Goal: Contribute content: Contribute content

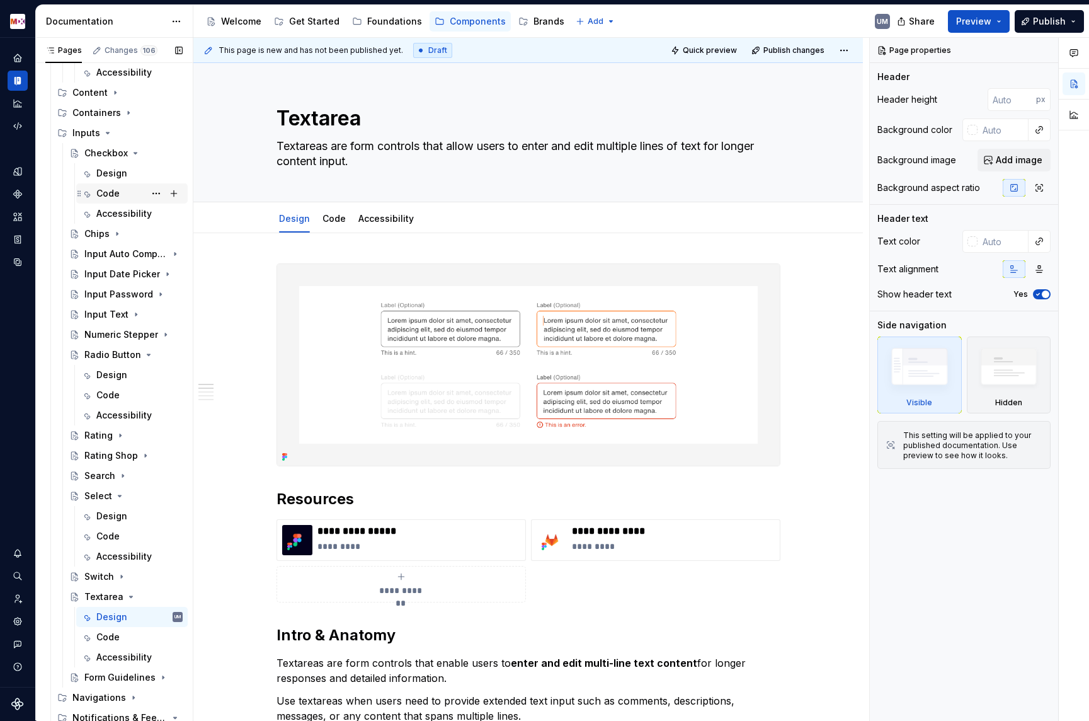
scroll to position [280, 0]
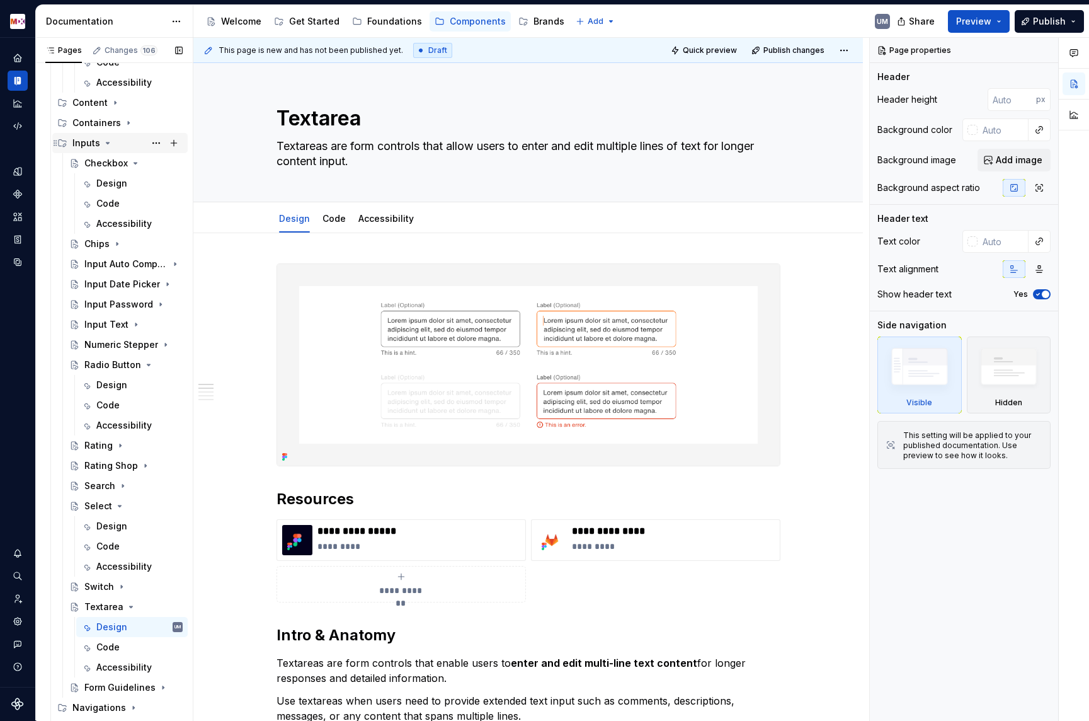
click at [104, 142] on icon "Page tree" at bounding box center [108, 143] width 10 height 10
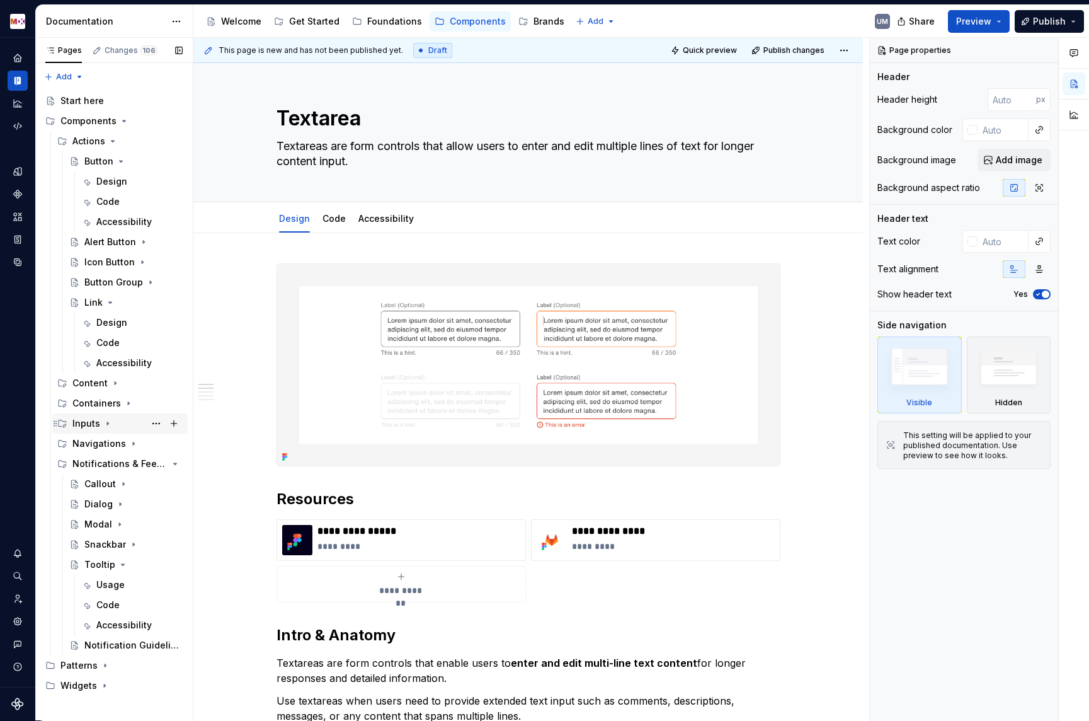
scroll to position [0, 0]
click at [112, 140] on icon "Page tree" at bounding box center [113, 141] width 10 height 10
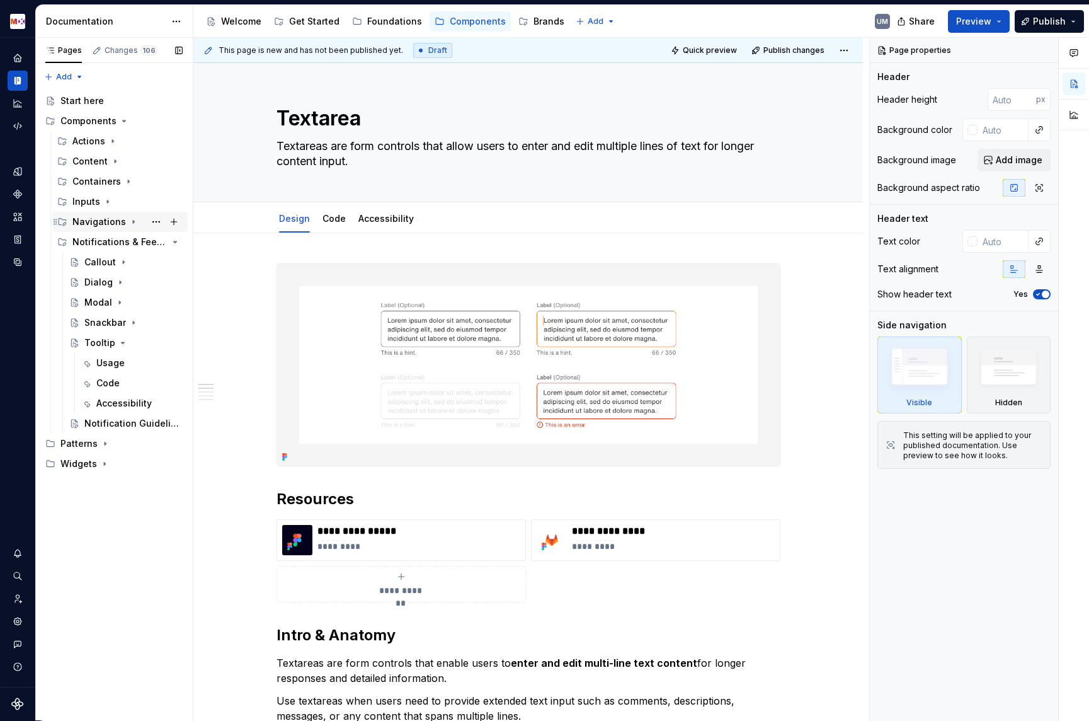
click at [133, 221] on icon "Page tree" at bounding box center [133, 222] width 1 height 3
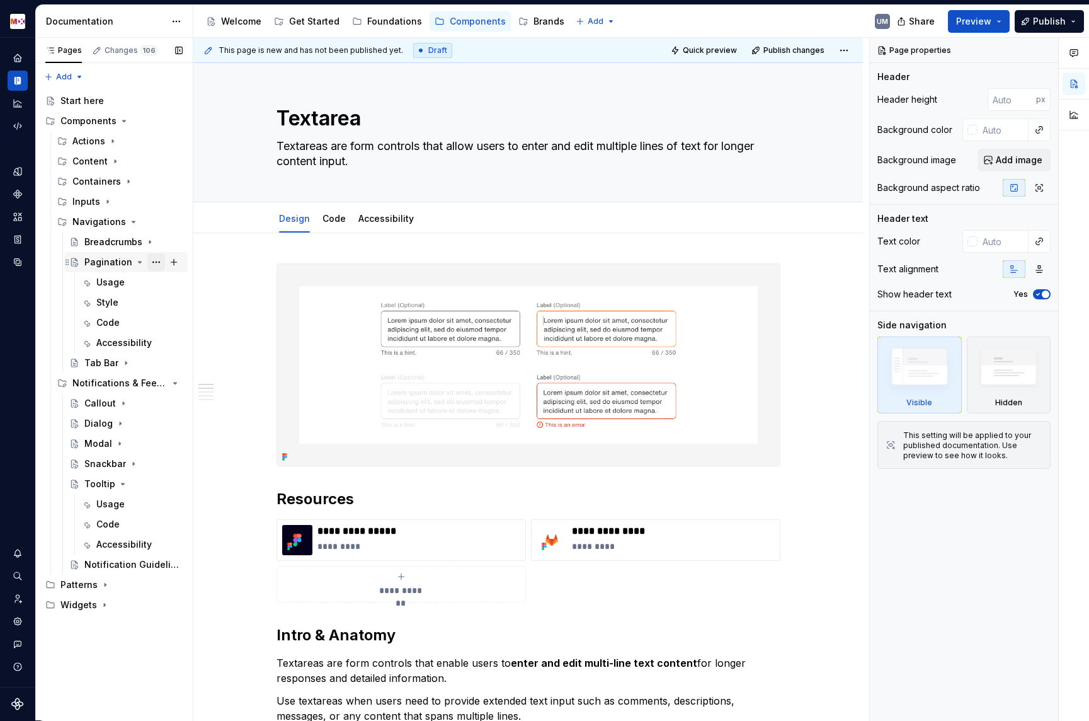
click at [159, 262] on button "Page tree" at bounding box center [156, 262] width 18 height 18
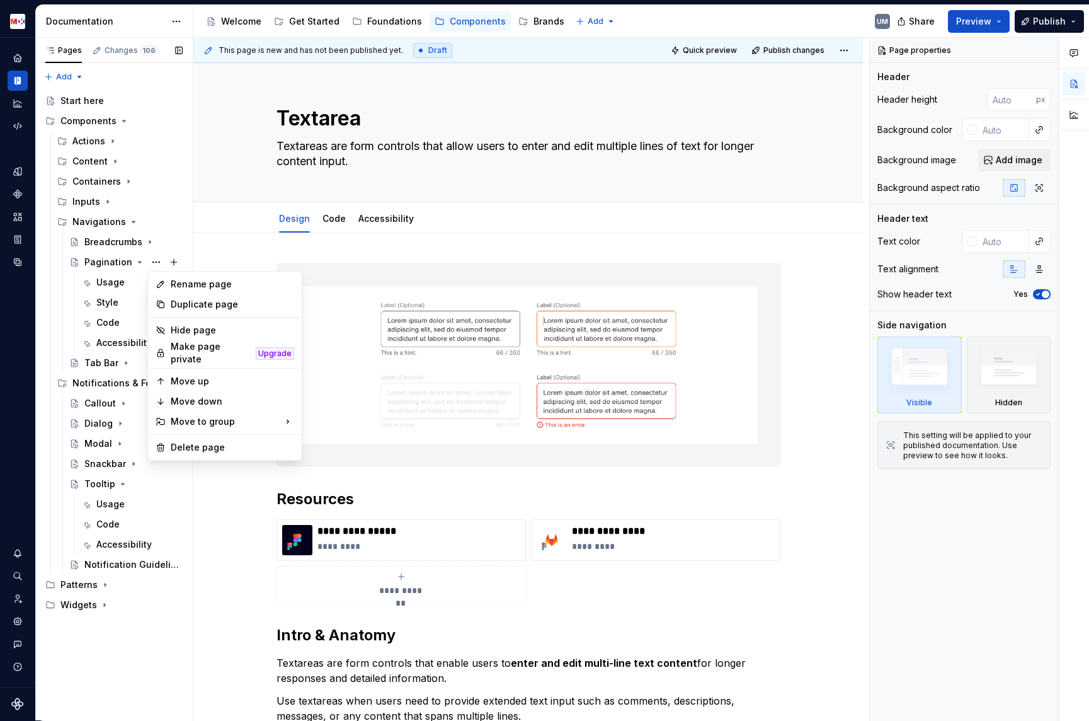
click at [110, 275] on div "Pages Changes 106 Add Accessibility guide for tree Page tree. Navigate the tree…" at bounding box center [114, 379] width 158 height 683
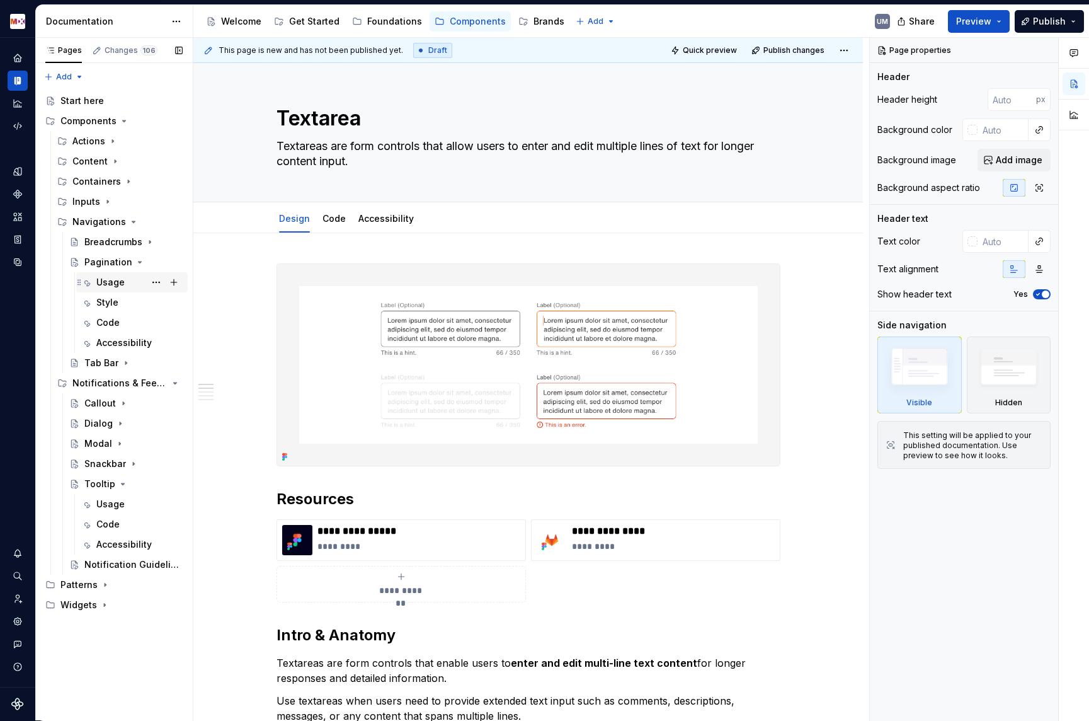
click at [112, 281] on div "Usage" at bounding box center [110, 282] width 28 height 13
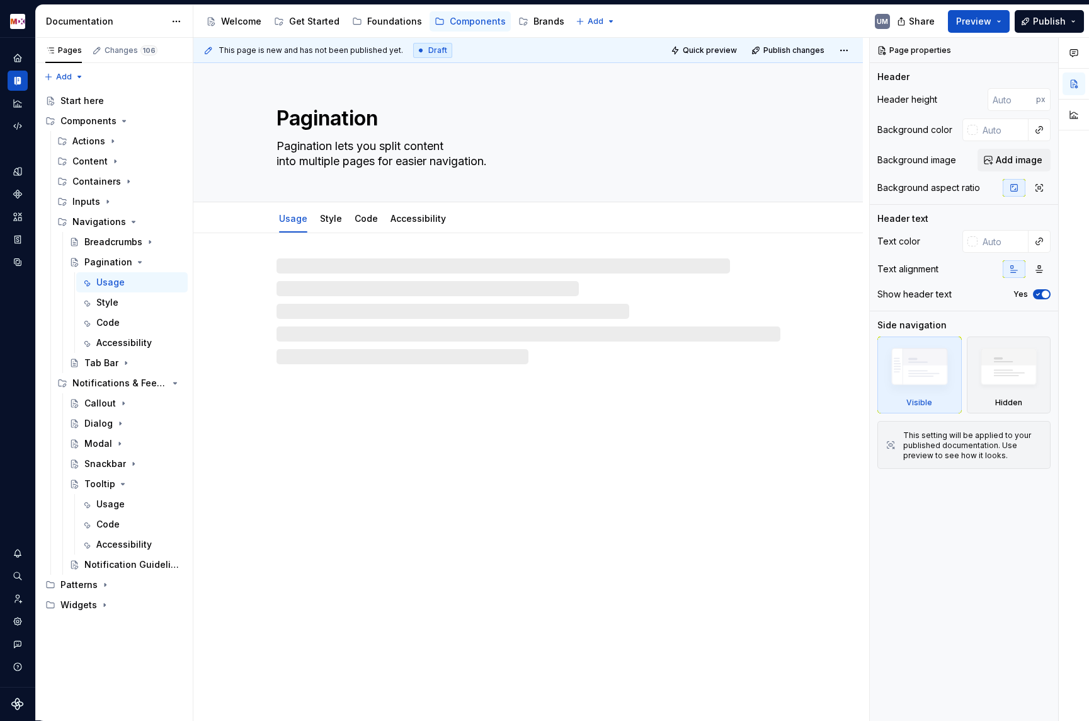
click at [382, 377] on div "Pagination Pagination lets you split content into multiple pages for easier nav…" at bounding box center [528, 392] width 670 height 658
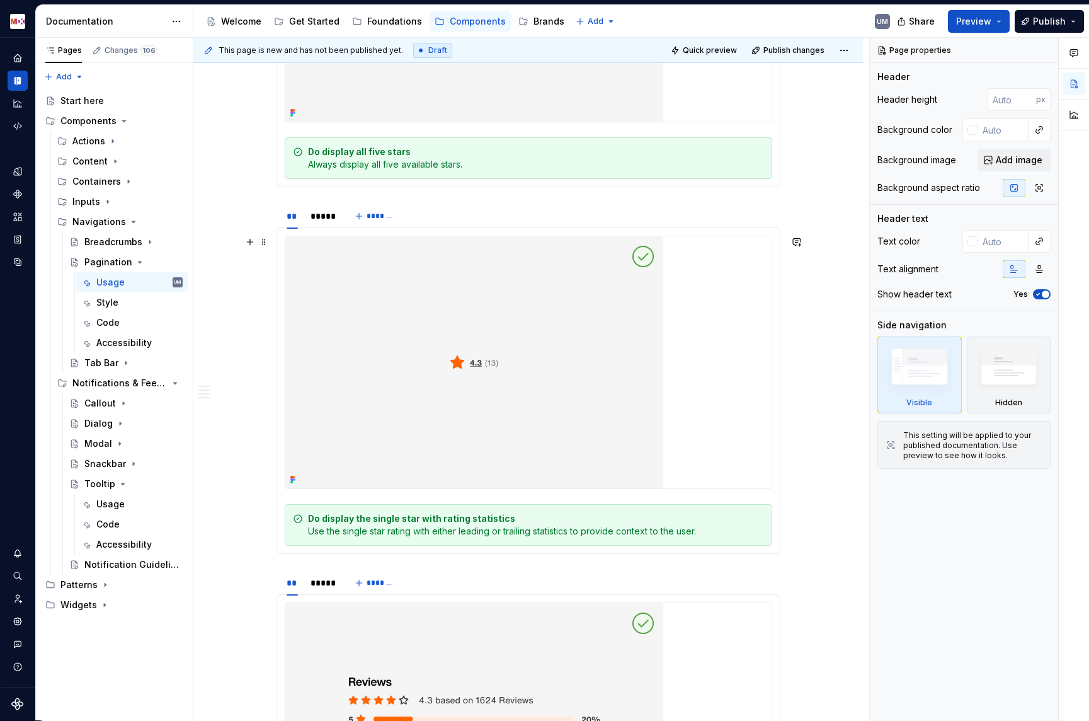
scroll to position [1052, 0]
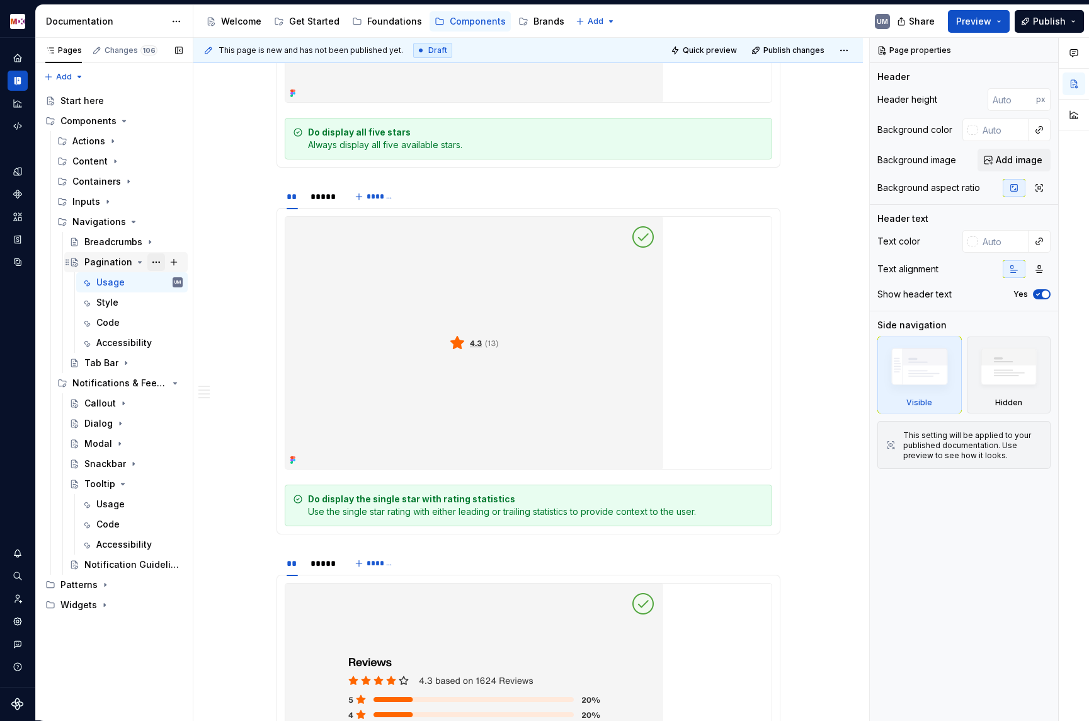
click at [155, 262] on button "Page tree" at bounding box center [156, 262] width 18 height 18
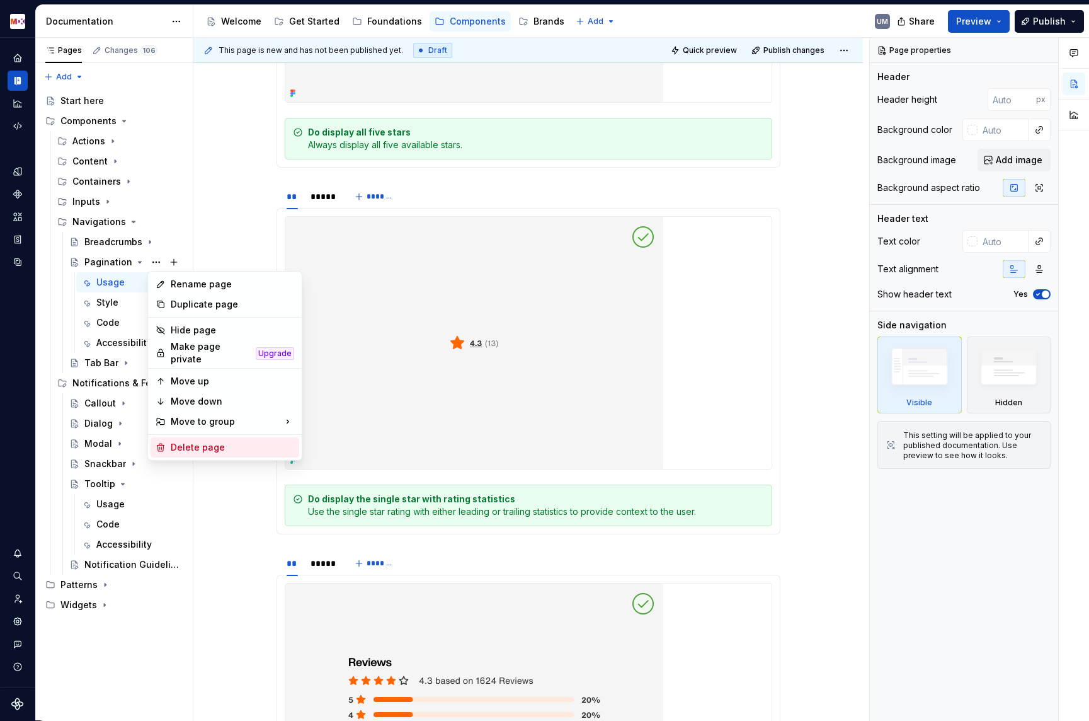
click at [177, 441] on div "Delete page" at bounding box center [232, 447] width 123 height 13
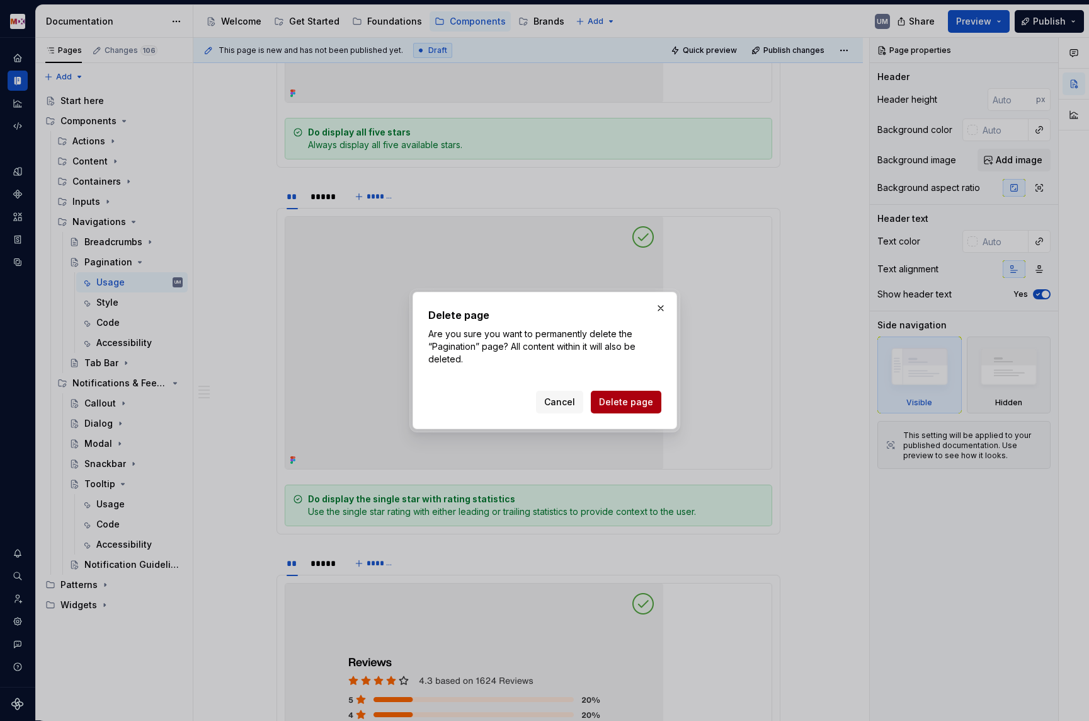
click at [634, 412] on button "Delete page" at bounding box center [626, 402] width 71 height 23
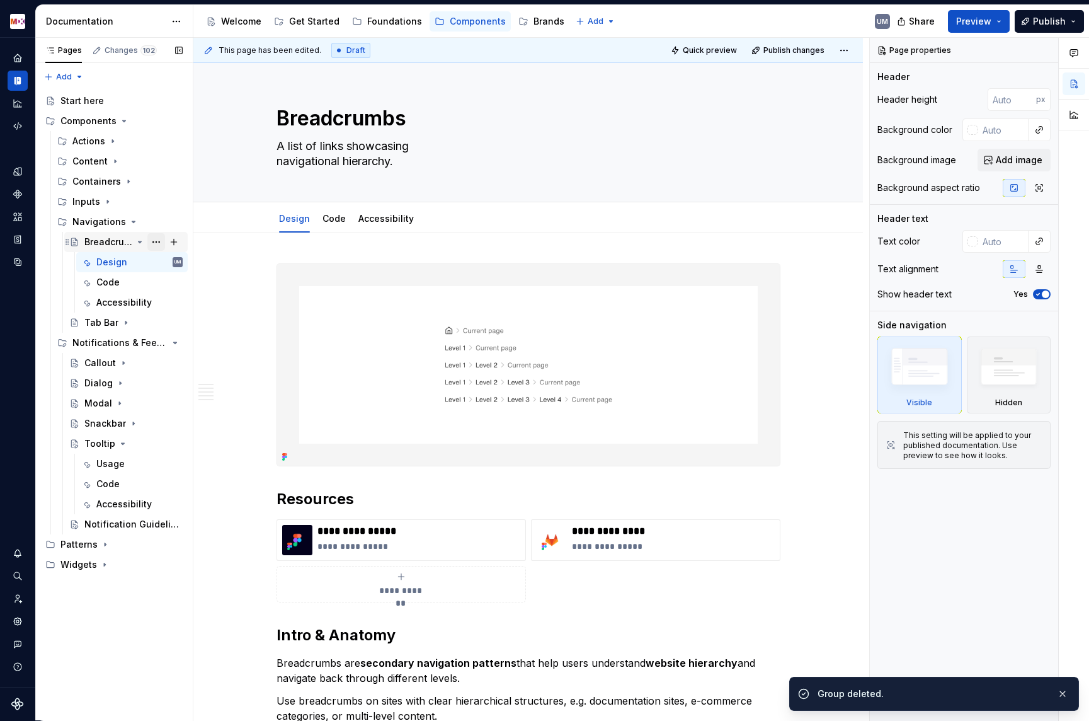
click at [156, 240] on button "Page tree" at bounding box center [156, 242] width 18 height 18
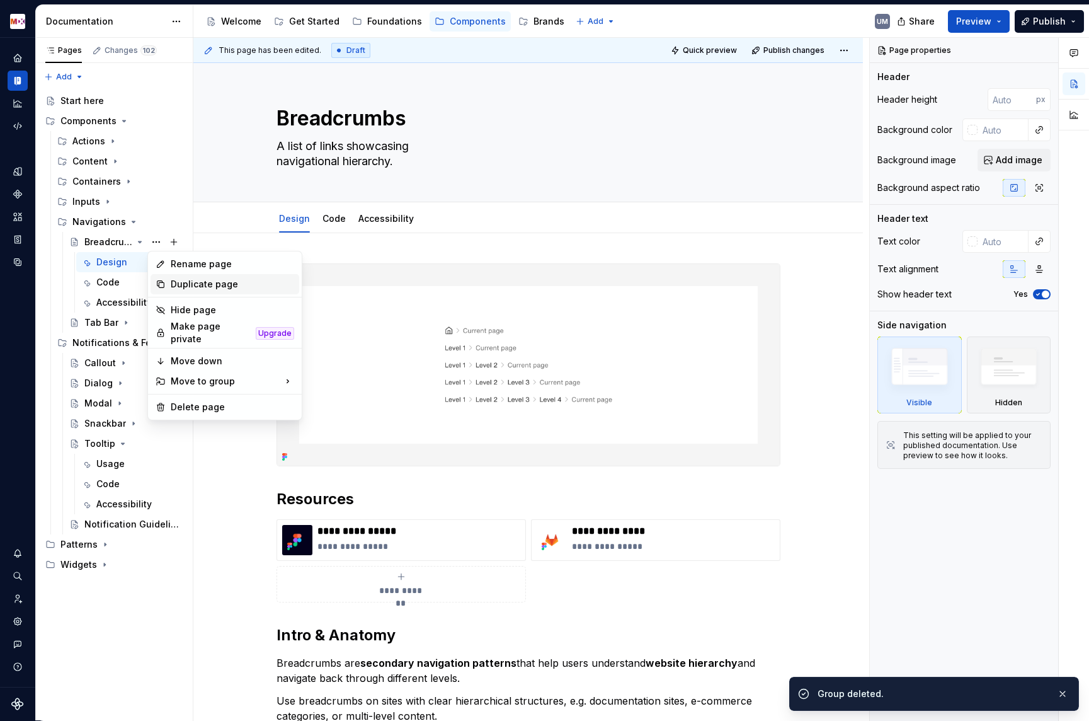
click at [181, 287] on div "Duplicate page" at bounding box center [232, 284] width 123 height 13
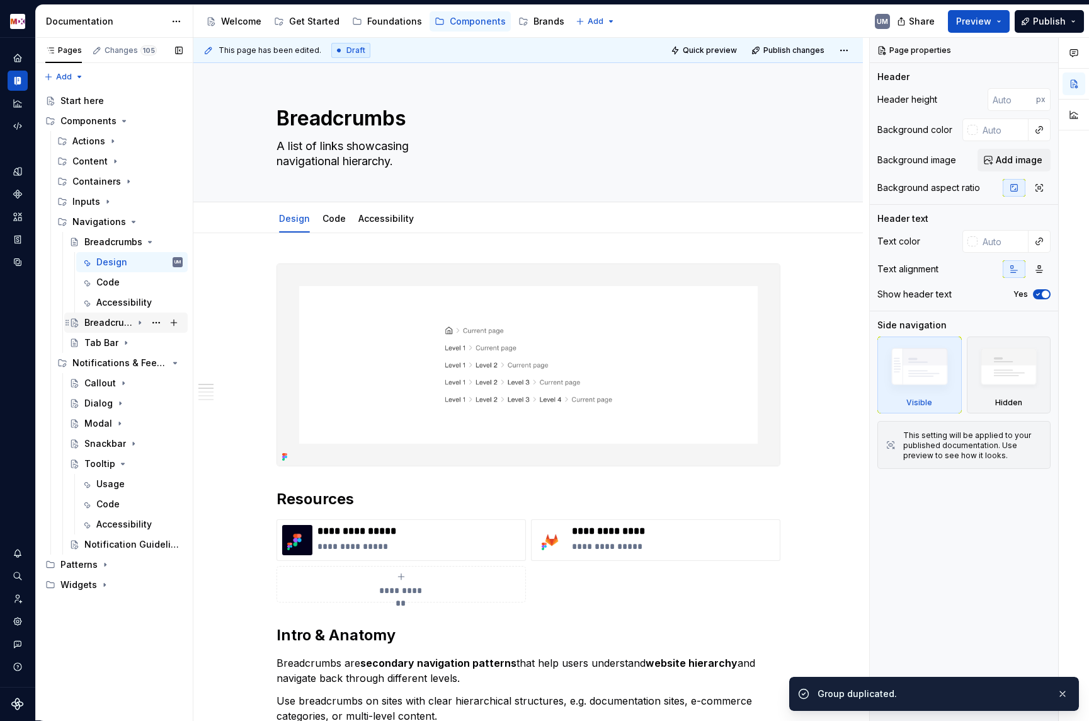
click at [120, 321] on div "Breadcrumbs" at bounding box center [108, 322] width 48 height 13
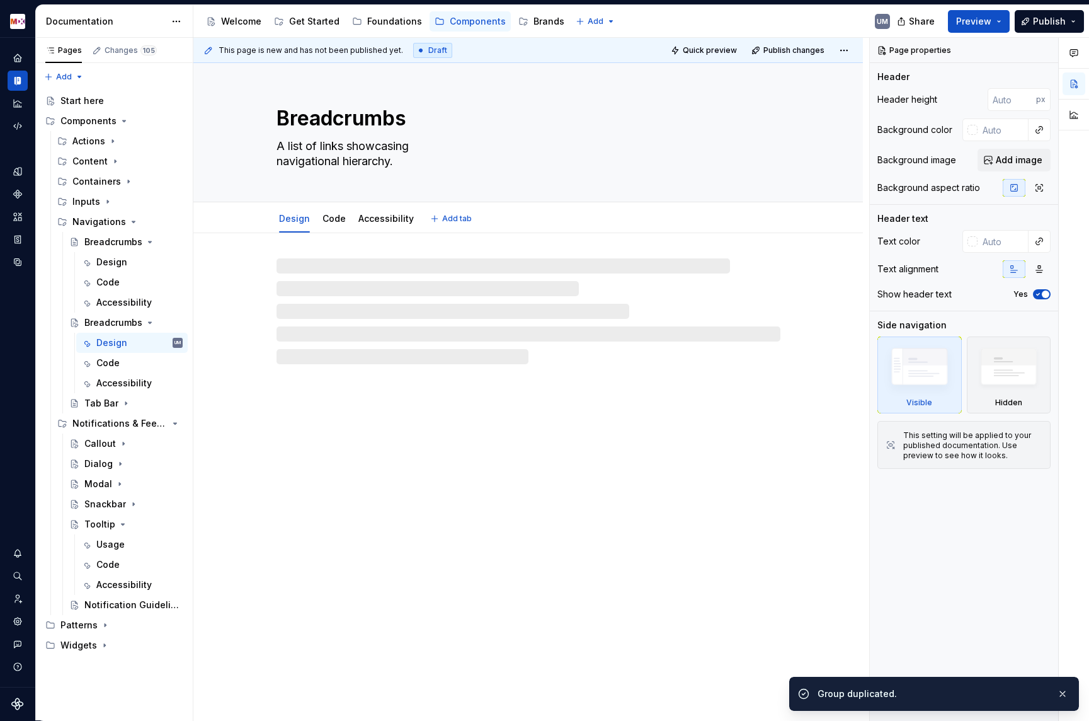
click at [347, 116] on textarea "Breadcrumbs" at bounding box center [526, 118] width 504 height 30
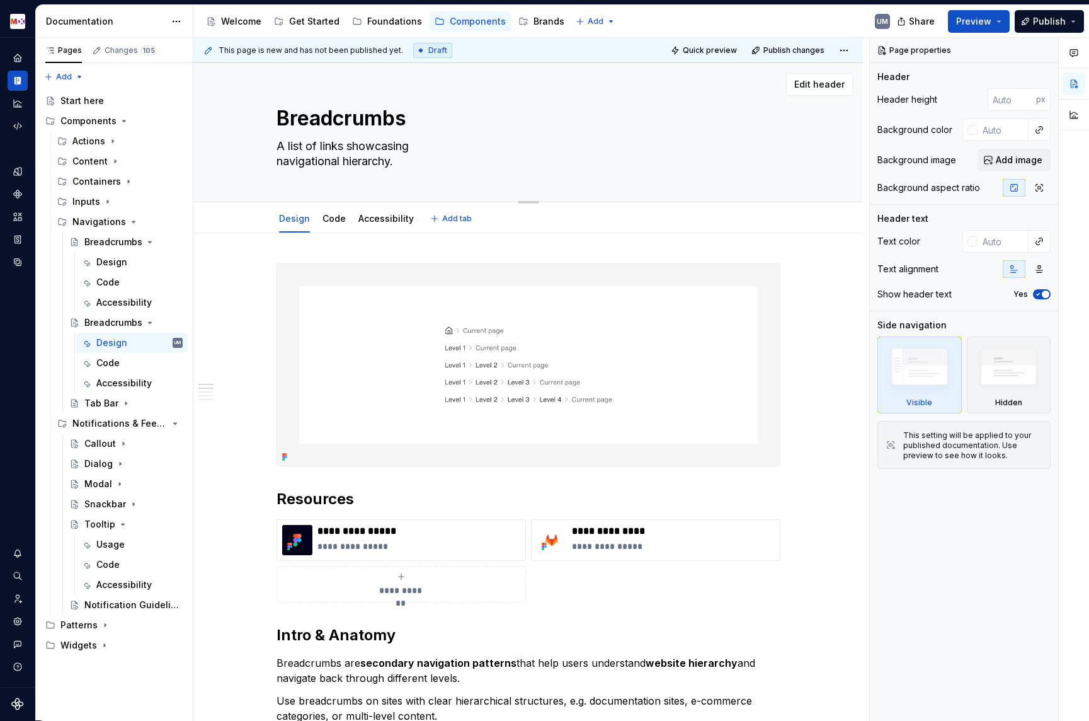
type textarea "*"
type textarea "P"
type textarea "*"
type textarea "Pa"
type textarea "*"
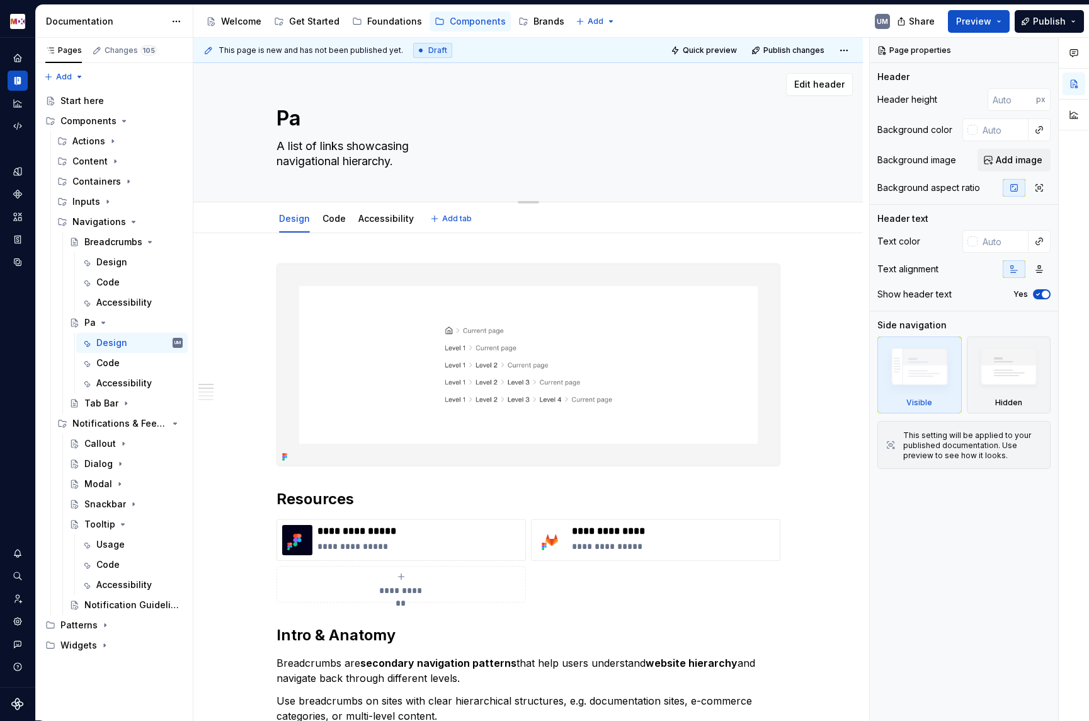
type textarea "Pag"
type textarea "*"
type textarea "Pagi"
type textarea "*"
type textarea "Pagin"
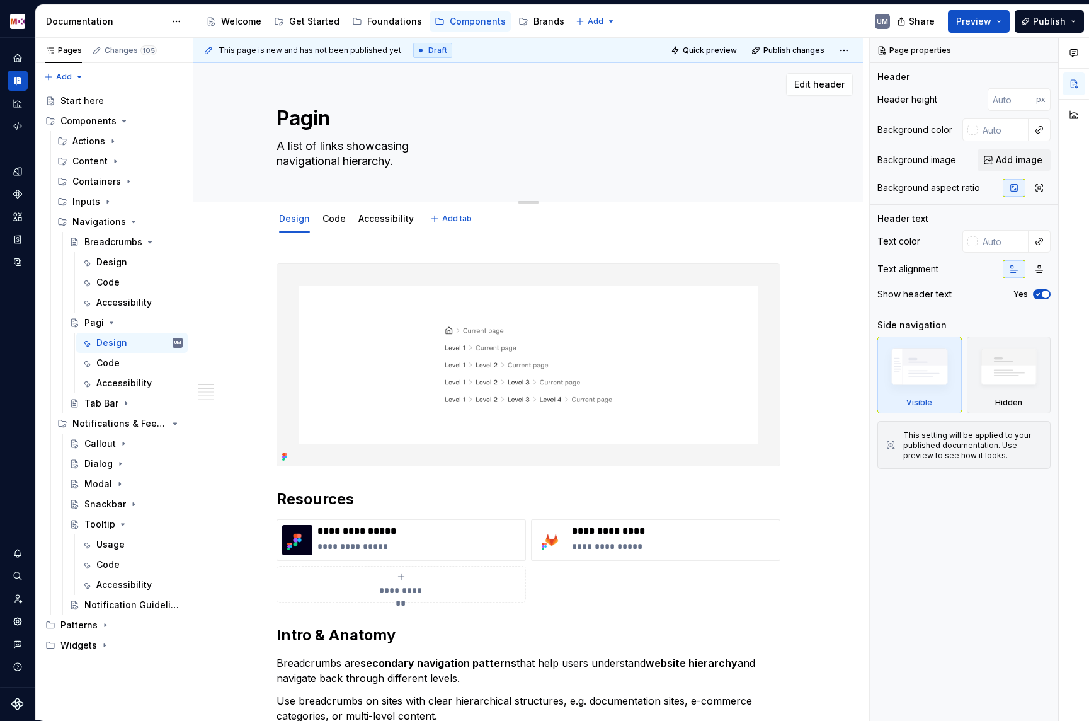
type textarea "*"
type textarea "Pagina"
type textarea "*"
type textarea "Paginat"
type textarea "*"
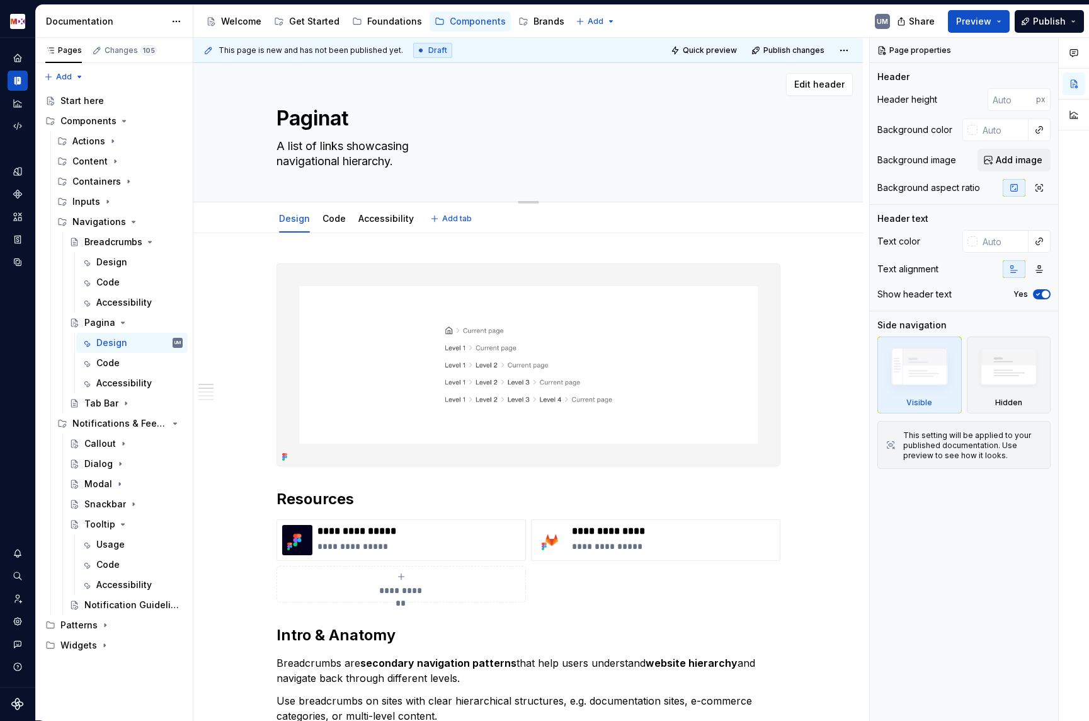
type textarea "Paginati"
type textarea "*"
type textarea "Paginatio"
type textarea "*"
type textarea "Pagination"
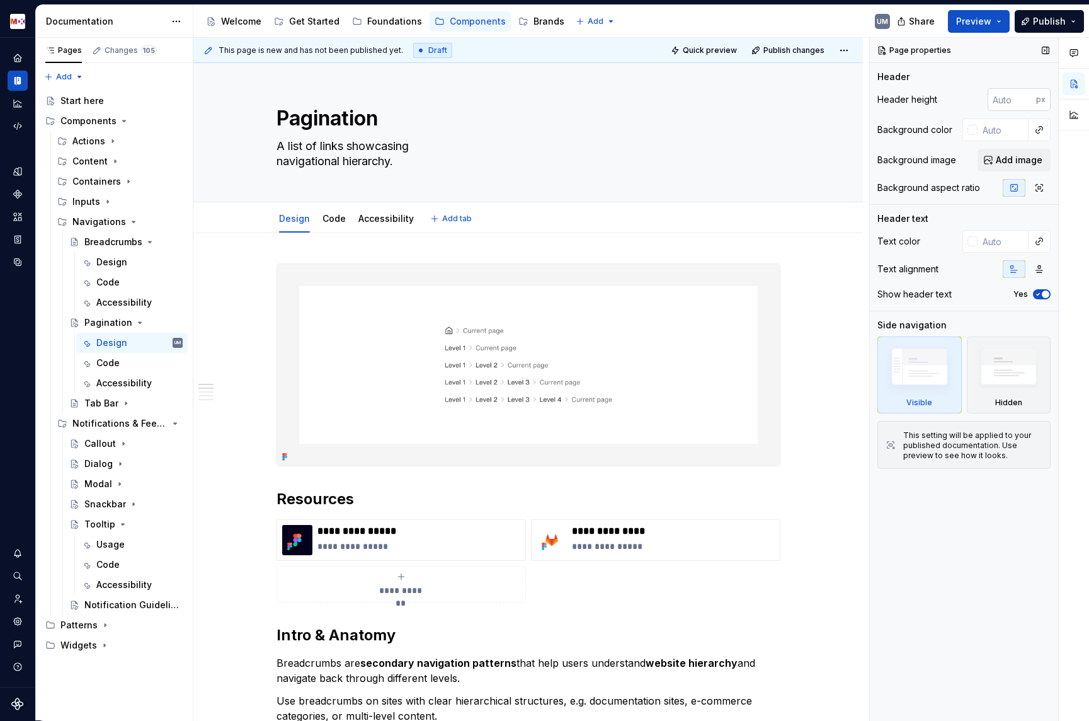
type textarea "*"
type textarea "Pagination"
click at [118, 261] on div "Design" at bounding box center [111, 262] width 31 height 13
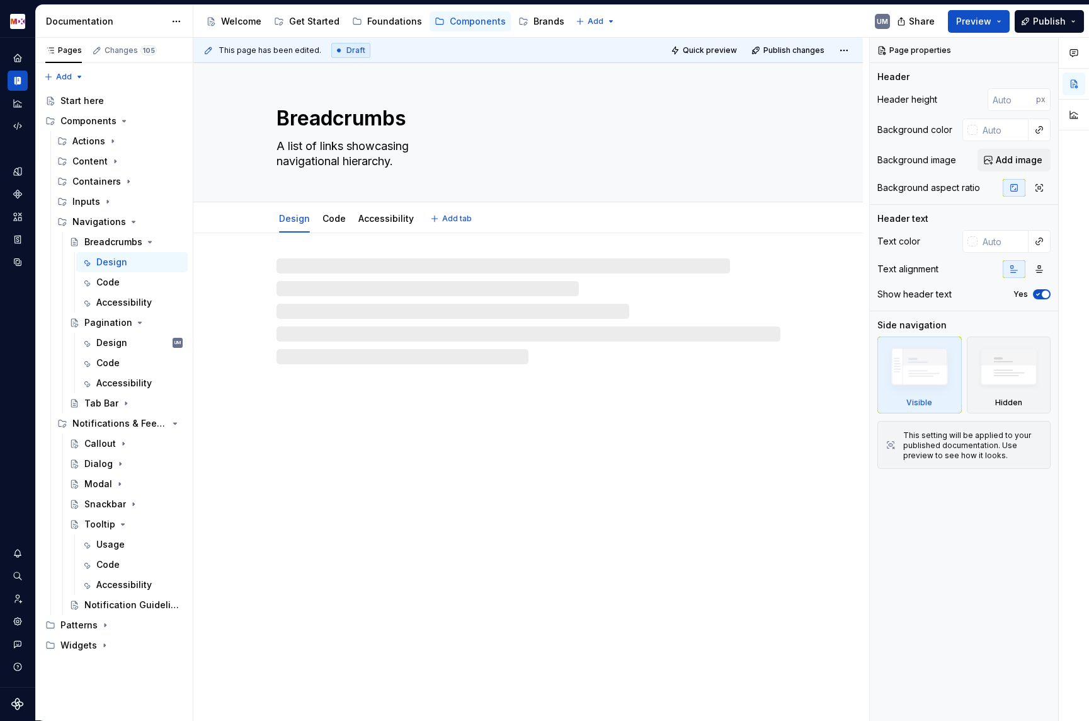
click at [335, 154] on textarea "A list of links showcasing navigational hierarchy." at bounding box center [526, 153] width 504 height 35
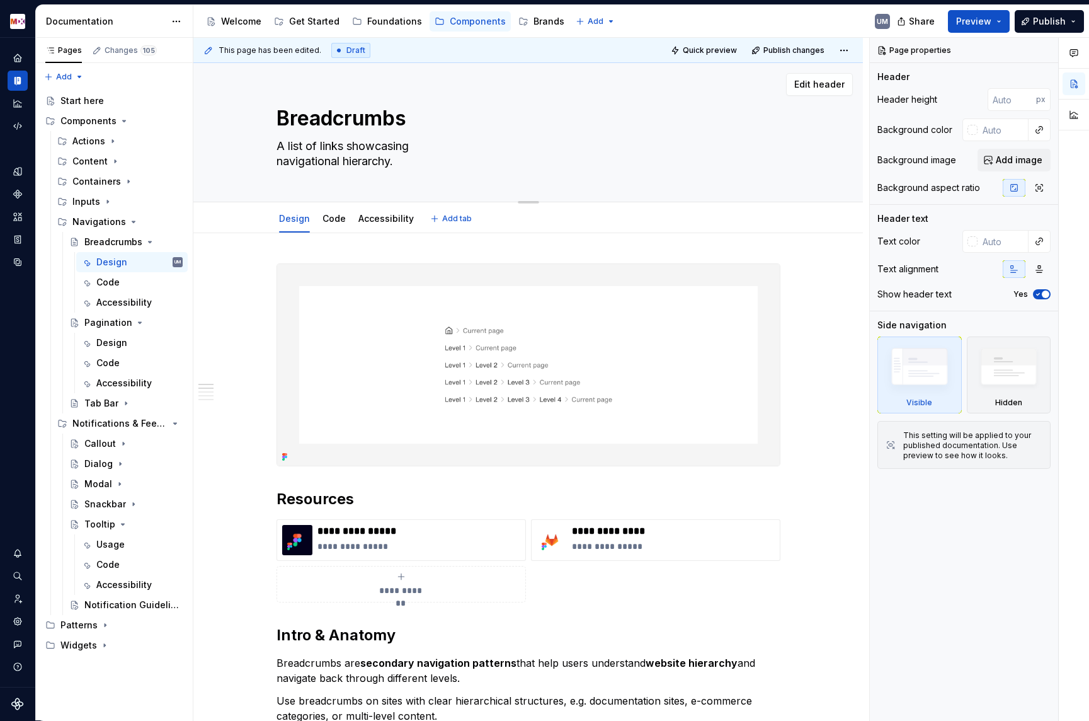
paste textarea
type textarea "*"
type textarea "A list of links showcasing navigational hierarchy."
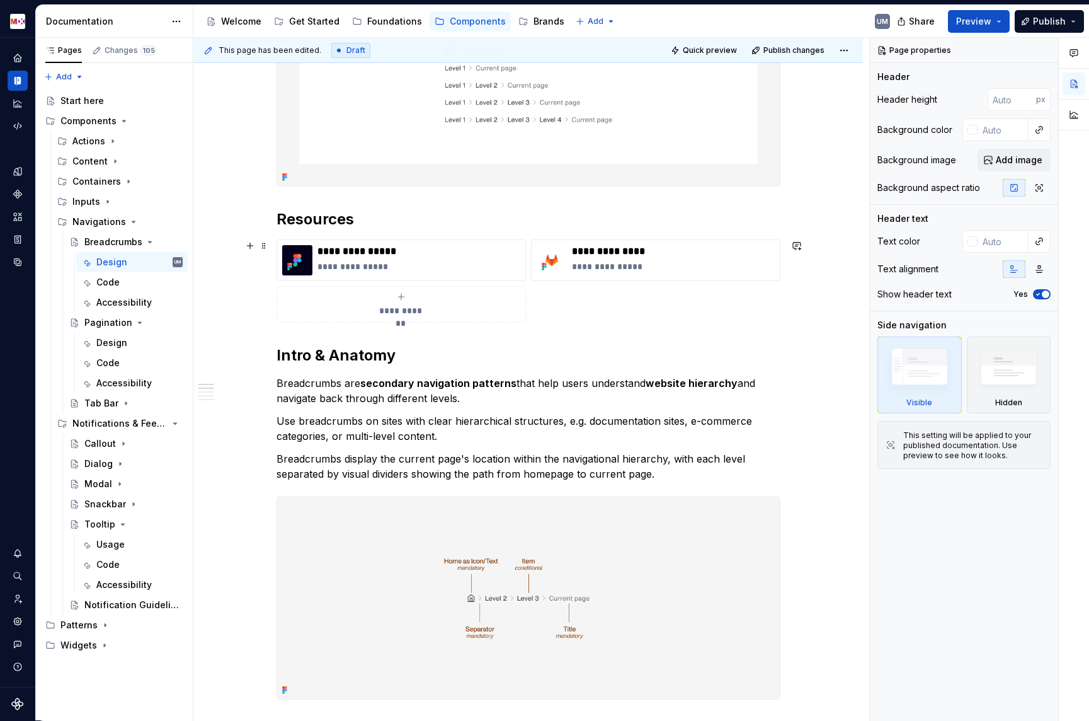
type textarea "*"
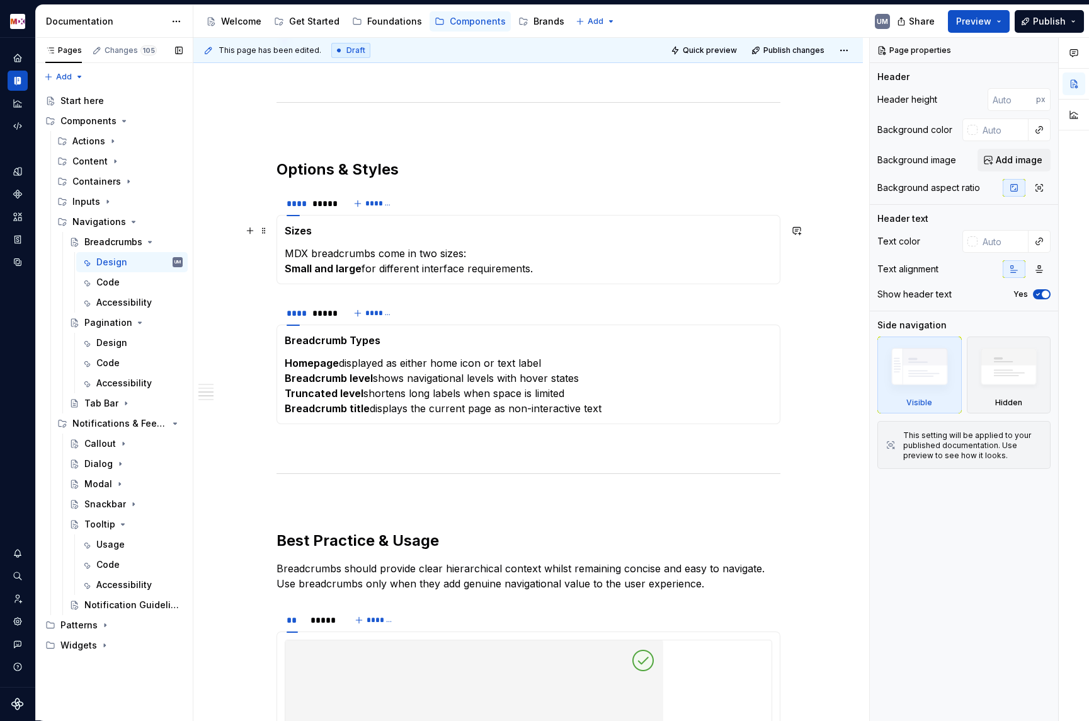
scroll to position [932, 0]
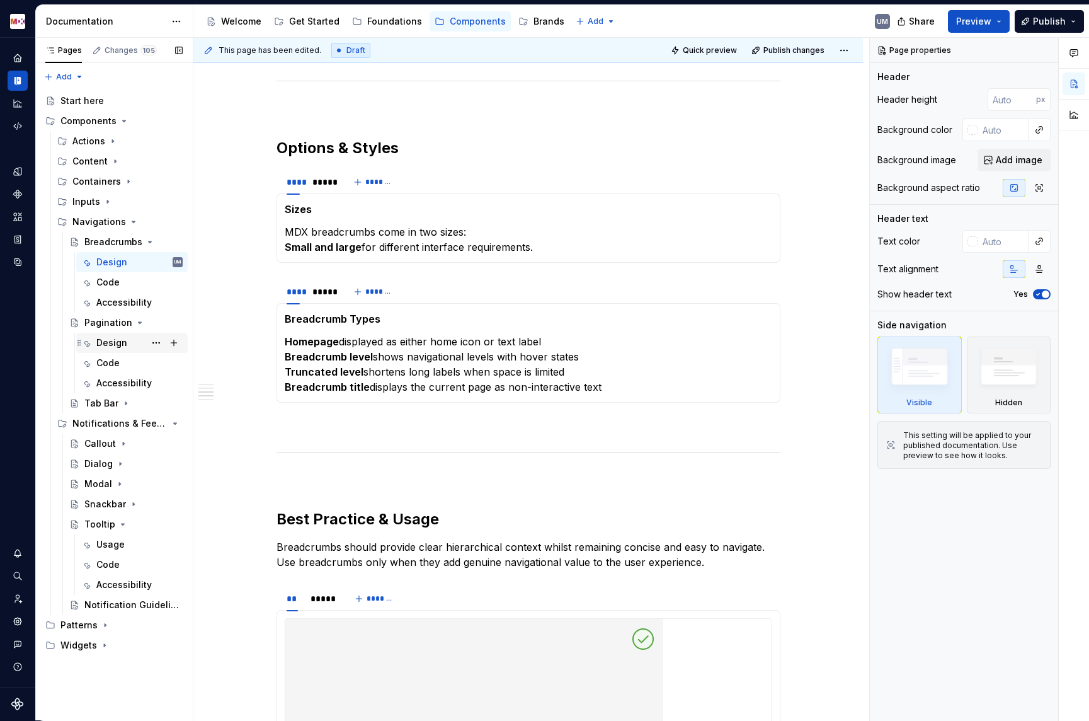
type textarea "A list of links showcasing navigational hierarchy."
click at [115, 339] on div "Design" at bounding box center [111, 342] width 31 height 13
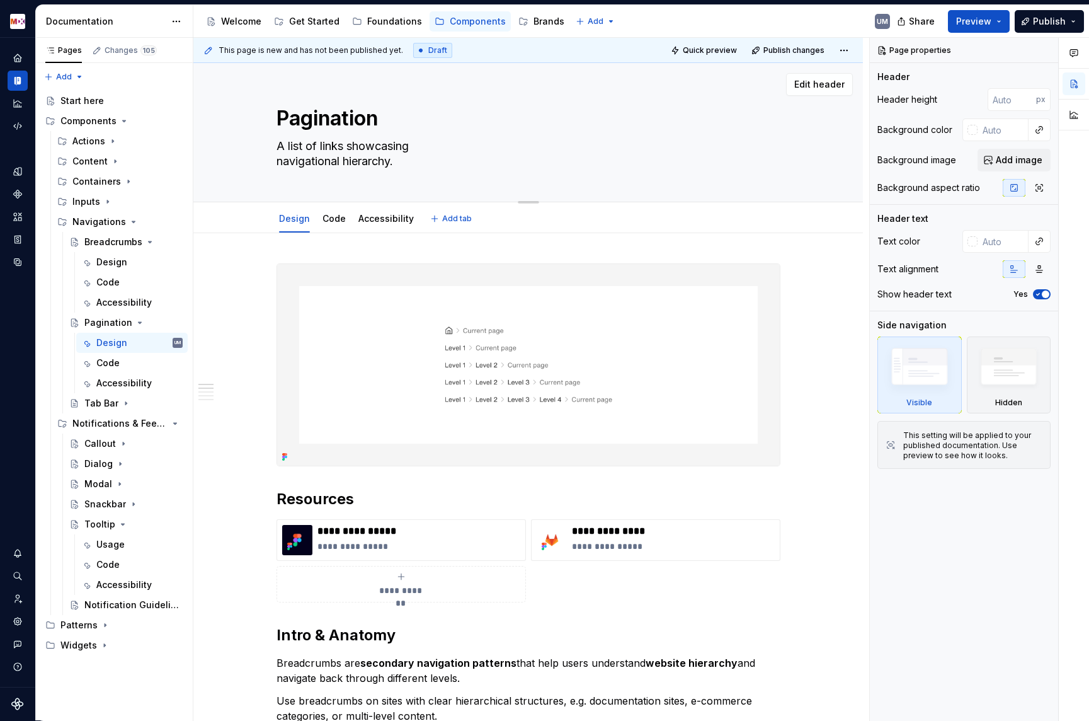
click at [340, 152] on textarea "A list of links showcasing navigational hierarchy." at bounding box center [526, 153] width 504 height 35
paste textarea "Pagination breaks content across multiple pages with clear navigation controls"
type textarea "*"
type textarea "Pagination breaks content across multiple pages with clear navigation controls."
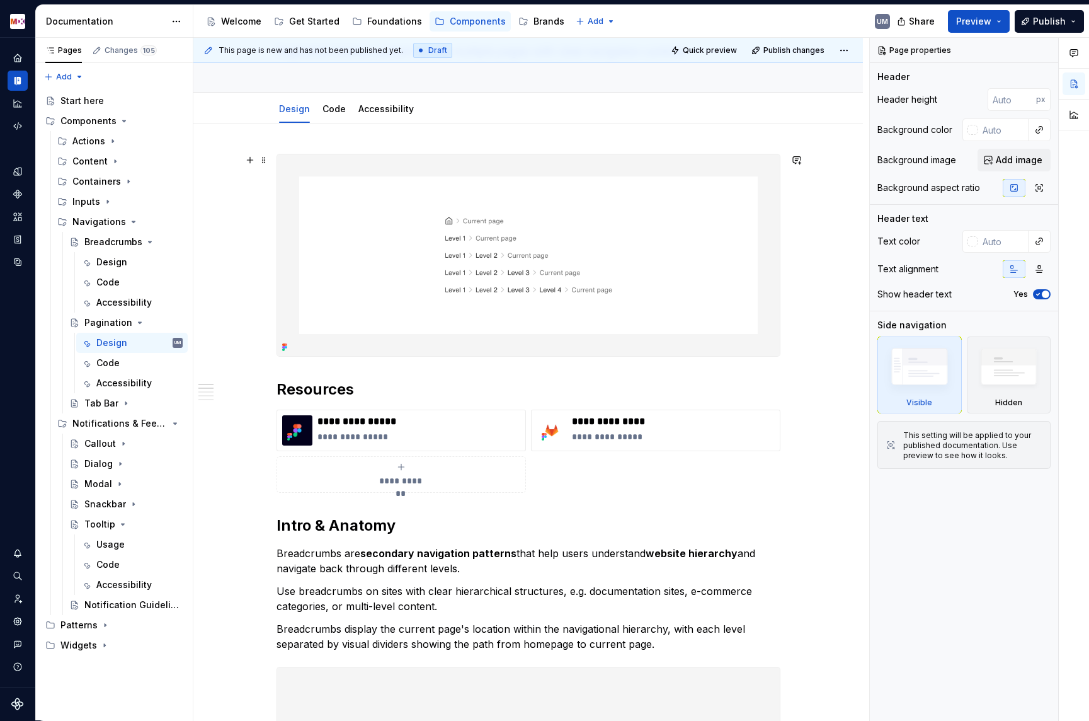
type textarea "*"
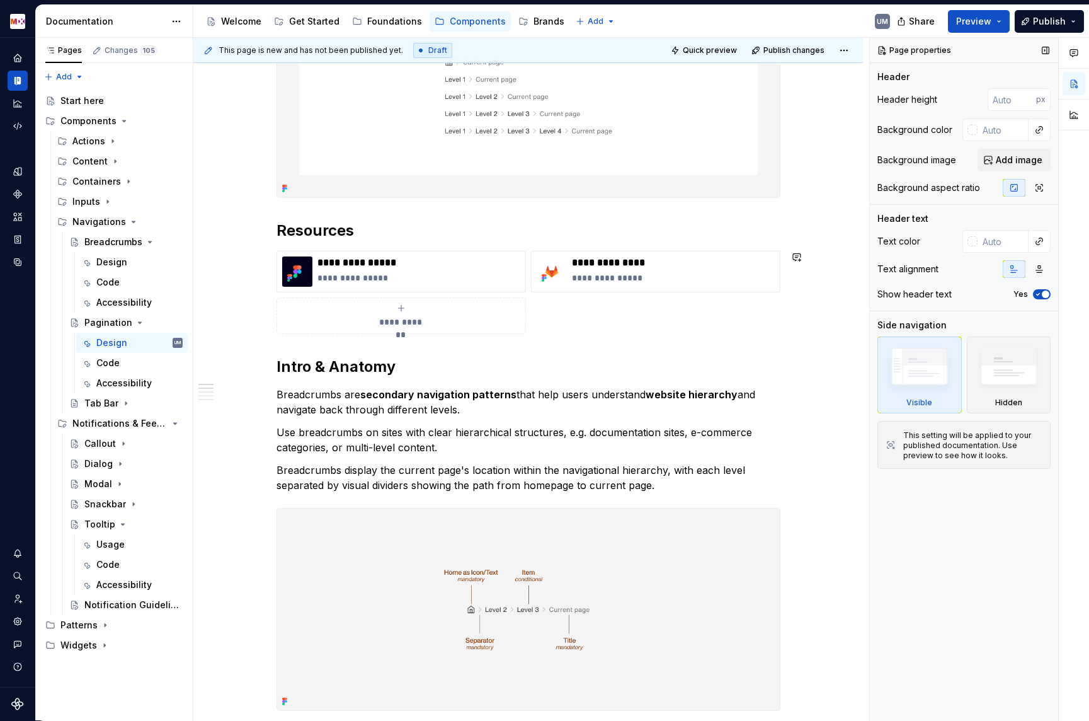
scroll to position [280, 0]
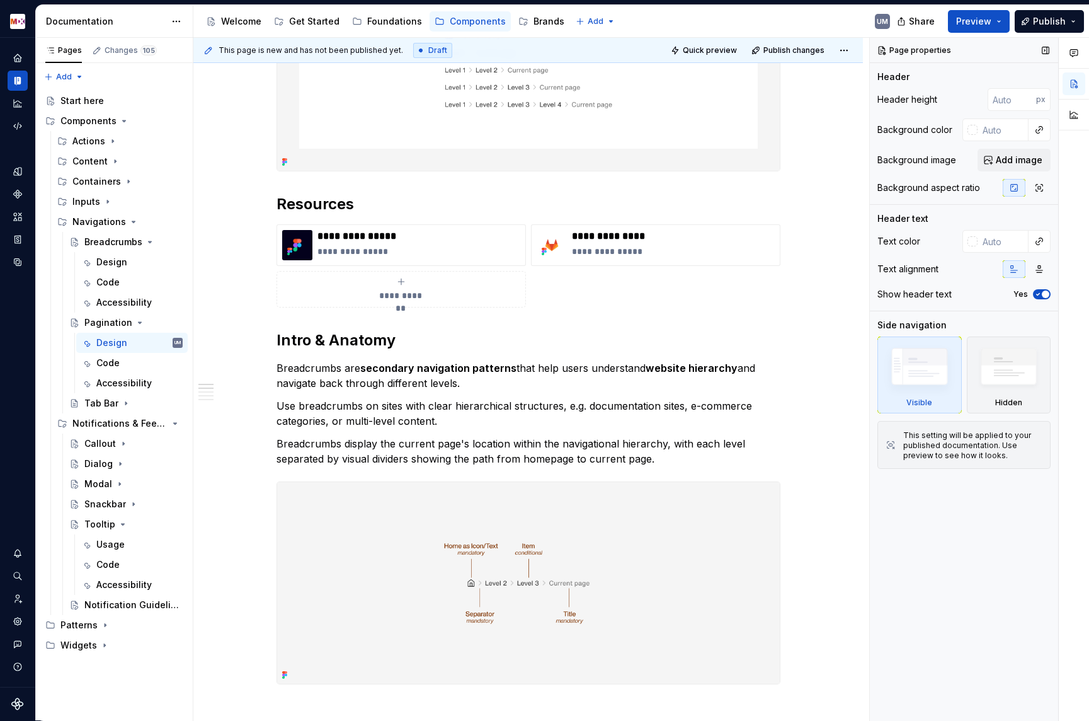
type textarea "Pagination breaks content across multiple pages with clear navigation controls."
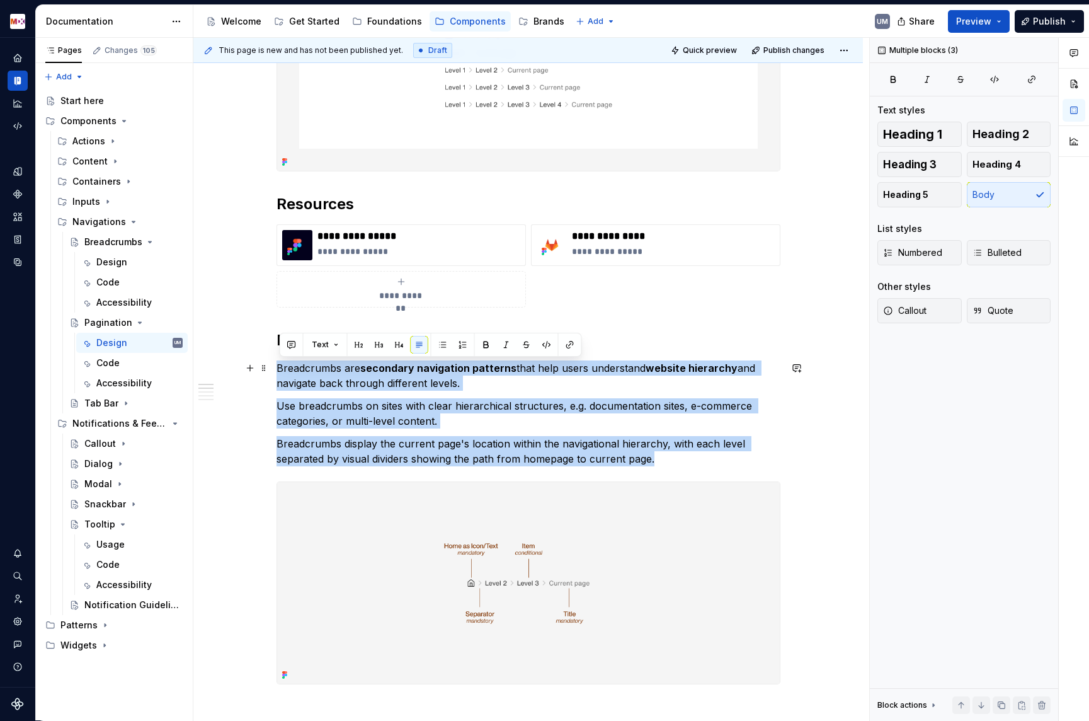
drag, startPoint x: 674, startPoint y: 461, endPoint x: 277, endPoint y: 363, distance: 408.2
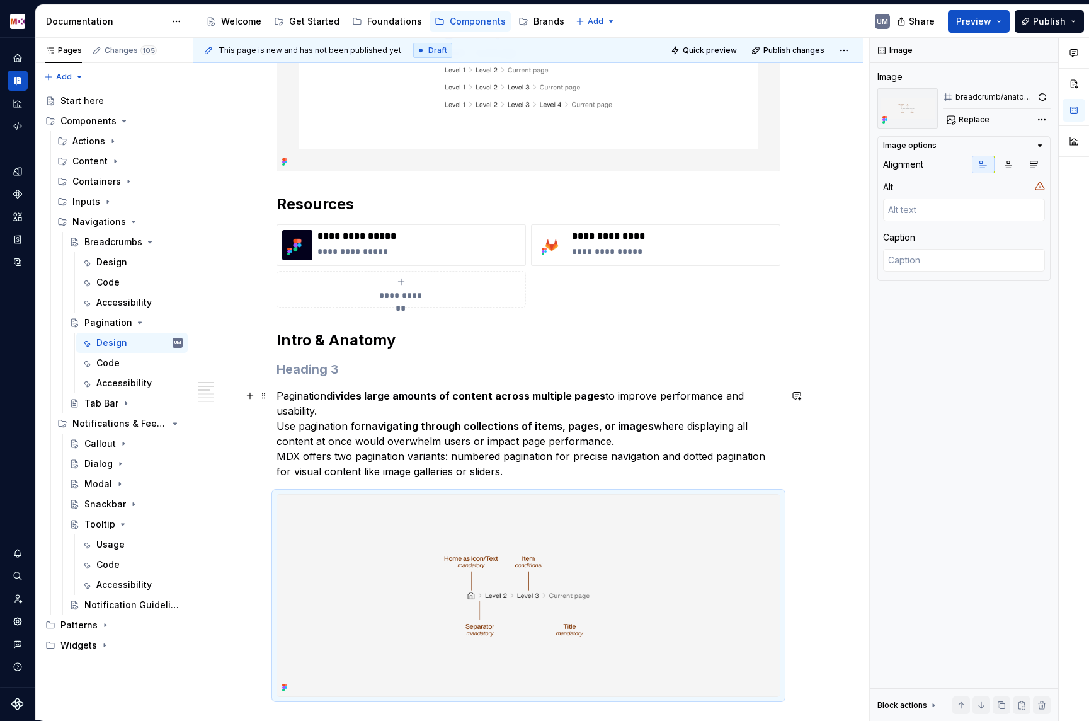
click at [282, 392] on p "Pagination divides large amounts of content across multiple pages to improve pe…" at bounding box center [529, 433] width 504 height 91
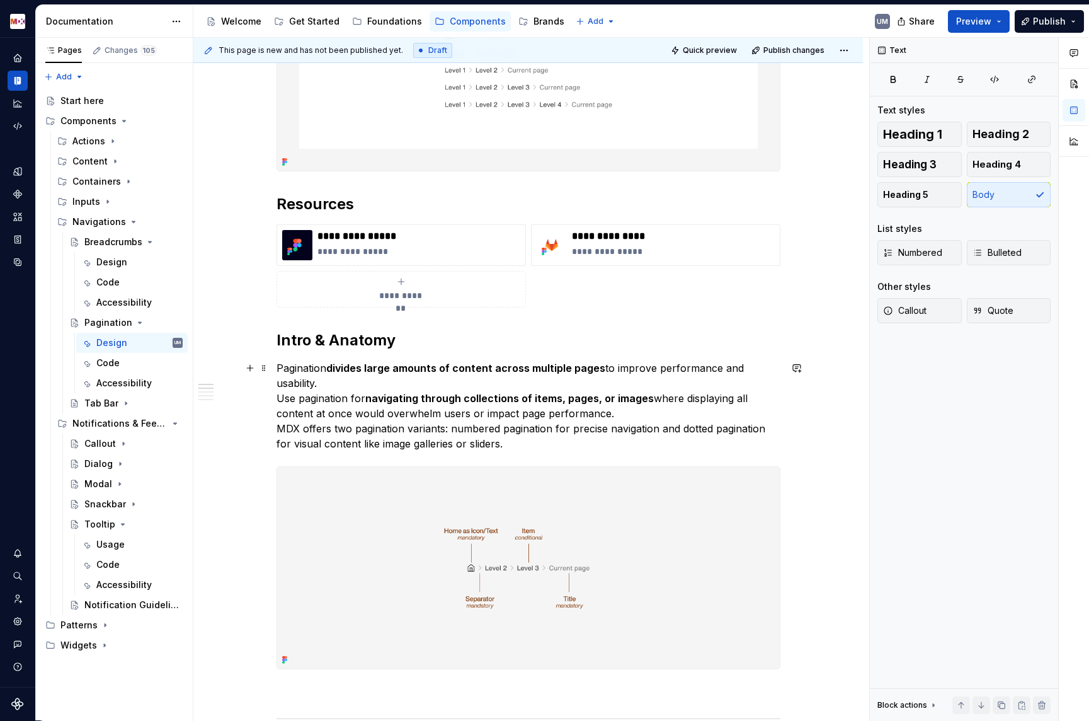
click at [282, 399] on p "Pagination divides large amounts of content across multiple pages to improve pe…" at bounding box center [529, 405] width 504 height 91
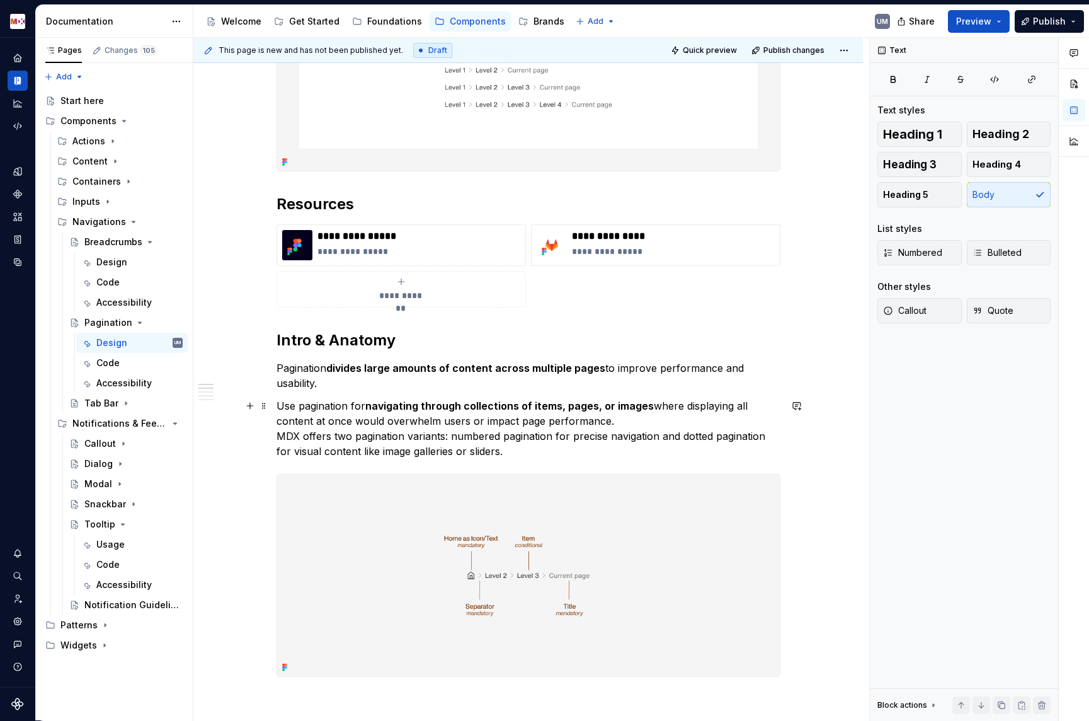
click at [280, 434] on p "Use pagination for navigating through collections of items, pages, or images wh…" at bounding box center [529, 428] width 504 height 60
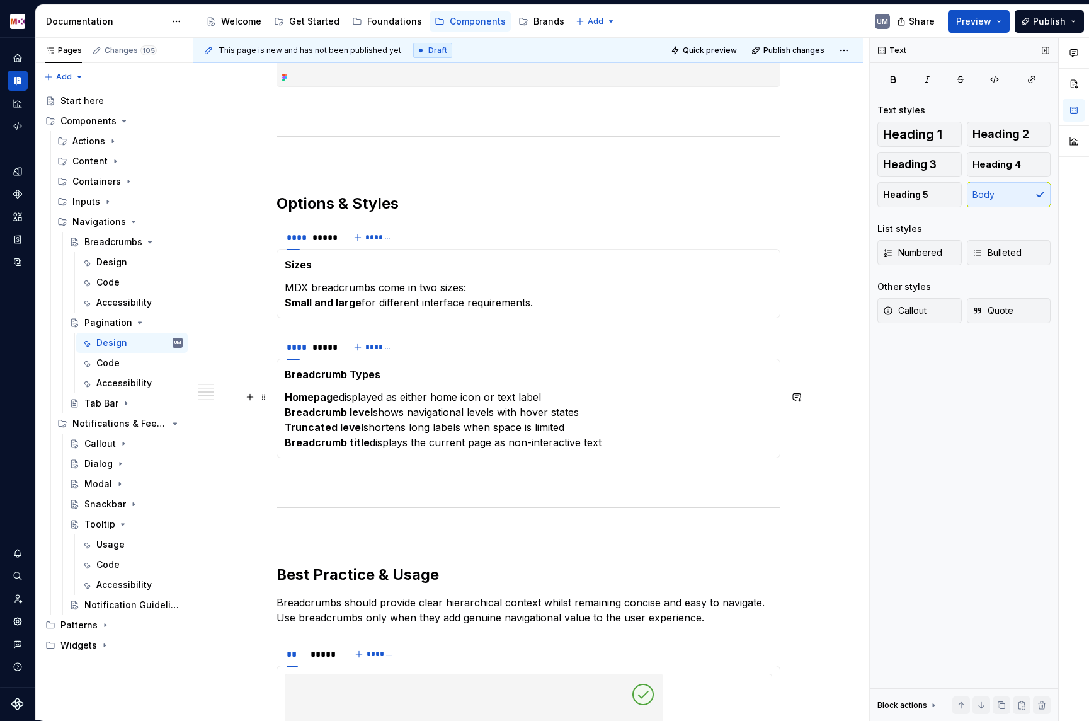
scroll to position [880, 0]
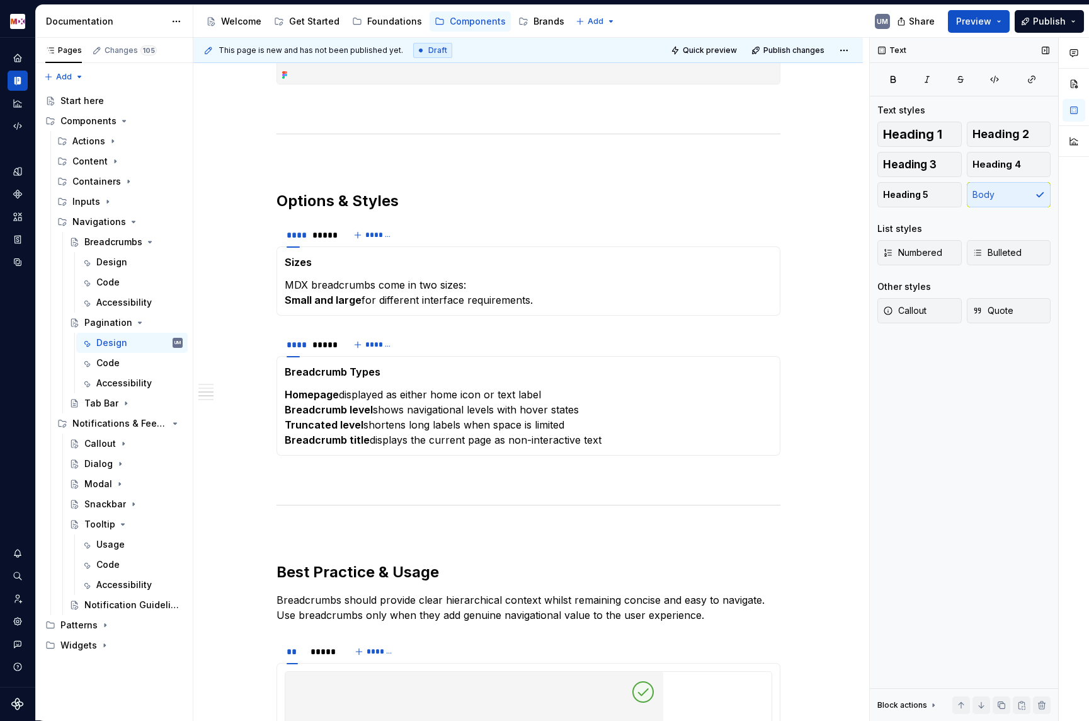
type textarea "*"
click at [300, 261] on strong "Sizes" at bounding box center [298, 262] width 27 height 13
click at [355, 277] on section-item-column "Variants MDX breadcrumbs come in two sizes: Small and large for different inter…" at bounding box center [529, 281] width 488 height 53
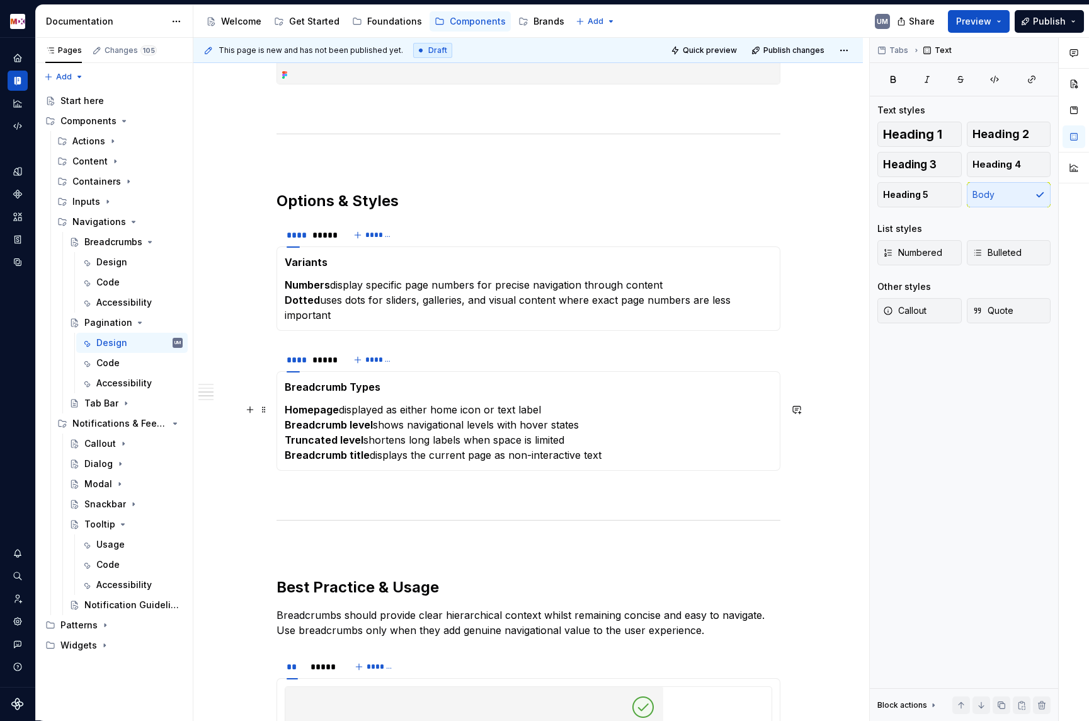
click at [347, 382] on strong "Breadcrumb Types" at bounding box center [333, 387] width 96 height 13
click at [374, 425] on p "Homepage displayed as either home icon or text label Breadcrumb level shows nav…" at bounding box center [529, 432] width 488 height 60
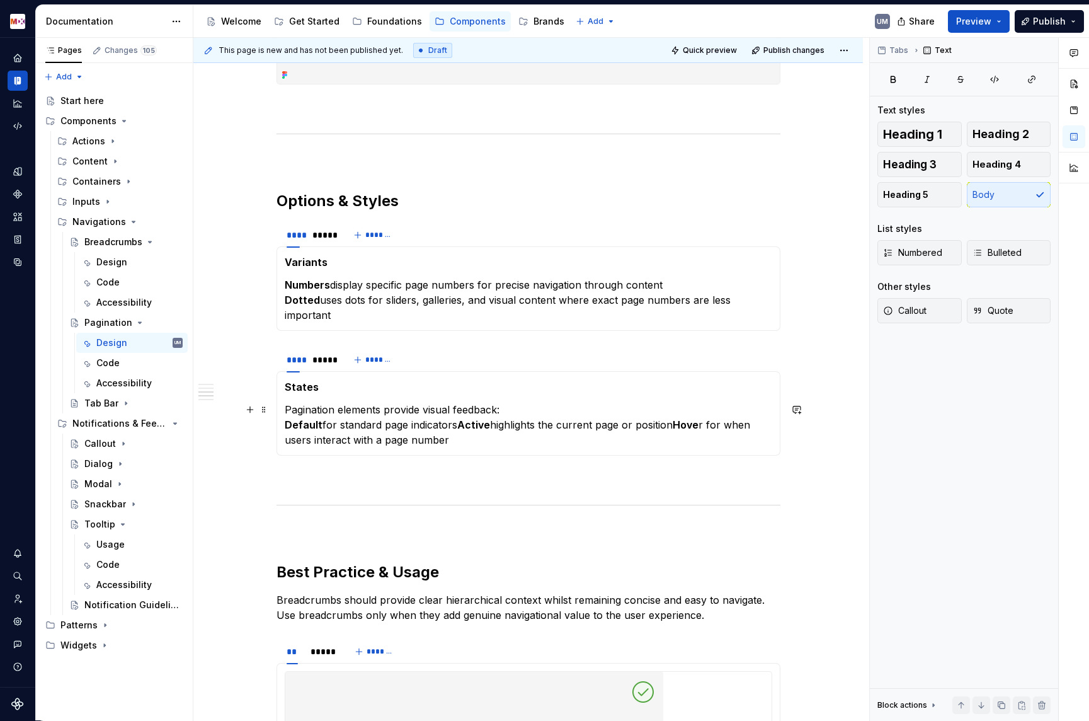
click at [287, 422] on strong "Default" at bounding box center [304, 424] width 38 height 13
click at [289, 427] on strong "Default" at bounding box center [304, 424] width 38 height 13
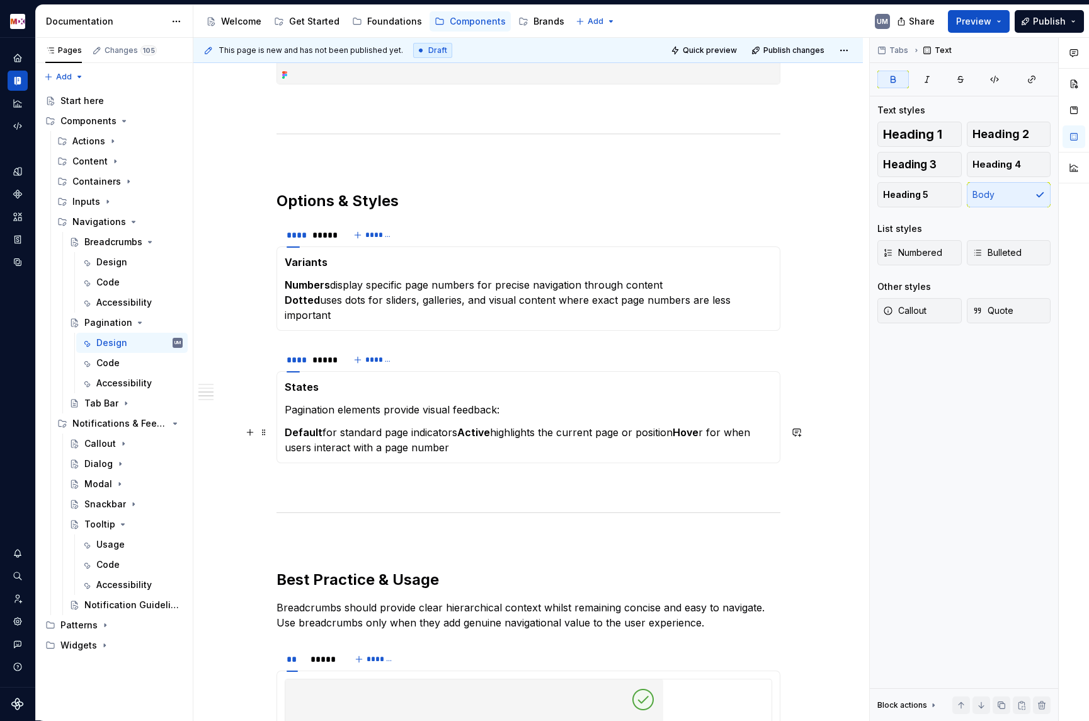
click at [467, 433] on strong "Active" at bounding box center [473, 432] width 33 height 13
click at [505, 444] on p "Default for standard page indicators Active highlights the current page or posi…" at bounding box center [529, 440] width 488 height 30
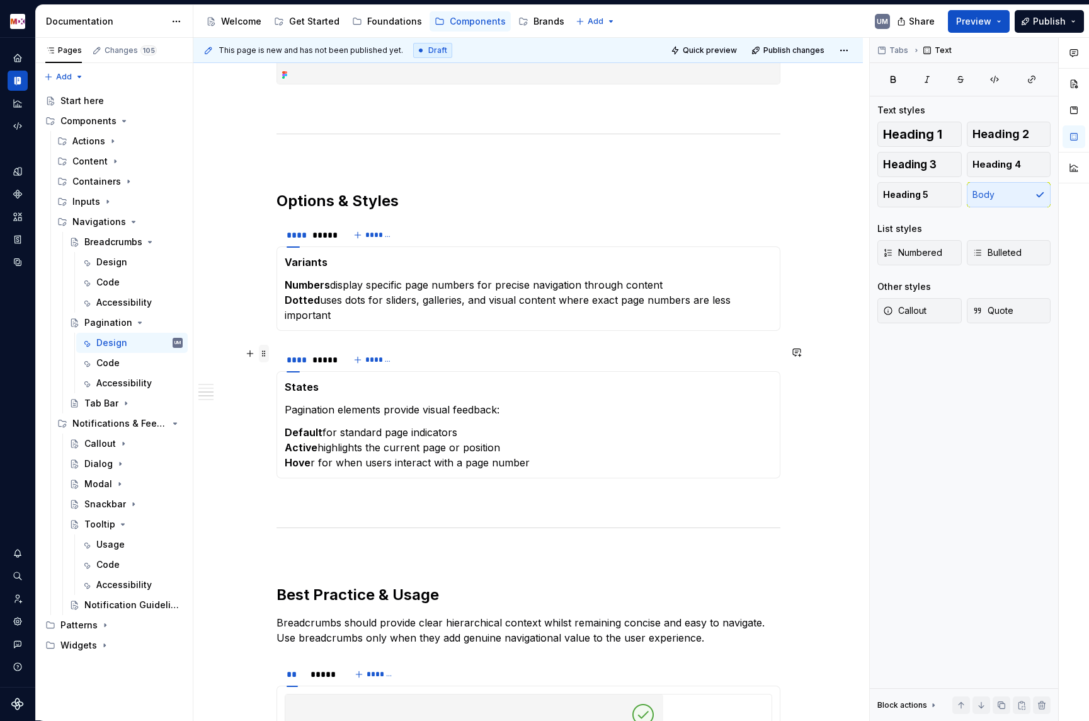
click at [267, 351] on span at bounding box center [264, 354] width 10 height 18
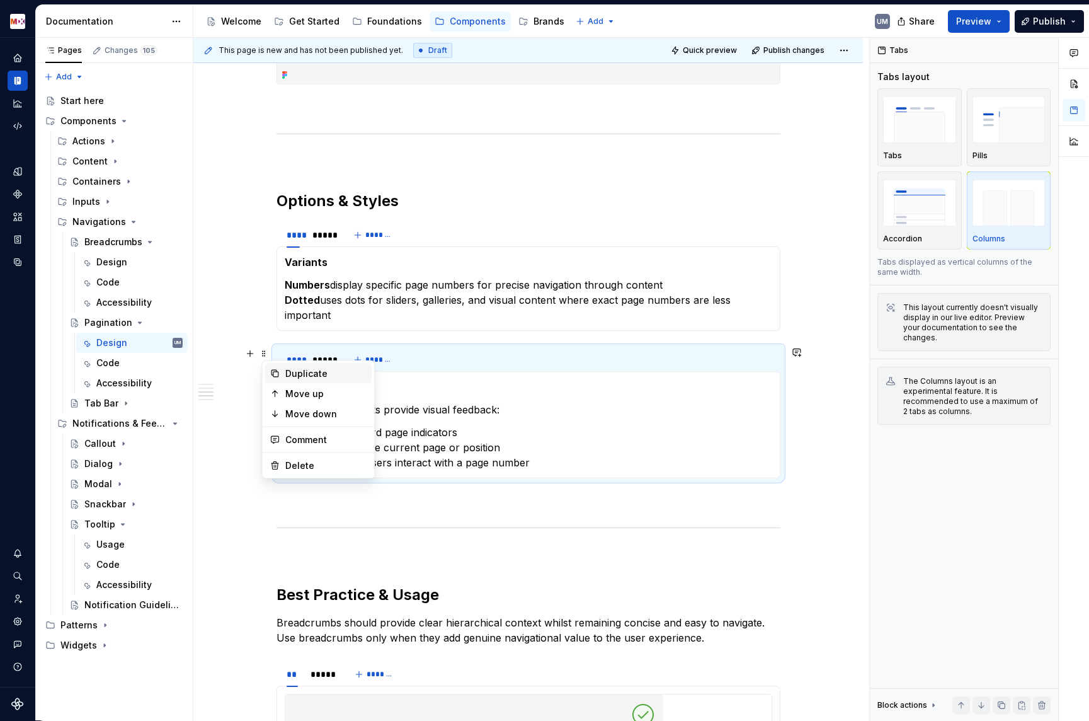
click at [295, 377] on div "Duplicate" at bounding box center [326, 373] width 82 height 13
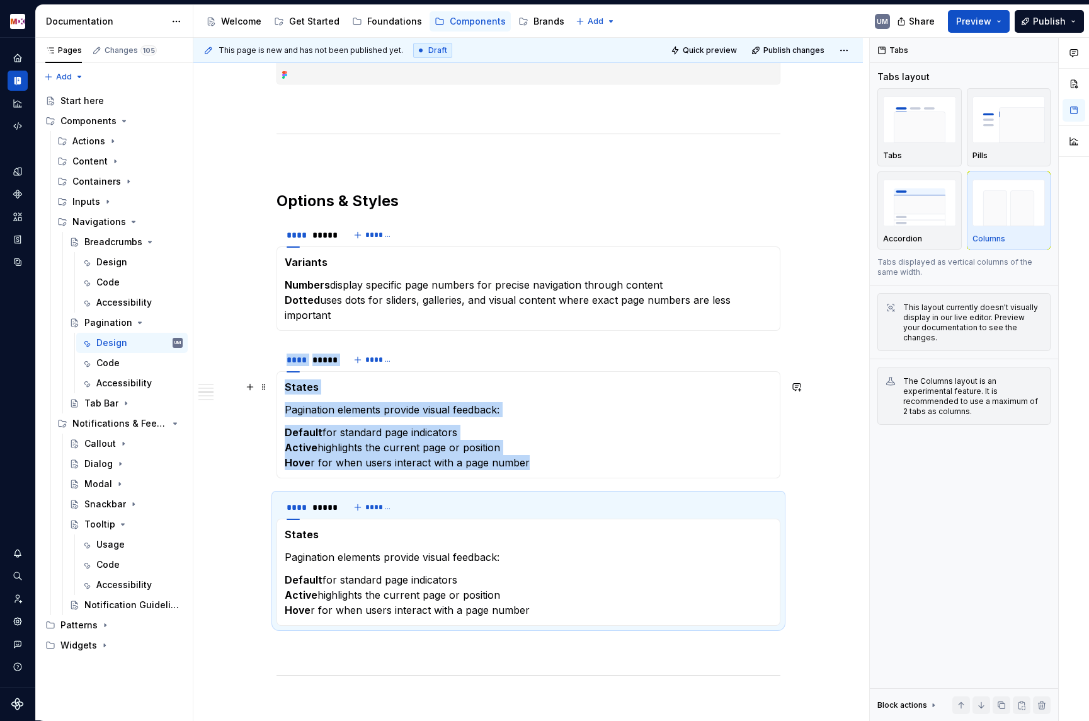
click at [305, 537] on strong "States" at bounding box center [302, 534] width 34 height 13
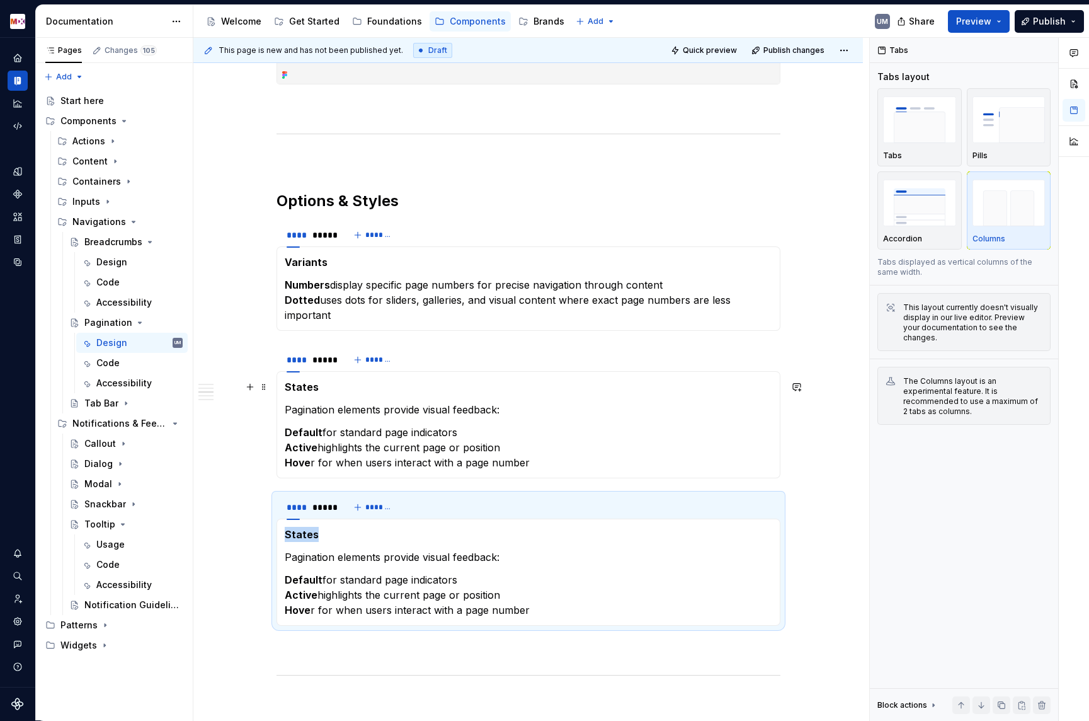
click at [305, 537] on strong "States" at bounding box center [302, 534] width 34 height 13
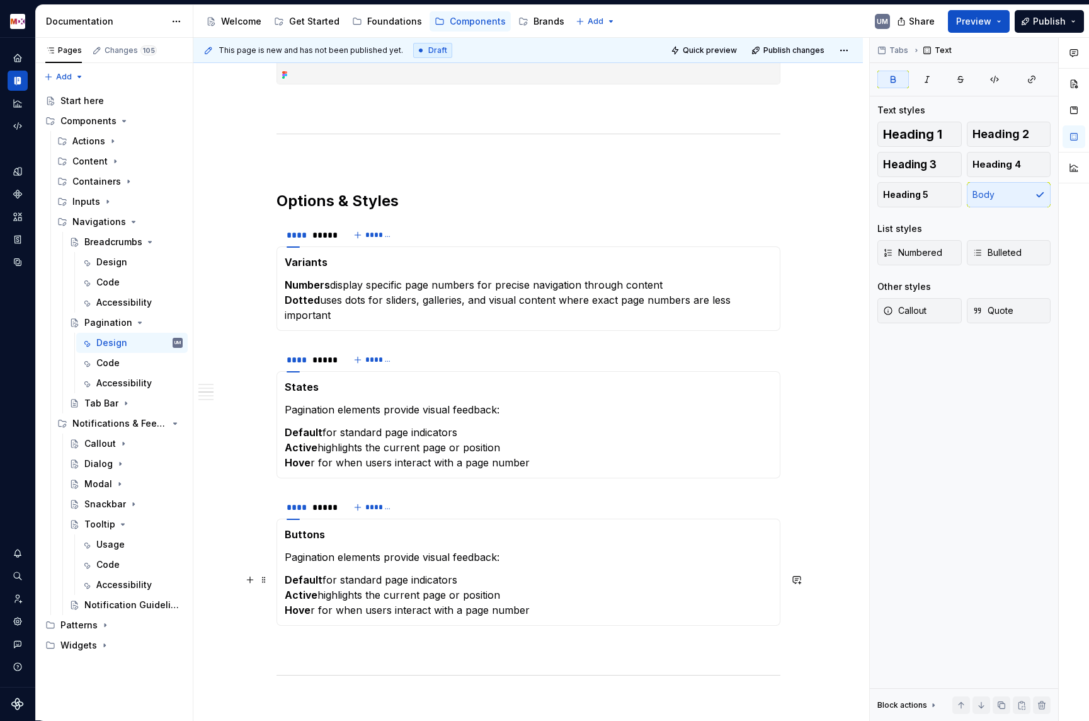
click at [292, 583] on strong "Default" at bounding box center [304, 579] width 38 height 13
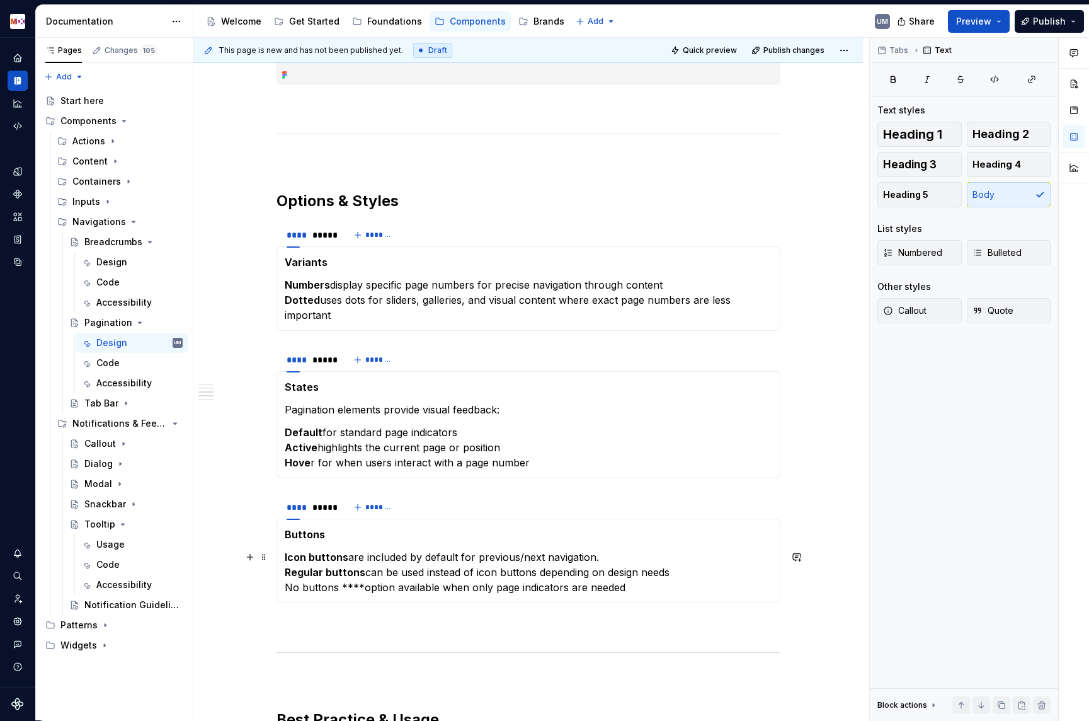
click at [364, 588] on p "Icon buttons are included by default for previous/next navigation. Regular butt…" at bounding box center [529, 571] width 488 height 45
click at [293, 585] on p "Icon buttons are included by default for previous/next navigation. Regular butt…" at bounding box center [529, 571] width 488 height 45
click at [319, 585] on p "Icon buttons are included by default for previous/next navigation. Regular butt…" at bounding box center [529, 571] width 488 height 45
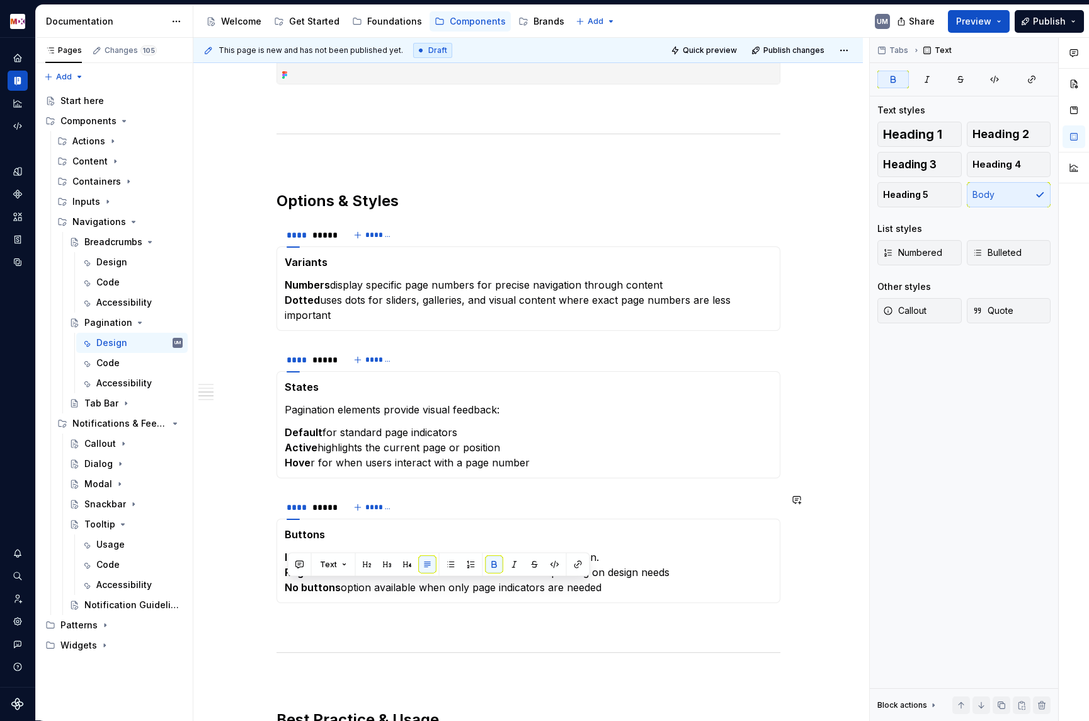
click at [414, 597] on div "Buttons Icon buttons are included by default for previous/next navigation. Regu…" at bounding box center [529, 561] width 504 height 84
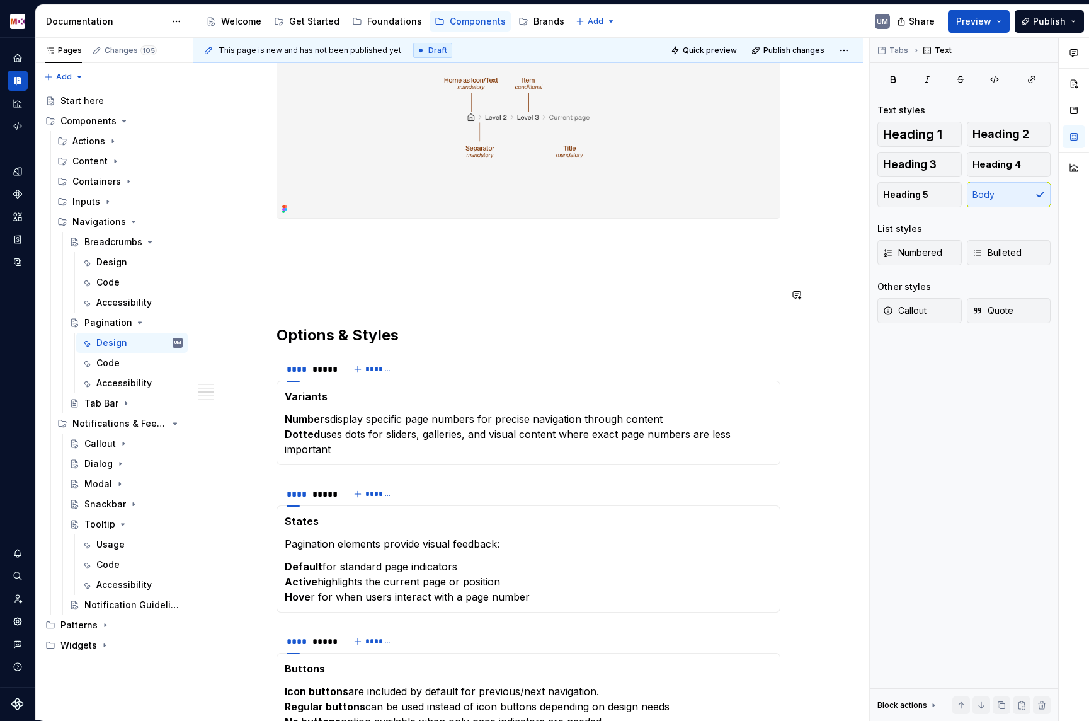
scroll to position [752, 0]
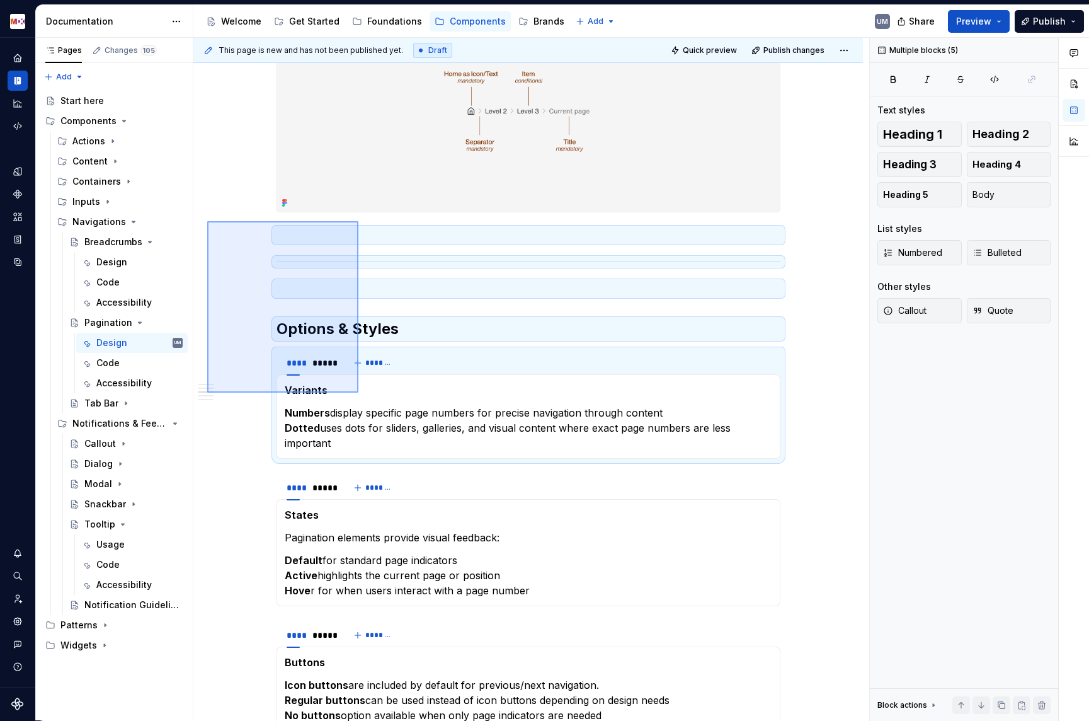
drag, startPoint x: 207, startPoint y: 221, endPoint x: 359, endPoint y: 393, distance: 228.6
click at [359, 393] on div "**********" at bounding box center [531, 379] width 676 height 683
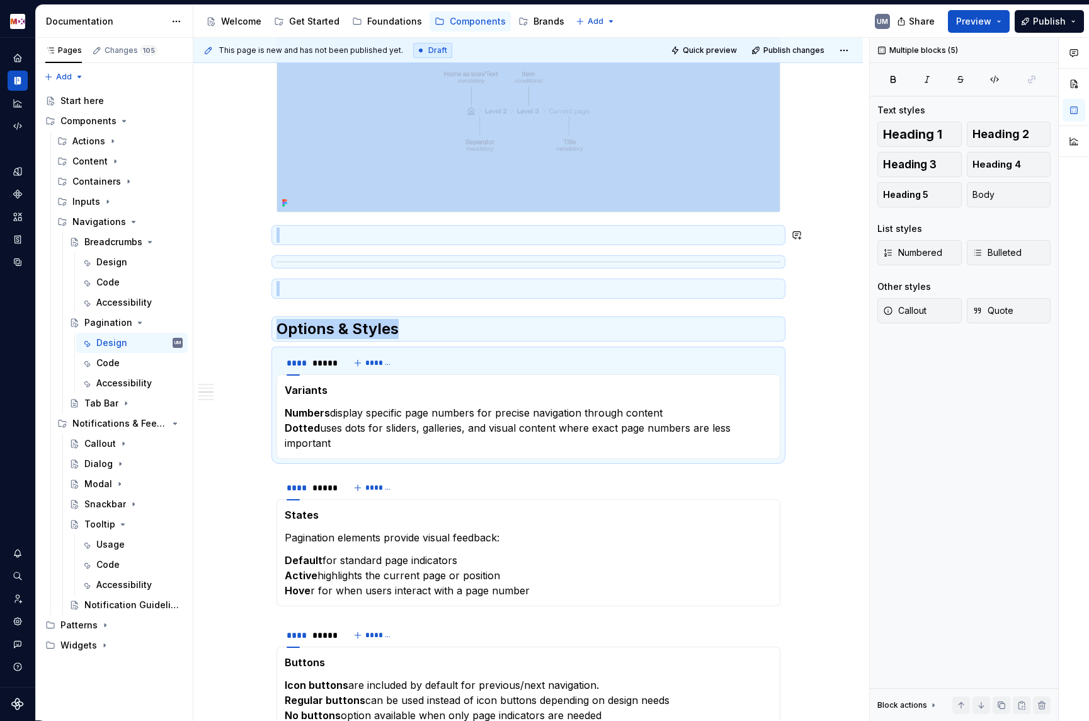
copy div "Options & Styles"
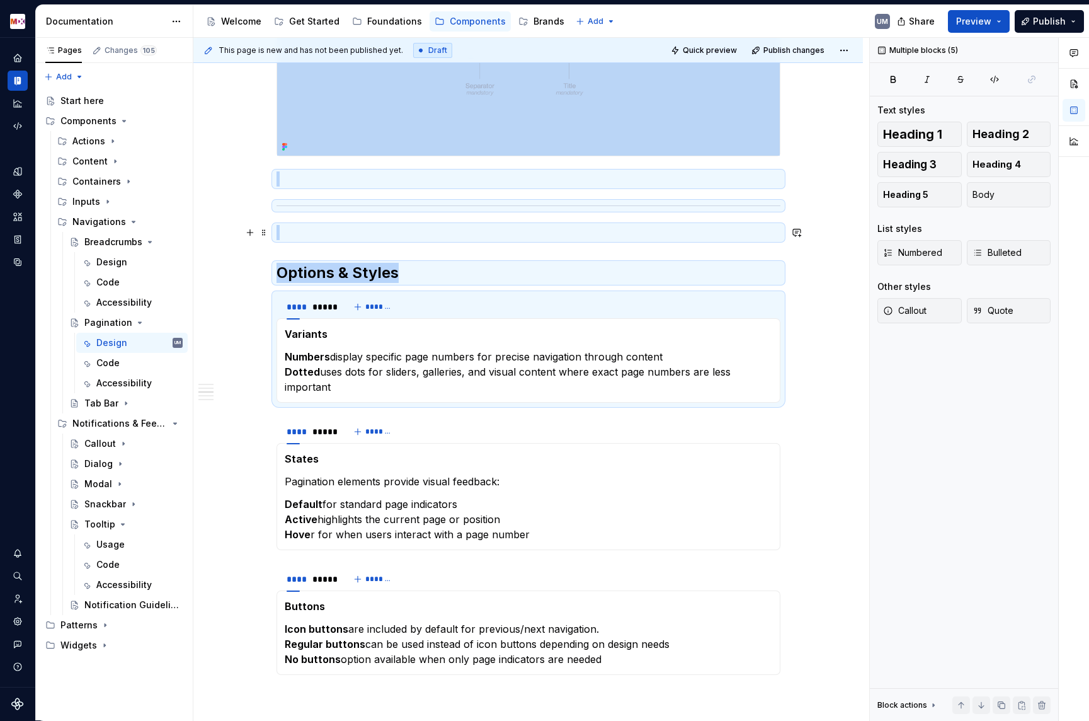
copy div "Options & Styles"
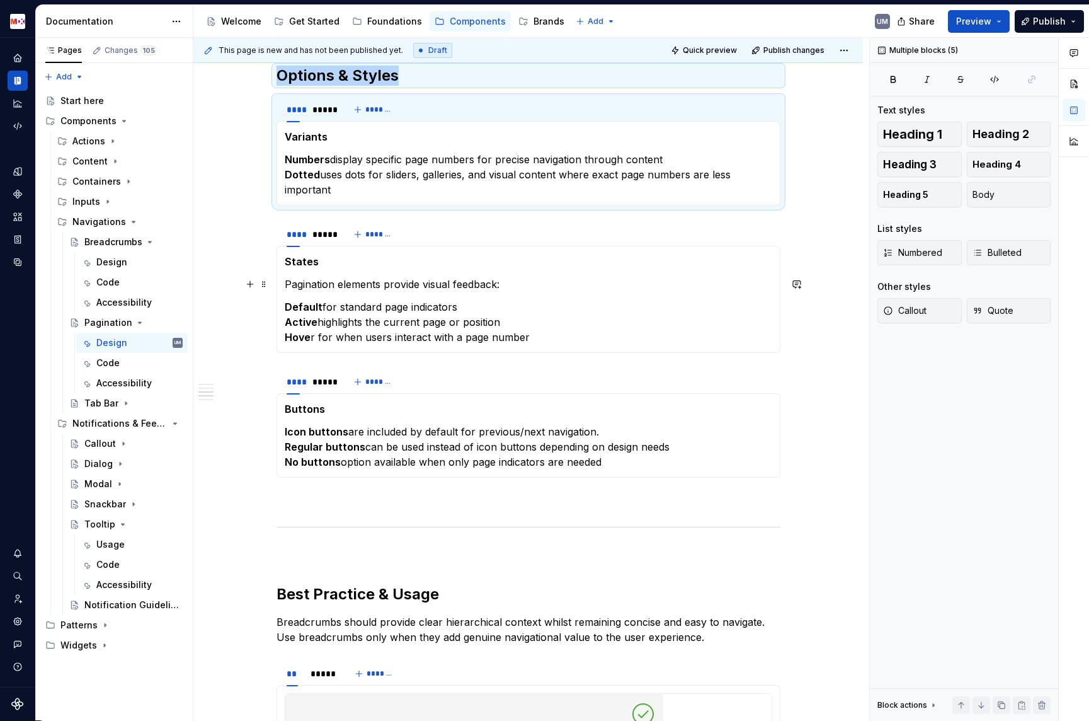
scroll to position [1013, 0]
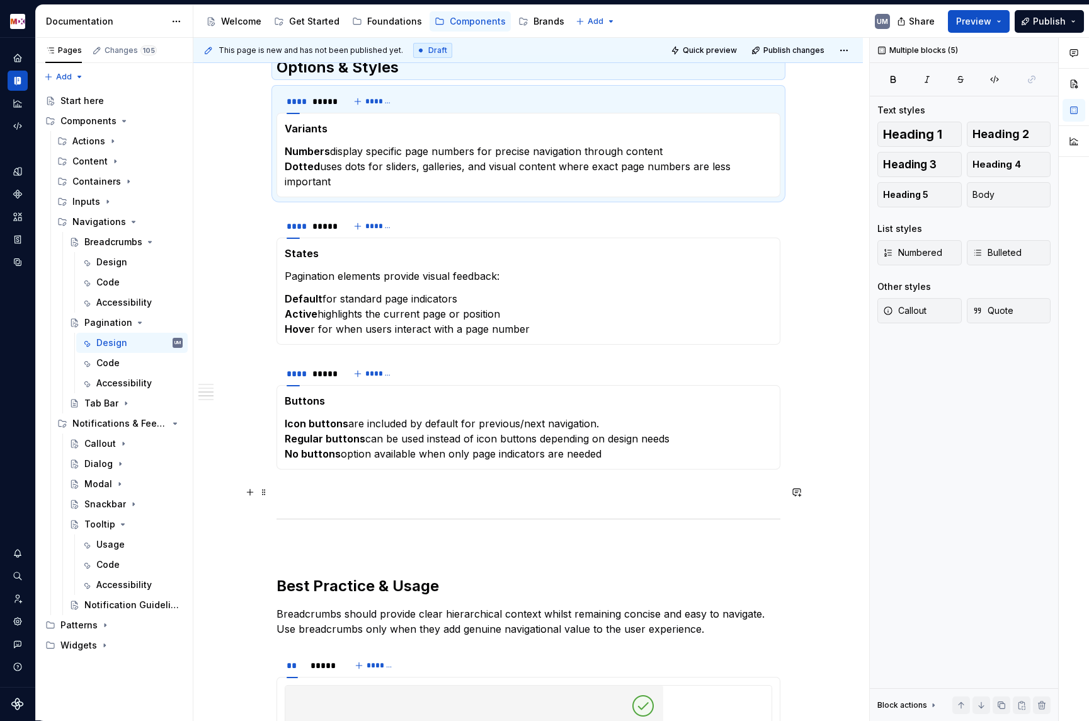
click at [292, 488] on p at bounding box center [529, 492] width 504 height 15
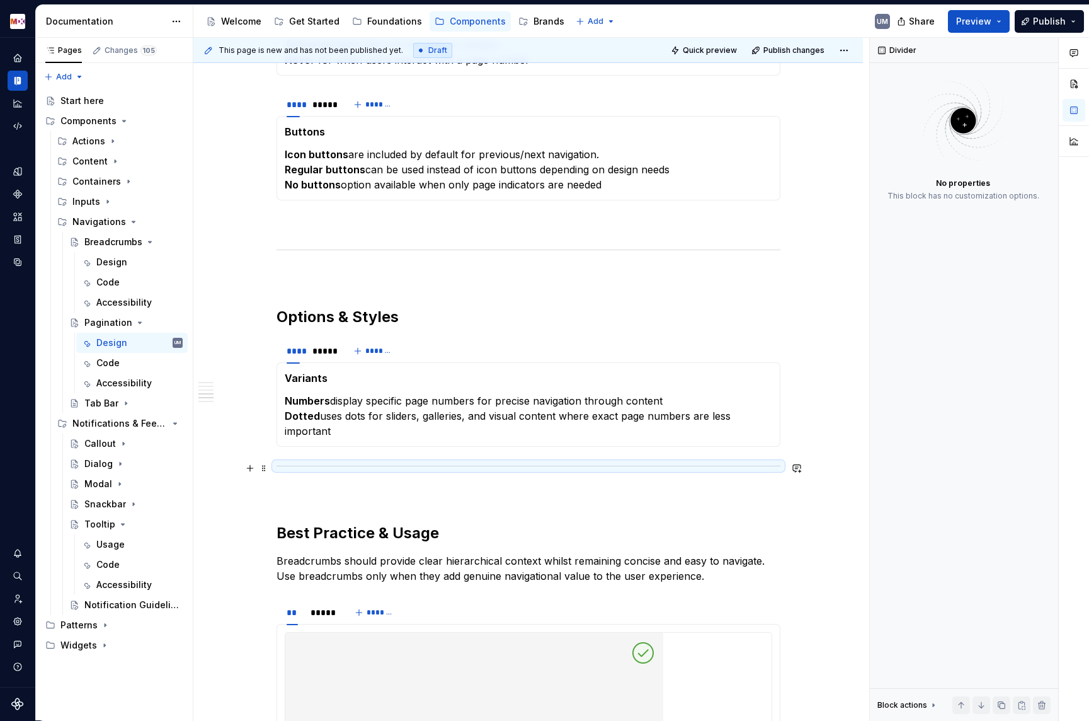
scroll to position [1284, 0]
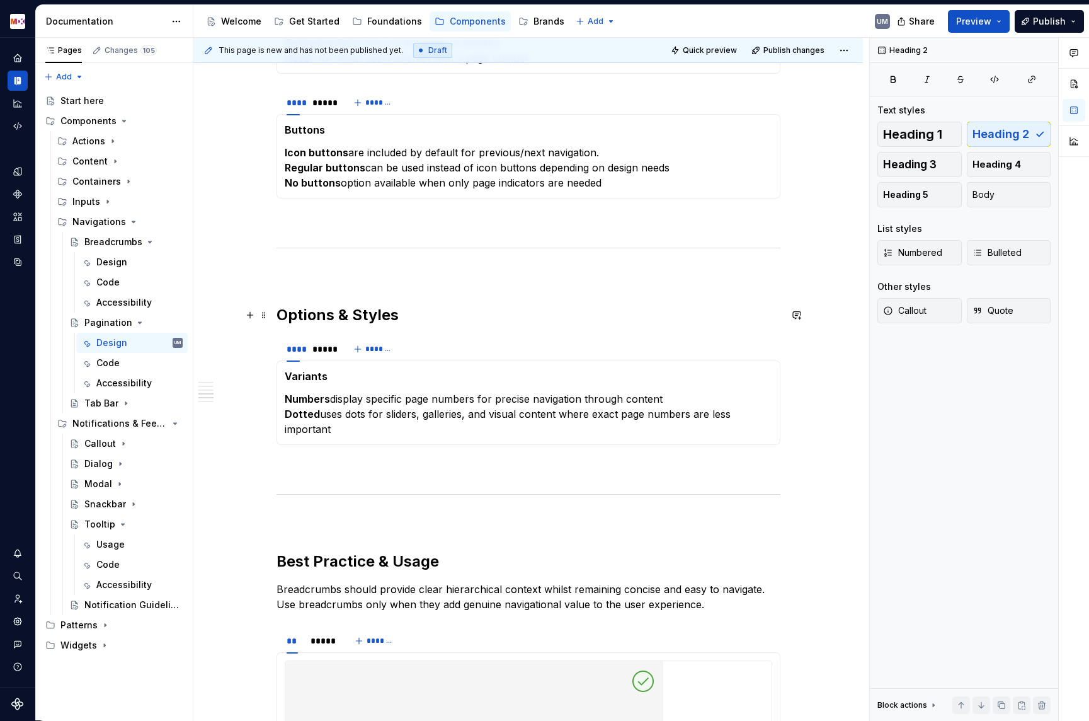
click at [304, 321] on h2 "Options & Styles" at bounding box center [529, 315] width 504 height 20
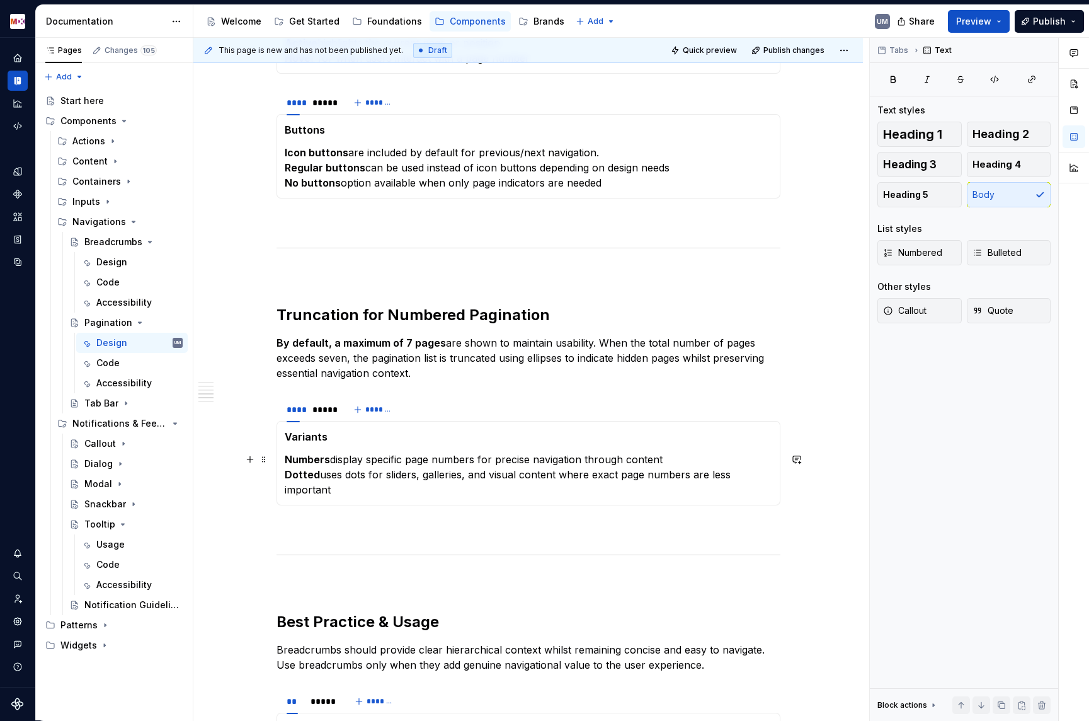
click at [375, 468] on p "Numbers display specific page numbers for precise navigation through content Do…" at bounding box center [529, 474] width 488 height 45
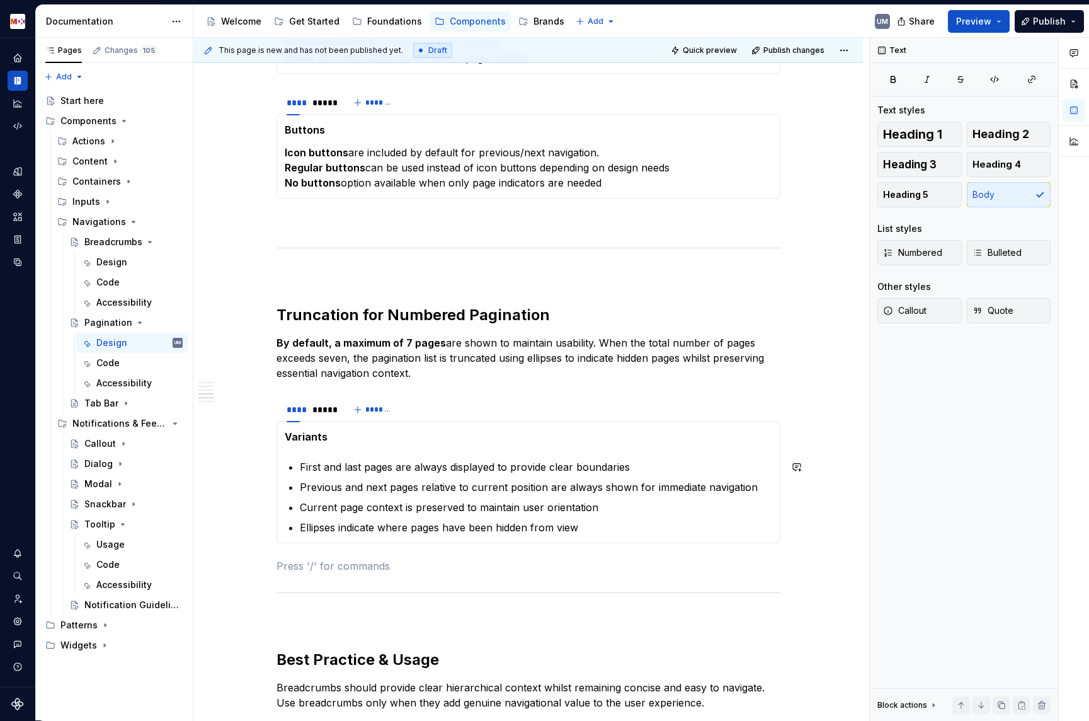
click at [301, 449] on section-item-column "Variants First and last pages are always displayed to provide clear boundaries …" at bounding box center [529, 482] width 488 height 106
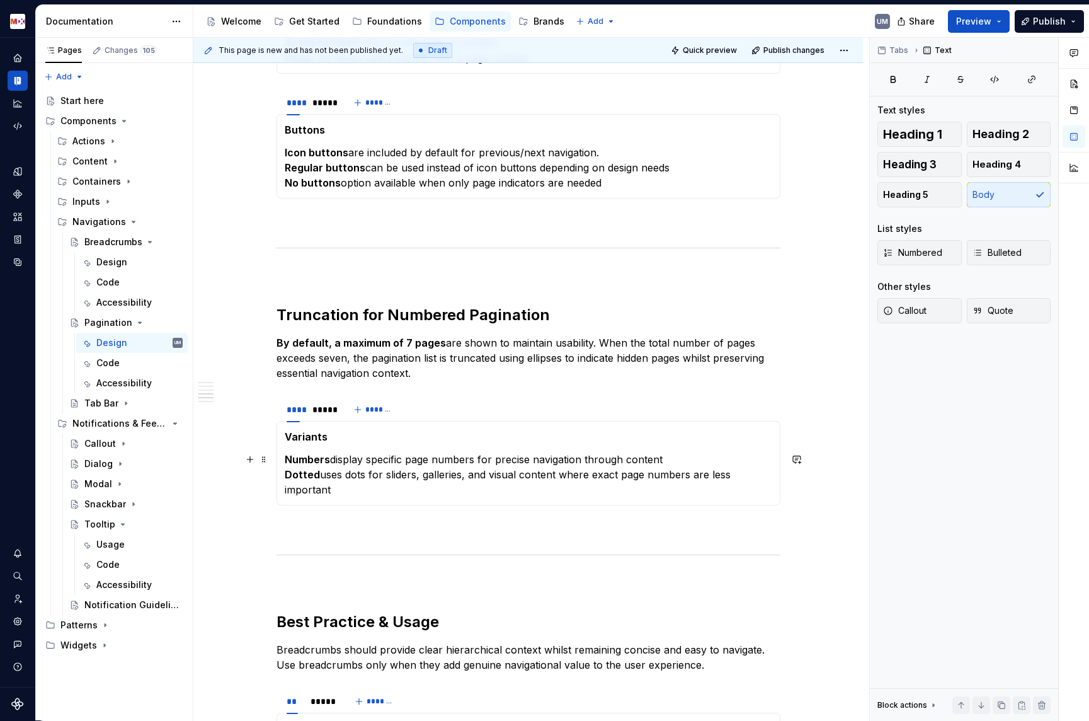
click at [338, 476] on p "Numbers display specific page numbers for precise navigation through content Do…" at bounding box center [529, 474] width 488 height 45
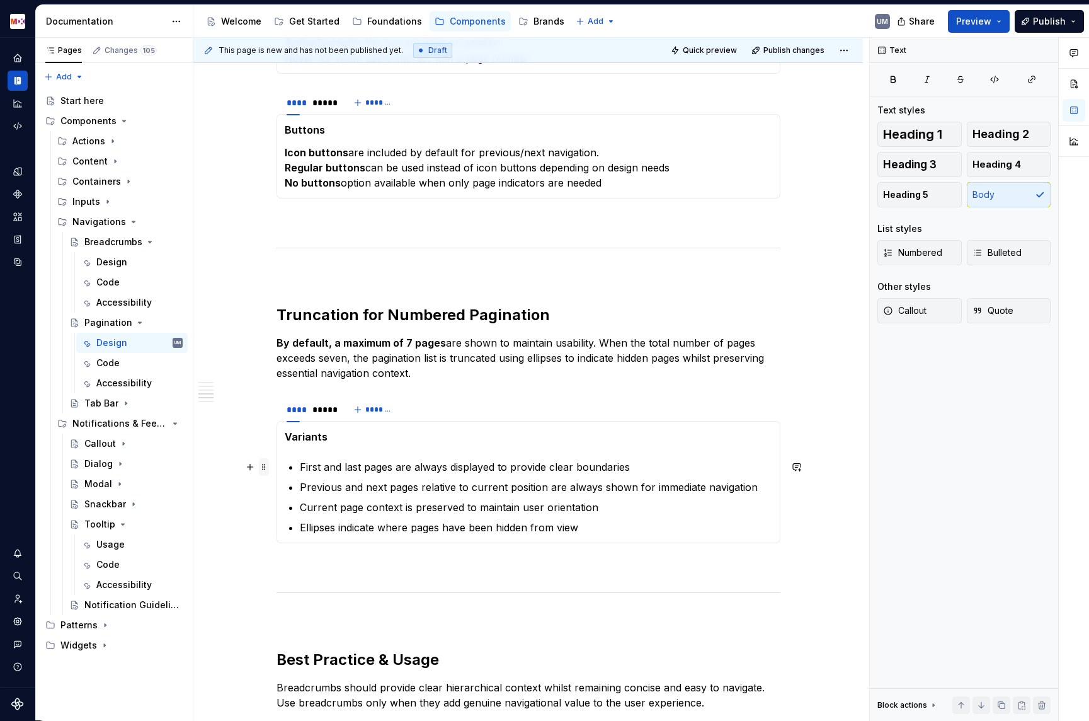
click at [263, 464] on span at bounding box center [264, 467] width 10 height 18
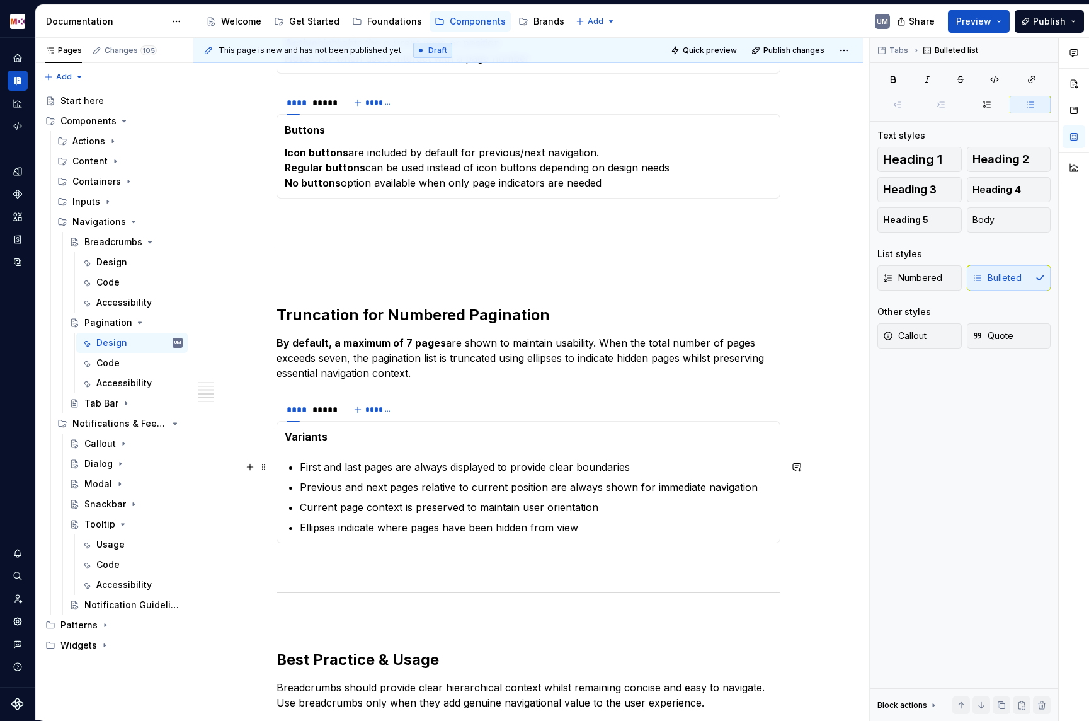
click at [354, 461] on p "First and last pages are always displayed to provide clear boundaries" at bounding box center [536, 466] width 473 height 15
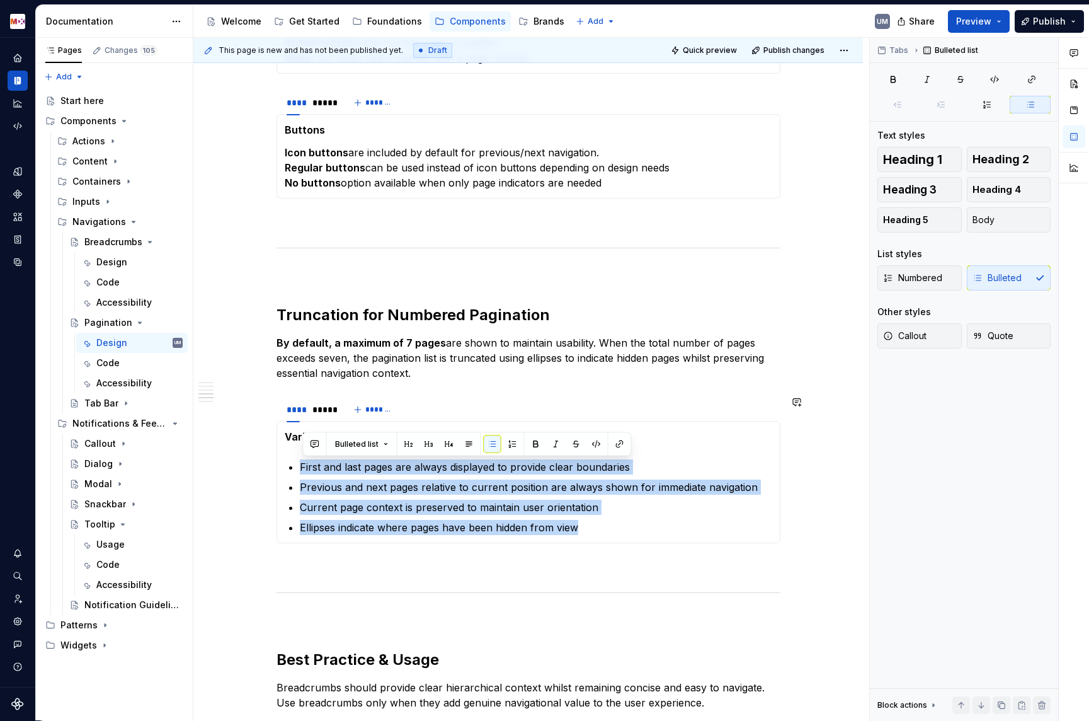
drag, startPoint x: 283, startPoint y: 461, endPoint x: 621, endPoint y: 537, distance: 346.8
click at [621, 537] on div "Variants First and last pages are always displayed to provide clear boundaries …" at bounding box center [529, 482] width 504 height 122
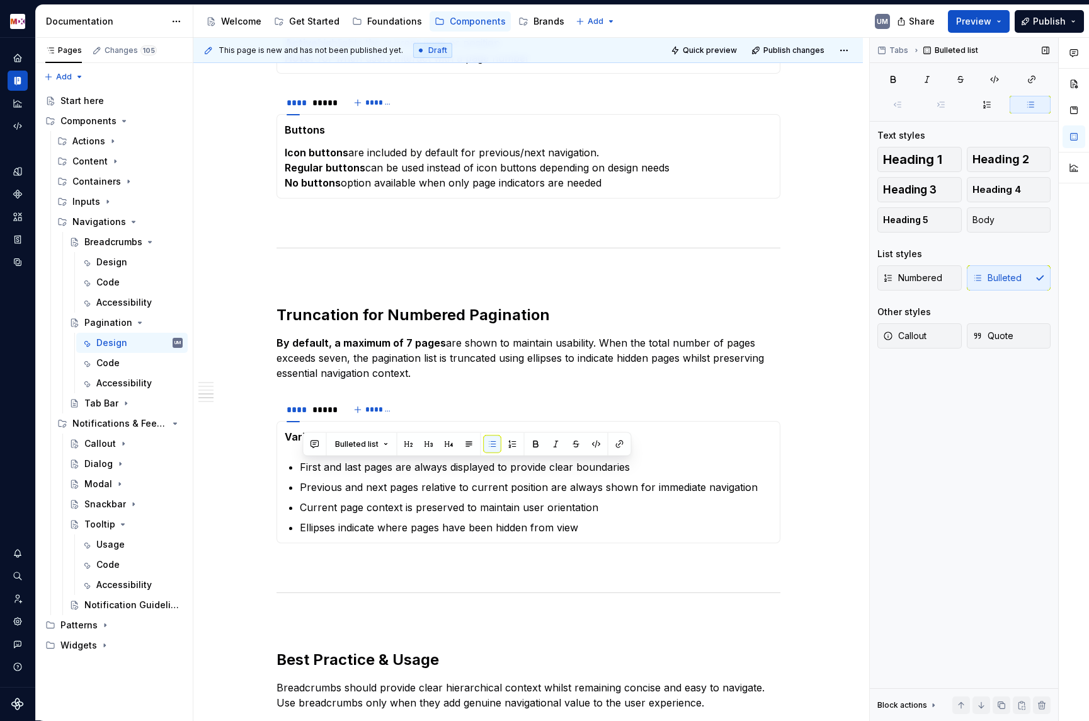
click at [996, 285] on div "Numbered Bulleted" at bounding box center [964, 277] width 173 height 25
click at [996, 284] on div "Numbered Bulleted" at bounding box center [964, 277] width 173 height 25
click at [987, 223] on span "Body" at bounding box center [984, 220] width 22 height 13
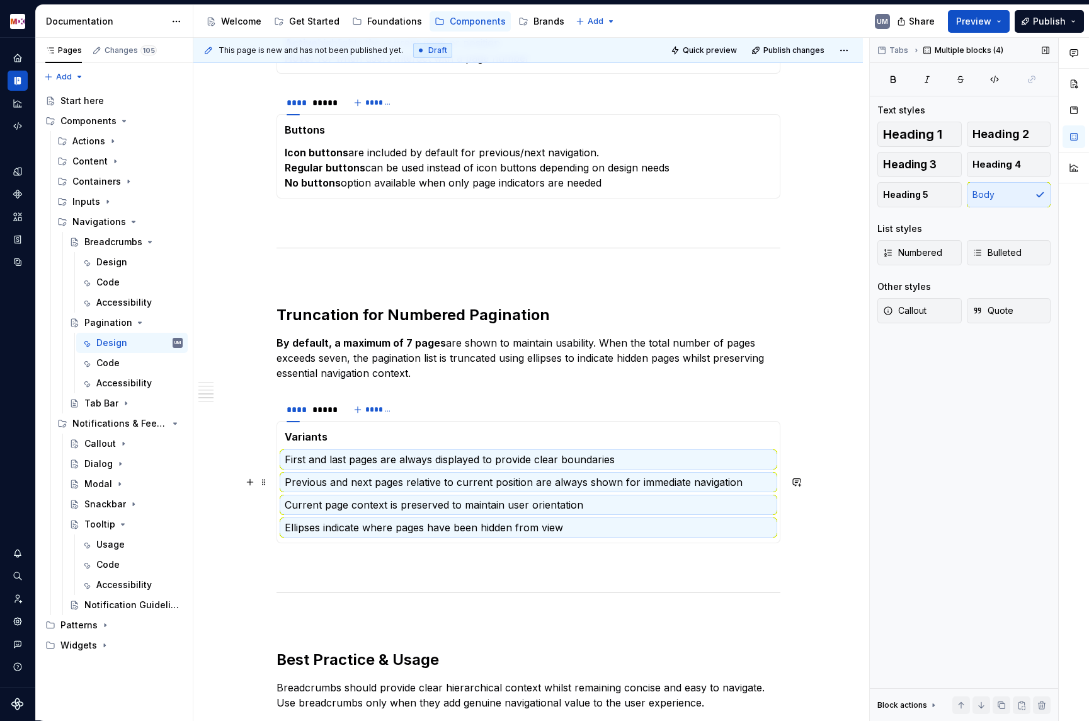
click at [415, 470] on section-item-column "Variants First and last pages are always displayed to provide clear boundaries …" at bounding box center [529, 482] width 488 height 106
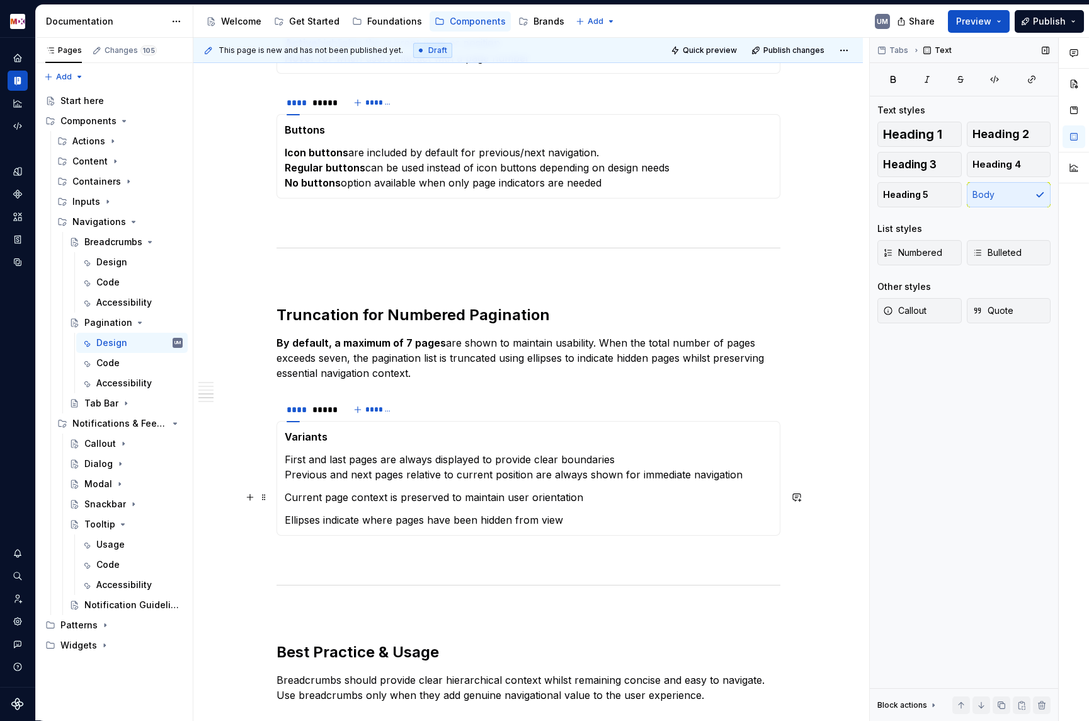
click at [289, 495] on p "Current page context is preserved to maintain user orientation" at bounding box center [529, 497] width 488 height 15
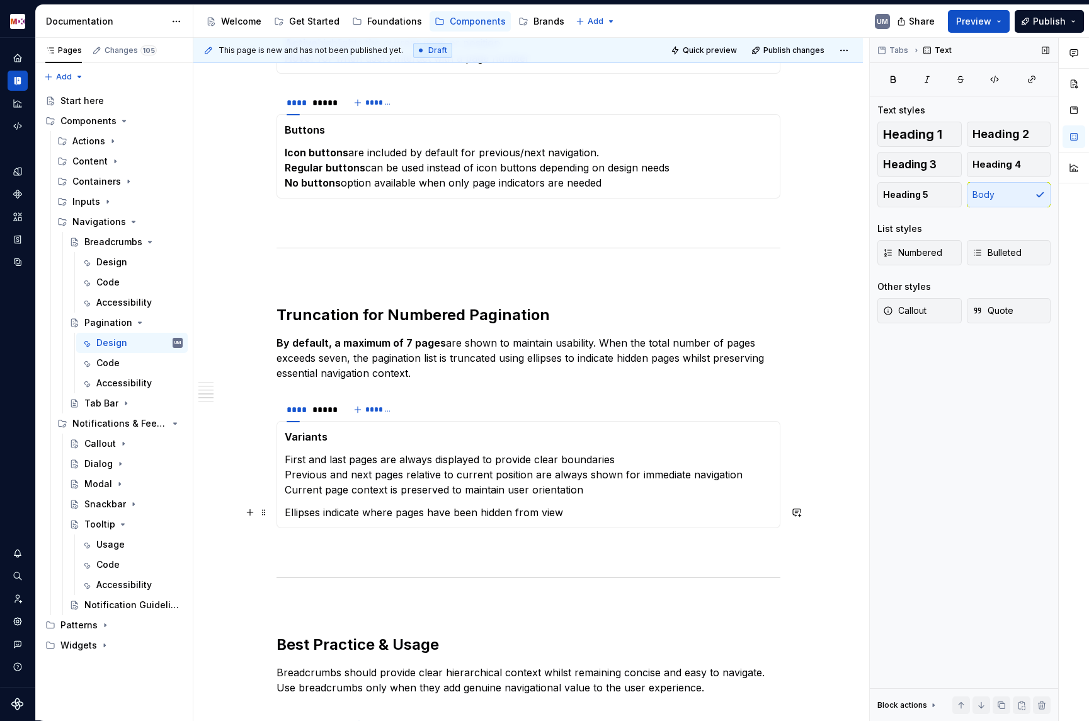
click at [286, 512] on div "Variants First and last pages are always displayed to provide clear boundaries …" at bounding box center [529, 474] width 504 height 107
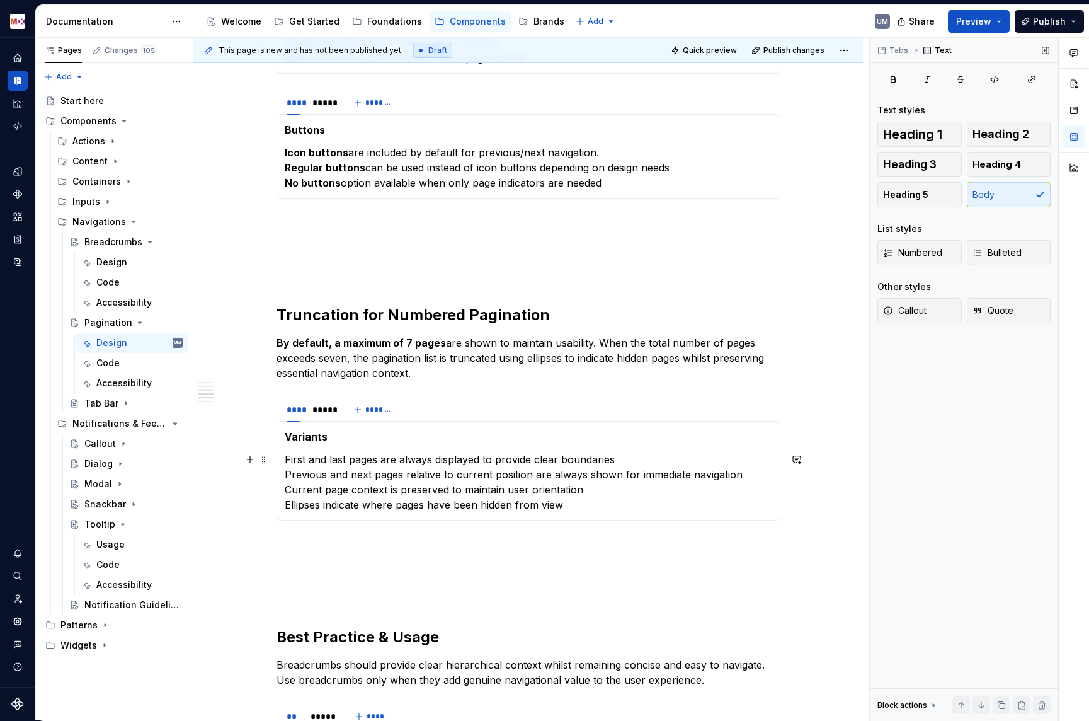
click at [292, 458] on p "First and last pages are always displayed to provide clear boundaries Previous …" at bounding box center [529, 482] width 488 height 60
click at [338, 458] on p "First and last pages are always displayed to provide clear boundaries Previous …" at bounding box center [529, 482] width 488 height 60
click at [372, 458] on p "First and last pages are always displayed to provide clear boundaries Previous …" at bounding box center [529, 482] width 488 height 60
click at [297, 470] on p "First and last pages are always displayed to provide clear boundaries Previous …" at bounding box center [529, 482] width 488 height 60
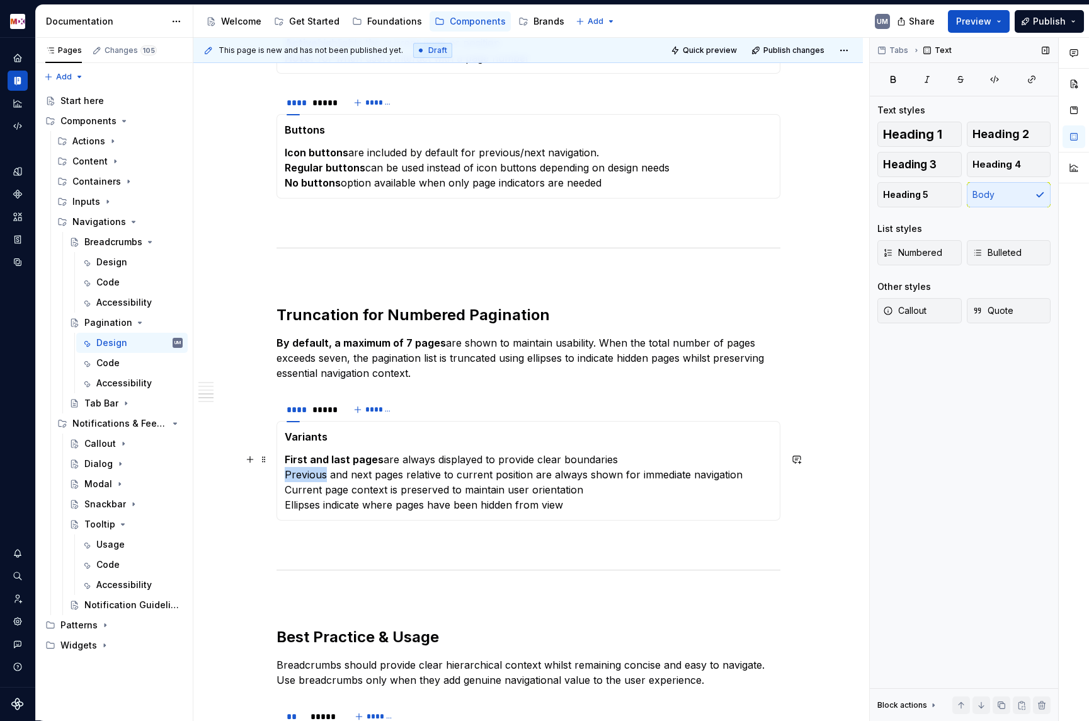
click at [297, 470] on p "First and last pages are always displayed to provide clear boundaries Previous …" at bounding box center [529, 482] width 488 height 60
click at [397, 473] on p "First and last pages are always displayed to provide clear boundaries Previous …" at bounding box center [529, 482] width 488 height 60
click at [529, 476] on p "First and last pages are always displayed to provide clear boundaries Previous …" at bounding box center [529, 482] width 488 height 60
click at [370, 490] on p "First and last pages are always displayed to provide clear boundaries Previous …" at bounding box center [529, 482] width 488 height 60
click at [301, 491] on p "First and last pages are always displayed to provide clear boundaries Previous …" at bounding box center [529, 482] width 488 height 60
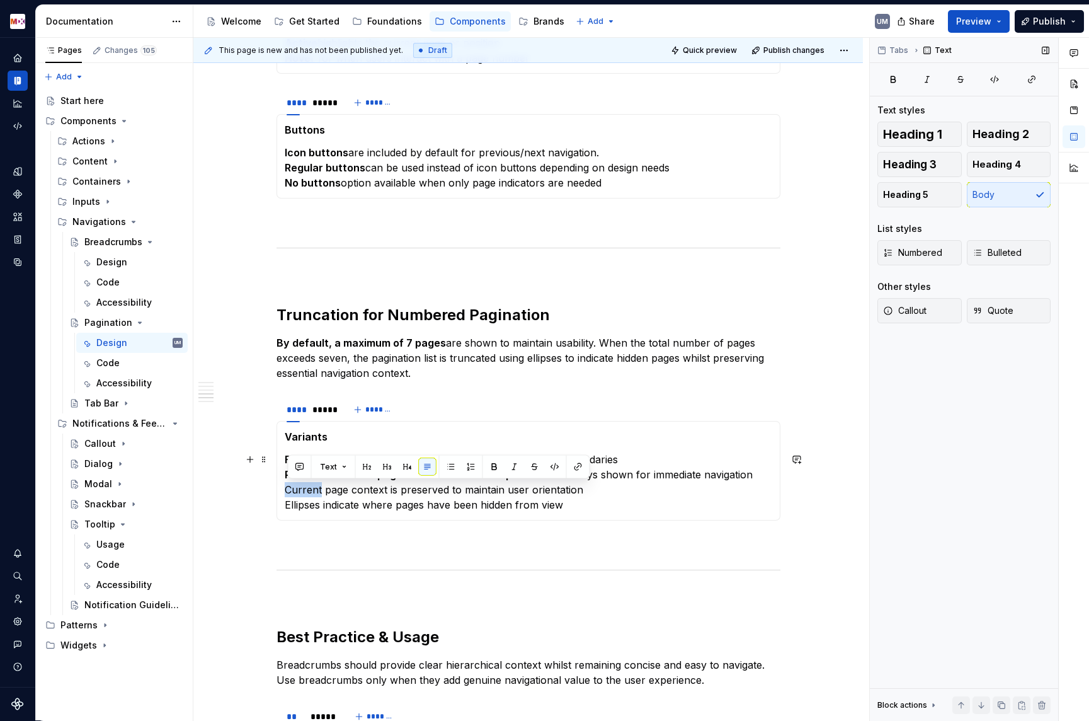
click at [301, 491] on p "First and last pages are always displayed to provide clear boundaries Previous …" at bounding box center [529, 482] width 488 height 60
click at [381, 491] on p "First and last pages are always displayed to provide clear boundaries Previous …" at bounding box center [529, 482] width 488 height 60
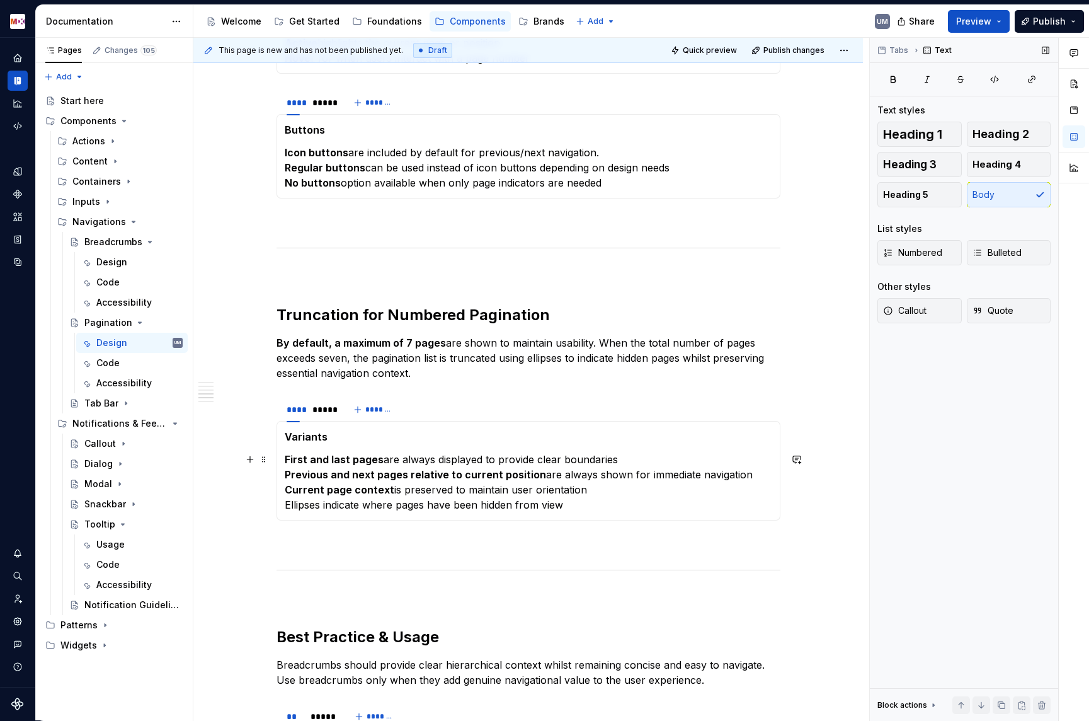
click at [301, 506] on p "First and last pages are always displayed to provide clear boundaries Previous …" at bounding box center [529, 482] width 488 height 60
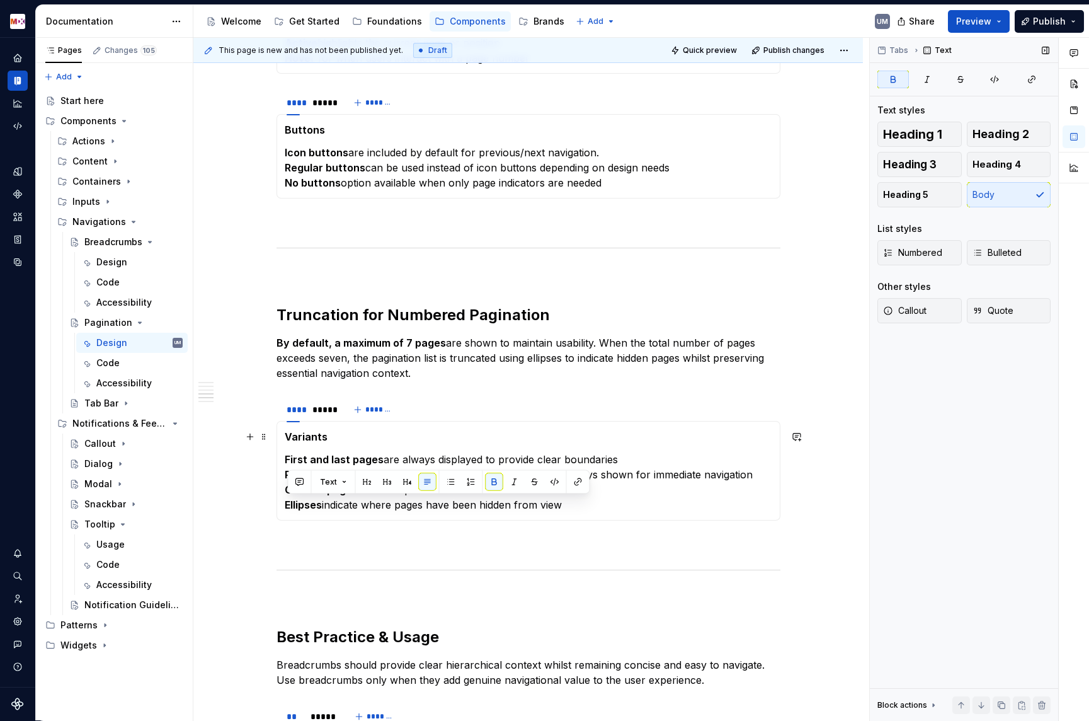
click at [365, 433] on p "Variants" at bounding box center [529, 436] width 488 height 15
click at [297, 442] on strong "Variants" at bounding box center [306, 436] width 43 height 13
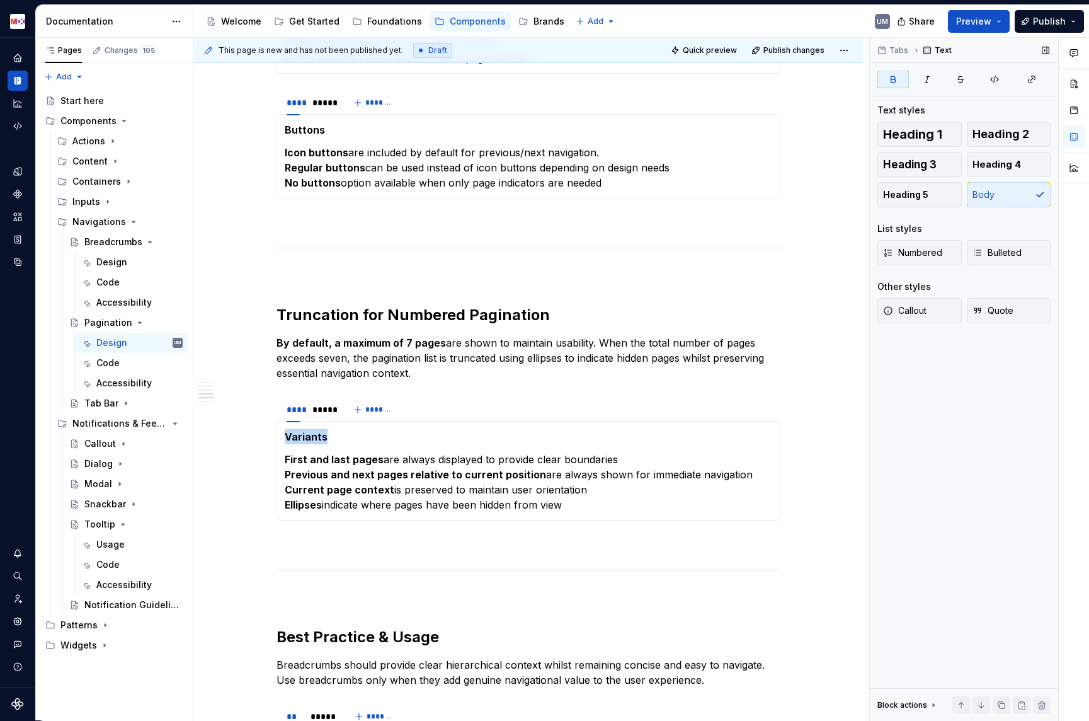
click at [297, 442] on strong "Variants" at bounding box center [306, 436] width 43 height 13
click at [346, 434] on strong "Truncation rules" at bounding box center [326, 436] width 83 height 13
click at [269, 402] on span at bounding box center [264, 403] width 10 height 18
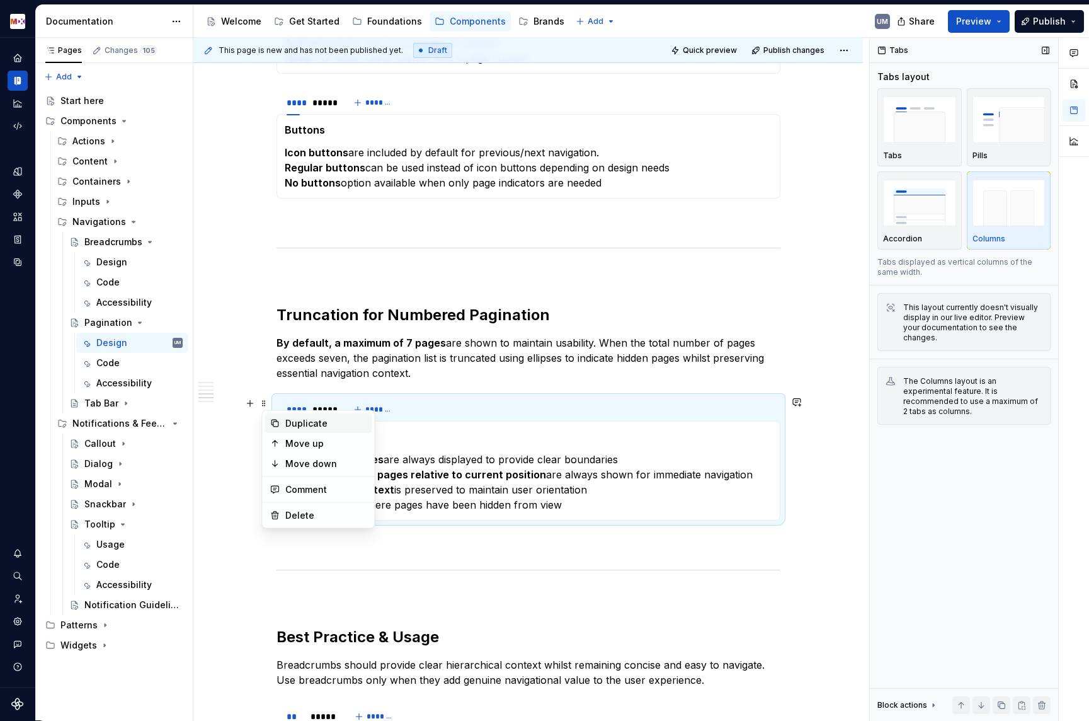
click at [278, 423] on icon at bounding box center [275, 423] width 10 height 10
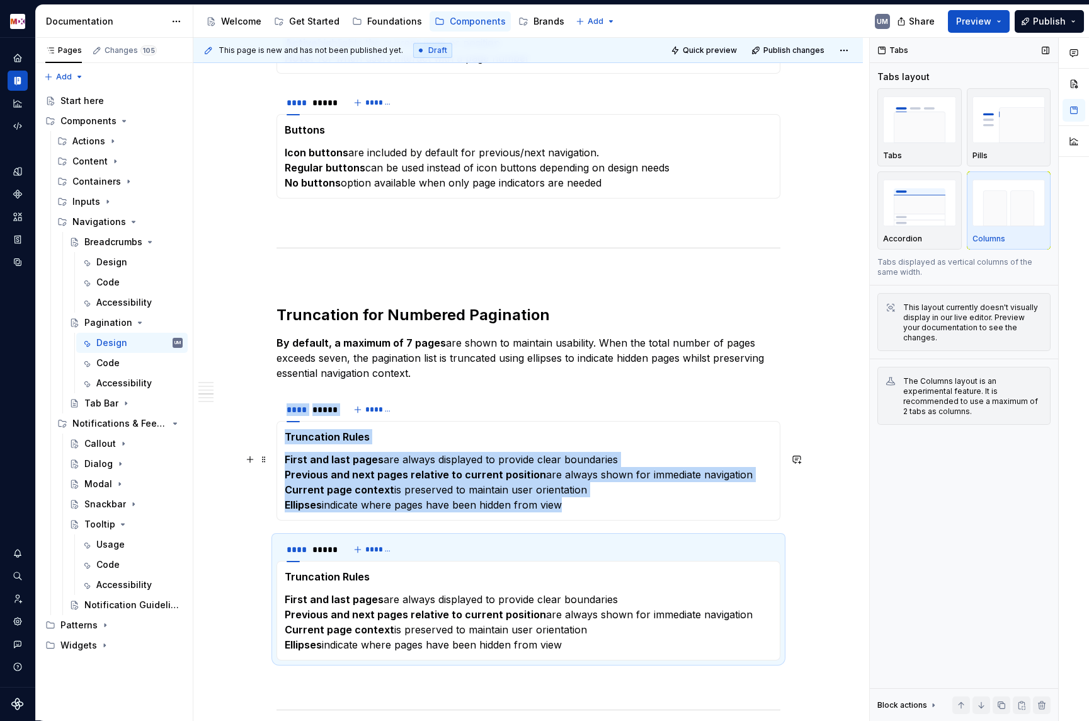
click at [311, 577] on strong "Truncation Rules" at bounding box center [327, 576] width 85 height 13
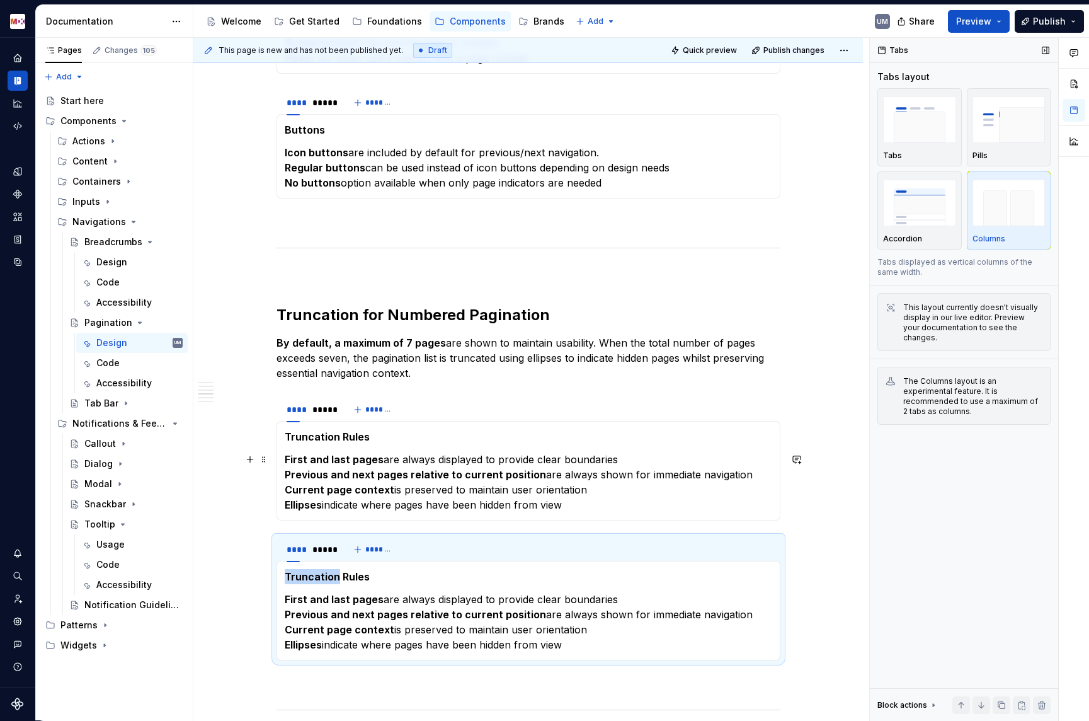
click at [311, 577] on strong "Truncation Rules" at bounding box center [327, 576] width 85 height 13
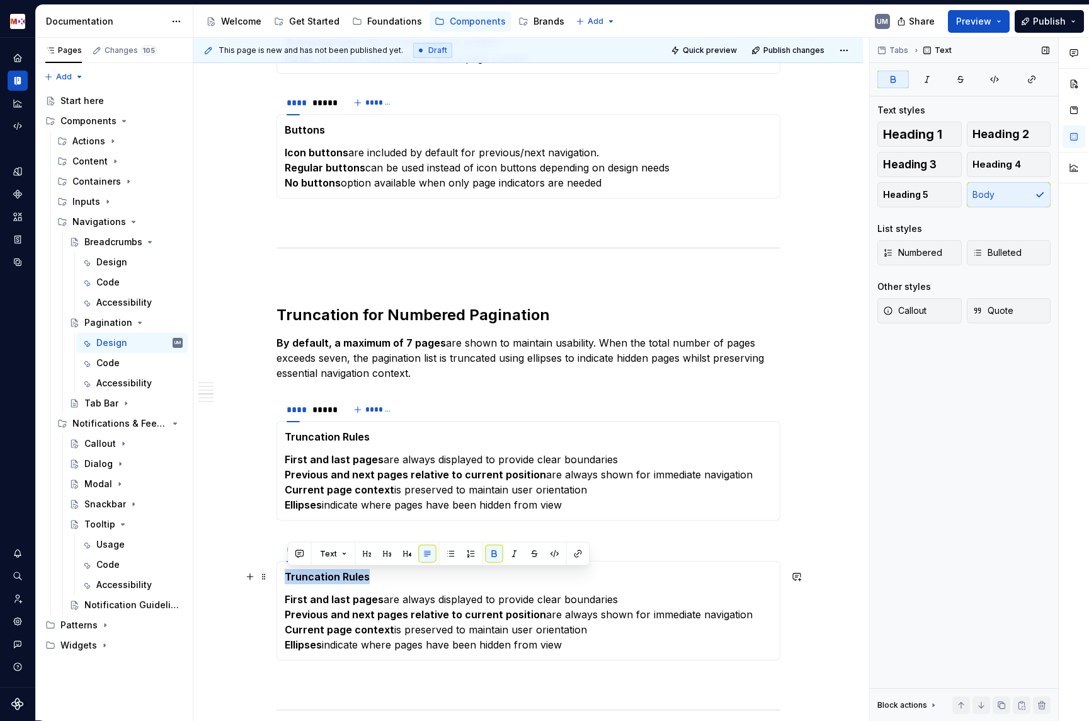
click at [311, 577] on strong "Truncation Rules" at bounding box center [327, 576] width 85 height 13
click at [337, 616] on strong "Previous and next pages relative to current position" at bounding box center [415, 614] width 261 height 13
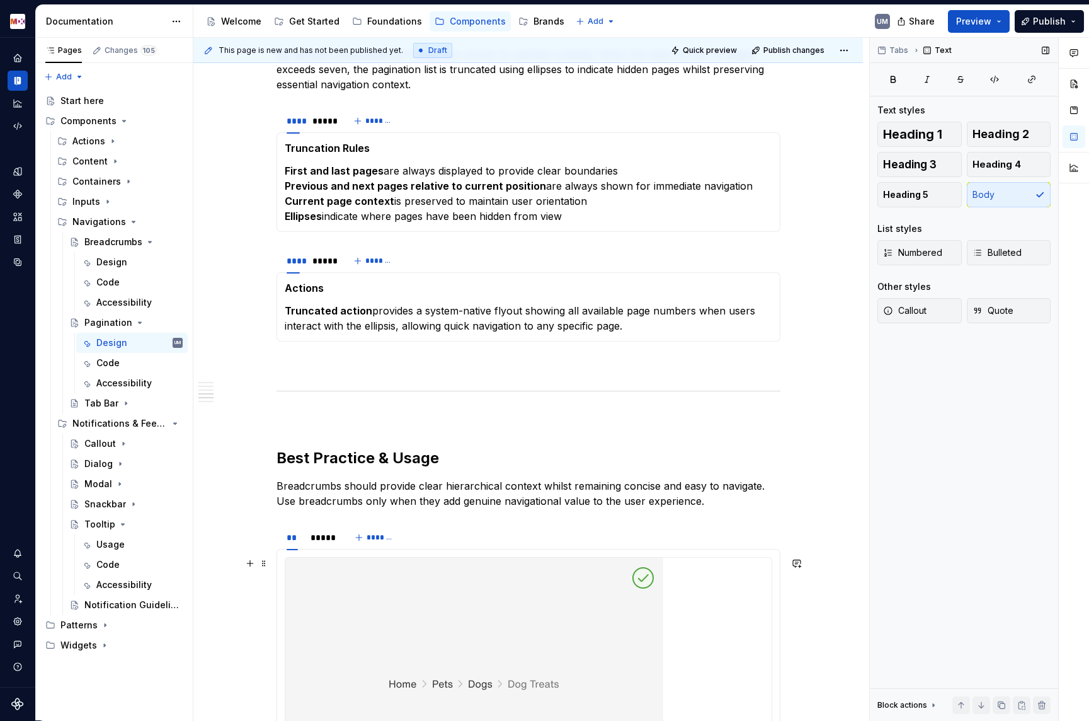
scroll to position [1610, 0]
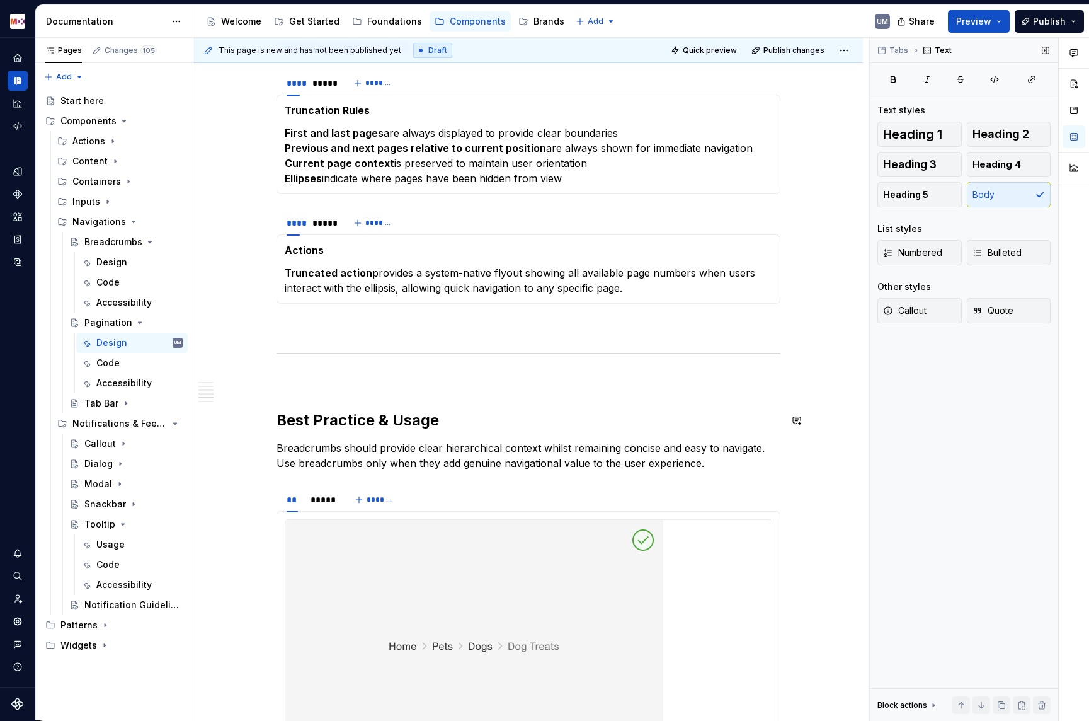
click at [379, 437] on div "**********" at bounding box center [529, 608] width 504 height 3941
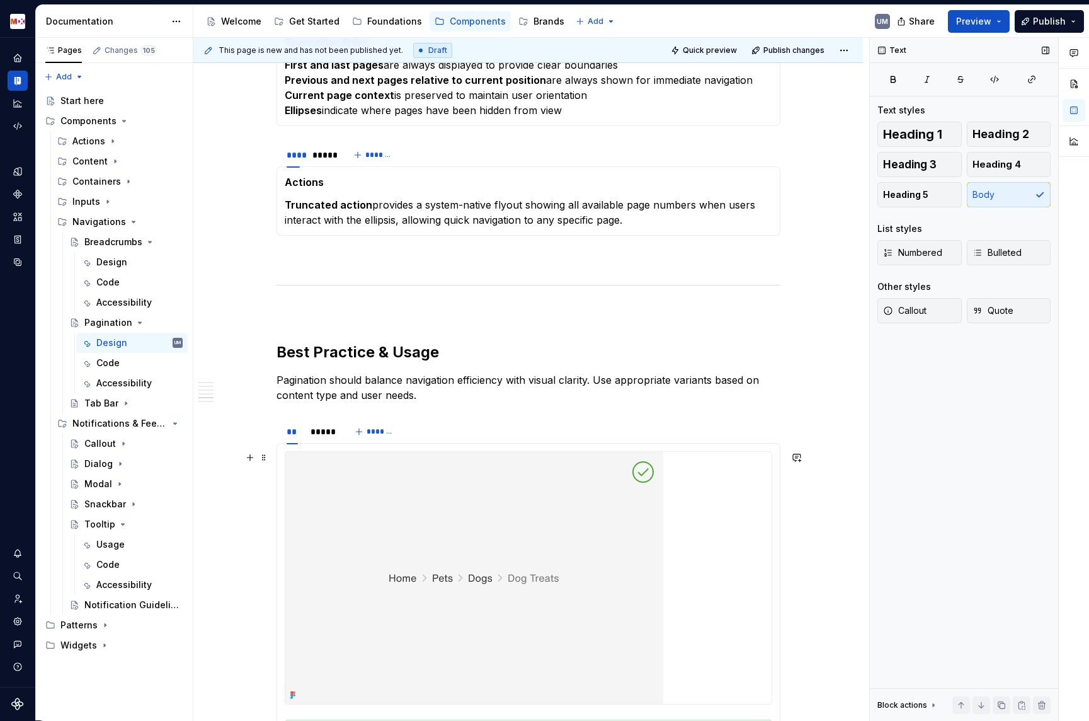
scroll to position [1682, 0]
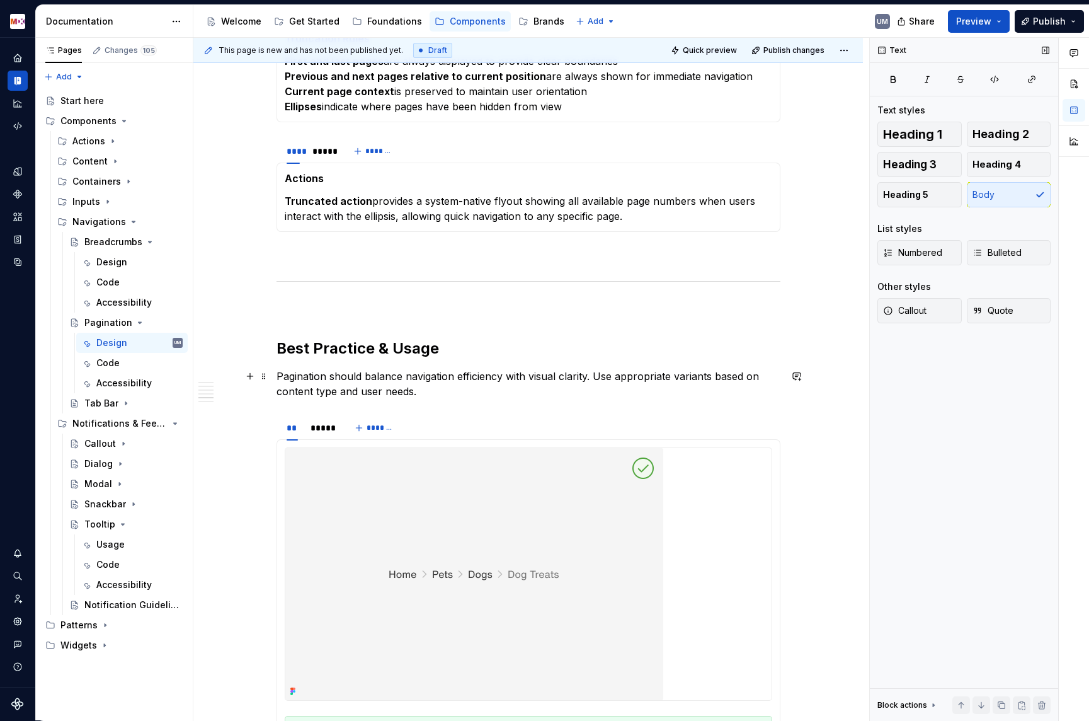
click at [596, 379] on p "Pagination should balance navigation efficiency with visual clarity. Use approp…" at bounding box center [529, 384] width 504 height 30
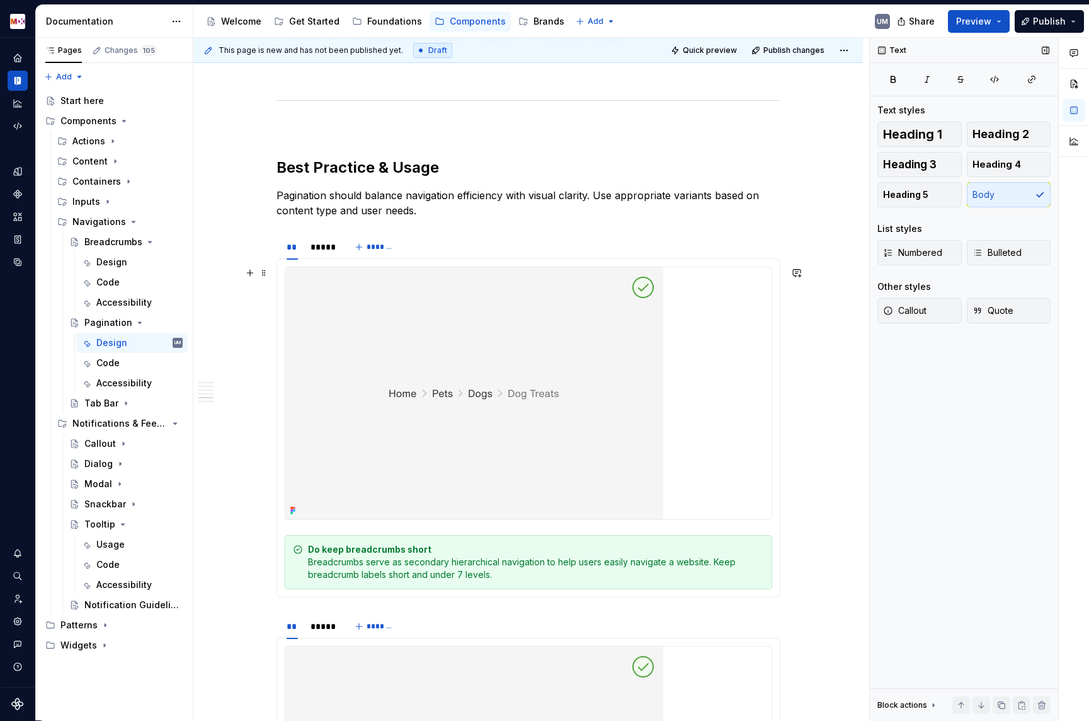
scroll to position [1905, 0]
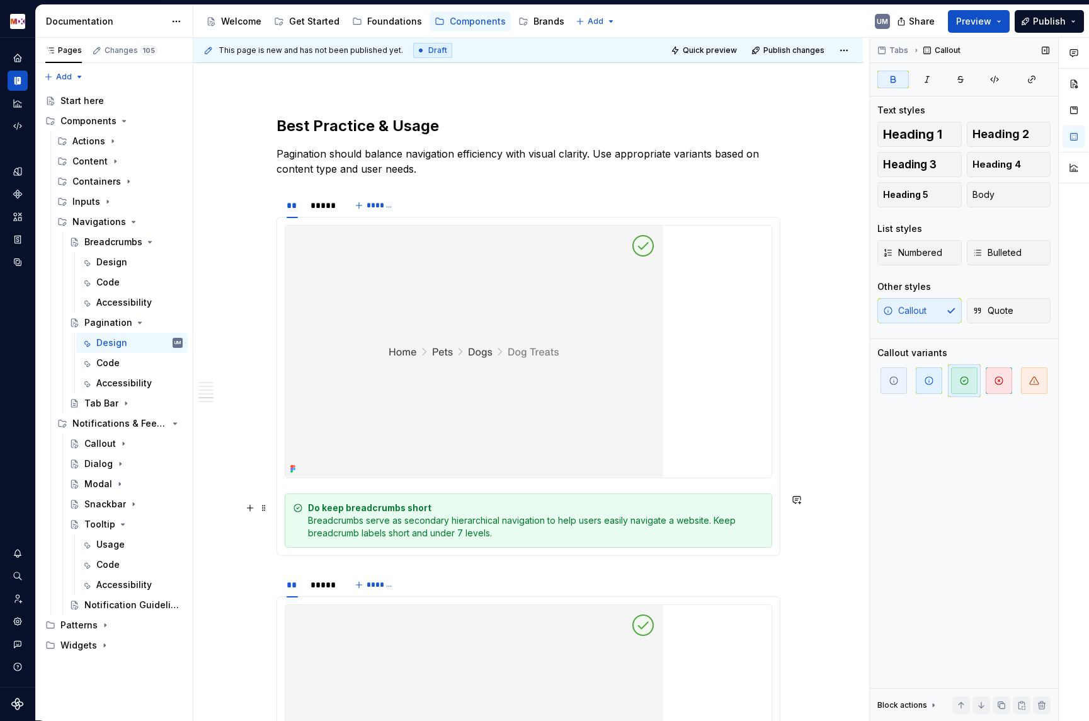
click at [376, 506] on strong "Do keep breadcrumbs short" at bounding box center [369, 507] width 123 height 11
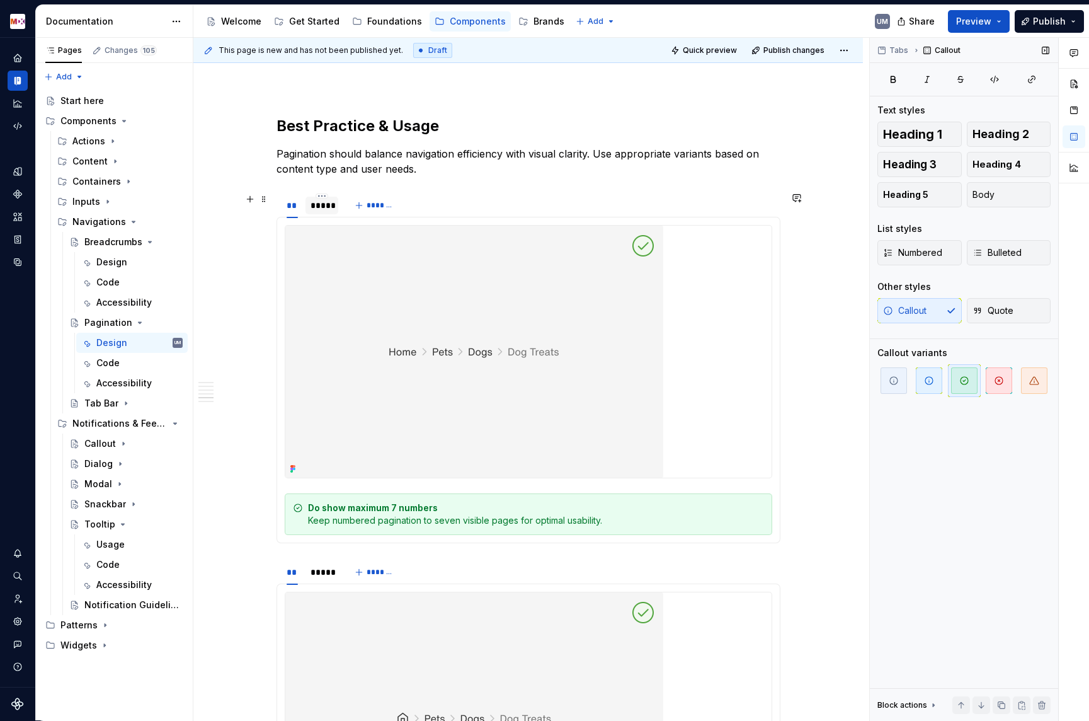
click at [324, 202] on div "*****" at bounding box center [322, 205] width 23 height 13
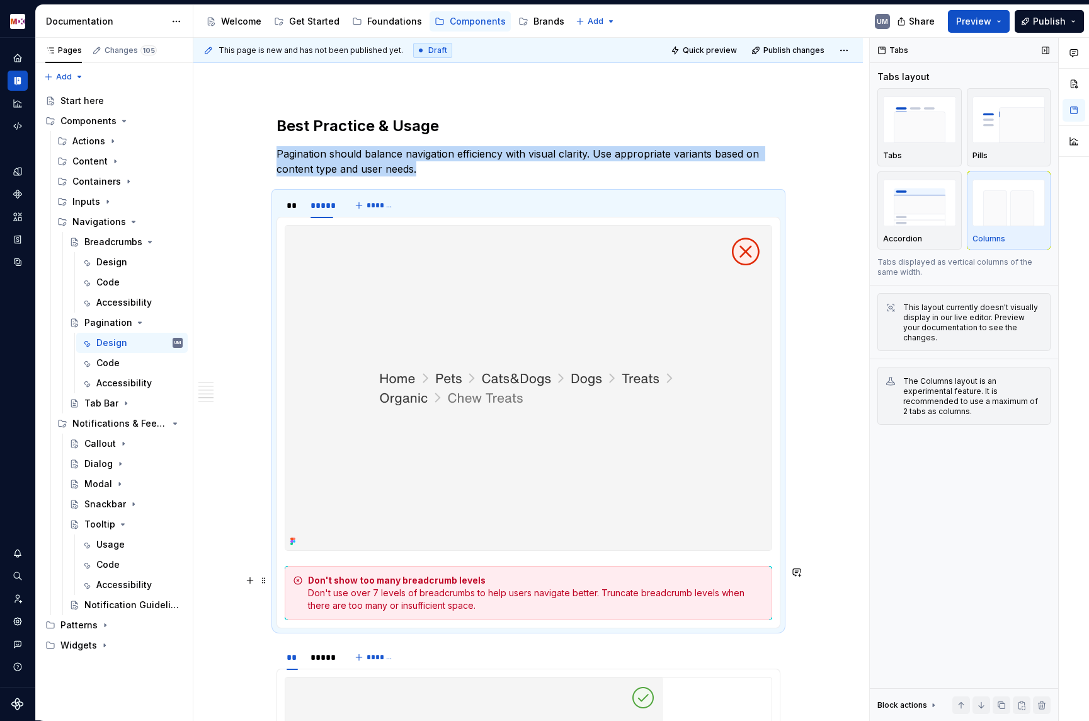
click at [385, 582] on strong "Don't show too many breadcrumb levels" at bounding box center [397, 580] width 178 height 11
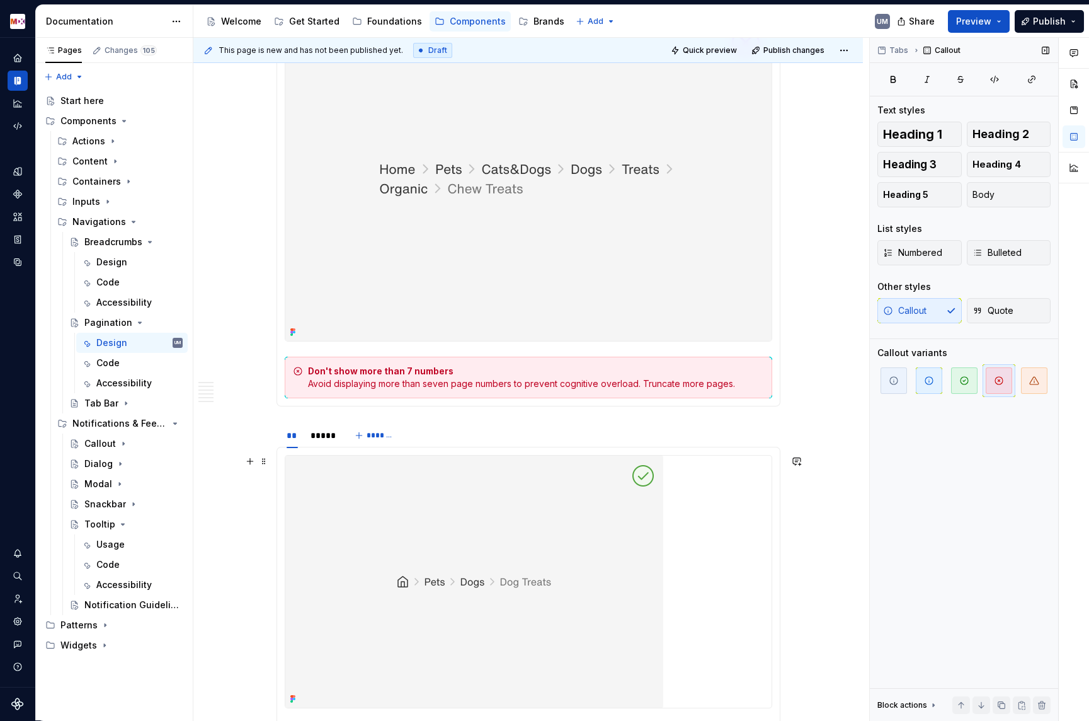
scroll to position [2181, 0]
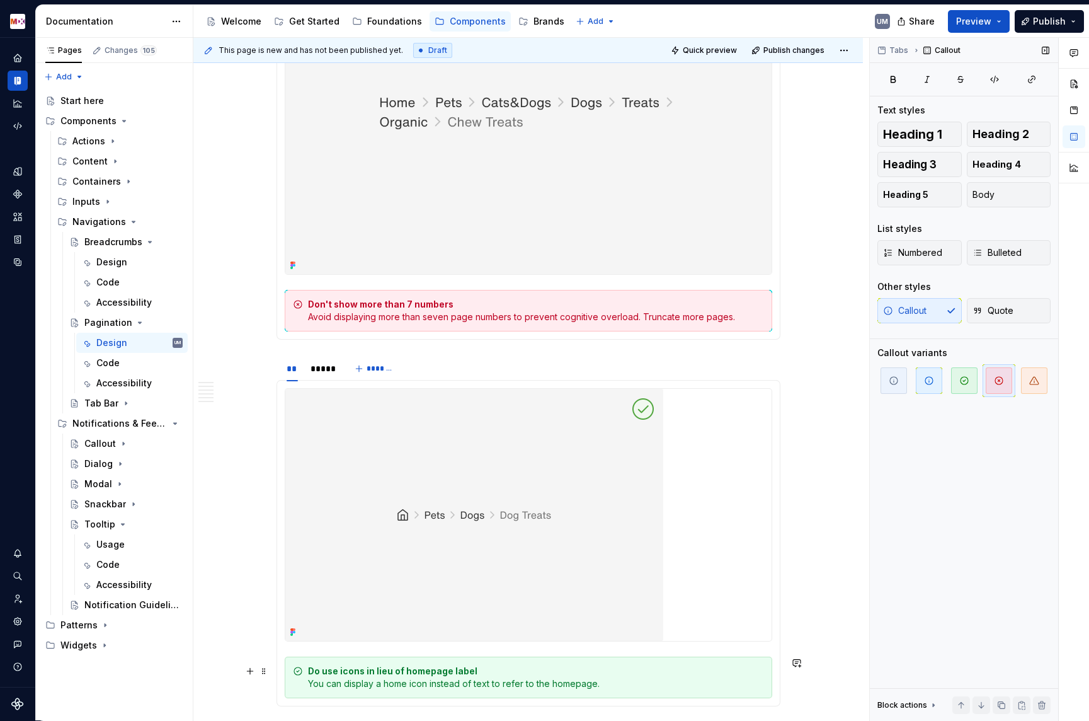
click at [405, 673] on strong "Do use icons in lieu of homepage label" at bounding box center [392, 670] width 169 height 11
click at [325, 370] on div "*****" at bounding box center [322, 368] width 23 height 13
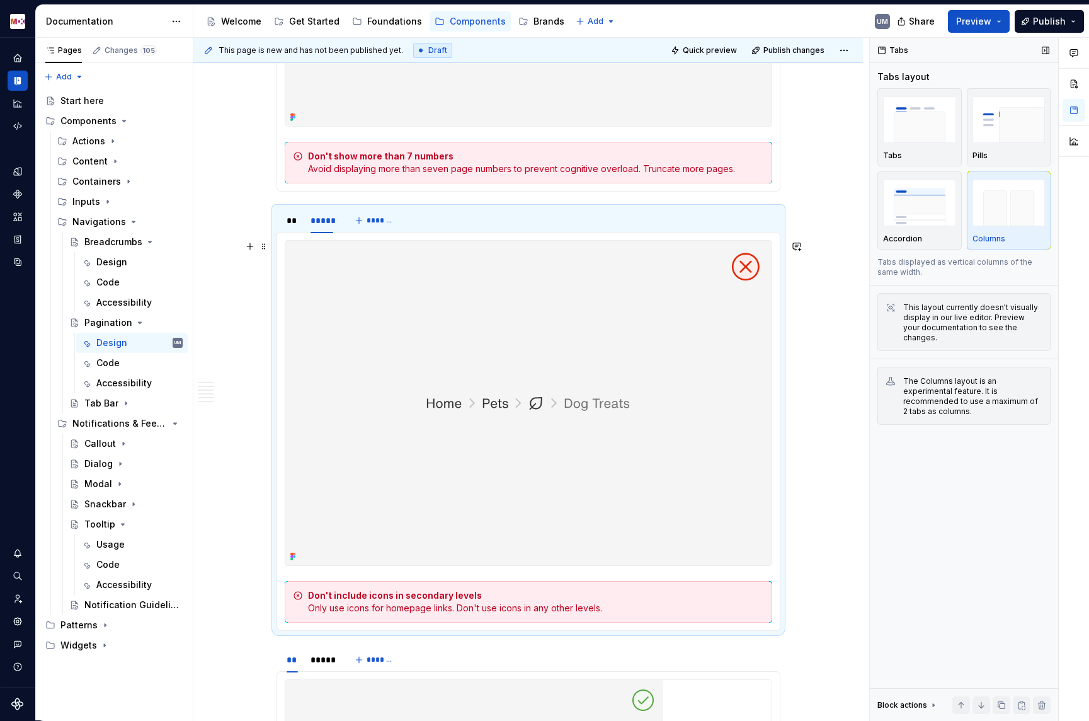
scroll to position [2370, 0]
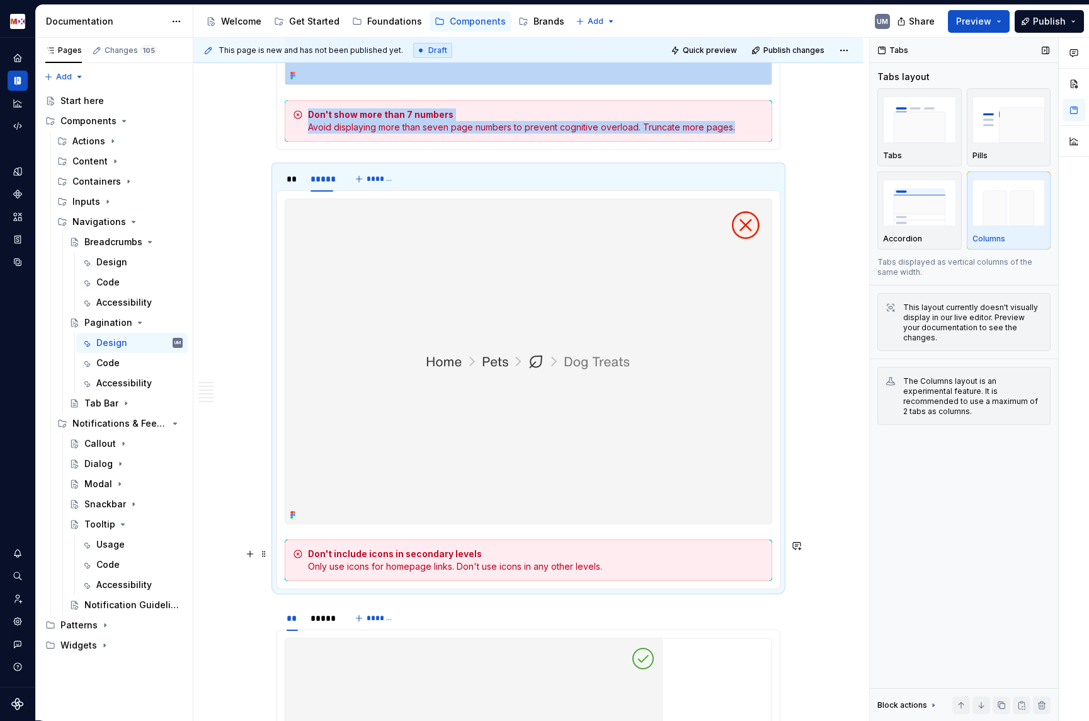
click at [401, 554] on strong "Don't include icons in secondary levels" at bounding box center [395, 553] width 174 height 11
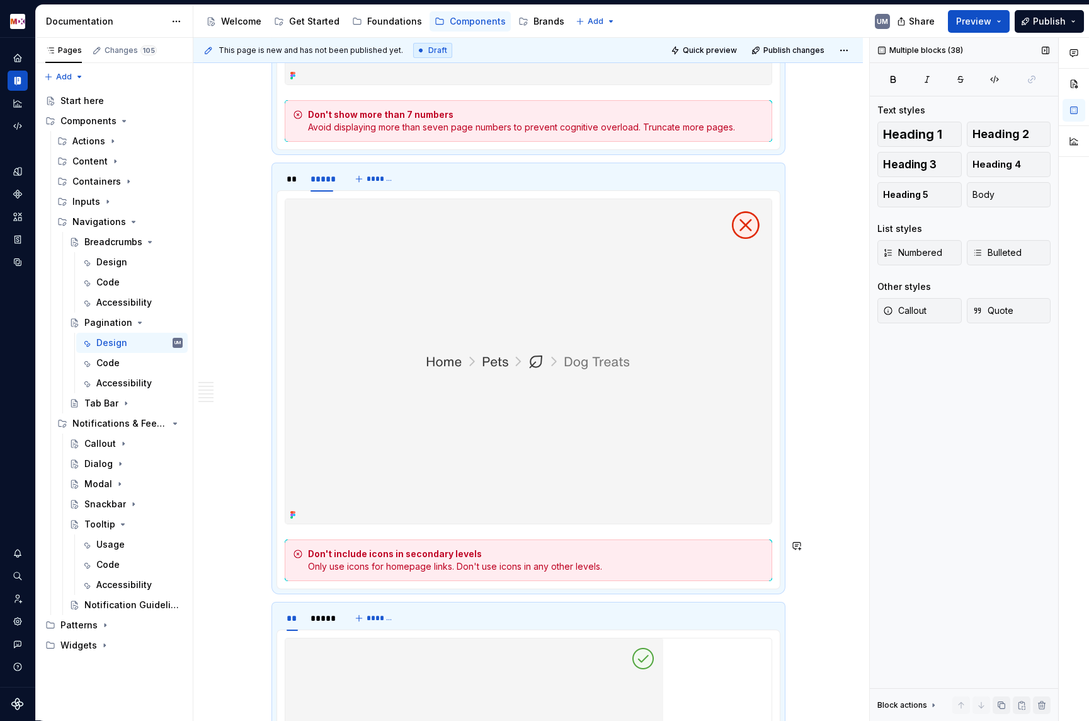
click at [401, 554] on strong "Don't include icons in secondary levels" at bounding box center [395, 553] width 174 height 11
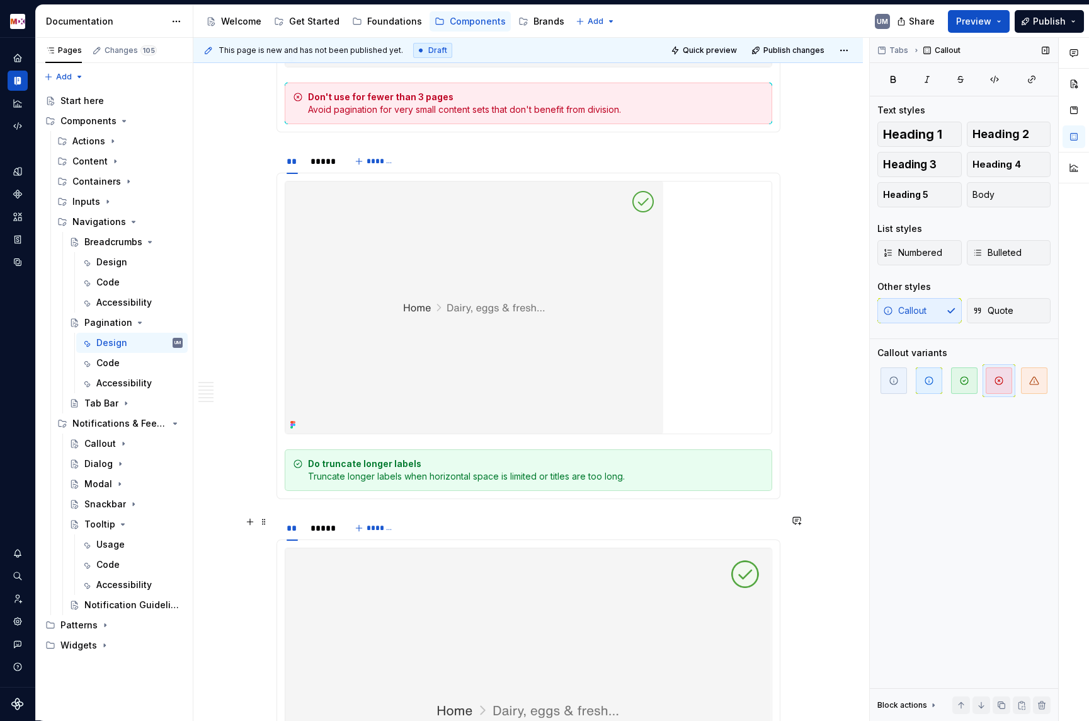
scroll to position [2794, 0]
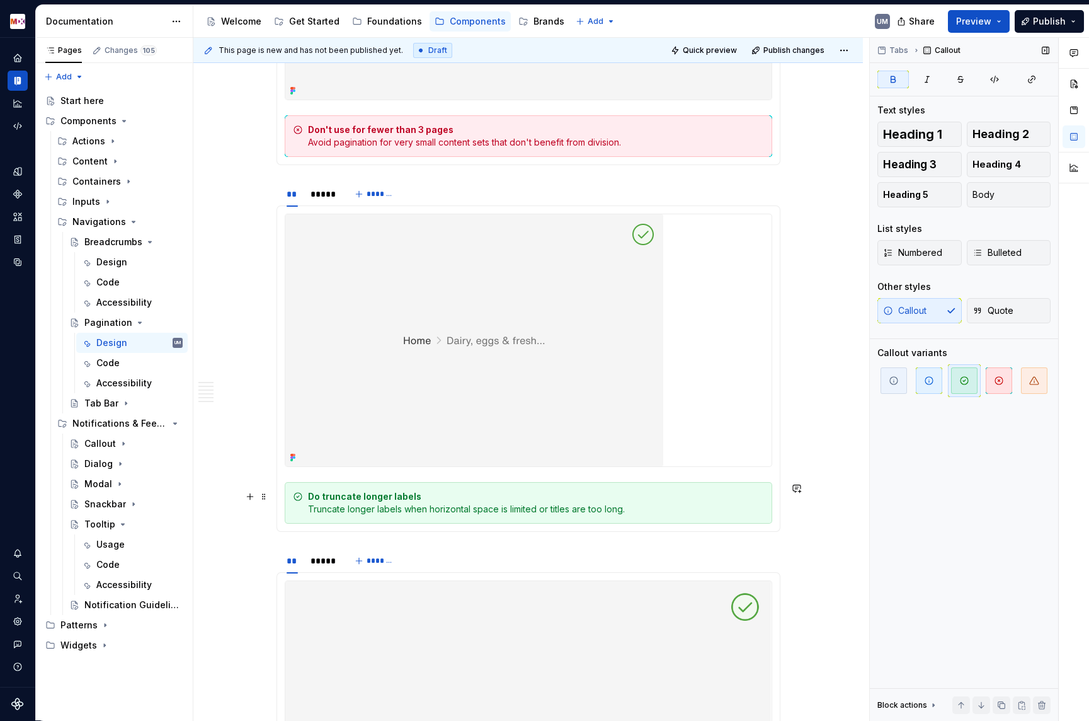
click at [385, 497] on strong "Do truncate longer labels" at bounding box center [364, 496] width 113 height 11
click at [324, 197] on div "*****" at bounding box center [322, 194] width 23 height 13
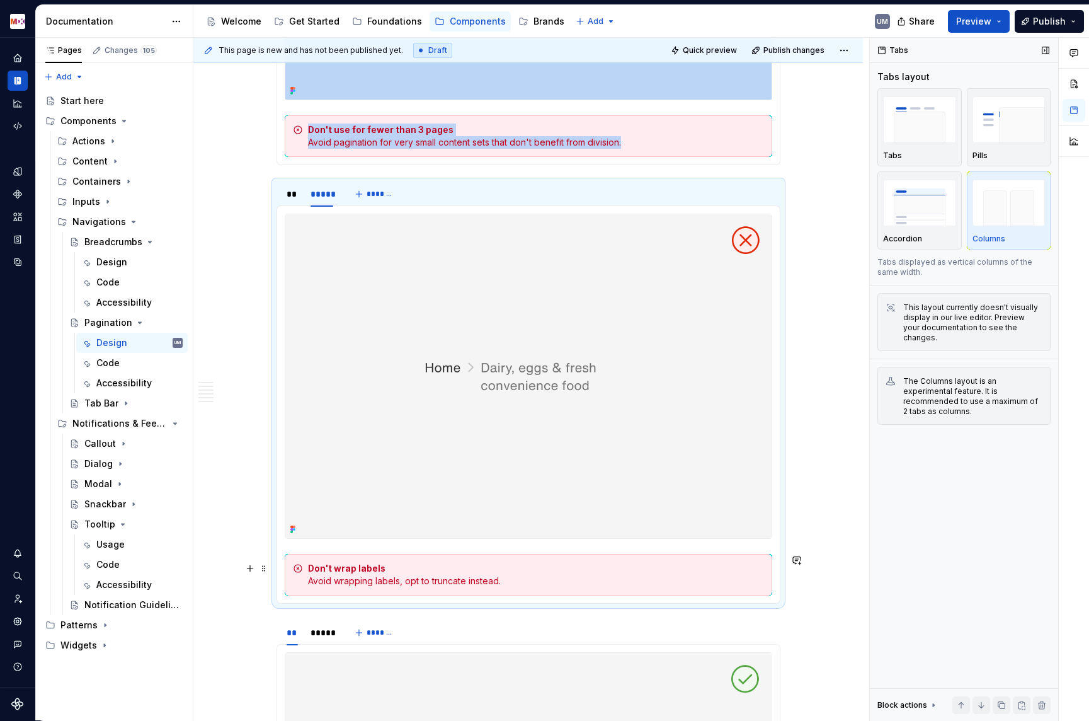
click at [344, 568] on strong "Don't wrap labels" at bounding box center [346, 568] width 77 height 11
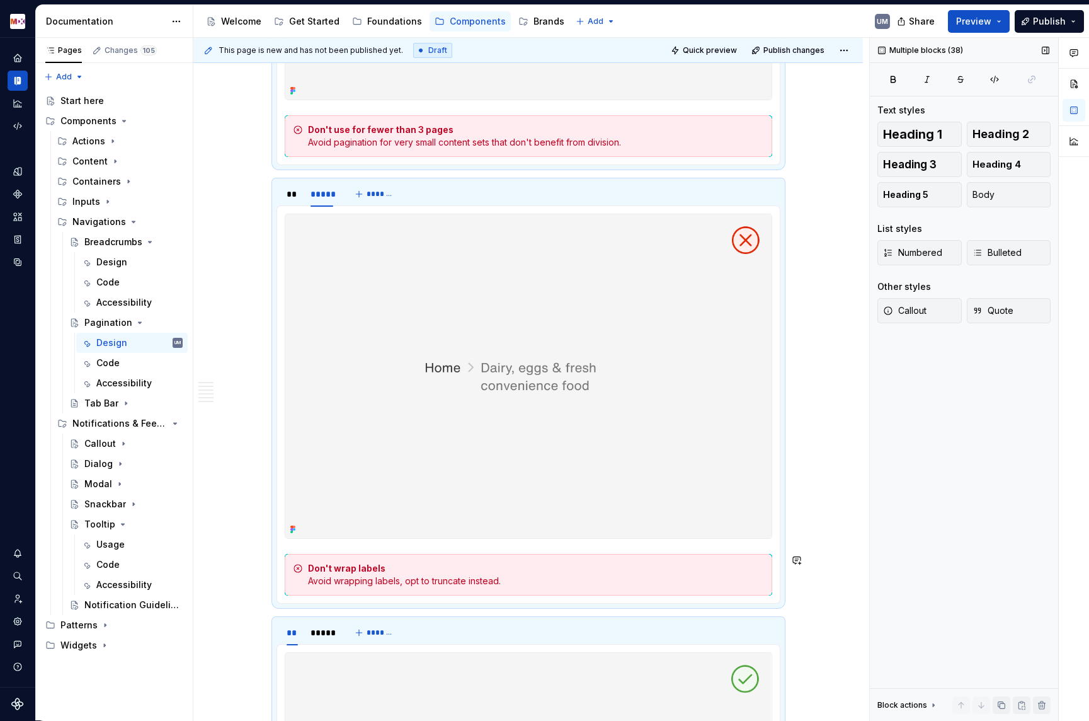
scroll to position [0, 0]
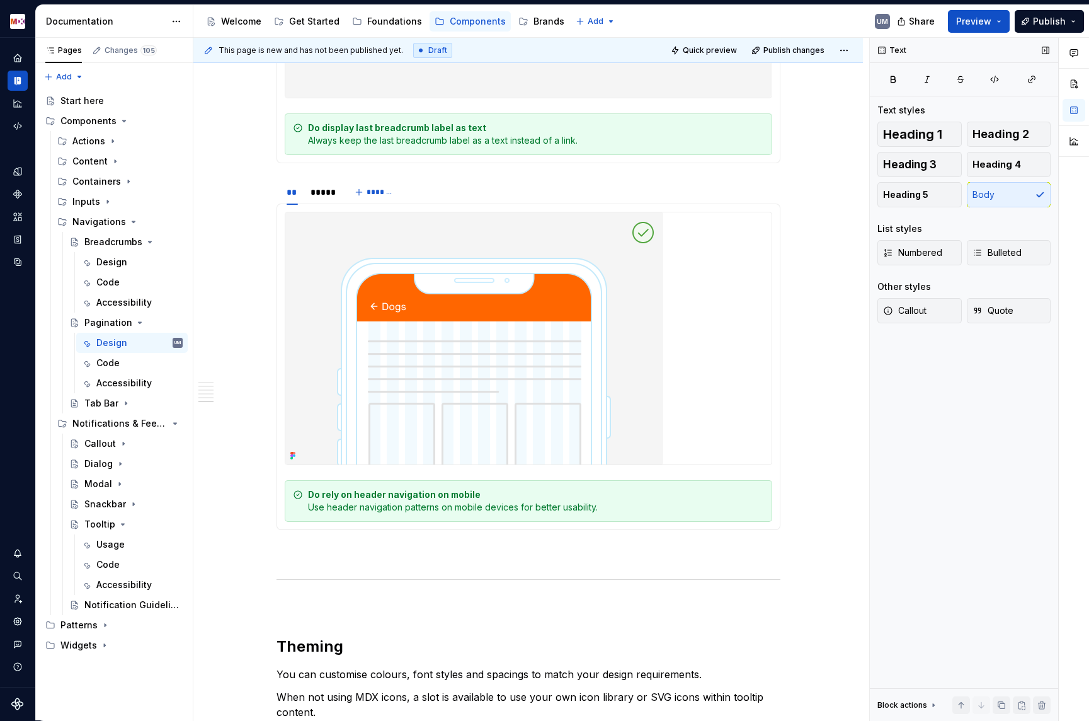
type textarea "*"
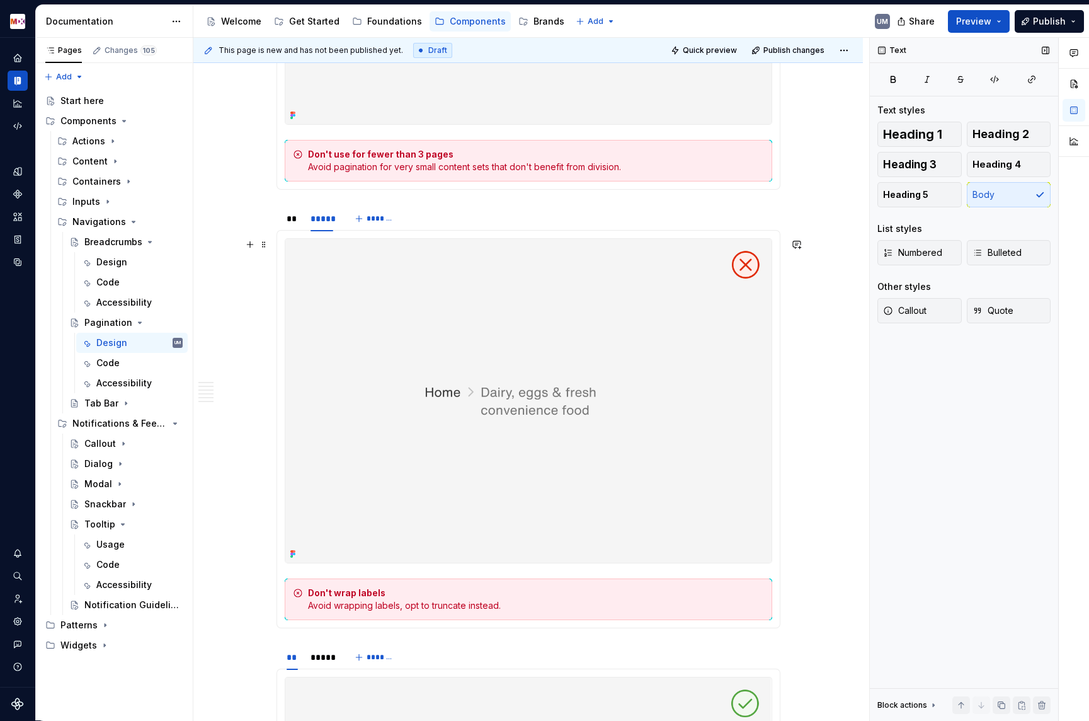
scroll to position [2772, 0]
click at [293, 218] on div "**" at bounding box center [293, 216] width 12 height 13
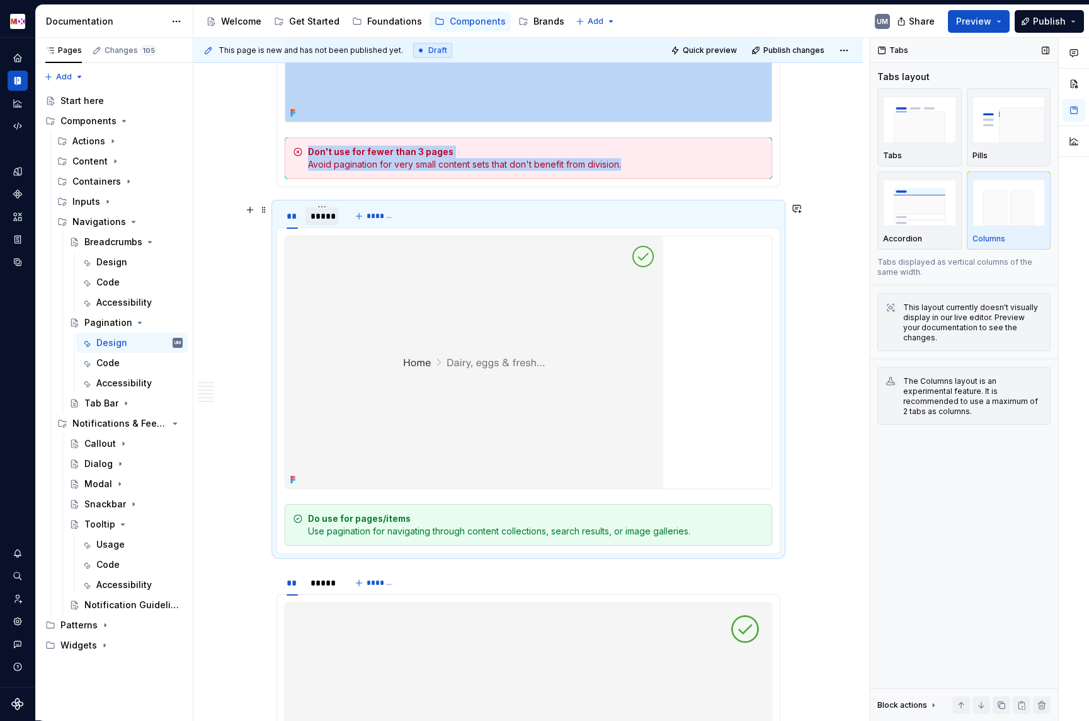
click at [320, 218] on div "*****" at bounding box center [322, 216] width 23 height 13
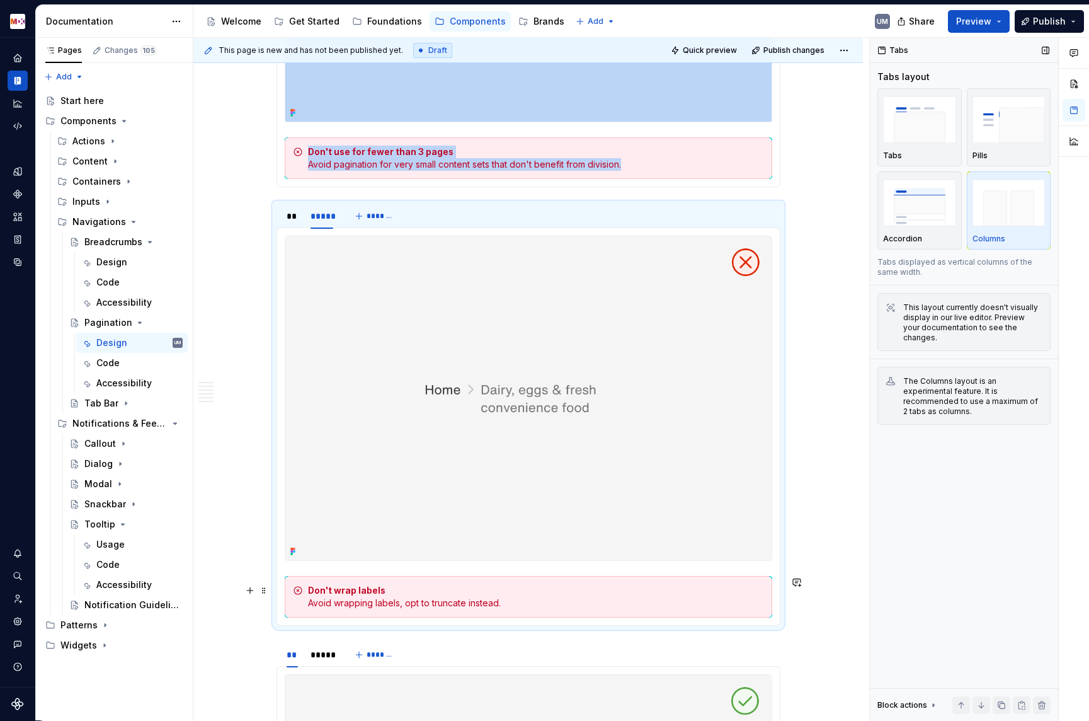
click at [346, 602] on div "Don't wrap labels Avoid wrapping labels, opt to truncate instead." at bounding box center [536, 596] width 456 height 25
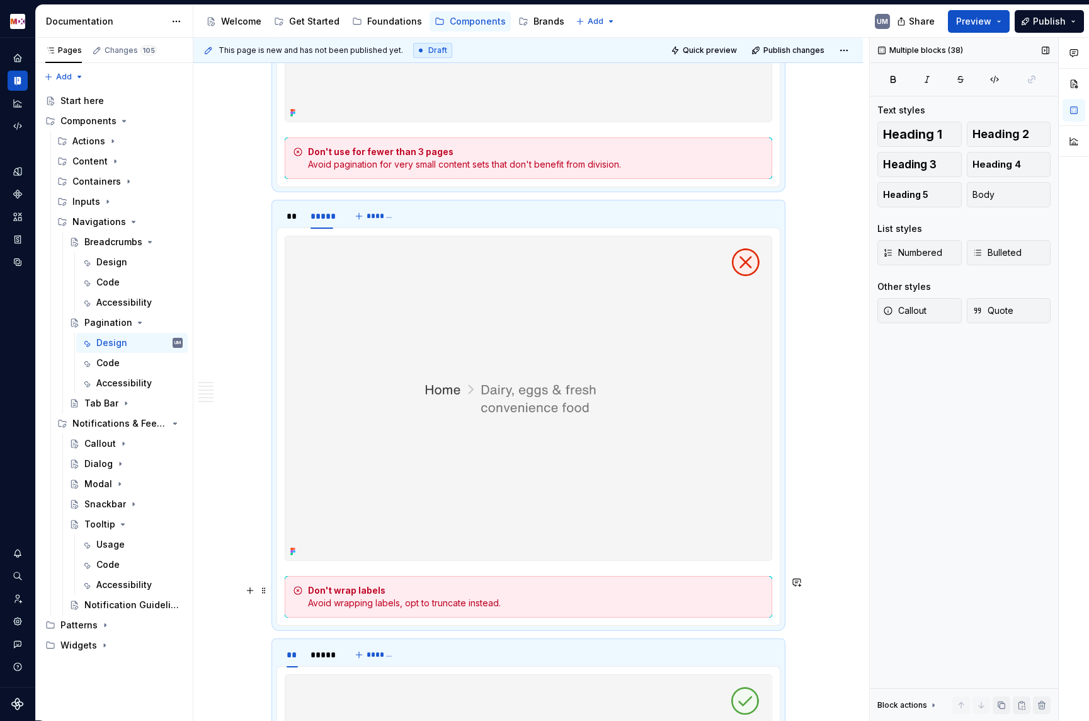
click at [347, 590] on strong "Don't wrap labels" at bounding box center [346, 590] width 77 height 11
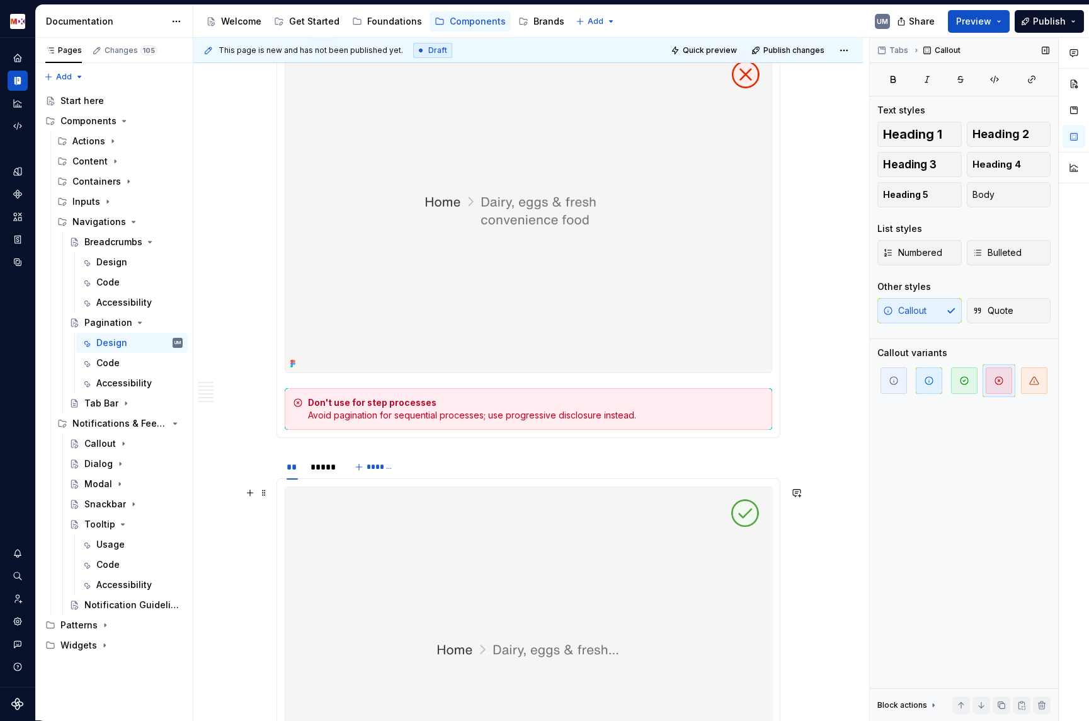
scroll to position [3019, 0]
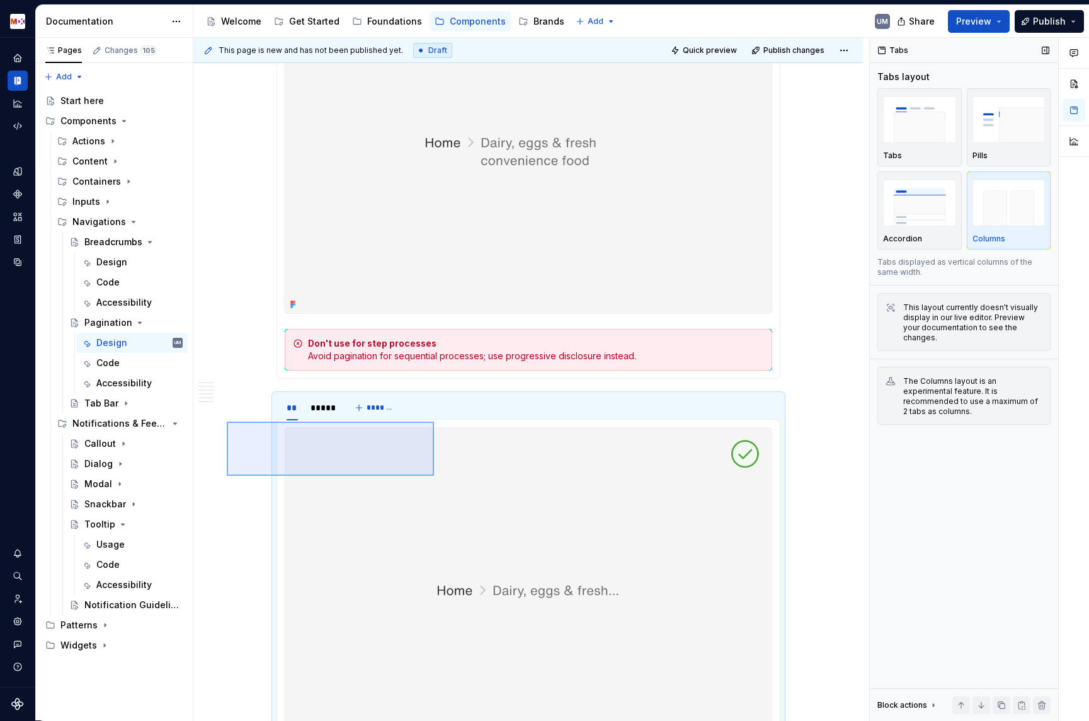
drag, startPoint x: 227, startPoint y: 422, endPoint x: 439, endPoint y: 488, distance: 221.8
click at [439, 488] on div "**********" at bounding box center [531, 379] width 676 height 683
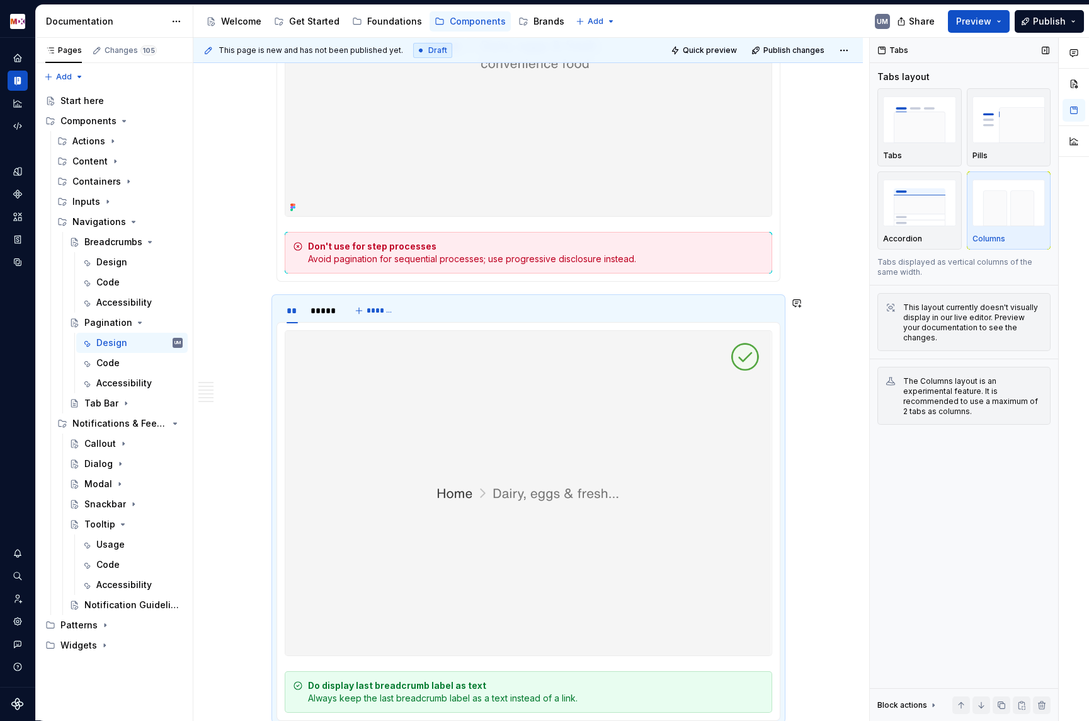
scroll to position [3068, 0]
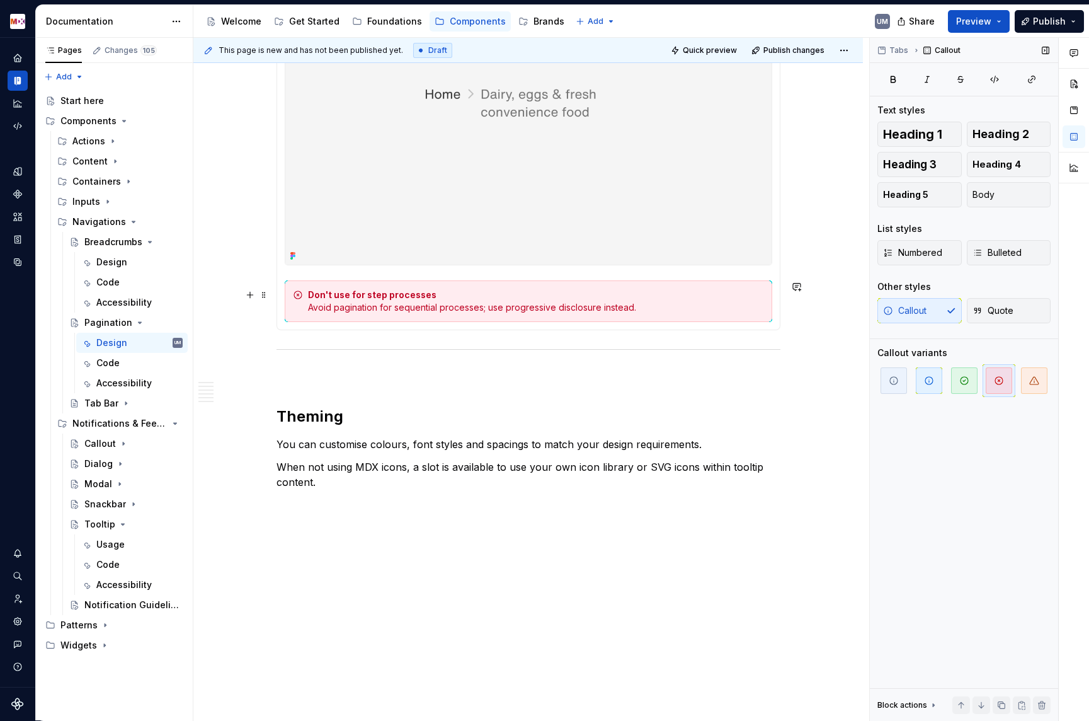
click at [535, 307] on div "Don't use for step processes Avoid pagination for sequential processes; use pro…" at bounding box center [536, 301] width 456 height 25
click at [579, 307] on div "Don't use for step processes Avoid pagination for sequential processes; use pro…" at bounding box center [536, 301] width 456 height 25
click at [801, 287] on button "button" at bounding box center [807, 286] width 18 height 18
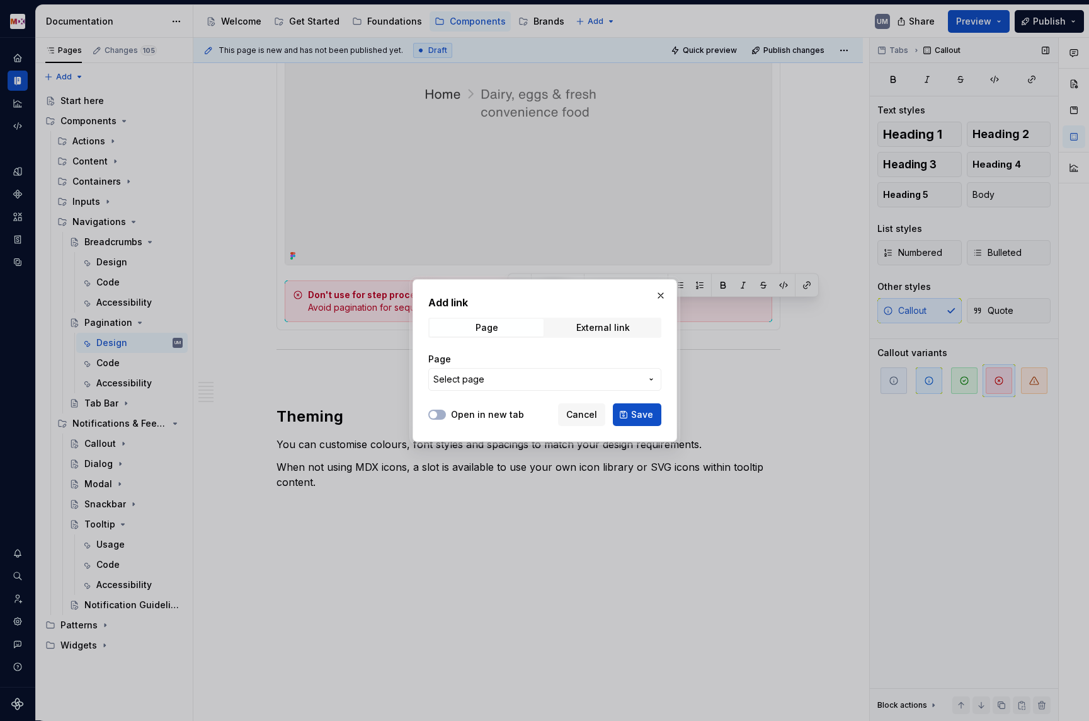
click at [523, 371] on button "Select page" at bounding box center [544, 379] width 233 height 23
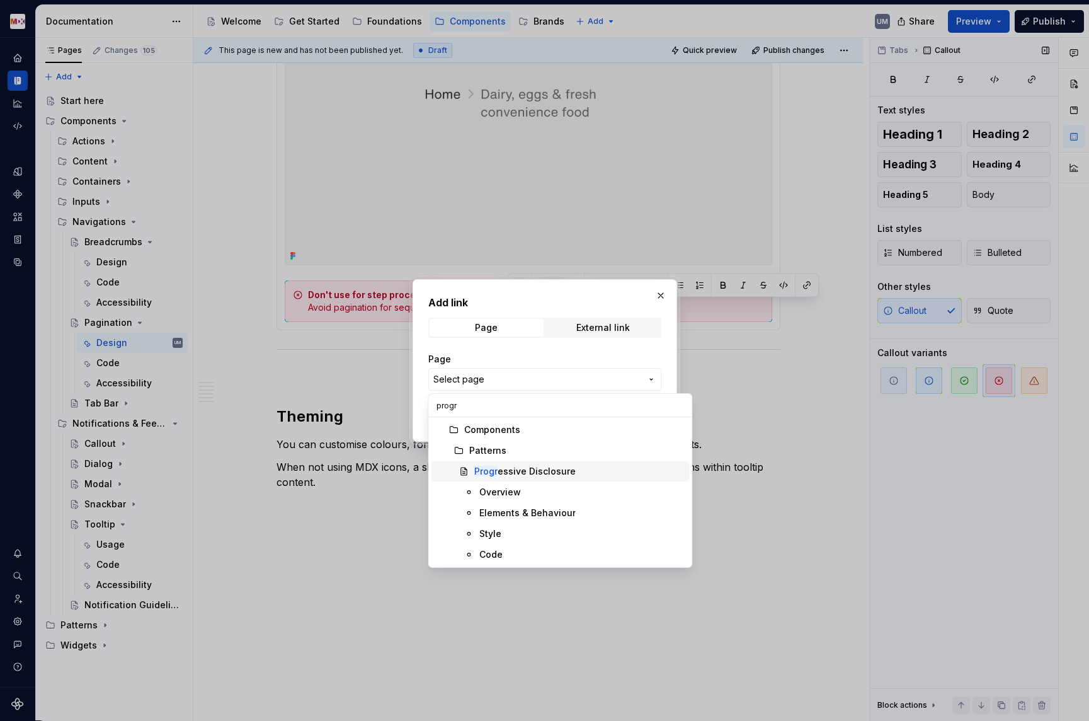
type input "progr"
click at [508, 468] on div "Progr essive Disclosure" at bounding box center [524, 471] width 101 height 13
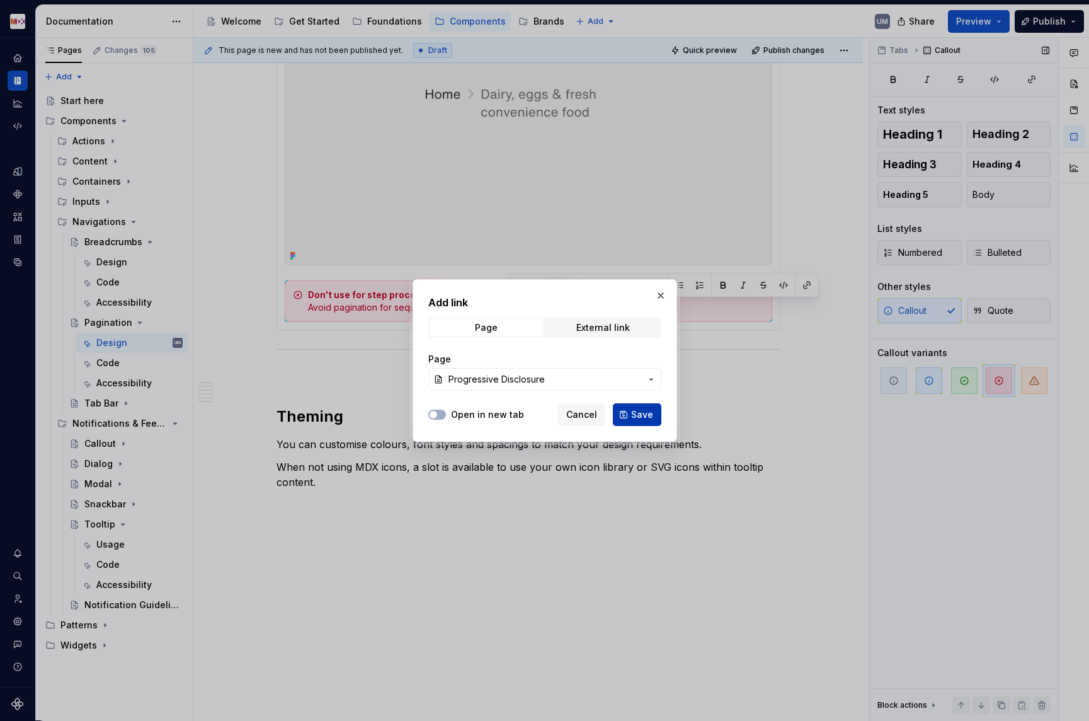
click at [633, 415] on span "Save" at bounding box center [642, 414] width 22 height 13
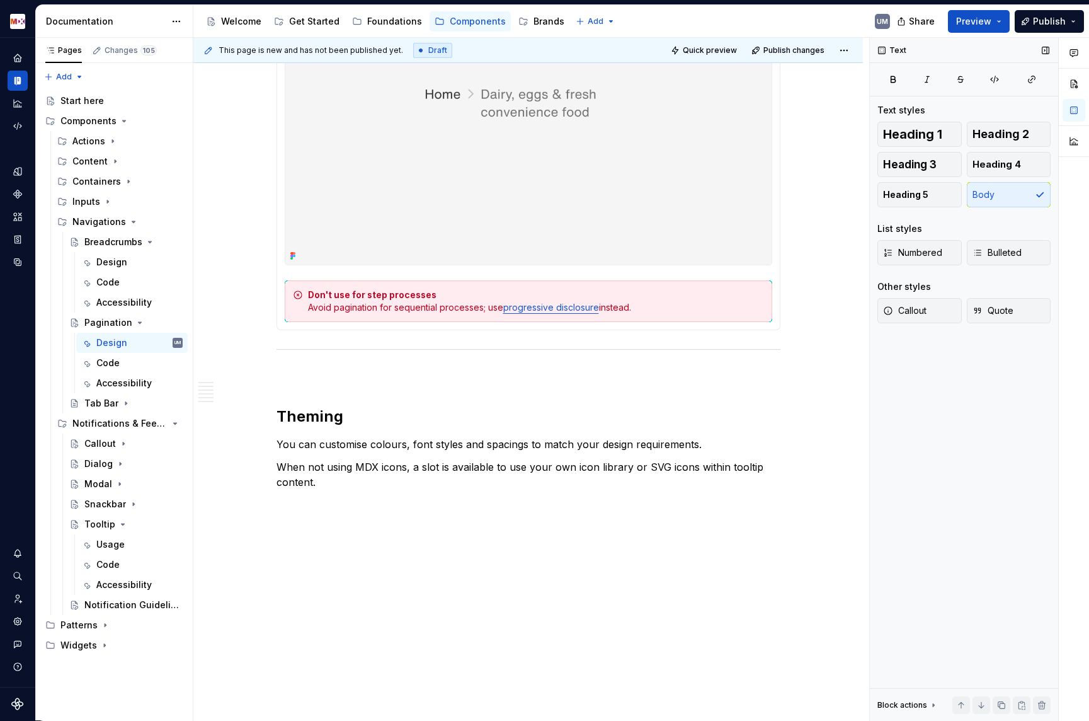
click at [340, 442] on p "You can customise colours, font styles and spacings to match your design requir…" at bounding box center [529, 444] width 504 height 15
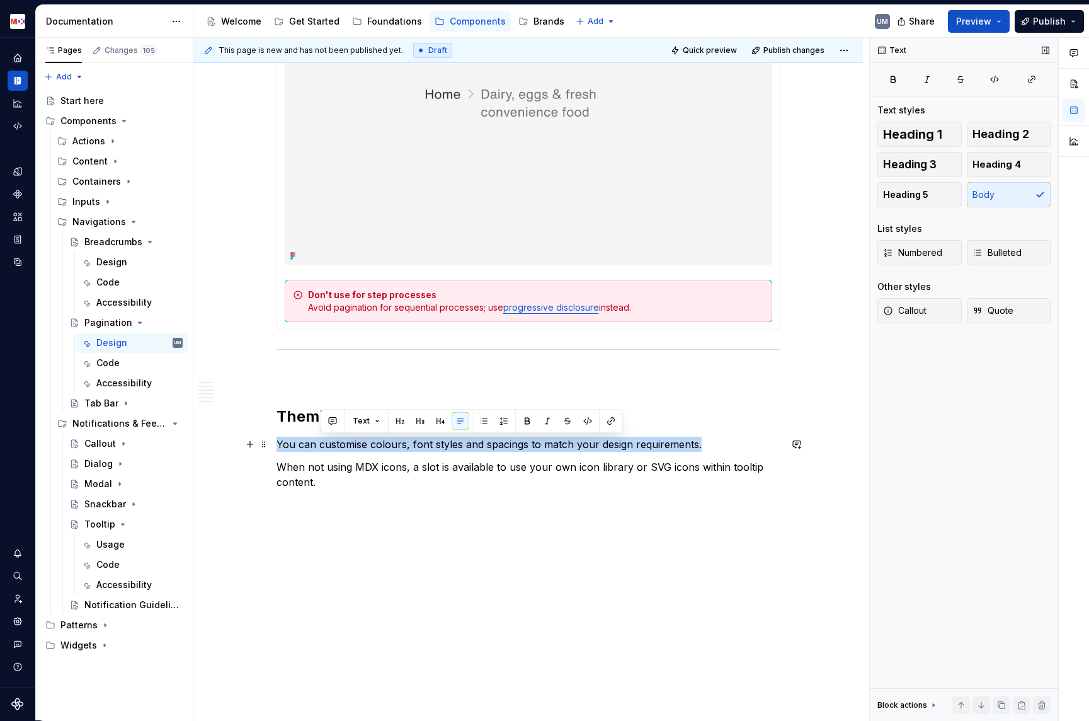
click at [340, 442] on p "You can customise colours, font styles and spacings to match your design requir…" at bounding box center [529, 444] width 504 height 15
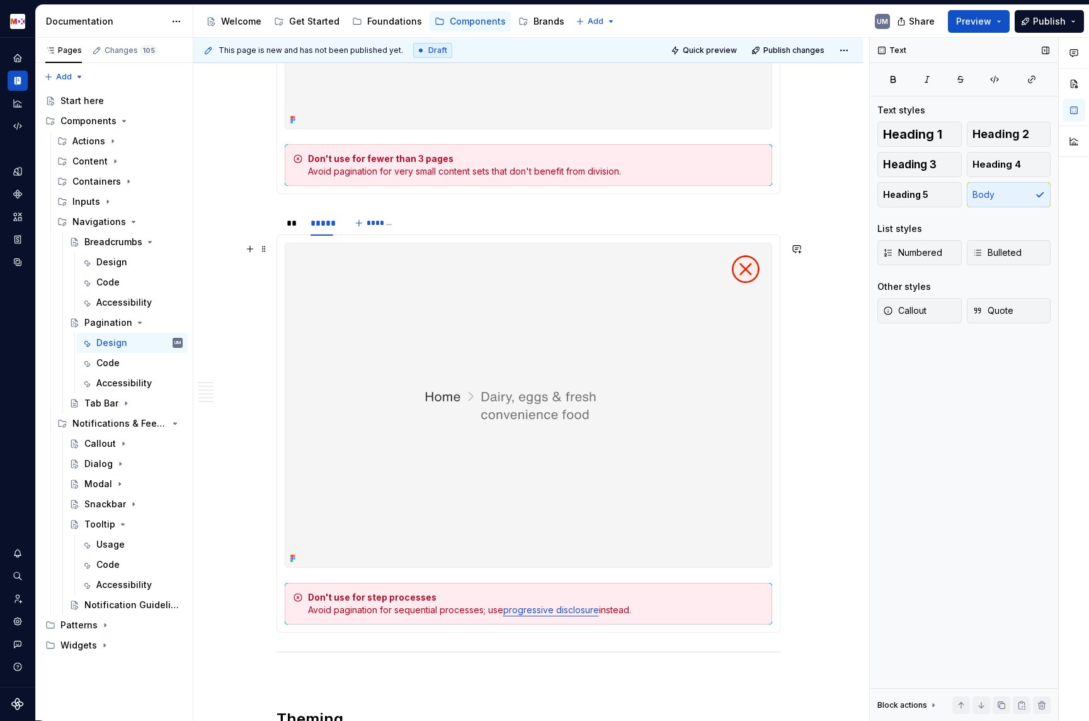
scroll to position [2778, 0]
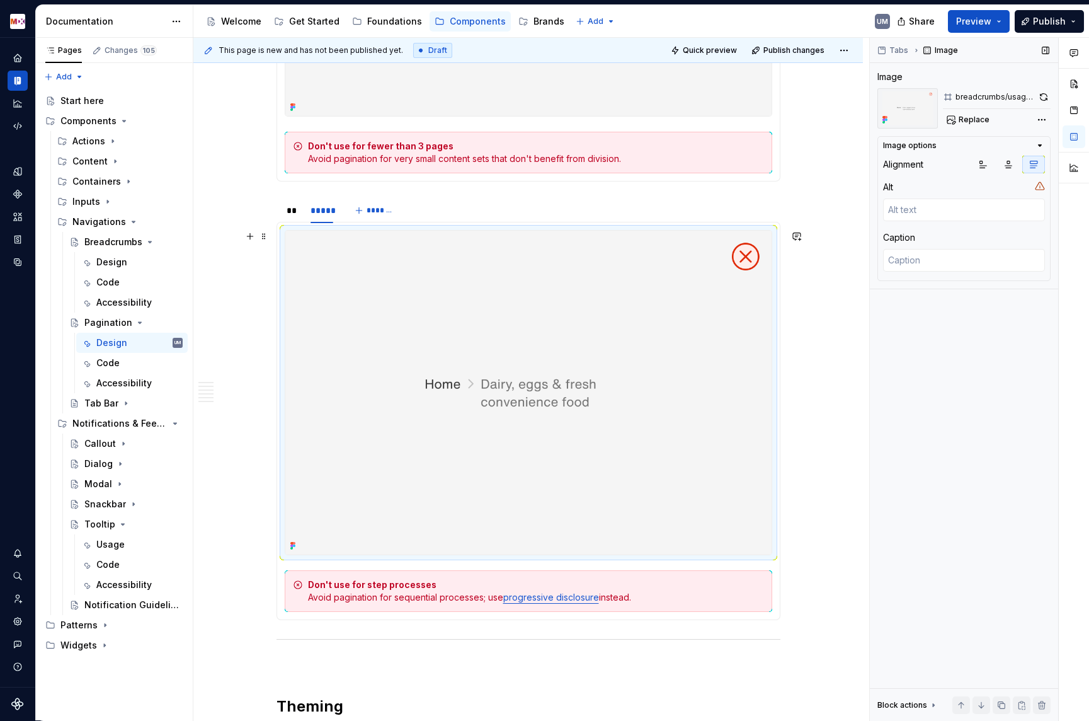
click at [477, 392] on img at bounding box center [528, 393] width 486 height 324
click at [966, 120] on span "Replace" at bounding box center [974, 120] width 31 height 10
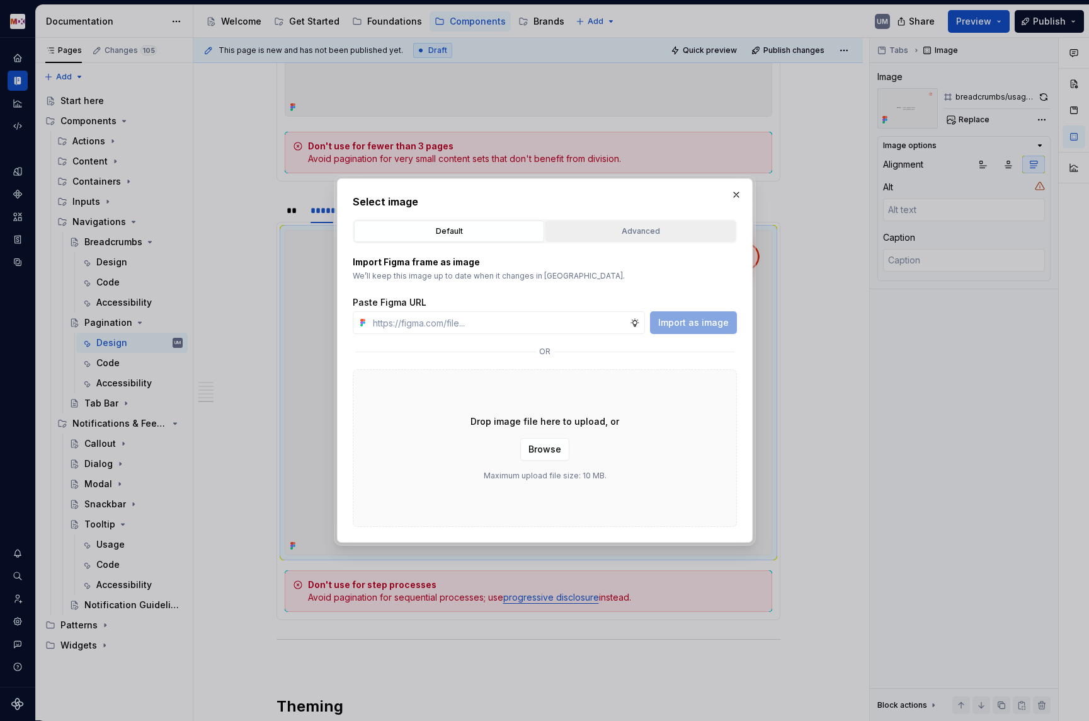
type textarea "*"
click at [657, 227] on div "Advanced" at bounding box center [640, 231] width 181 height 13
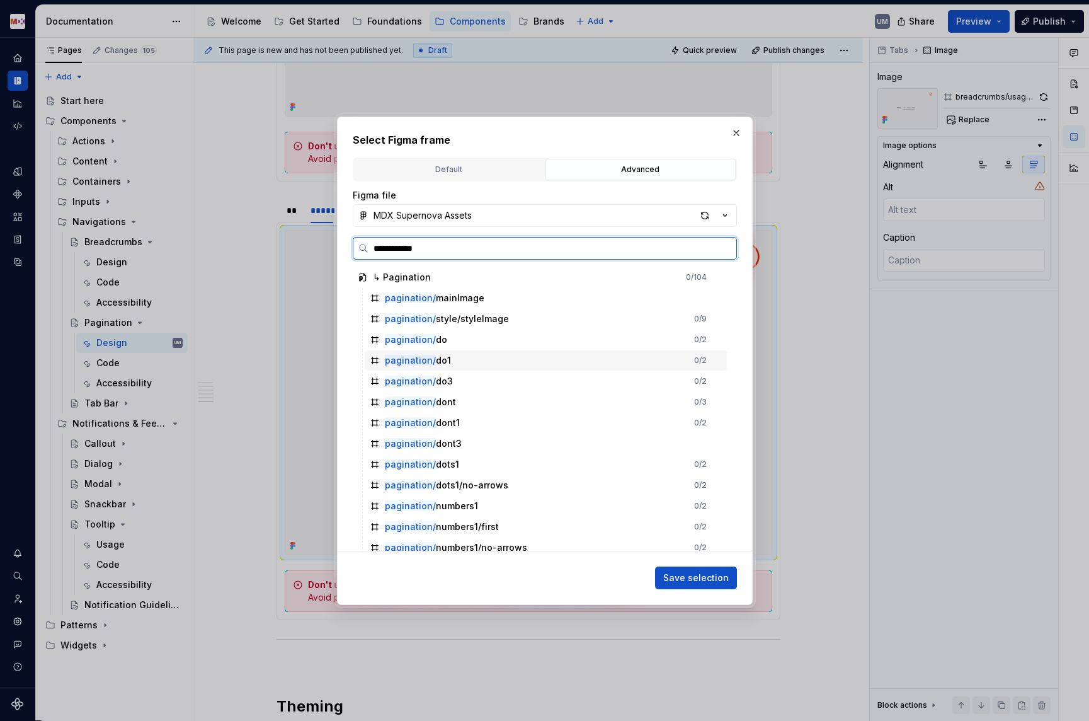
type input "**********"
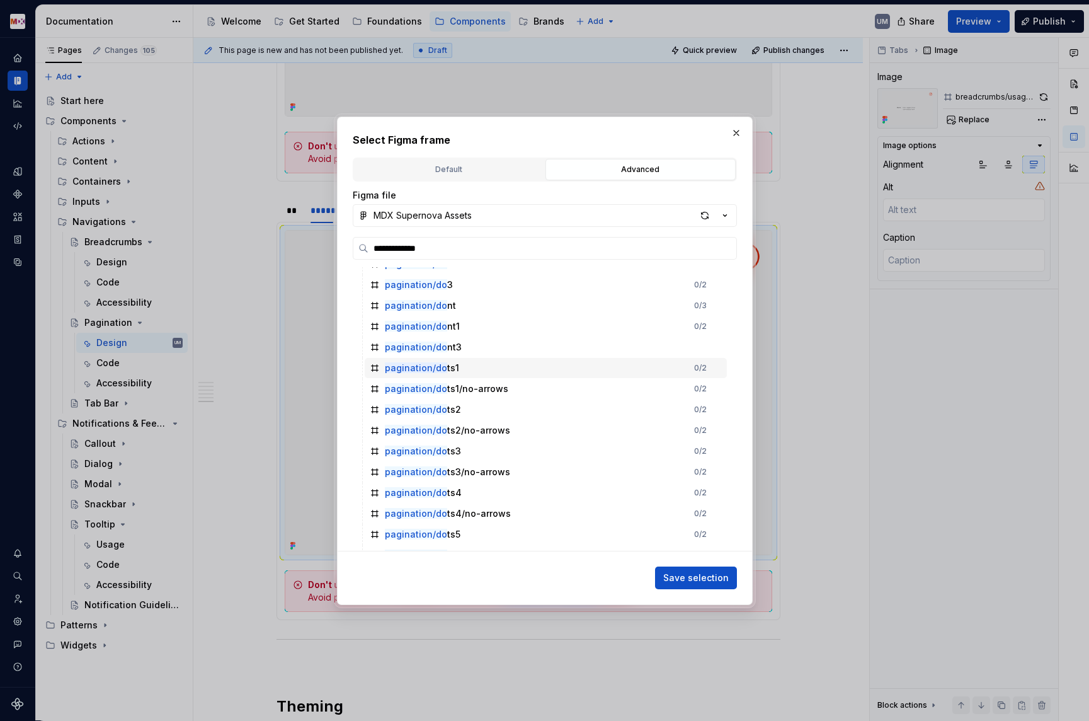
scroll to position [43, 0]
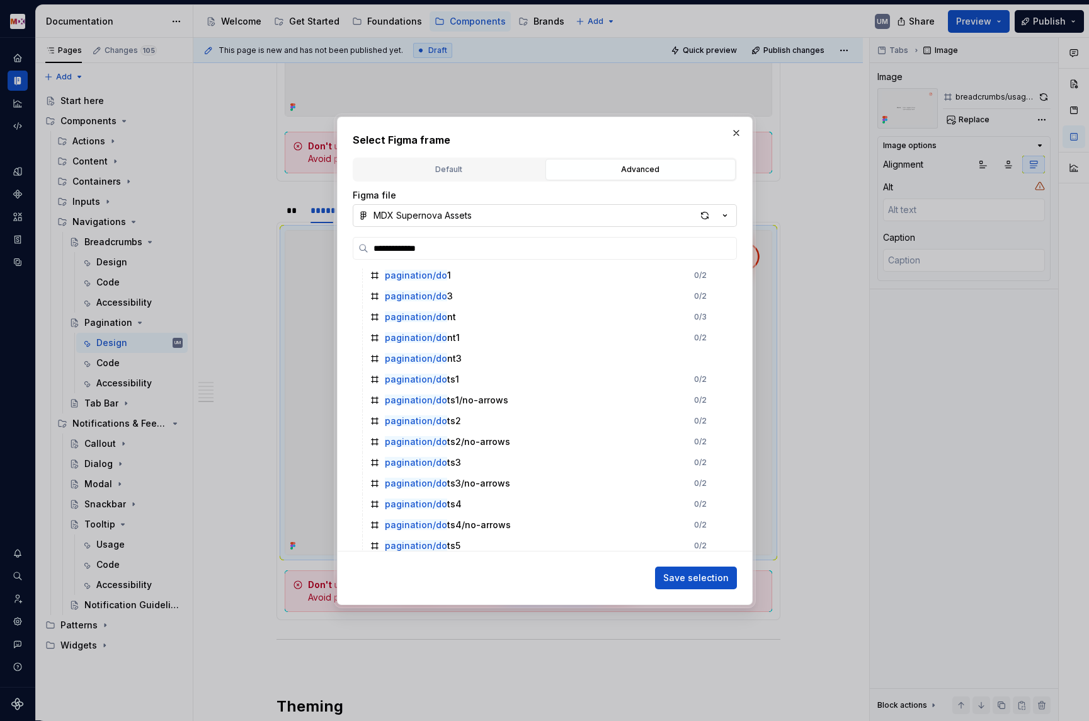
click at [488, 220] on button "MDX Supernova Assets" at bounding box center [545, 215] width 384 height 23
click at [471, 210] on div "**********" at bounding box center [544, 360] width 1089 height 721
click at [705, 222] on div "button" at bounding box center [705, 216] width 18 height 18
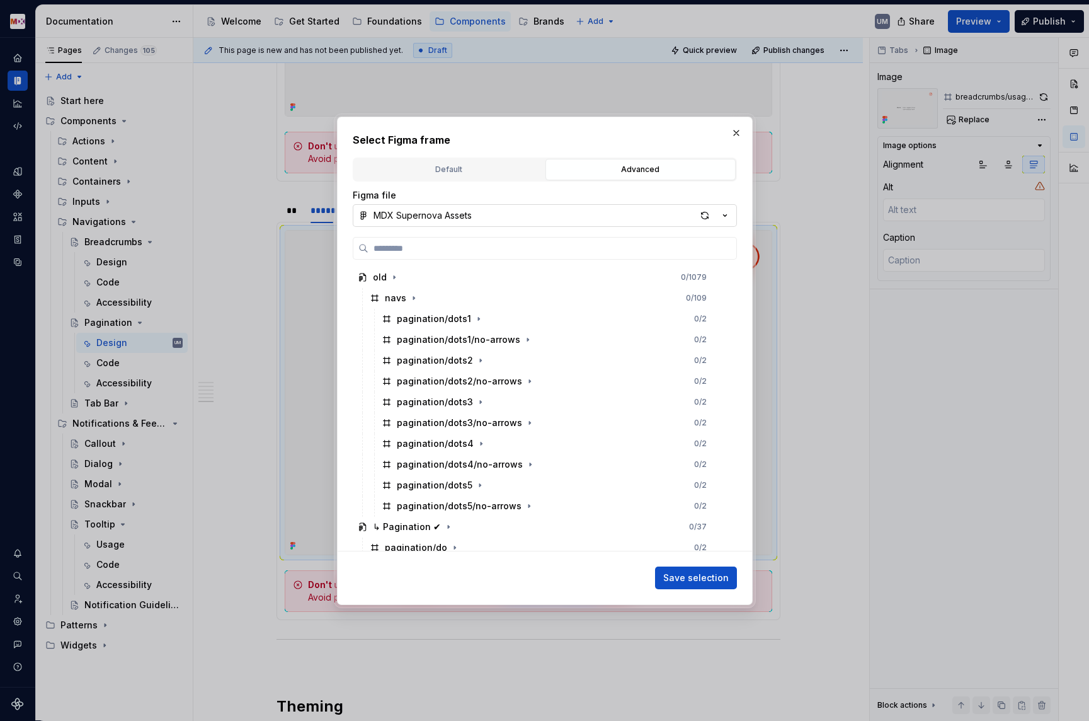
type textarea "*"
click at [508, 241] on label at bounding box center [545, 248] width 384 height 23
click at [508, 242] on input "search" at bounding box center [553, 248] width 368 height 13
paste input "**********"
type input "**********"
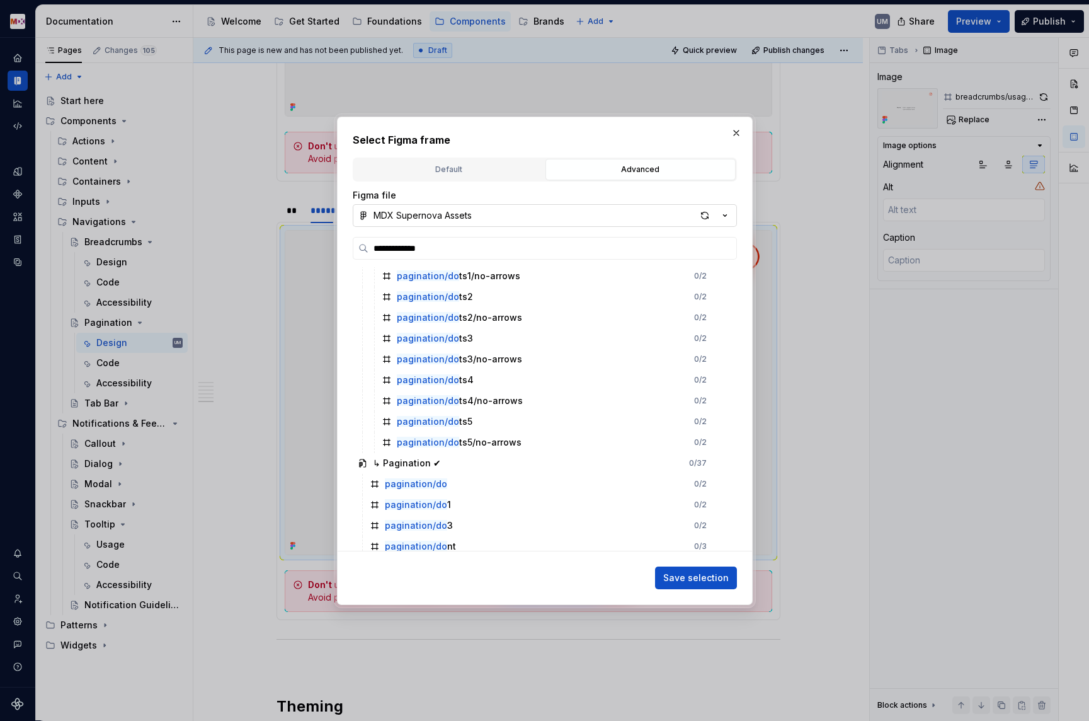
scroll to position [112, 0]
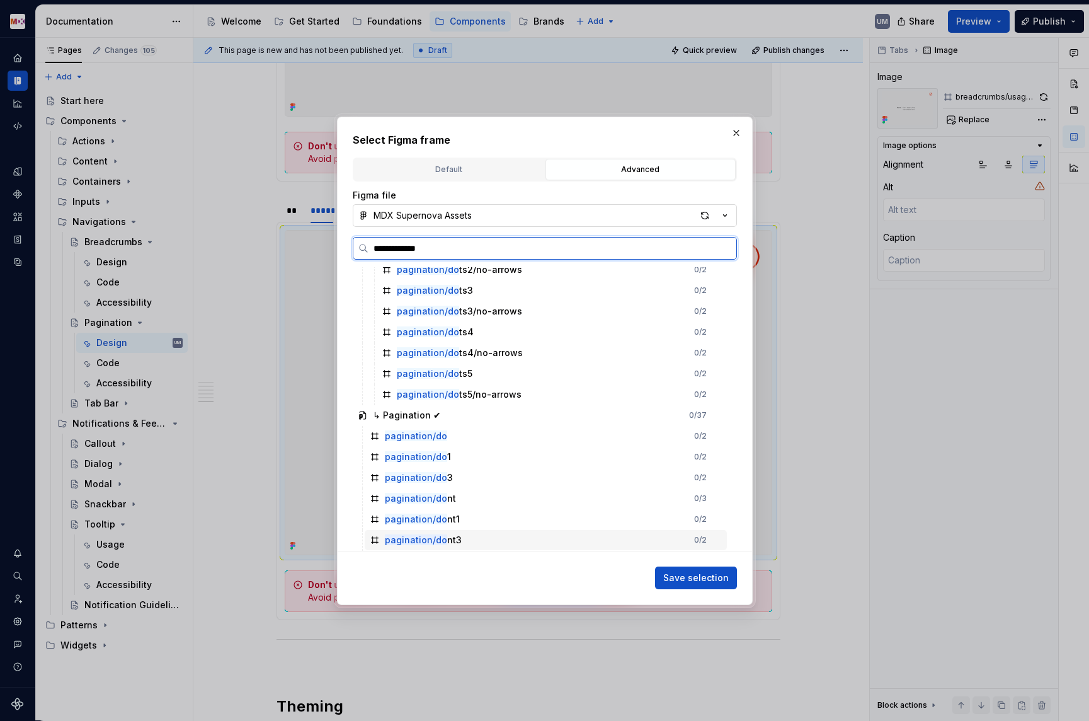
click at [454, 539] on div "pagination/do nt3" at bounding box center [423, 540] width 77 height 13
click at [694, 583] on button "Save selection" at bounding box center [696, 577] width 82 height 23
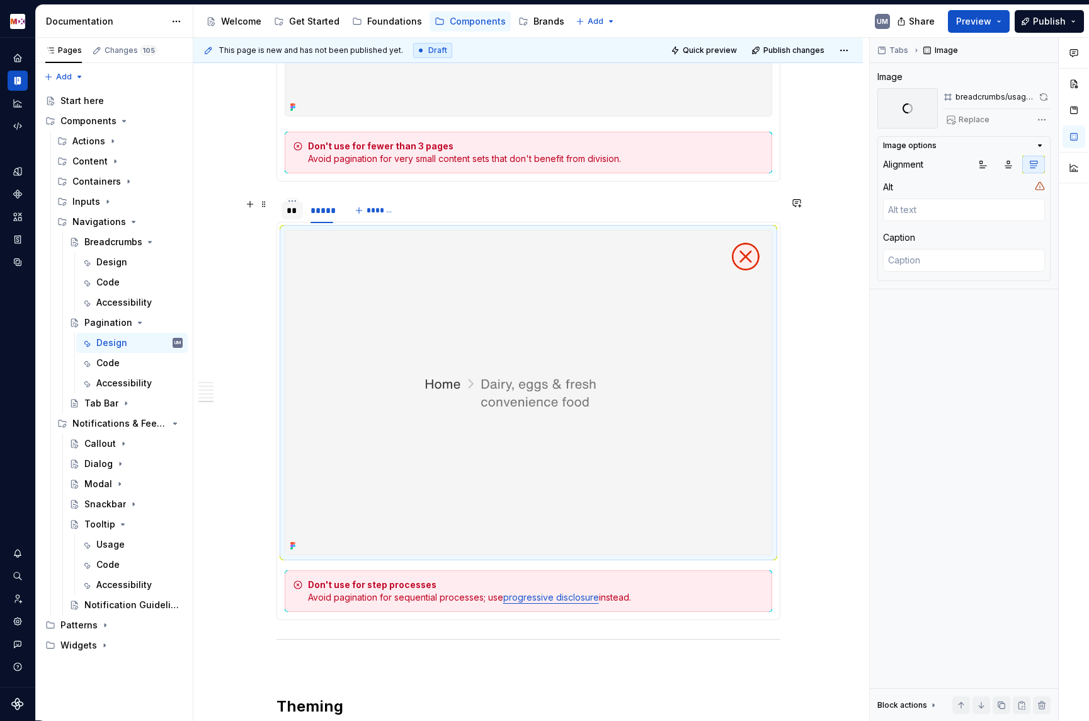
click at [292, 212] on div "**" at bounding box center [293, 210] width 12 height 13
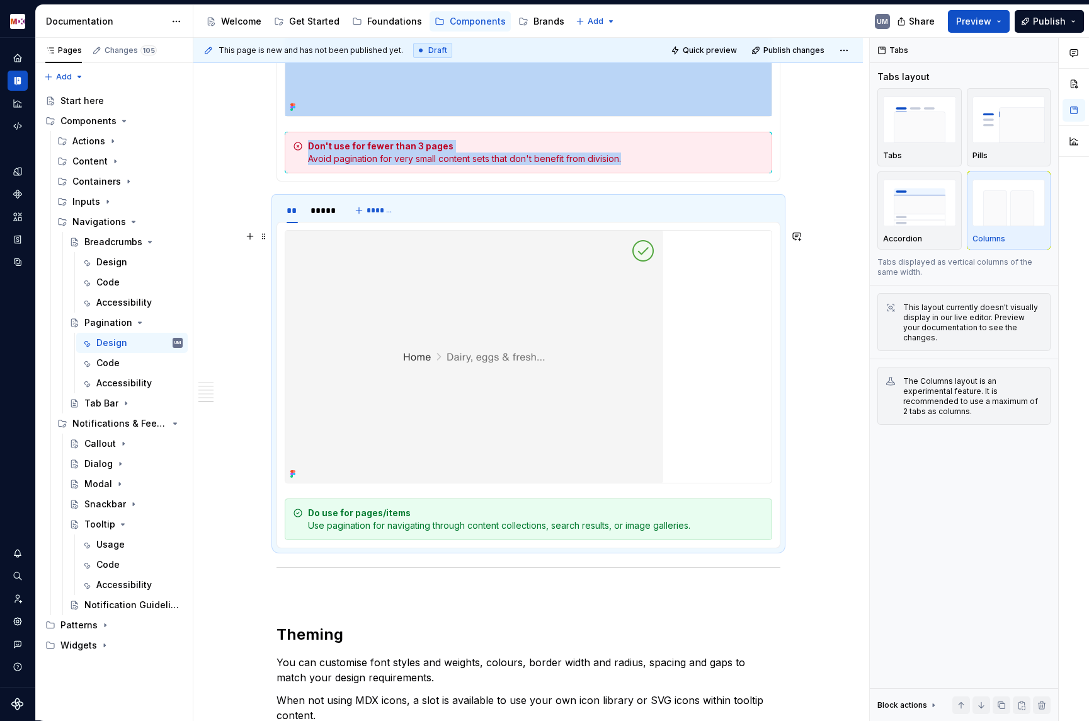
click at [499, 359] on img at bounding box center [474, 357] width 378 height 252
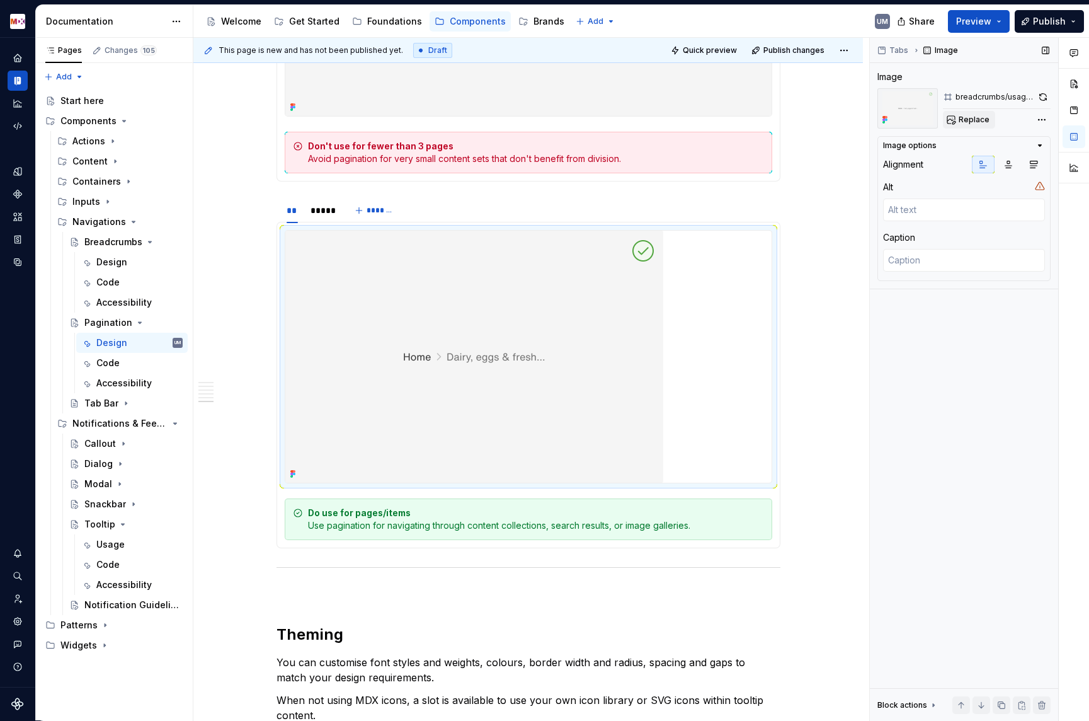
click at [973, 120] on span "Replace" at bounding box center [974, 120] width 31 height 10
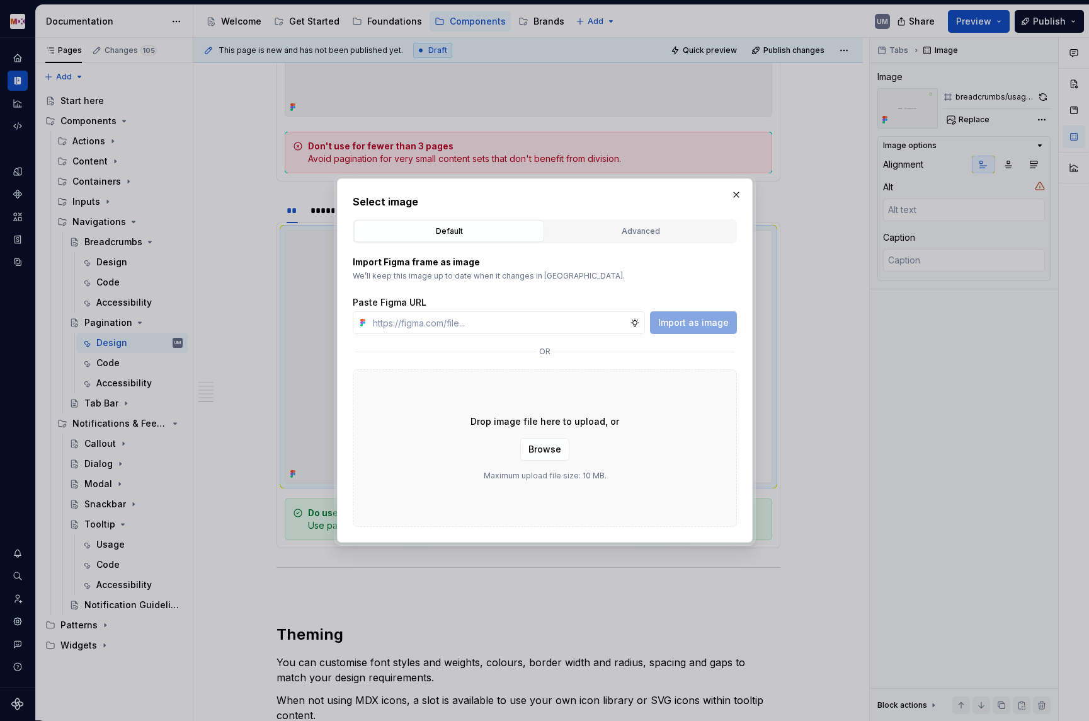
type textarea "*"
click at [621, 235] on div "Advanced" at bounding box center [640, 231] width 181 height 13
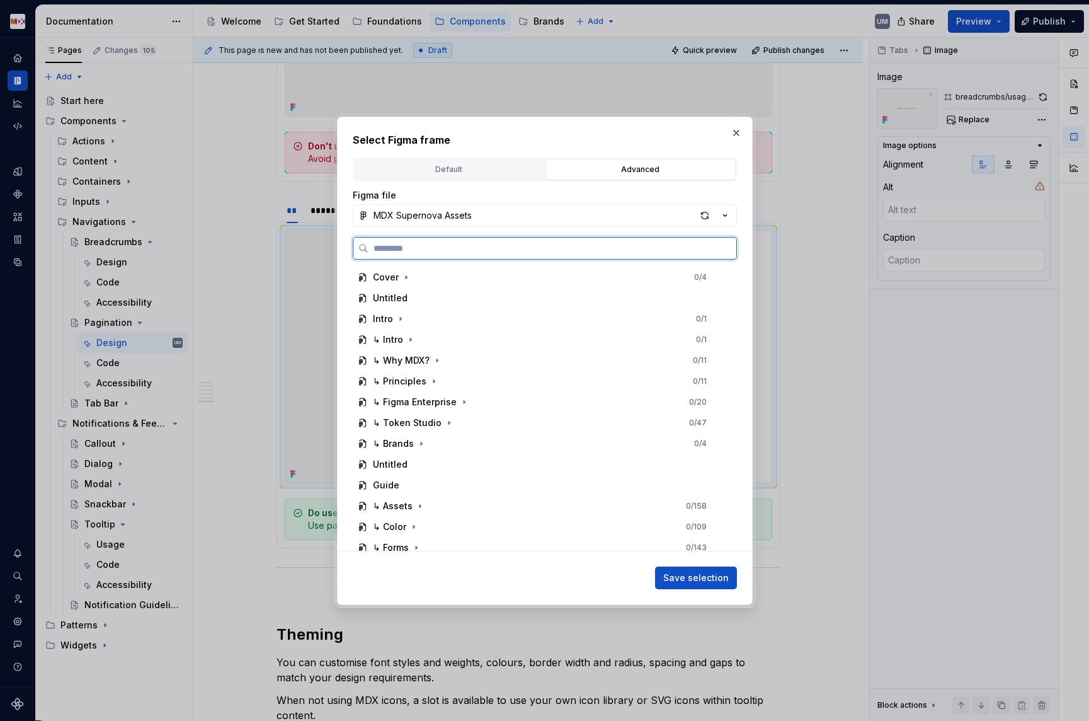
click at [499, 249] on input "search" at bounding box center [553, 248] width 368 height 13
paste input "**********"
type input "**********"
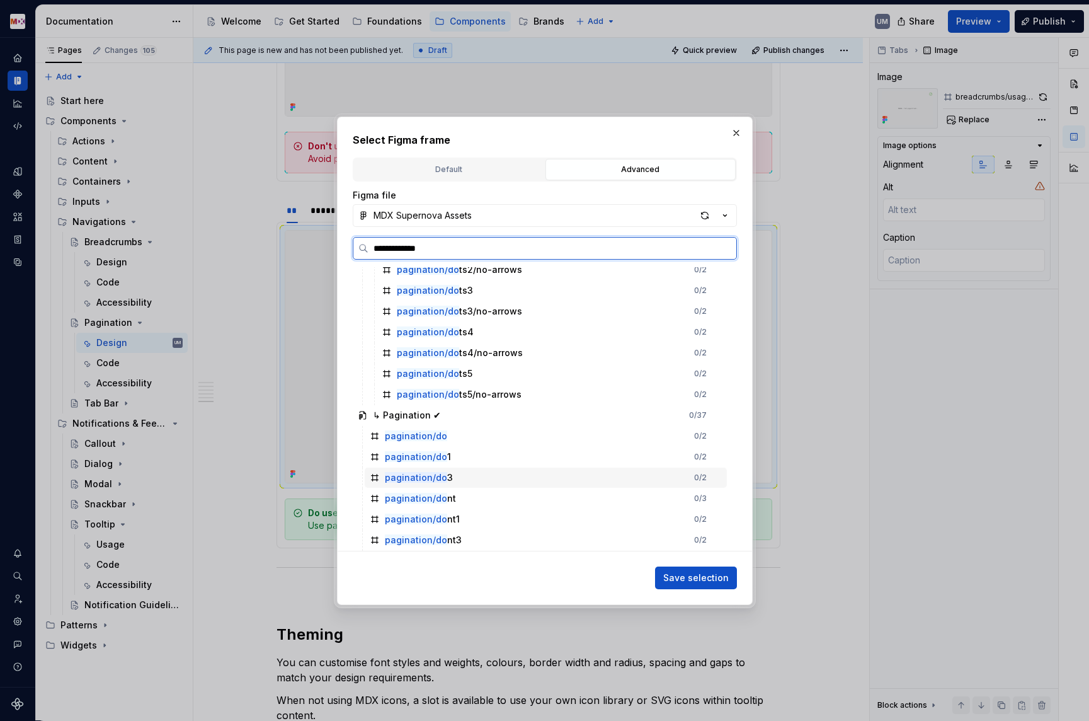
click at [448, 479] on div "pagination/do 3" at bounding box center [419, 477] width 68 height 13
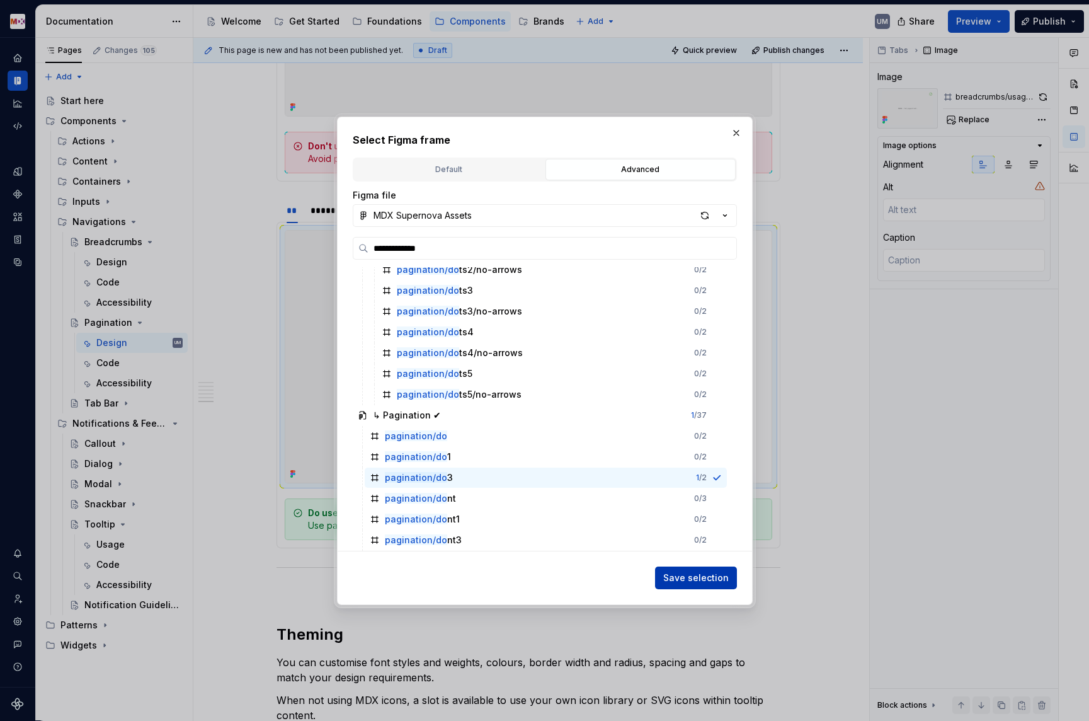
click at [692, 580] on span "Save selection" at bounding box center [696, 577] width 66 height 13
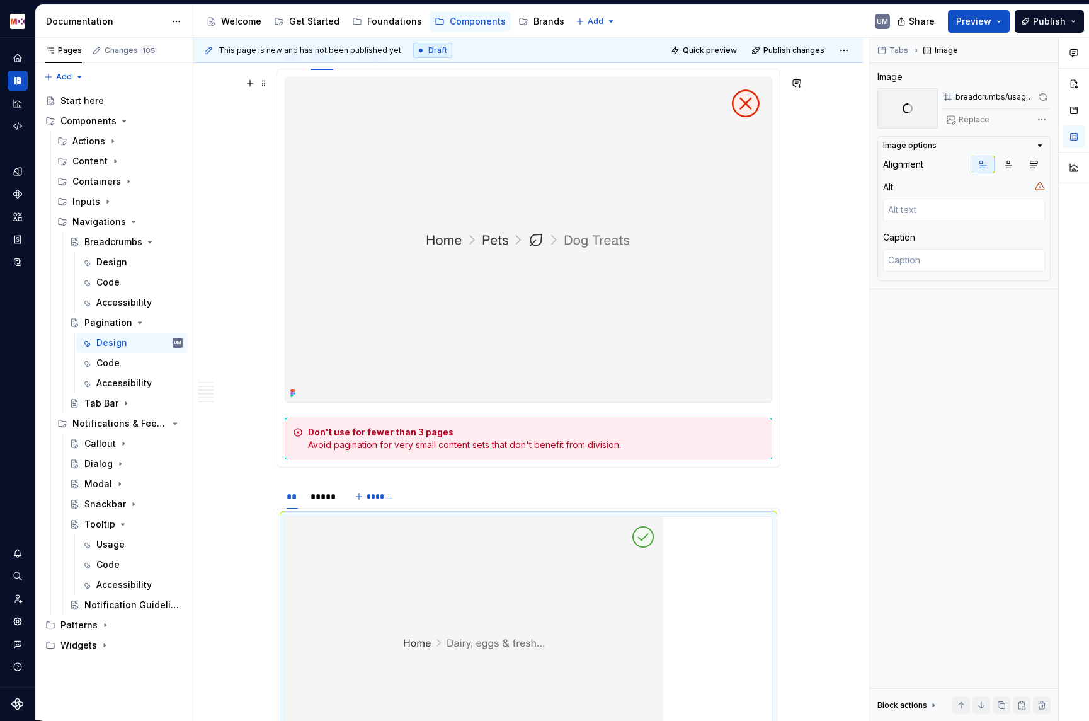
scroll to position [2418, 0]
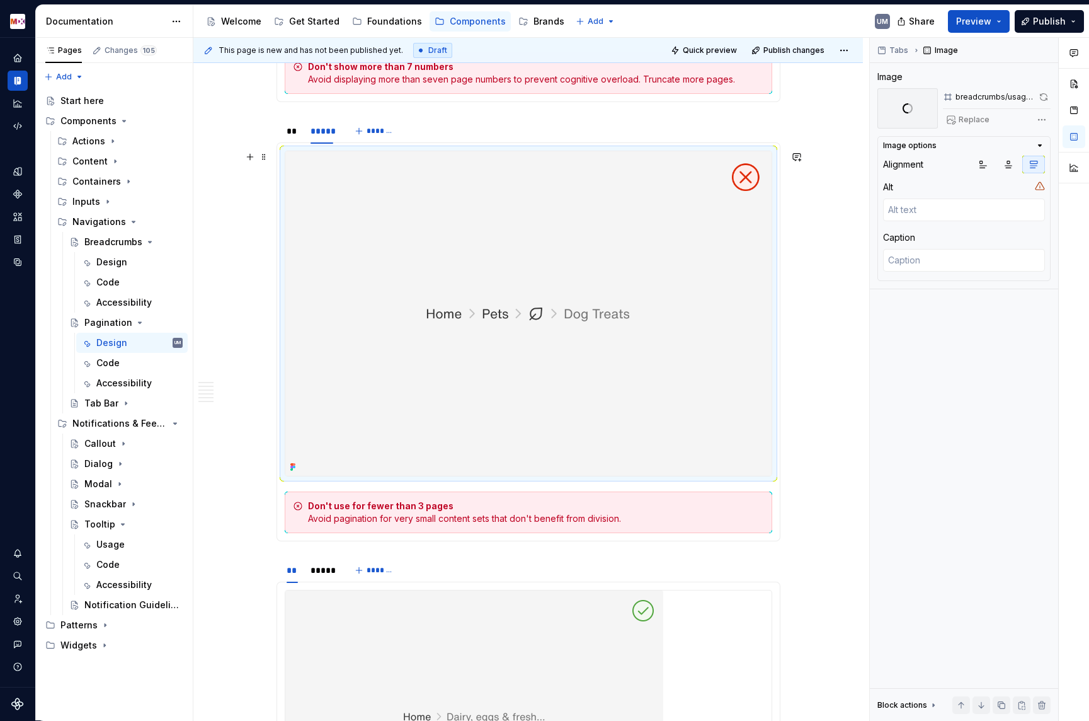
click at [534, 374] on img at bounding box center [528, 313] width 486 height 324
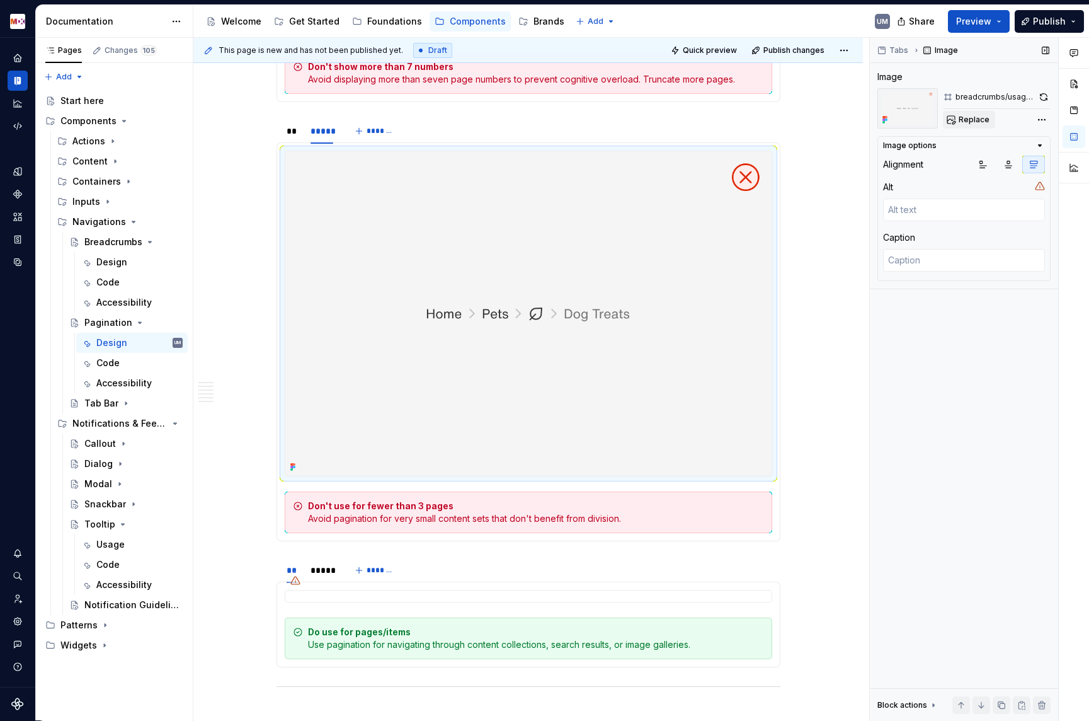
click at [977, 123] on span "Replace" at bounding box center [974, 120] width 31 height 10
type textarea "*"
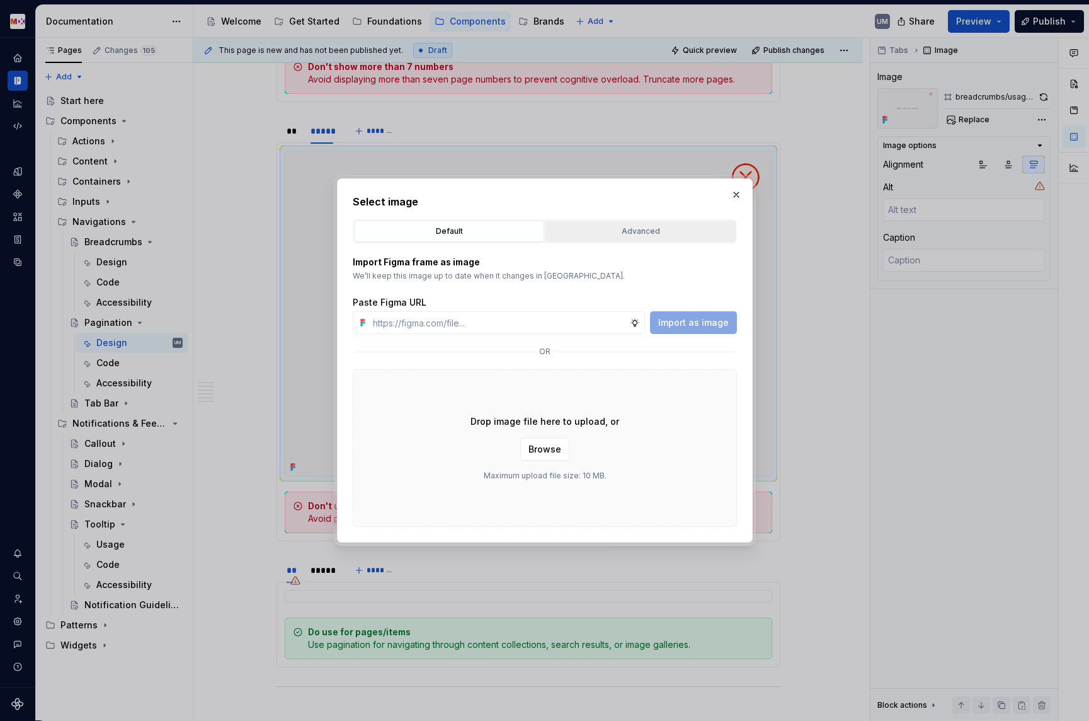
click at [618, 231] on div "Advanced" at bounding box center [640, 231] width 181 height 13
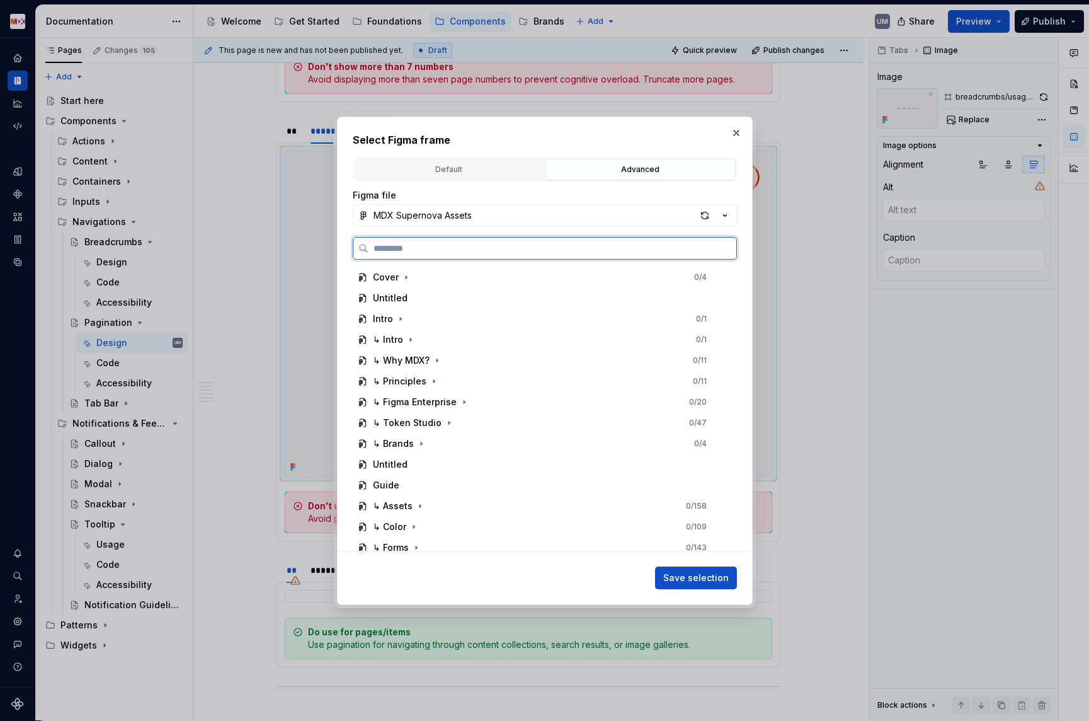
click at [525, 248] on input "search" at bounding box center [553, 248] width 368 height 13
paste input "**********"
type input "**********"
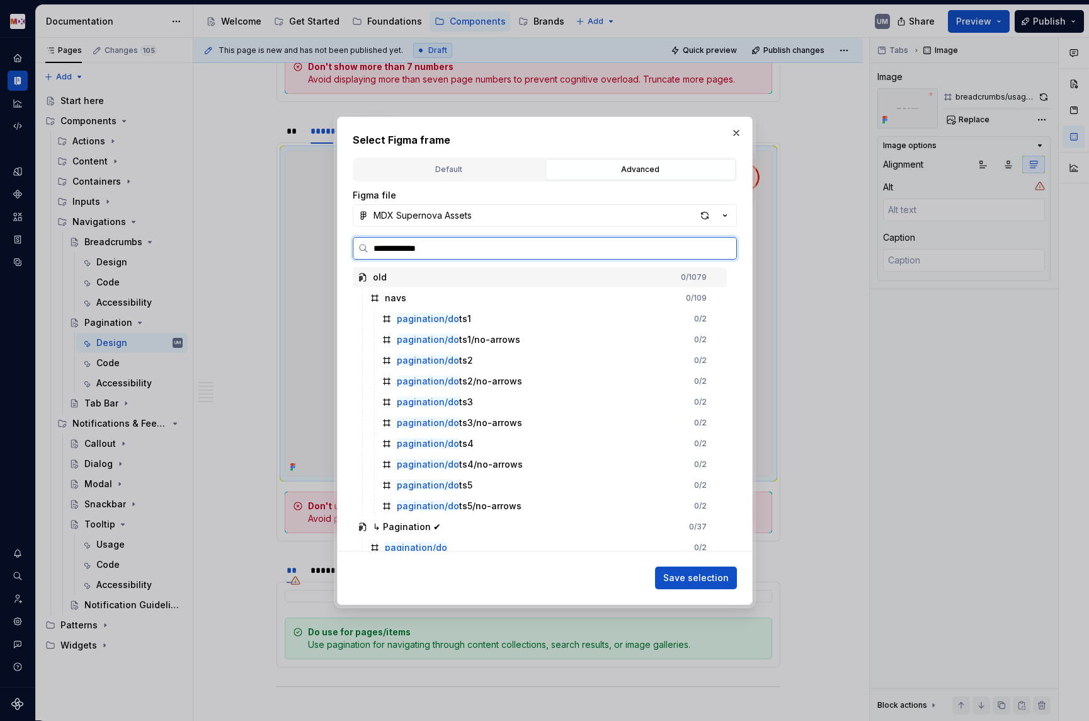
scroll to position [112, 0]
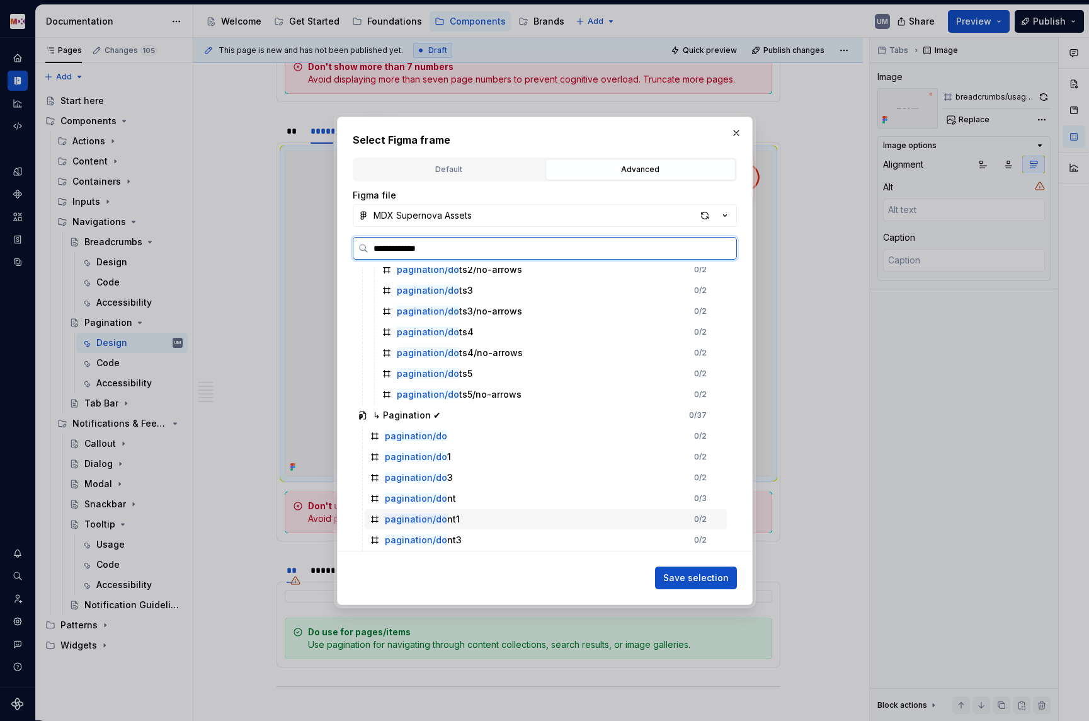
click at [466, 517] on div "pagination/do nt1 0 / 2" at bounding box center [546, 519] width 362 height 20
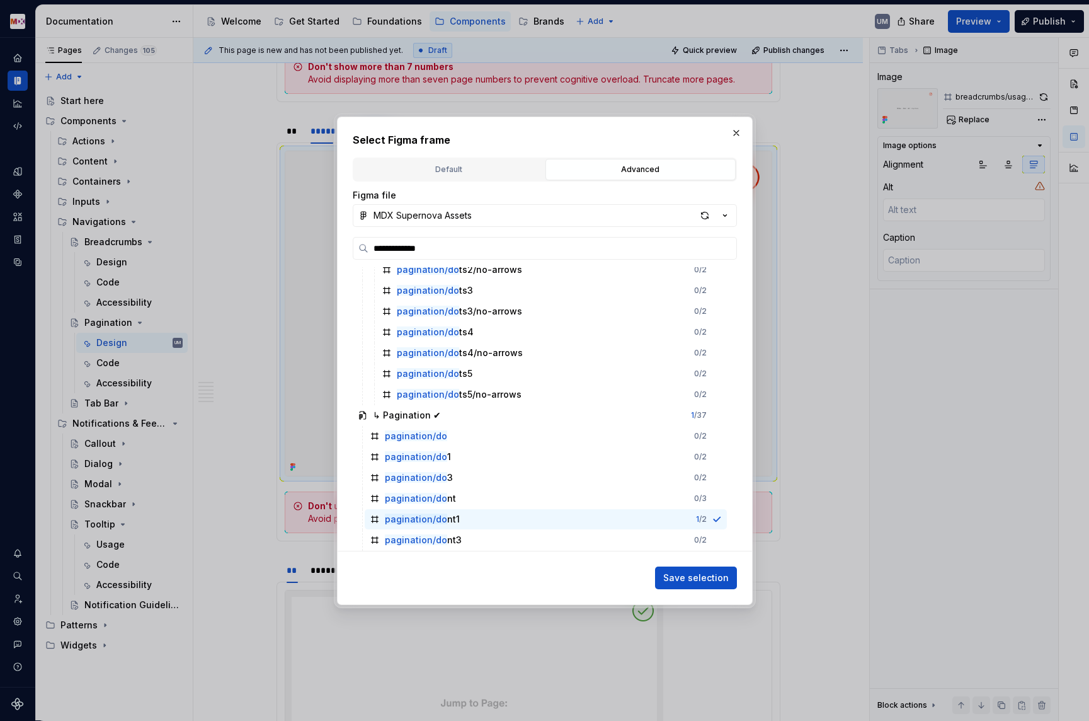
click at [696, 576] on span "Save selection" at bounding box center [696, 577] width 66 height 13
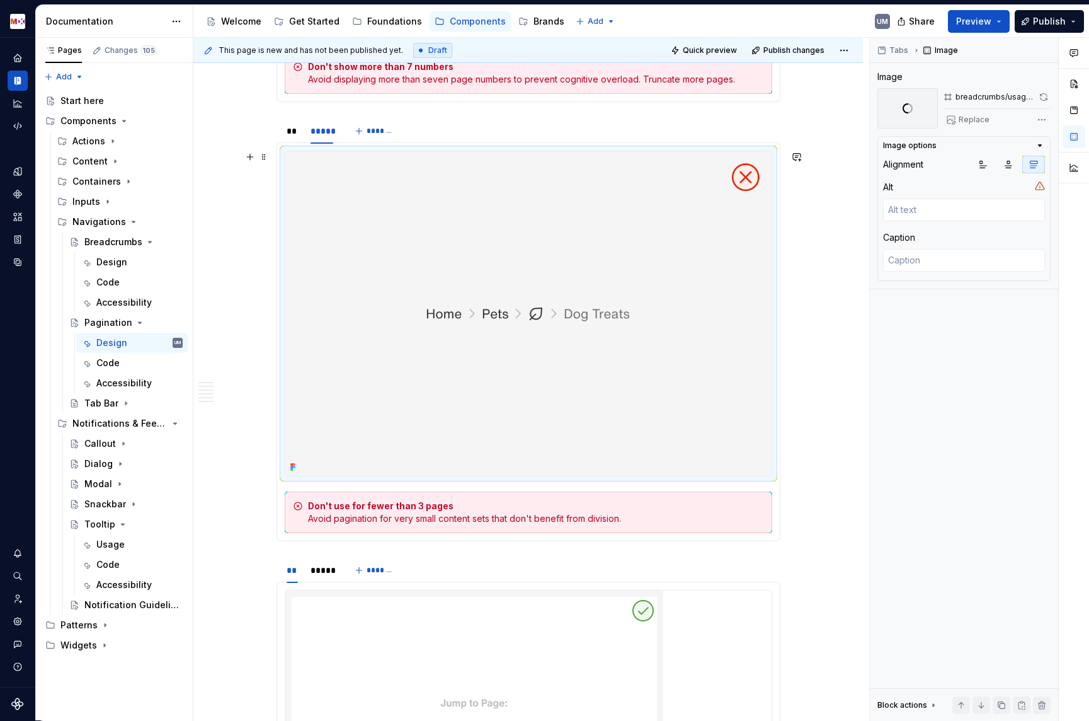
scroll to position [2334, 0]
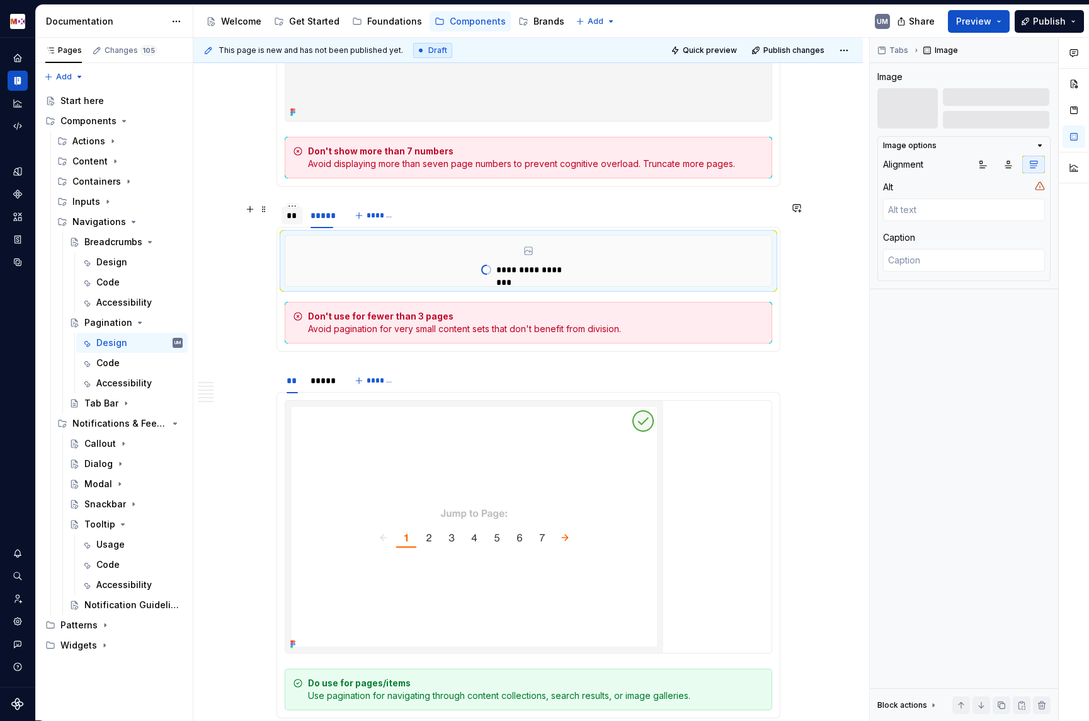
click at [295, 220] on div "**" at bounding box center [293, 215] width 12 height 13
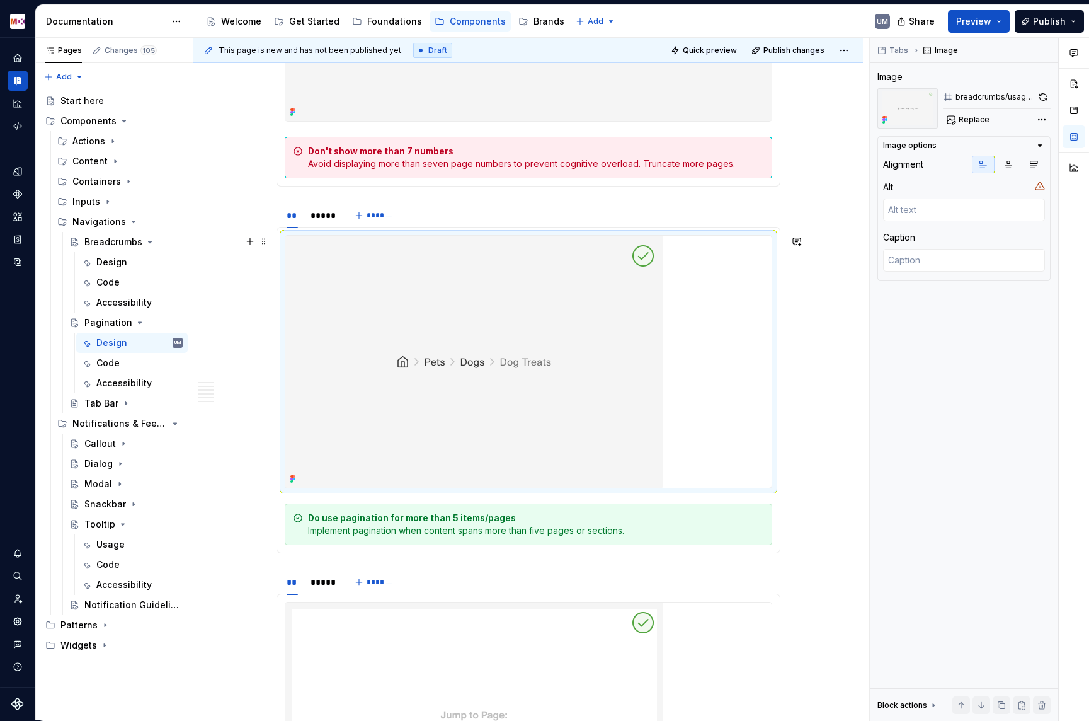
click at [427, 374] on img at bounding box center [474, 362] width 378 height 252
click at [973, 113] on button "Replace" at bounding box center [969, 120] width 52 height 18
type textarea "*"
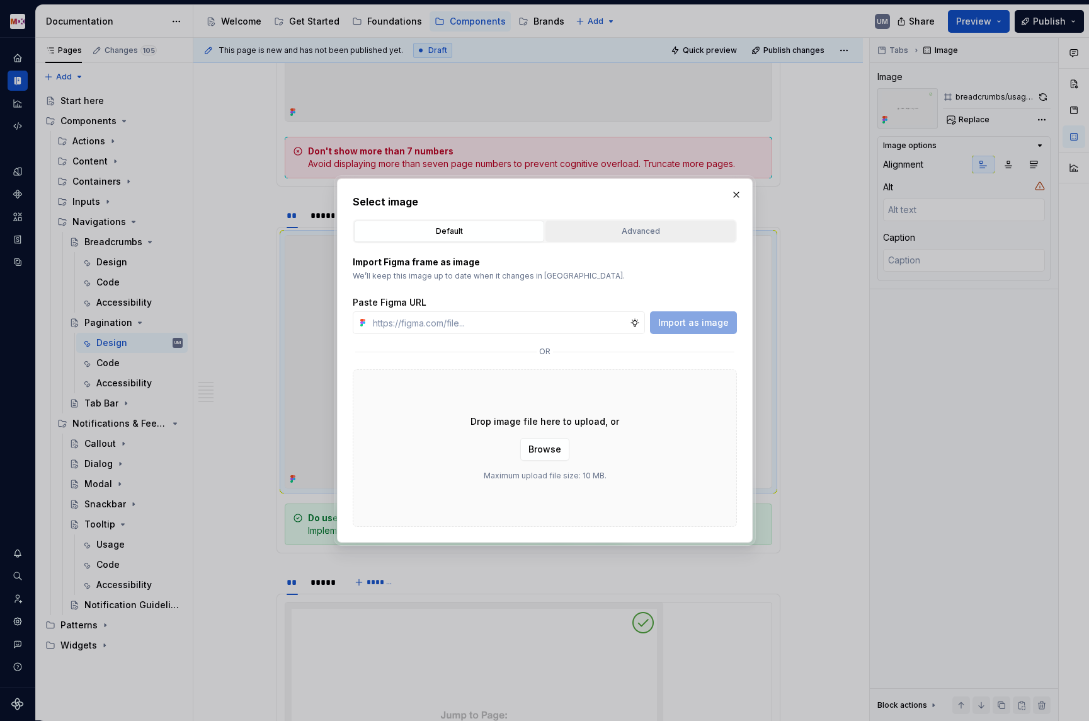
click at [614, 232] on div "Advanced" at bounding box center [640, 231] width 181 height 13
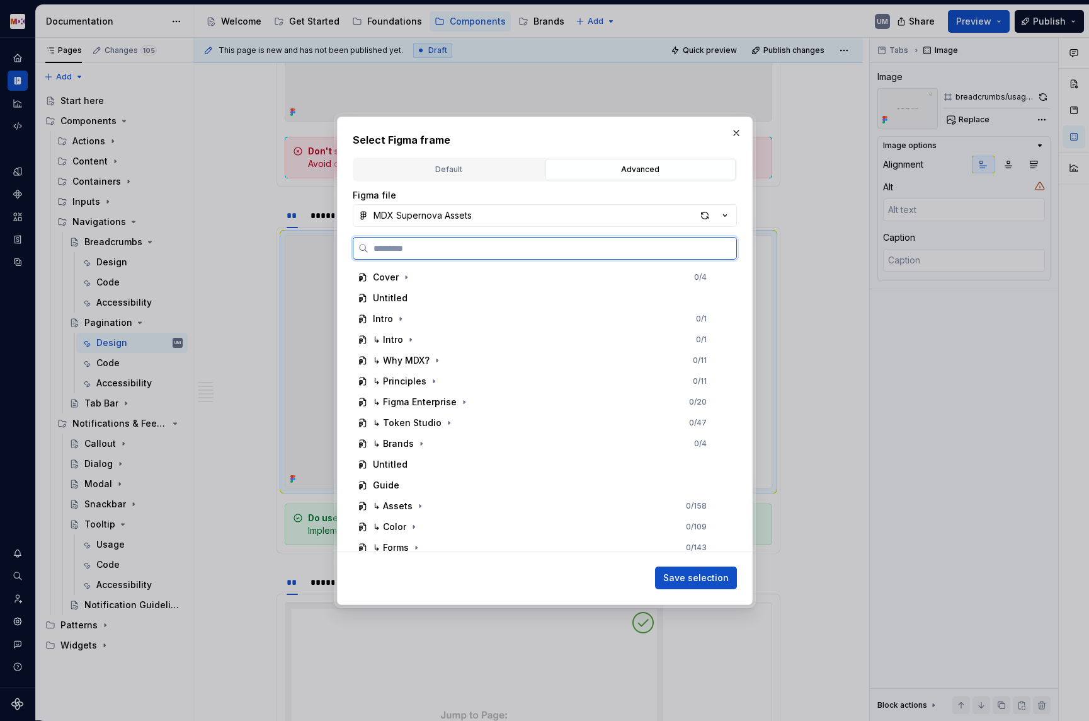
click at [480, 246] on input "search" at bounding box center [553, 248] width 368 height 13
paste input "**********"
type input "**********"
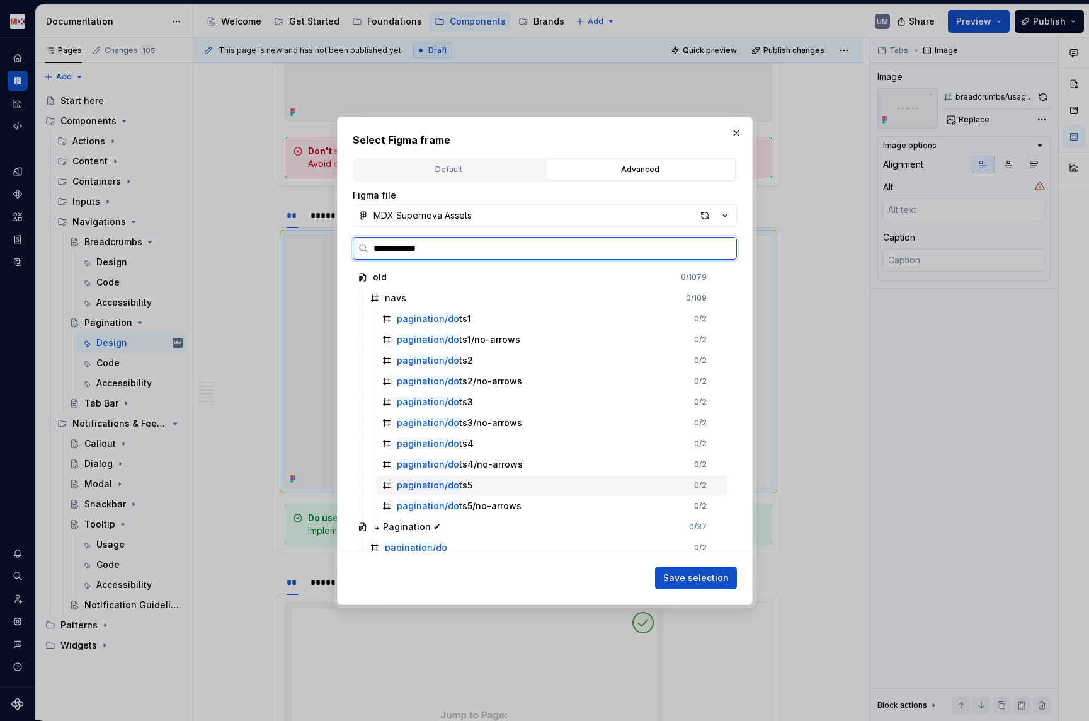
scroll to position [112, 0]
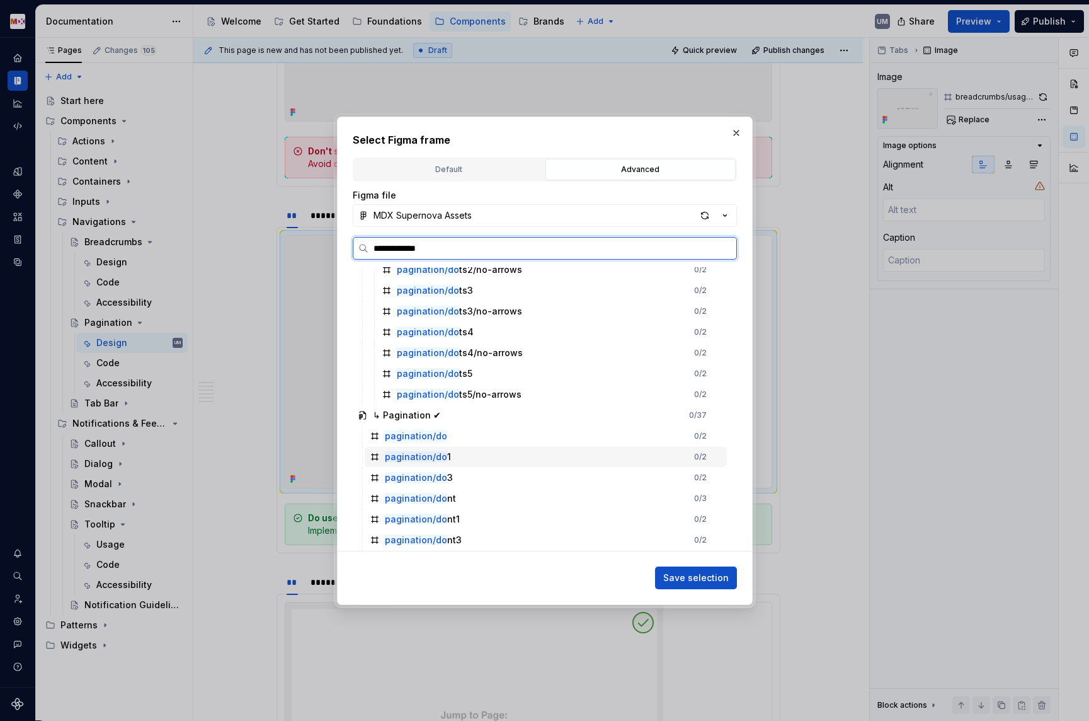
click at [442, 459] on mark "pagination/do" at bounding box center [416, 456] width 62 height 11
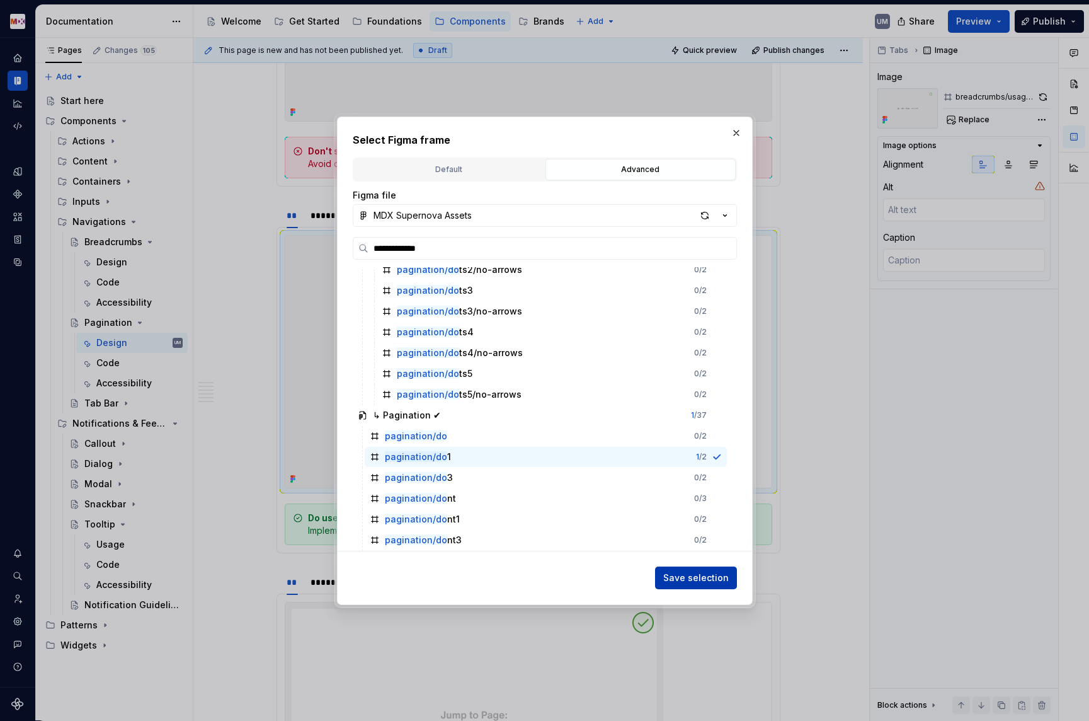
click at [686, 580] on span "Save selection" at bounding box center [696, 577] width 66 height 13
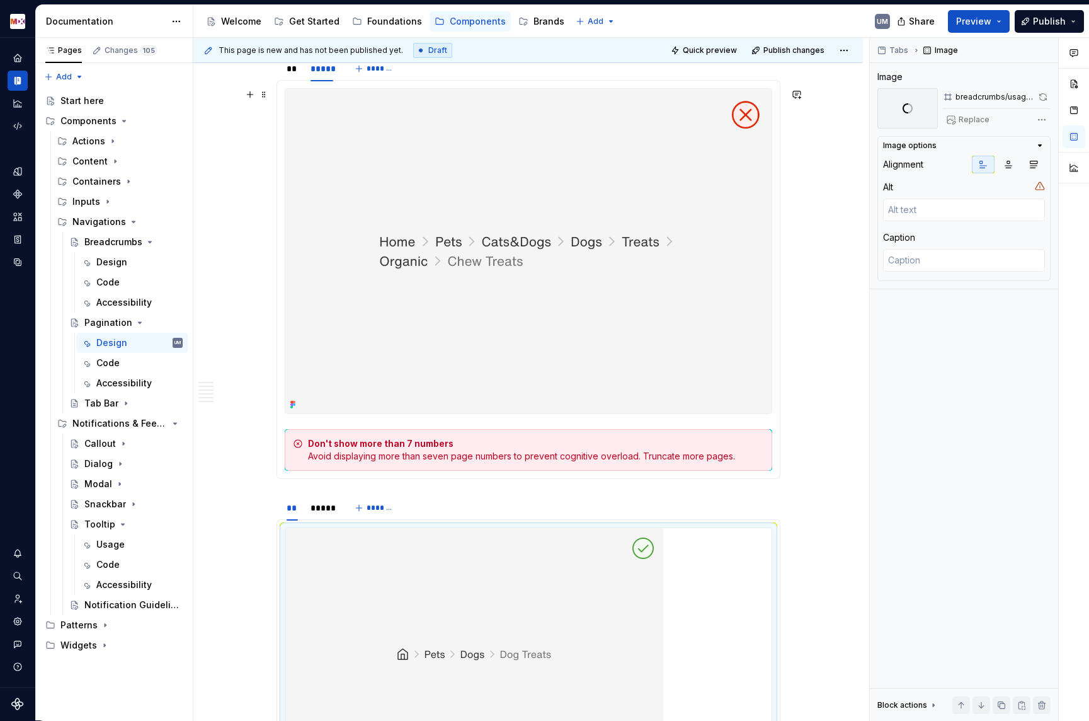
scroll to position [1983, 0]
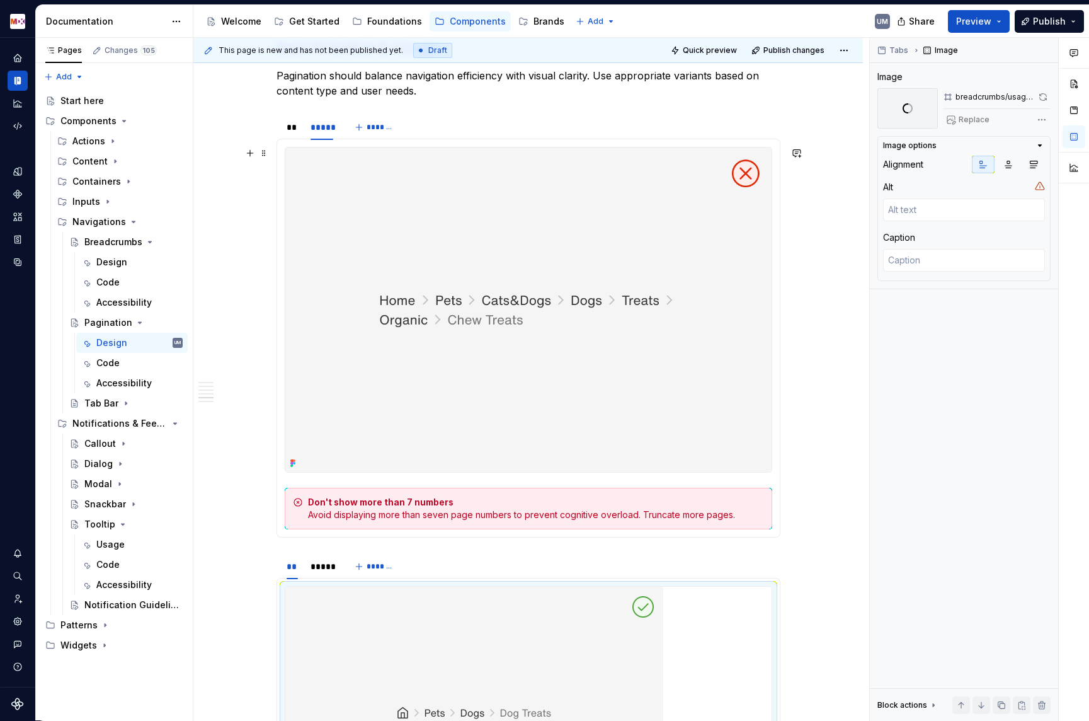
click at [521, 242] on img at bounding box center [528, 309] width 486 height 324
click at [985, 118] on span "Replace" at bounding box center [974, 120] width 31 height 10
type textarea "*"
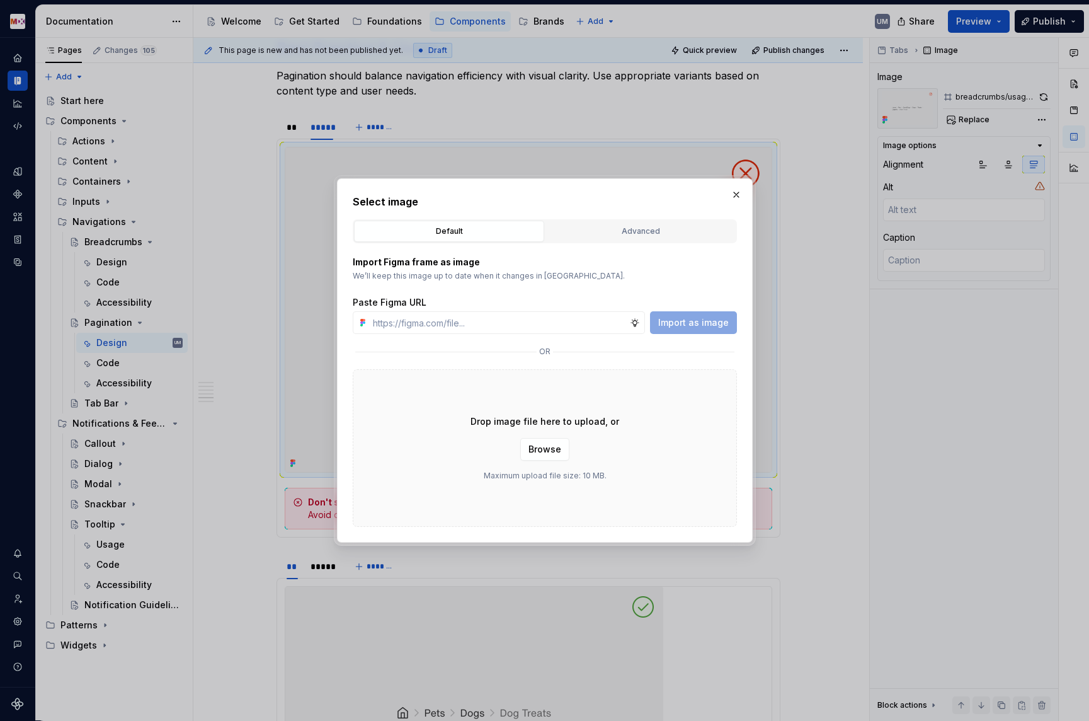
click at [616, 247] on div "Import Figma frame as image We’ll keep this image up to date when it changes in…" at bounding box center [545, 385] width 384 height 284
click at [616, 229] on div "Advanced" at bounding box center [640, 231] width 181 height 13
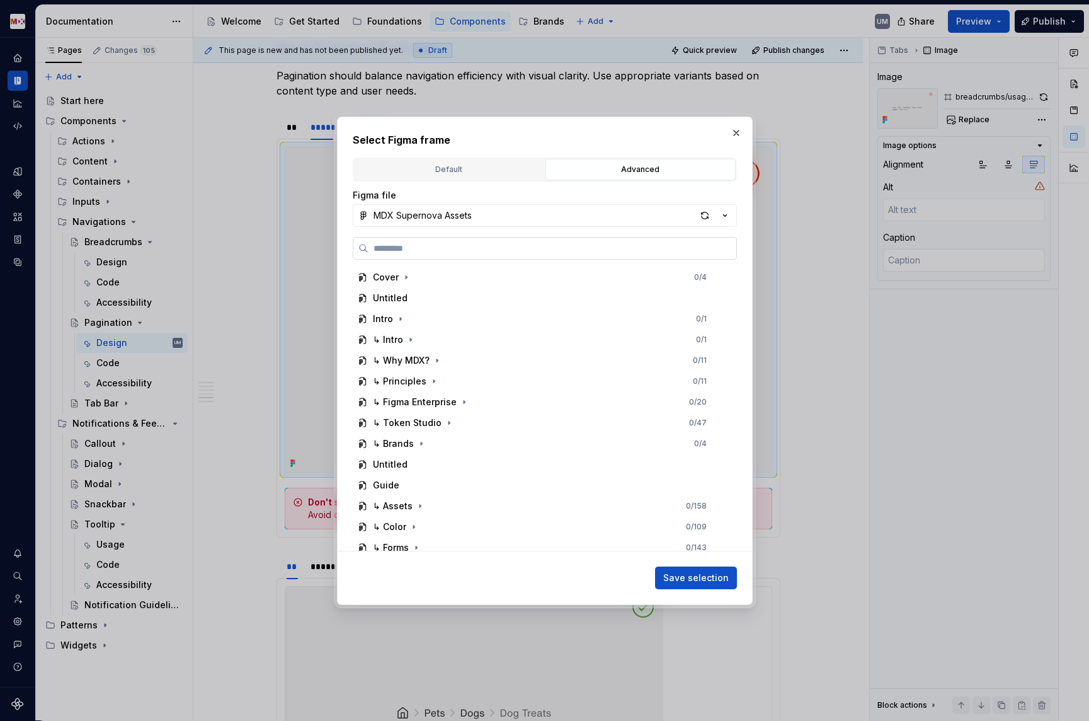
click at [478, 249] on input "search" at bounding box center [553, 248] width 368 height 13
paste input "**********"
type input "**********"
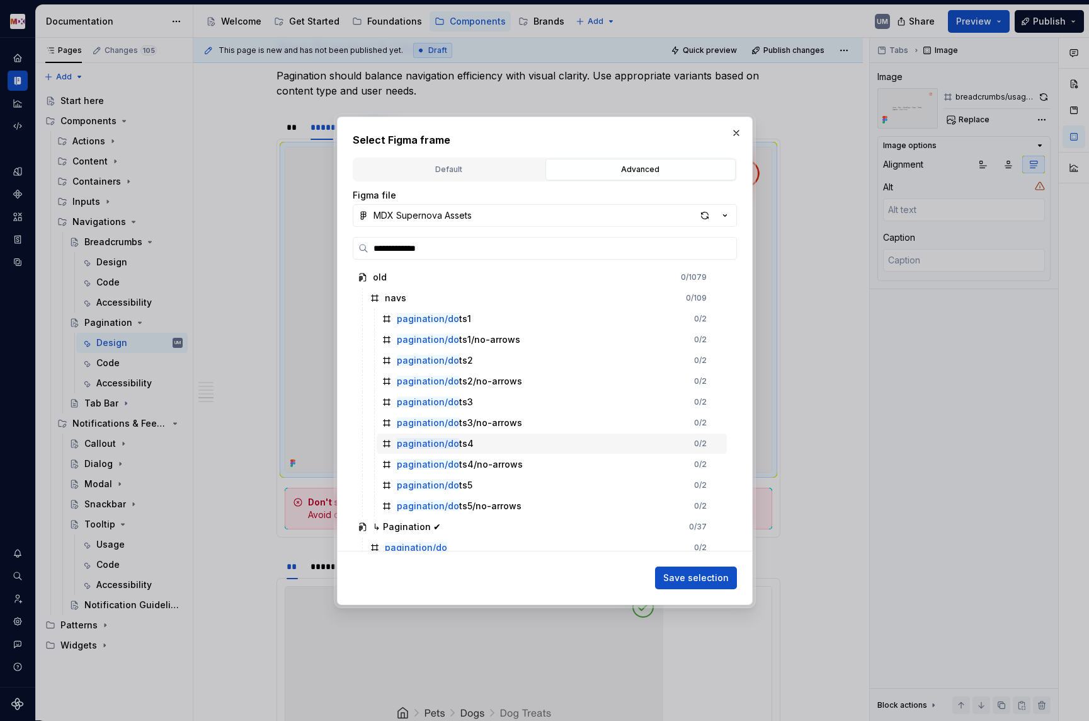
scroll to position [112, 0]
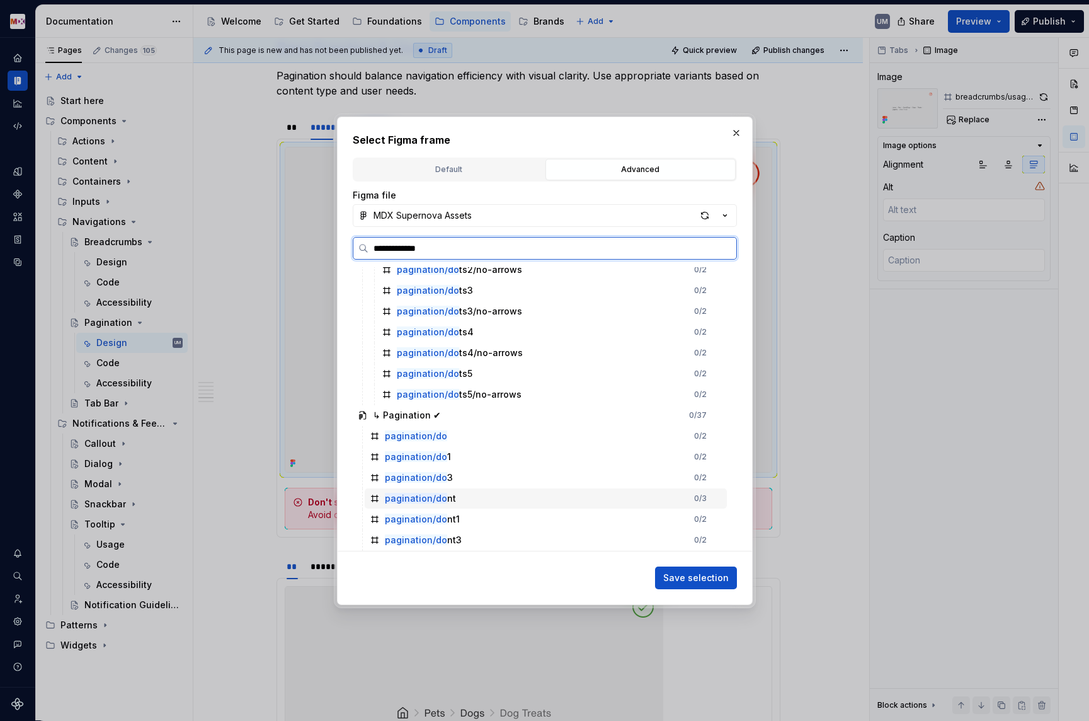
click at [444, 497] on div "pagination/do nt" at bounding box center [420, 498] width 71 height 13
click at [712, 577] on span "Save selection" at bounding box center [696, 577] width 66 height 13
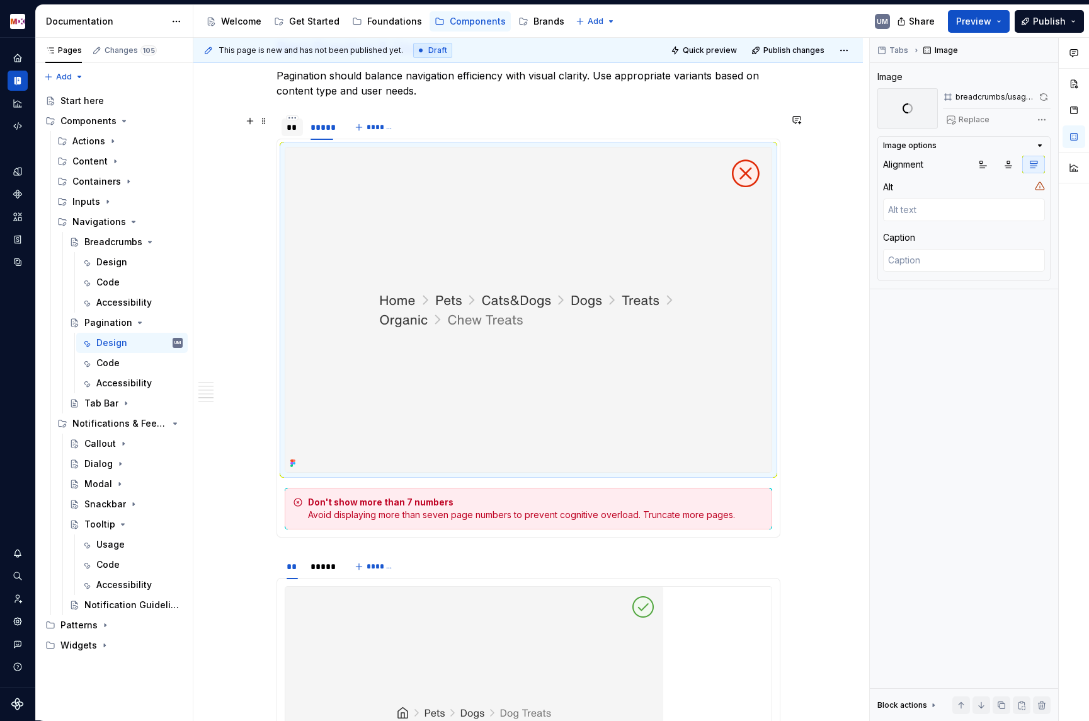
click at [289, 132] on div "**" at bounding box center [293, 127] width 12 height 13
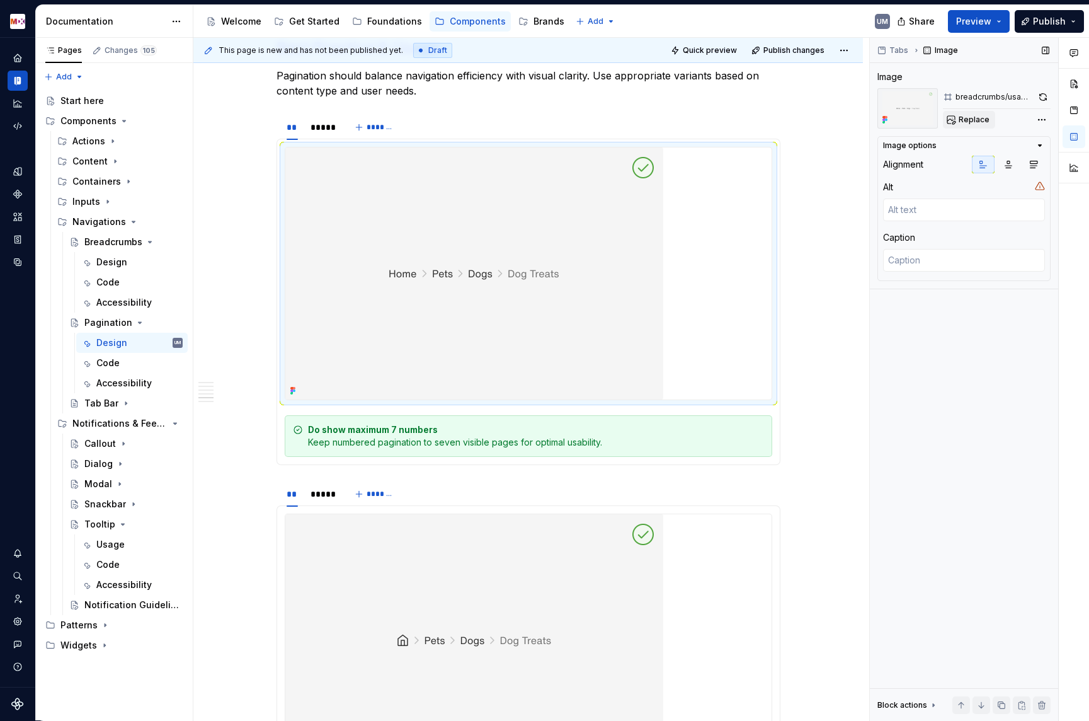
click at [975, 122] on span "Replace" at bounding box center [974, 120] width 31 height 10
type textarea "*"
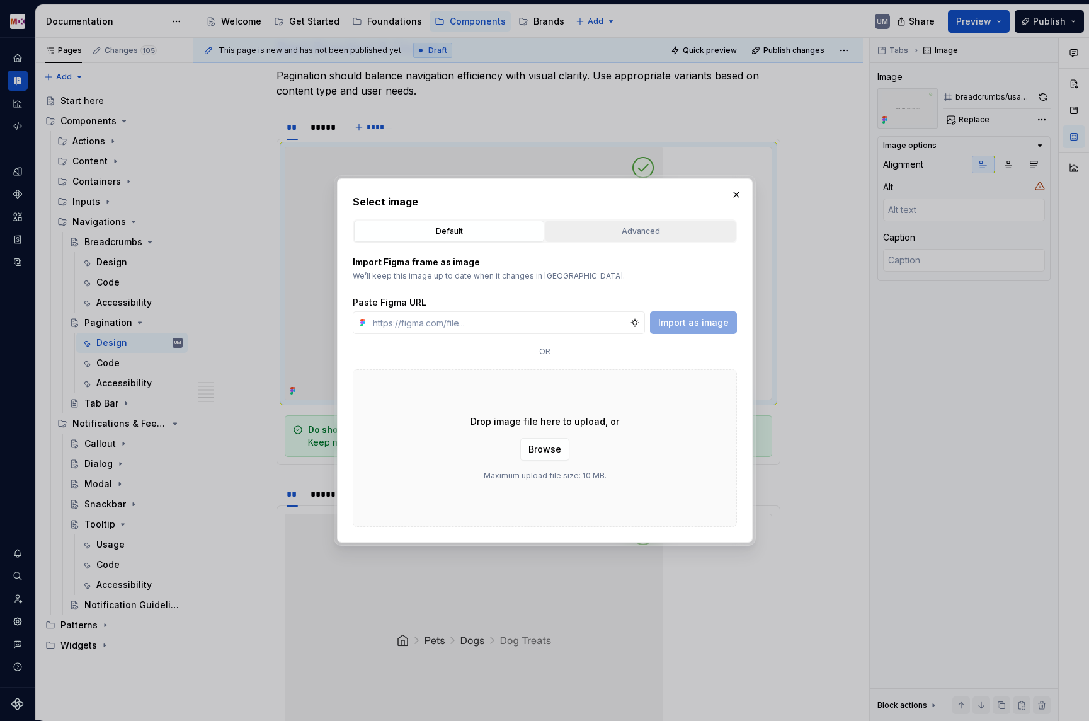
click at [587, 227] on div "Advanced" at bounding box center [640, 231] width 181 height 13
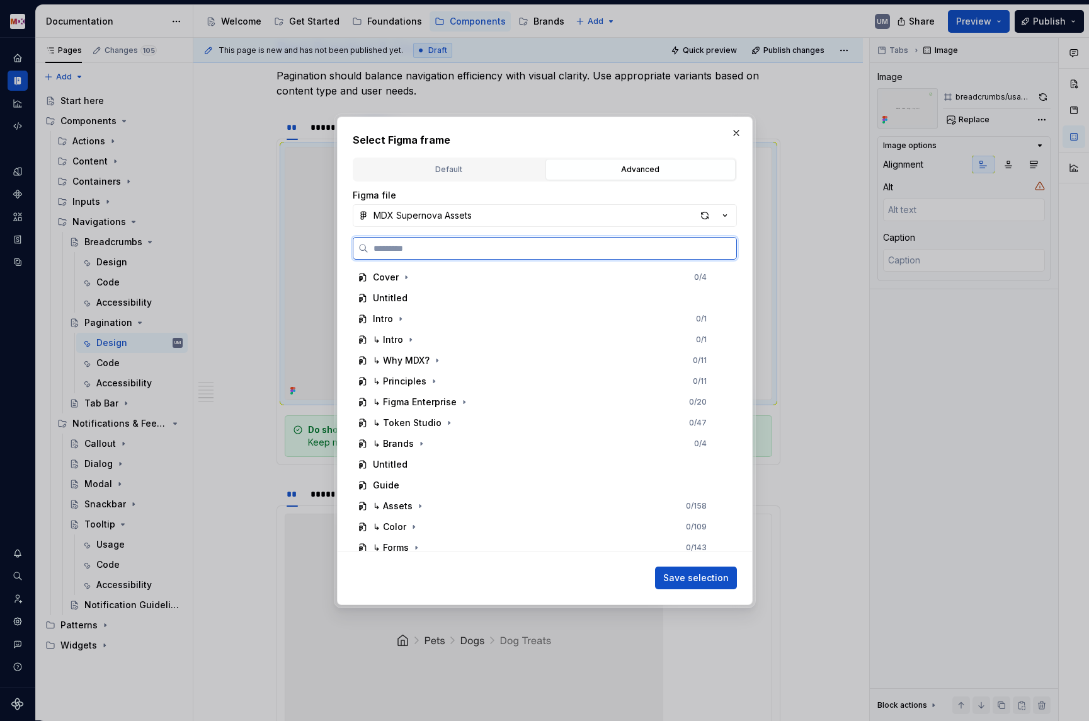
click at [511, 253] on input "search" at bounding box center [553, 248] width 368 height 13
paste input "**********"
type input "**********"
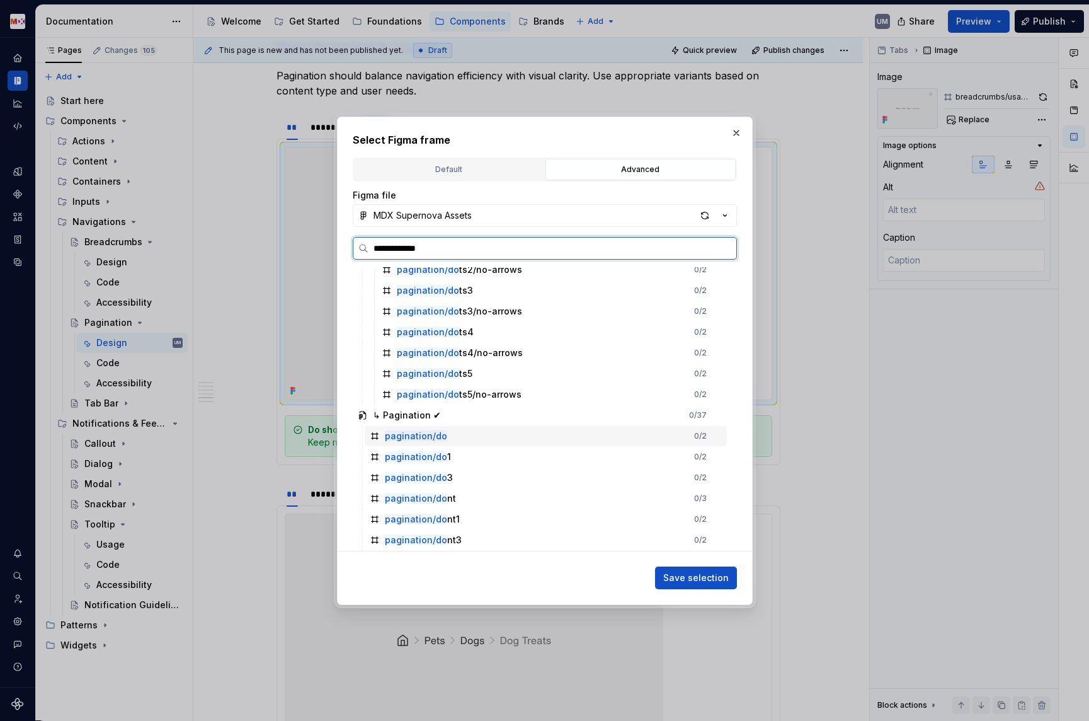
click at [454, 439] on div "pagination/do 0 / 2" at bounding box center [546, 436] width 362 height 20
click at [716, 573] on span "Save selection" at bounding box center [696, 577] width 66 height 13
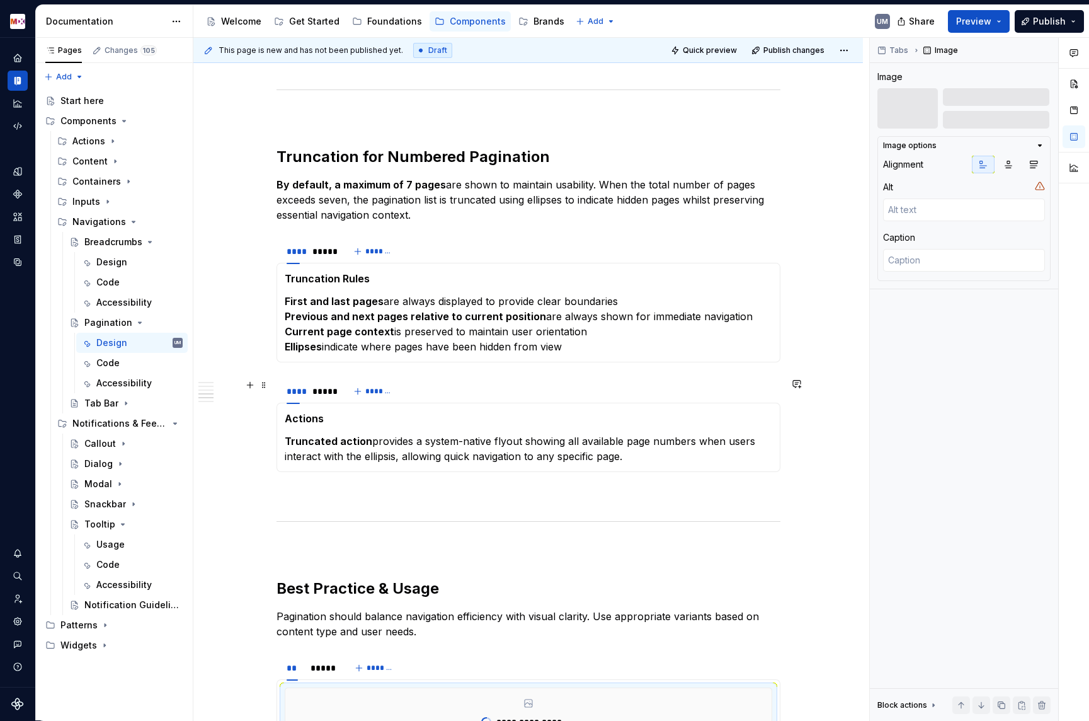
scroll to position [1430, 0]
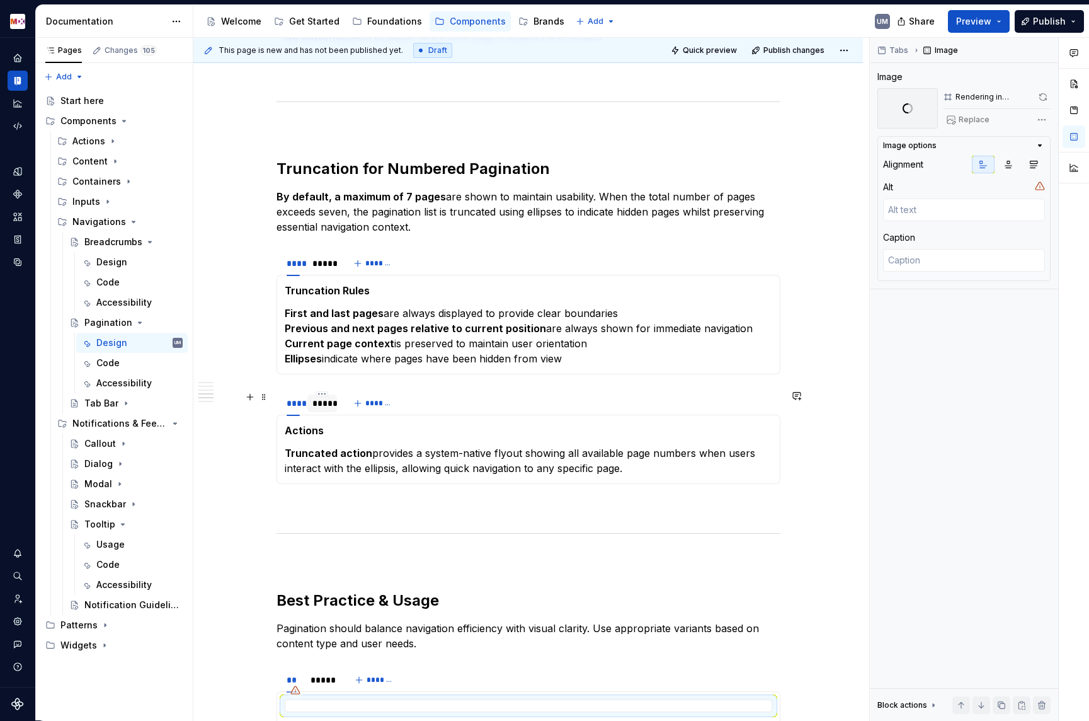
click at [328, 405] on div "*****" at bounding box center [323, 403] width 20 height 13
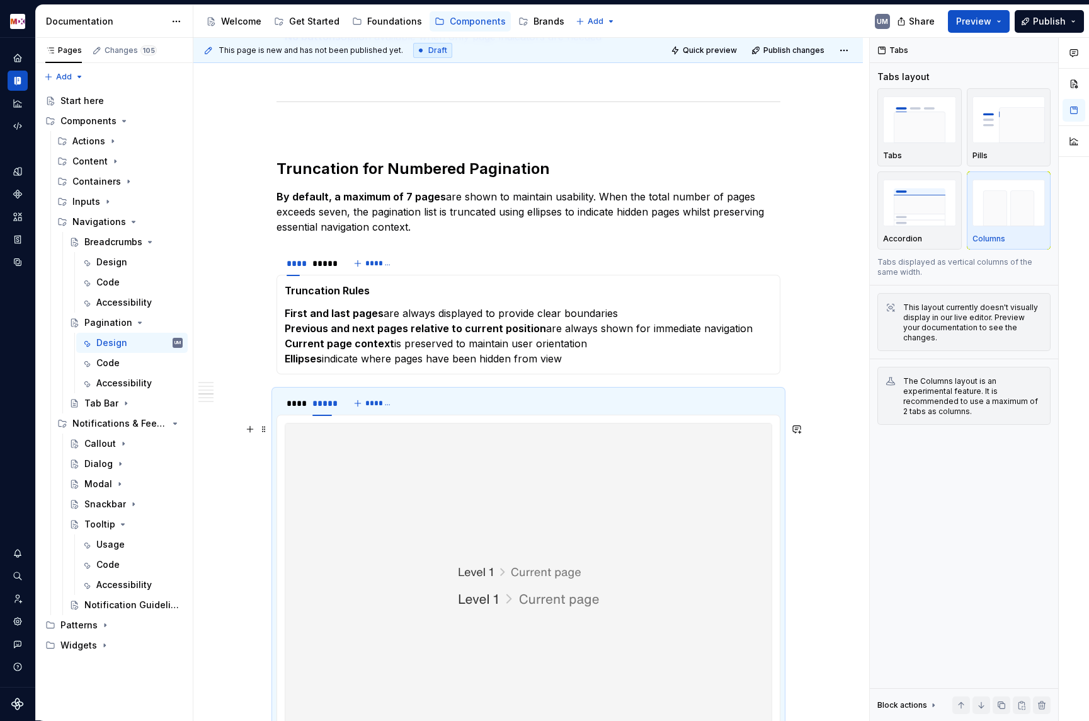
click at [481, 473] on img at bounding box center [528, 585] width 486 height 324
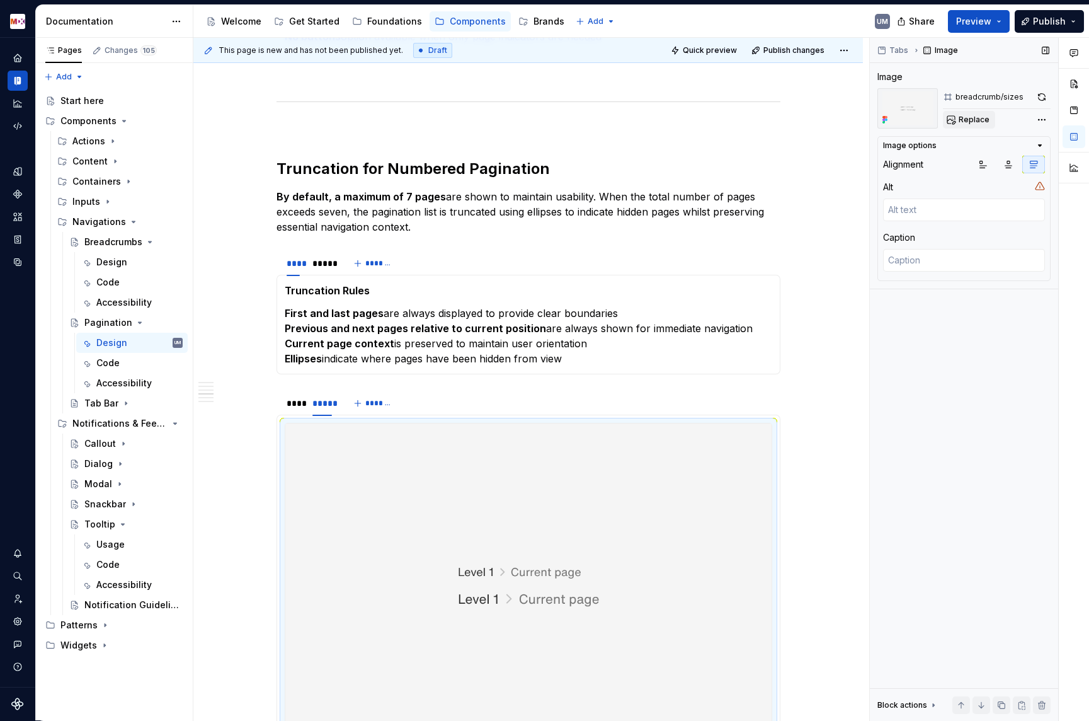
click at [974, 121] on span "Replace" at bounding box center [974, 120] width 31 height 10
type textarea "*"
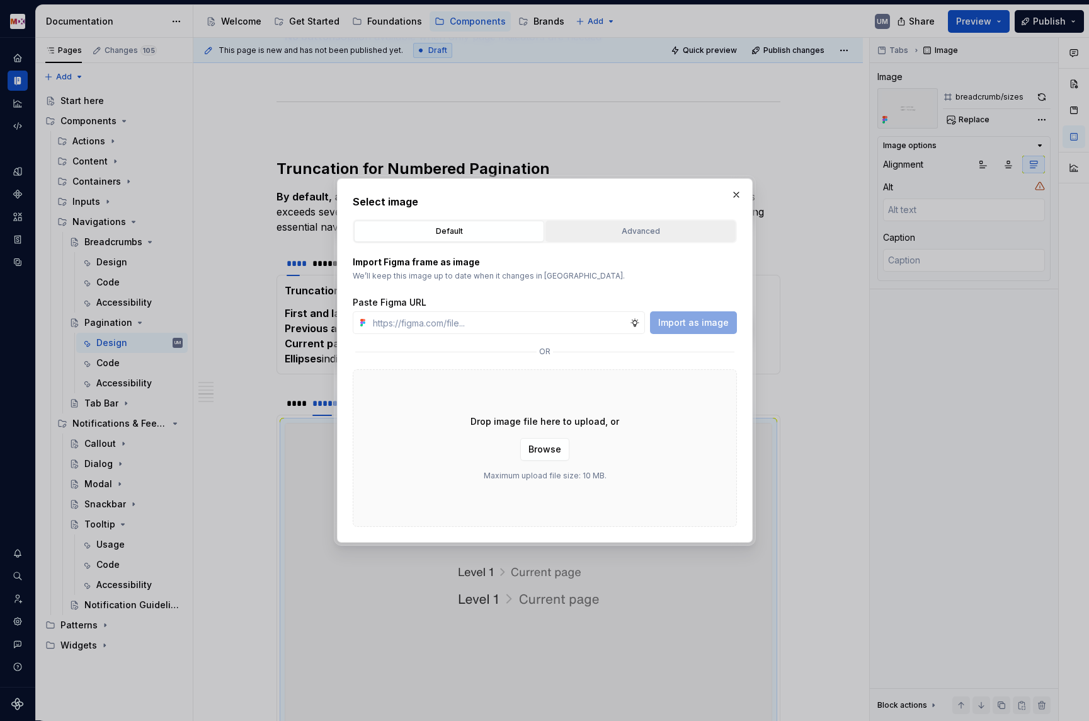
click at [633, 229] on div "Advanced" at bounding box center [640, 231] width 181 height 13
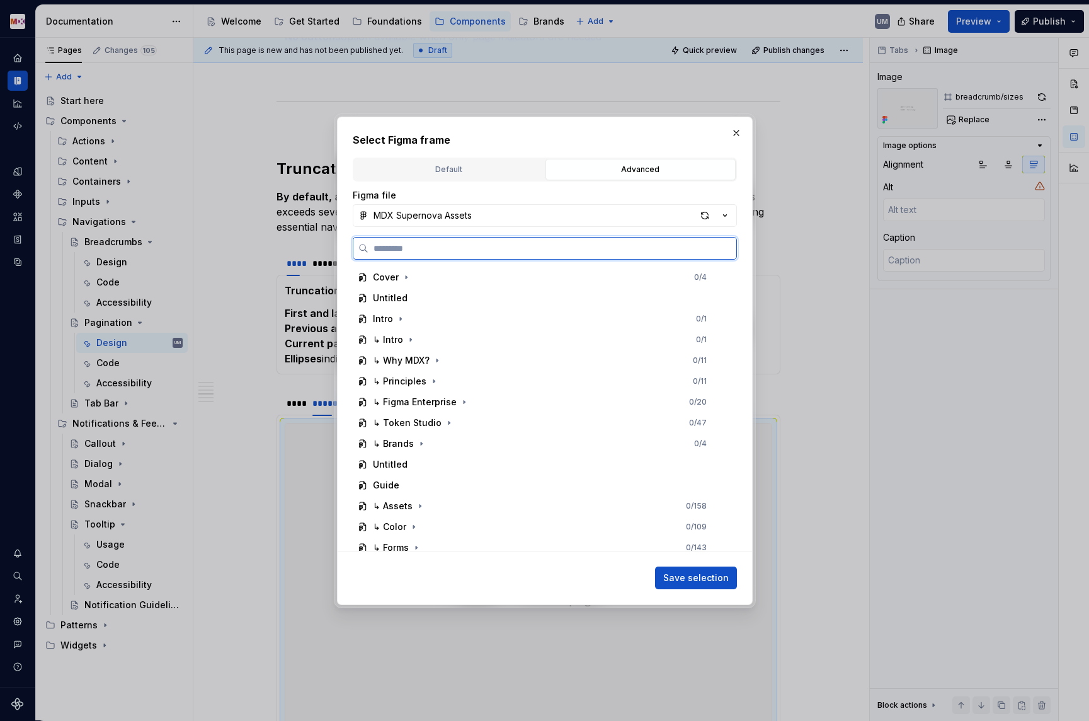
click at [502, 248] on input "search" at bounding box center [553, 248] width 368 height 13
paste input "**********"
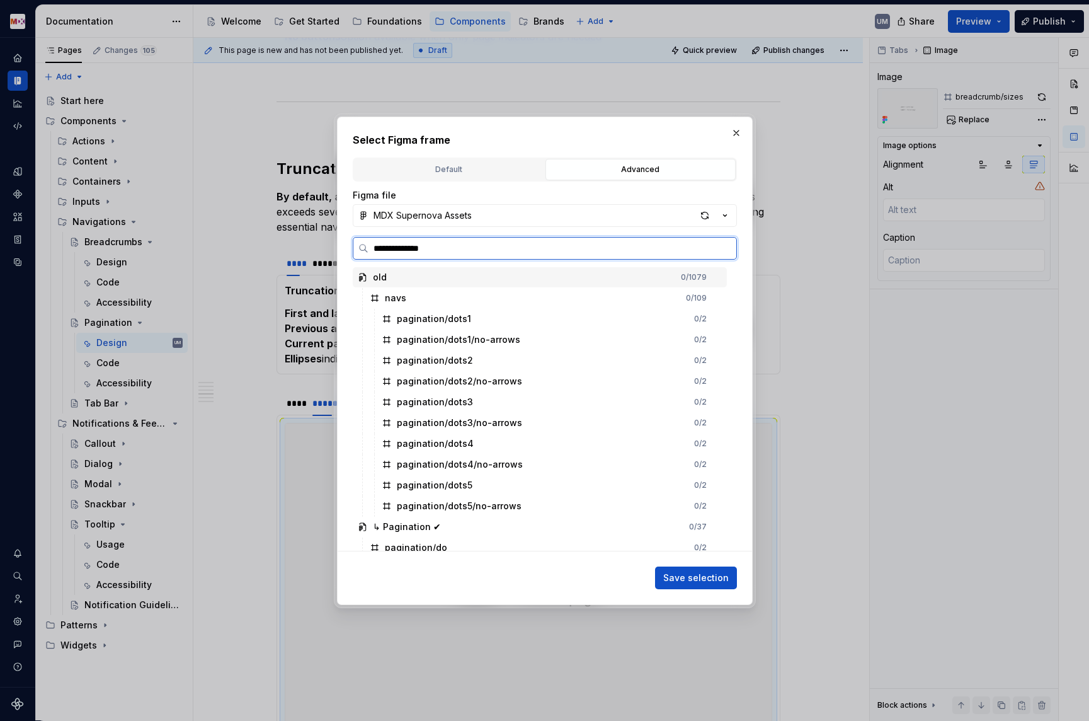
type input "**********"
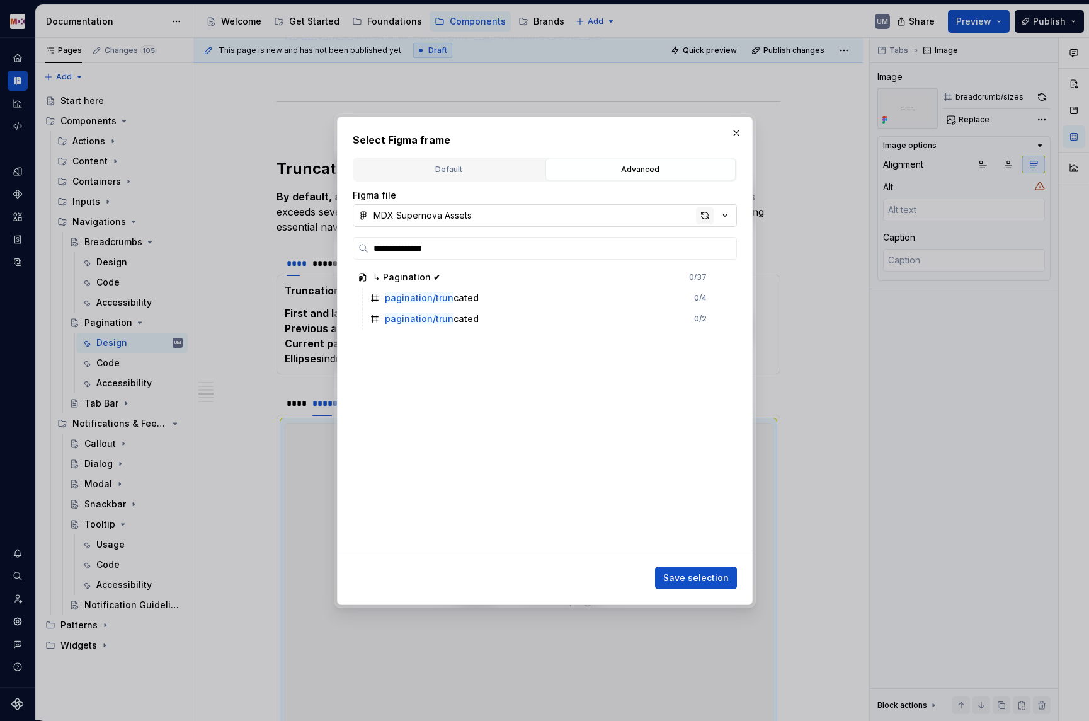
click at [707, 217] on div "button" at bounding box center [705, 216] width 18 height 18
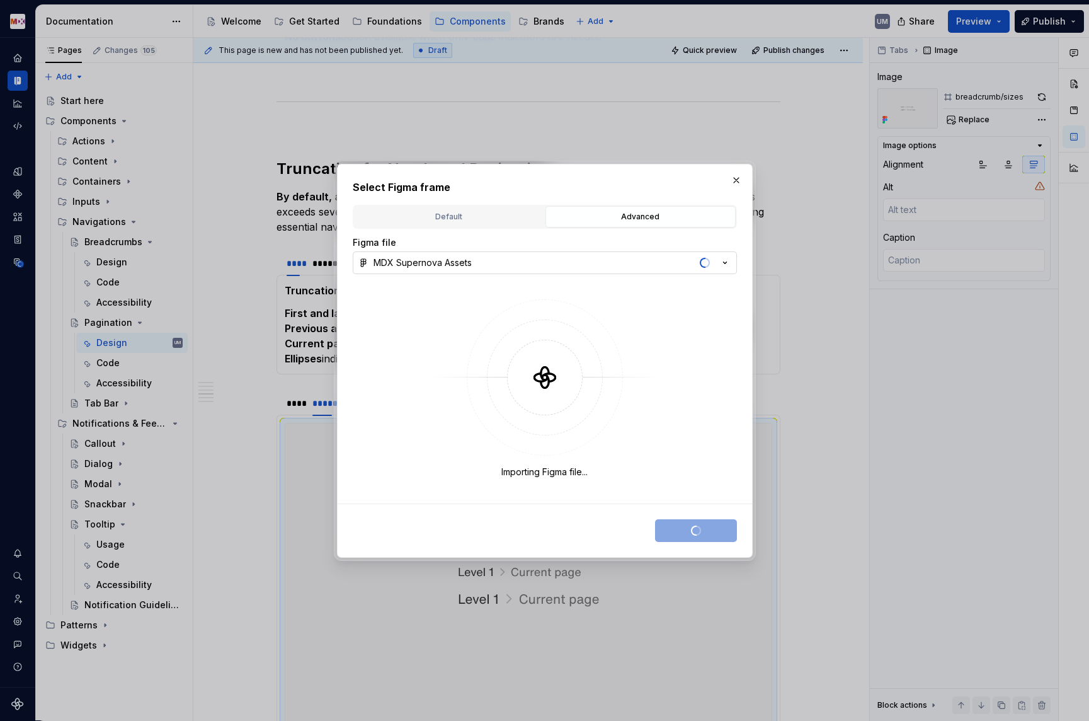
type textarea "*"
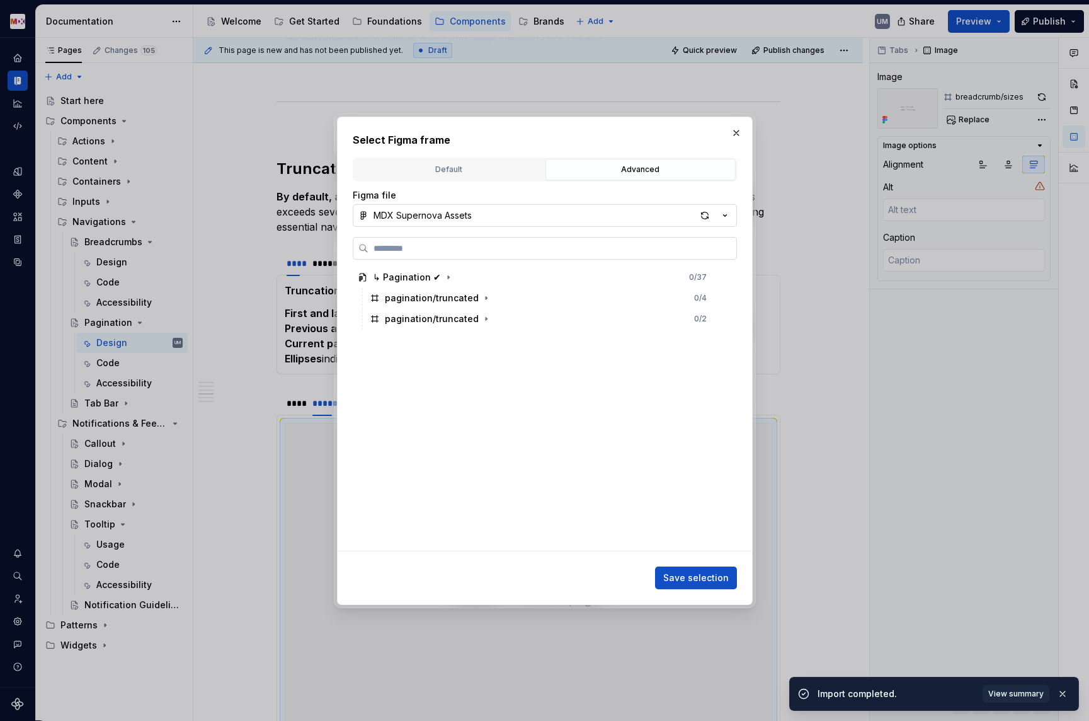
click at [457, 244] on input "search" at bounding box center [553, 248] width 368 height 13
paste input "**********"
type input "**********"
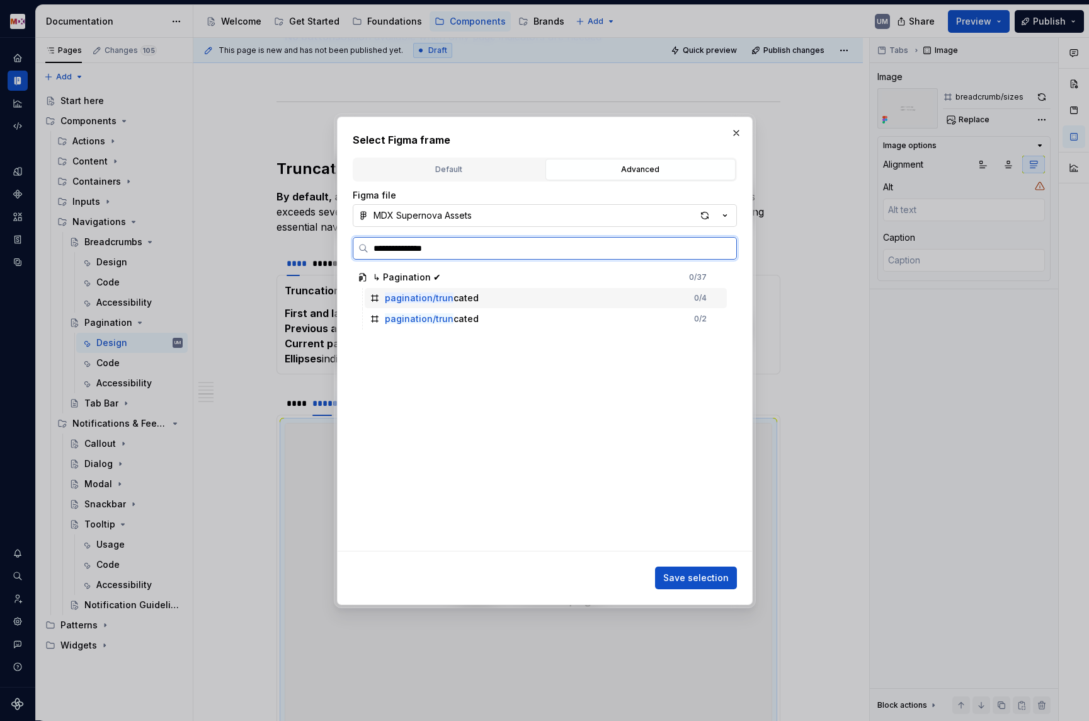
click at [450, 295] on div "pagination/trun cated" at bounding box center [432, 298] width 94 height 13
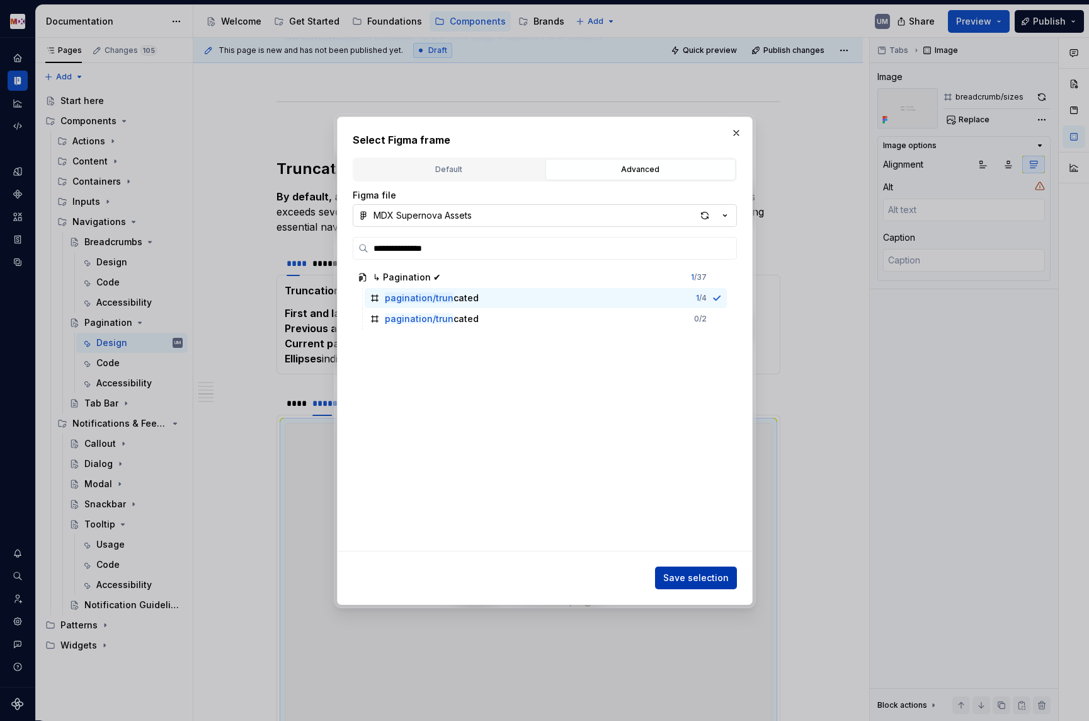
click at [692, 577] on span "Save selection" at bounding box center [696, 577] width 66 height 13
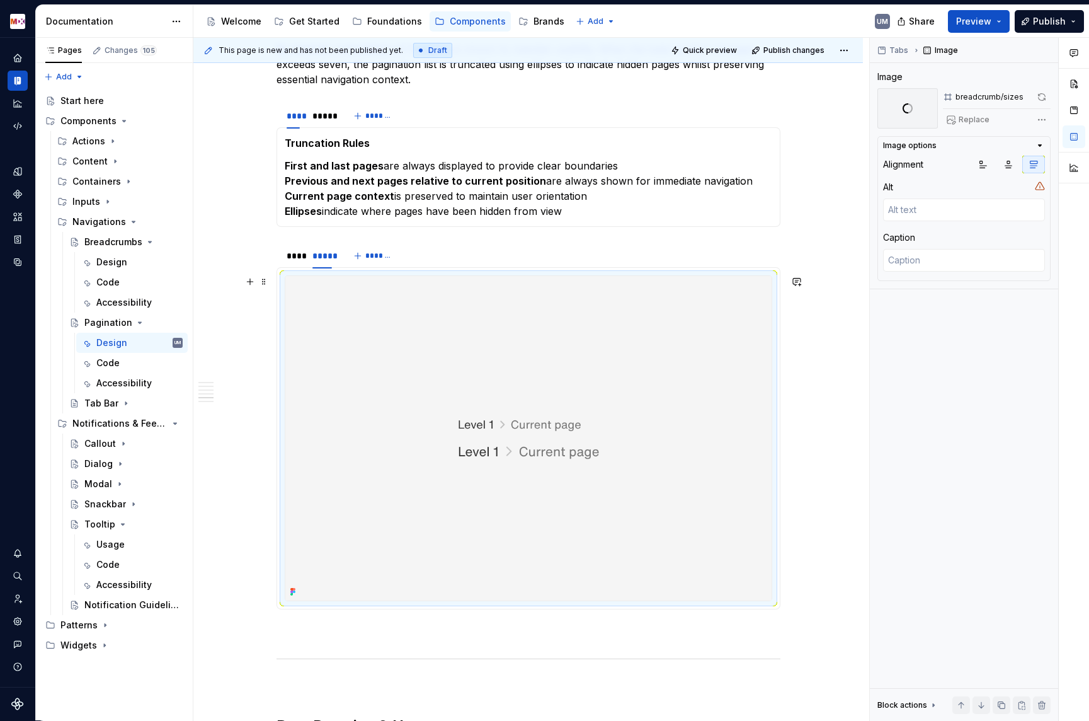
scroll to position [1582, 0]
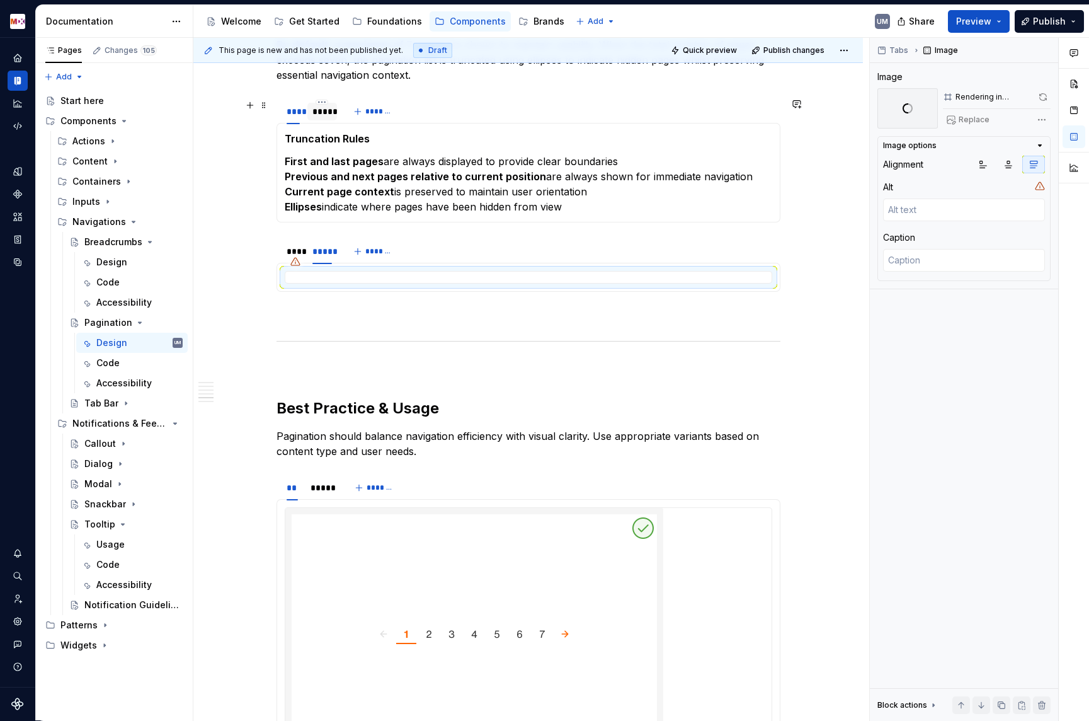
click at [326, 117] on div "*****" at bounding box center [323, 111] width 20 height 13
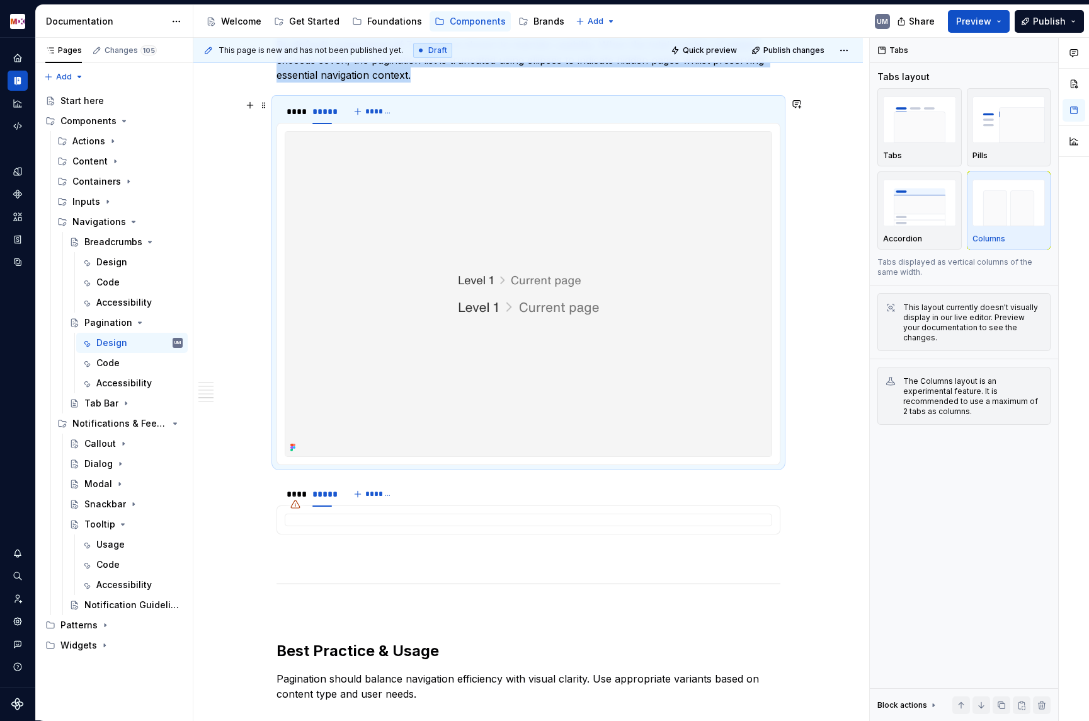
click at [479, 284] on img at bounding box center [528, 294] width 486 height 324
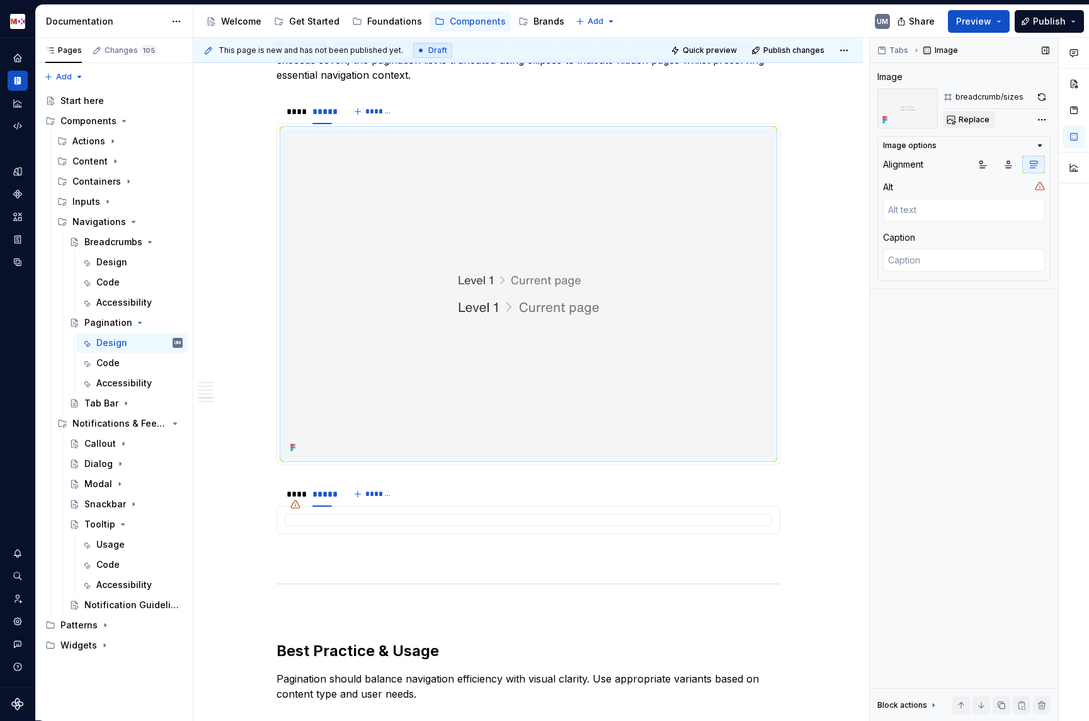
click at [975, 115] on span "Replace" at bounding box center [974, 120] width 31 height 10
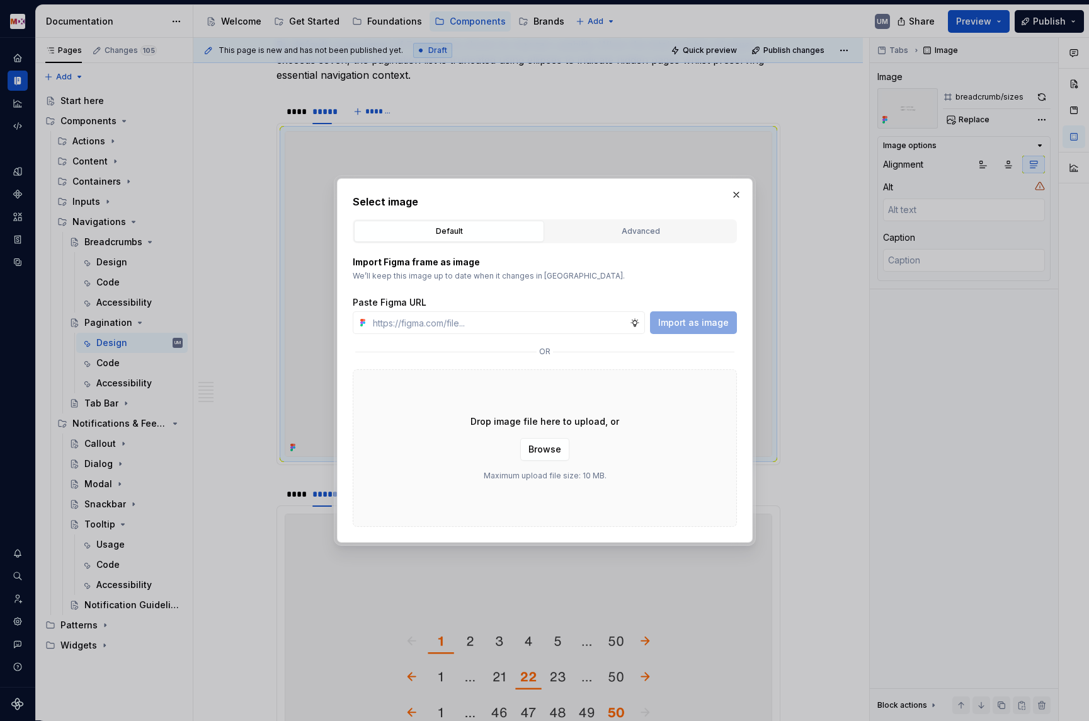
type textarea "*"
click at [625, 228] on div "Advanced" at bounding box center [640, 231] width 181 height 13
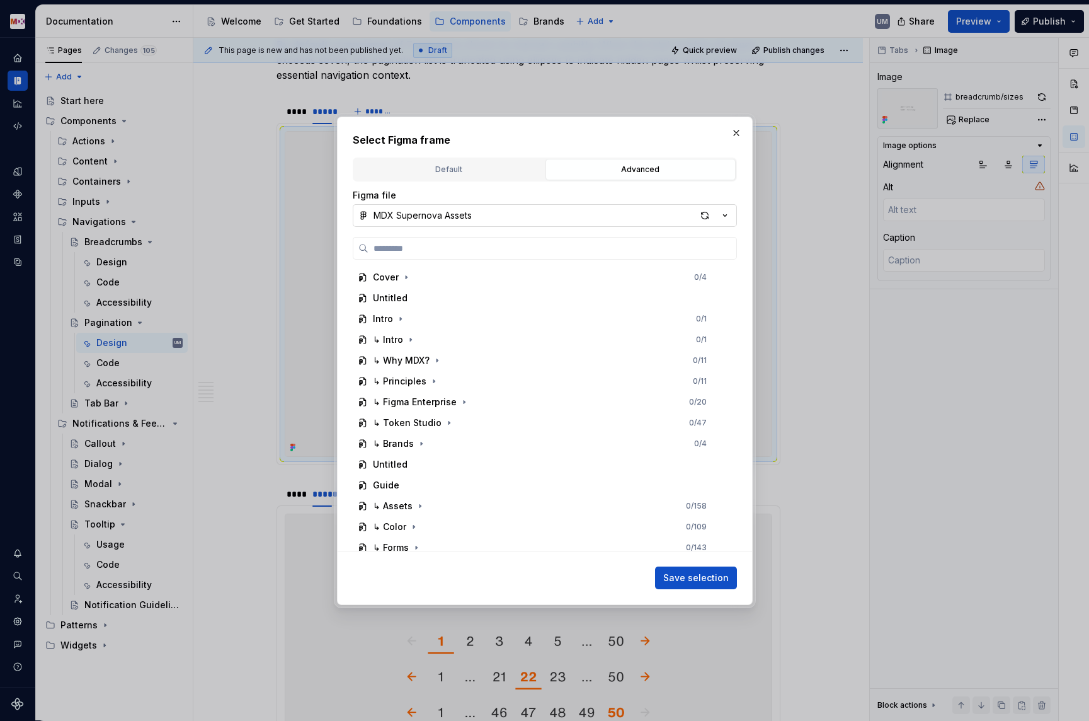
click at [546, 217] on button "MDX Supernova Assets" at bounding box center [545, 215] width 384 height 23
click at [546, 217] on div "Select Figma frame Default Advanced Import Figma frame as image We’ll keep this…" at bounding box center [544, 360] width 1089 height 721
click at [508, 246] on input "search" at bounding box center [553, 248] width 368 height 13
paste input "**********"
type input "**********"
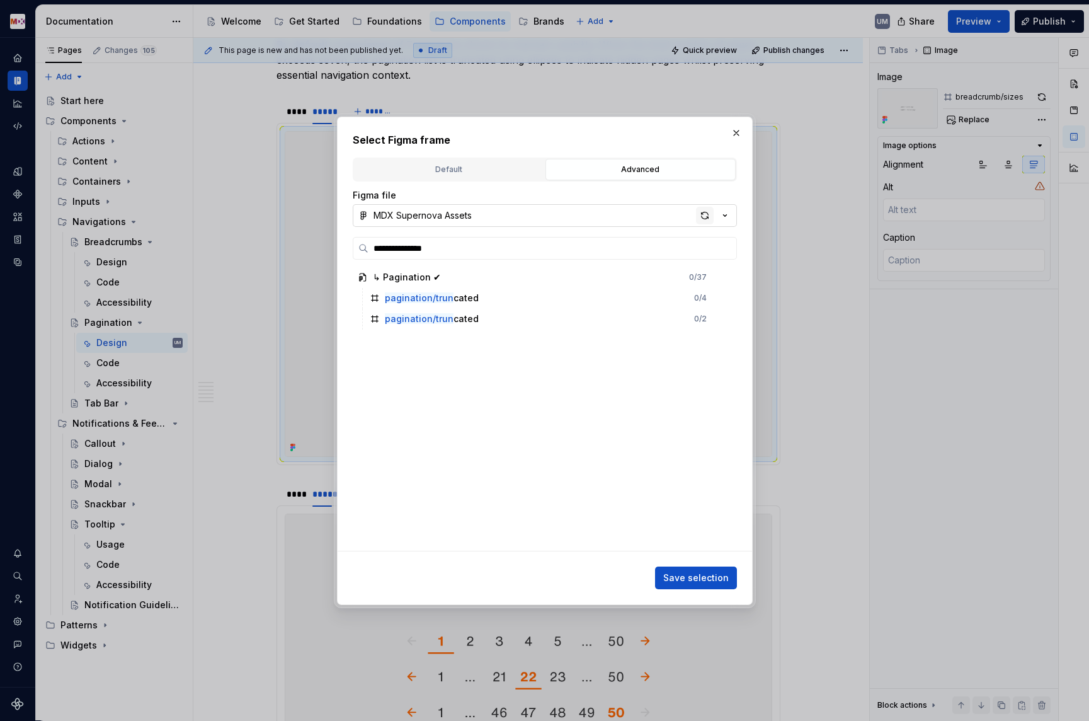
click at [704, 212] on div "button" at bounding box center [705, 216] width 18 height 18
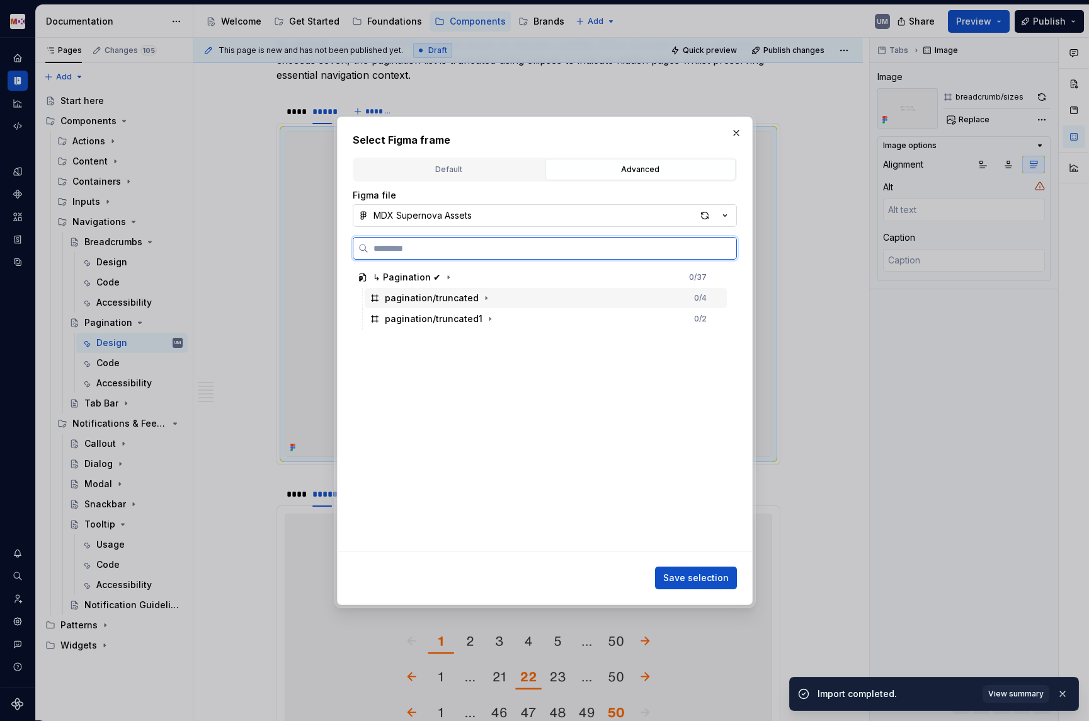
click at [469, 299] on div "pagination/truncated" at bounding box center [432, 298] width 94 height 13
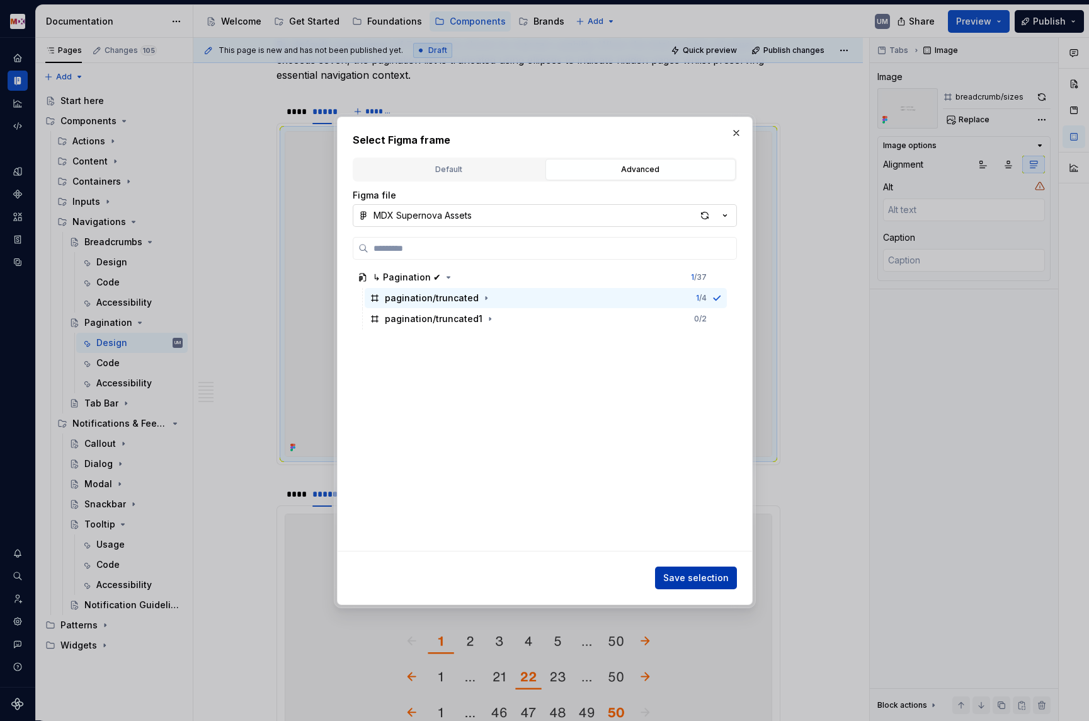
click at [720, 575] on span "Save selection" at bounding box center [696, 577] width 66 height 13
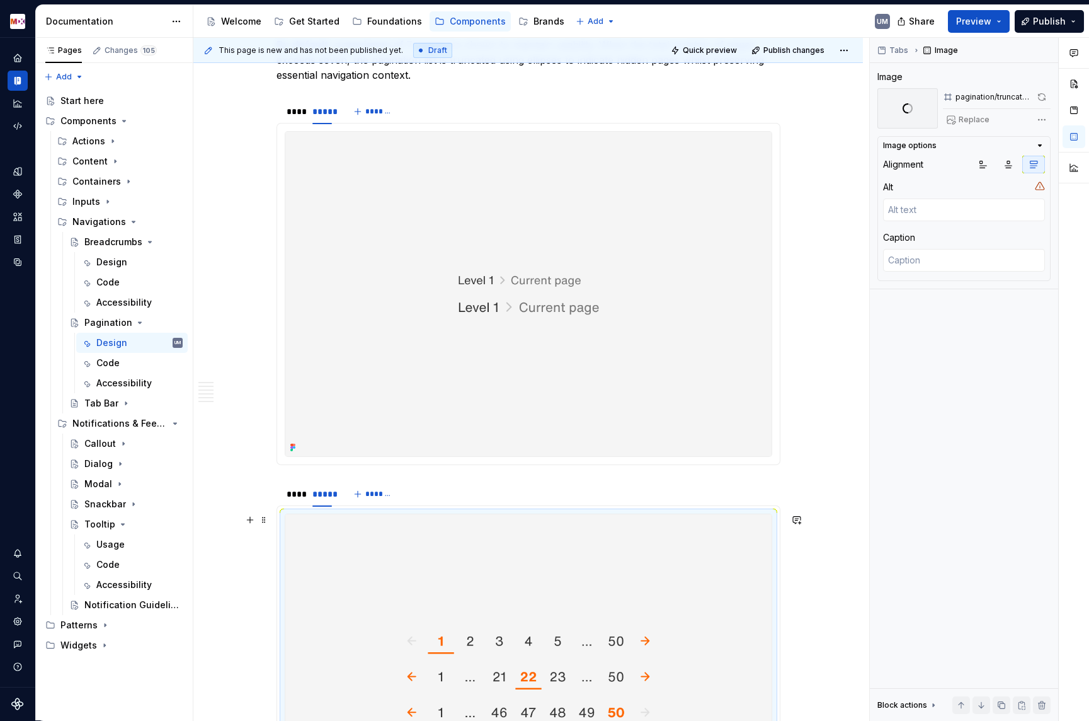
click at [640, 606] on img at bounding box center [528, 676] width 486 height 324
click at [568, 585] on img at bounding box center [528, 676] width 486 height 324
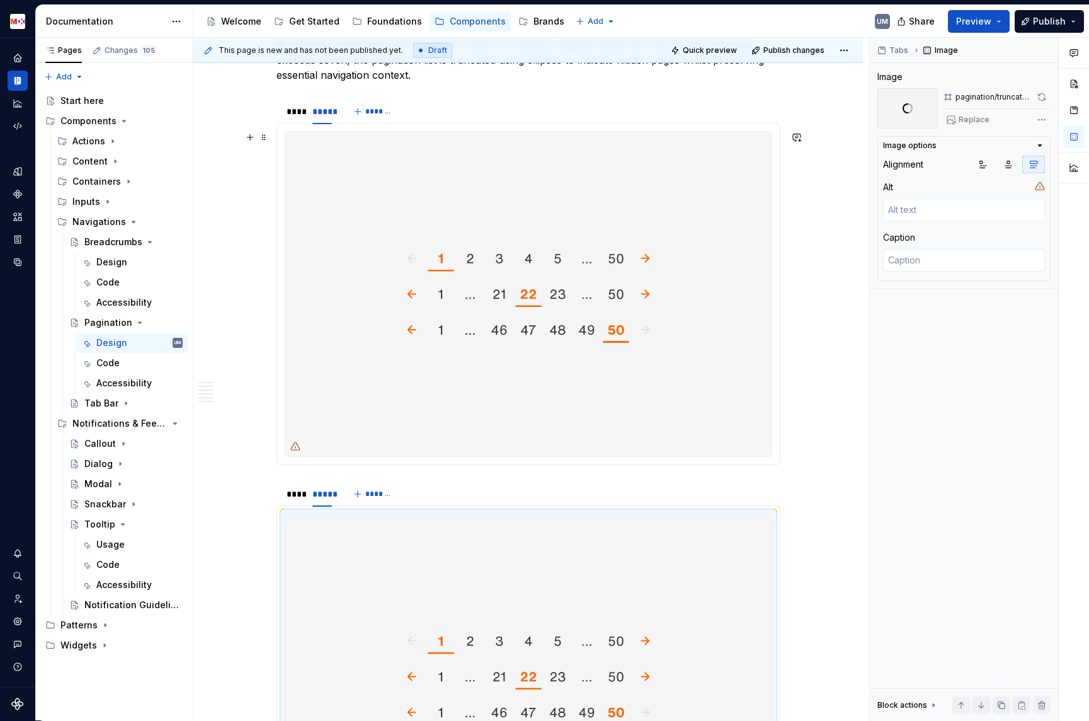
click at [568, 328] on img at bounding box center [528, 294] width 486 height 324
click at [587, 575] on img at bounding box center [528, 676] width 486 height 324
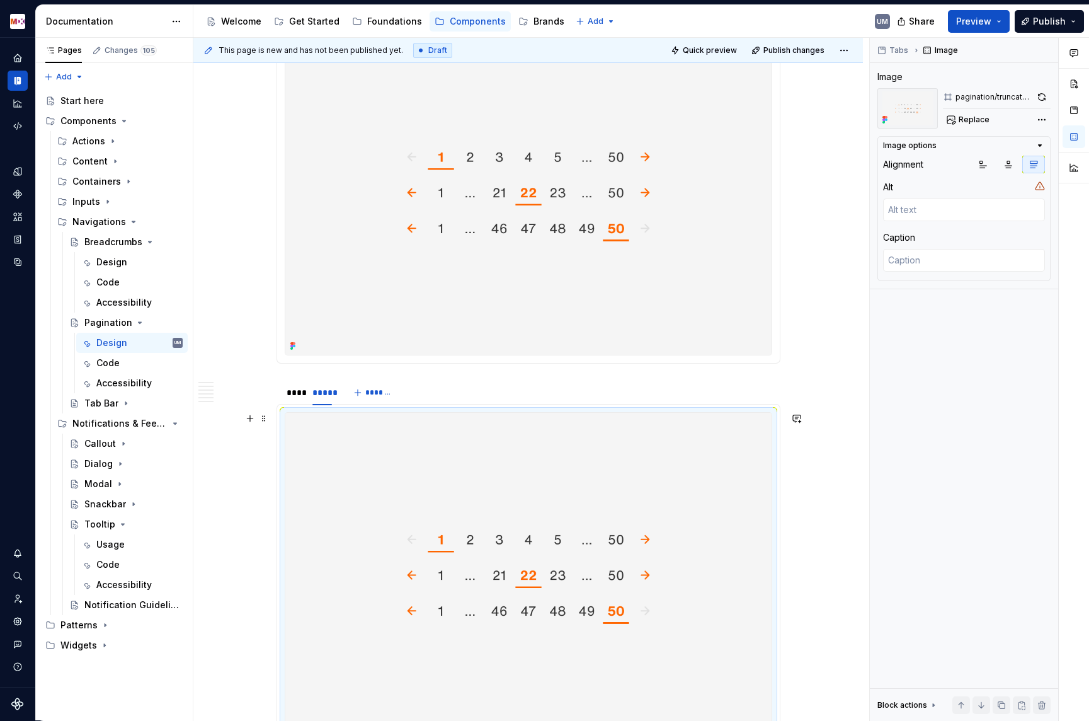
scroll to position [1683, 0]
click at [588, 536] on img at bounding box center [528, 575] width 486 height 324
click at [963, 120] on span "Replace" at bounding box center [974, 120] width 31 height 10
type textarea "*"
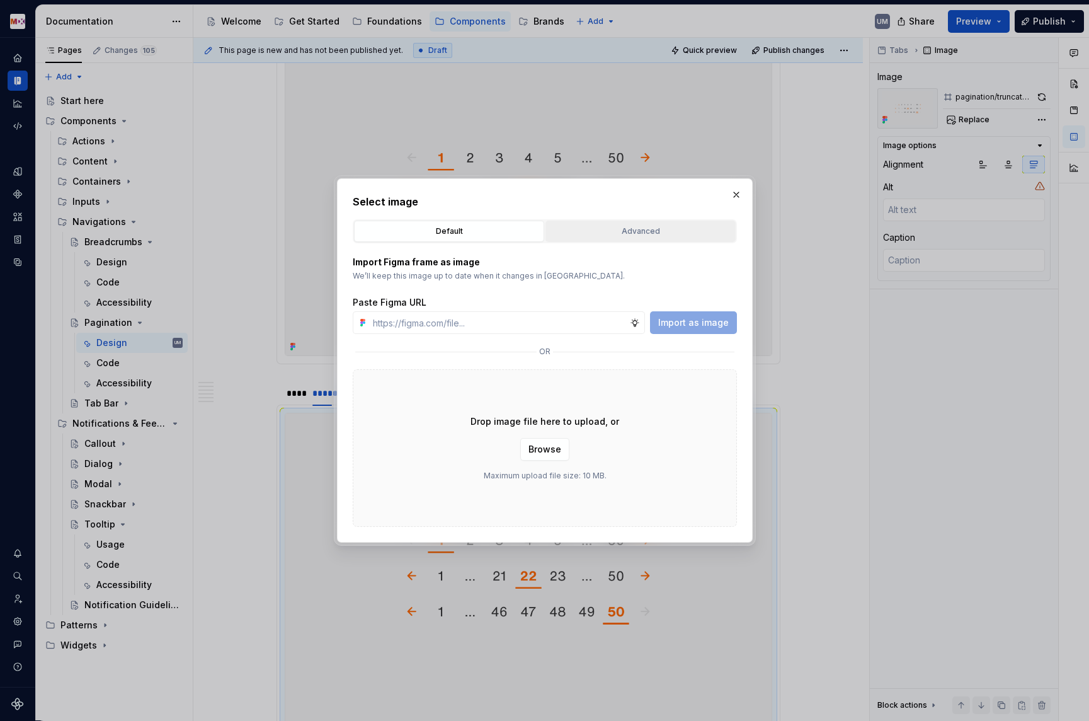
click at [626, 224] on button "Advanced" at bounding box center [641, 231] width 190 height 21
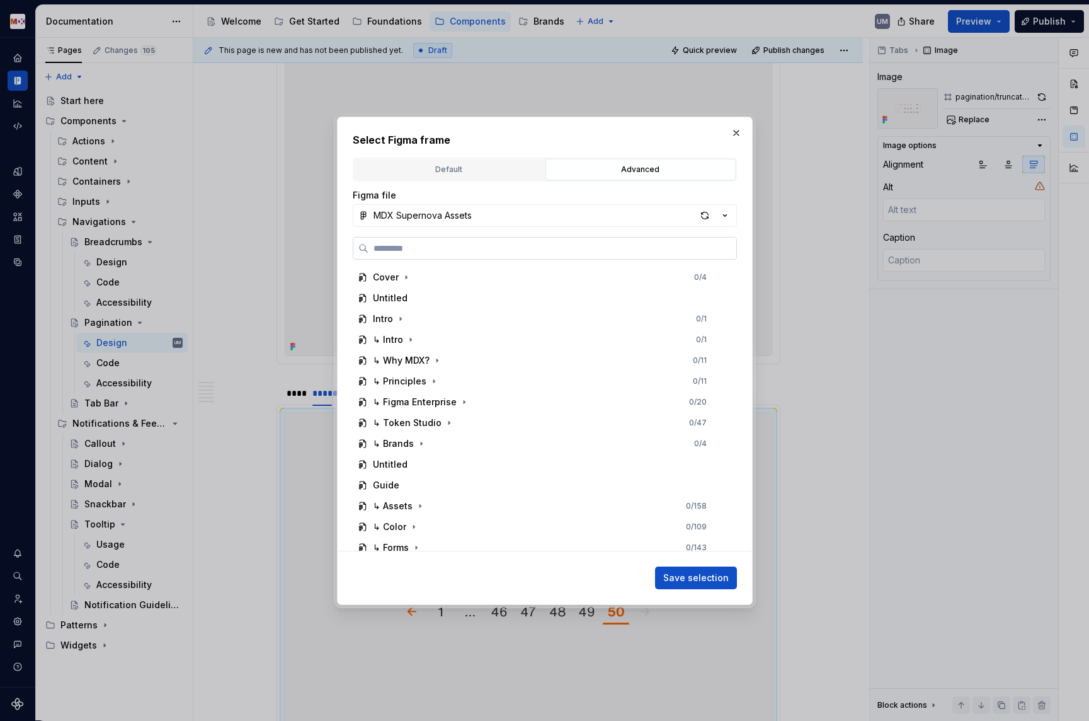
click at [512, 257] on label at bounding box center [545, 248] width 384 height 23
click at [512, 255] on input "search" at bounding box center [553, 248] width 368 height 13
paste input "**********"
type input "**********"
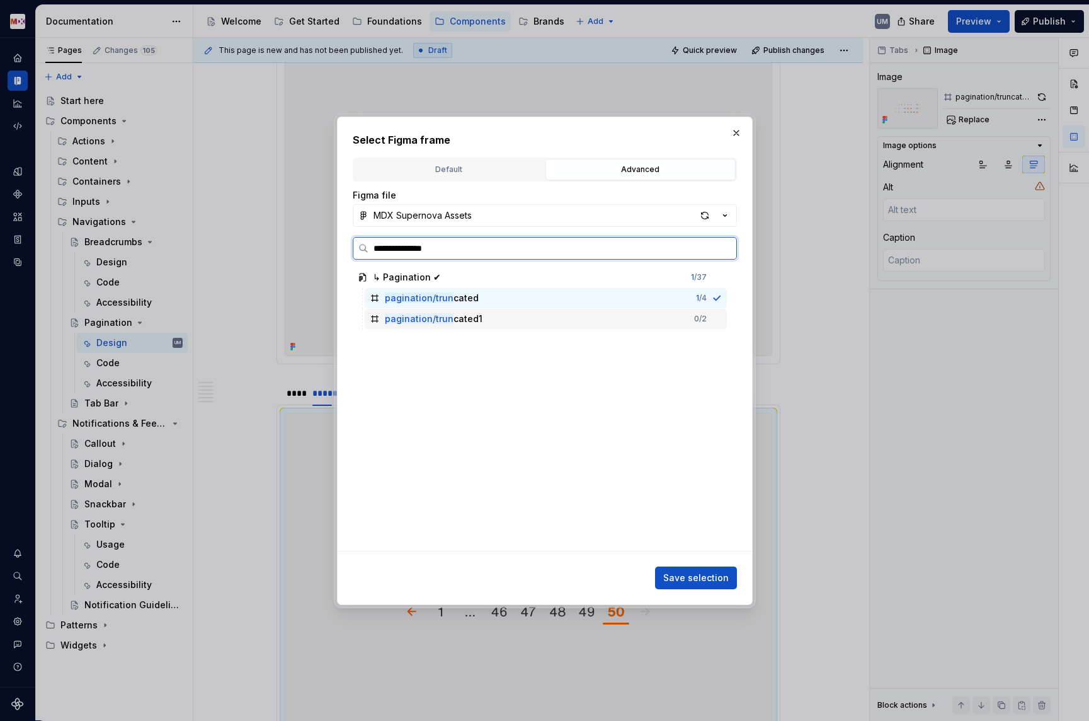
click at [464, 321] on div "pagination/trun cated1" at bounding box center [434, 319] width 98 height 13
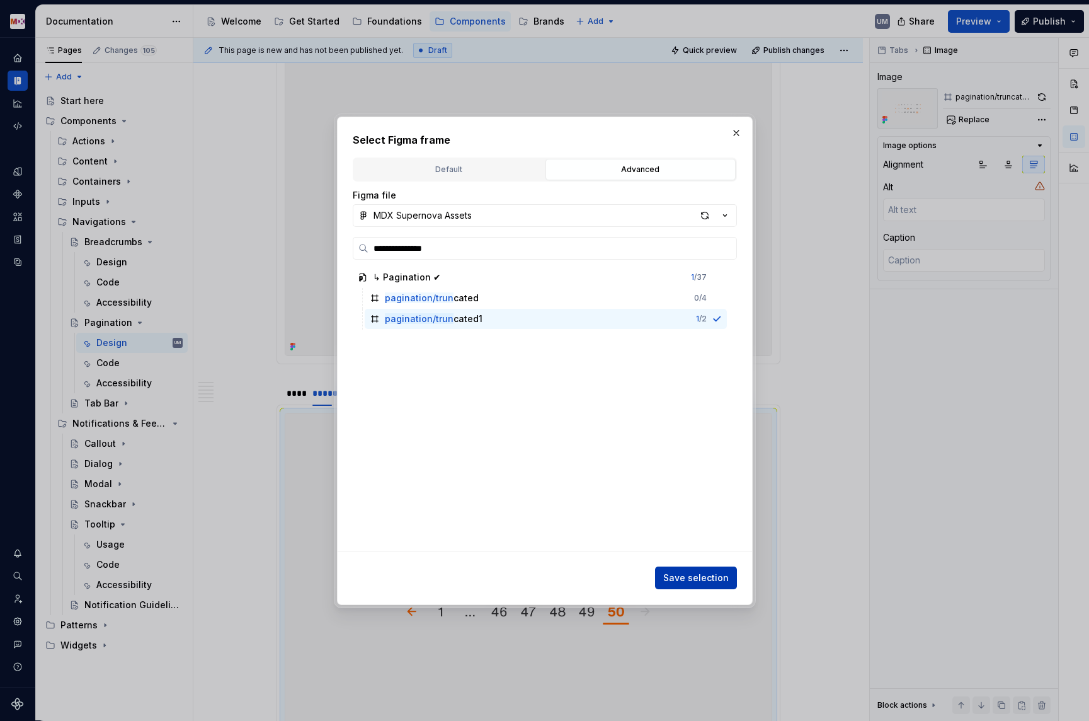
click at [704, 580] on span "Save selection" at bounding box center [696, 577] width 66 height 13
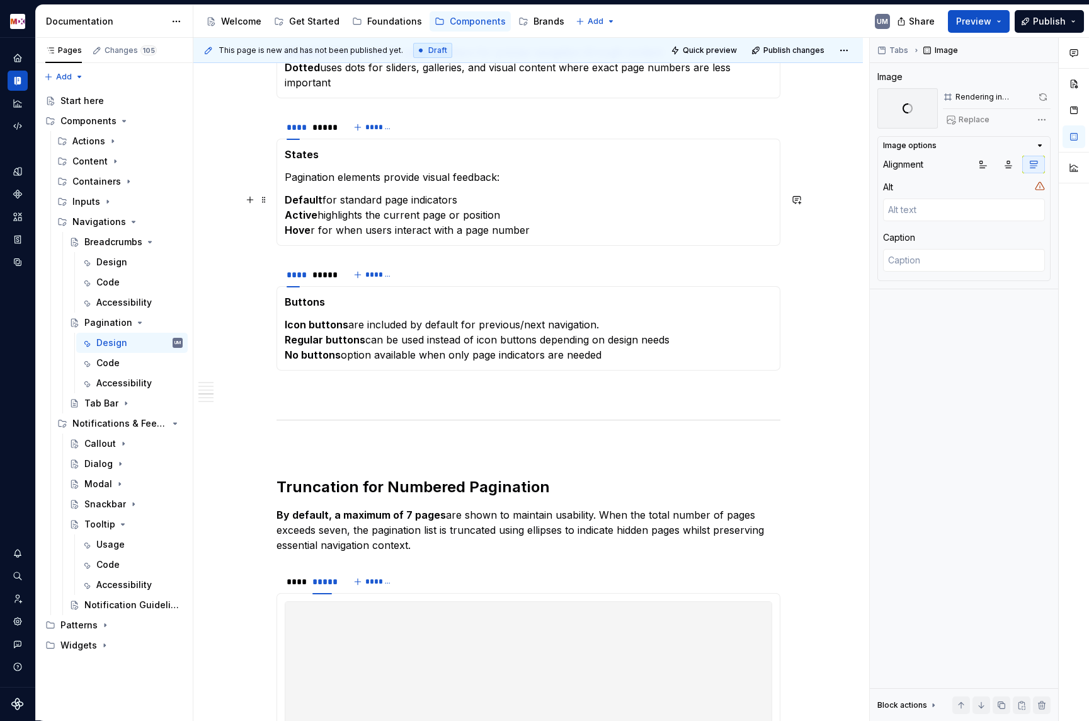
scroll to position [1103, 0]
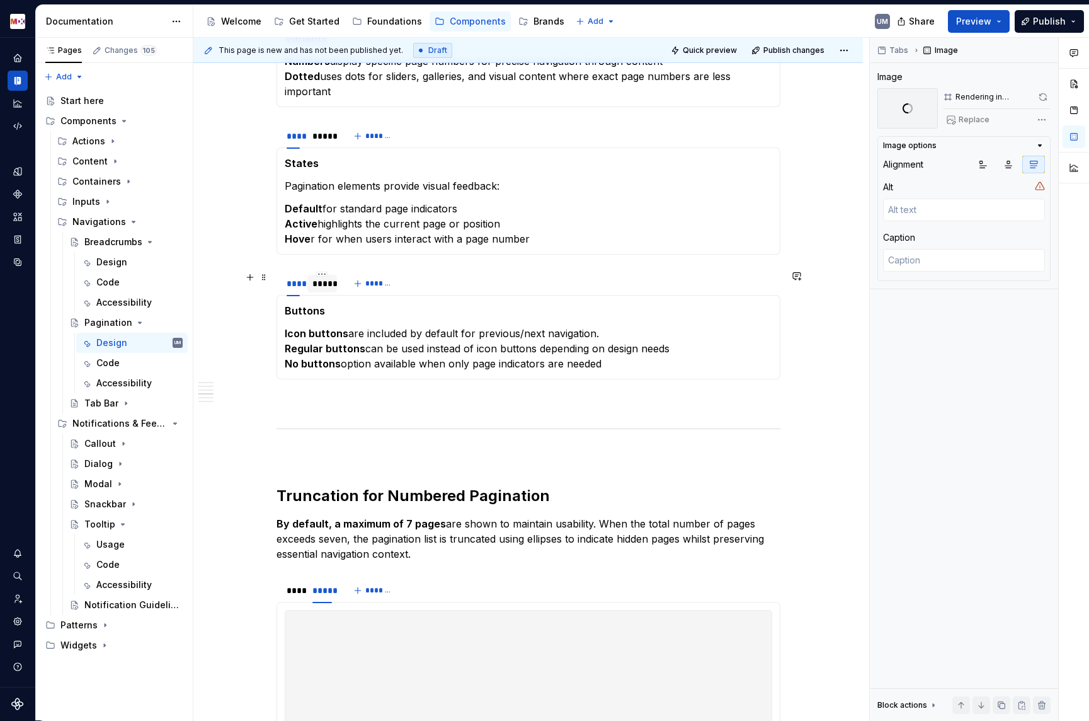
click at [328, 287] on div "*****" at bounding box center [323, 283] width 20 height 13
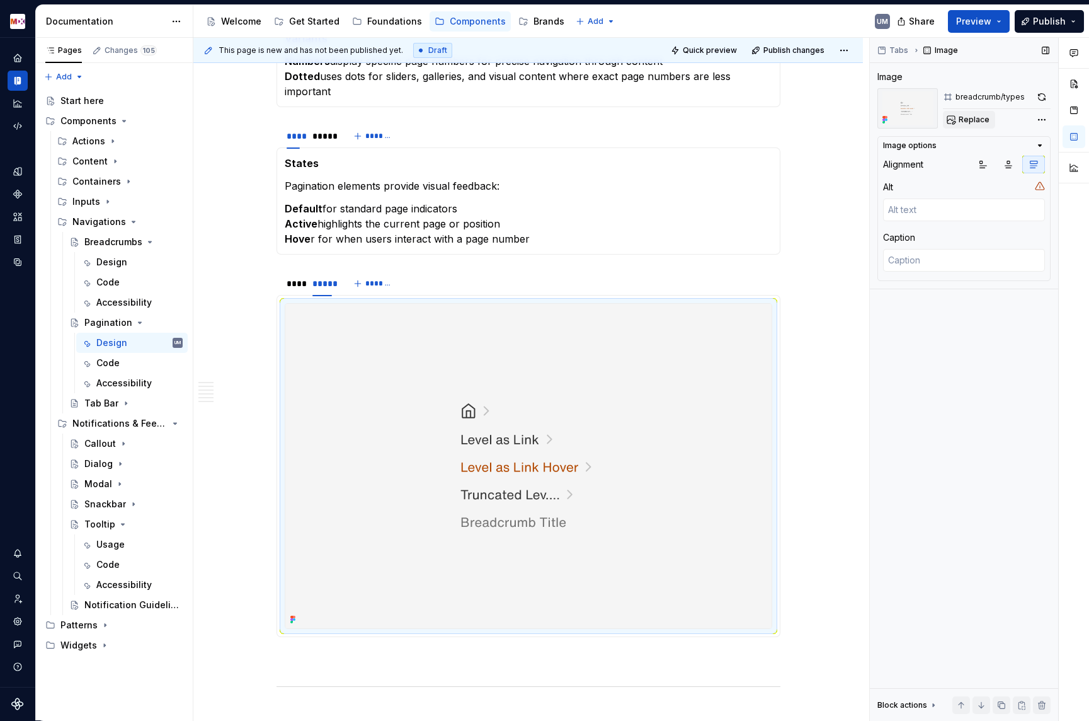
click at [966, 119] on span "Replace" at bounding box center [974, 120] width 31 height 10
type textarea "*"
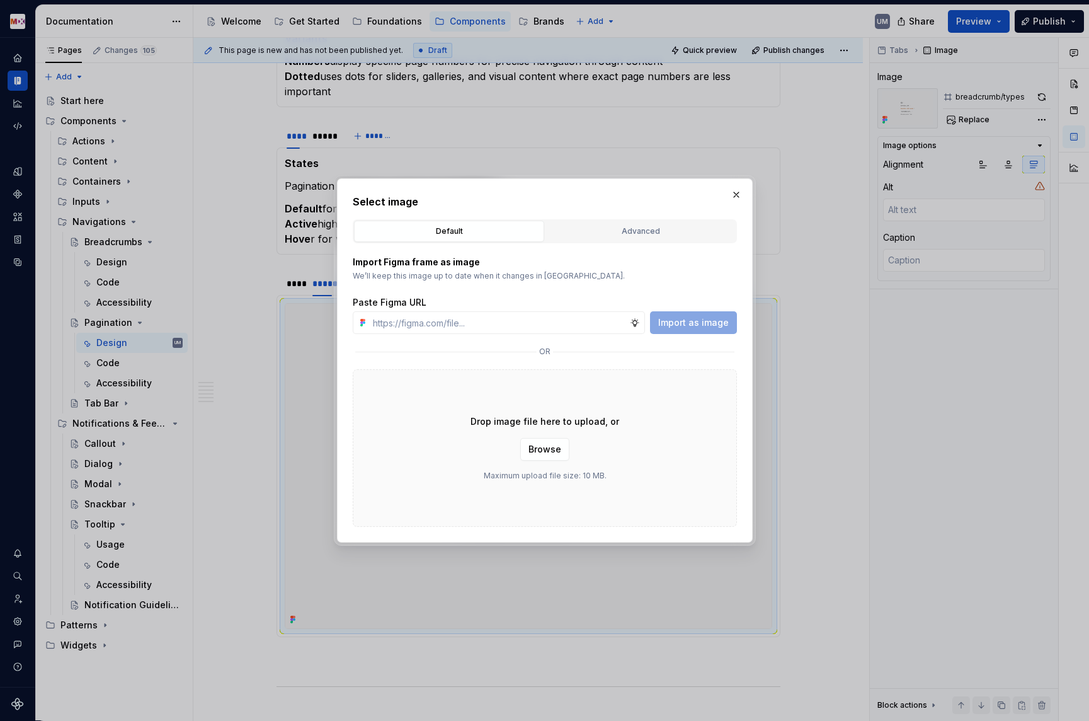
click at [629, 231] on div "Advanced" at bounding box center [640, 231] width 181 height 13
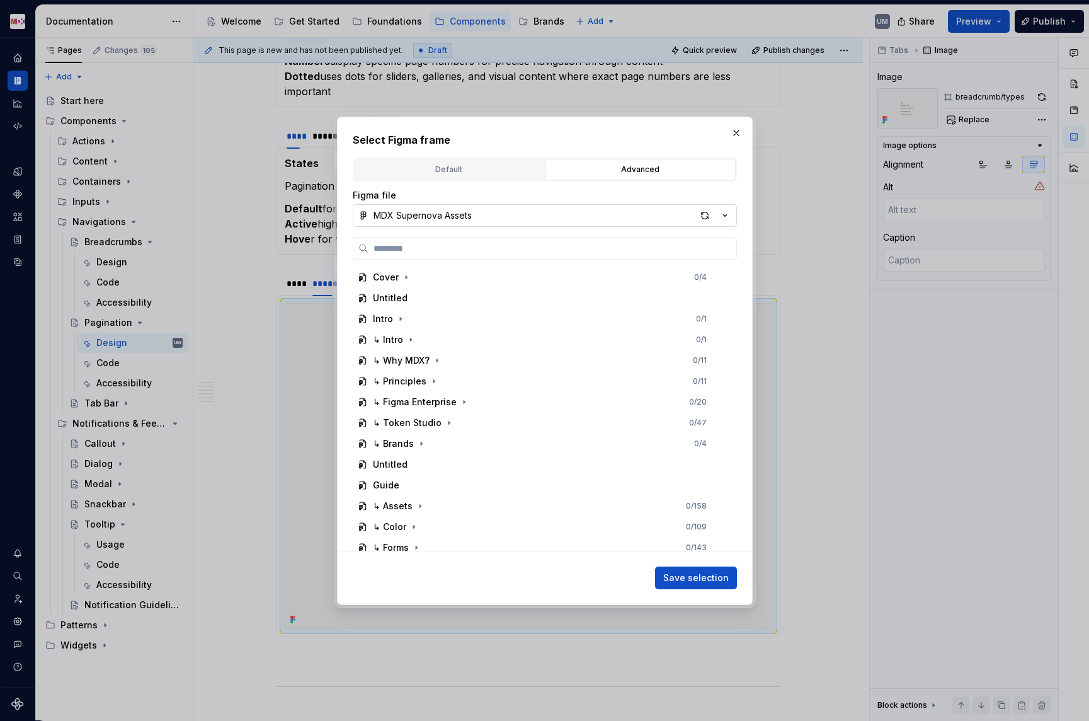
click at [510, 221] on button "MDX Supernova Assets" at bounding box center [545, 215] width 384 height 23
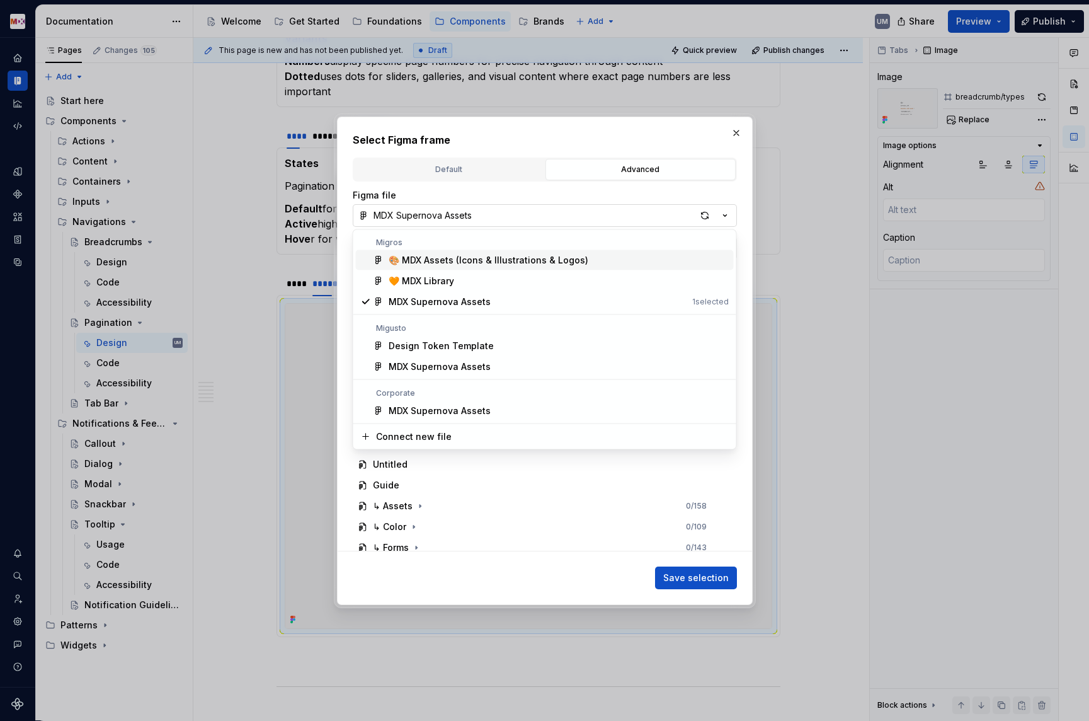
click at [510, 221] on div "Select Figma frame Default Advanced Import Figma frame as image We’ll keep this…" at bounding box center [544, 360] width 1089 height 721
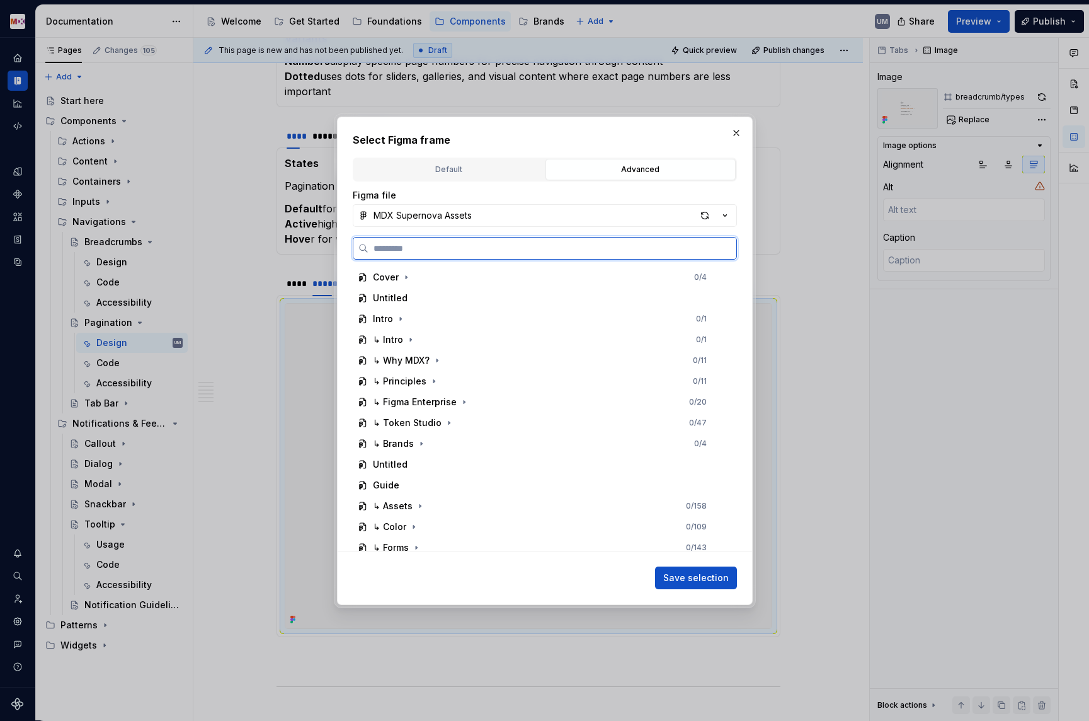
click at [491, 242] on input "search" at bounding box center [553, 248] width 368 height 13
paste input "**********"
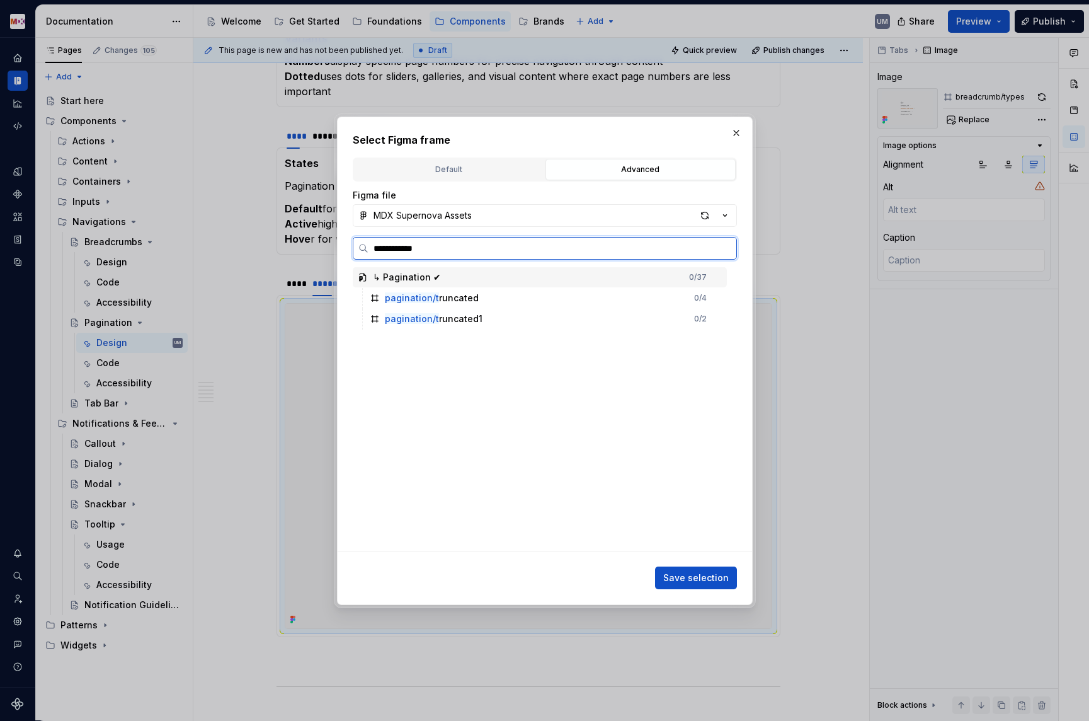
type input "**********"
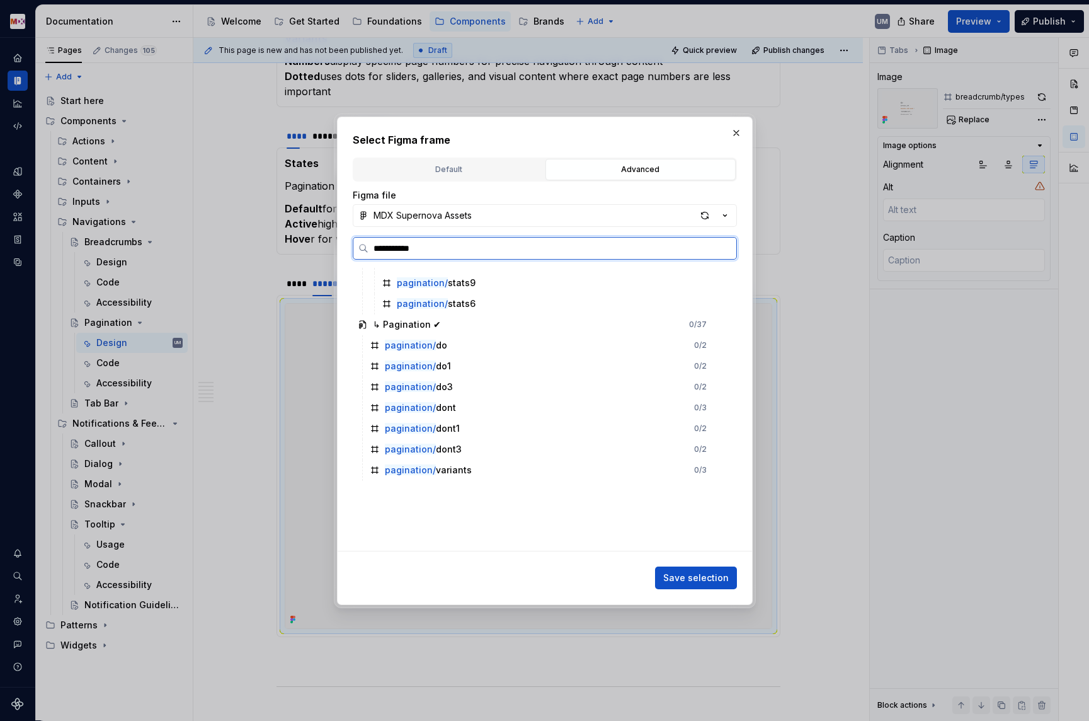
scroll to position [777, 0]
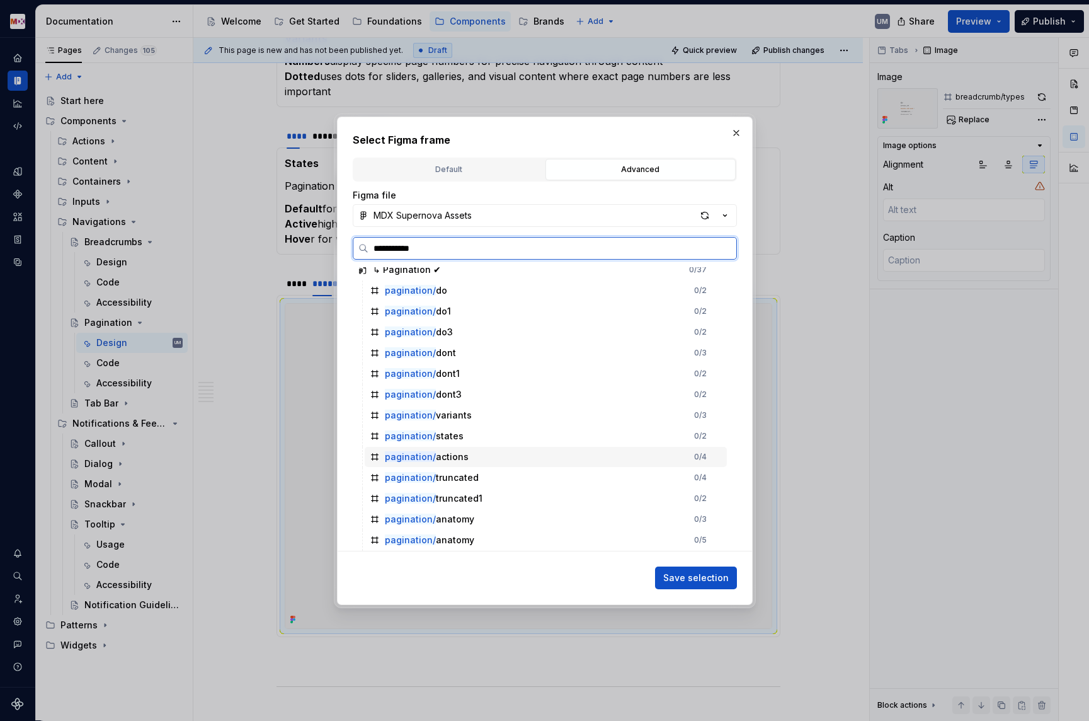
click at [454, 454] on div "pagination/ actions" at bounding box center [427, 456] width 84 height 13
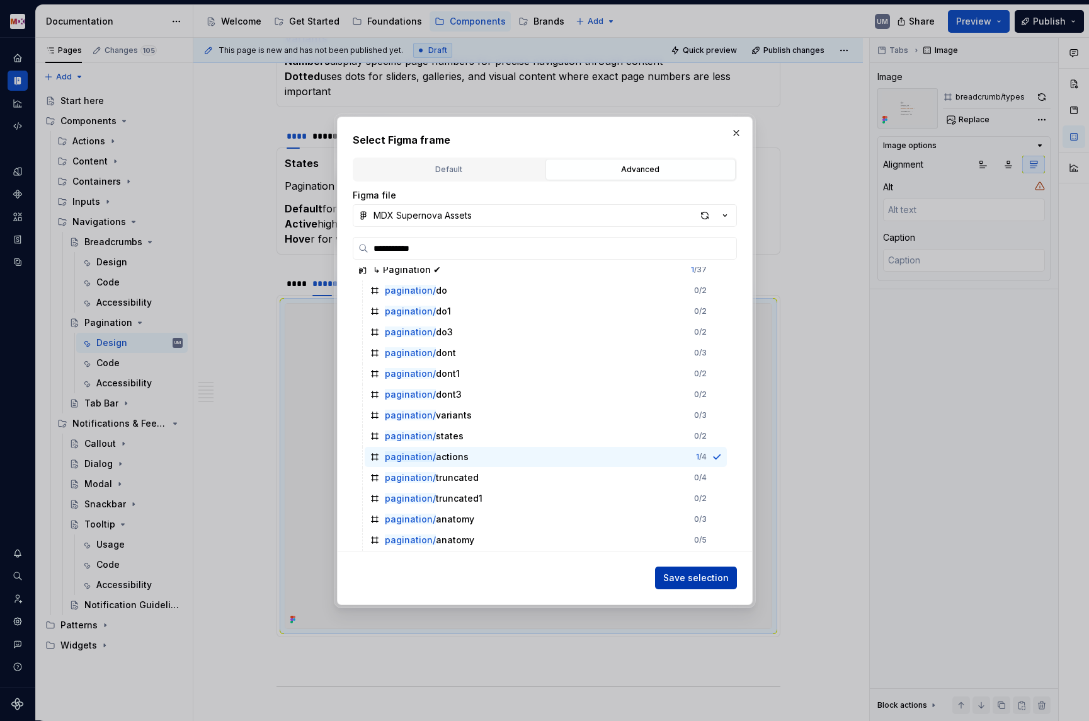
click at [681, 572] on span "Save selection" at bounding box center [696, 577] width 66 height 13
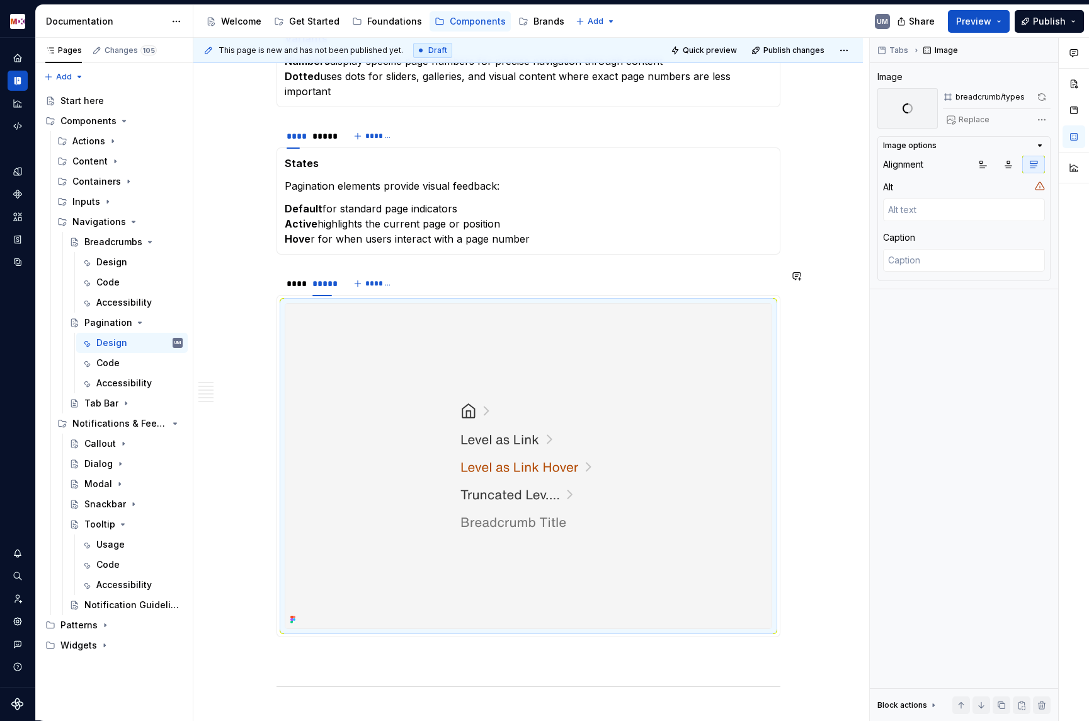
scroll to position [1031, 0]
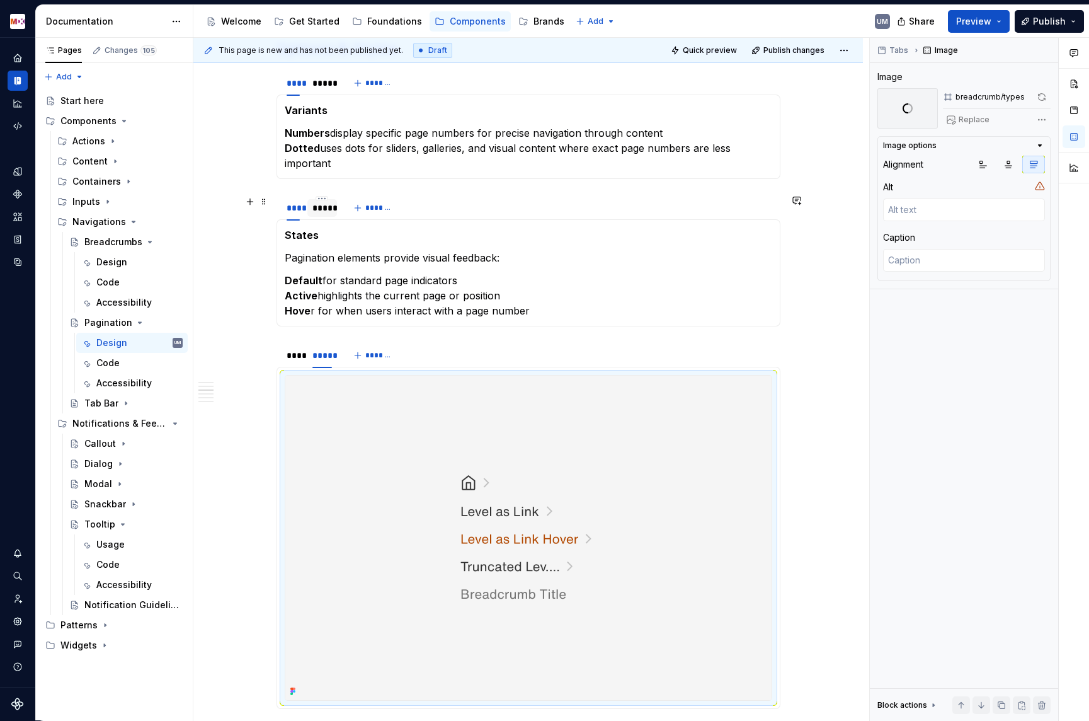
click at [327, 210] on div "*****" at bounding box center [323, 208] width 20 height 13
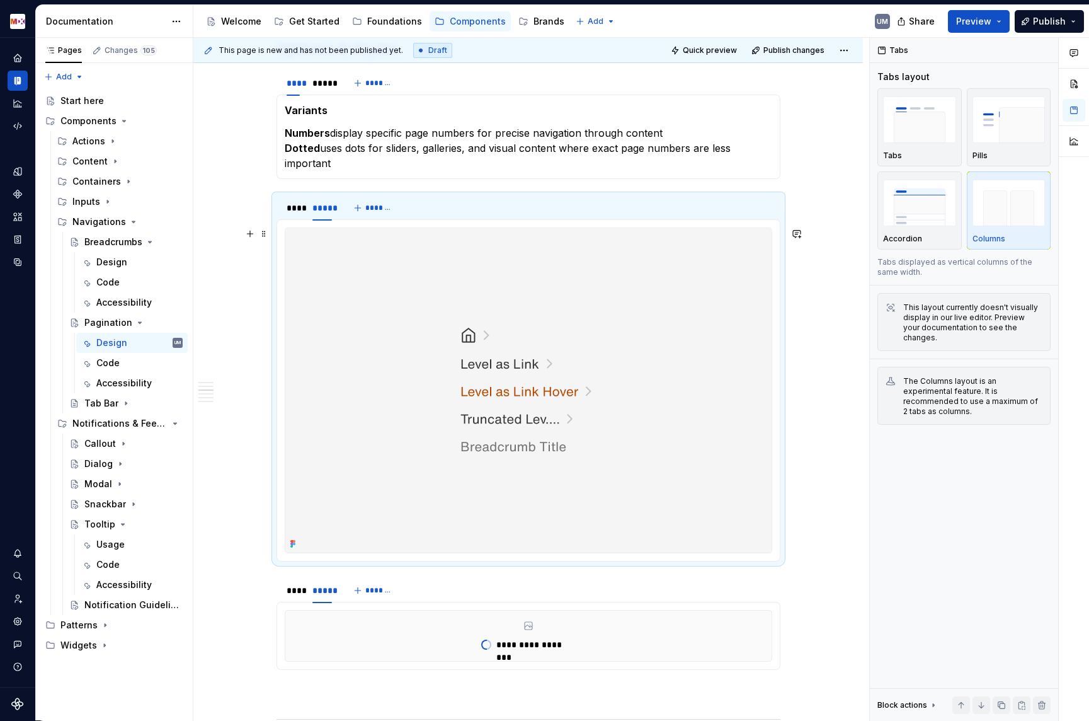
click at [377, 319] on img at bounding box center [528, 390] width 486 height 324
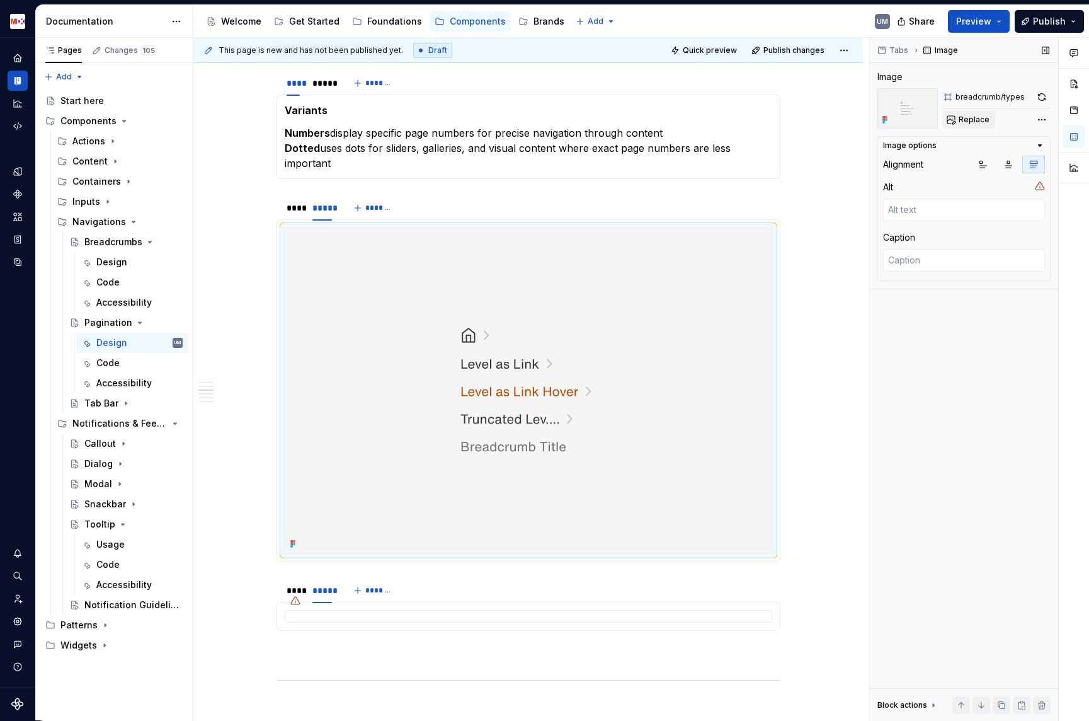
click at [971, 120] on span "Replace" at bounding box center [974, 120] width 31 height 10
type textarea "*"
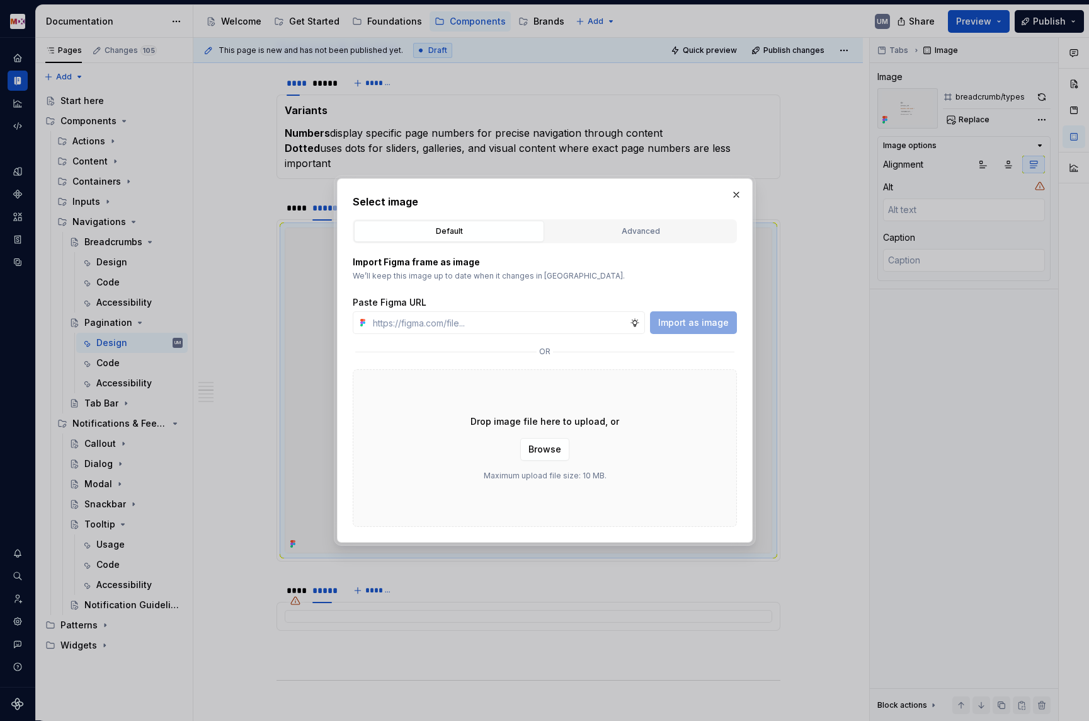
click at [589, 241] on button "Advanced" at bounding box center [641, 231] width 190 height 21
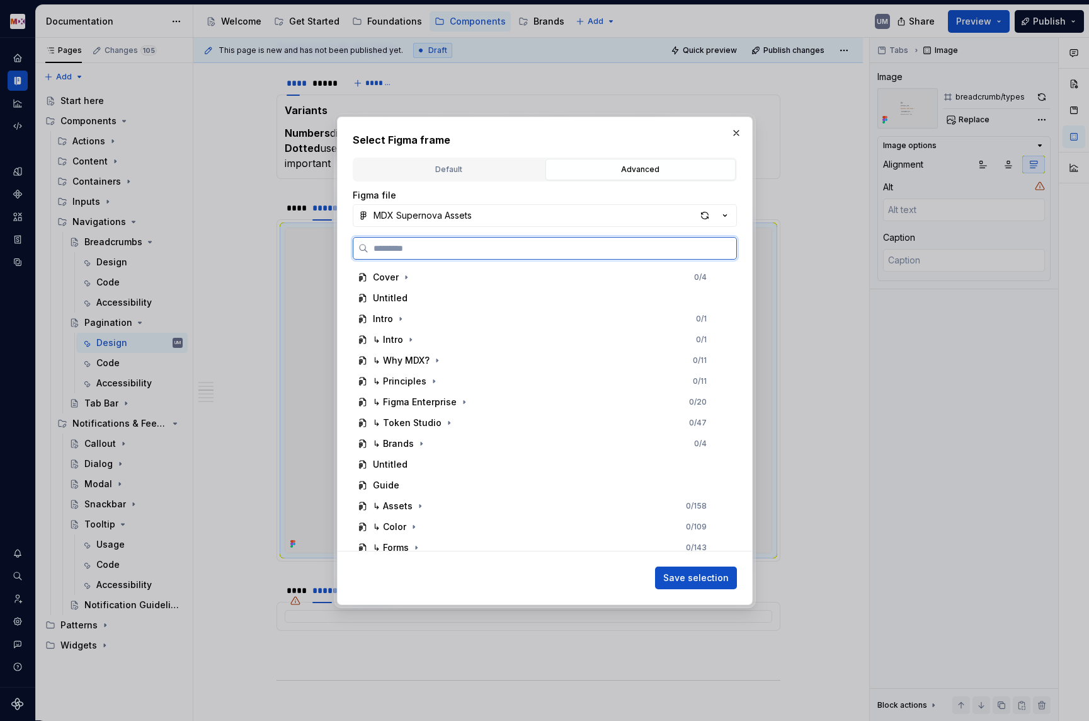
click at [520, 248] on input "search" at bounding box center [553, 248] width 368 height 13
paste input "**********"
type input "**********"
type textarea "*"
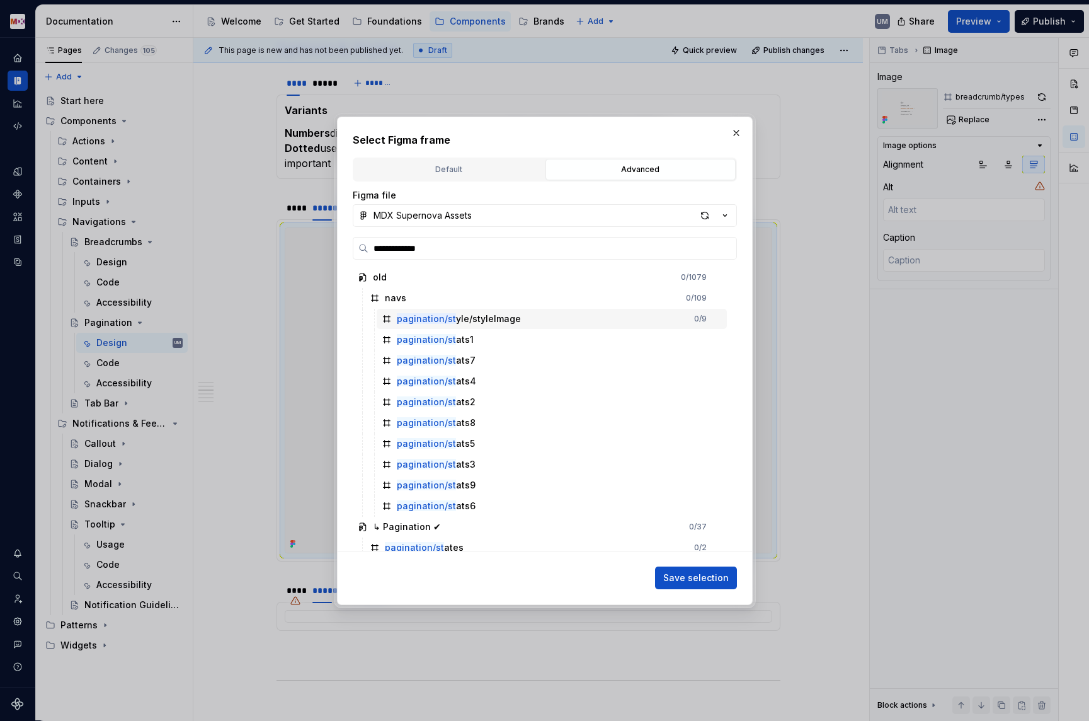
type input "**********"
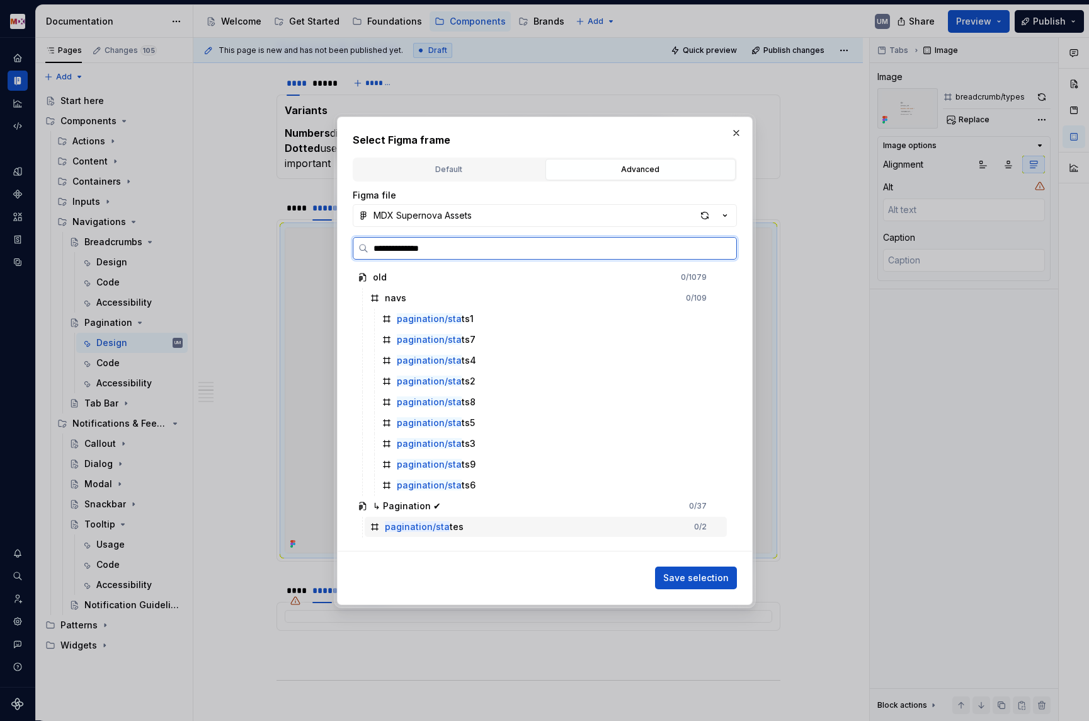
click at [448, 520] on div "pagination/sta tes" at bounding box center [424, 526] width 79 height 13
click at [685, 574] on span "Save selection" at bounding box center [696, 577] width 66 height 13
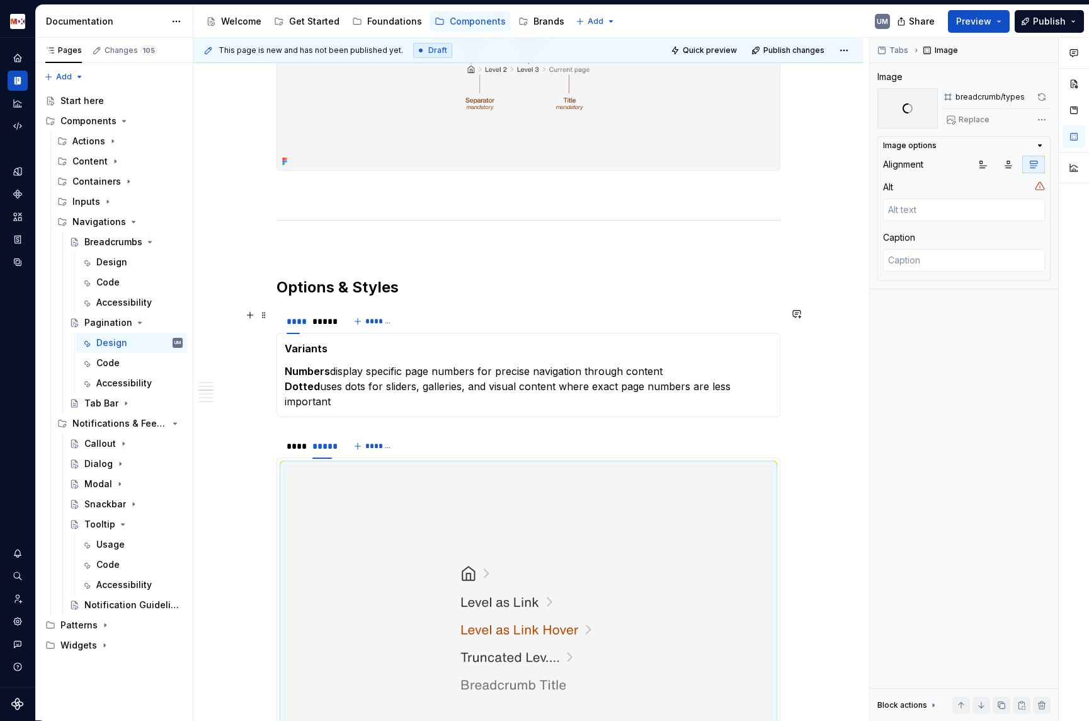
scroll to position [757, 0]
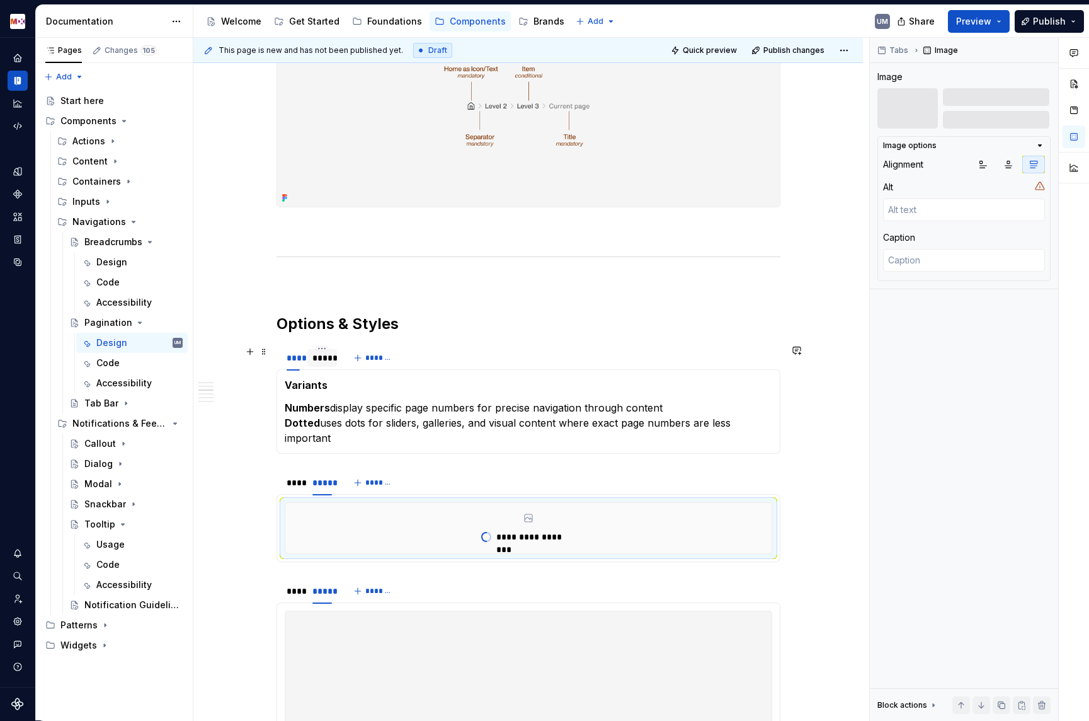
click at [331, 358] on div "*****" at bounding box center [323, 358] width 20 height 13
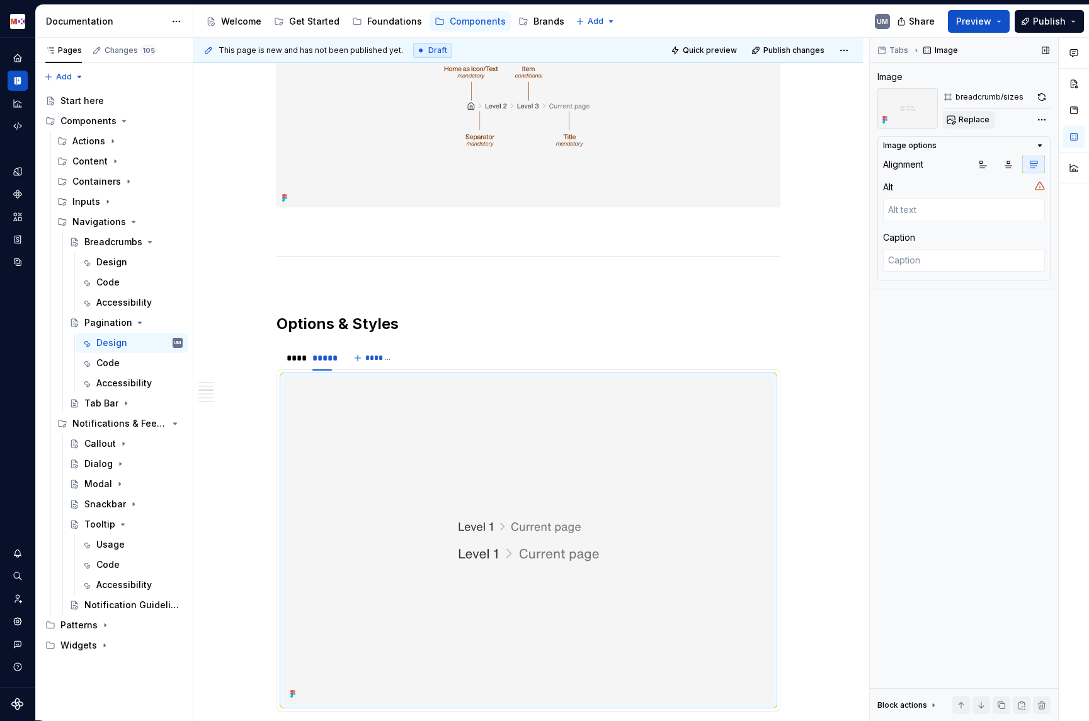
click at [974, 122] on span "Replace" at bounding box center [974, 120] width 31 height 10
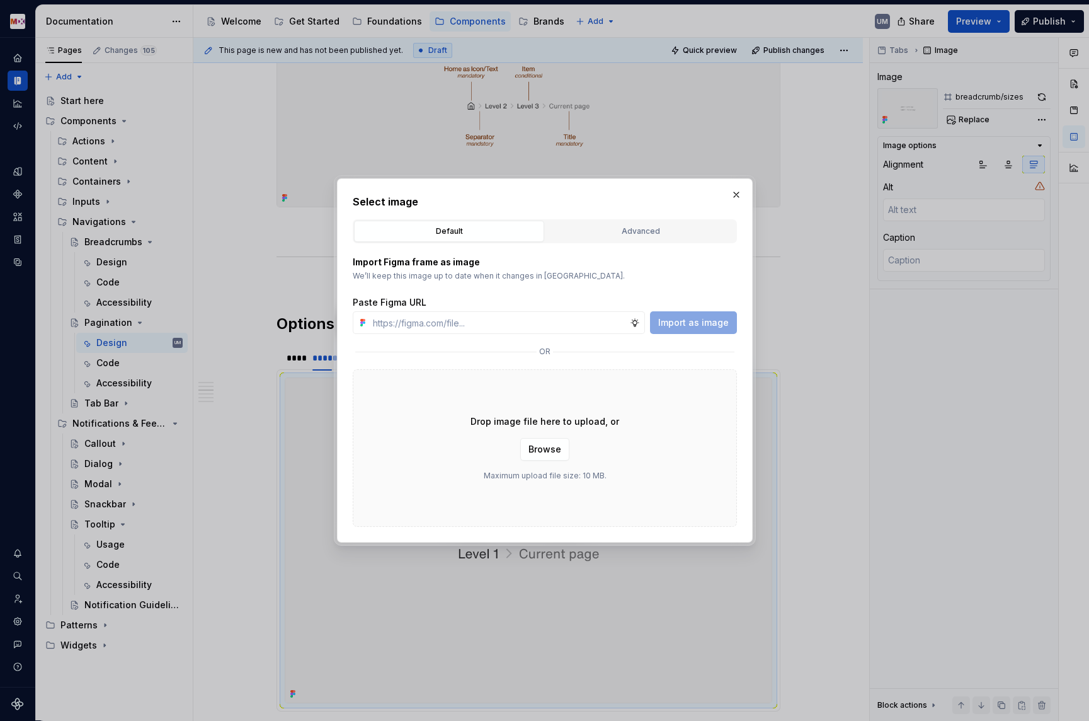
type textarea "*"
click at [580, 225] on div "Advanced" at bounding box center [640, 231] width 181 height 13
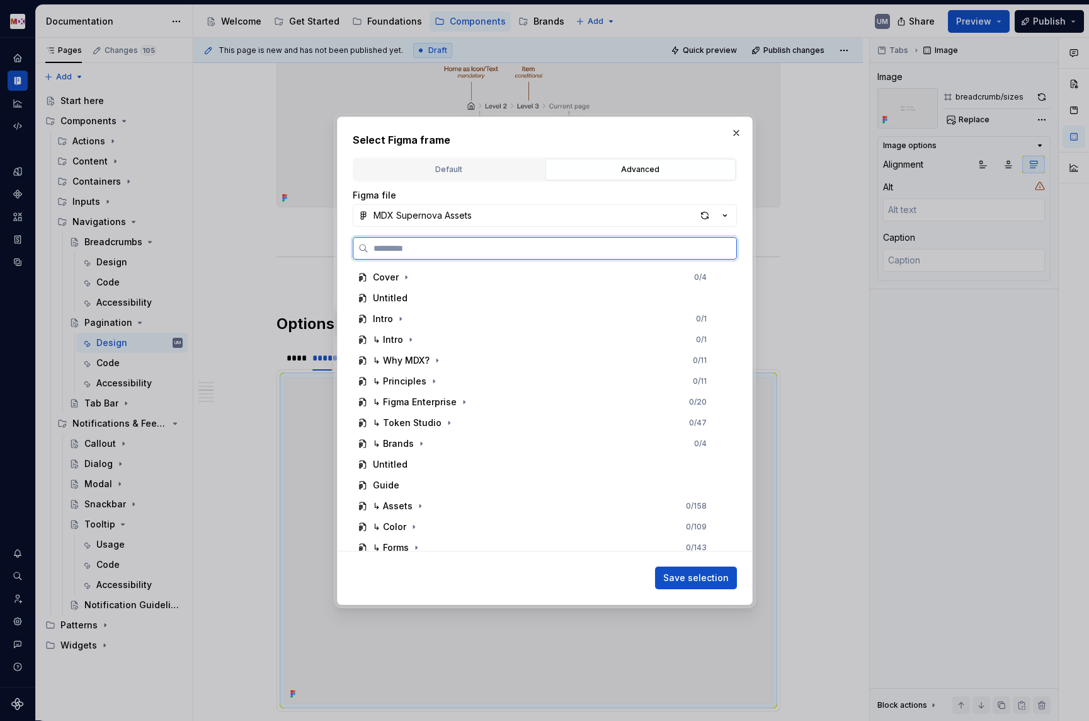
click at [525, 245] on input "search" at bounding box center [553, 248] width 368 height 13
paste input "**********"
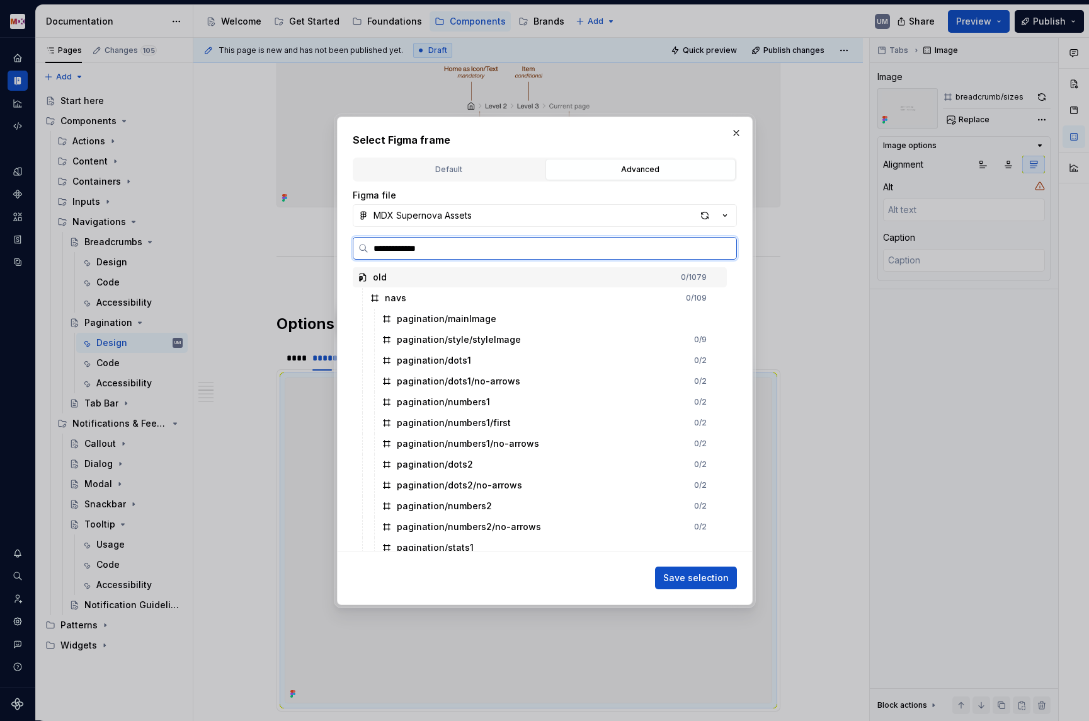
type input "**********"
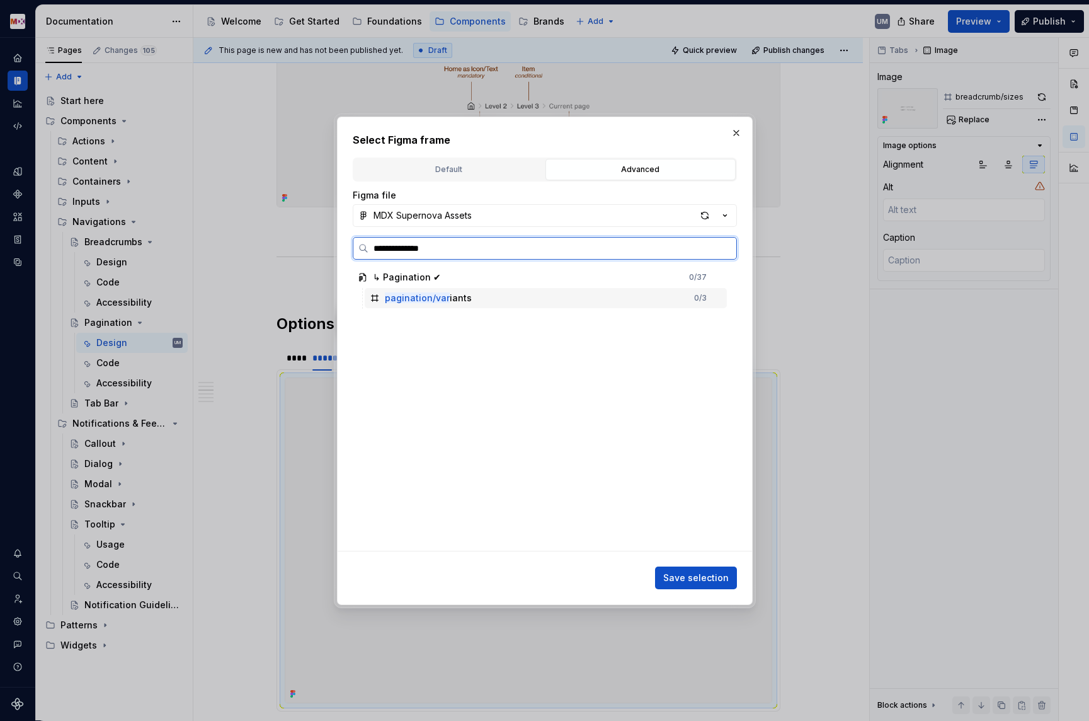
click at [460, 298] on div "pagination/var iants" at bounding box center [428, 298] width 87 height 13
click at [676, 577] on span "Save selection" at bounding box center [696, 577] width 66 height 13
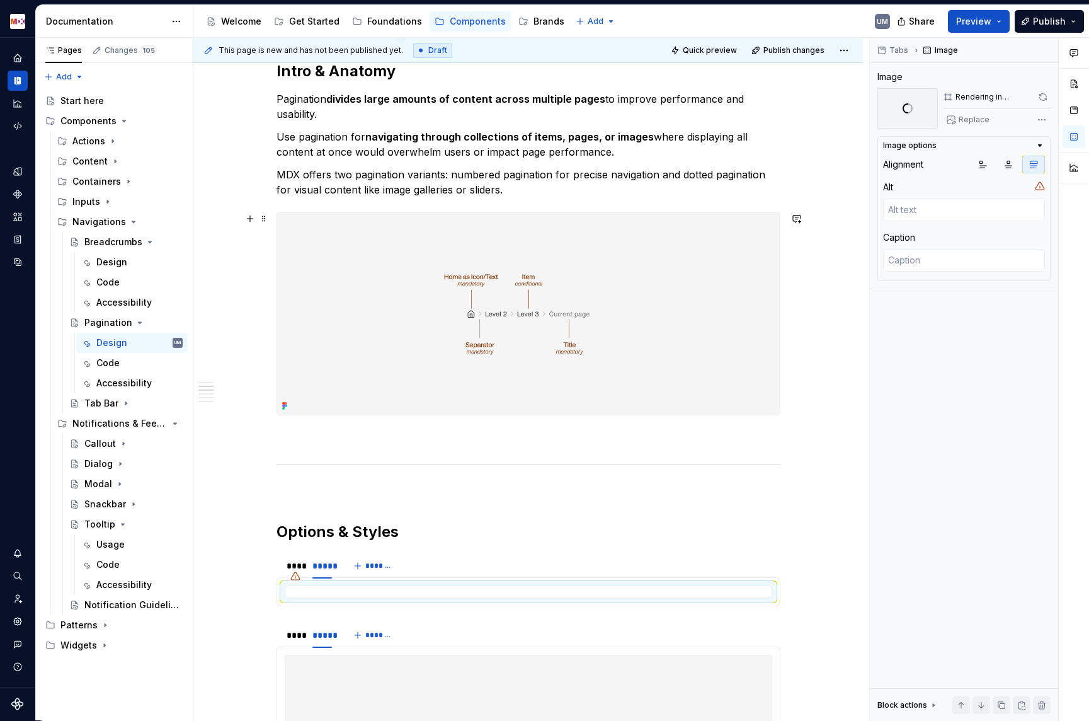
scroll to position [541, 0]
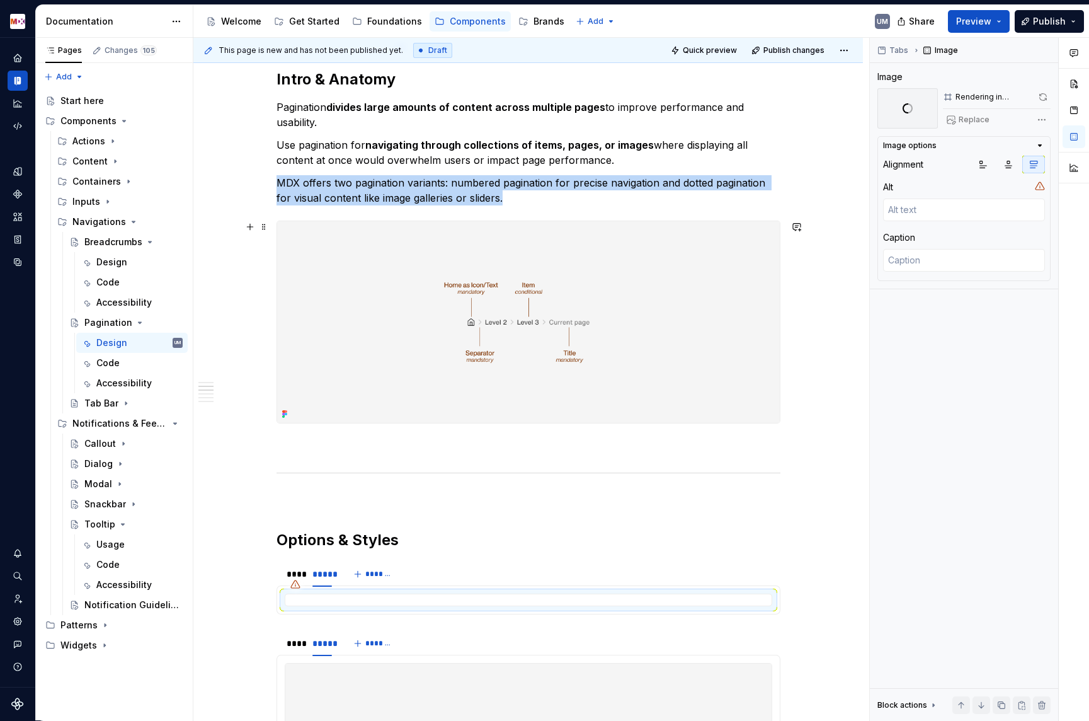
click at [581, 260] on img at bounding box center [528, 322] width 503 height 202
click at [973, 120] on span "Replace" at bounding box center [974, 120] width 31 height 10
type textarea "*"
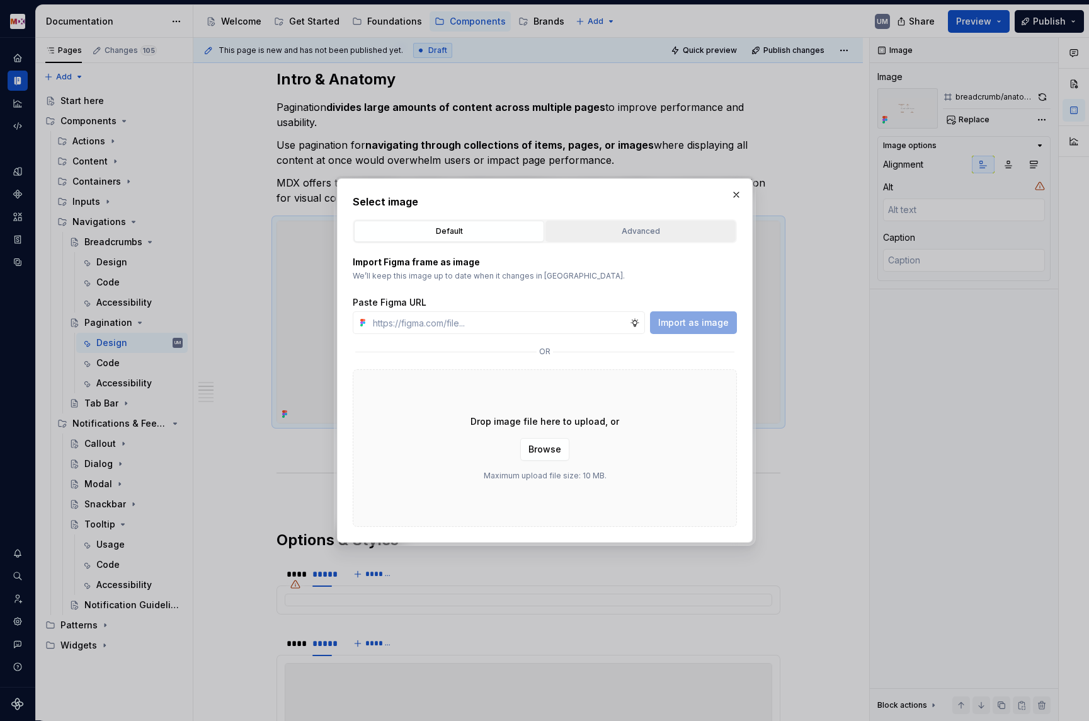
click at [629, 236] on div "Advanced" at bounding box center [640, 231] width 181 height 13
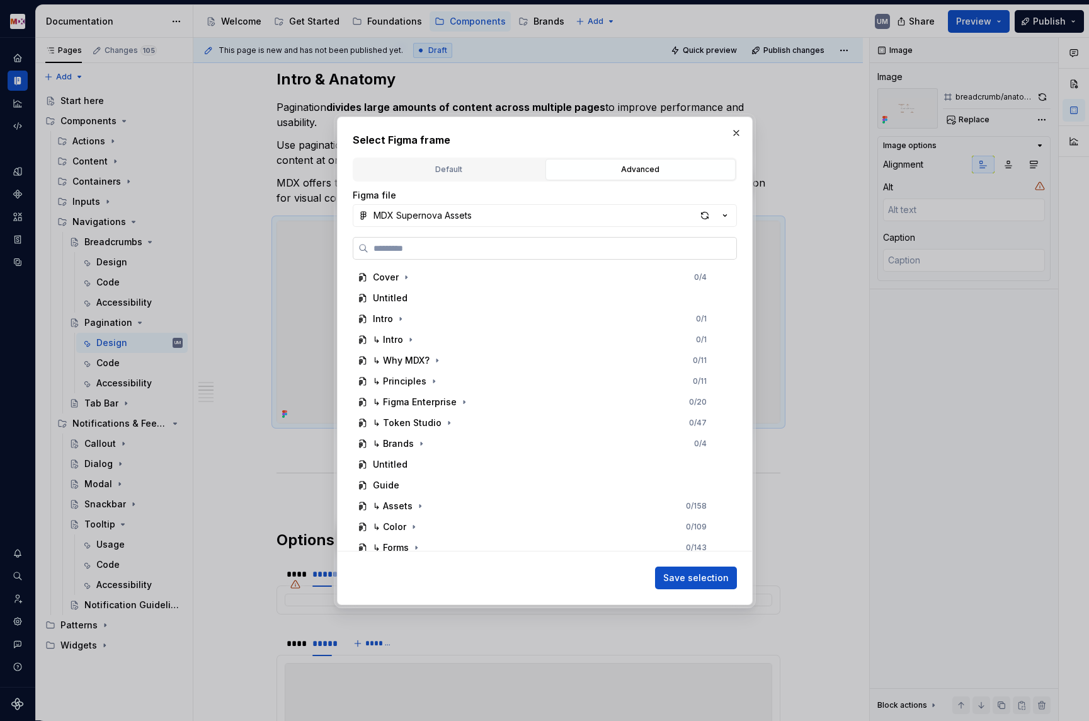
click at [516, 255] on label at bounding box center [545, 248] width 384 height 23
click at [516, 255] on input "search" at bounding box center [553, 248] width 368 height 13
paste input "**********"
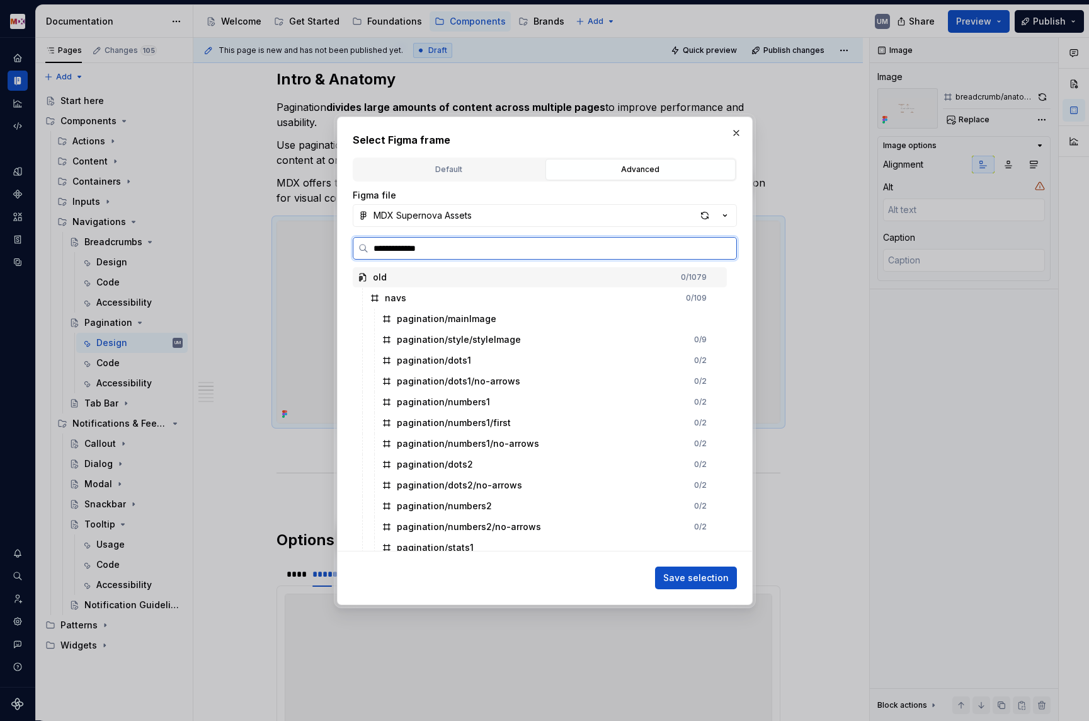
type input "**********"
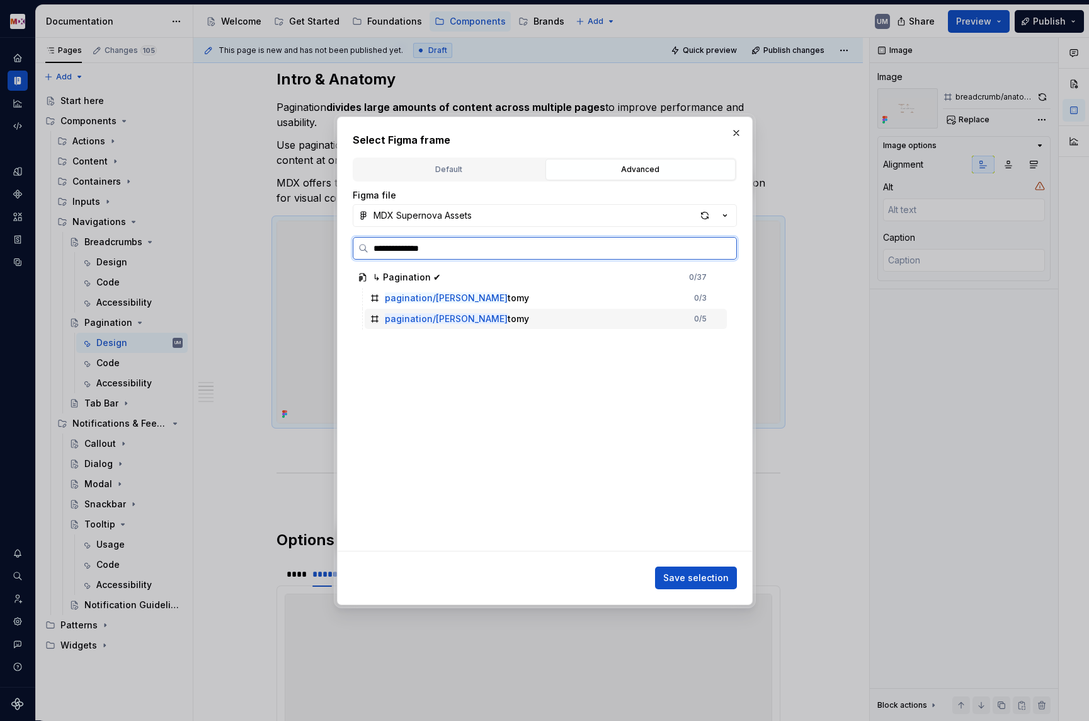
click at [498, 323] on div "pagination/ana tomy 0 / 5" at bounding box center [546, 319] width 362 height 20
click at [692, 582] on span "Save selection" at bounding box center [696, 577] width 66 height 13
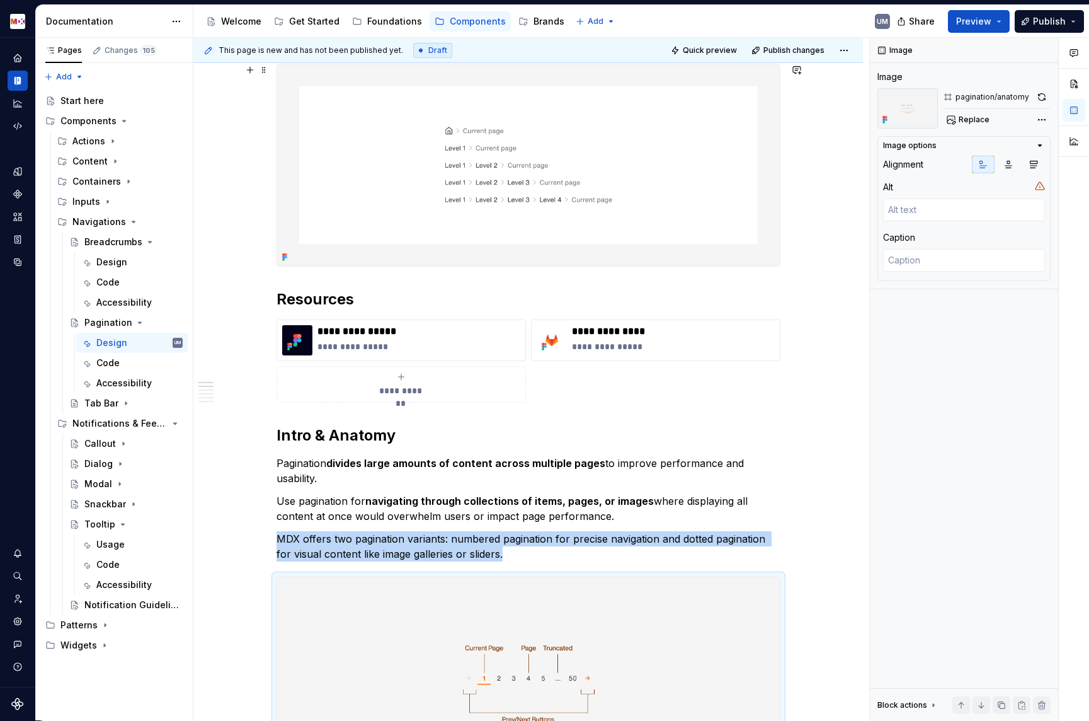
scroll to position [166, 0]
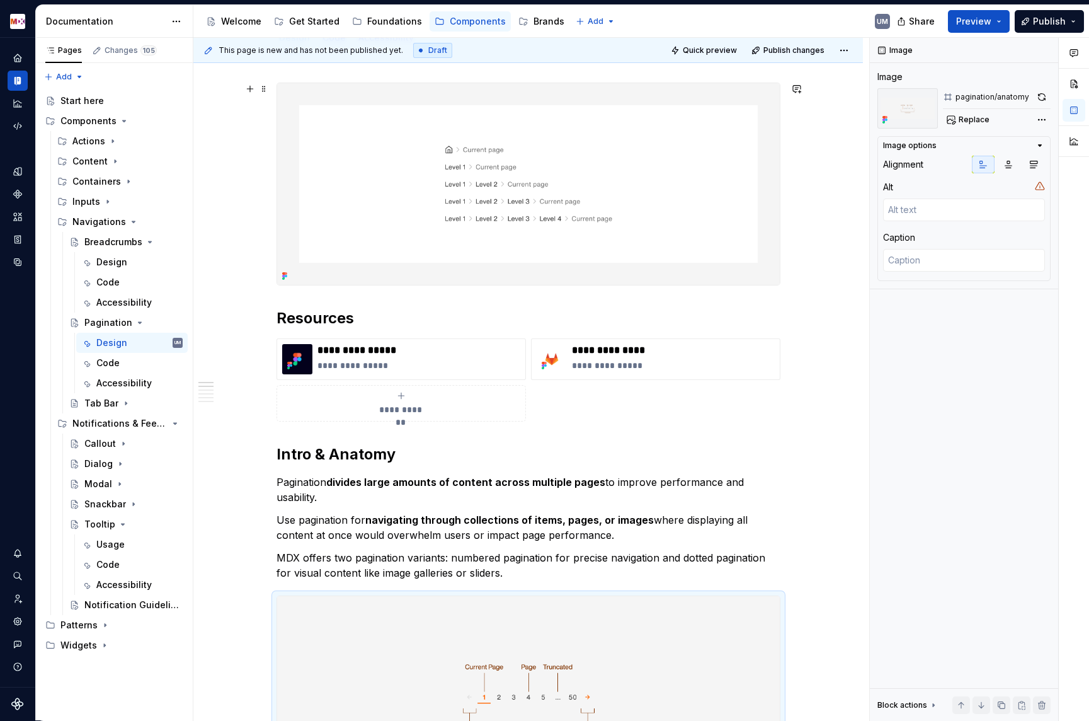
click at [581, 192] on img at bounding box center [528, 184] width 503 height 202
click at [973, 123] on span "Replace" at bounding box center [974, 120] width 31 height 10
type textarea "*"
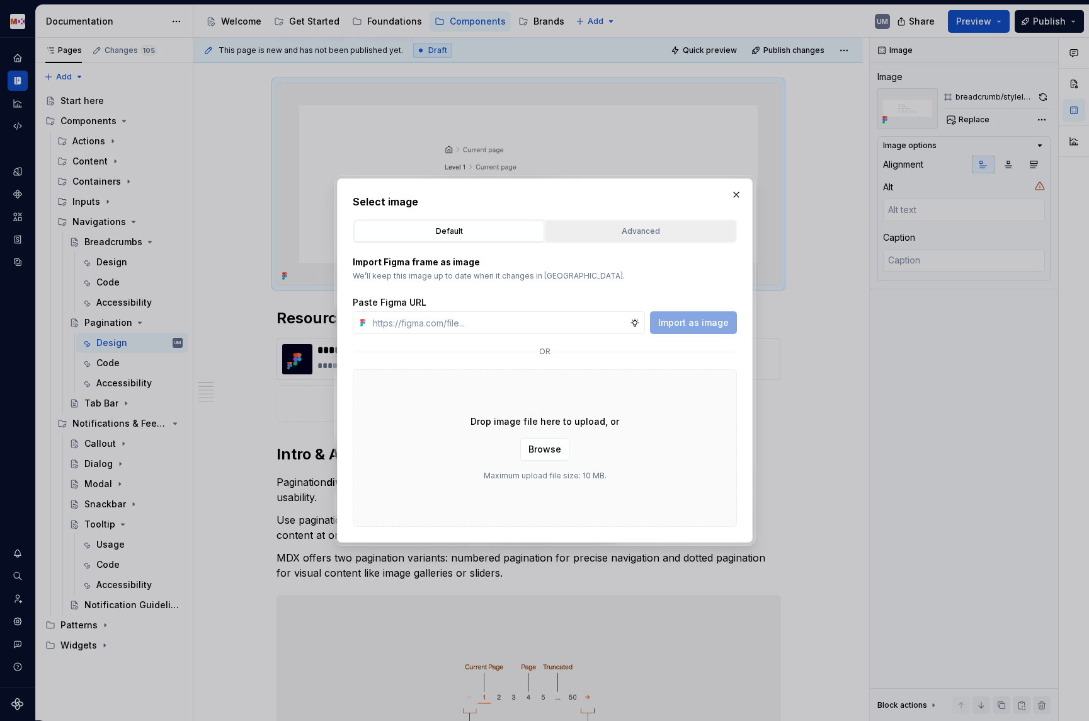
click at [629, 237] on div "Advanced" at bounding box center [640, 231] width 181 height 13
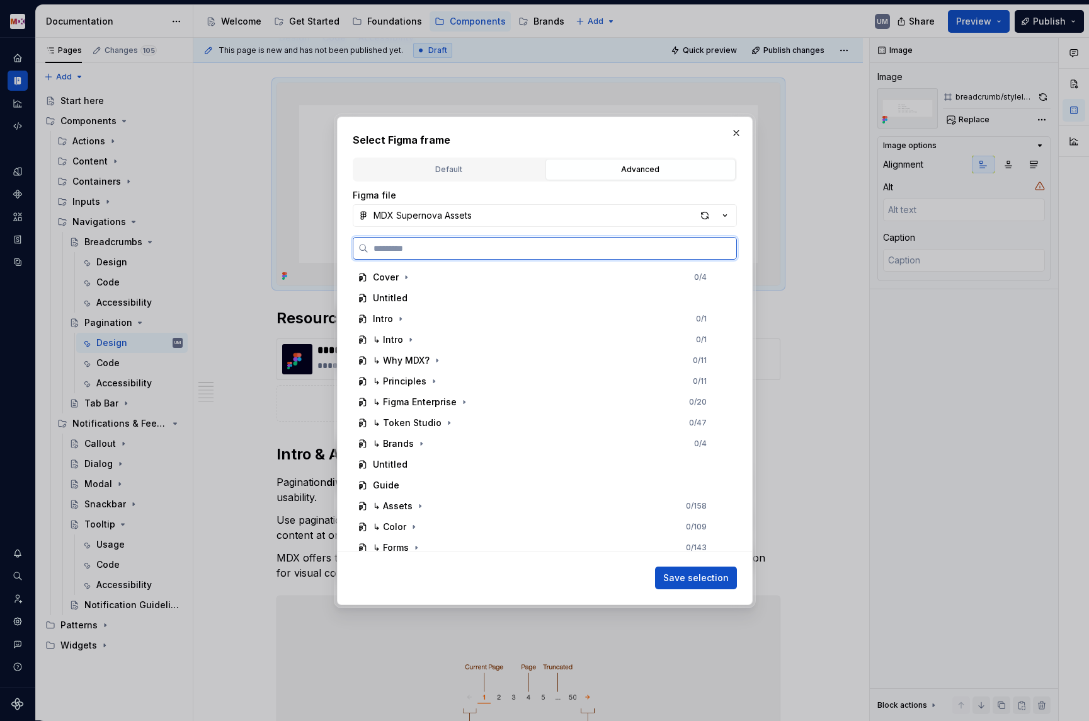
click at [530, 250] on input "search" at bounding box center [553, 248] width 368 height 13
paste input "**********"
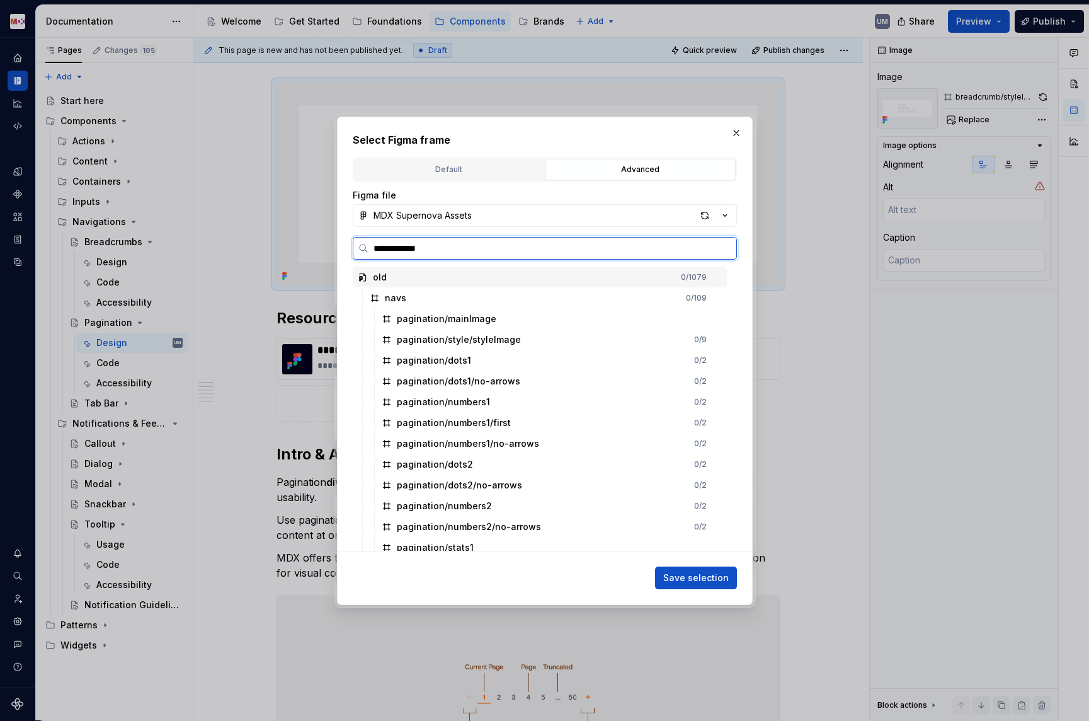
type input "**********"
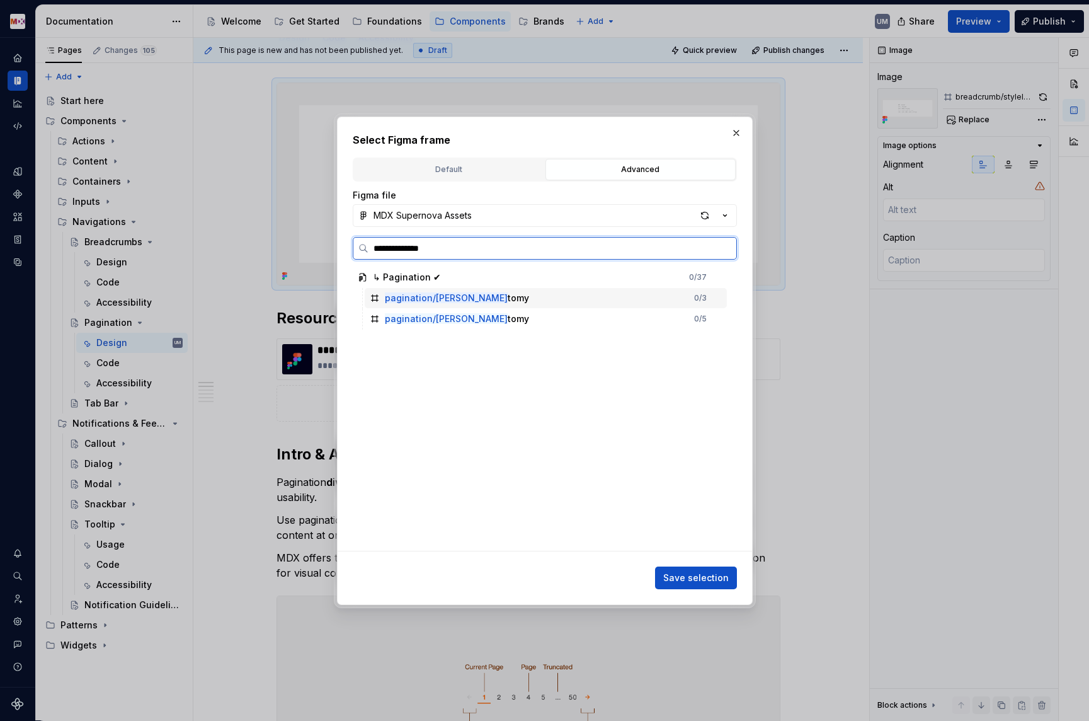
click at [464, 297] on div "pagination/ana tomy" at bounding box center [457, 298] width 144 height 13
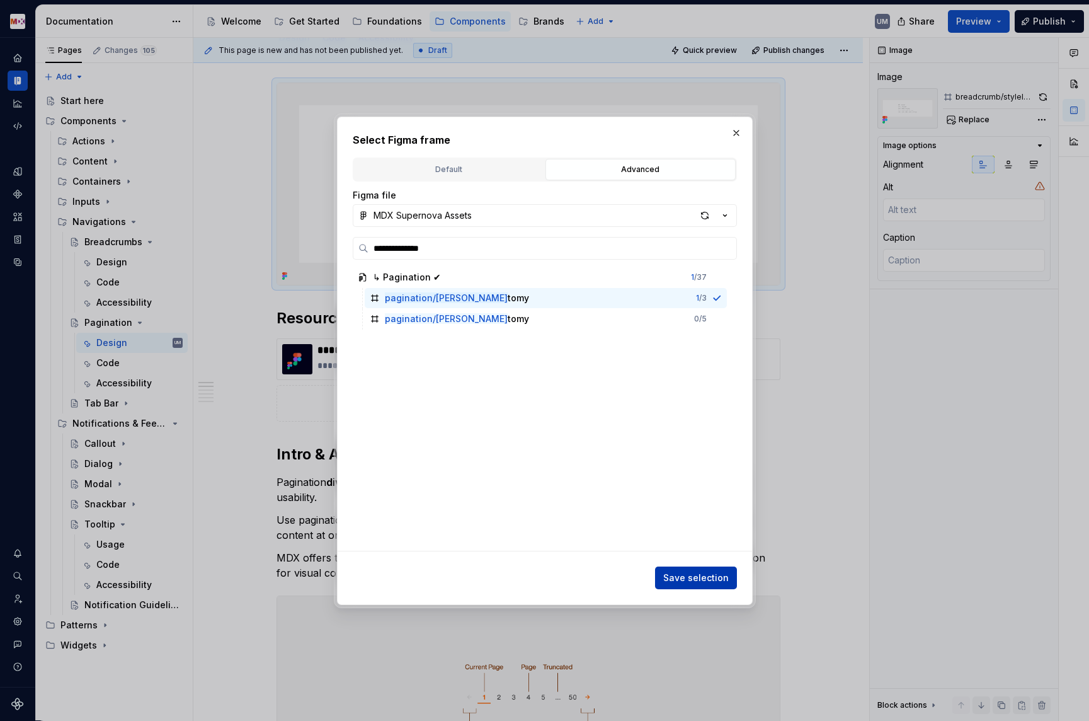
click at [680, 573] on span "Save selection" at bounding box center [696, 577] width 66 height 13
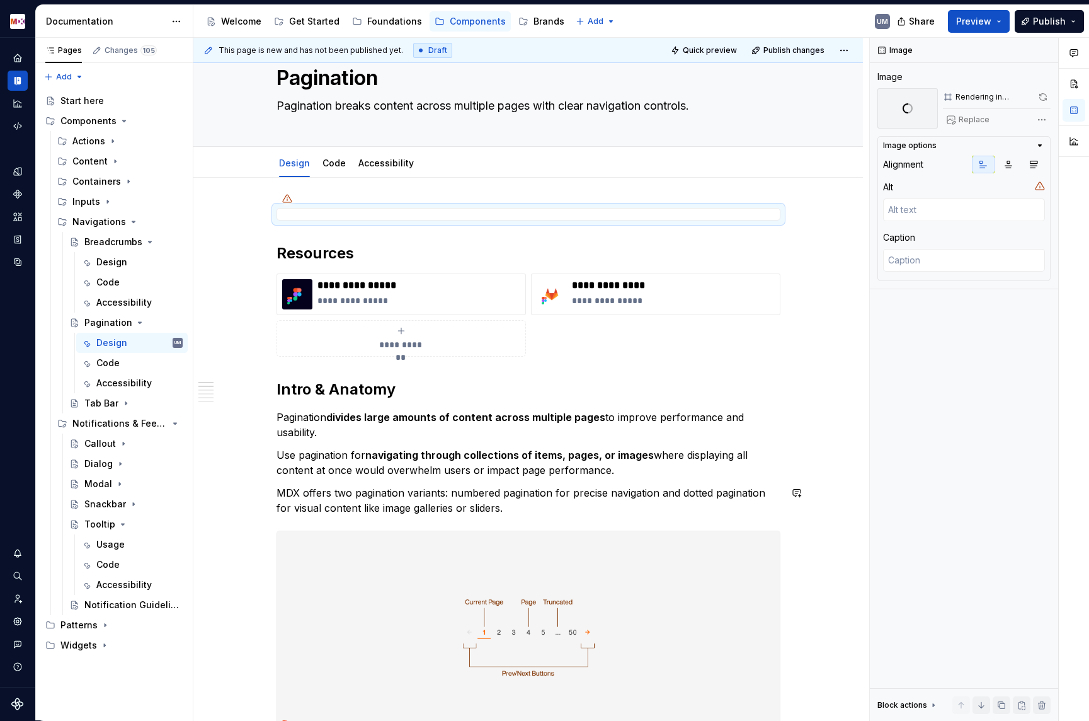
scroll to position [38, 0]
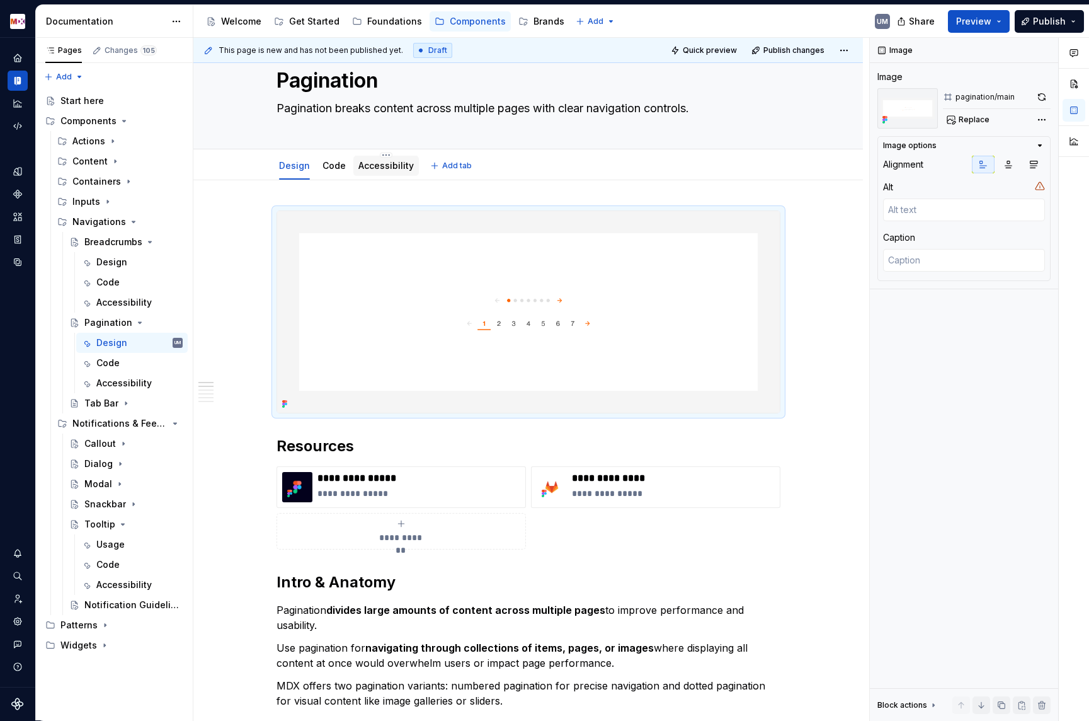
click at [384, 161] on link "Accessibility" at bounding box center [386, 165] width 55 height 11
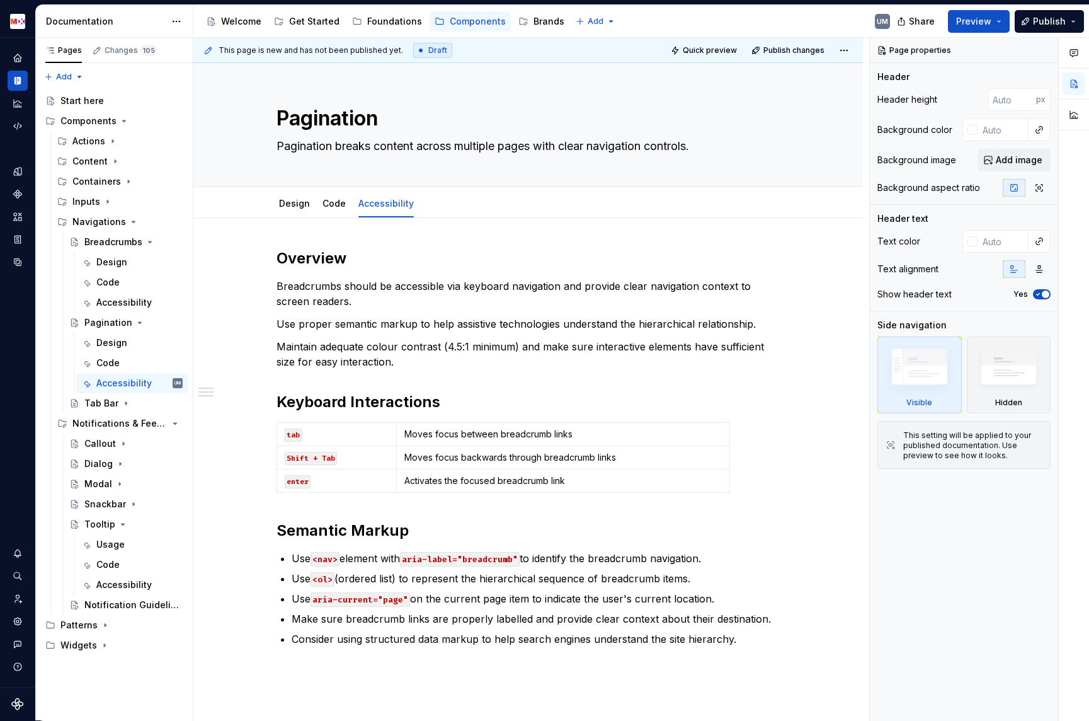
type textarea "*"
click at [486, 291] on p "Breadcrumbs should be accessible via keyboard navigation and provide clear navi…" at bounding box center [529, 293] width 504 height 30
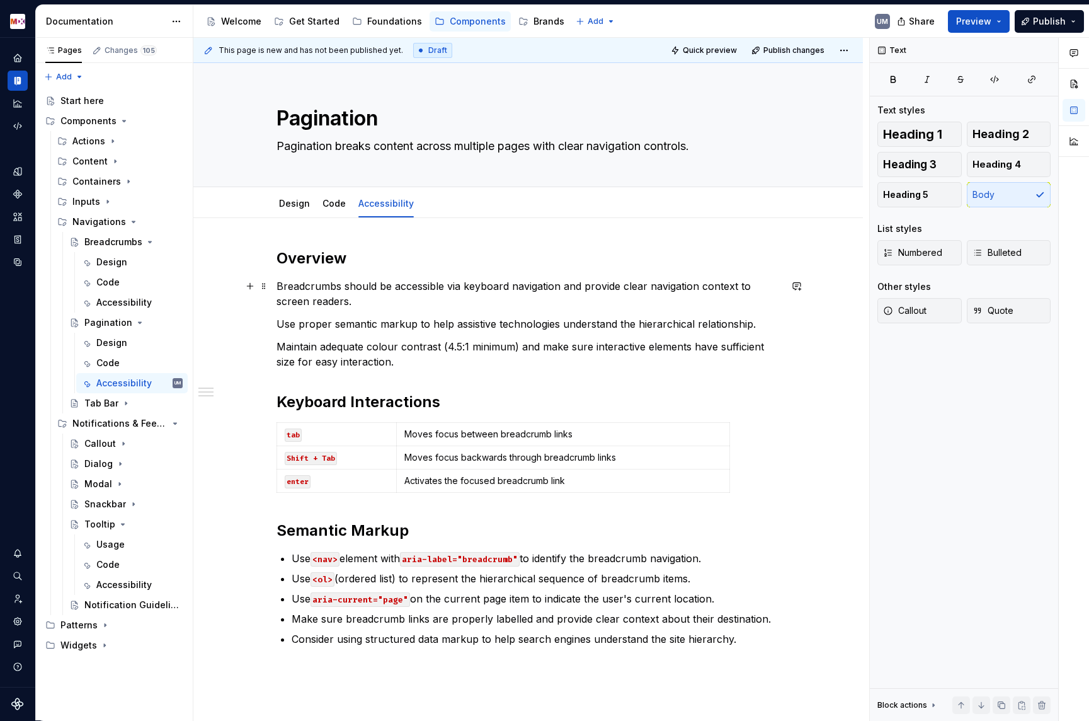
click at [485, 282] on p "Breadcrumbs should be accessible via keyboard navigation and provide clear navi…" at bounding box center [529, 293] width 504 height 30
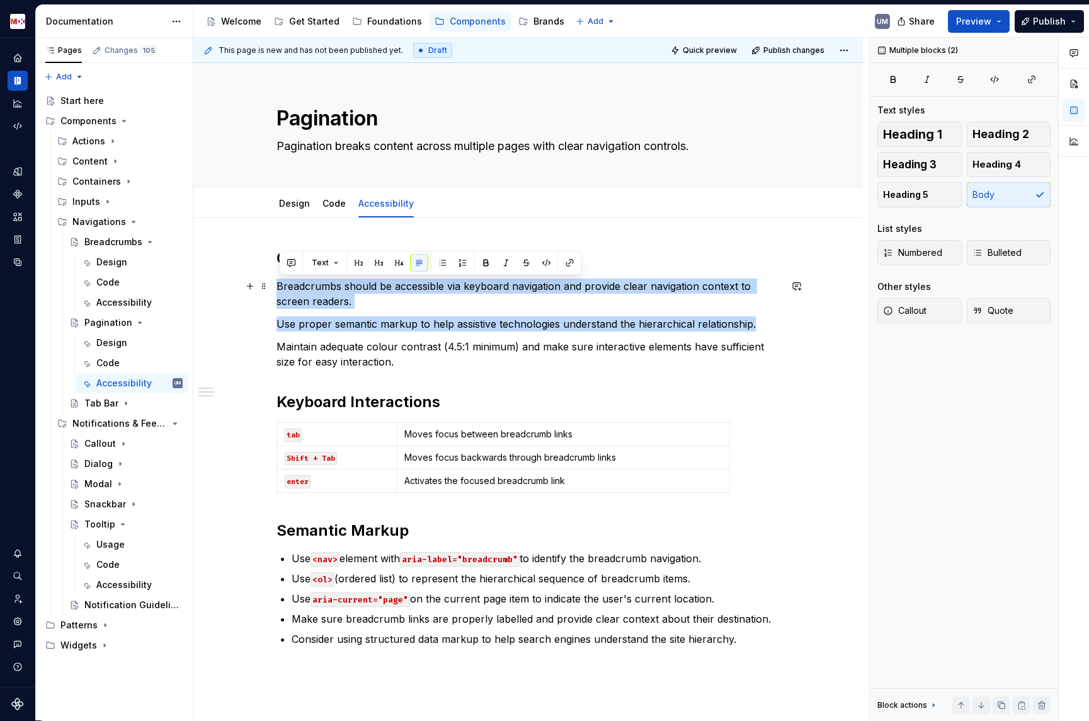
drag, startPoint x: 760, startPoint y: 323, endPoint x: 276, endPoint y: 285, distance: 486.0
click at [276, 285] on div "Overview Breadcrumbs should be accessible via keyboard navigation and provide c…" at bounding box center [528, 548] width 670 height 660
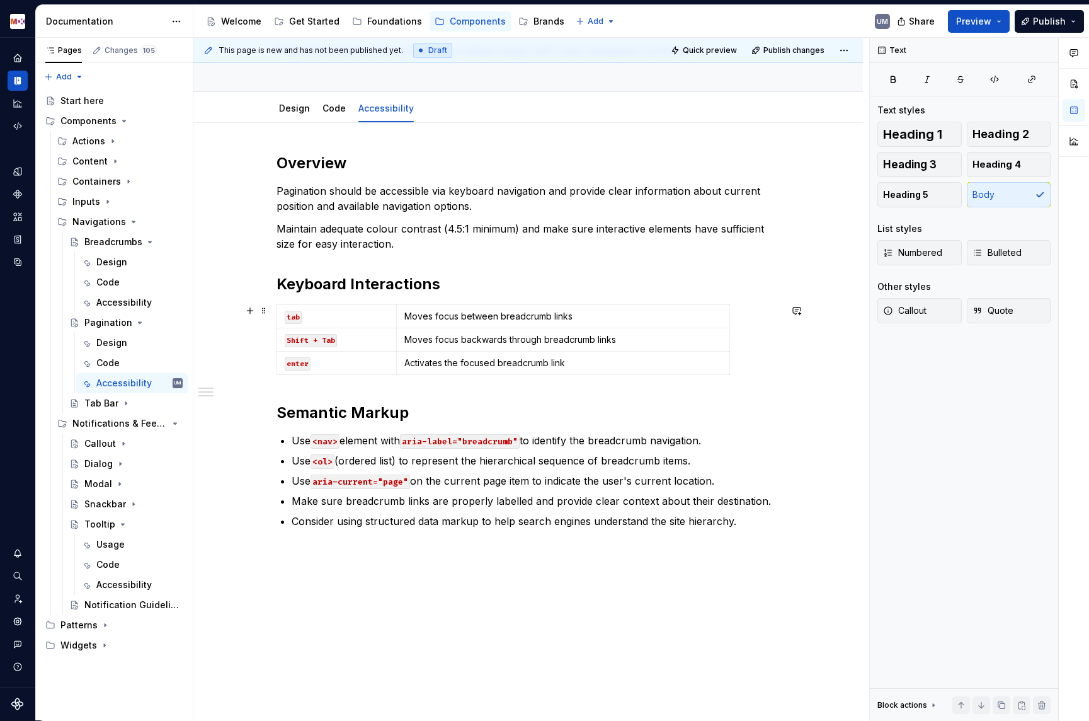
scroll to position [116, 0]
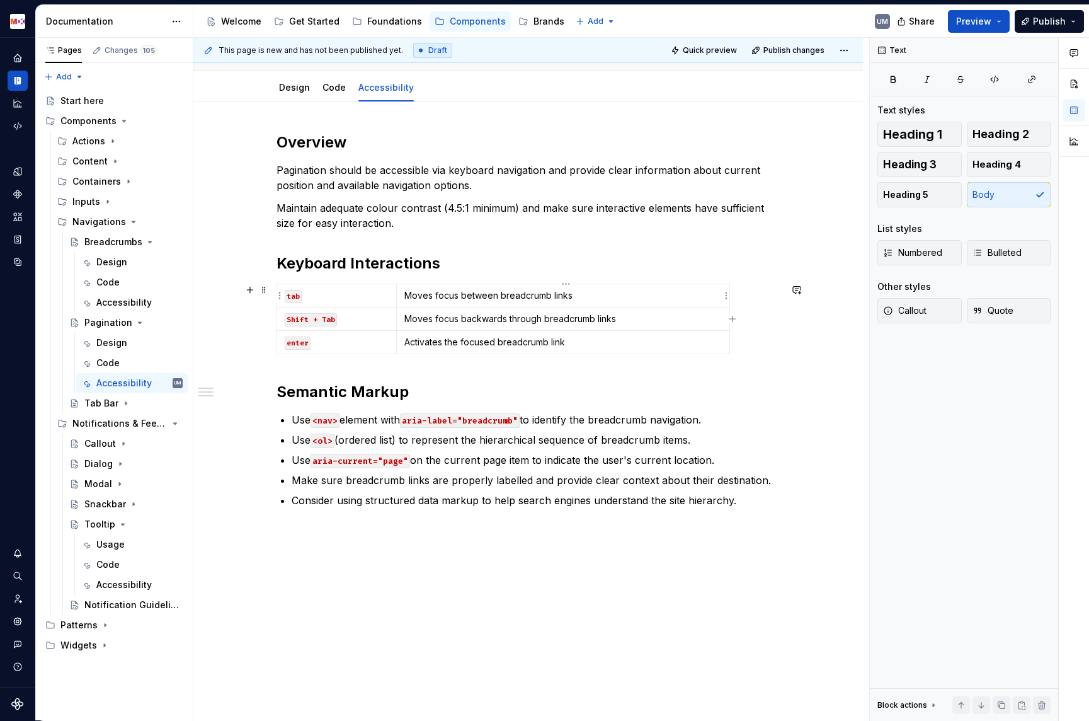
click at [538, 297] on p "Moves focus between breadcrumb links" at bounding box center [564, 295] width 318 height 13
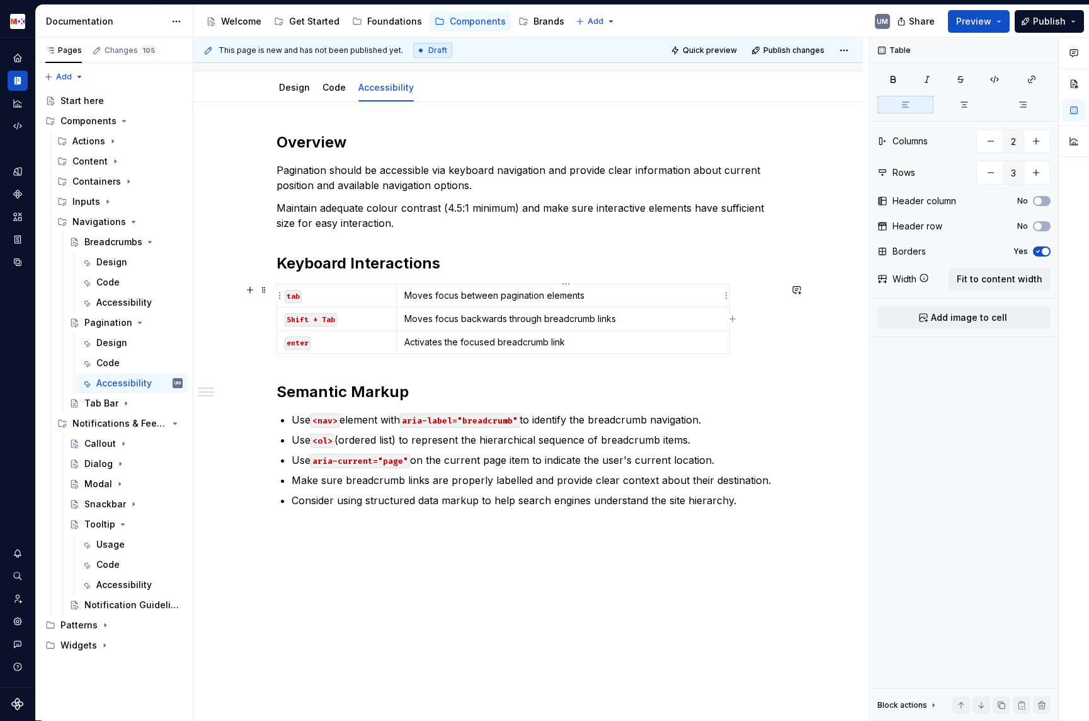
click at [520, 314] on p "Moves focus backwards through breadcrumb links" at bounding box center [564, 319] width 318 height 13
click at [443, 338] on p "Activates the focused breadcrumb link" at bounding box center [564, 342] width 318 height 13
paste div
click at [300, 342] on code "enter" at bounding box center [298, 342] width 26 height 13
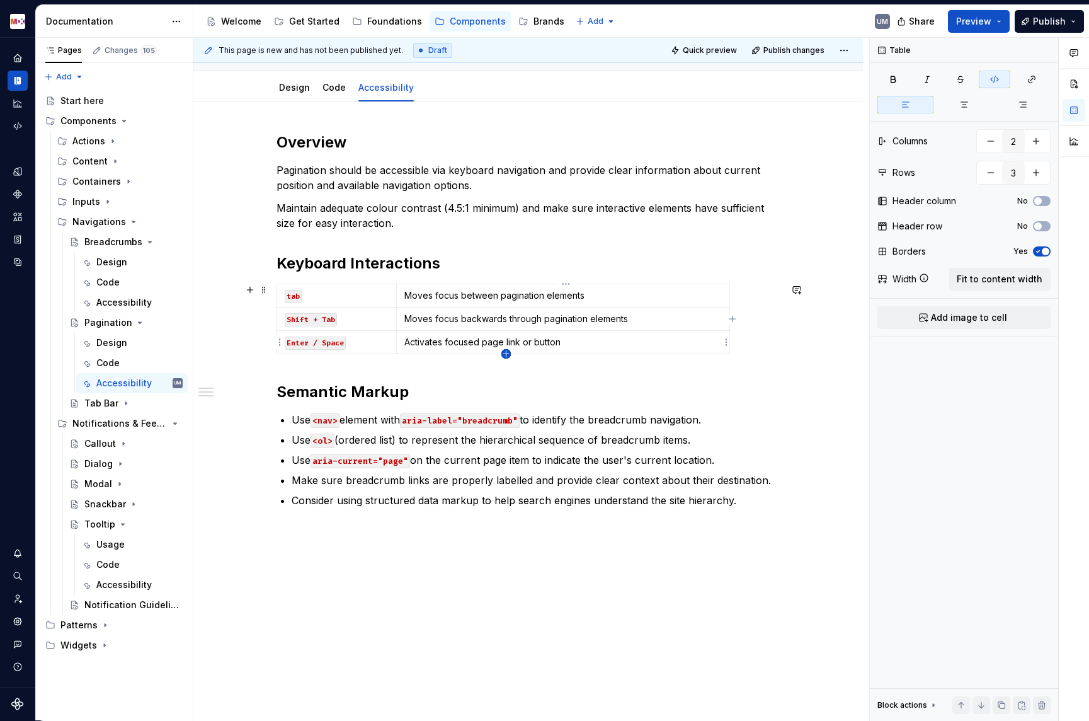
click at [507, 355] on icon "button" at bounding box center [507, 354] width 10 height 10
type input "4"
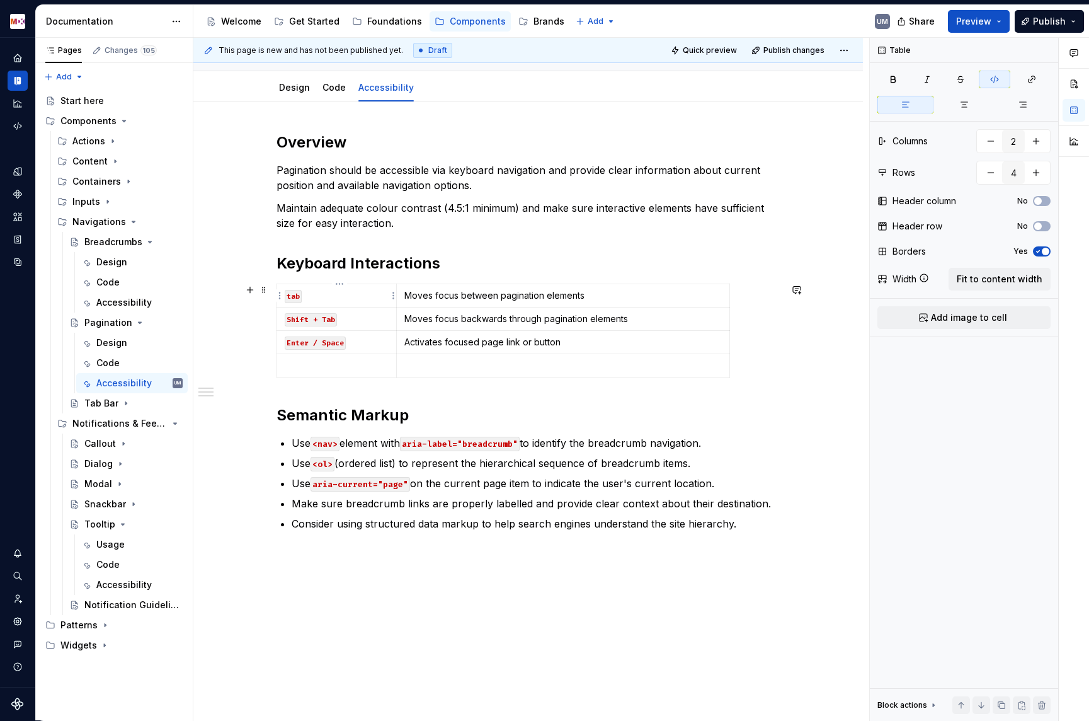
click at [295, 297] on code "tab" at bounding box center [293, 296] width 17 height 13
click at [422, 365] on p at bounding box center [564, 365] width 318 height 13
click at [335, 365] on p at bounding box center [337, 365] width 104 height 13
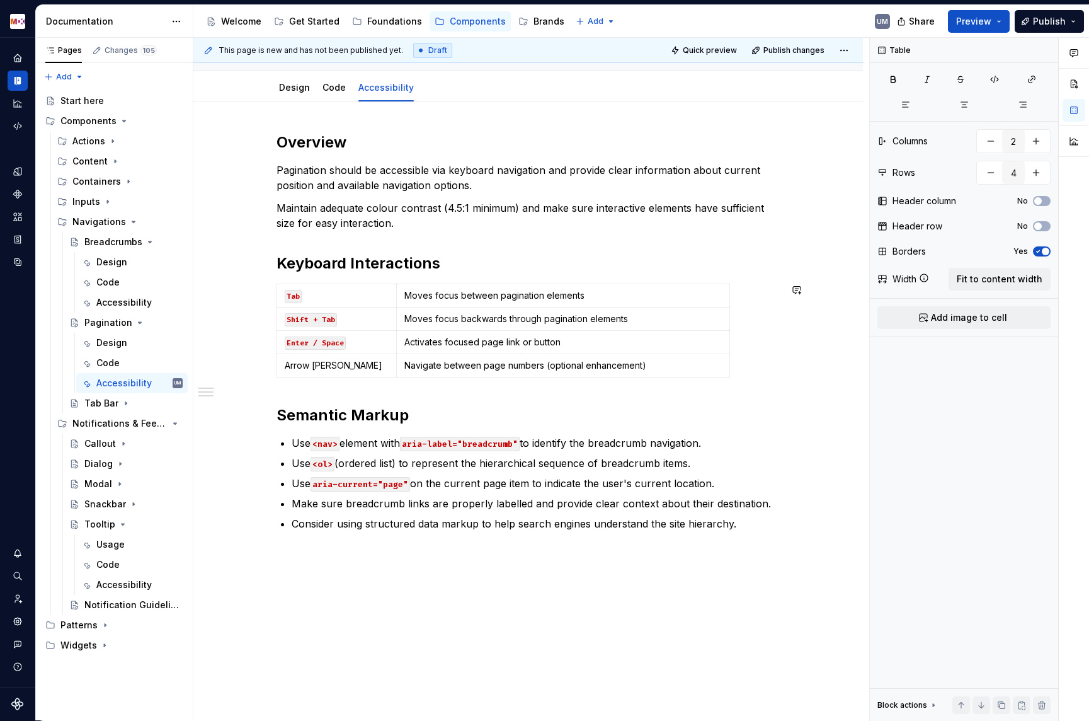
click at [335, 365] on p "Arrow Keyes" at bounding box center [337, 365] width 104 height 13
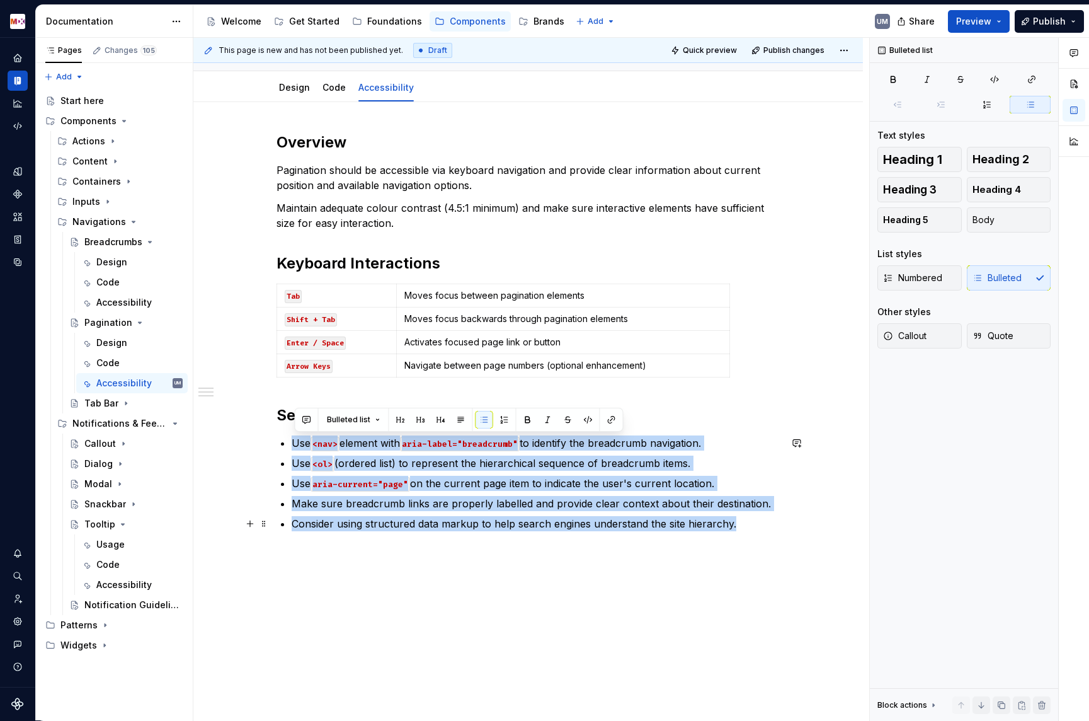
drag, startPoint x: 292, startPoint y: 440, endPoint x: 785, endPoint y: 532, distance: 501.3
click at [785, 532] on div "Overview Pagination should be accessible via keyboard navigation and provide cl…" at bounding box center [528, 432] width 670 height 660
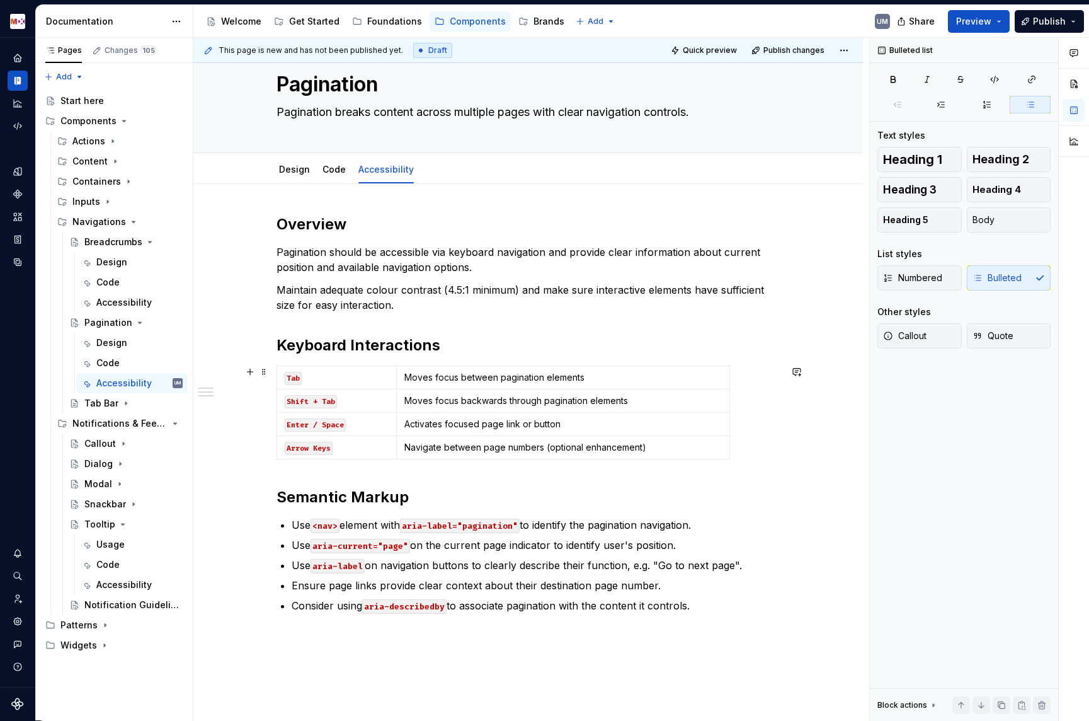
scroll to position [0, 0]
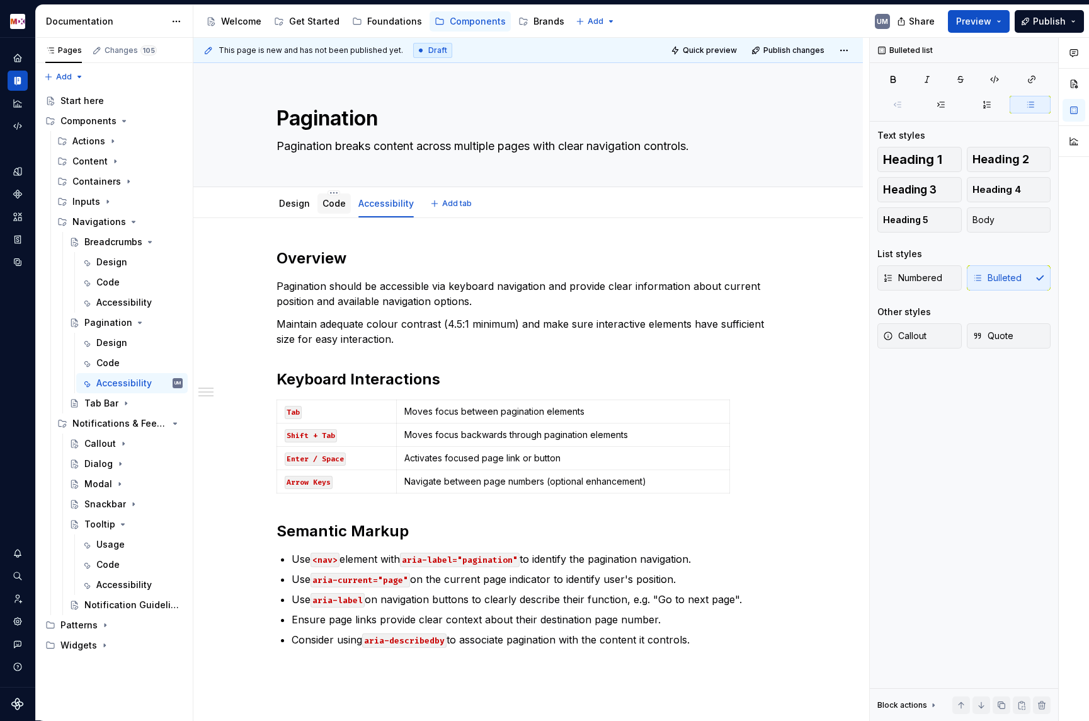
click at [348, 202] on div "Code" at bounding box center [334, 203] width 33 height 20
click at [330, 207] on link "Code" at bounding box center [334, 203] width 23 height 11
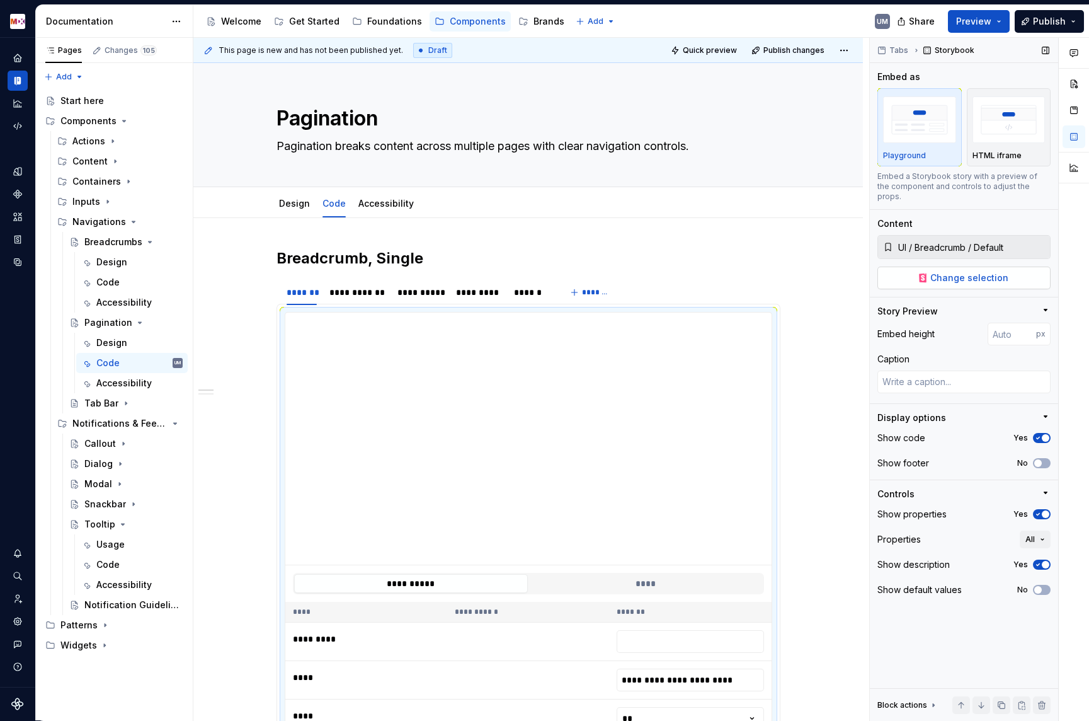
click at [936, 272] on span "Change selection" at bounding box center [970, 278] width 78 height 13
type textarea "*"
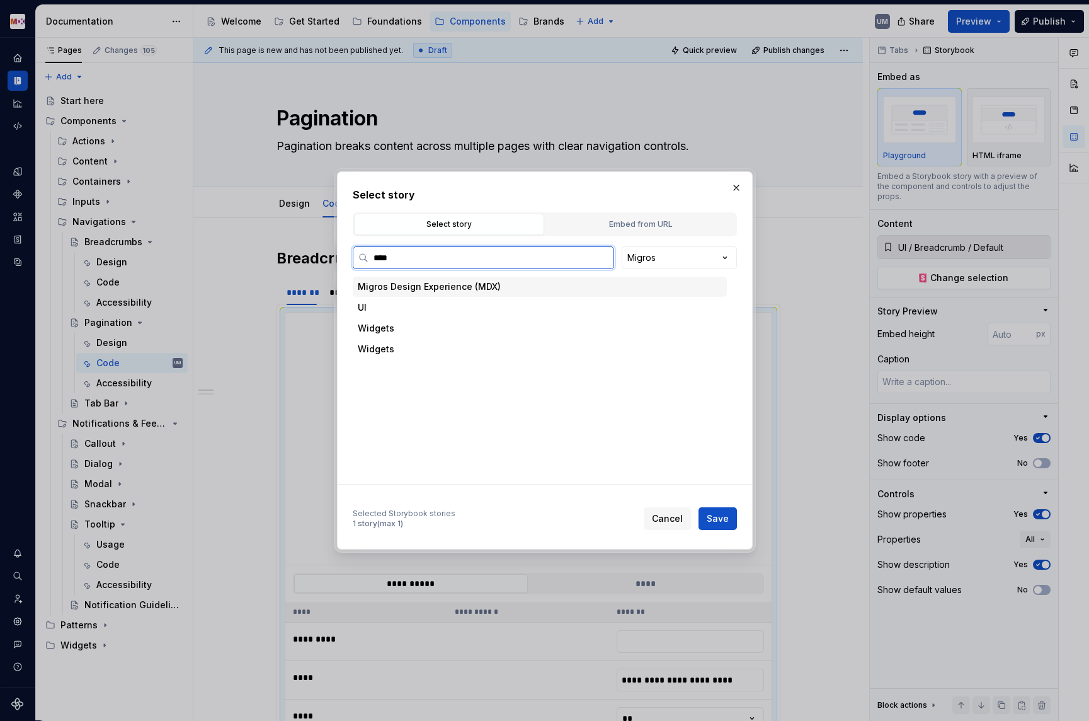
type input "*****"
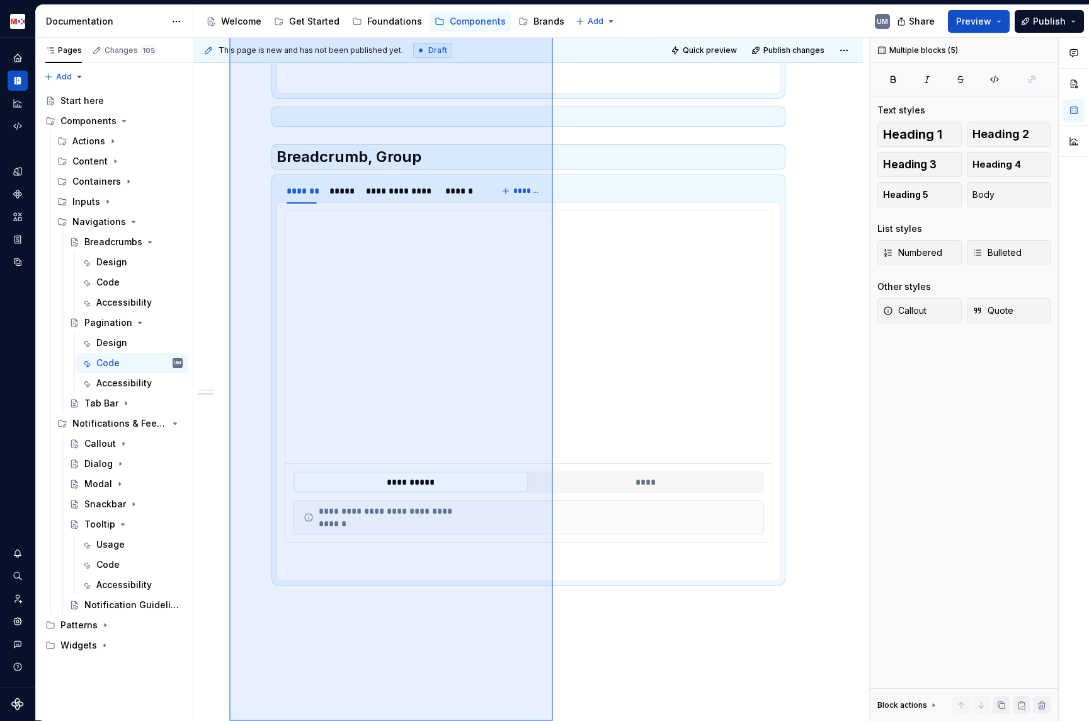
scroll to position [861, 0]
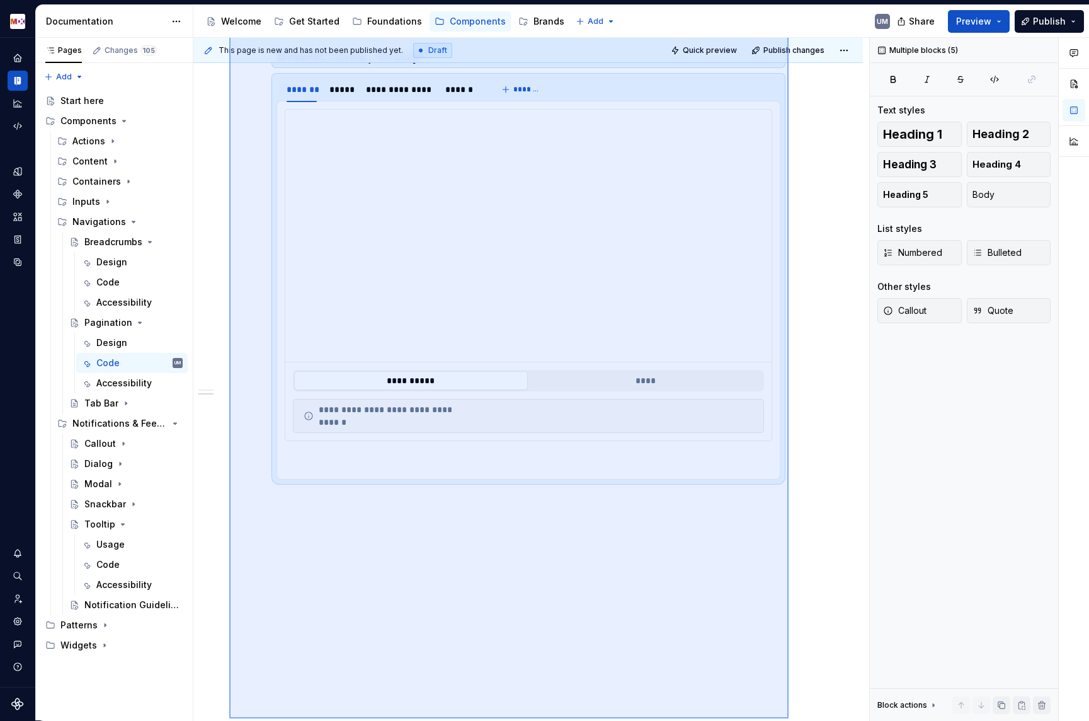
drag, startPoint x: 229, startPoint y: 235, endPoint x: 793, endPoint y: 706, distance: 734.4
click at [793, 714] on div "**********" at bounding box center [531, 379] width 676 height 683
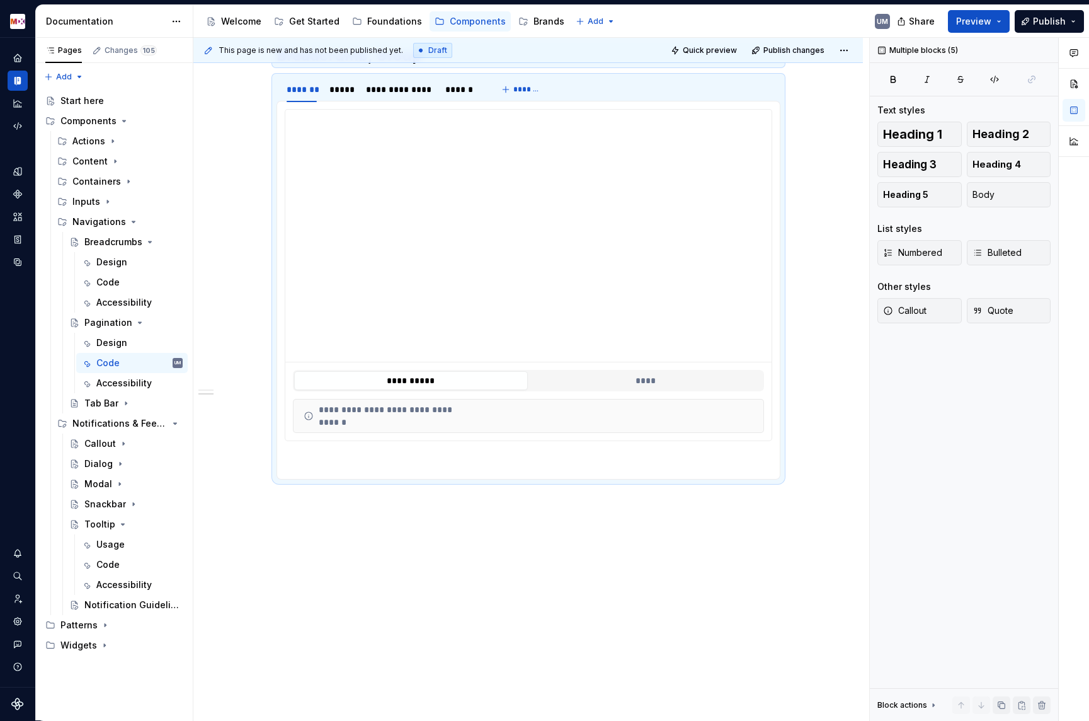
scroll to position [0, 0]
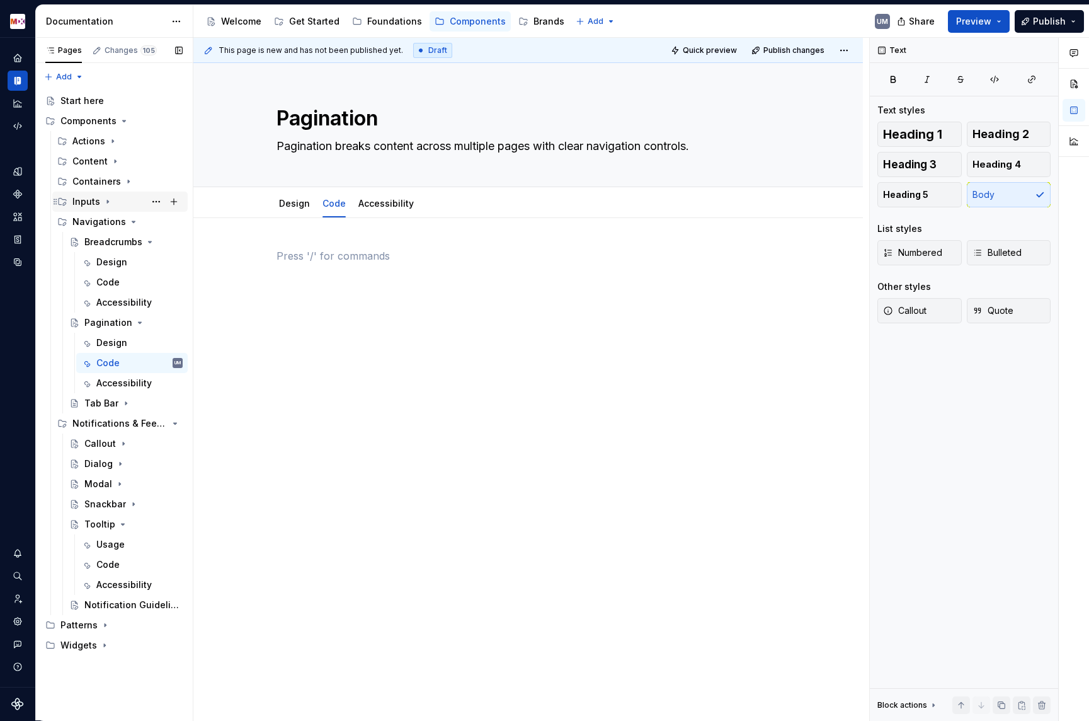
click at [110, 197] on icon "Page tree" at bounding box center [108, 202] width 10 height 10
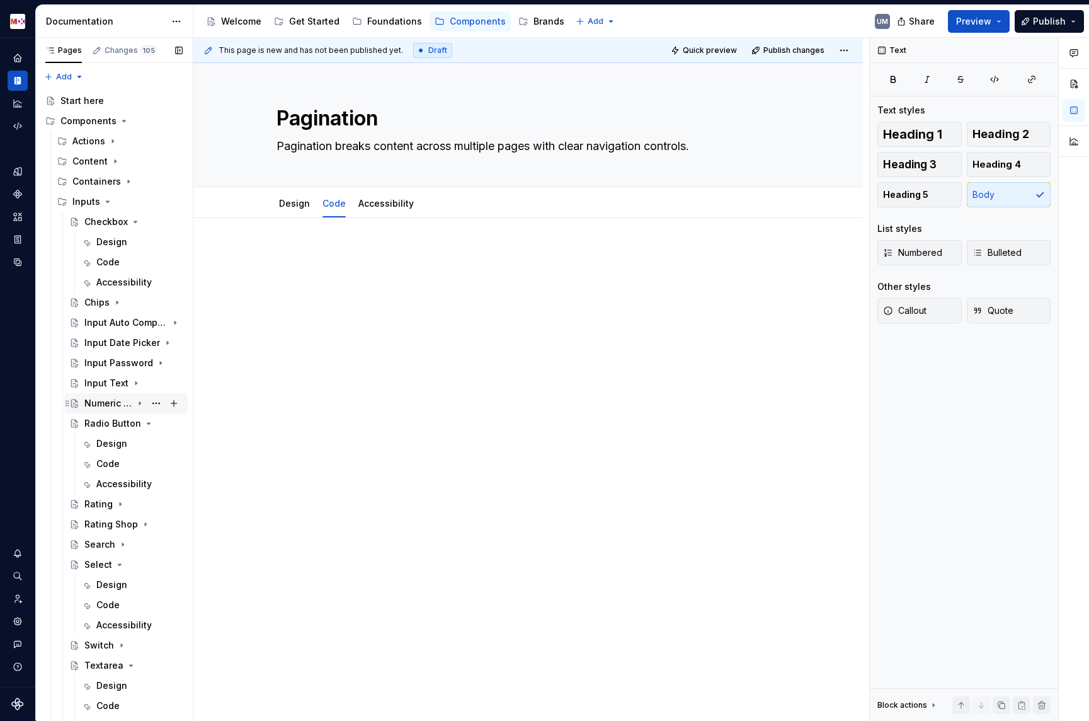
click at [111, 401] on div "Numeric Stepper" at bounding box center [108, 403] width 48 height 13
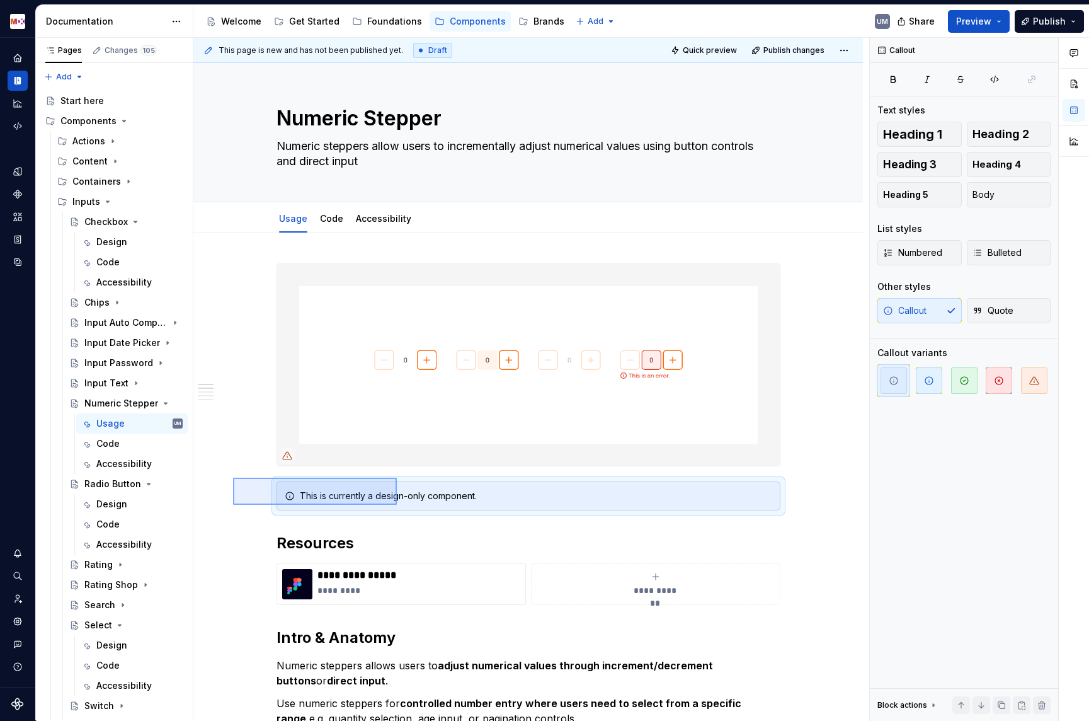
drag, startPoint x: 271, startPoint y: 478, endPoint x: 397, endPoint y: 493, distance: 127.0
click at [397, 499] on div "**********" at bounding box center [531, 379] width 676 height 683
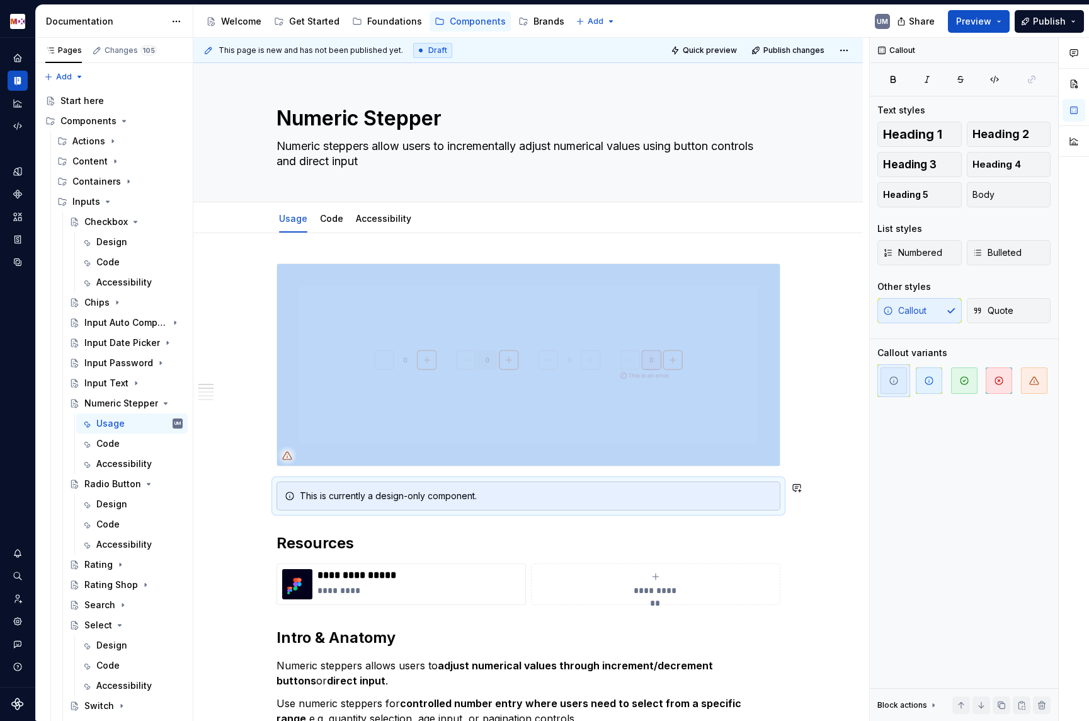
copy div
click at [106, 201] on icon "Page tree" at bounding box center [107, 201] width 3 height 1
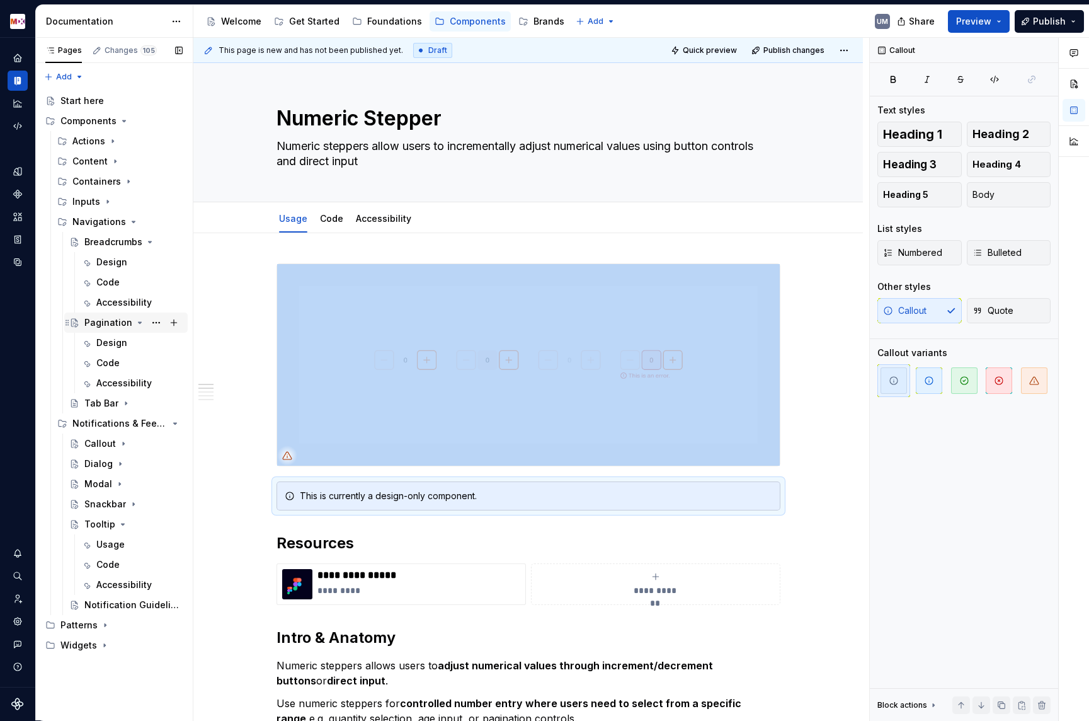
click at [121, 322] on div "Pagination" at bounding box center [108, 322] width 48 height 13
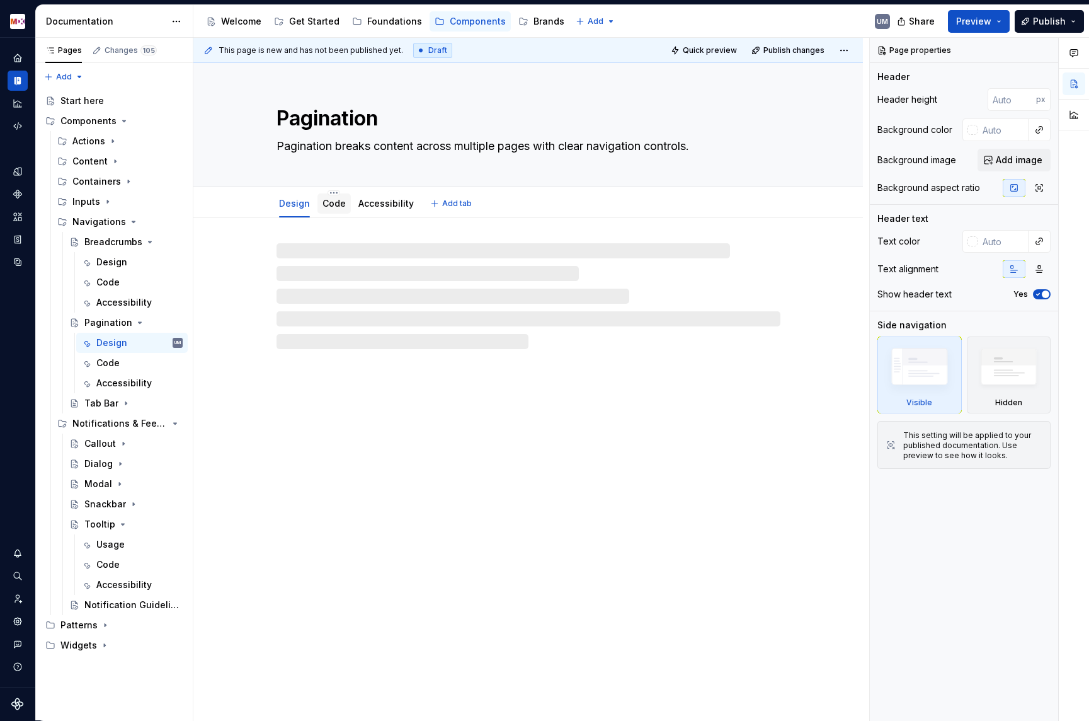
click at [336, 205] on link "Code" at bounding box center [334, 203] width 23 height 11
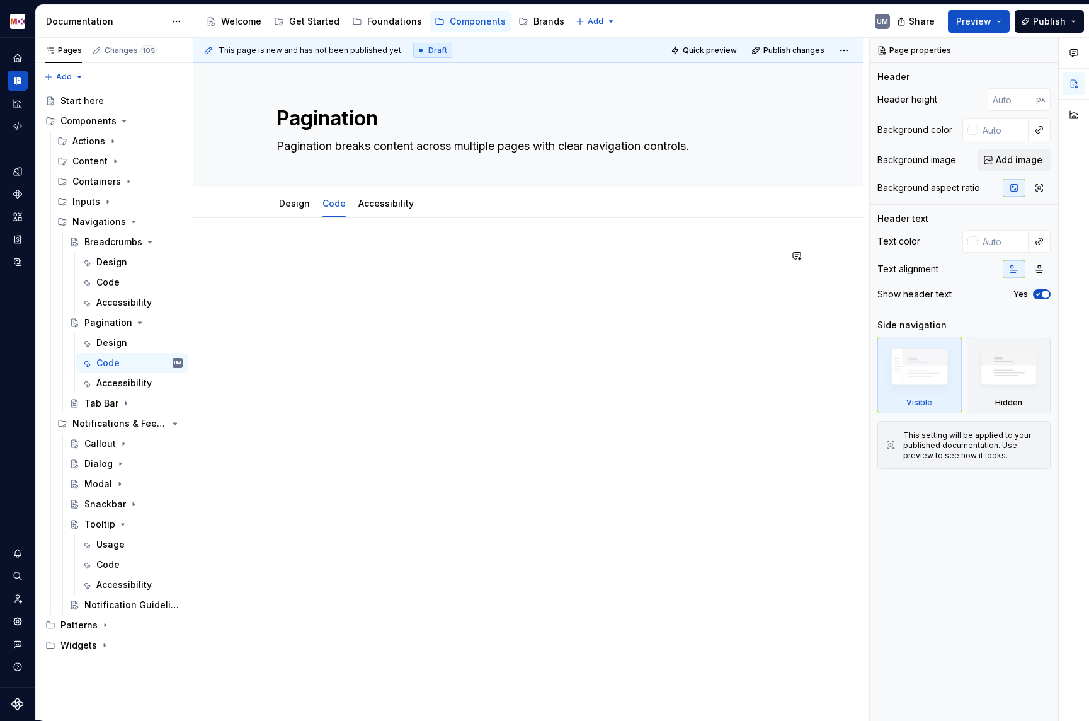
click at [306, 246] on div at bounding box center [528, 372] width 670 height 309
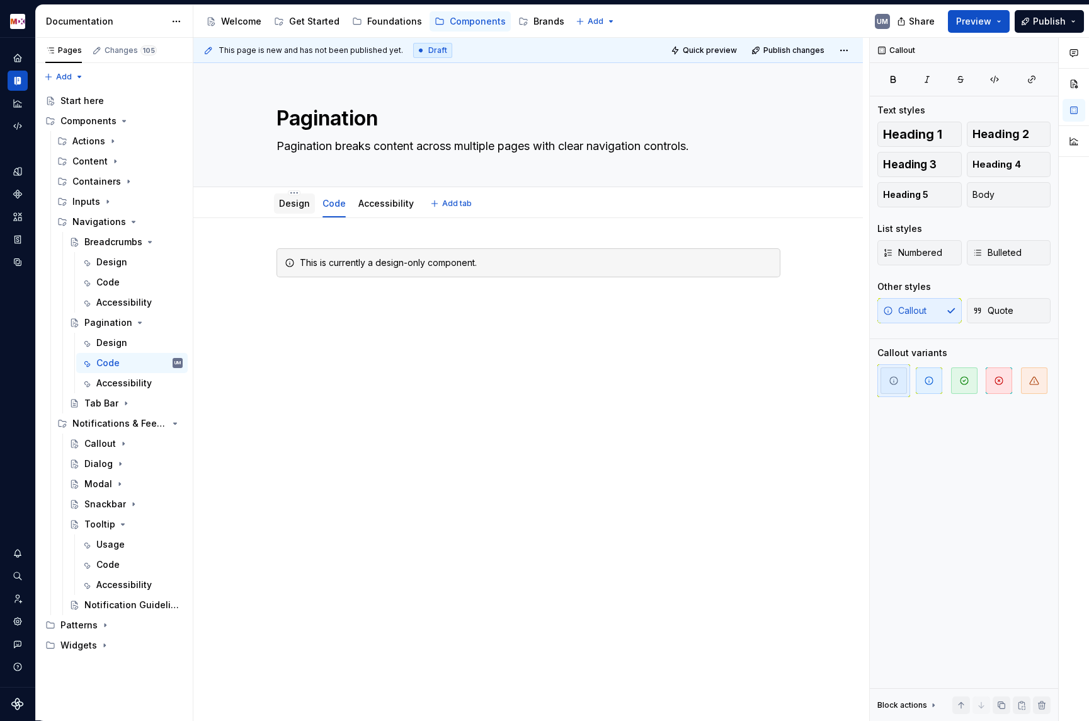
click at [297, 200] on link "Design" at bounding box center [294, 203] width 31 height 11
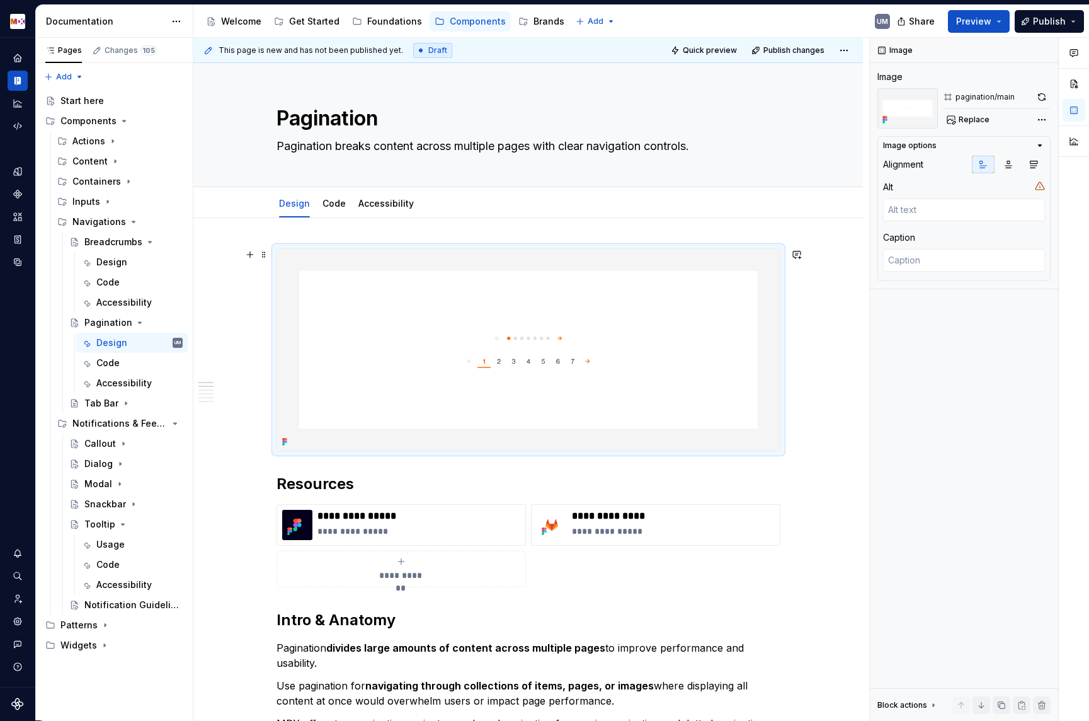
click at [462, 447] on img at bounding box center [528, 350] width 503 height 202
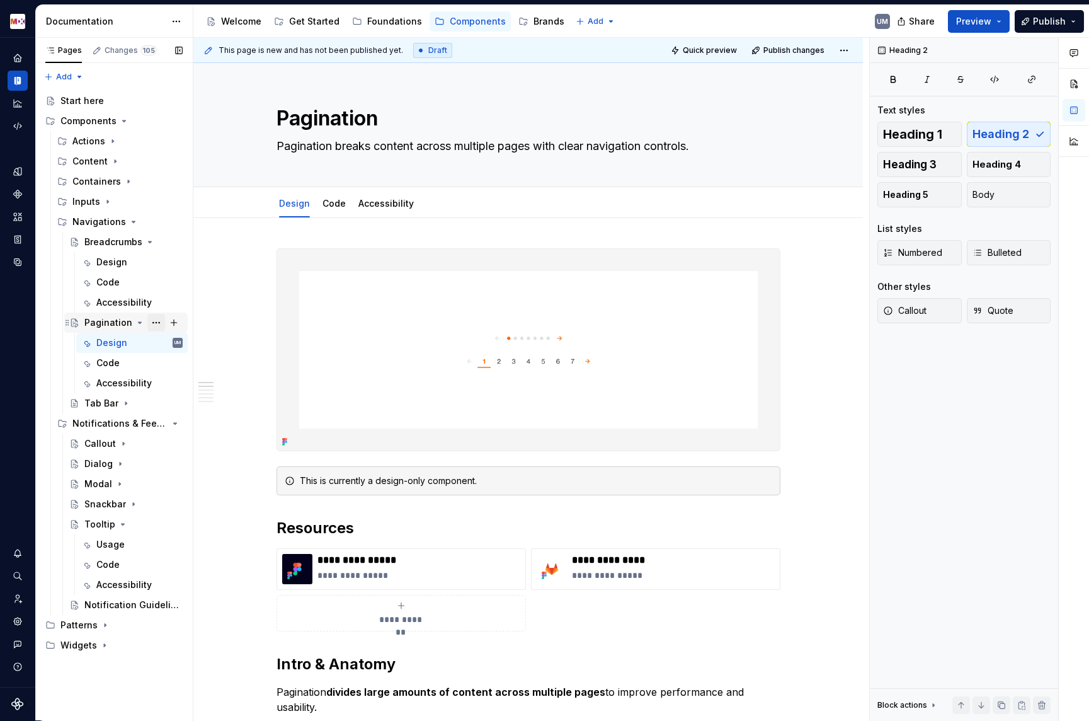
click at [157, 324] on button "Page tree" at bounding box center [156, 323] width 18 height 18
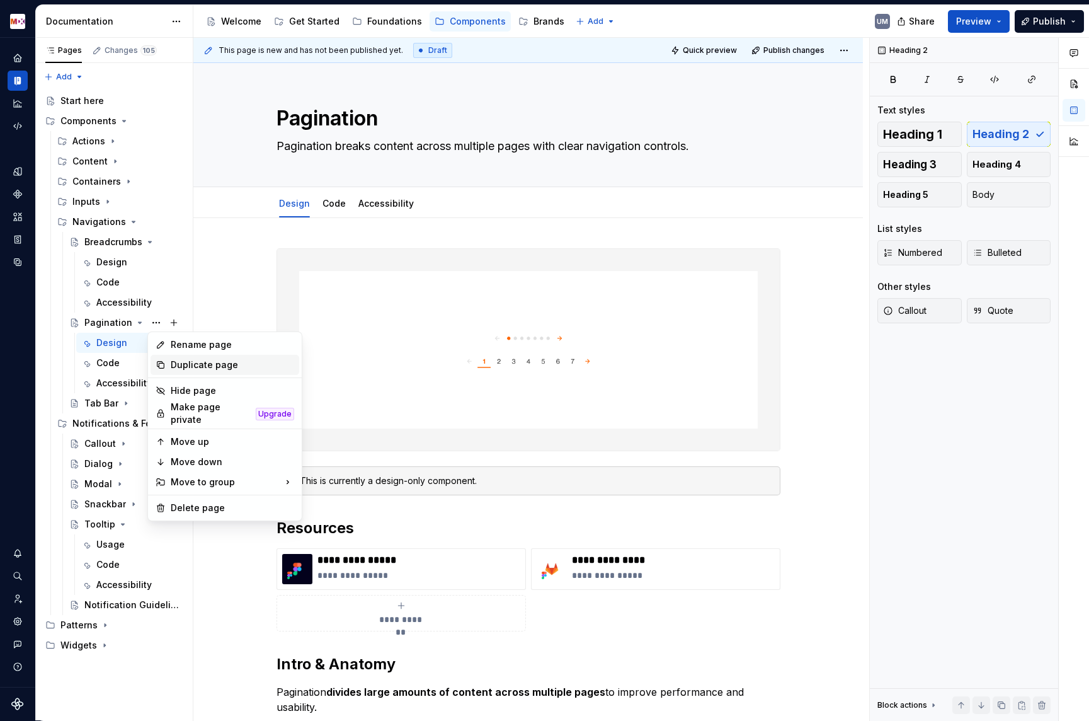
click at [177, 367] on div "Duplicate page" at bounding box center [232, 365] width 123 height 13
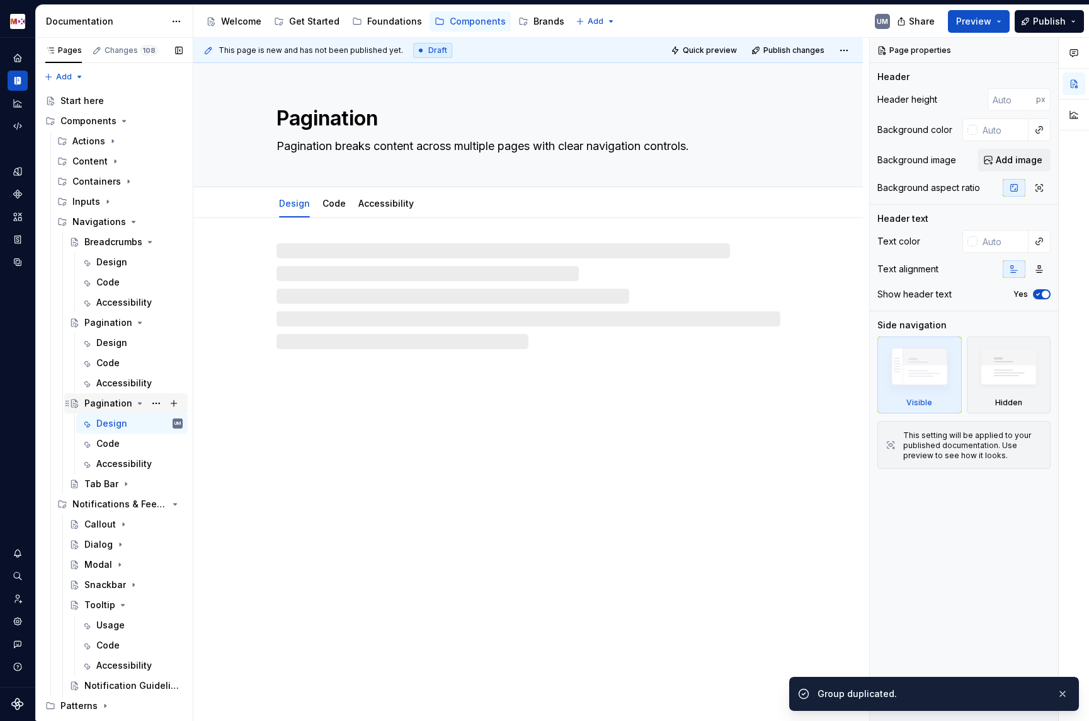
click at [117, 404] on div "Pagination" at bounding box center [108, 403] width 48 height 13
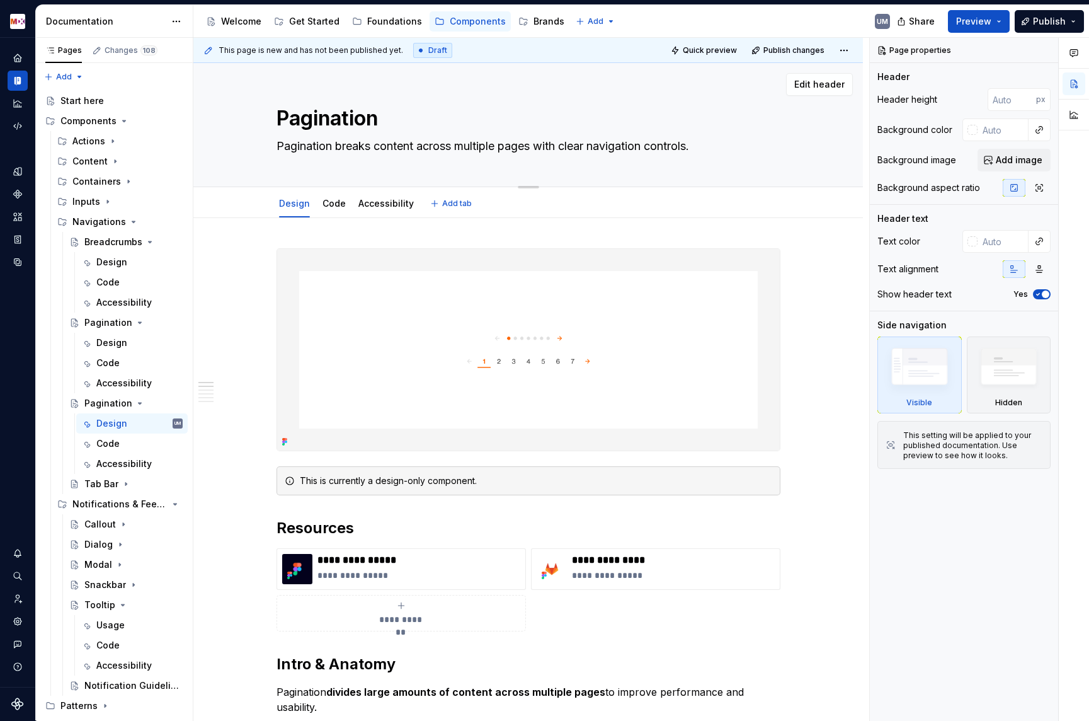
click at [338, 119] on textarea "Pagination" at bounding box center [526, 118] width 504 height 30
type textarea "*"
type textarea "T"
type textarea "*"
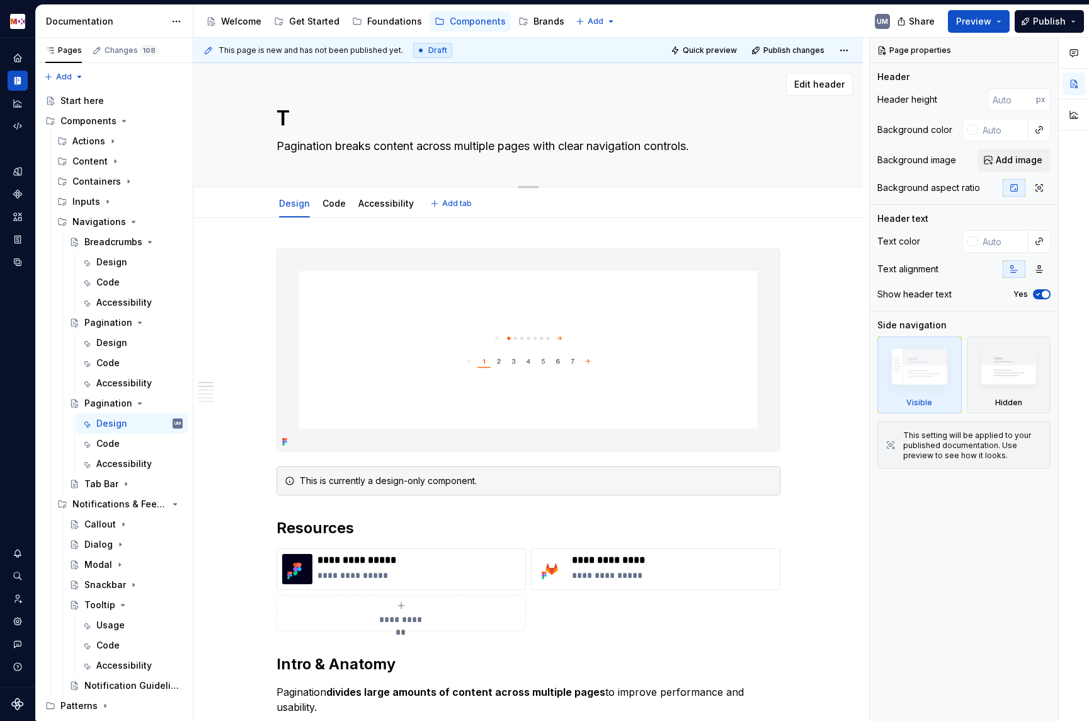
type textarea "Ta"
type textarea "*"
type textarea "Tab"
type textarea "*"
type textarea "Tabs"
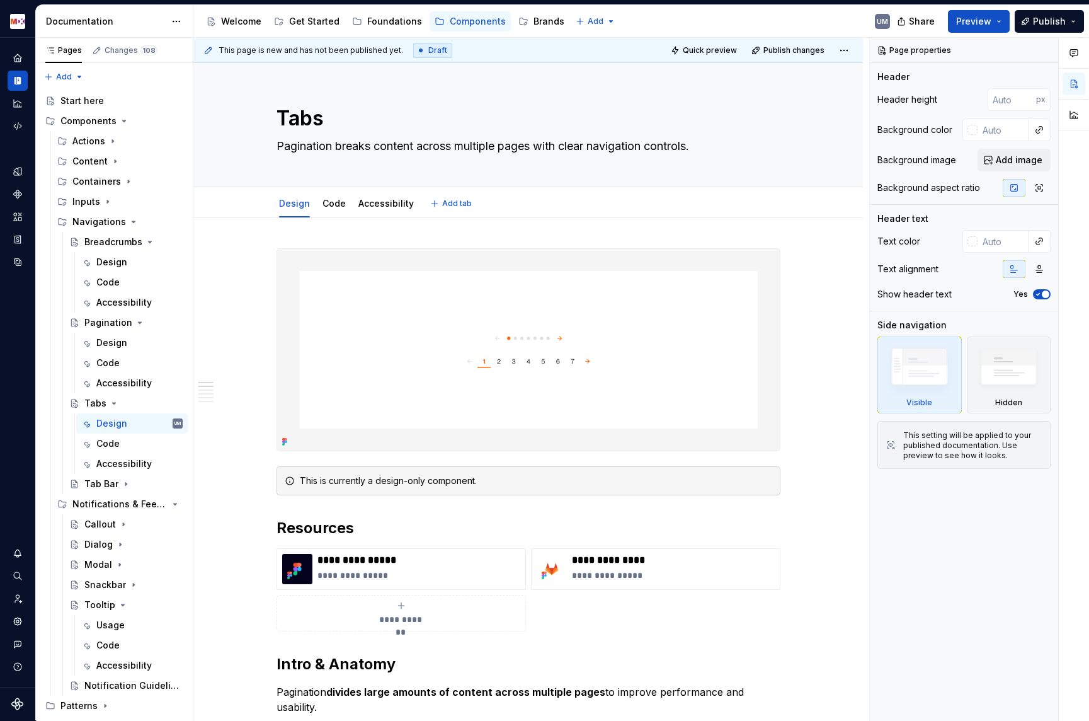
type textarea "*"
type textarea "Tabs"
click at [419, 151] on textarea "Pagination breaks content across multiple pages with clear navigation controls." at bounding box center [526, 146] width 504 height 20
paste textarea "Tabs are used to organise related content into navigable sections within a sing…"
type textarea "*"
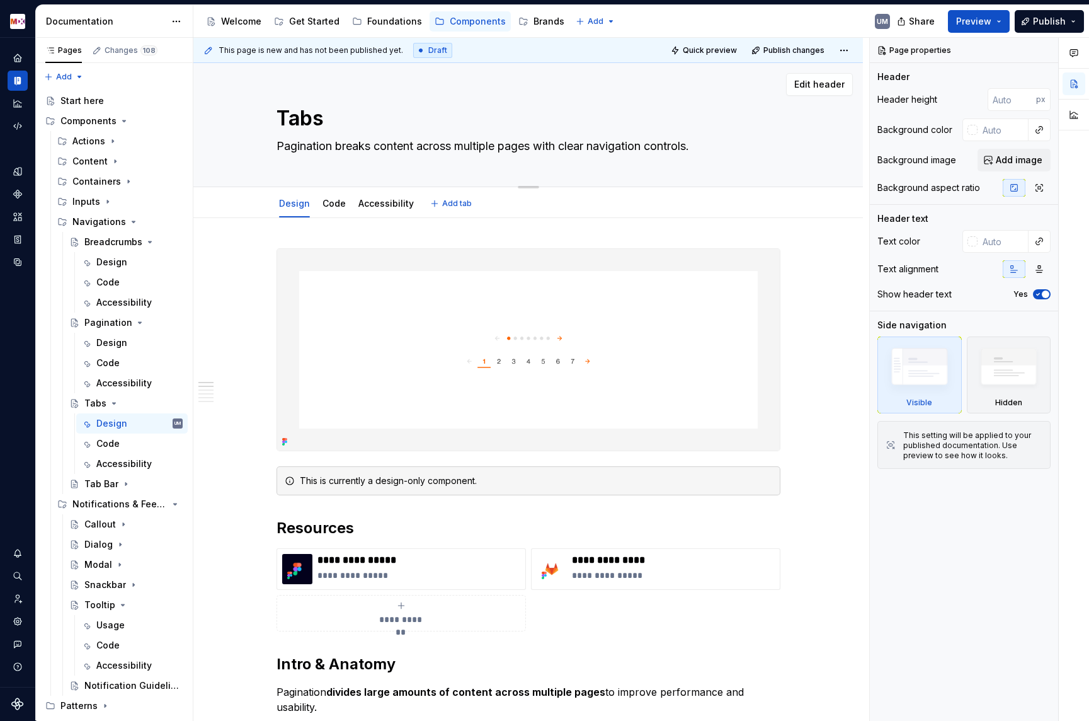
type textarea "Tabs are used to organise related content into navigable sections within a sing…"
type textarea "*"
type textarea "Tabs are used to organise related content into navigable sections within a sing…"
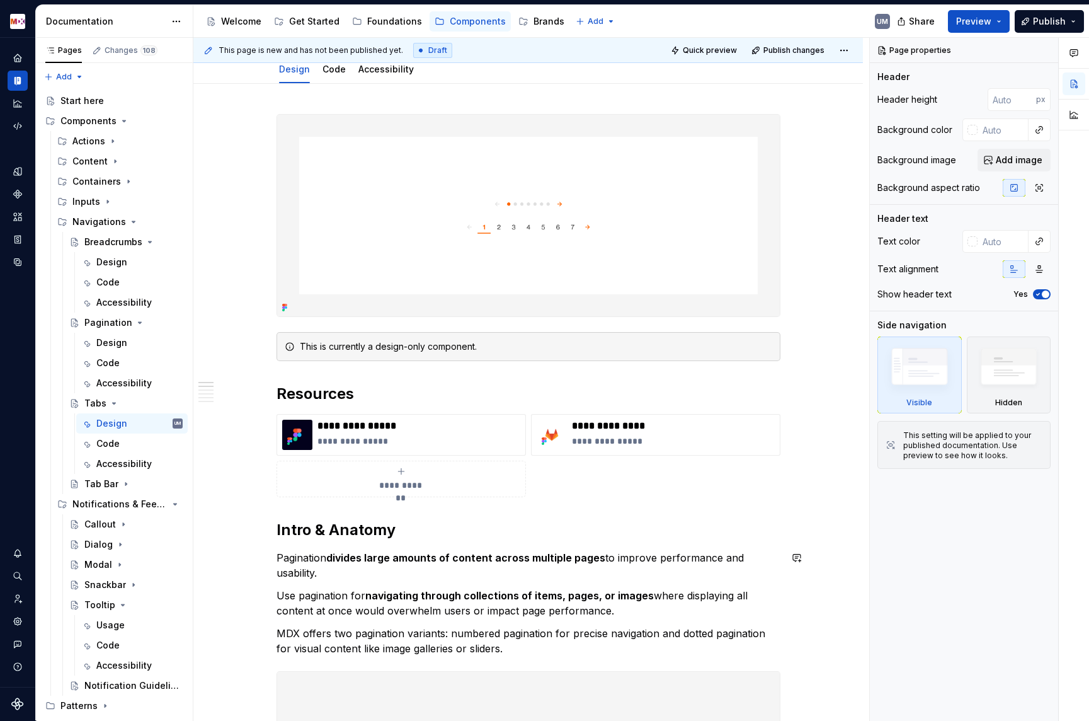
scroll to position [174, 0]
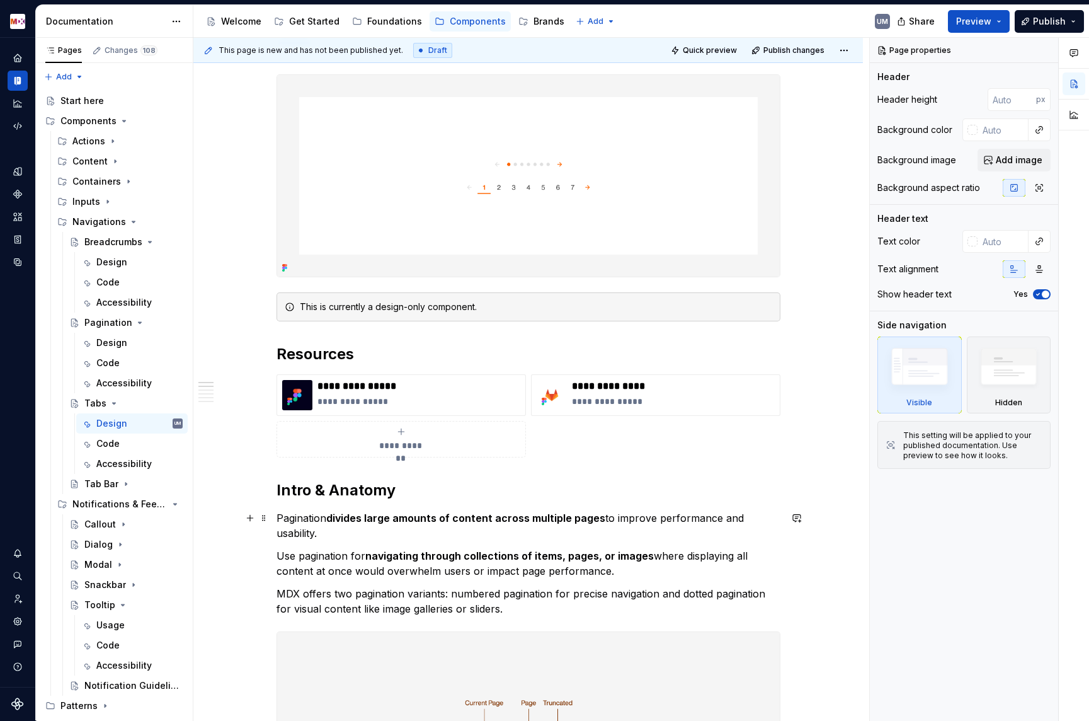
click at [384, 516] on strong "divides large amounts of content across multiple pages" at bounding box center [465, 518] width 279 height 13
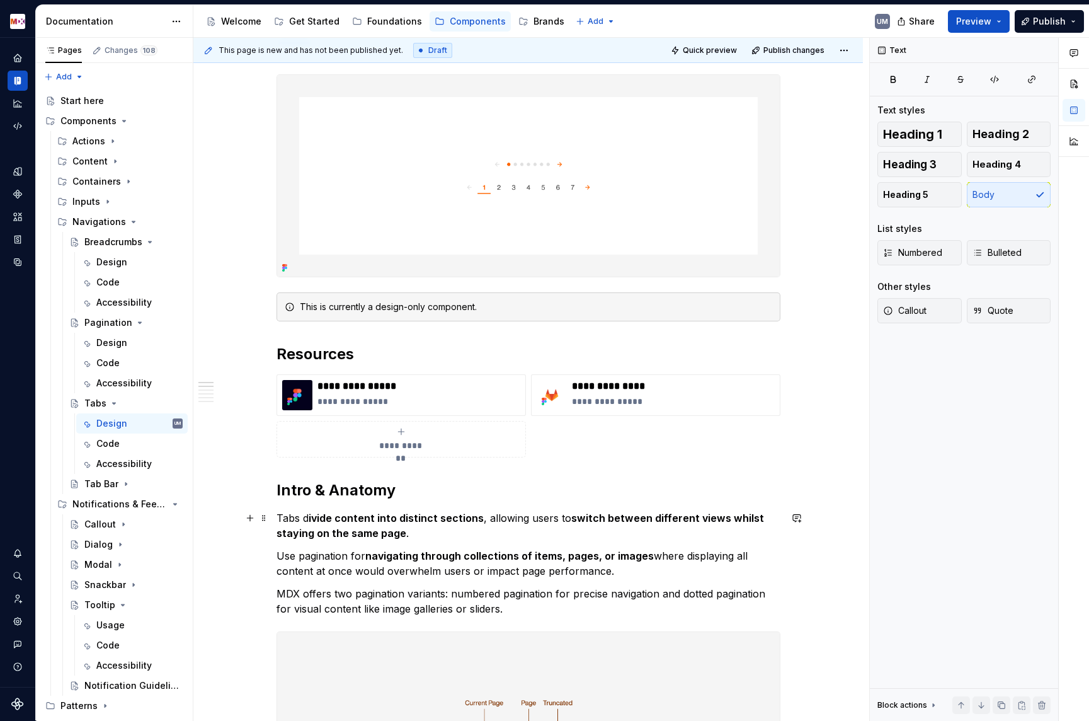
click at [496, 559] on strong "navigating through collections of items, pages, or images" at bounding box center [509, 555] width 289 height 13
click at [503, 595] on p "MDX offers two pagination variants: numbered pagination for precise navigation …" at bounding box center [529, 601] width 504 height 30
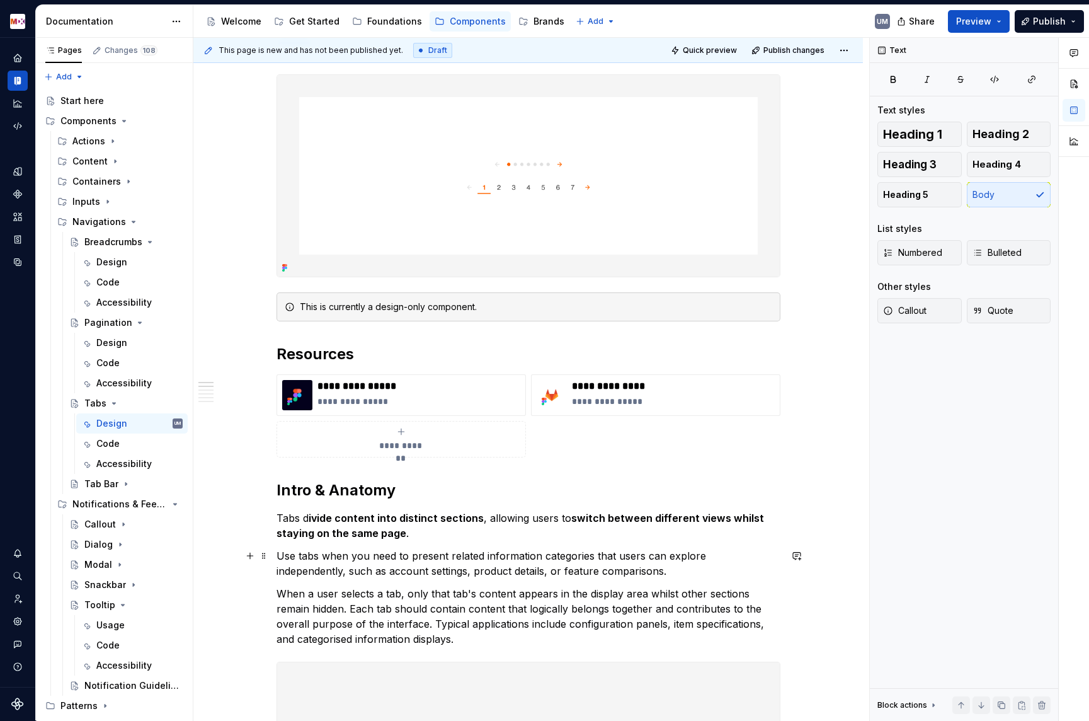
click at [317, 561] on p "Use tabs when you need to present related information categories that users can…" at bounding box center [529, 563] width 504 height 30
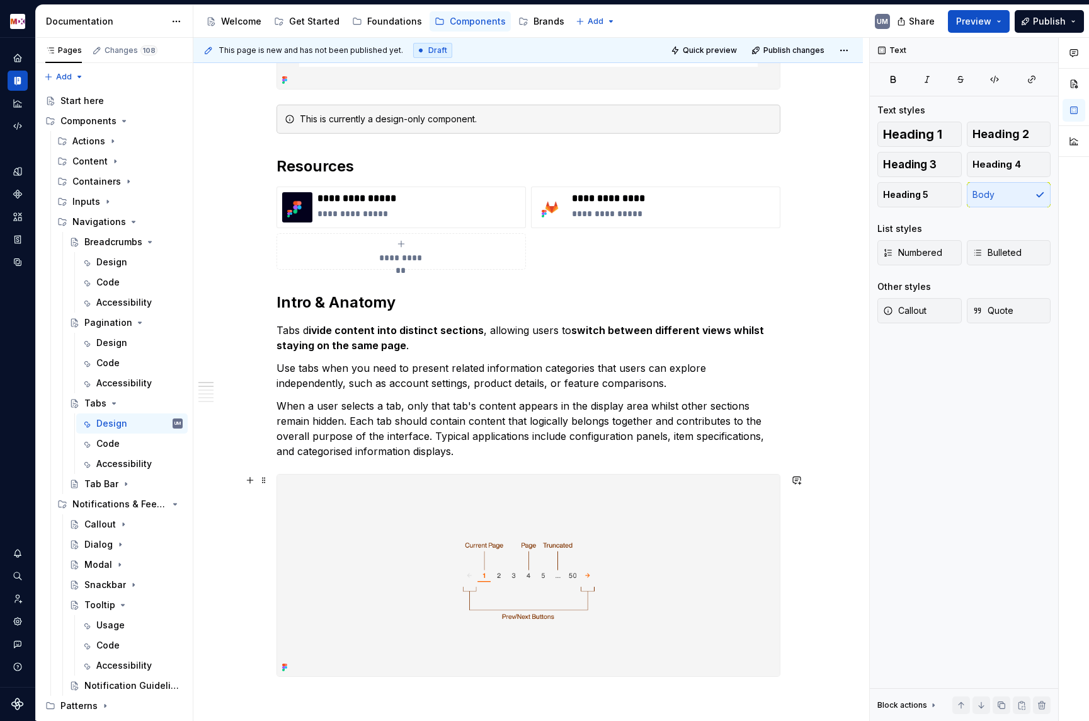
type textarea "*"
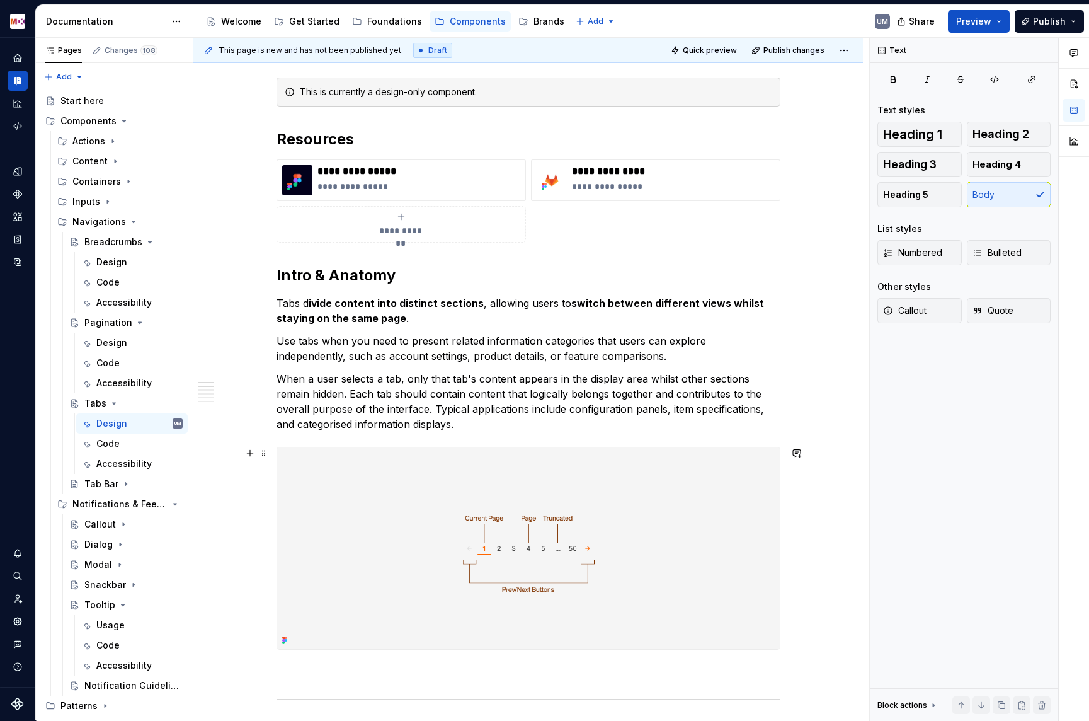
scroll to position [403, 0]
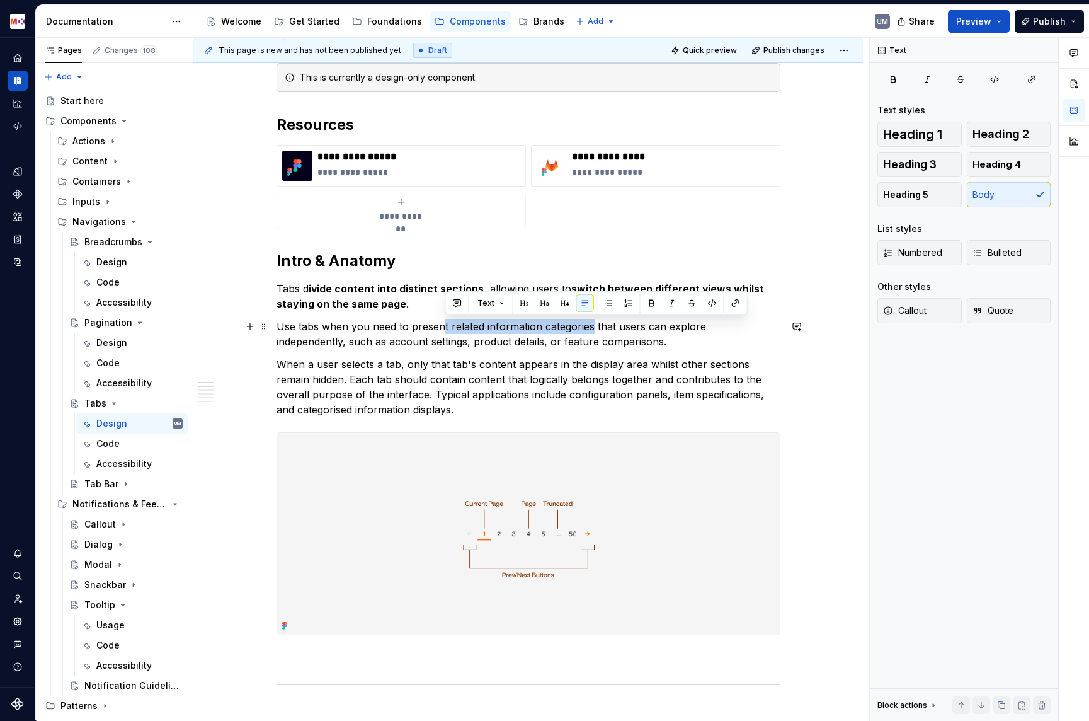
drag, startPoint x: 447, startPoint y: 326, endPoint x: 594, endPoint y: 326, distance: 147.4
click at [594, 326] on p "Use tabs when you need to present related information categories that users can…" at bounding box center [529, 334] width 504 height 30
click at [534, 376] on p "When a user selects a tab, only that tab's content appears in the display area …" at bounding box center [529, 387] width 504 height 60
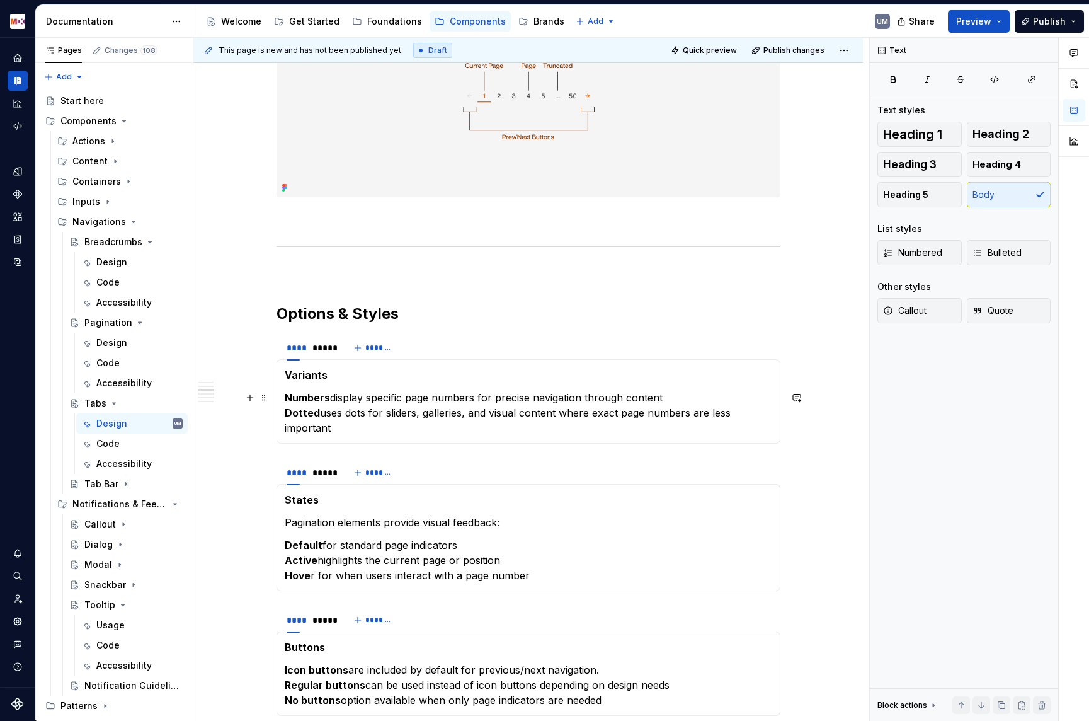
scroll to position [887, 0]
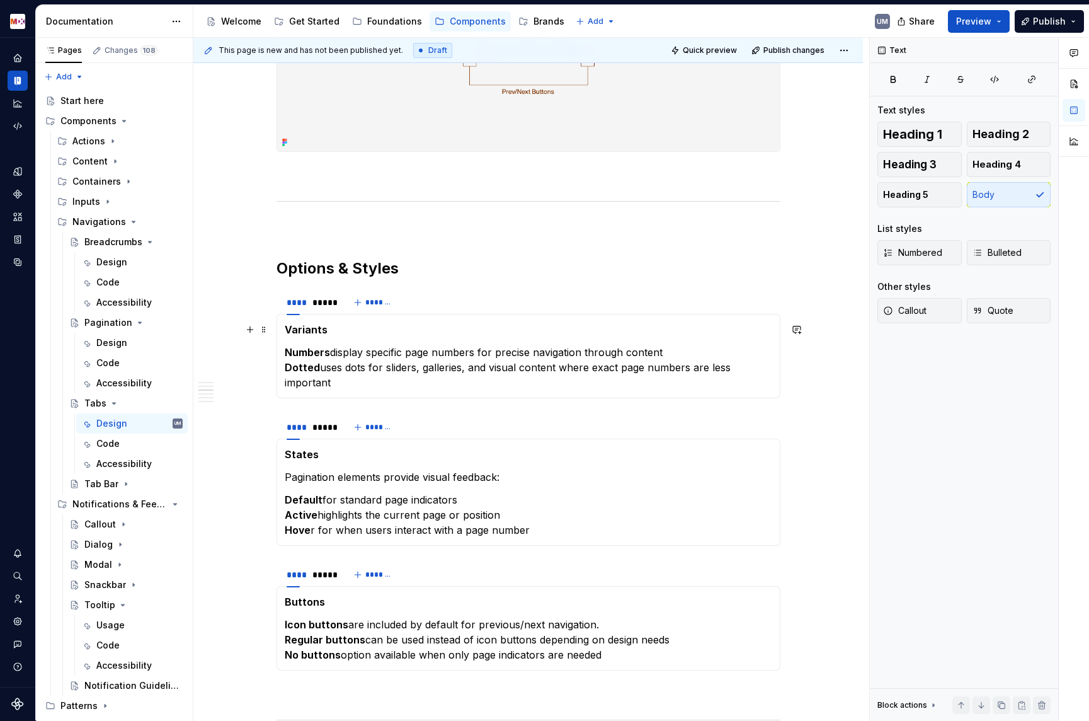
click at [311, 332] on strong "Variants" at bounding box center [306, 329] width 43 height 13
drag, startPoint x: 348, startPoint y: 379, endPoint x: 290, endPoint y: 355, distance: 62.1
click at [290, 355] on p "Numbers display specific page numbers for precise navigation through content Do…" at bounding box center [529, 367] width 488 height 45
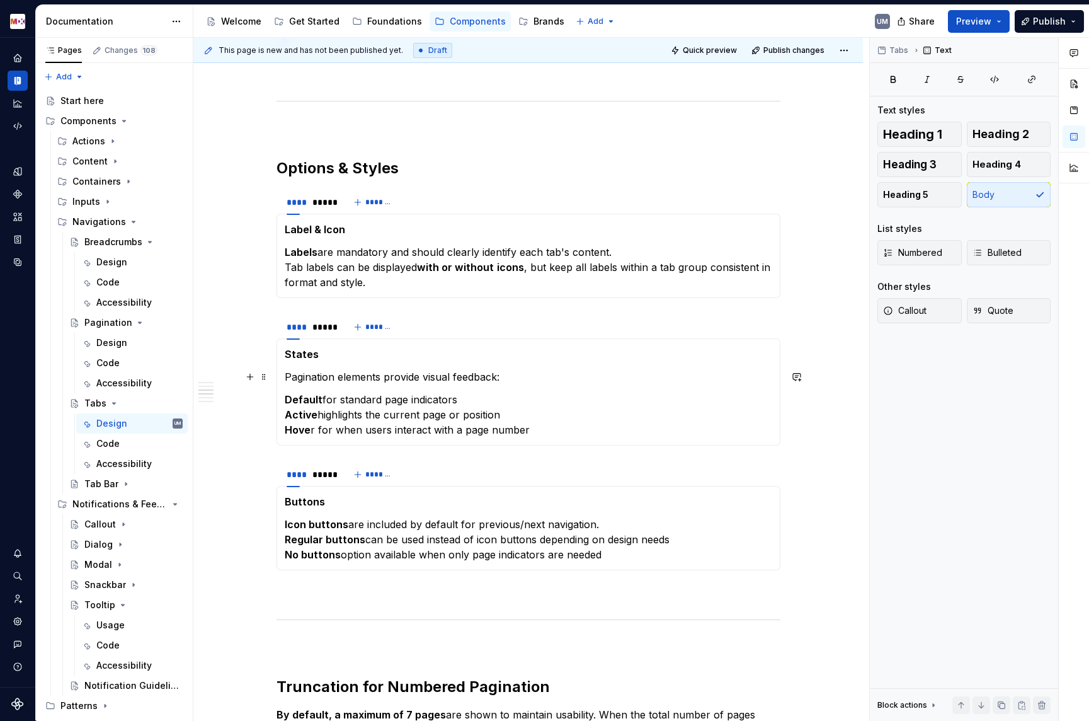
scroll to position [999, 0]
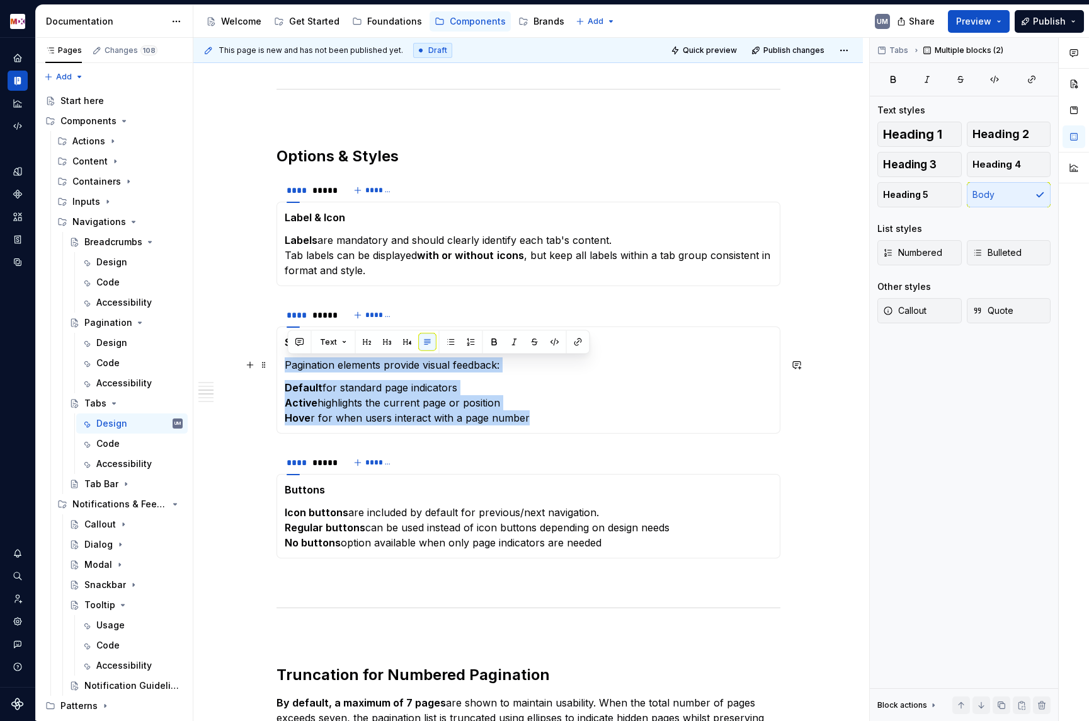
drag, startPoint x: 541, startPoint y: 413, endPoint x: 300, endPoint y: 354, distance: 247.9
click at [300, 354] on section-item-column "States Pagination elements provide visual feedback: Default for standard page i…" at bounding box center [529, 380] width 488 height 91
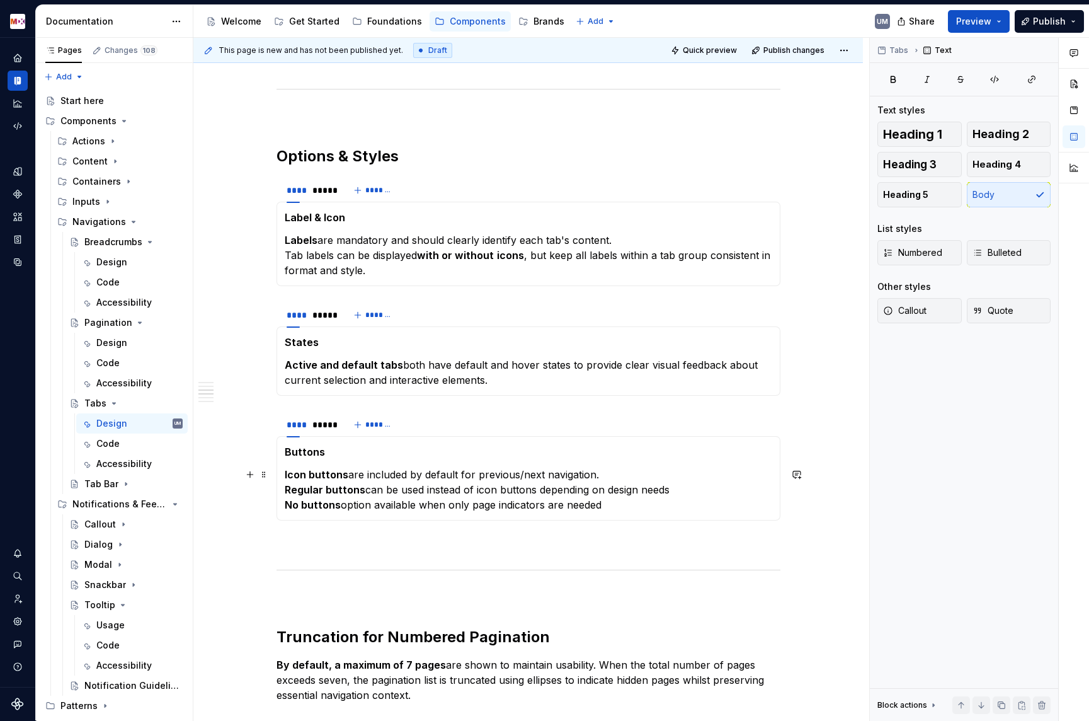
click at [421, 486] on p "Icon buttons are included by default for previous/next navigation. Regular butt…" at bounding box center [529, 489] width 488 height 45
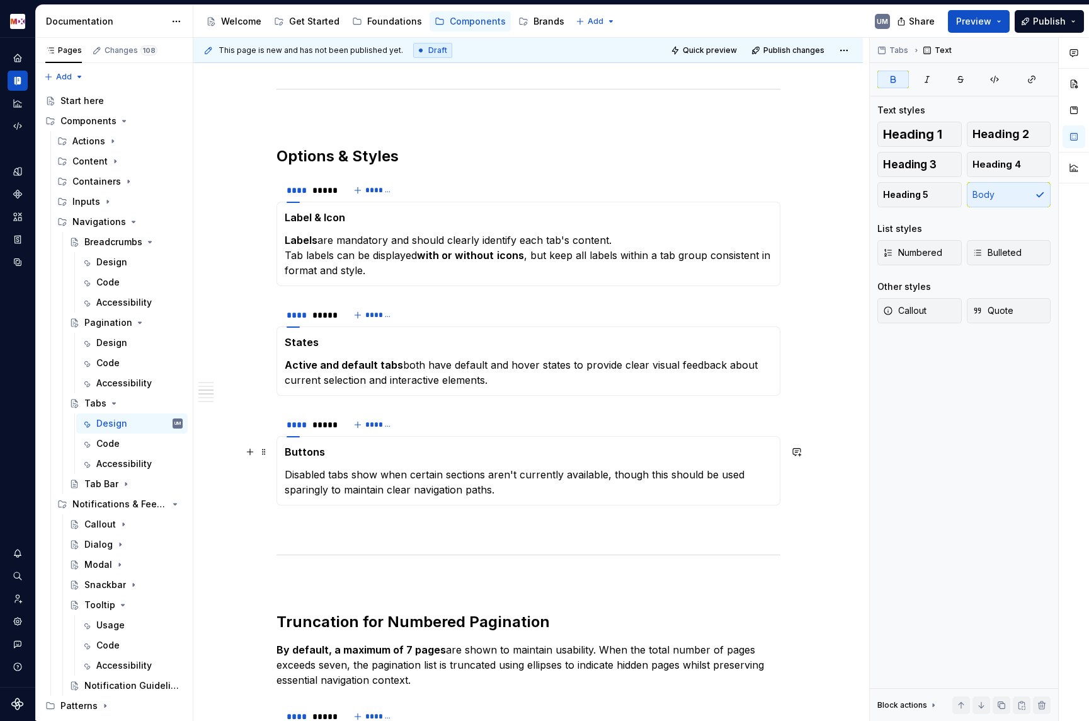
click at [298, 452] on strong "Buttons" at bounding box center [305, 451] width 40 height 13
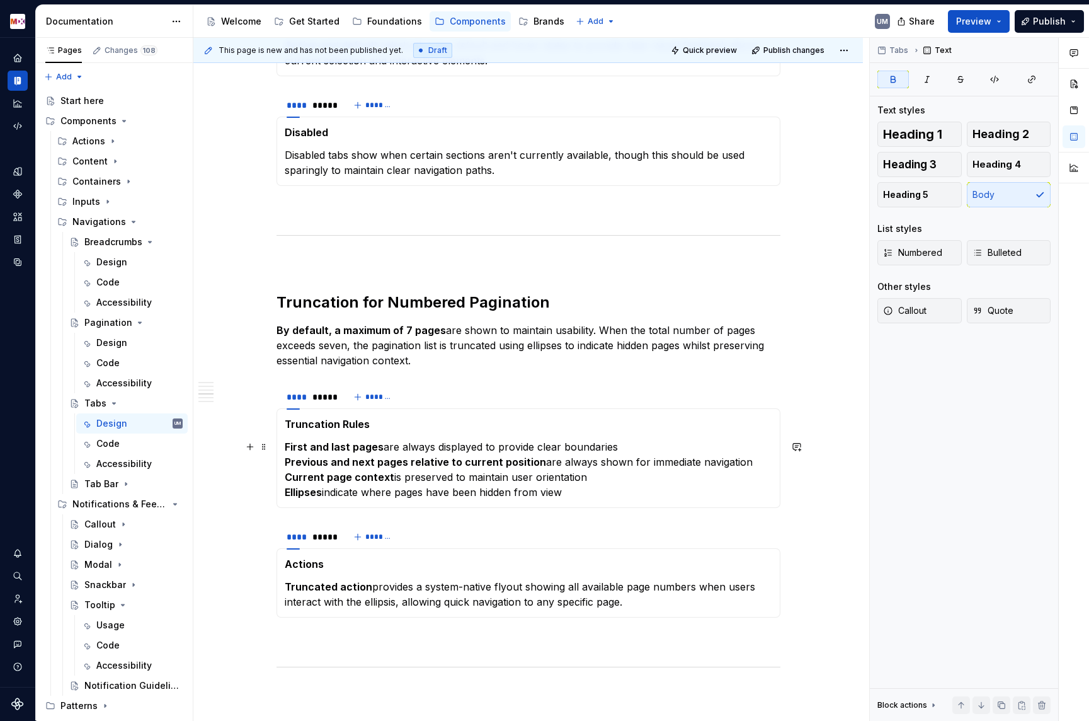
scroll to position [1363, 0]
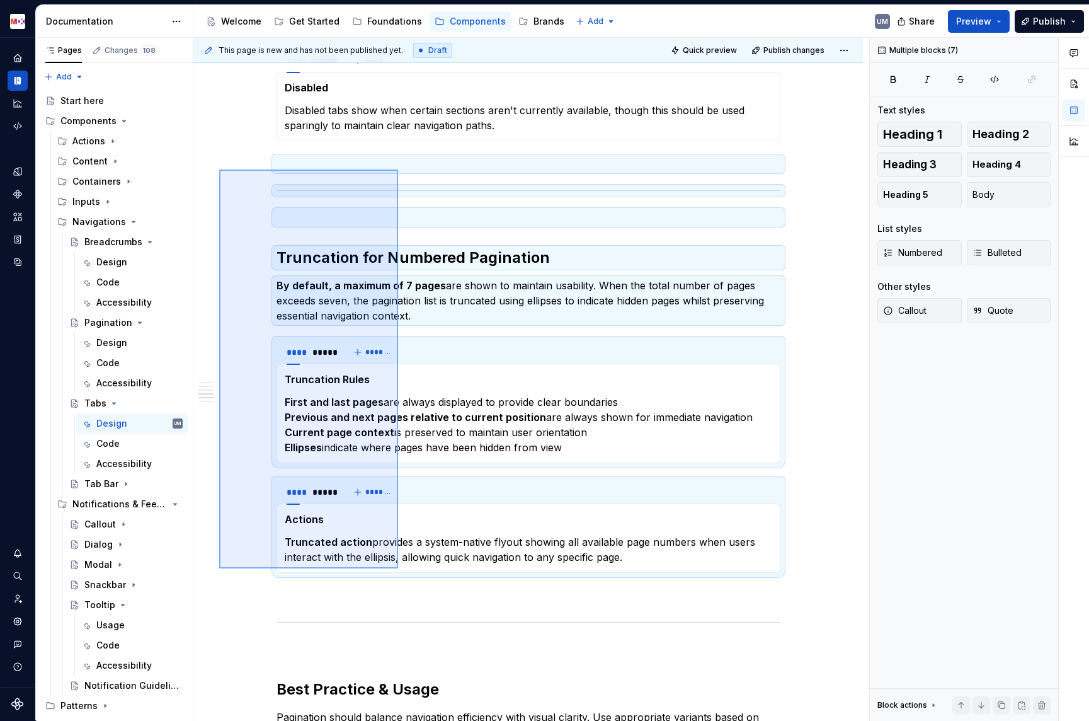
drag, startPoint x: 220, startPoint y: 169, endPoint x: 398, endPoint y: 568, distance: 436.9
click at [398, 568] on div "**********" at bounding box center [531, 379] width 676 height 683
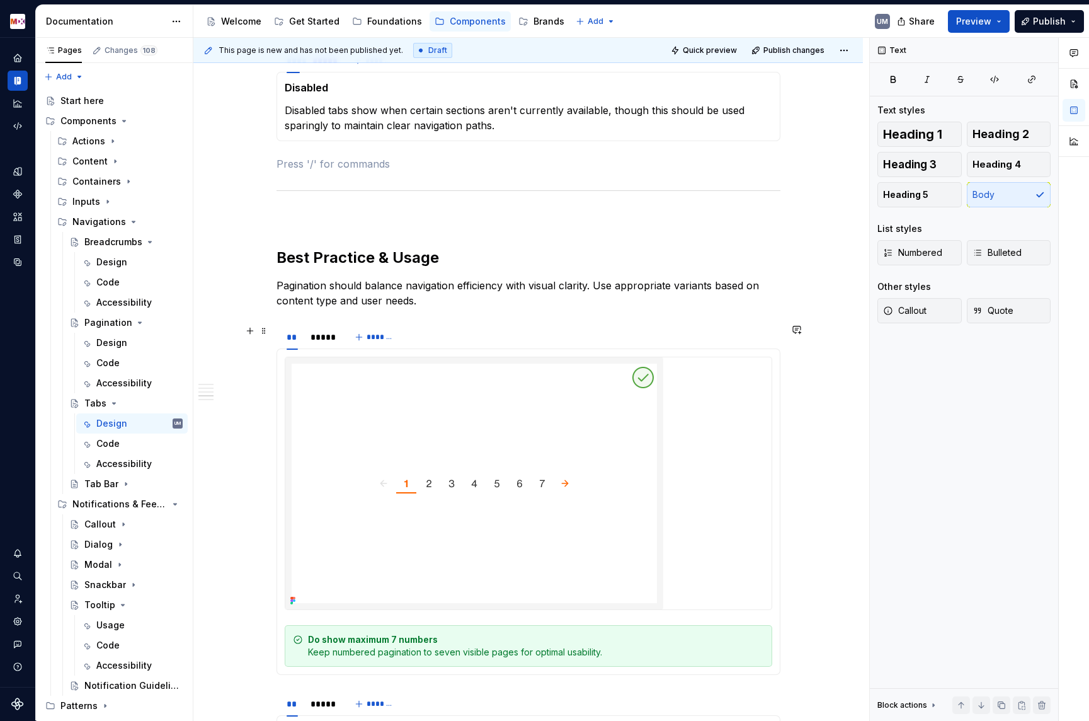
click at [461, 290] on p "Pagination should balance navigation efficiency with visual clarity. Use approp…" at bounding box center [529, 293] width 504 height 30
click at [125, 485] on icon "Page tree" at bounding box center [126, 484] width 10 height 10
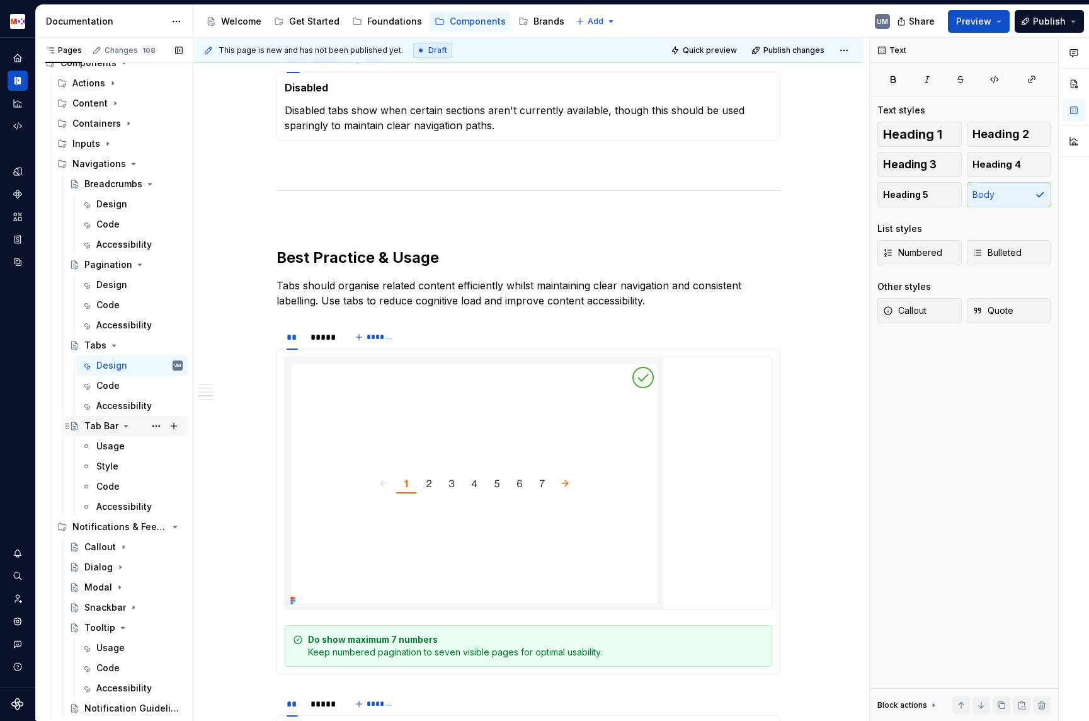
scroll to position [71, 0]
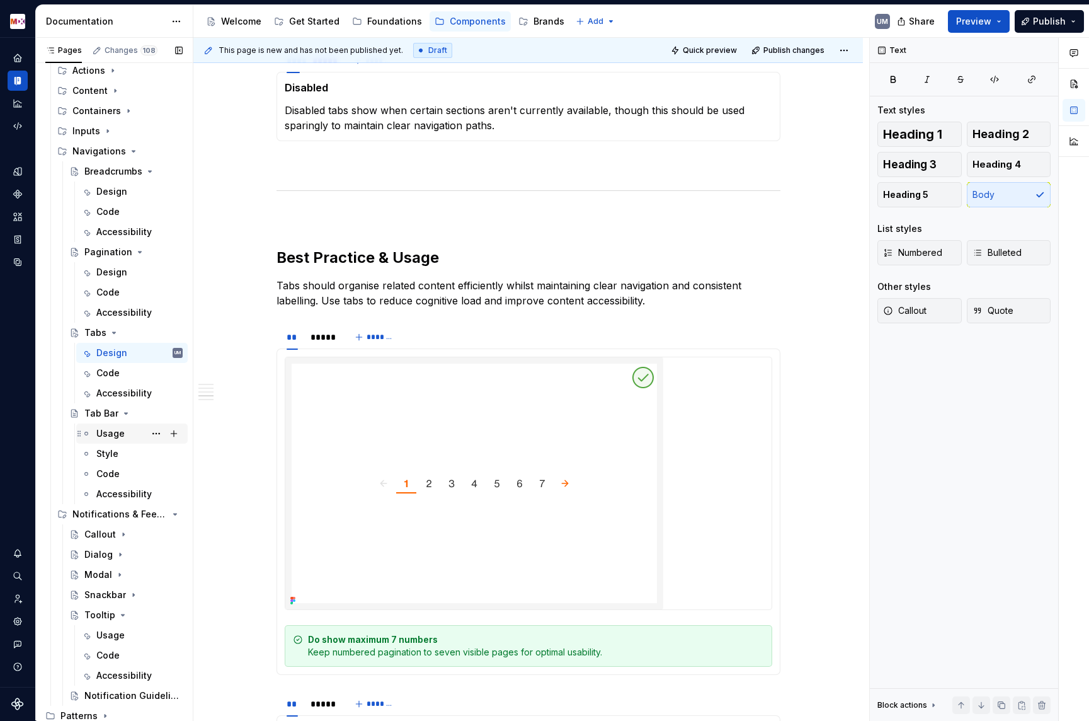
click at [112, 433] on div "Usage" at bounding box center [110, 433] width 28 height 13
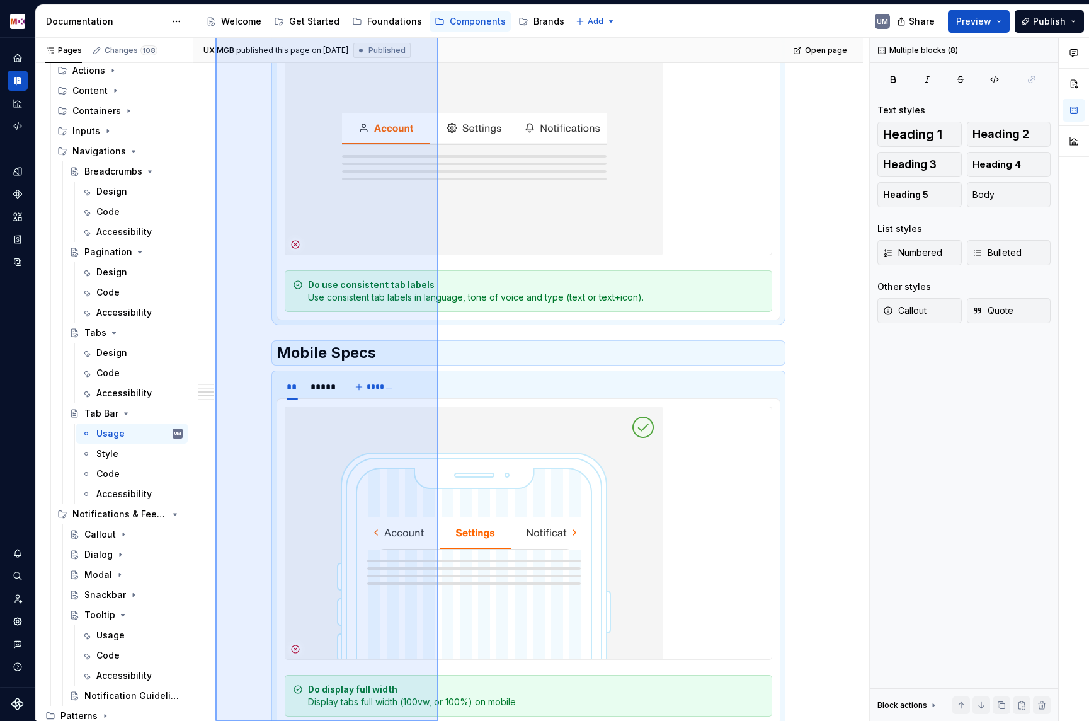
scroll to position [2184, 0]
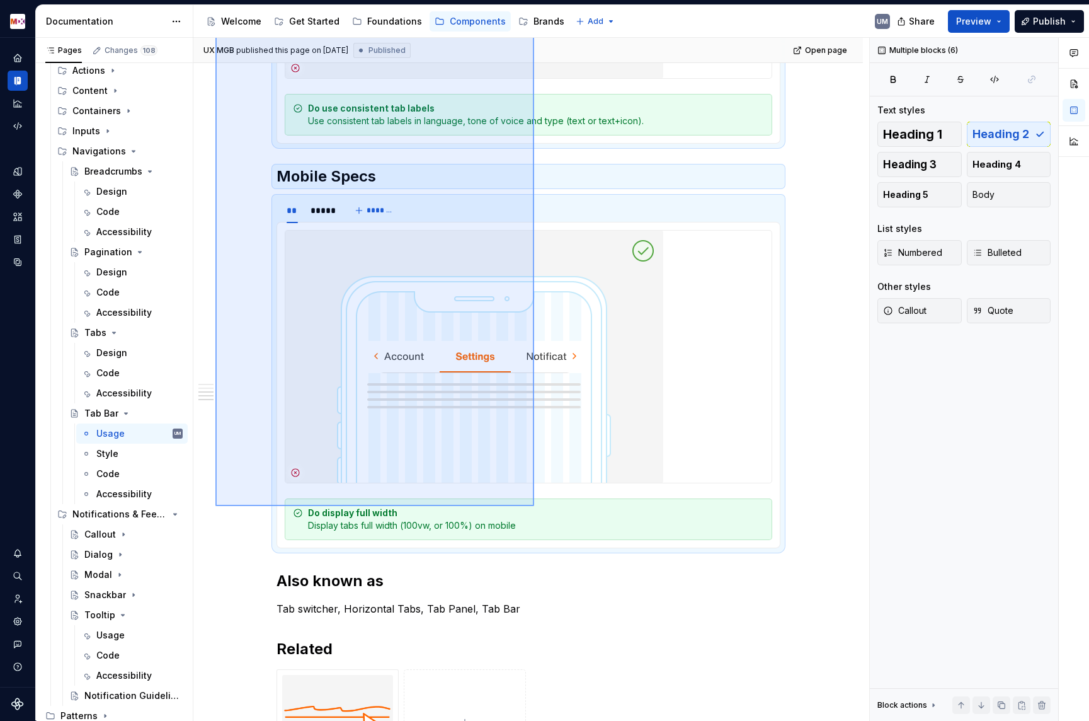
drag, startPoint x: 215, startPoint y: 272, endPoint x: 534, endPoint y: 505, distance: 395.3
click at [534, 505] on div "**********" at bounding box center [531, 379] width 676 height 683
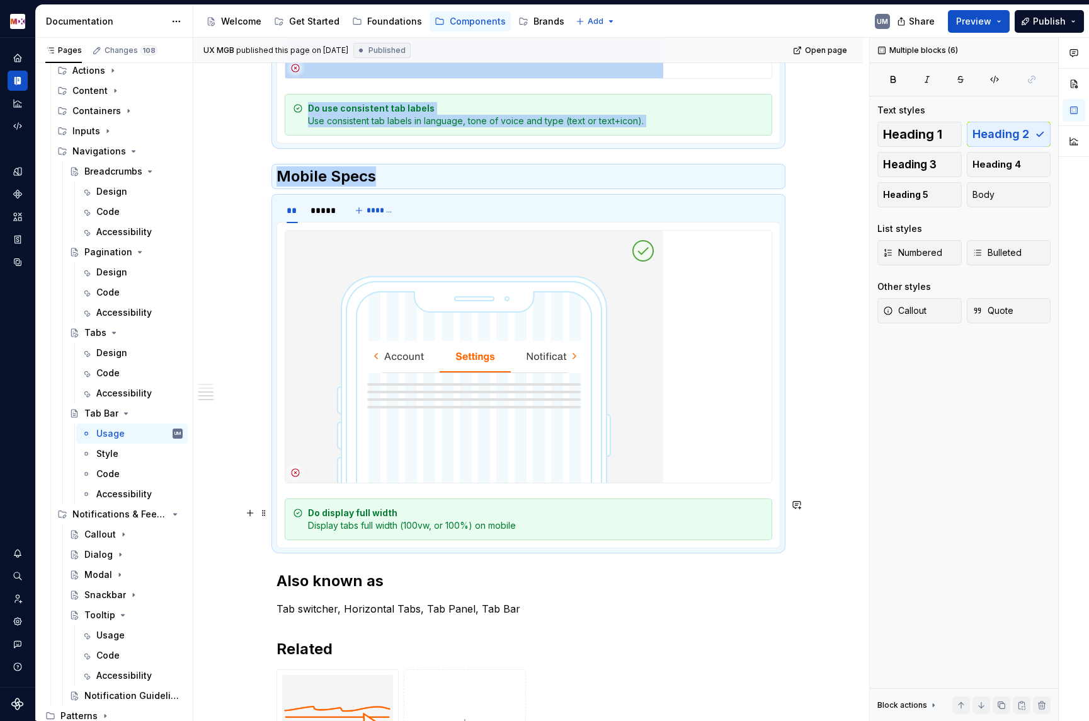
copy div "Usage ** ***** ******* Do use for separating sections of grouped content Use ta…"
click at [115, 355] on div "Design" at bounding box center [111, 353] width 31 height 13
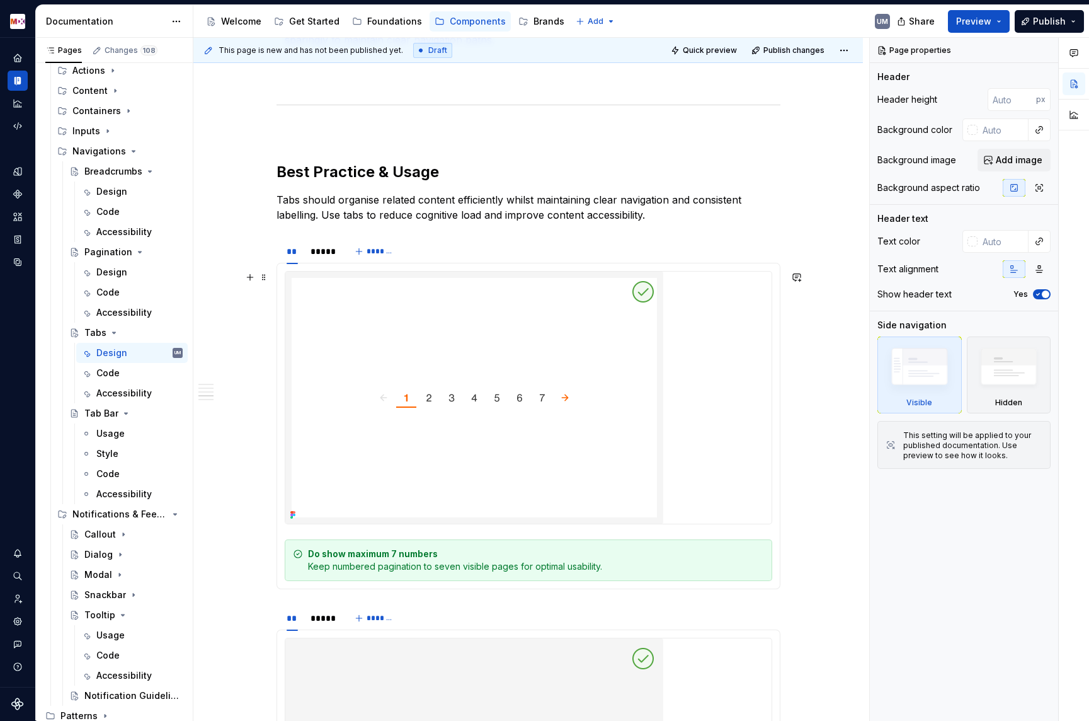
scroll to position [1456, 0]
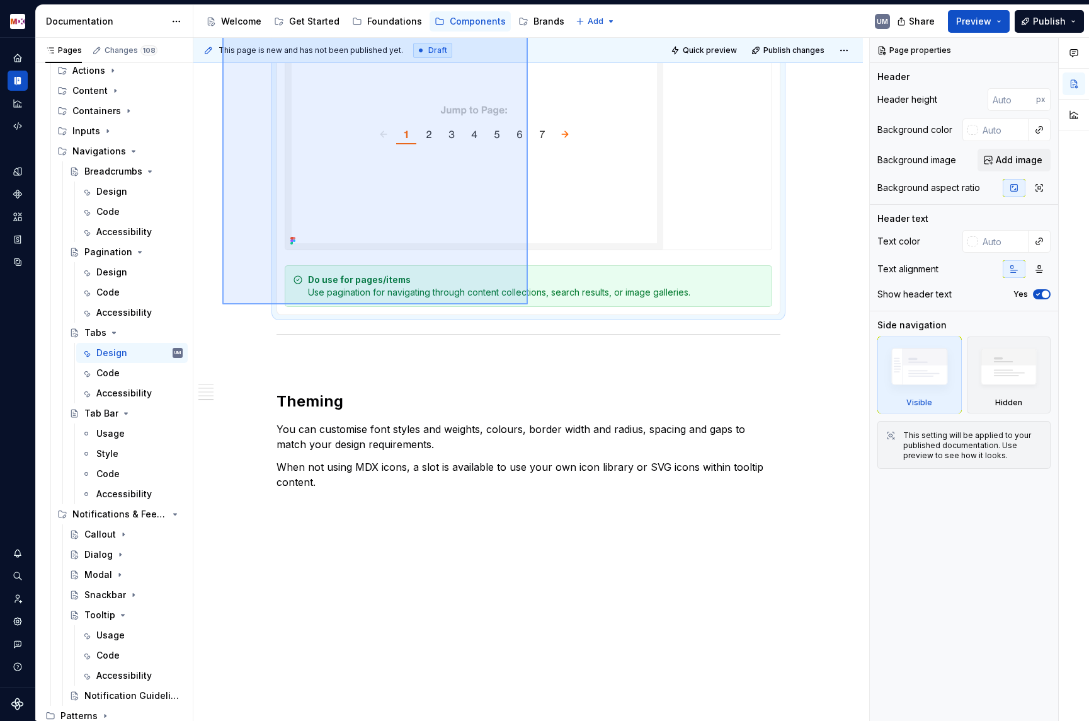
drag, startPoint x: 223, startPoint y: 249, endPoint x: 528, endPoint y: 304, distance: 310.0
click at [528, 304] on div "**********" at bounding box center [531, 379] width 676 height 683
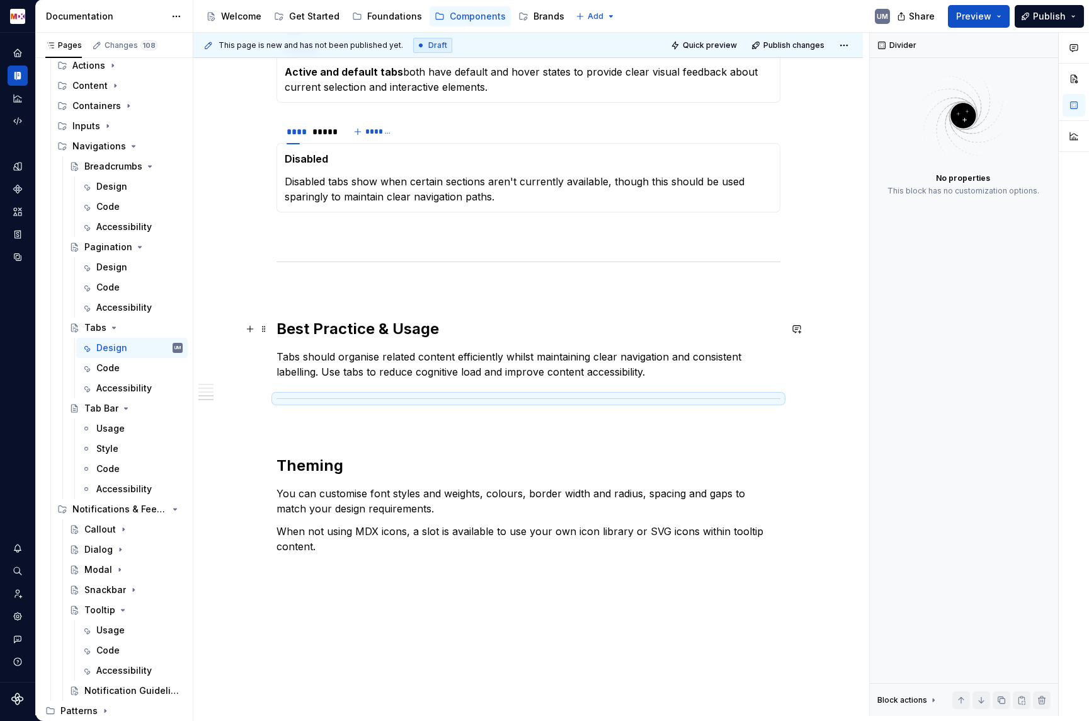
scroll to position [1271, 0]
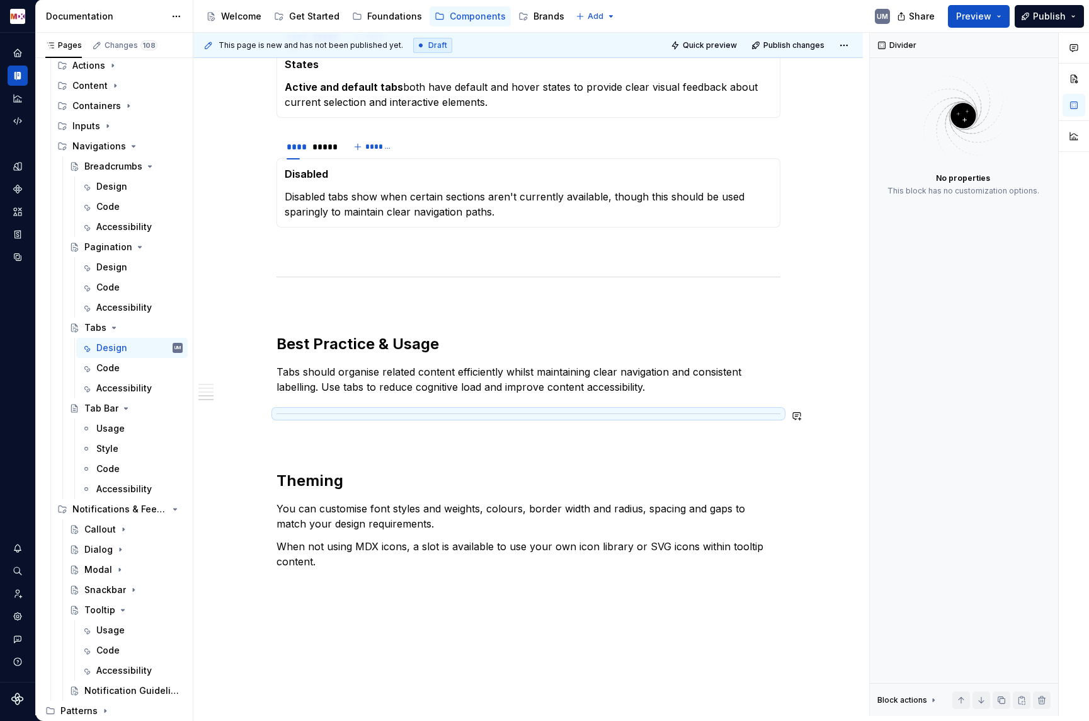
click at [671, 391] on p "Tabs should organise related content efficiently whilst maintaining clear navig…" at bounding box center [529, 379] width 504 height 30
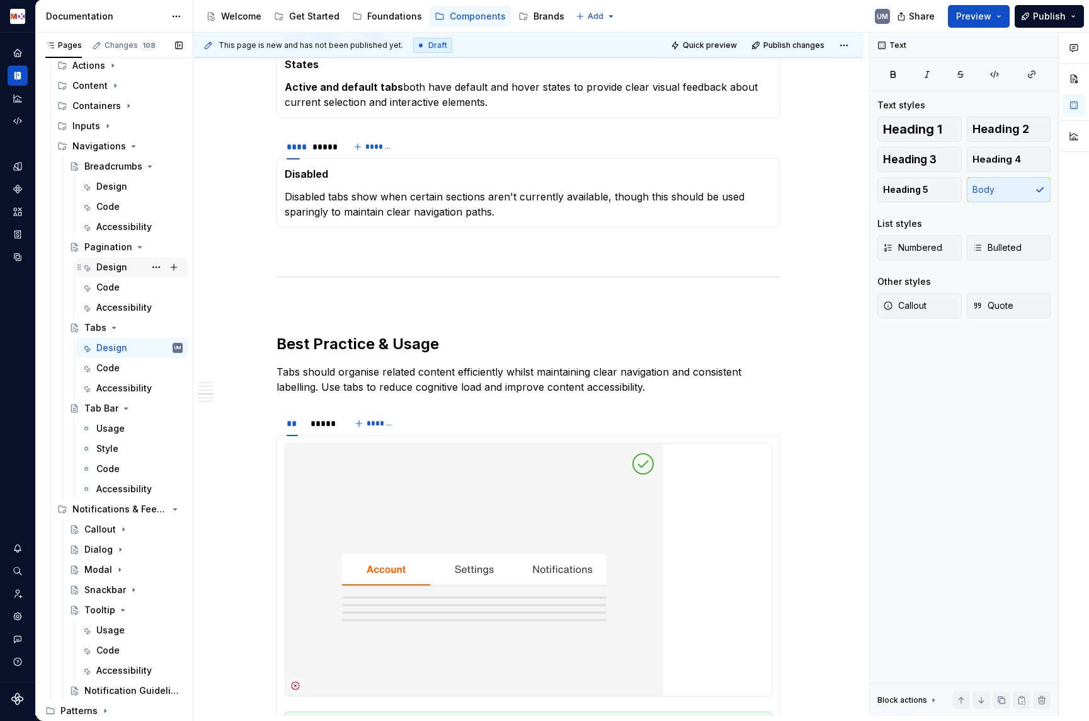
click at [119, 270] on div "Design" at bounding box center [111, 267] width 31 height 13
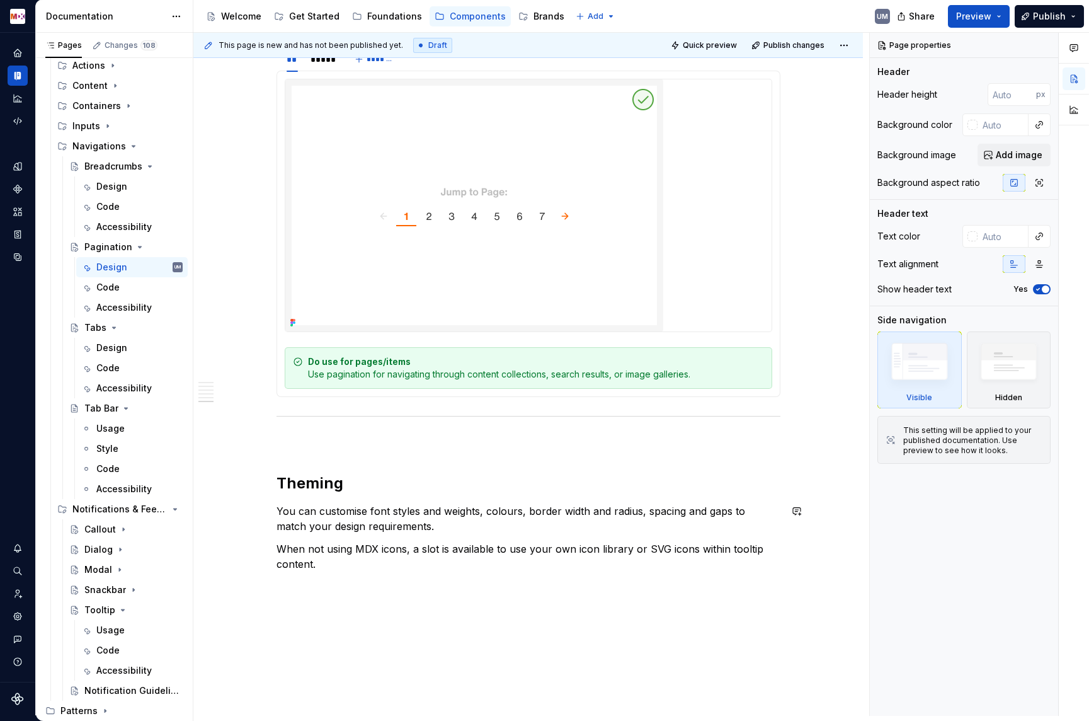
scroll to position [2910, 0]
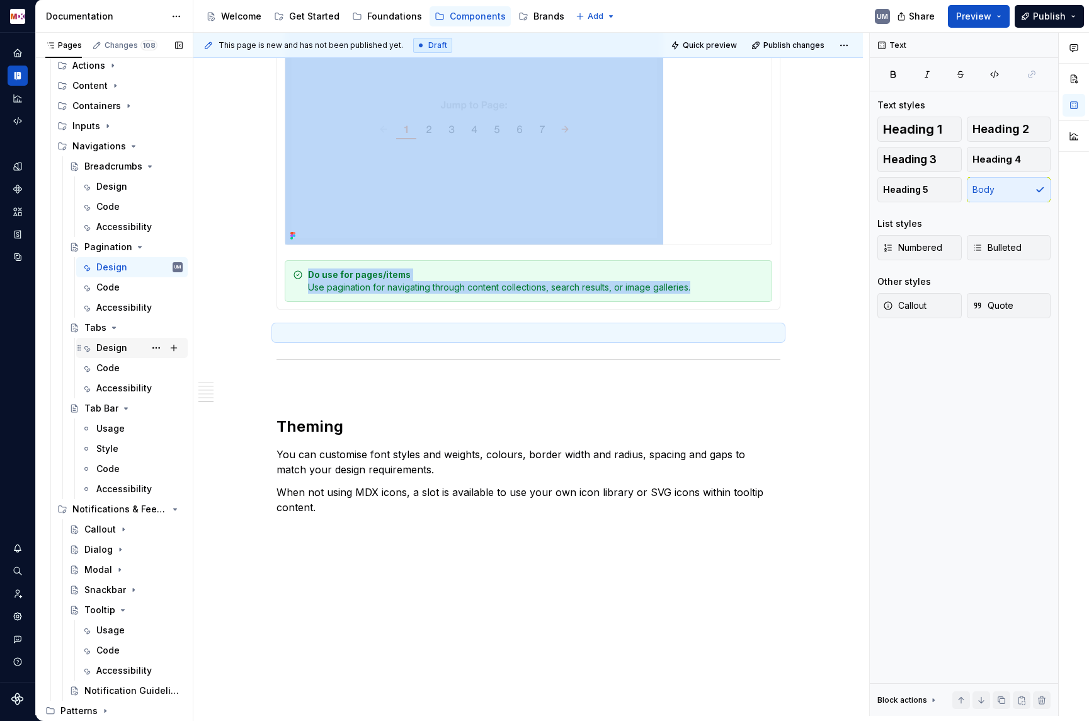
click at [117, 350] on div "Design" at bounding box center [111, 347] width 31 height 13
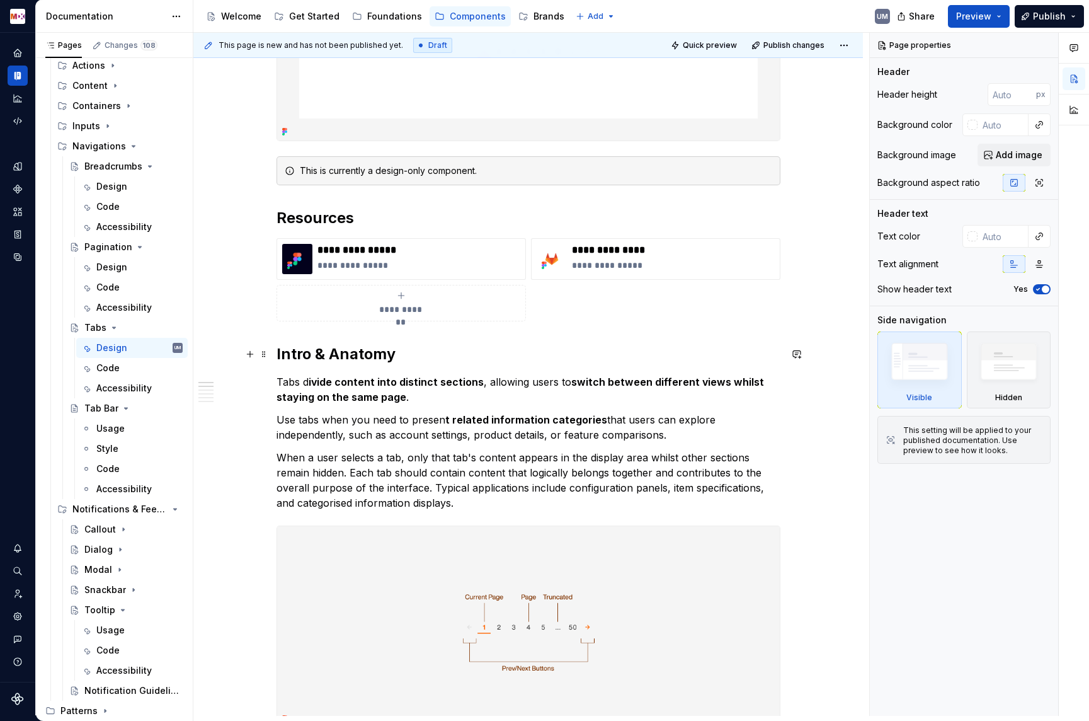
scroll to position [268, 0]
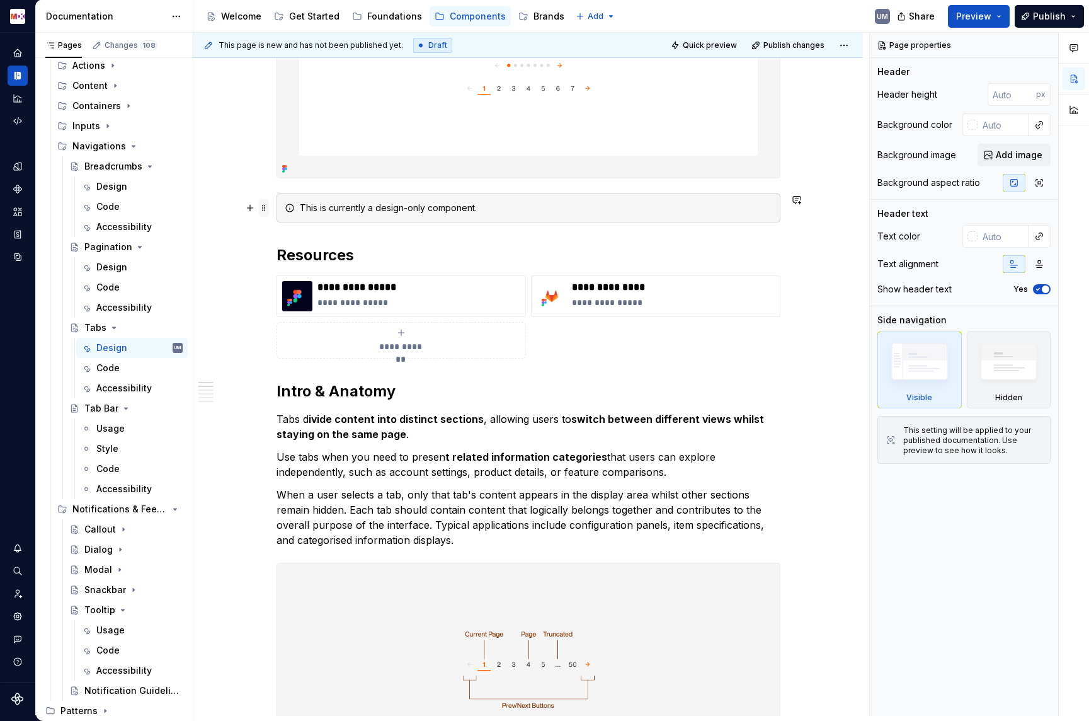
click at [268, 205] on span at bounding box center [264, 208] width 10 height 18
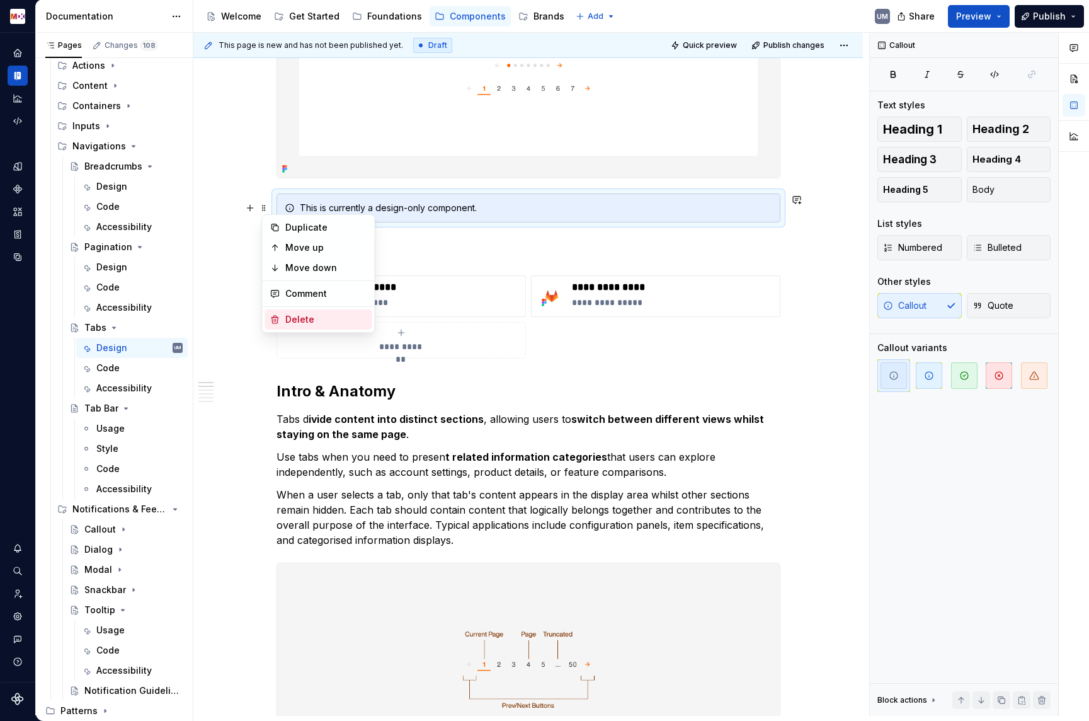
click at [305, 320] on div "Delete" at bounding box center [326, 319] width 82 height 13
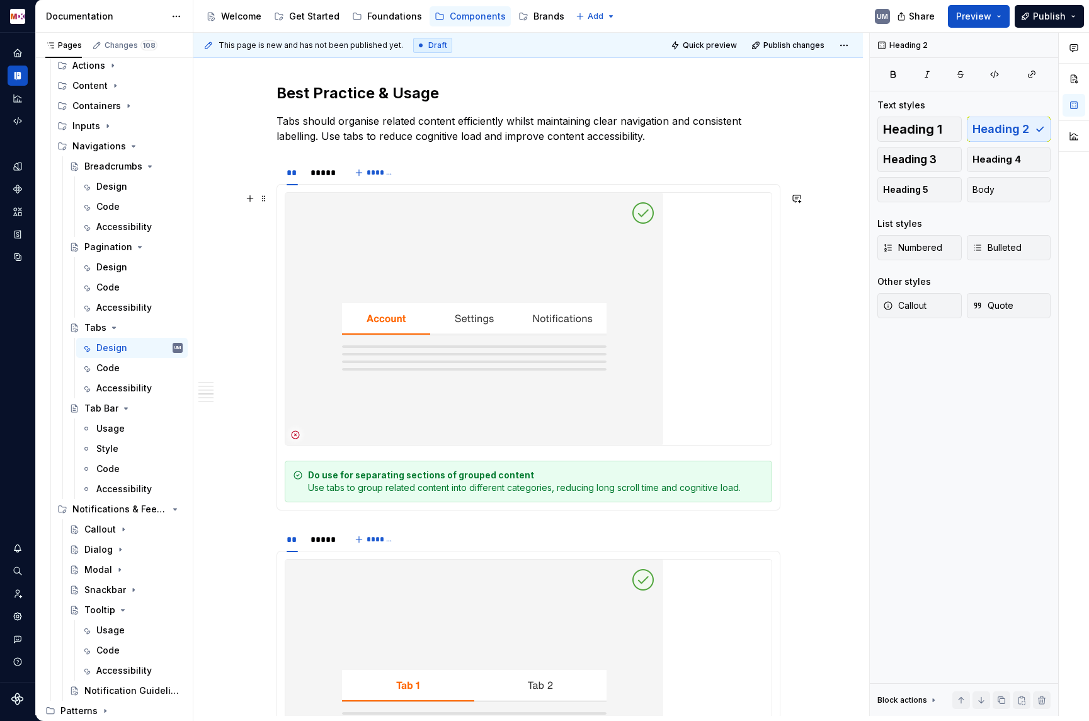
scroll to position [1411, 0]
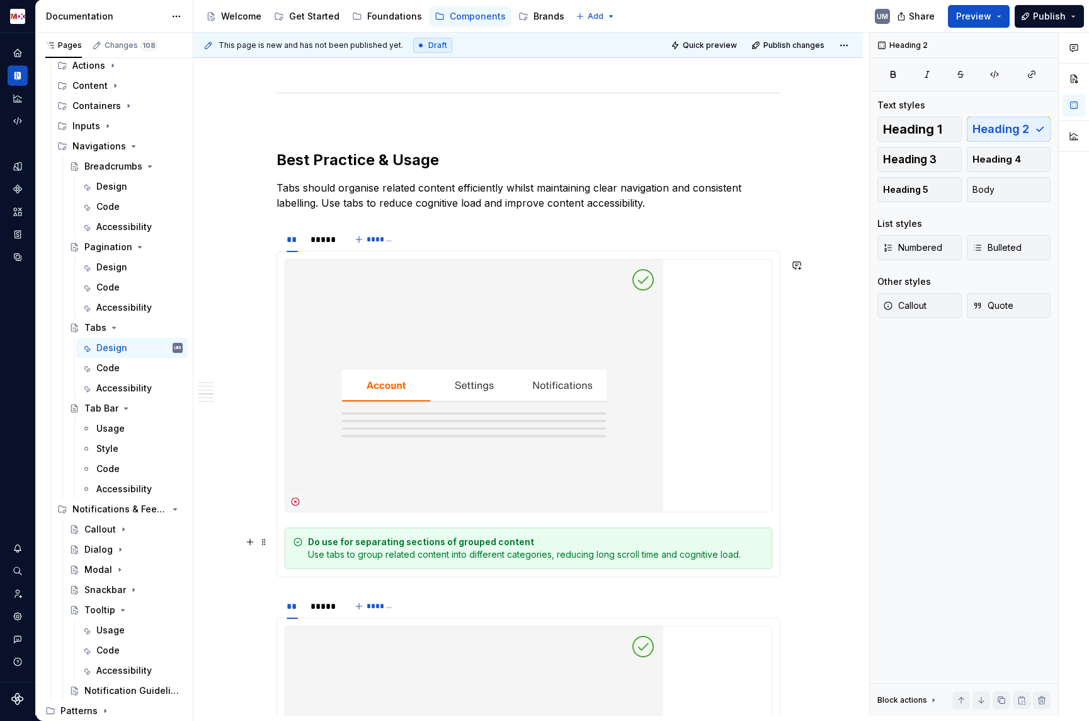
click at [400, 538] on strong "Do use for separating sections of grouped content" at bounding box center [421, 541] width 226 height 11
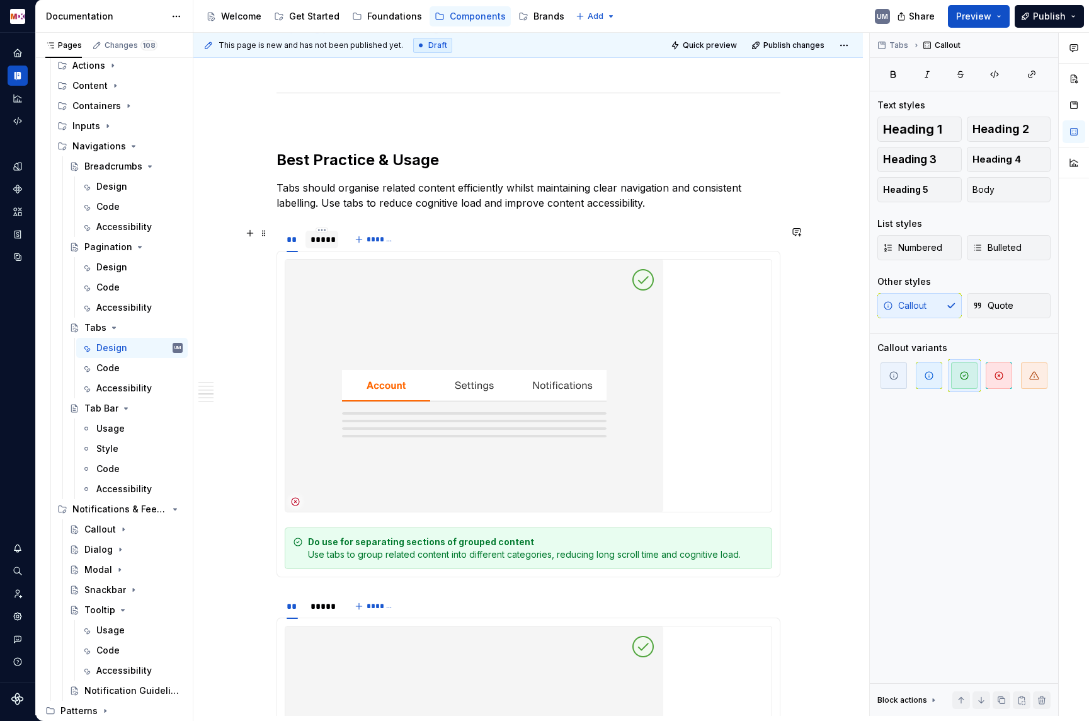
click at [319, 242] on div "*****" at bounding box center [322, 239] width 23 height 13
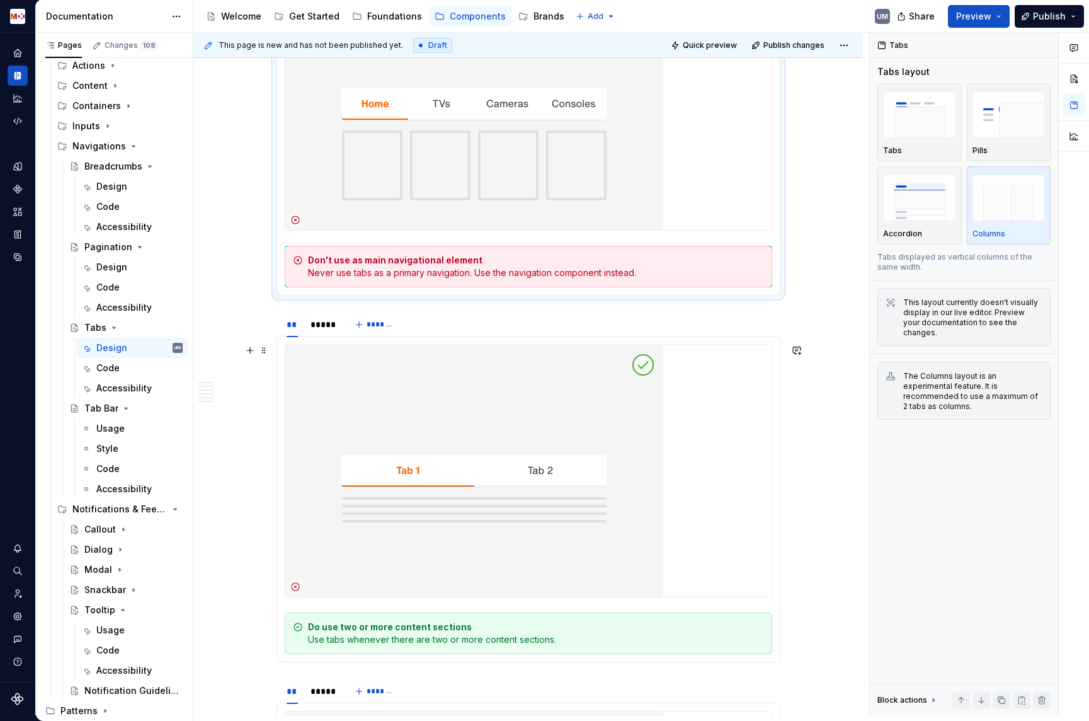
scroll to position [1698, 0]
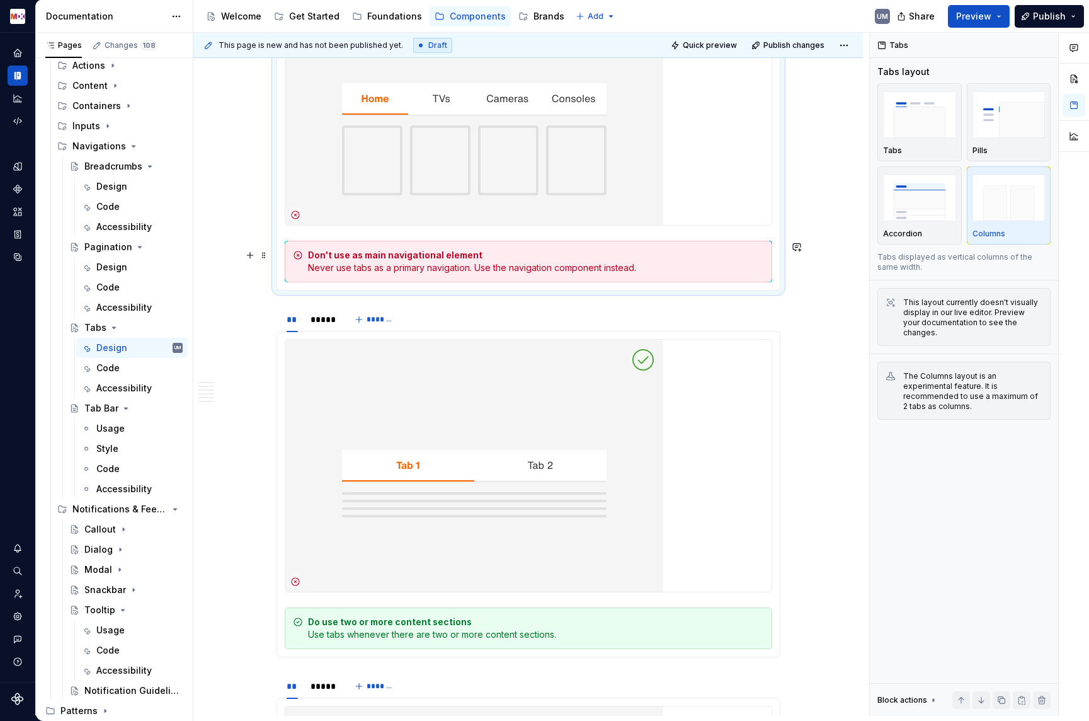
click at [525, 267] on div "Don't use as main navigational element Never use tabs as a primary navigation. …" at bounding box center [536, 261] width 456 height 25
click at [535, 271] on div "Don't use as main navigational element Never use tabs as a primary navigation. …" at bounding box center [536, 261] width 456 height 25
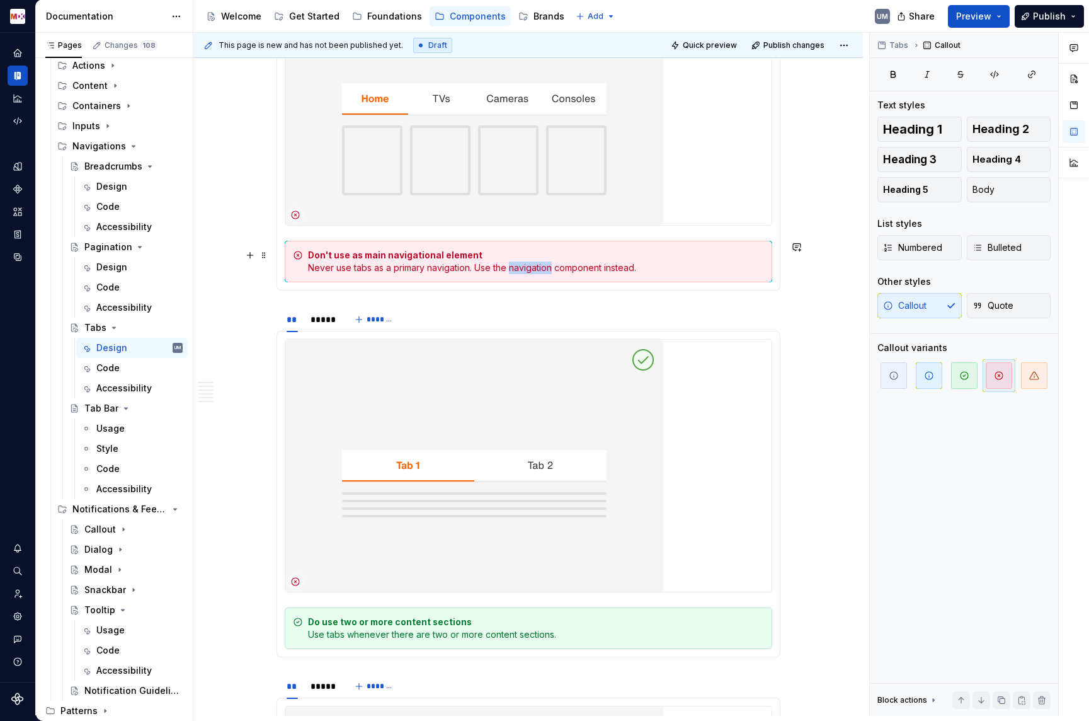
click at [535, 271] on div "Don't use as main navigational element Never use tabs as a primary navigation. …" at bounding box center [536, 261] width 456 height 25
click at [512, 290] on section "** ***** ******* Do use for separating sections of grouped content Use tabs to …" at bounding box center [529, 115] width 504 height 352
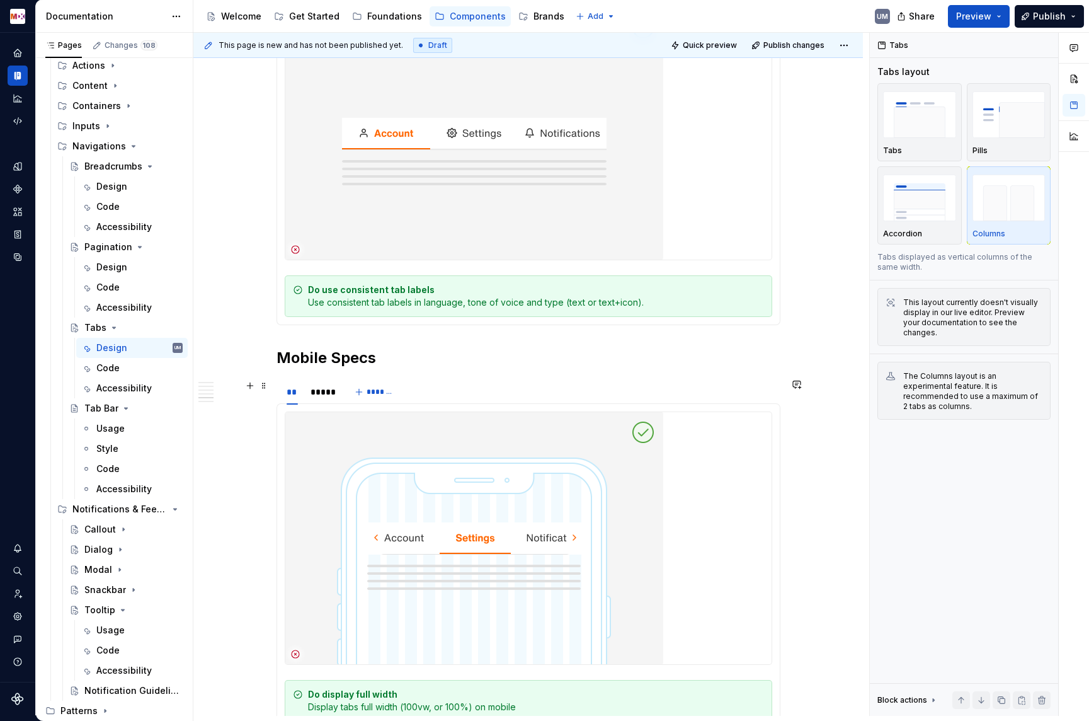
scroll to position [2830, 0]
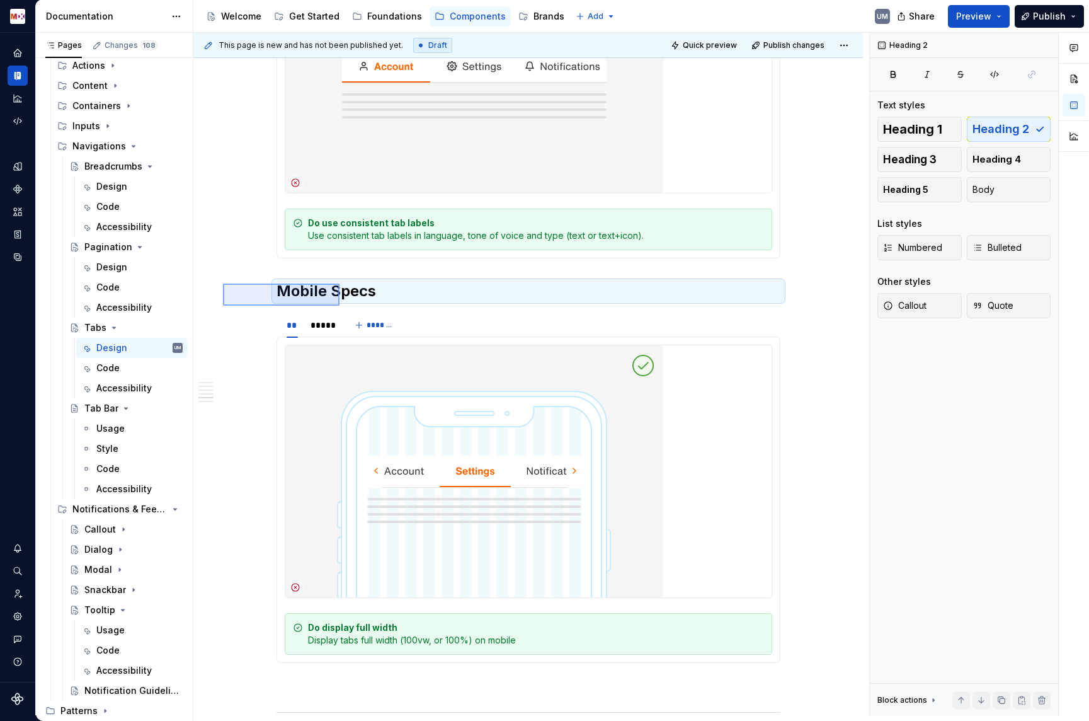
drag, startPoint x: 223, startPoint y: 284, endPoint x: 341, endPoint y: 306, distance: 119.9
click at [341, 306] on div "**********" at bounding box center [531, 374] width 676 height 683
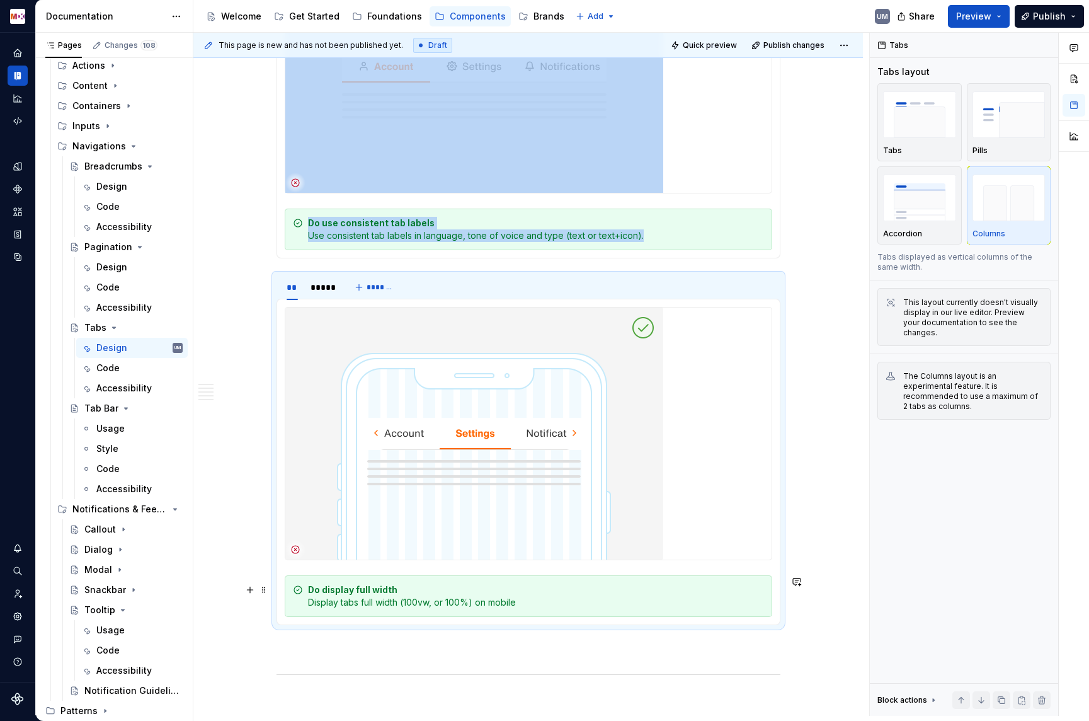
click at [509, 602] on div "Do display full width Display tabs full width (100vw, or 100%) on mobile" at bounding box center [536, 595] width 456 height 25
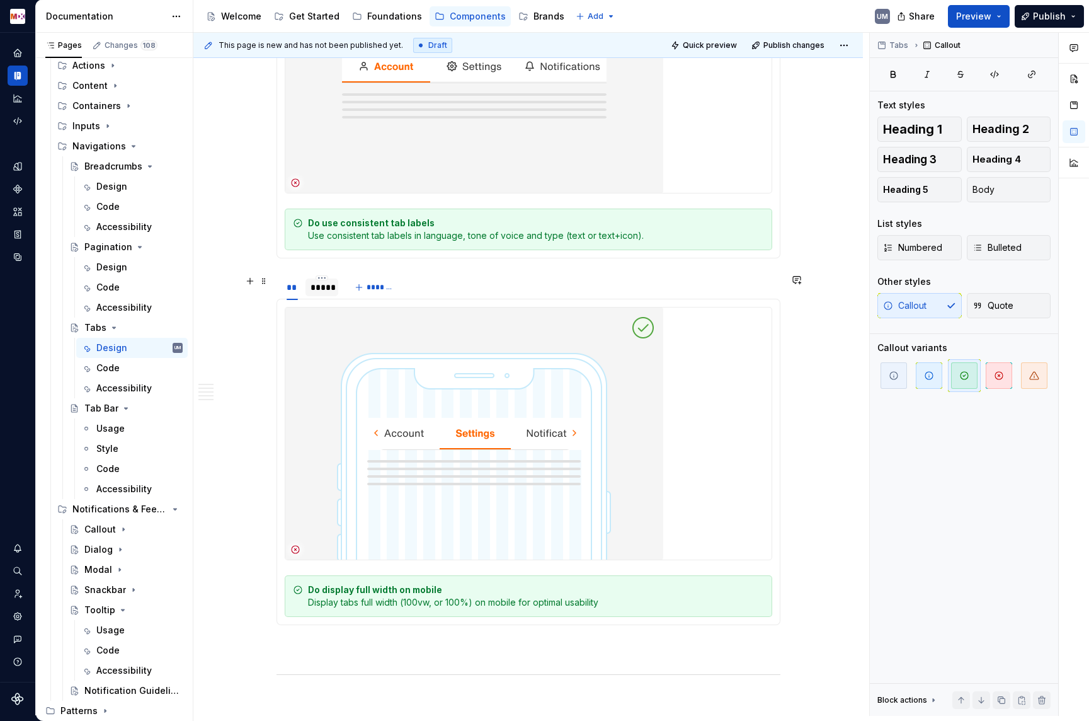
click at [318, 286] on div "*****" at bounding box center [322, 287] width 23 height 13
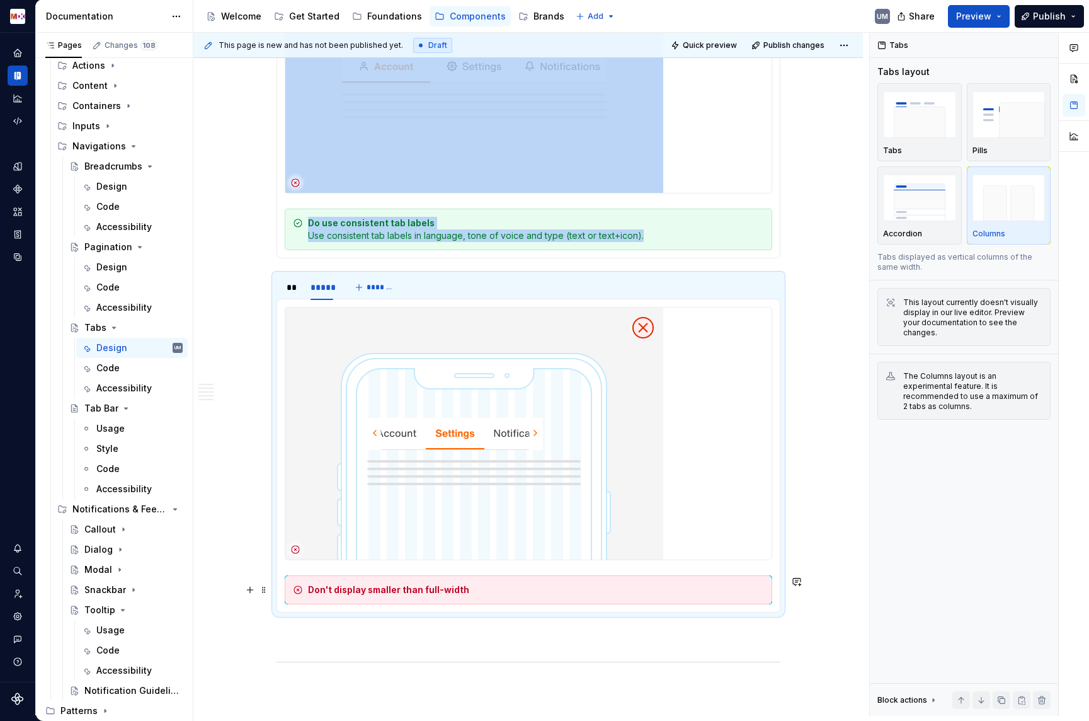
click at [442, 592] on strong "Don't display smaller than full-width" at bounding box center [388, 589] width 161 height 11
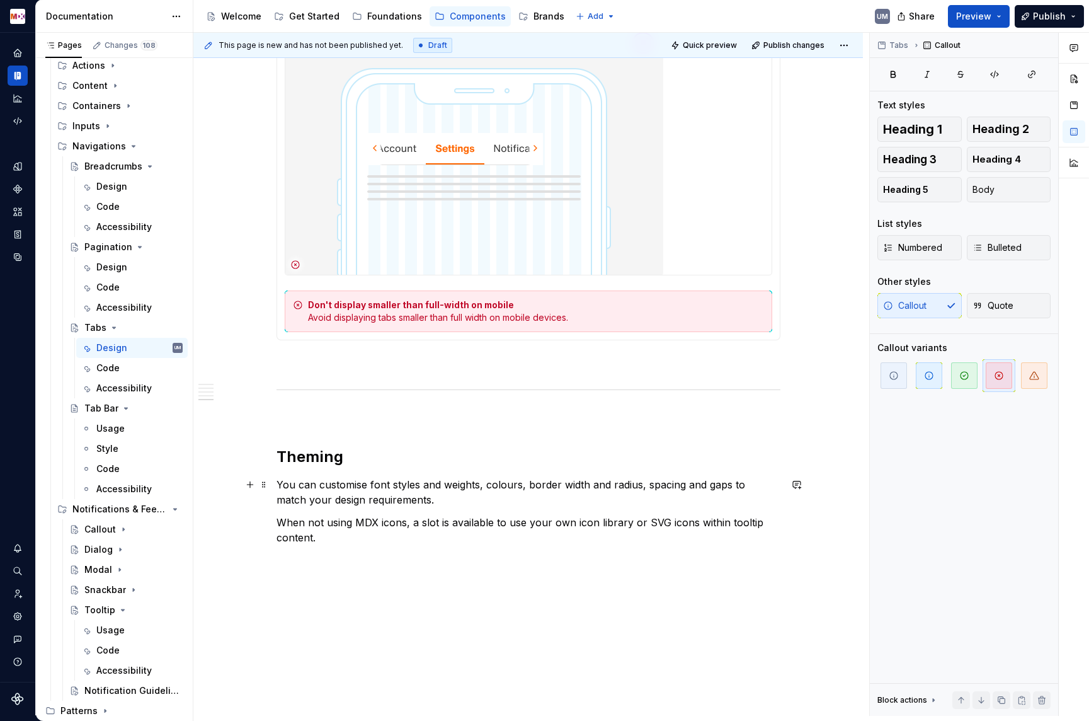
scroll to position [3169, 0]
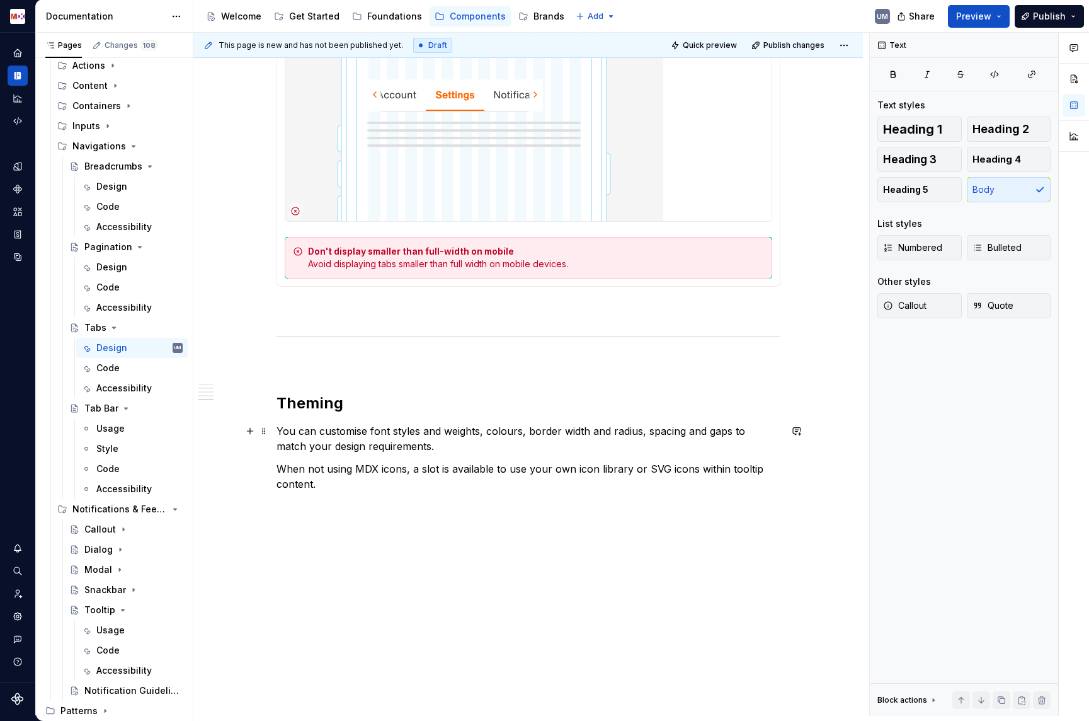
click at [399, 435] on p "You can customise font styles and weights, colours, border width and radius, sp…" at bounding box center [529, 438] width 504 height 30
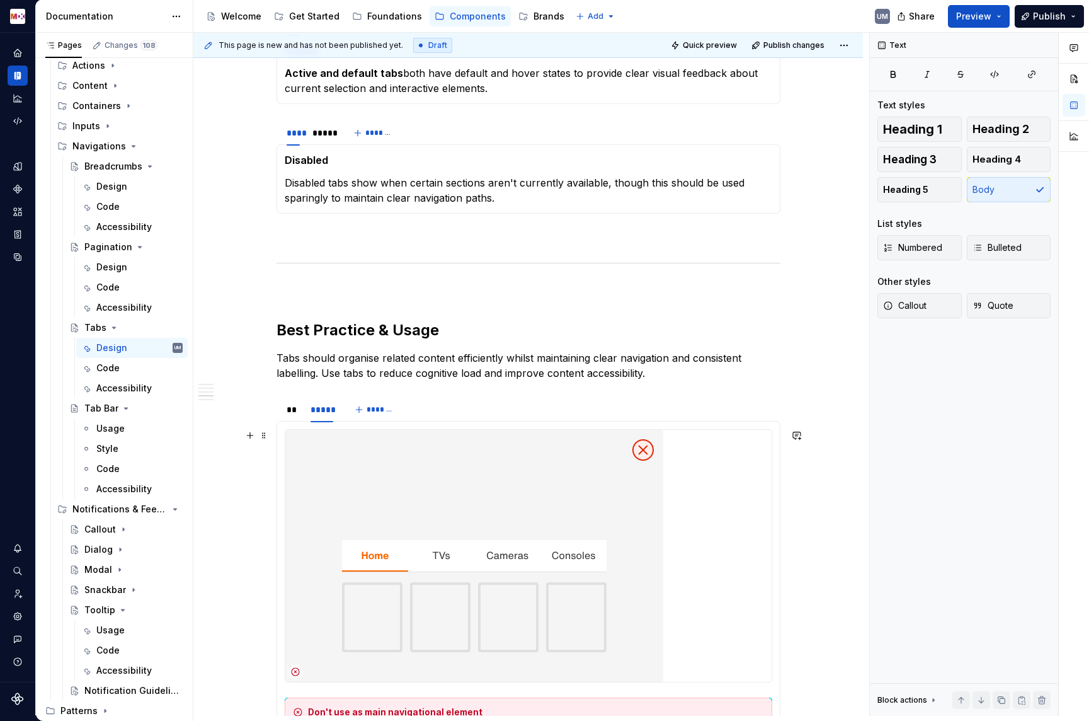
scroll to position [1056, 0]
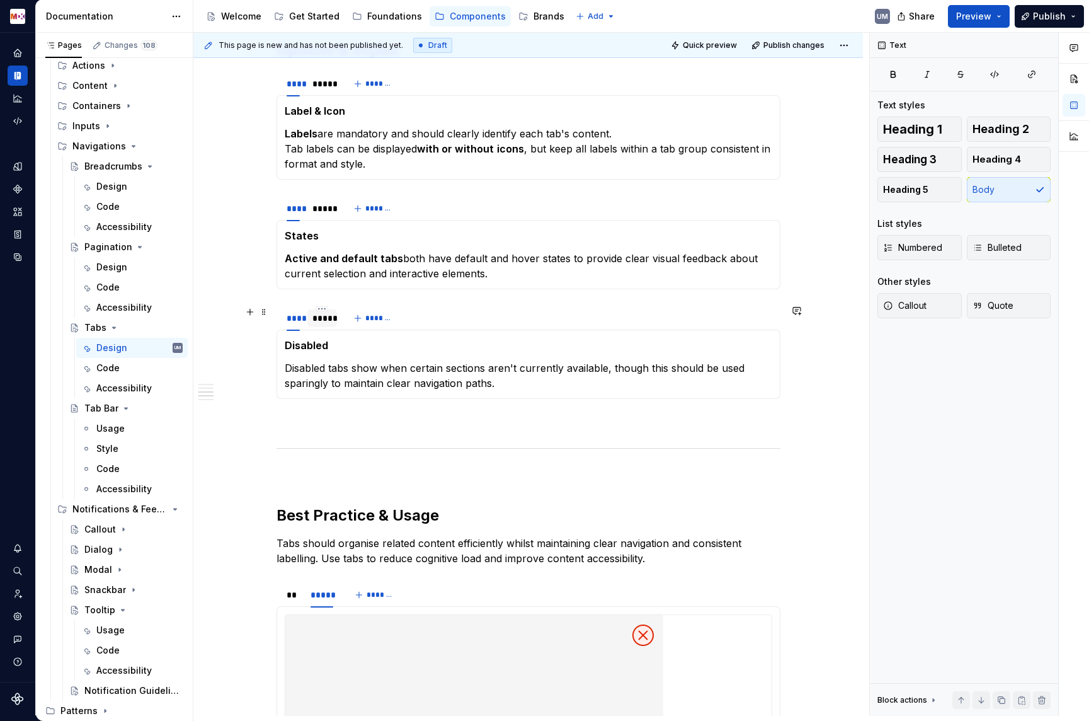
click at [324, 318] on div "*****" at bounding box center [323, 318] width 20 height 13
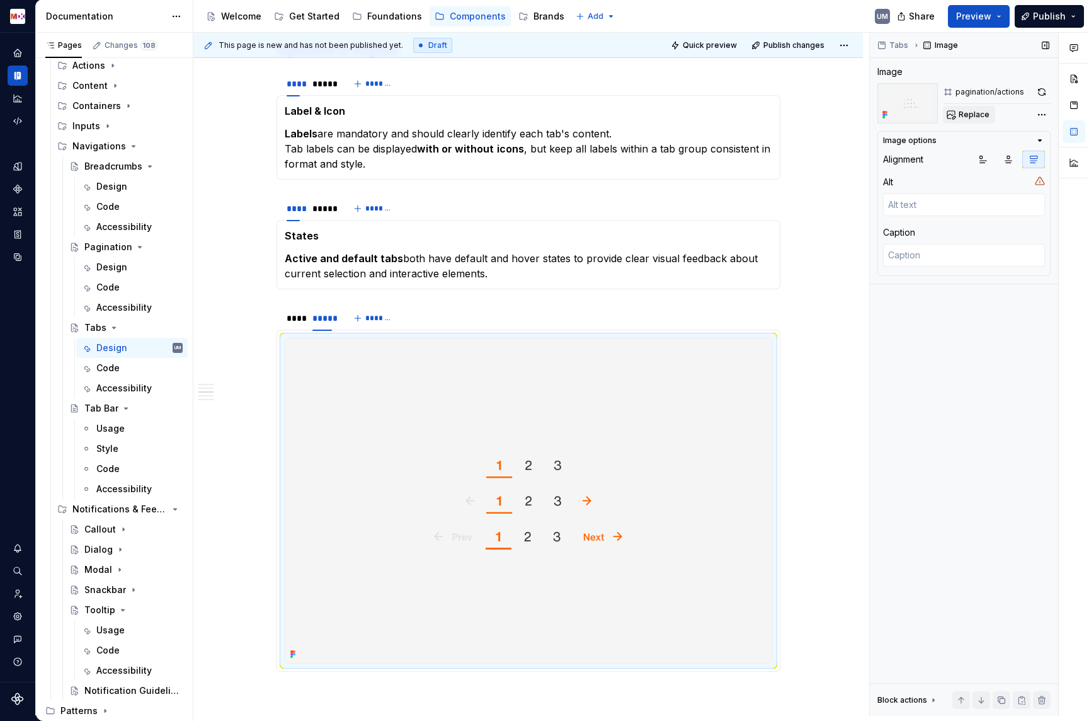
click at [979, 114] on span "Replace" at bounding box center [974, 115] width 31 height 10
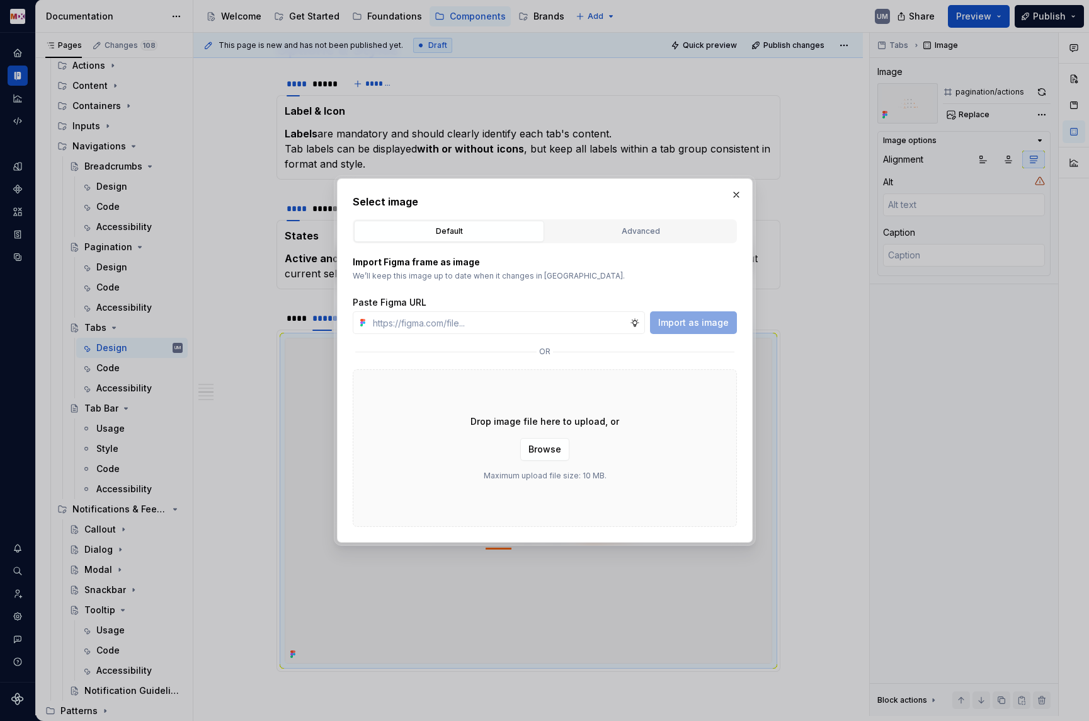
type textarea "*"
click at [627, 234] on div "Advanced" at bounding box center [640, 231] width 181 height 13
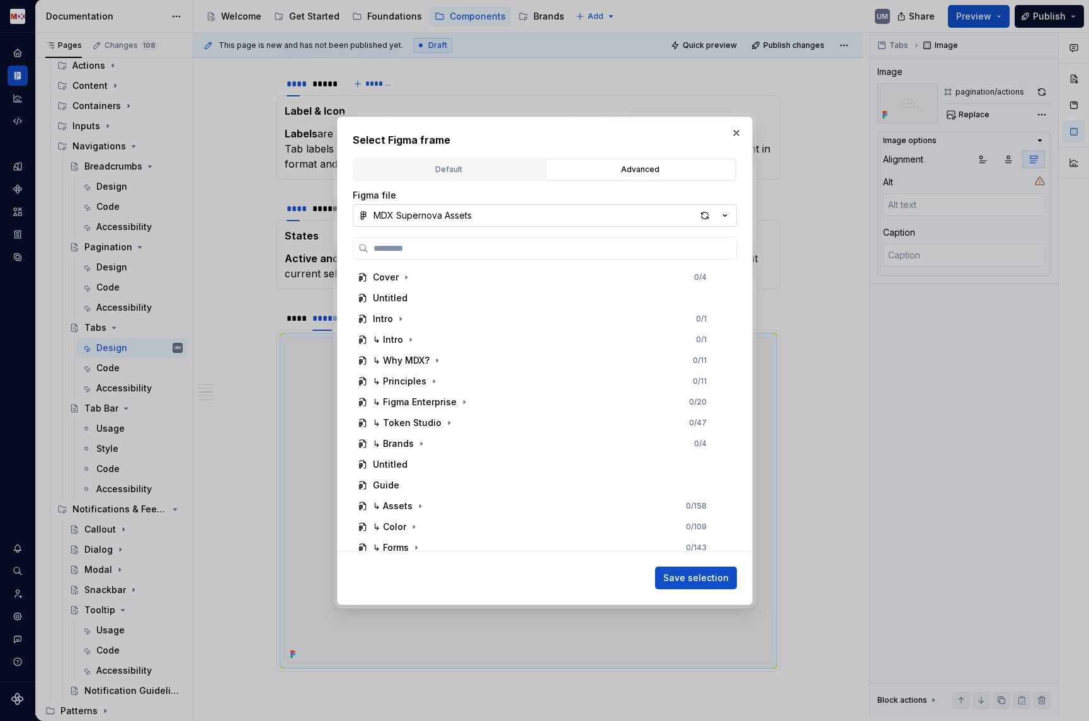
click at [494, 210] on button "MDX Supernova Assets" at bounding box center [545, 215] width 384 height 23
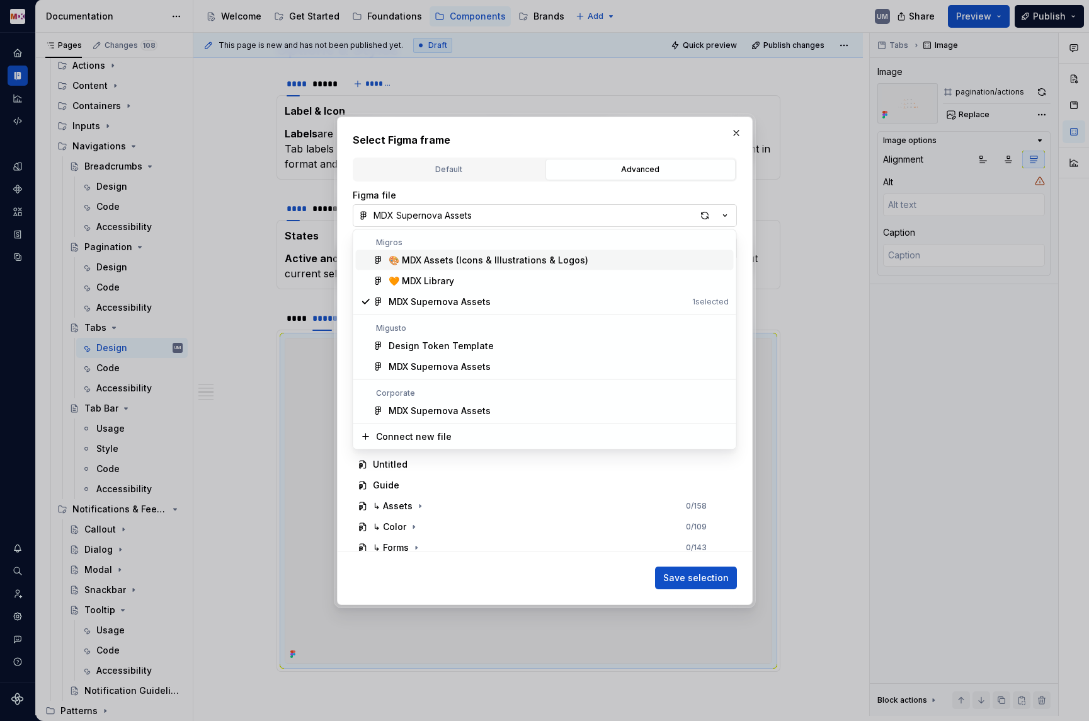
click at [494, 210] on div "Select Figma frame Default Advanced Import Figma frame as image We’ll keep this…" at bounding box center [544, 360] width 1089 height 721
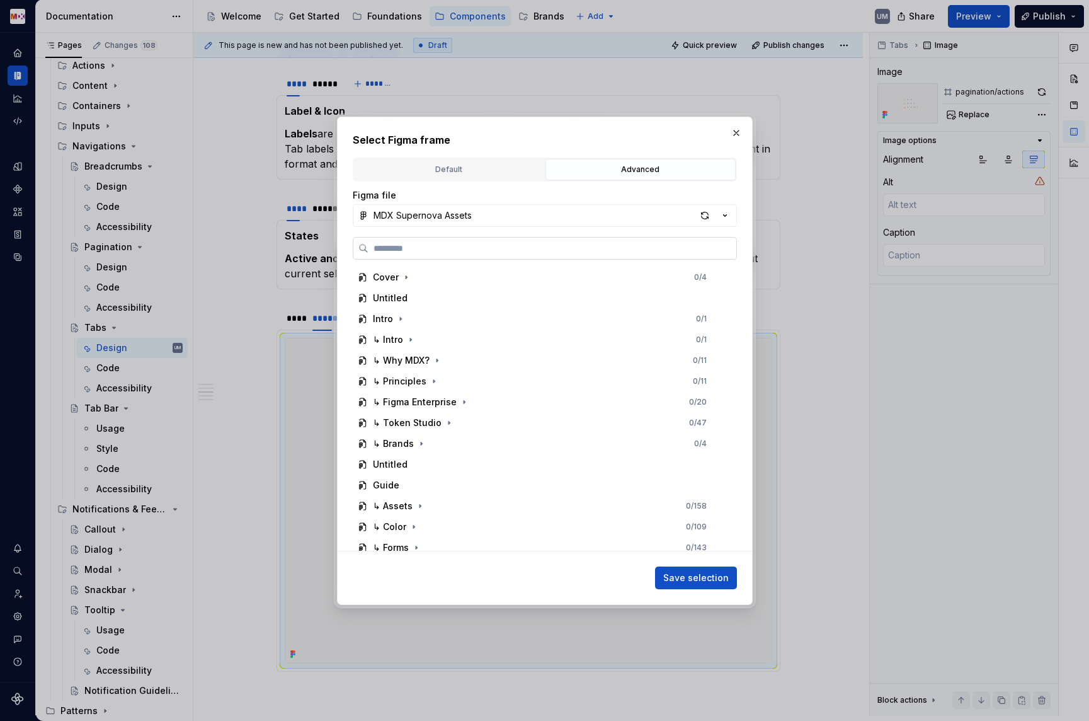
click at [453, 239] on label at bounding box center [545, 248] width 384 height 23
click at [453, 242] on input "search" at bounding box center [553, 248] width 368 height 13
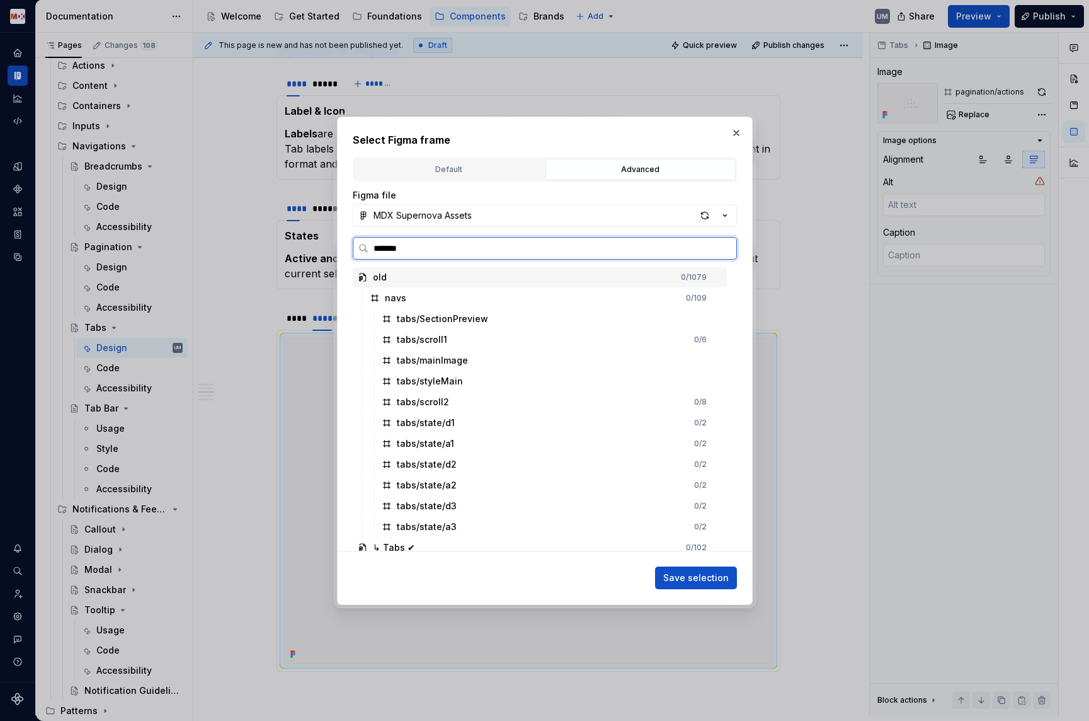
type input "********"
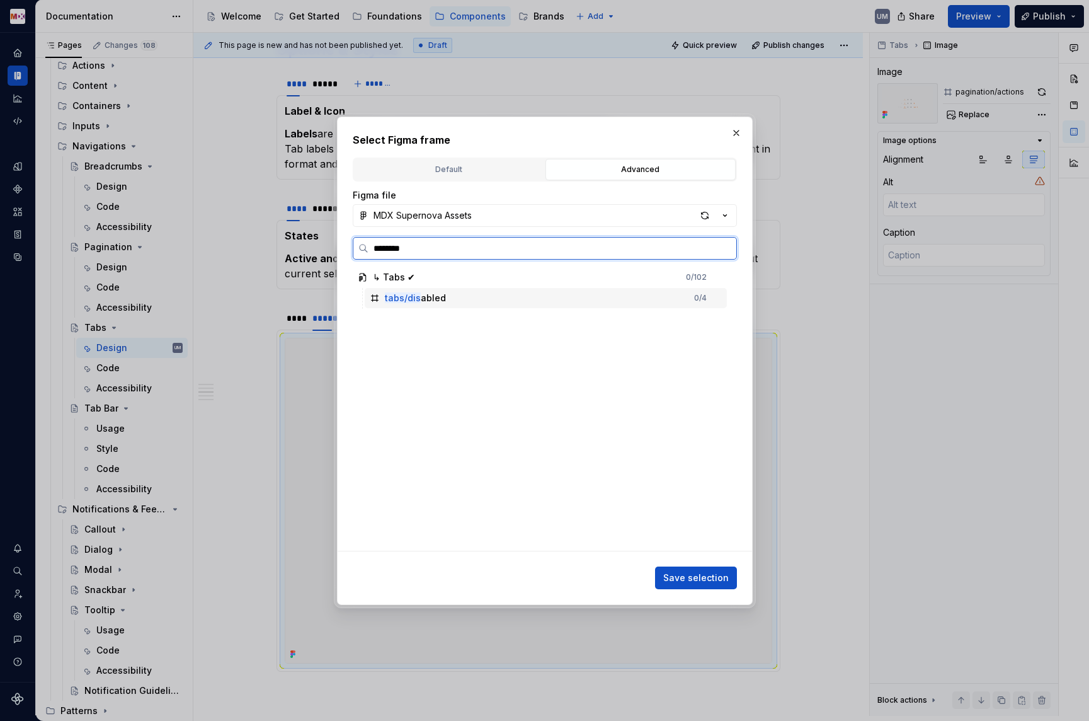
click at [423, 299] on div "tabs/dis abled" at bounding box center [415, 298] width 61 height 13
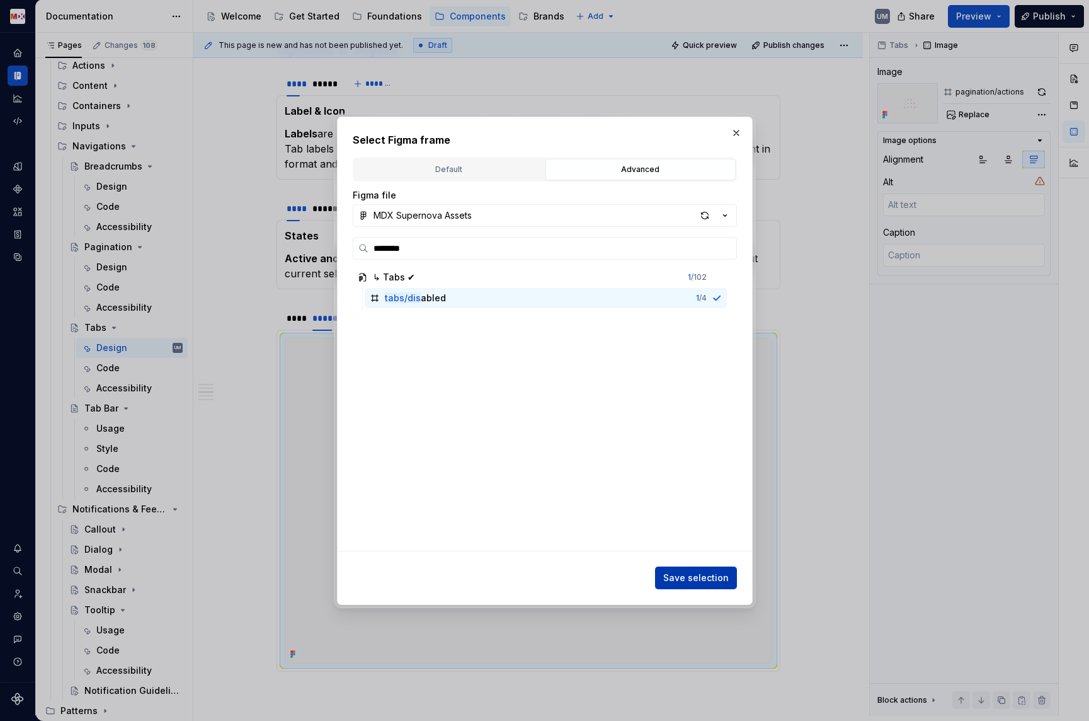
click at [705, 577] on span "Save selection" at bounding box center [696, 577] width 66 height 13
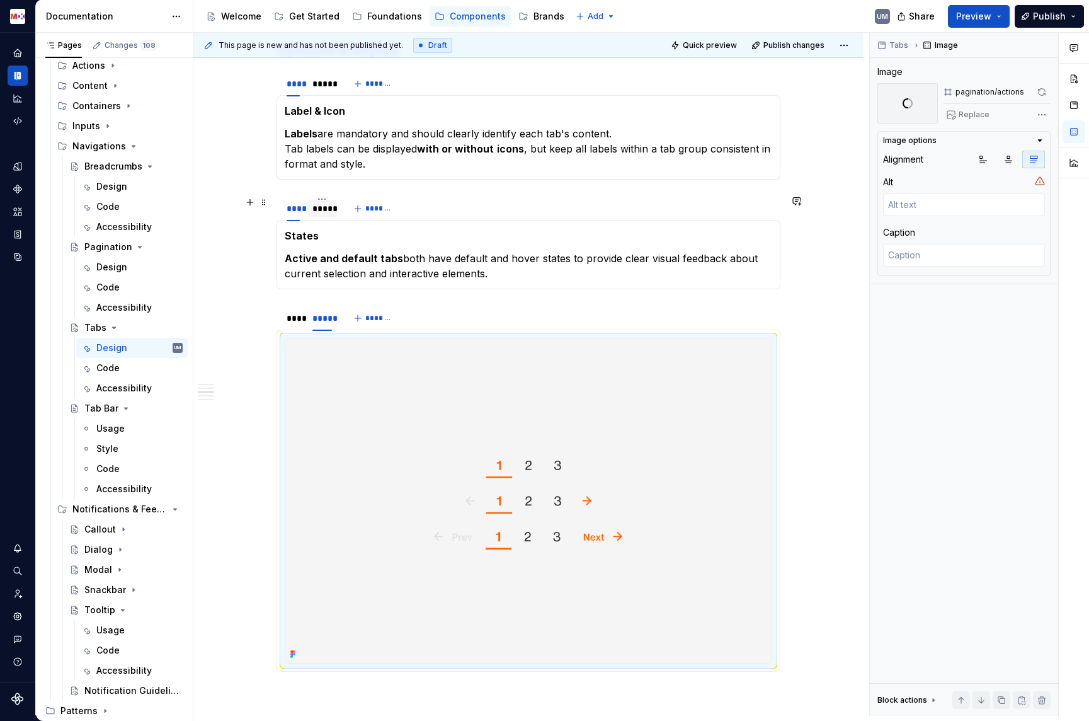
click at [324, 206] on div "*****" at bounding box center [323, 208] width 20 height 13
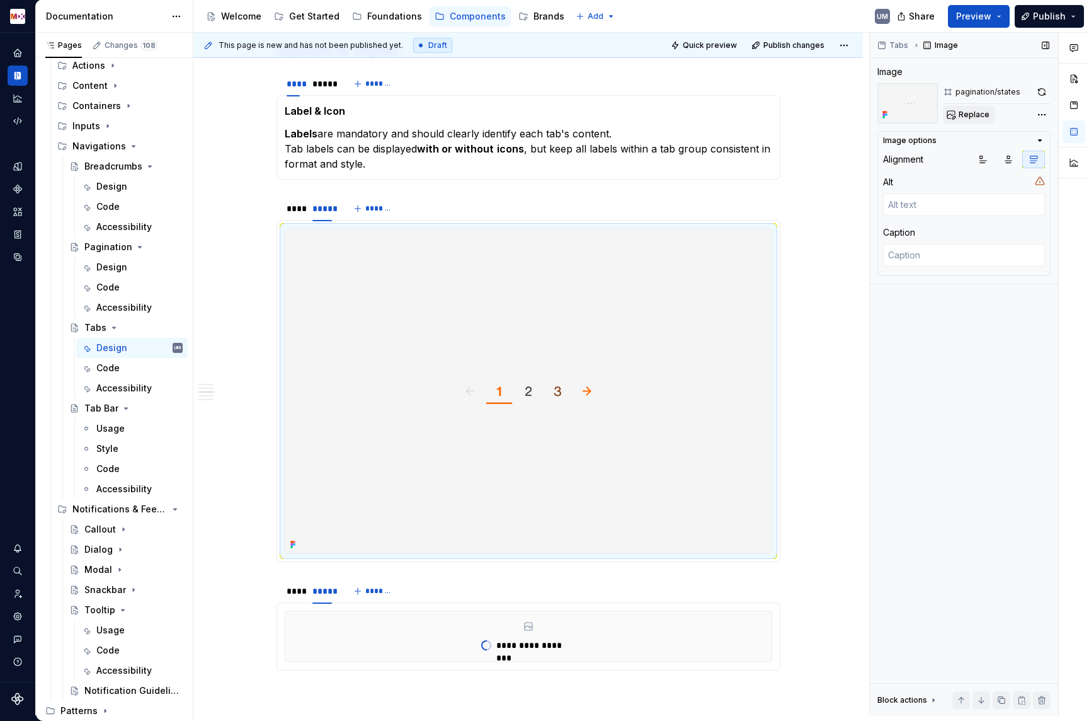
click at [980, 112] on span "Replace" at bounding box center [974, 115] width 31 height 10
type textarea "*"
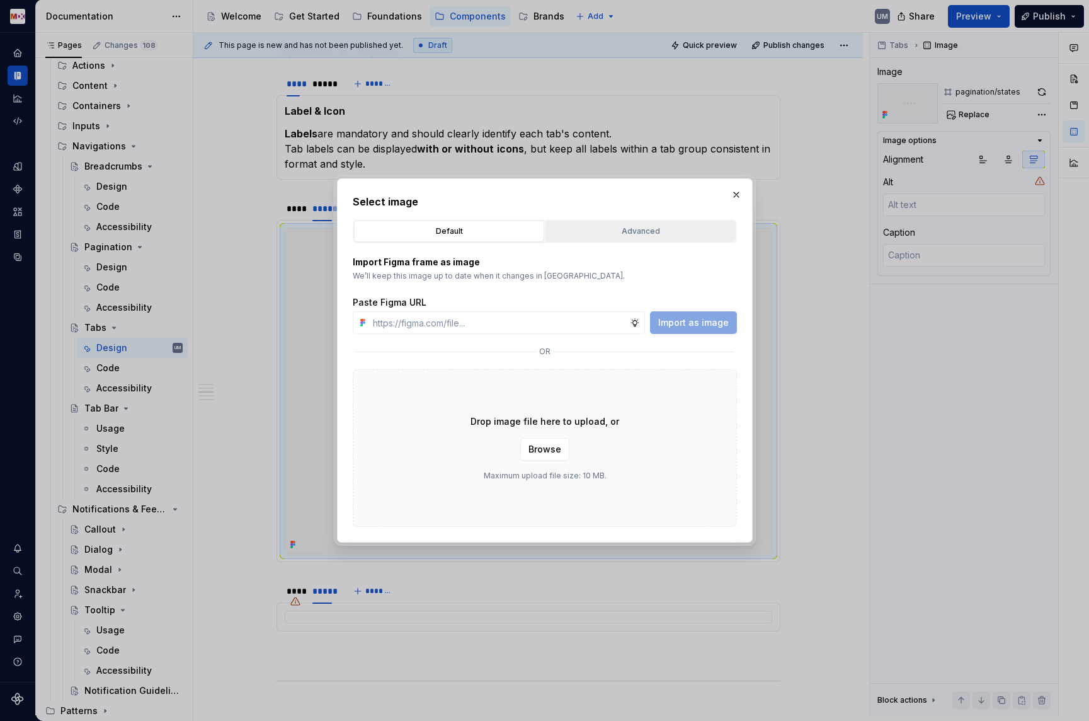
click at [637, 234] on div "Advanced" at bounding box center [640, 231] width 181 height 13
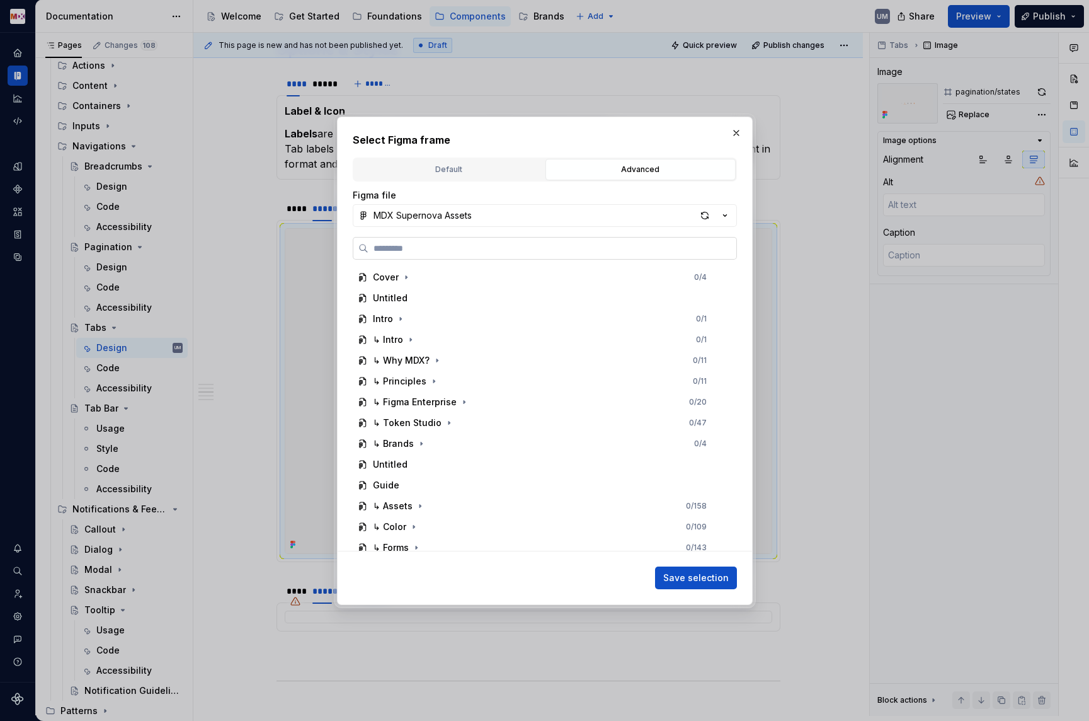
click at [496, 255] on label at bounding box center [545, 248] width 384 height 23
click at [496, 255] on input "search" at bounding box center [553, 248] width 368 height 13
paste input "*****"
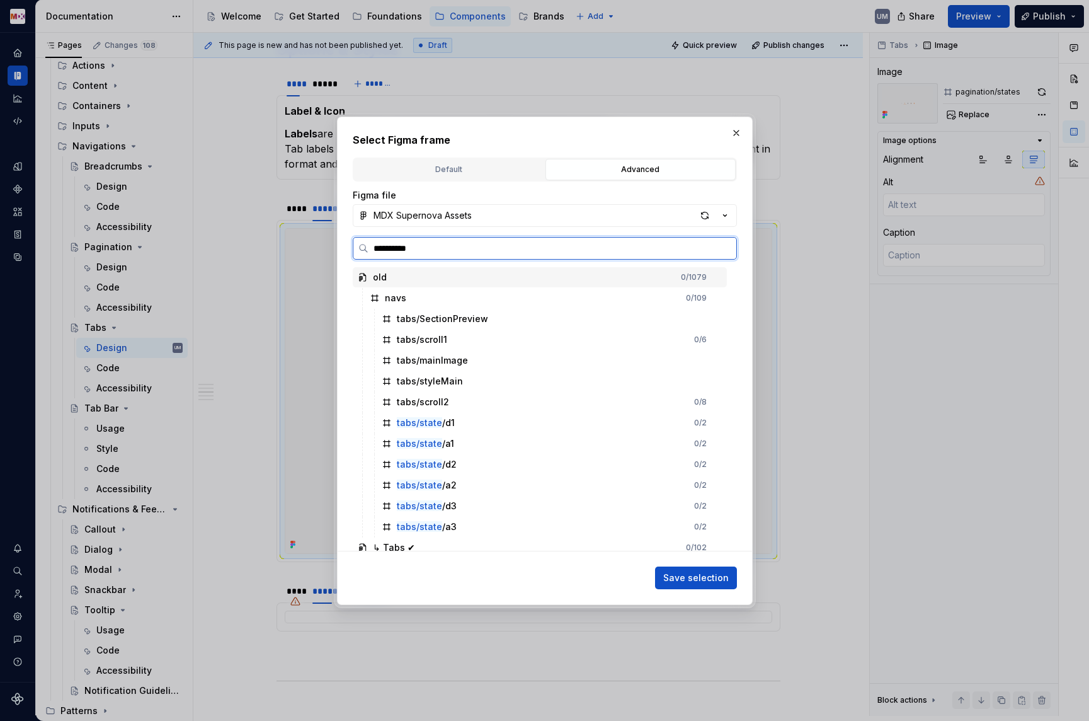
type input "**********"
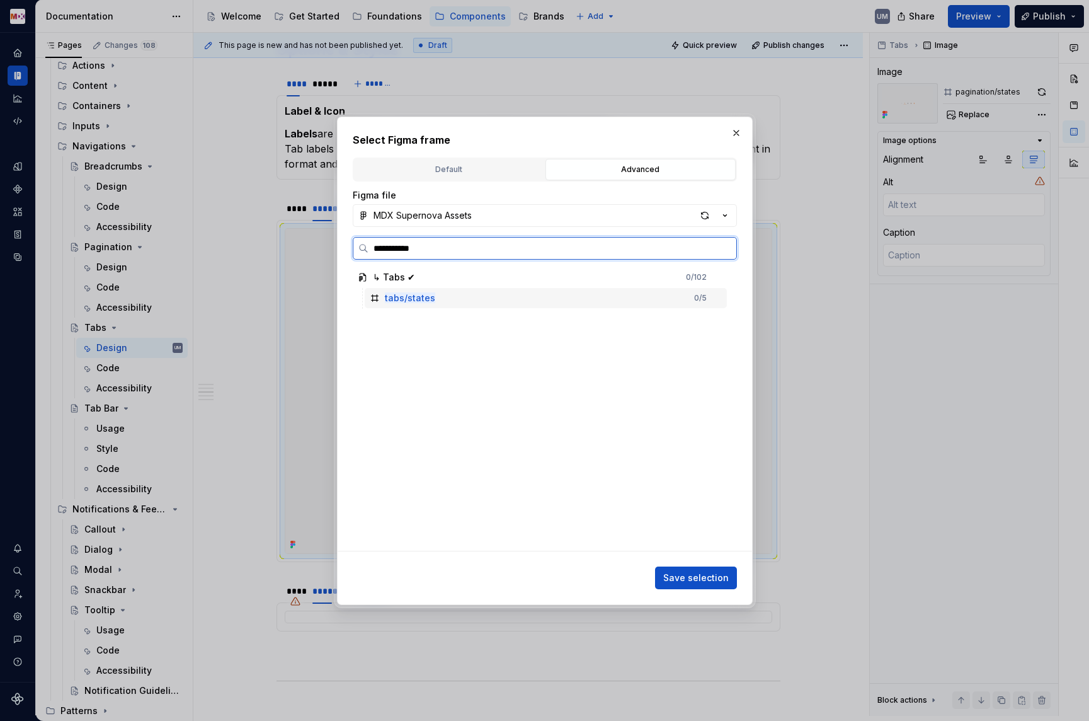
click at [425, 301] on mark "tabs/states" at bounding box center [410, 297] width 50 height 11
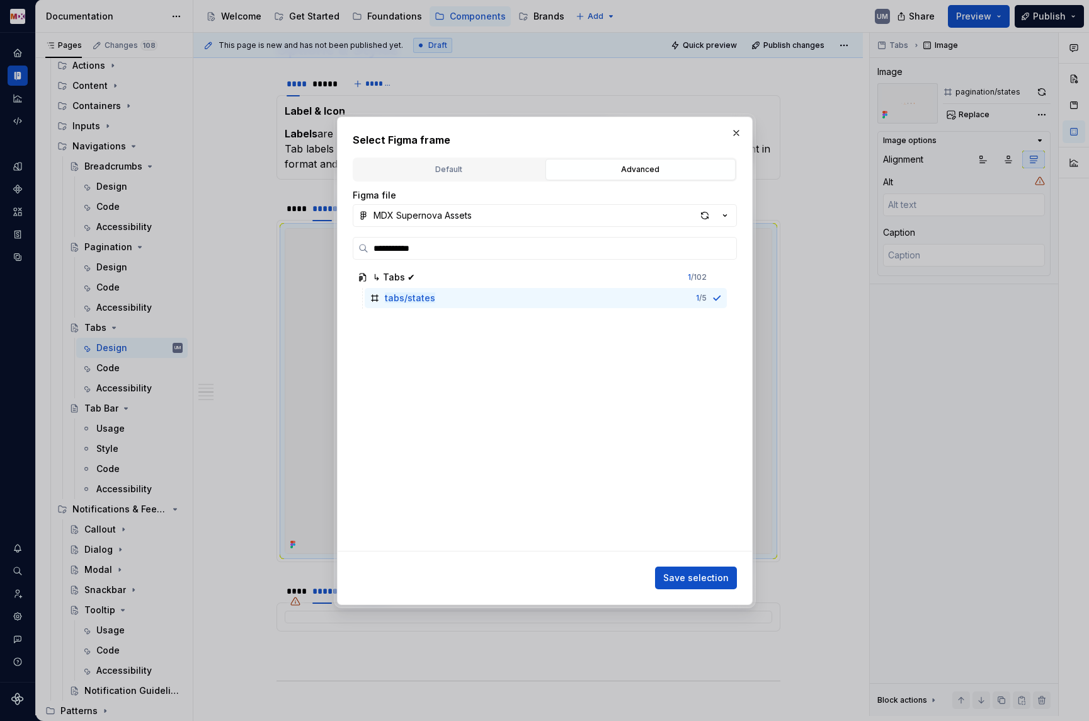
click at [699, 579] on span "Save selection" at bounding box center [696, 577] width 66 height 13
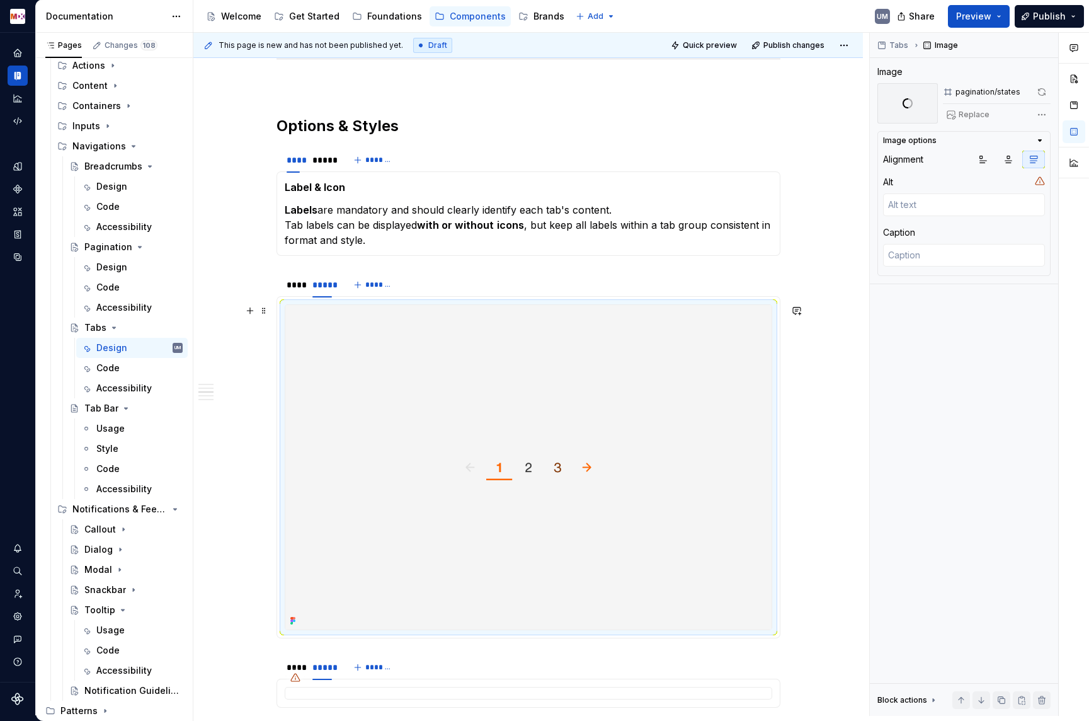
scroll to position [927, 0]
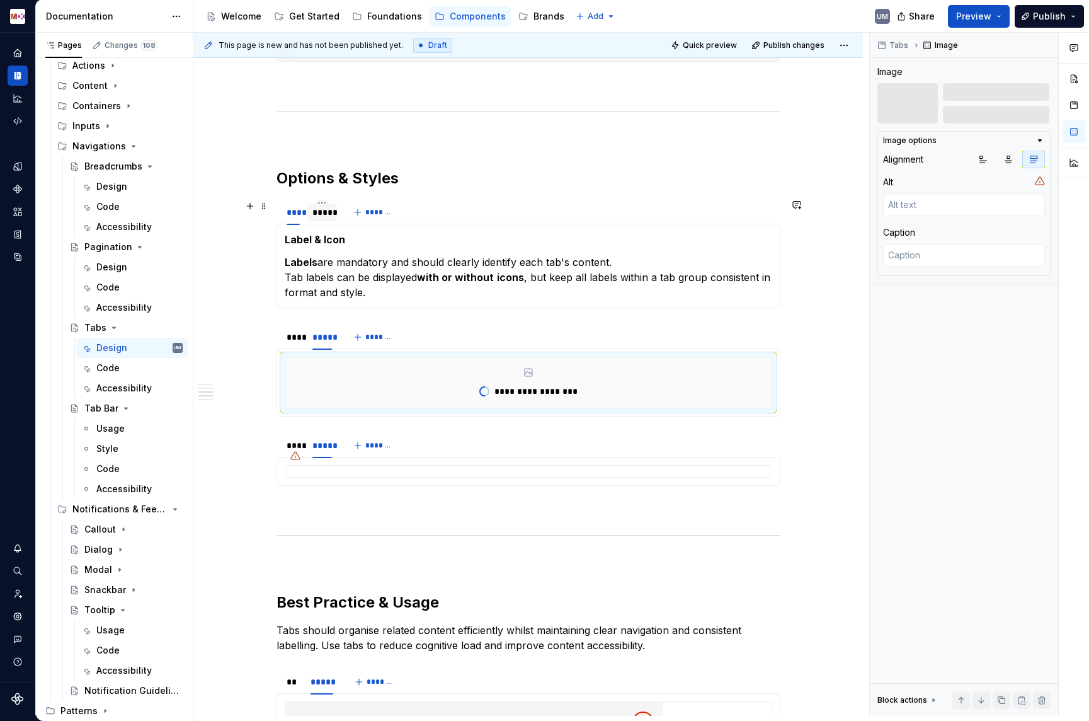
click at [326, 218] on div "*****" at bounding box center [323, 212] width 20 height 13
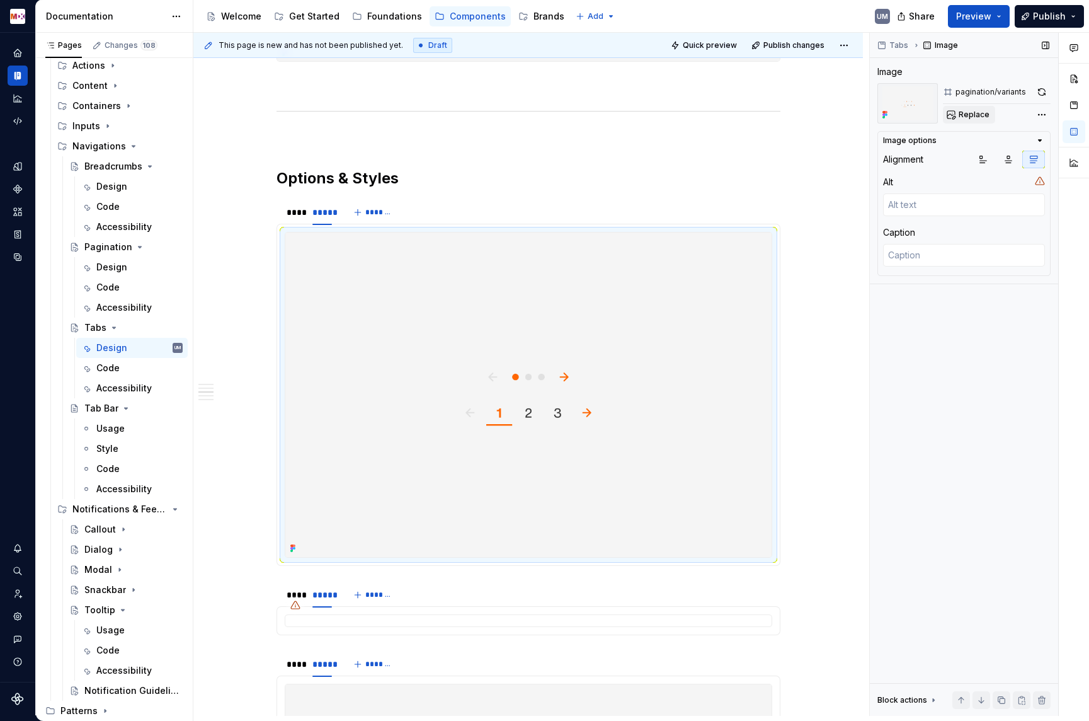
click at [980, 122] on button "Replace" at bounding box center [969, 115] width 52 height 18
type textarea "*"
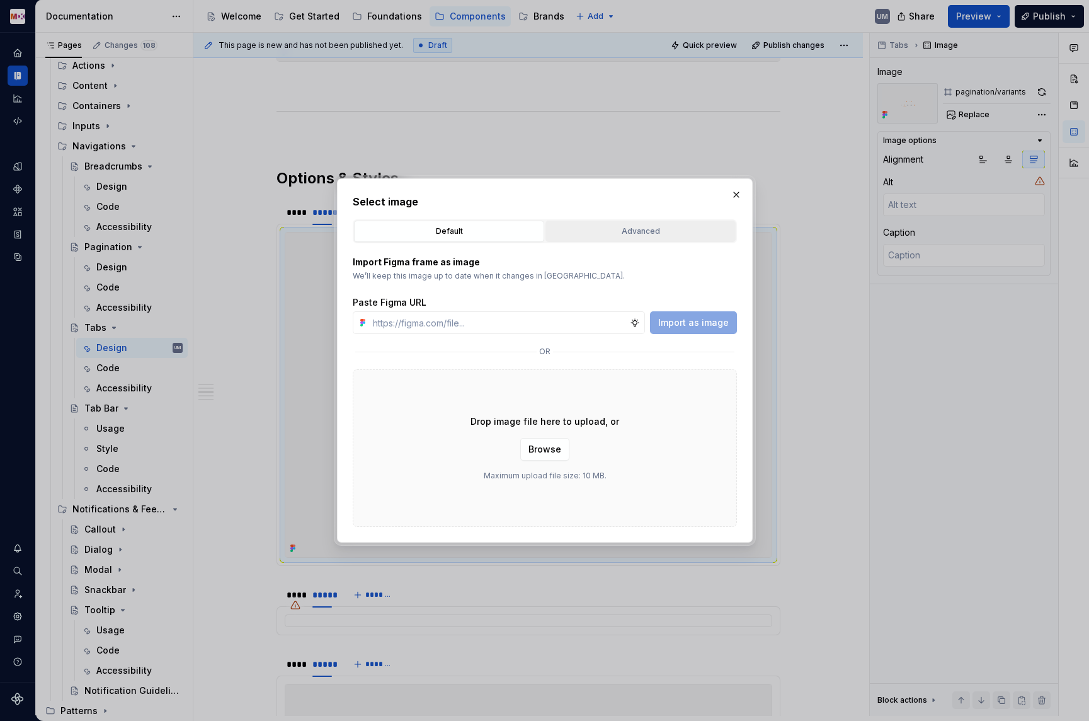
click at [609, 232] on div "Advanced" at bounding box center [640, 231] width 181 height 13
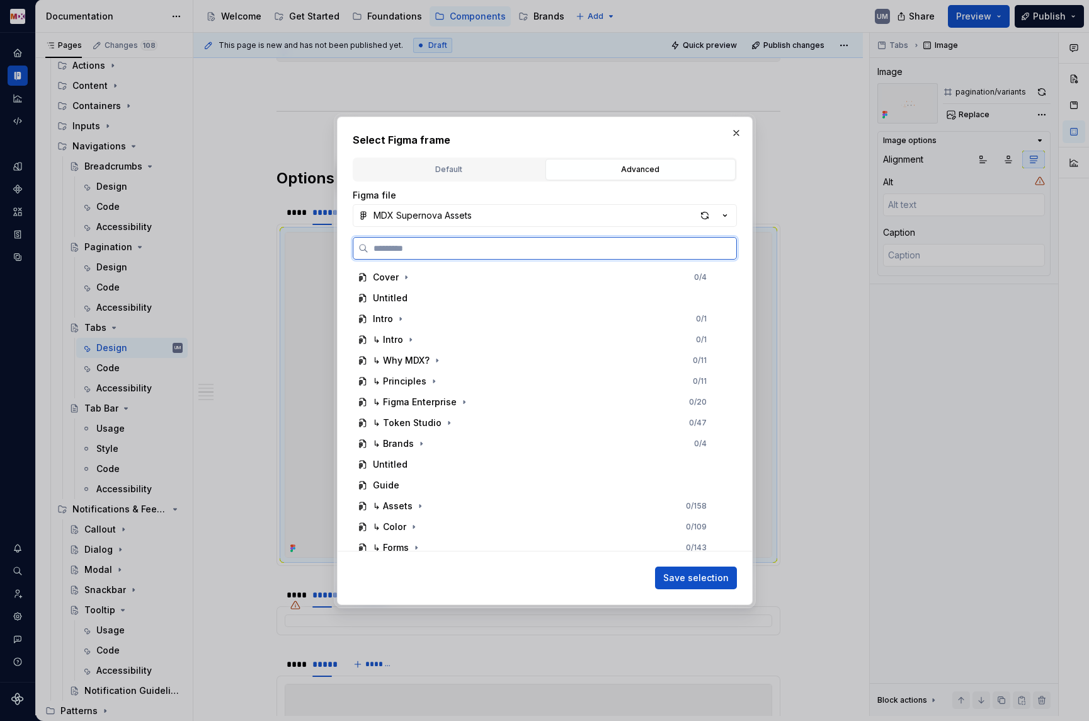
click at [463, 244] on input "search" at bounding box center [553, 248] width 368 height 13
paste input "*****"
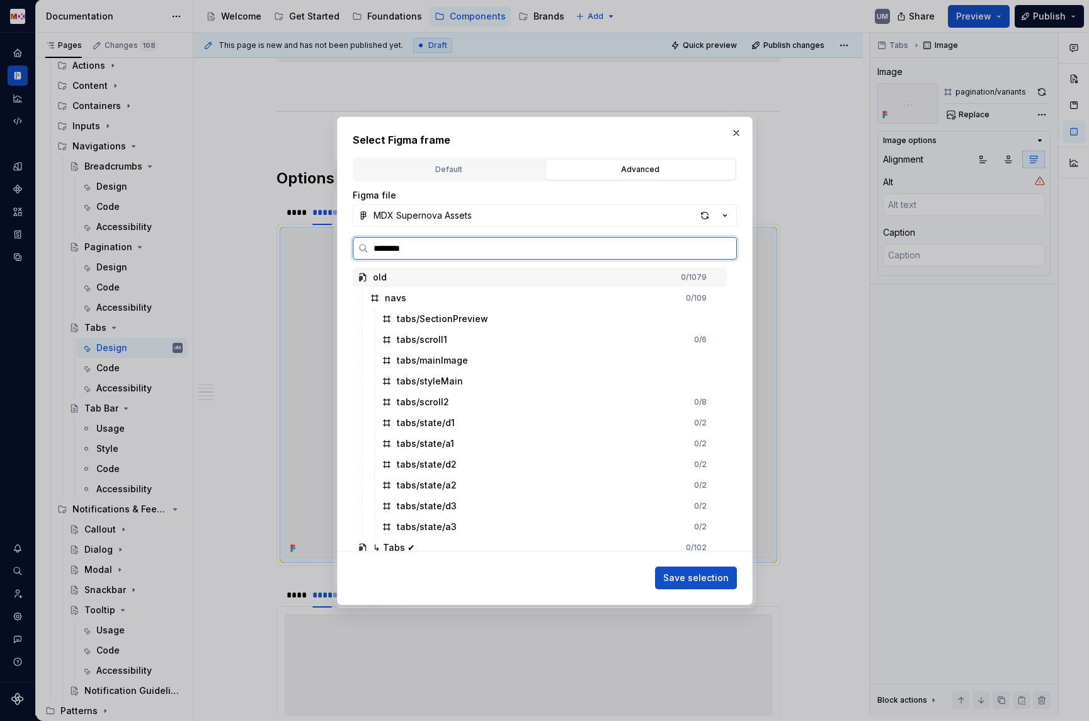
type input "*********"
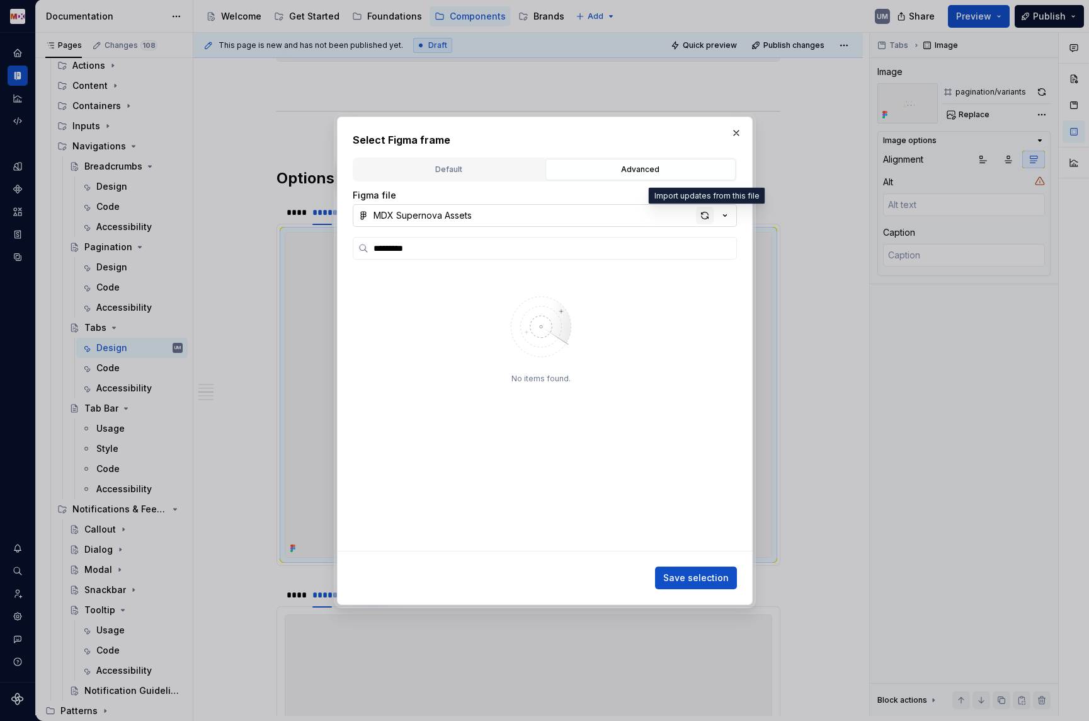
click at [696, 215] on div "button" at bounding box center [705, 216] width 18 height 18
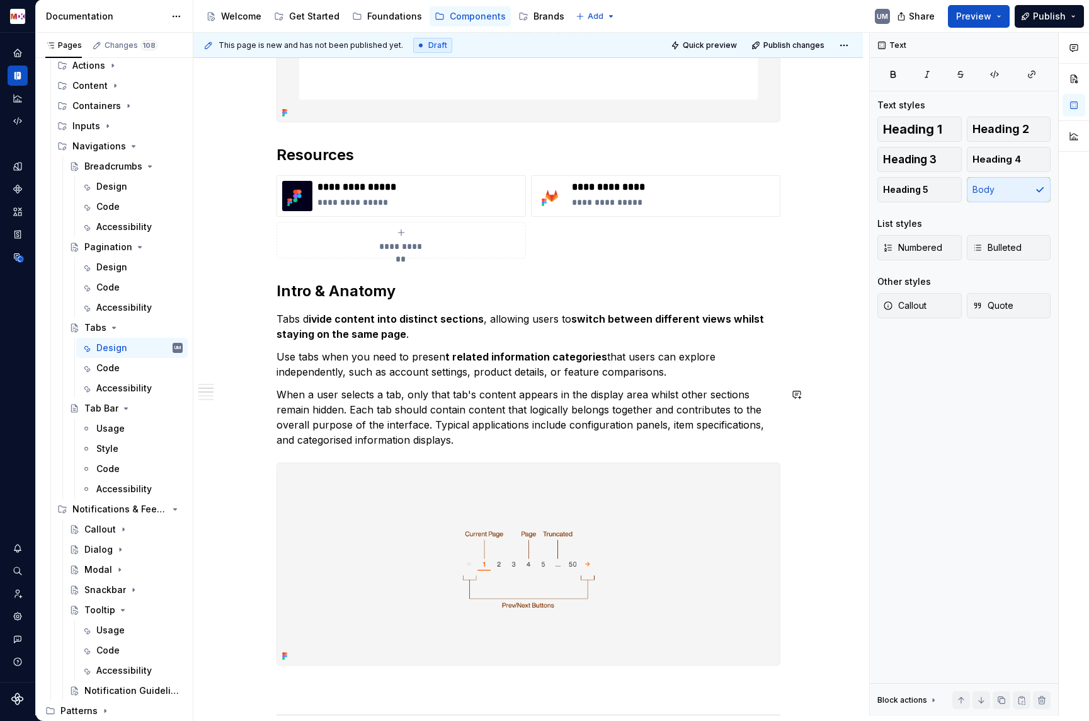
scroll to position [0, 0]
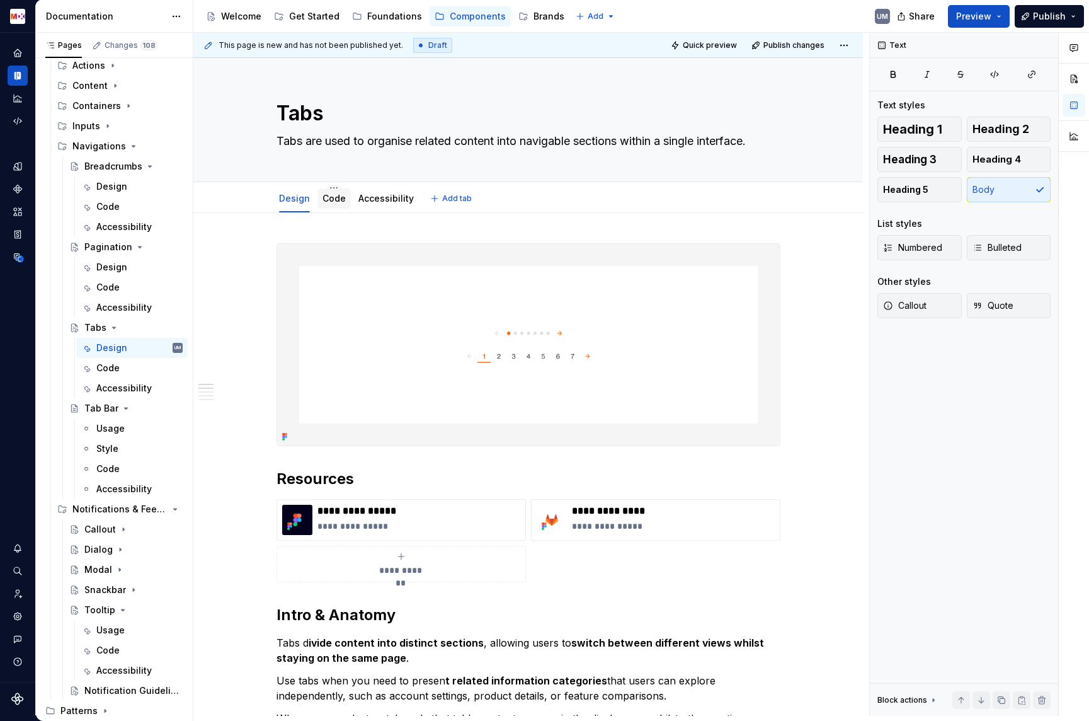
click at [335, 195] on link "Code" at bounding box center [334, 198] width 23 height 11
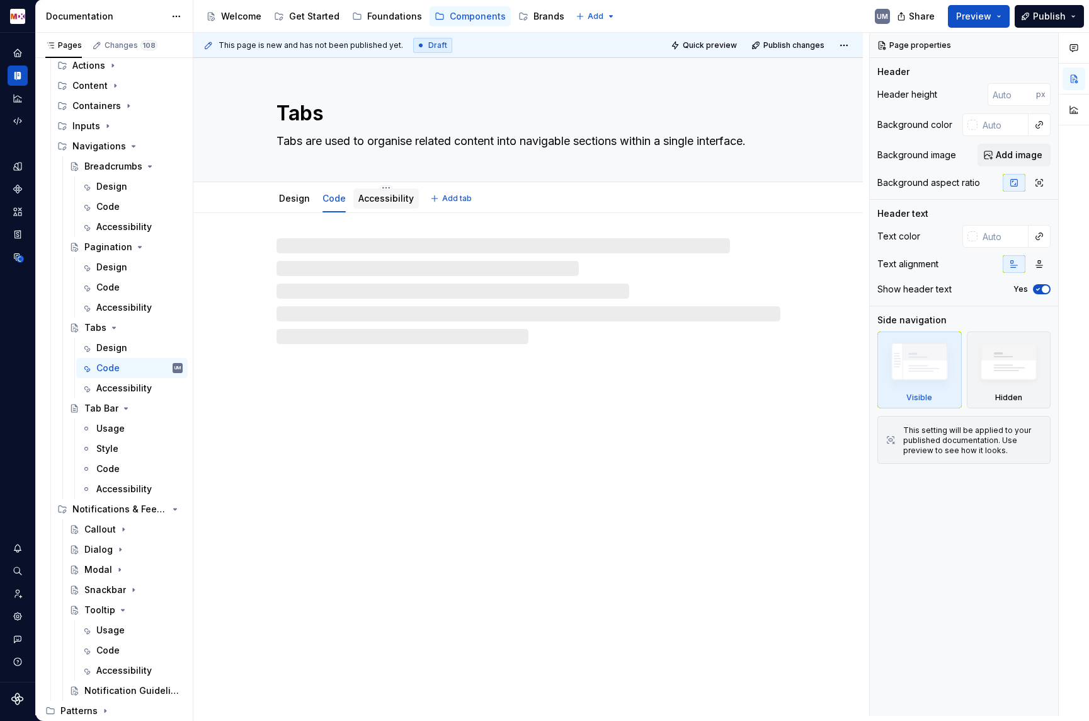
click at [397, 200] on link "Accessibility" at bounding box center [386, 198] width 55 height 11
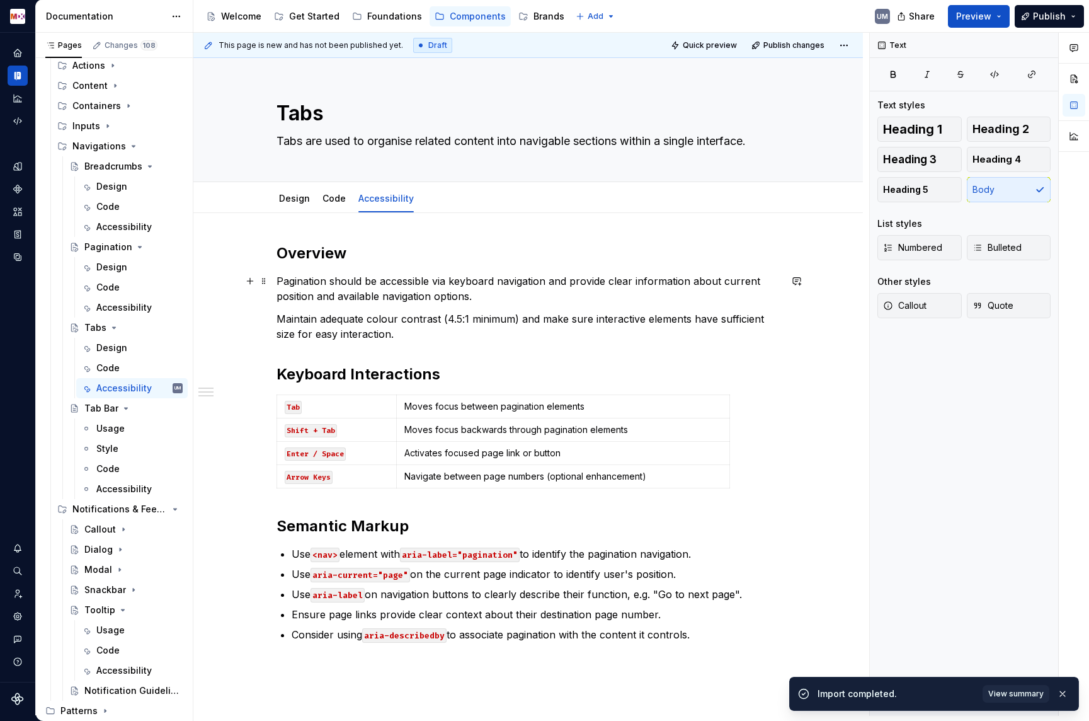
click at [436, 280] on p "Pagination should be accessible via keyboard navigation and provide clear infor…" at bounding box center [529, 288] width 504 height 30
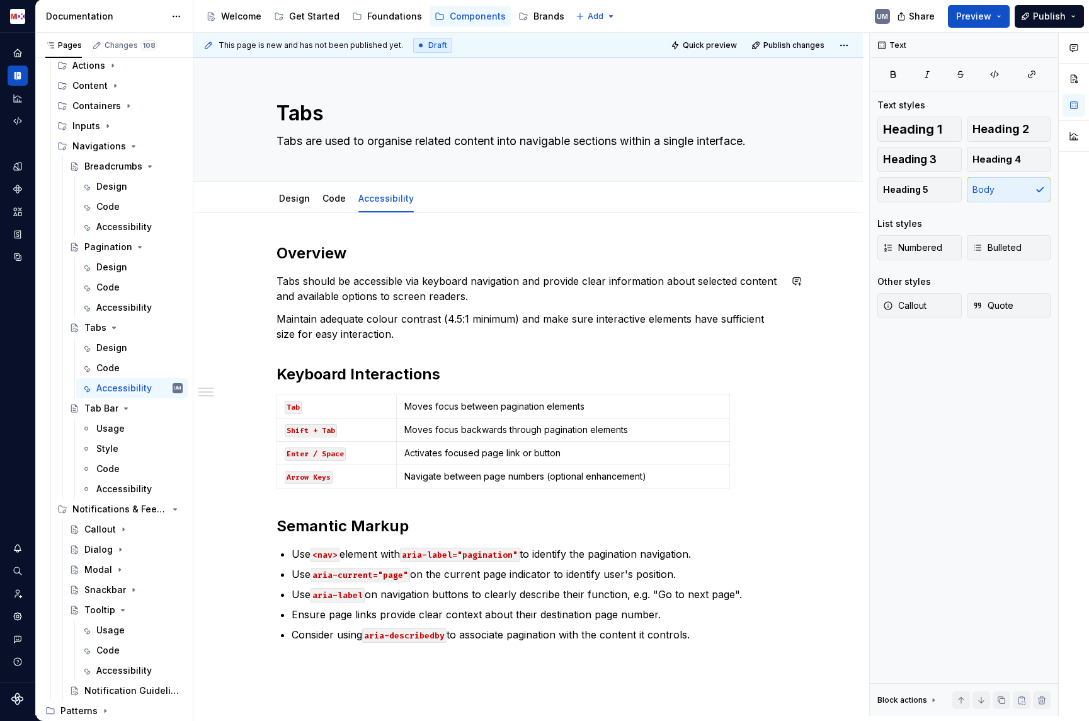
type textarea "*"
click at [466, 411] on p "Moves focus between pagination elements" at bounding box center [564, 406] width 318 height 13
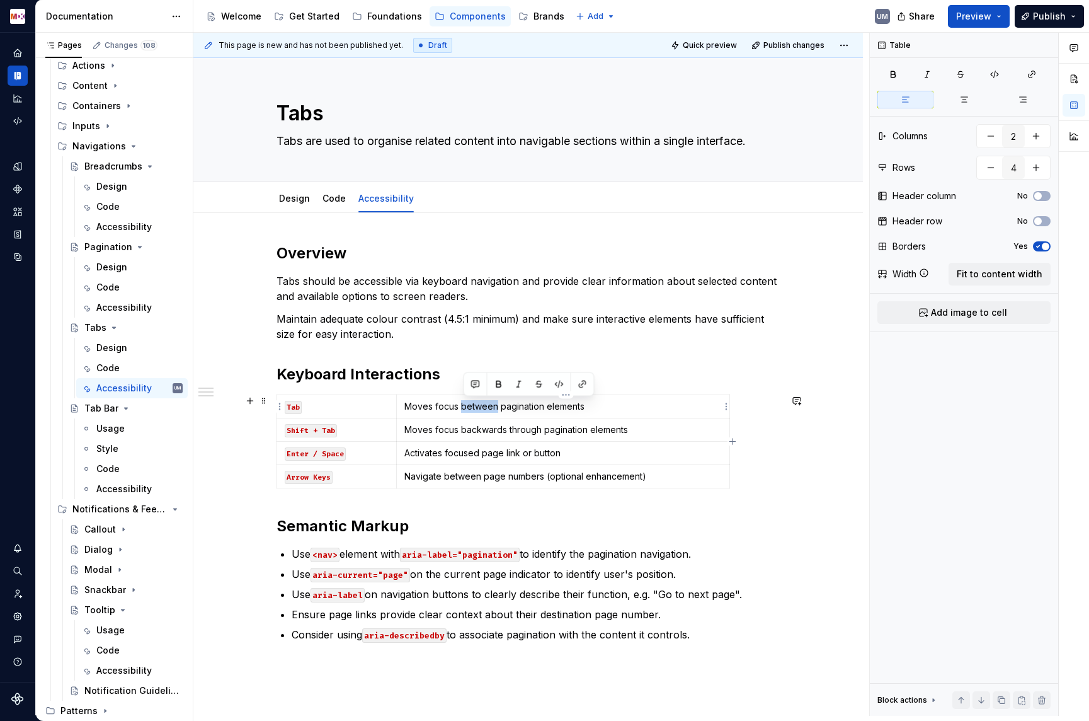
click at [466, 411] on p "Moves focus between pagination elements" at bounding box center [564, 406] width 318 height 13
click at [442, 422] on td "Moves focus backwards through pagination elements" at bounding box center [562, 429] width 333 height 23
click at [489, 452] on p "Activates focused page link or button" at bounding box center [564, 453] width 318 height 13
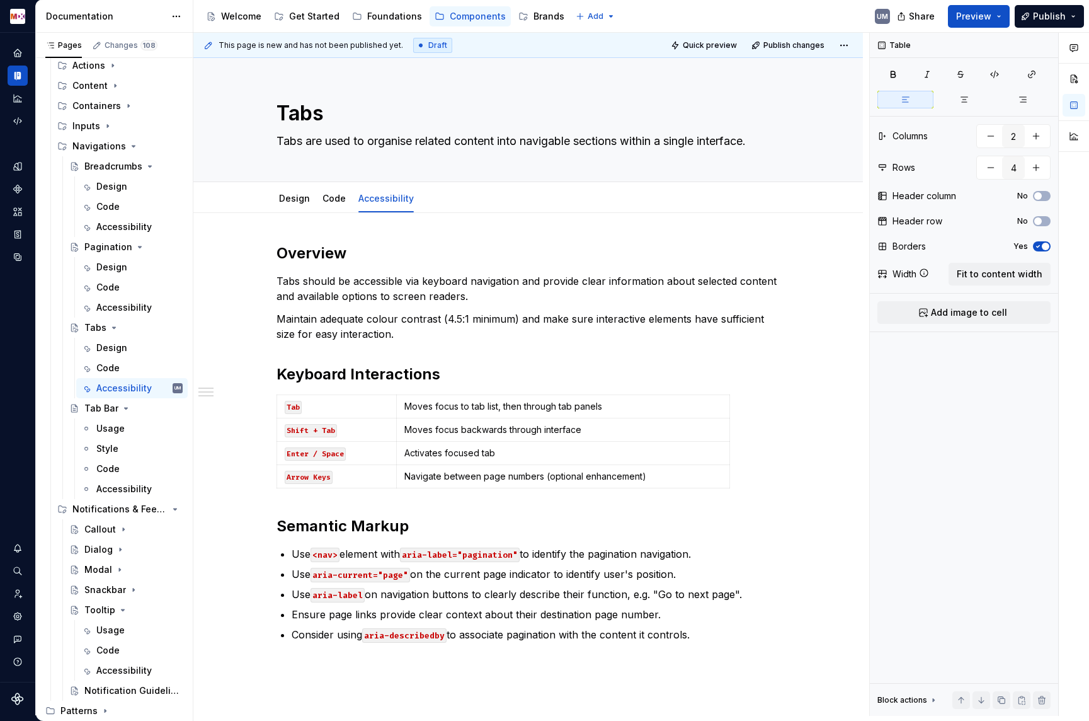
click at [565, 479] on p "Navigate between page numbers (optional enhancement)" at bounding box center [564, 476] width 318 height 13
click at [506, 489] on icon "button" at bounding box center [506, 488] width 6 height 6
type input "5"
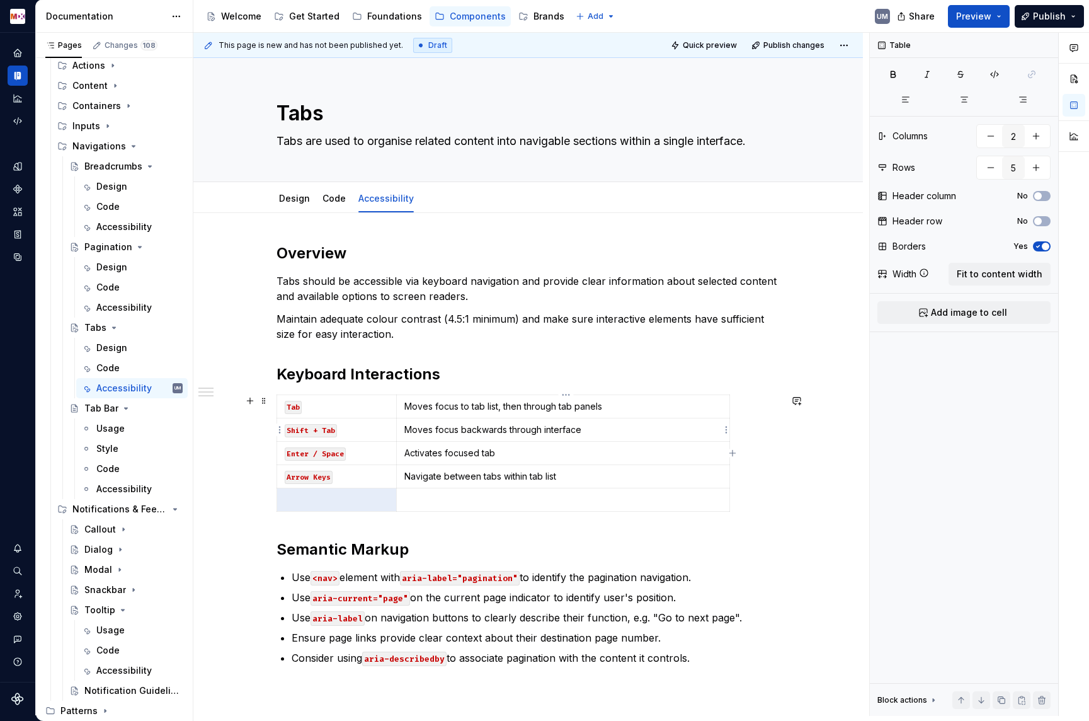
click at [460, 497] on p at bounding box center [564, 499] width 318 height 13
click at [325, 498] on p at bounding box center [337, 499] width 104 height 13
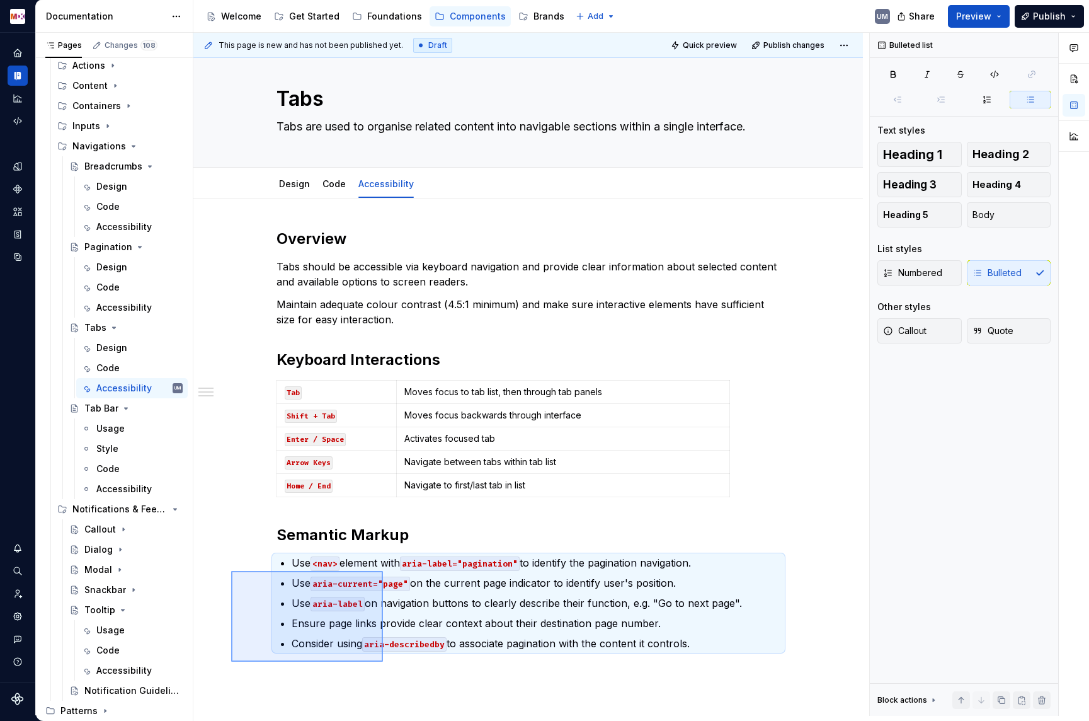
drag, startPoint x: 231, startPoint y: 571, endPoint x: 394, endPoint y: 669, distance: 189.6
click at [394, 669] on div "This page is new and has not been published yet. Draft Quick preview Publish ch…" at bounding box center [531, 374] width 676 height 683
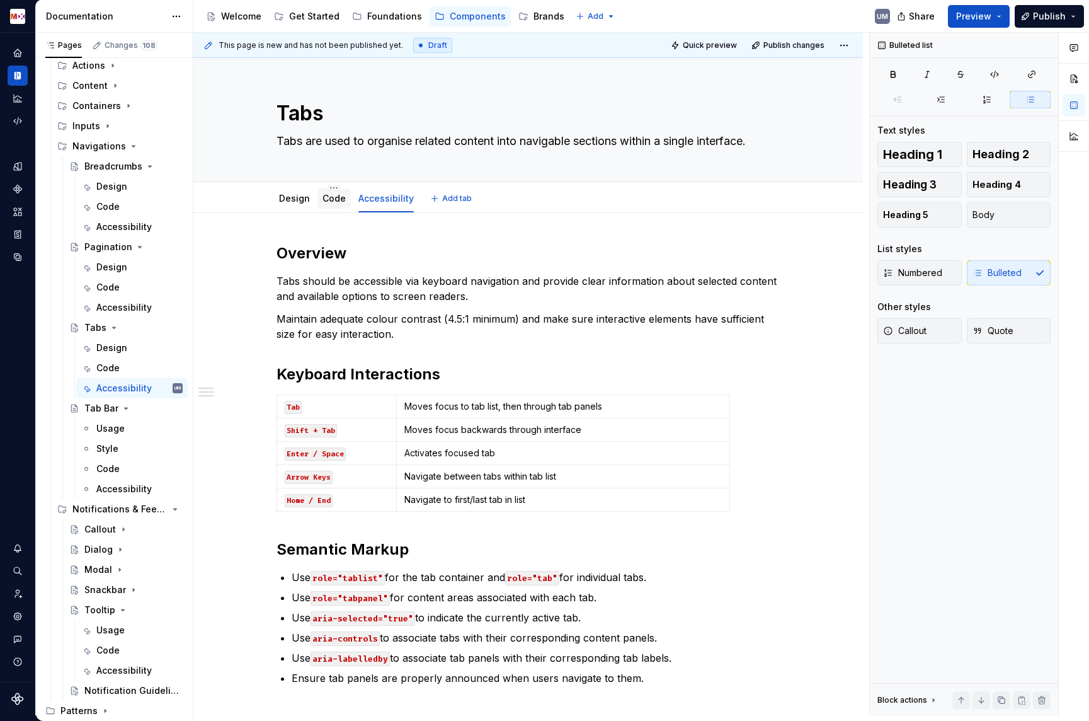
click at [336, 202] on link "Code" at bounding box center [334, 198] width 23 height 11
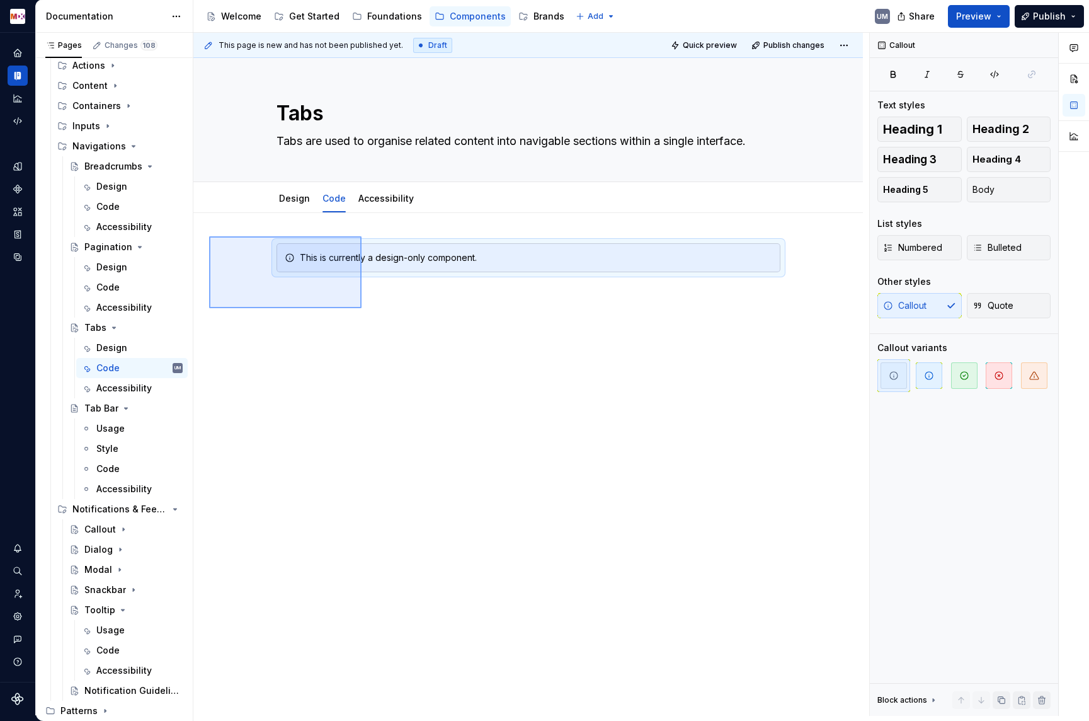
drag, startPoint x: 209, startPoint y: 236, endPoint x: 395, endPoint y: 328, distance: 207.4
click at [395, 328] on div "This page is new and has not been published yet. Draft Quick preview Publish ch…" at bounding box center [531, 374] width 676 height 683
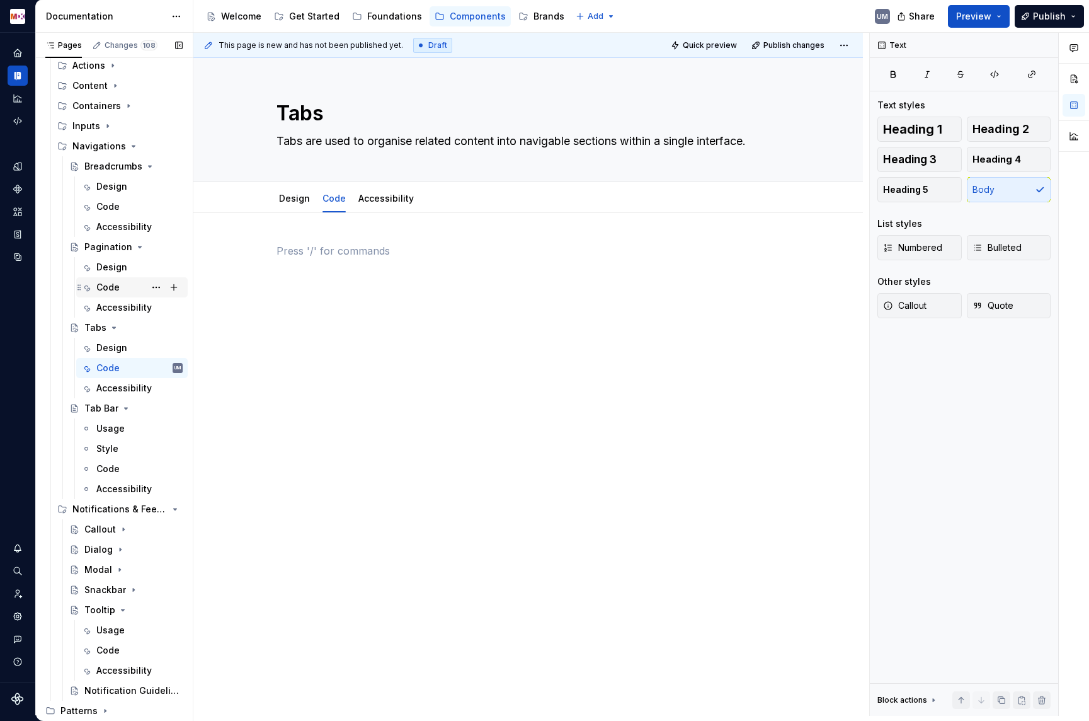
click at [110, 290] on div "Code" at bounding box center [107, 287] width 23 height 13
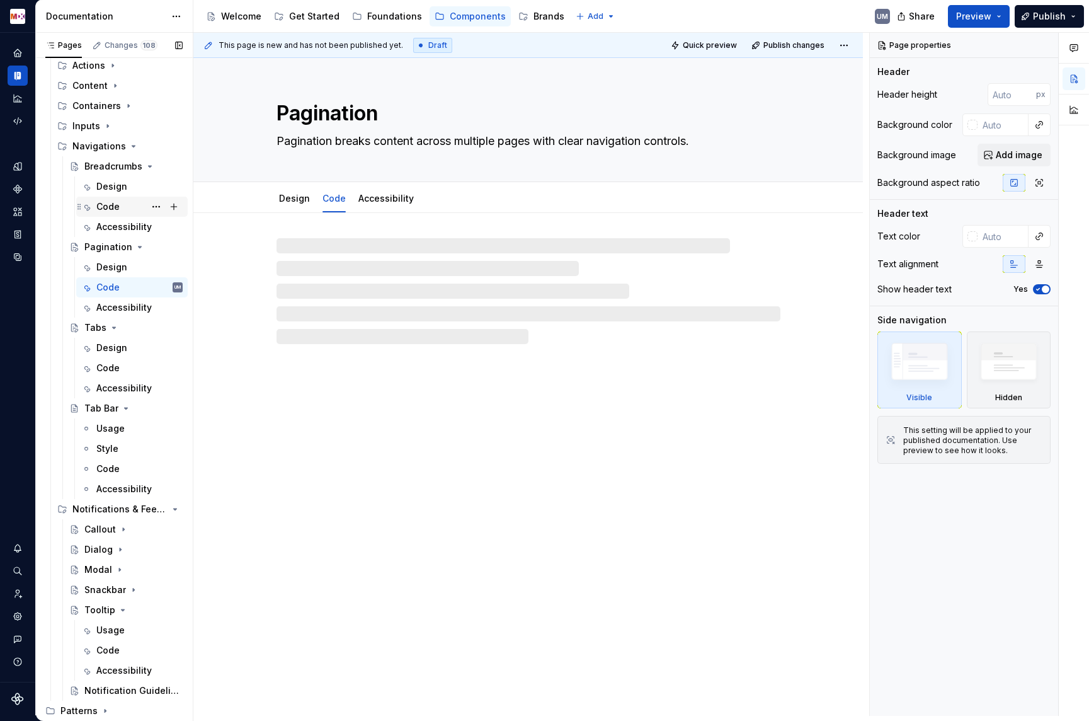
click at [117, 207] on div "Code" at bounding box center [107, 206] width 23 height 13
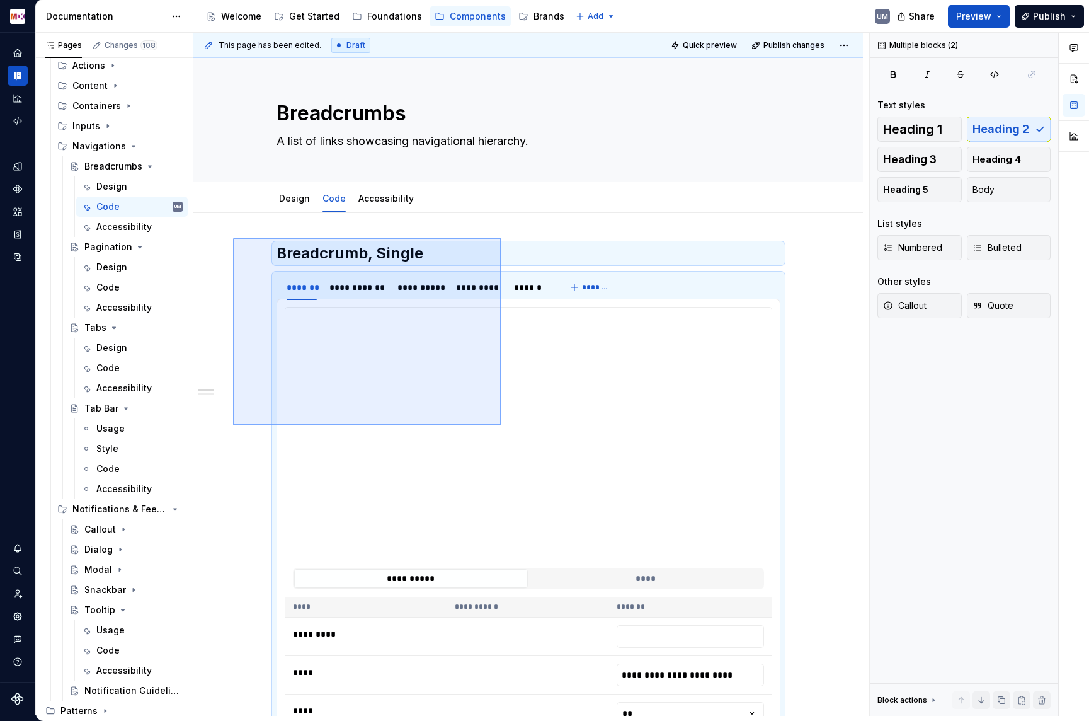
drag, startPoint x: 255, startPoint y: 246, endPoint x: 502, endPoint y: 422, distance: 302.6
click at [502, 422] on div "**********" at bounding box center [531, 374] width 676 height 683
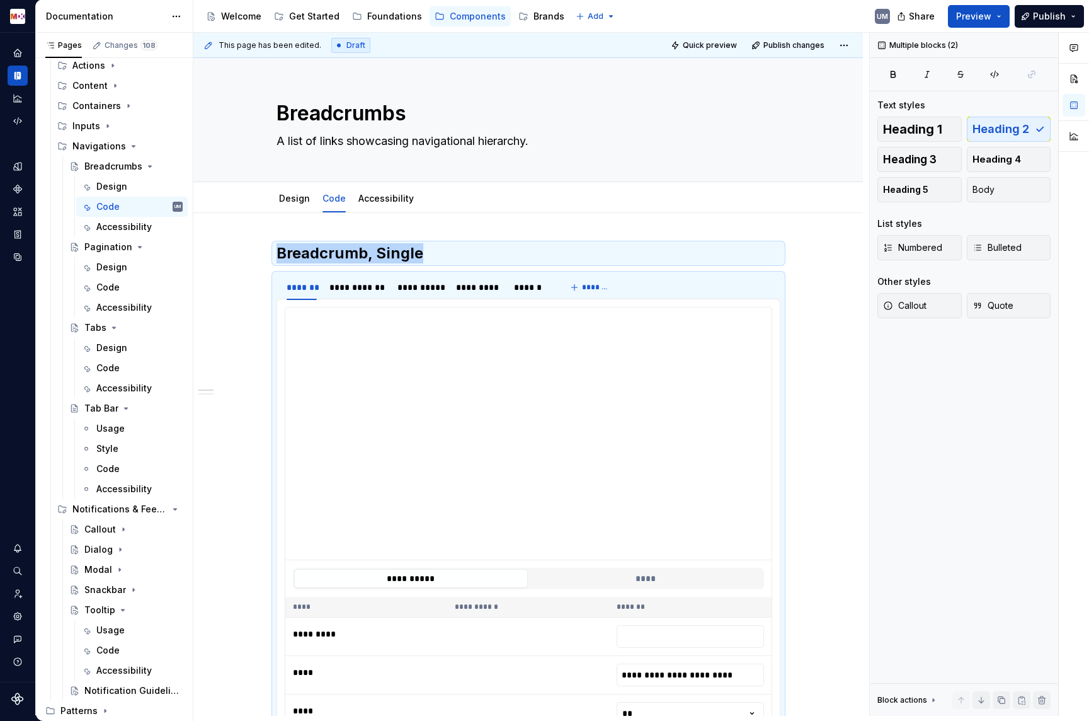
scroll to position [132, 0]
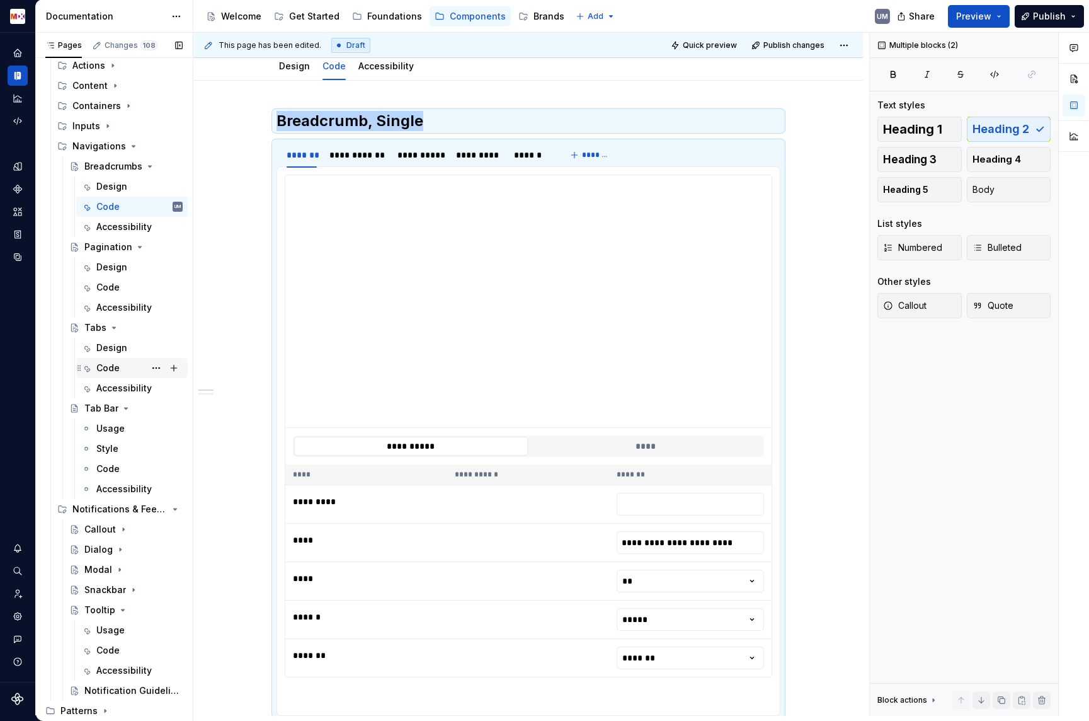
click at [115, 367] on div "Code" at bounding box center [107, 368] width 23 height 13
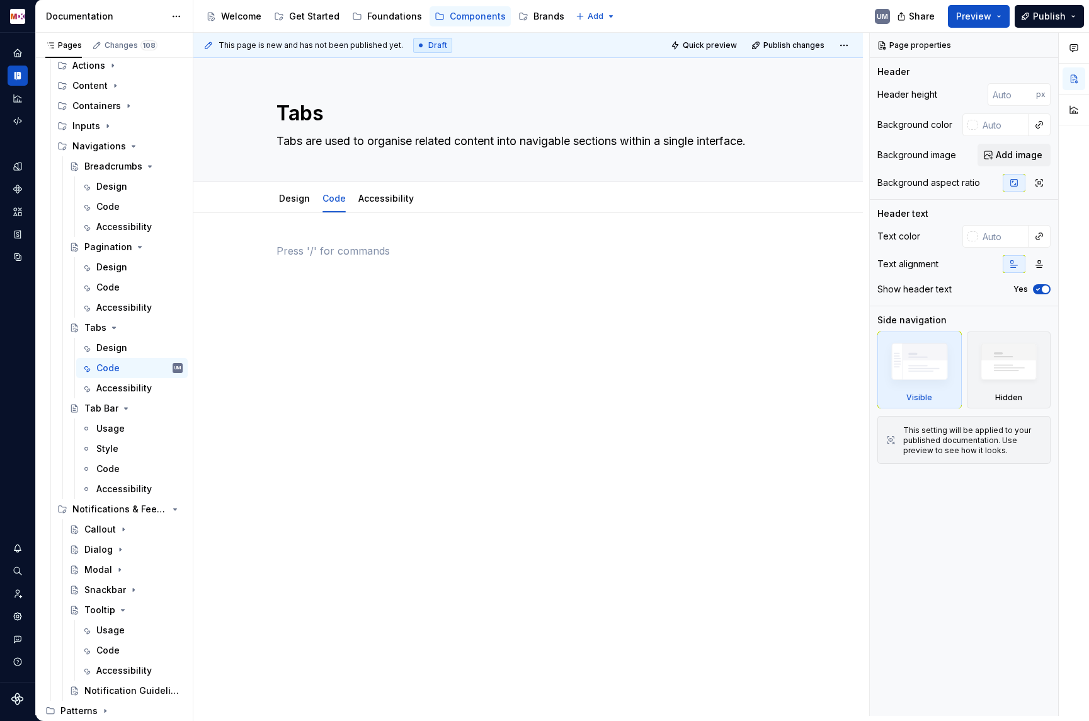
click at [315, 263] on div at bounding box center [529, 267] width 504 height 48
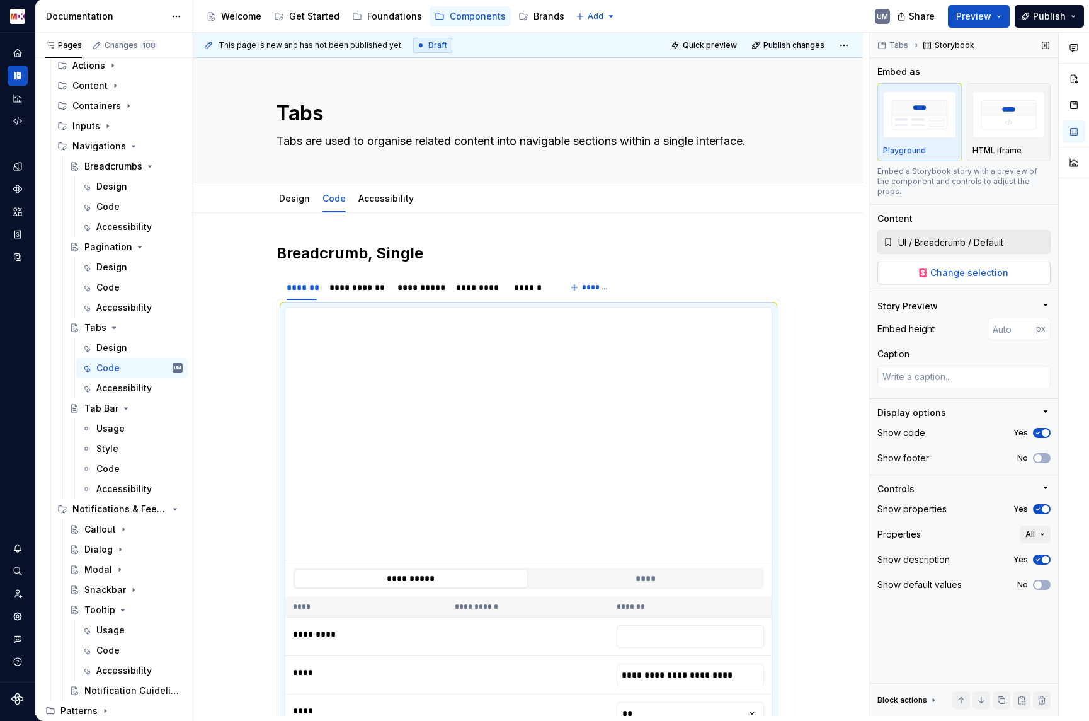
click at [987, 267] on span "Change selection" at bounding box center [970, 273] width 78 height 13
type textarea "*"
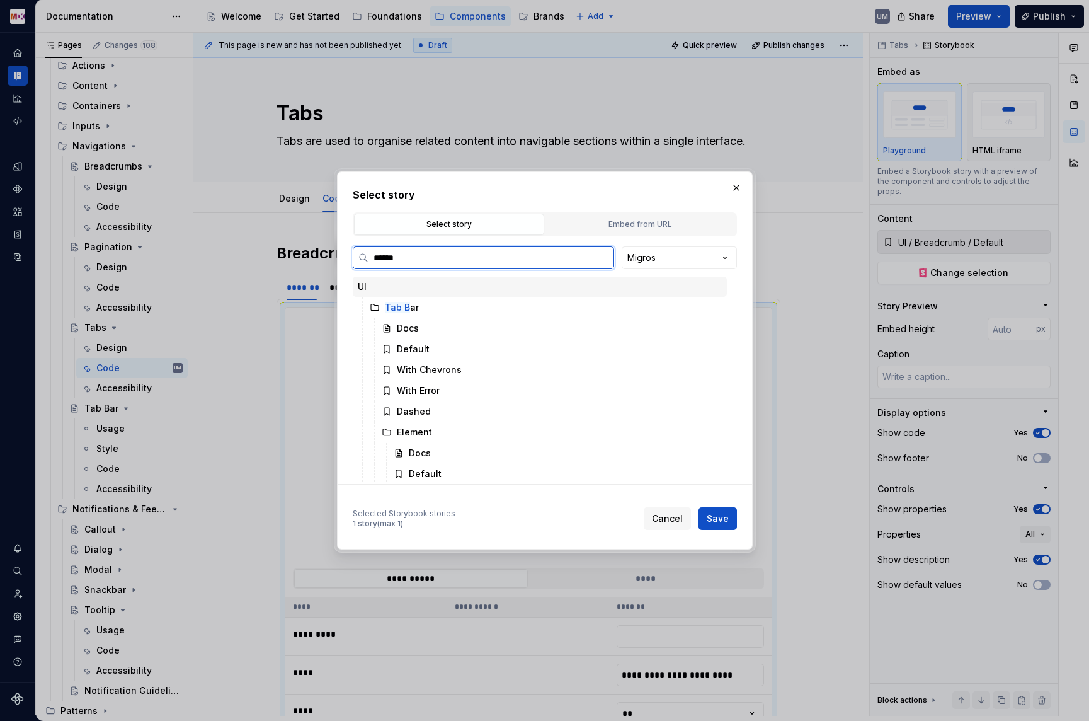
type input "*******"
click at [423, 348] on div "Default" at bounding box center [413, 349] width 33 height 13
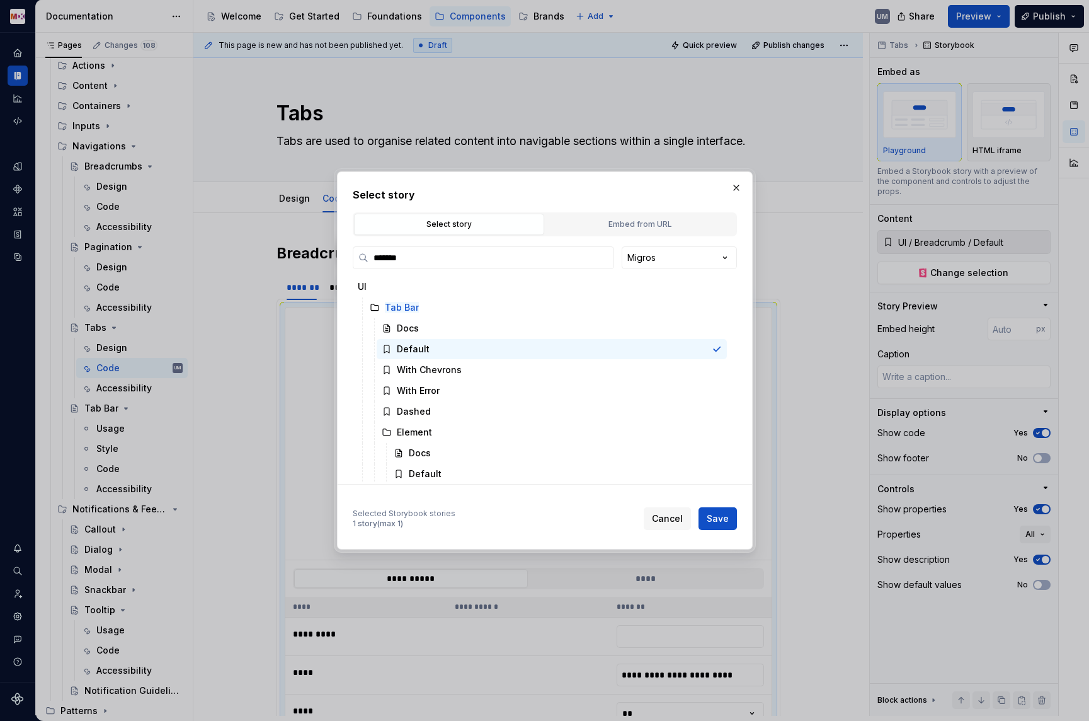
click at [713, 512] on span "Save" at bounding box center [718, 518] width 22 height 13
type textarea "*"
type input "UI / Tab Bar / Default"
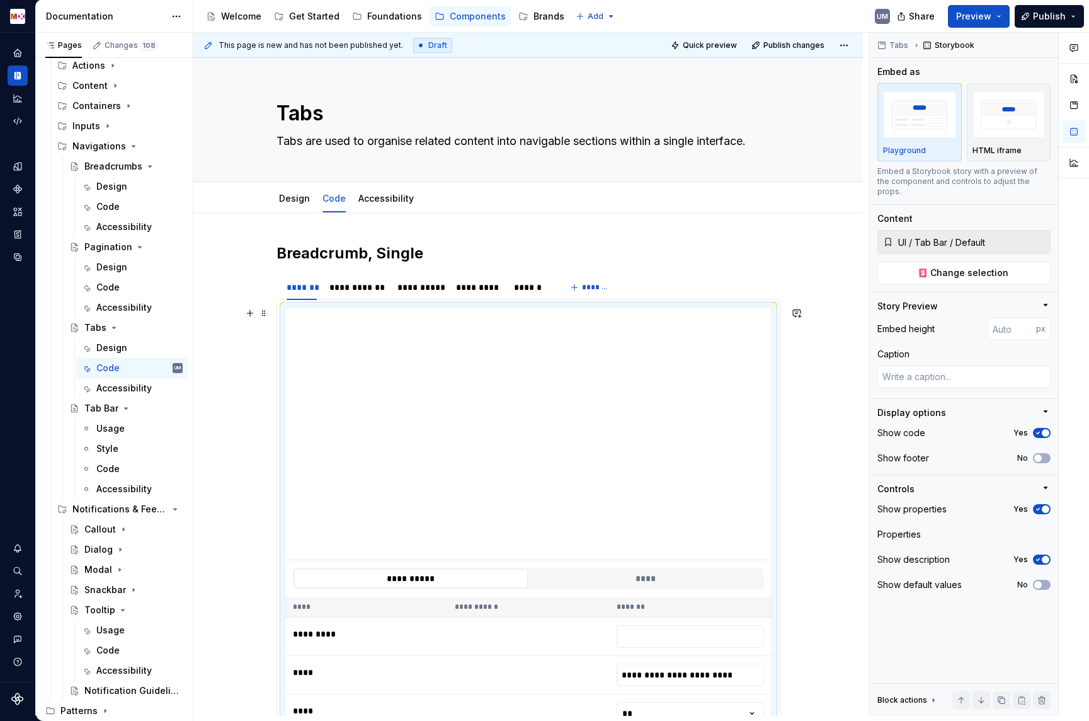
scroll to position [94, 0]
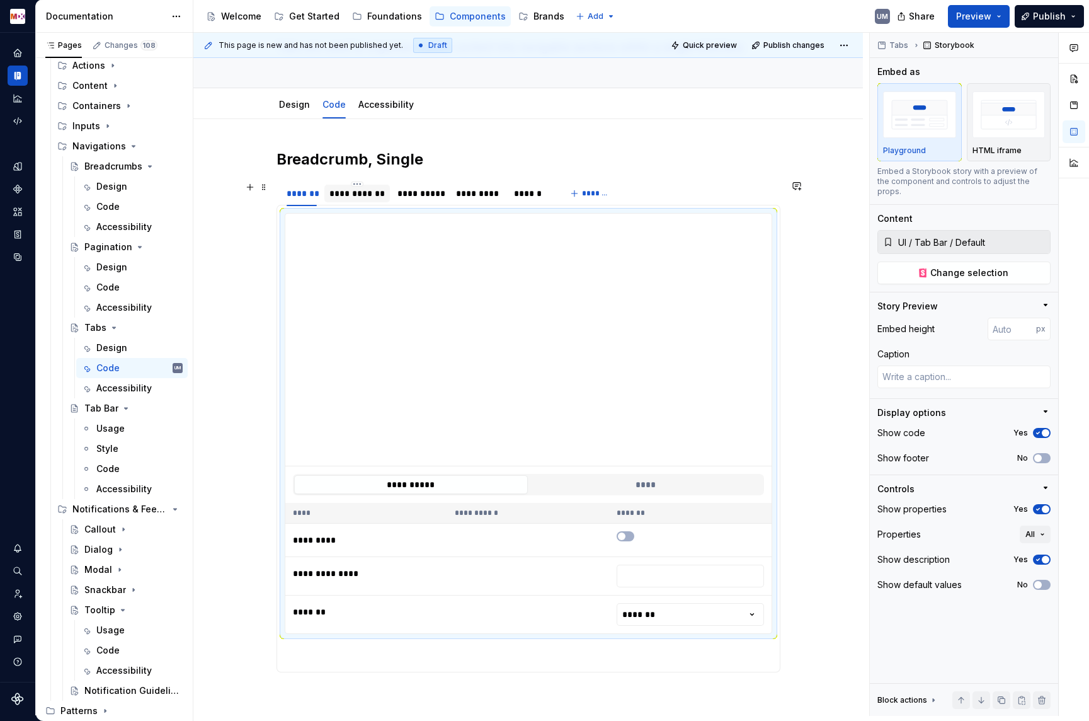
type textarea "*"
click at [365, 194] on div "**********" at bounding box center [357, 193] width 55 height 13
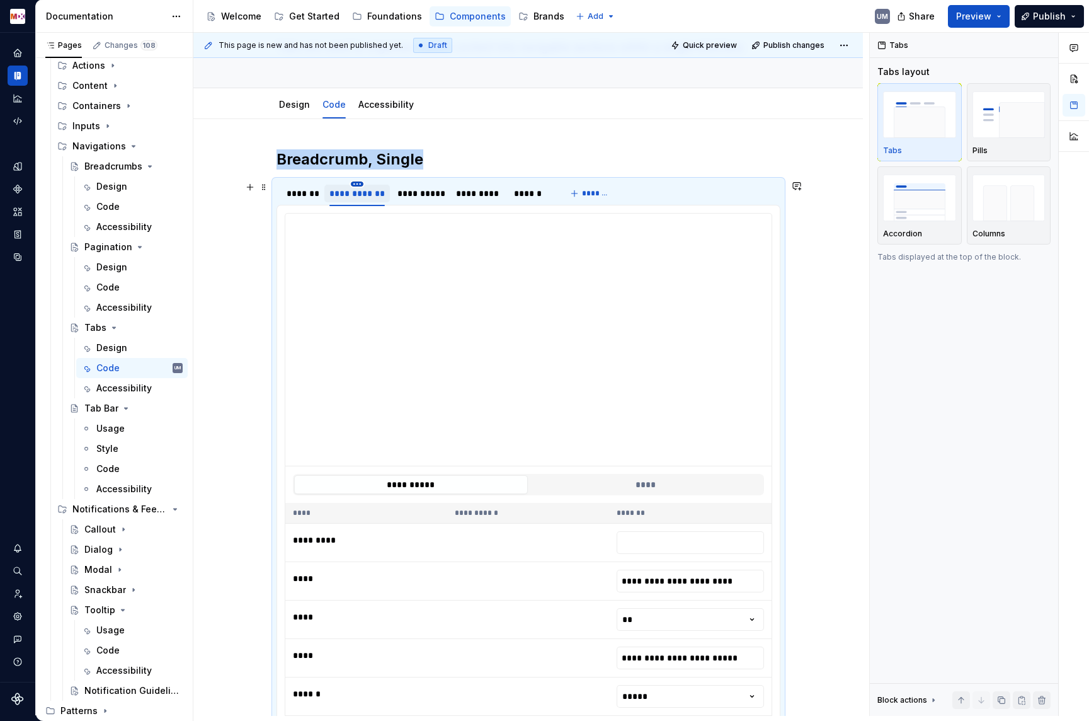
click at [360, 183] on html "MDX UM Dataset Migros Documentation Accessibility guide for tree Page tree. Nav…" at bounding box center [544, 360] width 1089 height 721
click at [398, 202] on div "Edit name" at bounding box center [418, 202] width 82 height 13
type input "**********"
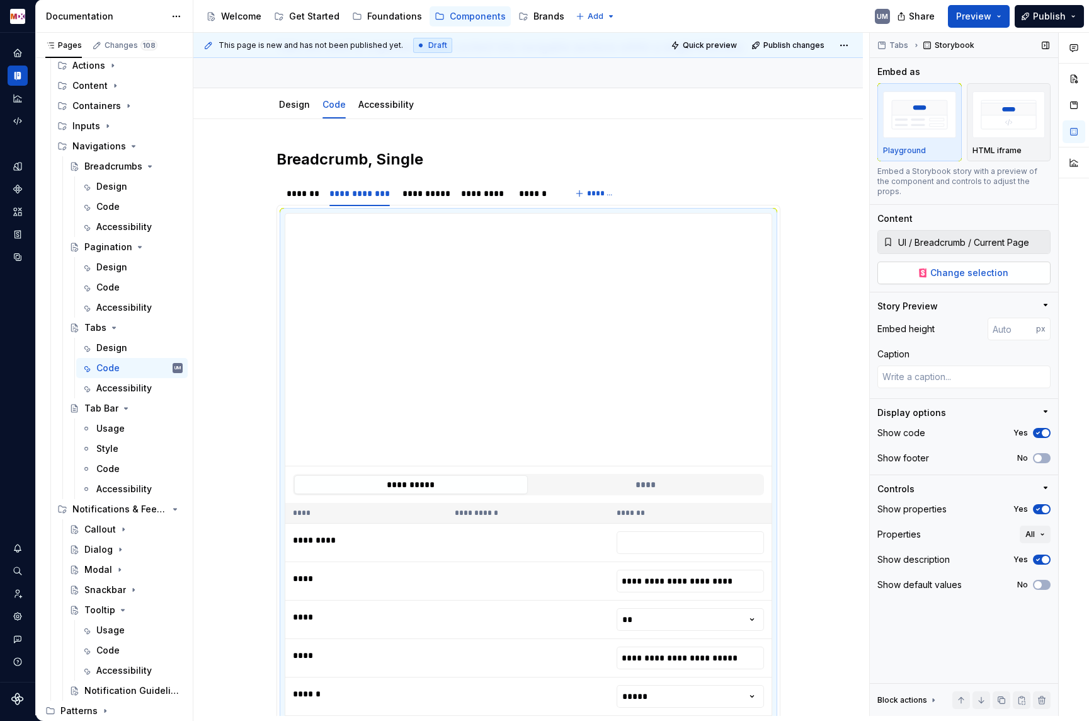
click at [941, 267] on span "Change selection" at bounding box center [970, 273] width 78 height 13
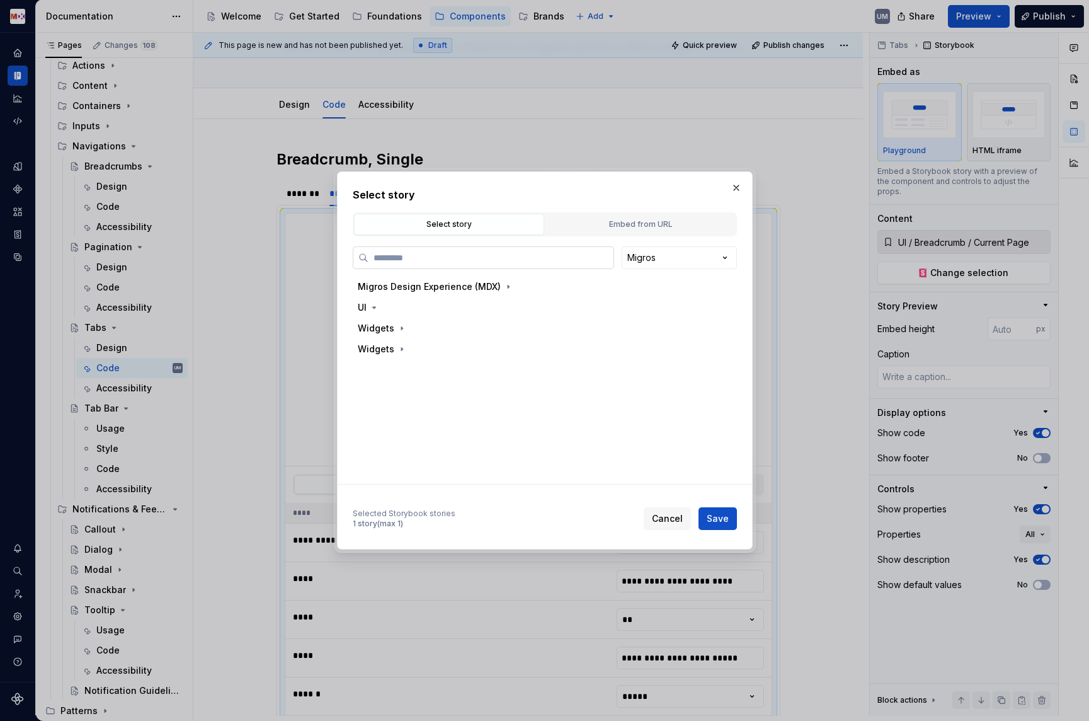
type textarea "*"
type input "*******"
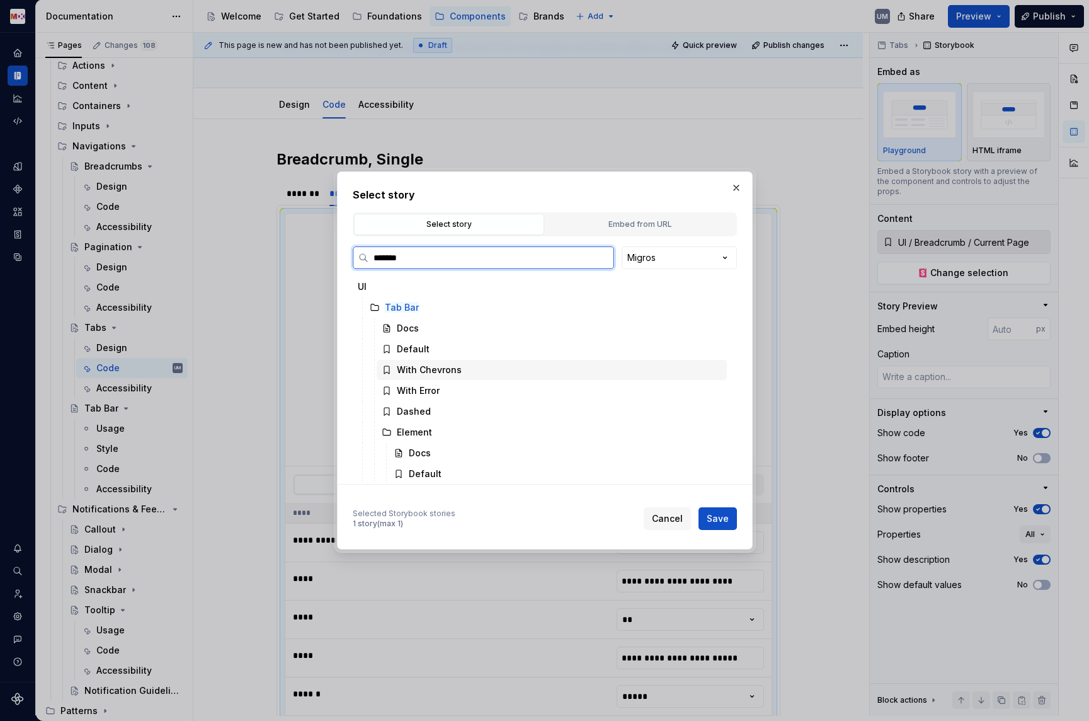
click at [434, 366] on div "With Chevrons" at bounding box center [429, 370] width 65 height 13
click at [712, 512] on button "Save" at bounding box center [718, 518] width 38 height 23
type textarea "*"
type input "UI / Tab Bar / With Chevrons"
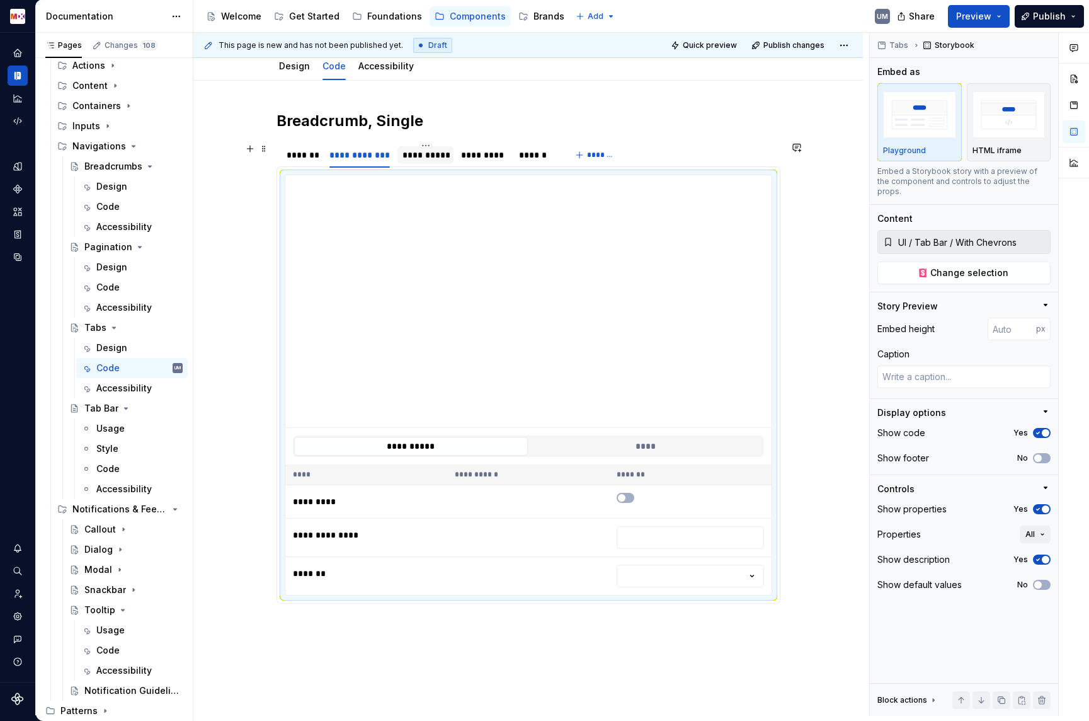
click at [416, 157] on div "**********" at bounding box center [426, 155] width 46 height 13
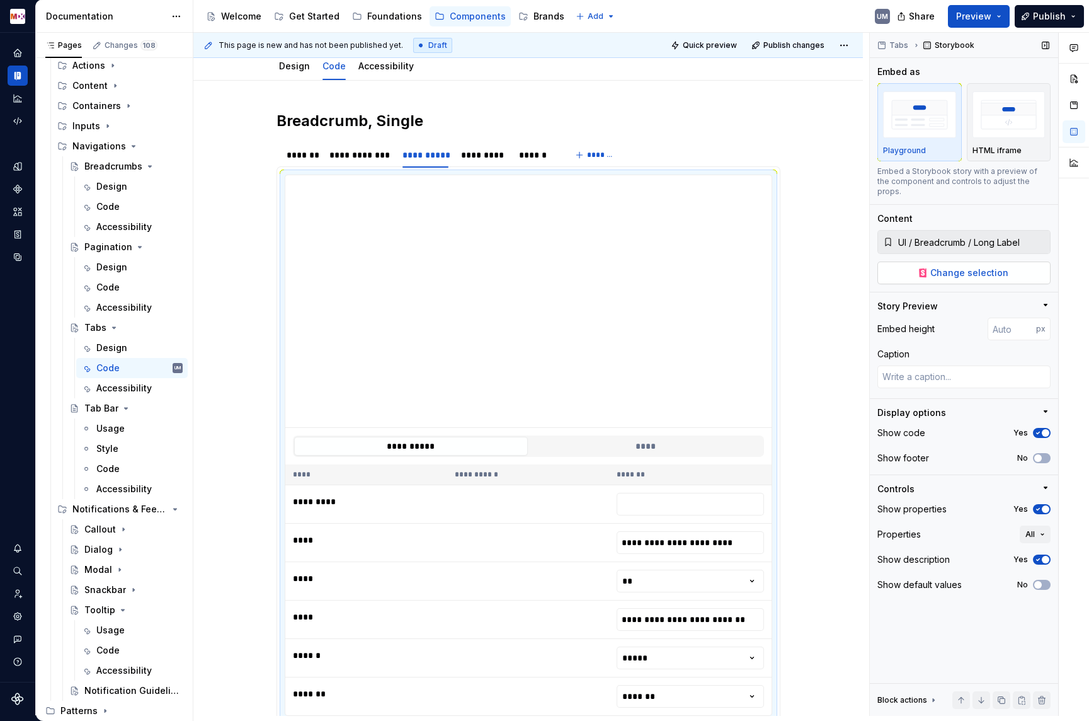
click at [961, 267] on span "Change selection" at bounding box center [970, 273] width 78 height 13
type textarea "*"
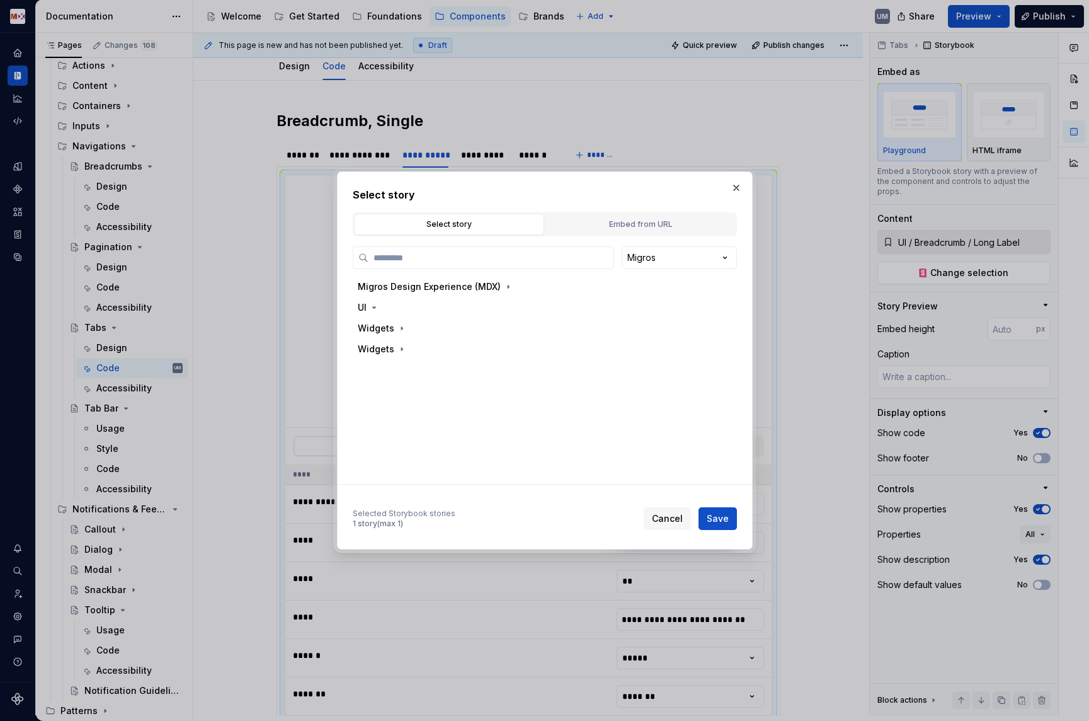
type input "*******"
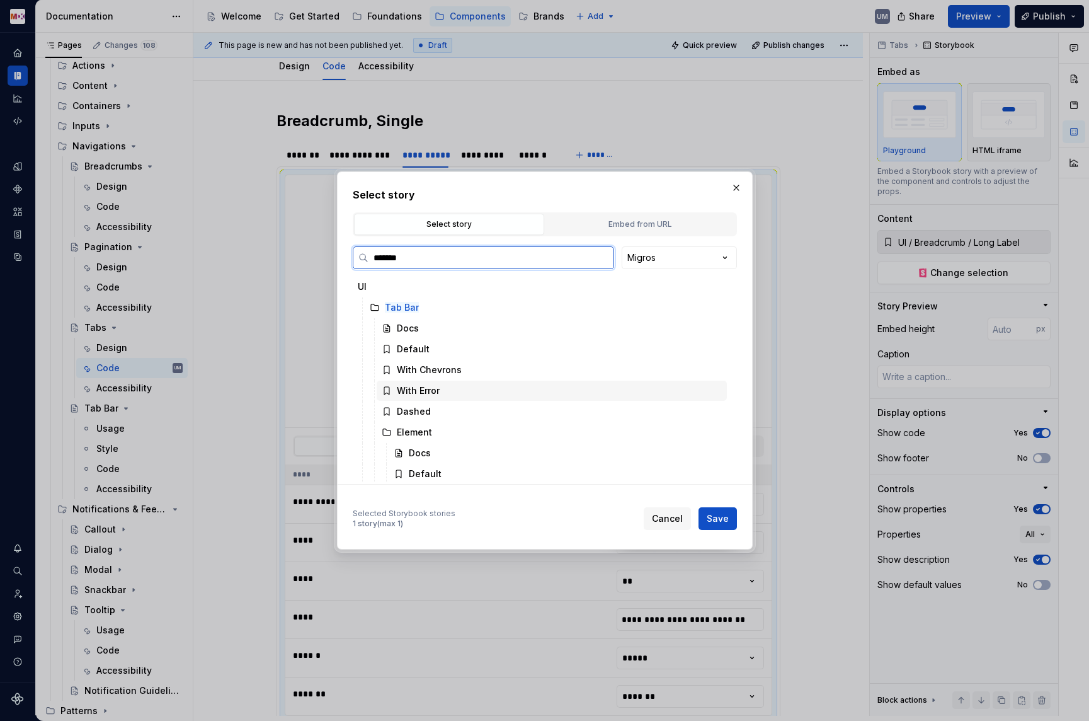
click at [430, 389] on div "With Error" at bounding box center [418, 390] width 43 height 13
click at [728, 515] on span "Save" at bounding box center [718, 518] width 22 height 13
type textarea "*"
type input "UI / Tab Bar / With Error"
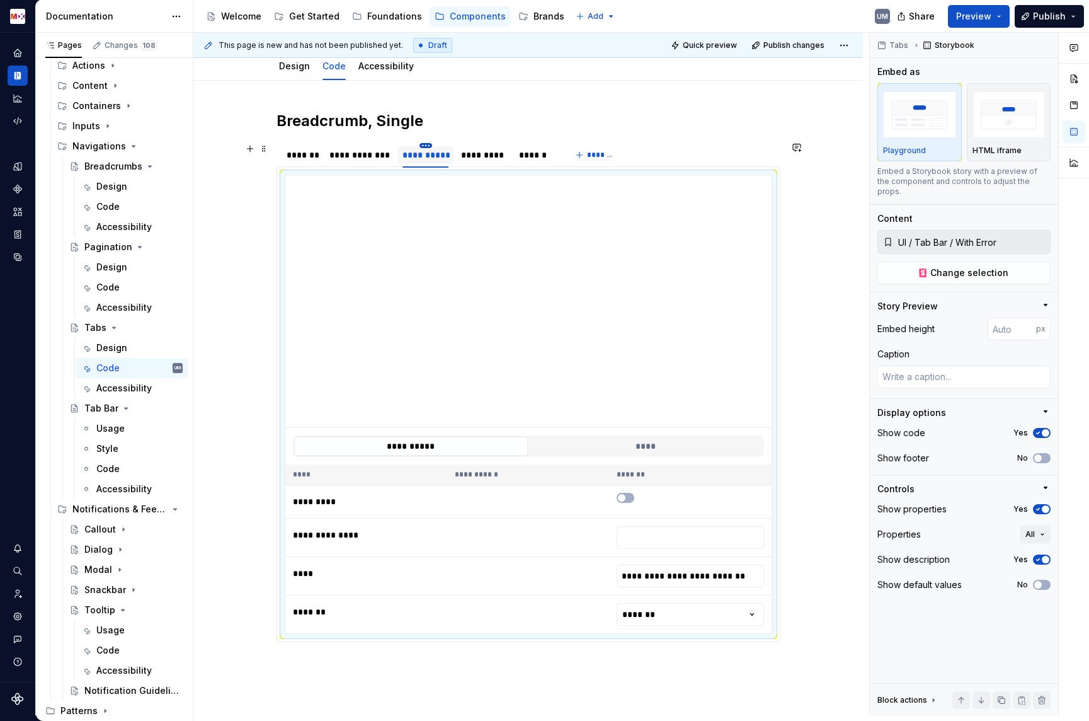
click at [432, 146] on html "MDX UM Dataset Migros Documentation Accessibility guide for tree Page tree. Nav…" at bounding box center [544, 360] width 1089 height 721
click at [440, 156] on div "Edit name" at bounding box center [479, 164] width 107 height 20
type textarea "*"
type input "**********"
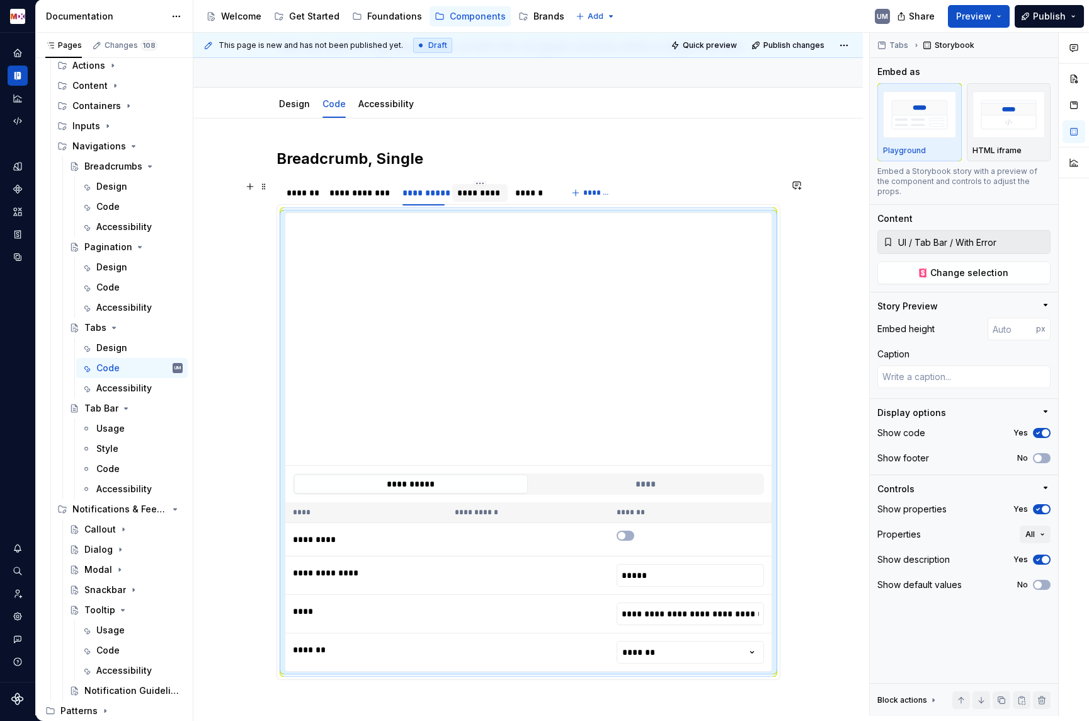
click at [489, 191] on div "*********" at bounding box center [479, 192] width 45 height 13
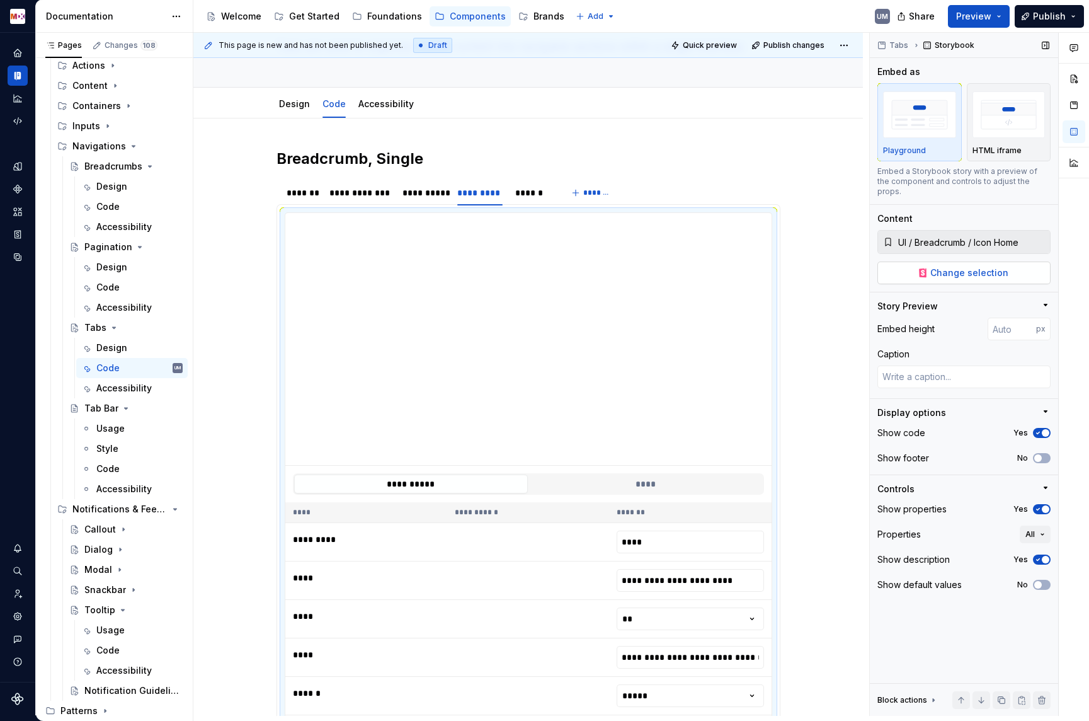
click at [971, 267] on span "Change selection" at bounding box center [970, 273] width 78 height 13
type textarea "*"
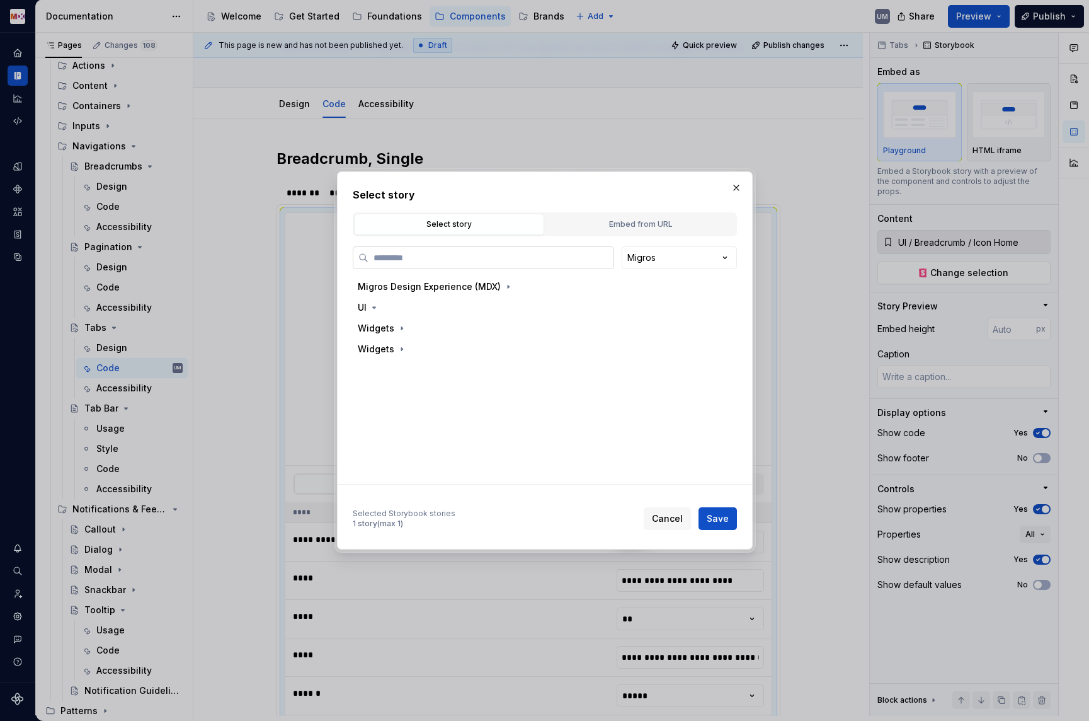
type input "*******"
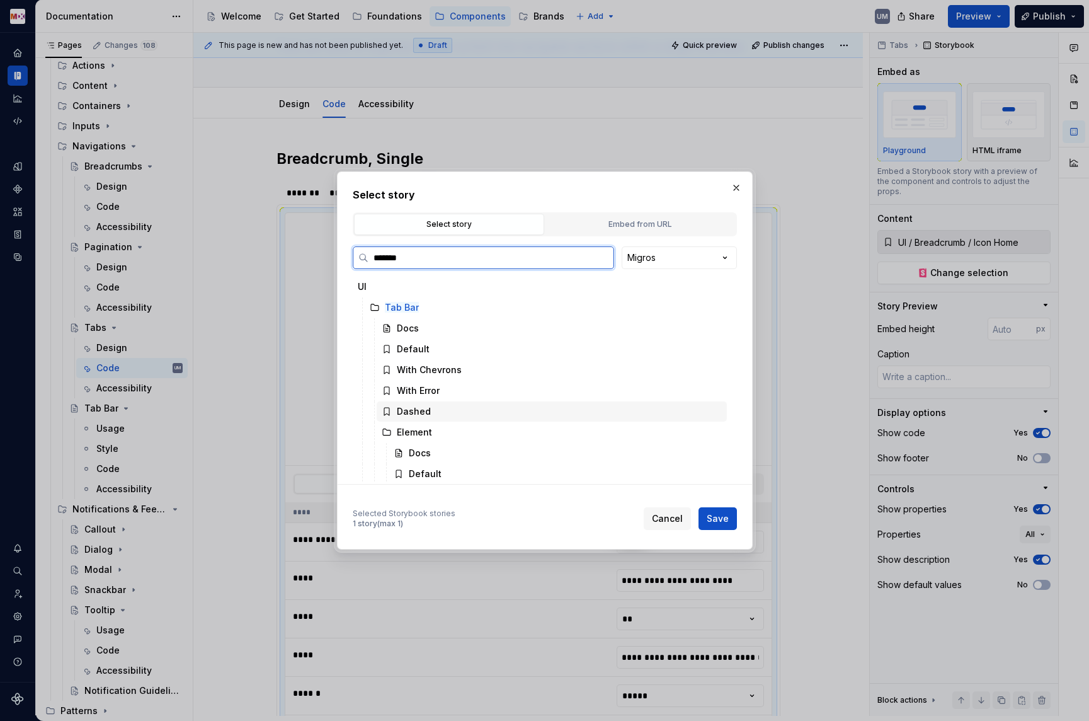
click at [475, 406] on div "Dashed" at bounding box center [552, 411] width 350 height 20
click at [728, 524] on span "Save" at bounding box center [718, 518] width 22 height 13
type textarea "*"
type input "UI / Tab Bar / Dashed"
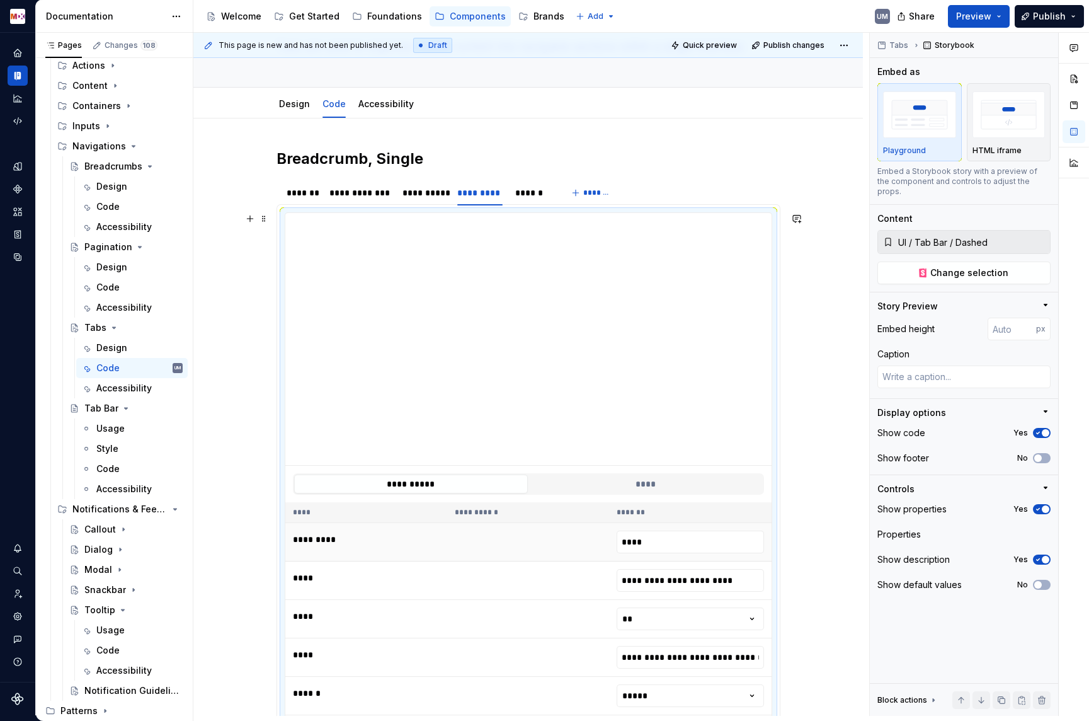
scroll to position [132, 0]
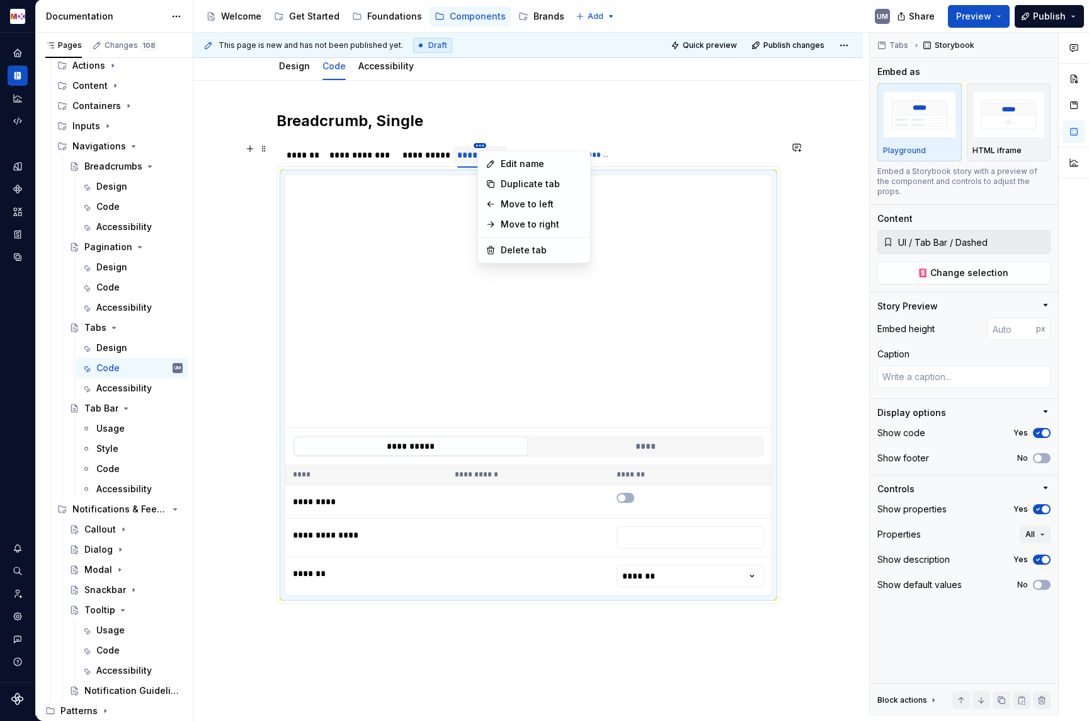
click at [482, 143] on html "MDX UM Dataset Migros Documentation Accessibility guide for tree Page tree. Nav…" at bounding box center [544, 360] width 1089 height 721
click at [490, 160] on icon at bounding box center [491, 164] width 10 height 10
type textarea "*"
type input "**********"
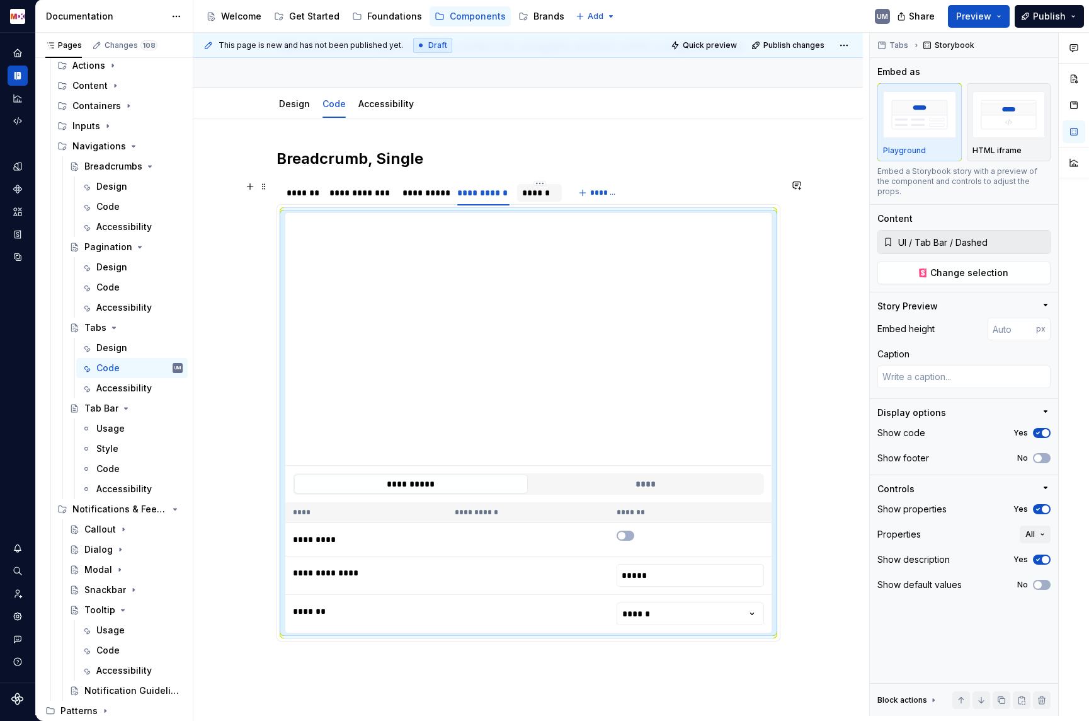
click at [539, 188] on div "******" at bounding box center [539, 192] width 35 height 13
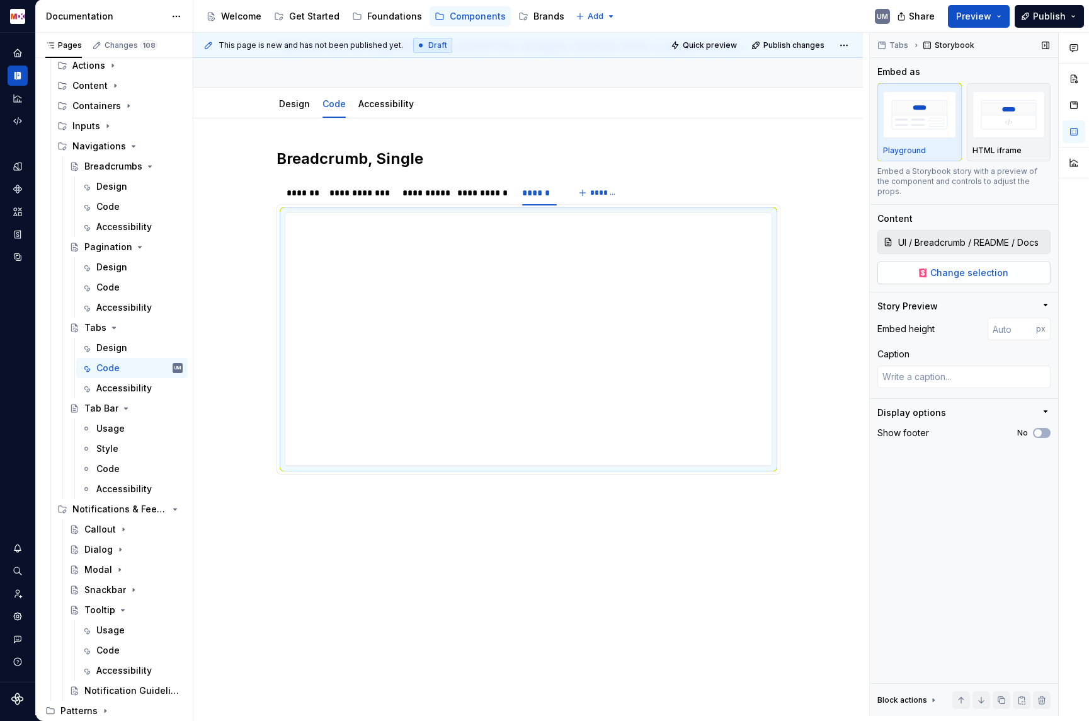
click at [997, 267] on span "Change selection" at bounding box center [970, 273] width 78 height 13
type textarea "*"
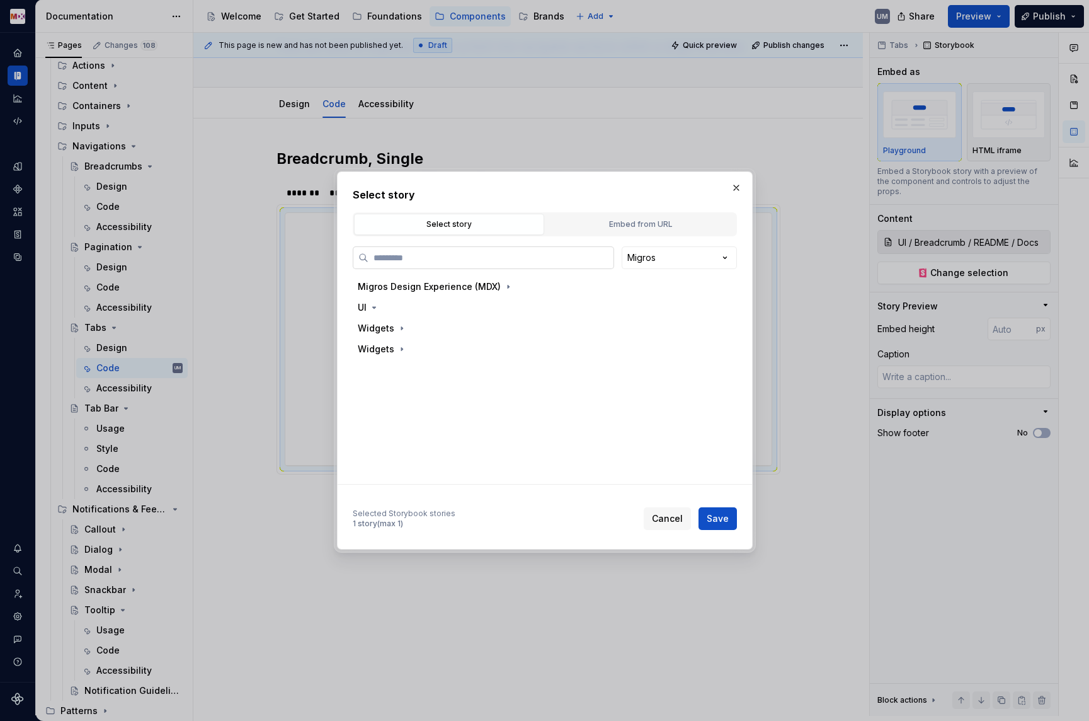
type input "*******"
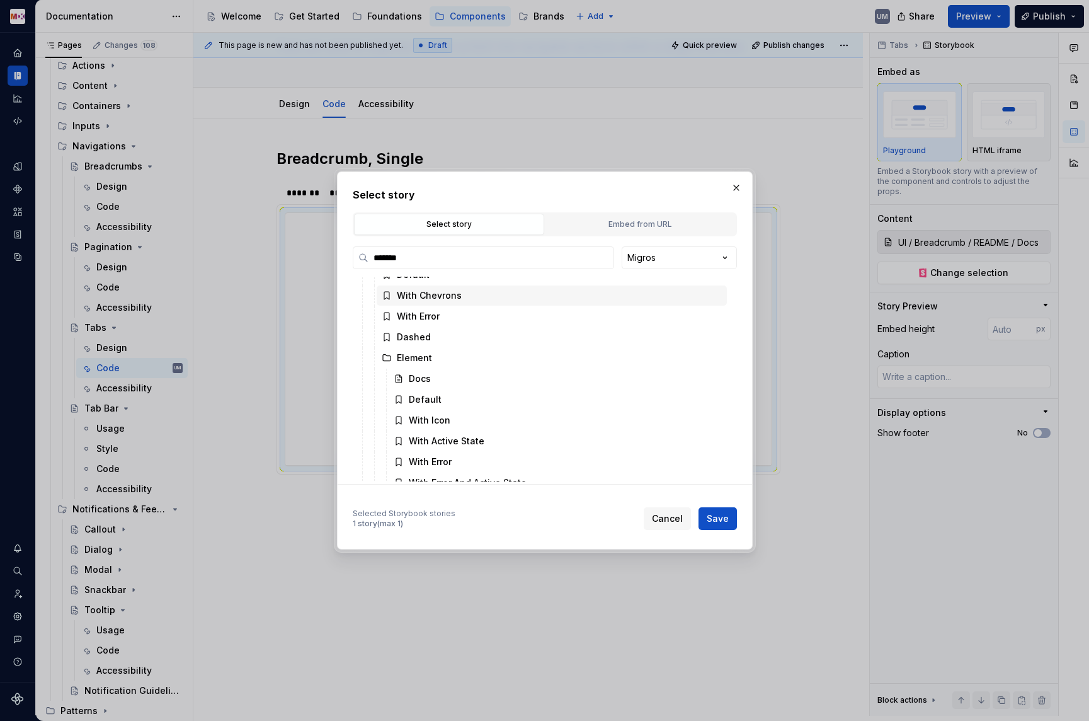
scroll to position [86, 0]
click at [740, 184] on button "button" at bounding box center [737, 188] width 18 height 18
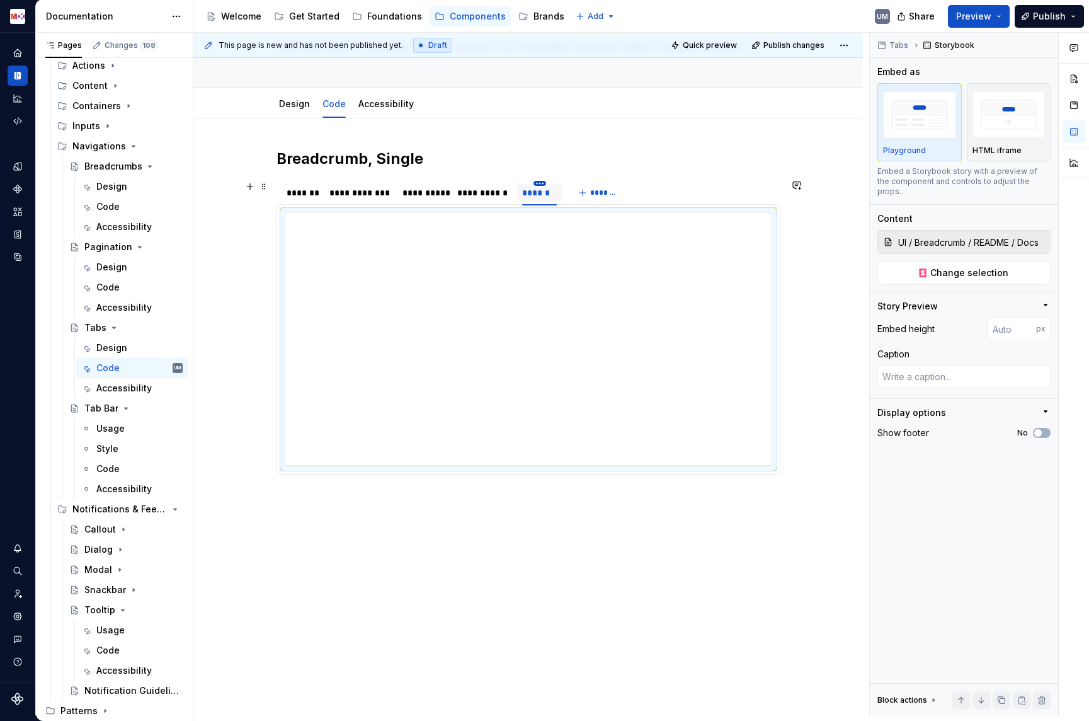
click at [546, 185] on html "MDX UM Dataset Migros Documentation Accessibility guide for tree Page tree. Nav…" at bounding box center [544, 360] width 1089 height 721
click at [569, 287] on div "Delete tab" at bounding box center [601, 288] width 82 height 13
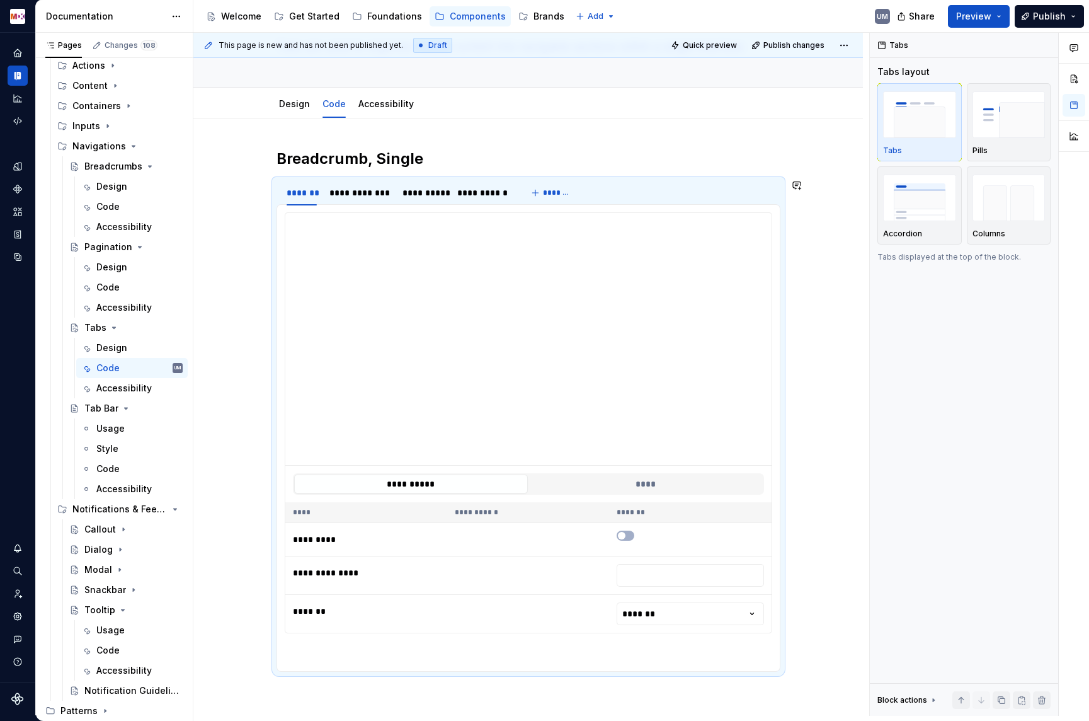
scroll to position [0, 0]
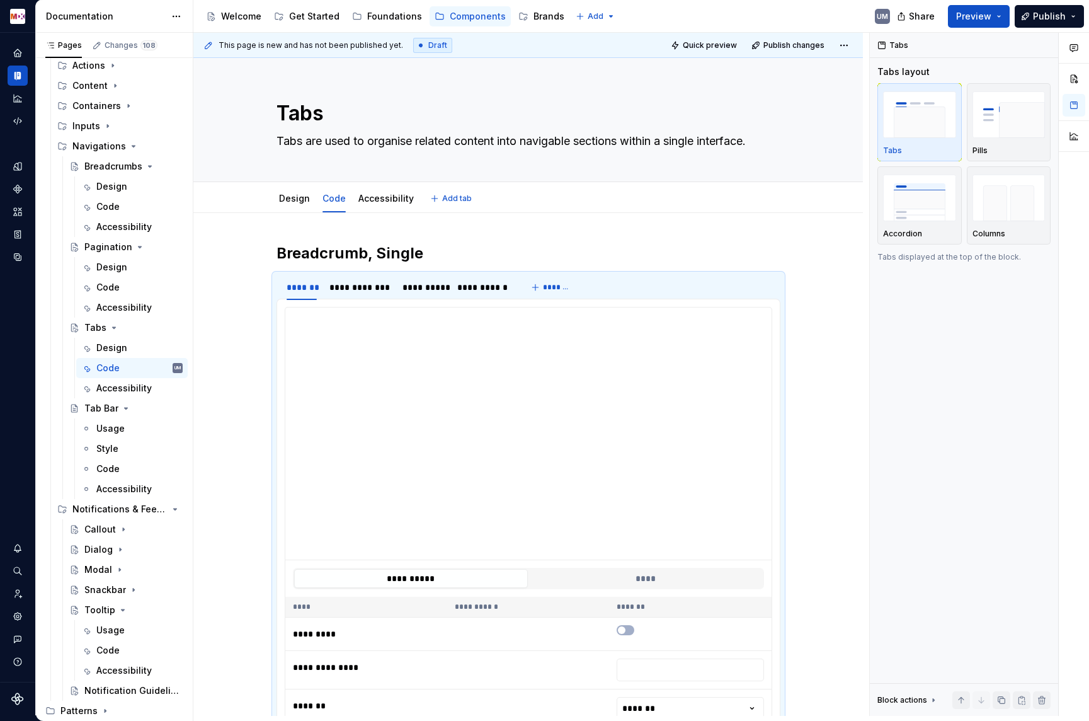
type textarea "*"
click at [314, 243] on div "**********" at bounding box center [528, 610] width 670 height 795
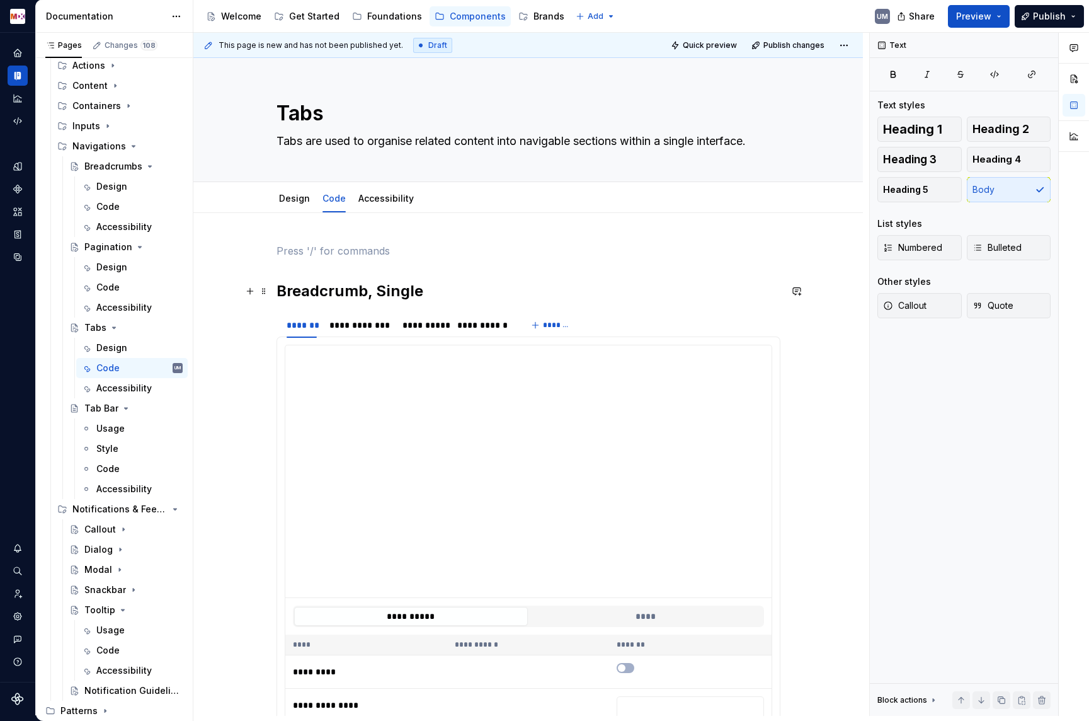
click at [328, 291] on h2 "Breadcrumb, Single" at bounding box center [529, 291] width 504 height 20
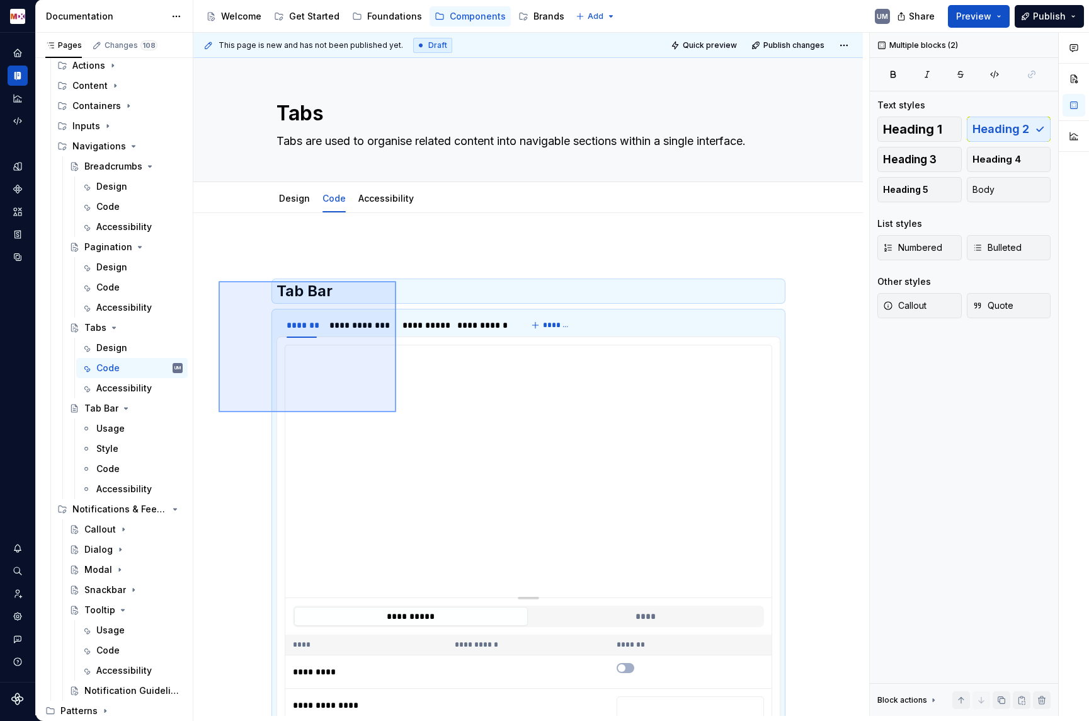
drag, startPoint x: 219, startPoint y: 281, endPoint x: 396, endPoint y: 399, distance: 213.2
click at [396, 410] on div "**********" at bounding box center [531, 374] width 676 height 683
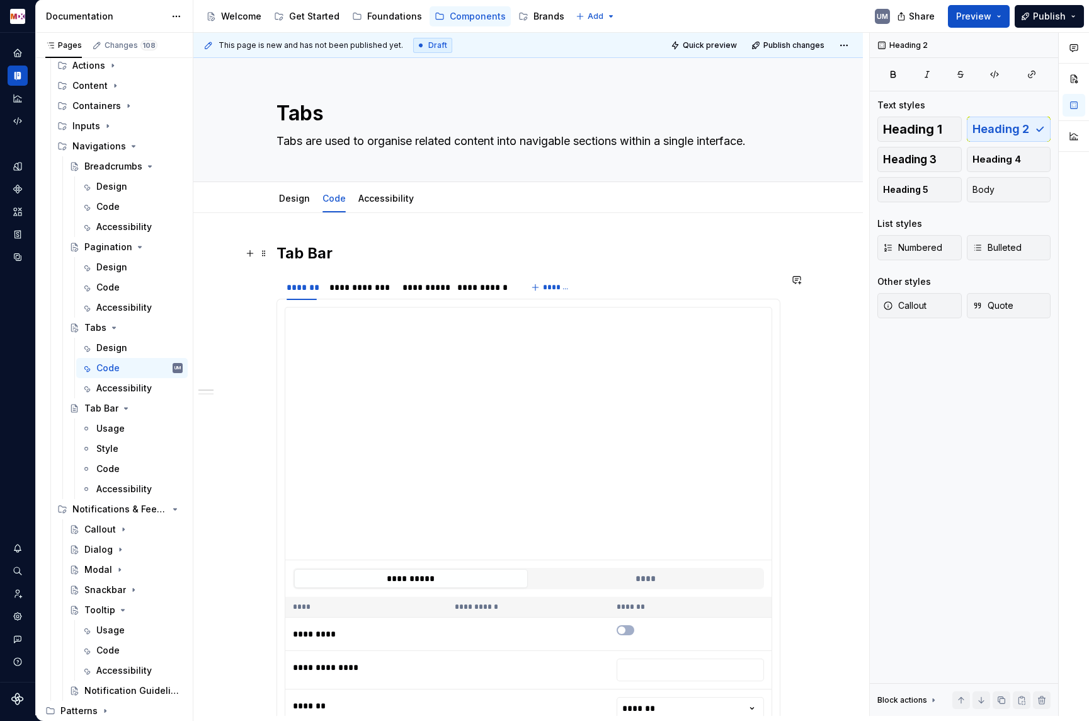
click at [341, 258] on h2 "Tab Bar" at bounding box center [529, 253] width 504 height 20
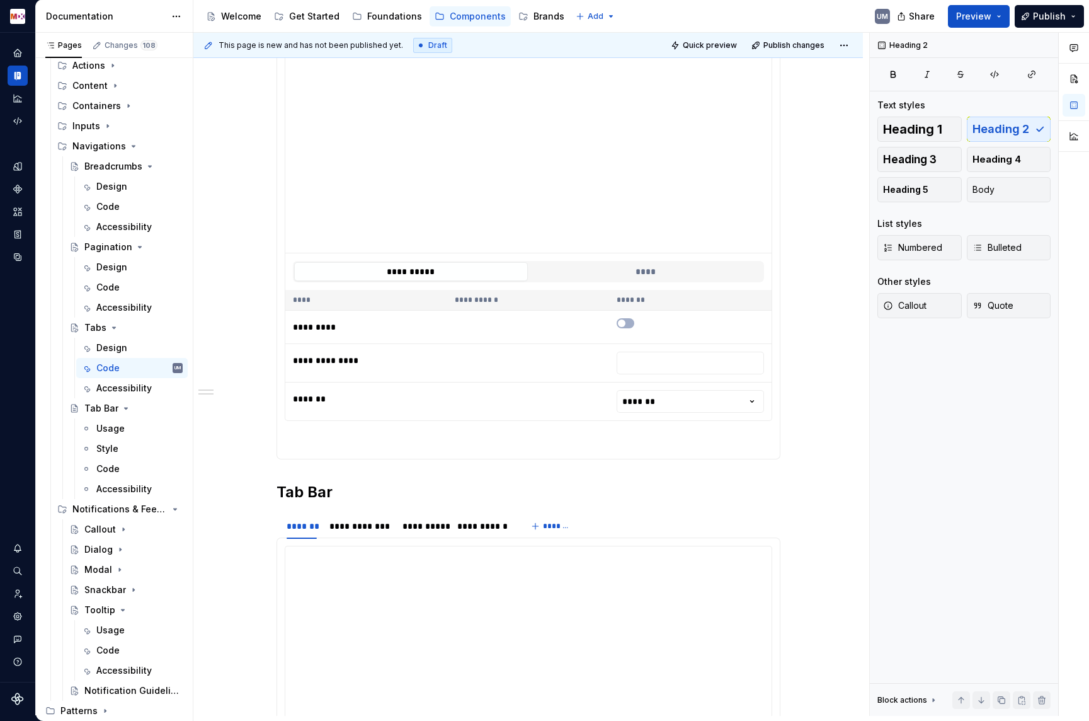
scroll to position [459, 0]
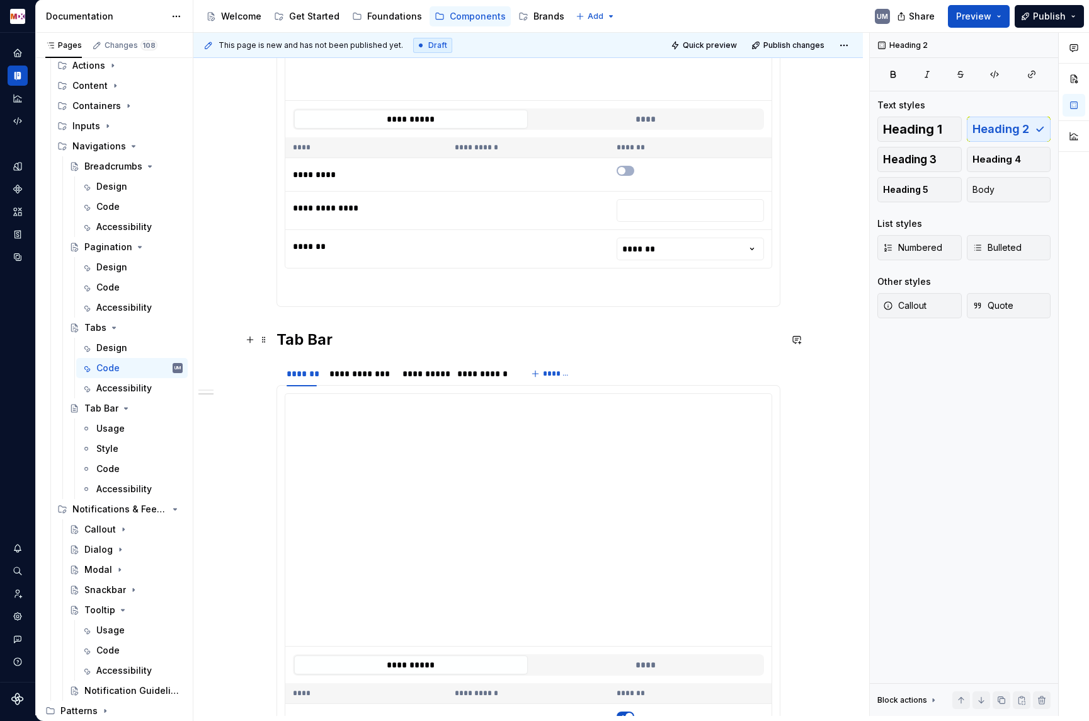
click at [279, 336] on h2 "Tab Bar" at bounding box center [529, 340] width 504 height 20
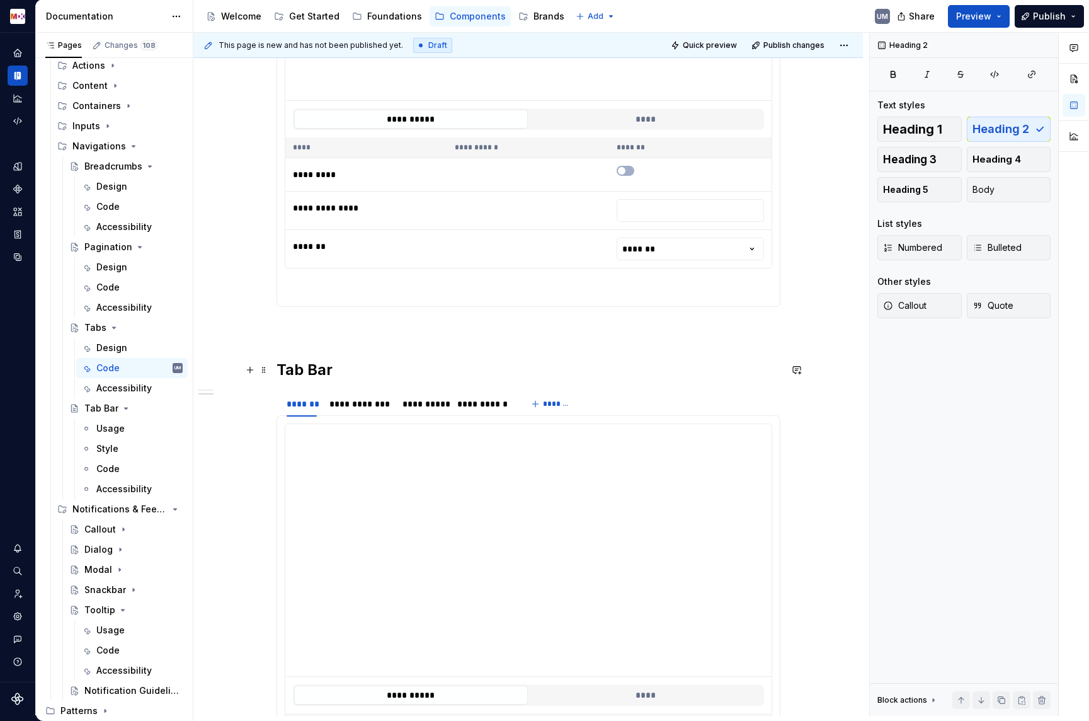
click at [353, 375] on h2 "Tab Bar" at bounding box center [529, 370] width 504 height 20
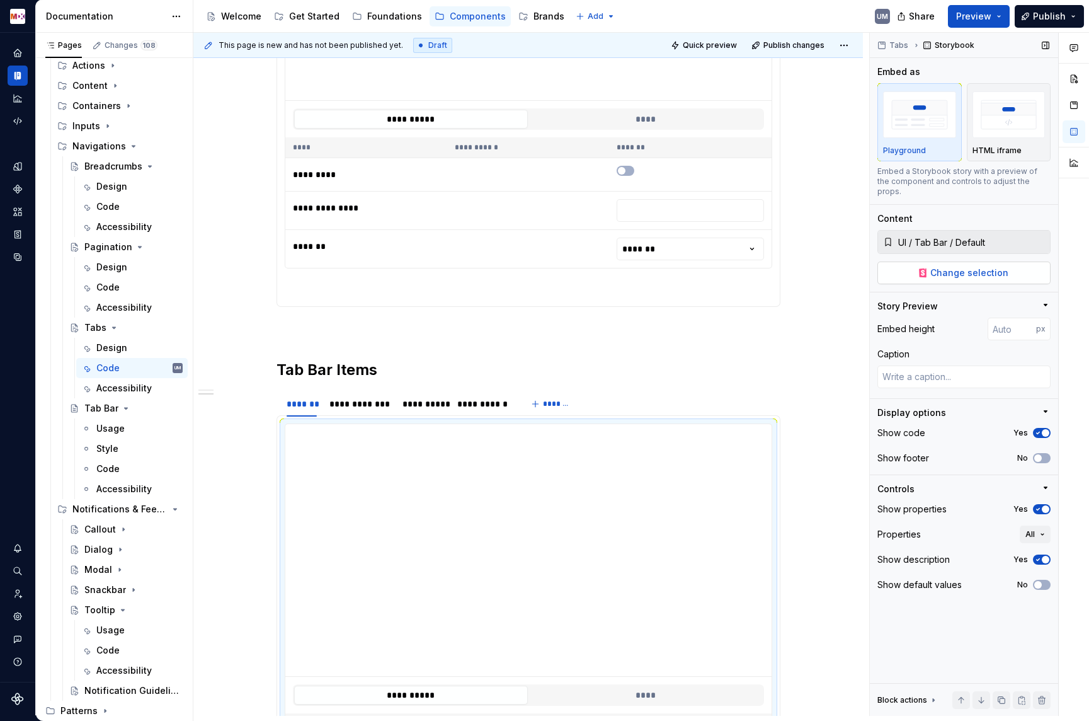
click at [939, 267] on span "Change selection" at bounding box center [970, 273] width 78 height 13
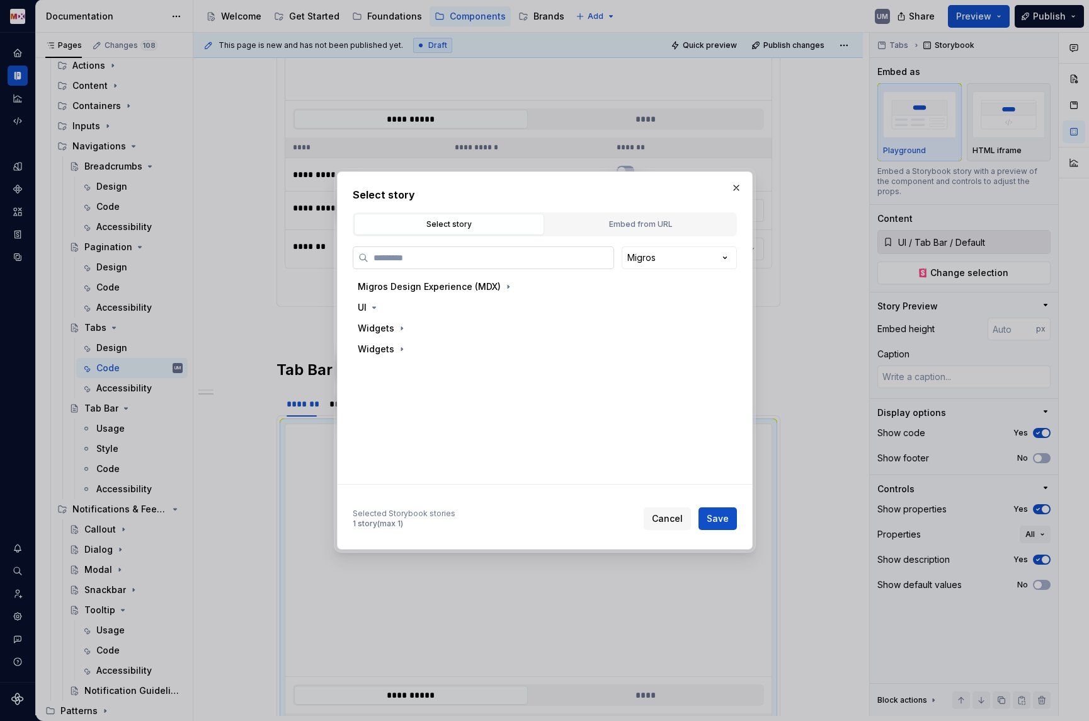
type textarea "*"
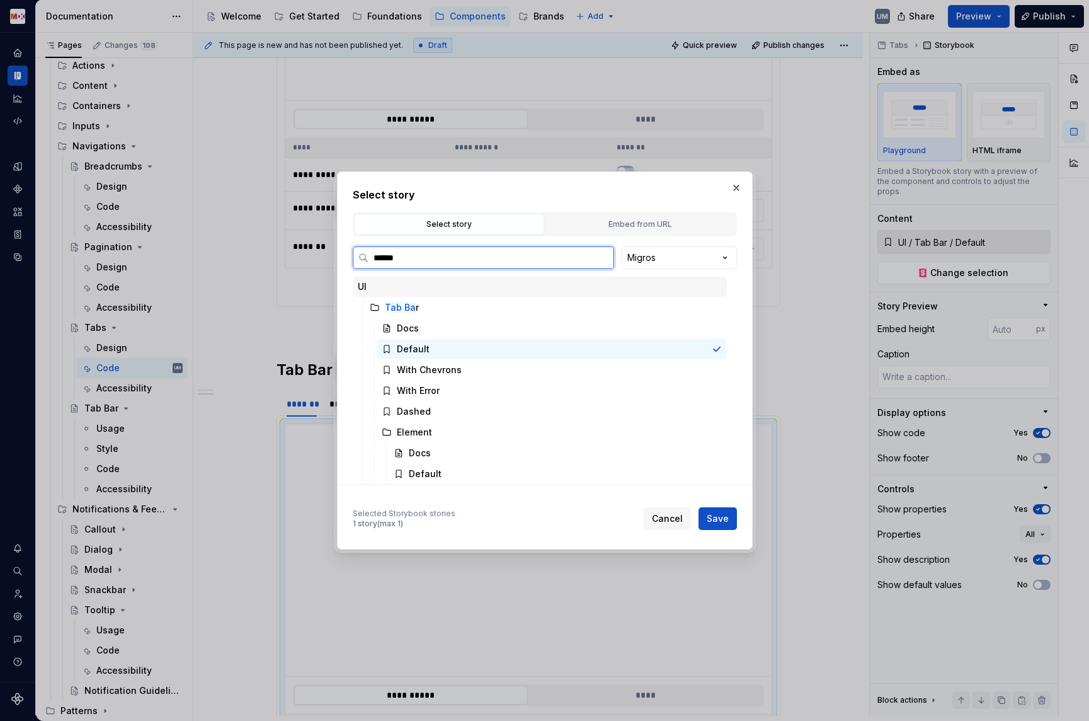
type input "*******"
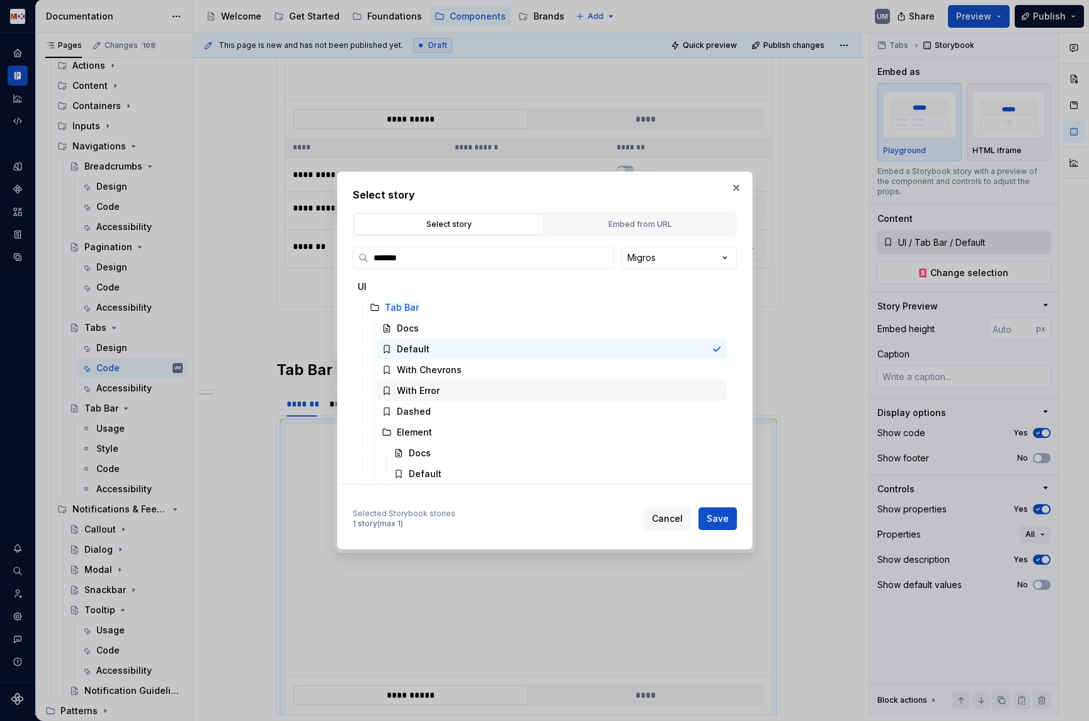
scroll to position [42, 0]
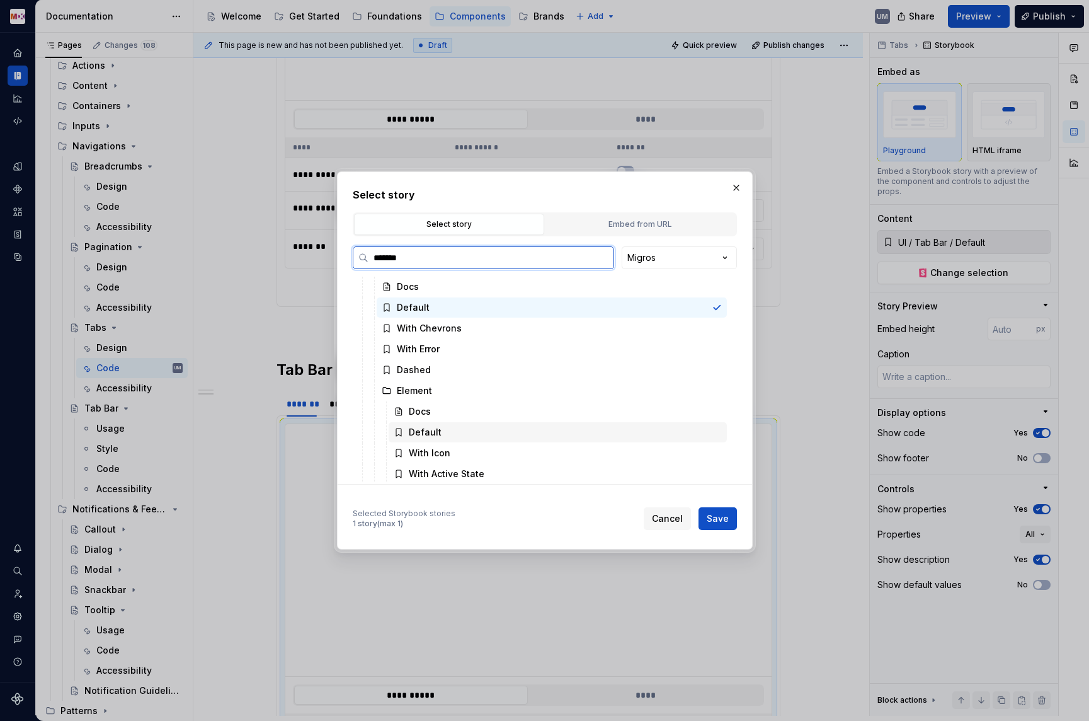
click at [425, 432] on div "Default" at bounding box center [425, 432] width 33 height 13
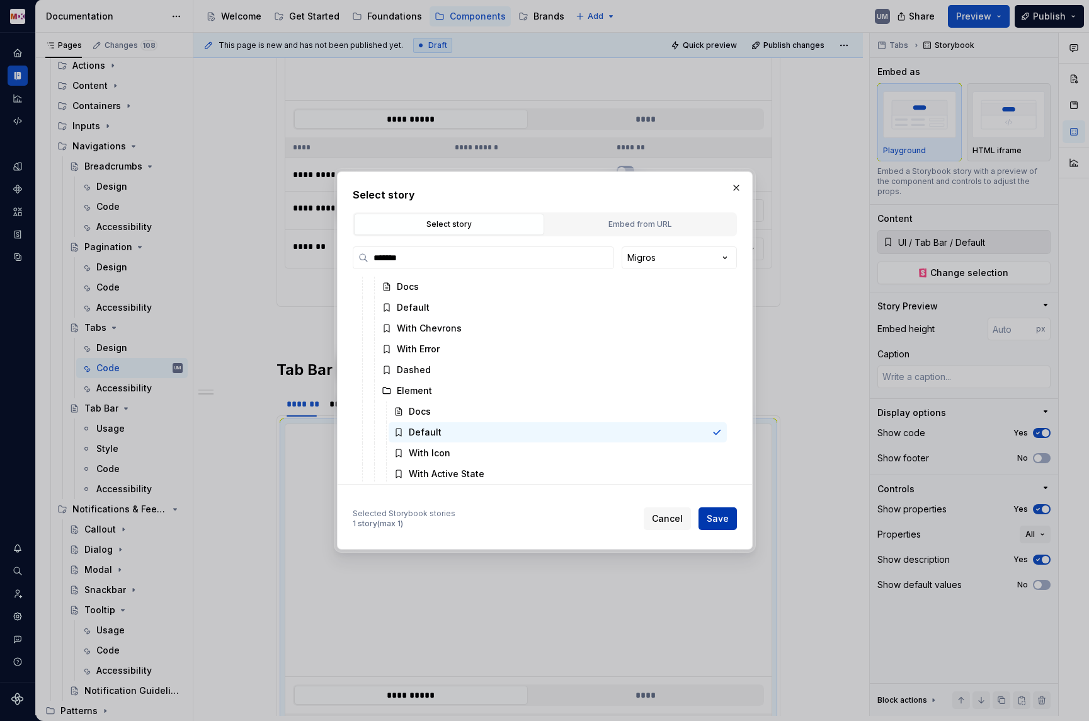
click at [716, 515] on span "Save" at bounding box center [718, 518] width 22 height 13
type textarea "*"
type input "UI / Tab Bar / Element / Default"
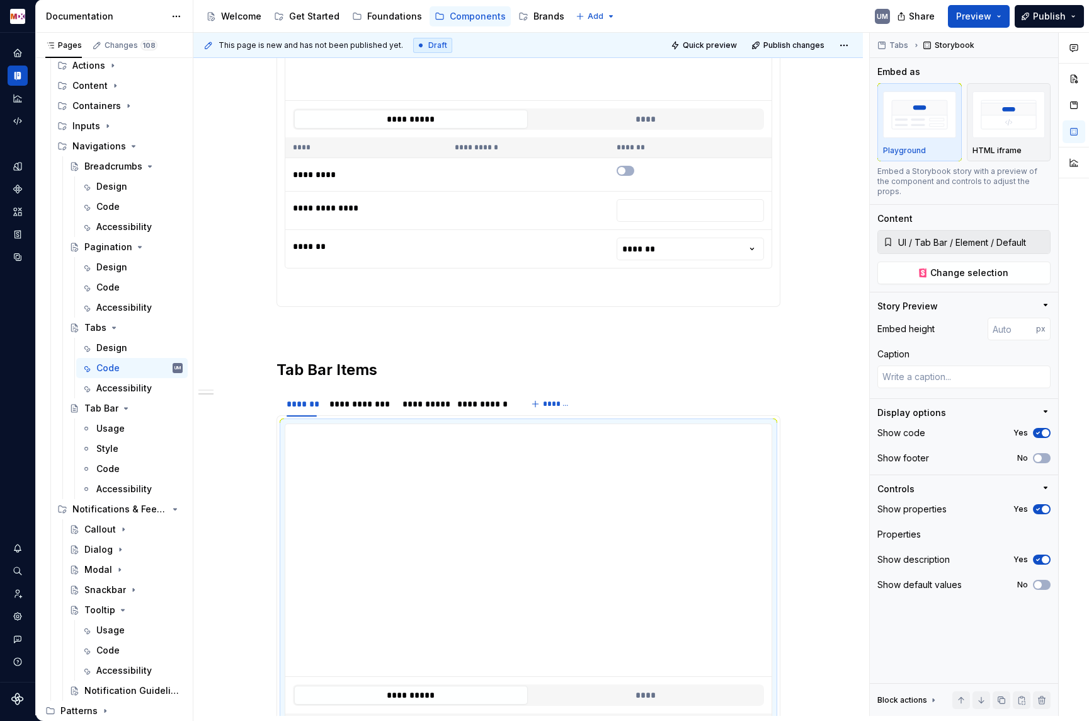
scroll to position [588, 0]
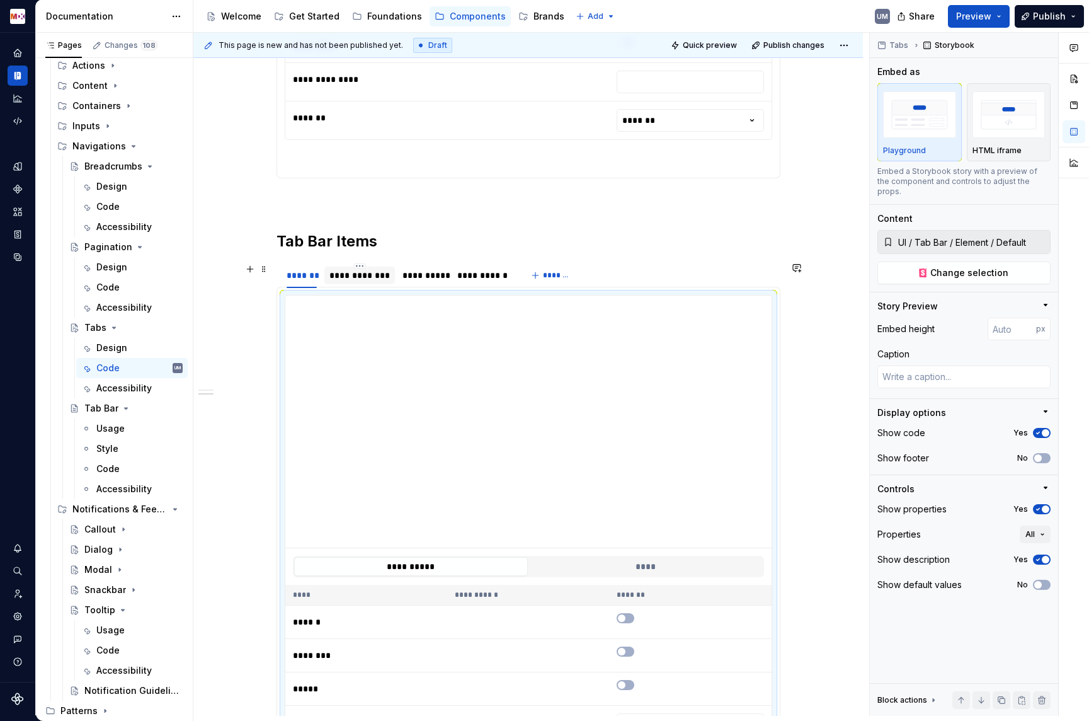
click at [363, 280] on div "**********" at bounding box center [360, 275] width 60 height 13
click at [938, 267] on span "Change selection" at bounding box center [970, 273] width 78 height 13
type textarea "*"
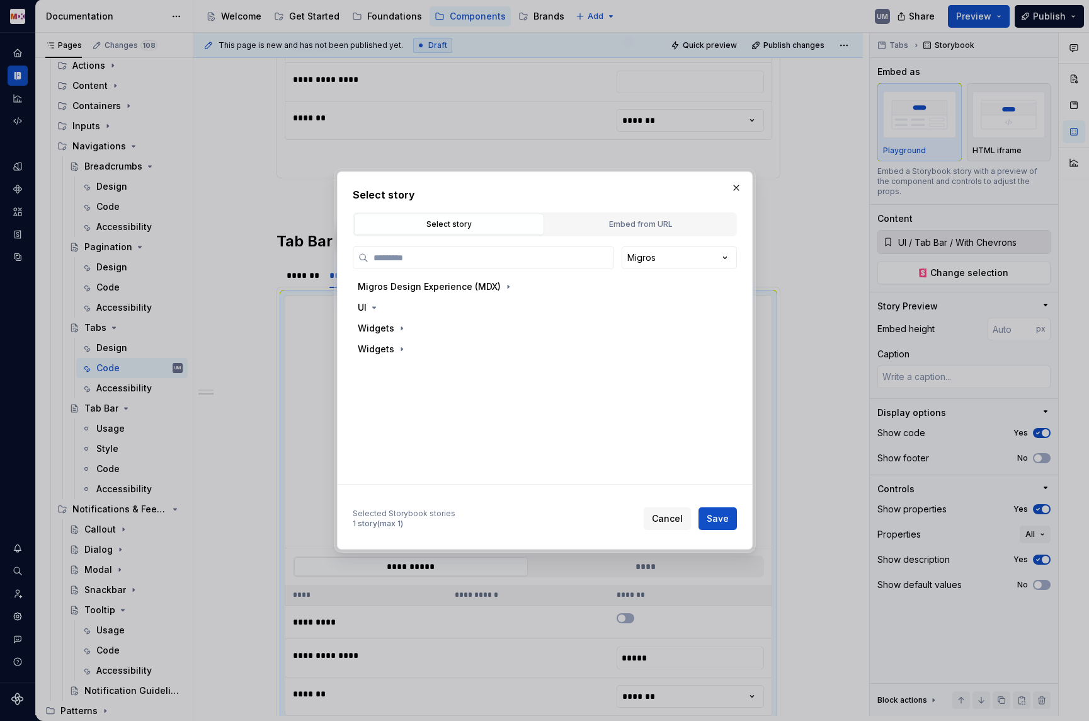
type input "*******"
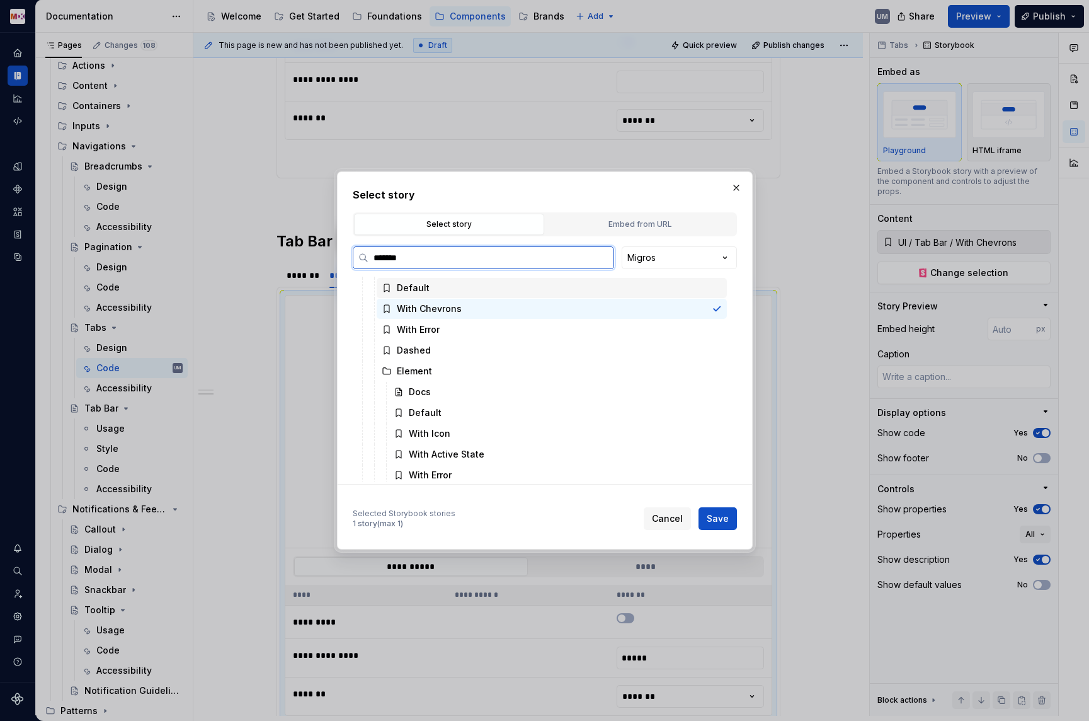
scroll to position [67, 0]
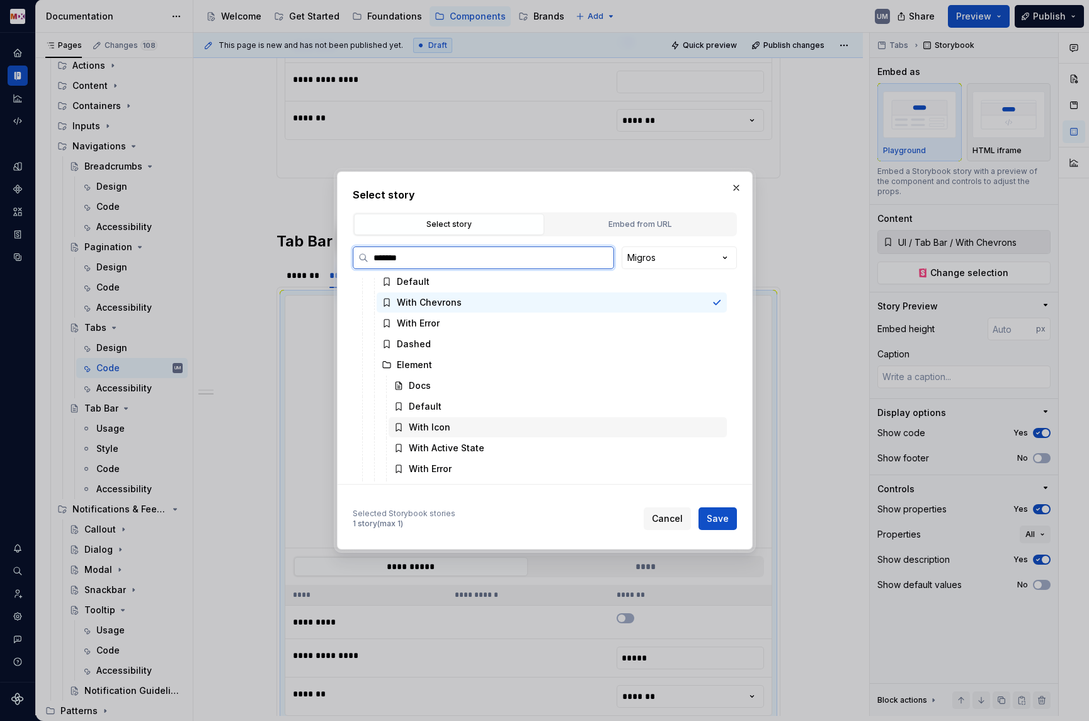
click at [473, 420] on div "With Icon" at bounding box center [558, 427] width 338 height 20
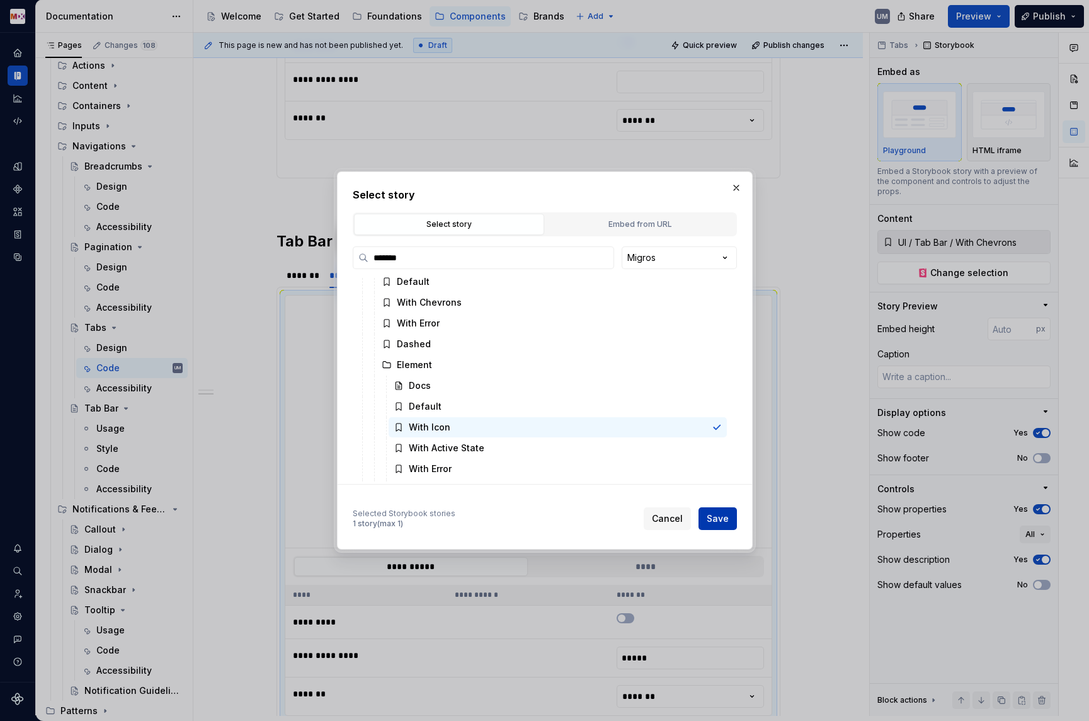
click at [720, 515] on span "Save" at bounding box center [718, 518] width 22 height 13
type textarea "*"
type input "UI / Tab Bar / Element / With Icon"
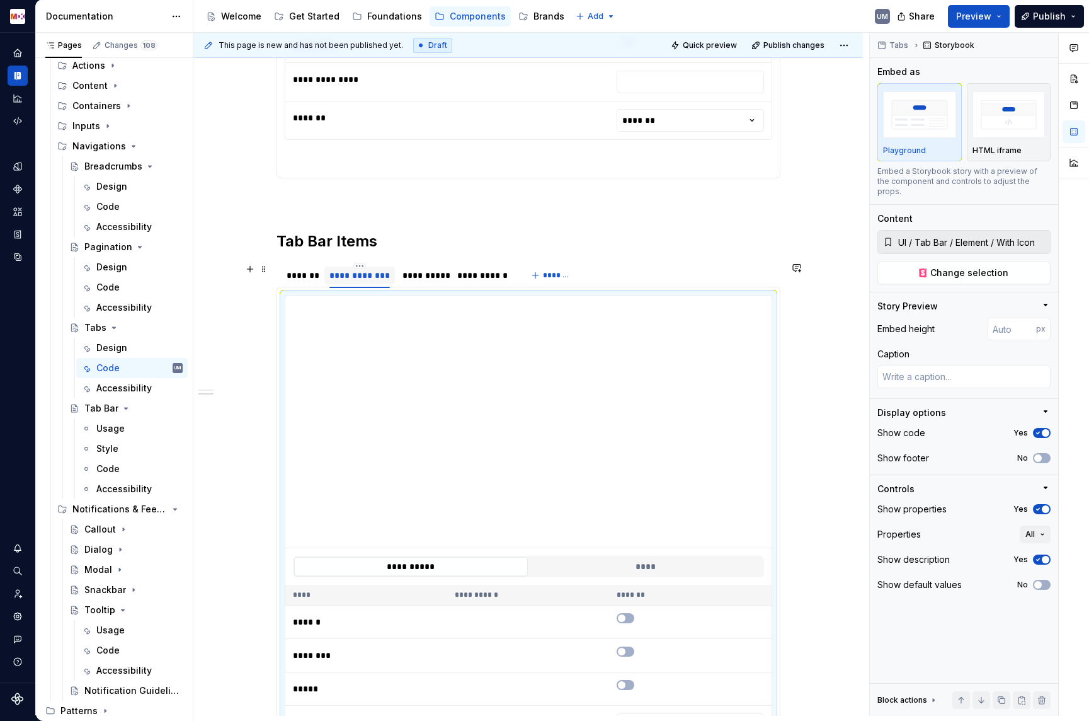
type textarea "*"
click at [369, 268] on div "**********" at bounding box center [359, 276] width 71 height 18
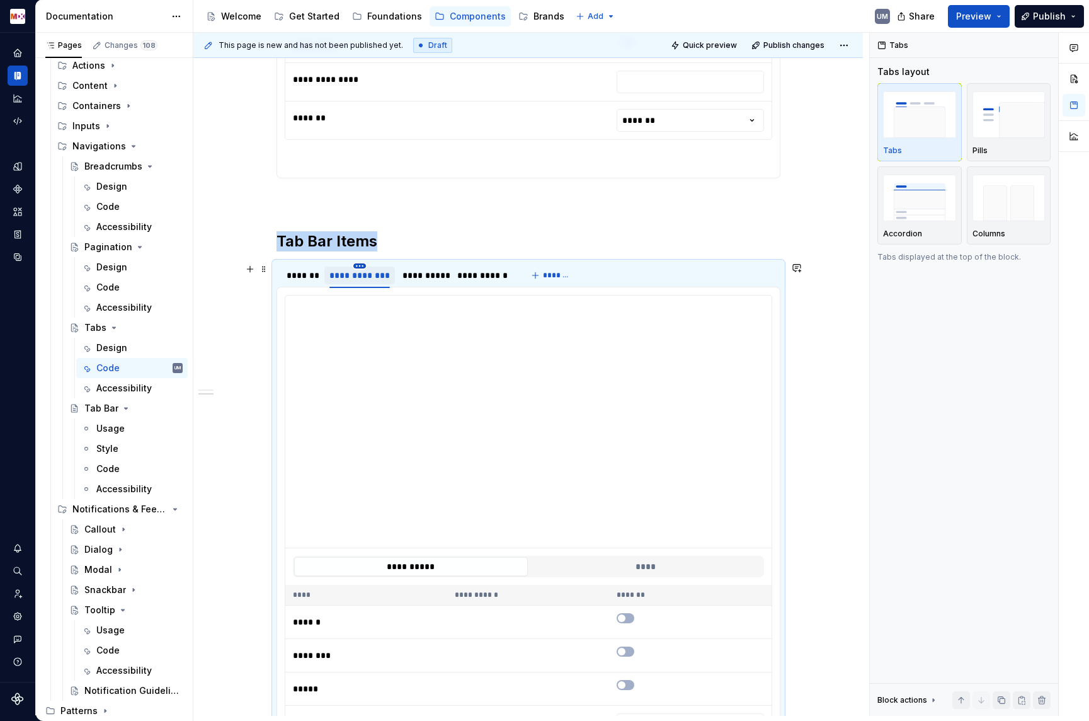
click at [365, 267] on html "MDX UM Dataset Migros Documentation Accessibility guide for tree Page tree. Nav…" at bounding box center [544, 360] width 1089 height 721
click at [377, 280] on div "Edit name" at bounding box center [413, 284] width 107 height 20
type input "*********"
type input "**********"
click at [411, 278] on div "**********" at bounding box center [403, 275] width 43 height 13
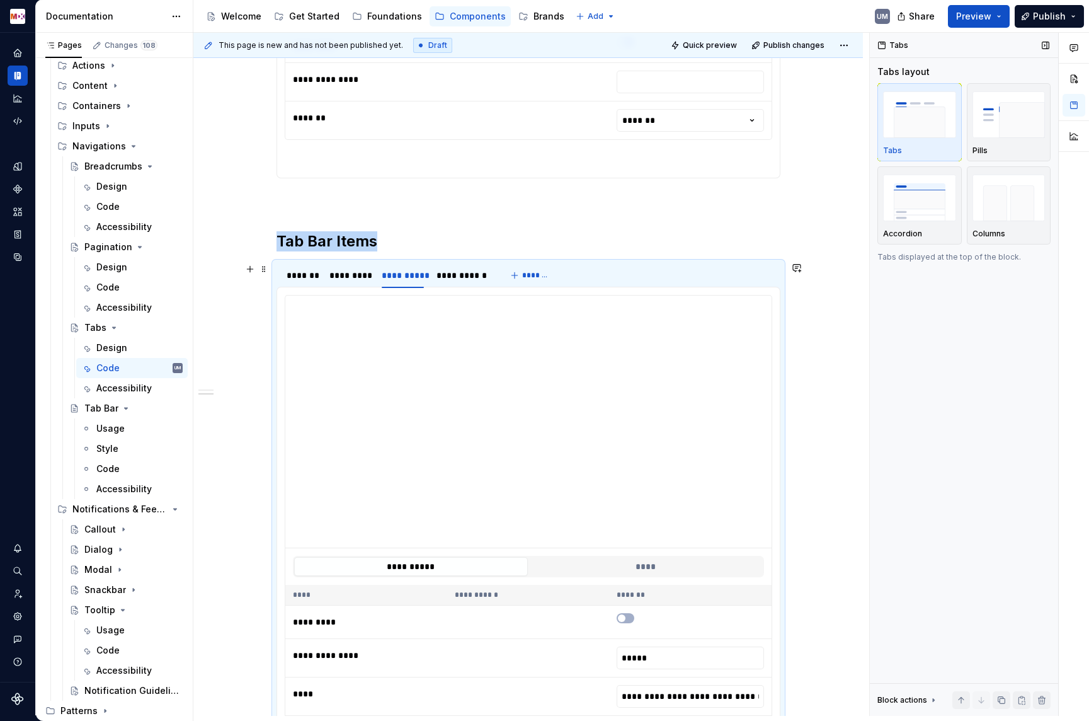
type textarea "*"
type input "**********"
type textarea "*"
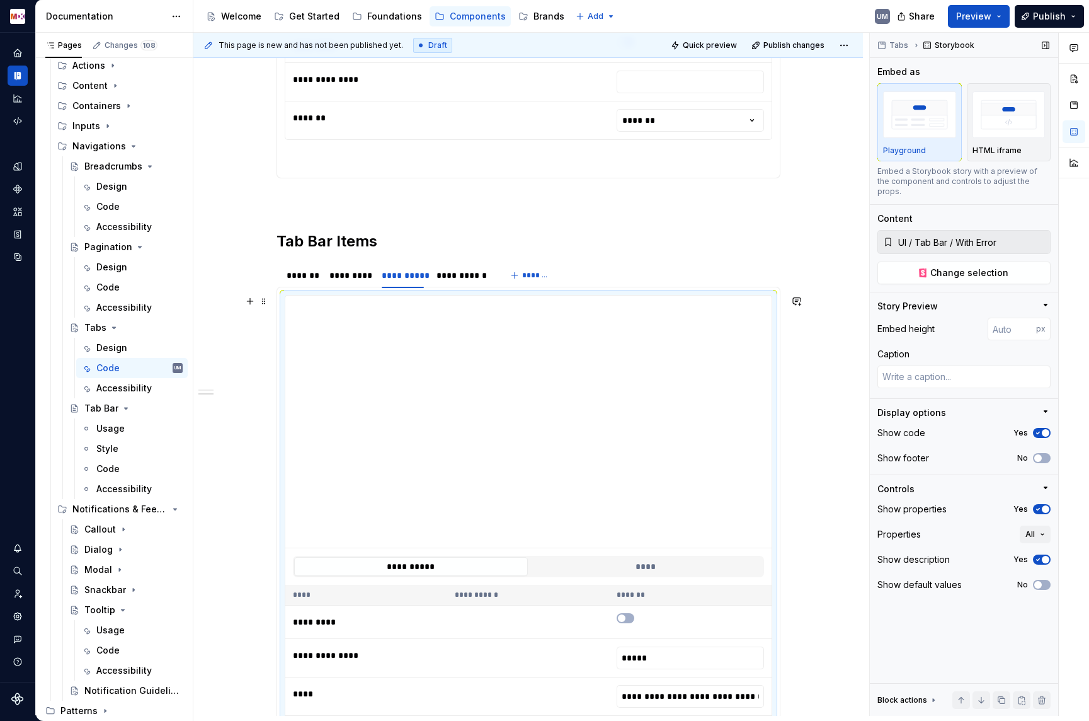
type input "**********"
click at [1014, 263] on button "Change selection" at bounding box center [964, 272] width 173 height 23
type textarea "*"
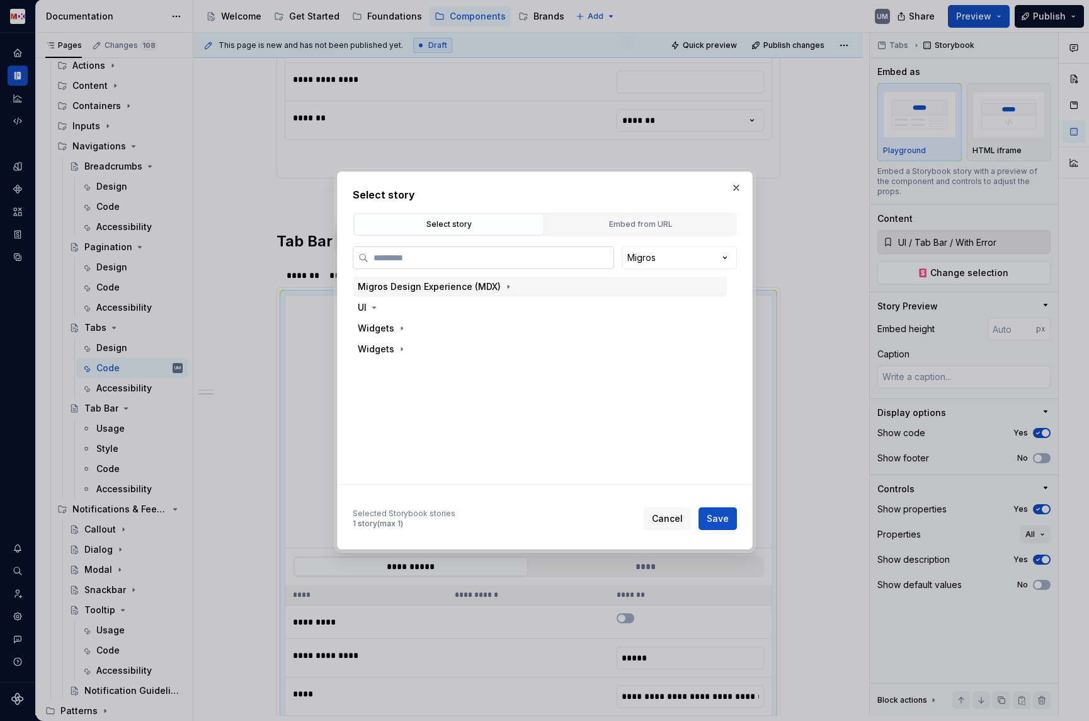
paste input "*******"
type input "*******"
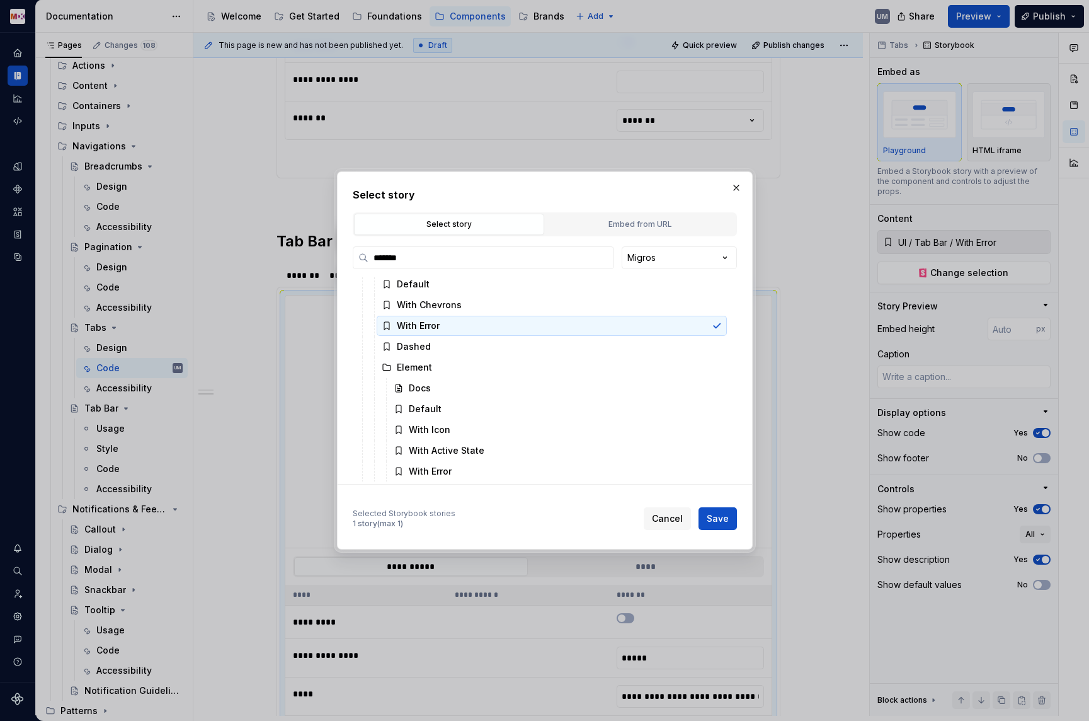
scroll to position [86, 0]
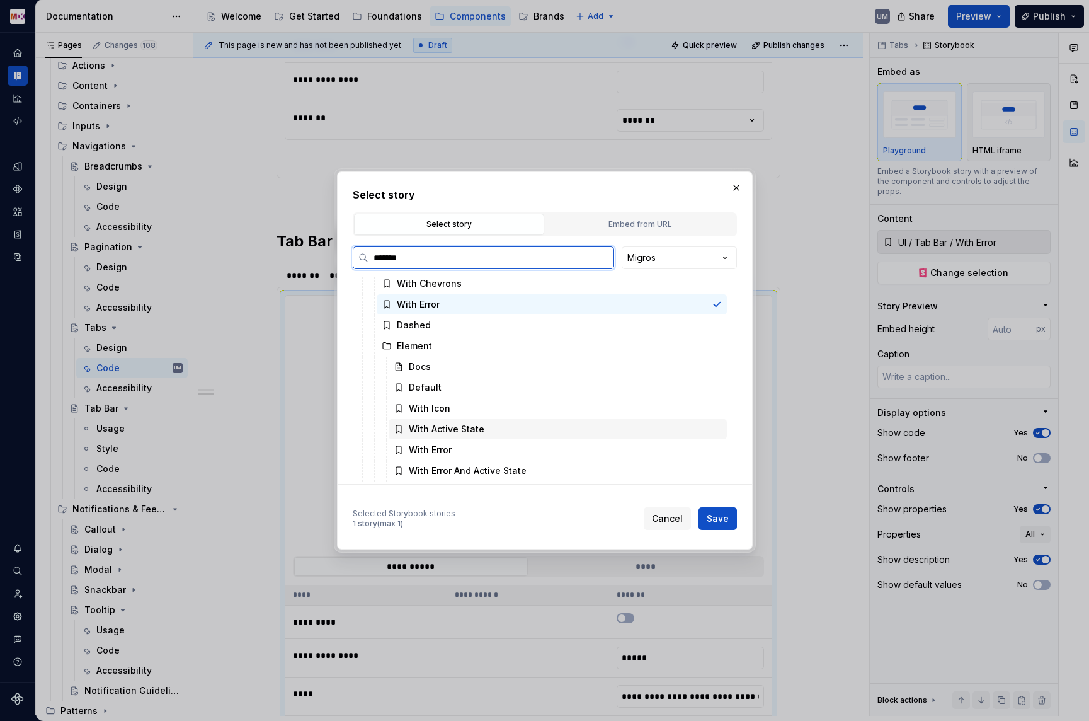
click at [473, 427] on div "With Active State" at bounding box center [447, 429] width 76 height 13
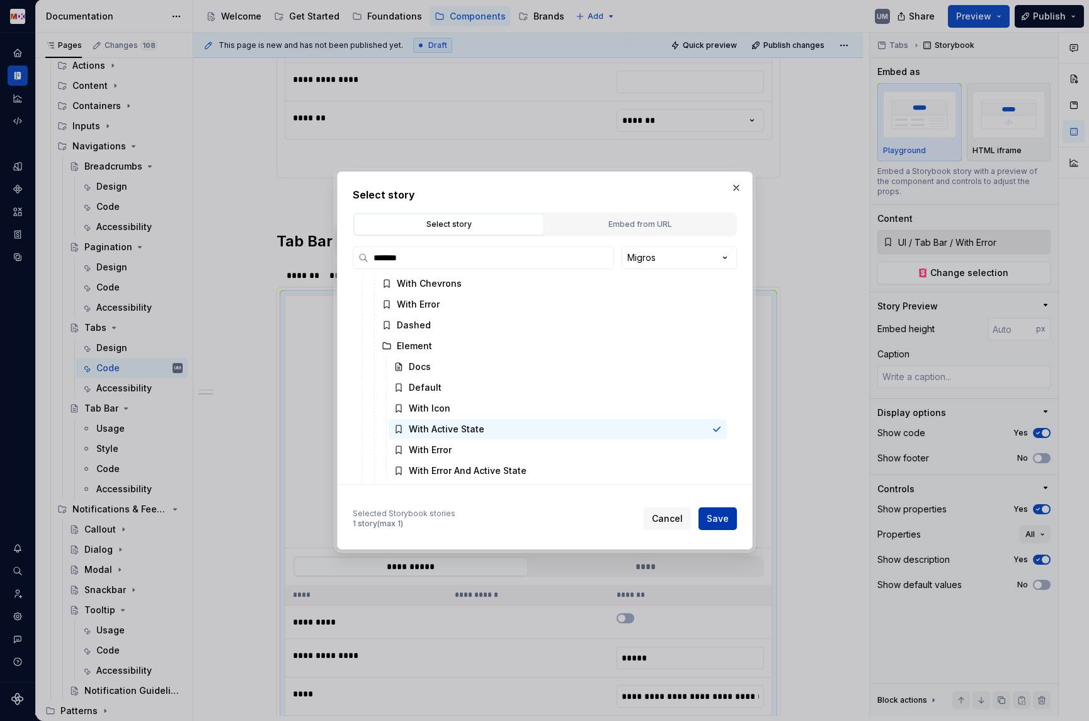
click at [732, 515] on button "Save" at bounding box center [718, 518] width 38 height 23
type textarea "*"
type input "**********"
type input "UI / Tab Bar / Element / With Active State"
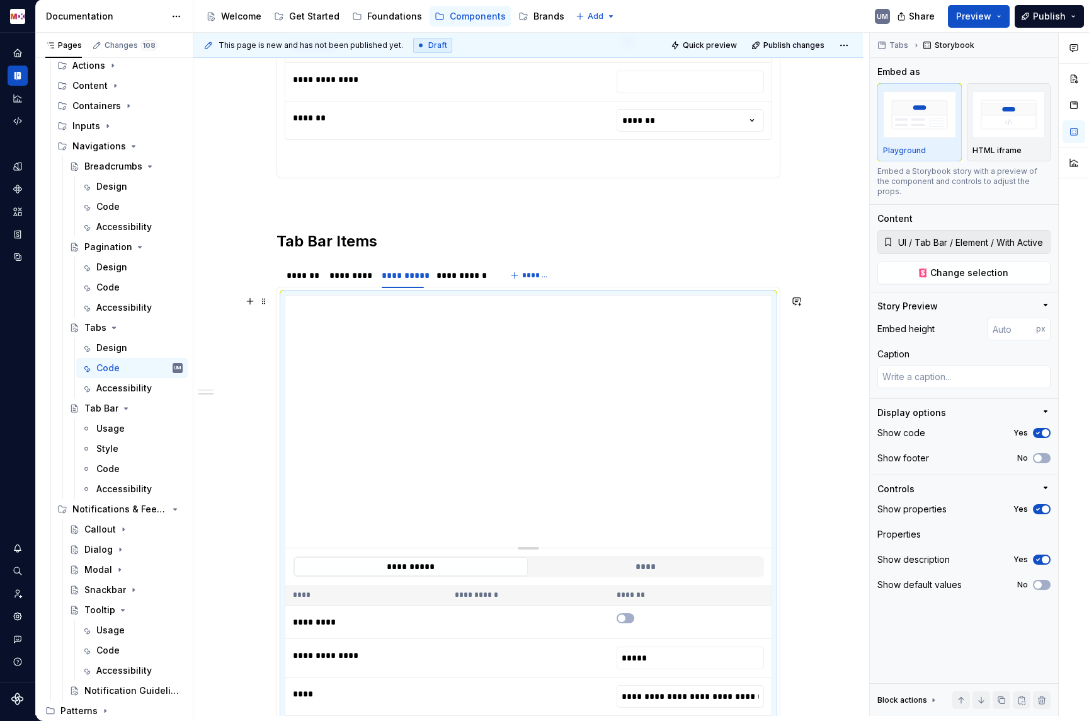
scroll to position [626, 0]
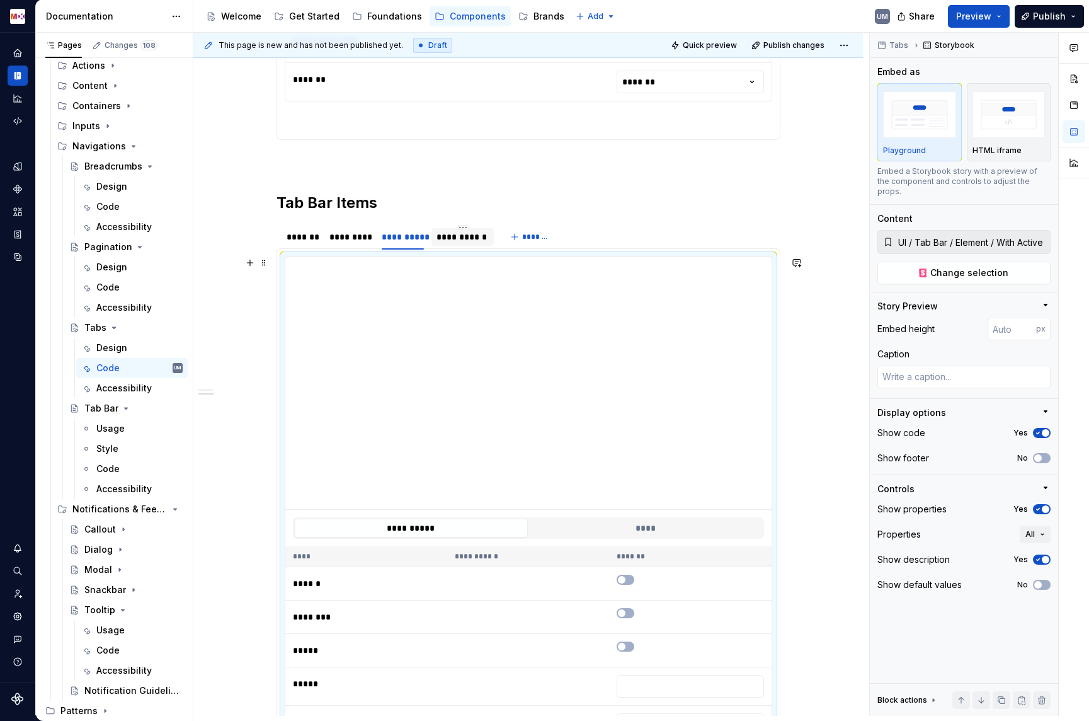
type input "**********"
click at [408, 227] on html "MDX UM Dataset Migros Documentation Accessibility guide for tree Page tree. Nav…" at bounding box center [544, 360] width 1089 height 721
click at [415, 241] on icon at bounding box center [413, 246] width 10 height 10
type textarea "*"
type input "******"
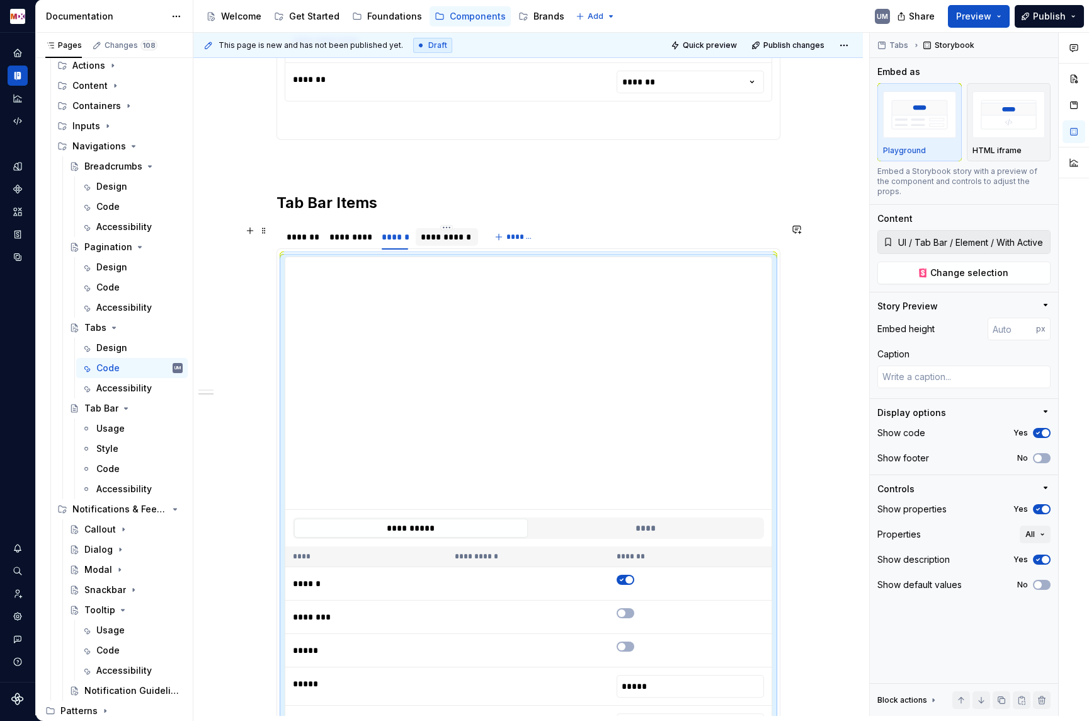
click at [439, 239] on div "**********" at bounding box center [447, 237] width 52 height 13
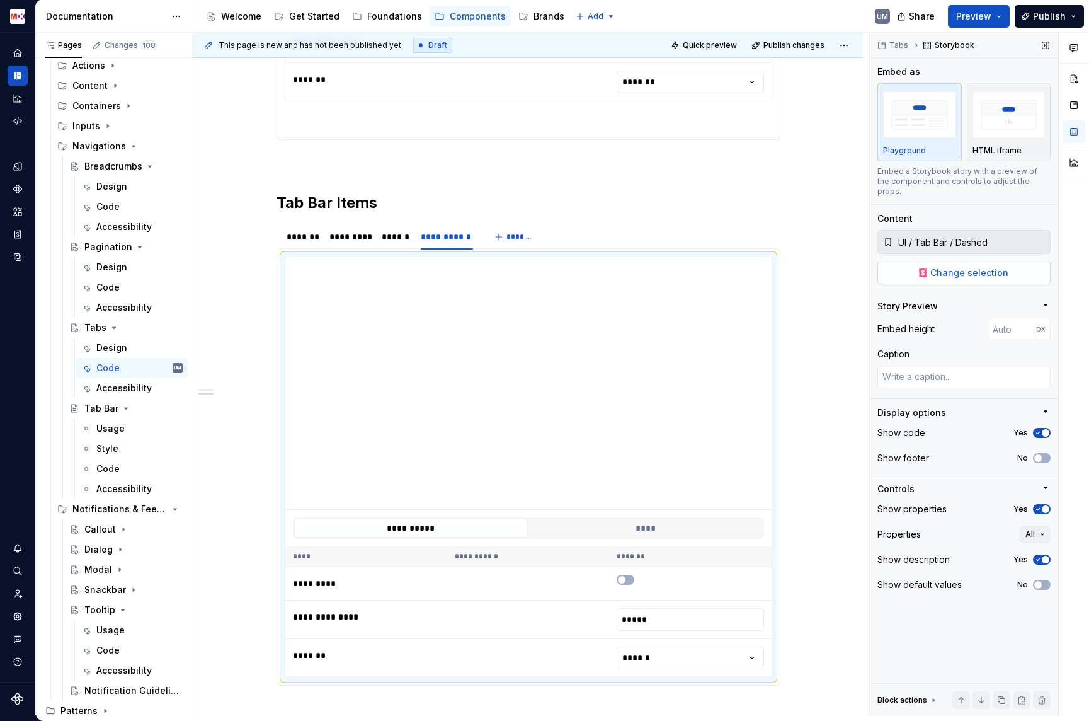
click at [1004, 267] on span "Change selection" at bounding box center [970, 273] width 78 height 13
type textarea "*"
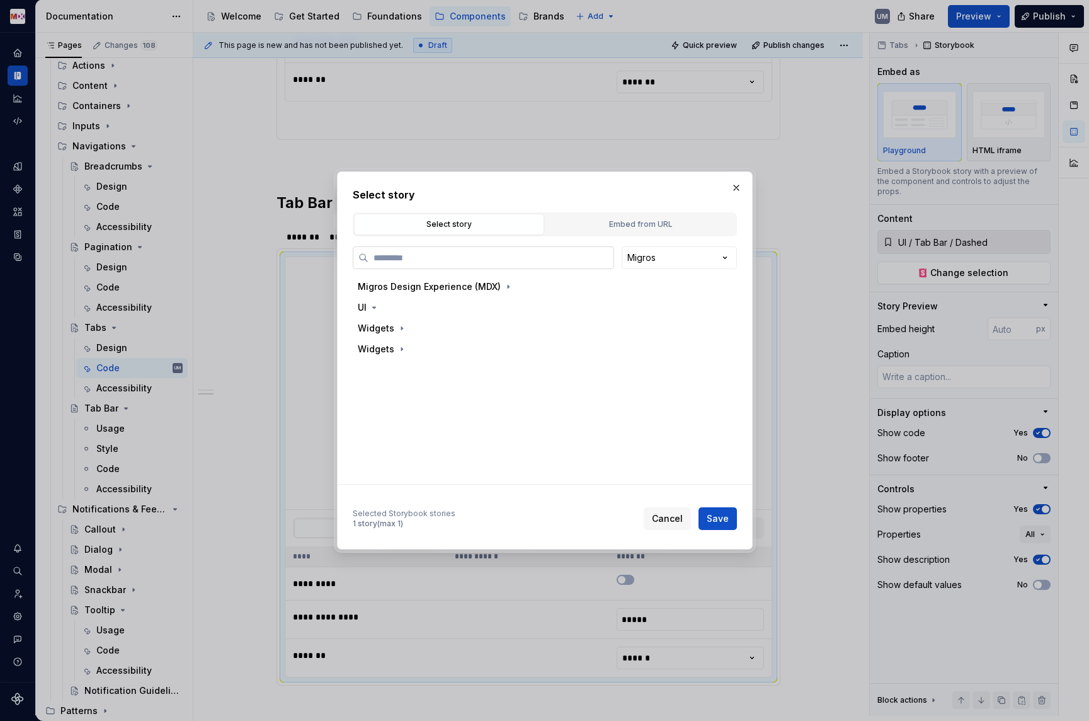
type input "*******"
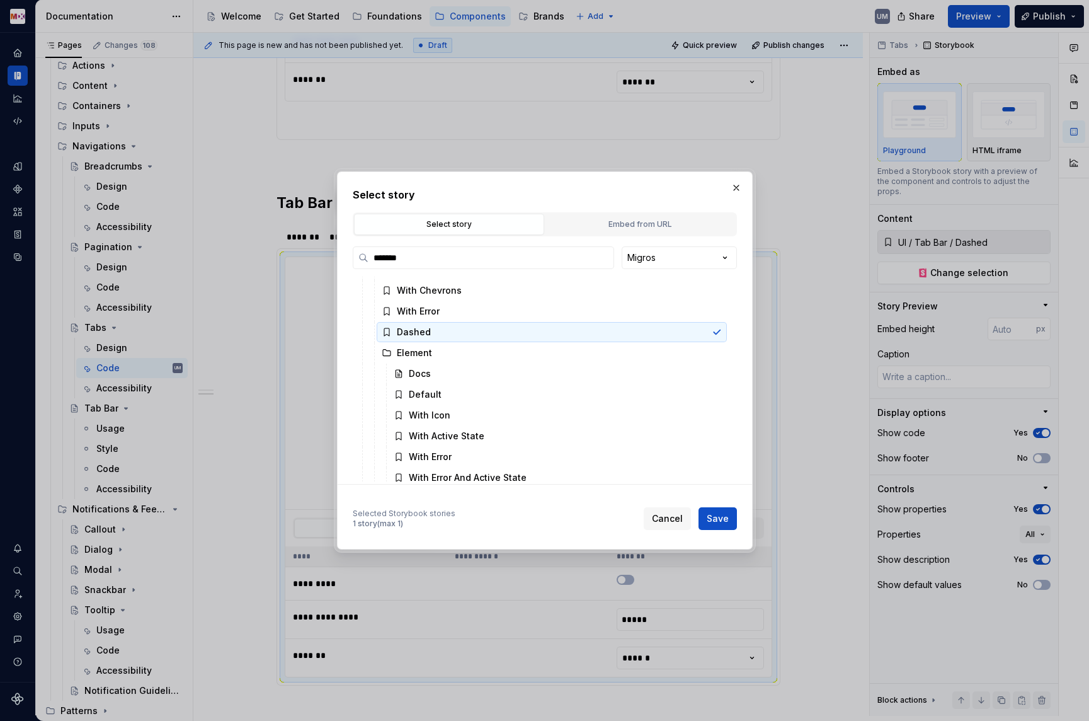
scroll to position [86, 0]
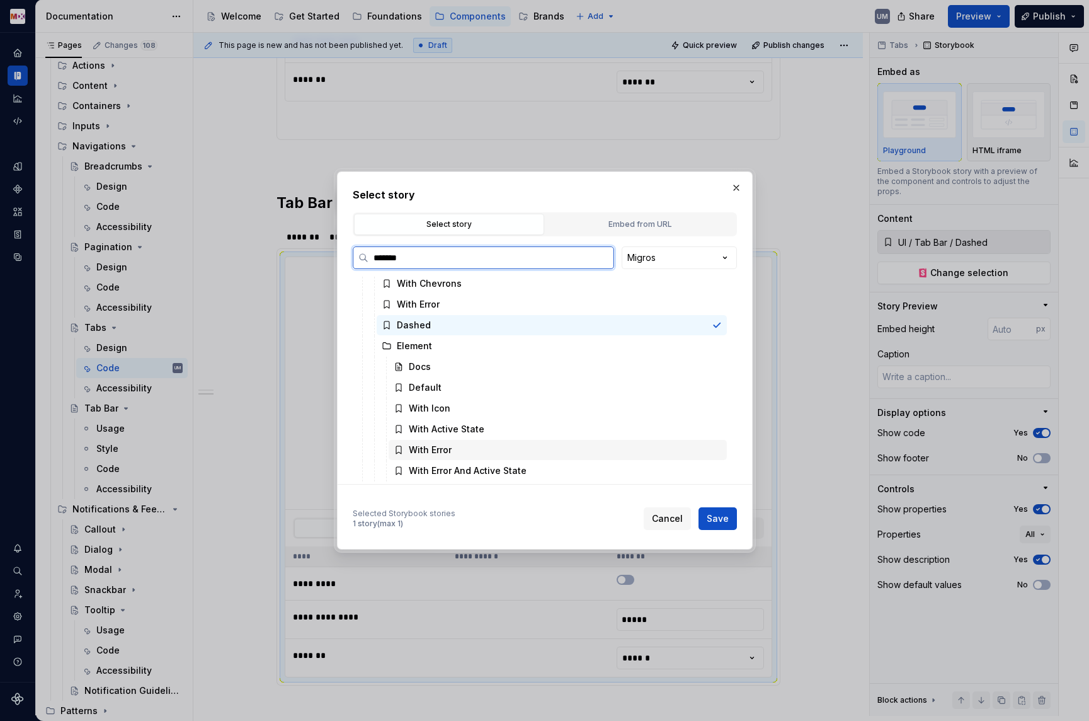
click at [456, 449] on div "With Error" at bounding box center [558, 450] width 338 height 20
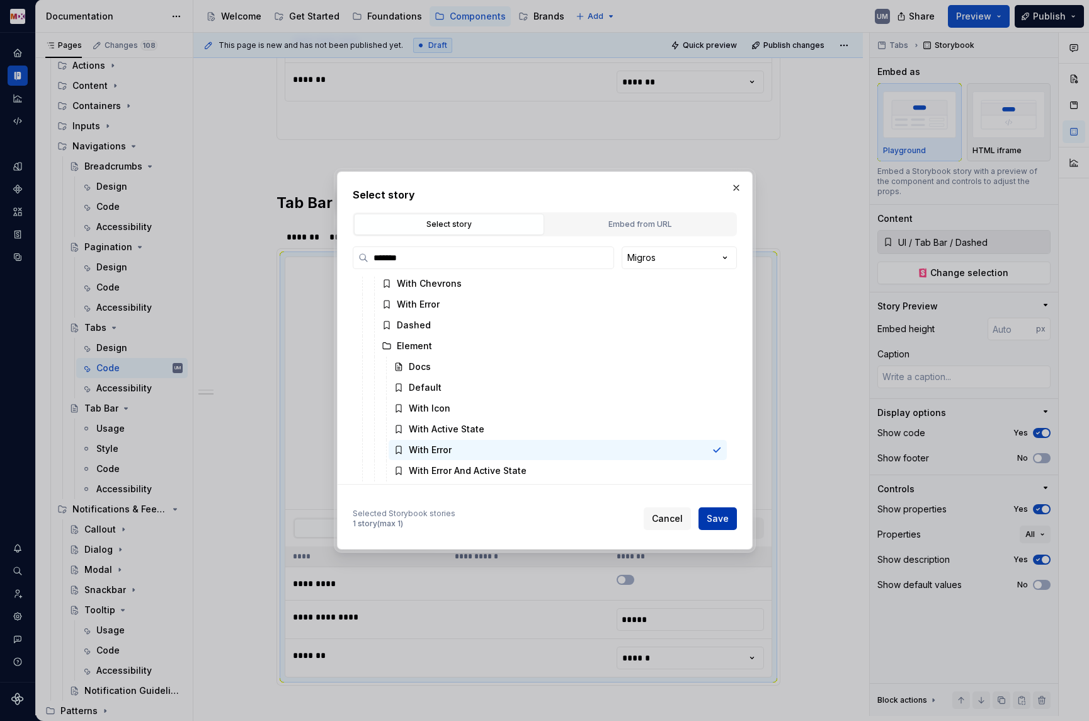
click at [711, 522] on span "Save" at bounding box center [718, 518] width 22 height 13
type textarea "*"
type input "UI / Tab Bar / Element / With Error"
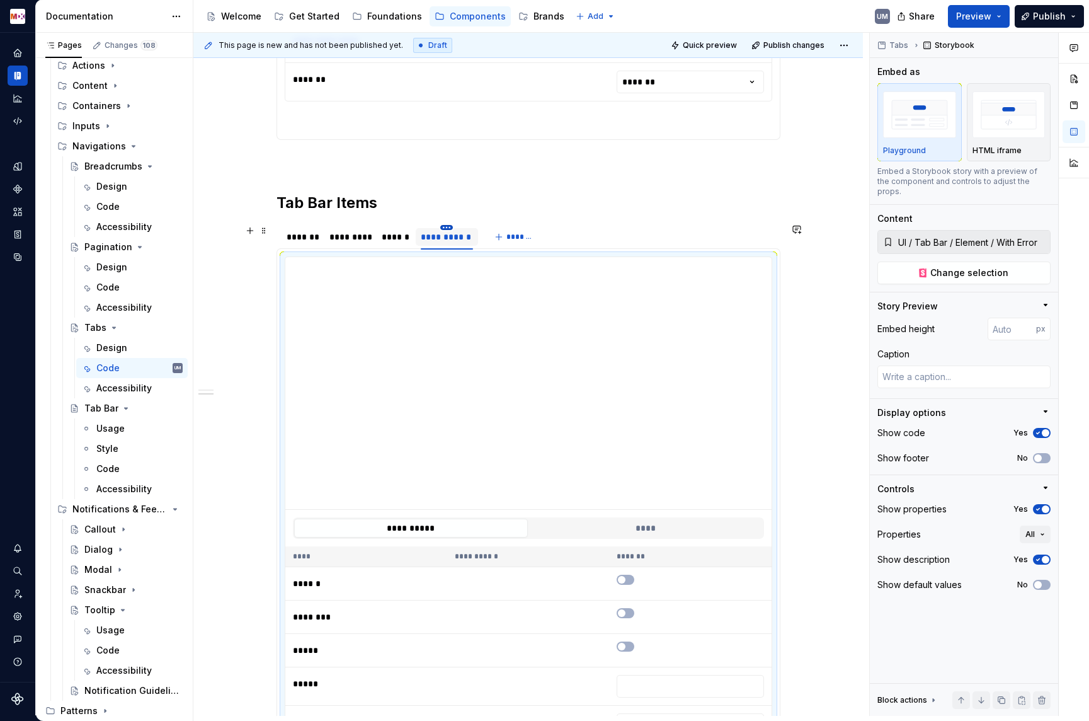
click at [450, 227] on html "MDX UM Dataset Migros Documentation Accessibility guide for tree Page tree. Nav…" at bounding box center [544, 360] width 1089 height 721
click at [470, 244] on div "Edit name" at bounding box center [509, 245] width 82 height 13
type textarea "*"
type input "*****"
type textarea "*"
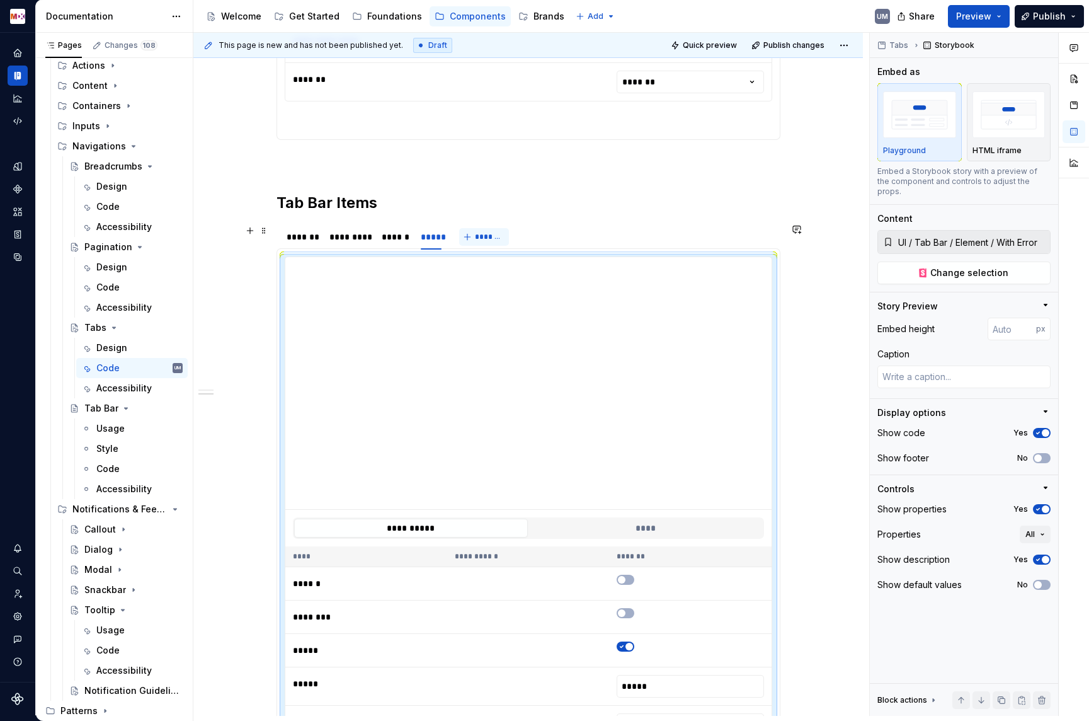
click at [500, 239] on span "*******" at bounding box center [489, 237] width 28 height 10
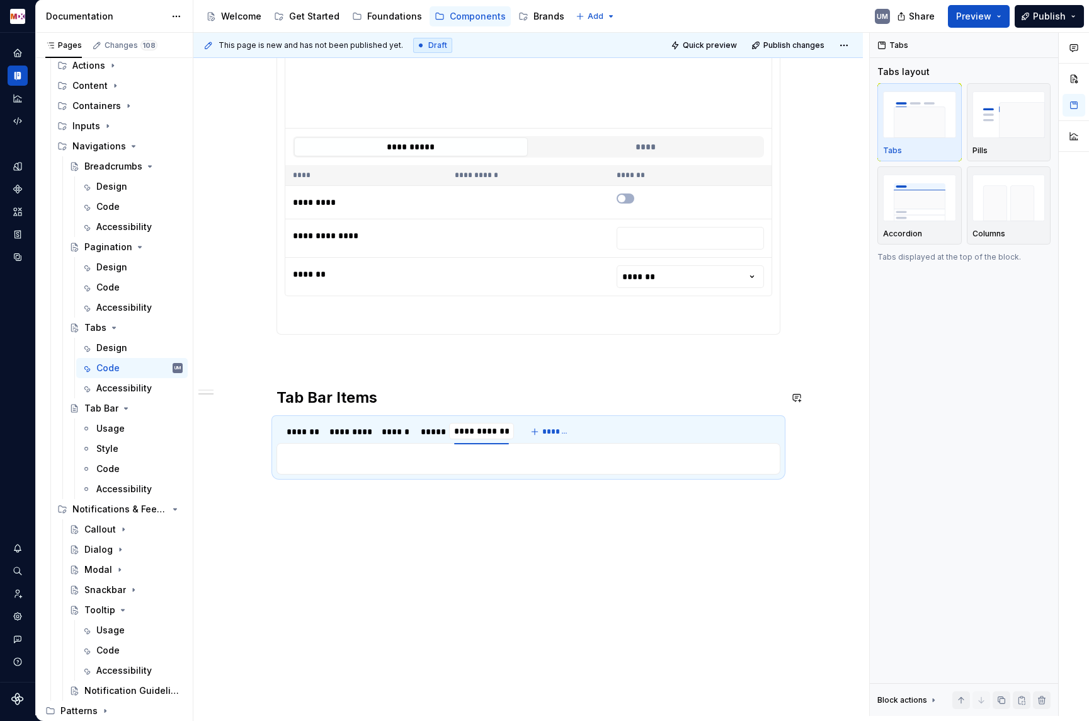
type input "**********"
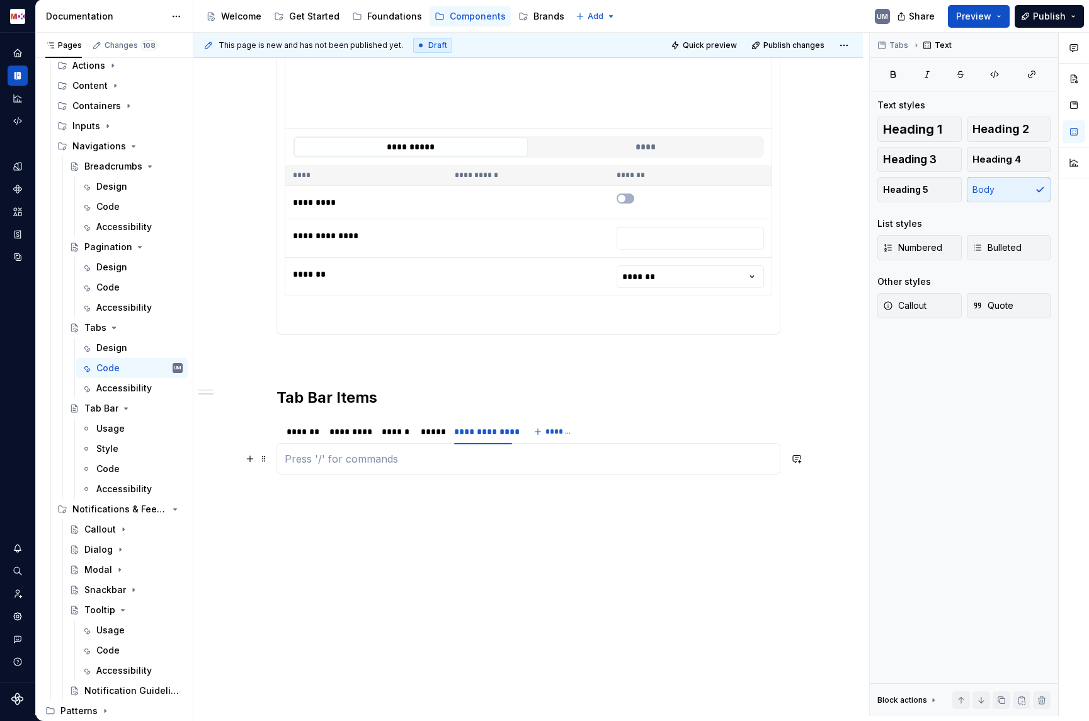
click at [419, 461] on p at bounding box center [529, 458] width 488 height 15
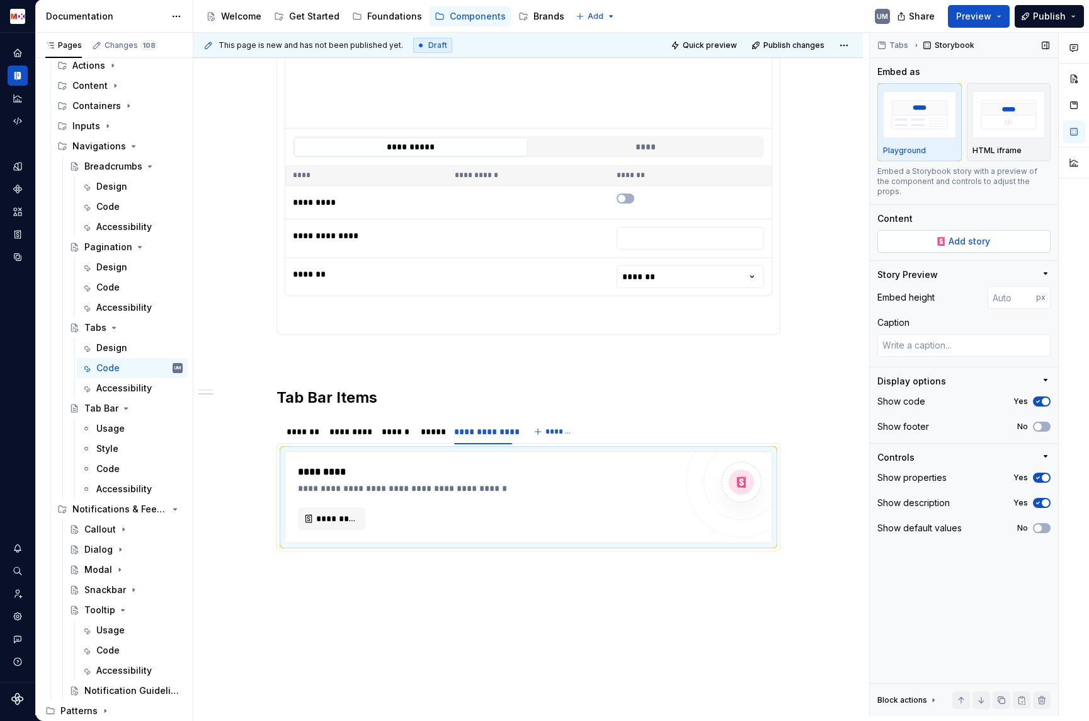
click at [977, 235] on span "Add story" at bounding box center [970, 241] width 42 height 13
type textarea "*"
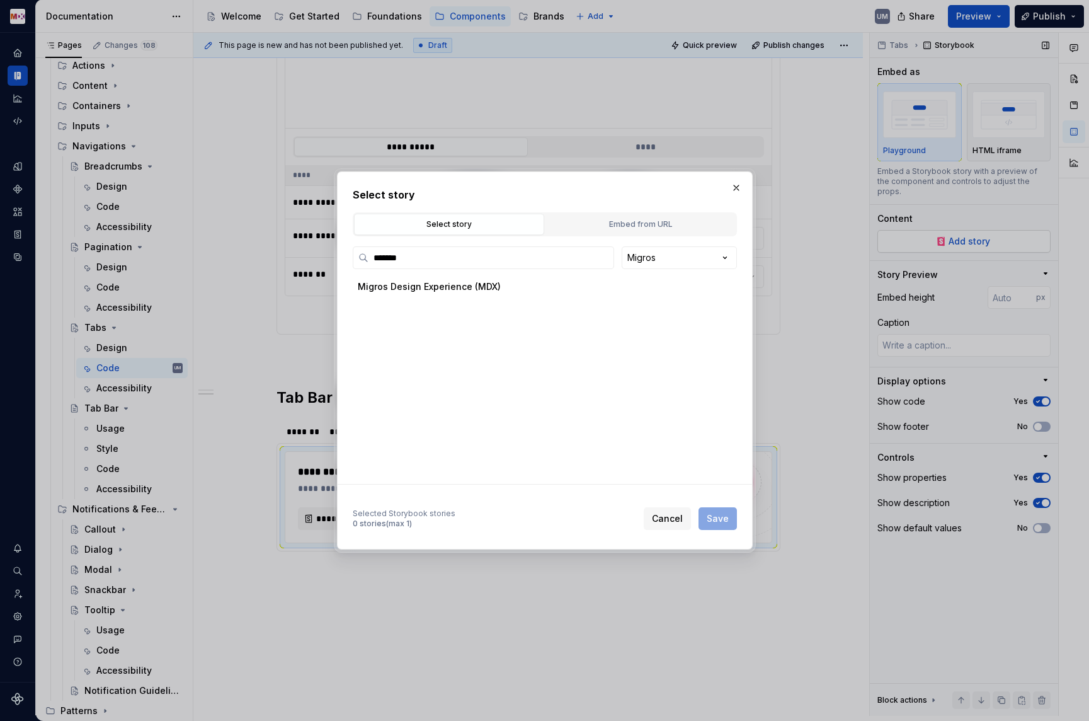
type input "*******"
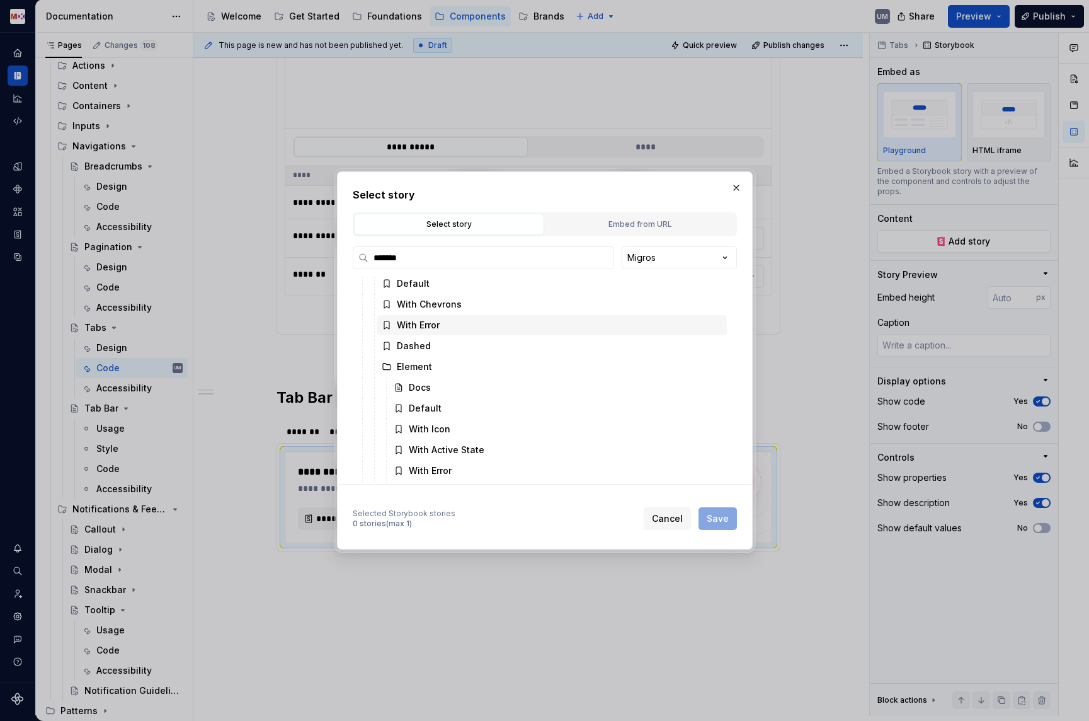
scroll to position [86, 0]
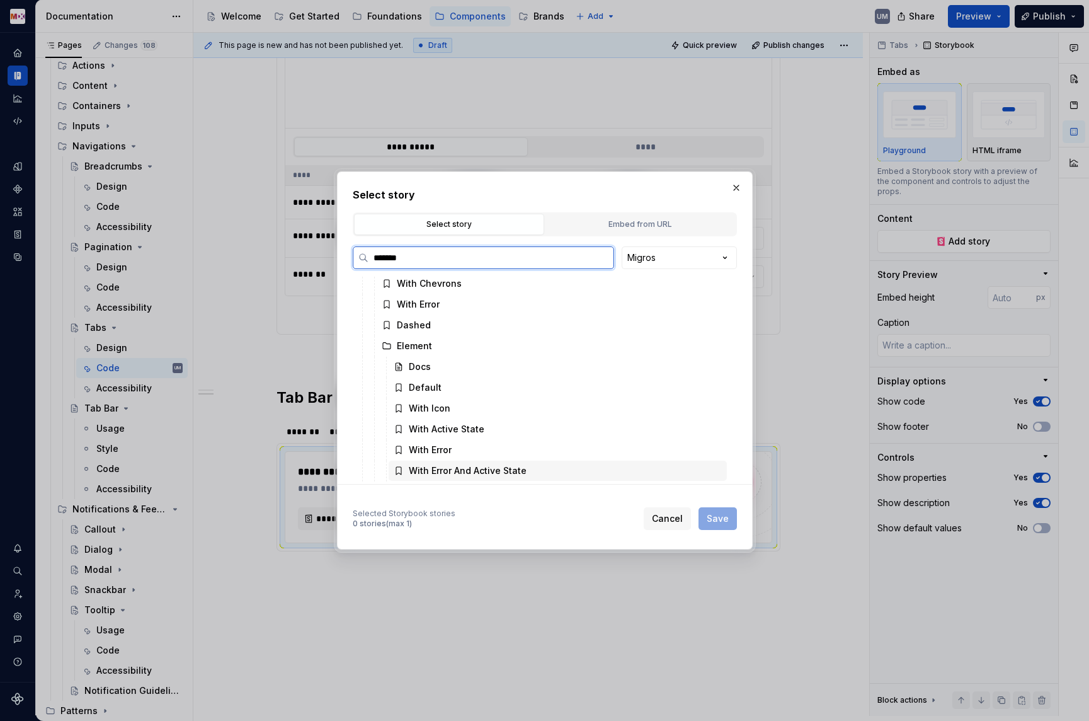
click at [462, 469] on div "With Error And Active State" at bounding box center [468, 470] width 118 height 13
click at [722, 519] on span "Save" at bounding box center [718, 518] width 22 height 13
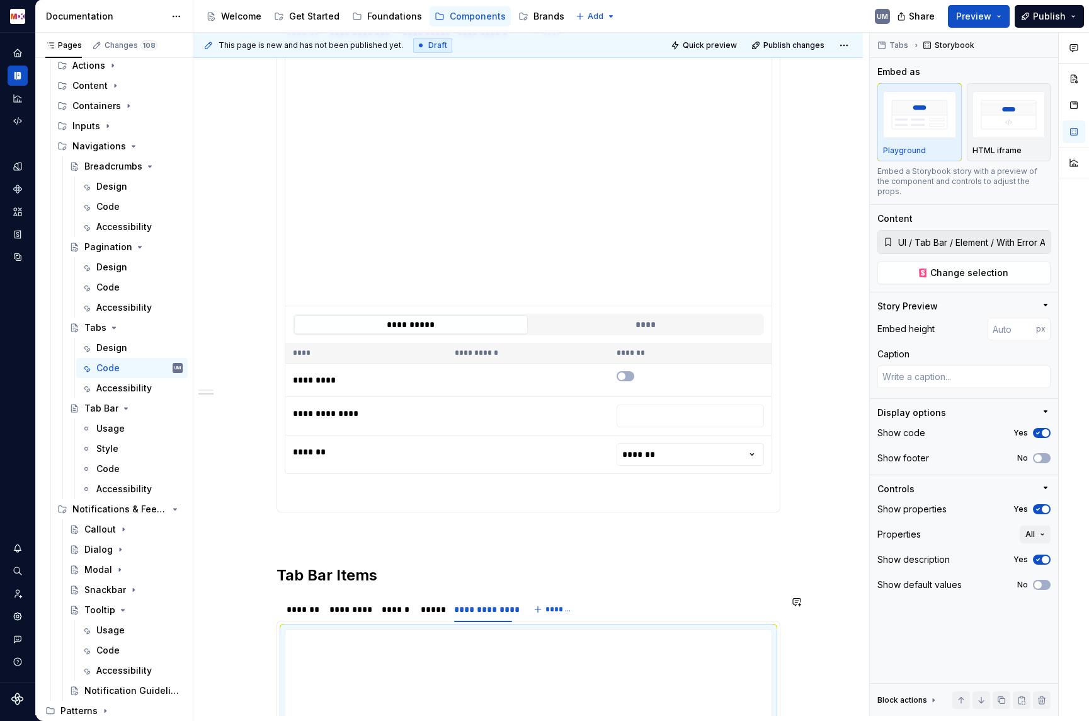
scroll to position [0, 0]
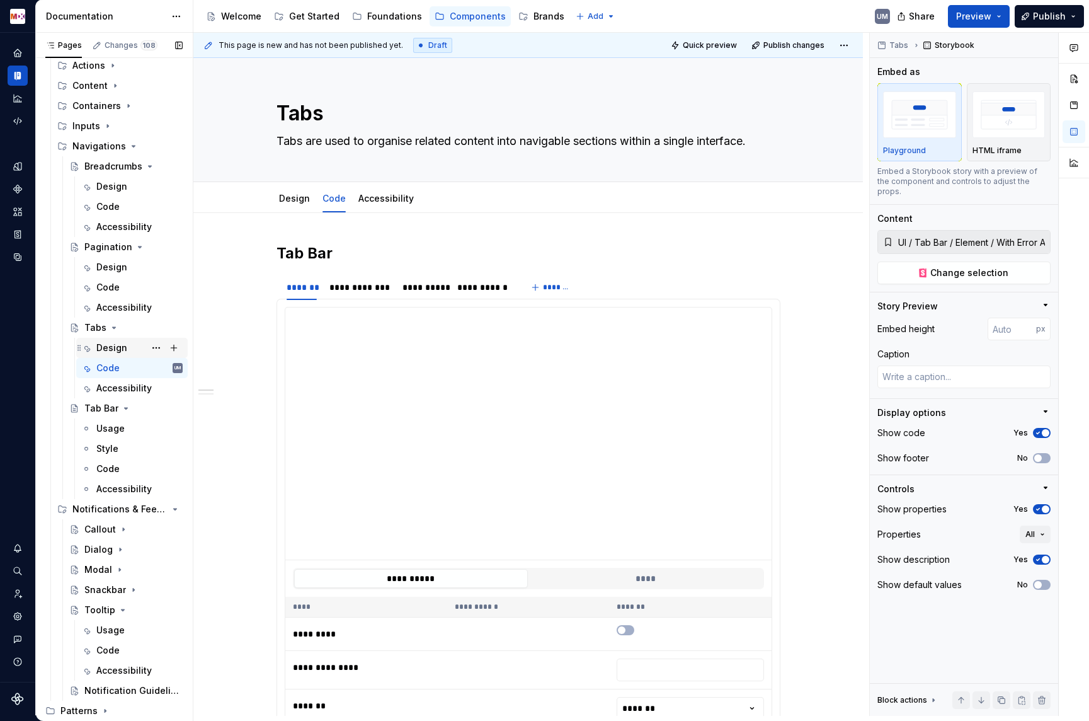
click at [127, 348] on div "Design" at bounding box center [139, 348] width 86 height 18
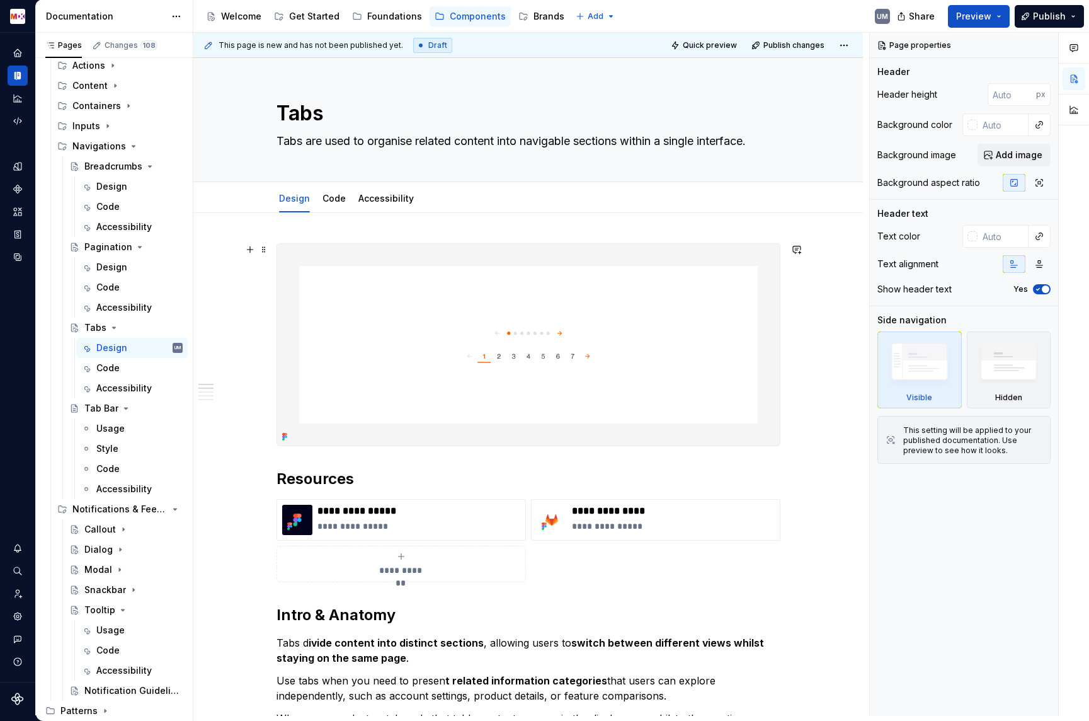
click at [566, 322] on img at bounding box center [528, 345] width 503 height 202
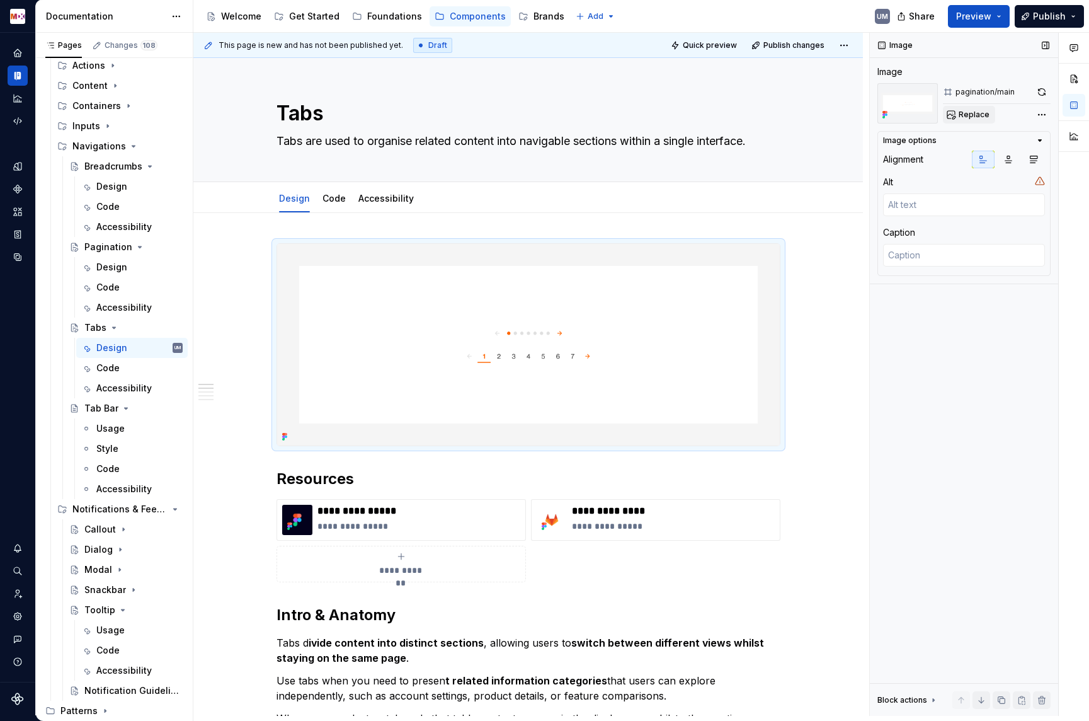
click at [967, 115] on span "Replace" at bounding box center [974, 115] width 31 height 10
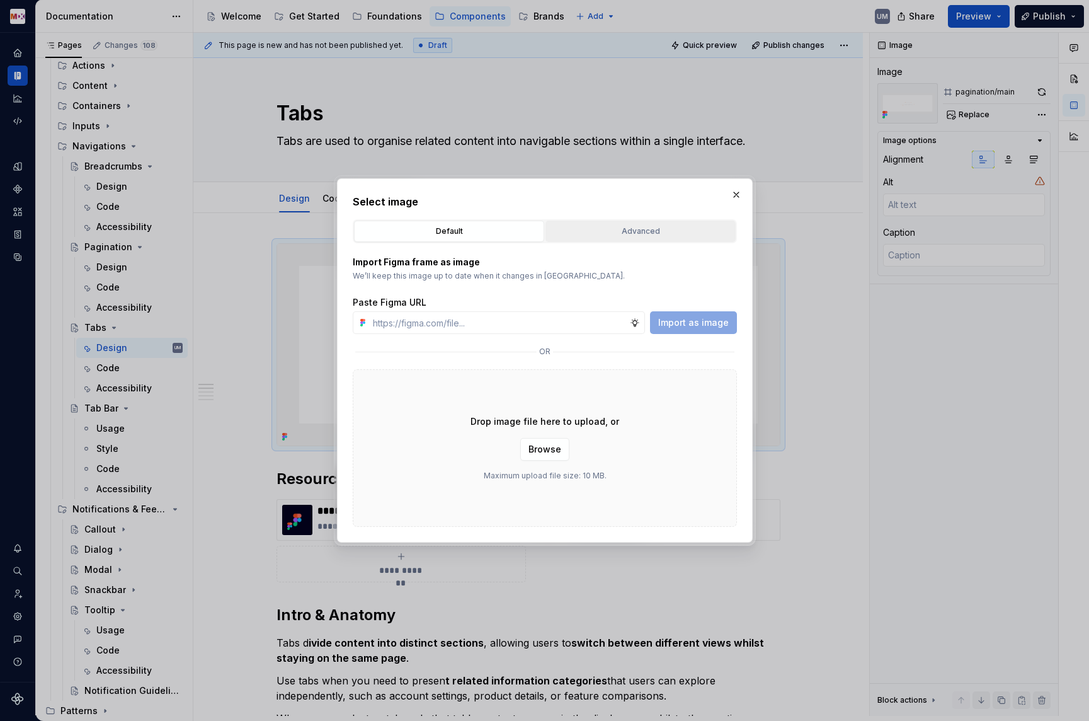
type textarea "*"
click at [622, 226] on div "Advanced" at bounding box center [640, 231] width 181 height 13
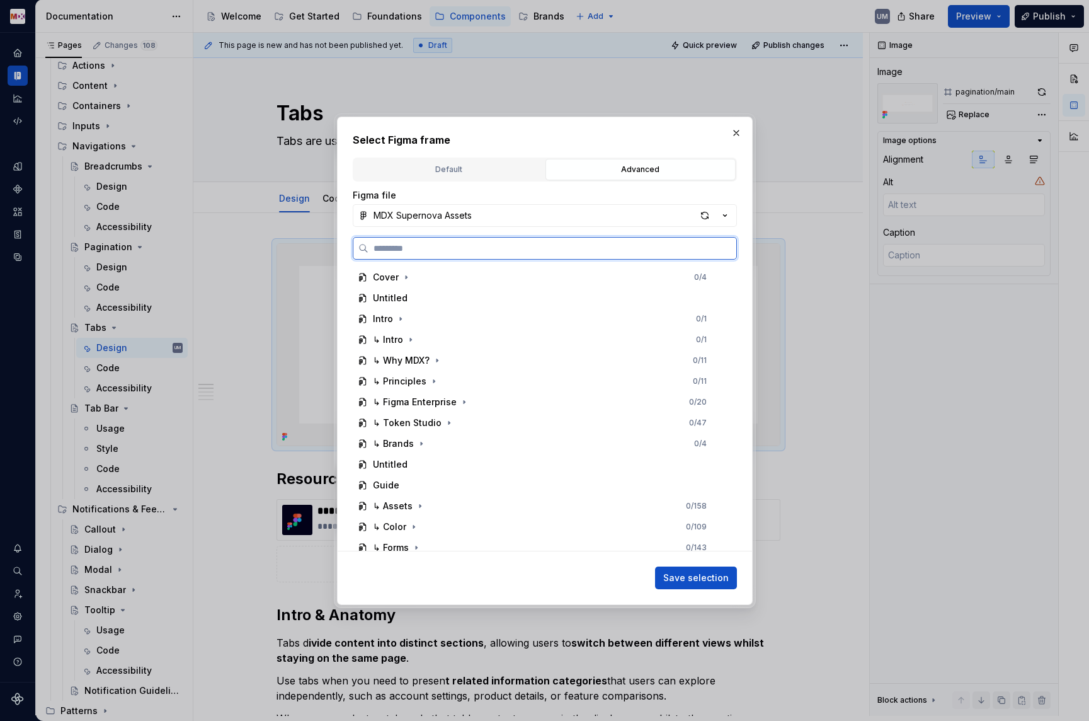
click at [447, 248] on input "search" at bounding box center [553, 248] width 368 height 13
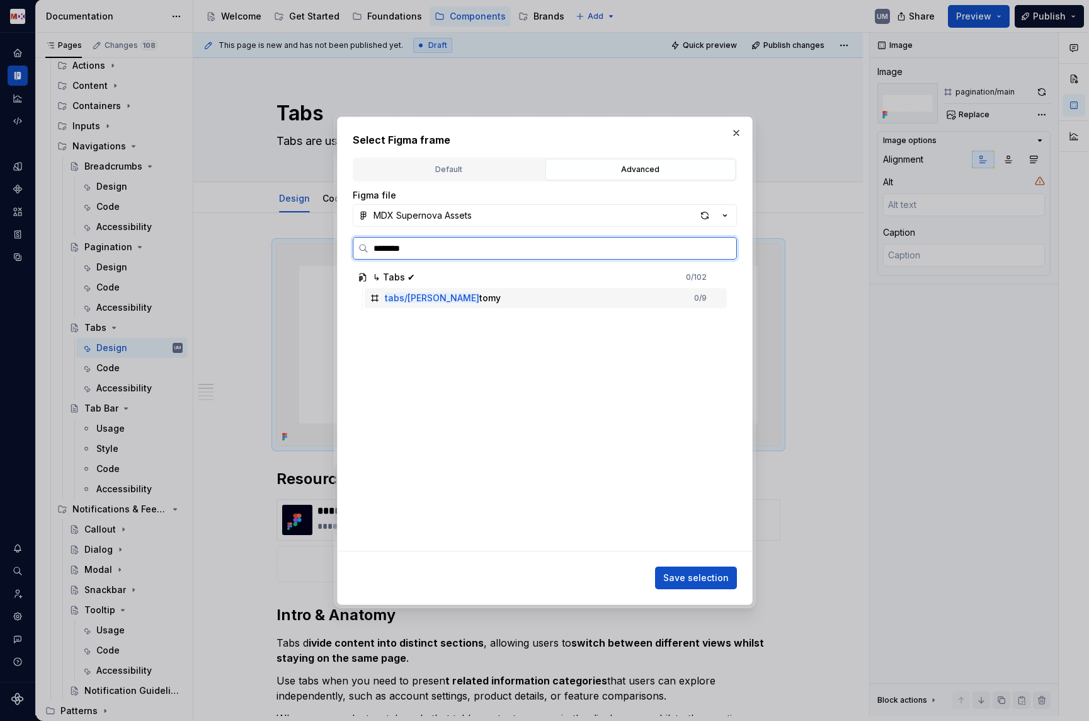
click at [430, 292] on div "tabs/ana tomy" at bounding box center [443, 298] width 116 height 13
type input "********"
click at [416, 353] on div "tabs/mai n 0 / 12" at bounding box center [546, 360] width 362 height 20
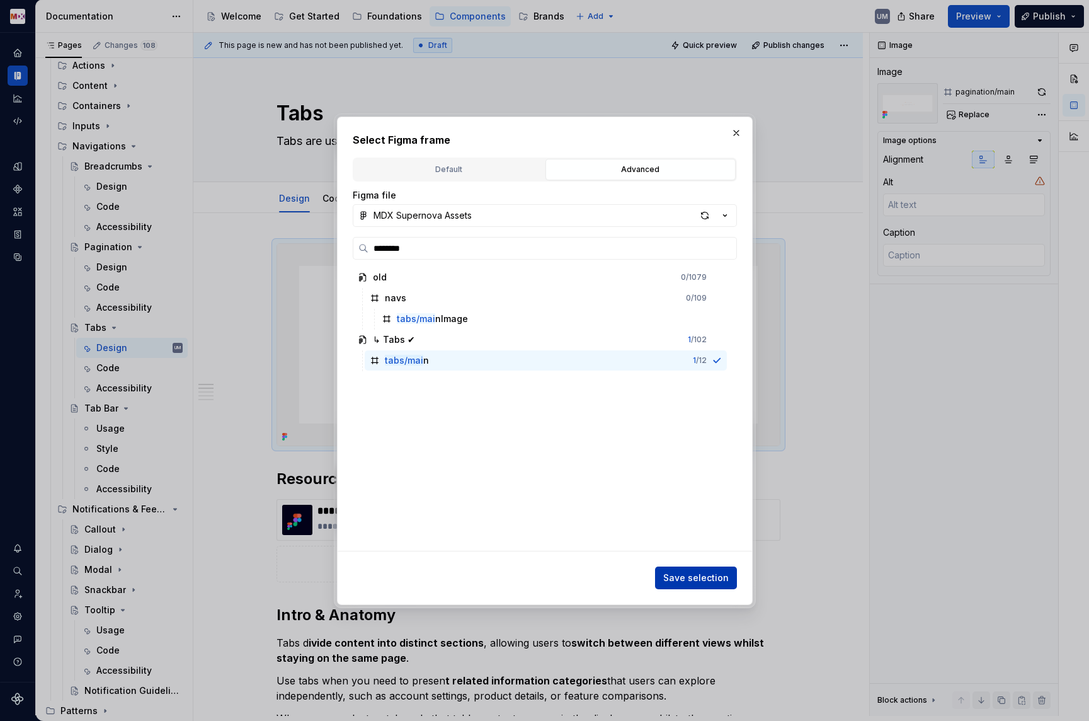
click at [691, 574] on span "Save selection" at bounding box center [696, 577] width 66 height 13
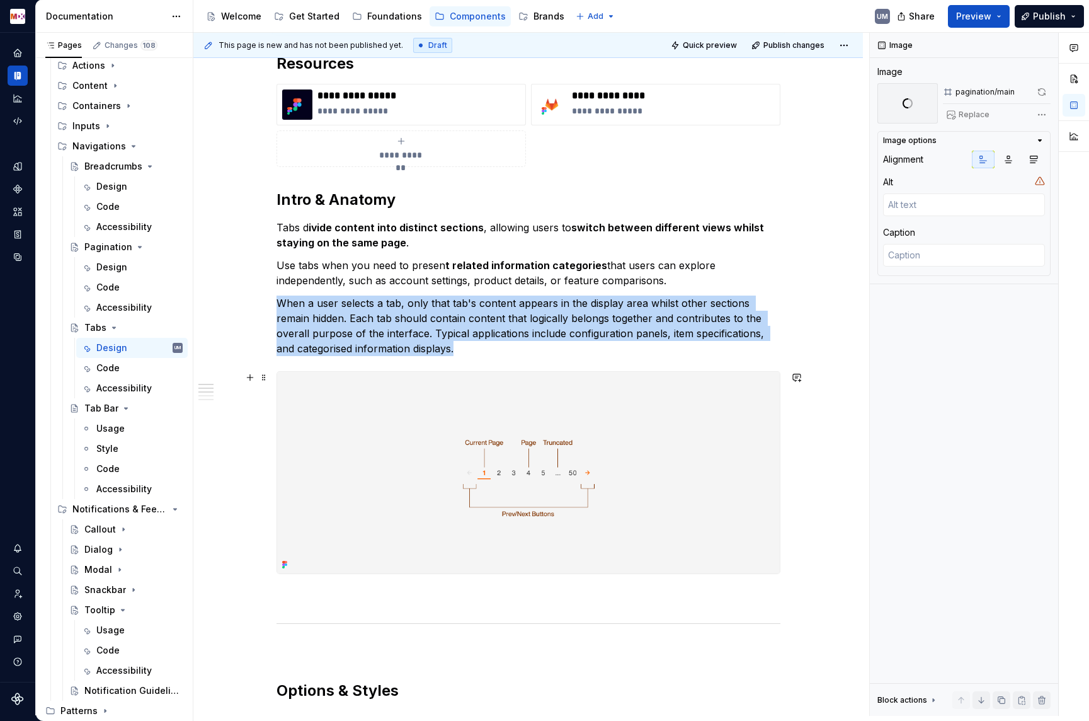
click at [504, 484] on img at bounding box center [528, 473] width 503 height 202
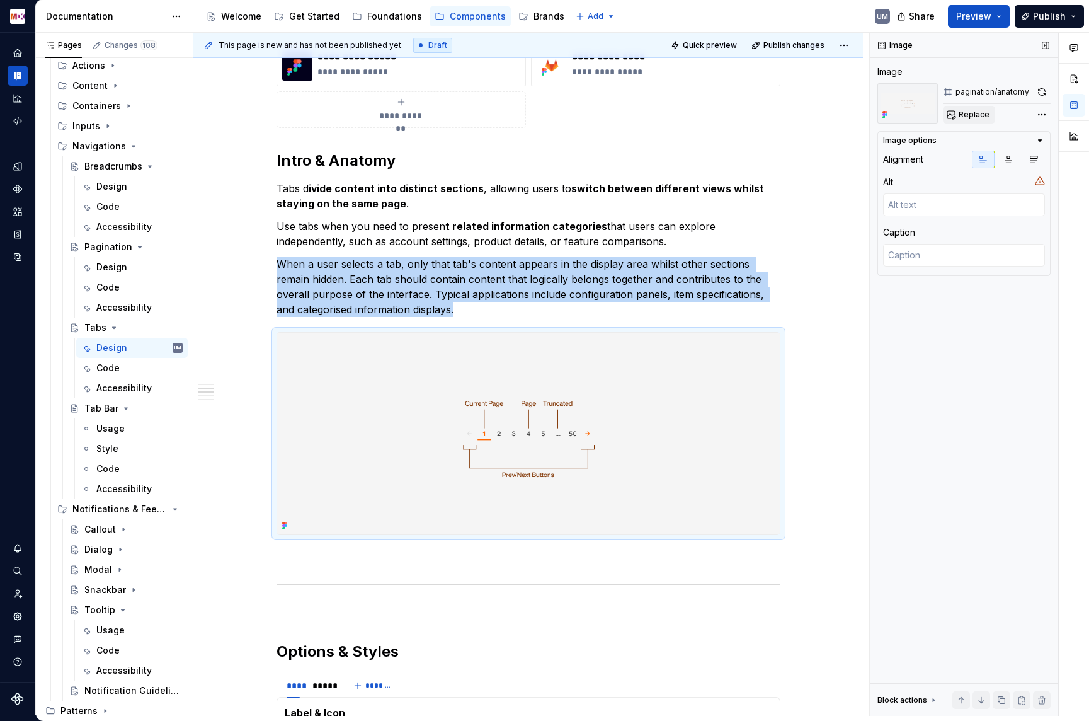
click at [968, 114] on span "Replace" at bounding box center [974, 115] width 31 height 10
type textarea "*"
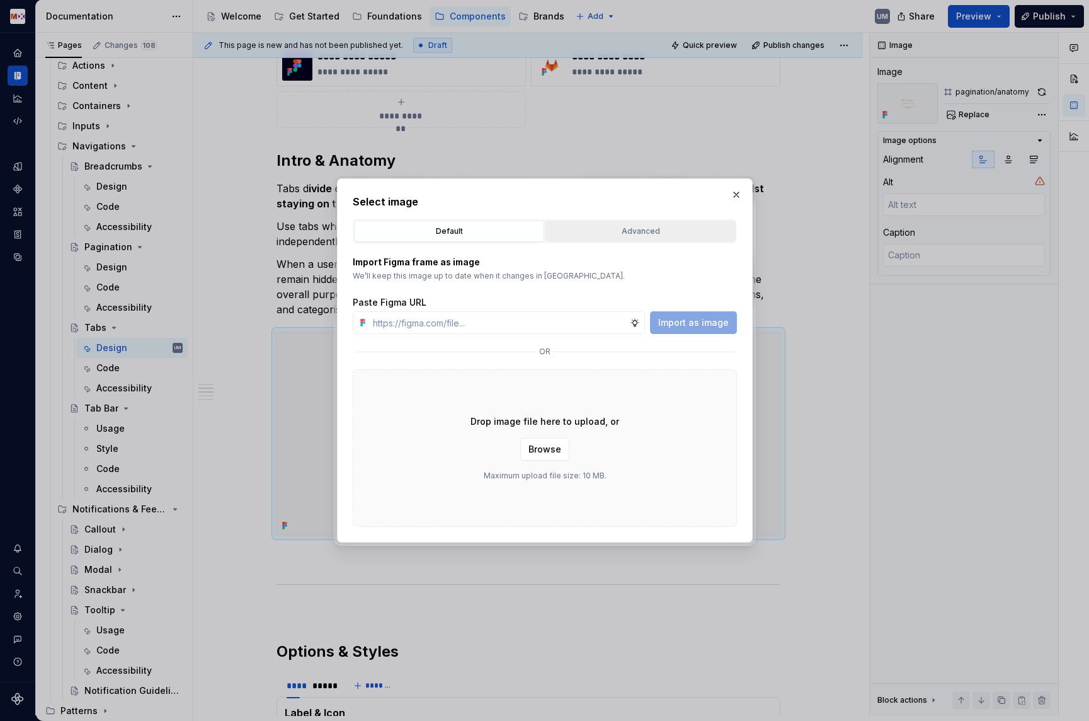
click at [603, 233] on div "Advanced" at bounding box center [640, 231] width 181 height 13
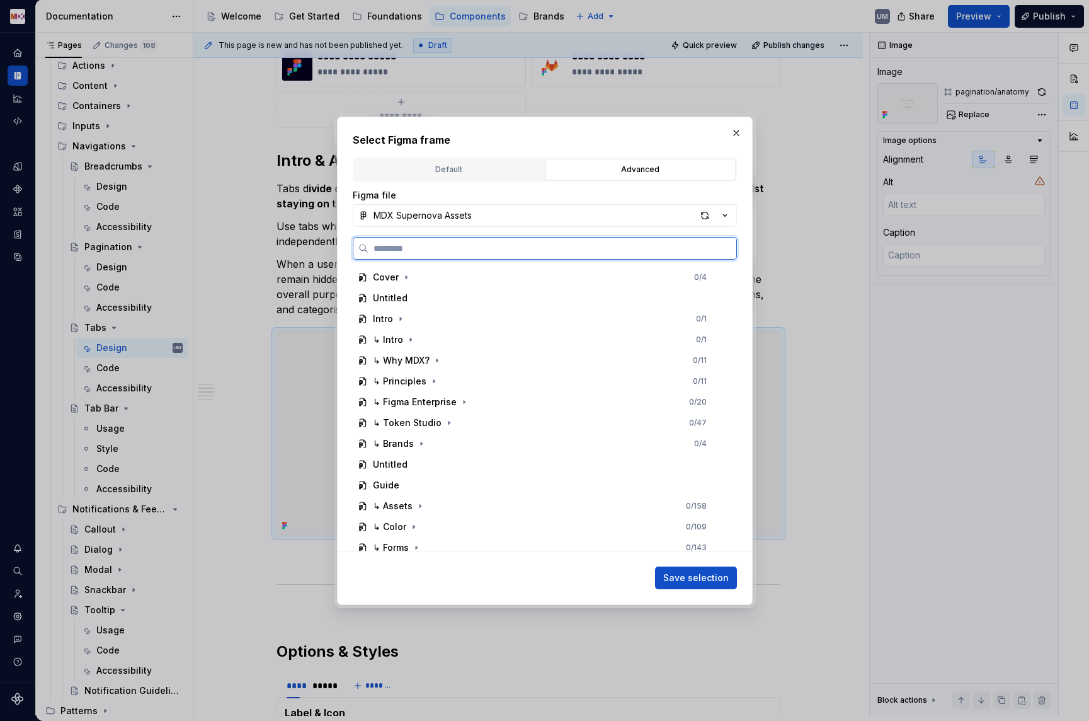
click at [469, 248] on input "search" at bounding box center [553, 248] width 368 height 13
paste input "*****"
type input "*******"
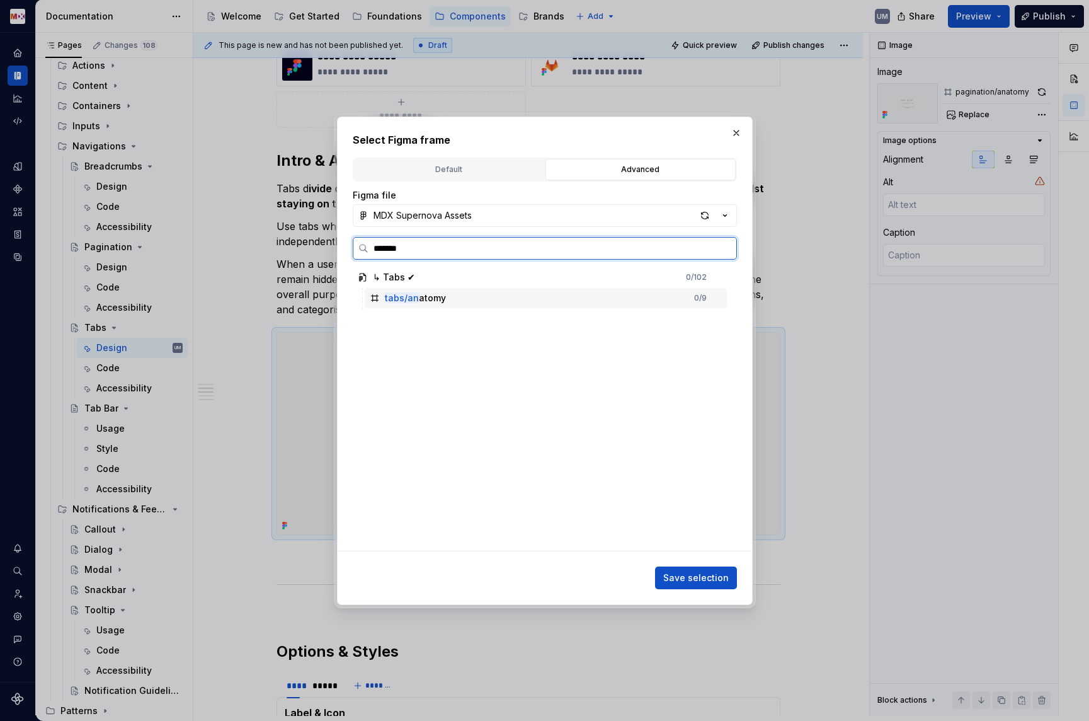
click at [461, 296] on div "tabs/an atomy 0 / 9" at bounding box center [546, 298] width 362 height 20
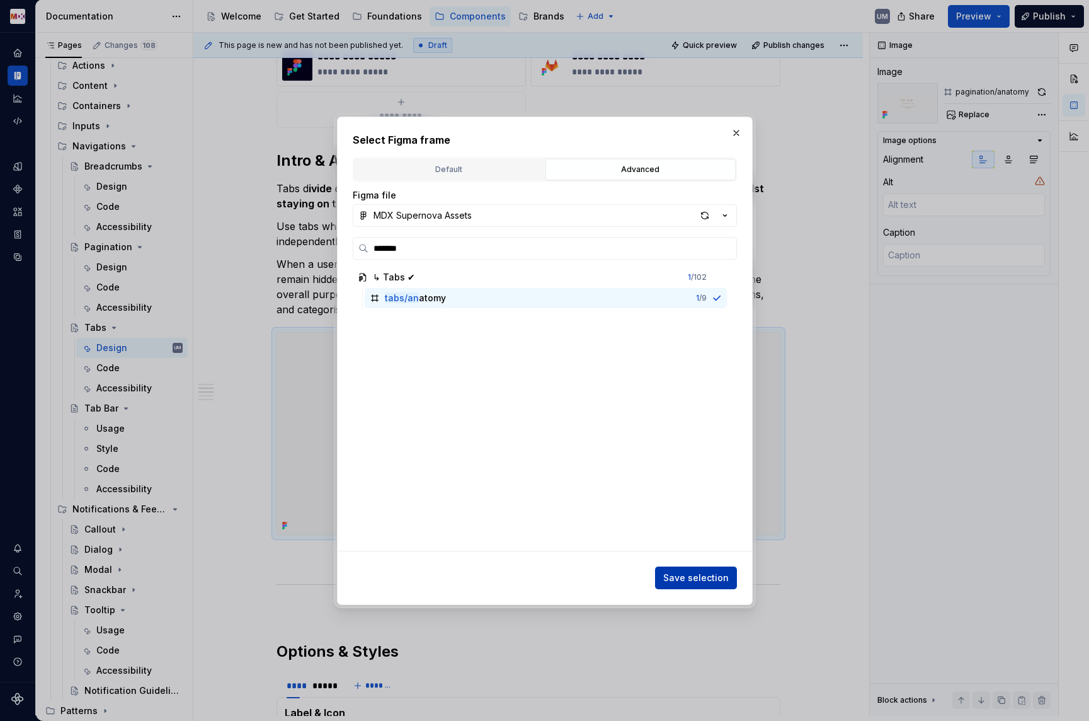
click at [686, 577] on span "Save selection" at bounding box center [696, 577] width 66 height 13
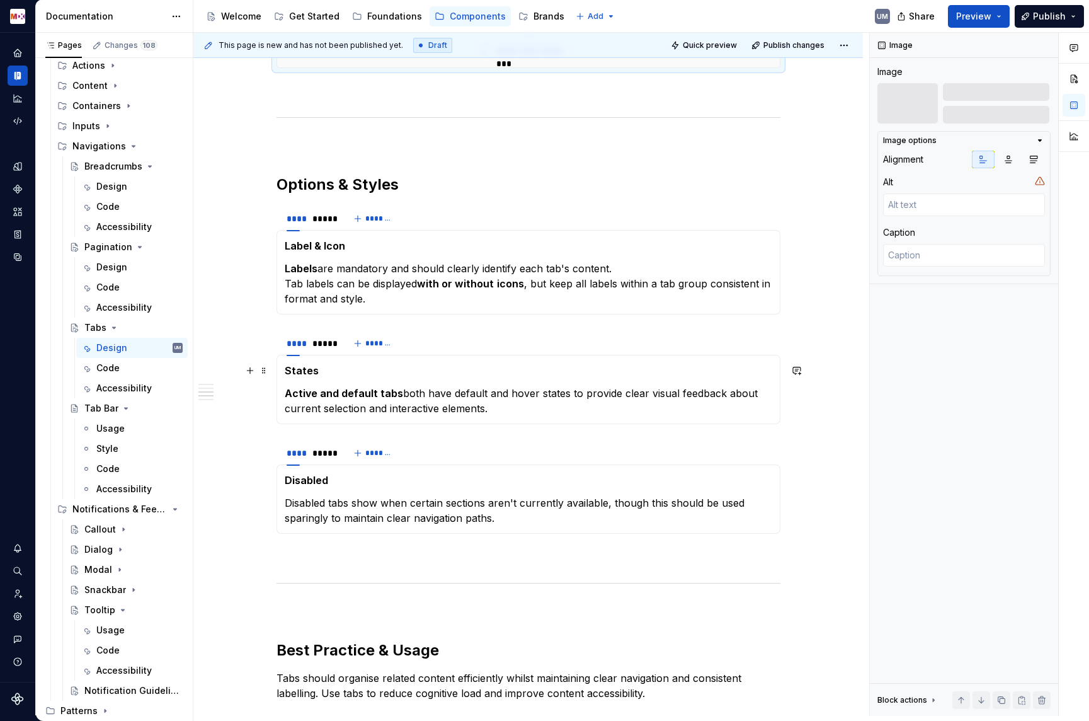
scroll to position [563, 0]
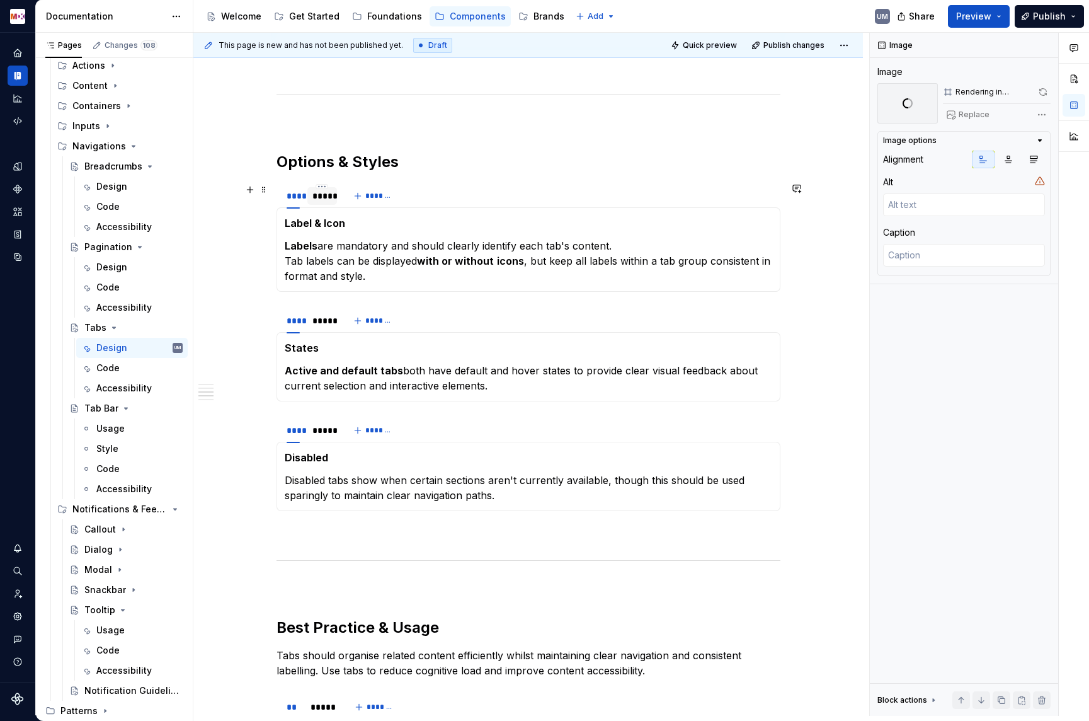
click at [323, 200] on div "*****" at bounding box center [323, 196] width 20 height 13
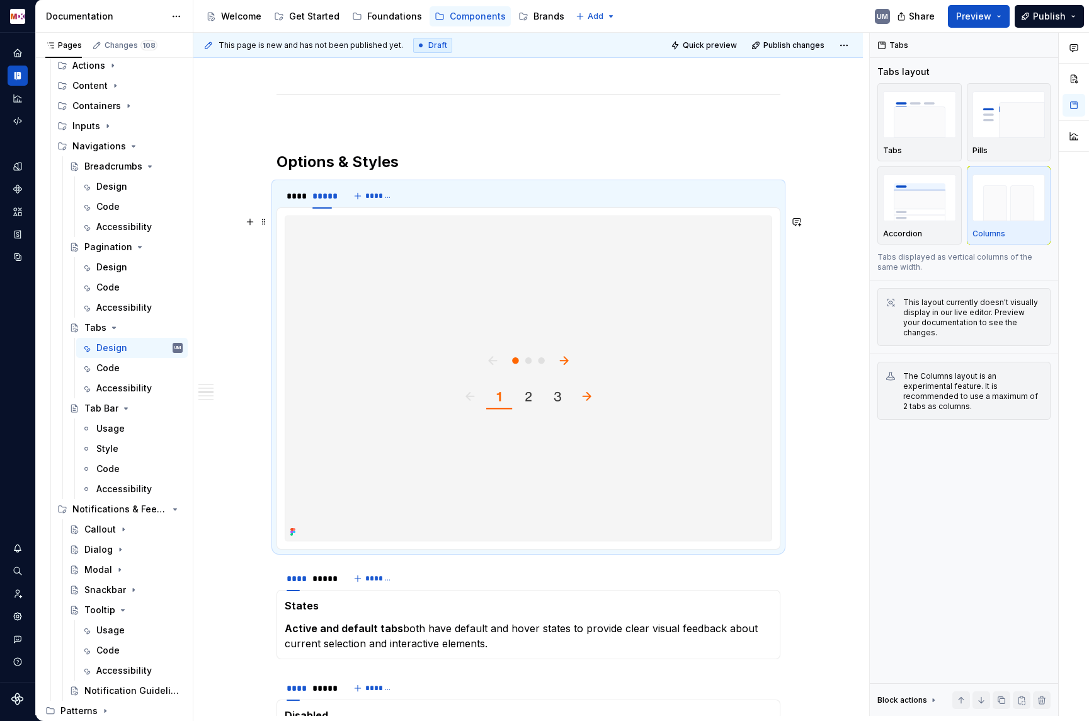
click at [422, 314] on img at bounding box center [528, 378] width 486 height 324
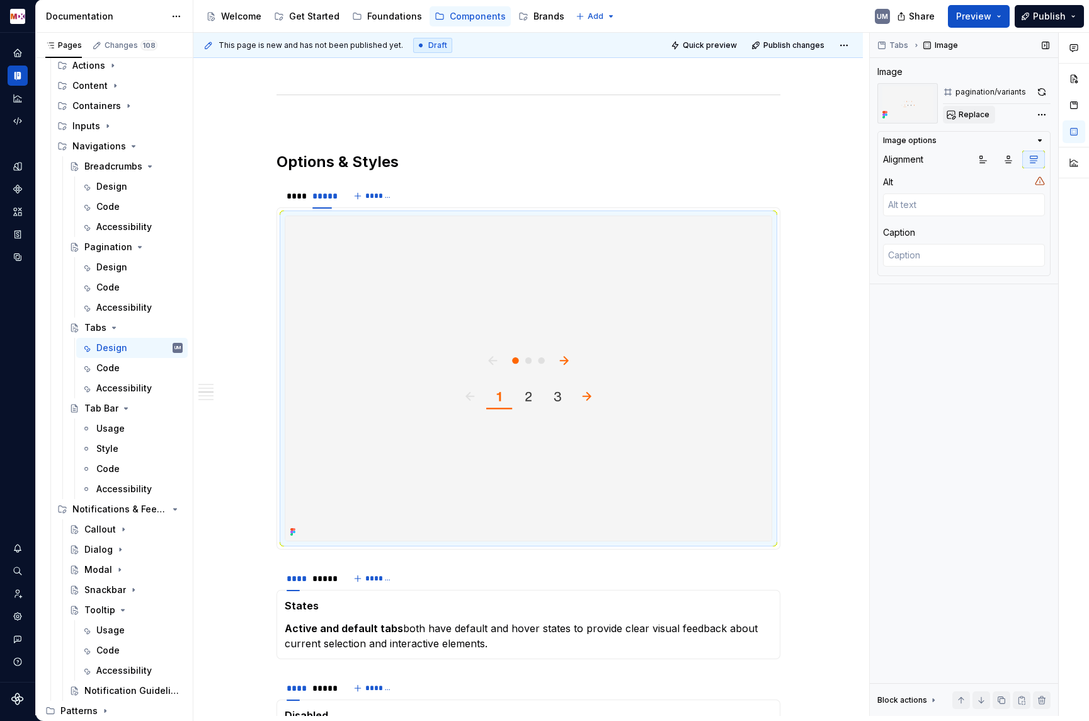
click at [971, 117] on span "Replace" at bounding box center [974, 115] width 31 height 10
type textarea "*"
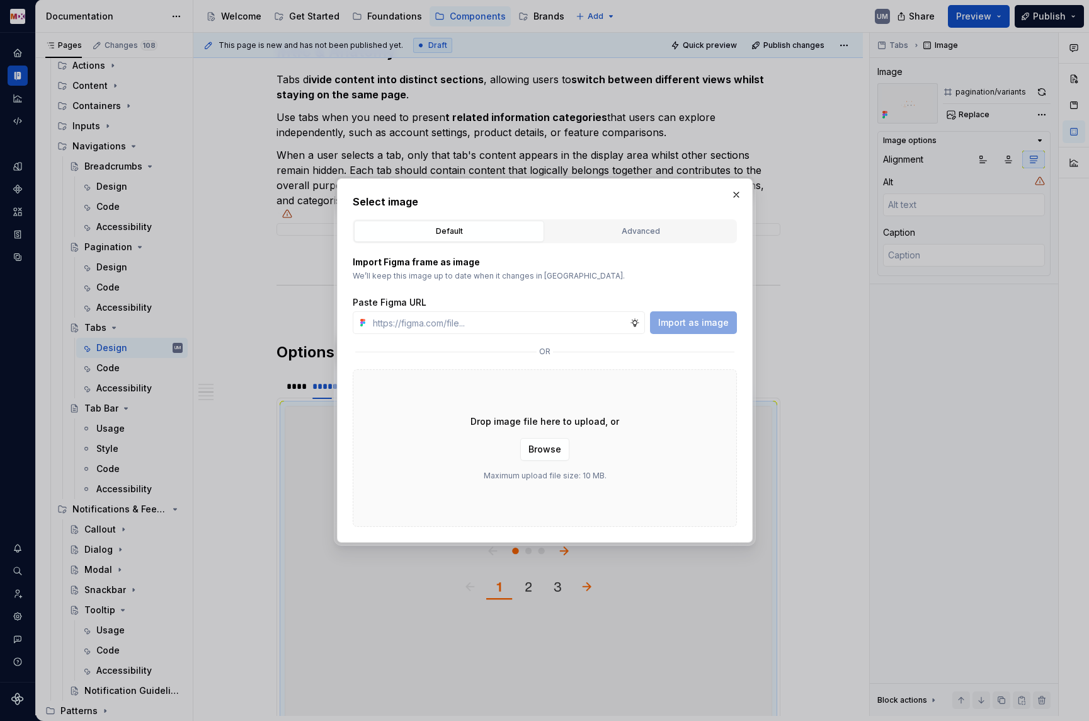
scroll to position [754, 0]
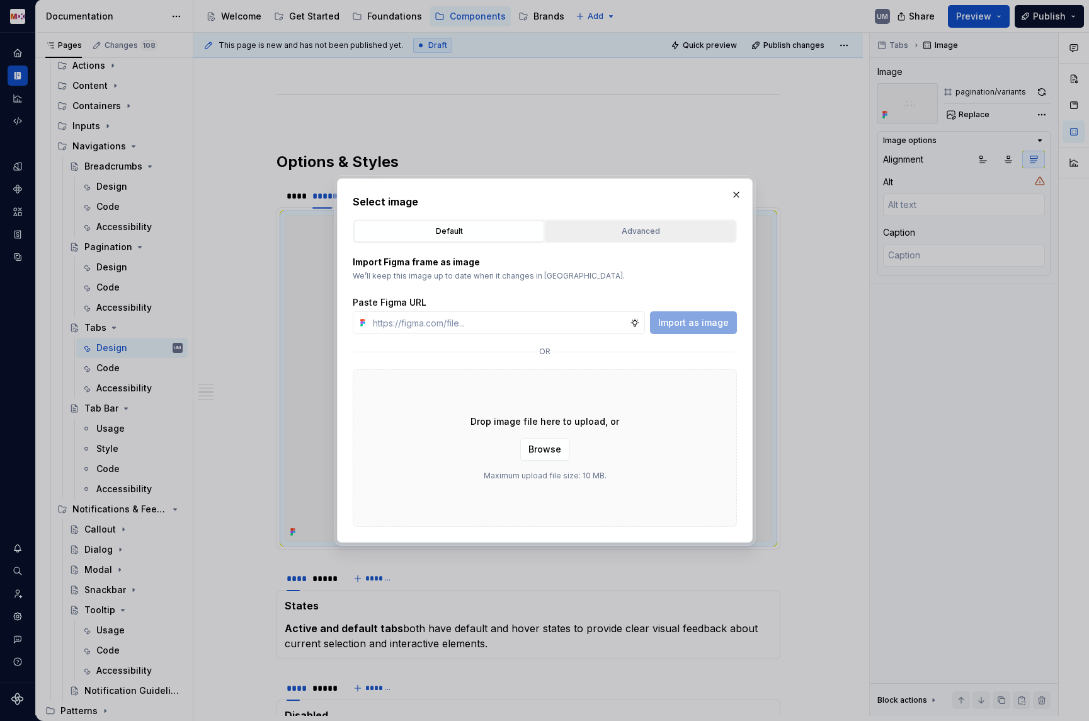
click at [621, 230] on div "Advanced" at bounding box center [640, 231] width 181 height 13
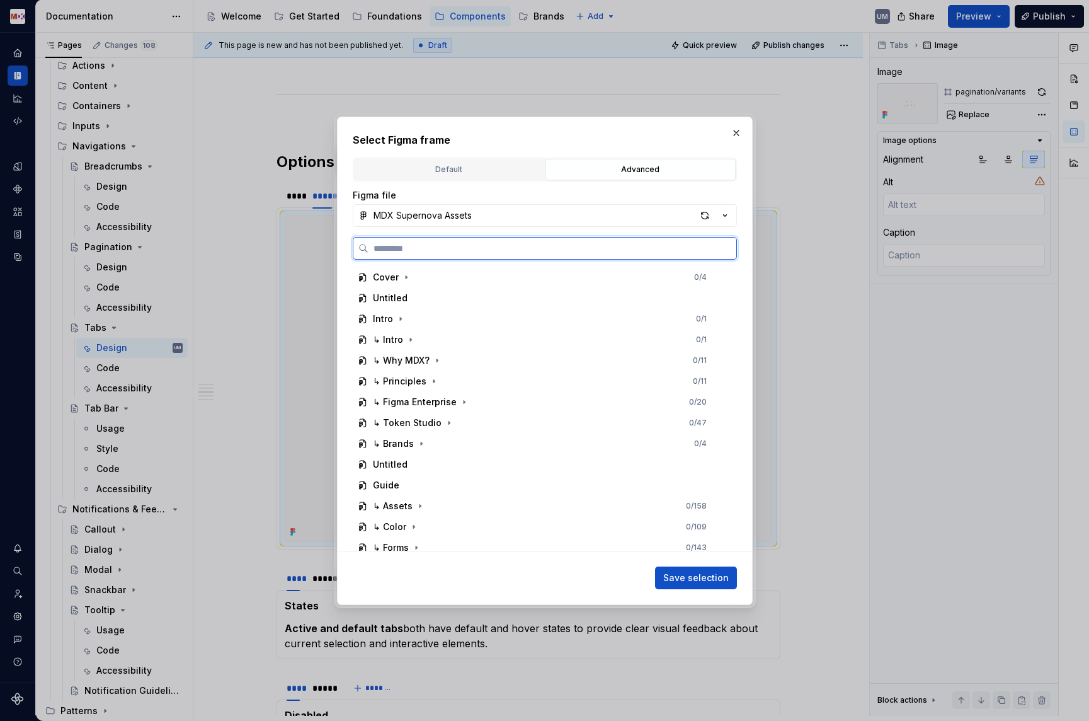
click at [535, 248] on input "search" at bounding box center [553, 248] width 368 height 13
paste input "*****"
type input "*********"
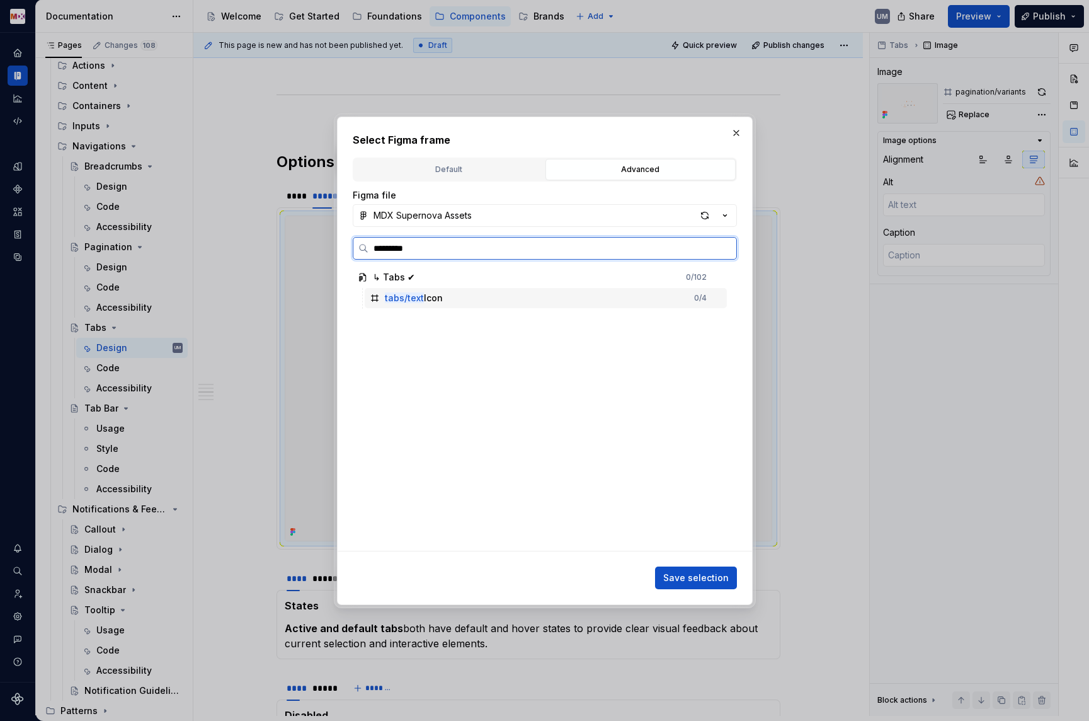
click at [462, 301] on div "tabs/text Icon 0 / 4" at bounding box center [546, 298] width 362 height 20
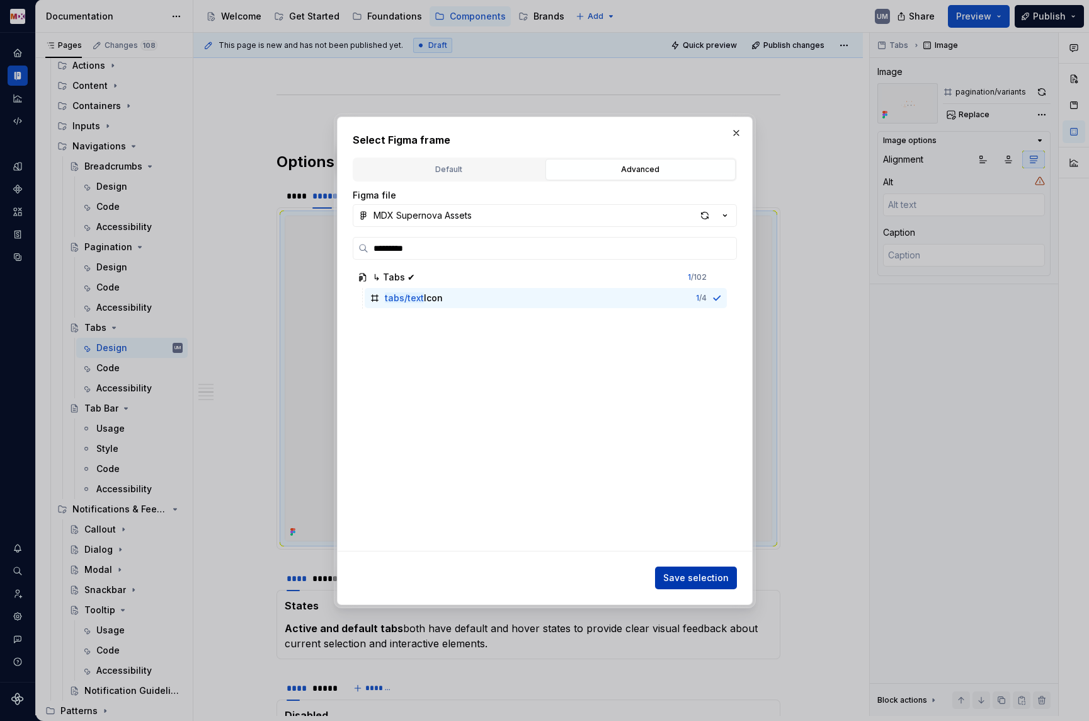
click at [689, 578] on span "Save selection" at bounding box center [696, 577] width 66 height 13
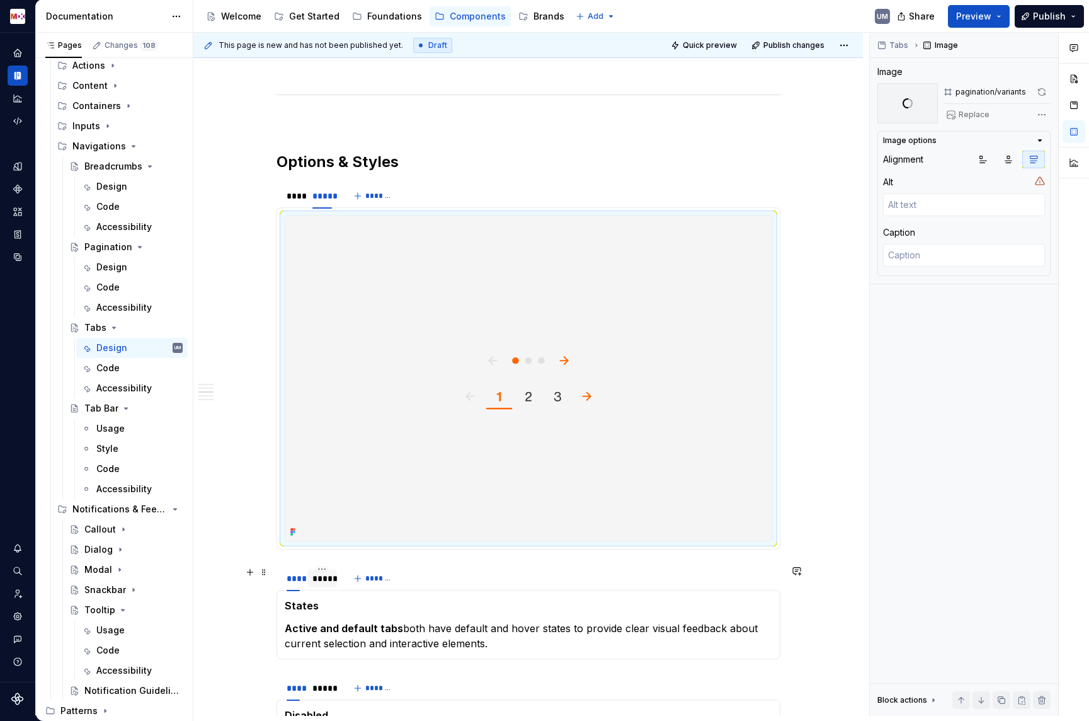
click at [335, 575] on div "*****" at bounding box center [322, 579] width 30 height 18
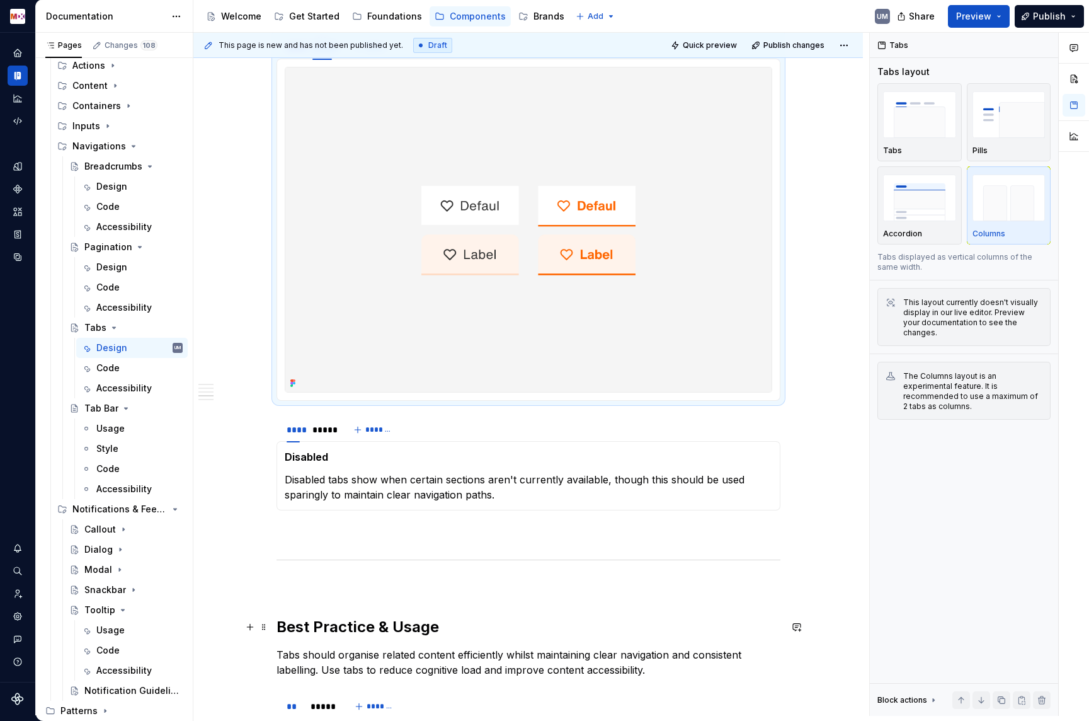
scroll to position [1214, 0]
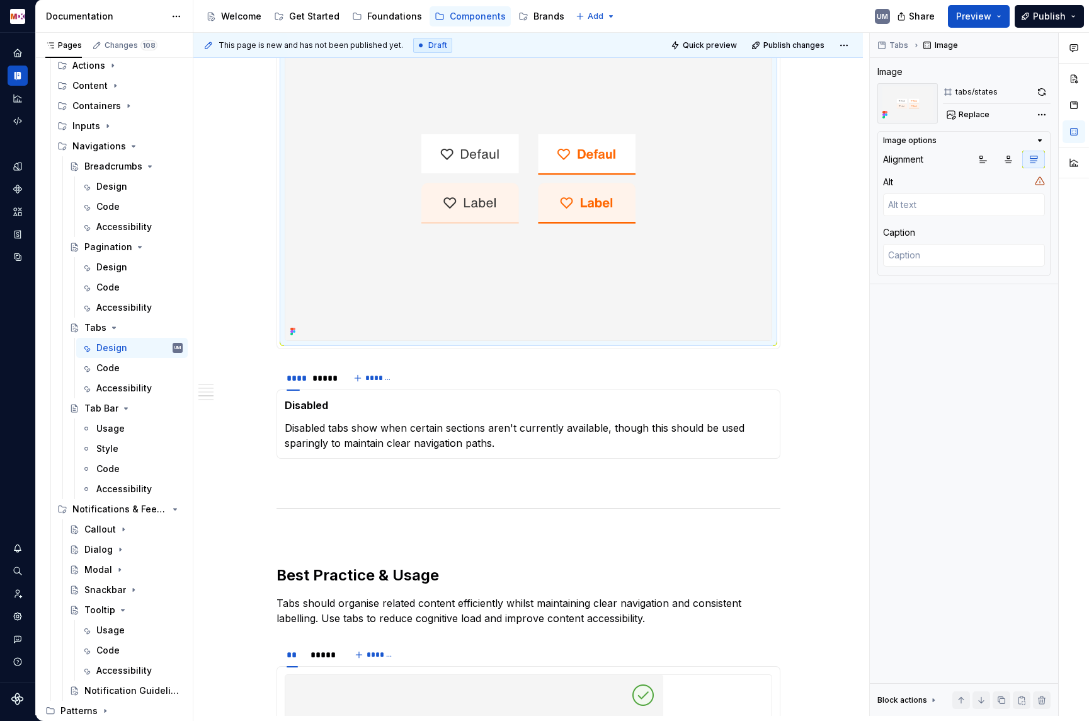
click at [624, 250] on img at bounding box center [528, 178] width 486 height 324
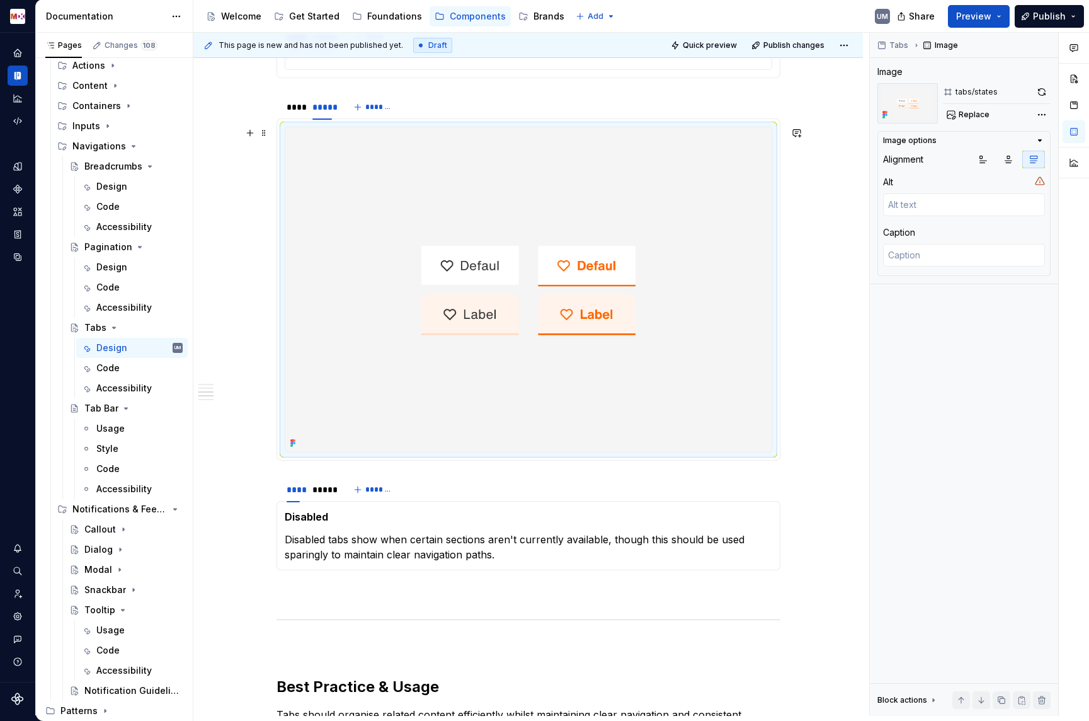
scroll to position [1074, 0]
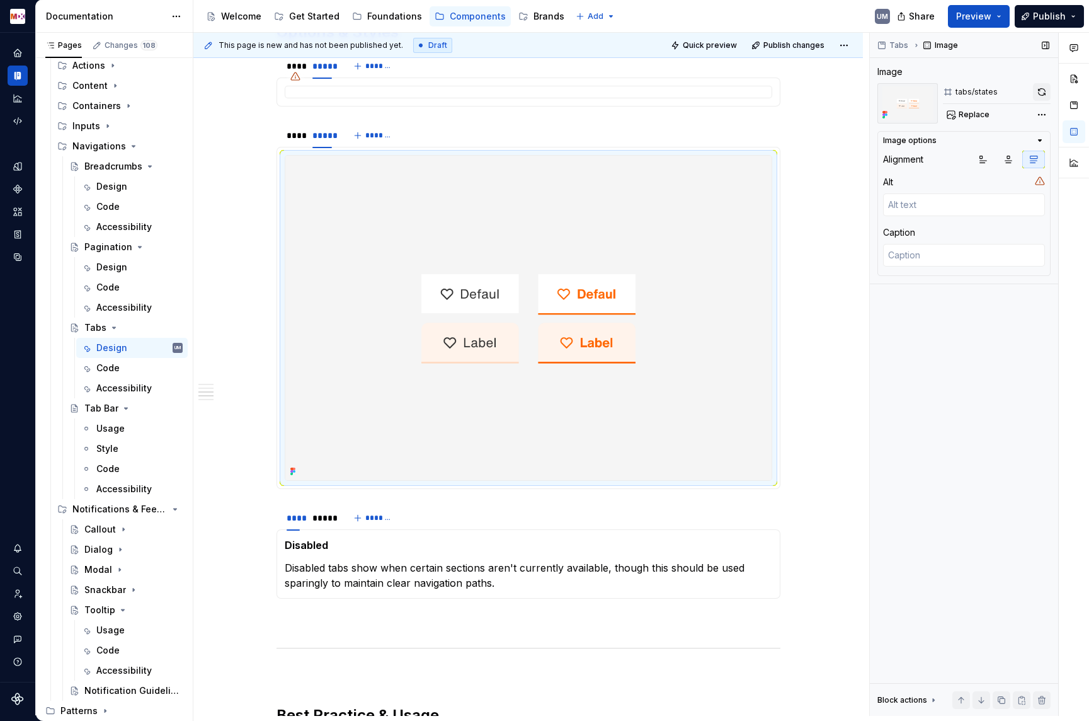
click at [1045, 88] on button "button" at bounding box center [1042, 92] width 18 height 18
type textarea "*"
click at [287, 140] on div "****" at bounding box center [293, 136] width 23 height 18
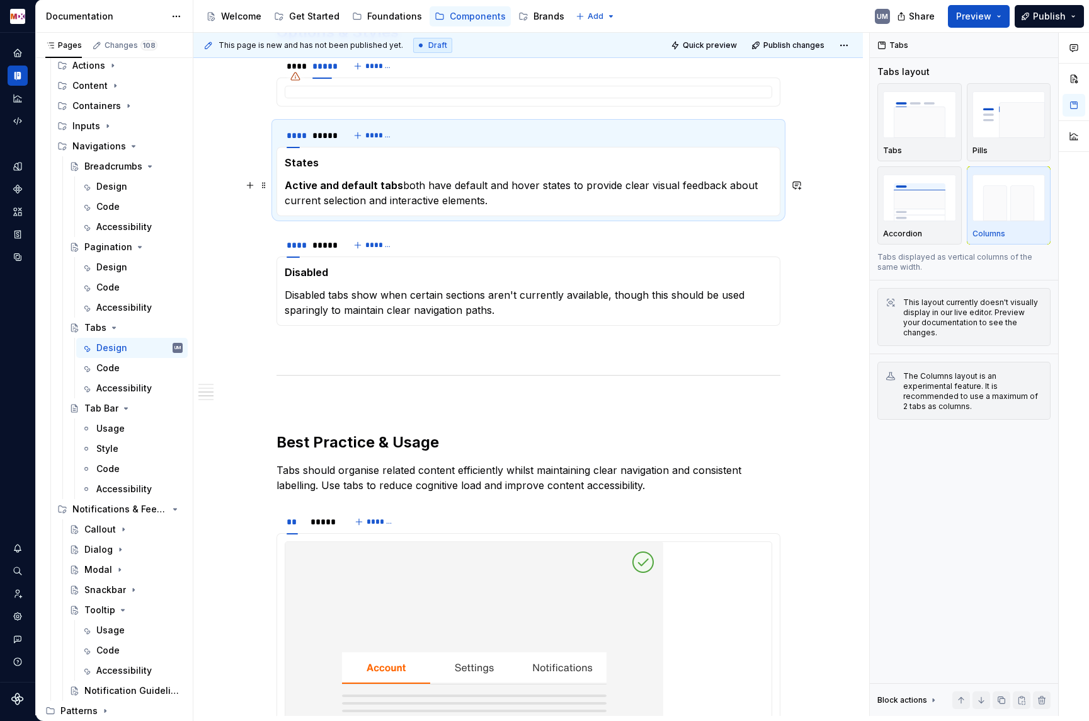
click at [495, 186] on p "Active and default tabs both have default and hover states to provide clear vis…" at bounding box center [529, 193] width 488 height 30
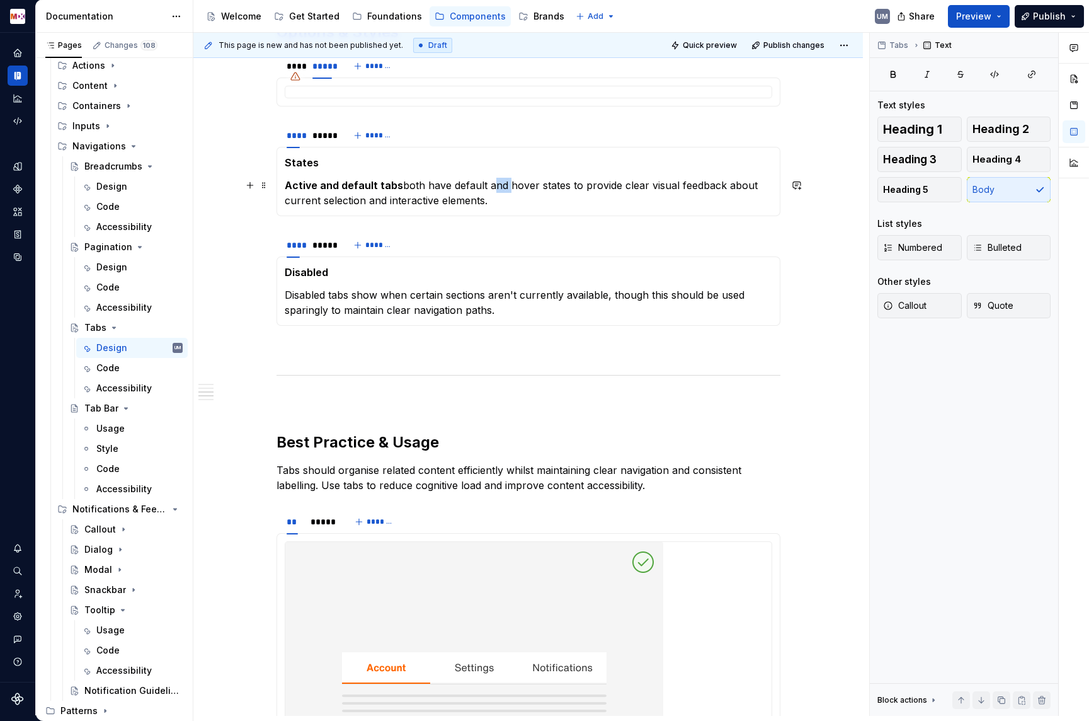
click at [495, 186] on p "Active and default tabs both have default and hover states to provide clear vis…" at bounding box center [529, 193] width 488 height 30
click at [523, 186] on p "Active and default tabs both have default, hover states to provide clear visual…" at bounding box center [529, 193] width 488 height 30
click at [315, 140] on div "*****" at bounding box center [323, 135] width 20 height 13
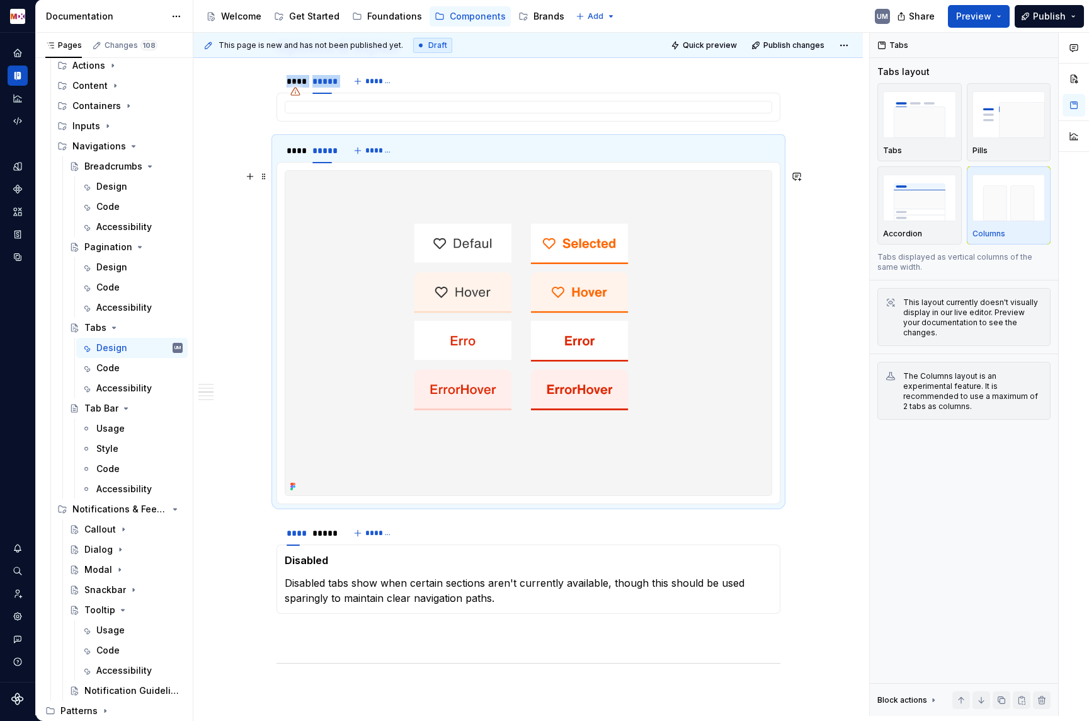
scroll to position [1051, 0]
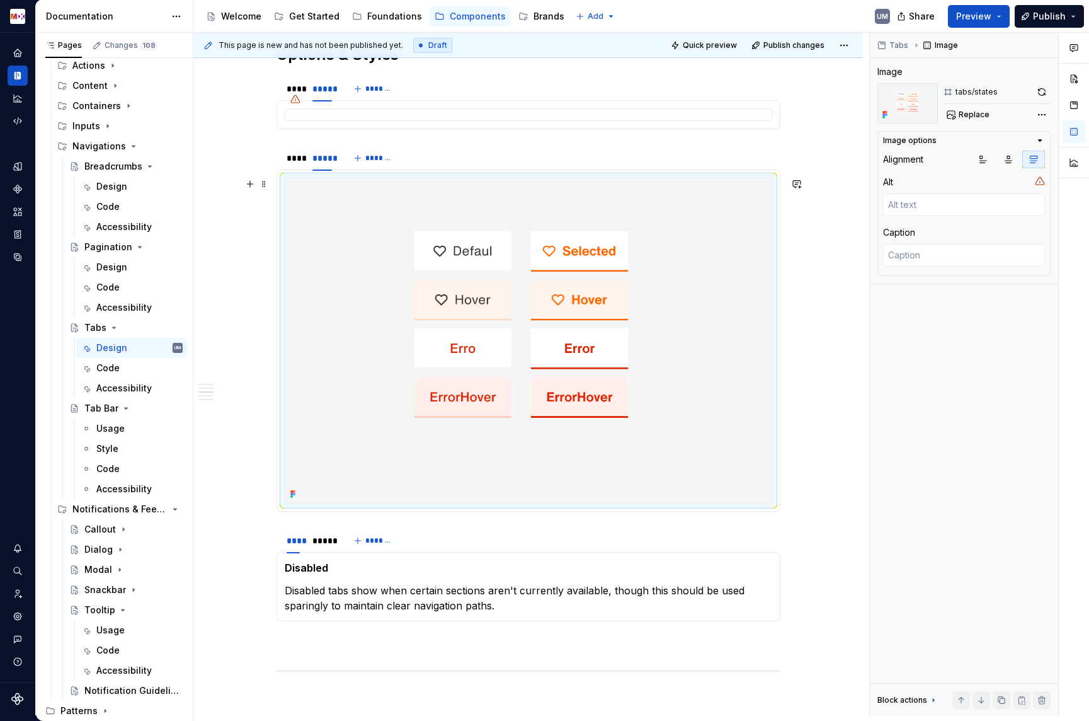
click at [551, 402] on img at bounding box center [528, 340] width 486 height 324
click at [1040, 92] on button "button" at bounding box center [1042, 92] width 18 height 18
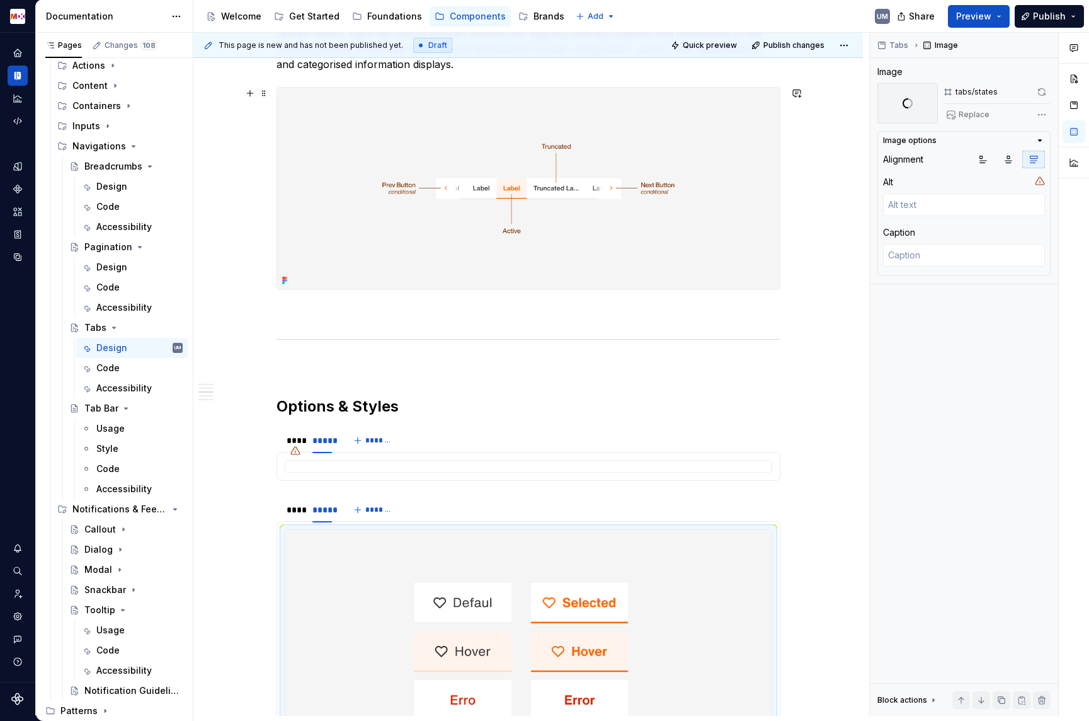
scroll to position [693, 0]
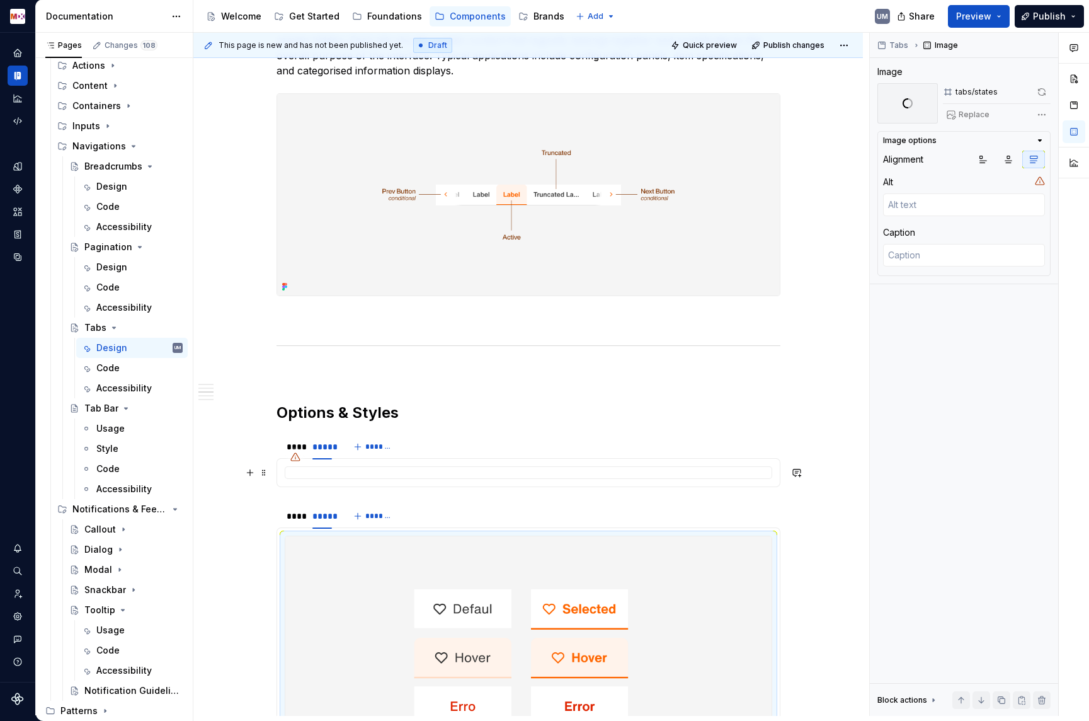
click at [321, 469] on div at bounding box center [529, 472] width 488 height 13
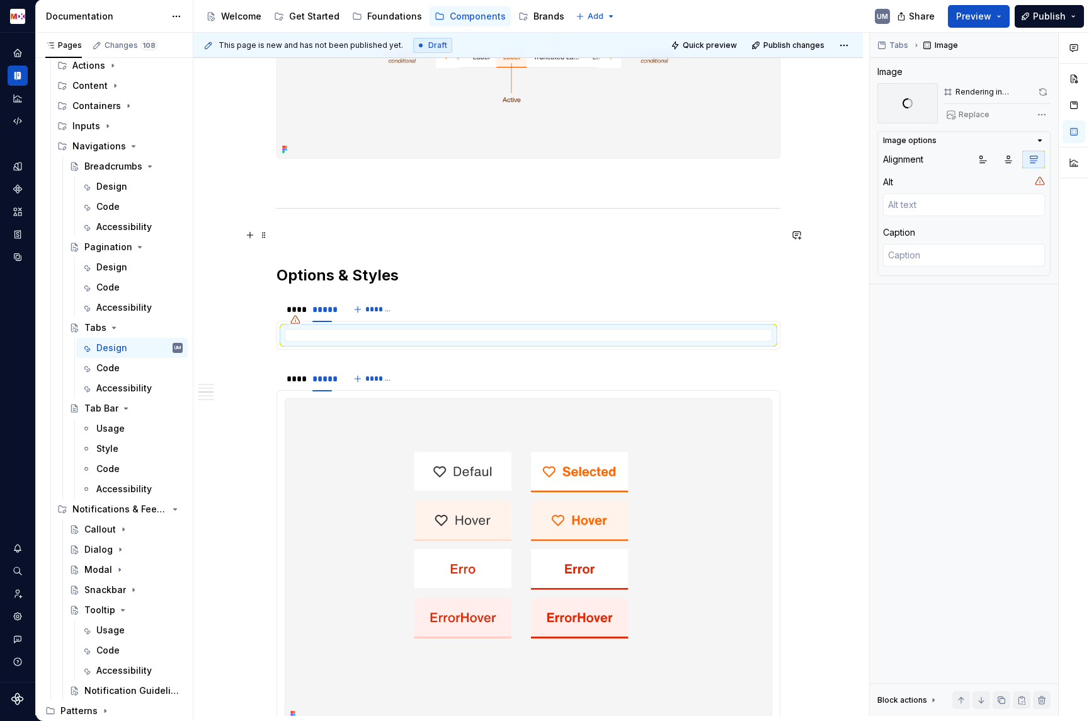
scroll to position [806, 0]
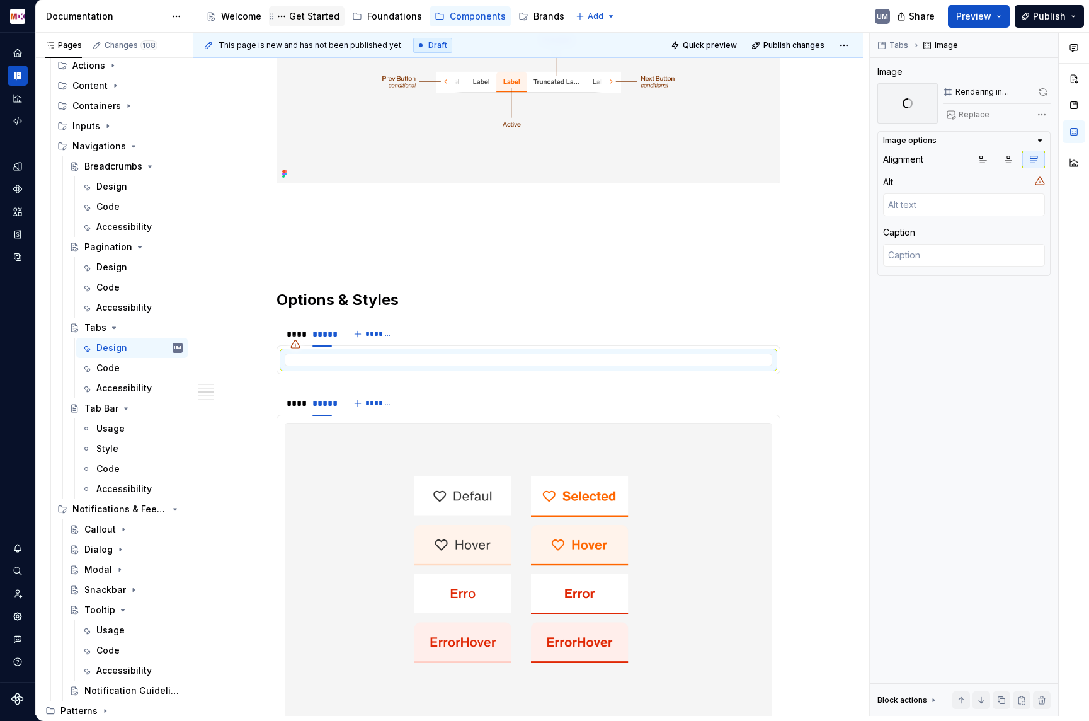
click at [305, 18] on div "Get Started" at bounding box center [314, 16] width 50 height 13
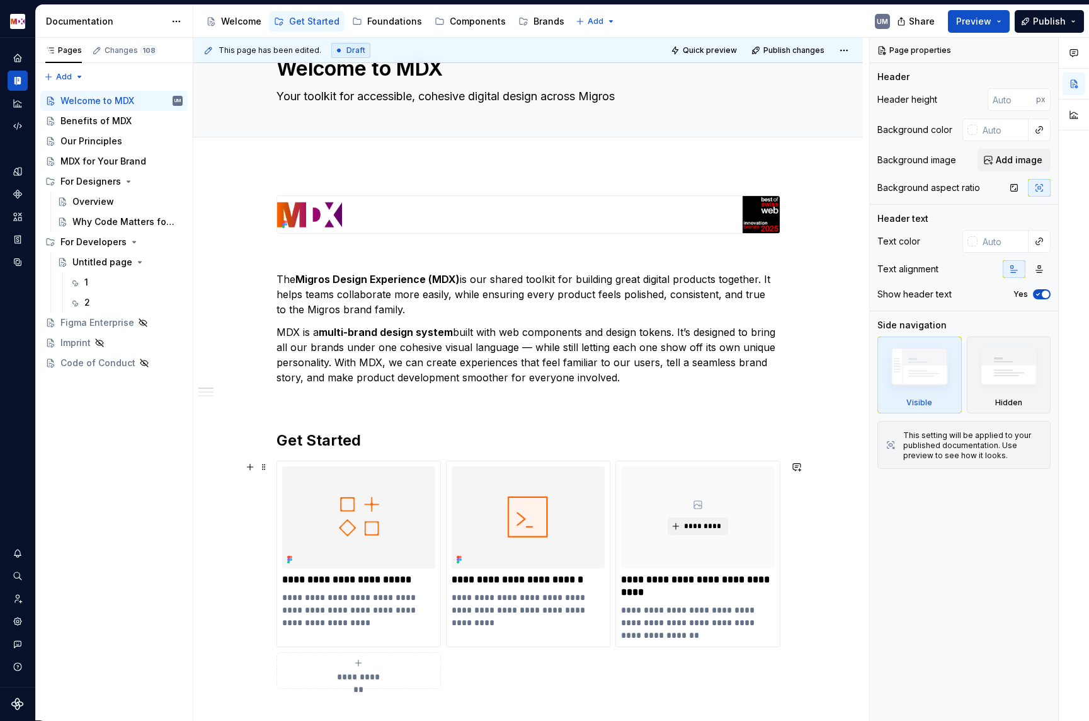
scroll to position [36, 0]
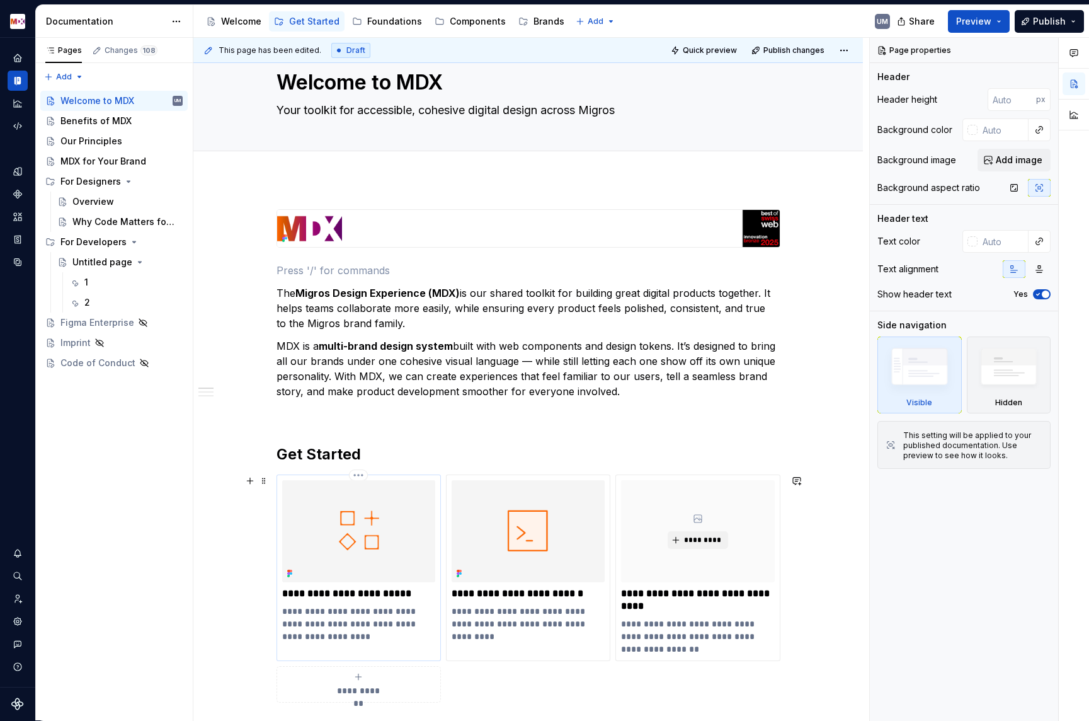
click at [394, 524] on img at bounding box center [358, 531] width 153 height 102
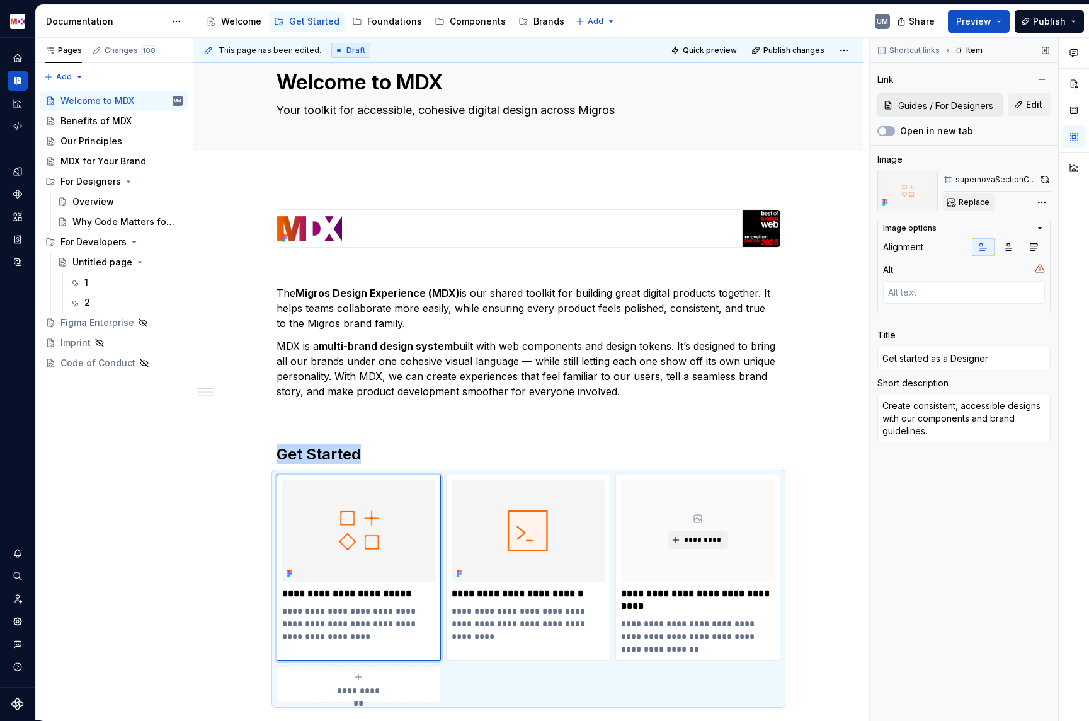
click at [967, 204] on span "Replace" at bounding box center [974, 202] width 31 height 10
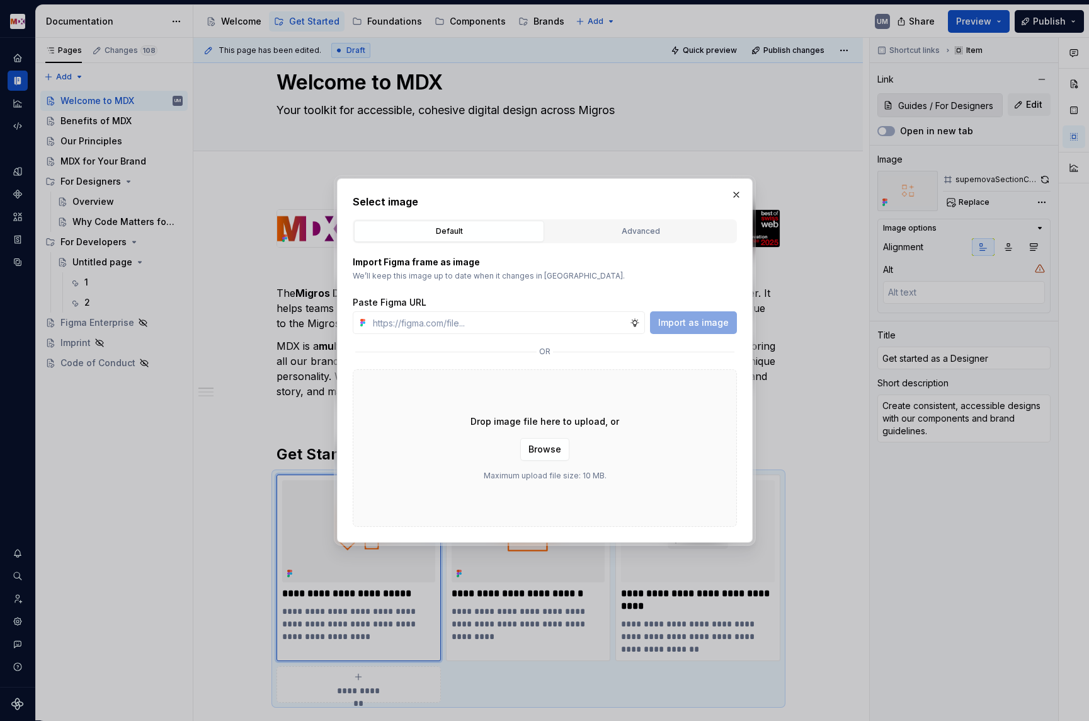
type textarea "*"
click at [614, 228] on div "Advanced" at bounding box center [640, 231] width 181 height 13
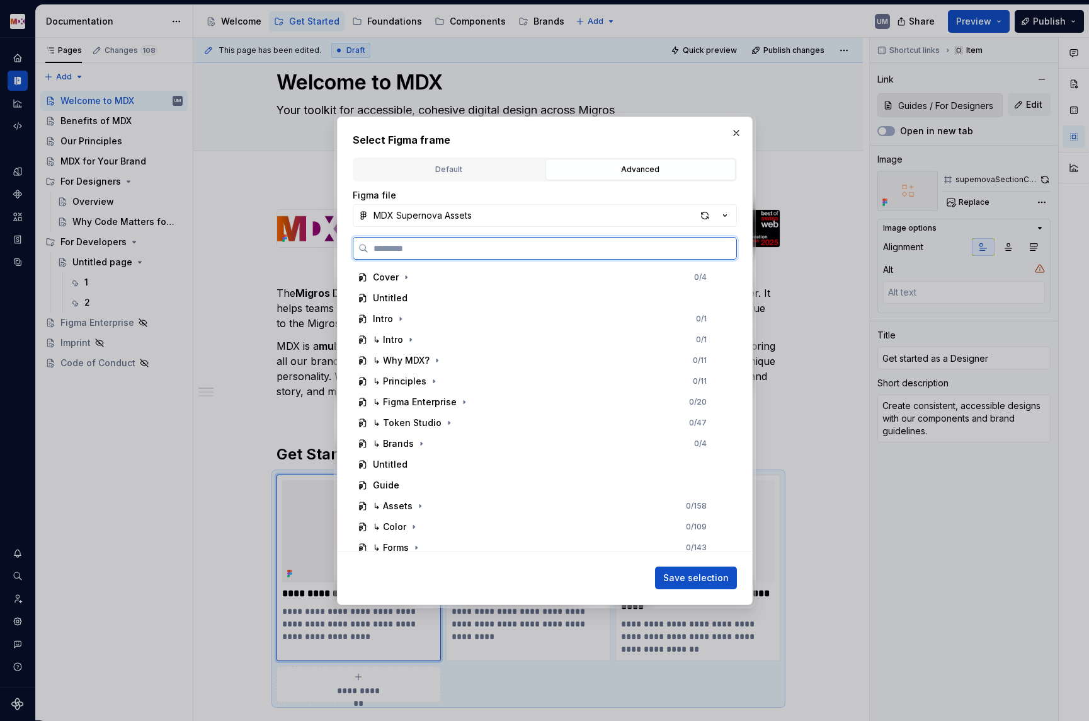
click at [483, 248] on input "search" at bounding box center [553, 248] width 368 height 13
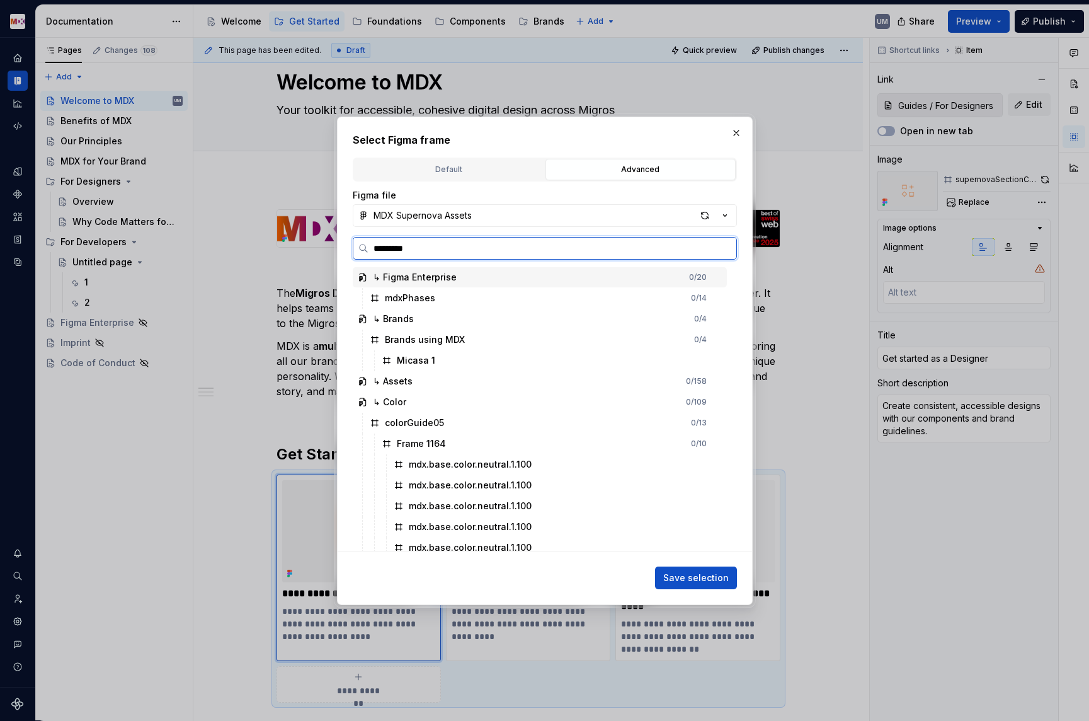
type input "**********"
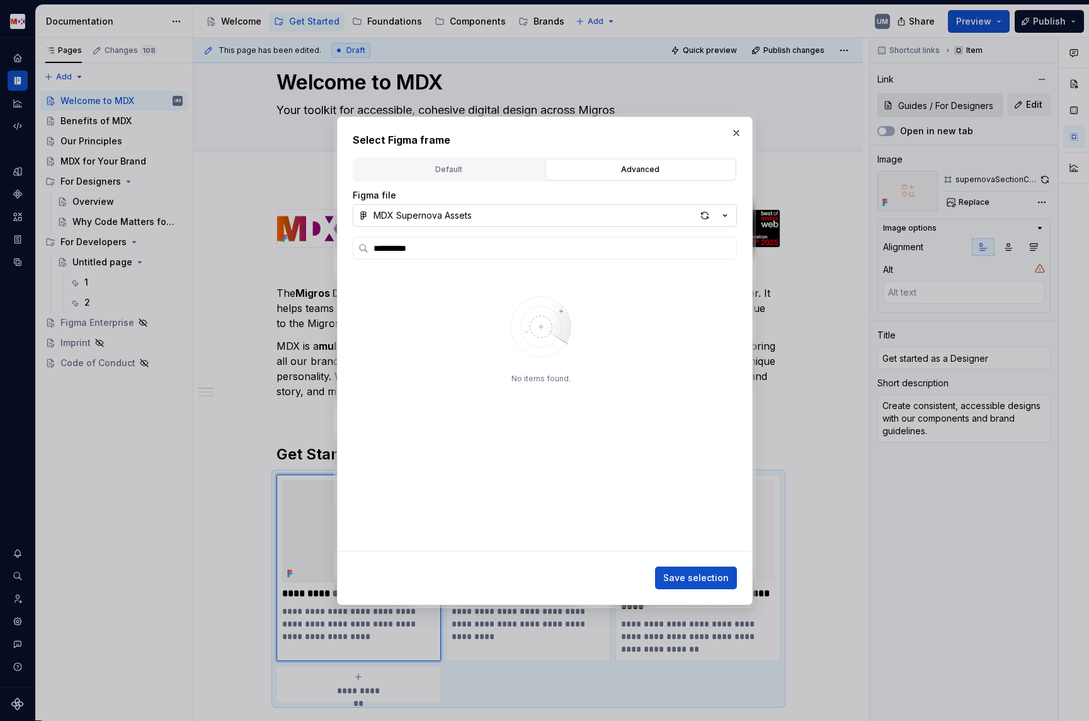
click at [457, 210] on div "MDX Supernova Assets" at bounding box center [423, 215] width 98 height 13
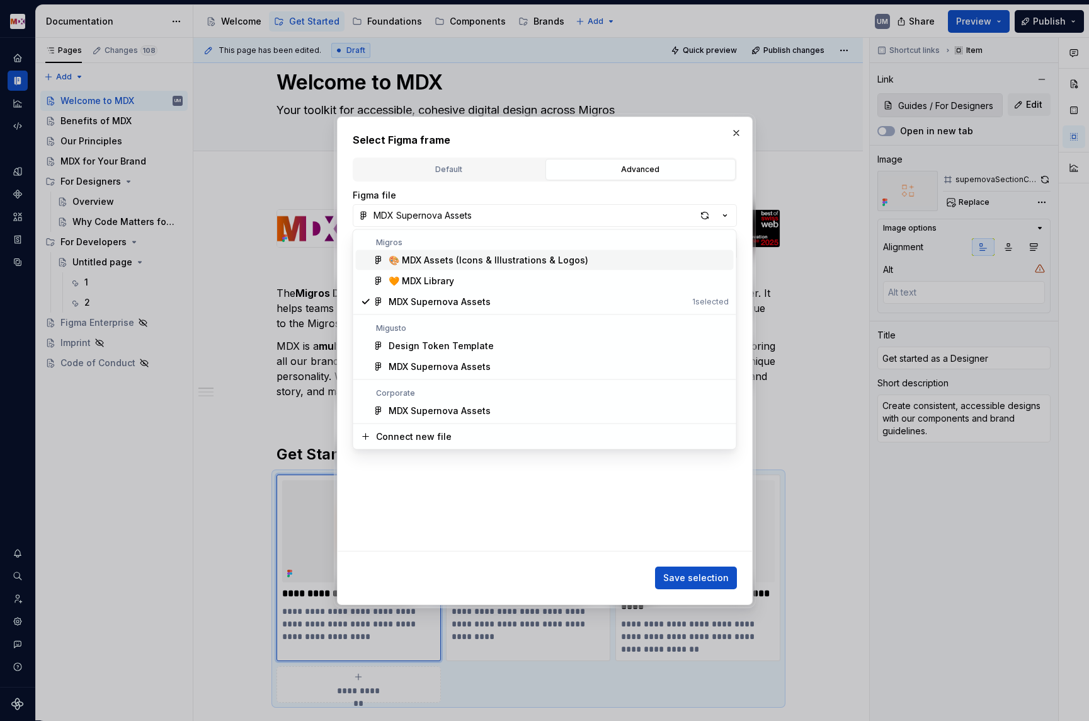
click at [453, 209] on div "**********" at bounding box center [544, 360] width 1089 height 721
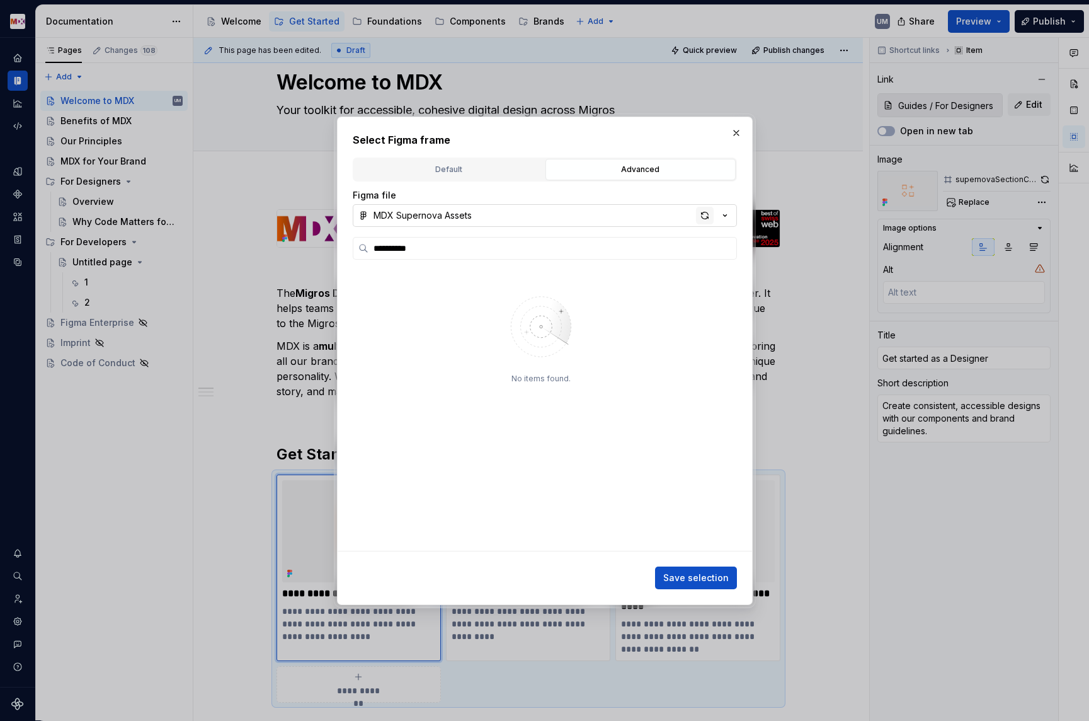
click at [707, 214] on div "button" at bounding box center [705, 216] width 18 height 18
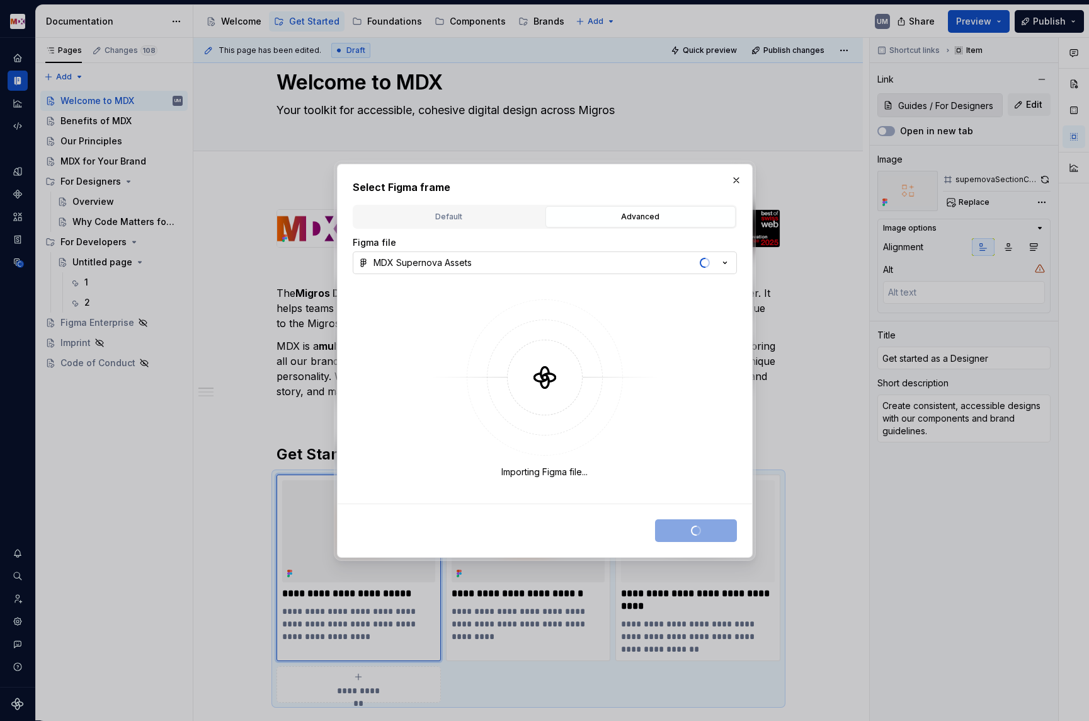
type textarea "*"
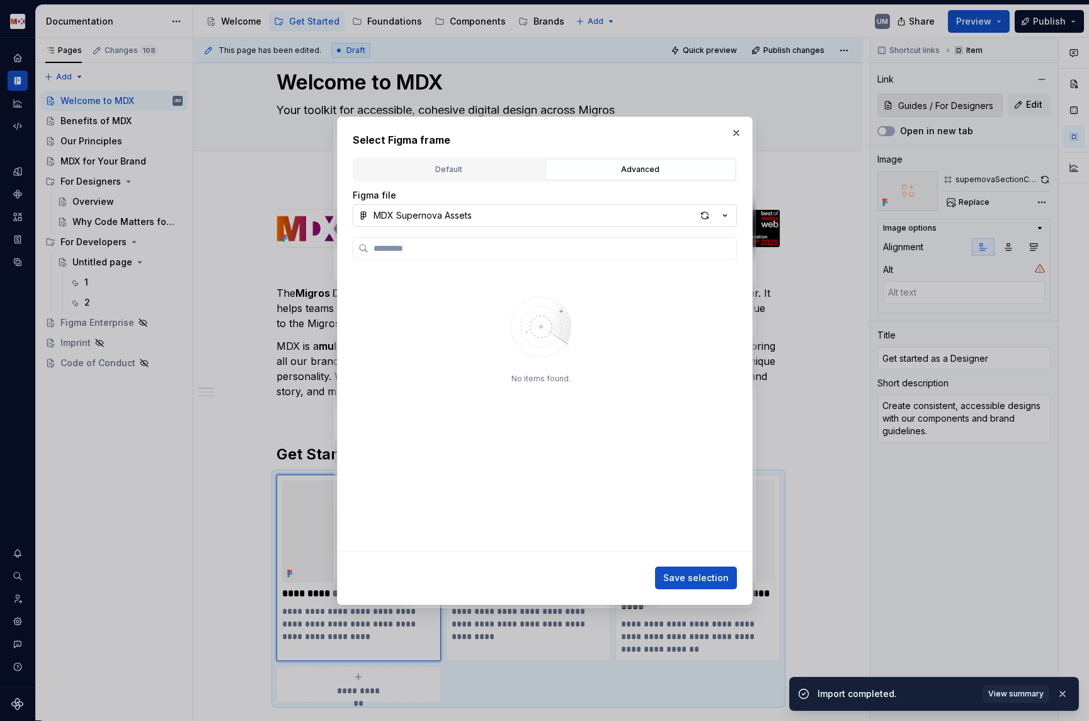
type input "**********"
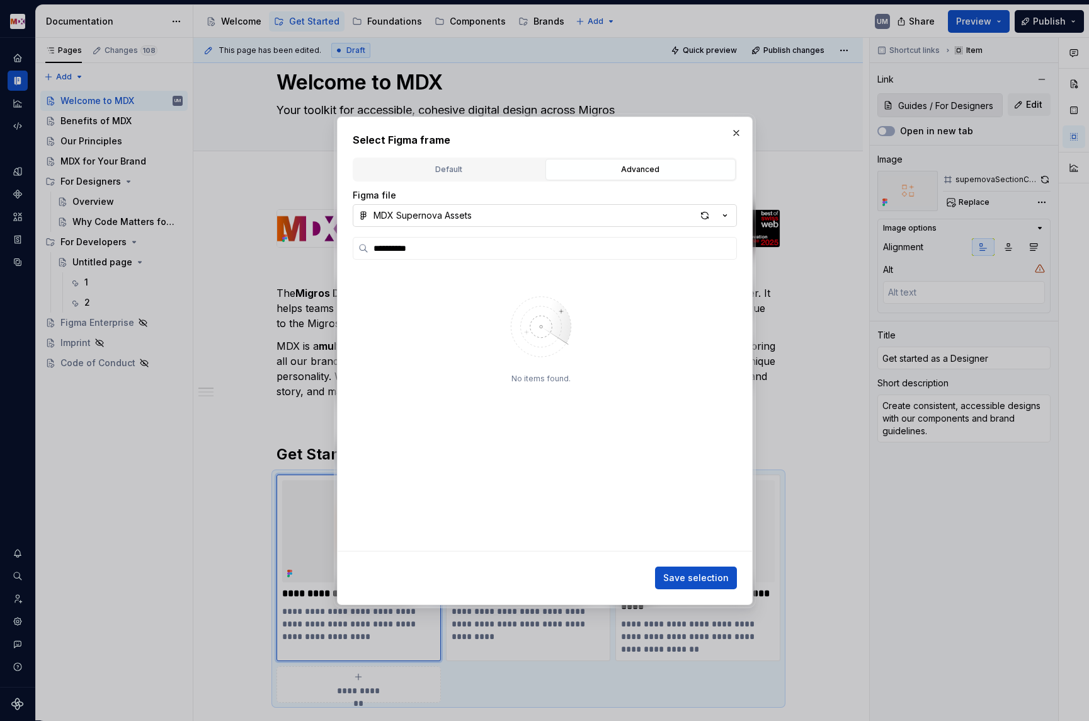
type textarea "*"
type input "**********"
click at [708, 205] on button "MDX Supernova Assets" at bounding box center [545, 215] width 384 height 23
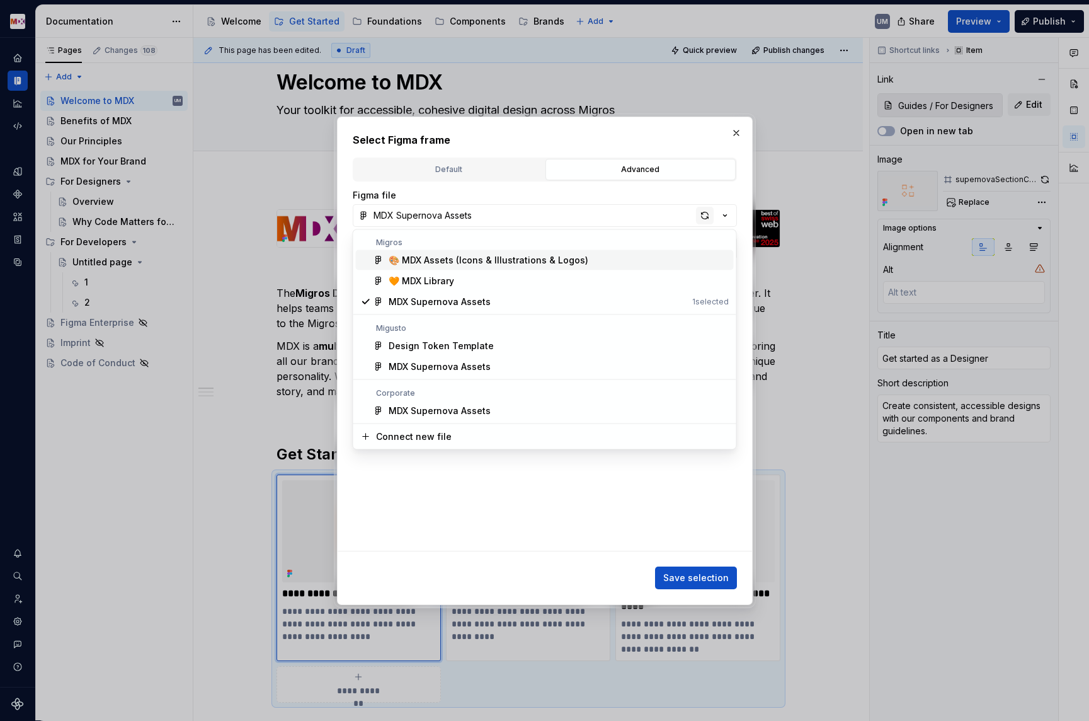
click at [705, 211] on div "**********" at bounding box center [544, 360] width 1089 height 721
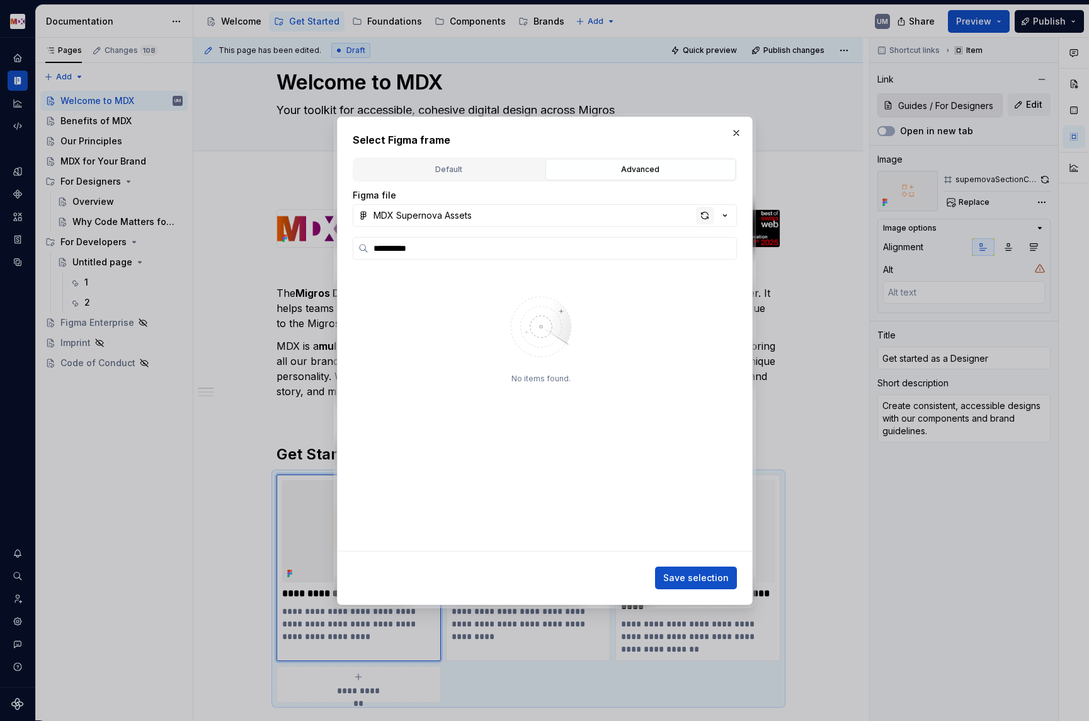
click at [704, 211] on div "button" at bounding box center [705, 216] width 18 height 18
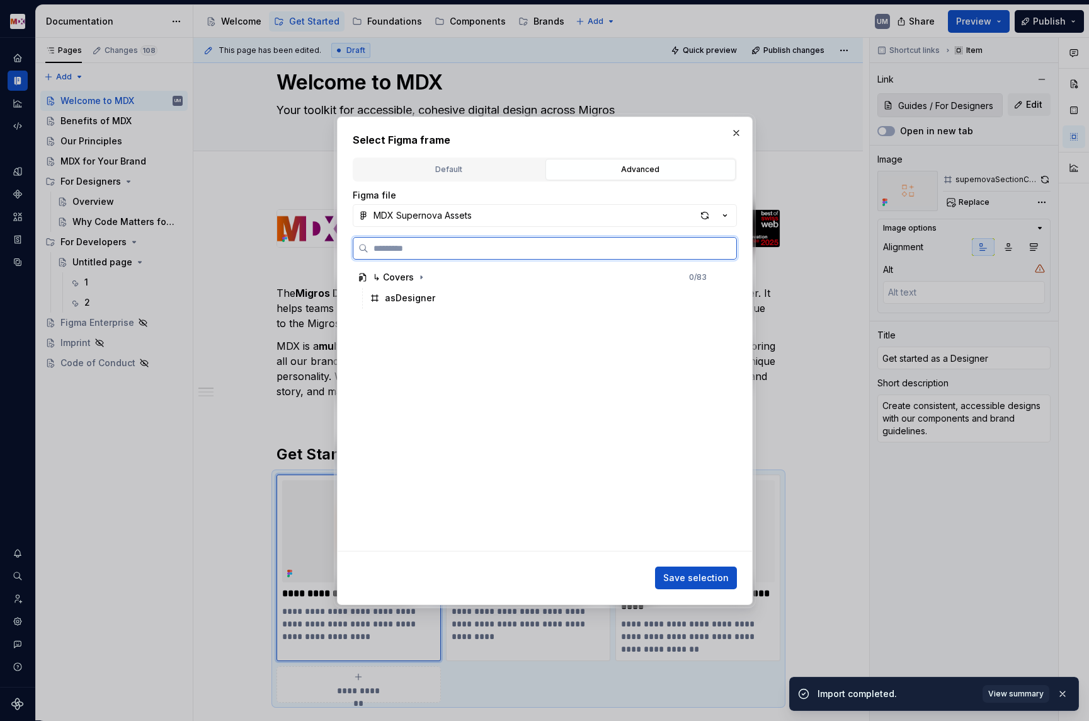
click at [417, 303] on div "asDesigner" at bounding box center [410, 298] width 50 height 13
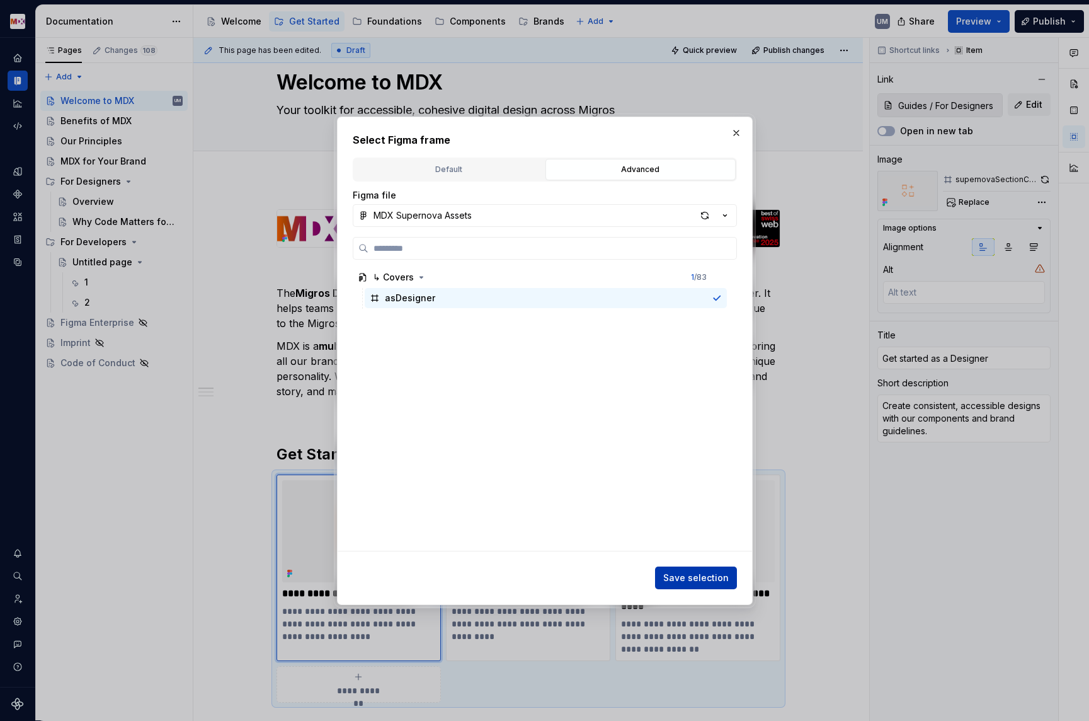
click at [696, 576] on span "Save selection" at bounding box center [696, 577] width 66 height 13
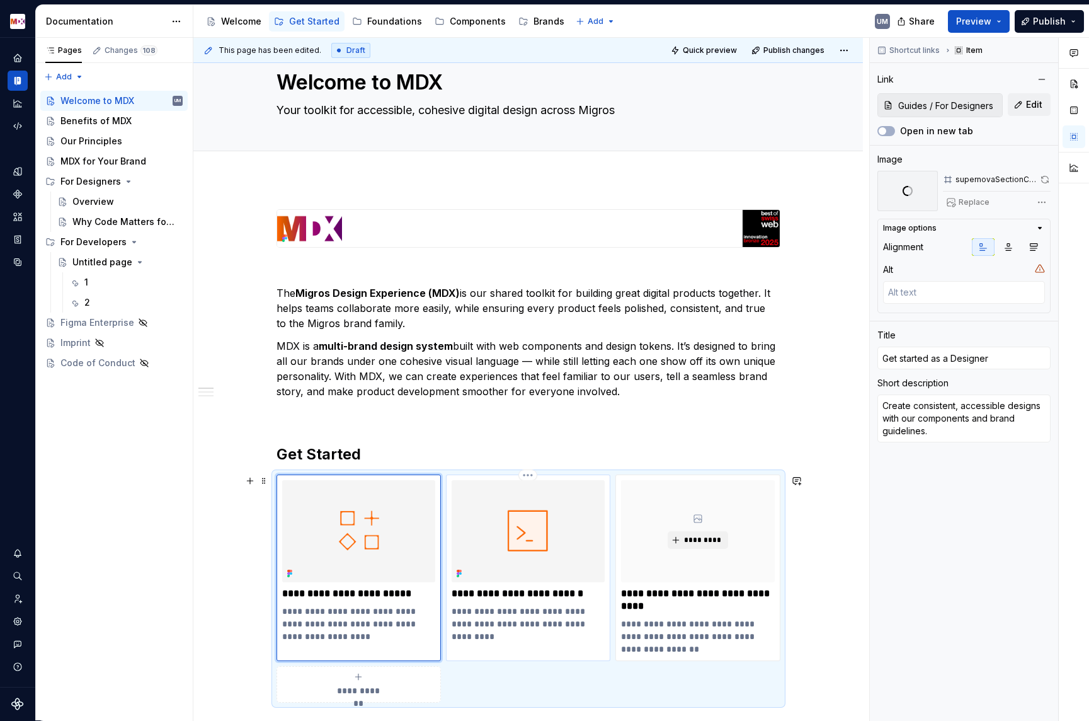
type textarea "*"
type input "Guides / For Developers"
type input "Get started as a Developer"
type textarea "Build fast with ready-made web components and reusable design tokens."
click at [506, 544] on img at bounding box center [528, 531] width 153 height 102
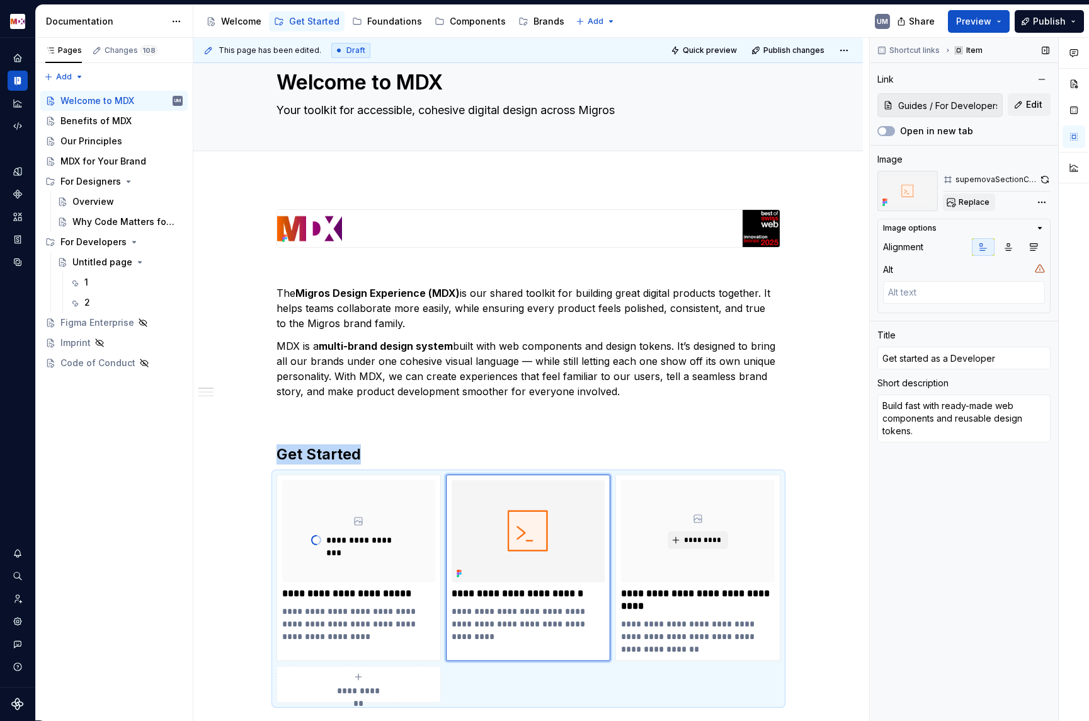
click at [962, 205] on span "Replace" at bounding box center [974, 202] width 31 height 10
type textarea "*"
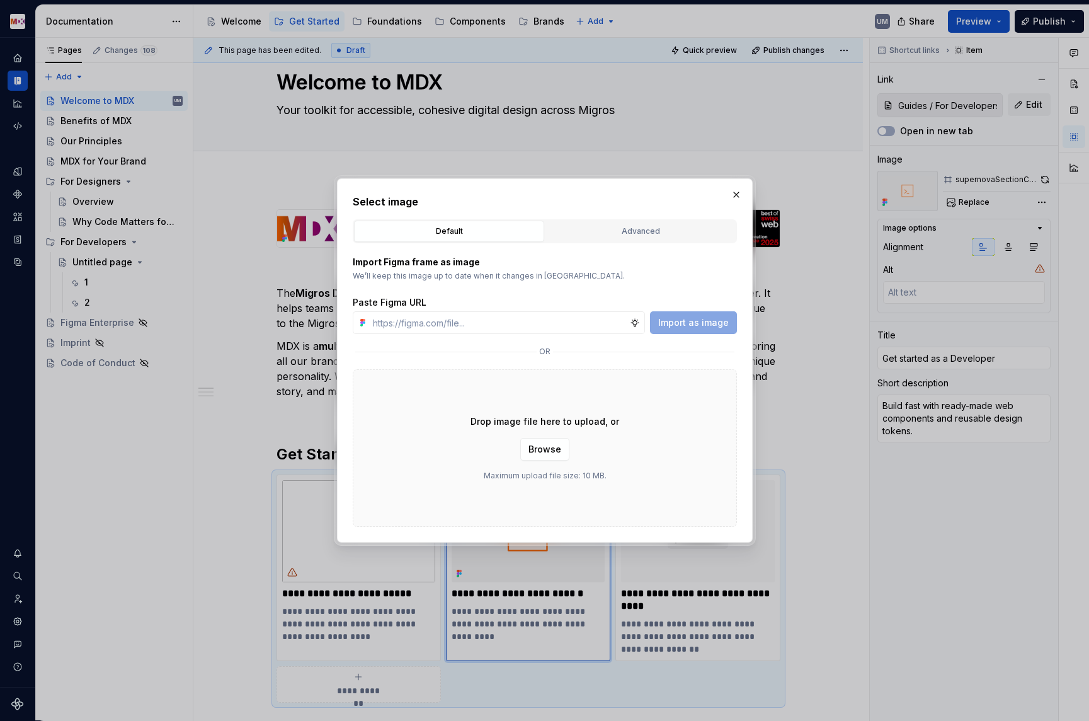
click at [651, 214] on div "Select image Default Advanced Import Figma frame as image We’ll keep this image…" at bounding box center [545, 360] width 384 height 333
click at [648, 222] on button "Advanced" at bounding box center [641, 231] width 190 height 21
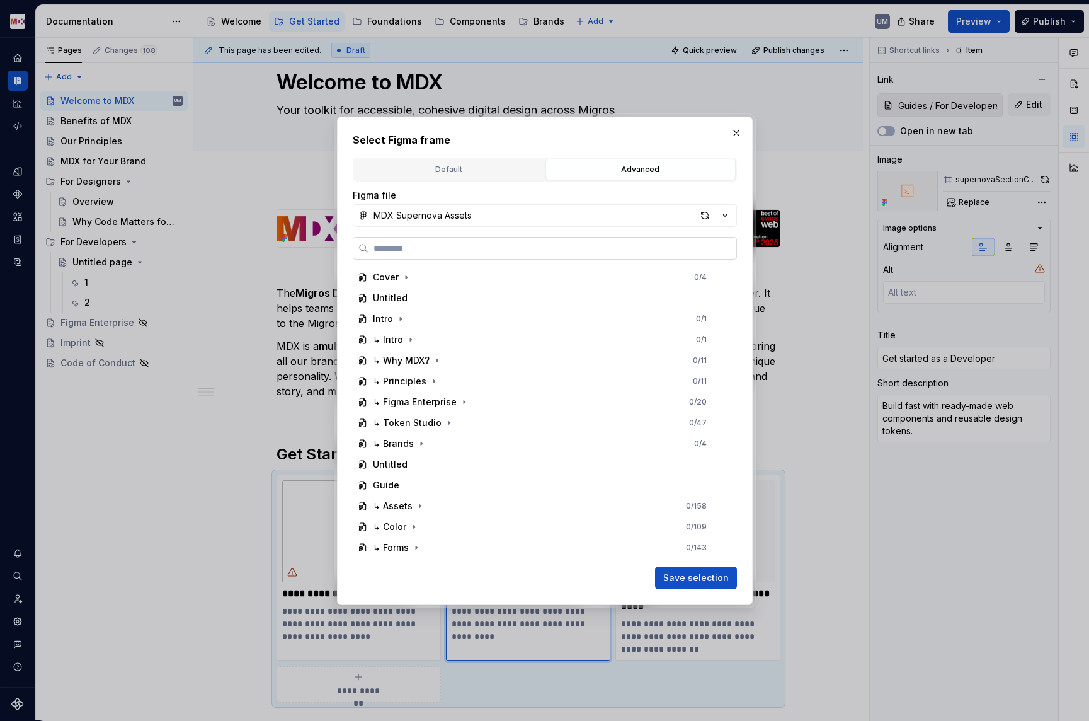
click at [407, 255] on label at bounding box center [545, 248] width 384 height 23
click at [407, 255] on input "search" at bounding box center [553, 248] width 368 height 13
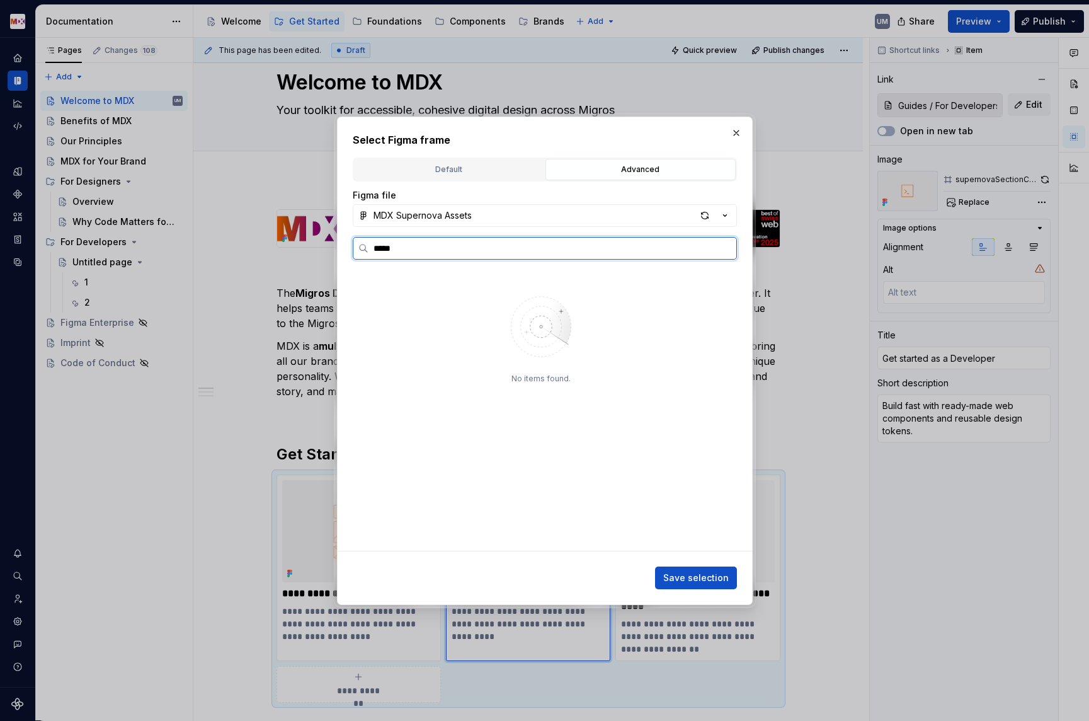
type input "*****"
click at [394, 294] on mark "asDev" at bounding box center [399, 297] width 28 height 11
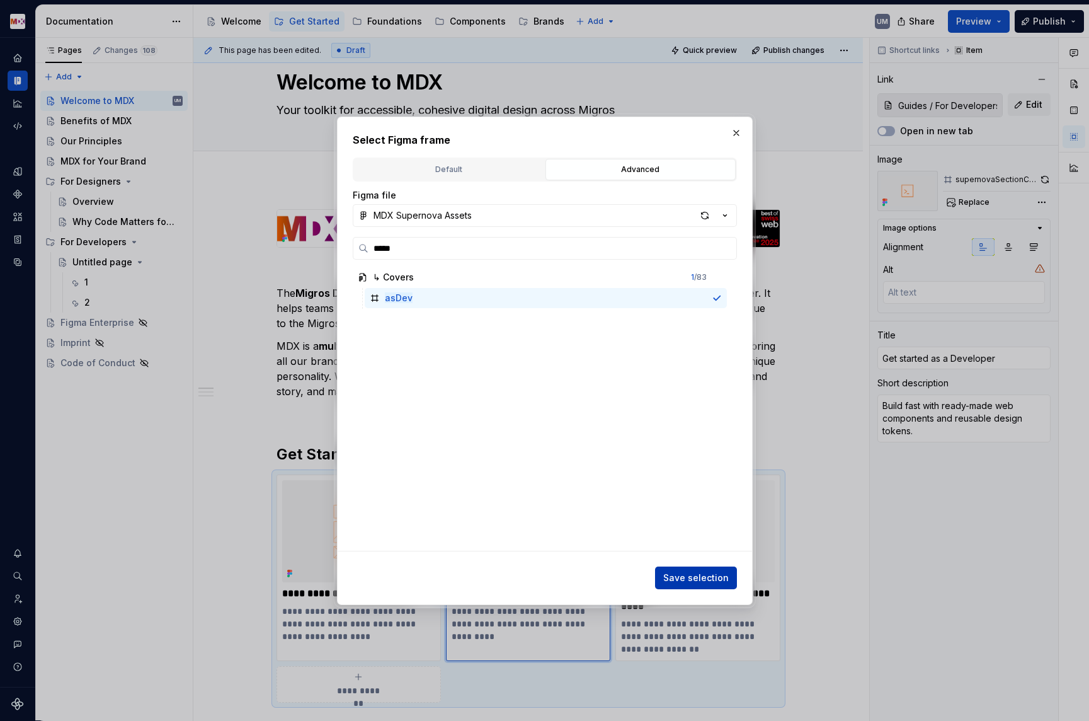
click at [680, 570] on button "Save selection" at bounding box center [696, 577] width 82 height 23
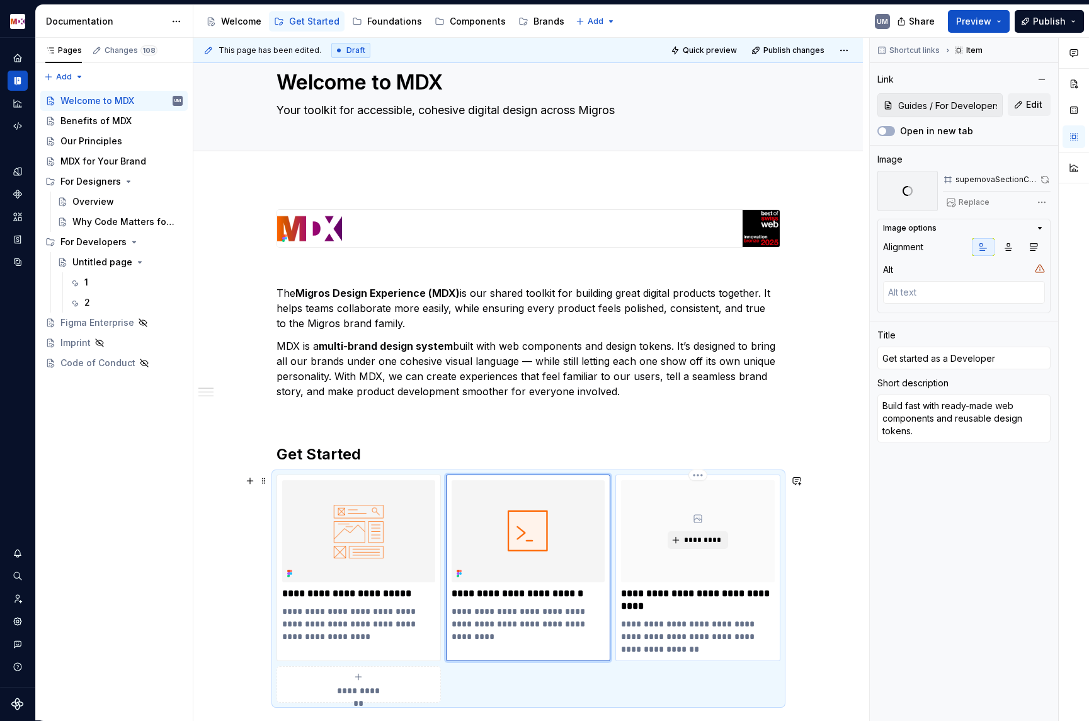
type textarea "*"
type input "Get Started"
click at [704, 553] on div "*********" at bounding box center [697, 531] width 153 height 102
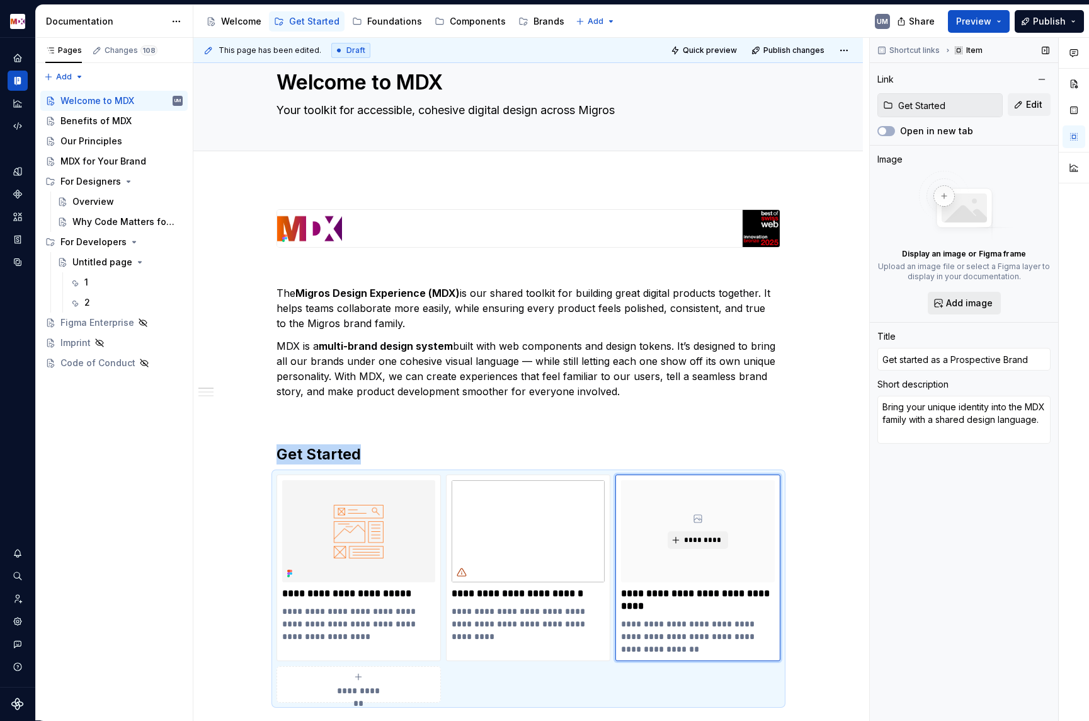
click at [955, 309] on button "Add image" at bounding box center [964, 303] width 73 height 23
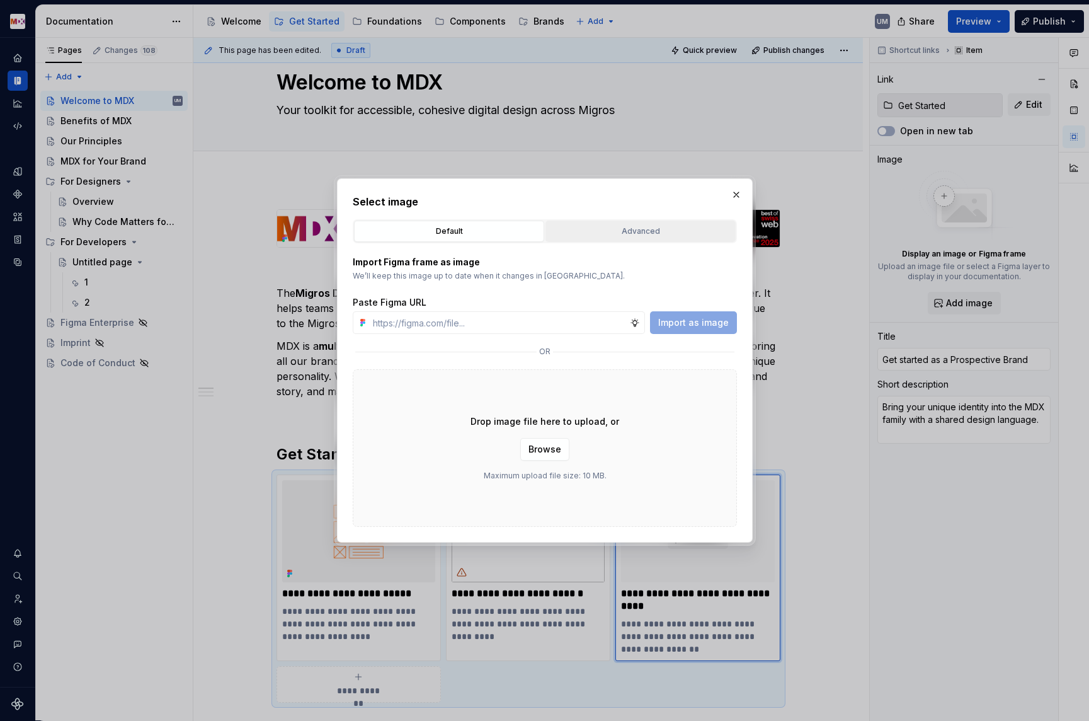
click at [645, 232] on div "Advanced" at bounding box center [640, 231] width 181 height 13
type textarea "*"
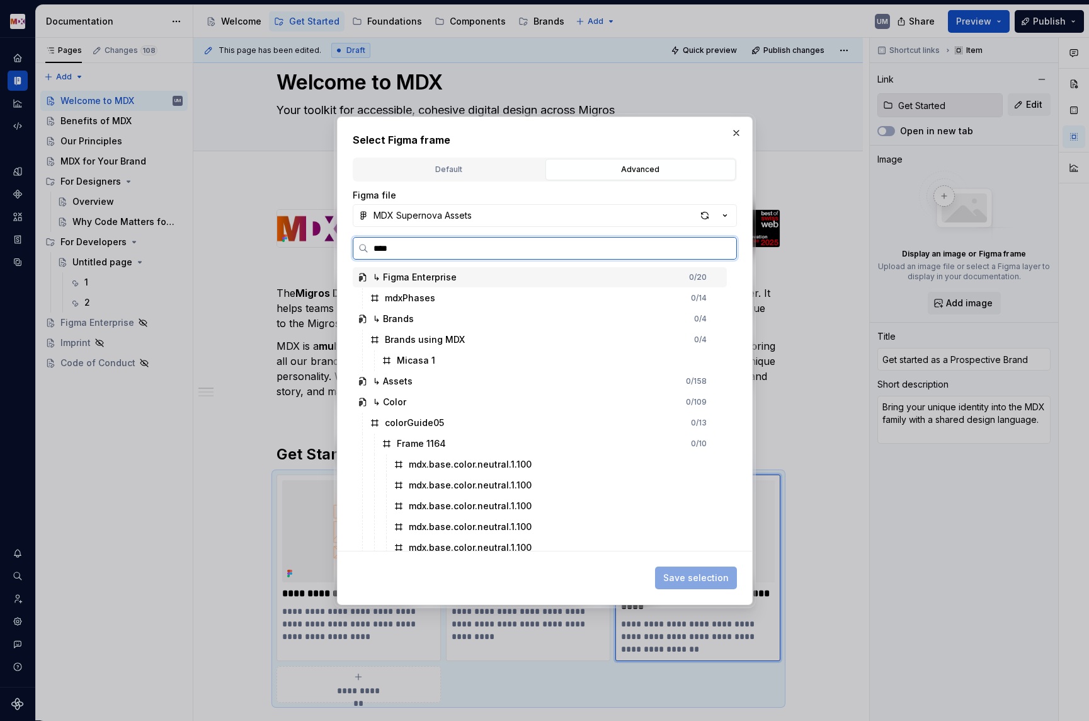
type input "*****"
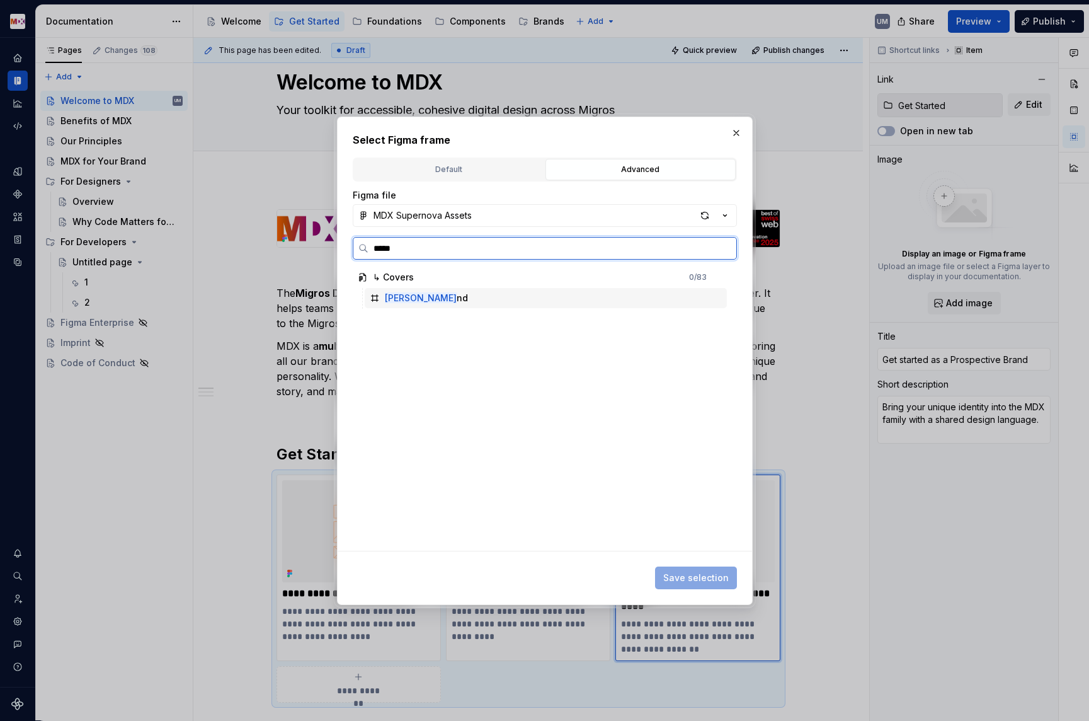
click at [405, 295] on mark "asBra" at bounding box center [421, 297] width 72 height 11
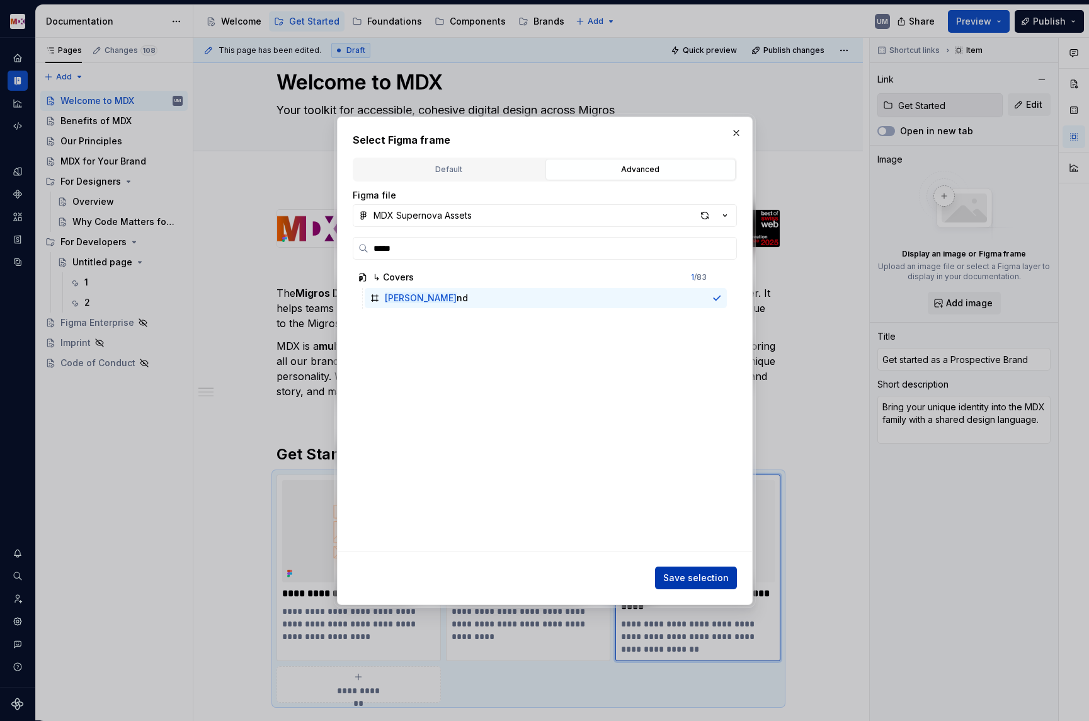
click at [705, 580] on span "Save selection" at bounding box center [696, 577] width 66 height 13
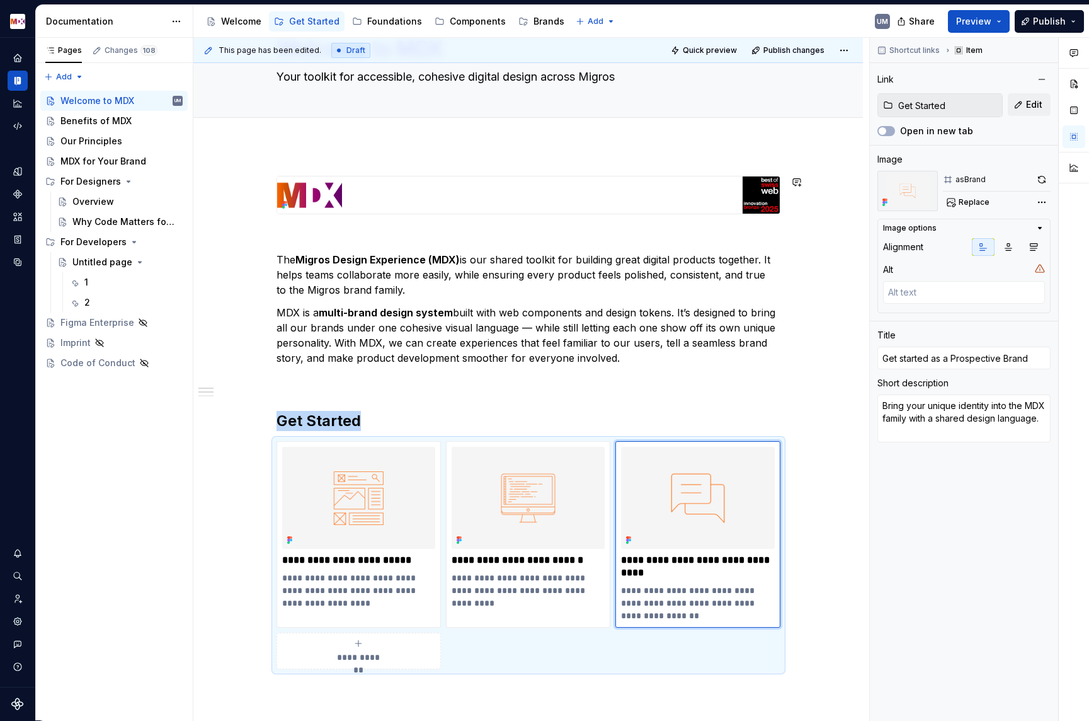
scroll to position [64, 0]
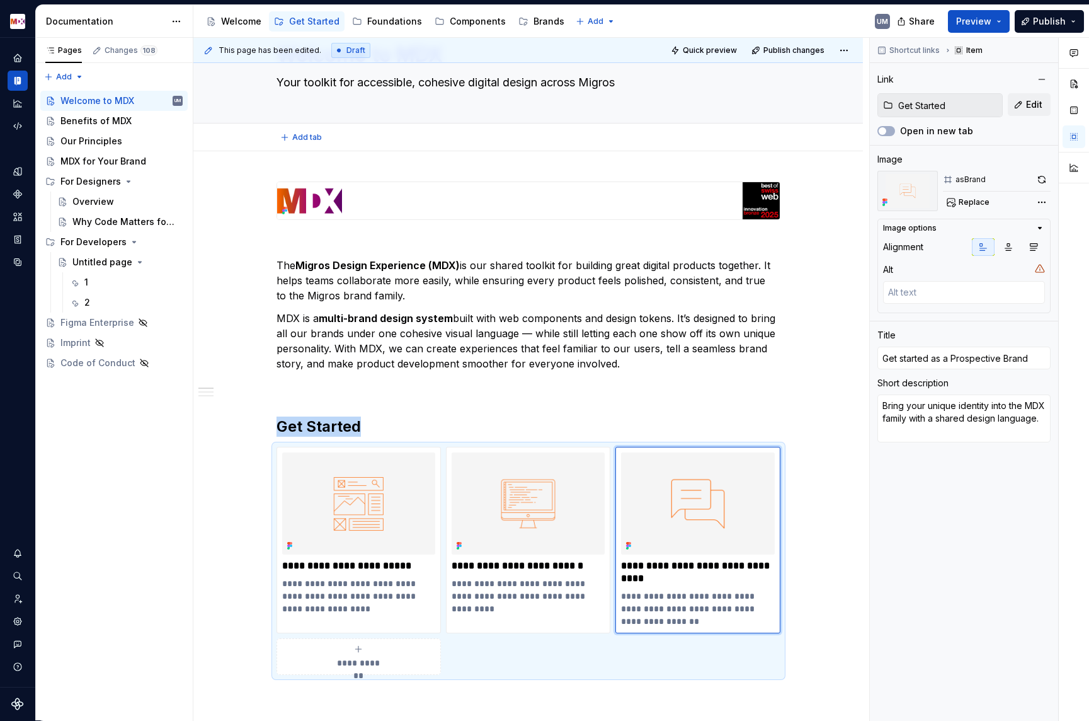
type textarea "*"
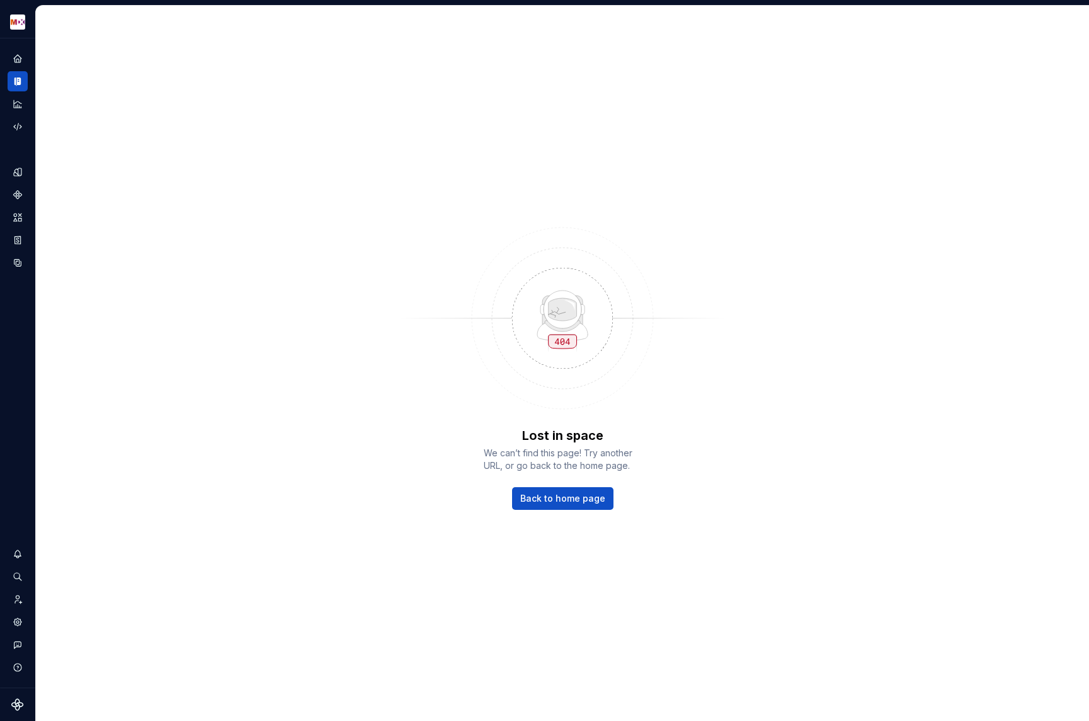
scroll to position [0, 0]
click at [545, 508] on link "Back to home page" at bounding box center [562, 498] width 101 height 23
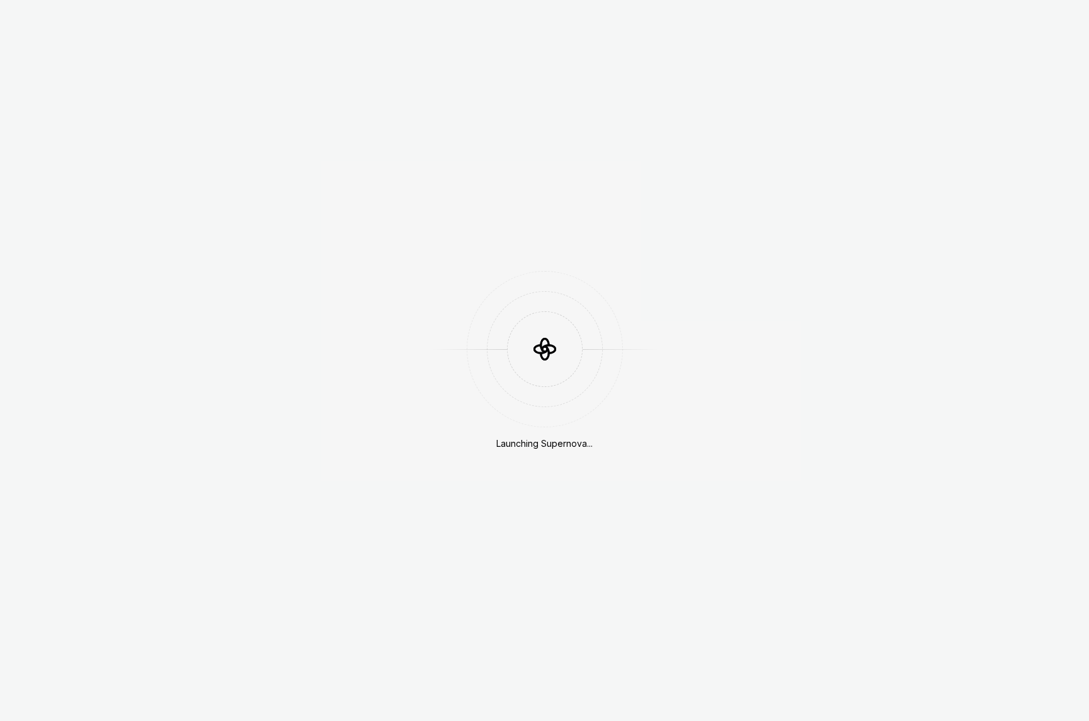
click at [20, 83] on div "Launching Supernova..." at bounding box center [544, 360] width 1089 height 721
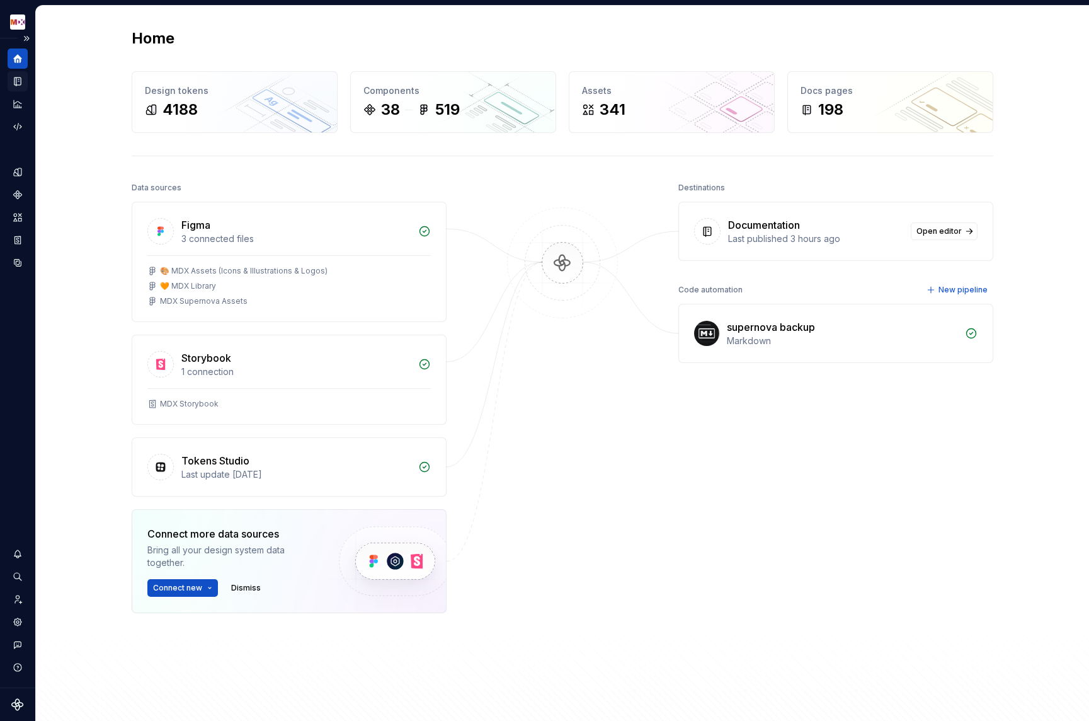
click at [25, 84] on div "Documentation" at bounding box center [18, 81] width 20 height 20
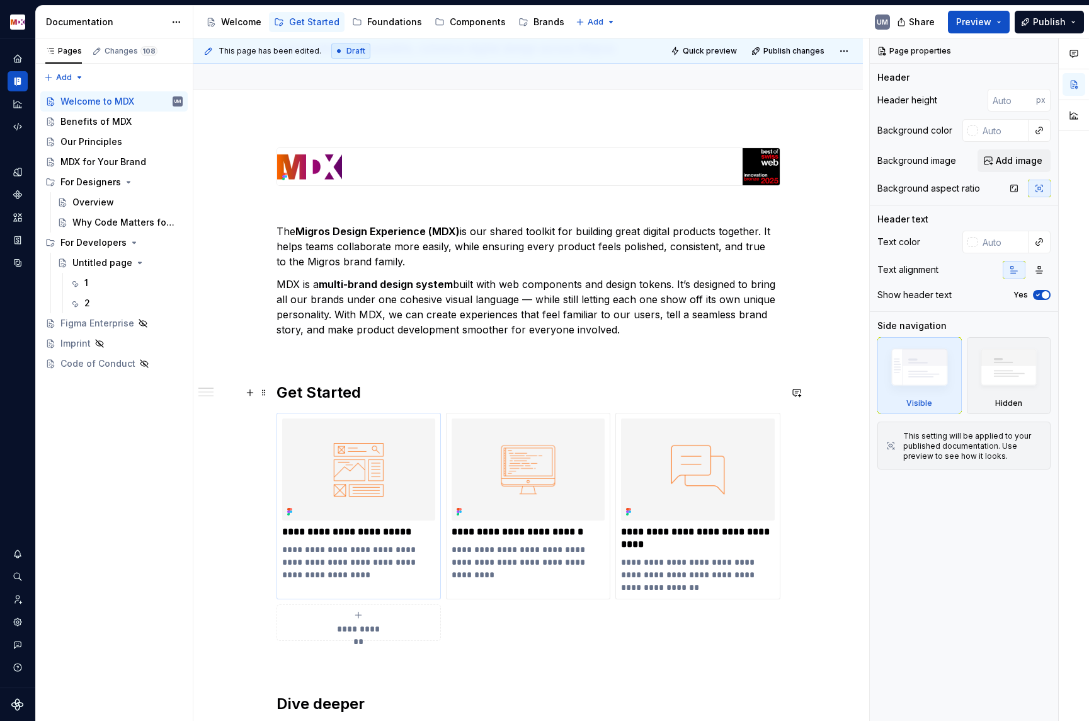
scroll to position [110, 0]
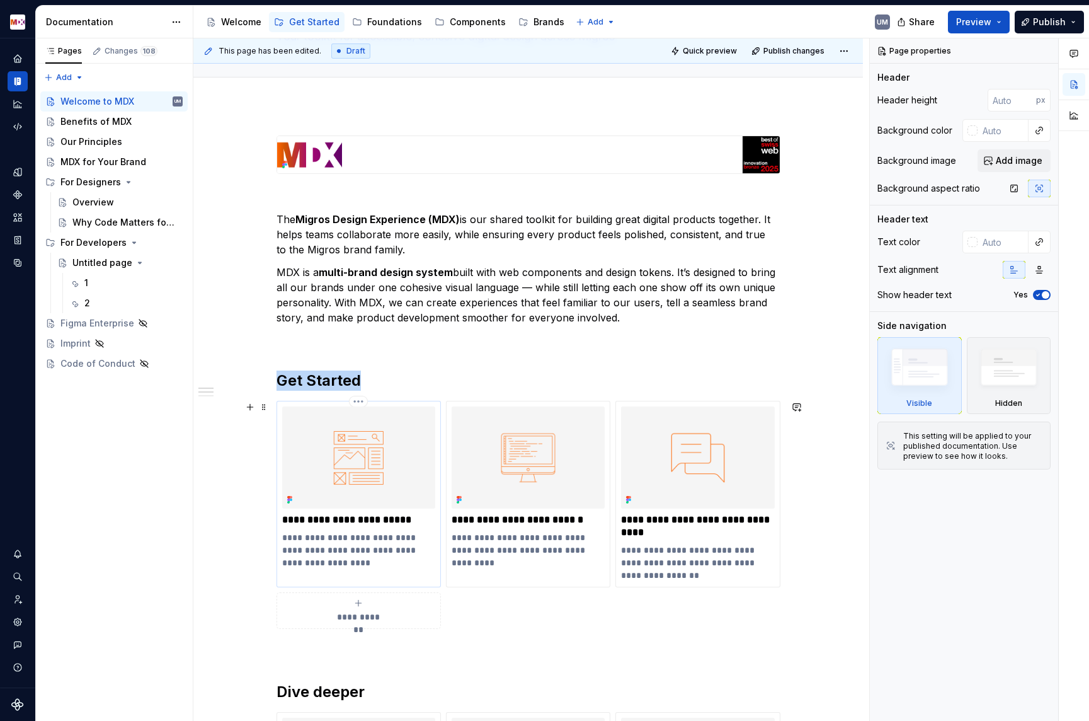
click at [341, 575] on div "**********" at bounding box center [359, 494] width 164 height 186
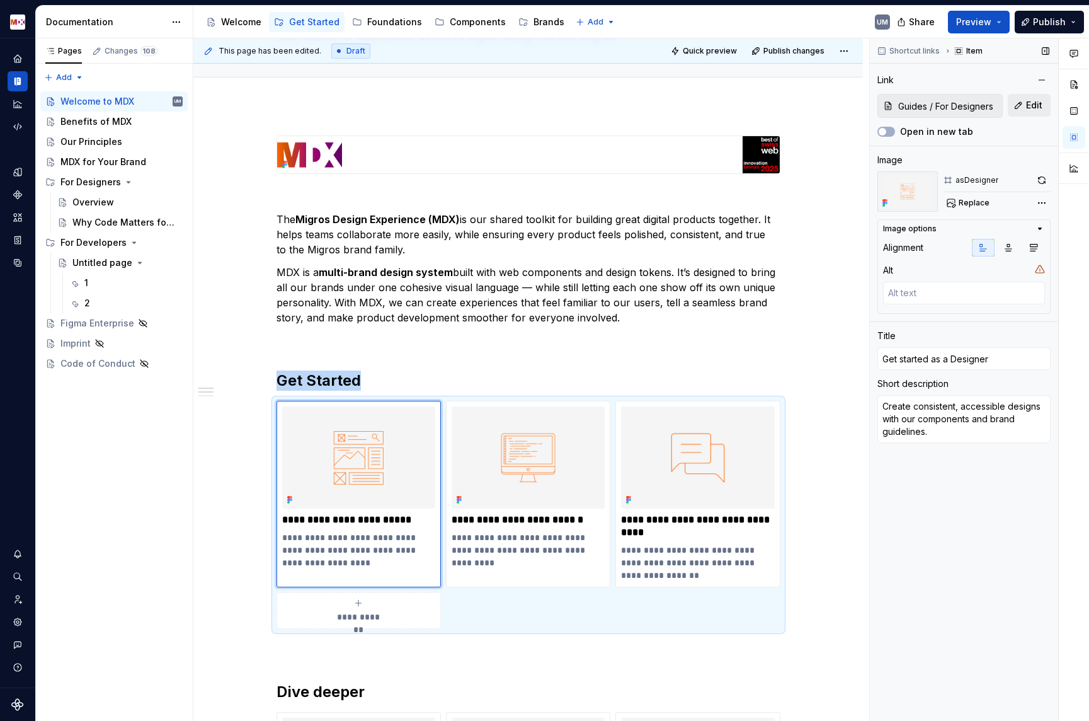
click at [1024, 105] on button "Edit" at bounding box center [1029, 105] width 43 height 23
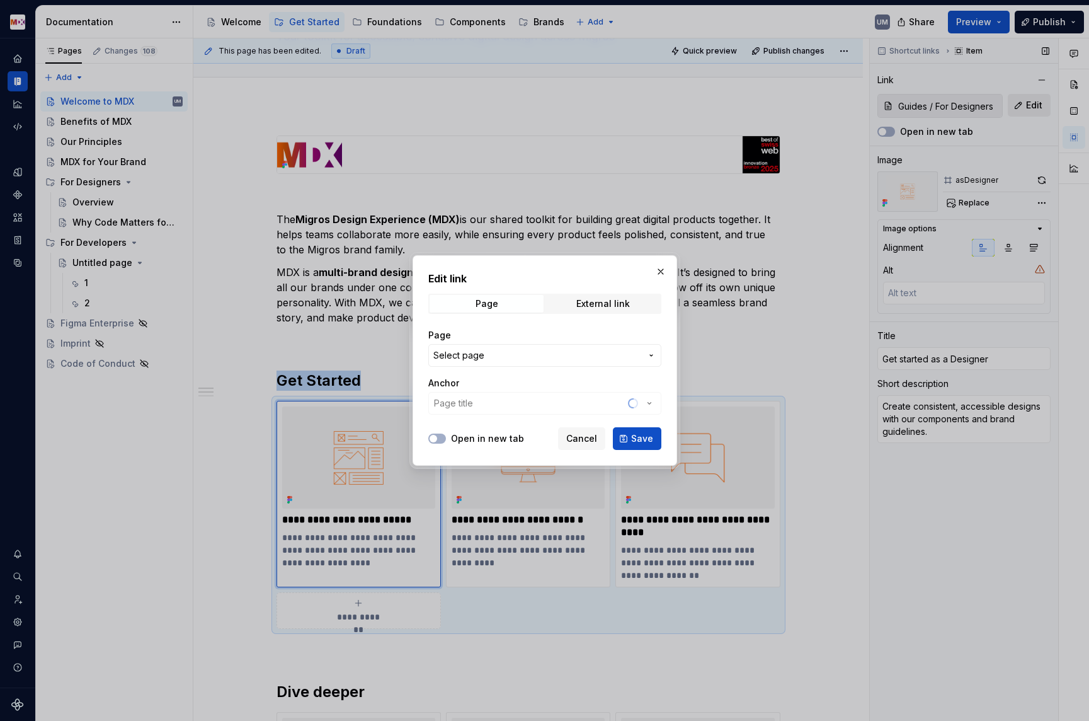
type textarea "*"
click at [483, 351] on span "Select page" at bounding box center [537, 355] width 208 height 13
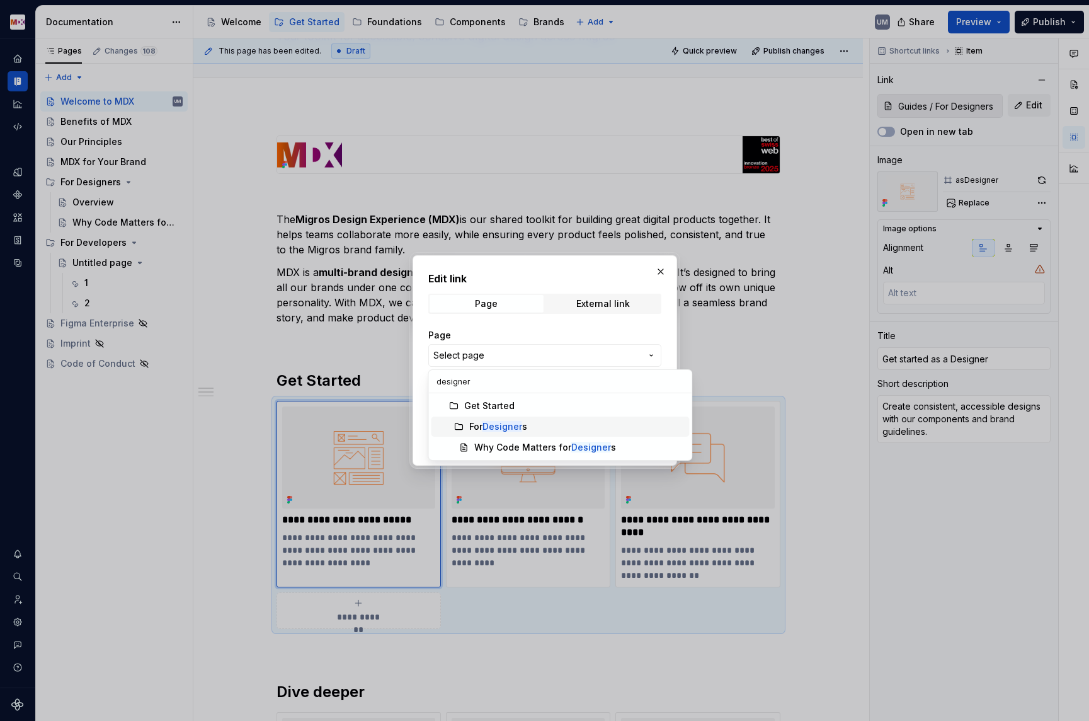
type input "designer"
click at [498, 425] on mark "Designer" at bounding box center [503, 426] width 40 height 11
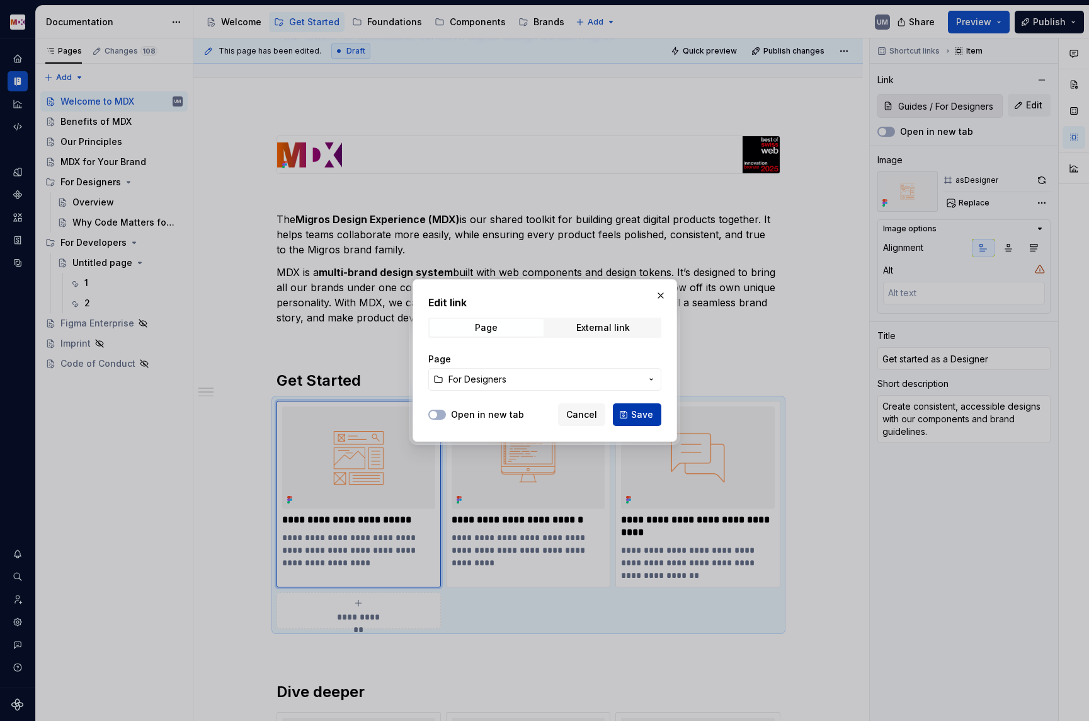
click at [639, 413] on span "Save" at bounding box center [642, 414] width 22 height 13
type textarea "*"
type input "For Designers"
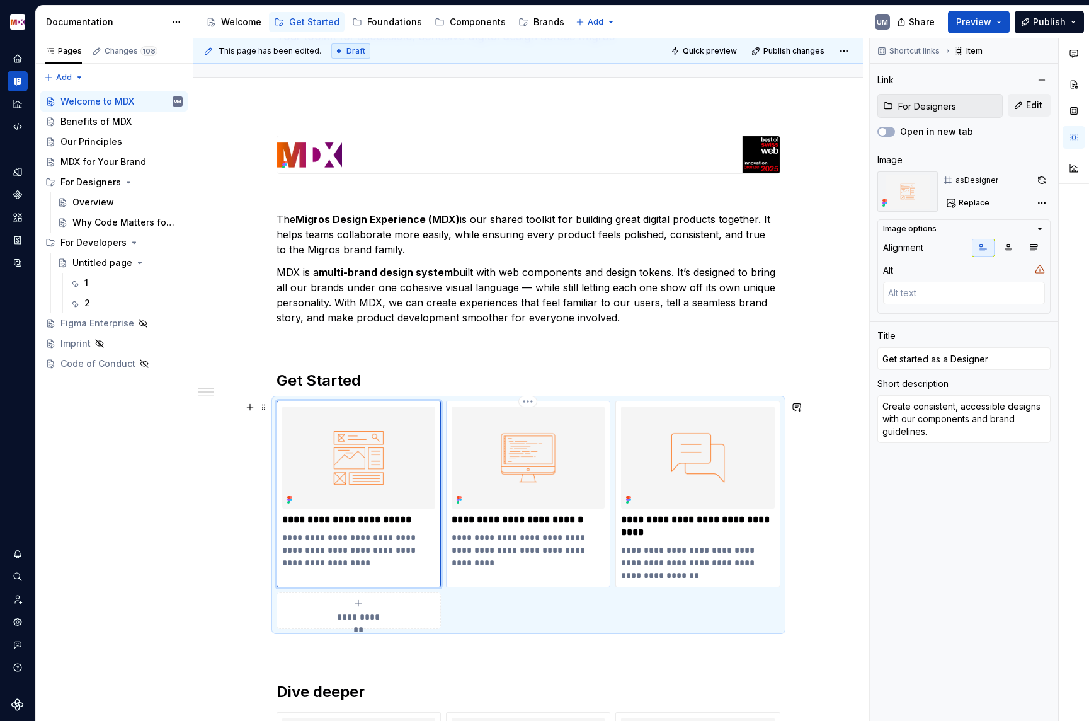
type textarea "*"
type input "Guides / For Developers"
type input "Get started as a Developer"
type textarea "Build fast with ready-made web components and reusable design tokens."
click at [545, 445] on img at bounding box center [528, 457] width 153 height 102
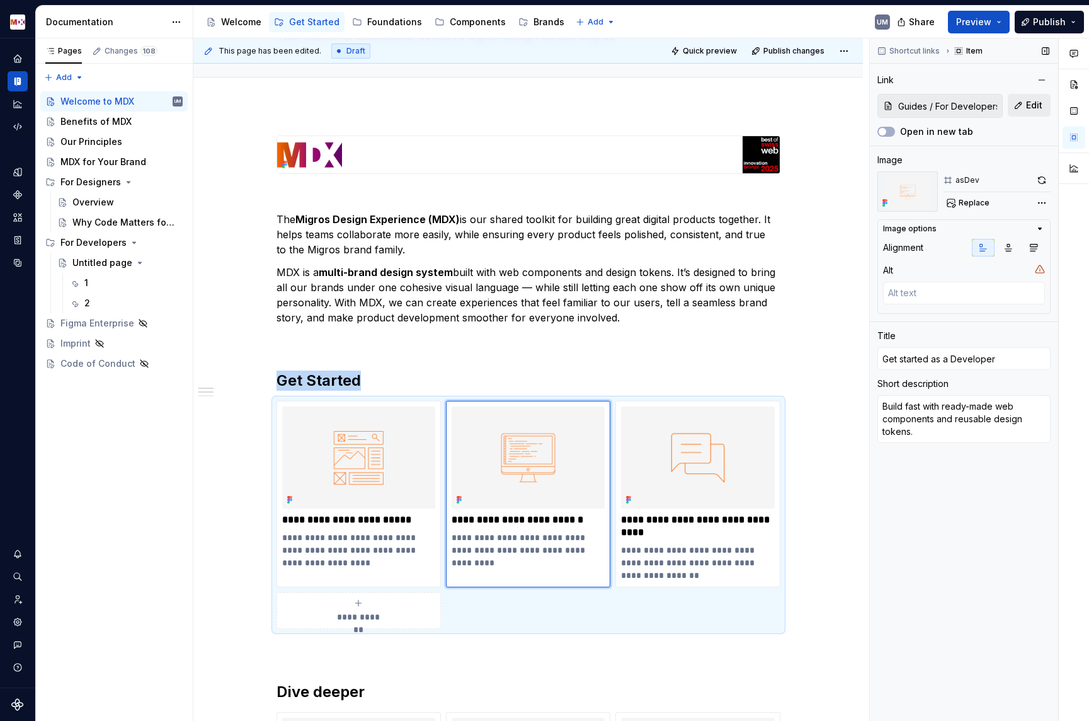
click at [1035, 101] on span "Edit" at bounding box center [1034, 105] width 16 height 13
type textarea "*"
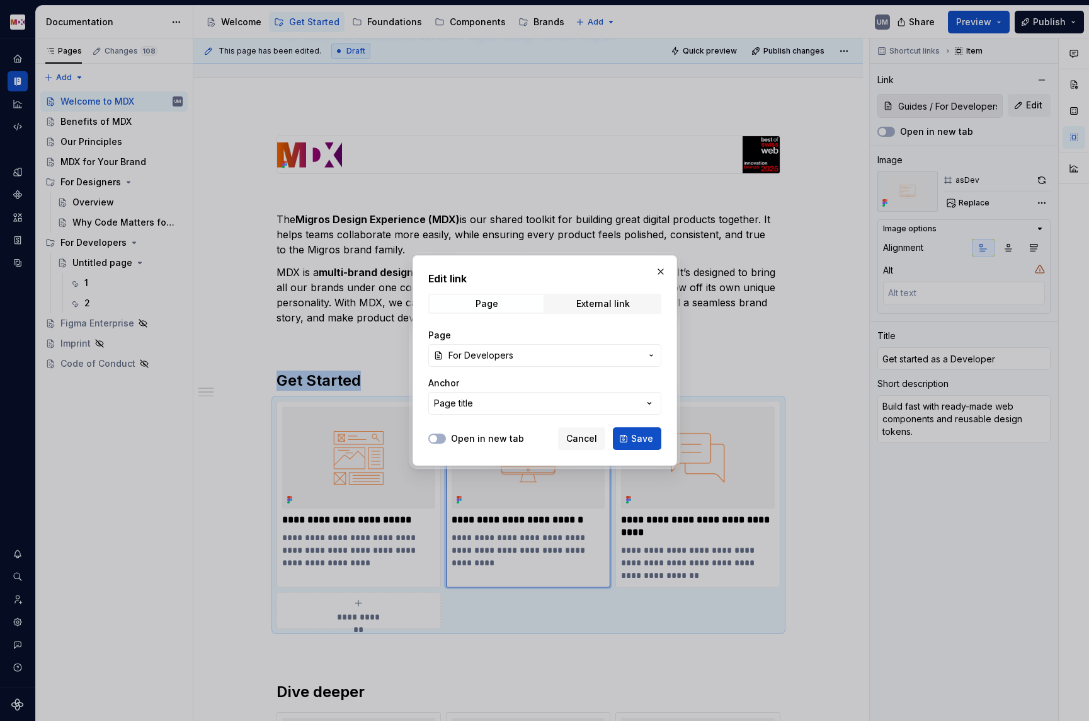
click at [497, 363] on button "For Developers" at bounding box center [544, 355] width 233 height 23
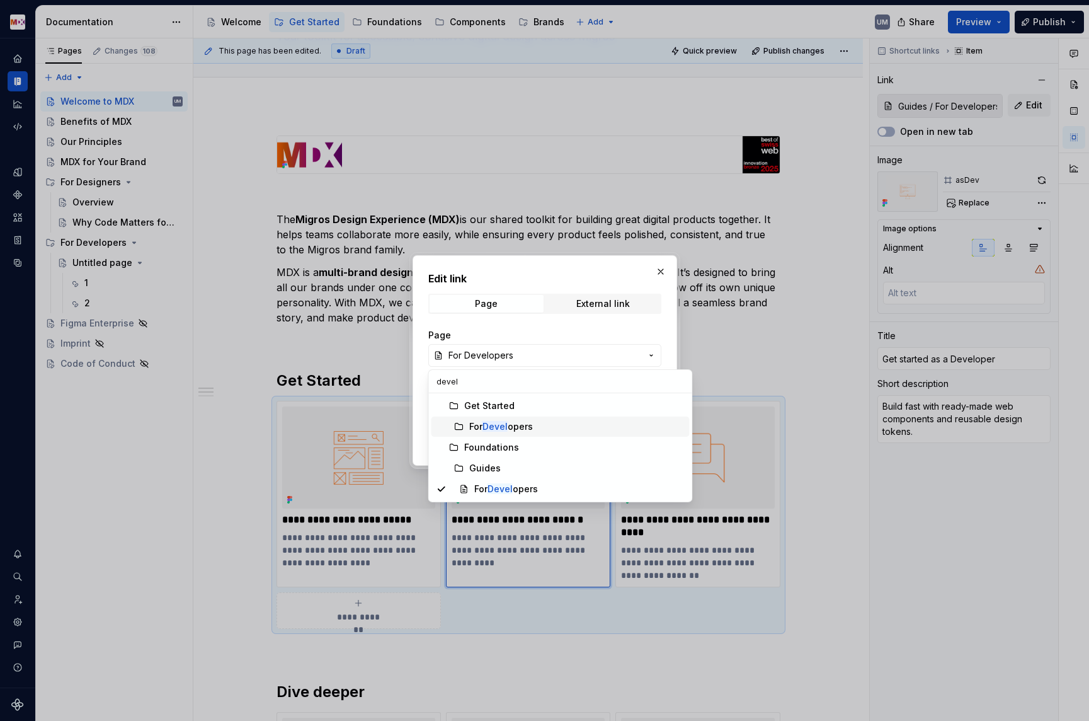
type input "devel"
click at [517, 424] on div "For Devel opers" at bounding box center [501, 426] width 64 height 13
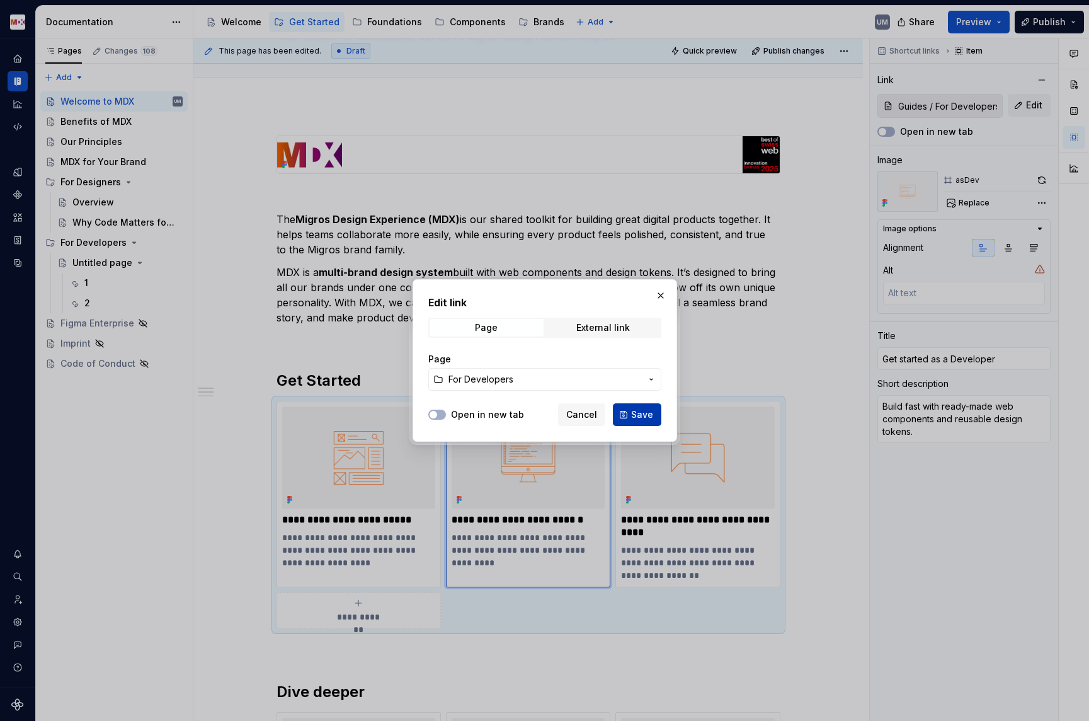
click at [631, 420] on button "Save" at bounding box center [637, 414] width 49 height 23
type textarea "*"
type input "For Developers"
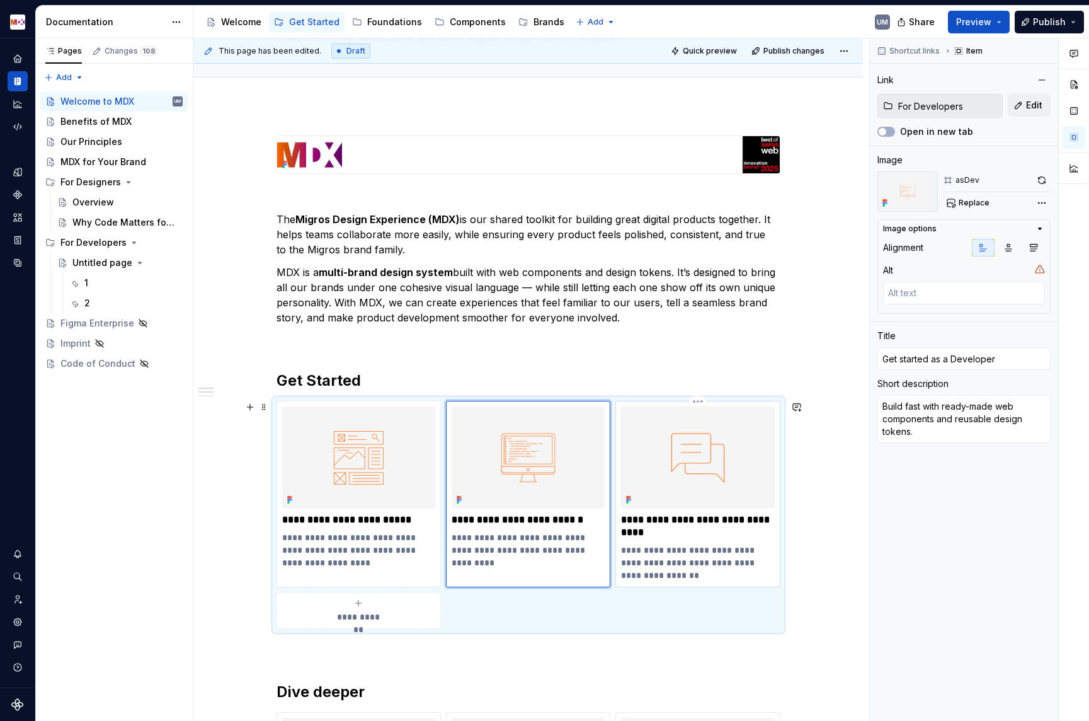
type textarea "*"
type input "Get Started"
type input "Get started as a Prospective Brand"
type textarea "Bring your unique identity into the MDX family with a shared design language."
click at [677, 483] on img at bounding box center [697, 457] width 153 height 102
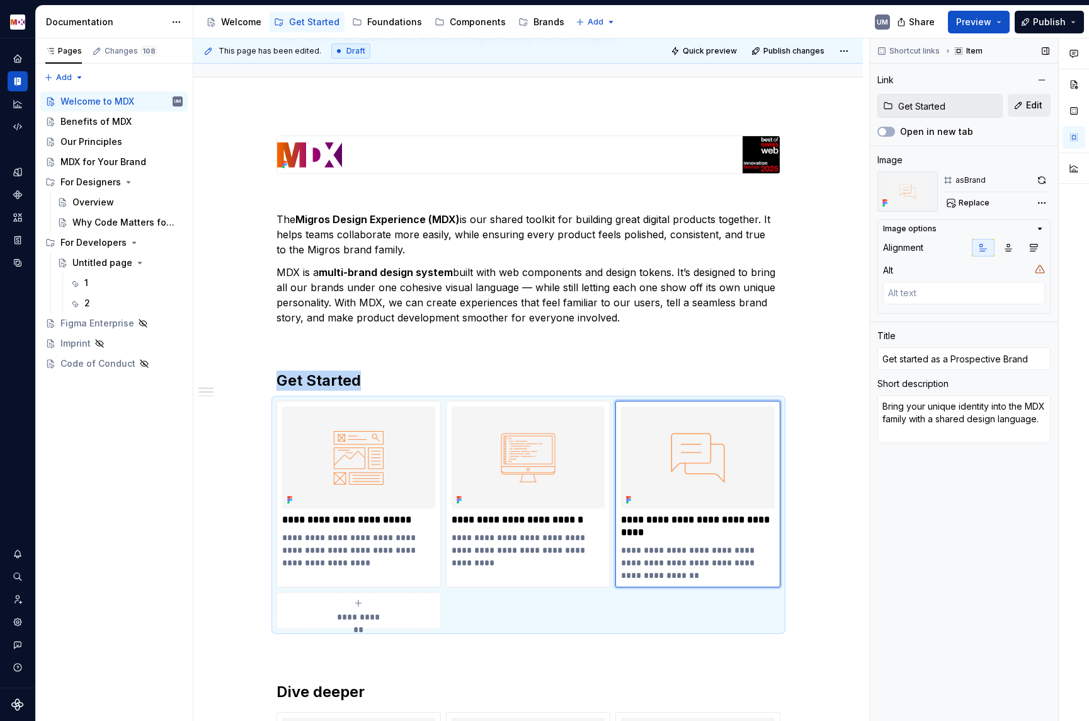
click at [1034, 106] on span "Edit" at bounding box center [1034, 105] width 16 height 13
type textarea "*"
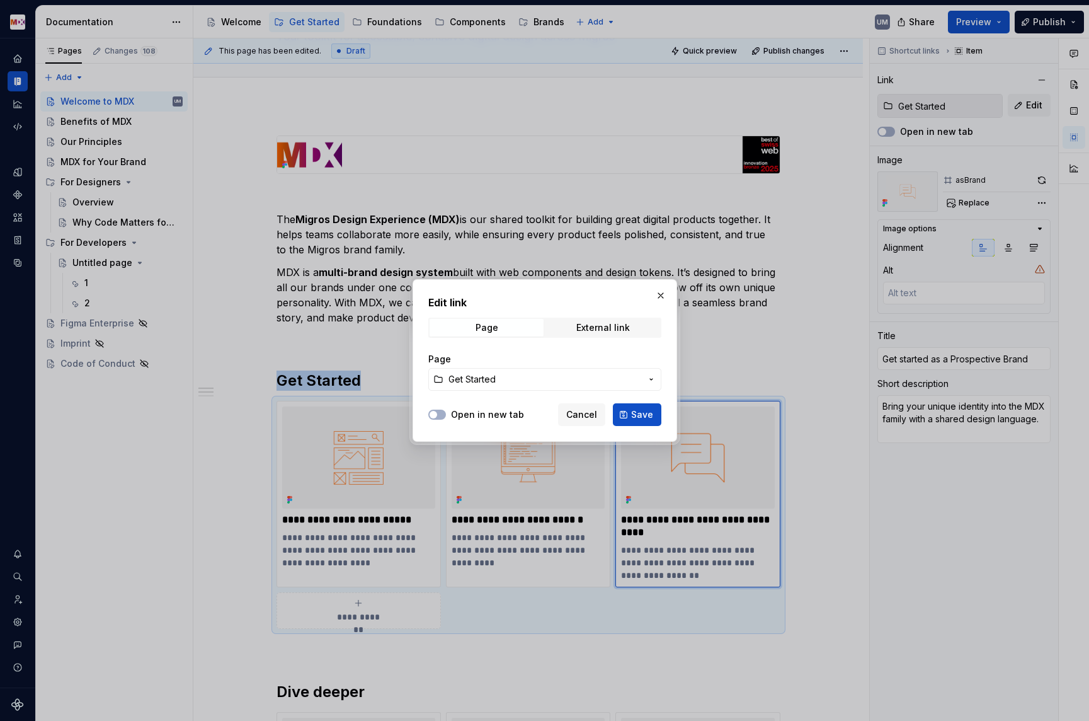
click at [512, 389] on button "Get Started" at bounding box center [544, 379] width 233 height 23
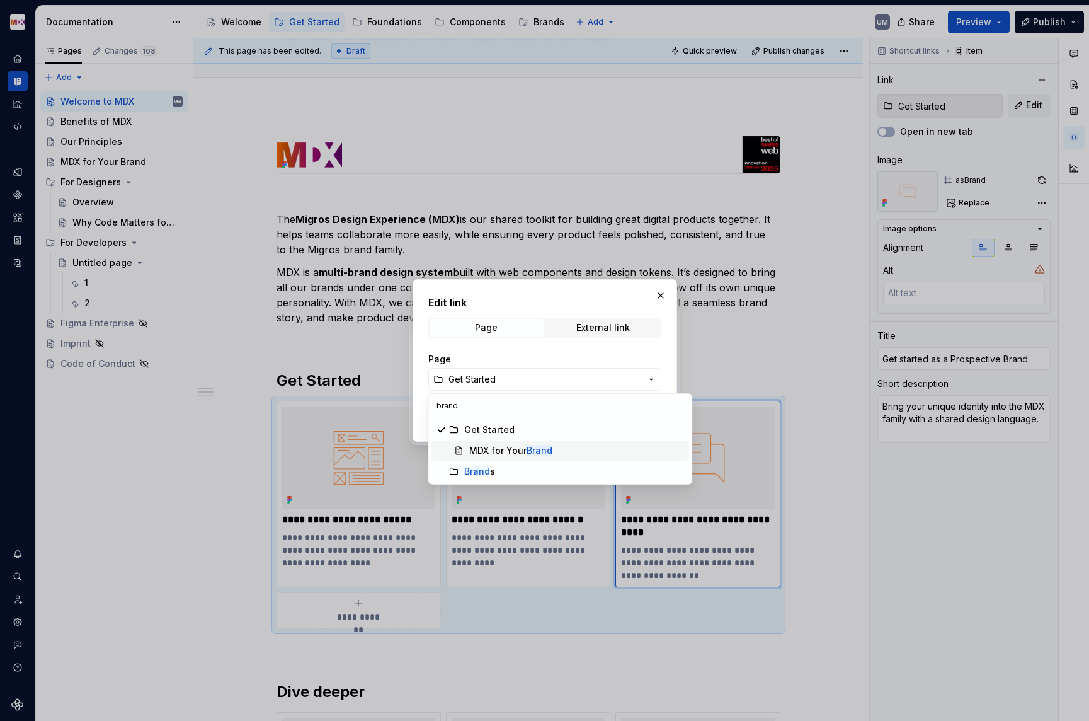
type input "brand"
click at [512, 445] on div "MDX for Your Brand" at bounding box center [510, 450] width 83 height 13
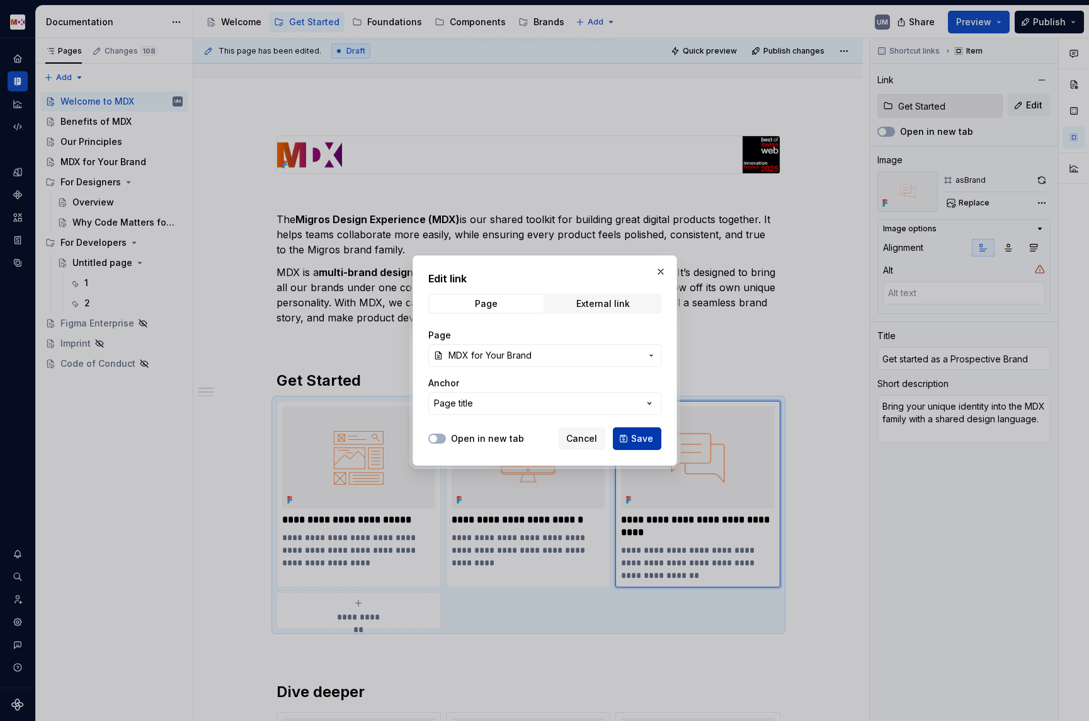
click at [640, 440] on span "Save" at bounding box center [642, 438] width 22 height 13
type textarea "*"
type input "Get Started / MDX for Your Brand"
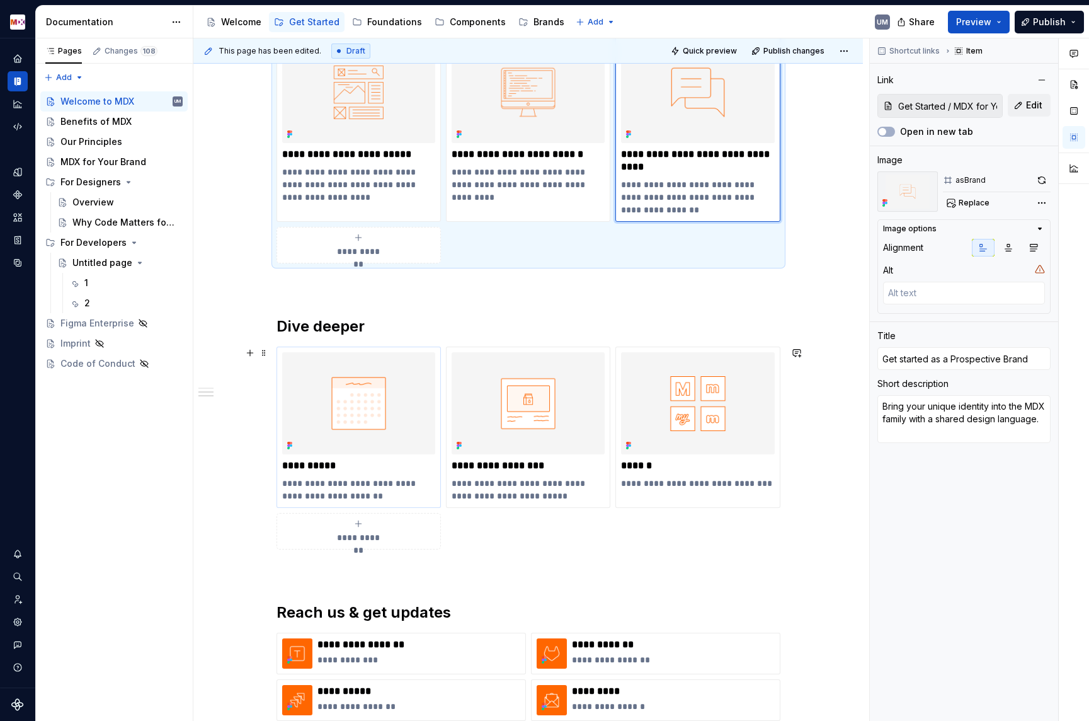
scroll to position [570, 0]
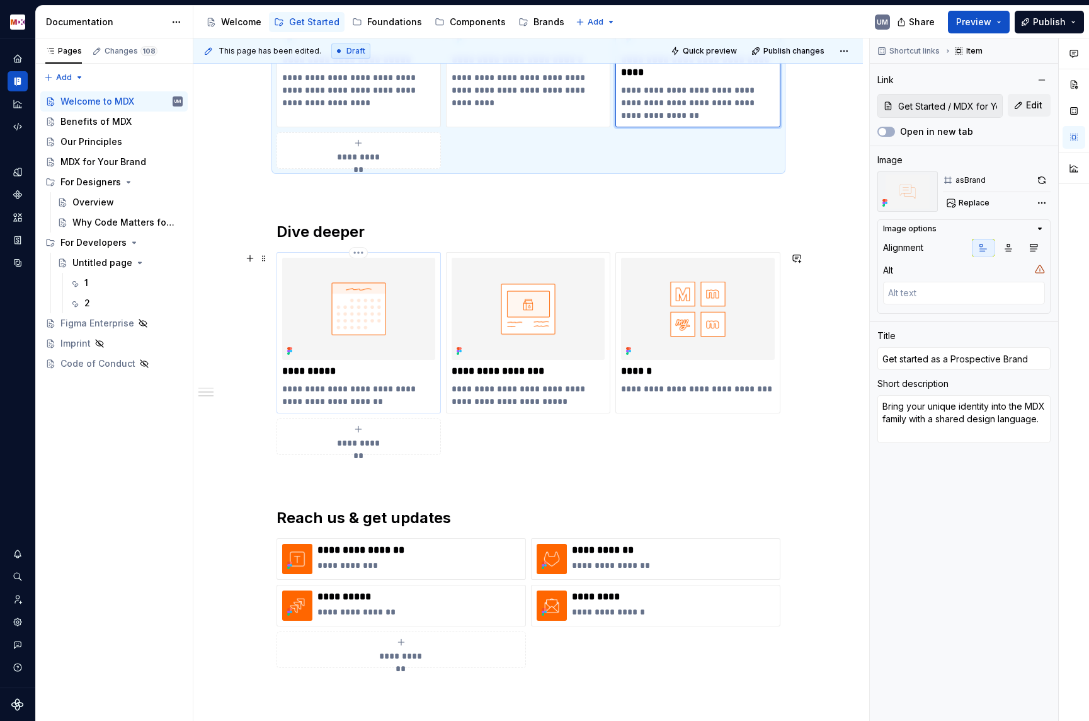
type textarea "*"
type input "Components"
type textarea "Learn more about our components and how to use them."
click at [383, 334] on img at bounding box center [358, 309] width 153 height 102
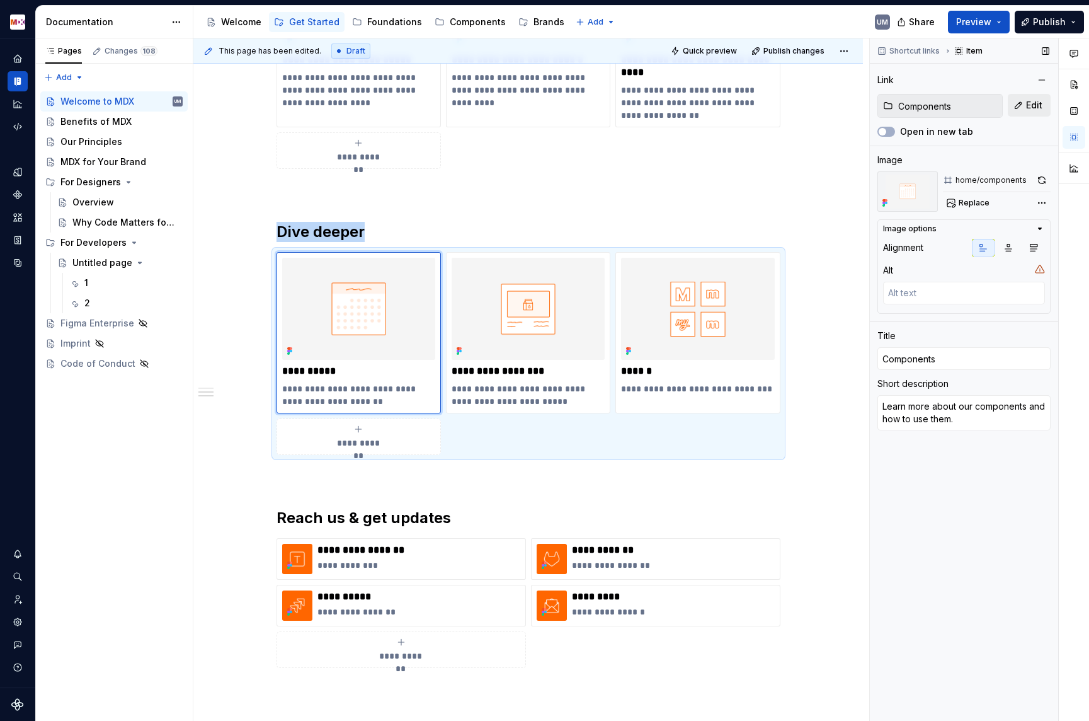
click at [1035, 111] on button "Edit" at bounding box center [1029, 105] width 43 height 23
type textarea "*"
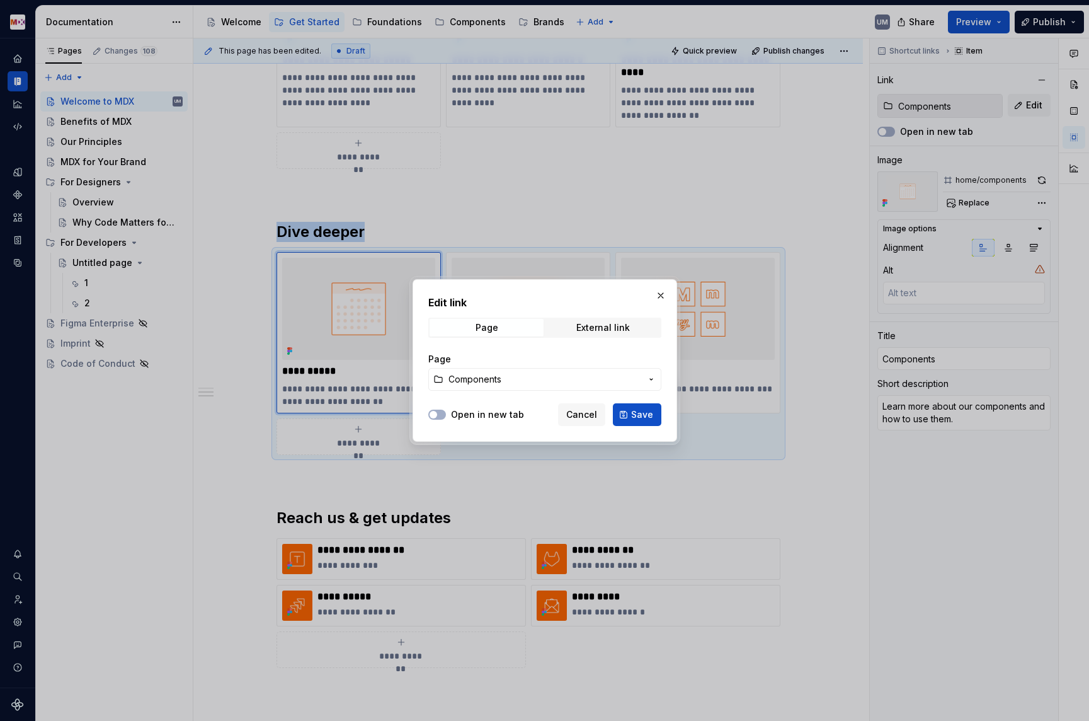
click at [500, 379] on span "Components" at bounding box center [475, 379] width 53 height 13
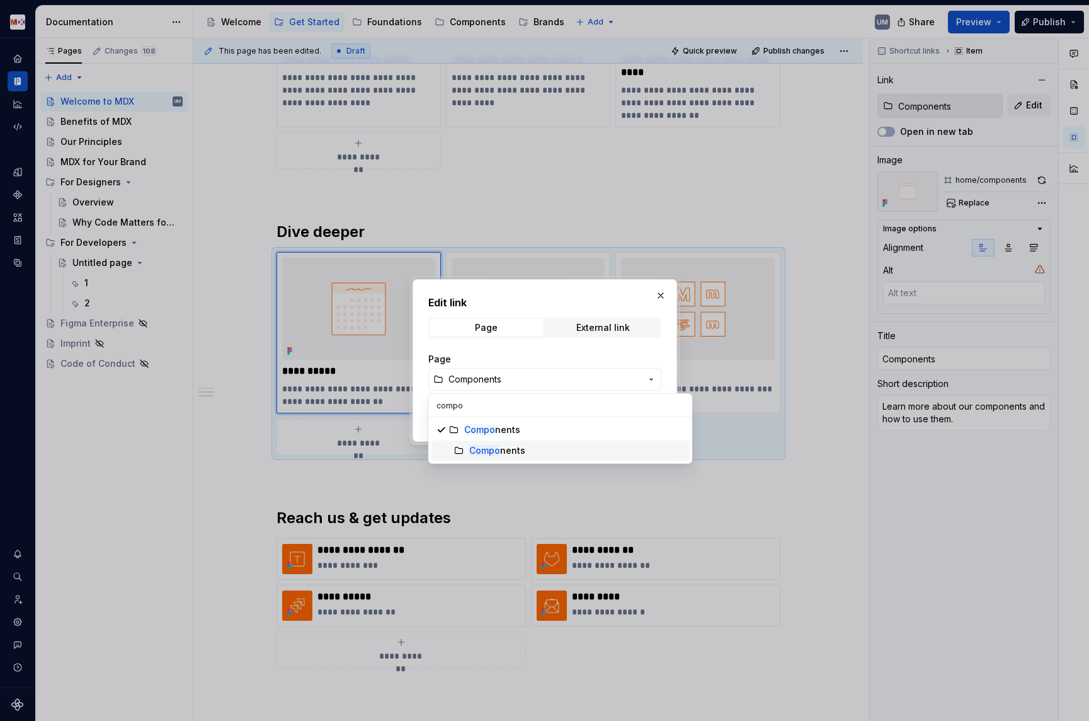
type input "compo"
click at [493, 447] on mark "Compo" at bounding box center [484, 450] width 31 height 11
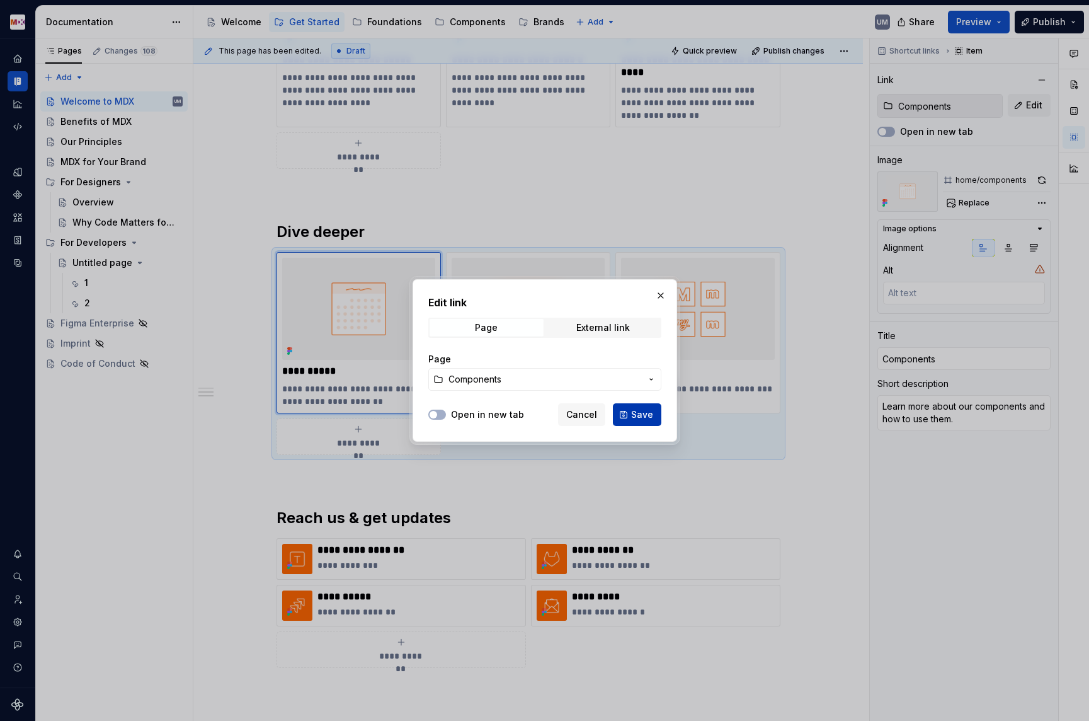
click at [643, 411] on span "Save" at bounding box center [642, 414] width 22 height 13
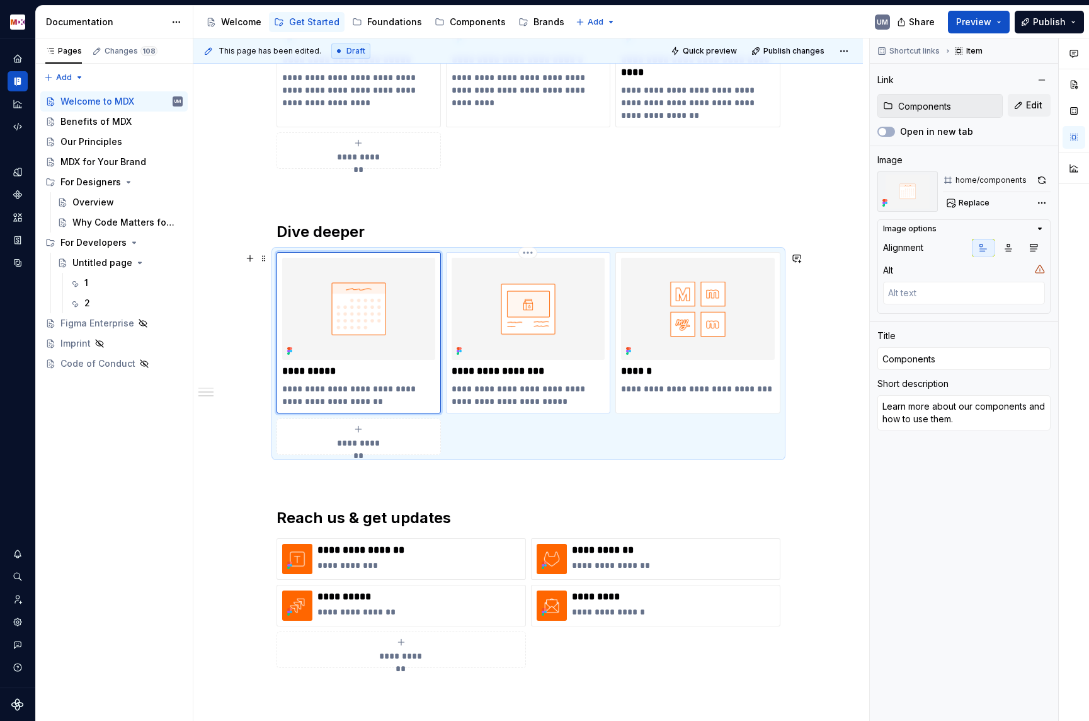
type textarea "*"
type input "Patterns"
type input "Patterns & Widgets"
type textarea "Everything about our ready-to-use widgets and patterns."
click at [514, 329] on img at bounding box center [528, 309] width 153 height 102
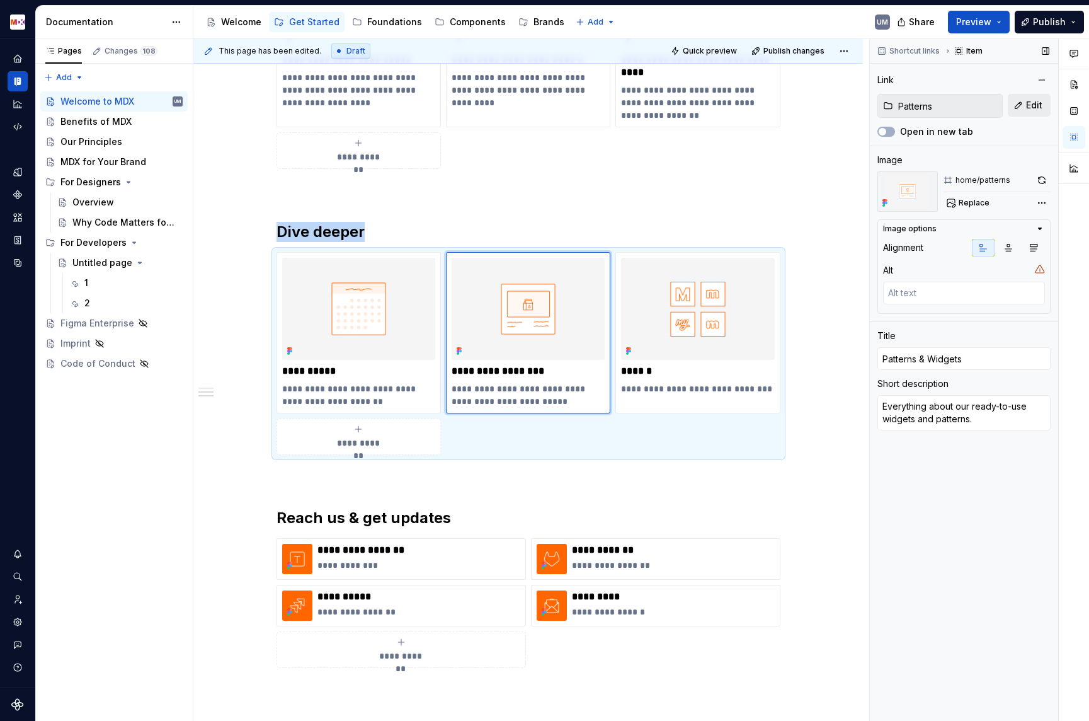
click at [1031, 110] on span "Edit" at bounding box center [1034, 105] width 16 height 13
type textarea "*"
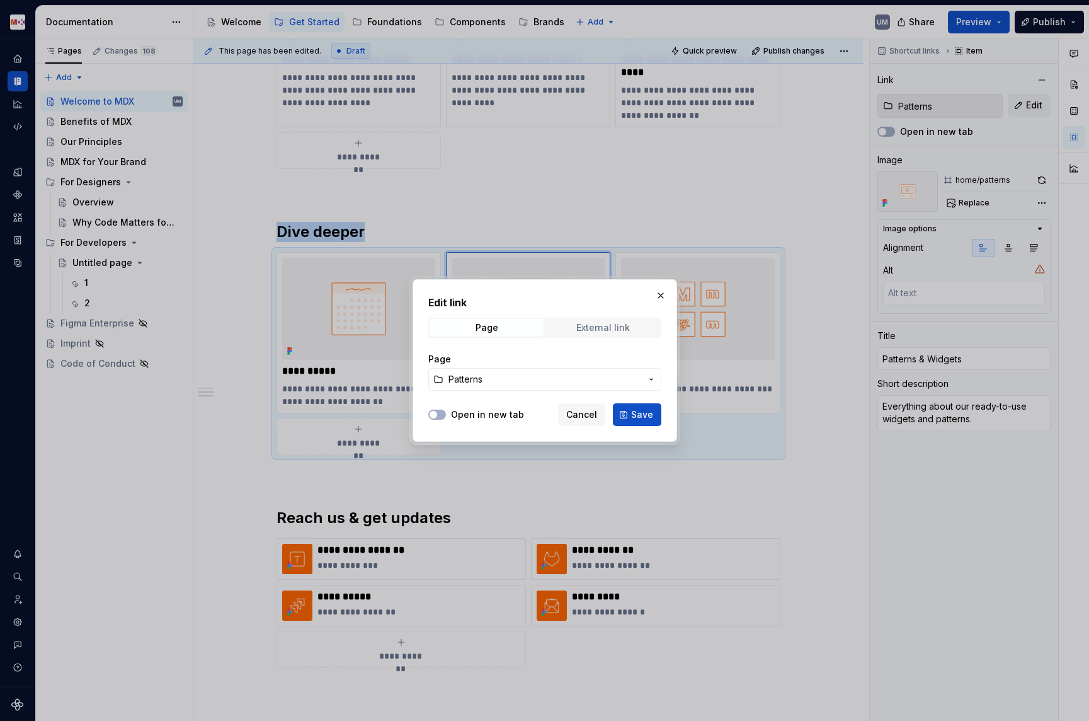
click at [583, 325] on div "External link" at bounding box center [604, 328] width 54 height 10
click at [501, 324] on span "Page" at bounding box center [487, 328] width 114 height 18
click at [488, 373] on span "Patterns" at bounding box center [545, 379] width 193 height 13
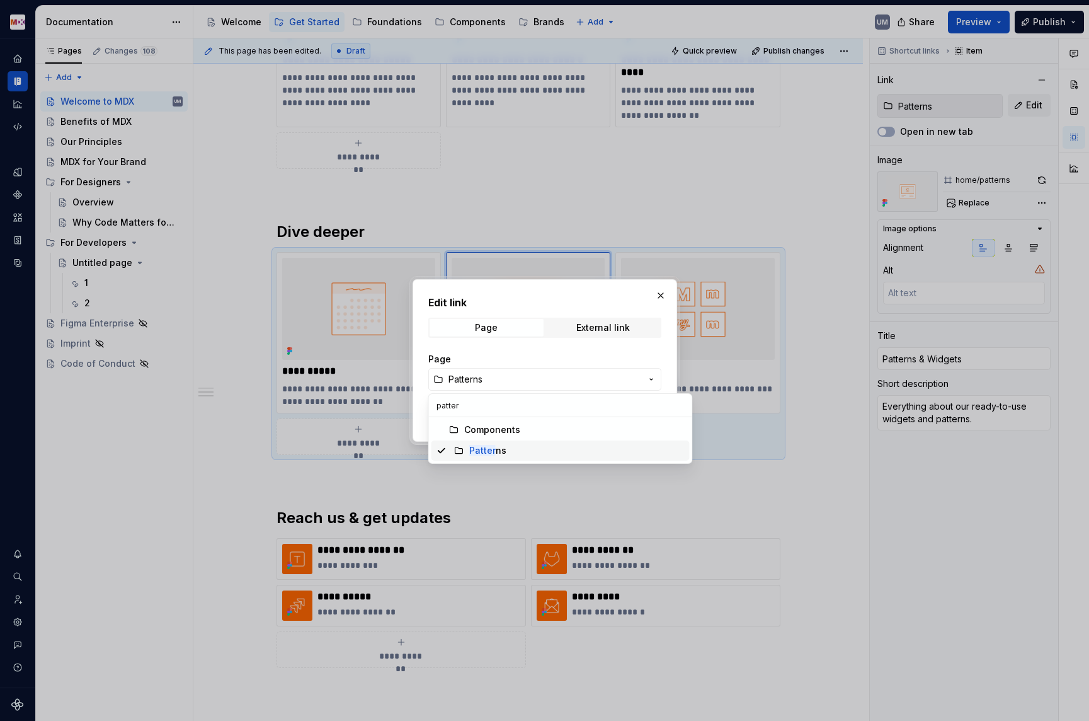
type input "patter"
click at [483, 452] on mark "Patter" at bounding box center [482, 450] width 26 height 11
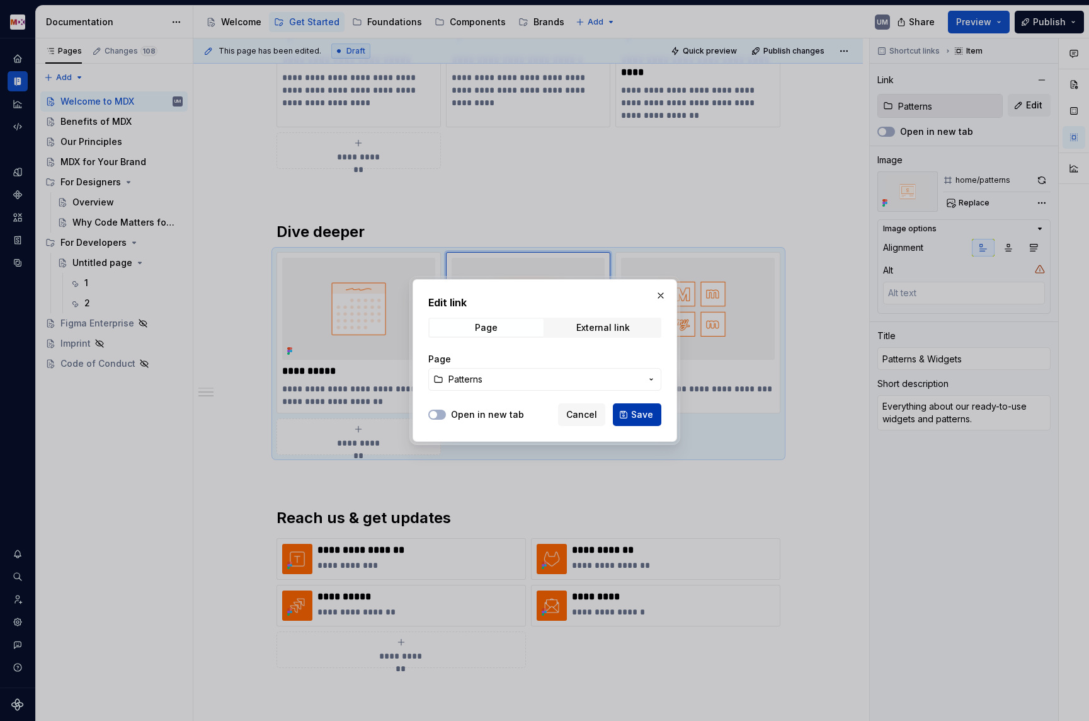
click at [634, 410] on span "Save" at bounding box center [642, 414] width 22 height 13
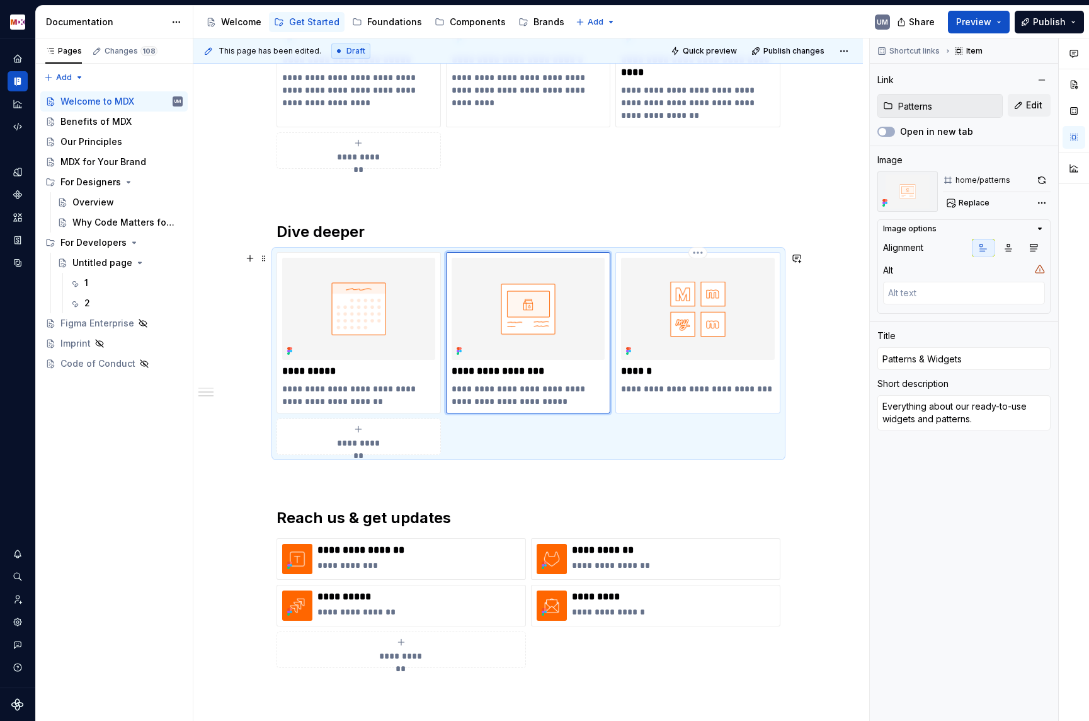
type textarea "*"
type input "Get Started / Brands using MDX"
type input "Brands"
type textarea "Explore all the brands using MDX."
click at [687, 331] on img at bounding box center [697, 309] width 153 height 102
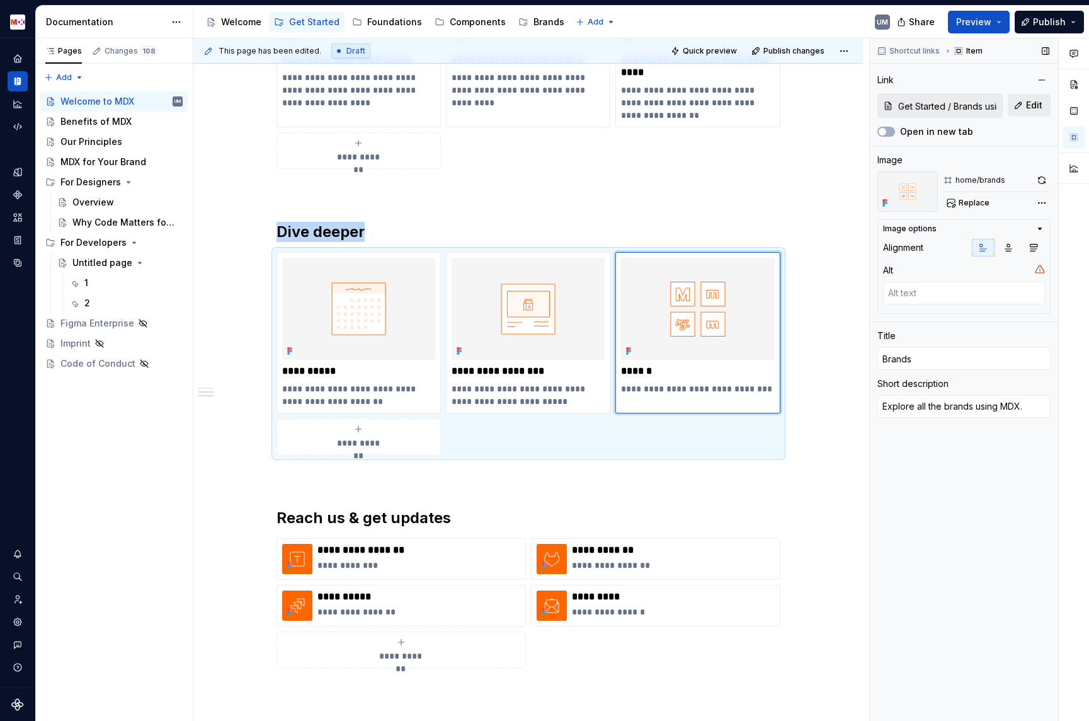
click at [1024, 108] on button "Edit" at bounding box center [1029, 105] width 43 height 23
type textarea "*"
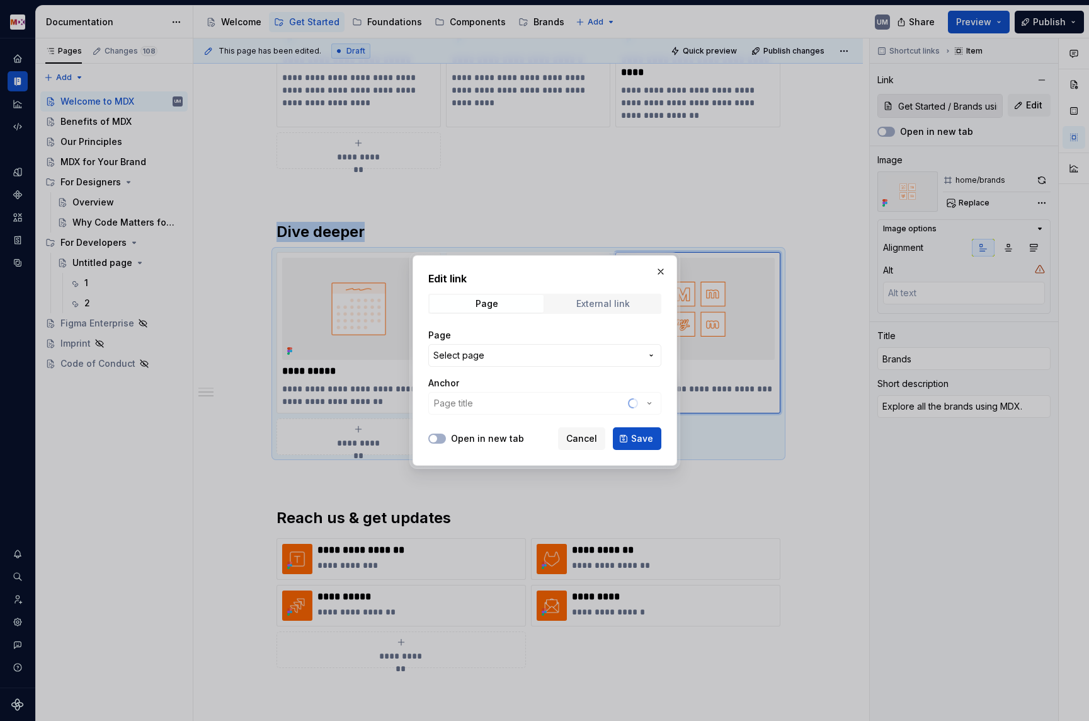
click at [598, 304] on div "External link" at bounding box center [604, 304] width 54 height 10
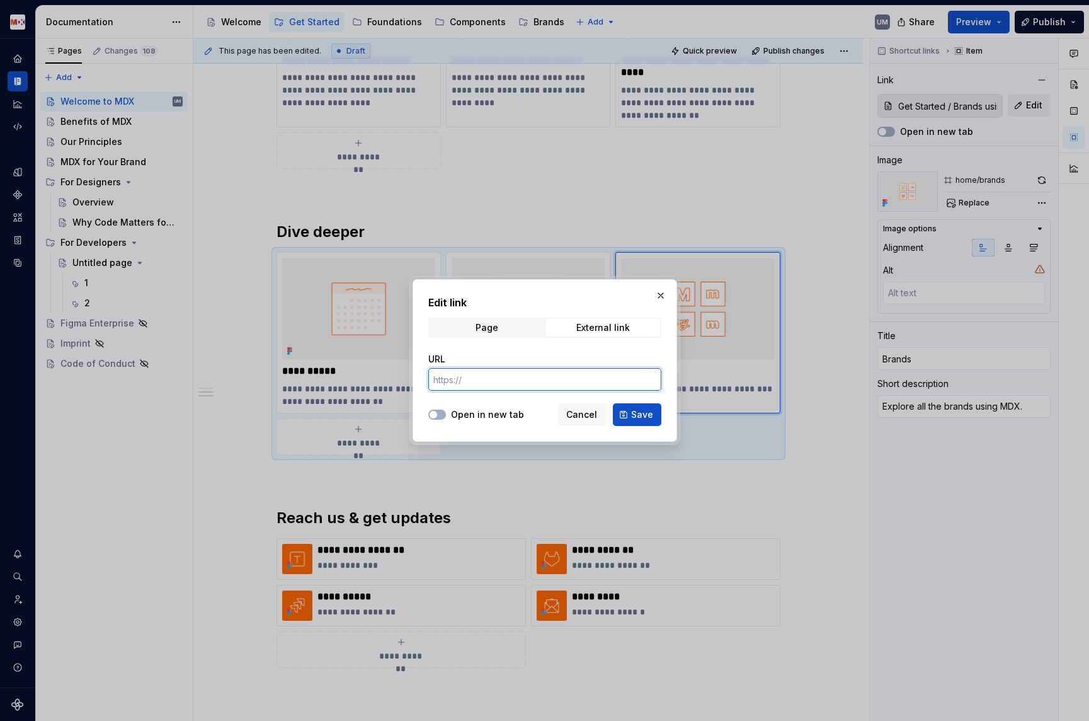
click at [490, 382] on input "URL" at bounding box center [544, 379] width 233 height 23
click at [491, 330] on div "Page" at bounding box center [486, 328] width 23 height 10
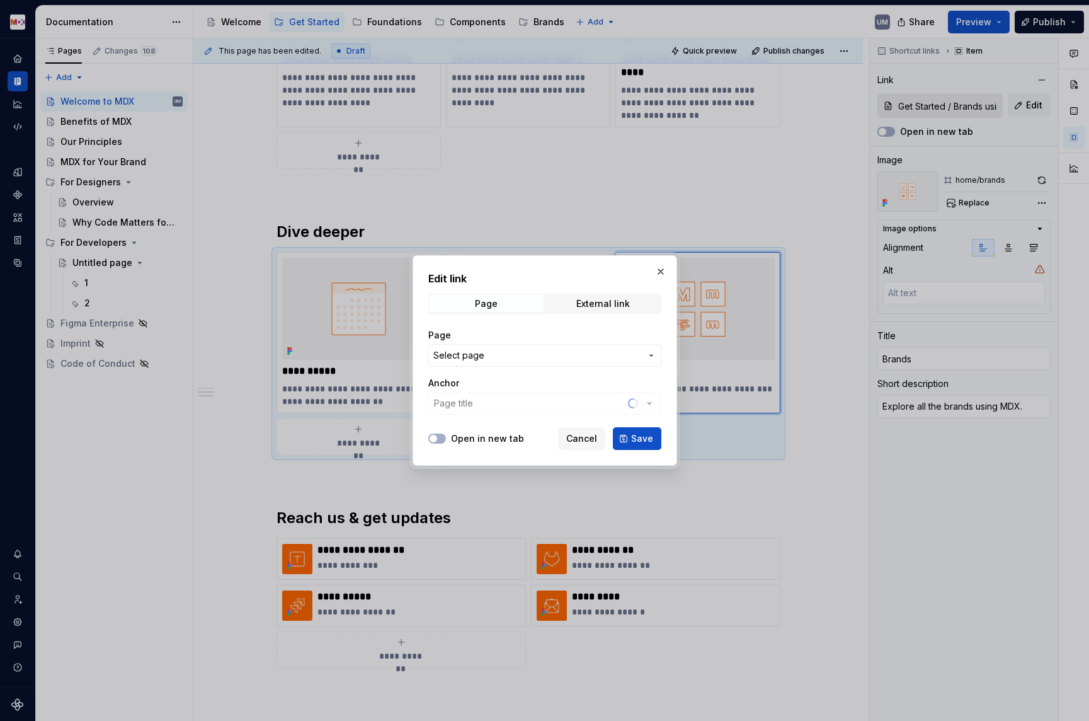
click at [485, 357] on span "Select page" at bounding box center [537, 355] width 208 height 13
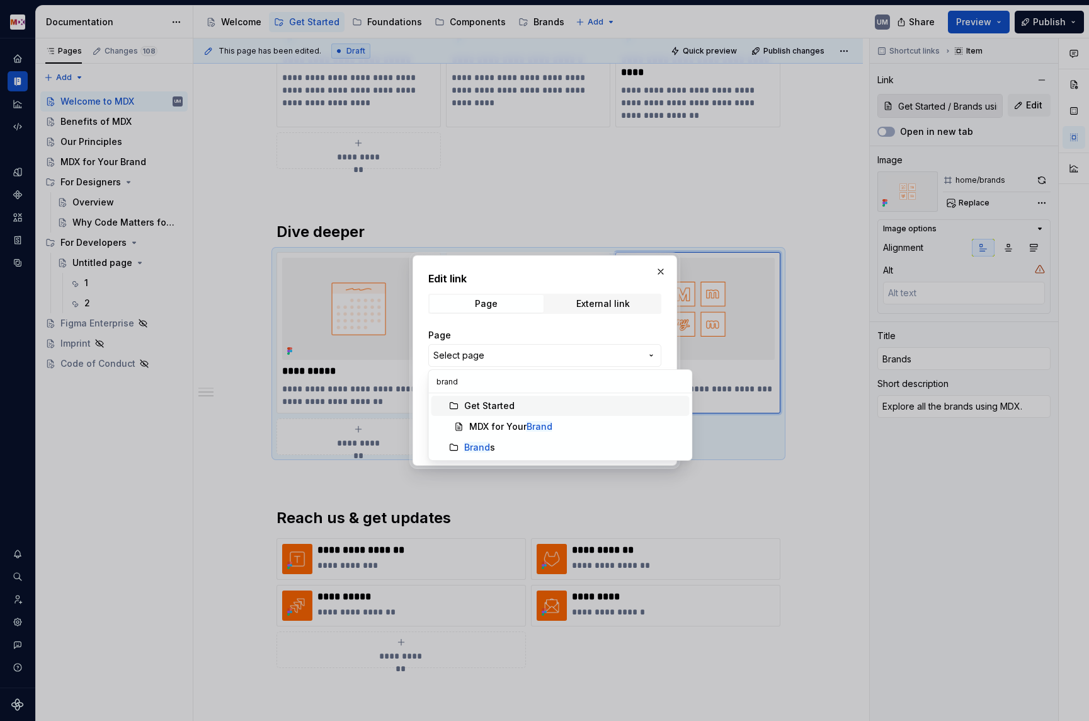
type input "brands"
type textarea "*"
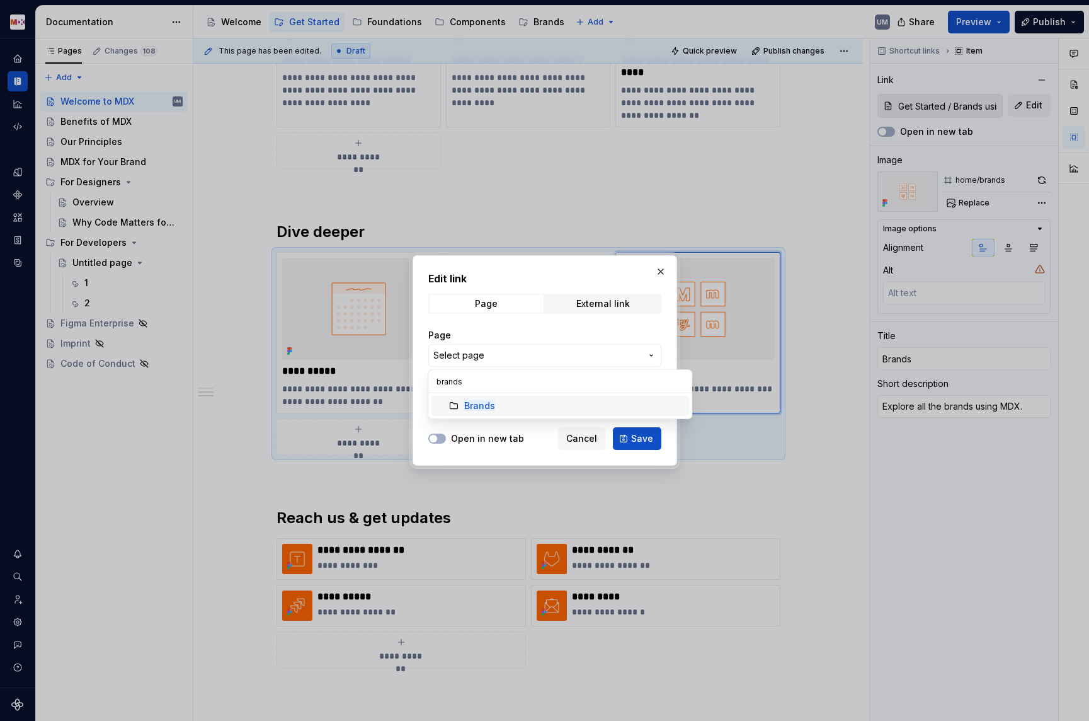
type input "brands"
click at [486, 404] on mark "Brands" at bounding box center [479, 405] width 31 height 11
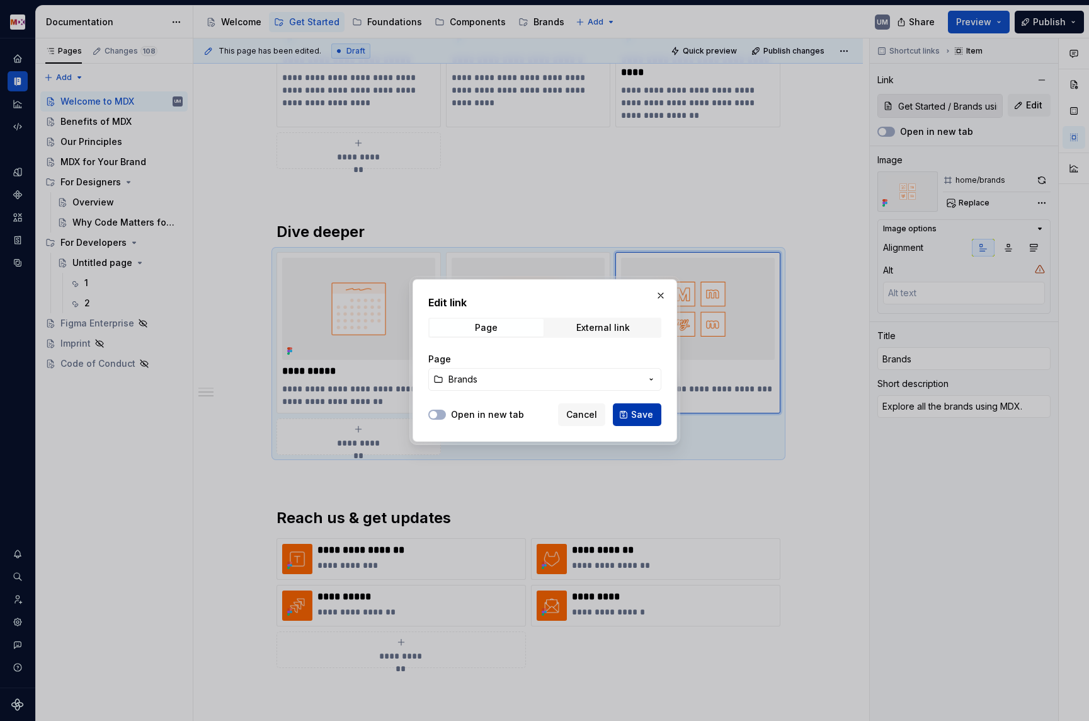
click at [643, 411] on span "Save" at bounding box center [642, 414] width 22 height 13
type textarea "*"
type input "Brands"
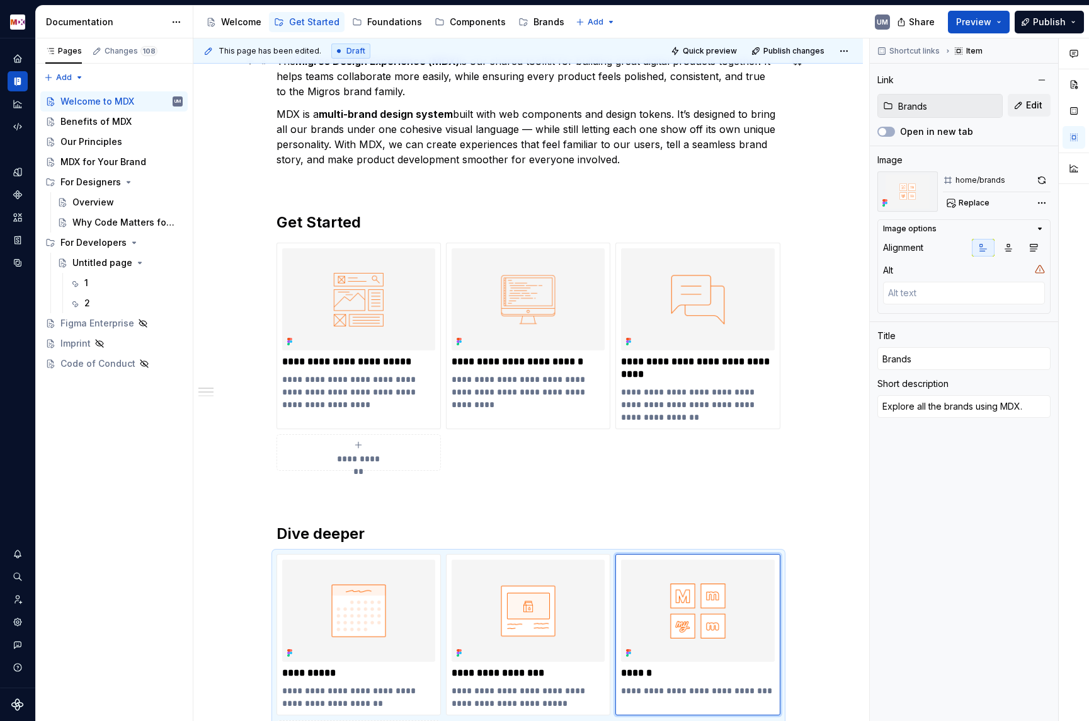
scroll to position [0, 0]
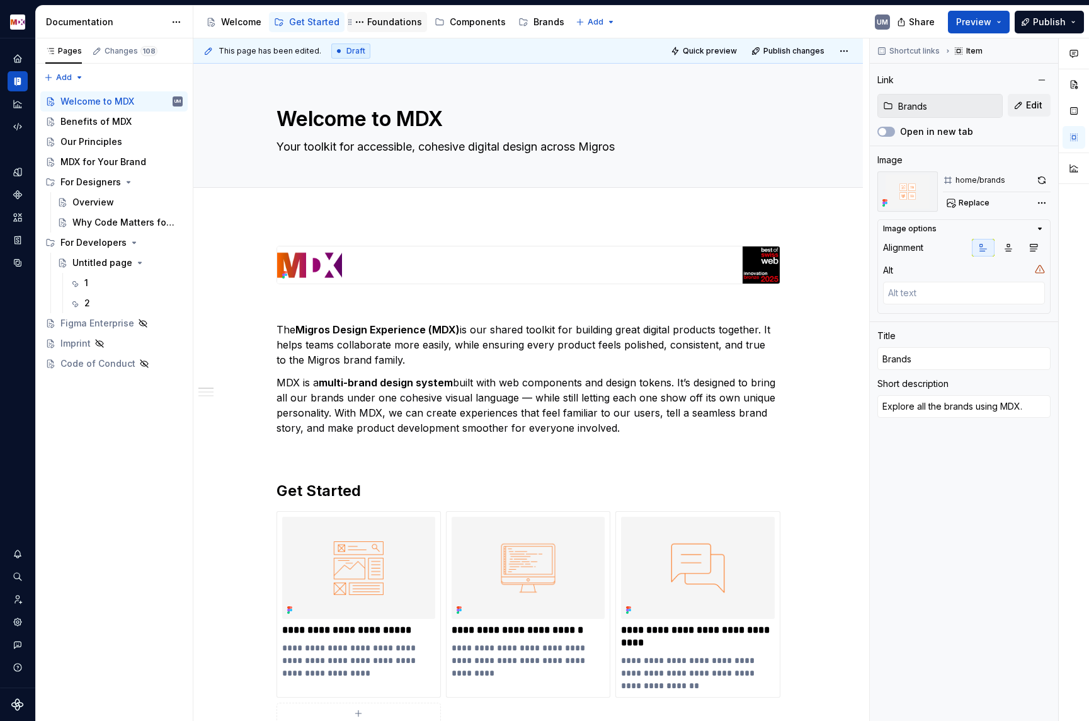
click at [398, 31] on div "Foundations" at bounding box center [387, 22] width 80 height 20
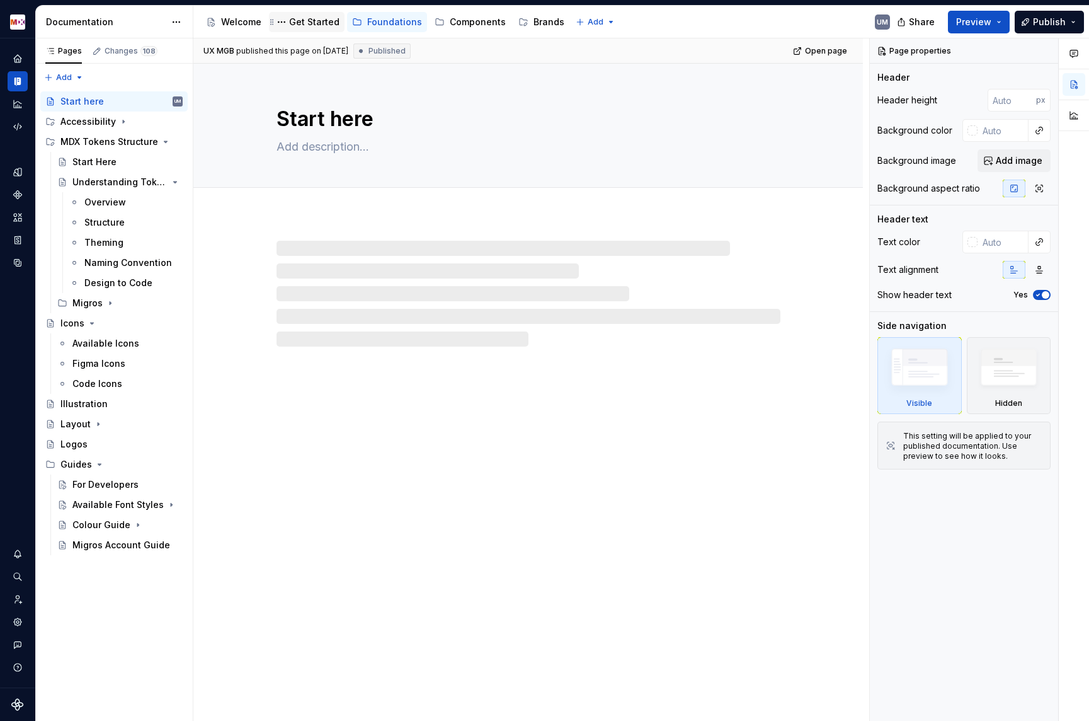
click at [319, 20] on div "Get Started" at bounding box center [314, 22] width 50 height 13
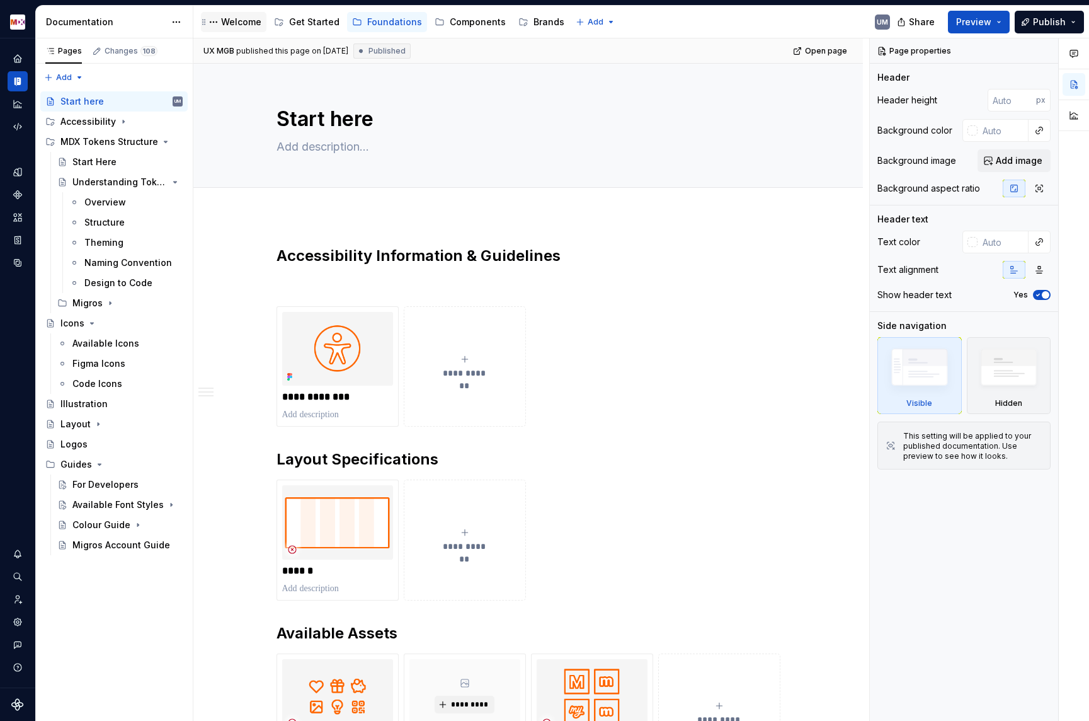
click at [229, 21] on div "Welcome" at bounding box center [241, 22] width 40 height 13
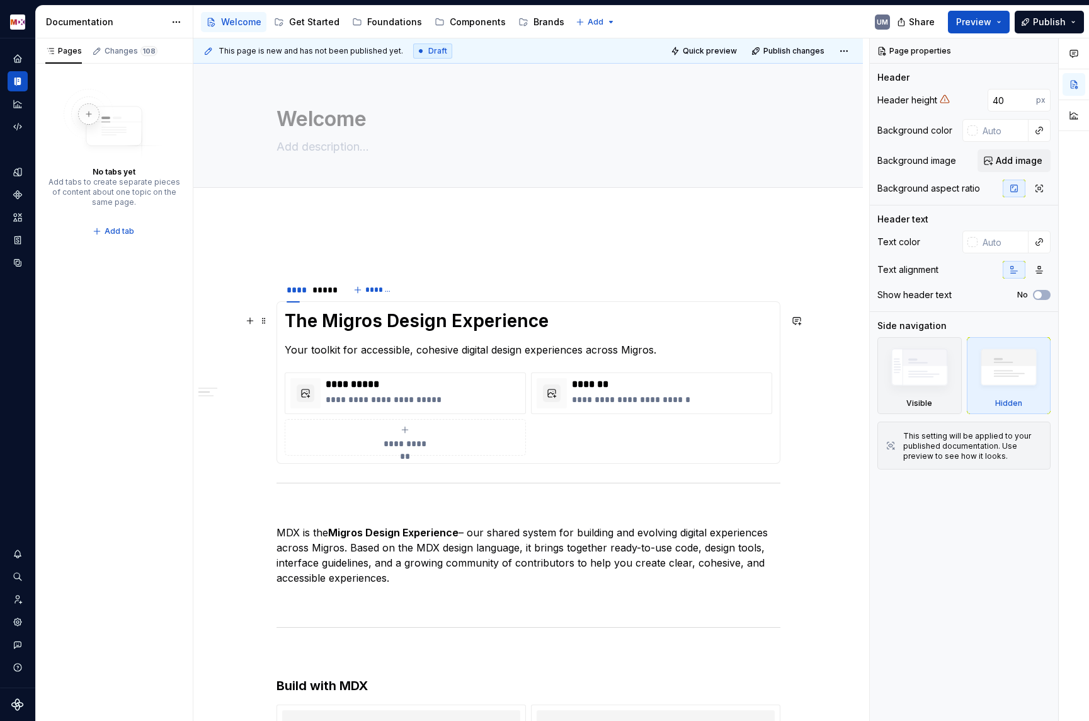
click at [360, 327] on h1 "The Migros Design Experience" at bounding box center [529, 320] width 488 height 23
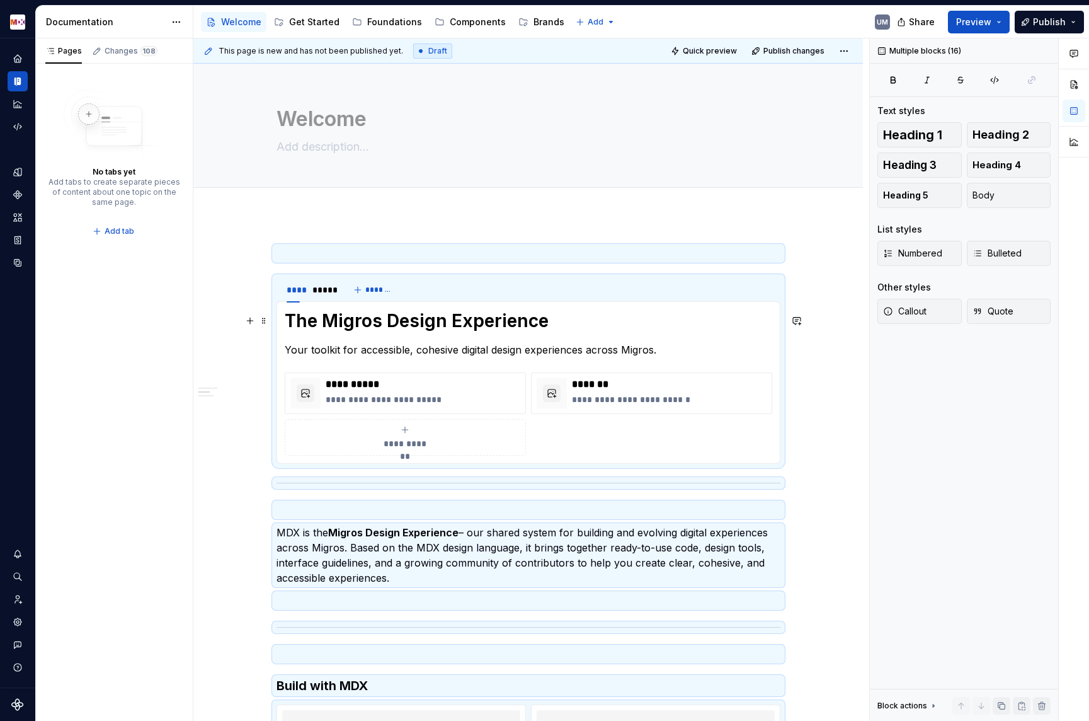
click at [367, 323] on h1 "The Migros Design Experience" at bounding box center [529, 320] width 488 height 23
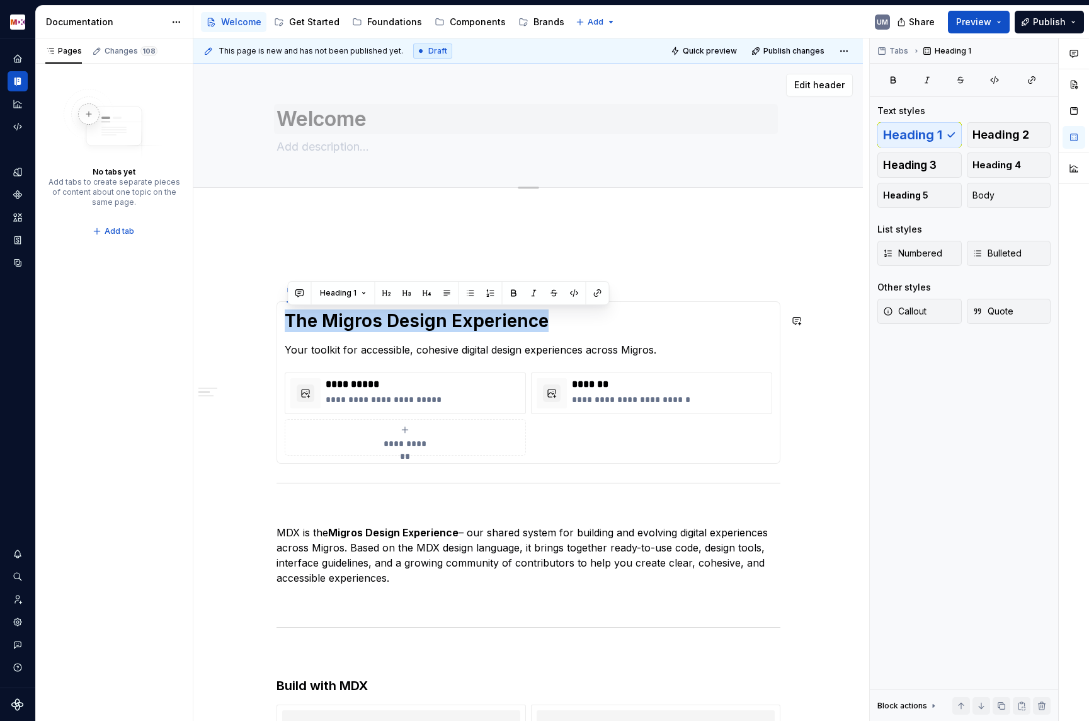
copy h1 "The Migros Design Experience"
click at [307, 122] on textarea "Welcome" at bounding box center [526, 119] width 504 height 30
paste textarea "The Migros Design Experienc"
type textarea "*"
type textarea "The Migros Design Experience"
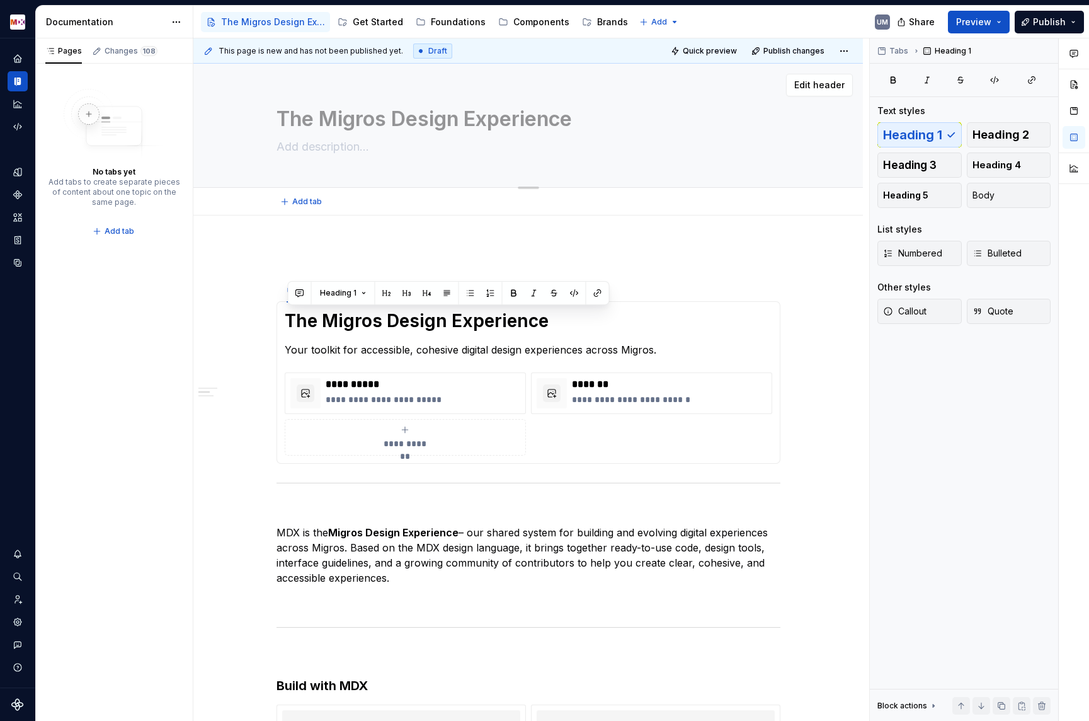
click at [324, 122] on textarea "The Migros Design Experience" at bounding box center [526, 119] width 504 height 30
type textarea "*"
type textarea "The Migros Design Experience"
click at [795, 82] on button "Edit header" at bounding box center [819, 85] width 67 height 23
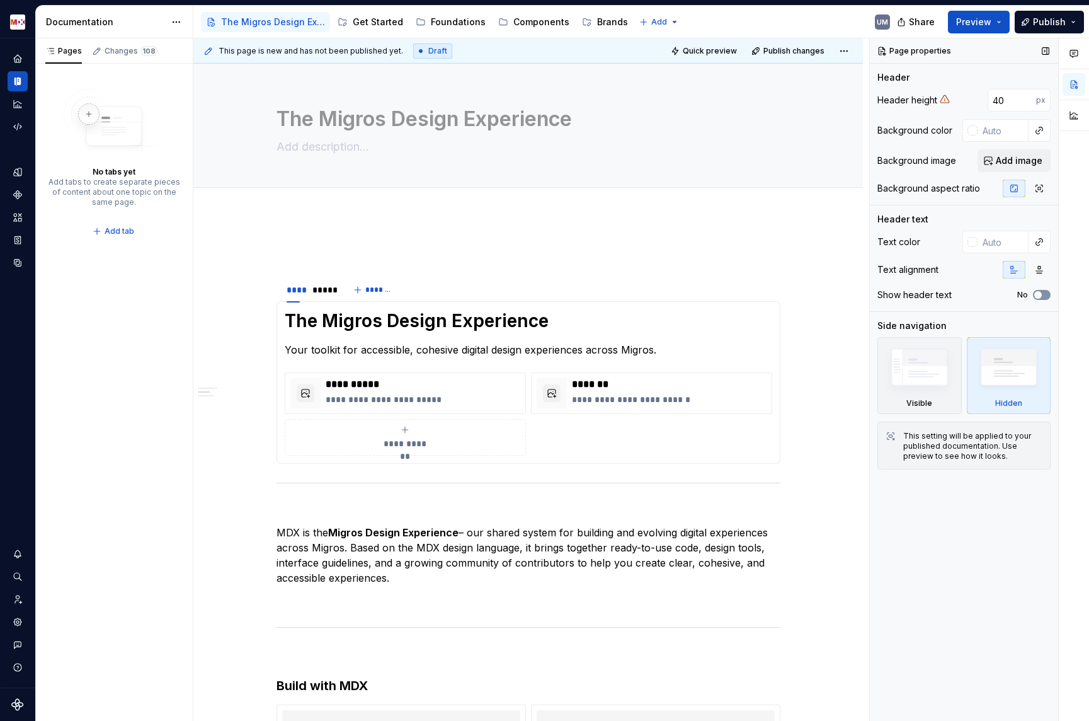
click at [1045, 294] on button "No" at bounding box center [1042, 295] width 18 height 10
click at [1015, 107] on input "40" at bounding box center [1012, 100] width 49 height 23
type textarea "*"
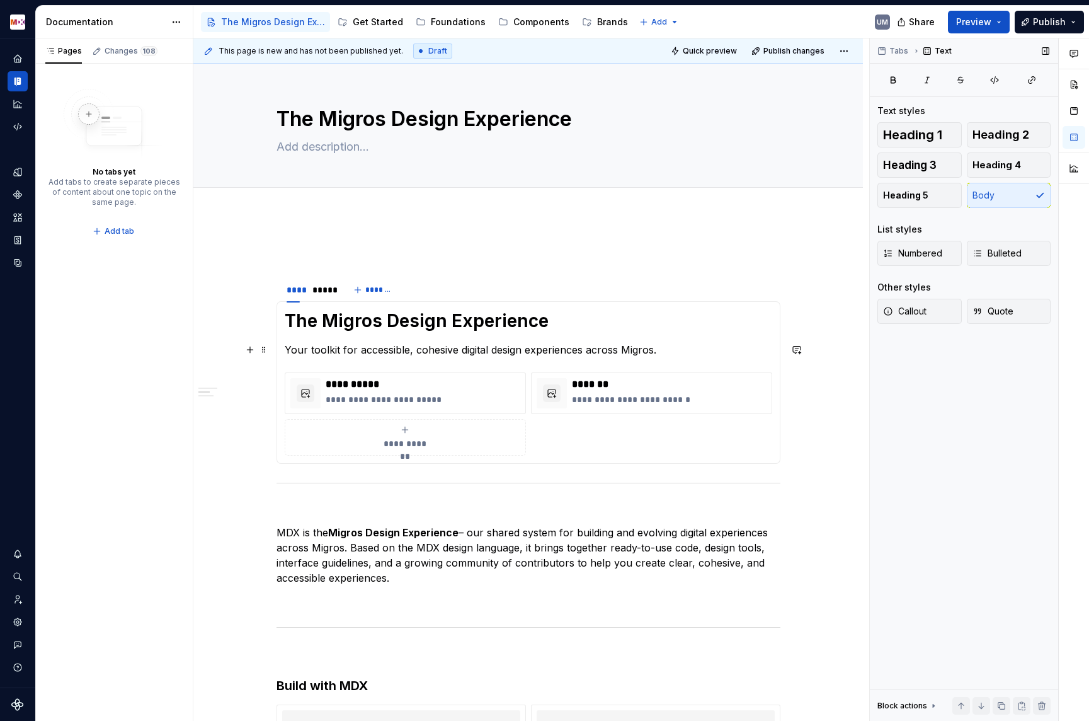
click at [343, 347] on p "Your toolkit for accessible, cohesive digital design experiences across Migros." at bounding box center [529, 349] width 488 height 15
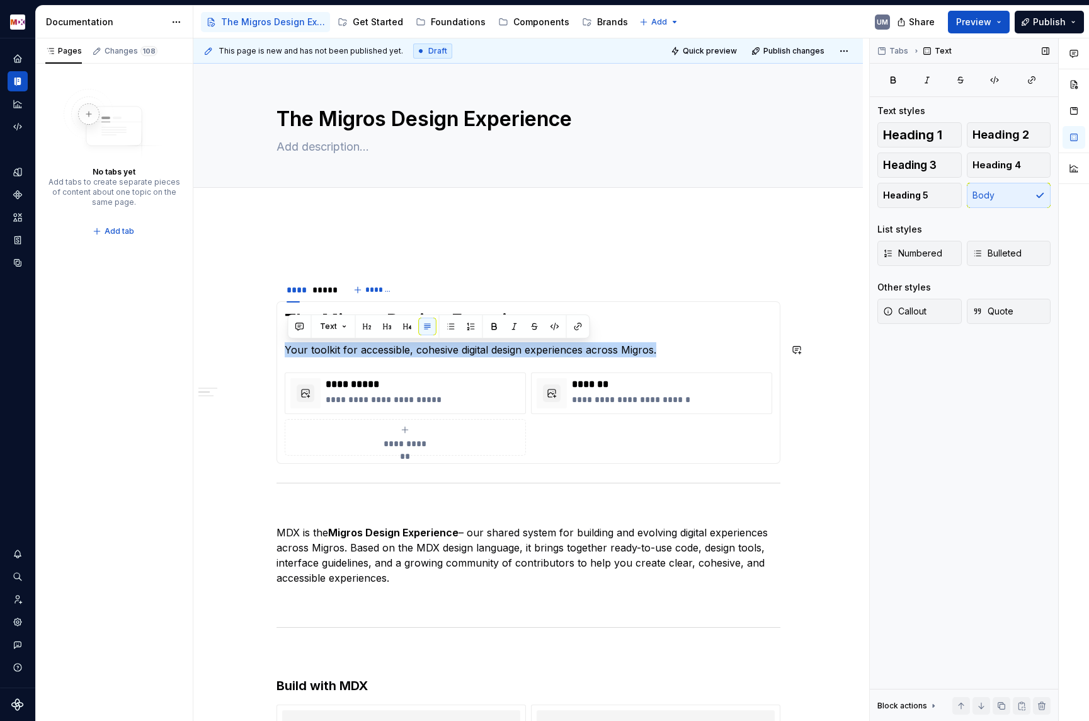
copy p "Your toolkit for accessible, cohesive digital design experiences across Migros."
click at [316, 137] on textarea at bounding box center [526, 147] width 504 height 20
paste textarea "Your toolkit for accessible, cohesive digital design experiences across Migros."
type textarea "*"
type textarea "Your toolkit for accessible, cohesive digital design experiences across Migros."
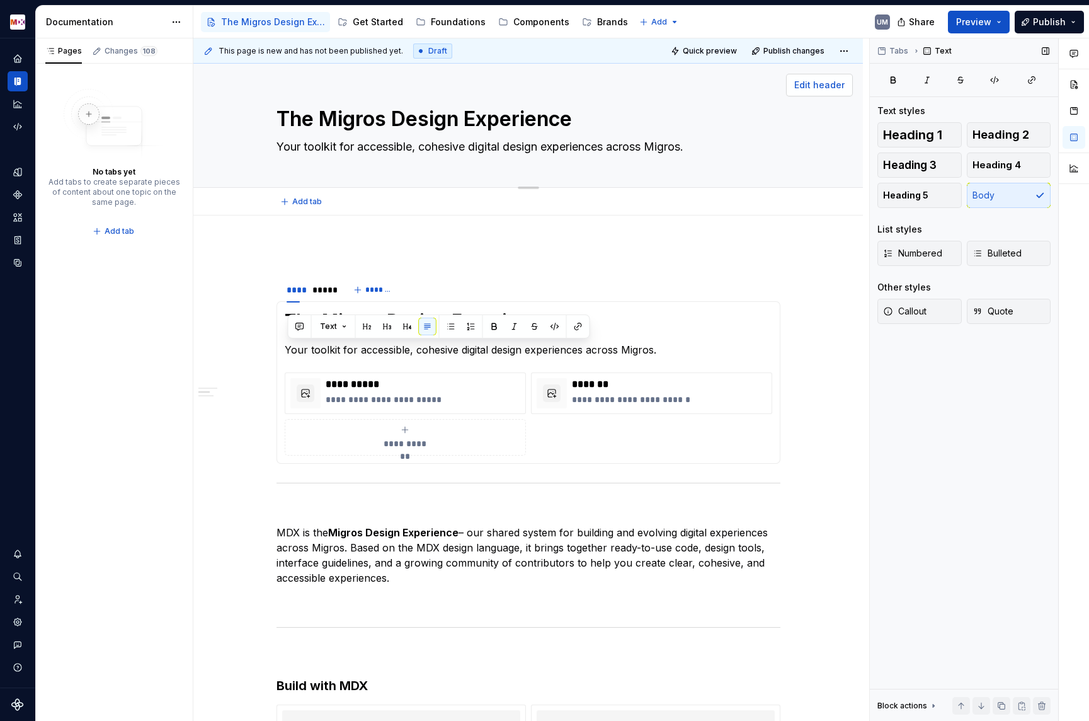
type textarea "*"
type textarea "Your toolkit for accessible, cohesive digital design experiences across Migros."
click at [831, 79] on button "Edit header" at bounding box center [819, 85] width 67 height 23
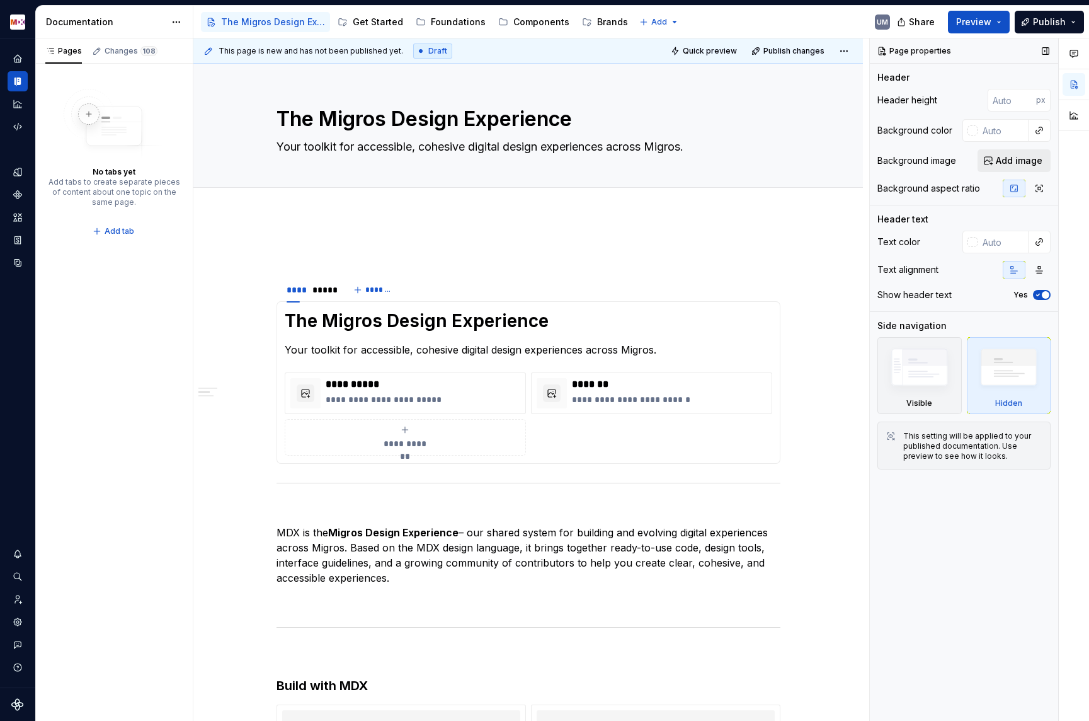
click at [1008, 160] on span "Add image" at bounding box center [1019, 160] width 47 height 13
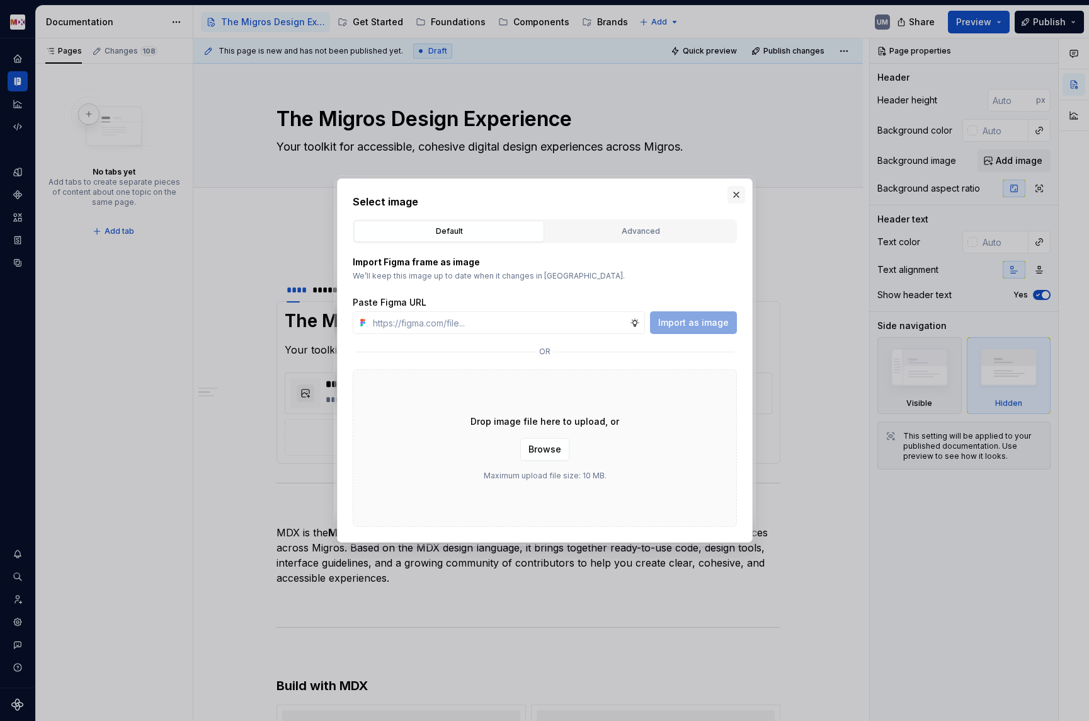
click at [737, 191] on button "button" at bounding box center [737, 195] width 18 height 18
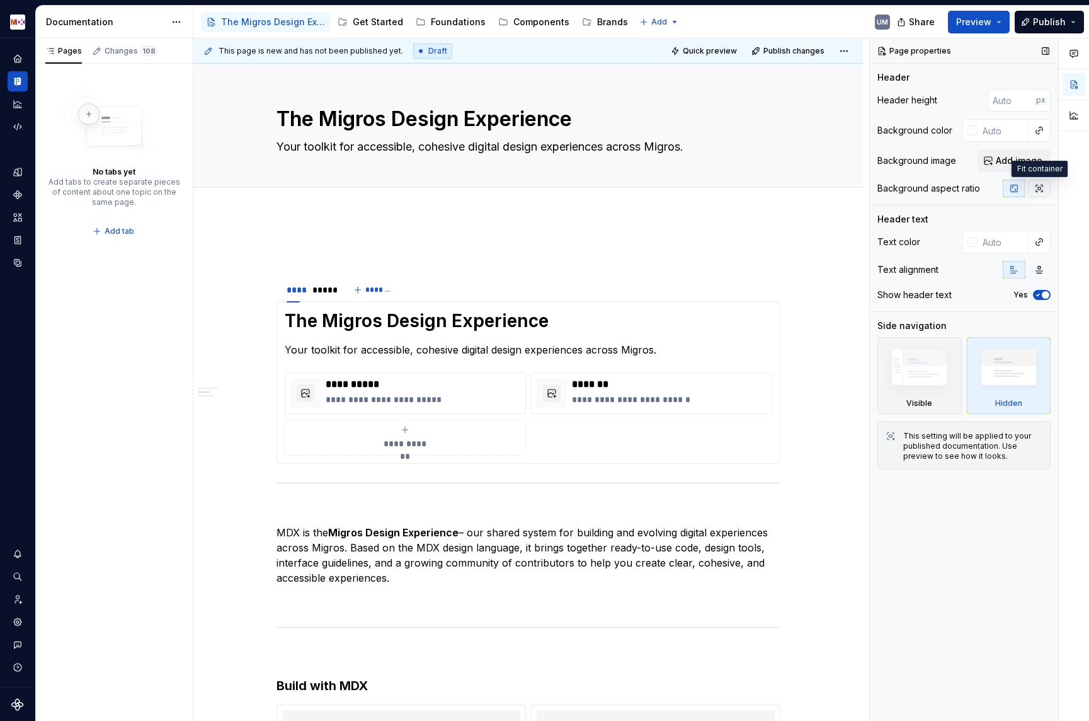
click at [1048, 192] on button "button" at bounding box center [1039, 189] width 23 height 18
click at [1007, 159] on span "Add image" at bounding box center [1019, 160] width 47 height 13
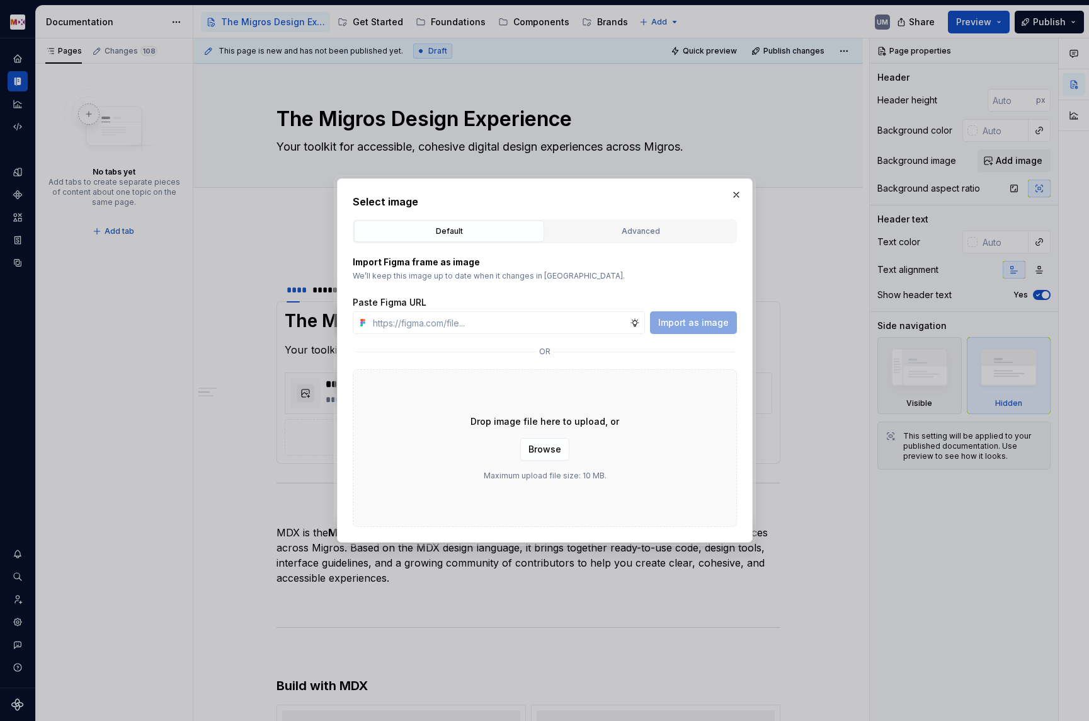
type textarea "*"
click at [629, 235] on div "Advanced" at bounding box center [640, 231] width 181 height 13
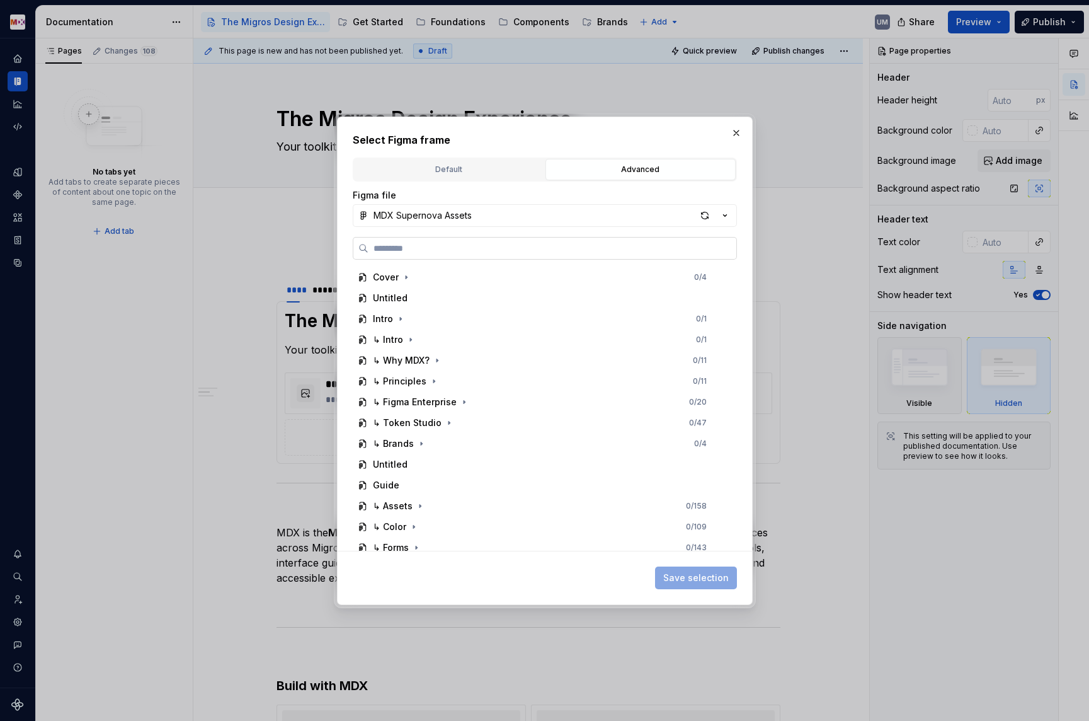
click at [507, 241] on label at bounding box center [545, 248] width 384 height 23
click at [507, 242] on input "search" at bounding box center [553, 248] width 368 height 13
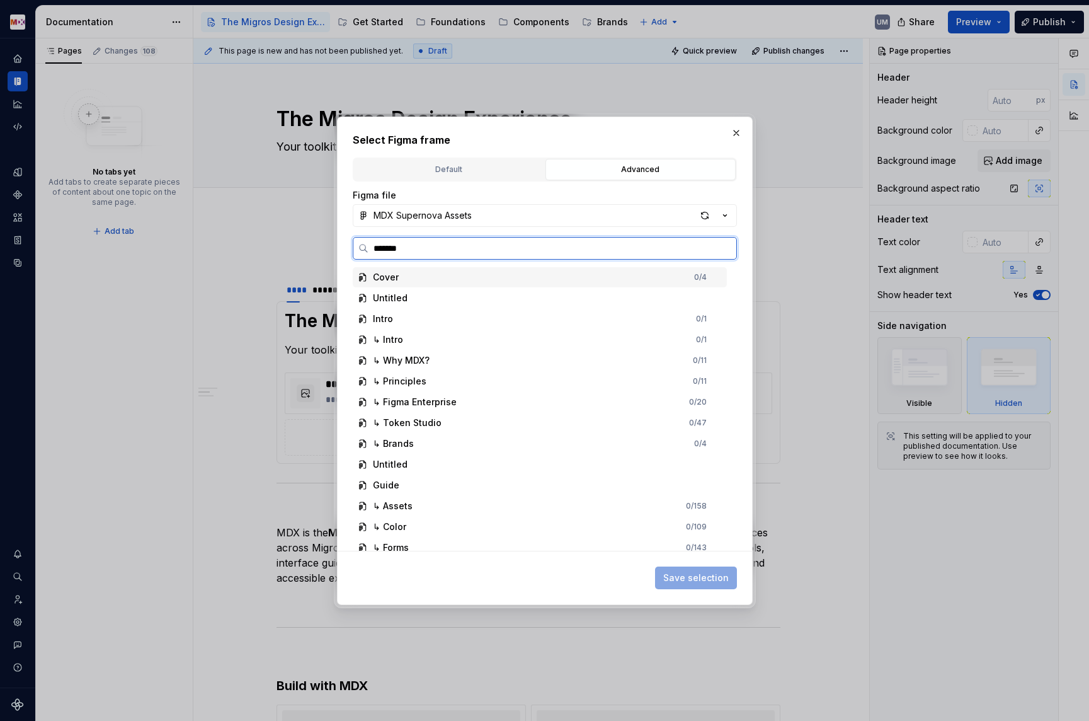
type input "********"
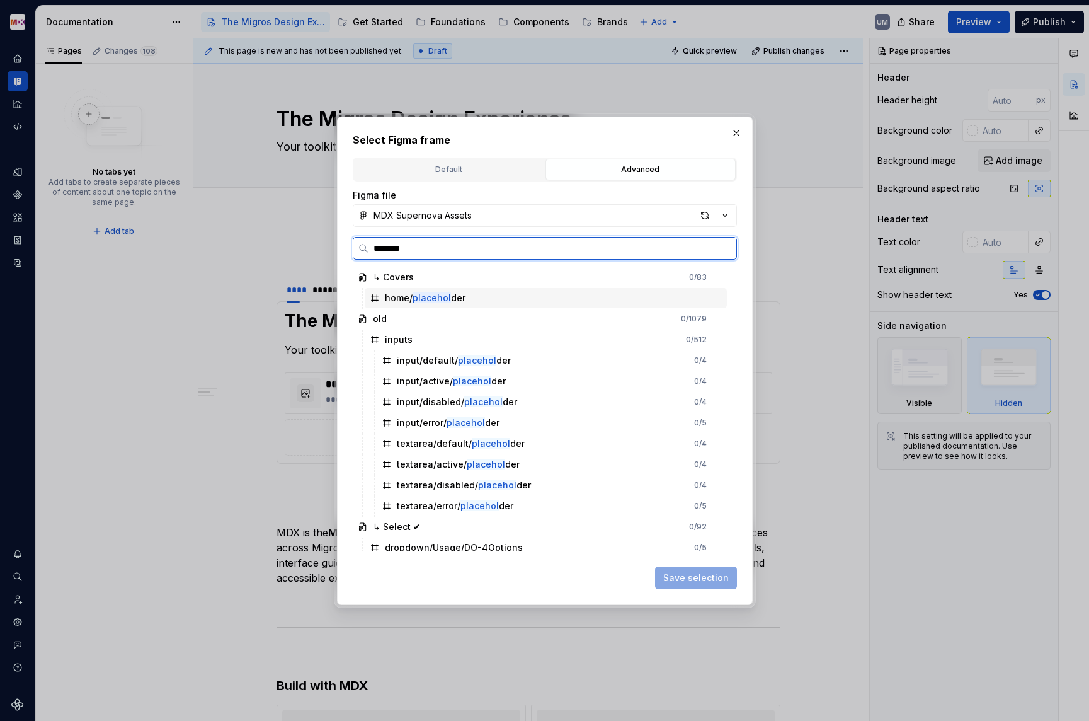
click at [438, 301] on mark "placehol" at bounding box center [432, 297] width 38 height 11
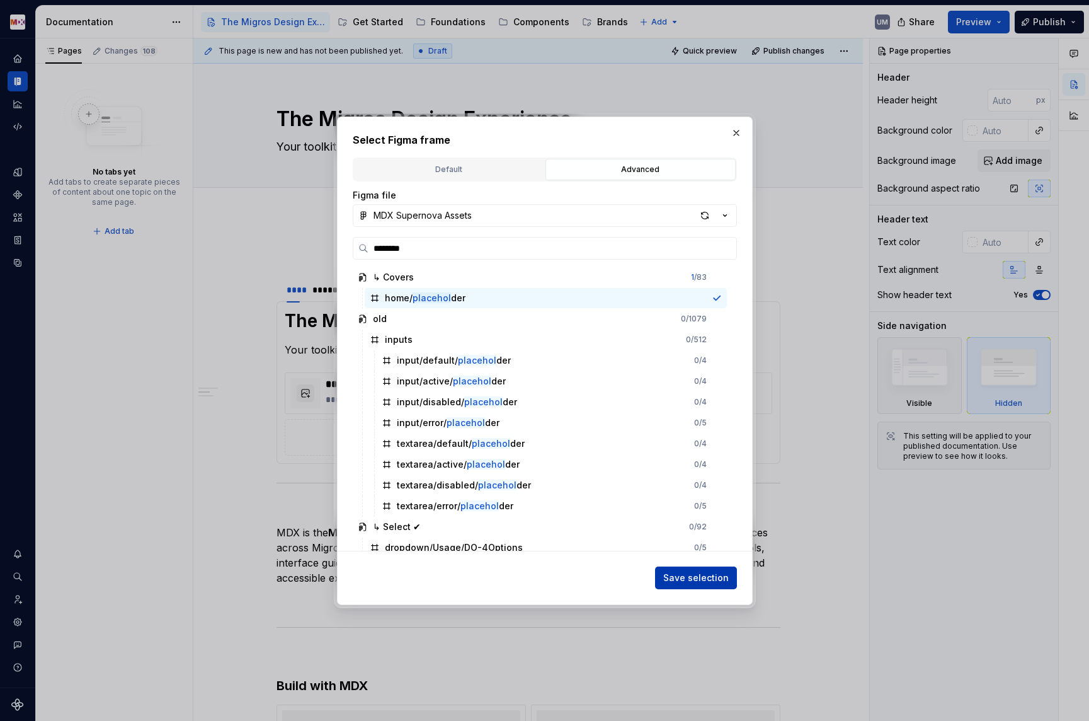
click at [704, 573] on span "Save selection" at bounding box center [696, 577] width 66 height 13
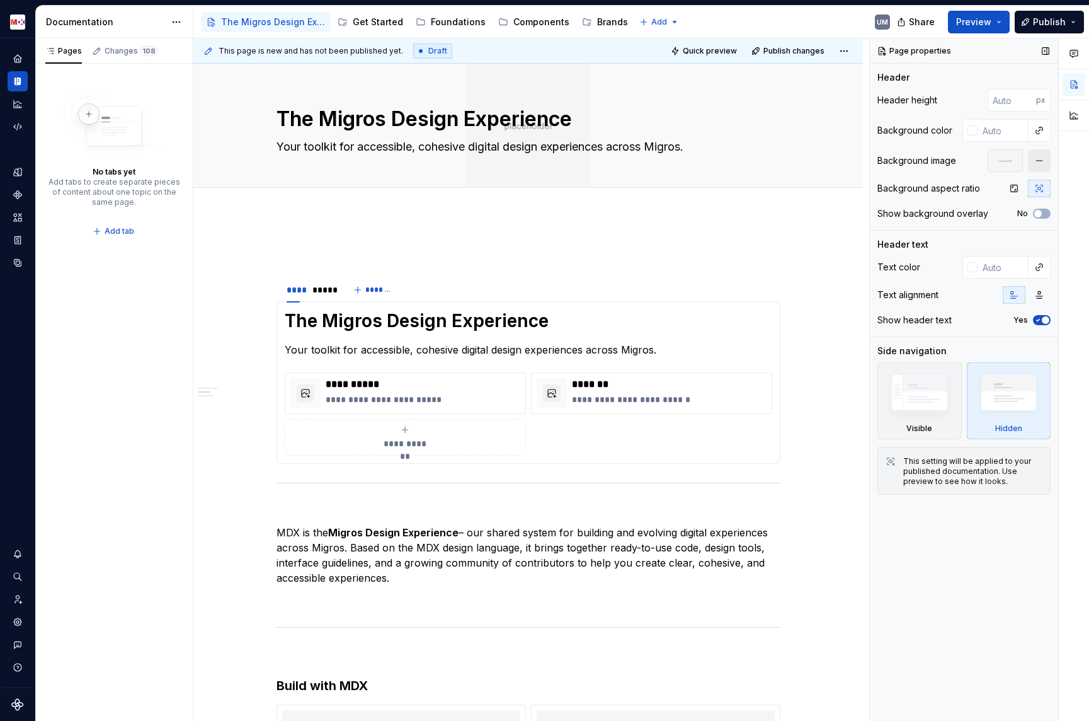
click at [1042, 165] on button "button" at bounding box center [1039, 160] width 23 height 23
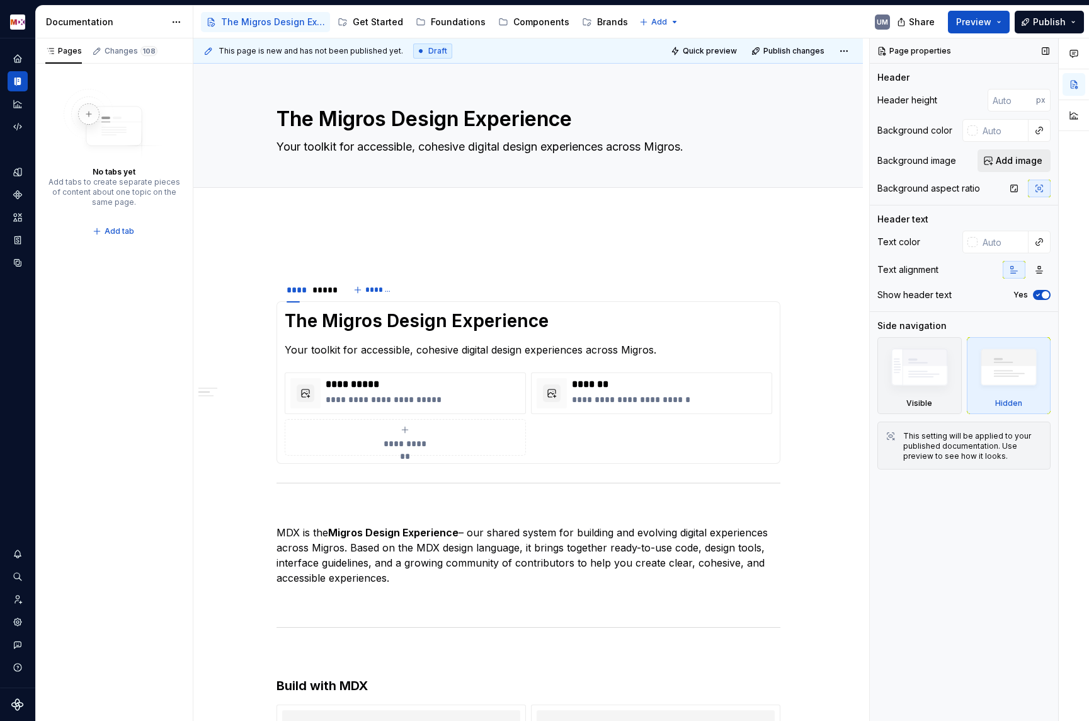
click at [1019, 164] on span "Add image" at bounding box center [1019, 160] width 47 height 13
type textarea "*"
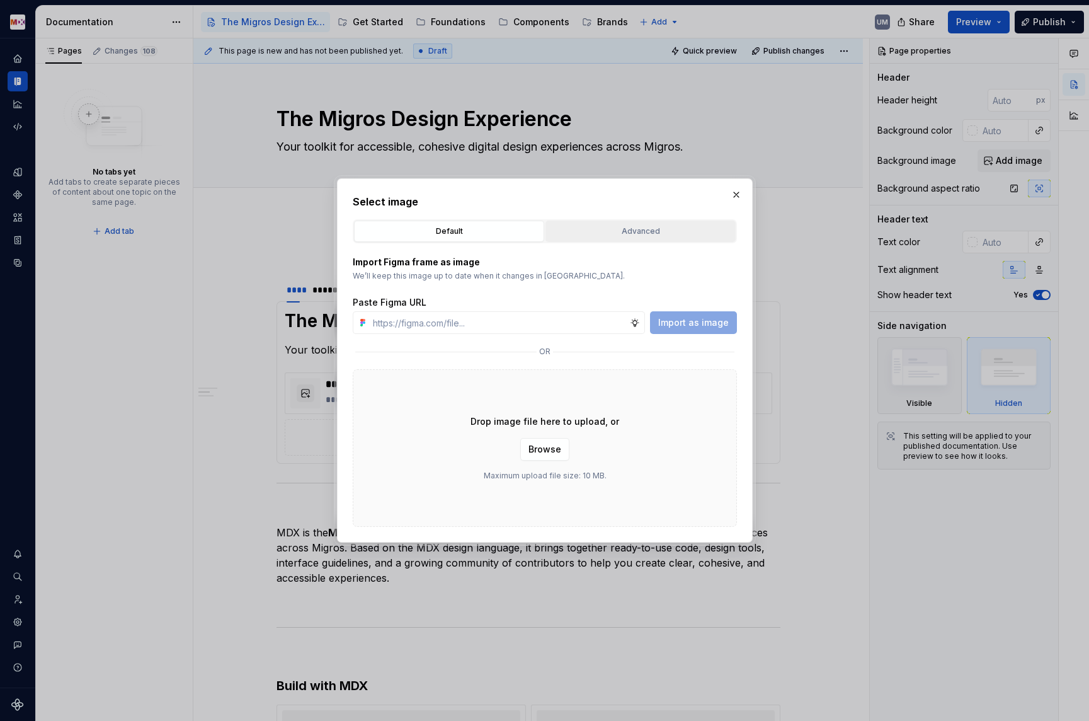
click at [612, 225] on div "Advanced" at bounding box center [640, 231] width 181 height 13
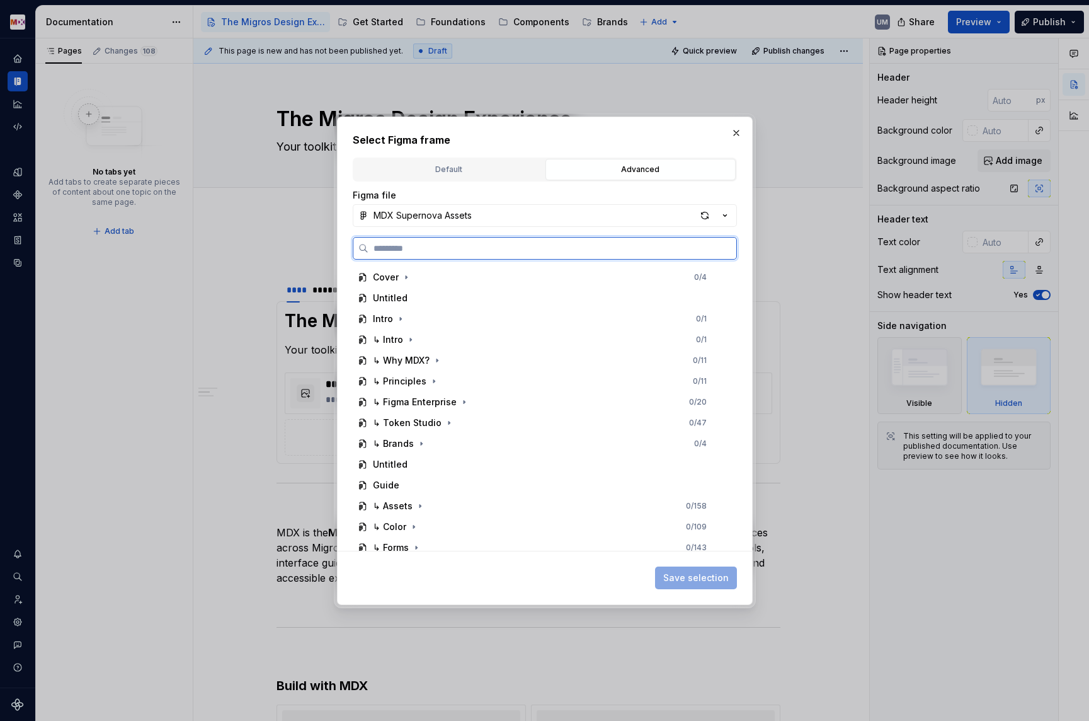
click at [516, 246] on input "search" at bounding box center [553, 248] width 368 height 13
type input "********"
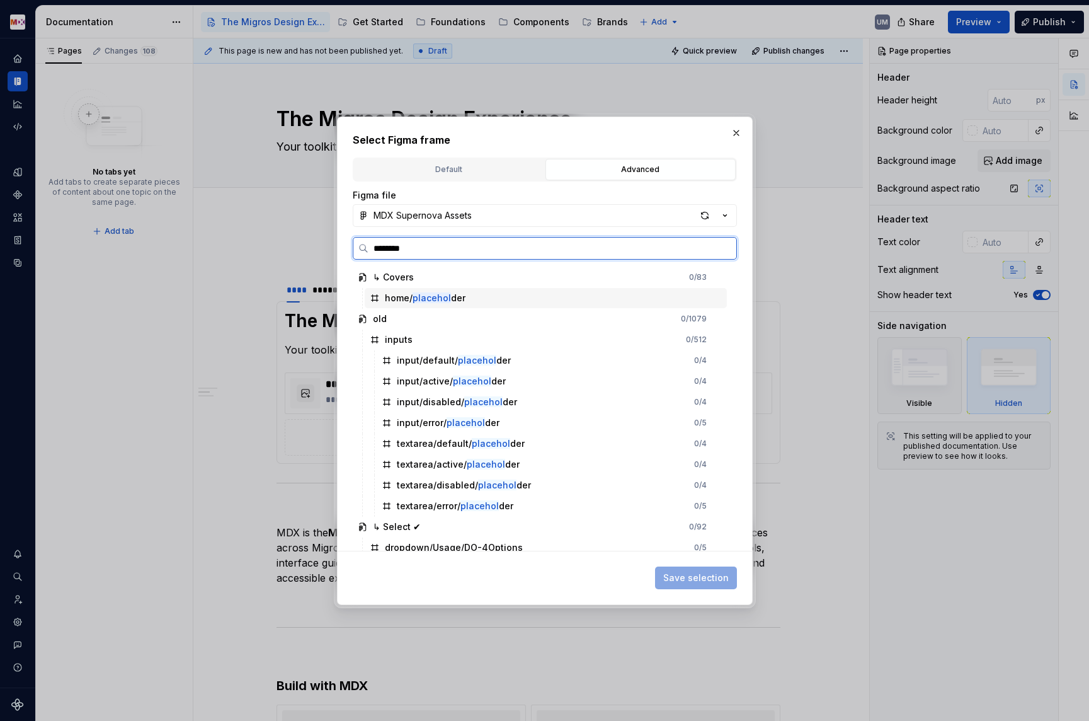
click at [429, 296] on mark "placehol" at bounding box center [432, 297] width 38 height 11
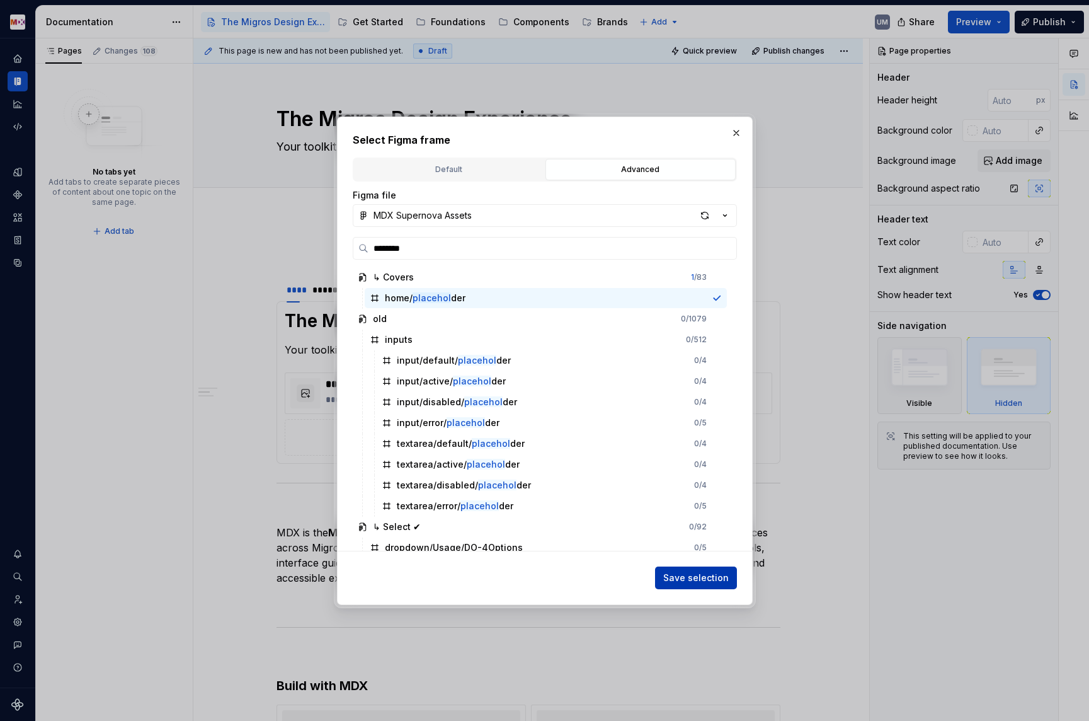
click at [679, 578] on span "Save selection" at bounding box center [696, 577] width 66 height 13
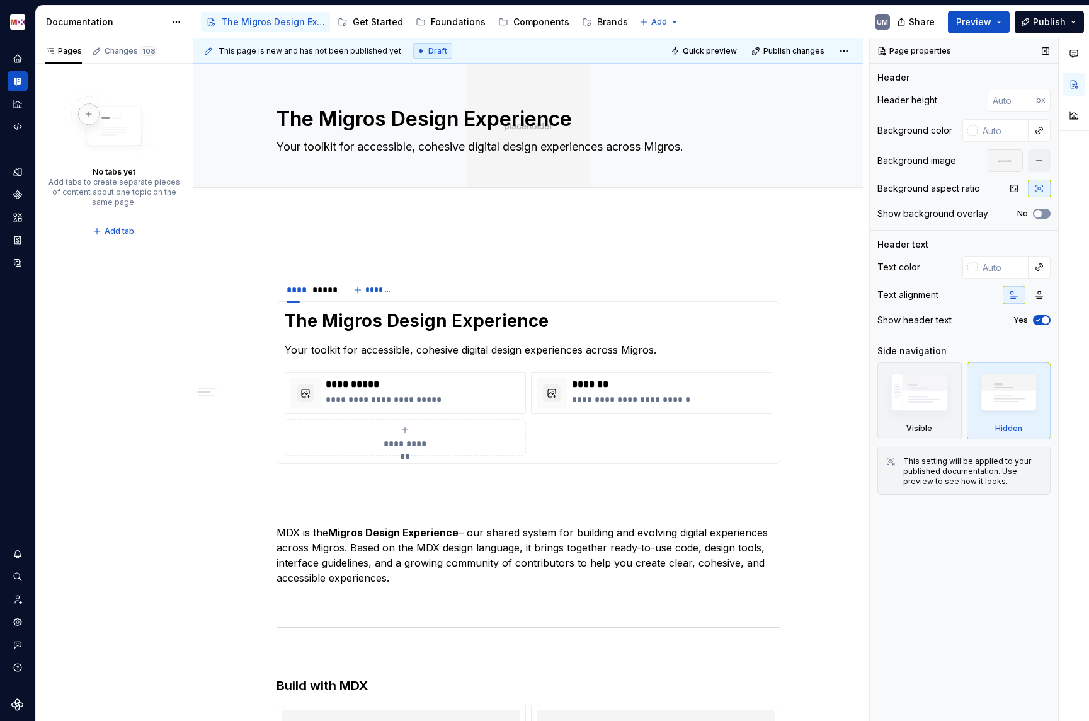
click at [1043, 212] on icon "button" at bounding box center [1038, 214] width 10 height 8
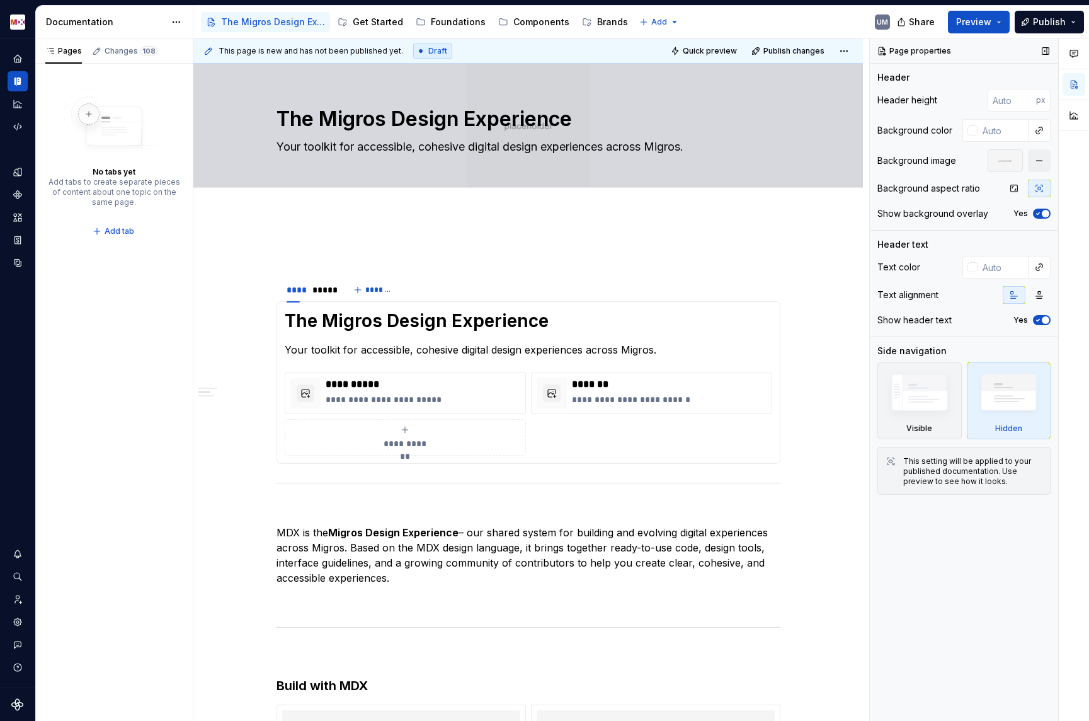
click at [1043, 212] on span "button" at bounding box center [1046, 214] width 8 height 8
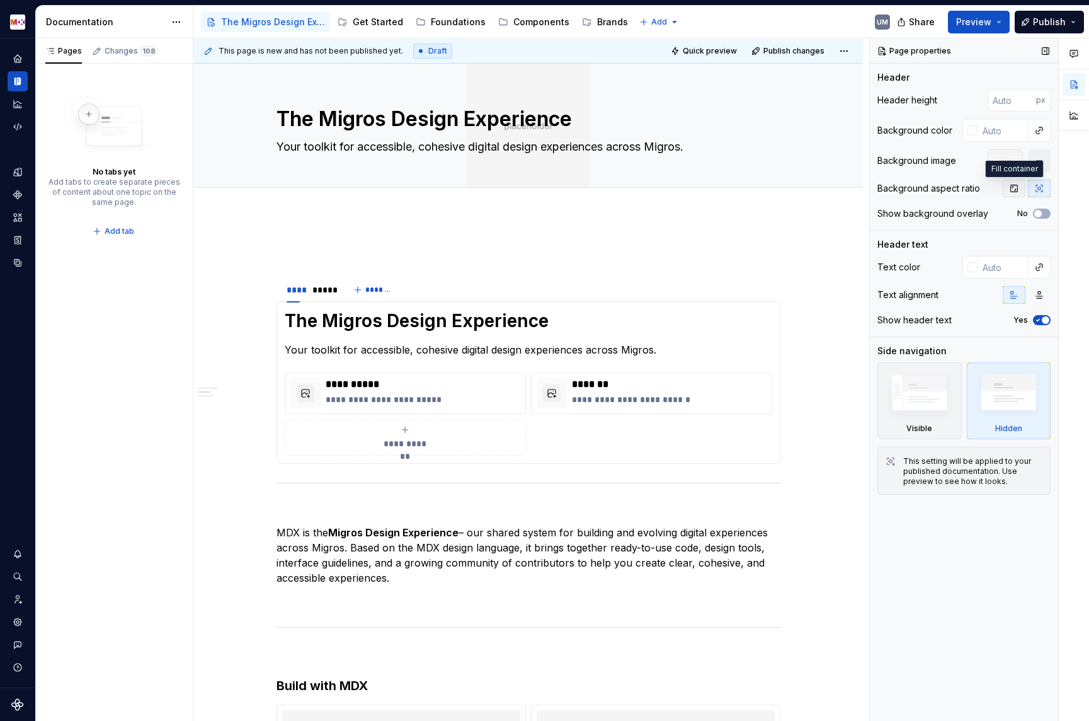
click at [1009, 190] on icon "button" at bounding box center [1014, 188] width 10 height 10
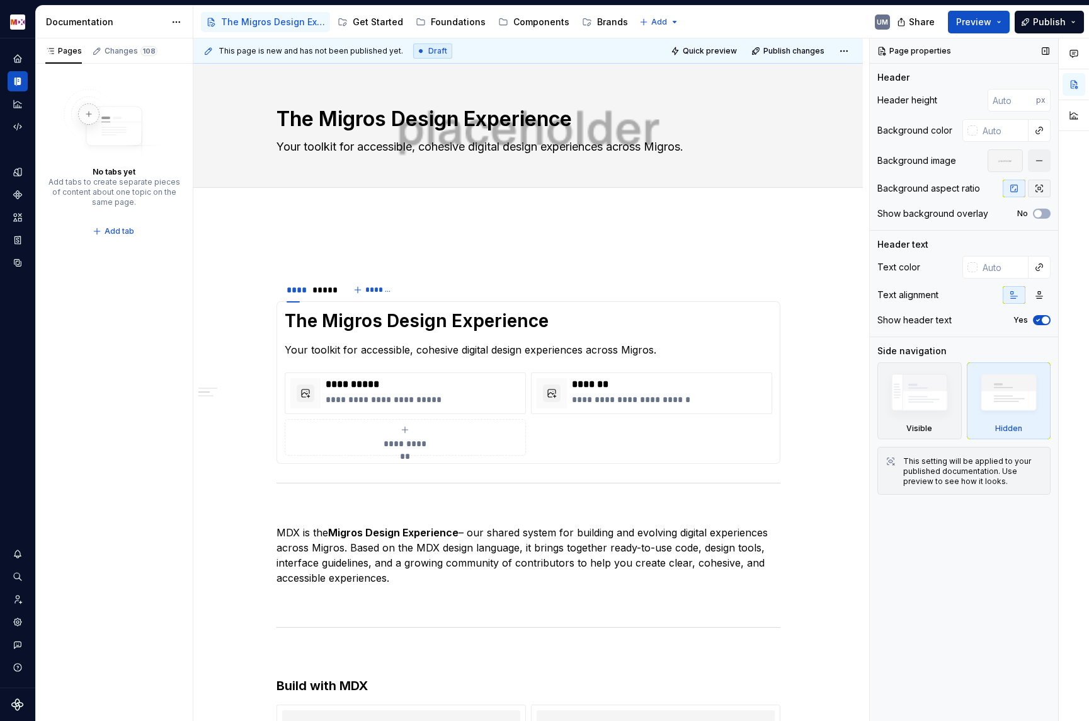
click at [1042, 190] on icon "button" at bounding box center [1040, 188] width 10 height 10
click at [1038, 298] on icon "button" at bounding box center [1039, 295] width 7 height 7
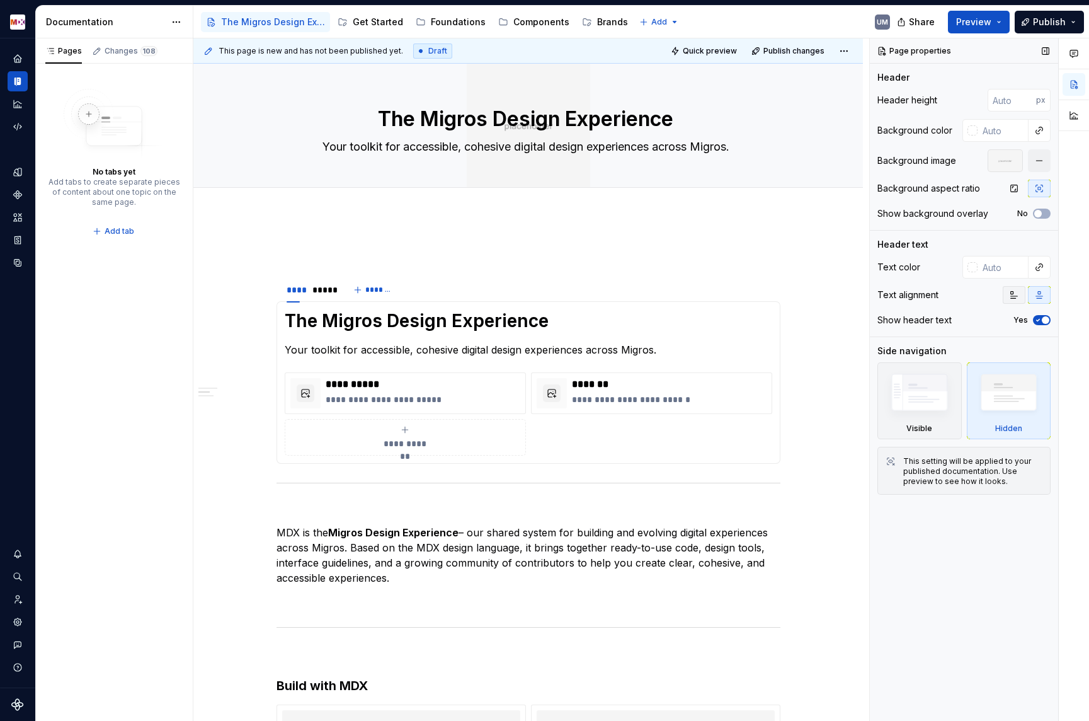
click at [1017, 296] on icon "button" at bounding box center [1014, 295] width 10 height 10
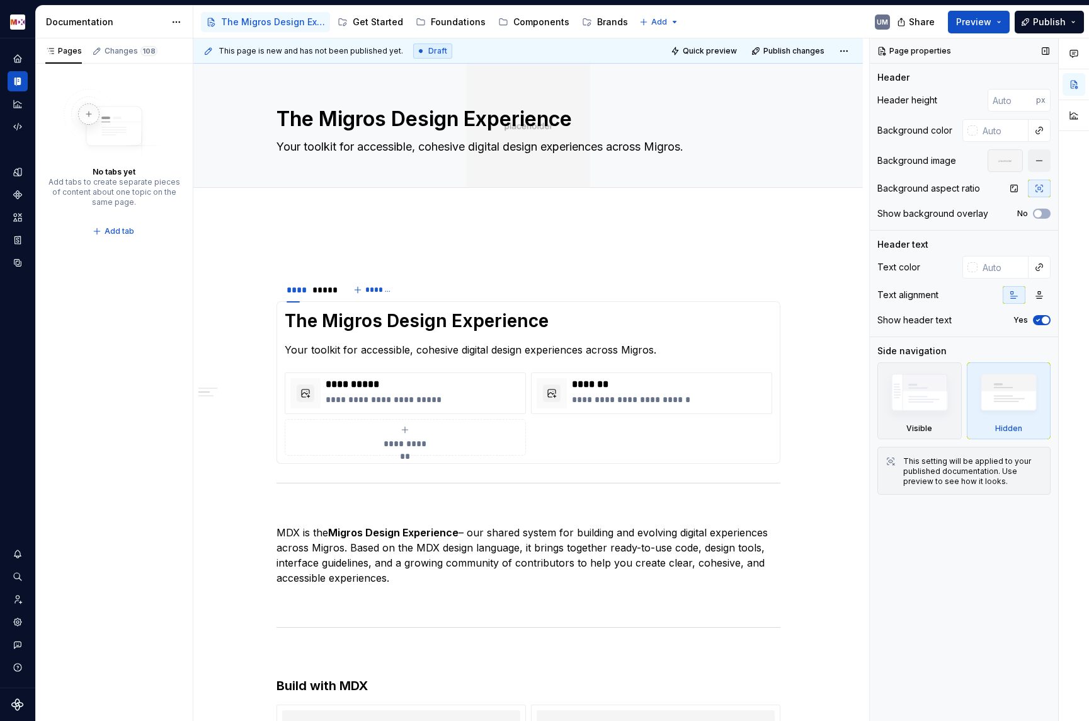
click at [1042, 318] on icon "button" at bounding box center [1038, 320] width 10 height 8
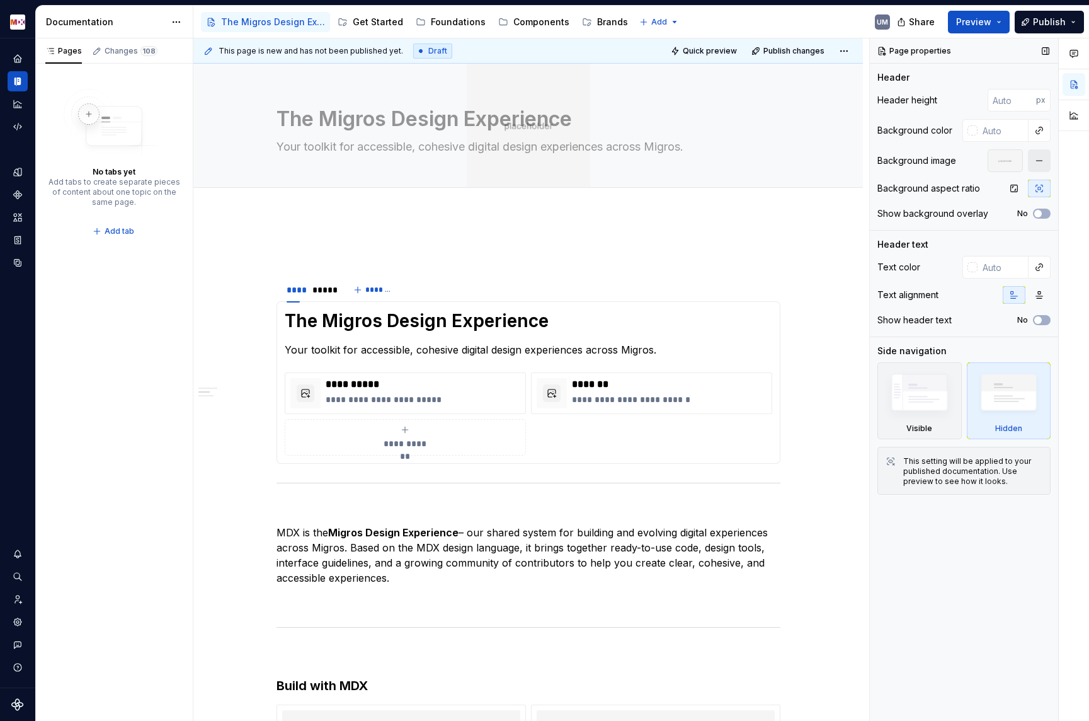
click at [1038, 164] on button "button" at bounding box center [1039, 160] width 23 height 23
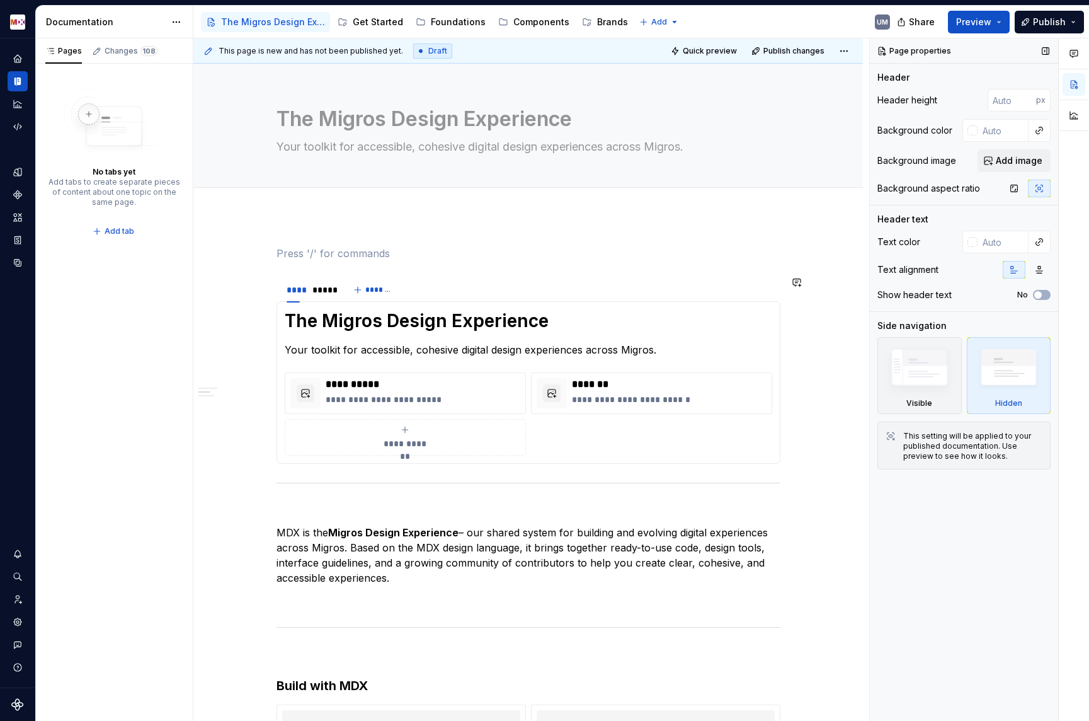
click at [532, 276] on section "**********" at bounding box center [529, 370] width 504 height 188
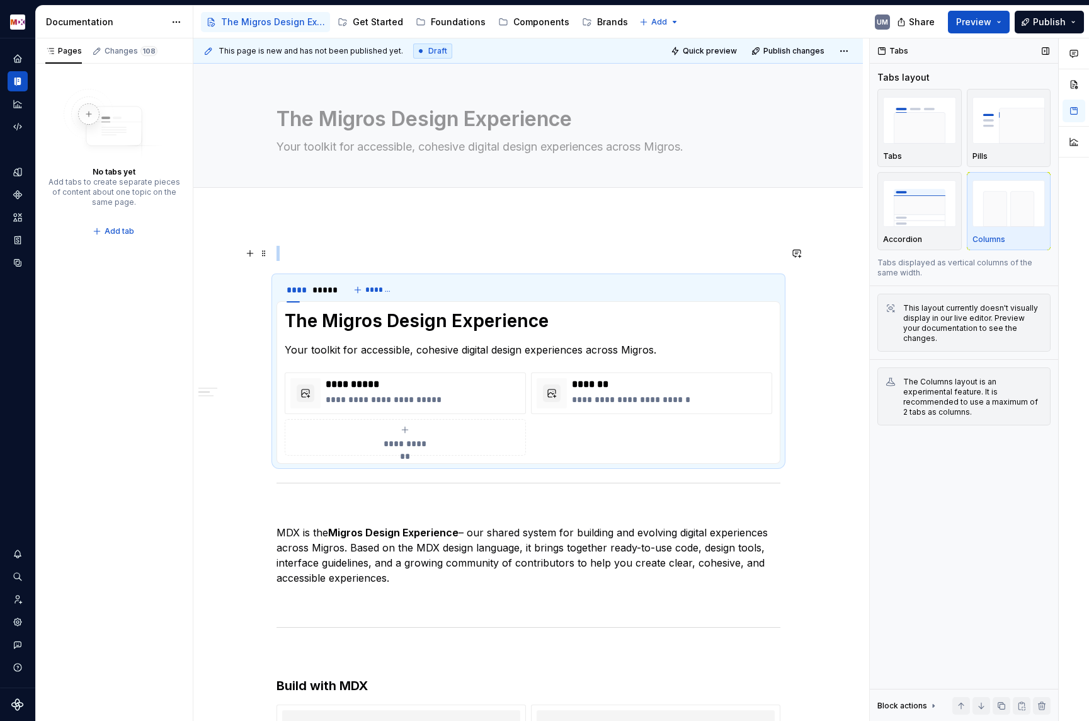
click at [348, 249] on p at bounding box center [529, 253] width 504 height 15
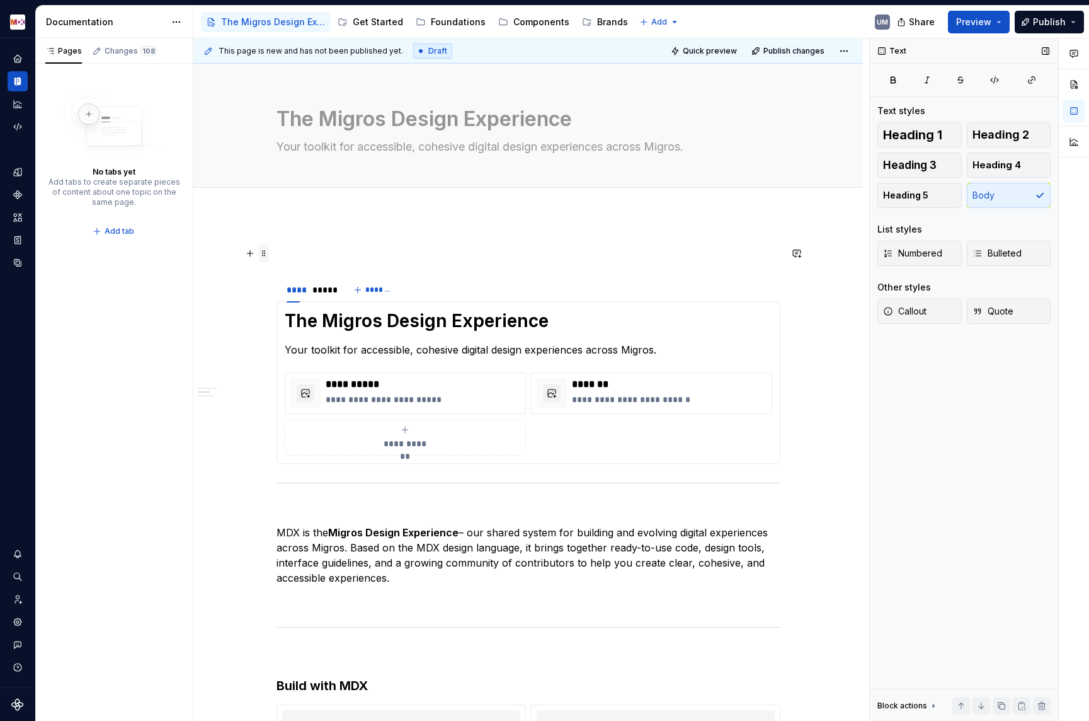
click at [265, 250] on span at bounding box center [264, 253] width 10 height 18
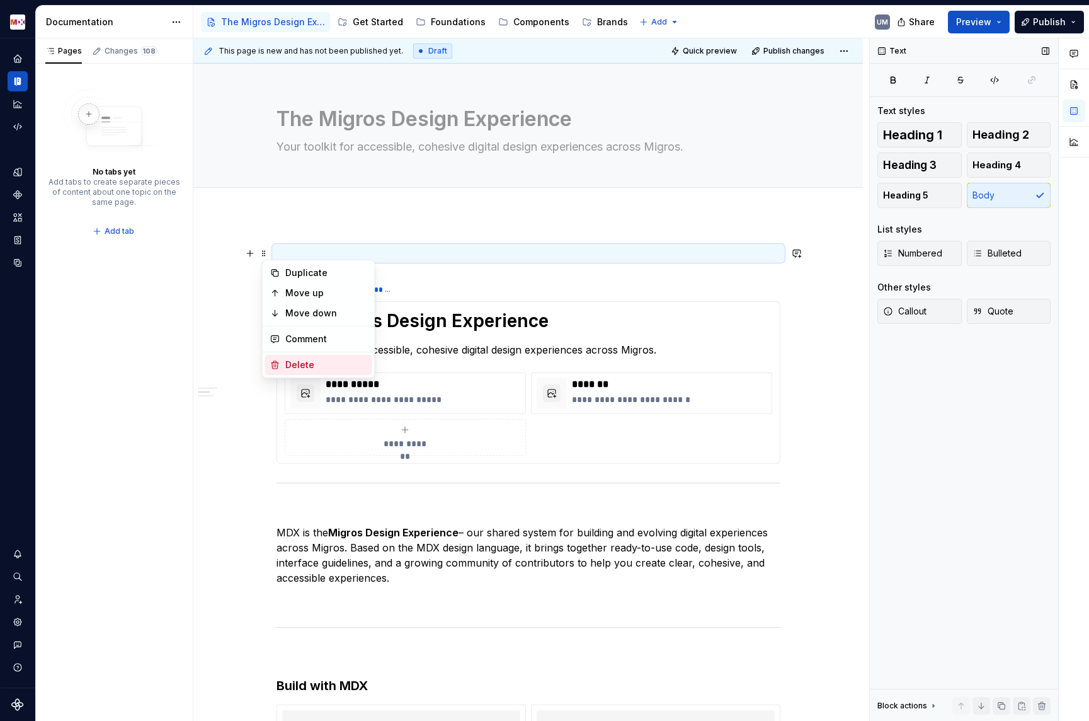
click at [300, 367] on div "Delete" at bounding box center [326, 365] width 82 height 13
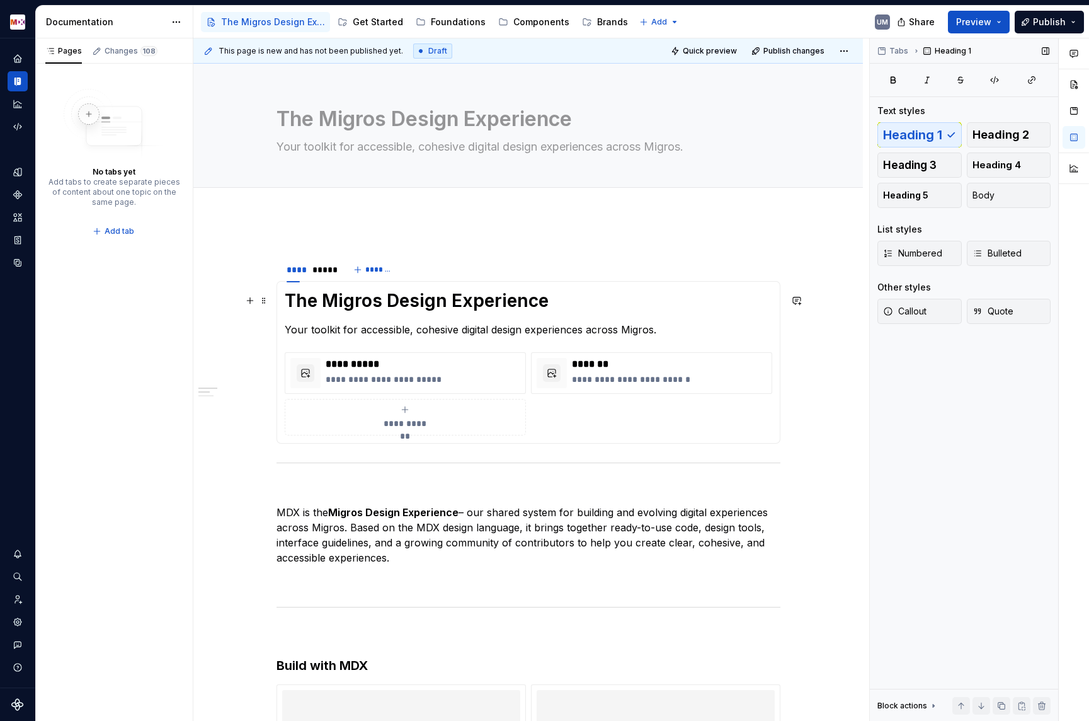
click at [362, 304] on h1 "The Migros Design Experience" at bounding box center [529, 300] width 488 height 23
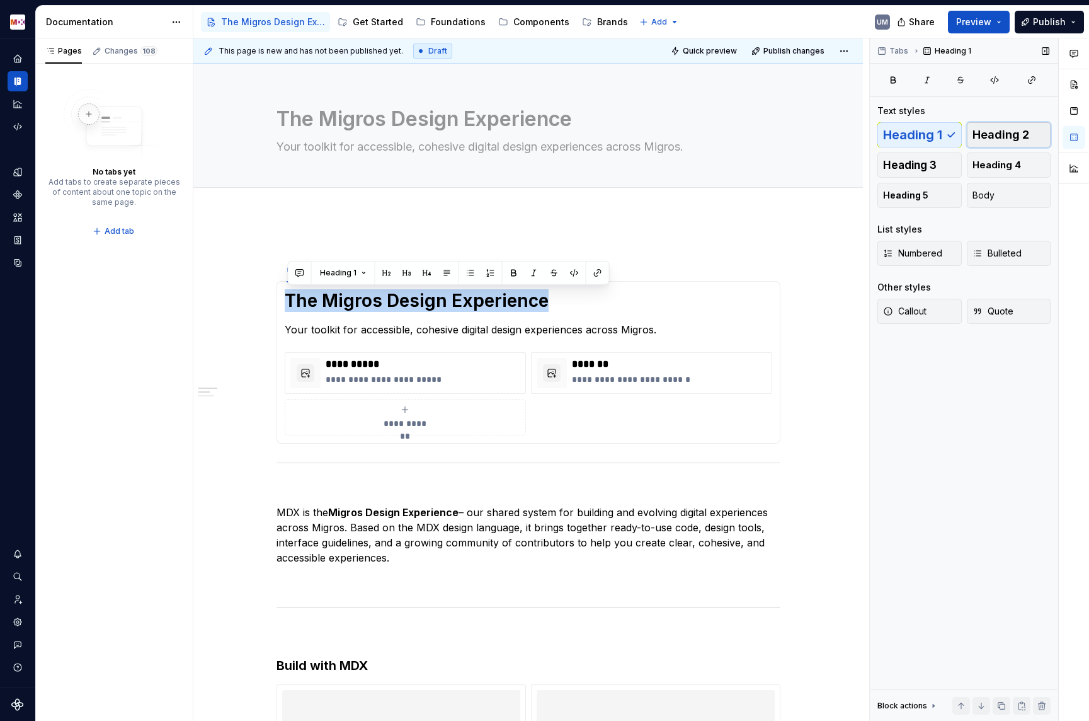
click at [1026, 127] on button "Heading 2" at bounding box center [1009, 134] width 84 height 25
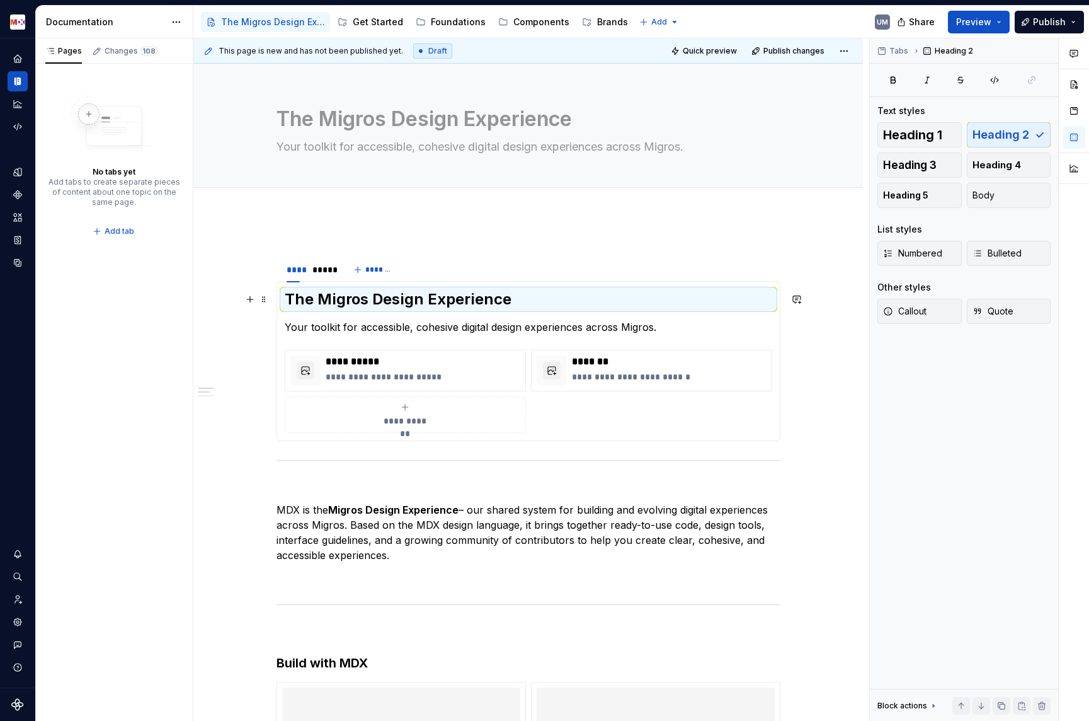
click at [430, 300] on h2 "The Migros Design Experience" at bounding box center [529, 299] width 488 height 20
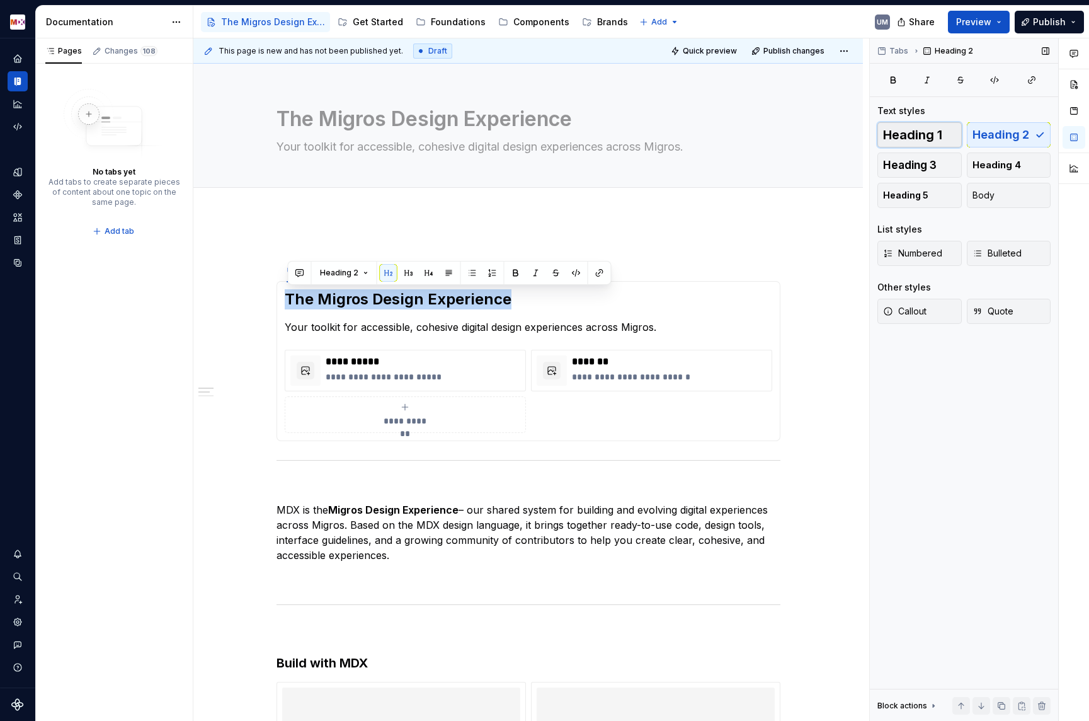
click at [931, 129] on span "Heading 1" at bounding box center [912, 135] width 59 height 13
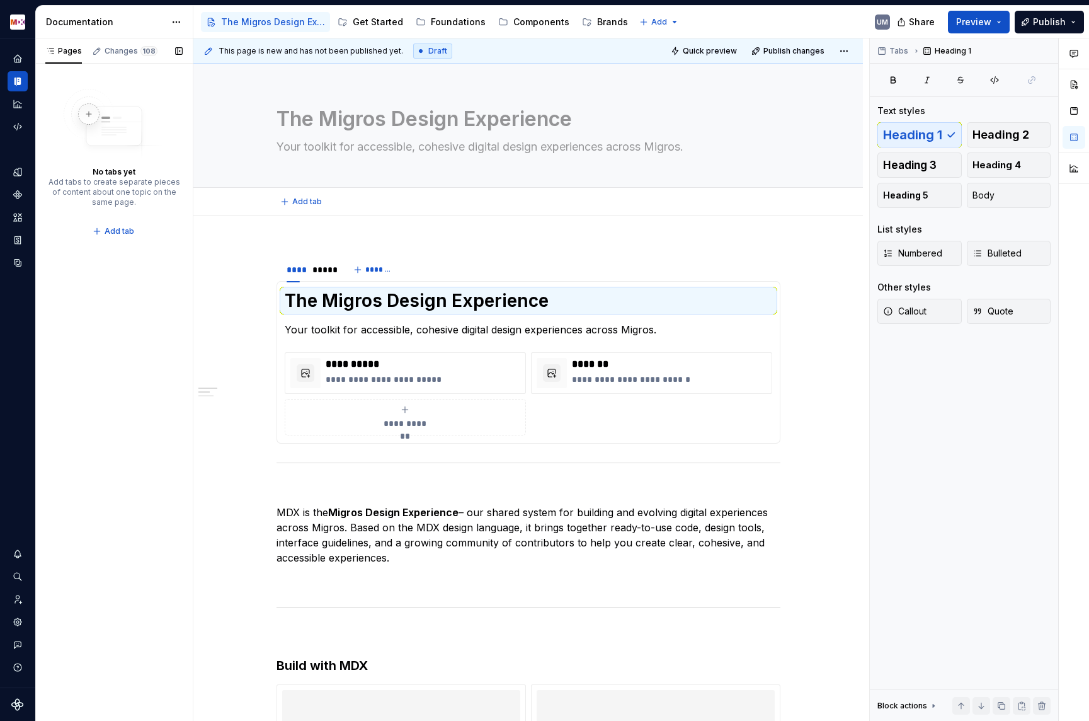
type textarea "*"
click at [16, 619] on icon "Settings" at bounding box center [17, 621] width 8 height 8
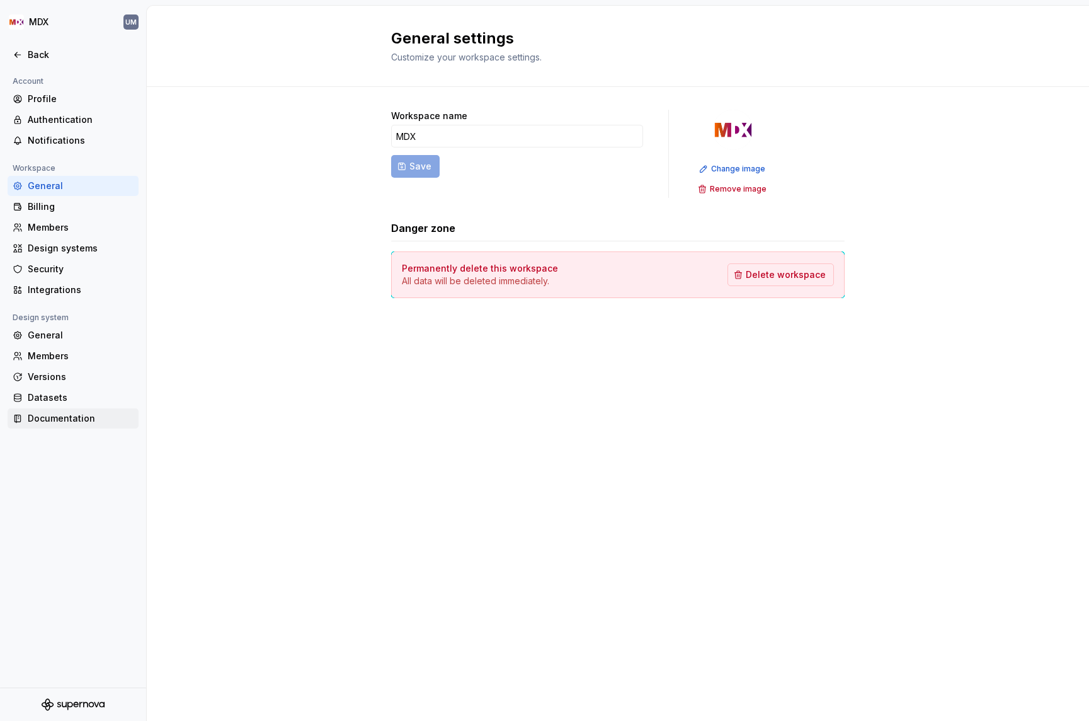
click at [66, 415] on div "Documentation" at bounding box center [81, 418] width 106 height 13
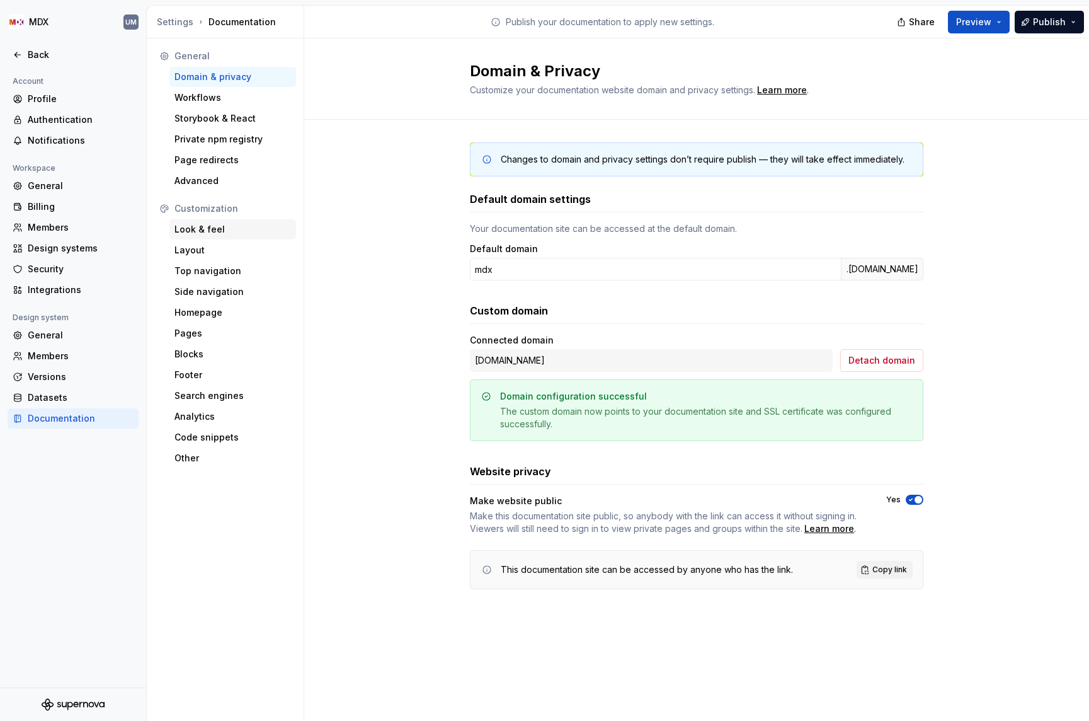
click at [220, 228] on div "Look & feel" at bounding box center [233, 229] width 117 height 13
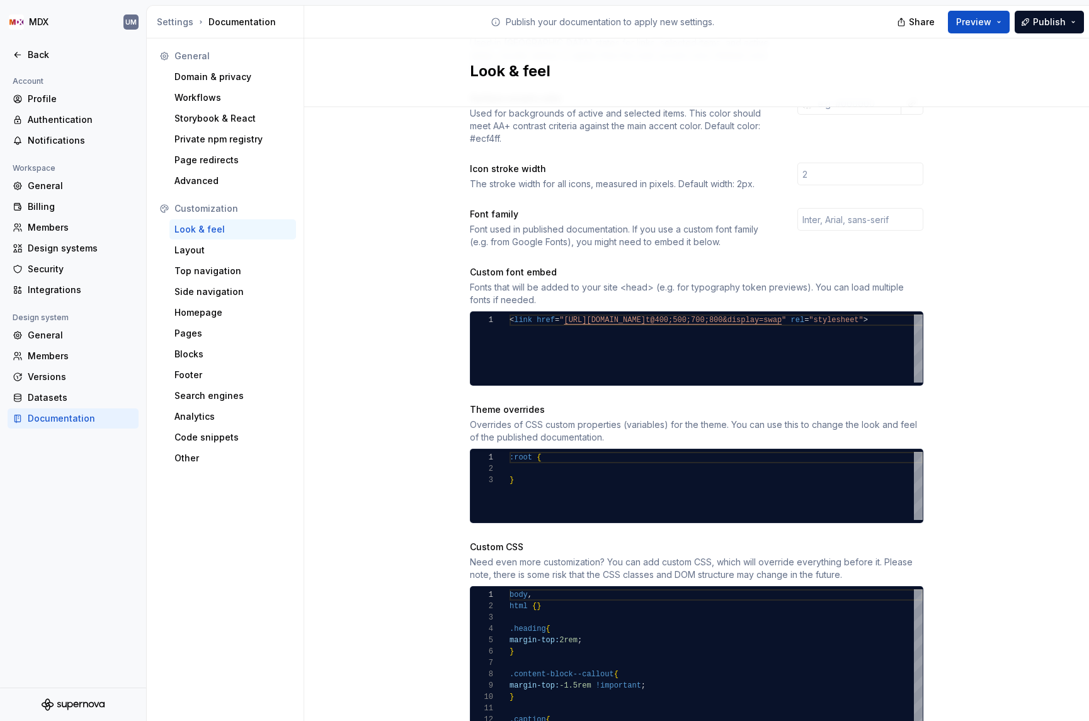
scroll to position [415, 0]
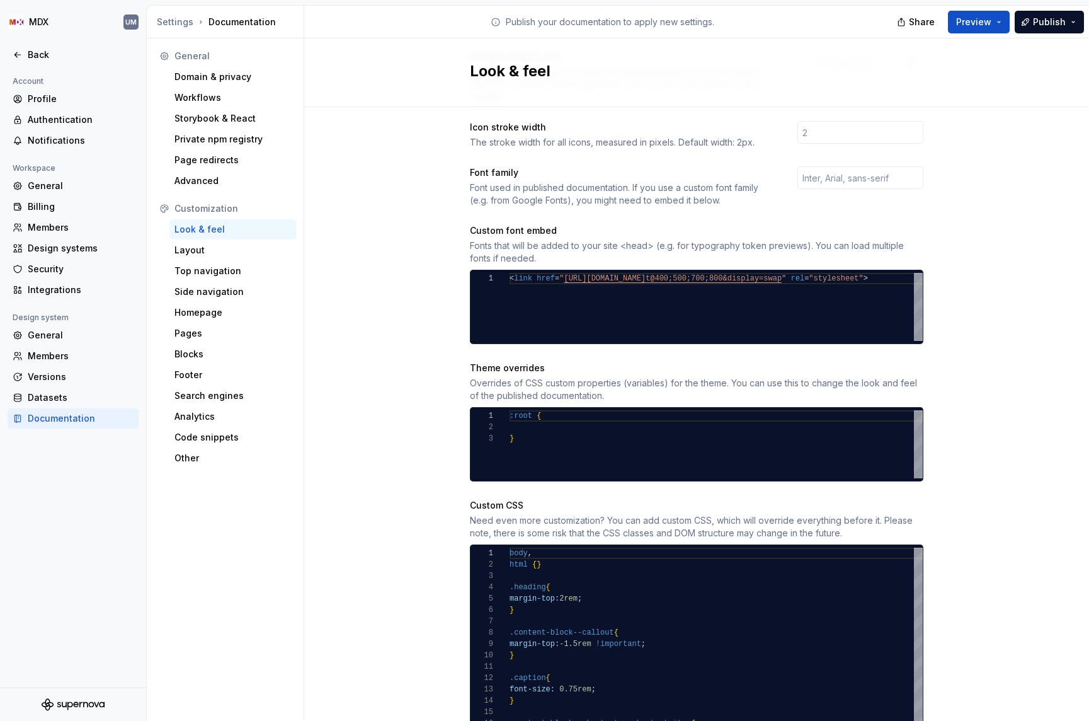
click at [426, 599] on div "Site logo A company logo that will be displayed on all pages on your documentat…" at bounding box center [696, 370] width 785 height 1354
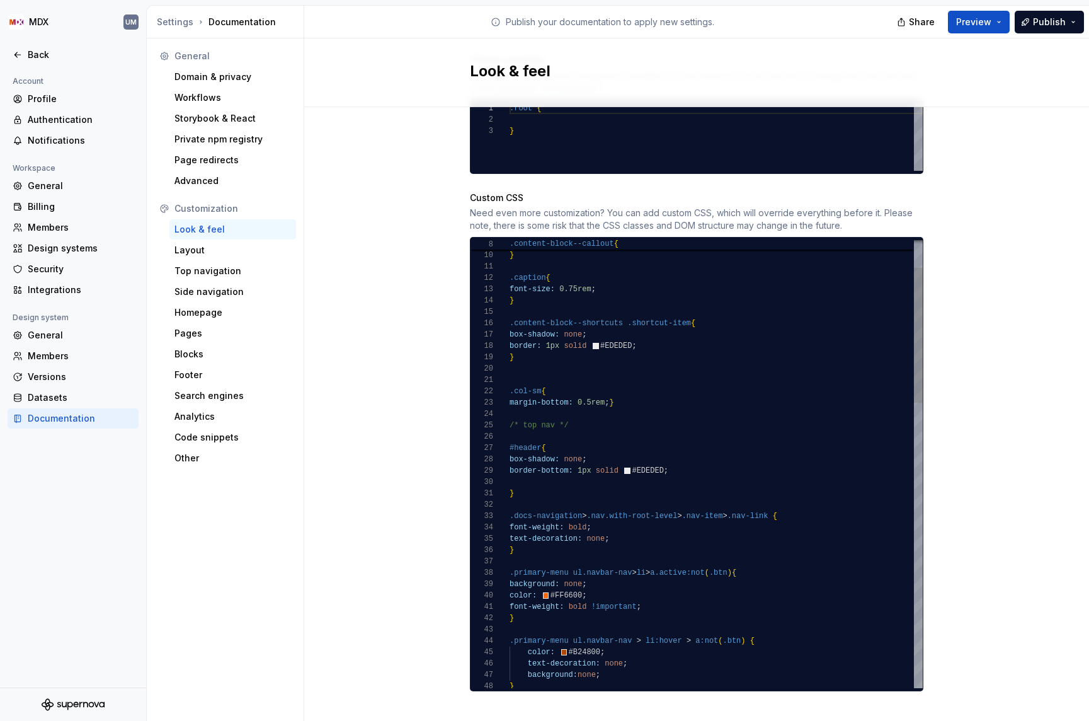
type textarea "**********"
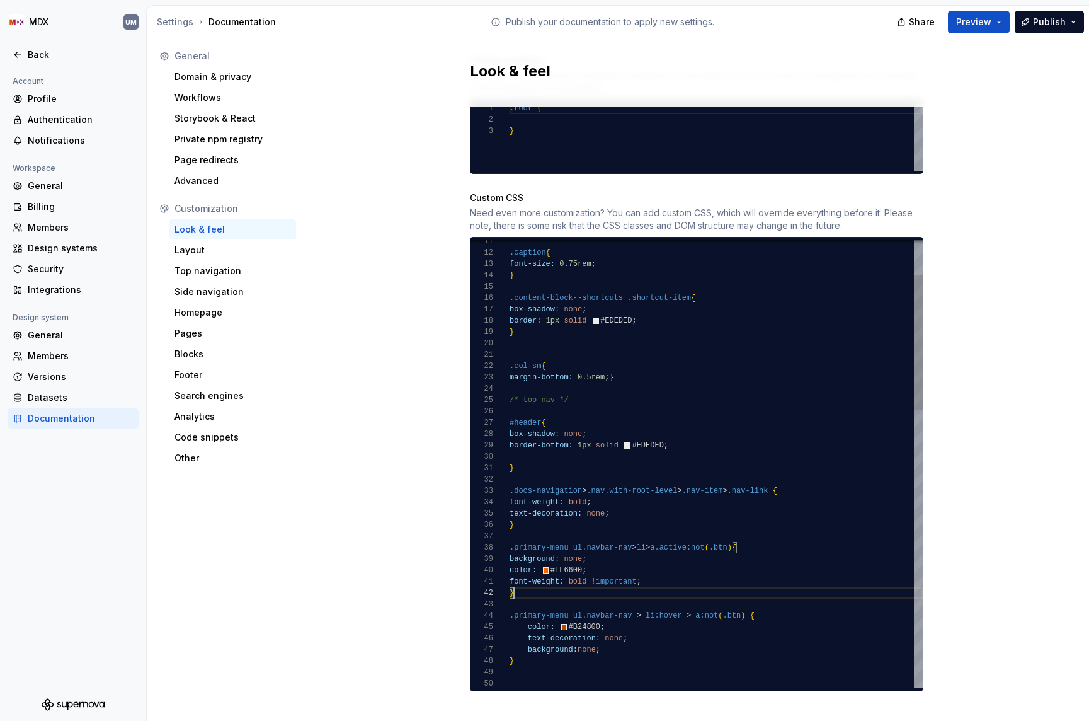
type textarea "*"
type textarea "**********"
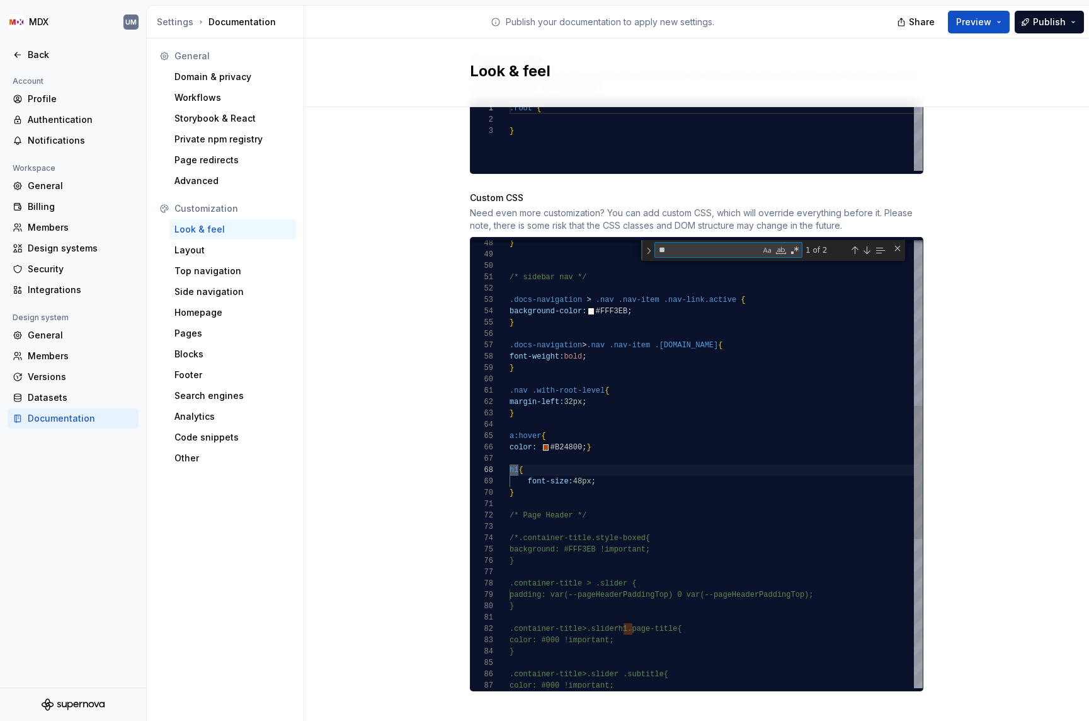
type textarea "**"
drag, startPoint x: 561, startPoint y: 488, endPoint x: 499, endPoint y: 460, distance: 67.9
click at [510, 460] on div "} /* sidebar nav */ .docs-navigation > .nav .nav-item .nav-link.active { backgr…" at bounding box center [716, 437] width 413 height 1506
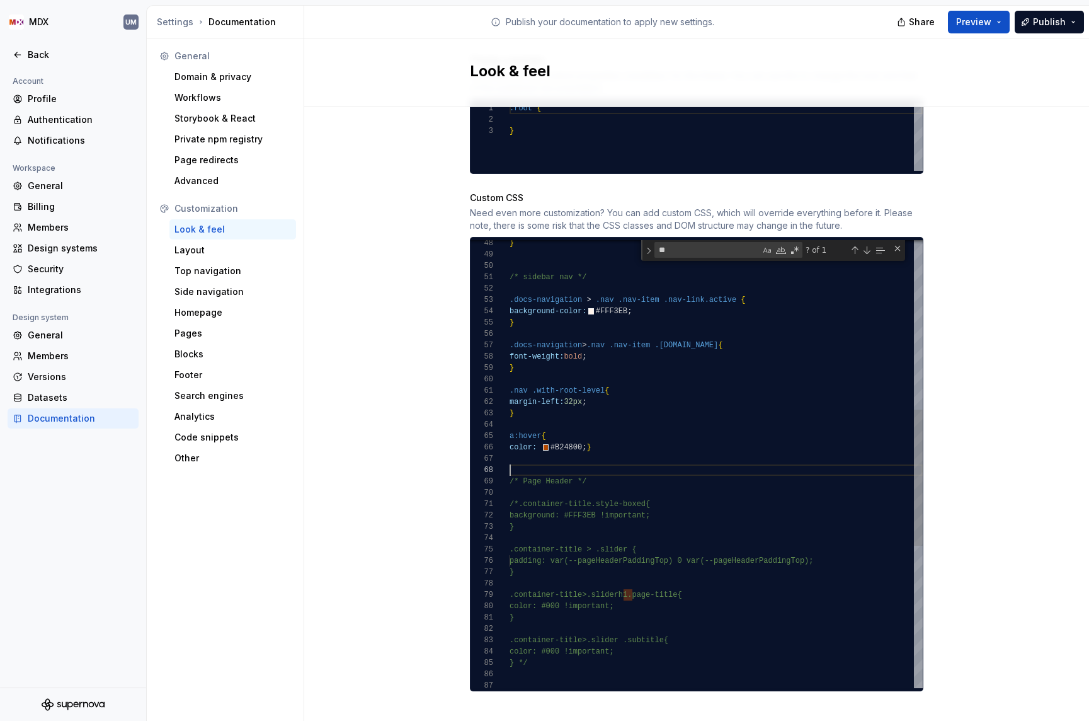
type textarea "**********"
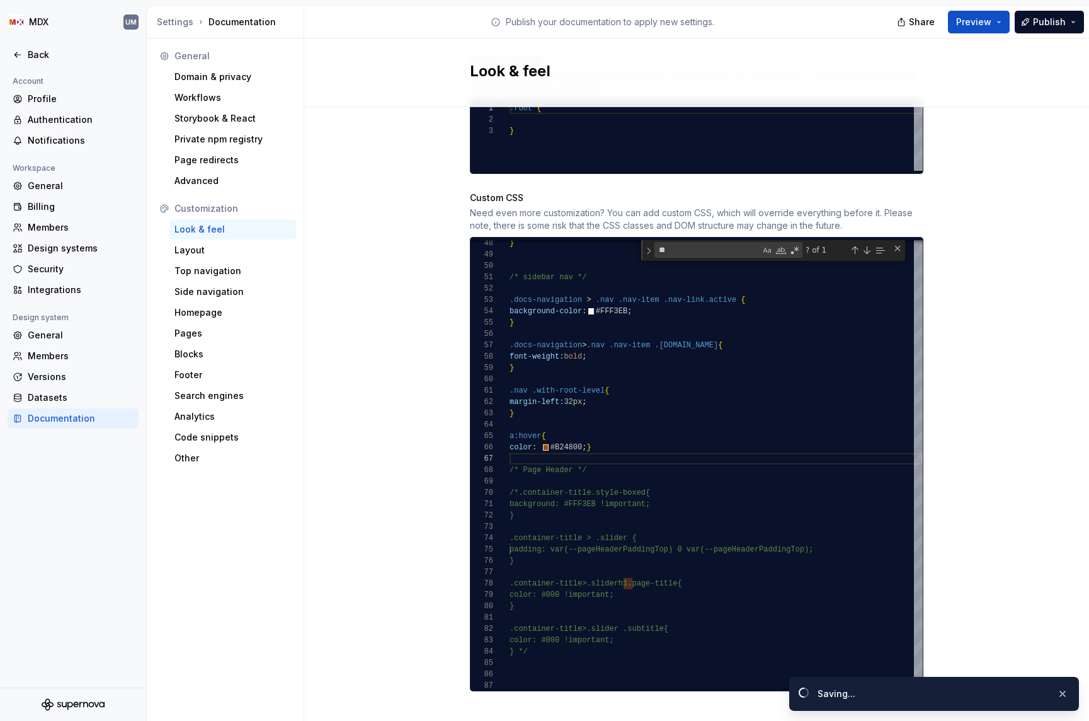
click at [963, 336] on div "Site logo A company logo that will be displayed on all pages on your documentat…" at bounding box center [696, 62] width 785 height 1354
click at [18, 53] on icon at bounding box center [18, 55] width 10 height 10
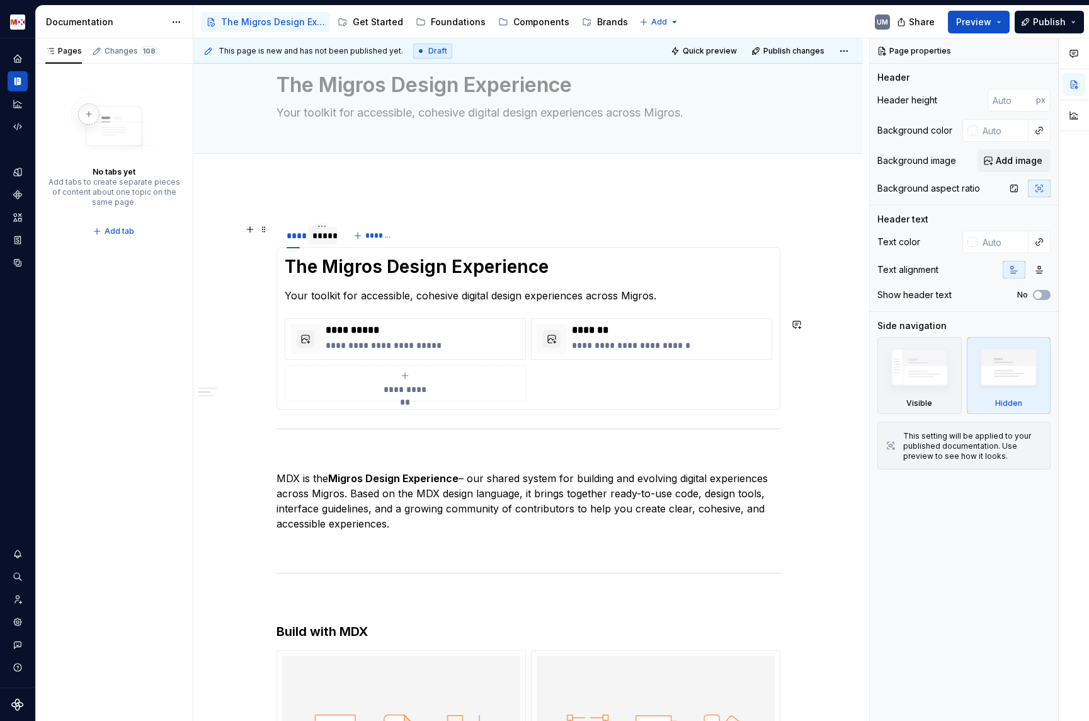
scroll to position [60, 0]
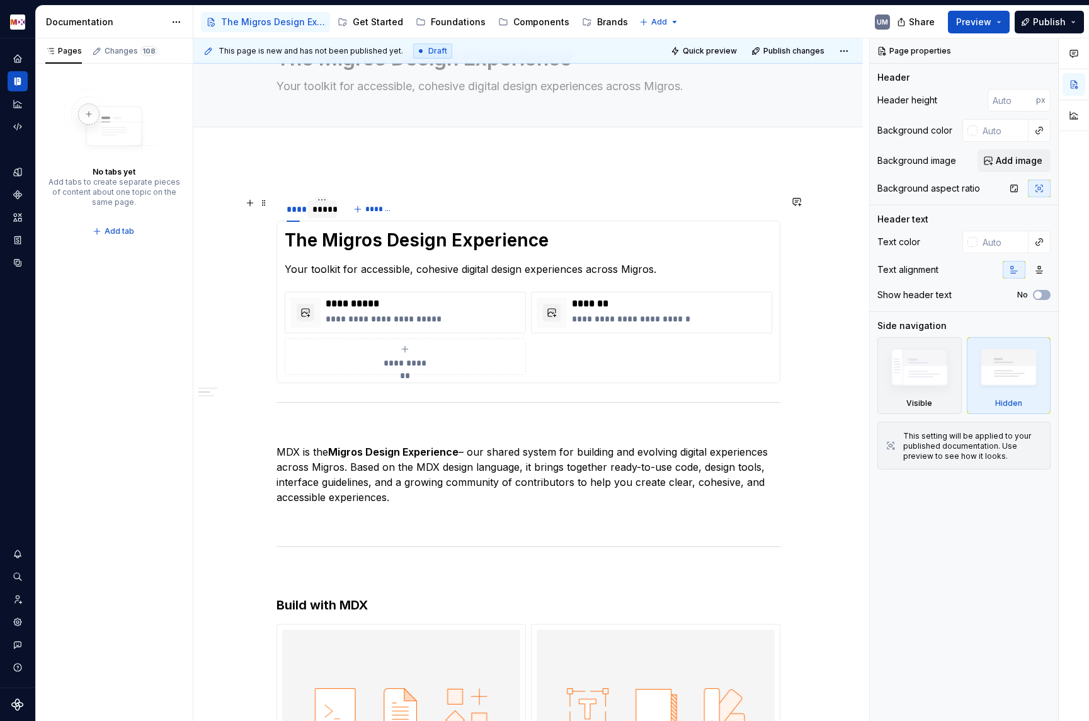
click at [323, 207] on div "*****" at bounding box center [323, 209] width 20 height 13
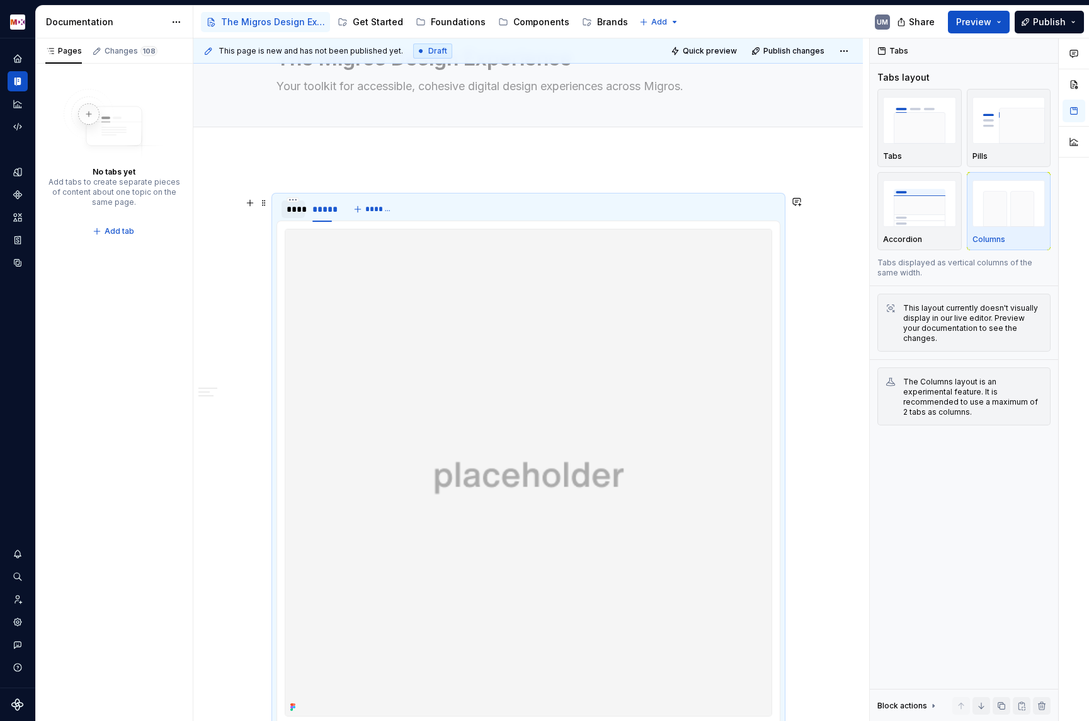
click at [292, 210] on div "****" at bounding box center [293, 209] width 13 height 13
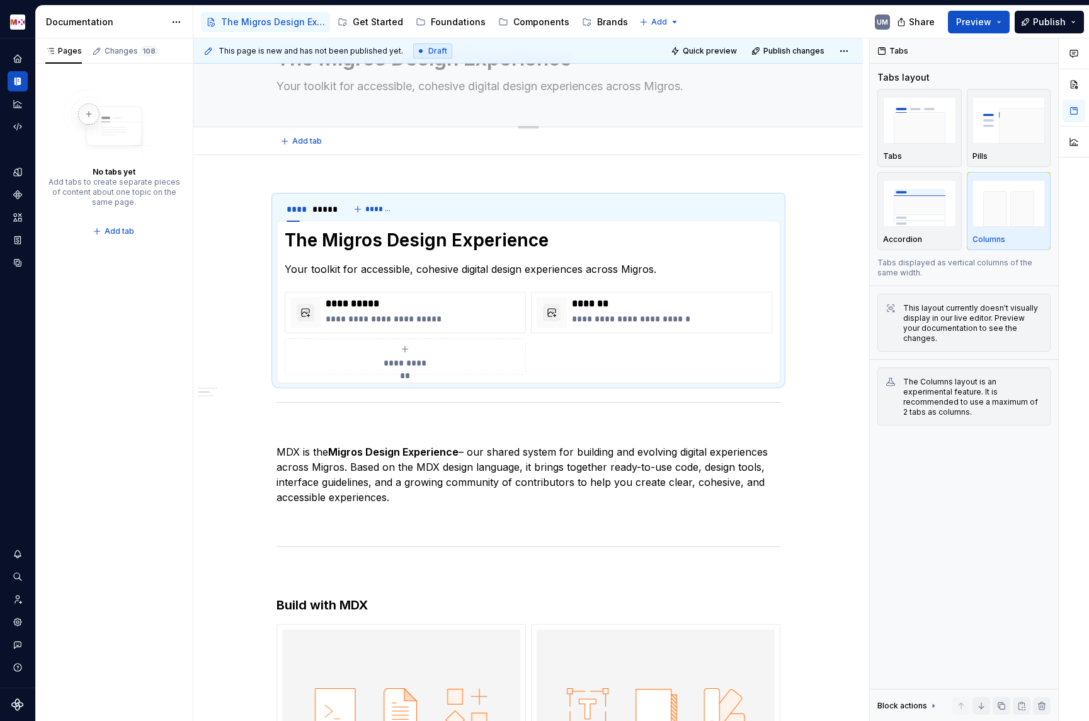
click at [665, 121] on div "The Migros Design Experience Your toolkit for accessible, cohesive digital desi…" at bounding box center [529, 64] width 504 height 123
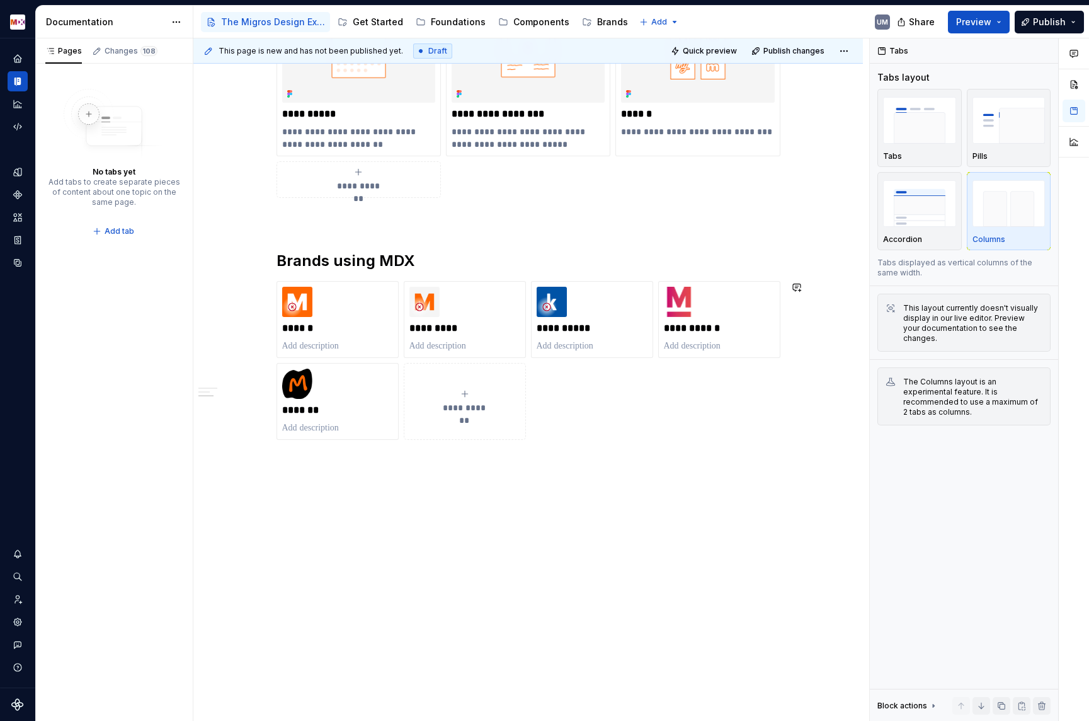
scroll to position [954, 0]
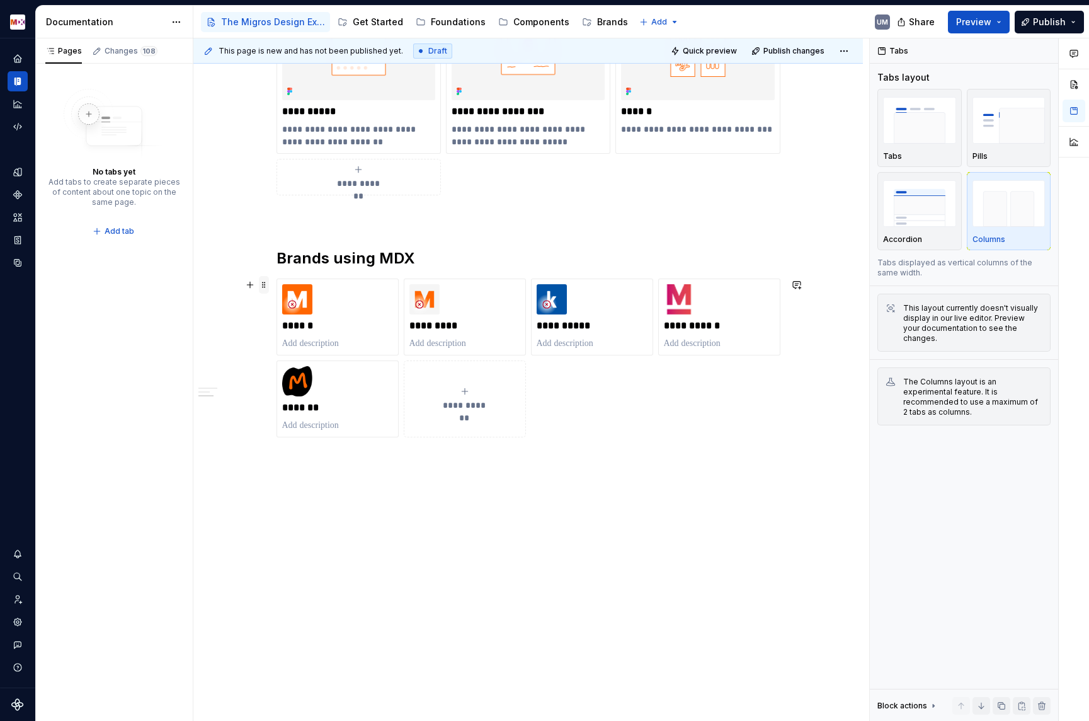
click at [266, 291] on span at bounding box center [264, 285] width 10 height 18
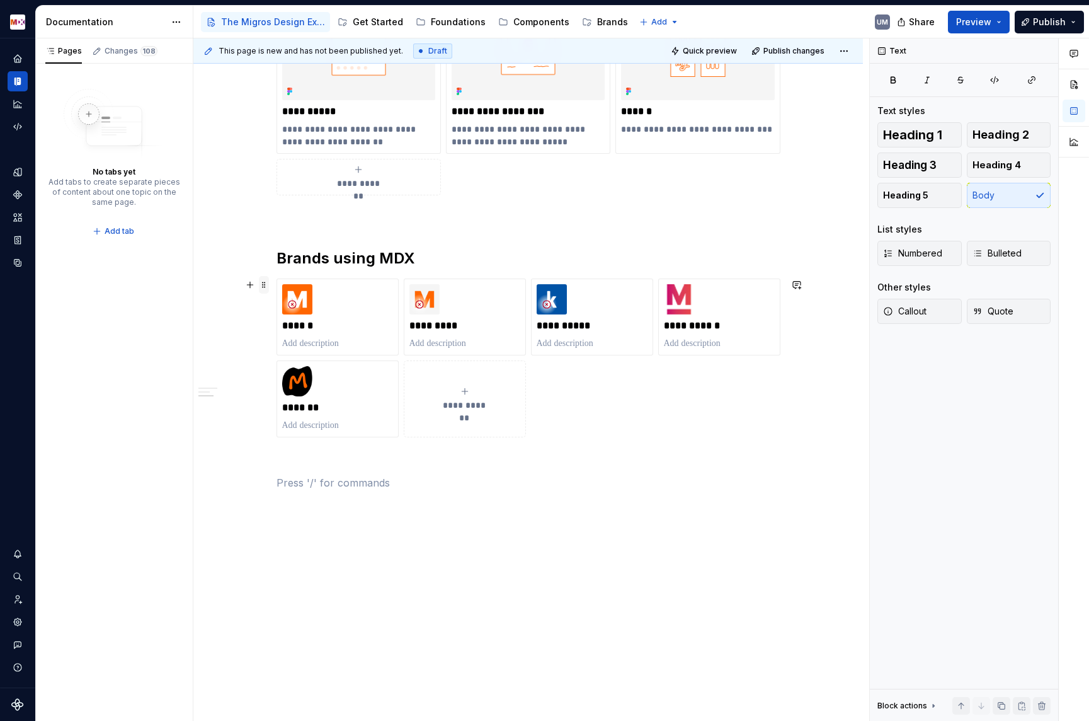
click at [261, 285] on span at bounding box center [264, 285] width 10 height 18
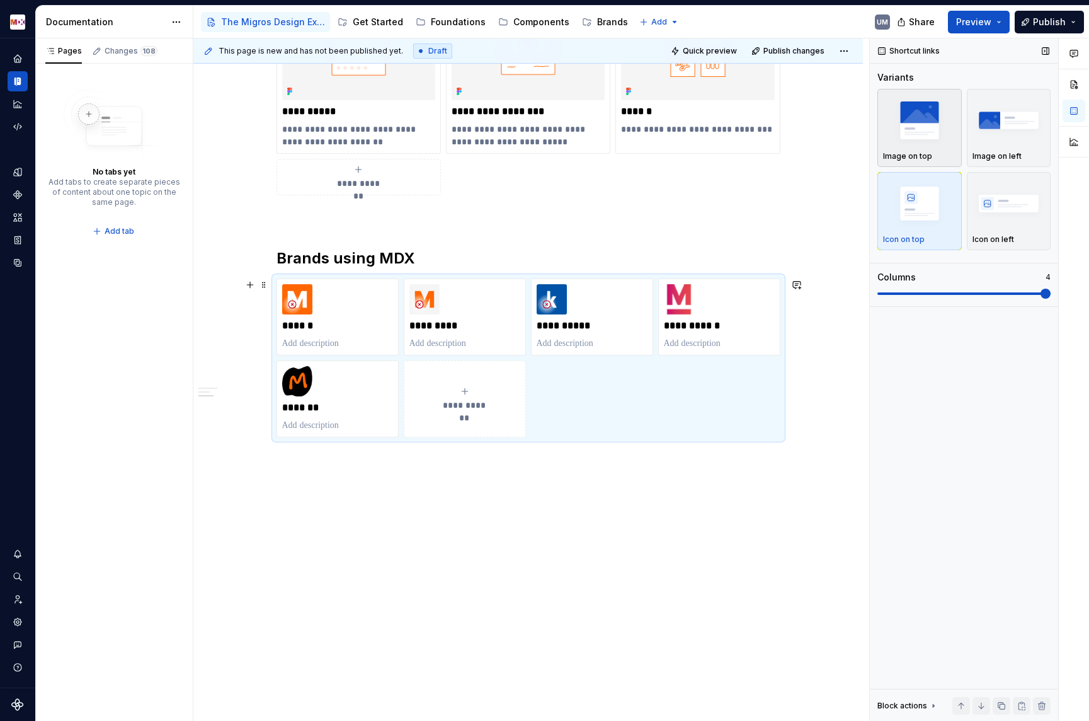
click at [894, 130] on img "button" at bounding box center [919, 120] width 73 height 46
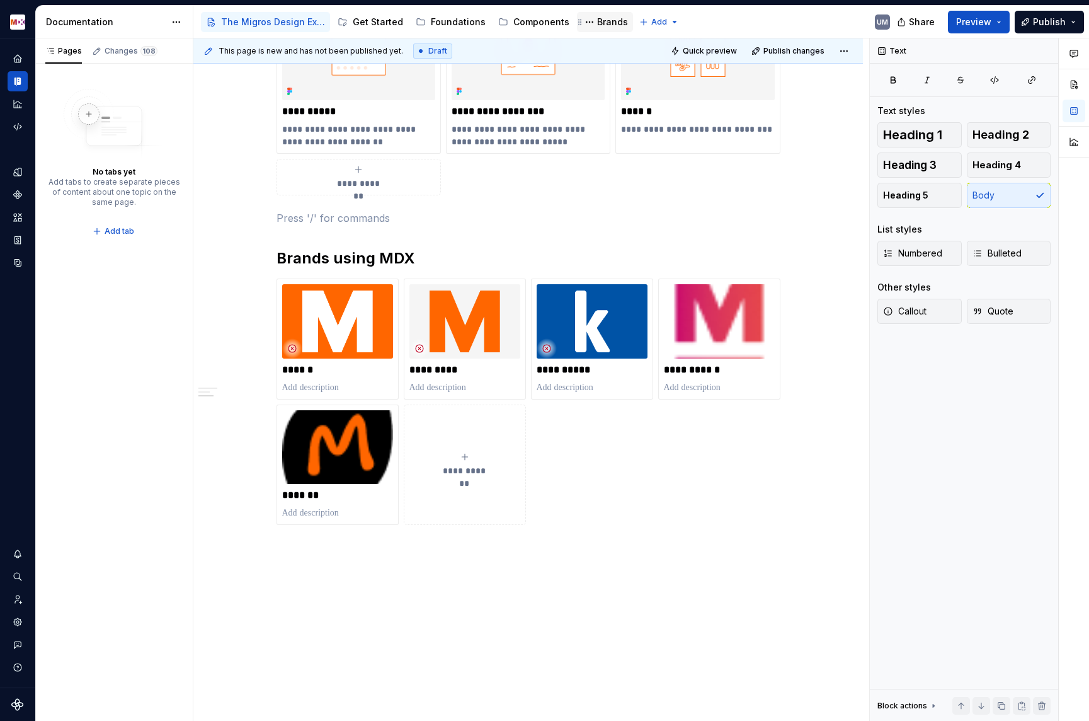
click at [607, 23] on div "Brands" at bounding box center [612, 22] width 31 height 13
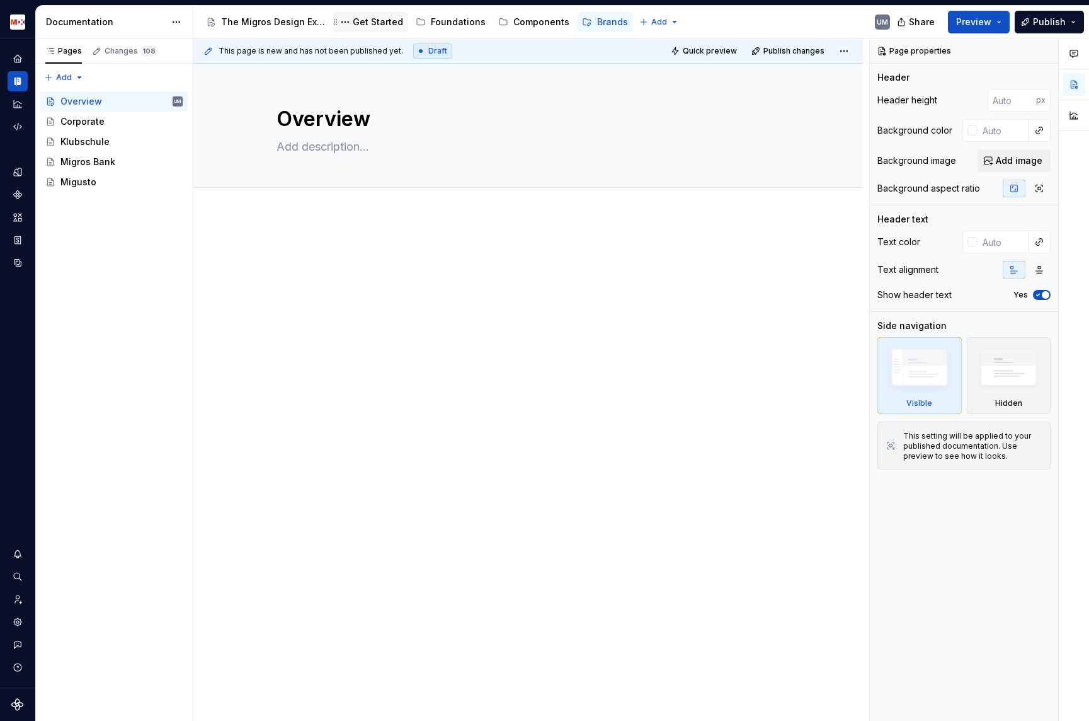
click at [383, 25] on div "Get Started" at bounding box center [378, 22] width 50 height 13
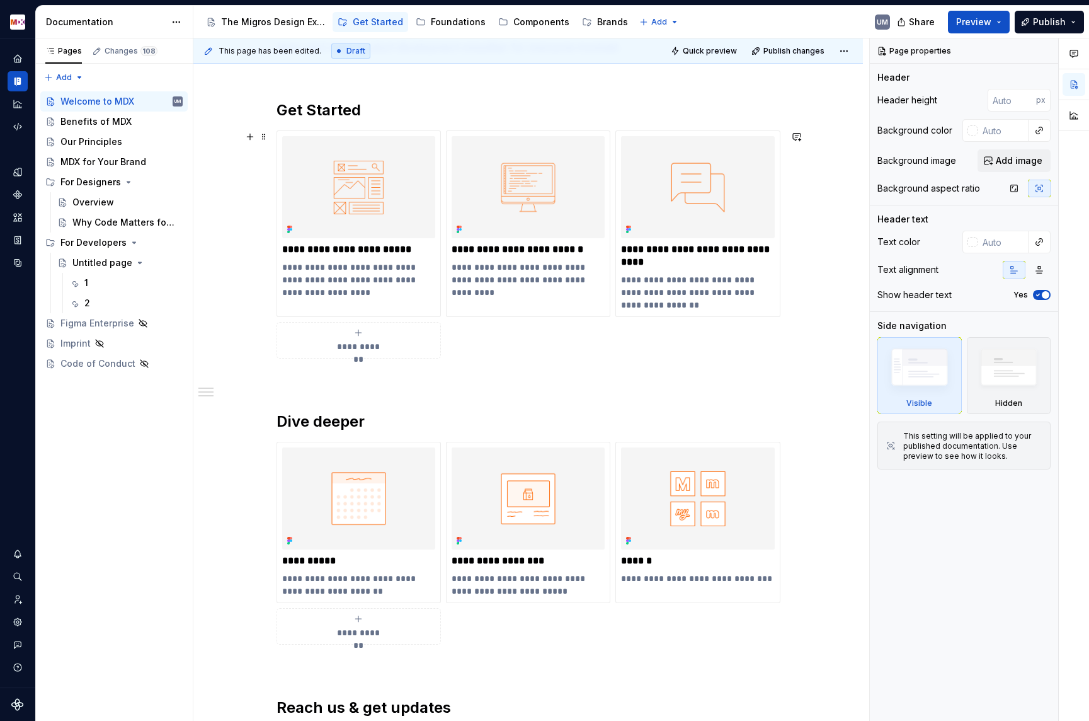
scroll to position [405, 0]
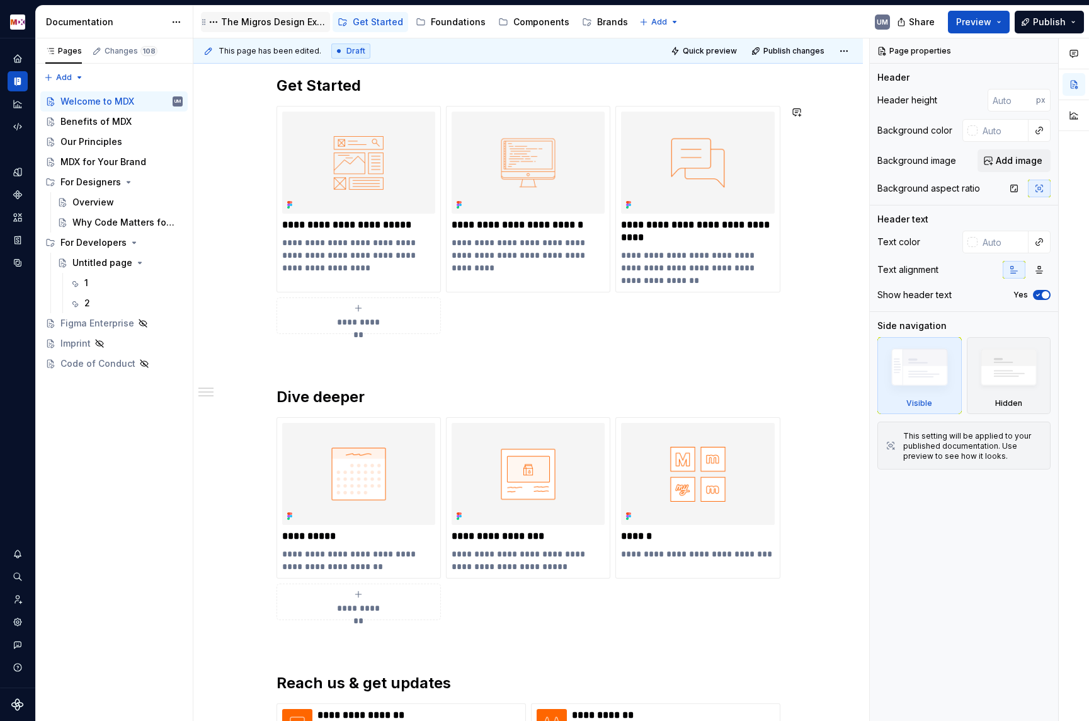
click at [278, 21] on div "The Migros Design Experience" at bounding box center [273, 22] width 104 height 13
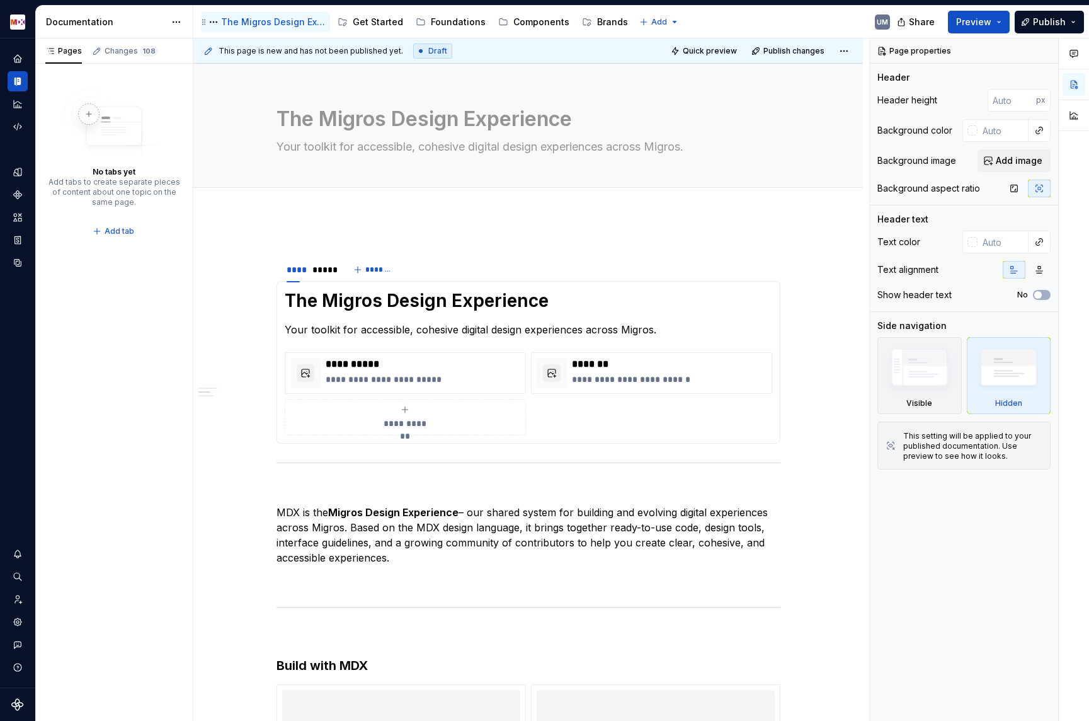
click at [263, 18] on div "The Migros Design Experience" at bounding box center [273, 22] width 104 height 13
click at [215, 18] on button "Page tree" at bounding box center [213, 21] width 15 height 15
type textarea "*"
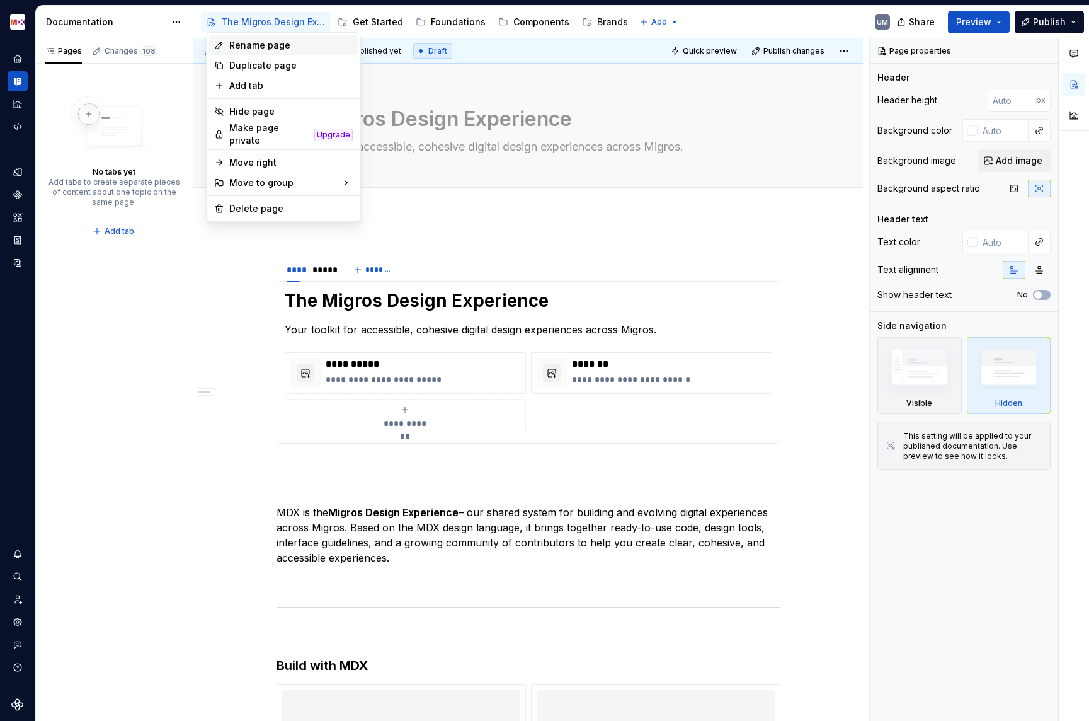
click at [244, 42] on div "Rename page" at bounding box center [290, 45] width 123 height 13
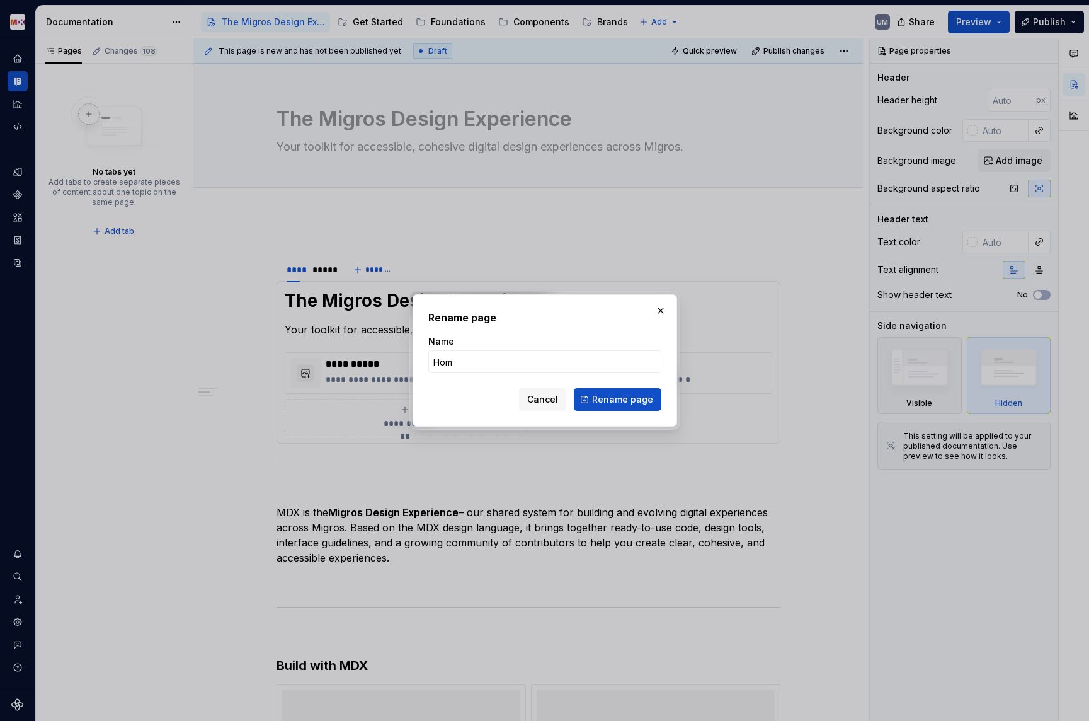
type input "Home"
click button "Rename page" at bounding box center [618, 399] width 88 height 23
type textarea "*"
type textarea "Home"
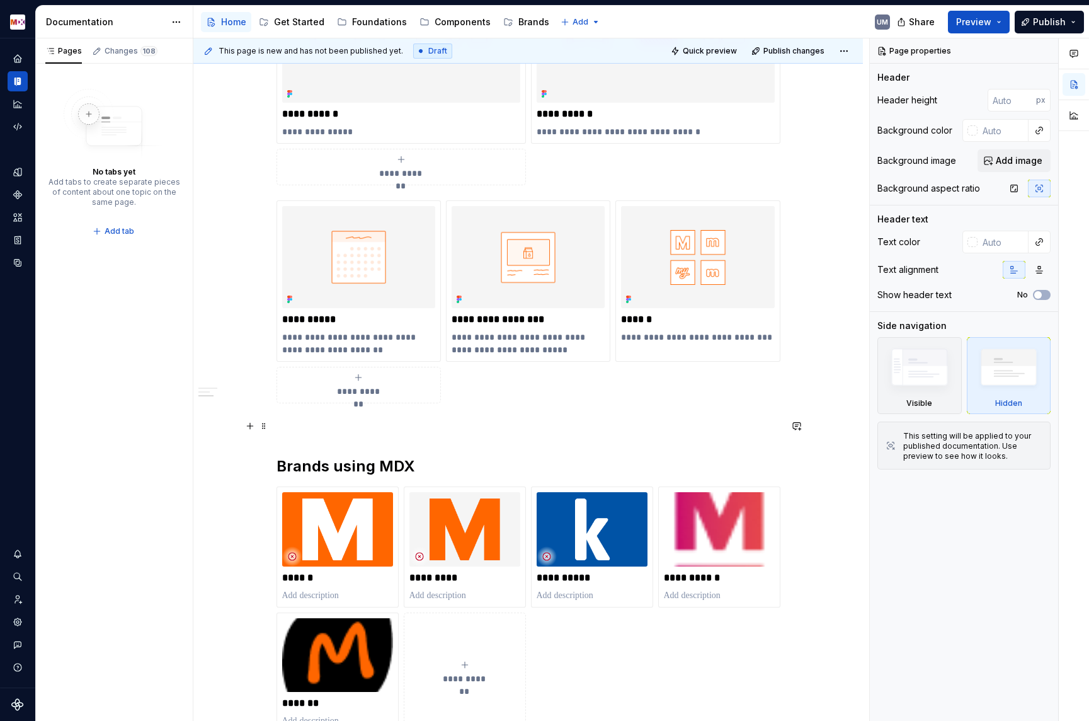
scroll to position [934, 0]
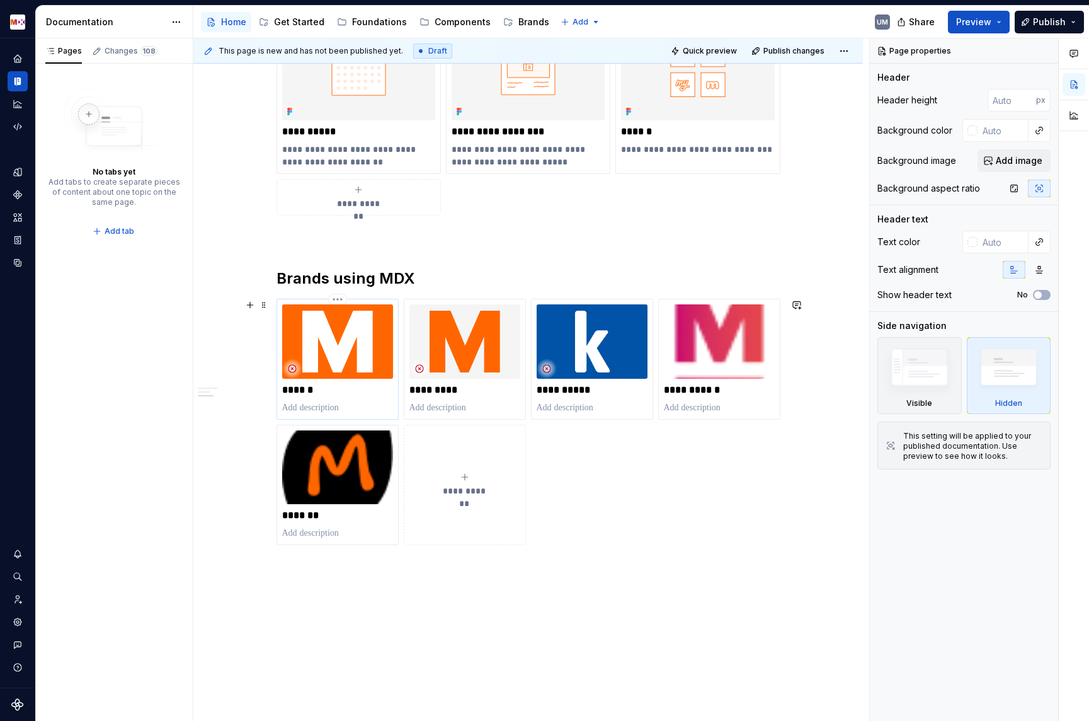
click at [341, 364] on img at bounding box center [337, 341] width 111 height 74
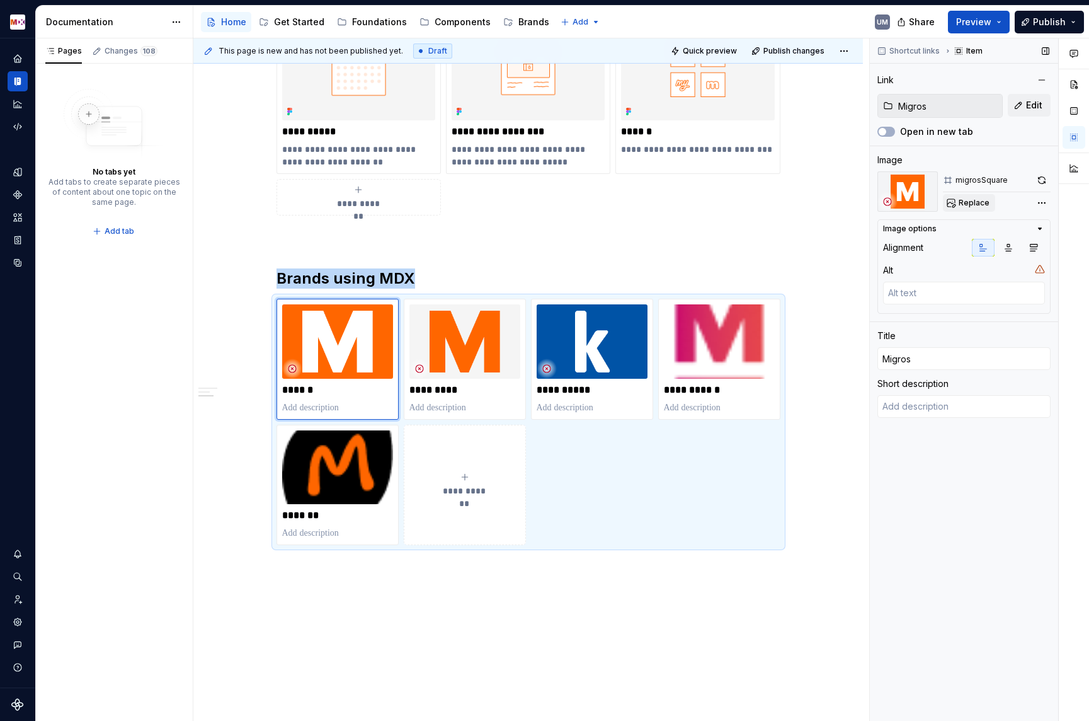
click at [975, 202] on span "Replace" at bounding box center [974, 203] width 31 height 10
type textarea "*"
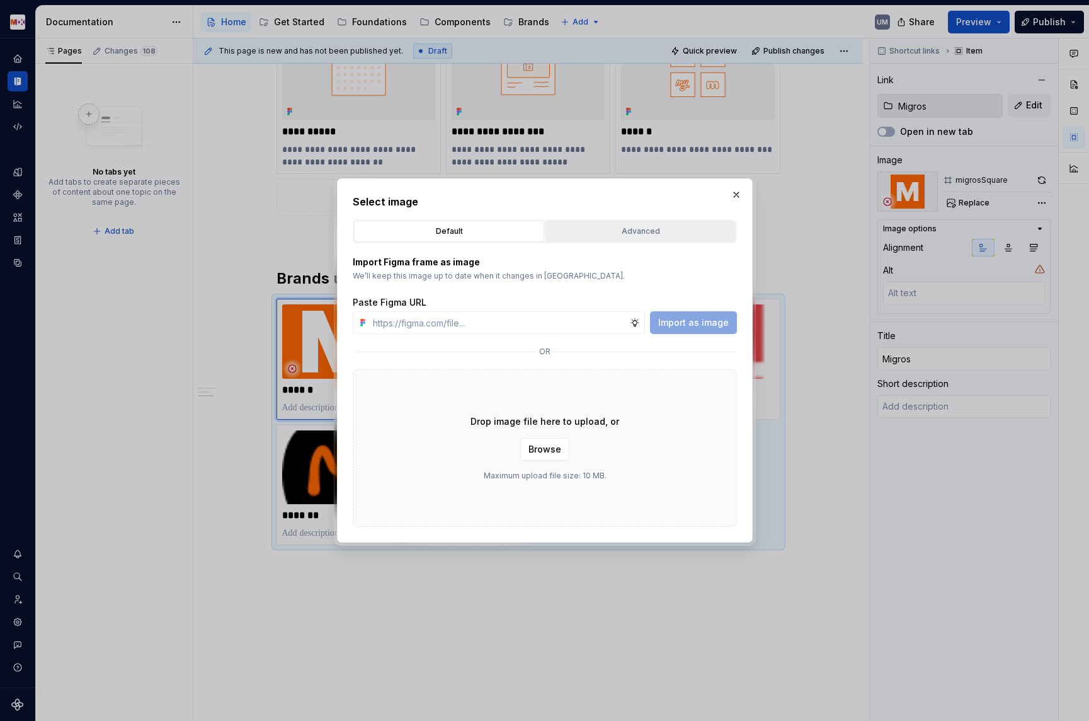
click at [633, 229] on div "Advanced" at bounding box center [640, 231] width 181 height 13
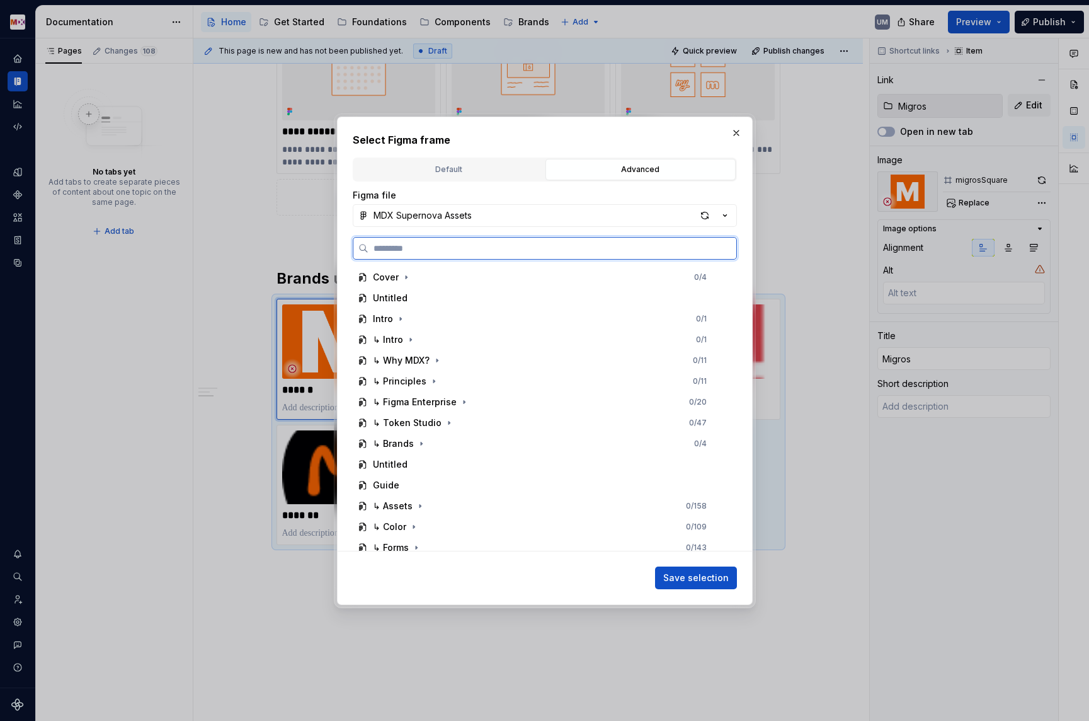
click at [515, 253] on input "search" at bounding box center [553, 248] width 368 height 13
type input "**********"
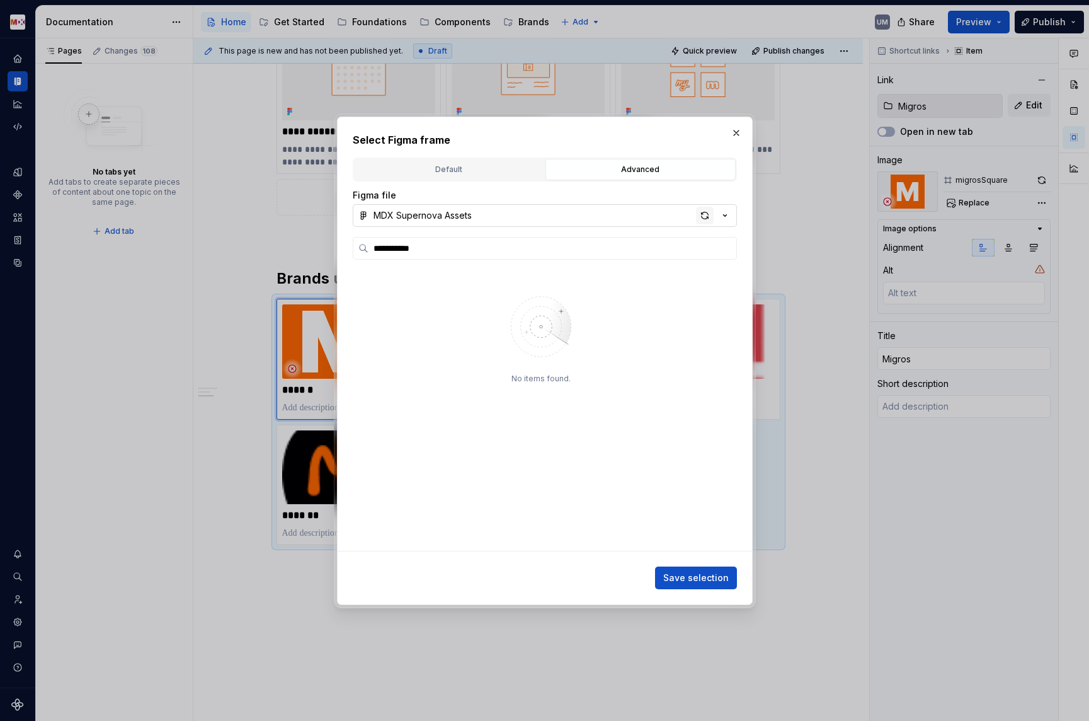
click at [705, 217] on div "button" at bounding box center [705, 216] width 18 height 18
type textarea "*"
type input "**********"
click at [640, 207] on button "MDX Supernova Assets" at bounding box center [545, 215] width 384 height 23
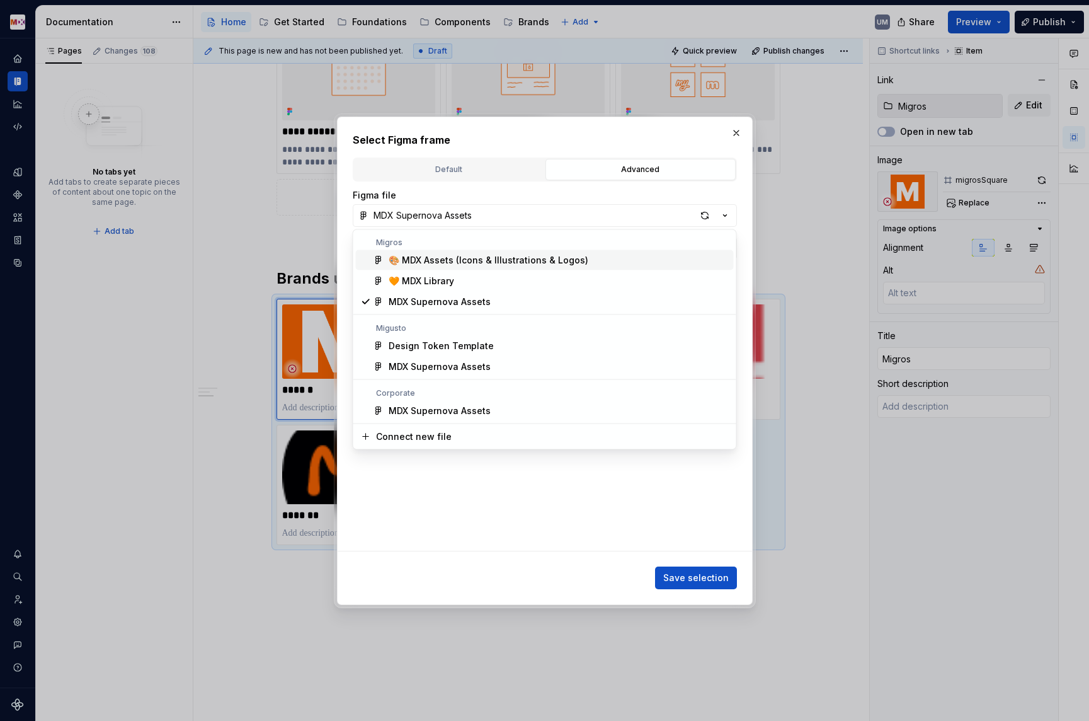
click at [707, 214] on div "**********" at bounding box center [544, 360] width 1089 height 721
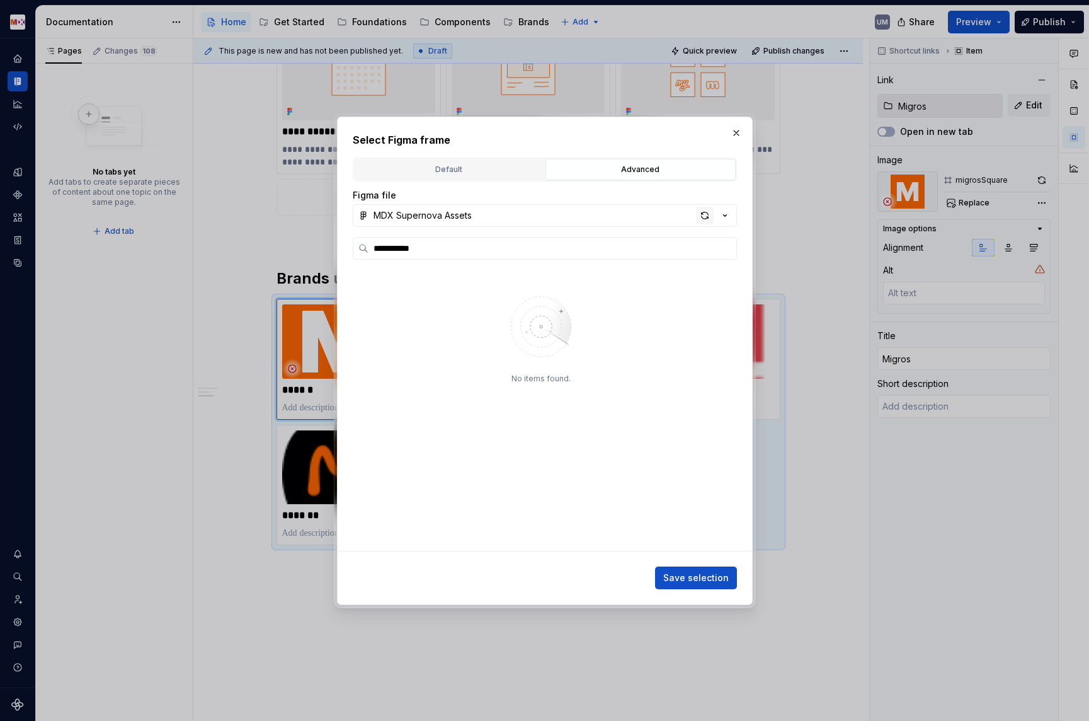
click at [702, 214] on div "button" at bounding box center [705, 216] width 18 height 18
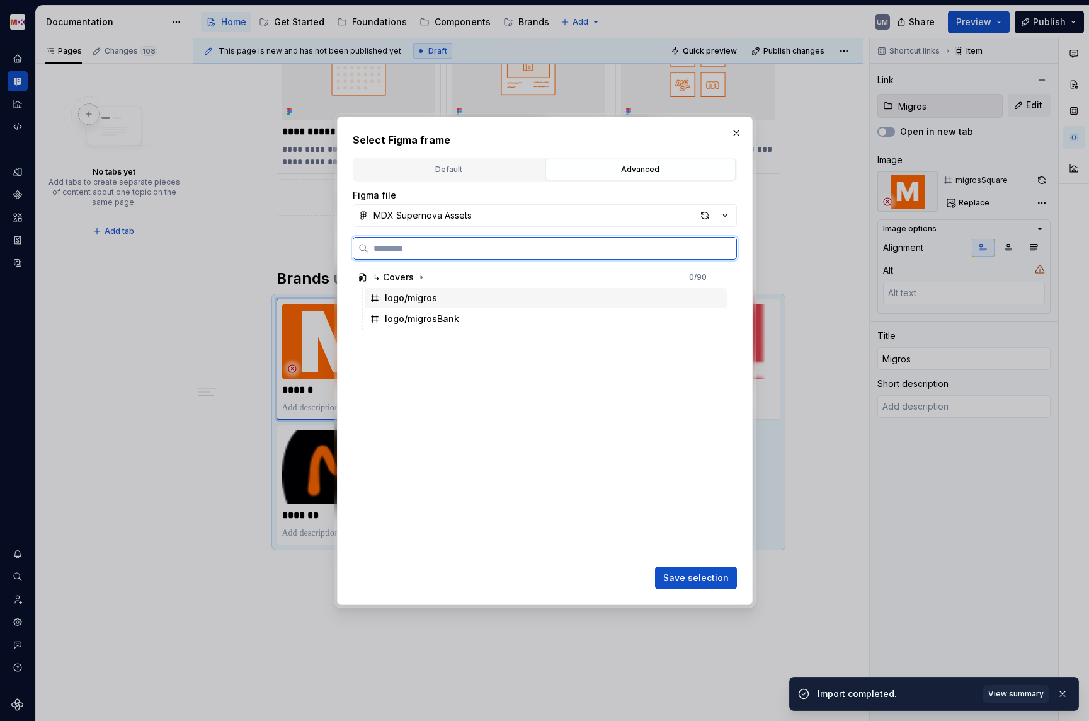
click at [433, 299] on div "logo/migros" at bounding box center [411, 298] width 52 height 13
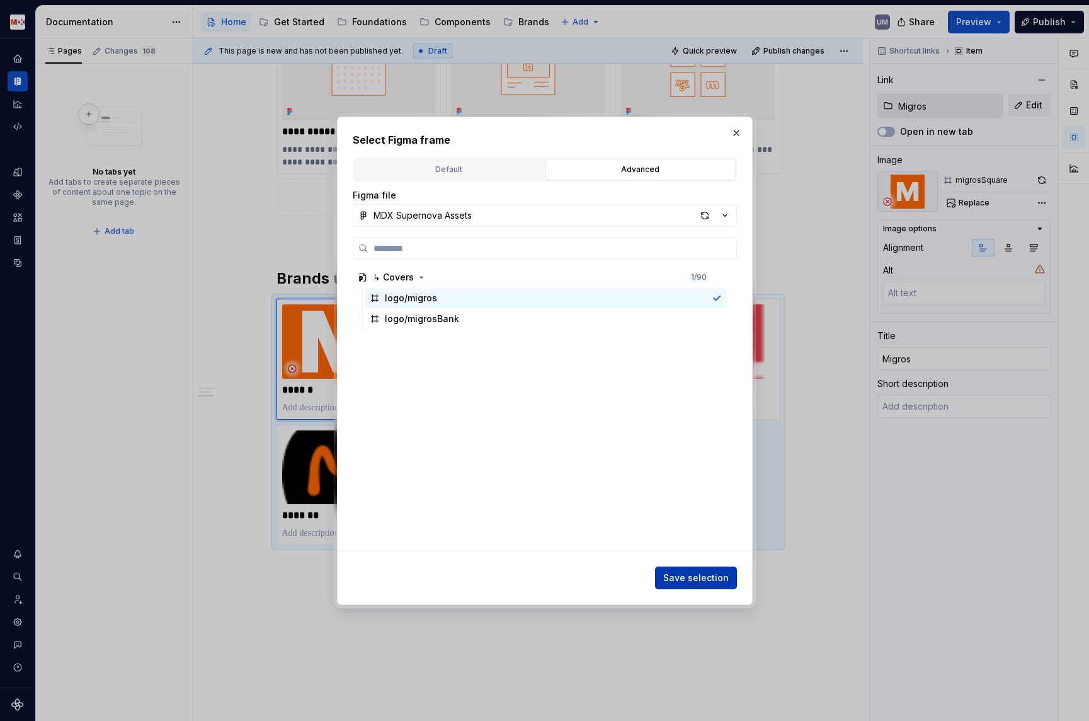
click at [692, 574] on span "Save selection" at bounding box center [696, 577] width 66 height 13
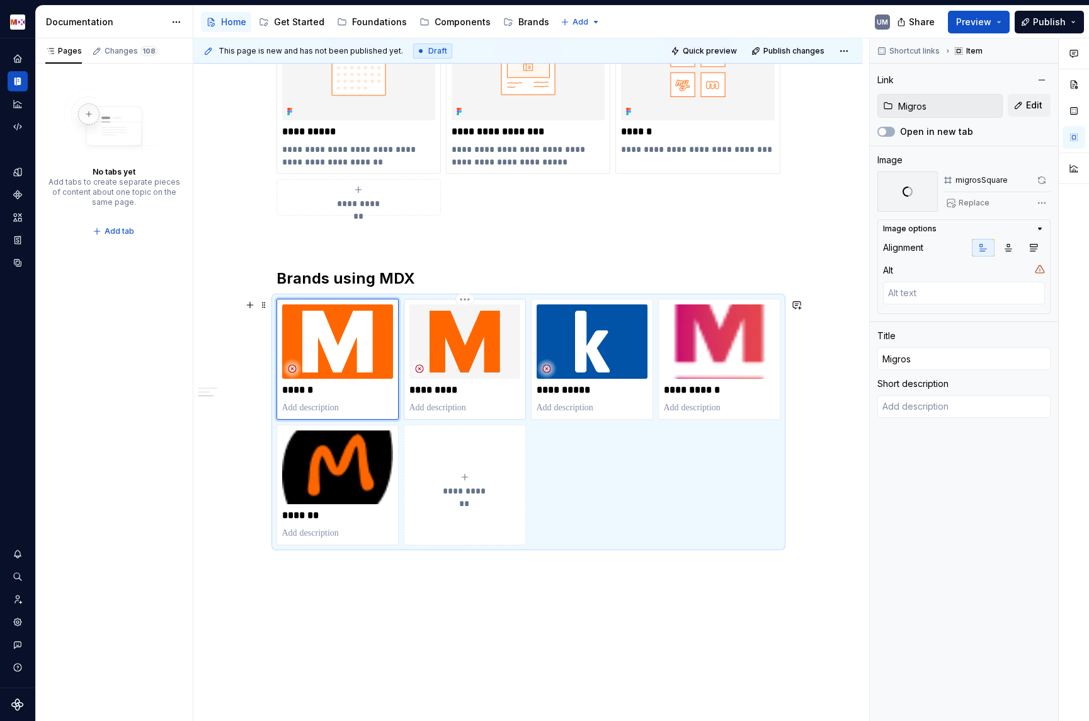
type textarea "*"
type input "Brands / Corporate"
type input "Corporate"
click at [496, 353] on img at bounding box center [465, 341] width 111 height 74
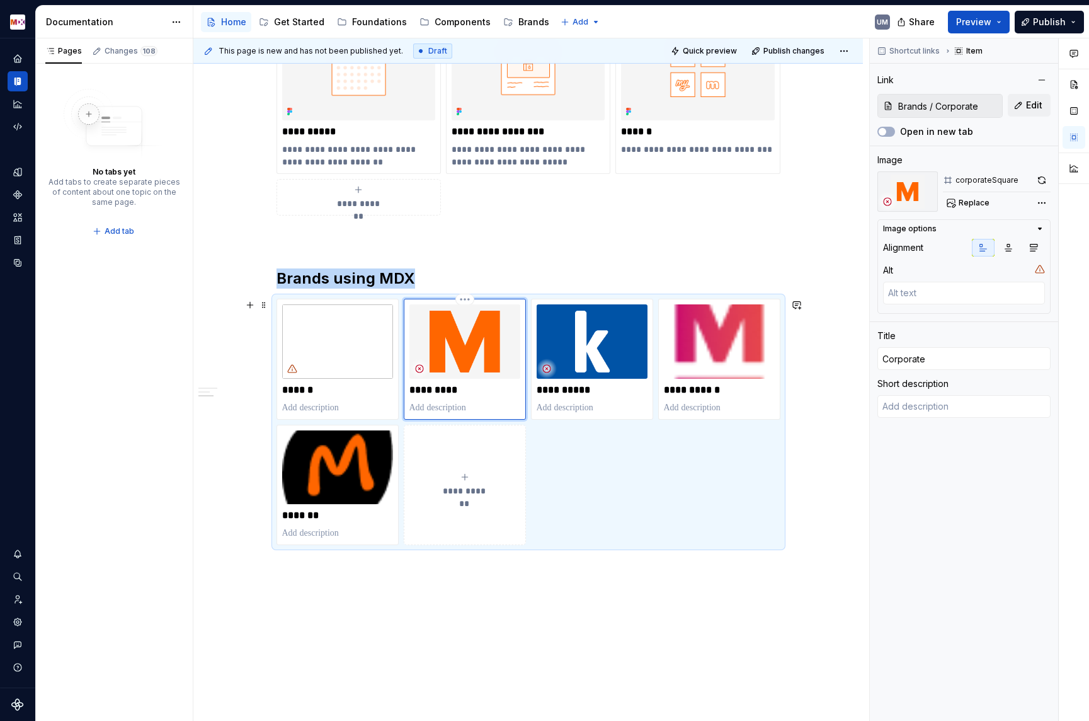
click at [468, 353] on img at bounding box center [465, 341] width 111 height 74
click at [987, 199] on span "Replace" at bounding box center [974, 203] width 31 height 10
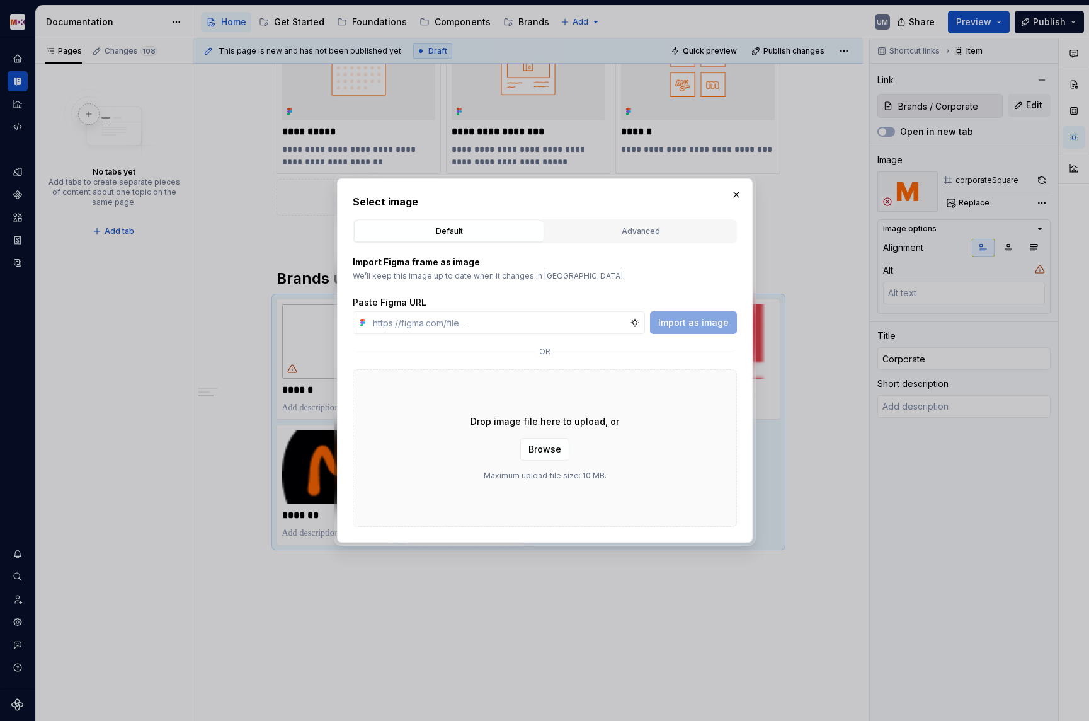
type textarea "*"
click at [731, 227] on button "Advanced" at bounding box center [641, 231] width 190 height 21
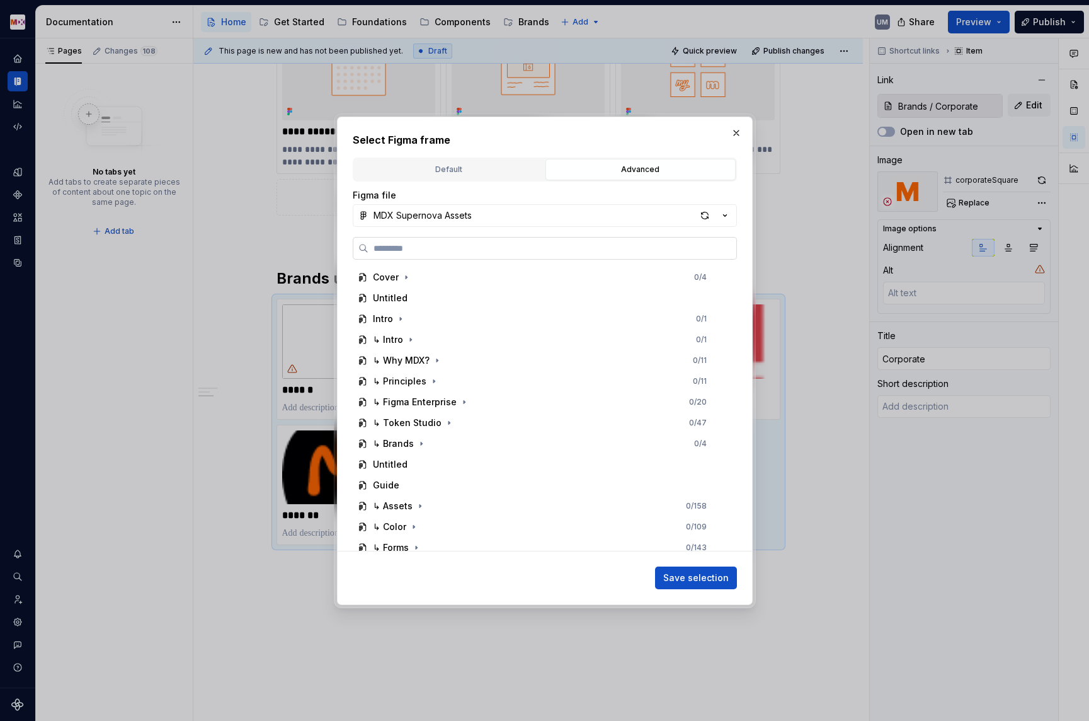
click at [462, 248] on input "search" at bounding box center [553, 248] width 368 height 13
paste input "**********"
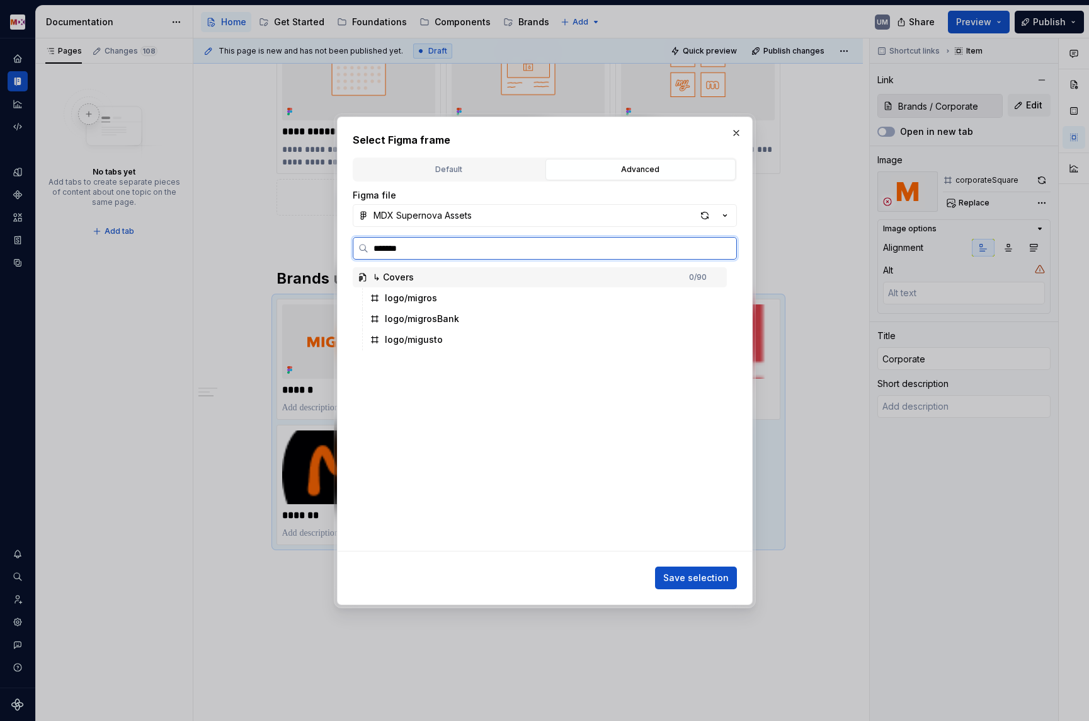
type input "********"
click at [428, 294] on div "logo/cor p" at bounding box center [546, 298] width 362 height 20
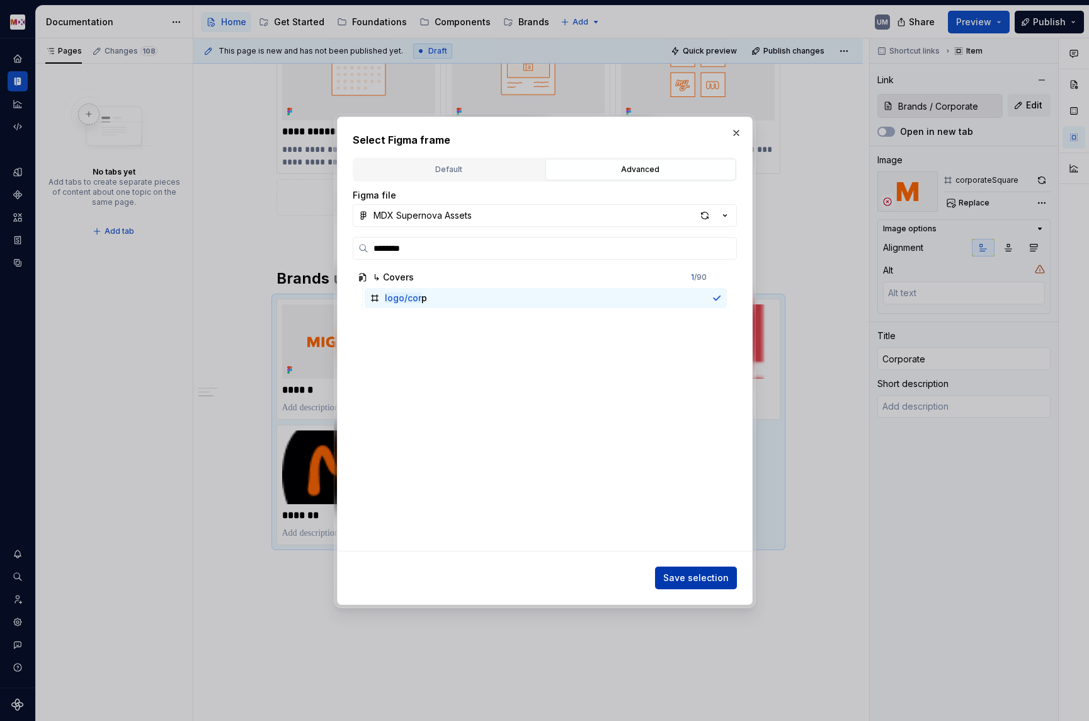
click at [699, 578] on span "Save selection" at bounding box center [696, 577] width 66 height 13
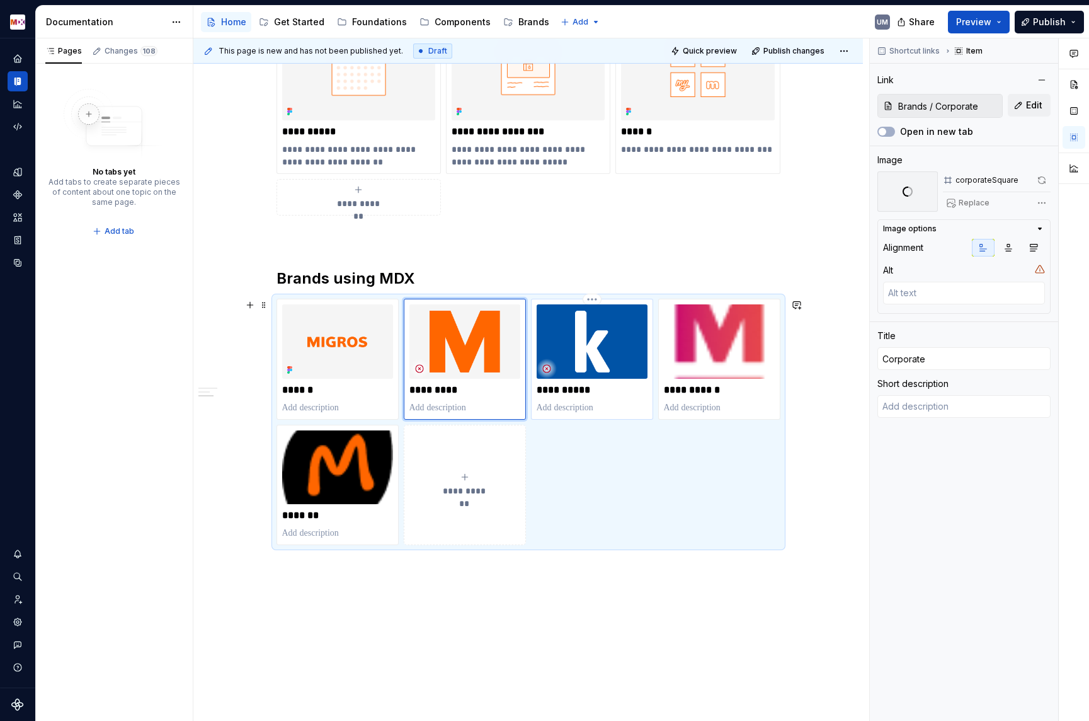
type textarea "*"
type input "Brands / Klubschule"
type input "Klubschule"
click at [586, 364] on img at bounding box center [592, 341] width 111 height 74
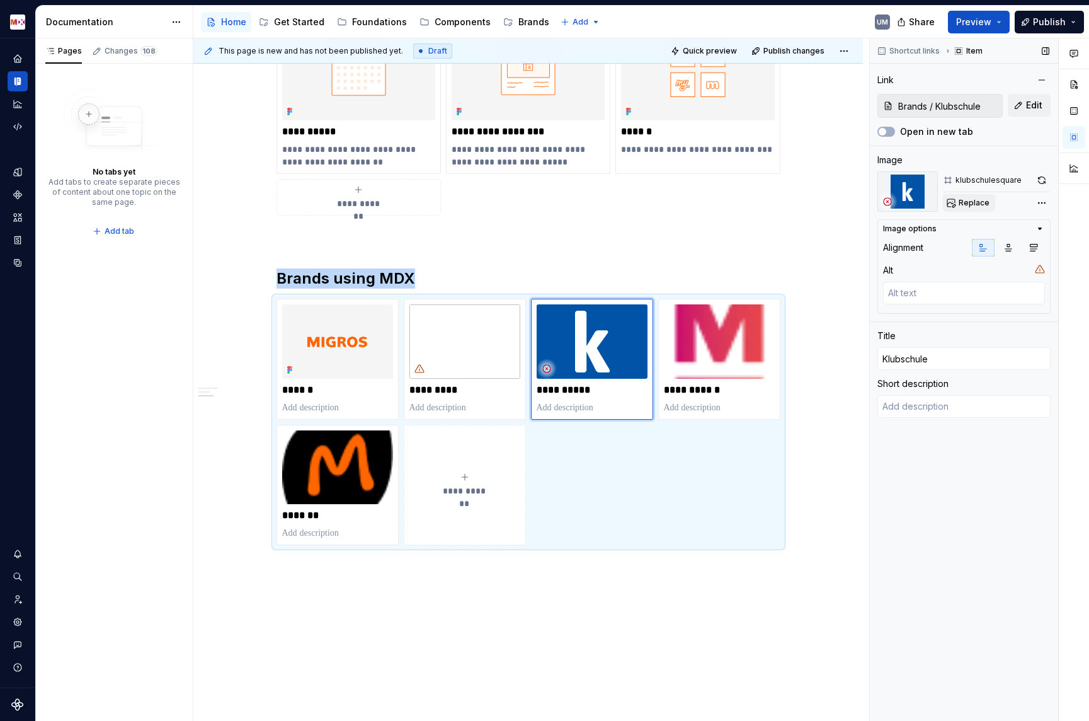
click at [985, 199] on span "Replace" at bounding box center [974, 203] width 31 height 10
type textarea "*"
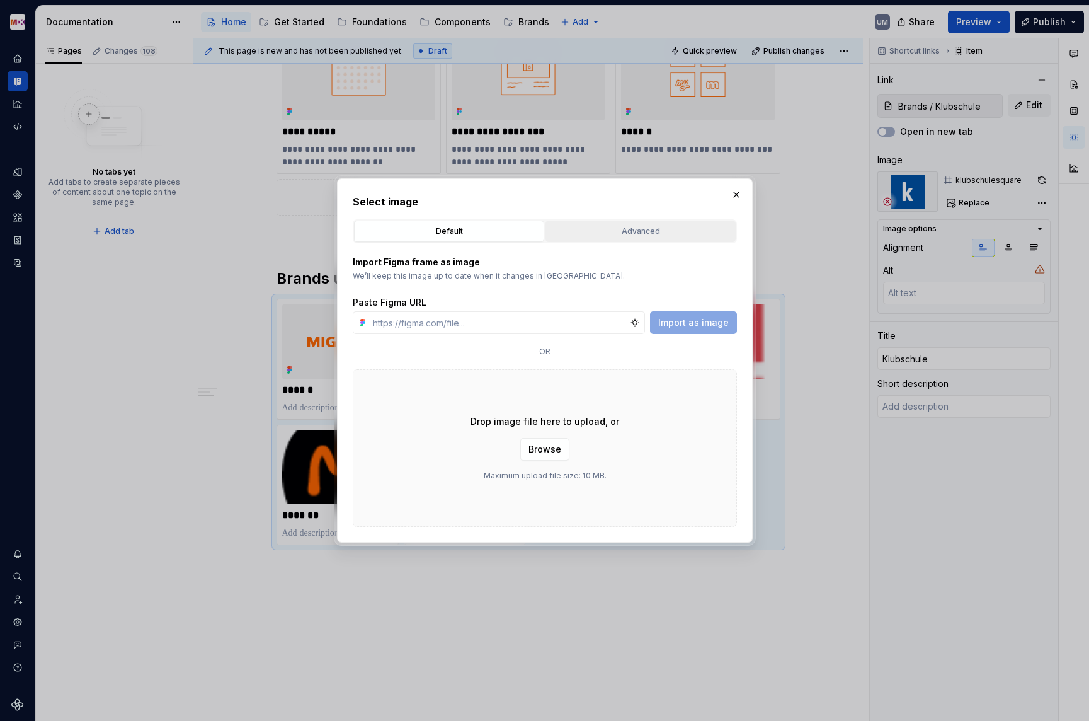
click at [637, 231] on div "Advanced" at bounding box center [640, 231] width 181 height 13
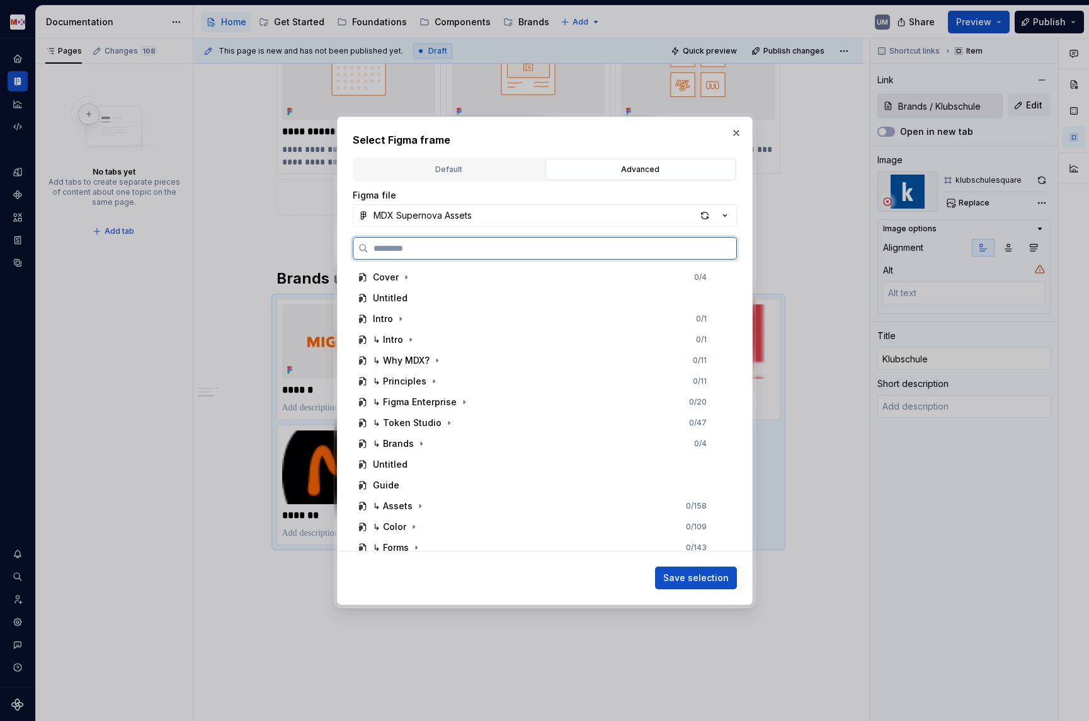
click at [465, 251] on input "search" at bounding box center [553, 248] width 368 height 13
paste input "**********"
type input "*****"
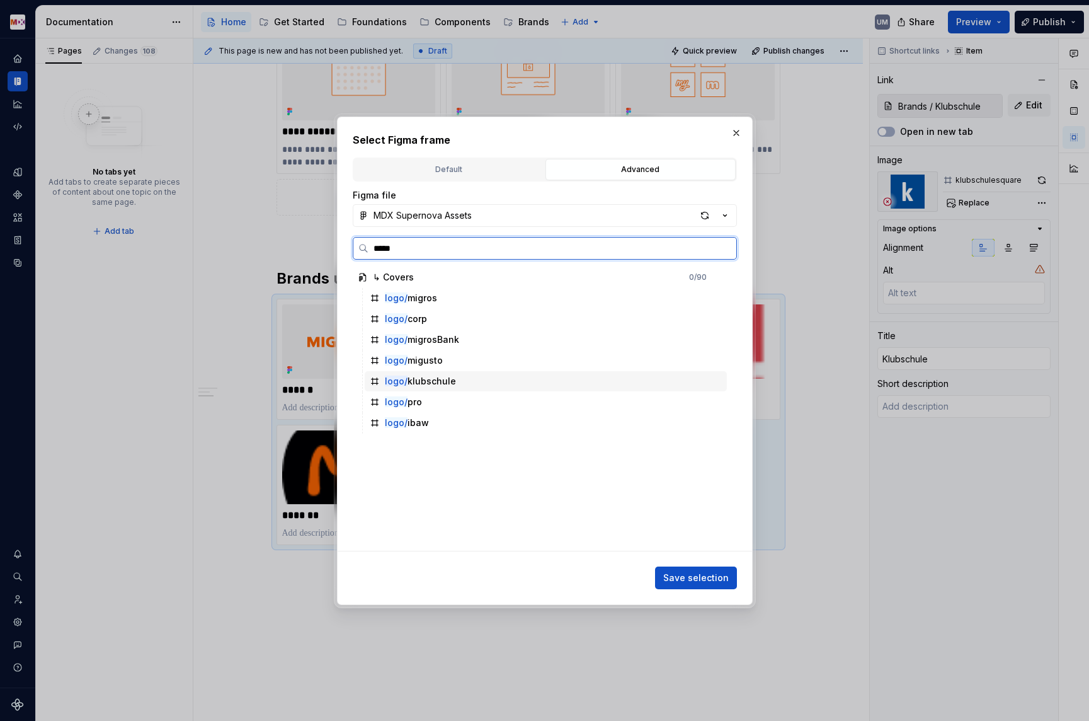
click at [458, 383] on div "logo/ klubschule" at bounding box center [546, 381] width 362 height 20
click at [697, 573] on span "Save selection" at bounding box center [696, 577] width 66 height 13
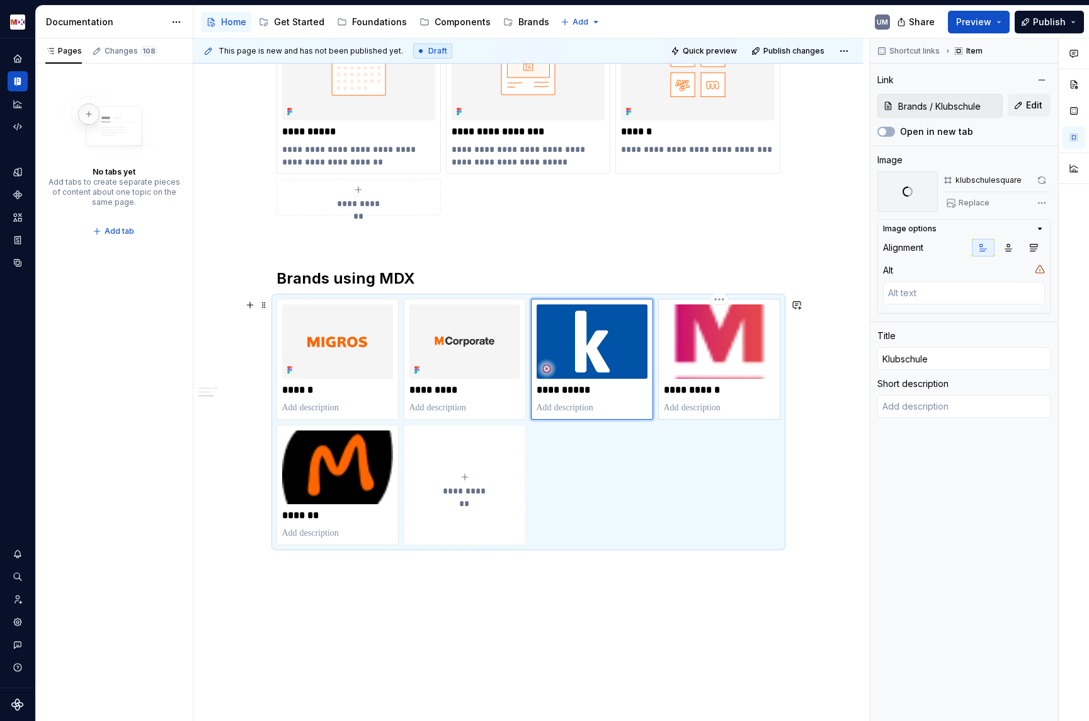
type textarea "*"
type input "Brands / Migros Bank"
type input "Migros Bank"
click at [726, 338] on img at bounding box center [719, 341] width 111 height 74
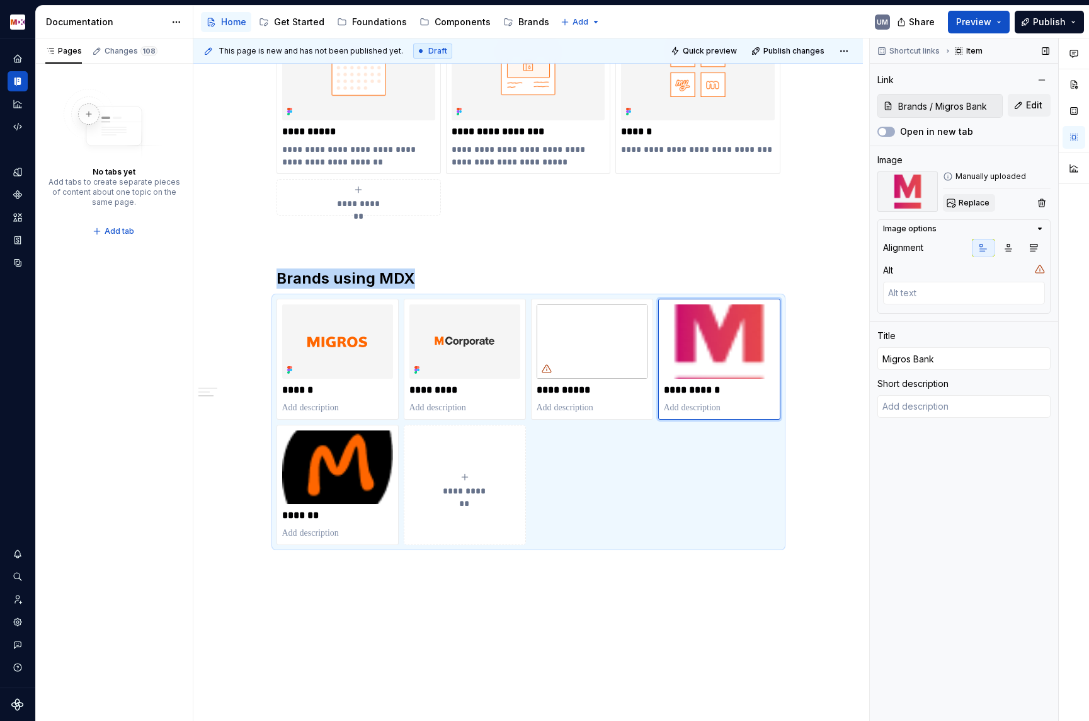
click at [980, 198] on span "Replace" at bounding box center [974, 203] width 31 height 10
type textarea "*"
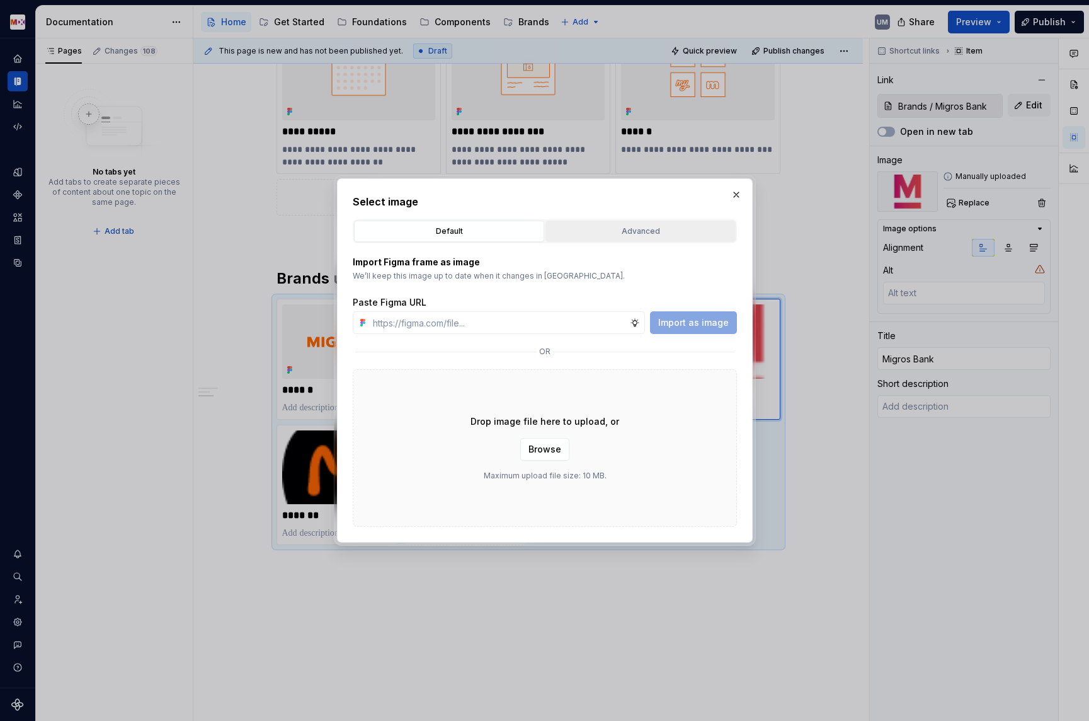
click at [617, 223] on button "Advanced" at bounding box center [641, 231] width 190 height 21
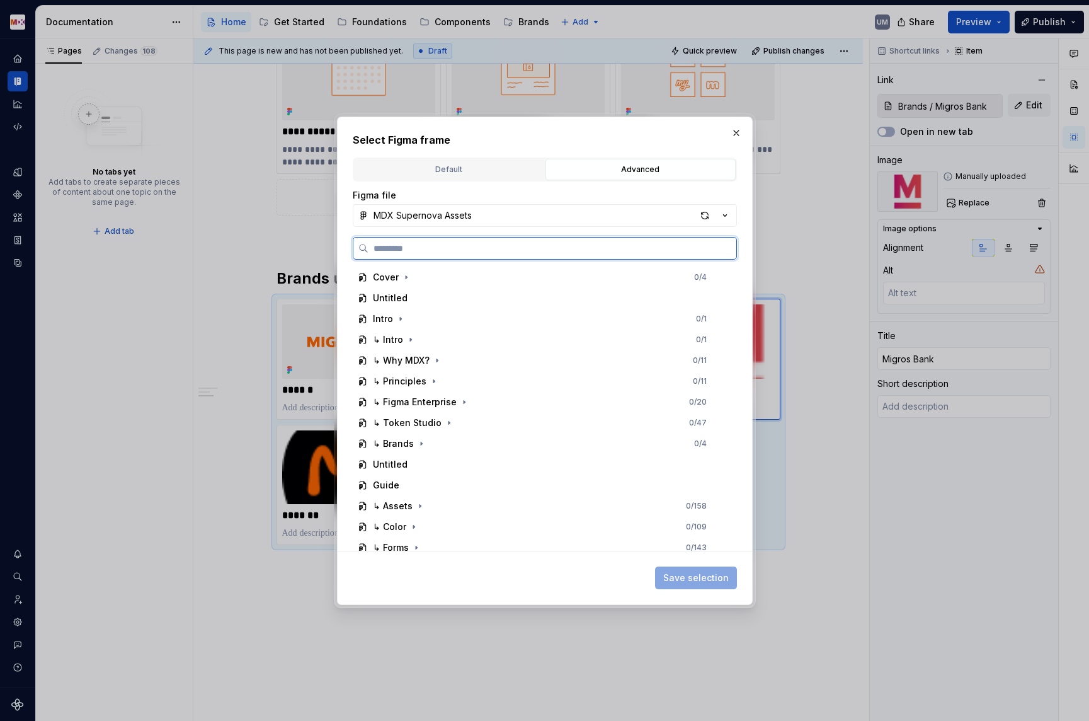
click at [461, 253] on input "search" at bounding box center [553, 248] width 368 height 13
paste input "*****"
type input "*****"
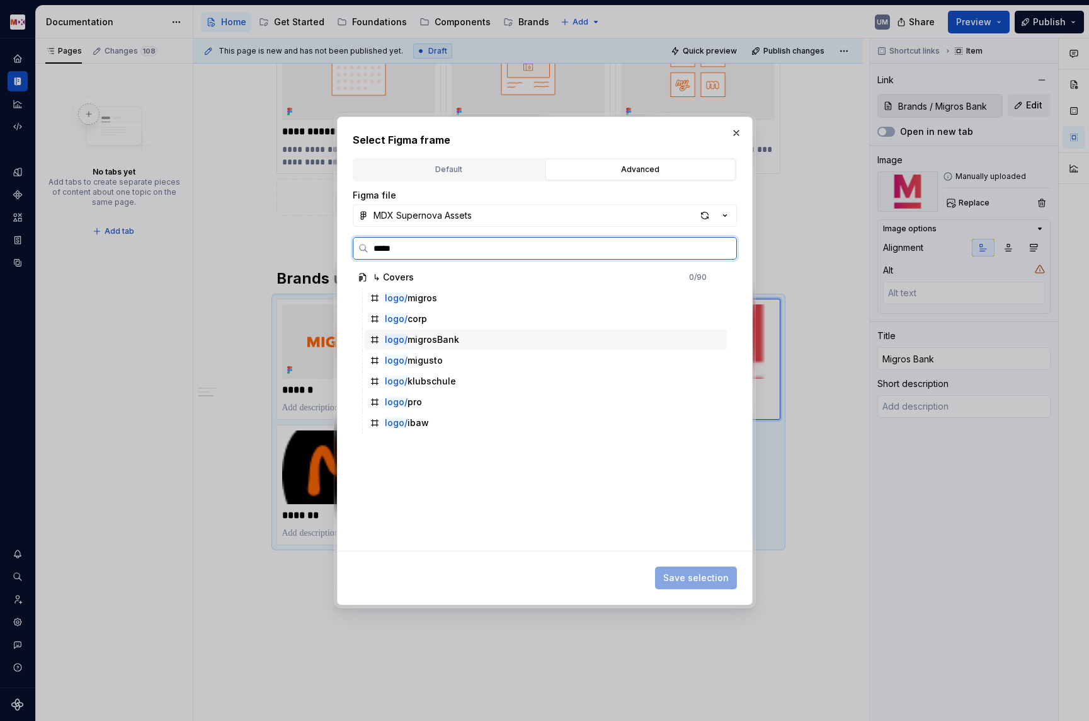
click at [430, 333] on div "logo/ migrosBank" at bounding box center [422, 339] width 74 height 13
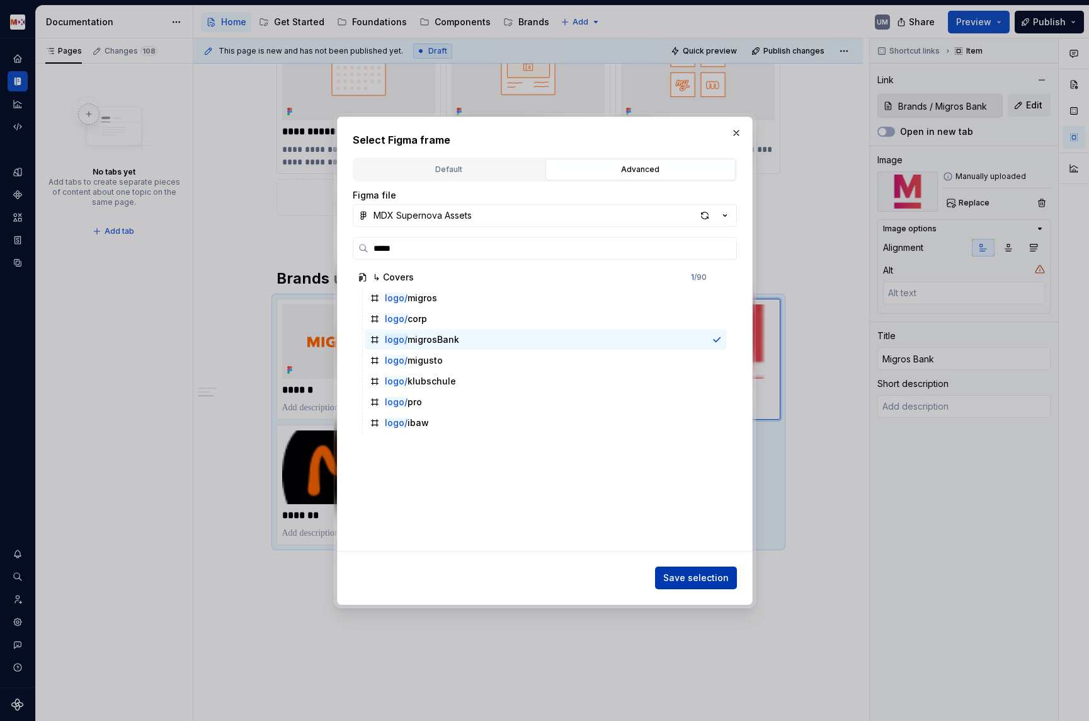
click at [689, 580] on span "Save selection" at bounding box center [696, 577] width 66 height 13
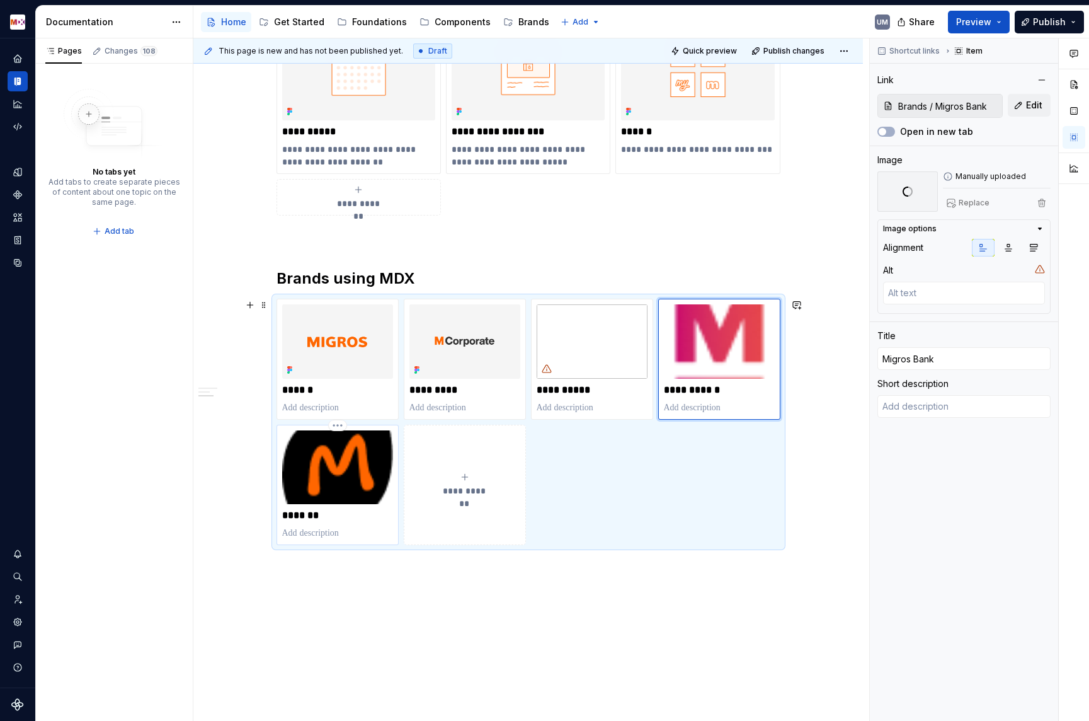
type textarea "*"
type input "Brands / Migusto"
type input "Migusto"
click at [340, 476] on img at bounding box center [337, 467] width 111 height 74
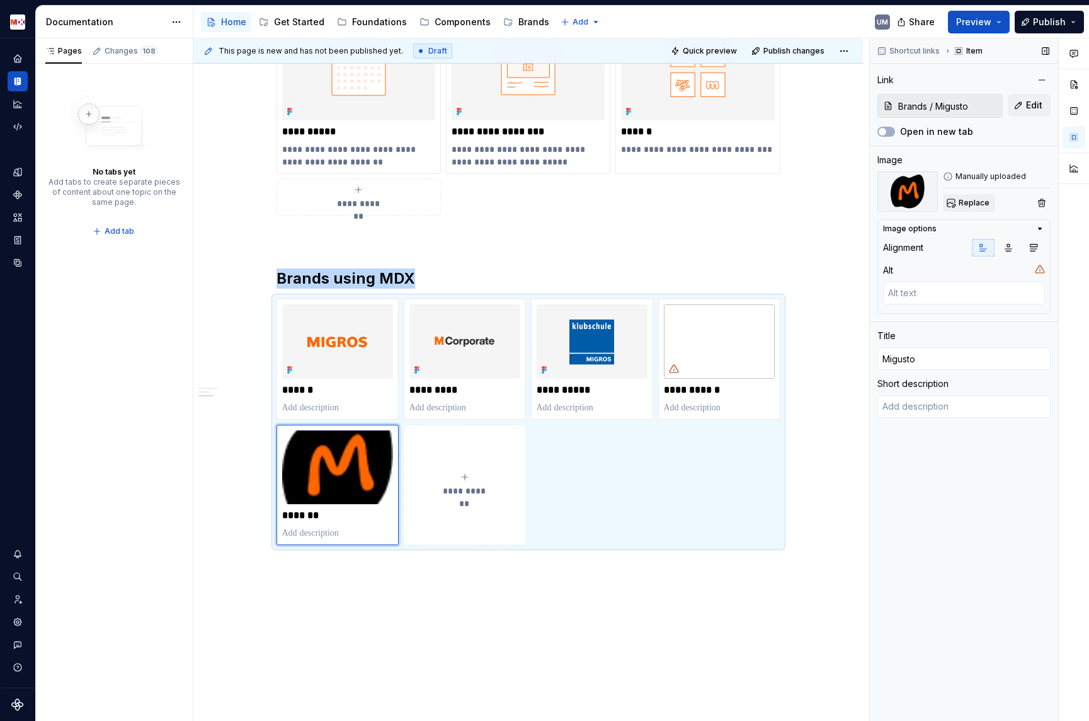
click at [967, 200] on span "Replace" at bounding box center [974, 203] width 31 height 10
type textarea "*"
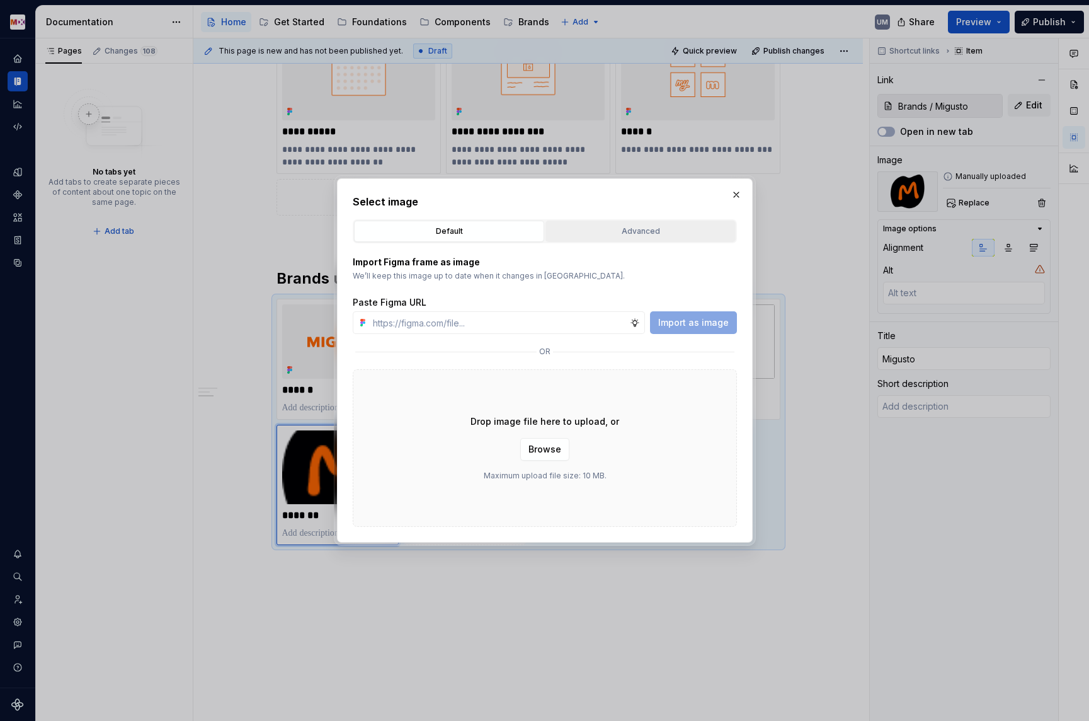
click at [601, 229] on div "Advanced" at bounding box center [640, 231] width 181 height 13
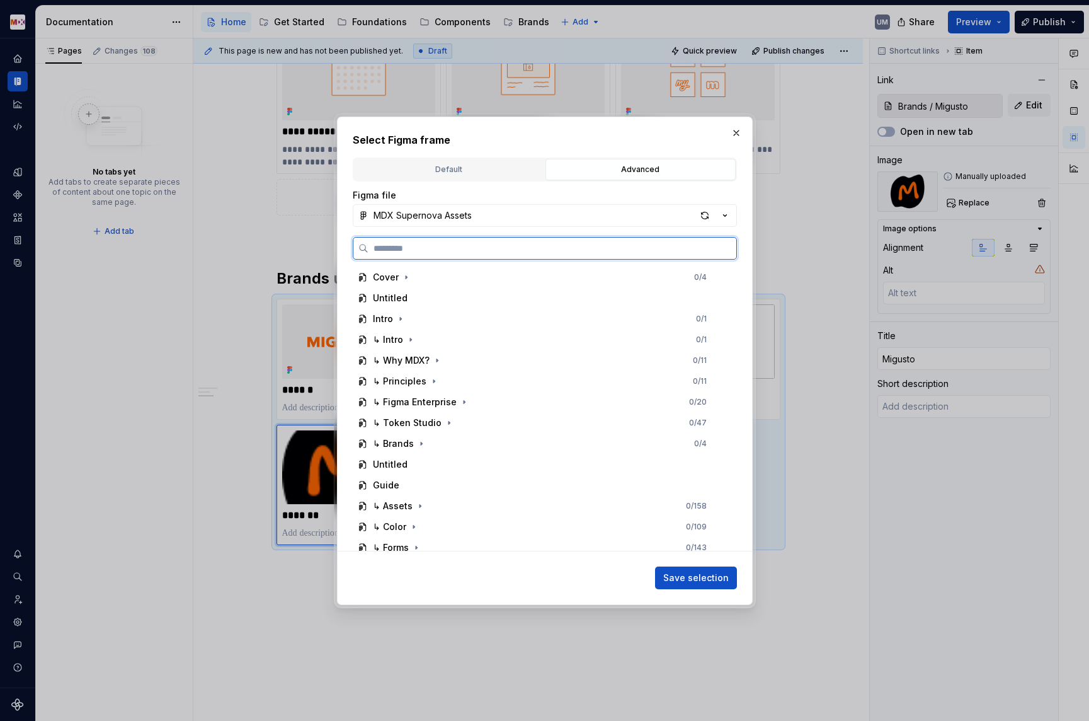
click at [533, 248] on input "search" at bounding box center [553, 248] width 368 height 13
paste input "*****"
type input "*****"
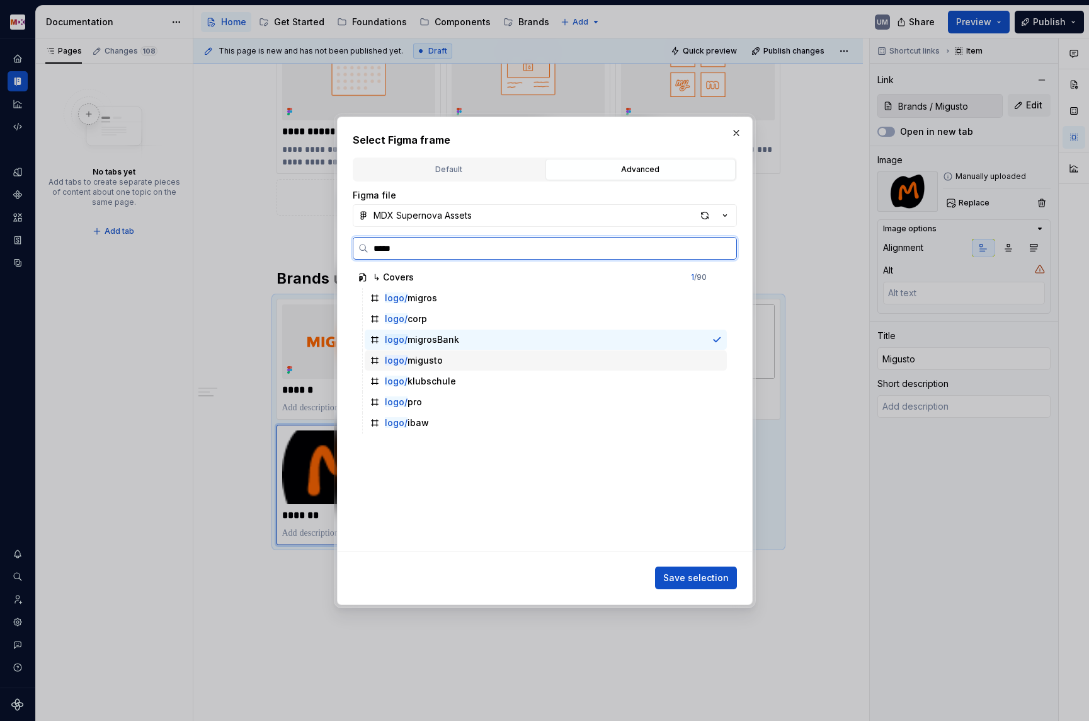
click at [422, 364] on div "logo/ migusto" at bounding box center [414, 360] width 58 height 13
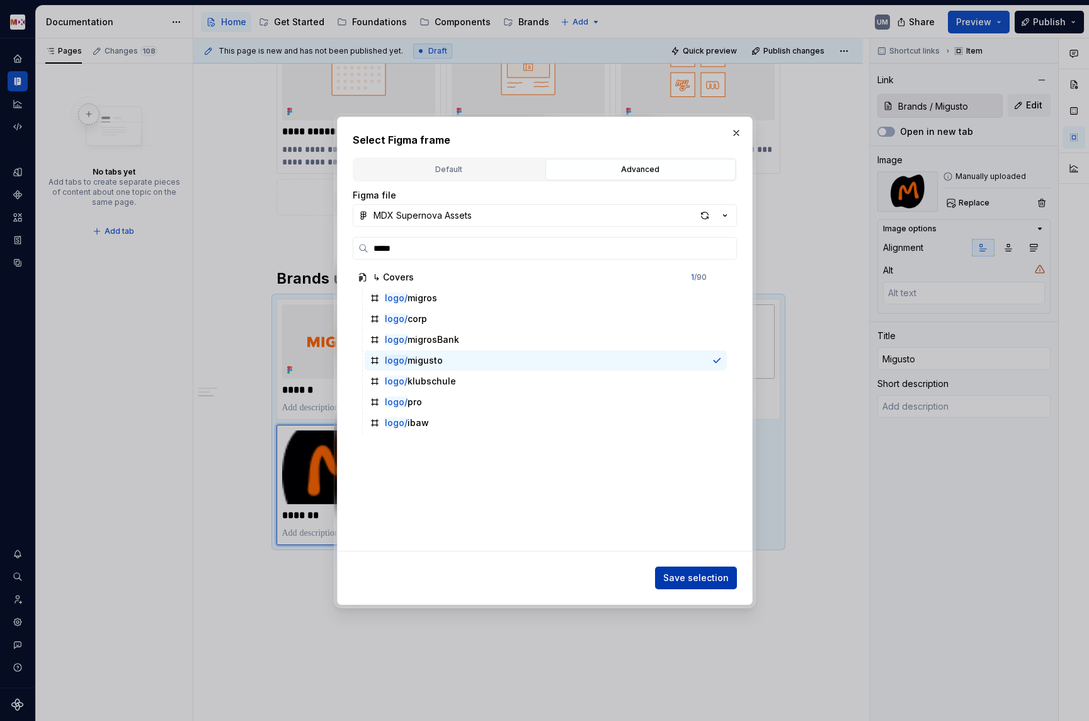
click at [682, 583] on span "Save selection" at bounding box center [696, 577] width 66 height 13
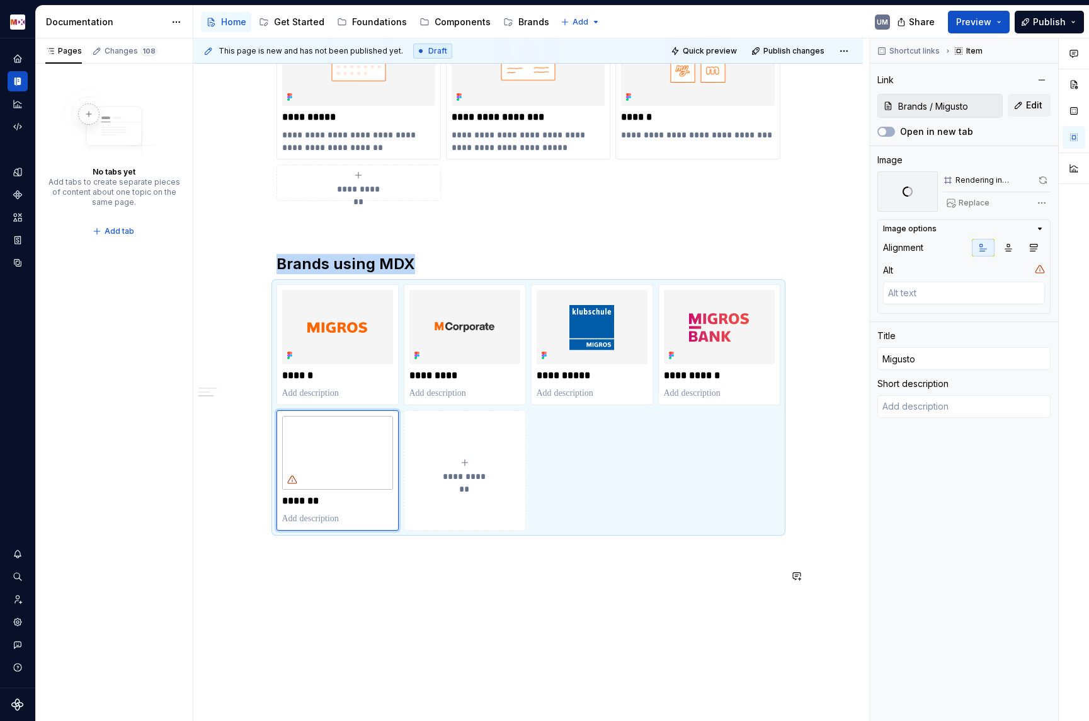
scroll to position [969, 0]
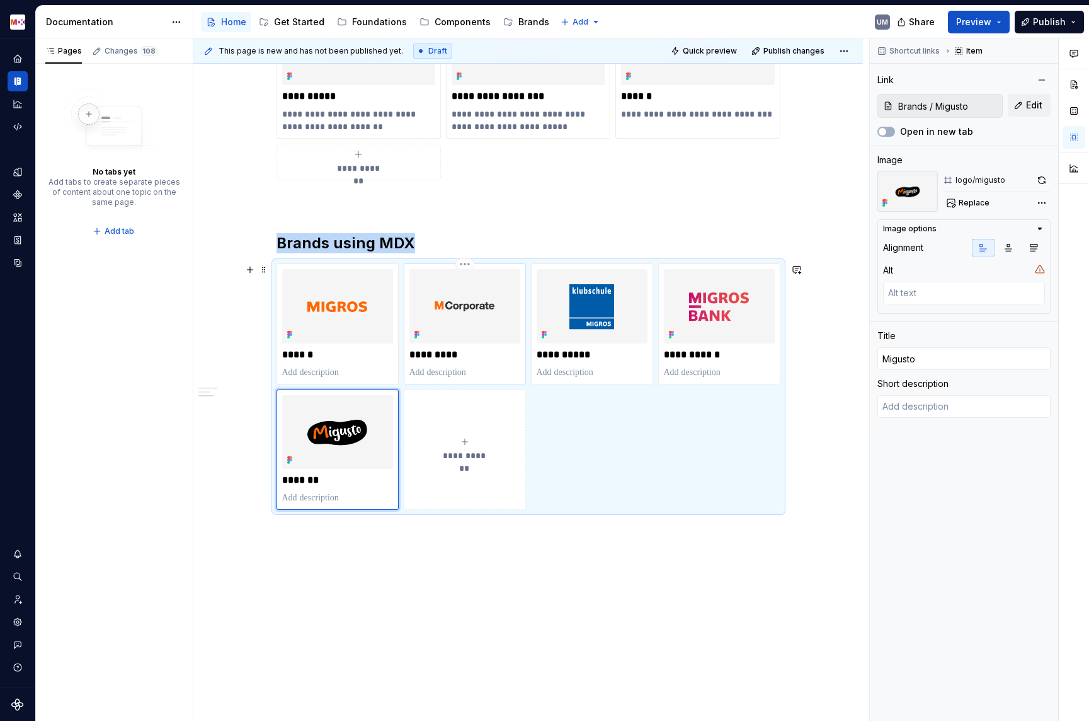
type textarea "*"
type input "Brands / Corporate"
type input "Corporate"
click at [444, 295] on img at bounding box center [465, 306] width 111 height 74
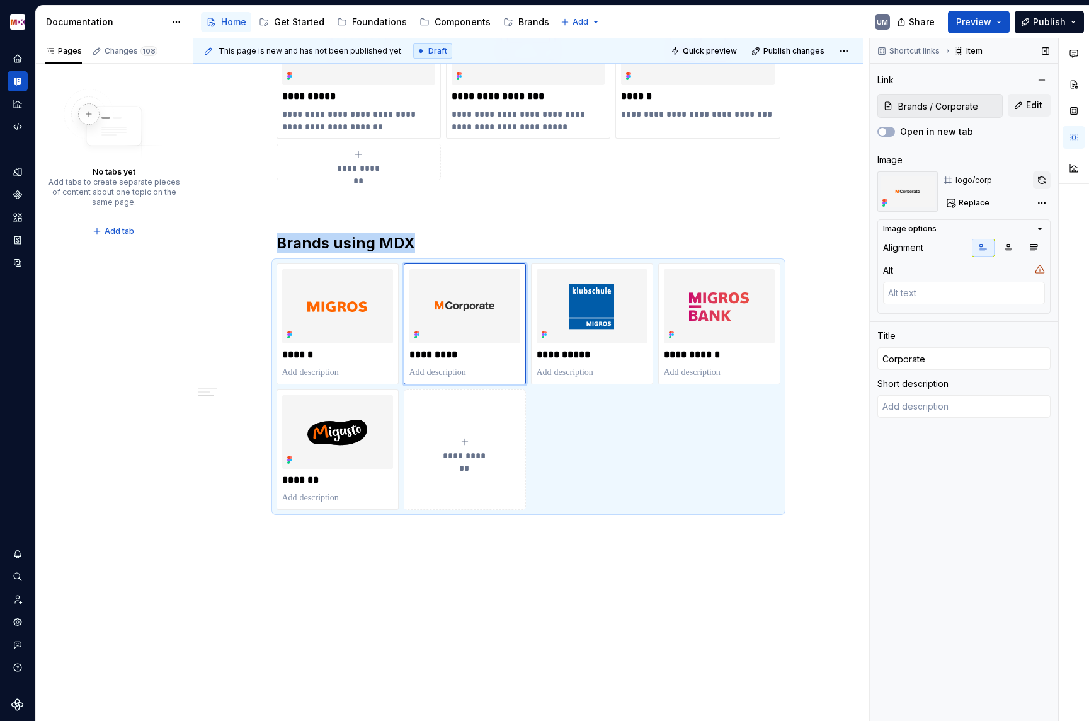
click at [1043, 180] on button "button" at bounding box center [1042, 180] width 18 height 18
click at [526, 21] on div "Brands" at bounding box center [534, 22] width 31 height 13
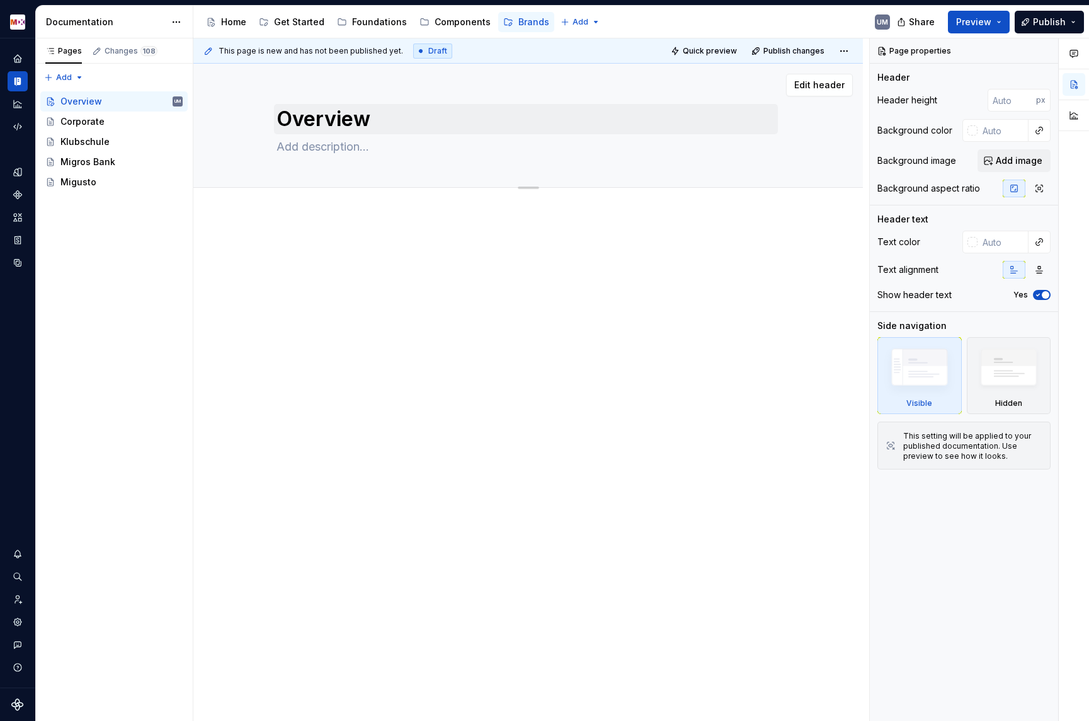
click at [309, 261] on div at bounding box center [529, 270] width 504 height 48
click at [232, 23] on div "Home" at bounding box center [233, 22] width 25 height 13
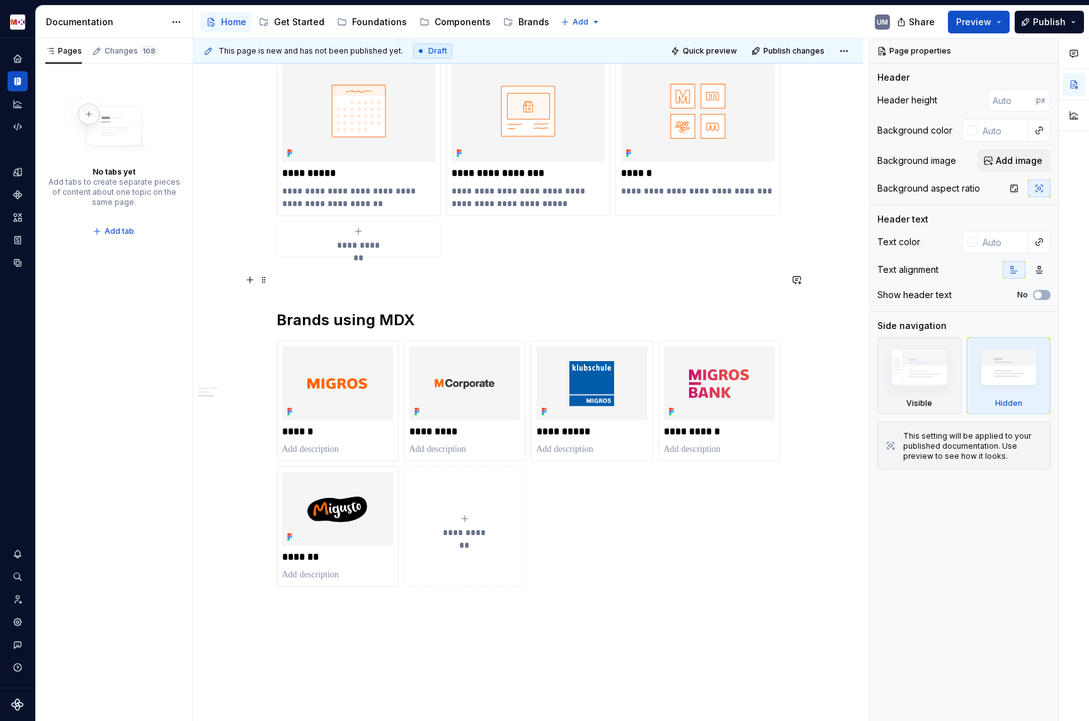
scroll to position [967, 0]
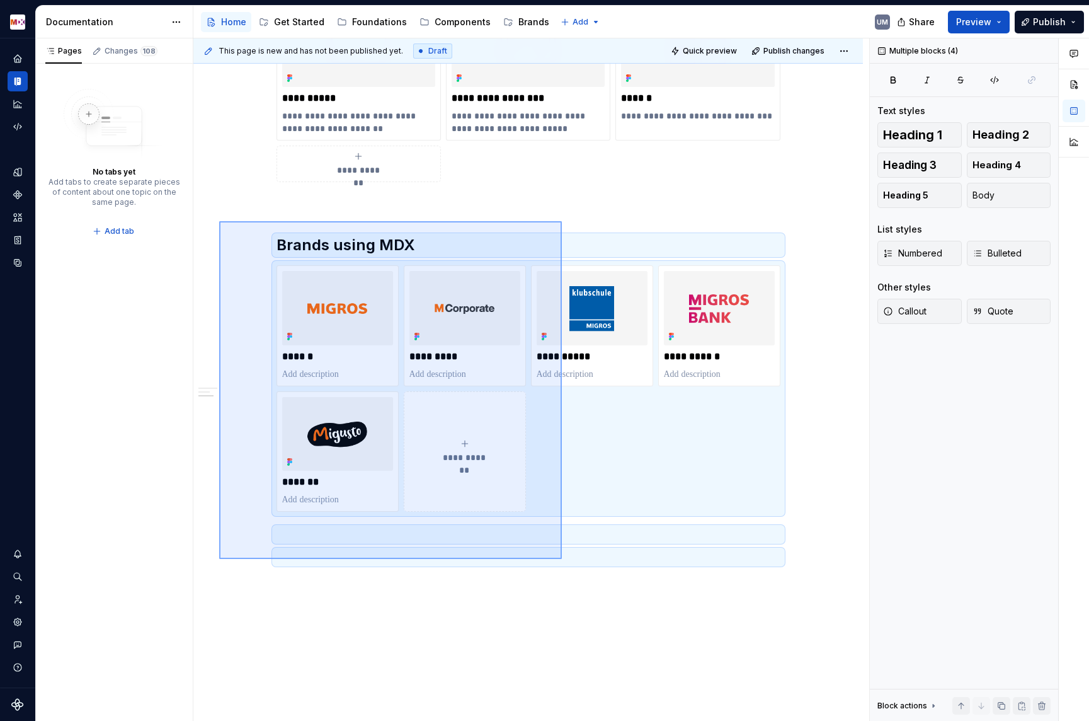
drag, startPoint x: 219, startPoint y: 221, endPoint x: 562, endPoint y: 558, distance: 480.3
click at [562, 558] on div "**********" at bounding box center [531, 379] width 676 height 683
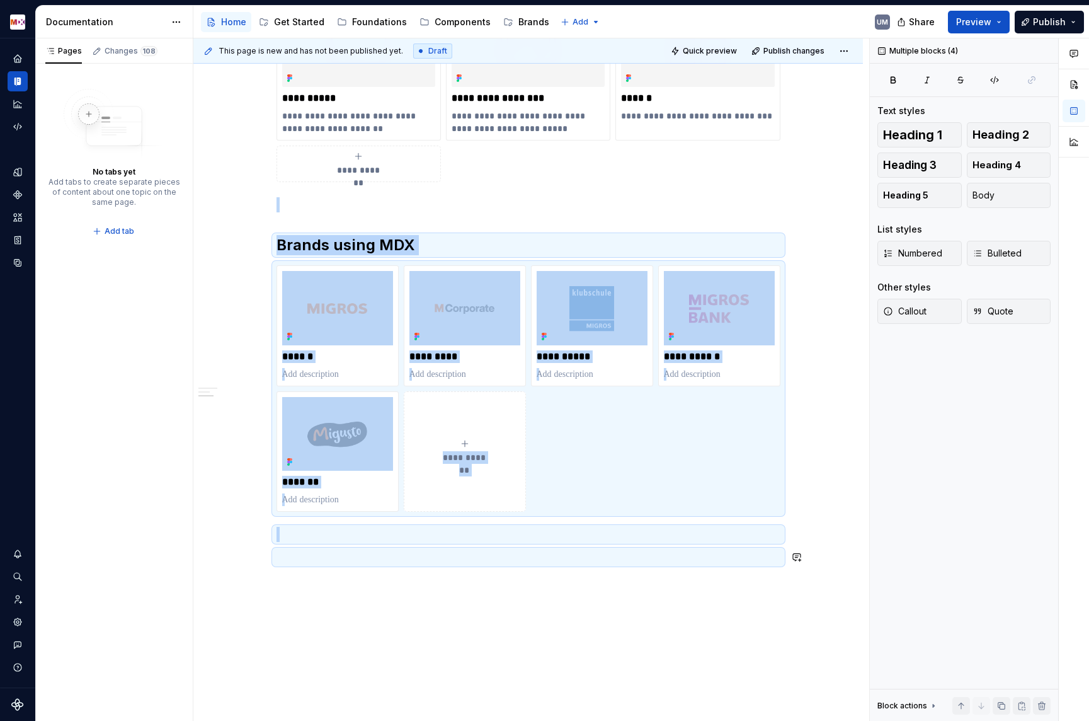
copy div "**********"
click at [529, 23] on div "Brands" at bounding box center [534, 22] width 31 height 13
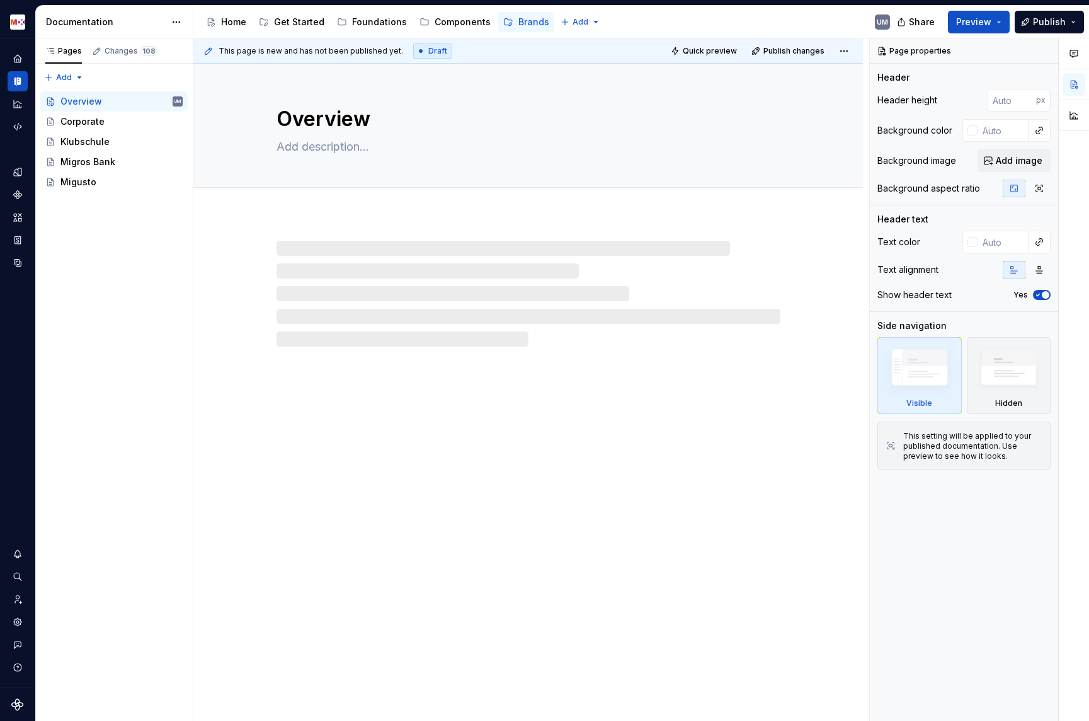
type textarea "*"
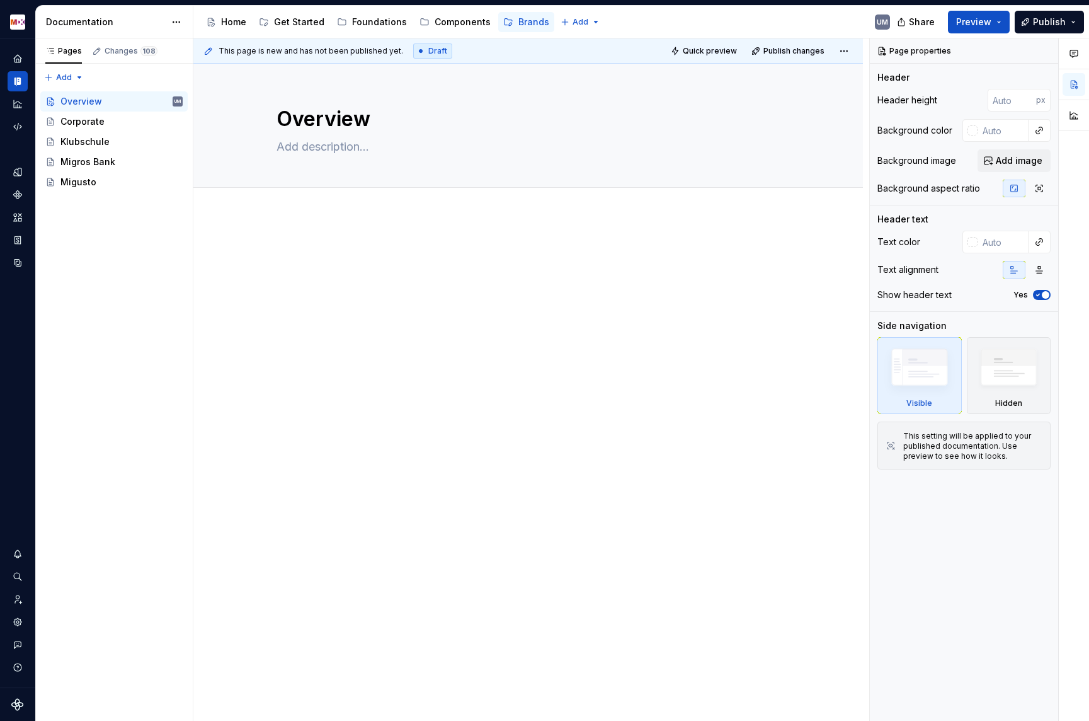
click at [303, 250] on p at bounding box center [529, 253] width 504 height 15
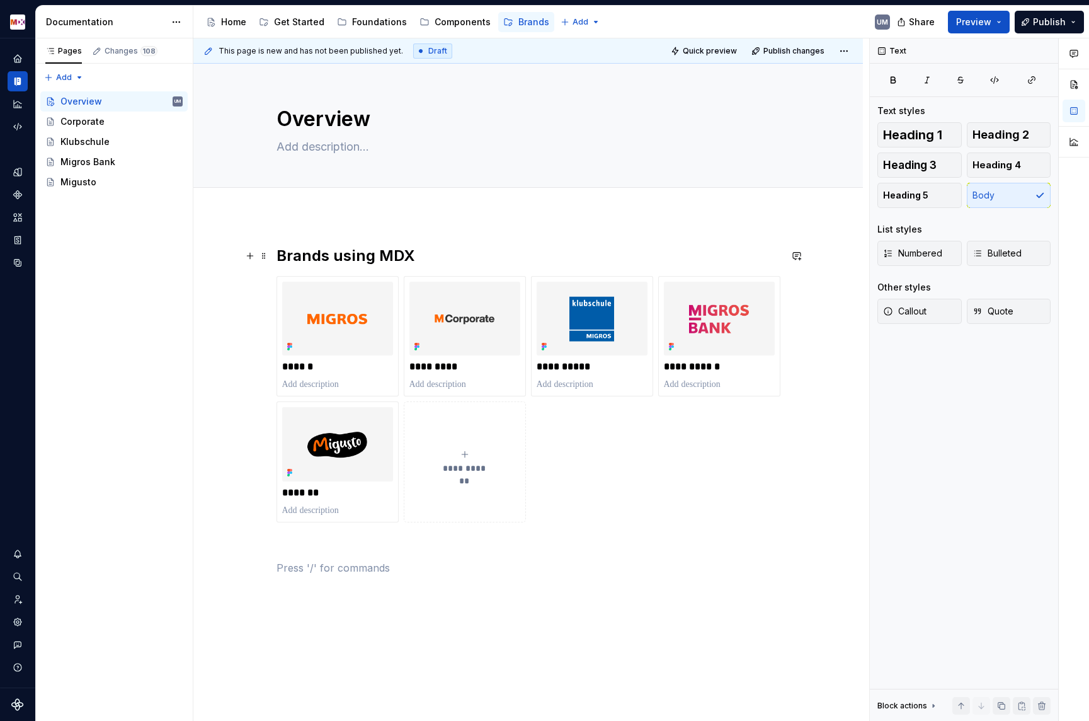
click at [282, 251] on h2 "Brands using MDX" at bounding box center [529, 256] width 504 height 20
click at [401, 251] on h2 "Brands using MDX" at bounding box center [529, 256] width 504 height 20
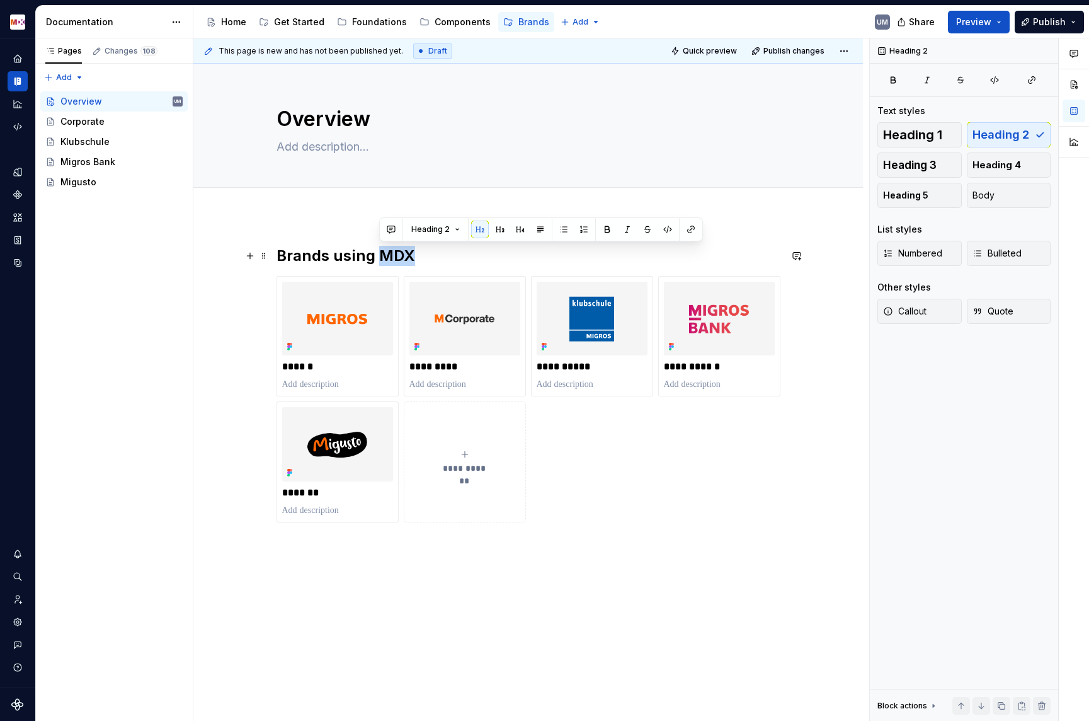
click at [384, 251] on h2 "Brands using MDX" at bounding box center [529, 256] width 504 height 20
click at [330, 594] on div "**********" at bounding box center [531, 379] width 676 height 683
click at [350, 556] on div "**********" at bounding box center [529, 411] width 504 height 330
click at [291, 254] on h2 "Brands using customised MDX" at bounding box center [529, 256] width 504 height 20
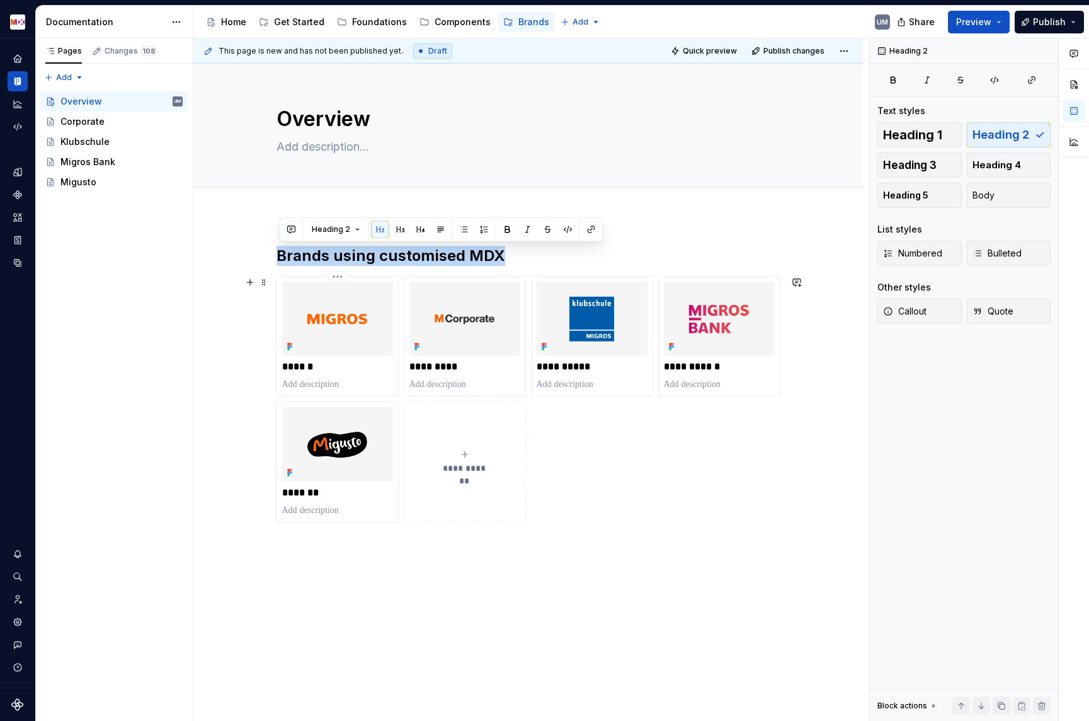
copy h2 "Brands using customised MDX"
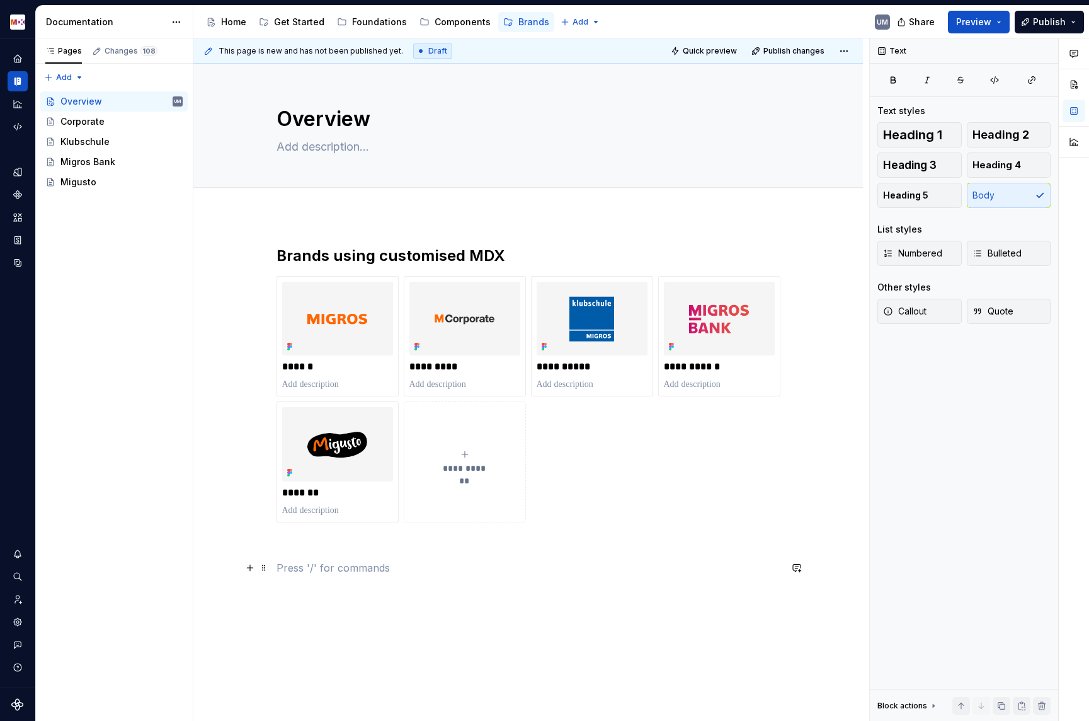
click at [330, 573] on p at bounding box center [529, 567] width 504 height 15
click at [1029, 131] on button "Heading 2" at bounding box center [1009, 134] width 84 height 25
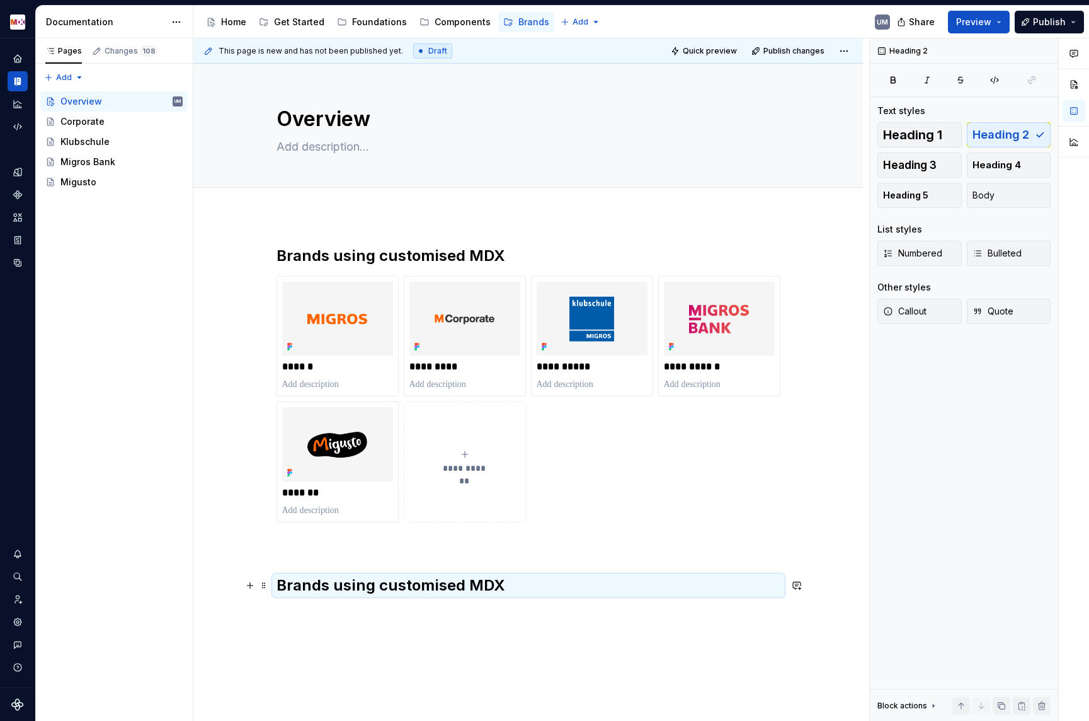
click at [400, 578] on h2 "Brands using customised MDX" at bounding box center [529, 585] width 504 height 20
click at [400, 577] on h2 "Brands using customised MDX" at bounding box center [529, 585] width 504 height 20
click at [411, 584] on h2 "Brands using MDX" at bounding box center [529, 585] width 504 height 20
click at [264, 585] on span at bounding box center [264, 586] width 10 height 18
click at [282, 599] on div "Duplicate" at bounding box center [318, 605] width 107 height 20
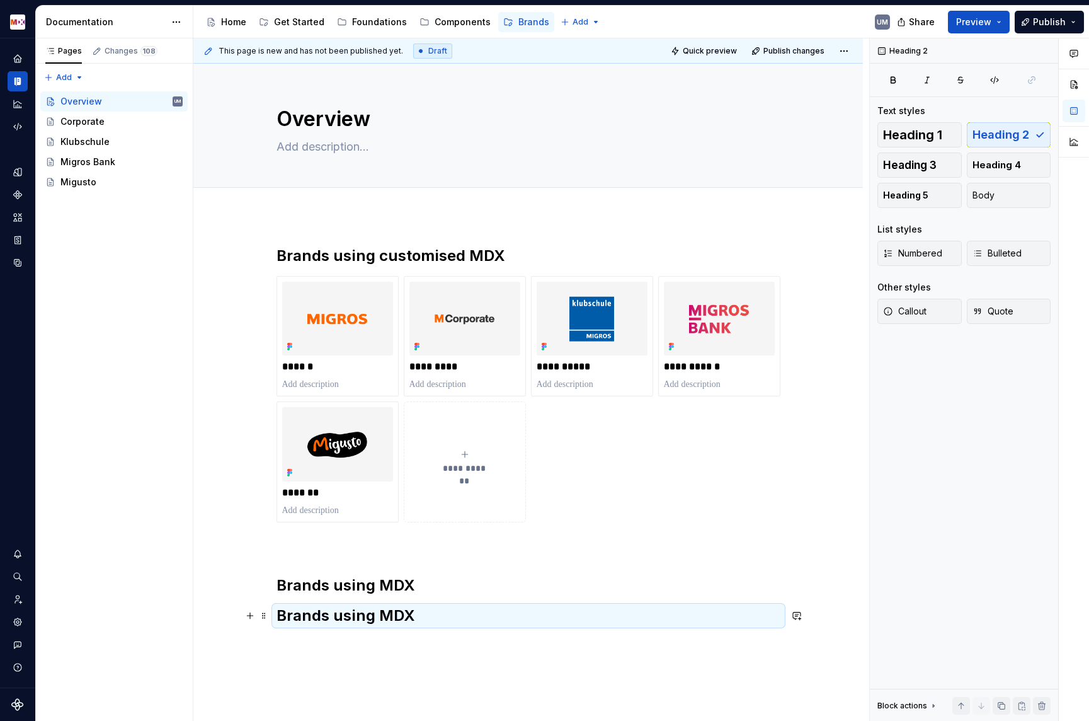
click at [388, 610] on h2 "Brands using MDX" at bounding box center [529, 615] width 504 height 20
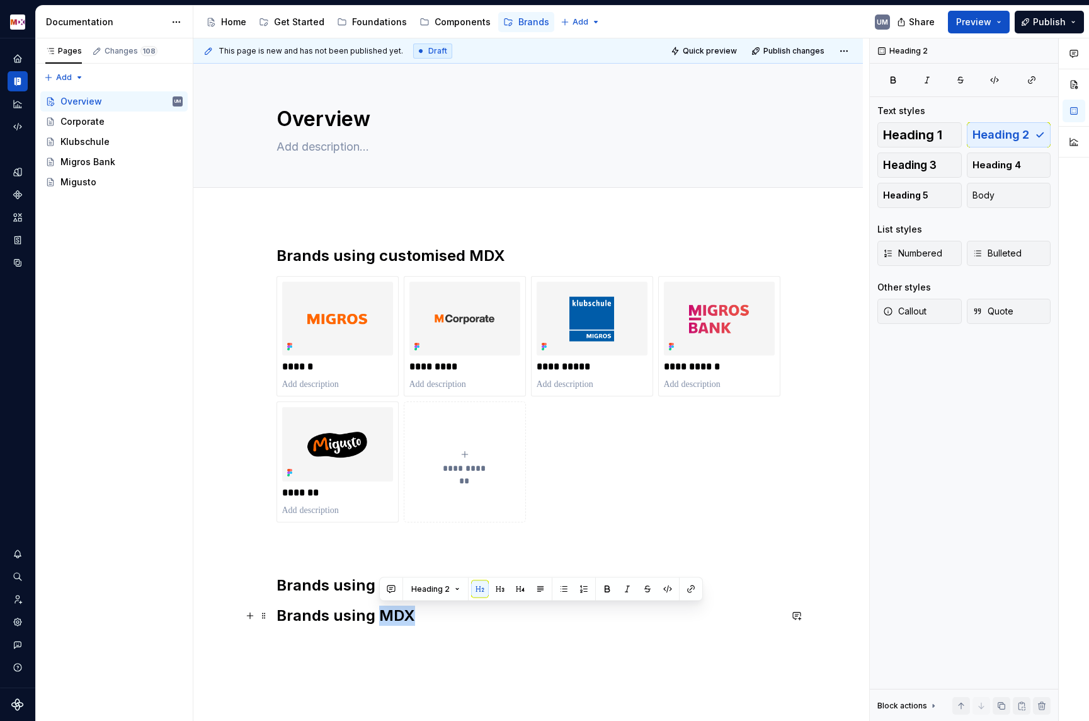
click at [388, 610] on h2 "Brands using MDX" at bounding box center [529, 615] width 504 height 20
click at [313, 611] on h2 "Brands using MDX" at bounding box center [529, 615] width 504 height 20
click at [301, 235] on div "**********" at bounding box center [528, 535] width 670 height 641
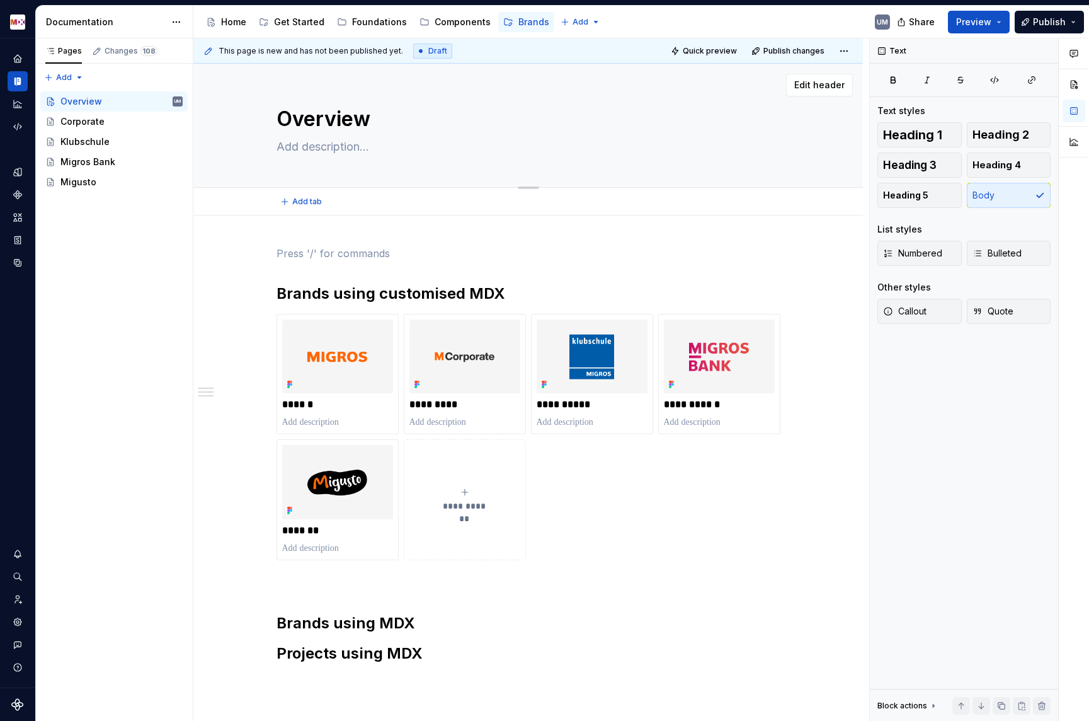
click at [324, 106] on textarea "Overview" at bounding box center [526, 119] width 504 height 30
type textarea "*"
type textarea "B"
type textarea "*"
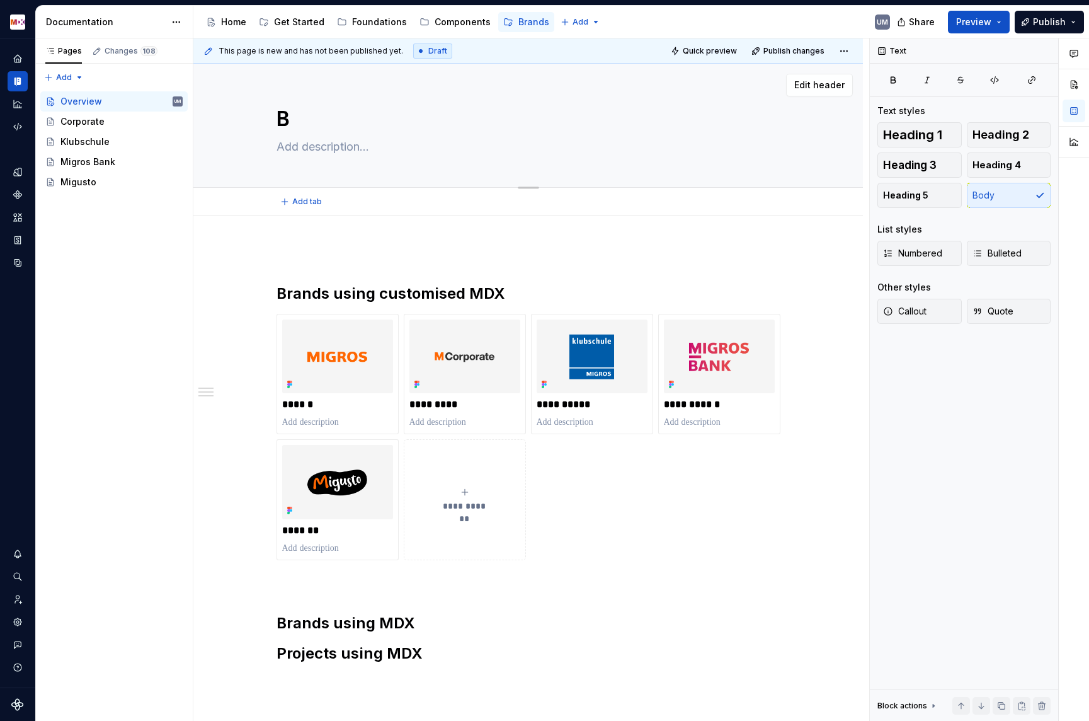
type textarea "Br"
type textarea "*"
type textarea "Bra"
type textarea "*"
type textarea "Bran"
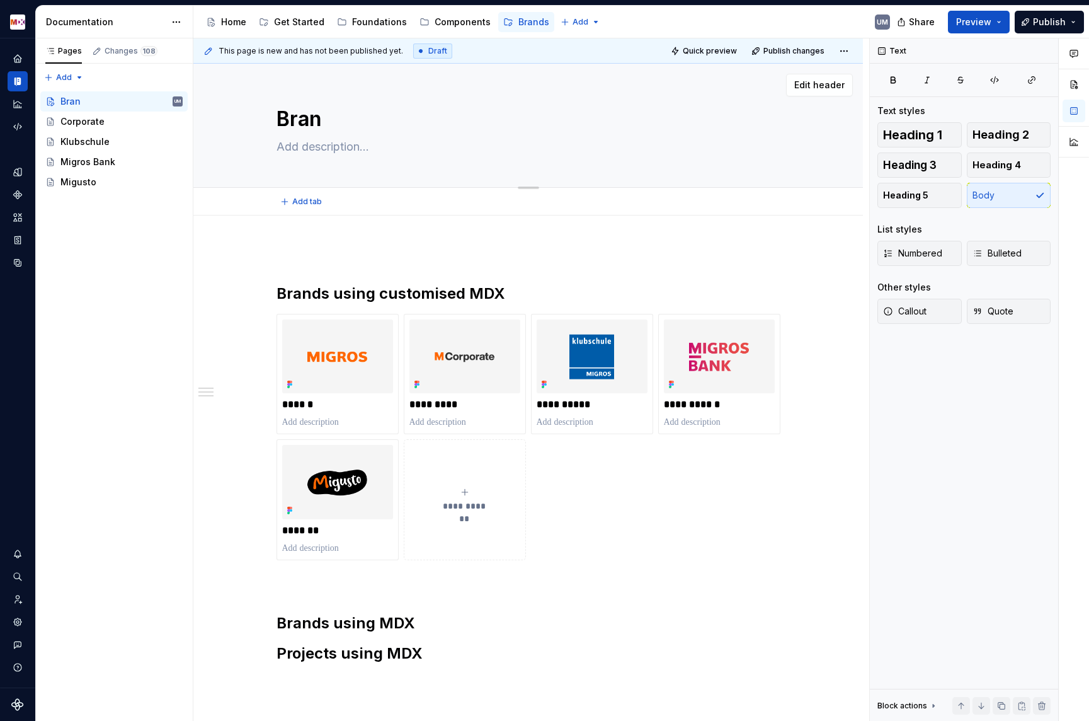
type textarea "*"
type textarea "Brands"
type textarea "*"
type textarea "Brands"
type textarea "*"
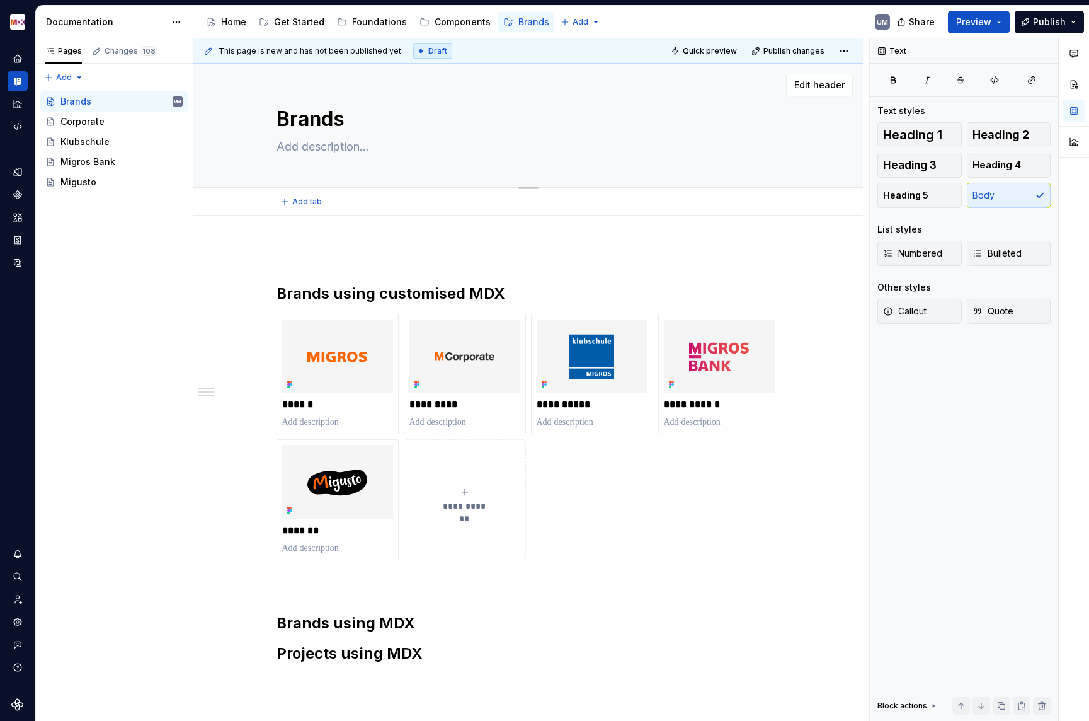
type textarea "Brands u"
type textarea "*"
type textarea "Brands us"
type textarea "*"
type textarea "Brands usi"
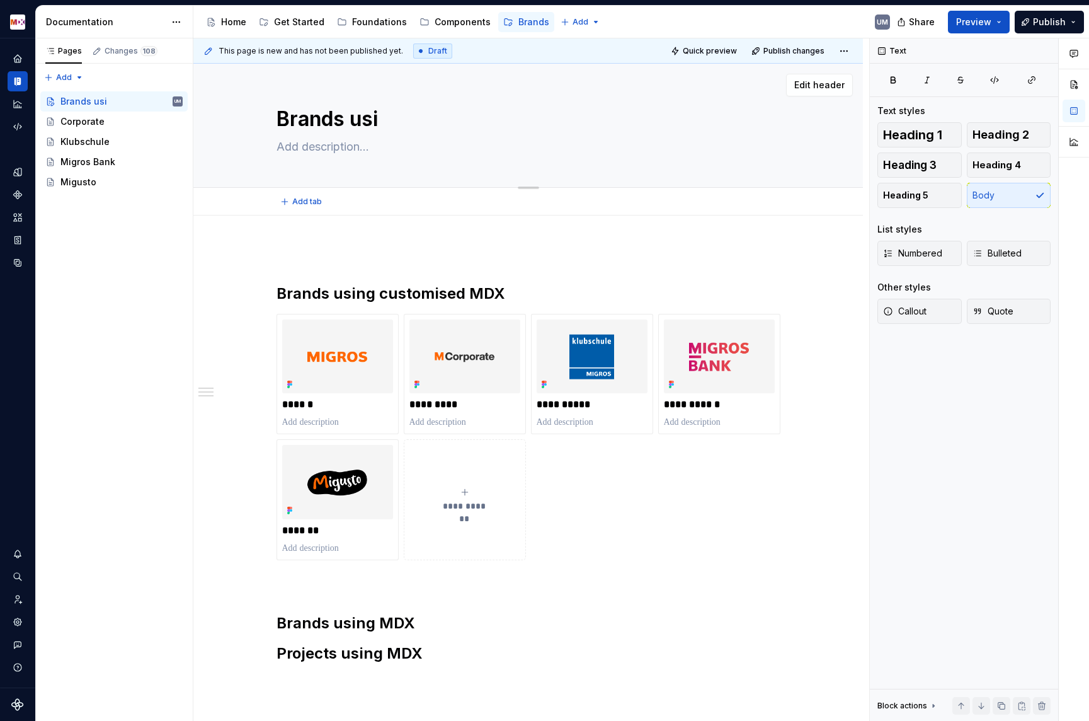
type textarea "*"
type textarea "Brands usin"
type textarea "*"
type textarea "Brands using"
type textarea "*"
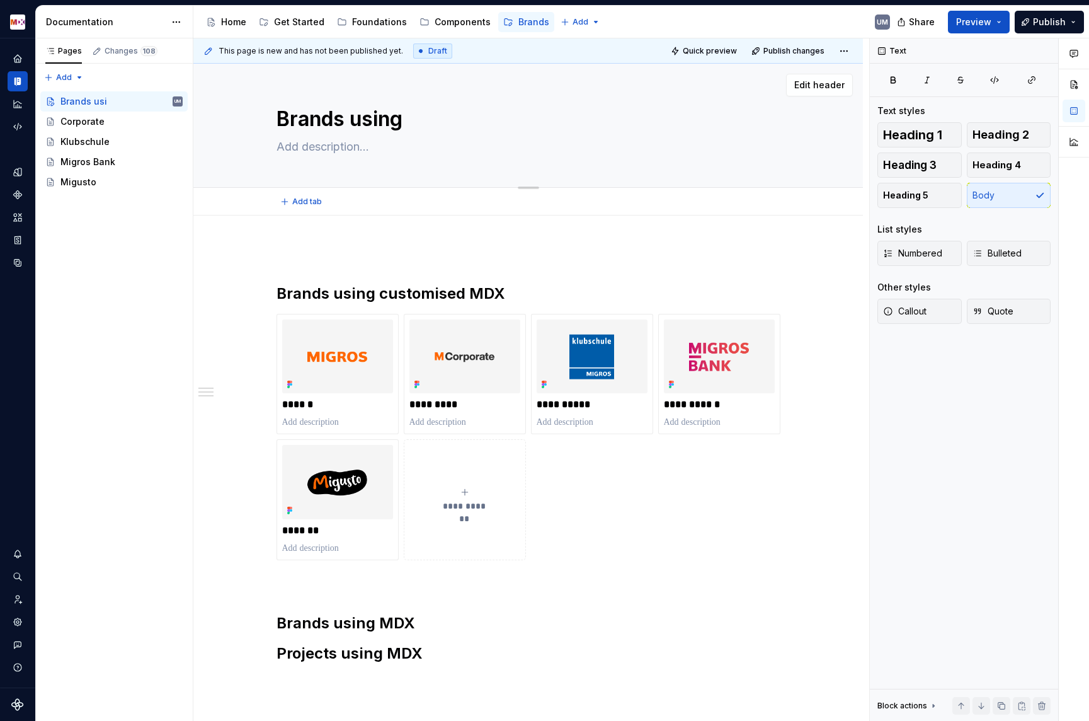
type textarea "Brands using"
type textarea "*"
type textarea "Brands using M"
type textarea "*"
type textarea "Brands using MD"
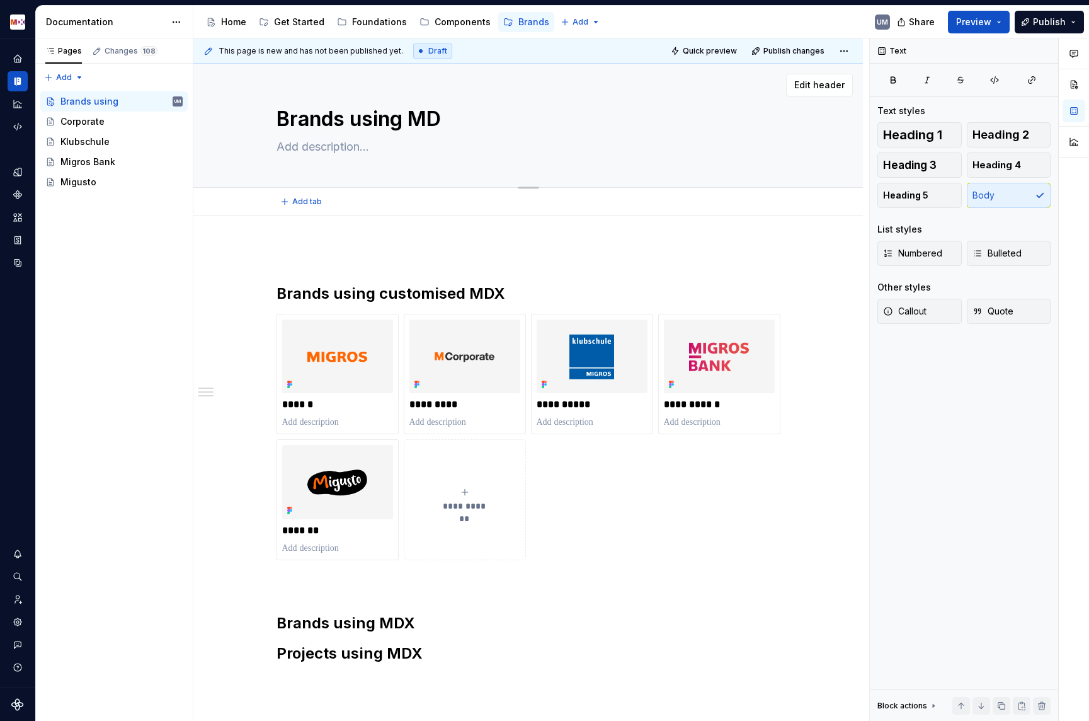
type textarea "*"
type textarea "Brands using MDX"
type textarea "*"
type textarea "Brands using MDX"
click at [328, 241] on div "**********" at bounding box center [528, 554] width 670 height 679
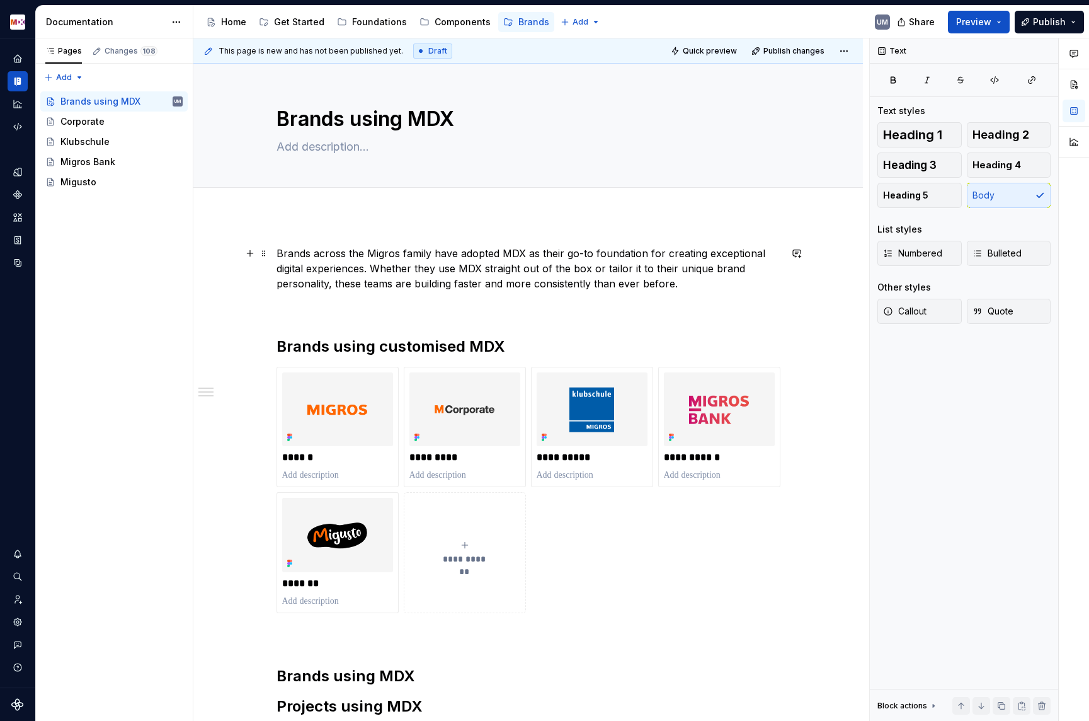
click at [721, 287] on p "Brands across the Migros family have adopted MDX as their go-to foundation for …" at bounding box center [529, 268] width 504 height 45
click at [285, 25] on div "Get Started" at bounding box center [299, 22] width 50 height 13
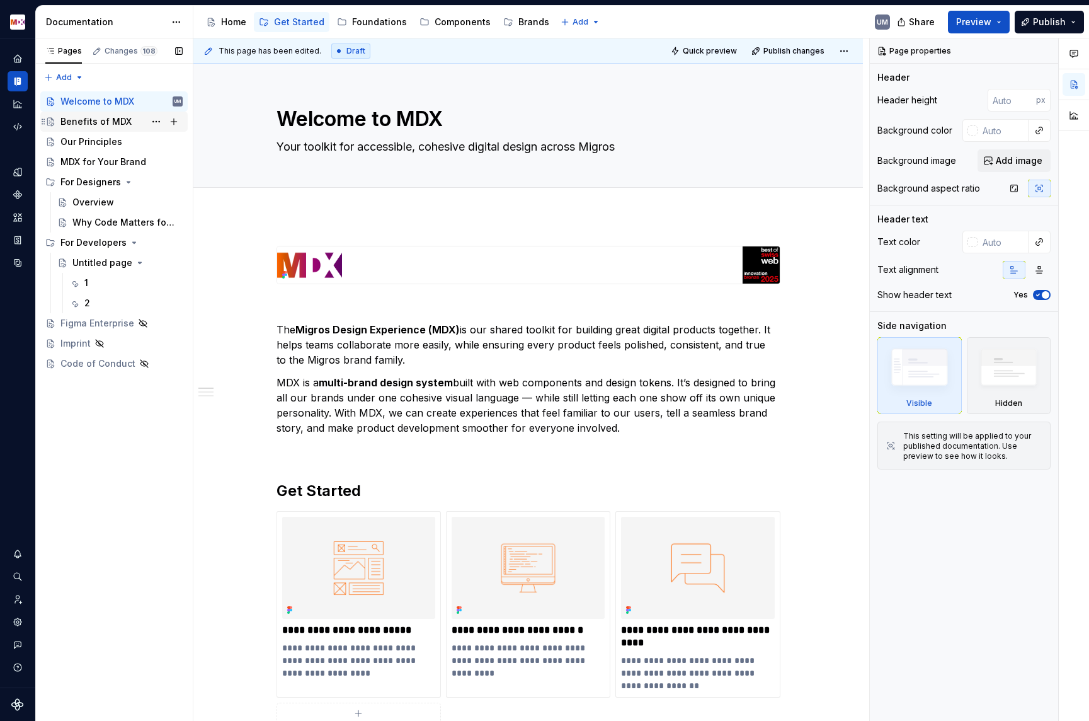
click at [110, 119] on div "Benefits of MDX" at bounding box center [95, 121] width 71 height 13
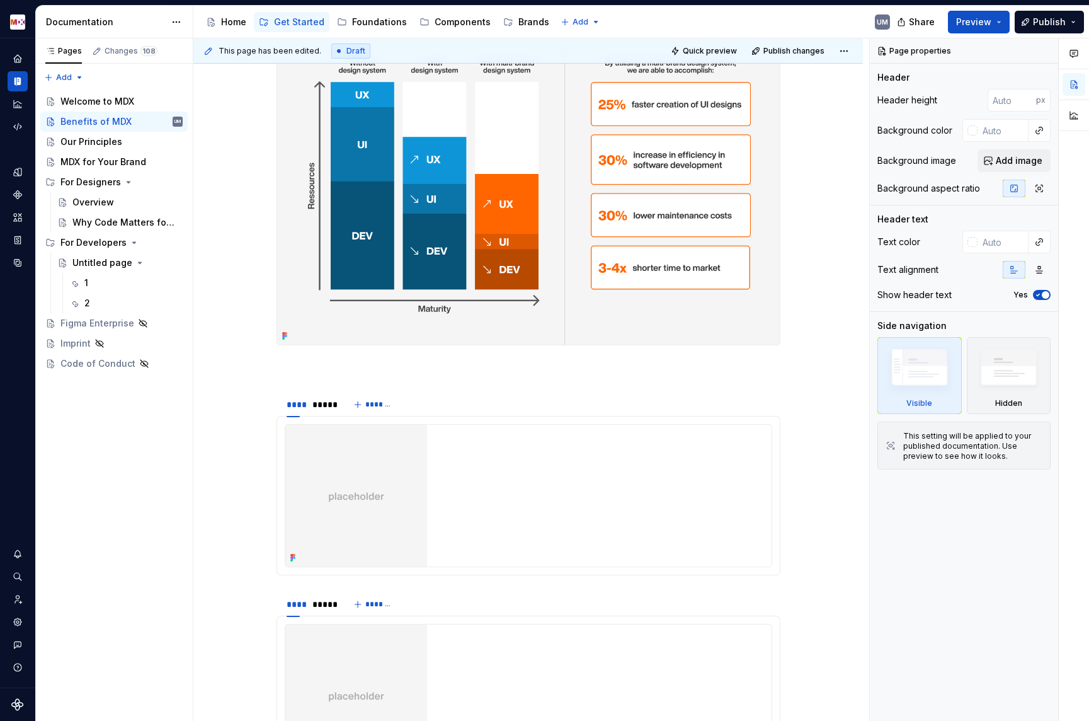
scroll to position [360, 0]
type textarea "*"
click at [318, 402] on div "*****" at bounding box center [323, 403] width 20 height 13
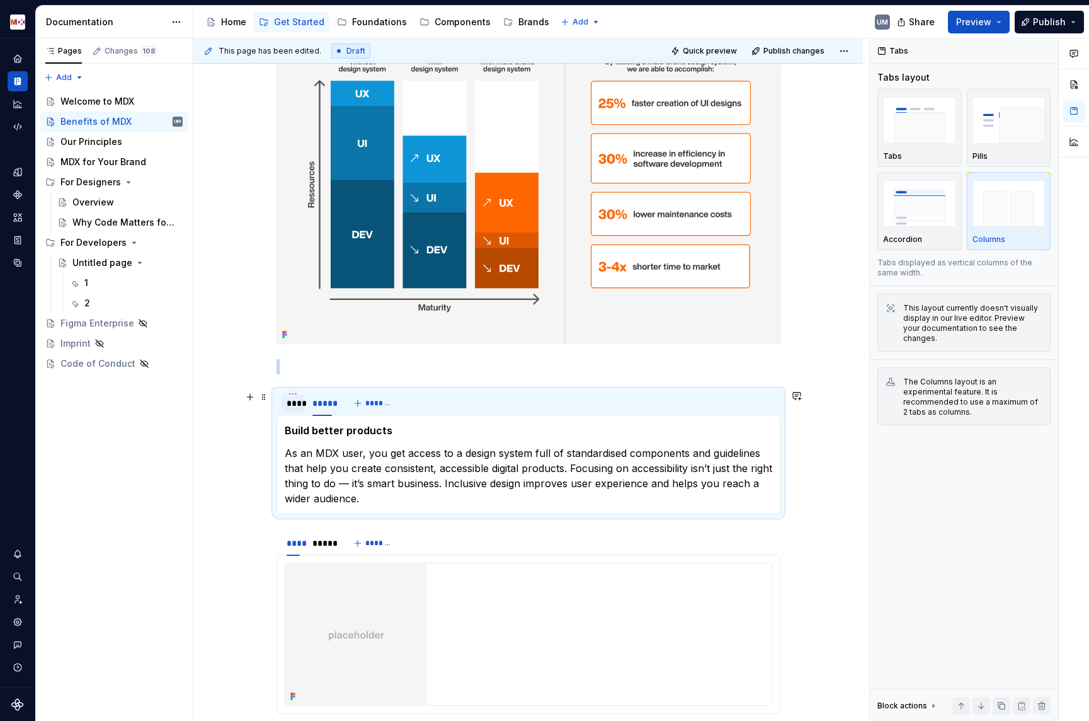
click at [299, 403] on div "****" at bounding box center [293, 403] width 13 height 13
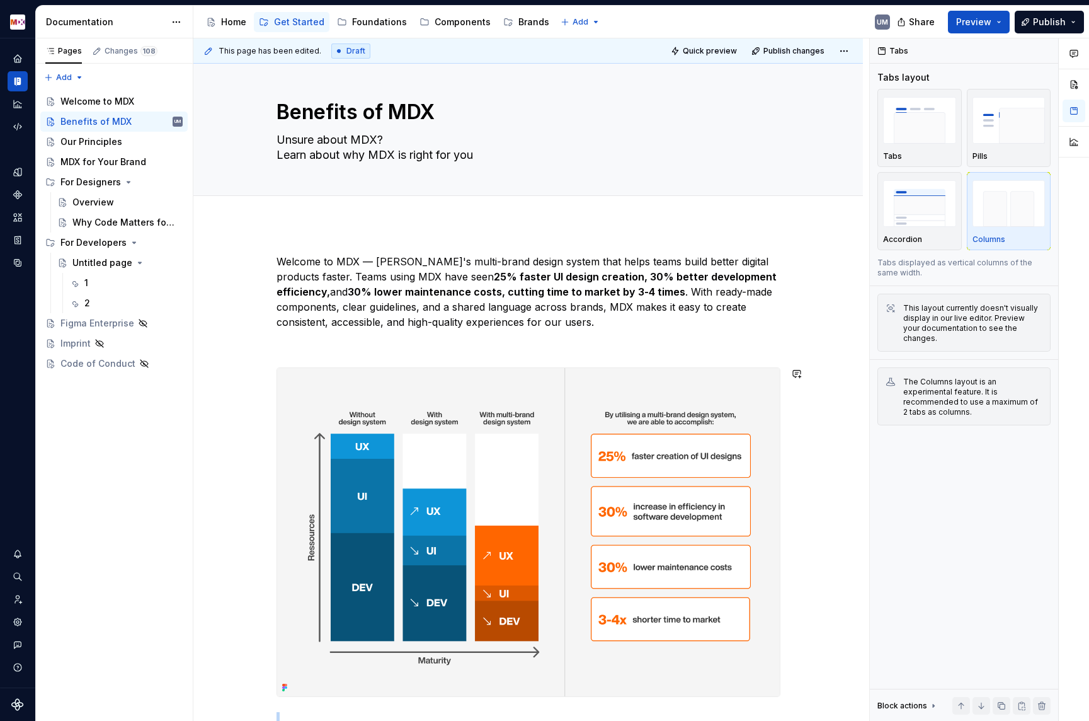
scroll to position [0, 0]
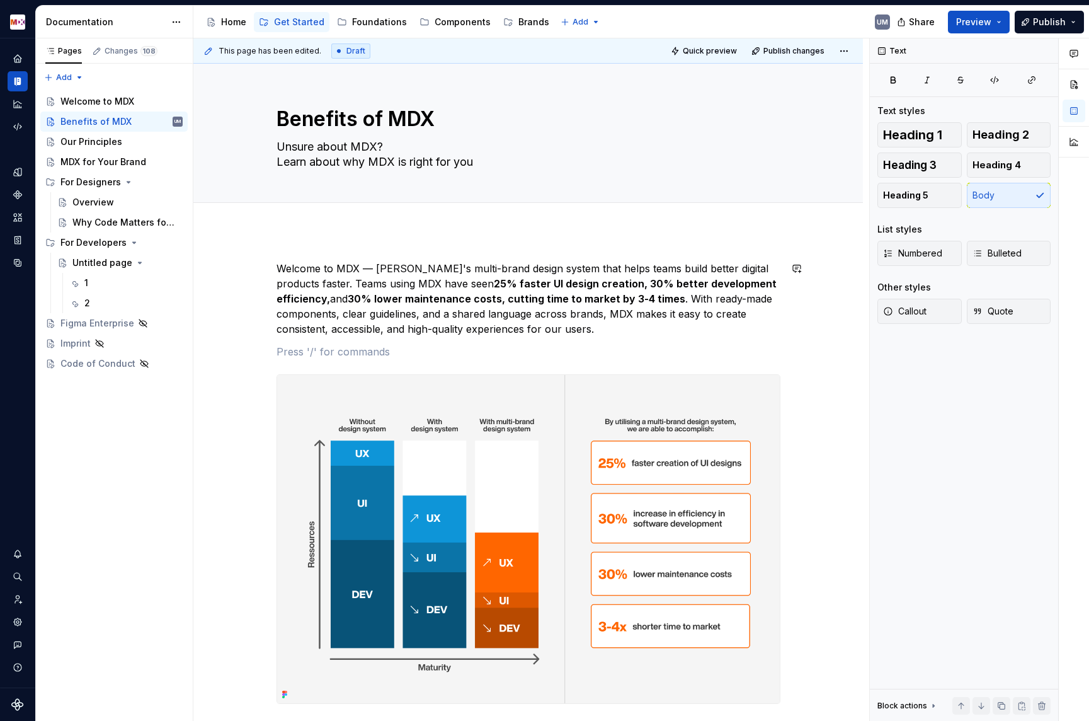
click at [628, 321] on p "Welcome to MDX — [PERSON_NAME]'s multi-brand design system that helps teams bui…" at bounding box center [529, 299] width 504 height 76
click at [605, 331] on p "Welcome to MDX — [PERSON_NAME]'s multi-brand design system that helps teams bui…" at bounding box center [529, 299] width 504 height 76
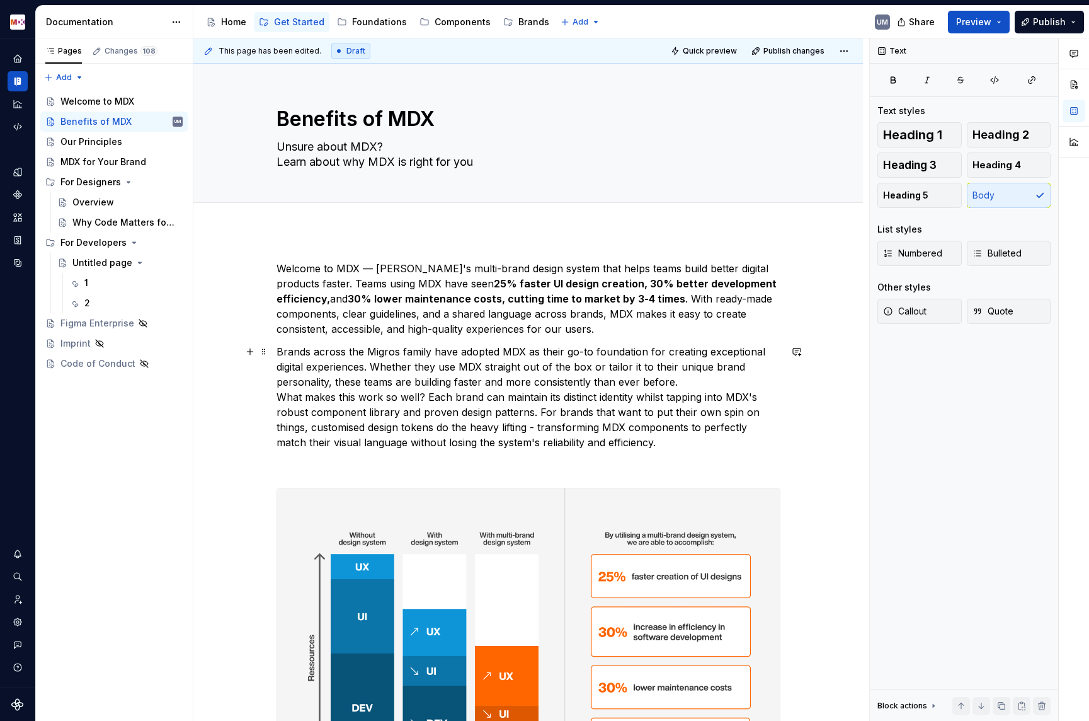
click at [282, 396] on p "Brands across the Migros family have adopted MDX as their go-to foundation for …" at bounding box center [529, 397] width 504 height 106
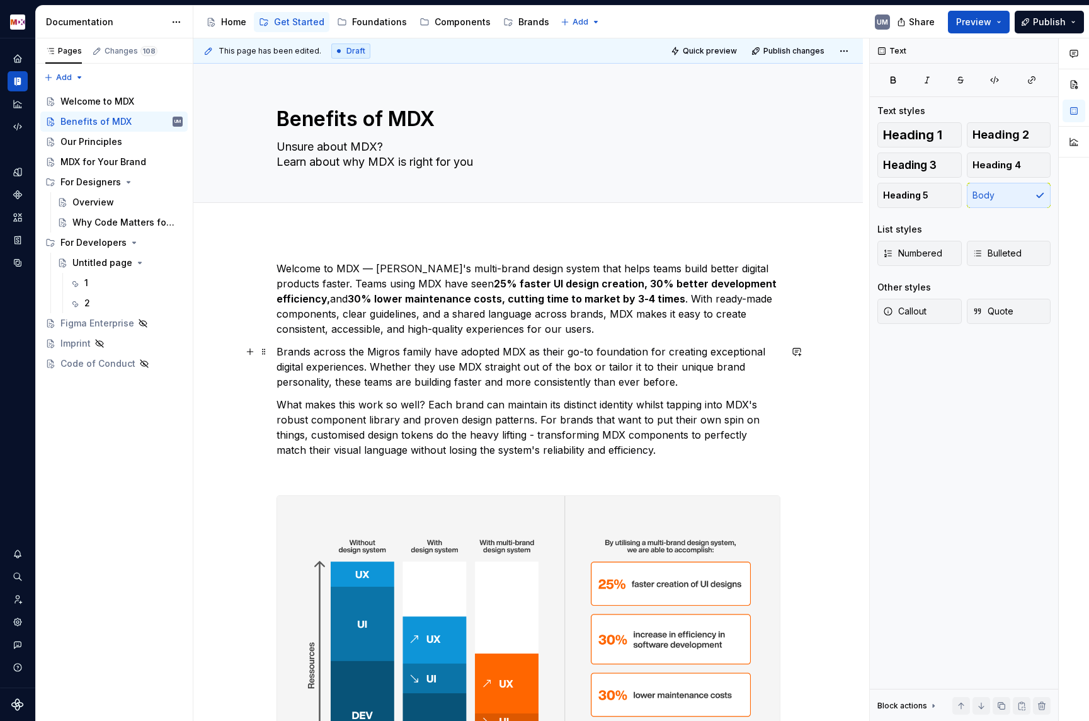
click at [369, 349] on p "Brands across the Migros family have adopted MDX as their go-to foundation for …" at bounding box center [529, 366] width 504 height 45
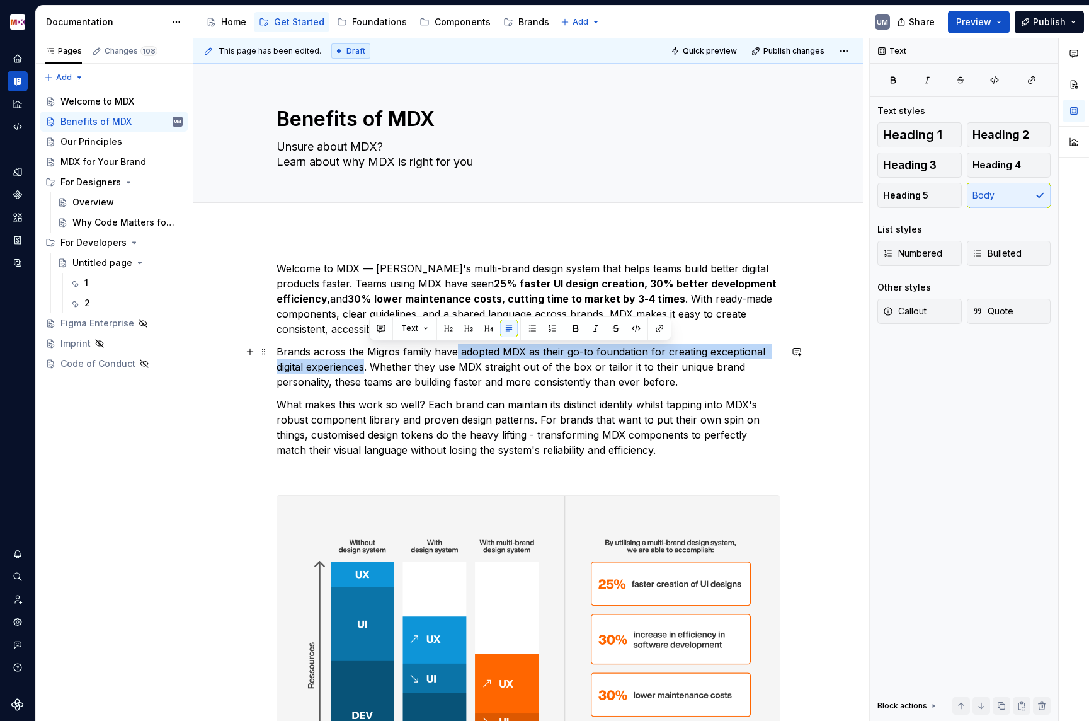
drag, startPoint x: 458, startPoint y: 349, endPoint x: 369, endPoint y: 367, distance: 91.2
click at [369, 367] on p "Brands across the Migros family have adopted MDX as their go-to foundation for …" at bounding box center [529, 366] width 504 height 45
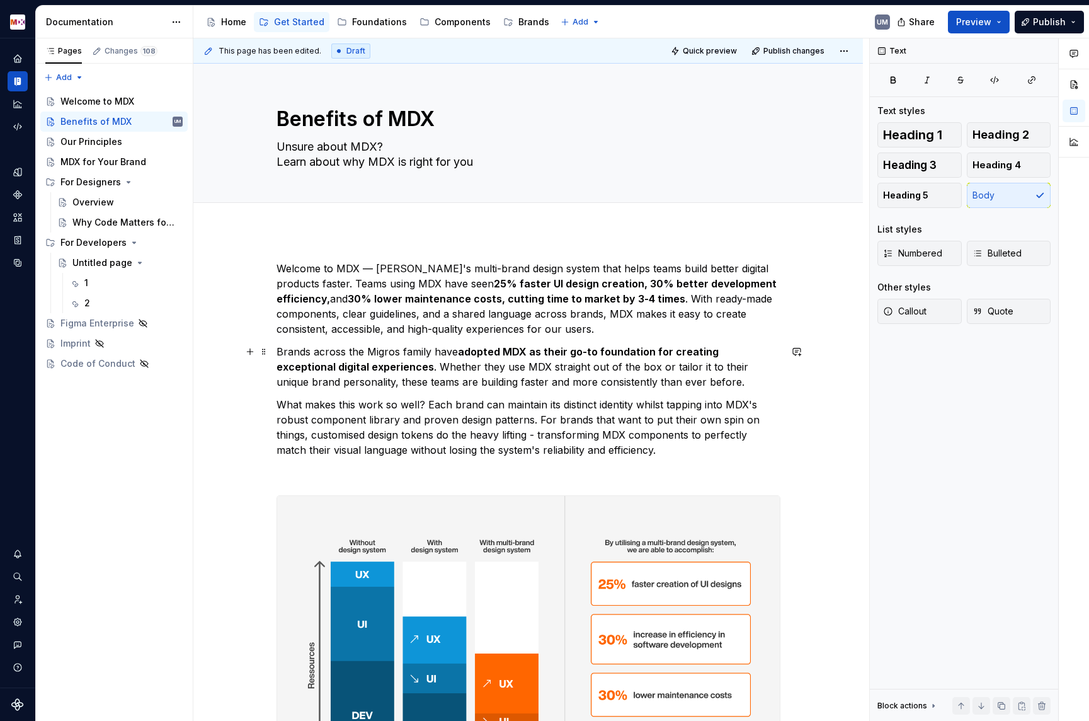
click at [475, 381] on p "Brands across the Migros family have adopted MDX as their go-to foundation for …" at bounding box center [529, 366] width 504 height 45
drag, startPoint x: 577, startPoint y: 405, endPoint x: 672, endPoint y: 405, distance: 95.1
click at [672, 405] on p "What makes this work so well? Each brand can maintain its distinct identity whi…" at bounding box center [529, 427] width 504 height 60
click at [450, 316] on p "Welcome to MDX — [PERSON_NAME]'s multi-brand design system that helps teams bui…" at bounding box center [529, 299] width 504 height 76
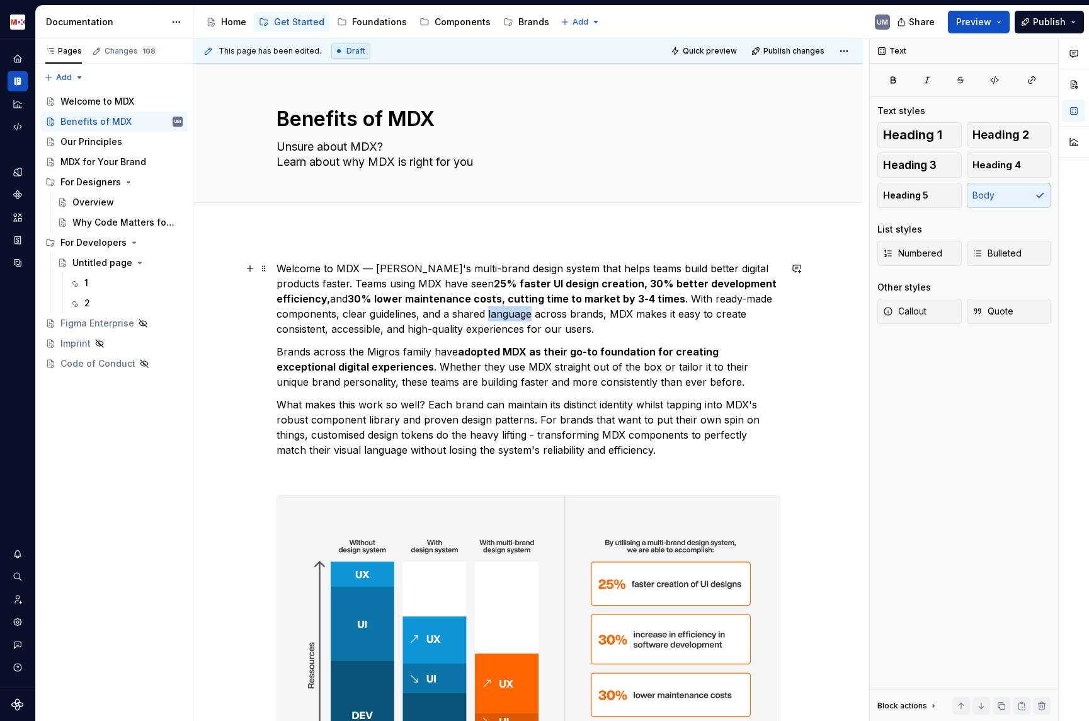
click at [450, 316] on p "Welcome to MDX — [PERSON_NAME]'s multi-brand design system that helps teams bui…" at bounding box center [529, 299] width 504 height 76
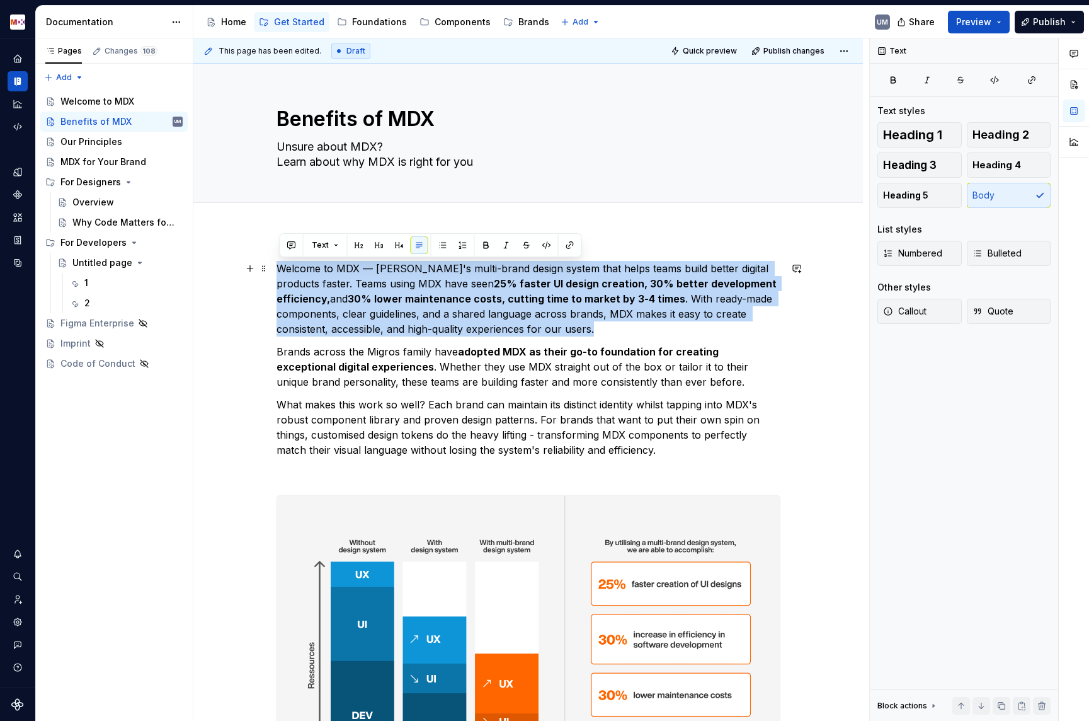
click at [450, 316] on p "Welcome to MDX — [PERSON_NAME]'s multi-brand design system that helps teams bui…" at bounding box center [529, 299] width 504 height 76
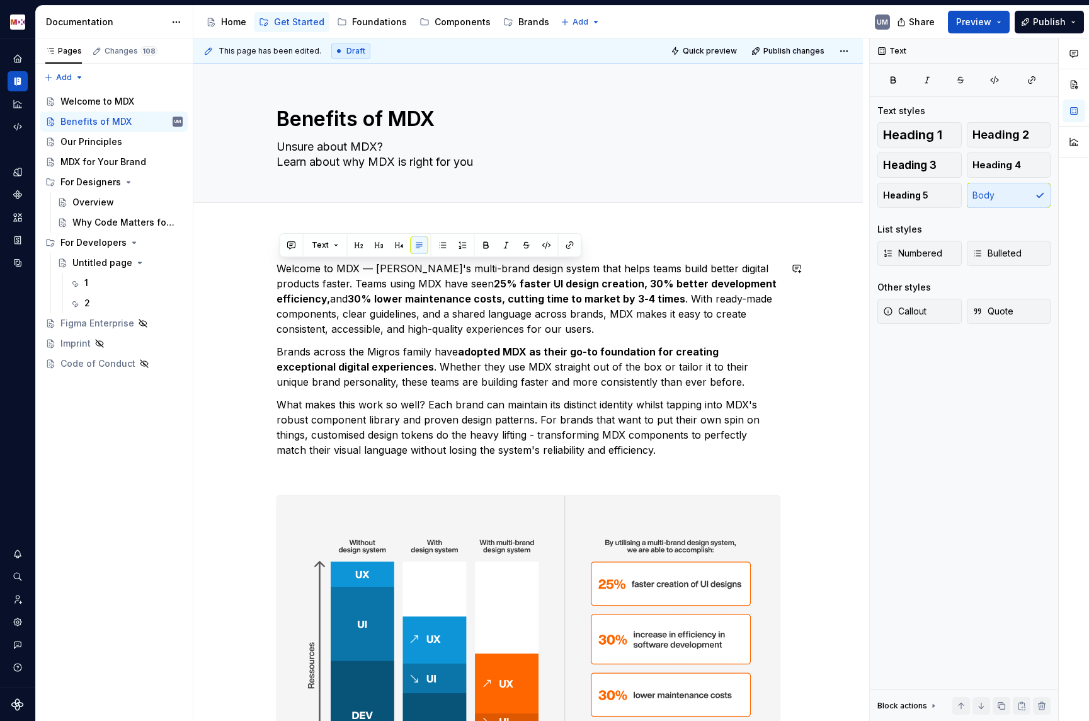
click at [507, 348] on strong "adopted MDX as their go-to foundation for creating exceptional digital experien…" at bounding box center [499, 359] width 445 height 28
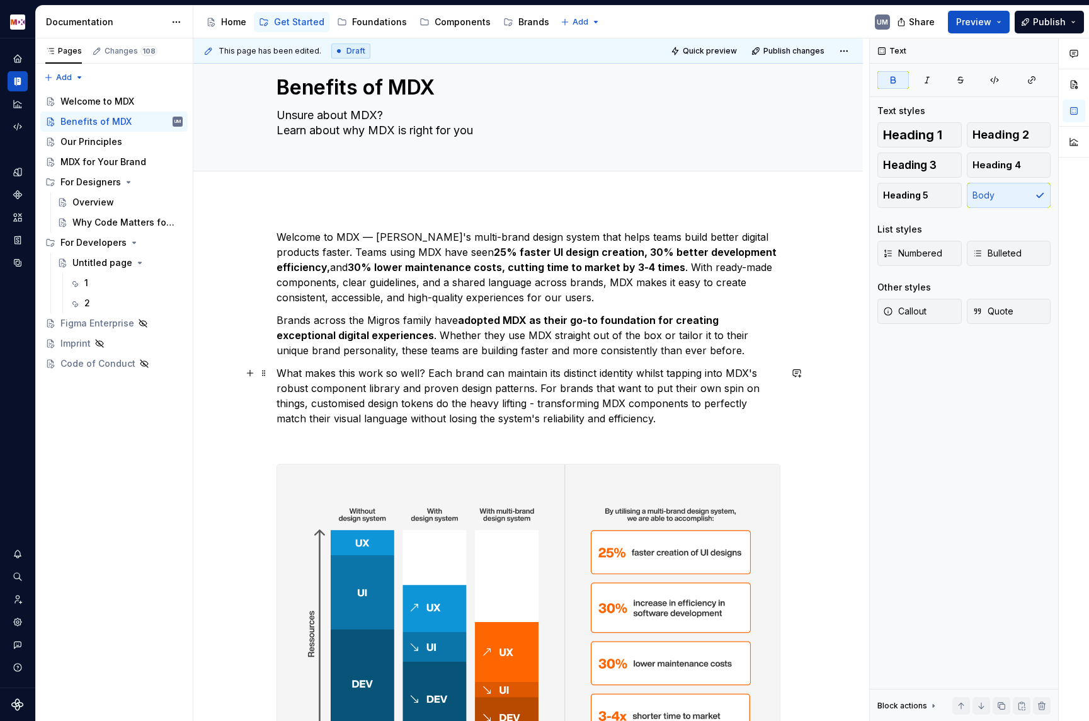
scroll to position [34, 0]
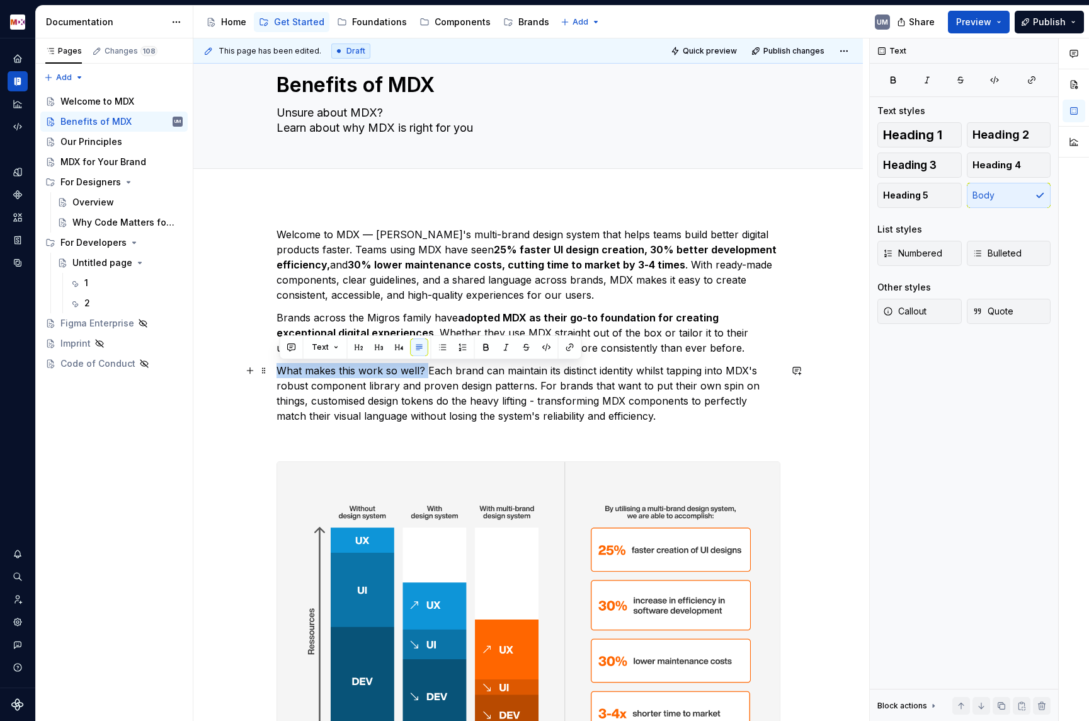
drag, startPoint x: 427, startPoint y: 369, endPoint x: 282, endPoint y: 369, distance: 144.9
click at [280, 369] on p "What makes this work so well? Each brand can maintain its distinct identity whi…" at bounding box center [529, 393] width 504 height 60
click at [474, 390] on p "What makes this work so well? Each brand can maintain its distinct identity whi…" at bounding box center [529, 393] width 504 height 60
click at [297, 389] on p "What makes this work so well? Each brand can maintain its distinct identity whi…" at bounding box center [529, 393] width 504 height 60
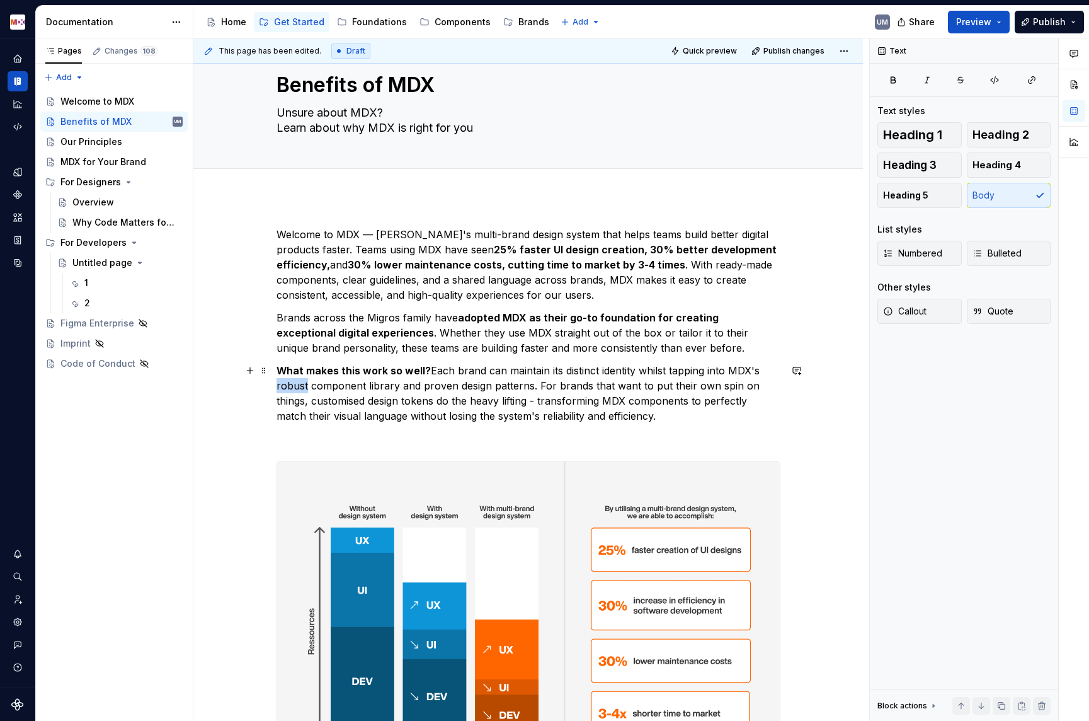
click at [297, 389] on p "What makes this work so well? Each brand can maintain its distinct identity whi…" at bounding box center [529, 393] width 504 height 60
click at [399, 380] on p "What makes this work so well? Each brand can maintain its distinct identity whi…" at bounding box center [529, 393] width 504 height 60
click at [406, 384] on p "What makes this work so well? Each brand can maintain its distinct identity whi…" at bounding box center [529, 393] width 504 height 60
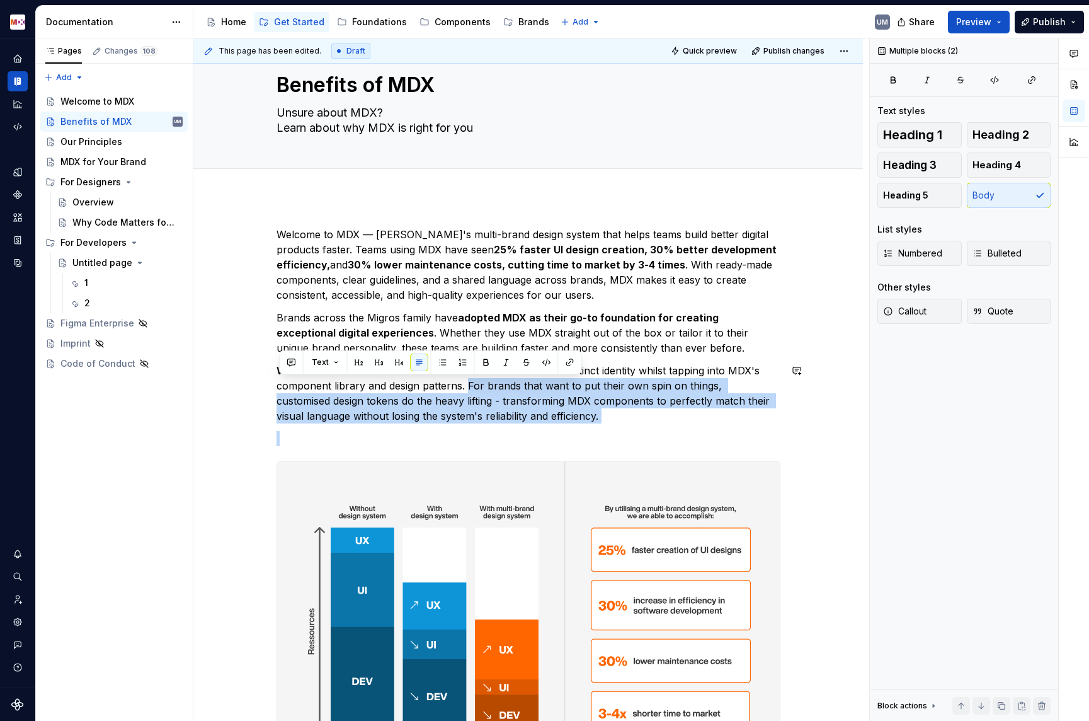
drag, startPoint x: 469, startPoint y: 385, endPoint x: 595, endPoint y: 425, distance: 132.9
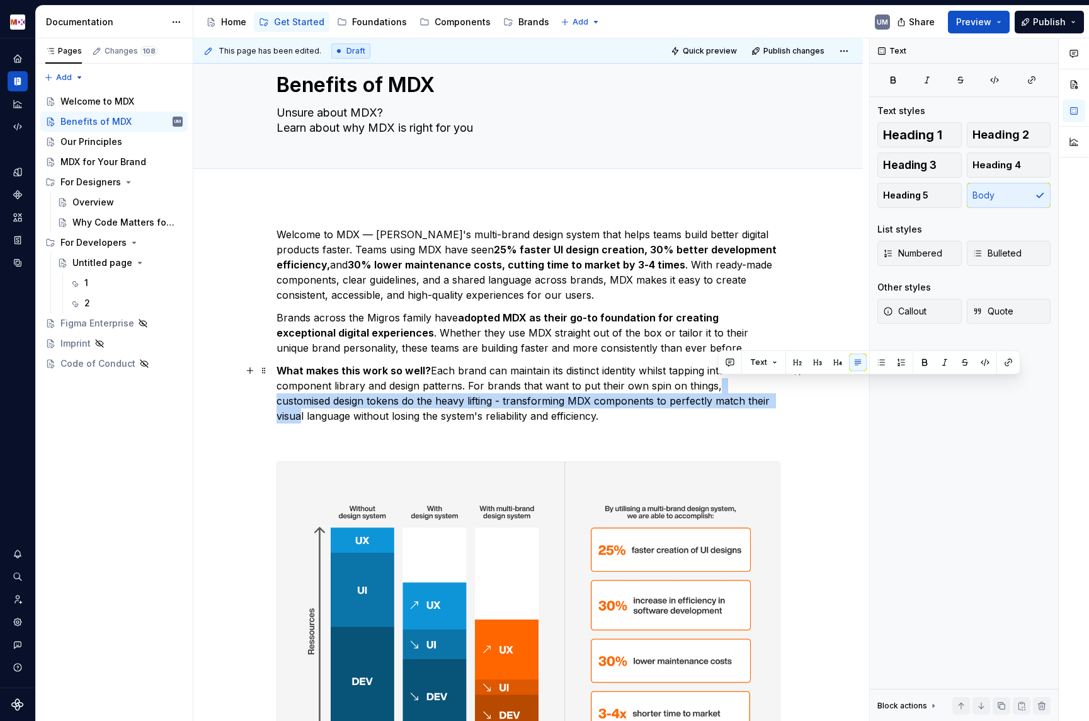
drag, startPoint x: 719, startPoint y: 387, endPoint x: 738, endPoint y: 407, distance: 27.6
click at [738, 407] on p "What makes this work so well? Each brand can maintain its distinct identity whi…" at bounding box center [529, 393] width 504 height 60
click at [738, 406] on p "What makes this work so well? Each brand can maintain its distinct identity whi…" at bounding box center [529, 393] width 504 height 60
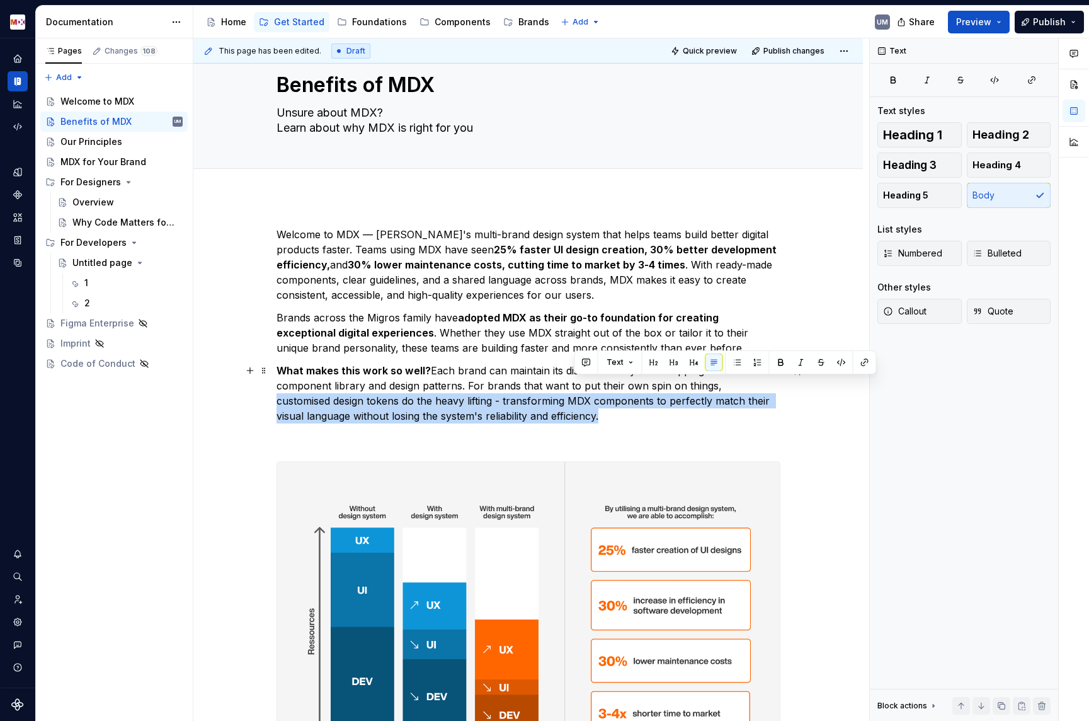
drag, startPoint x: 712, startPoint y: 418, endPoint x: 723, endPoint y: 388, distance: 32.1
click at [723, 388] on p "What makes this work so well? Each brand can maintain its distinct identity whi…" at bounding box center [529, 393] width 504 height 60
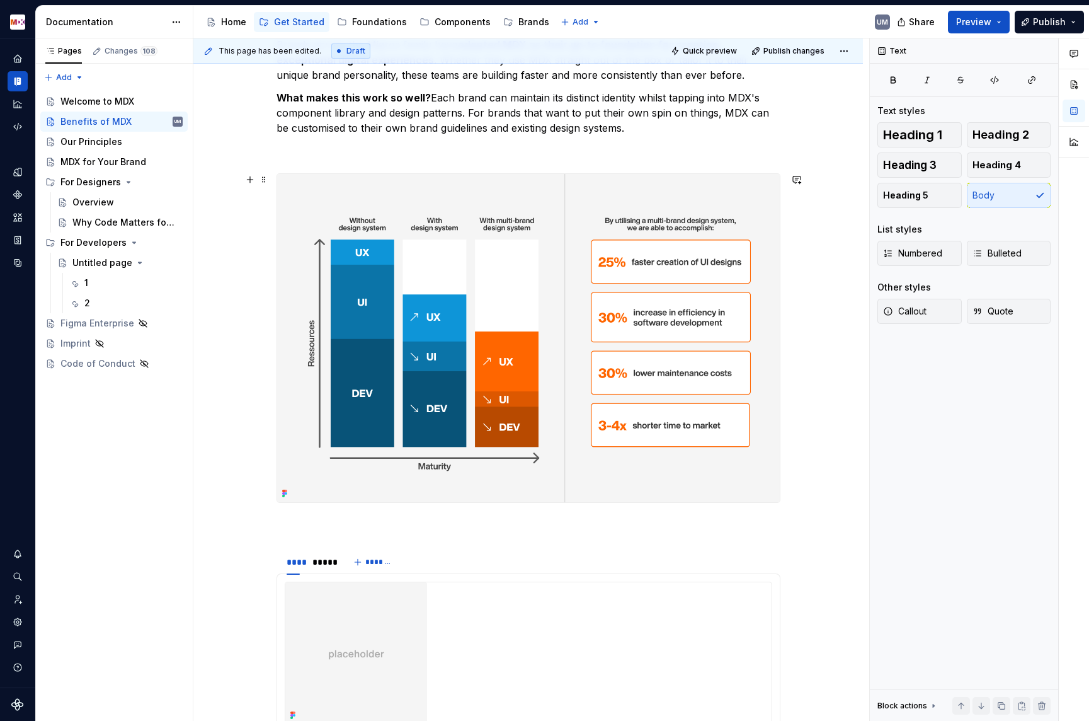
scroll to position [357, 0]
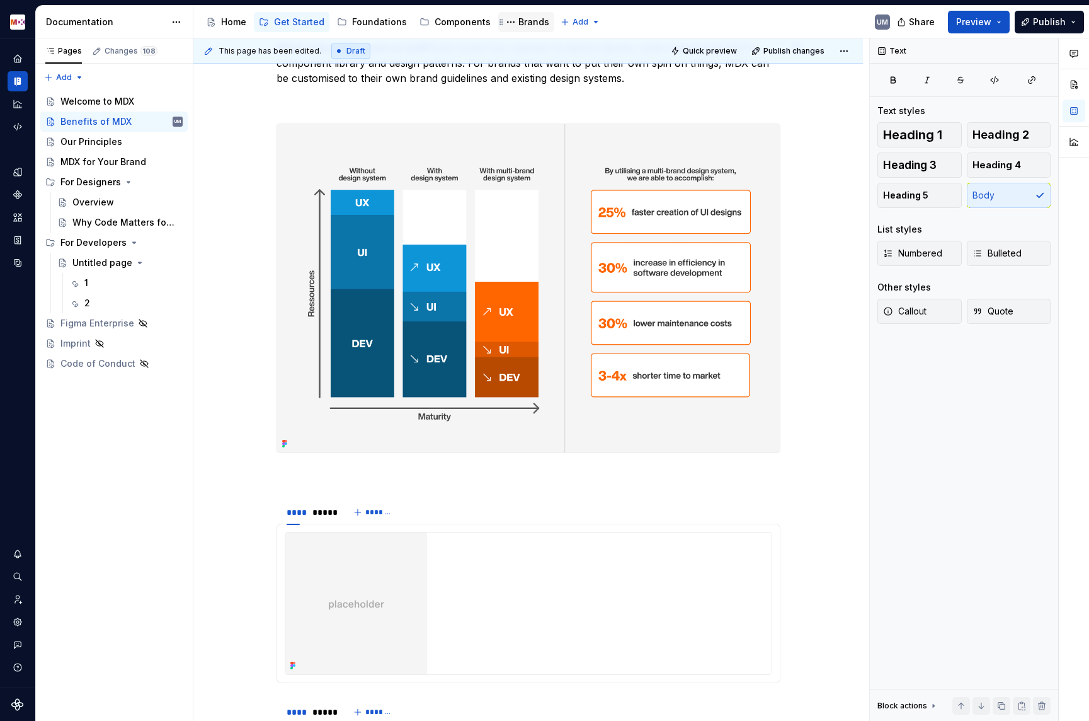
click at [531, 13] on div "Brands" at bounding box center [526, 22] width 56 height 20
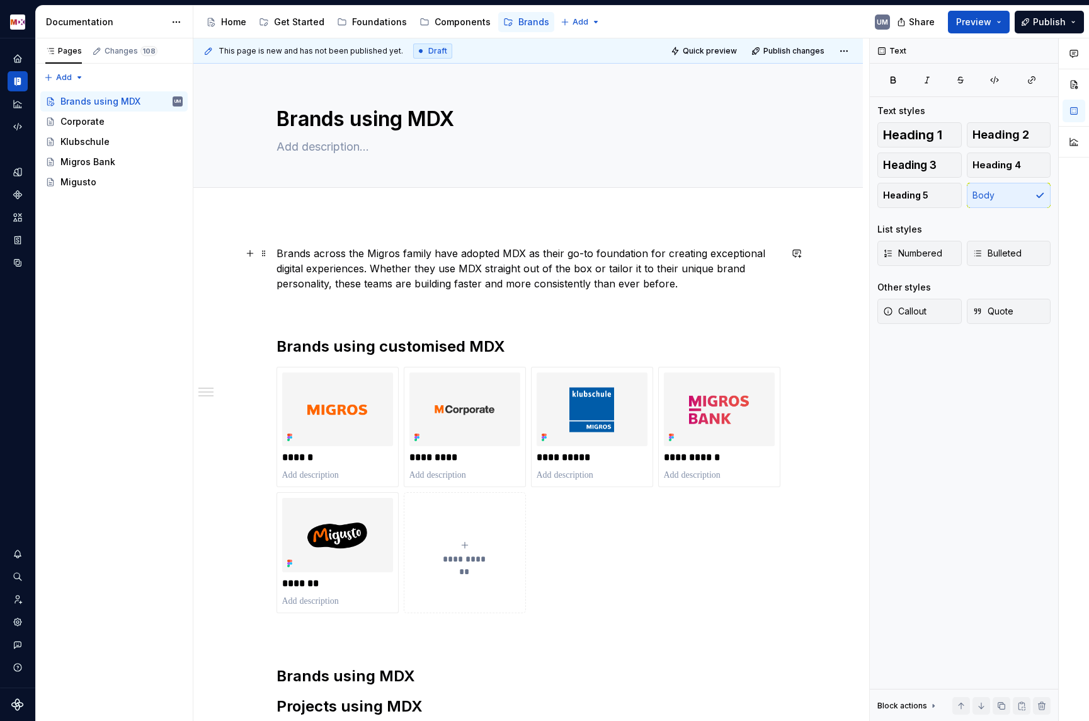
click at [711, 288] on p "Brands across the Migros family have adopted MDX as their go-to foundation for …" at bounding box center [529, 268] width 504 height 45
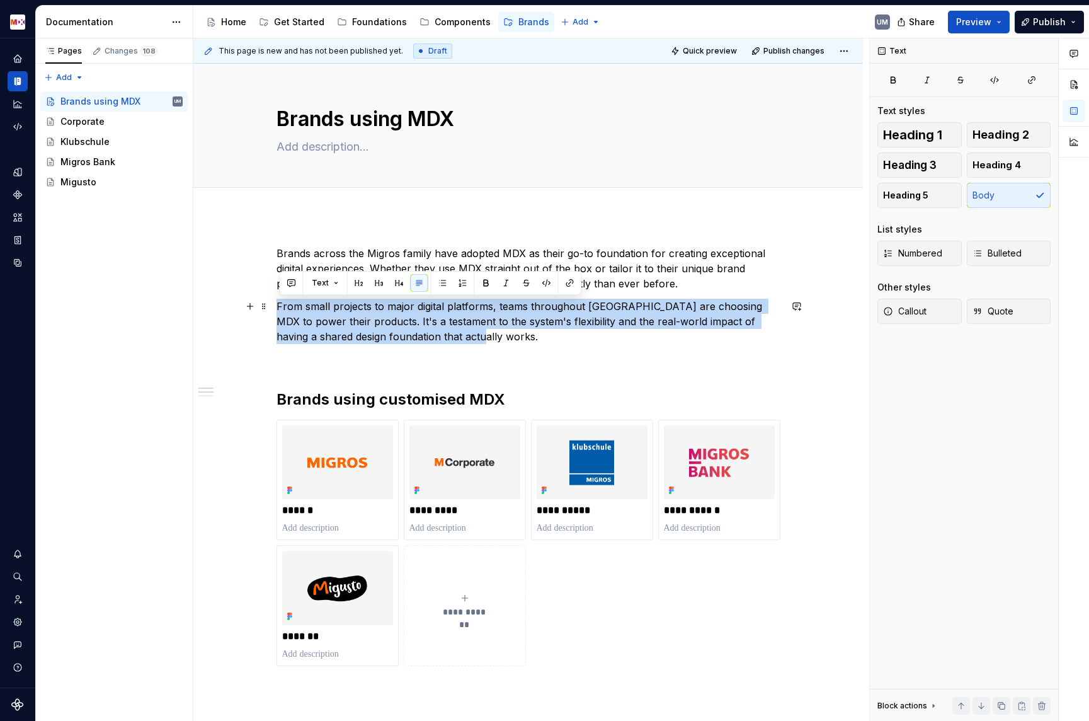
drag, startPoint x: 507, startPoint y: 338, endPoint x: 276, endPoint y: 307, distance: 233.4
click at [276, 307] on div "**********" at bounding box center [528, 607] width 670 height 785
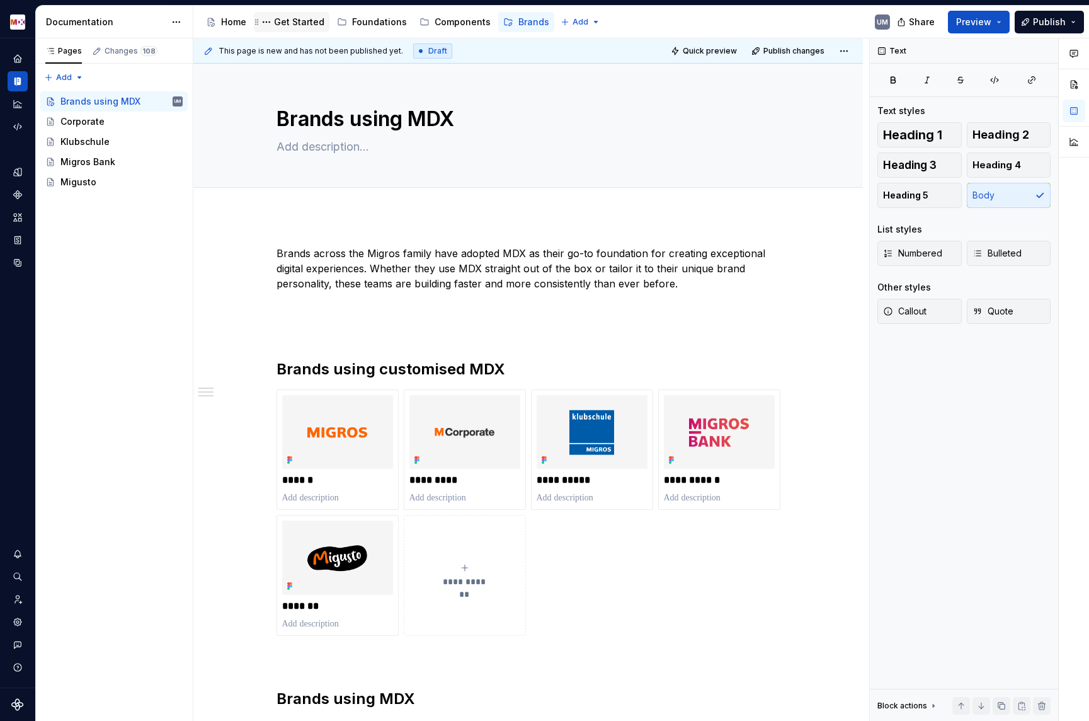
click at [296, 23] on div "Get Started" at bounding box center [299, 22] width 50 height 13
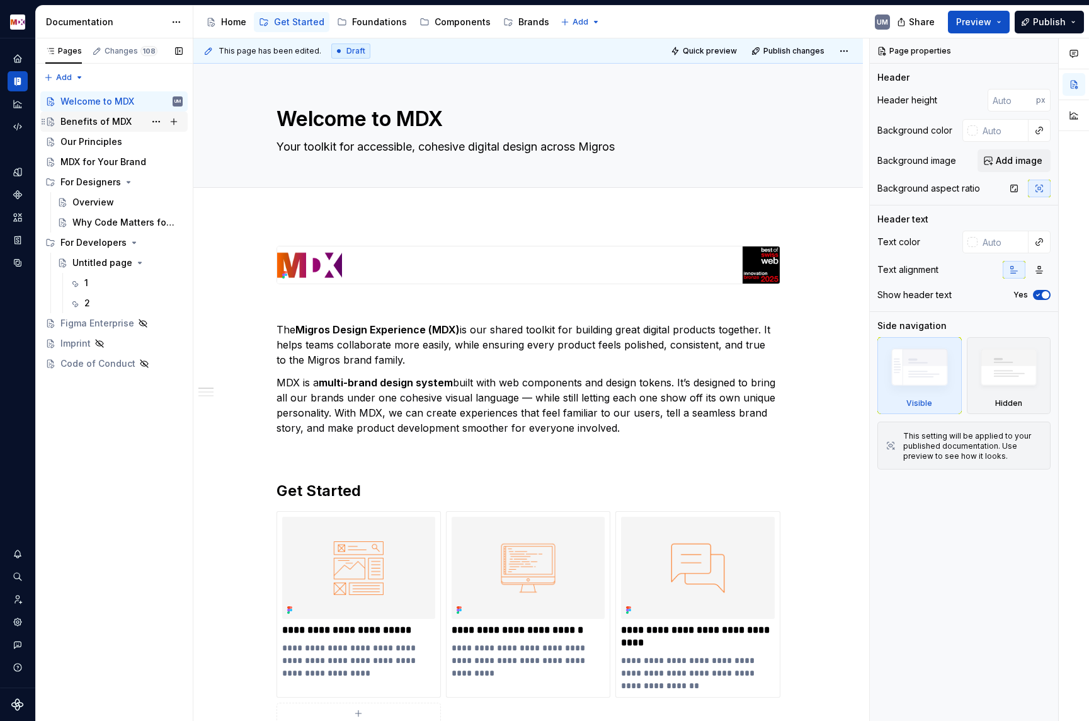
click at [101, 121] on div "Benefits of MDX" at bounding box center [95, 121] width 71 height 13
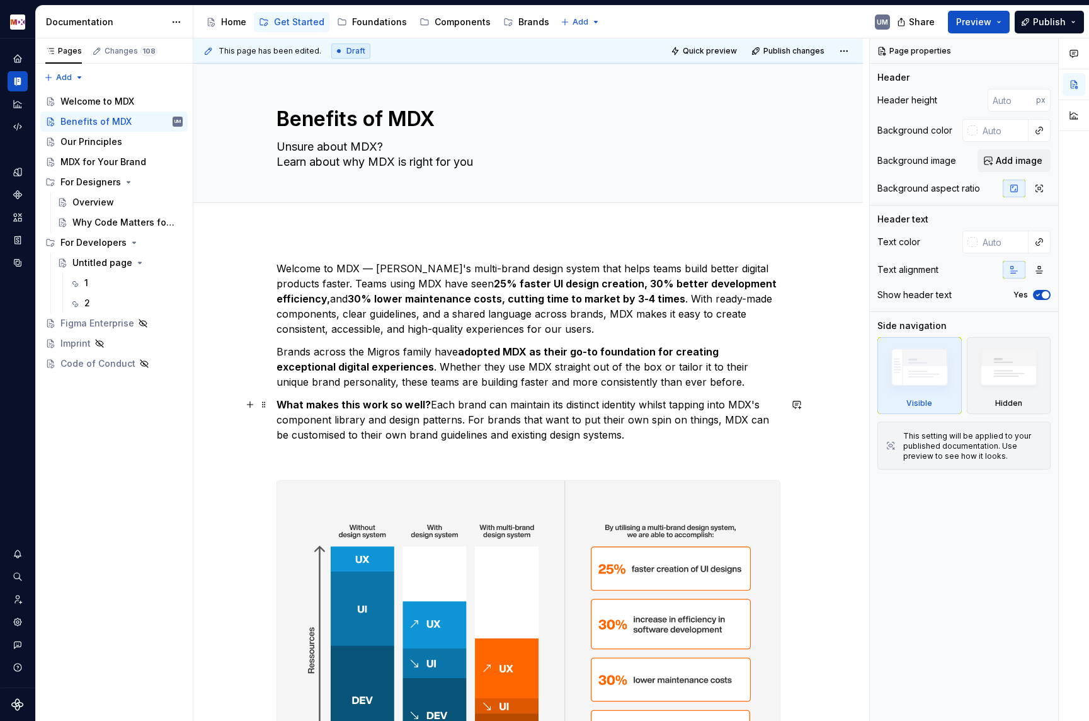
click at [652, 435] on p "What makes this work so well? Each brand can maintain its distinct identity whi…" at bounding box center [529, 419] width 504 height 45
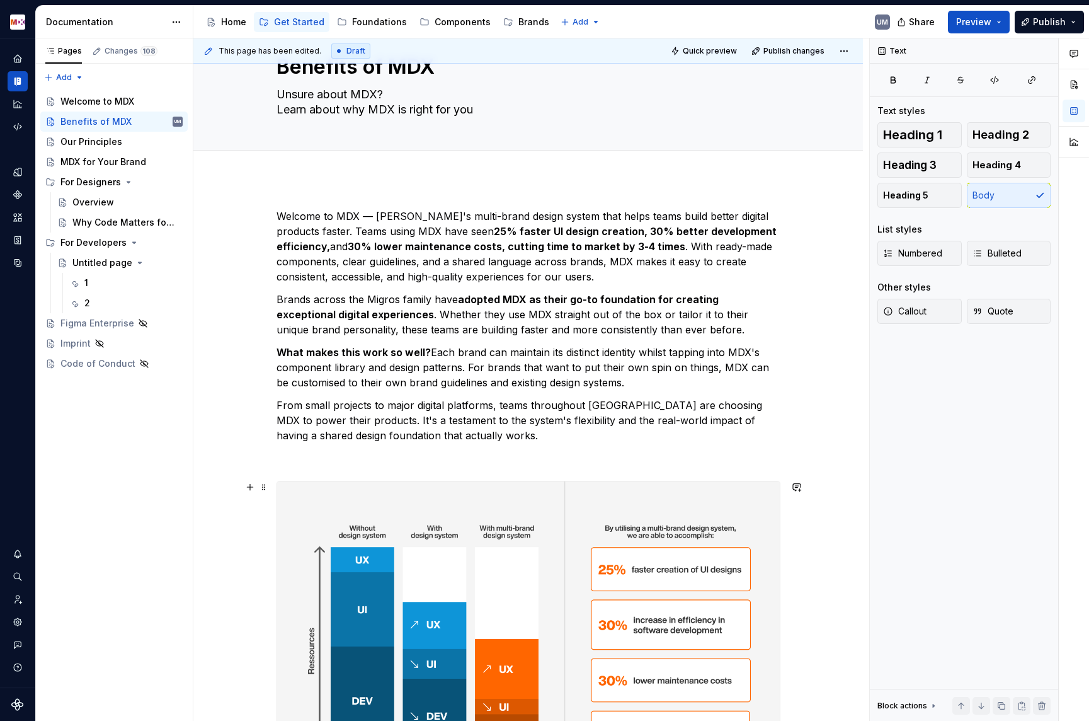
scroll to position [90, 0]
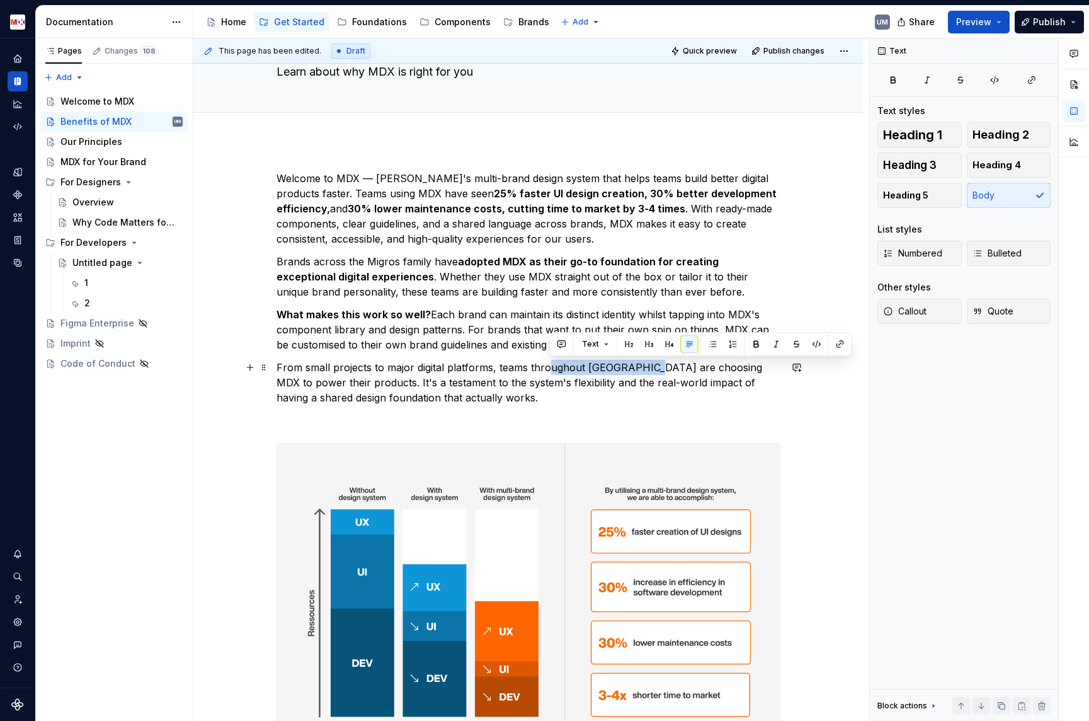
drag, startPoint x: 548, startPoint y: 370, endPoint x: 643, endPoint y: 370, distance: 95.1
click at [643, 370] on p "From small projects to major digital platforms, teams throughout [GEOGRAPHIC_DA…" at bounding box center [529, 382] width 504 height 45
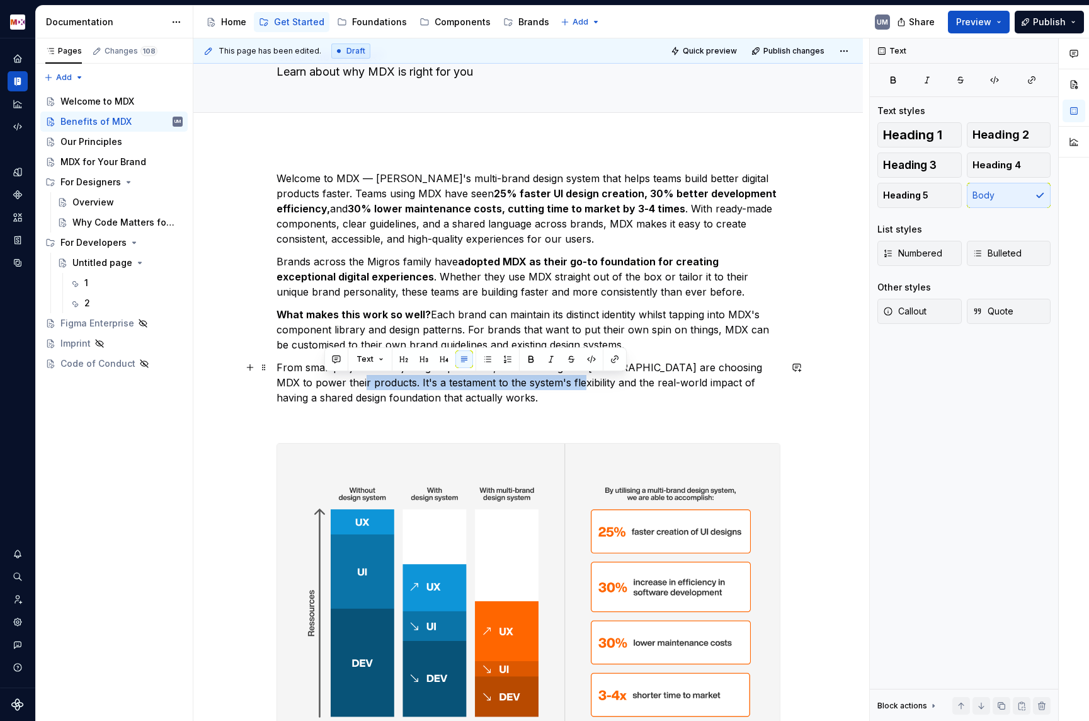
drag, startPoint x: 324, startPoint y: 382, endPoint x: 539, endPoint y: 382, distance: 214.2
click at [539, 382] on p "From small projects to major digital platforms, teams throughout [GEOGRAPHIC_DA…" at bounding box center [529, 382] width 504 height 45
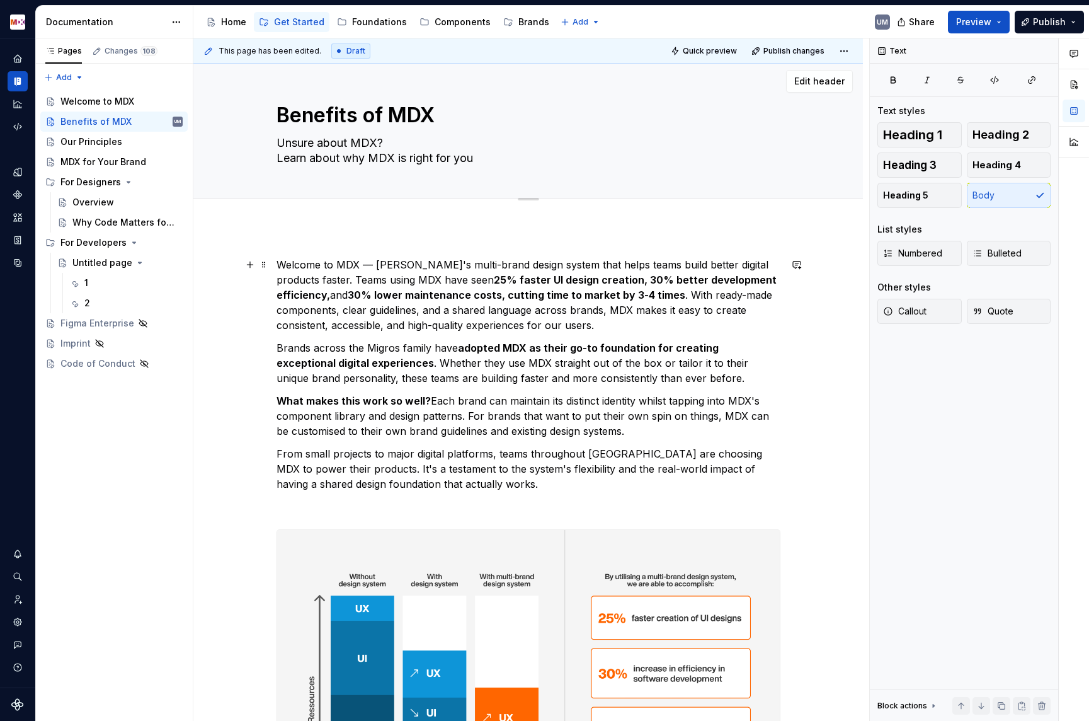
scroll to position [0, 0]
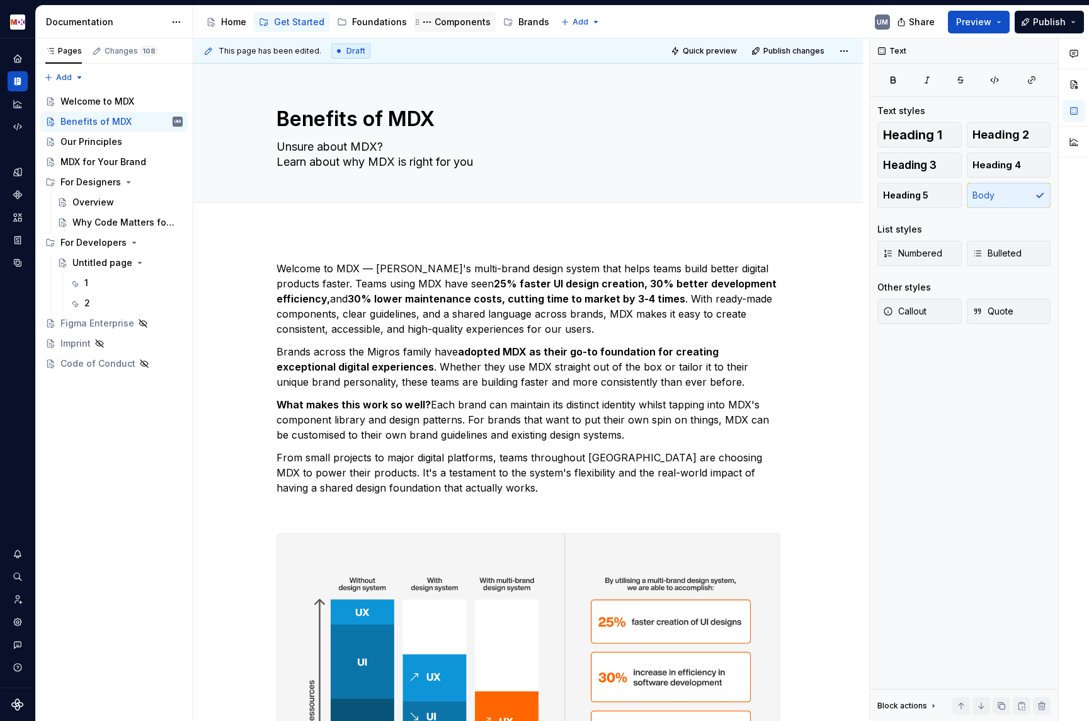
click at [471, 20] on div "Components" at bounding box center [463, 22] width 56 height 13
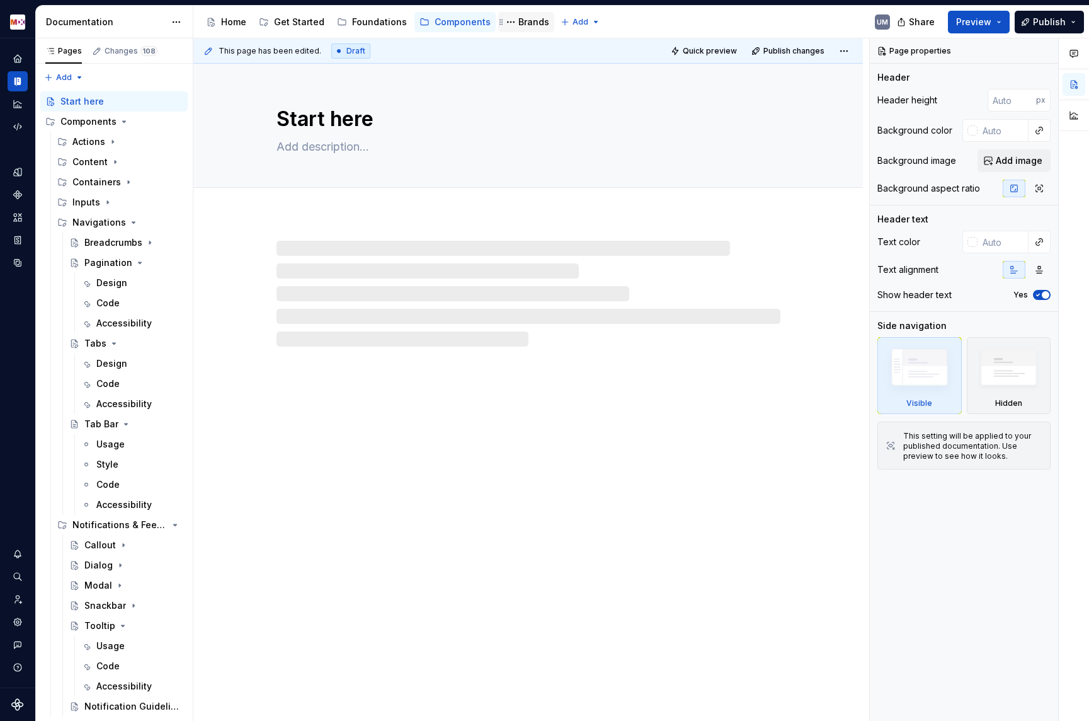
click at [520, 20] on div "Brands" at bounding box center [534, 22] width 31 height 13
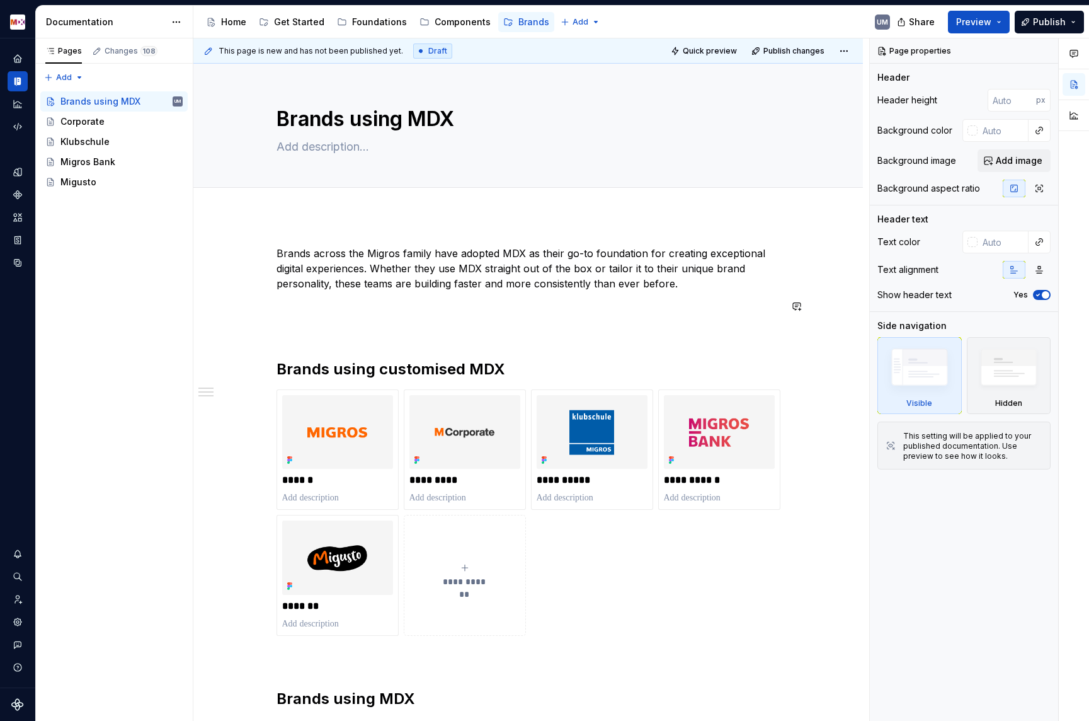
type textarea "*"
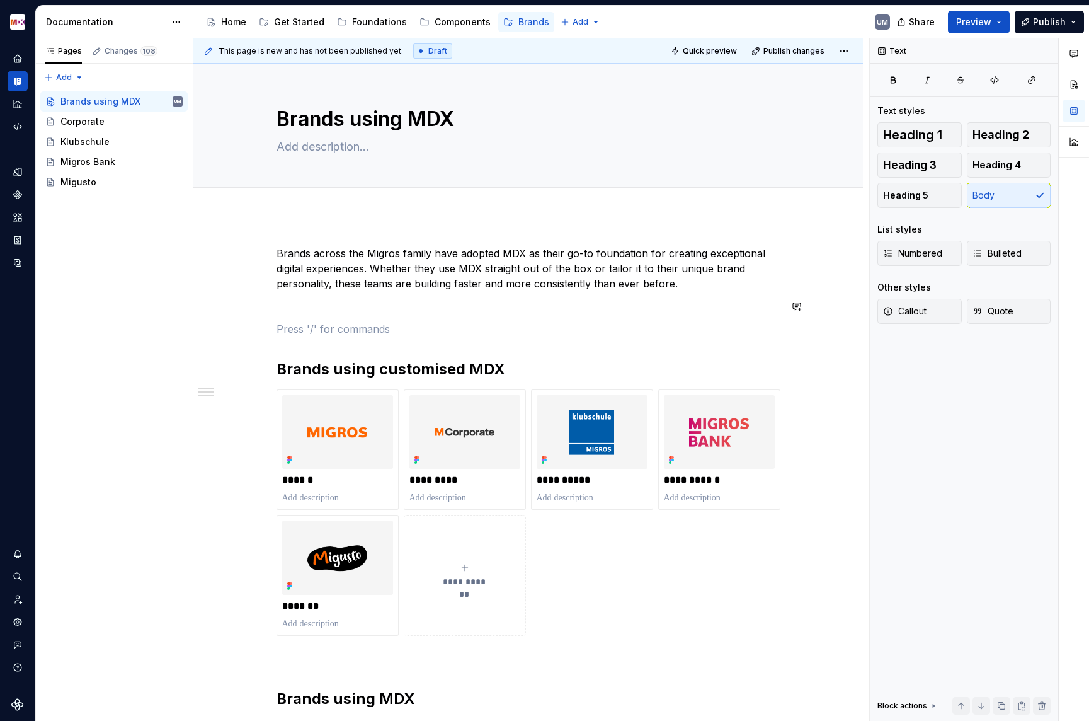
click at [360, 315] on div "**********" at bounding box center [529, 492] width 504 height 493
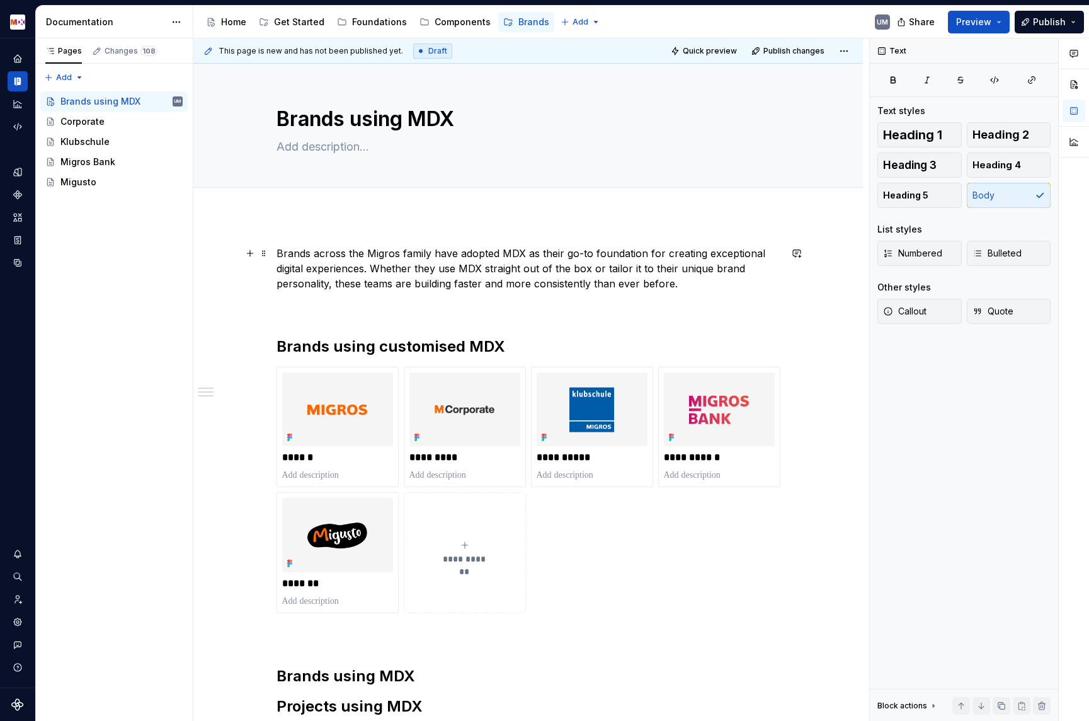
click at [280, 250] on p "Brands across the Migros family have adopted MDX as their go-to foundation for …" at bounding box center [529, 268] width 504 height 45
click at [689, 290] on p "Brands across the Migros family have adopted MDX as their go-to foundation for …" at bounding box center [529, 268] width 504 height 45
click at [502, 297] on div "**********" at bounding box center [529, 481] width 504 height 471
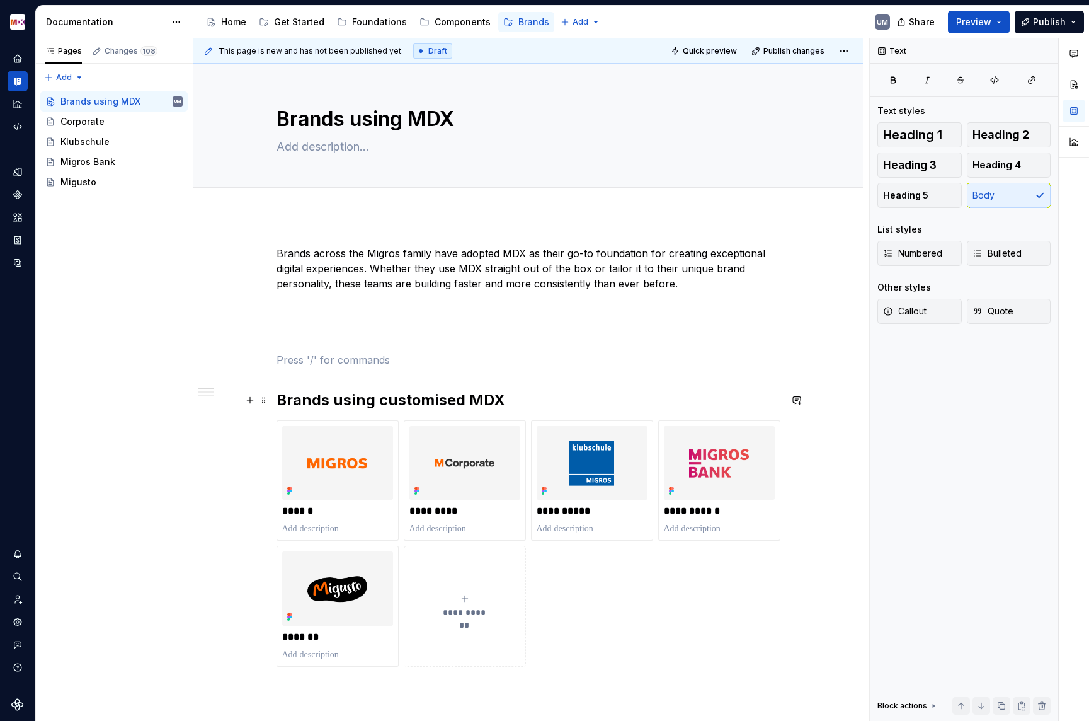
click at [315, 409] on h2 "Brands using customised MDX" at bounding box center [529, 400] width 504 height 20
click at [298, 399] on h2 "Brands using customised MDX" at bounding box center [529, 400] width 504 height 20
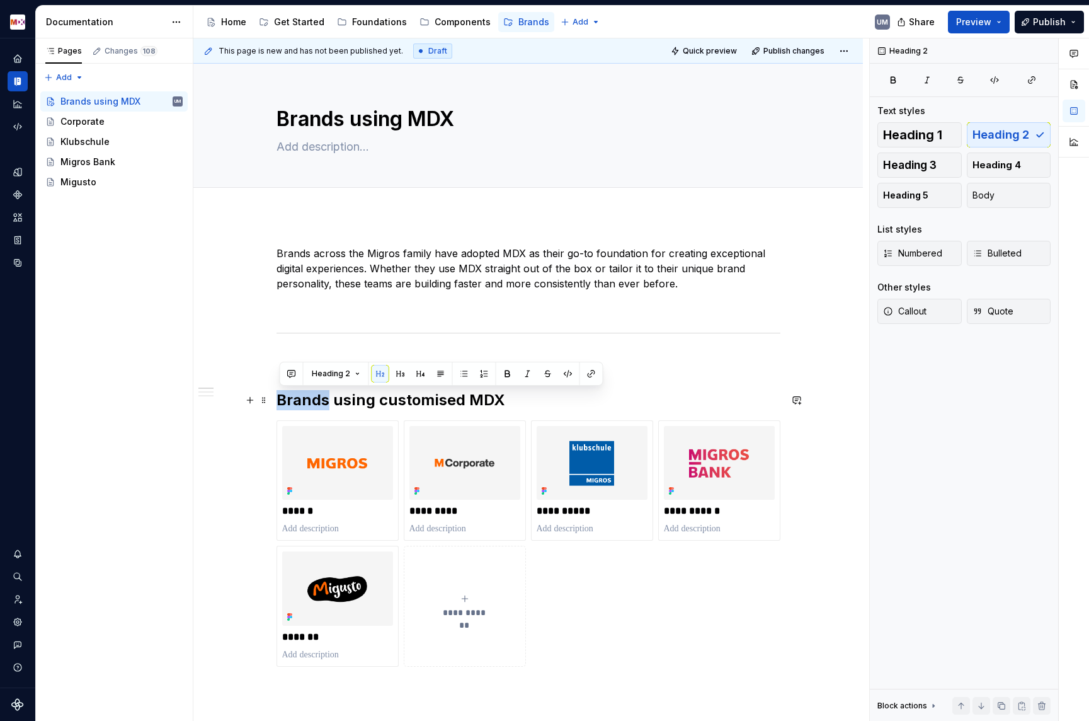
click at [298, 399] on h2 "Brands using customised MDX" at bounding box center [529, 400] width 504 height 20
click at [306, 528] on p at bounding box center [337, 528] width 111 height 13
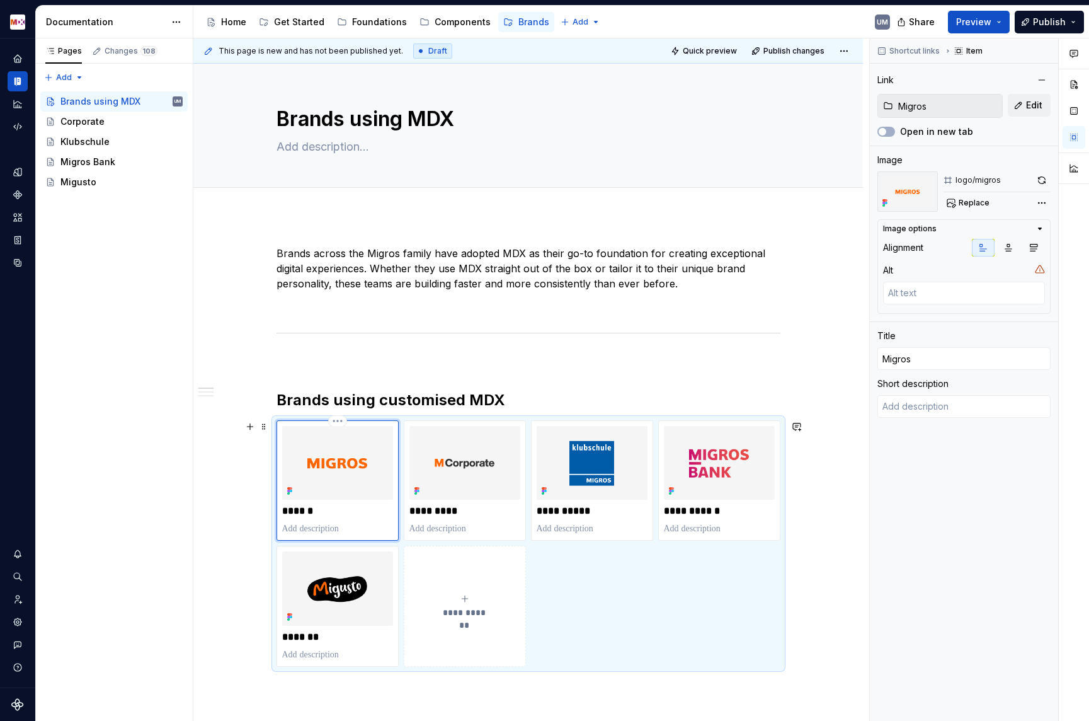
type textarea "*"
type textarea "E"
type textarea "*"
type textarea "Ex"
type textarea "*"
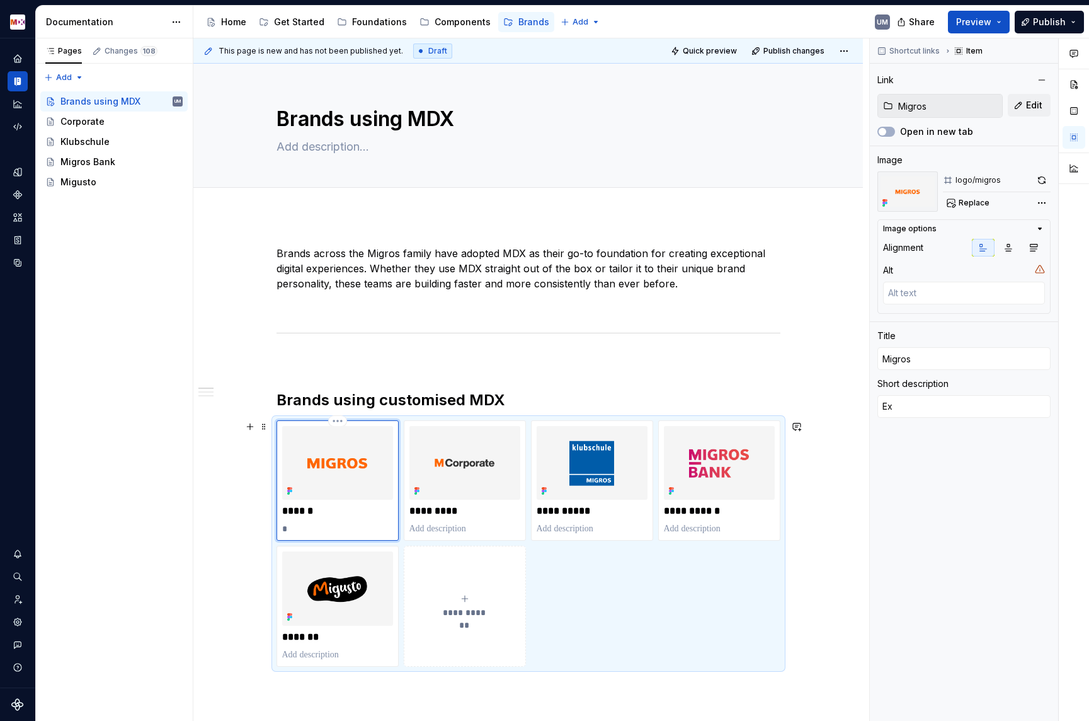
type textarea "Exp"
type textarea "*"
type textarea "Expl"
type textarea "*"
type textarea "Explo"
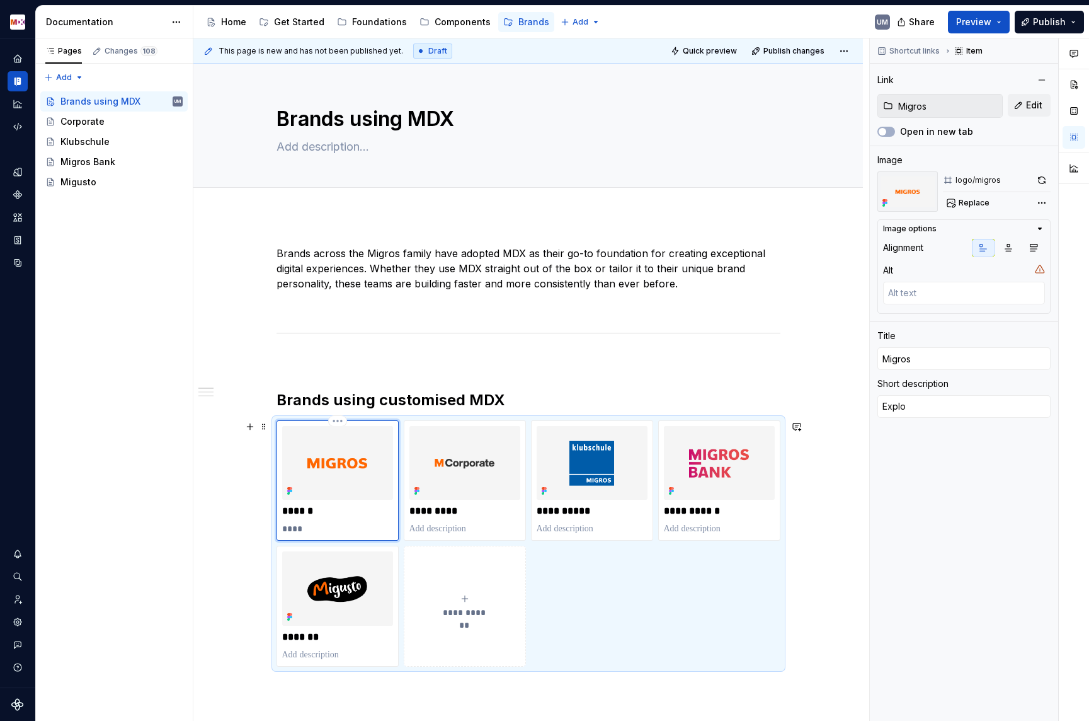
type textarea "*"
type textarea "Explor"
type textarea "*"
type textarea "Explore"
type textarea "*"
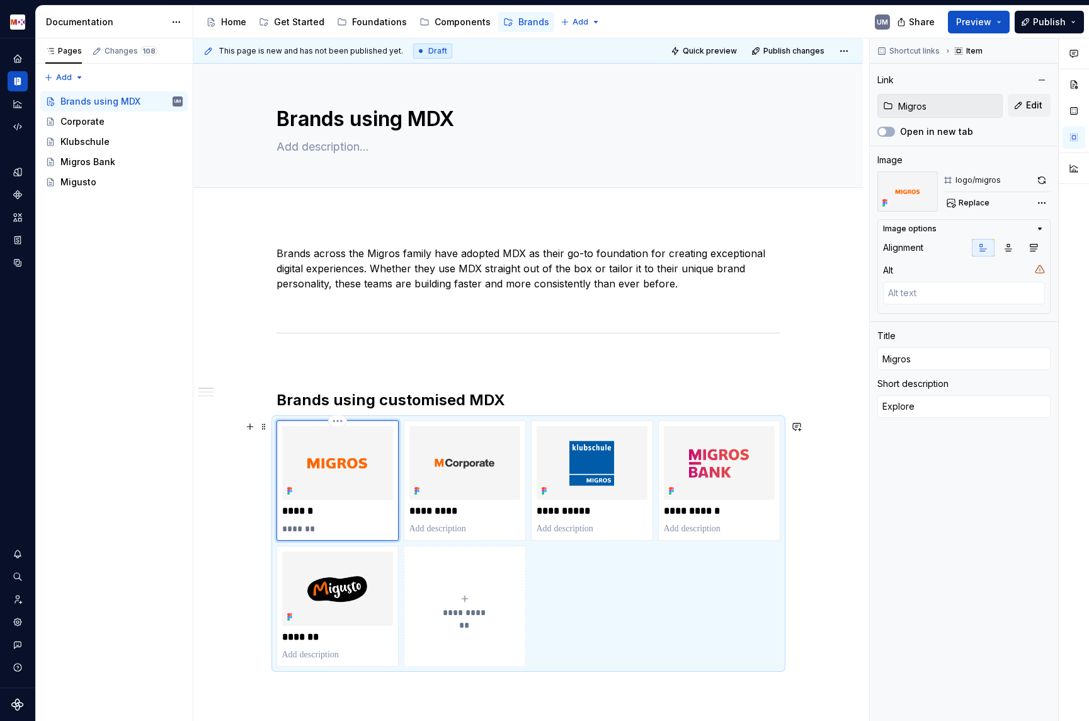
type textarea "Explore"
type textarea "*"
type textarea "Explore T"
type textarea "*"
type textarea "Explore To"
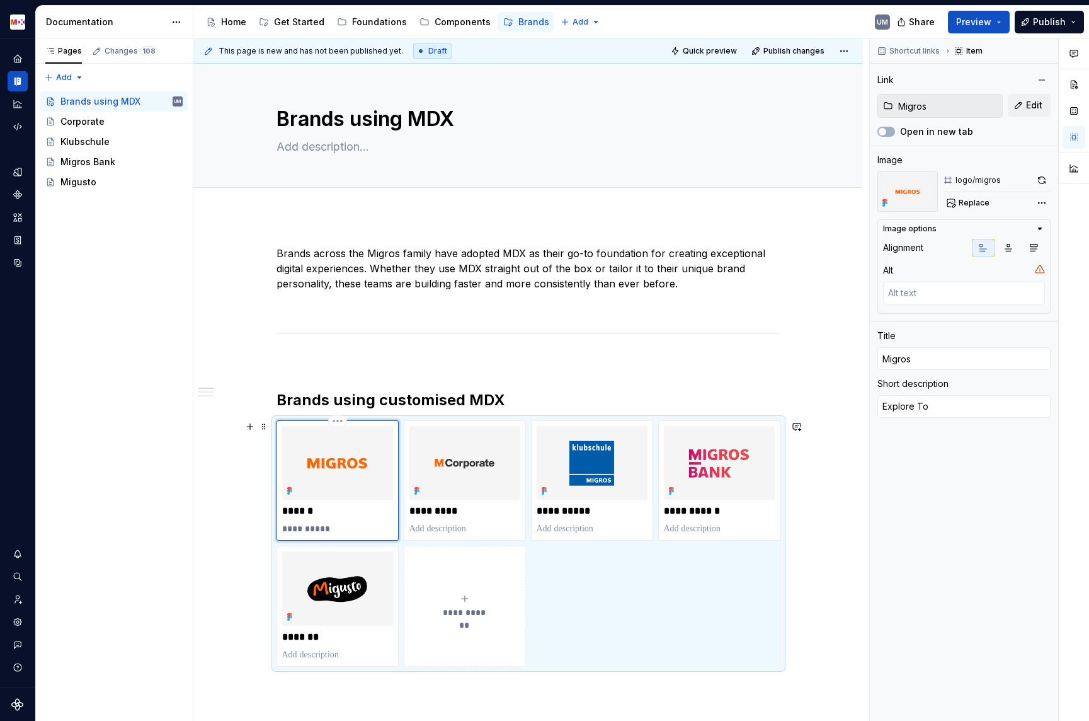
type textarea "*"
type textarea "Explore Tok"
type textarea "*"
type textarea "Explore Toke"
type textarea "*"
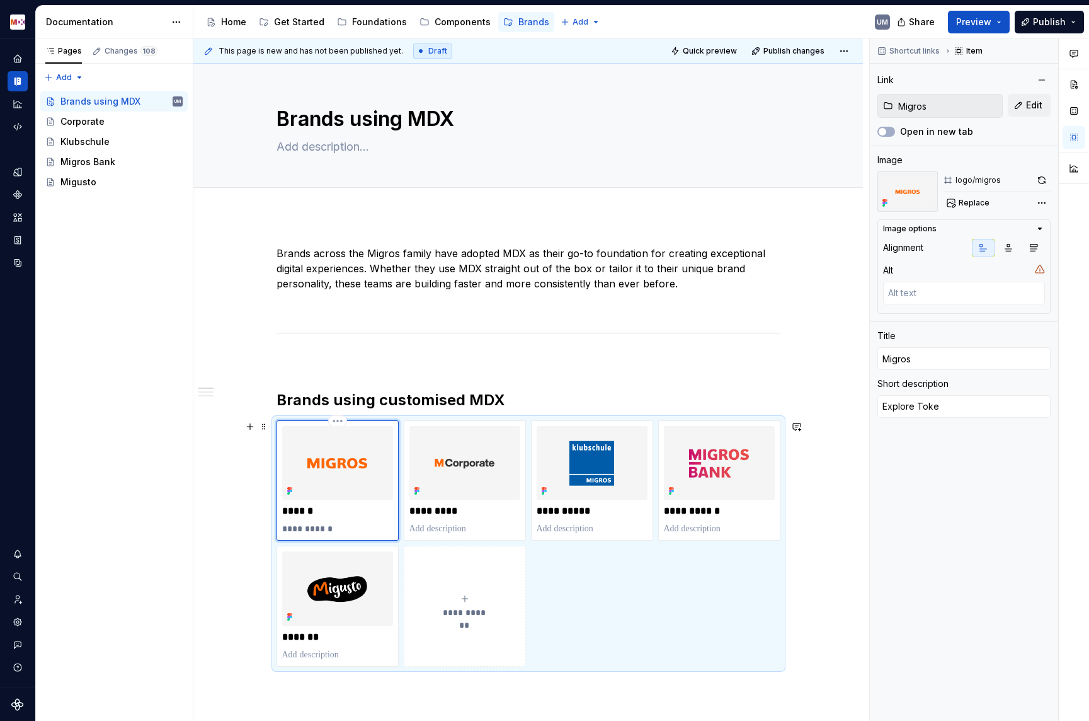
type textarea "Explore Token"
type textarea "*"
type textarea "Explore Token"
type textarea "*"
type textarea "Explore Token"
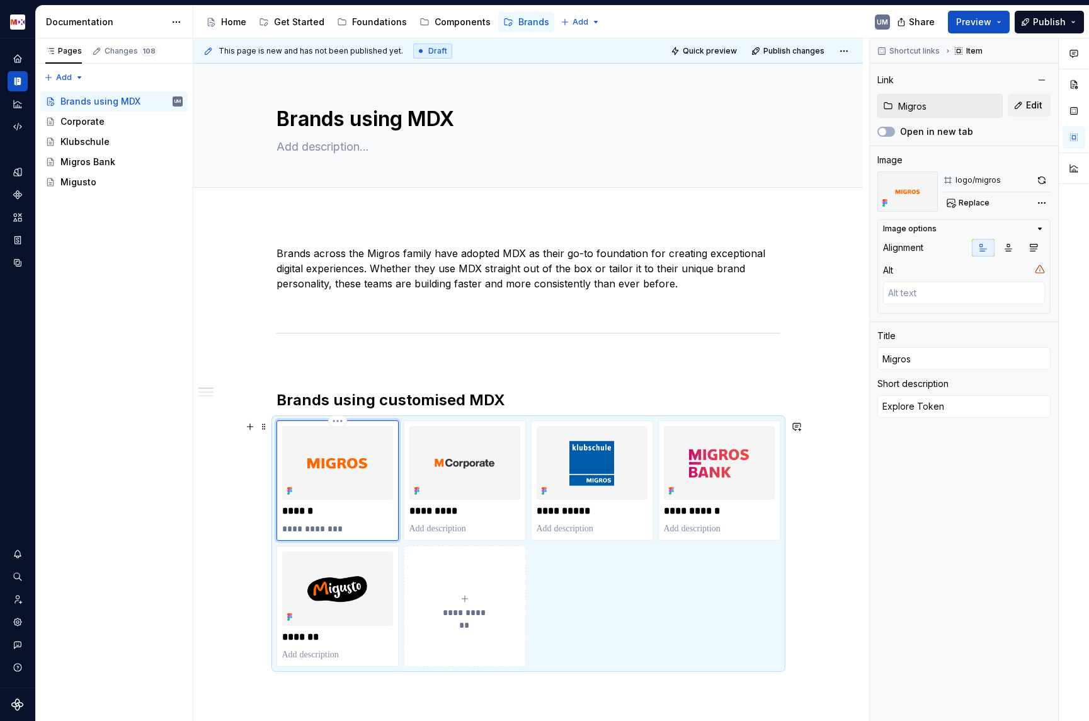
type textarea "*"
type textarea "Explore Toke"
type textarea "*"
type textarea "Explore Tok"
type textarea "*"
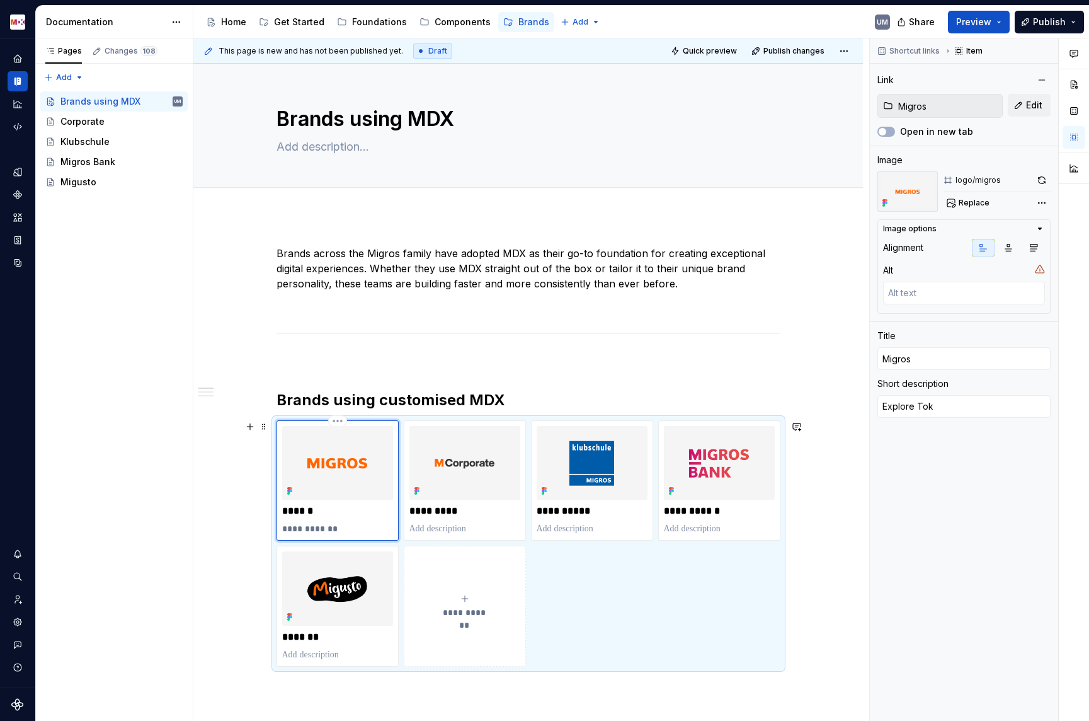
type textarea "Explore To"
type textarea "*"
type textarea "Explore T"
type textarea "*"
type textarea "Explore"
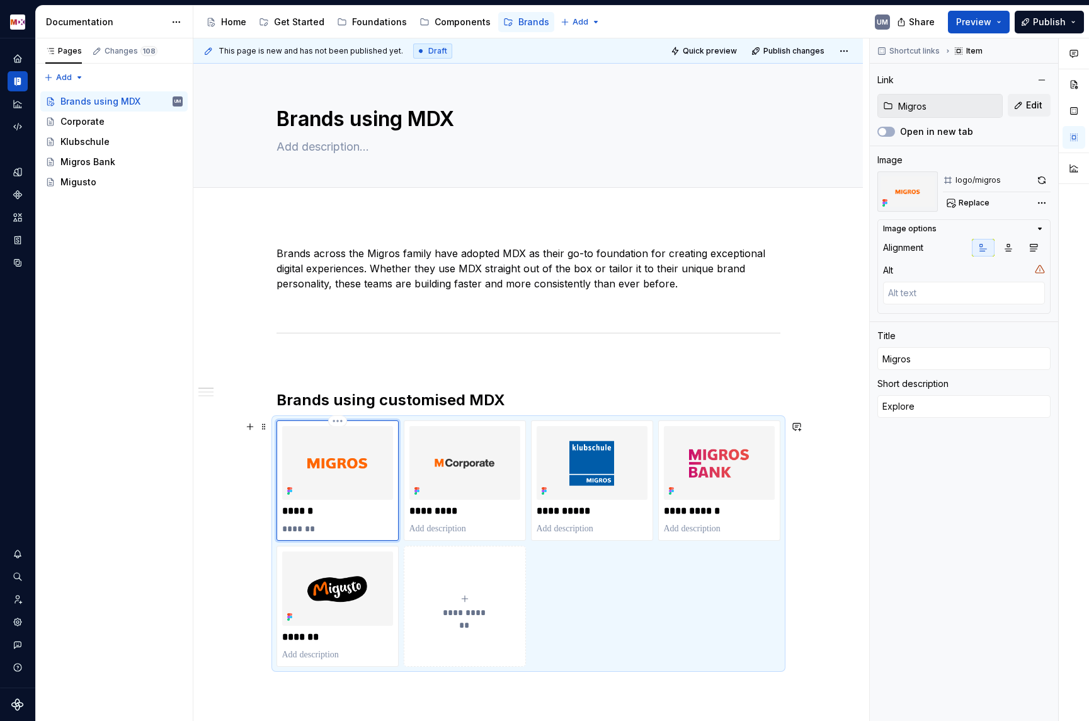
type textarea "*"
type textarea "Explore C"
type textarea "*"
type textarea "Explore"
type textarea "*"
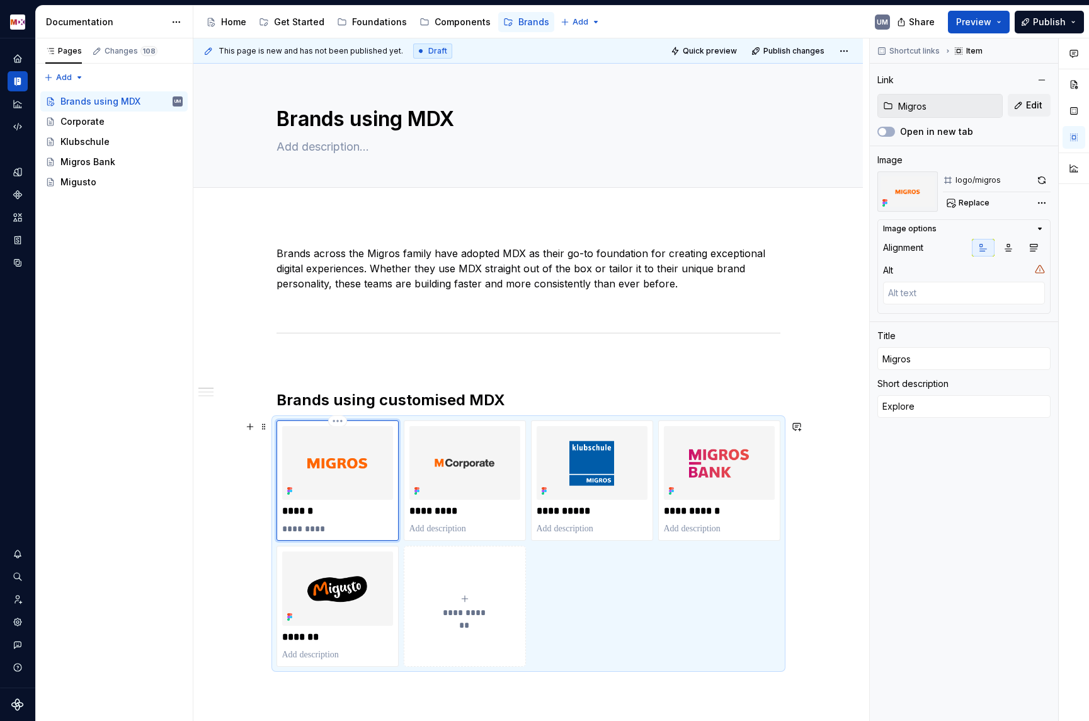
type textarea "Explore c"
type textarea "*"
type textarea "Explore cu"
type textarea "*"
type textarea "Explore c"
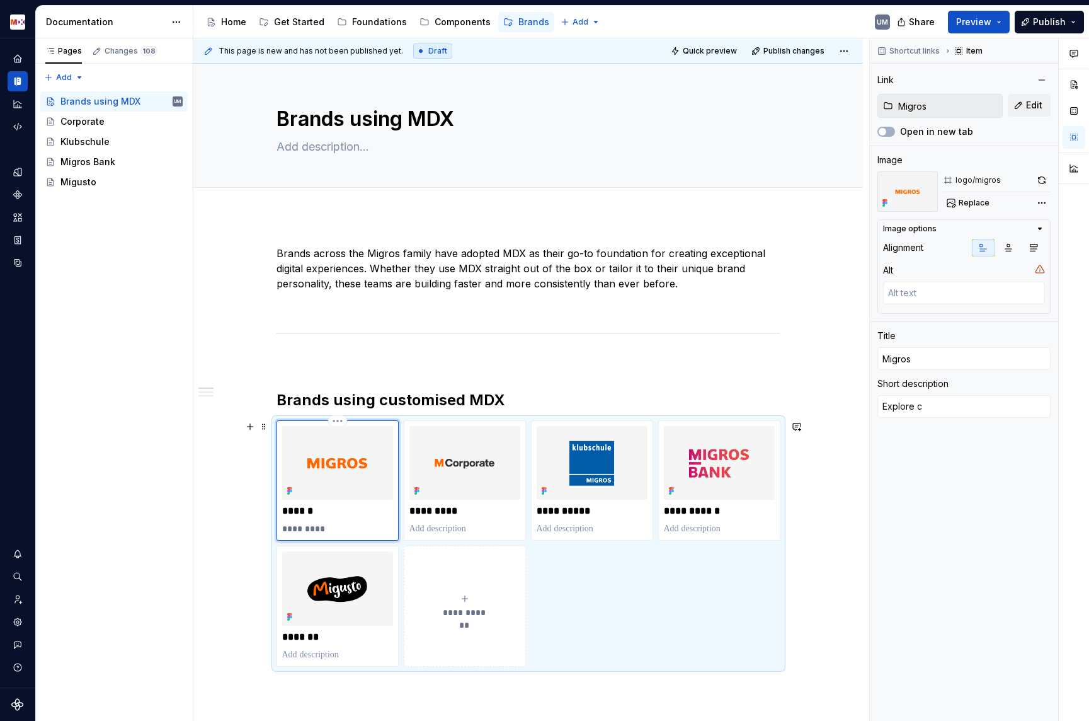
type textarea "*"
type textarea "Explore"
type textarea "*"
type textarea "Explore M"
type textarea "*"
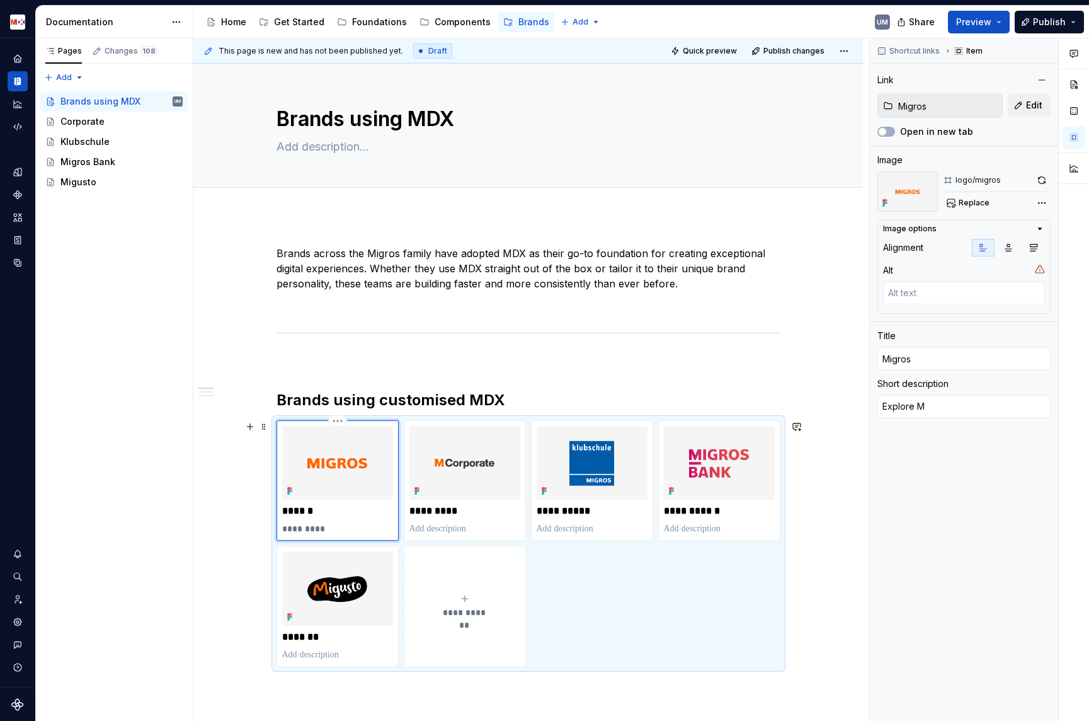
type textarea "Explore Mi"
type textarea "*"
type textarea "Explore Mig"
type textarea "*"
type textarea "Explore Migr"
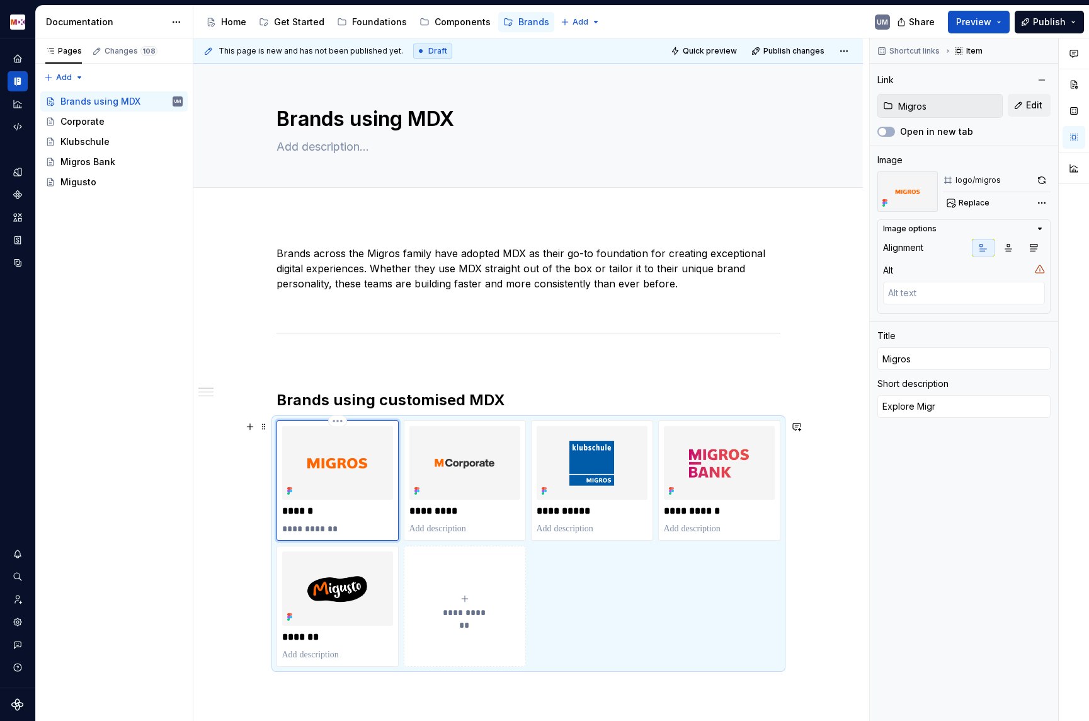
type textarea "*"
type textarea "Explore Migro"
type textarea "*"
type textarea "Explore Migros"
type textarea "*"
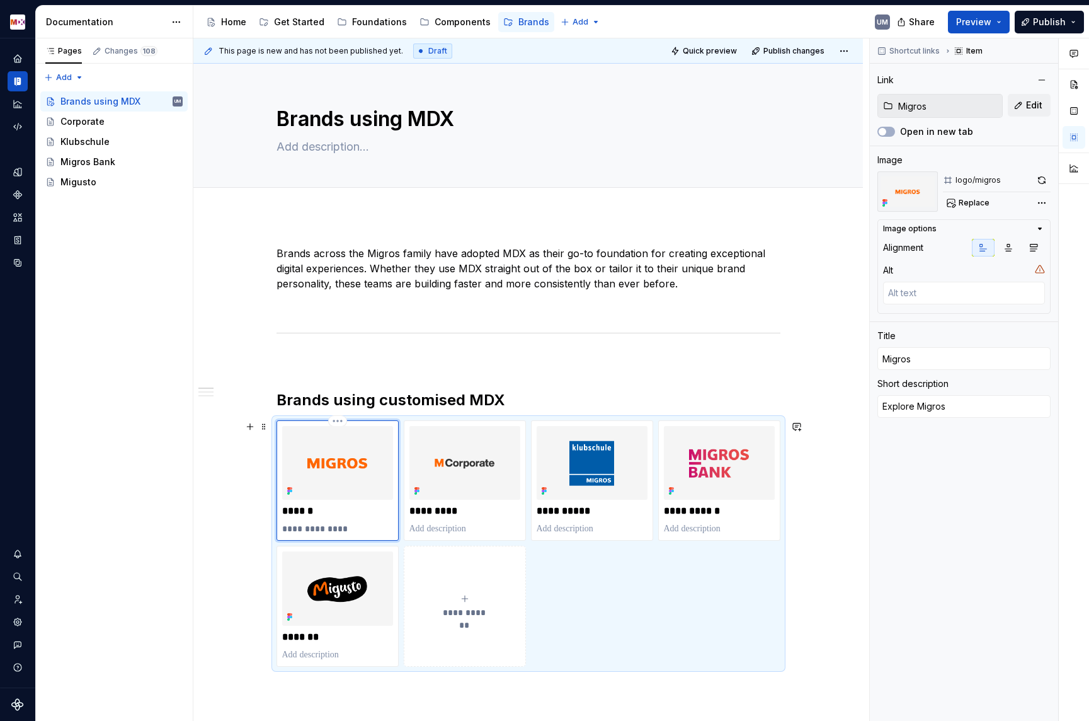
type textarea "Explore Migros"
type textarea "*"
type textarea "Explore Migros t"
click at [444, 529] on p at bounding box center [465, 528] width 111 height 13
paste div
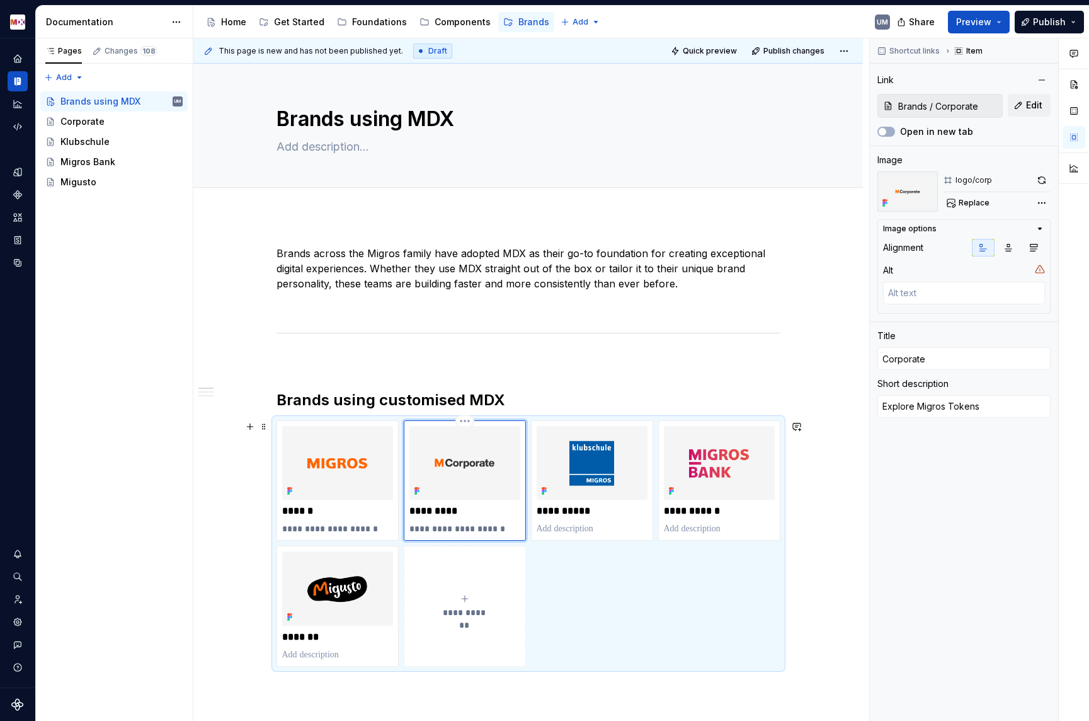
click at [453, 529] on p "**********" at bounding box center [465, 528] width 111 height 13
click at [570, 532] on p at bounding box center [592, 528] width 111 height 13
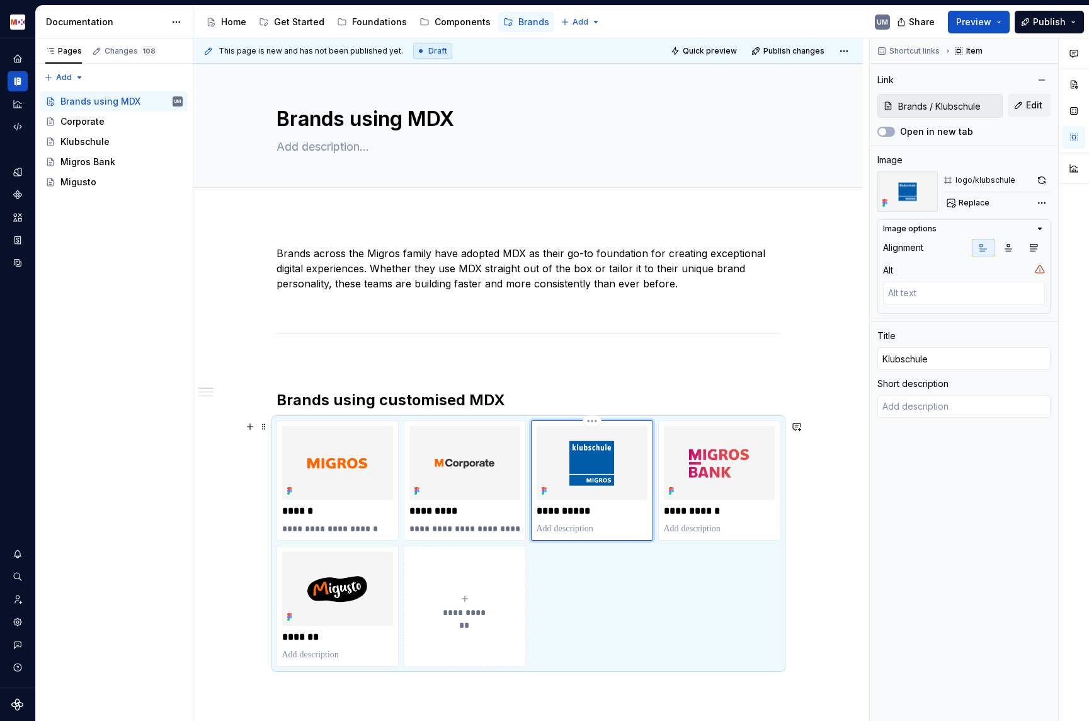
paste div
click at [578, 532] on p "**********" at bounding box center [592, 528] width 111 height 13
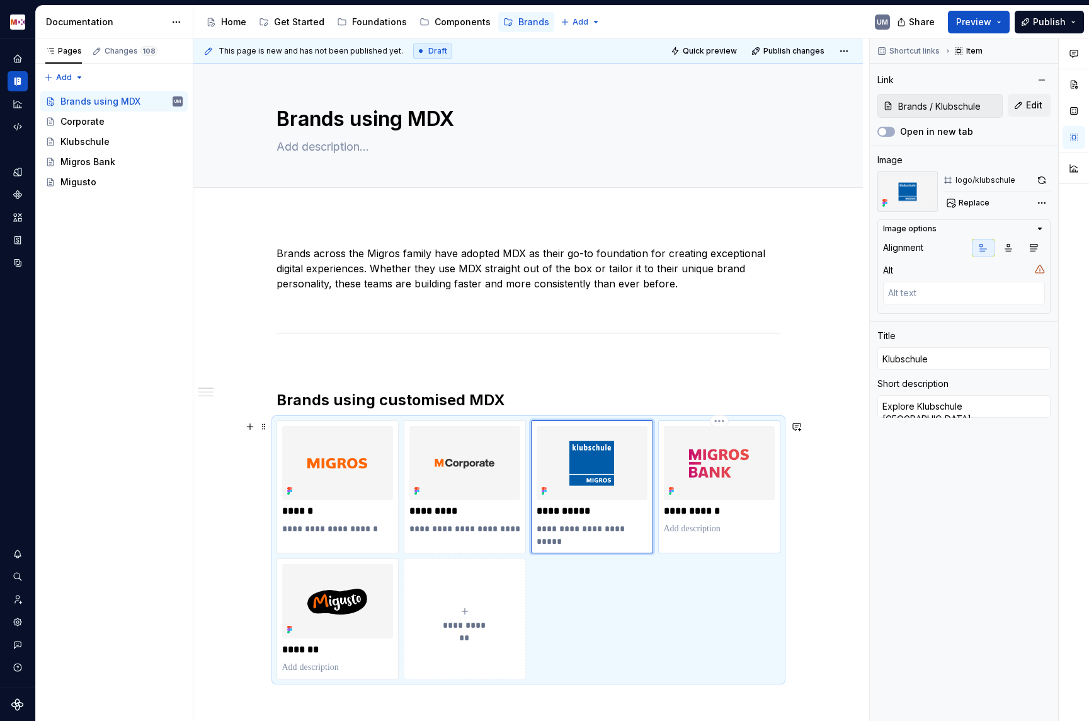
click at [677, 531] on p at bounding box center [719, 528] width 111 height 13
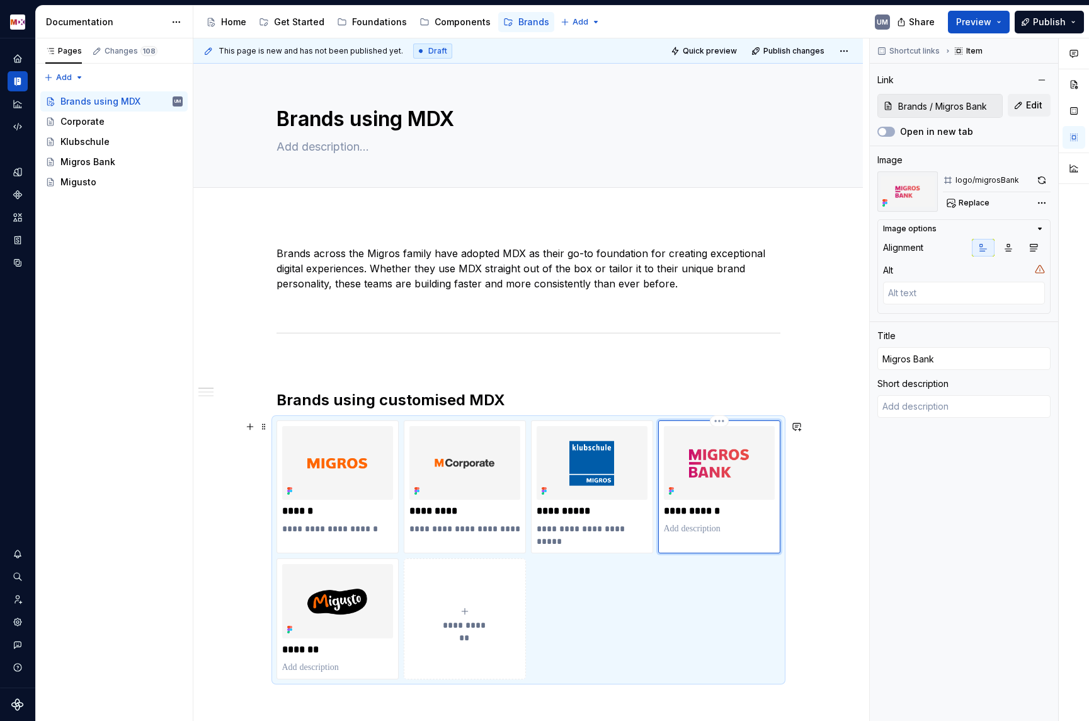
paste div
click at [716, 529] on p "**********" at bounding box center [719, 528] width 111 height 13
click at [333, 668] on p at bounding box center [337, 667] width 111 height 13
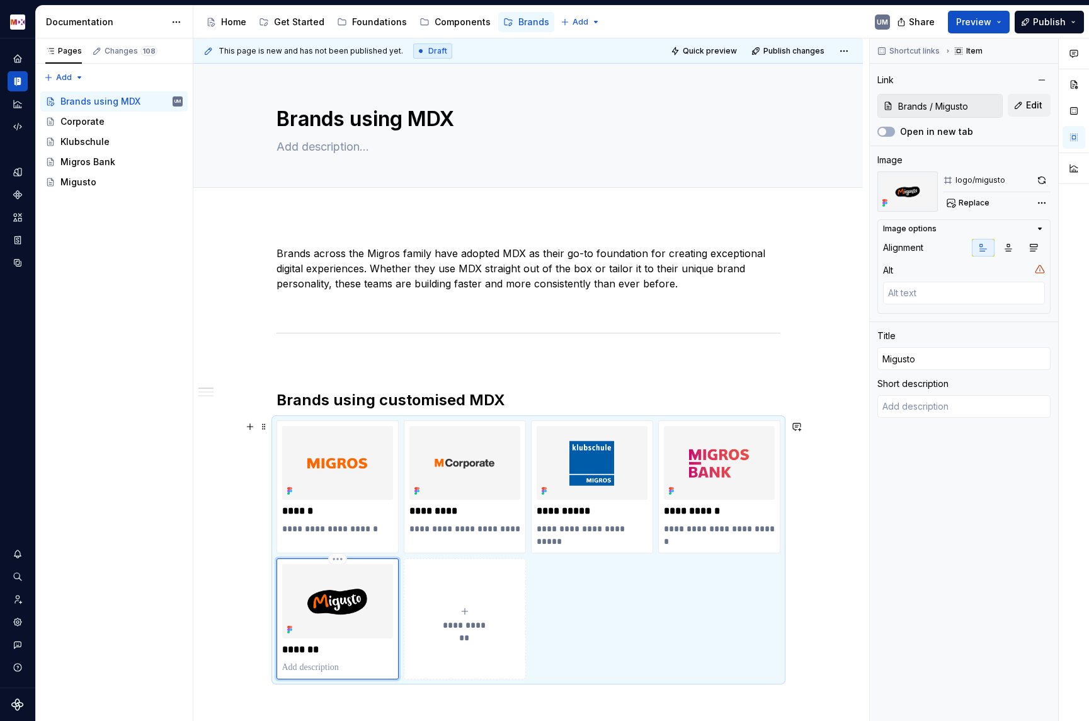
click at [333, 668] on p at bounding box center [337, 667] width 111 height 13
paste div
click at [330, 667] on p "**********" at bounding box center [337, 667] width 111 height 13
click at [76, 72] on div "Pages Changes 108 Add Accessibility guide for tree Page tree. Navigate the tree…" at bounding box center [114, 379] width 158 height 683
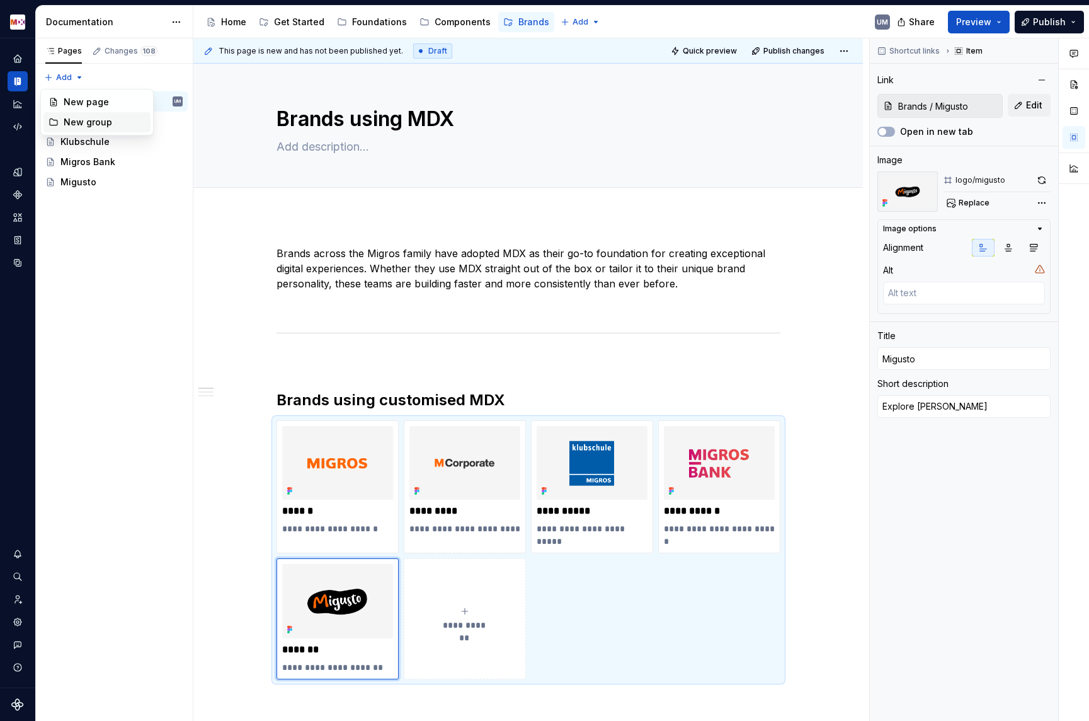
click at [86, 120] on div "New group" at bounding box center [105, 122] width 82 height 13
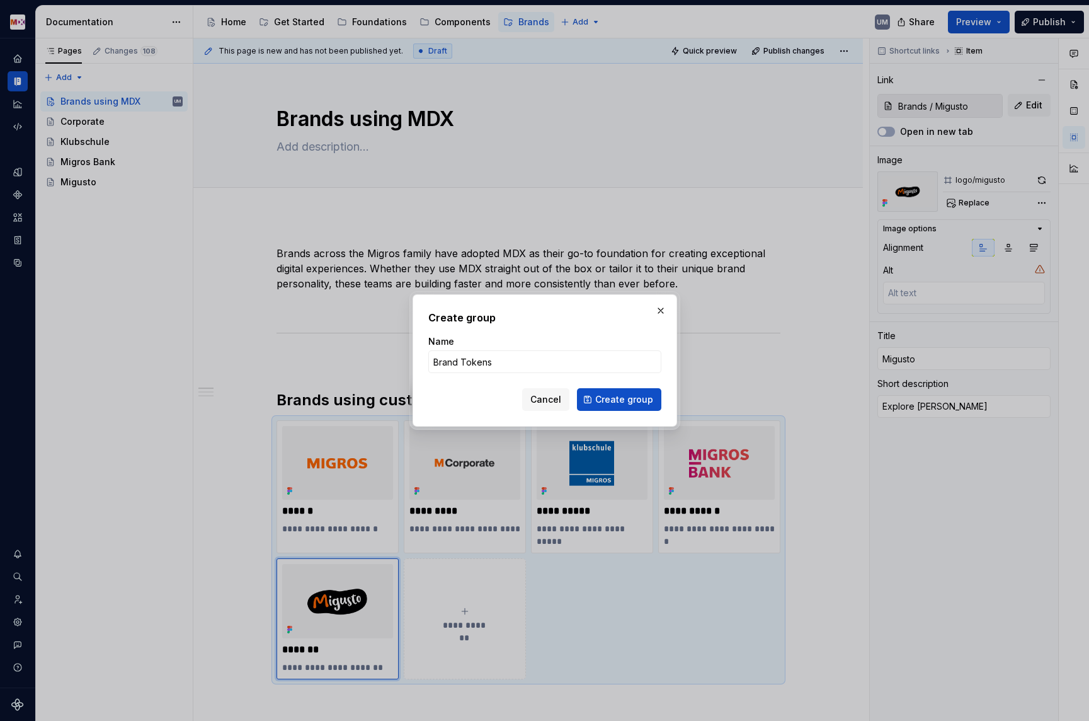
click button "Create group" at bounding box center [619, 399] width 84 height 23
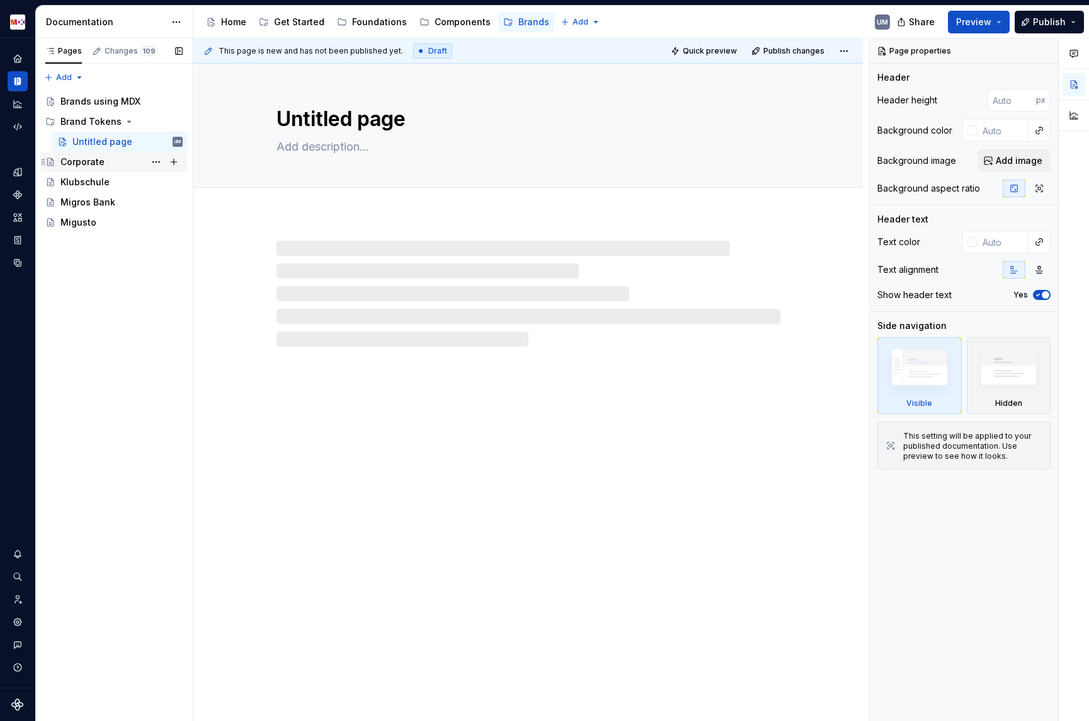
click at [71, 159] on div "Corporate" at bounding box center [82, 162] width 44 height 13
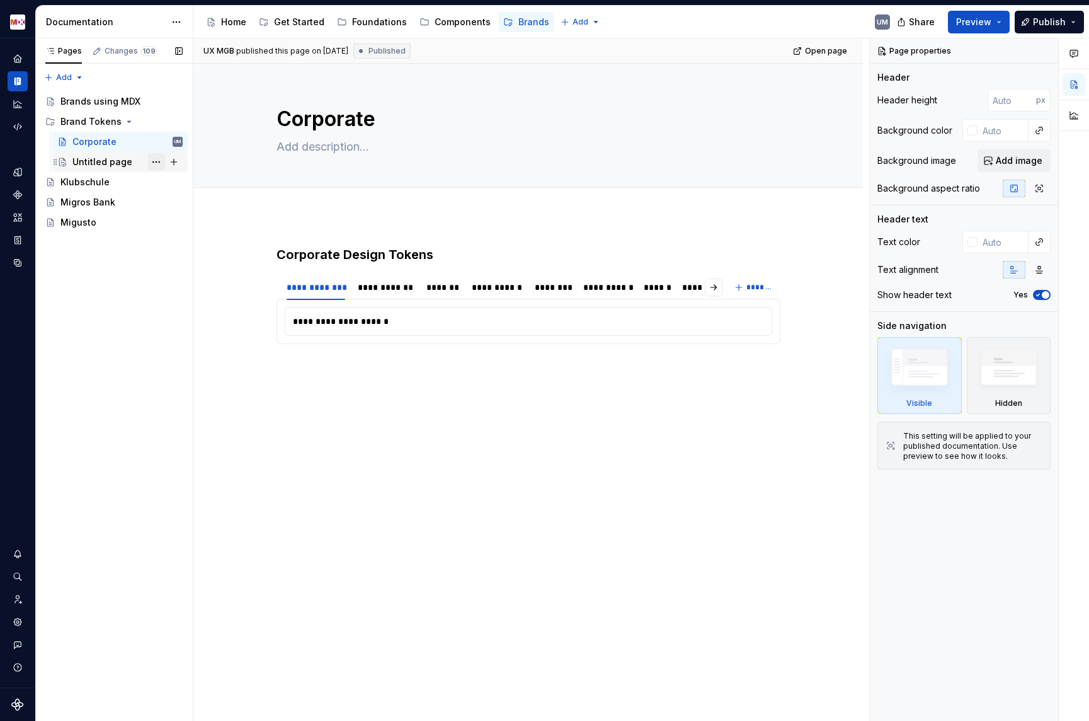
click at [151, 161] on button "Page tree" at bounding box center [156, 162] width 18 height 18
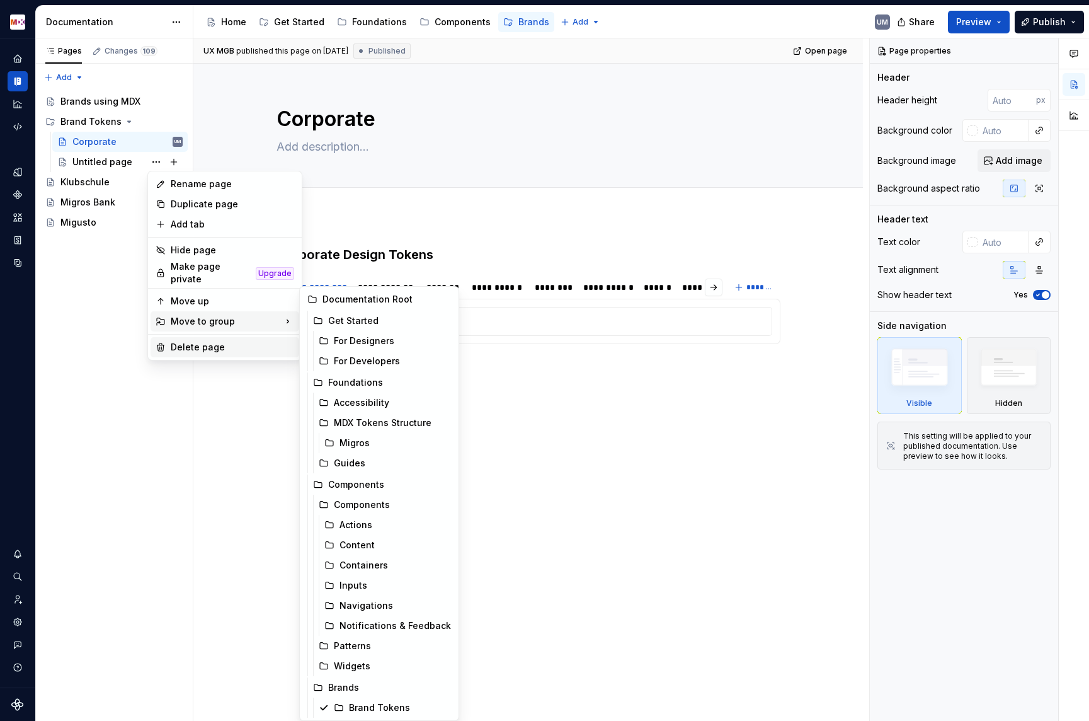
click at [177, 343] on div "Delete page" at bounding box center [232, 347] width 123 height 13
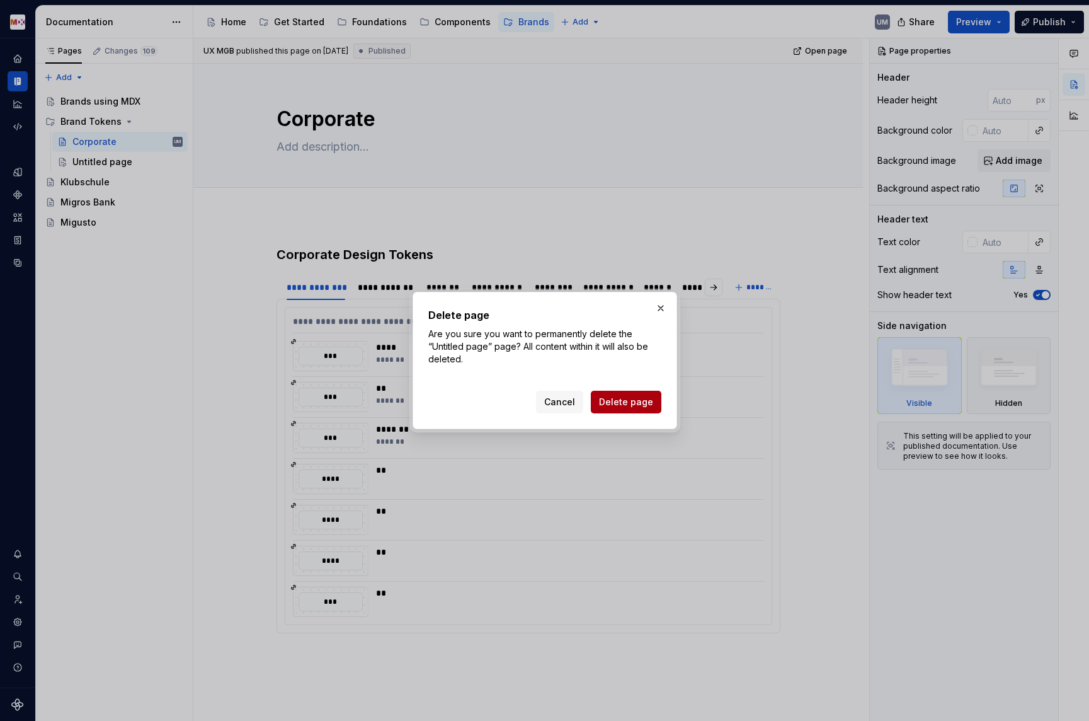
click at [618, 404] on span "Delete page" at bounding box center [626, 402] width 54 height 13
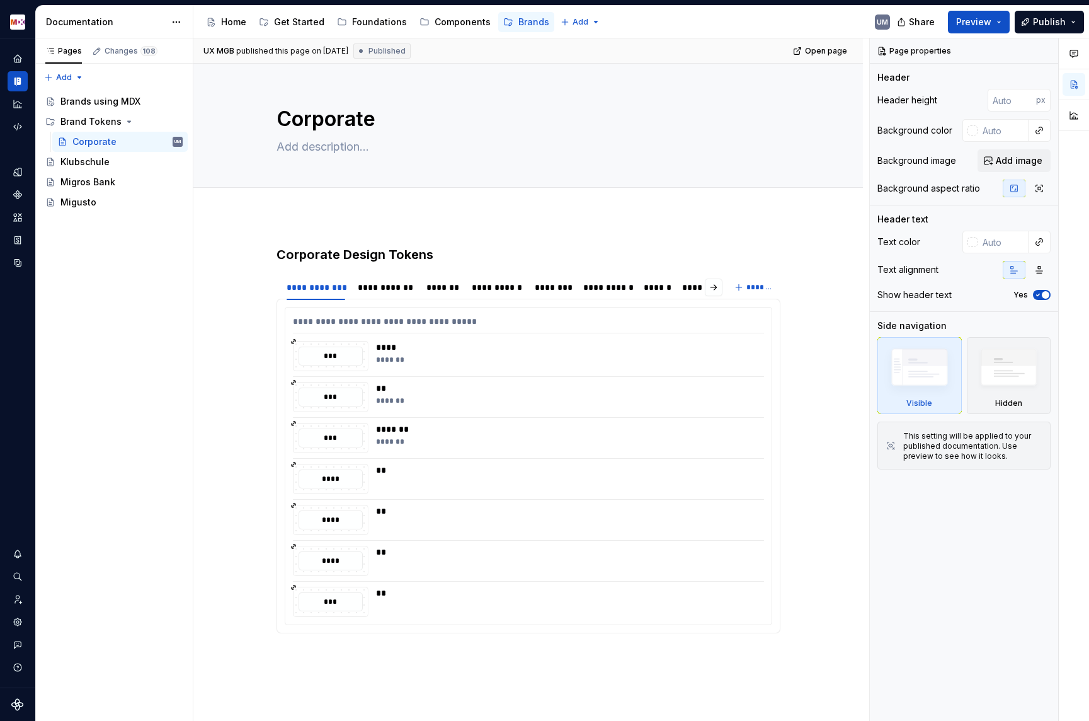
click at [109, 140] on div "Corporate" at bounding box center [94, 141] width 44 height 13
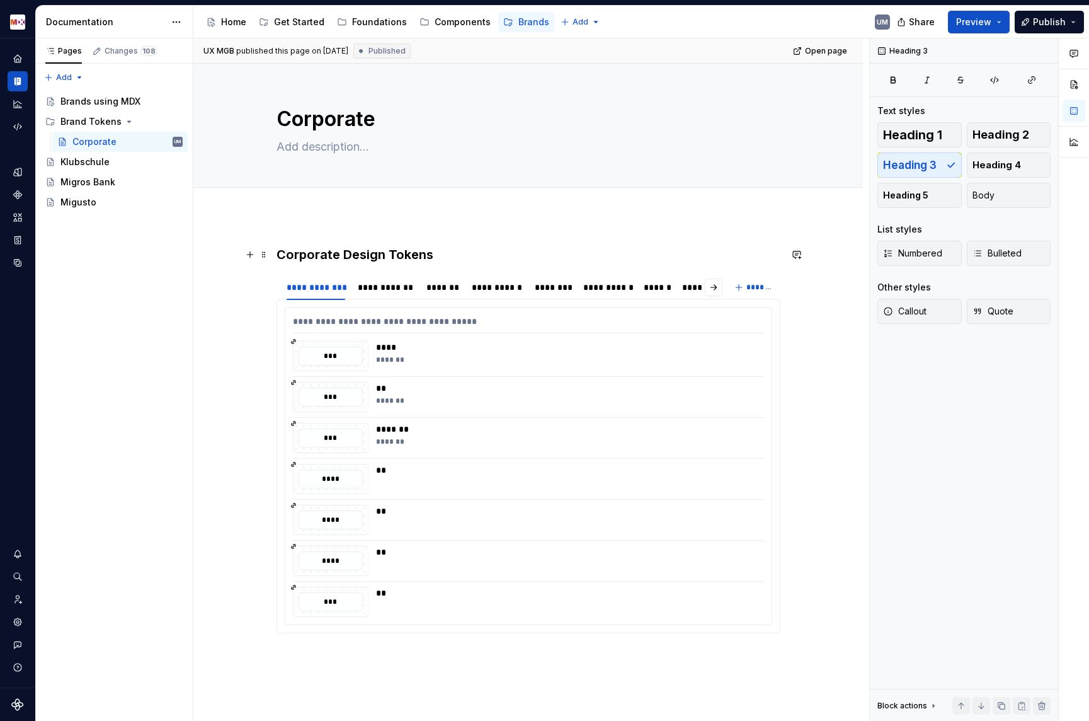
click at [301, 254] on h3 "Corporate Design Tokens" at bounding box center [529, 255] width 504 height 18
click at [331, 250] on h3 "Corporate Design Tokens" at bounding box center [529, 255] width 504 height 18
click at [996, 137] on span "Heading 2" at bounding box center [1001, 135] width 57 height 13
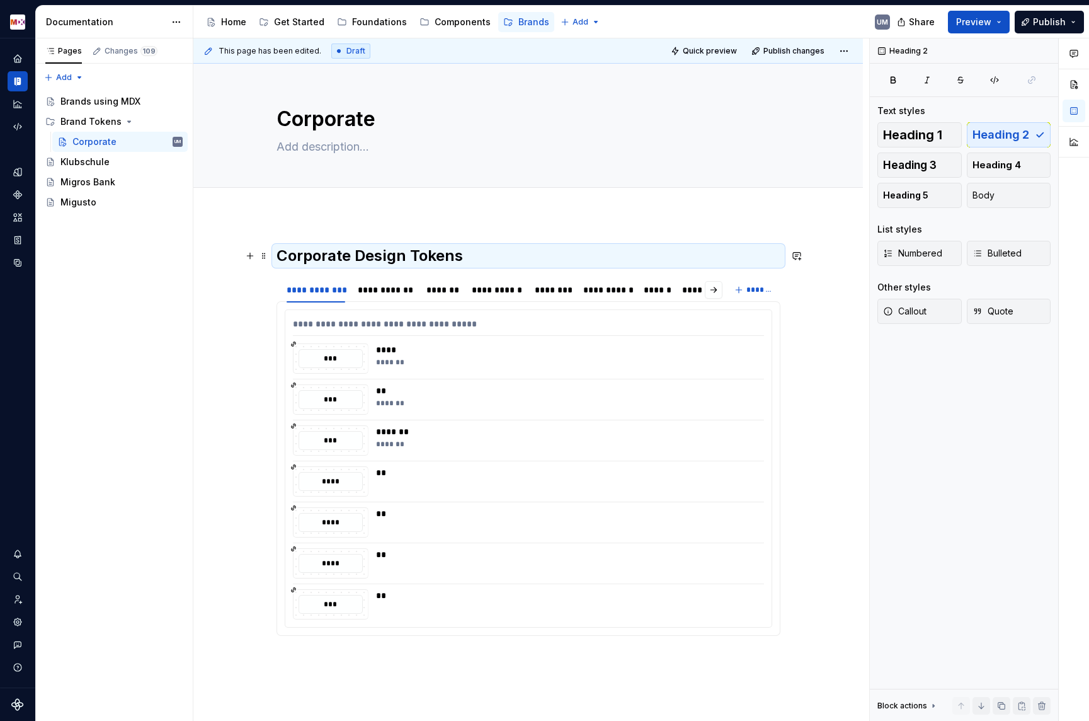
click at [441, 260] on h2 "Corporate Design Tokens" at bounding box center [529, 256] width 504 height 20
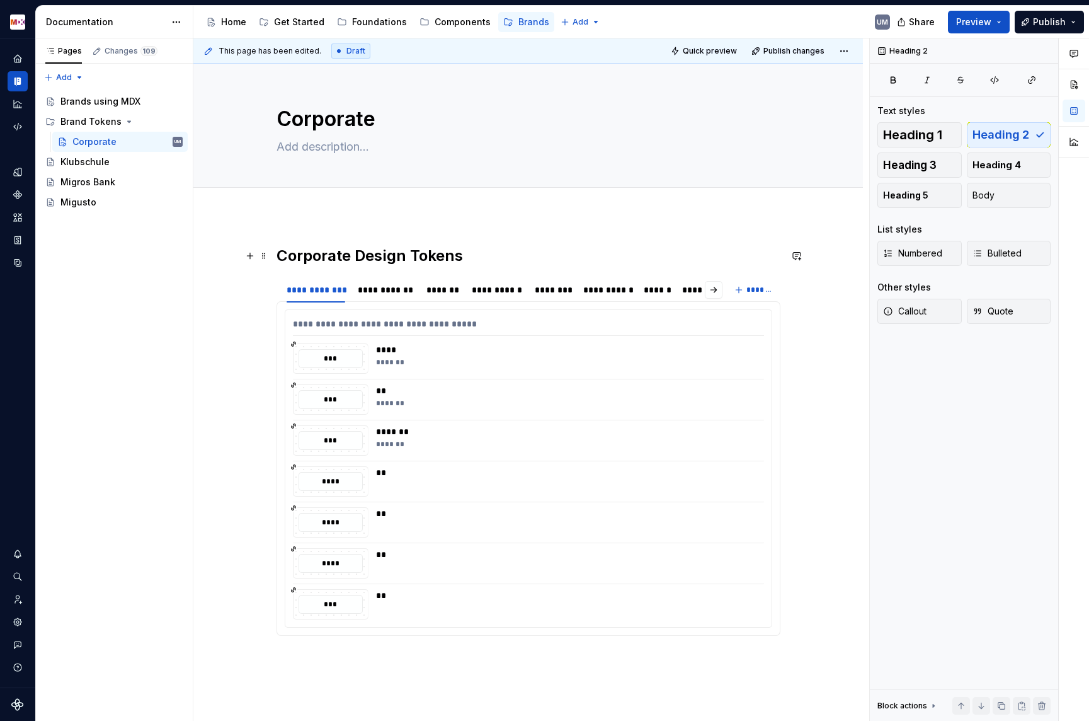
click at [470, 260] on h2 "Corporate Design Tokens" at bounding box center [529, 256] width 504 height 20
click at [269, 258] on span at bounding box center [264, 256] width 10 height 18
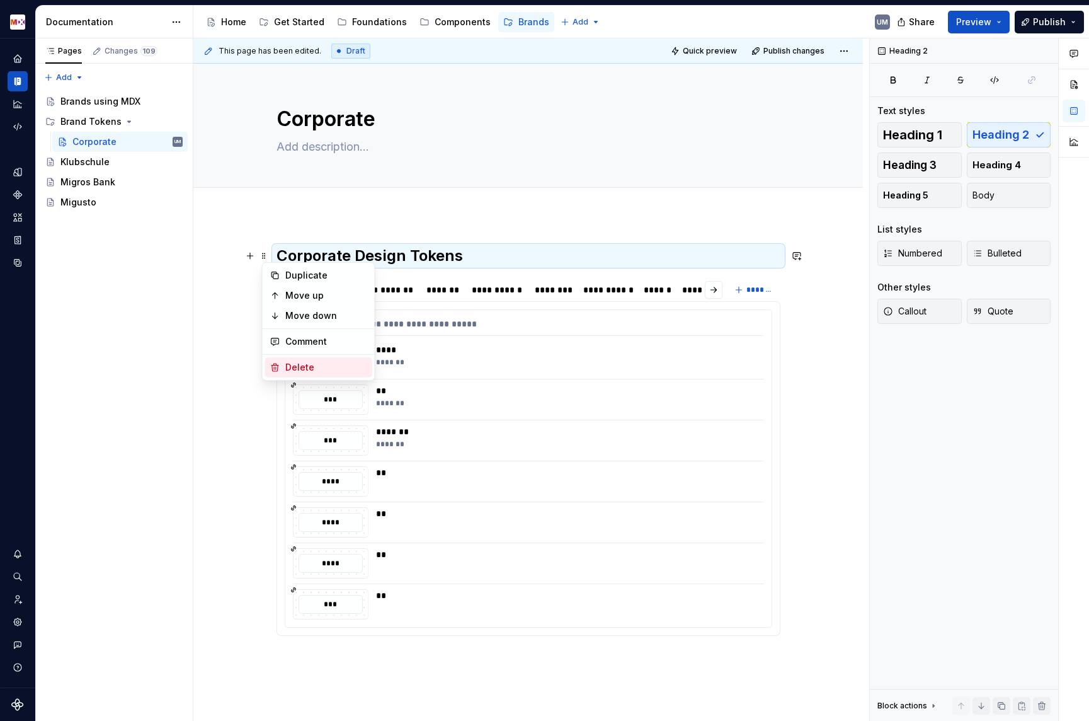
click at [289, 367] on div "Delete" at bounding box center [326, 367] width 82 height 13
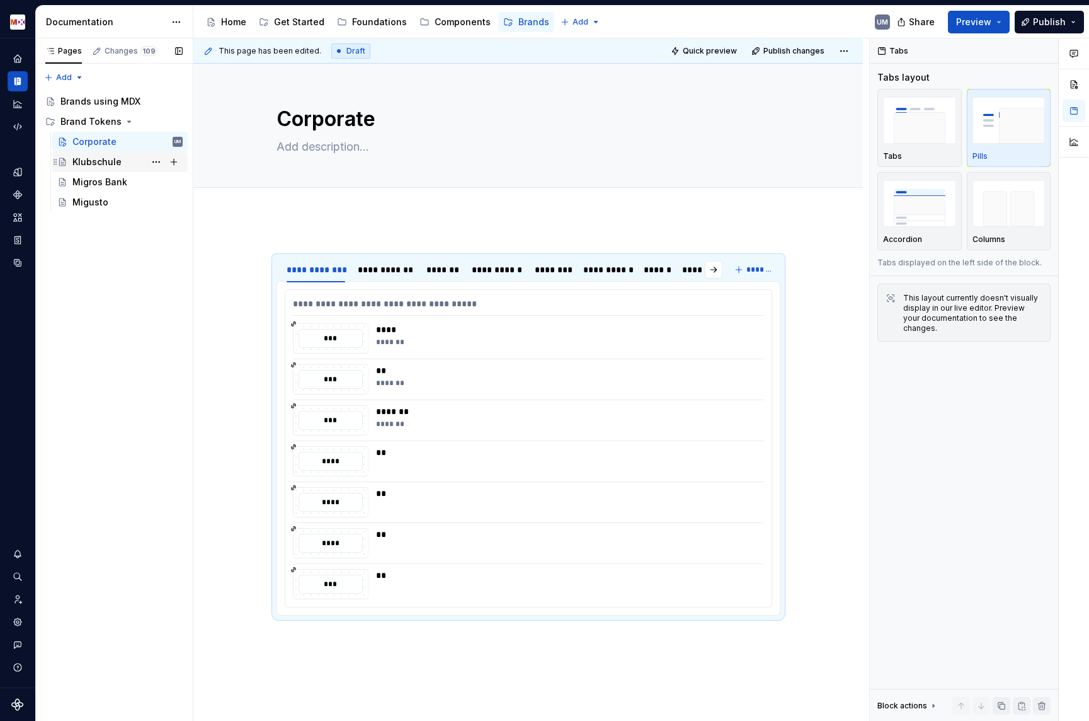
click at [103, 163] on div "Klubschule" at bounding box center [96, 162] width 49 height 13
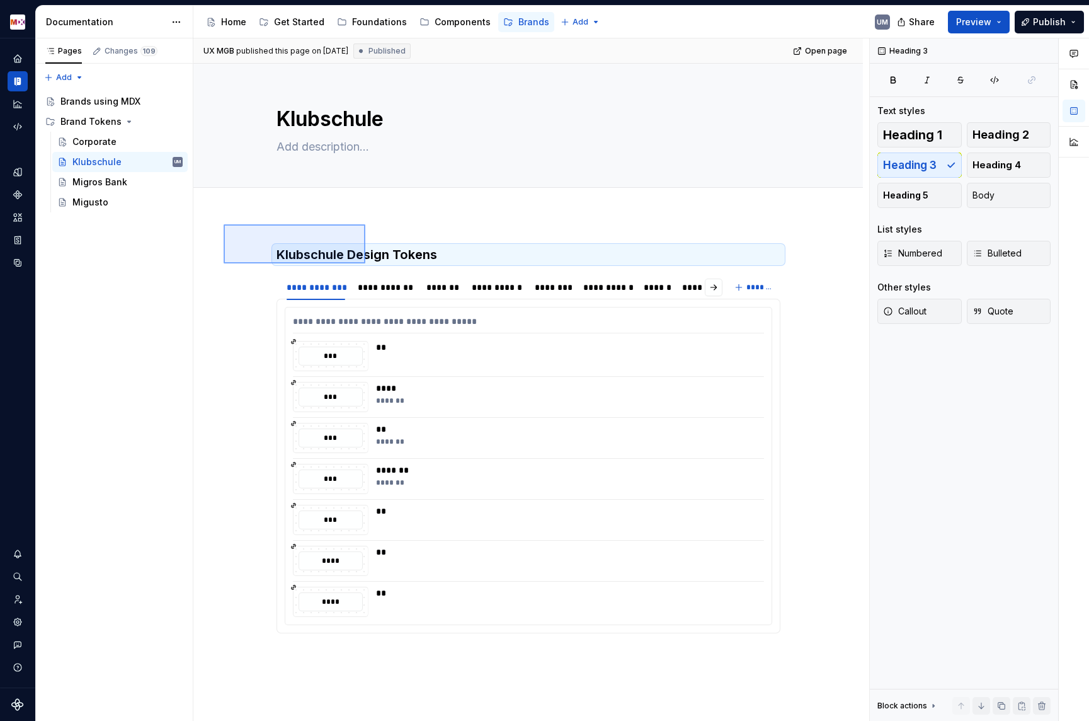
drag, startPoint x: 224, startPoint y: 224, endPoint x: 367, endPoint y: 265, distance: 149.4
click at [367, 265] on div "**********" at bounding box center [531, 379] width 676 height 683
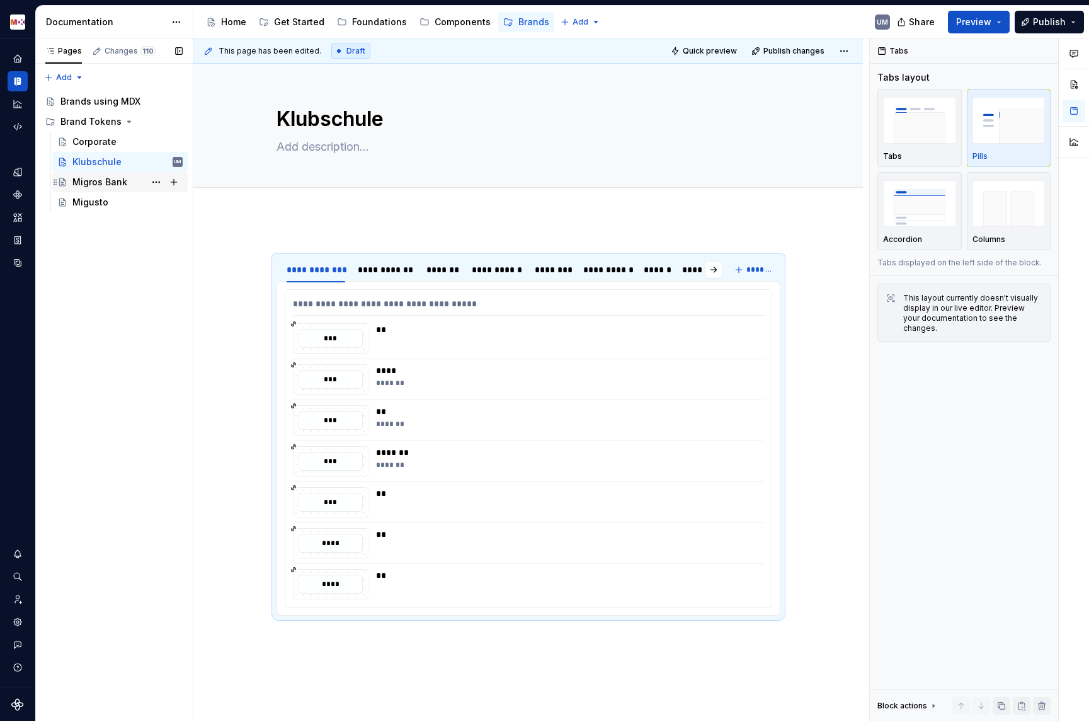
click at [82, 180] on div "Migros Bank" at bounding box center [99, 182] width 55 height 13
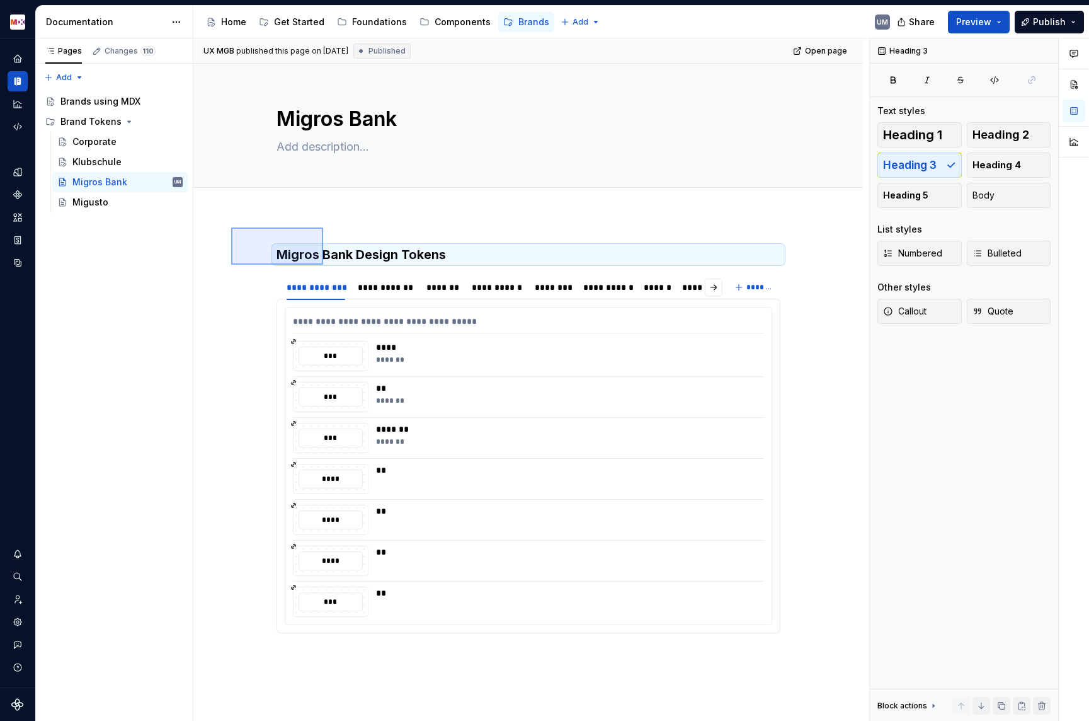
drag, startPoint x: 231, startPoint y: 227, endPoint x: 324, endPoint y: 265, distance: 99.8
click at [324, 265] on div "**********" at bounding box center [531, 379] width 676 height 683
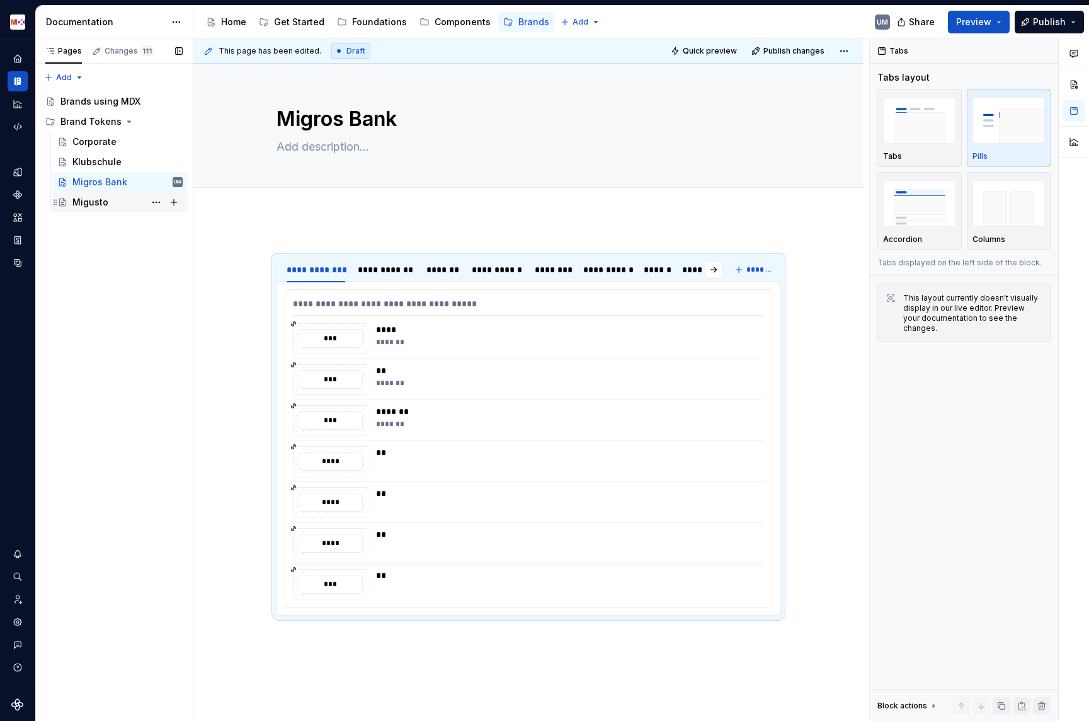
click at [106, 205] on div "Migusto" at bounding box center [127, 202] width 110 height 18
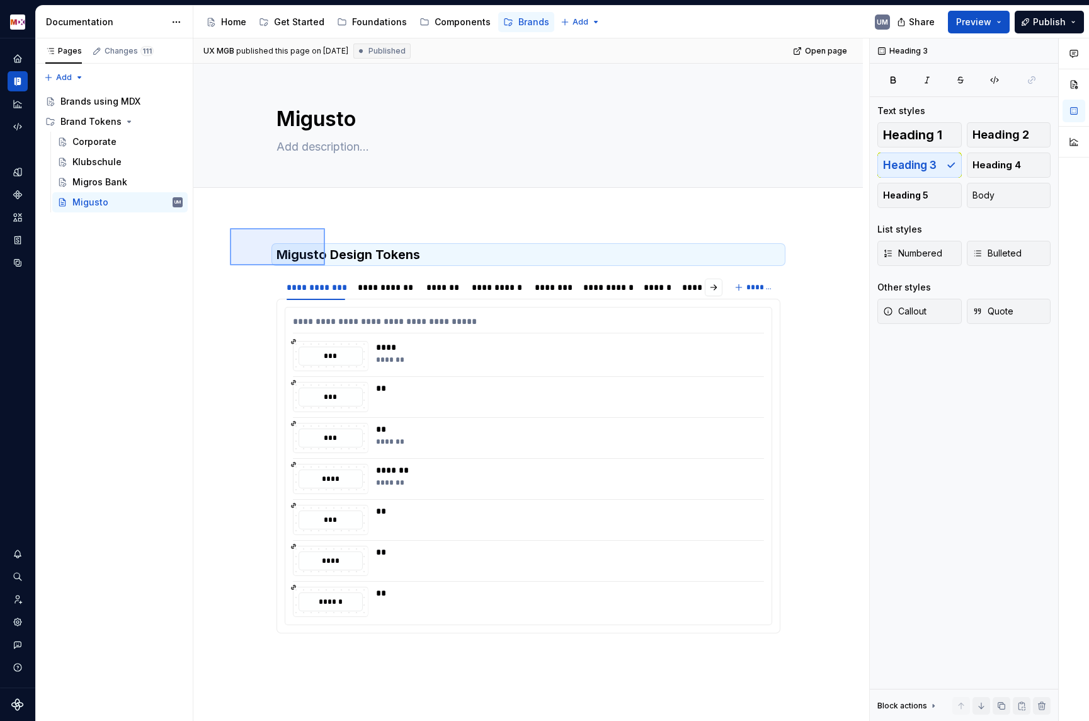
drag, startPoint x: 231, startPoint y: 228, endPoint x: 325, endPoint y: 265, distance: 101.6
click at [325, 265] on div "**********" at bounding box center [531, 379] width 676 height 683
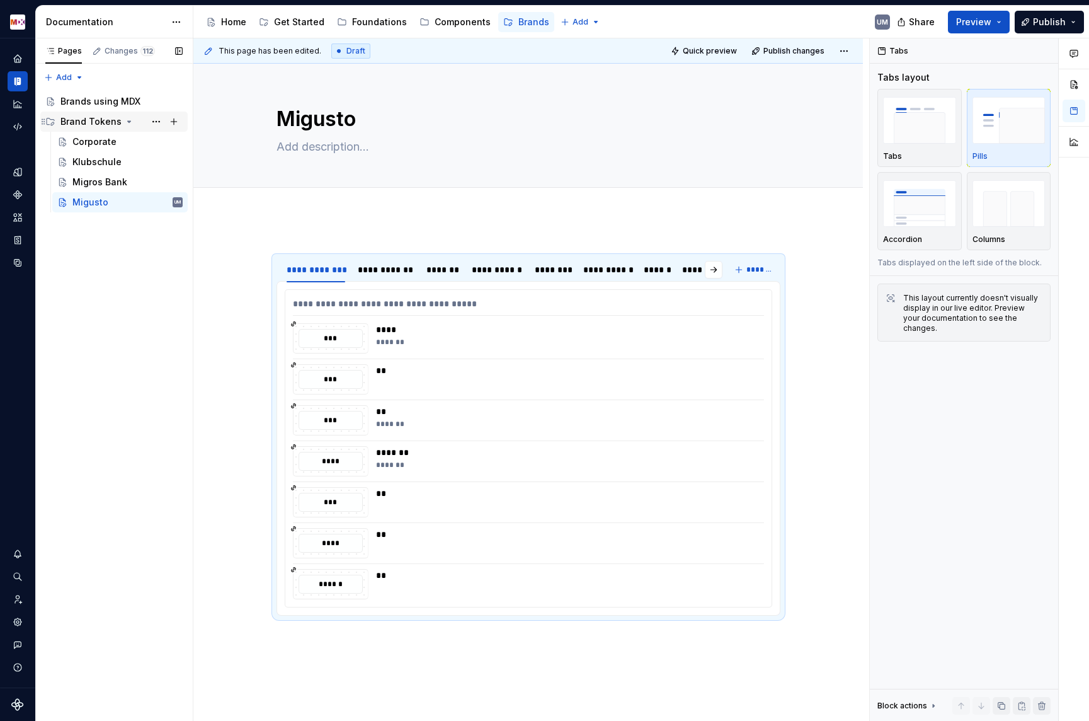
click at [128, 122] on icon "Page tree" at bounding box center [129, 121] width 3 height 1
click at [129, 122] on icon "Page tree" at bounding box center [129, 121] width 1 height 3
click at [124, 103] on div "Brands using MDX" at bounding box center [100, 101] width 80 height 13
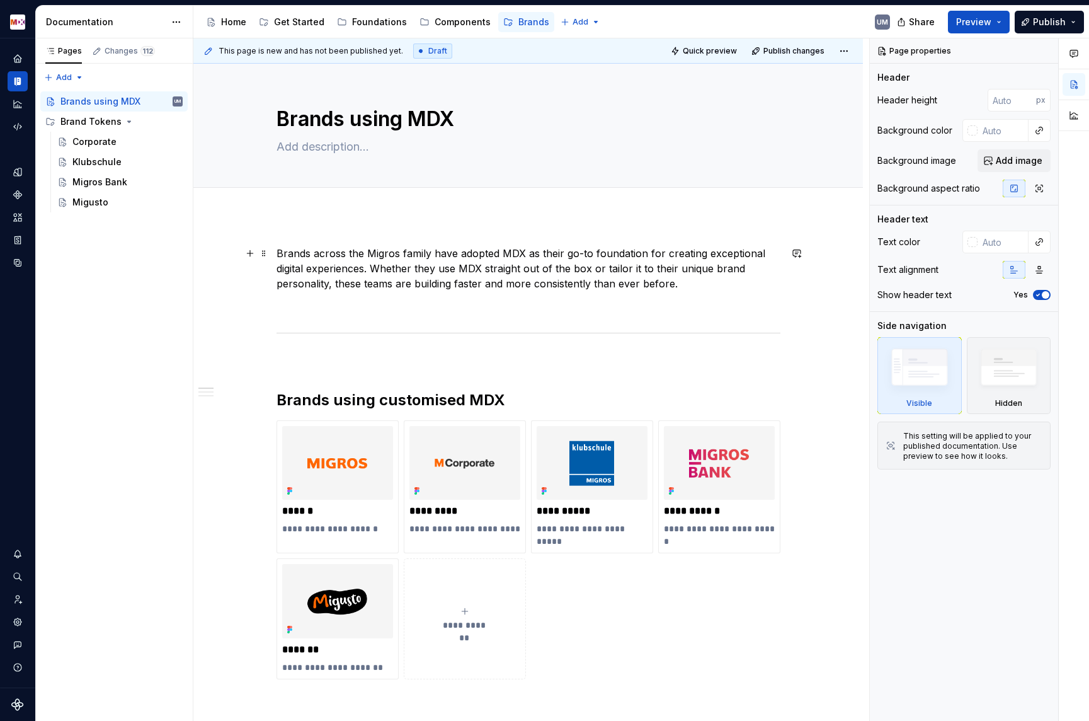
click at [701, 284] on p "Brands across the Migros family have adopted MDX as their go-to foundation for …" at bounding box center [529, 268] width 504 height 45
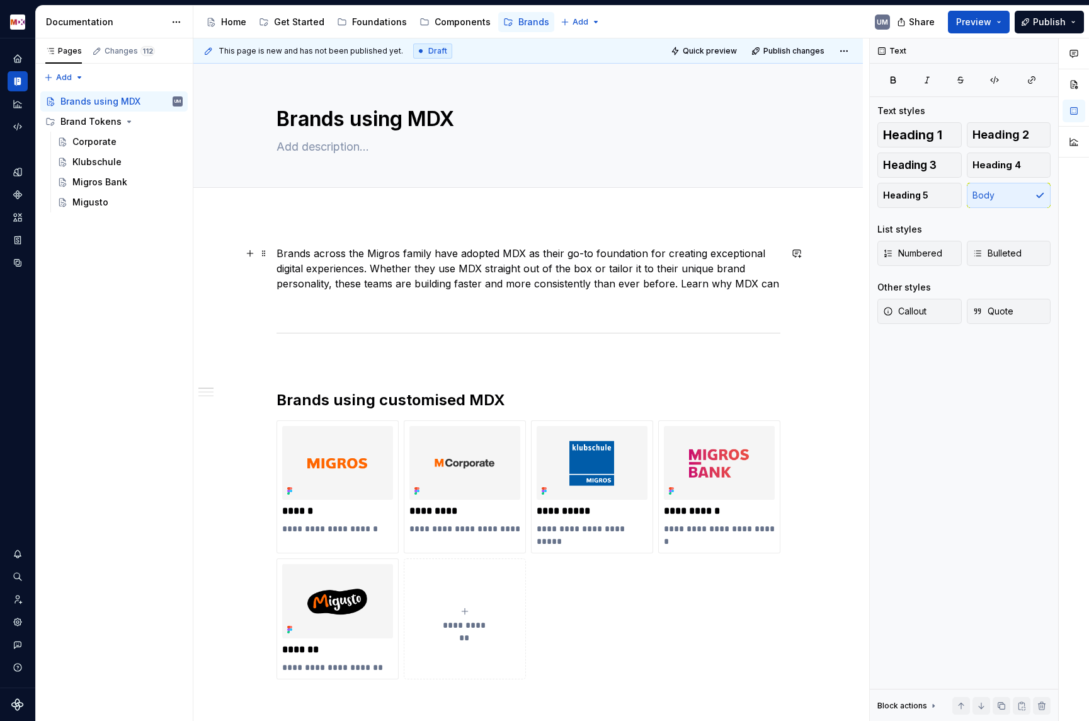
click at [770, 286] on p "Brands across the Migros family have adopted MDX as their go-to foundation for …" at bounding box center [529, 268] width 504 height 45
click at [775, 283] on p "Brands across the Migros family have adopted MDX as their go-to foundation for …" at bounding box center [529, 268] width 504 height 45
click at [723, 280] on p "Brands across the Migros family have adopted MDX as their go-to foundation for …" at bounding box center [529, 268] width 504 height 45
click at [773, 283] on p "Brands across the Migros family have adopted MDX as their go-to foundation for …" at bounding box center [529, 268] width 504 height 45
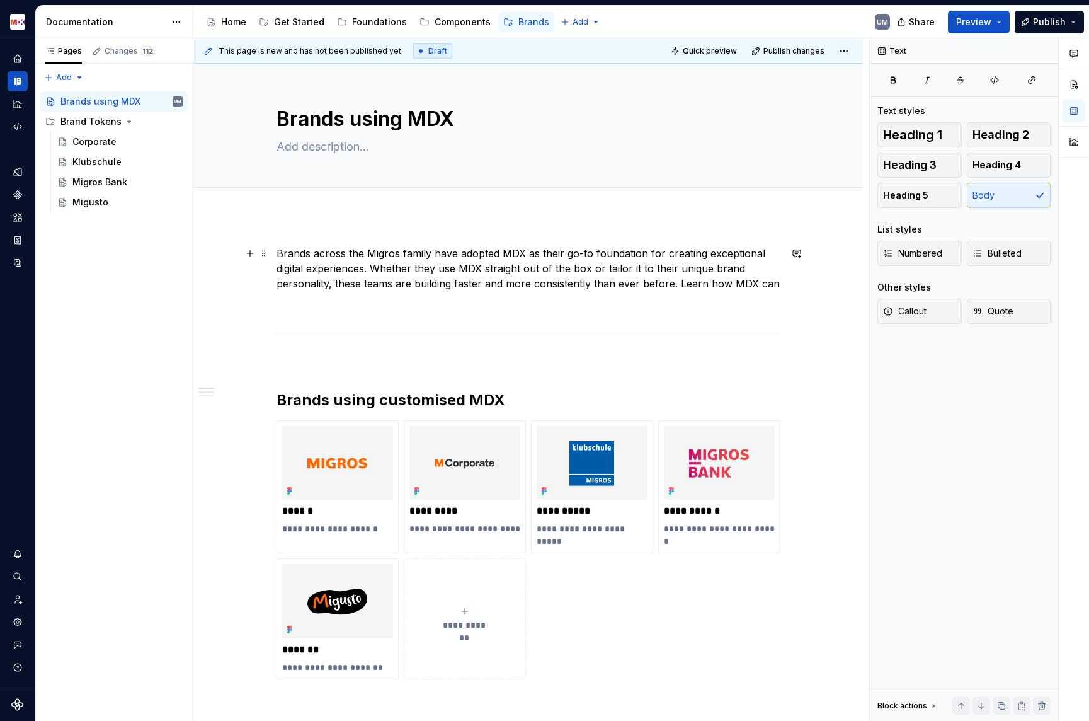
click at [680, 285] on p "Brands across the Migros family have adopted MDX as their go-to foundation for …" at bounding box center [529, 268] width 504 height 45
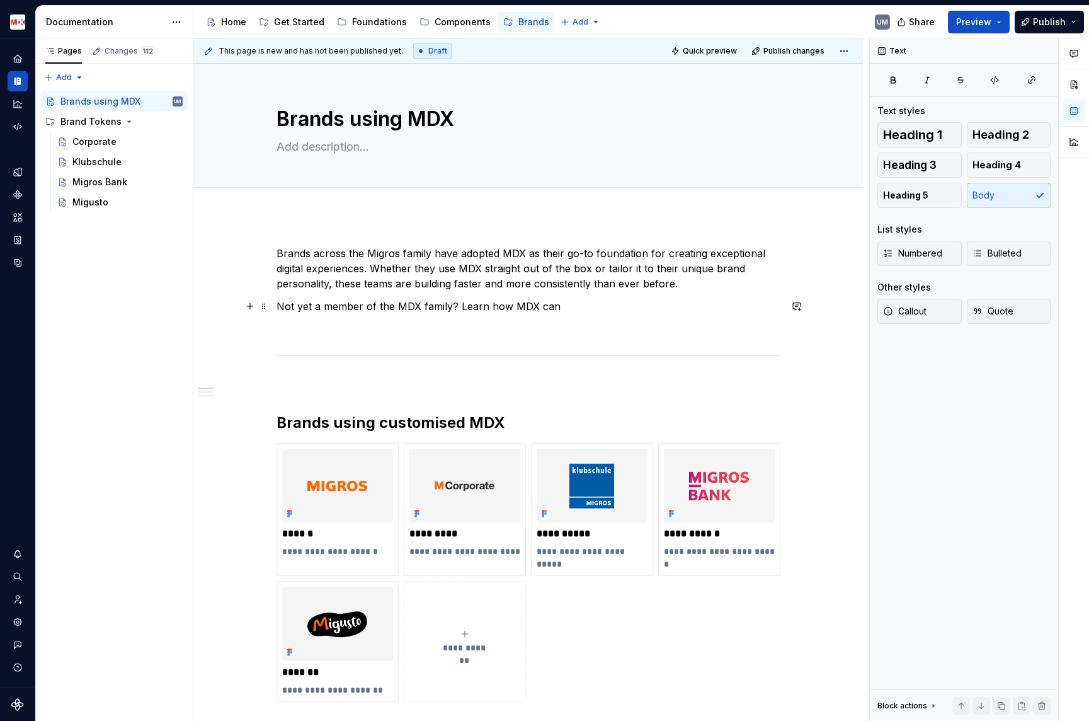
click at [602, 306] on p "Not yet a member of the MDX family? Learn how MDX can" at bounding box center [529, 306] width 504 height 15
click at [515, 304] on p "Not yet a member of the MDX family? Learn how MDX can help you build faster or …" at bounding box center [529, 306] width 504 height 15
click at [643, 304] on p "Not yet a member of the MDX family? Learn how MDX can help you build faster or …" at bounding box center [529, 306] width 504 height 15
click at [798, 281] on button "button" at bounding box center [804, 283] width 18 height 18
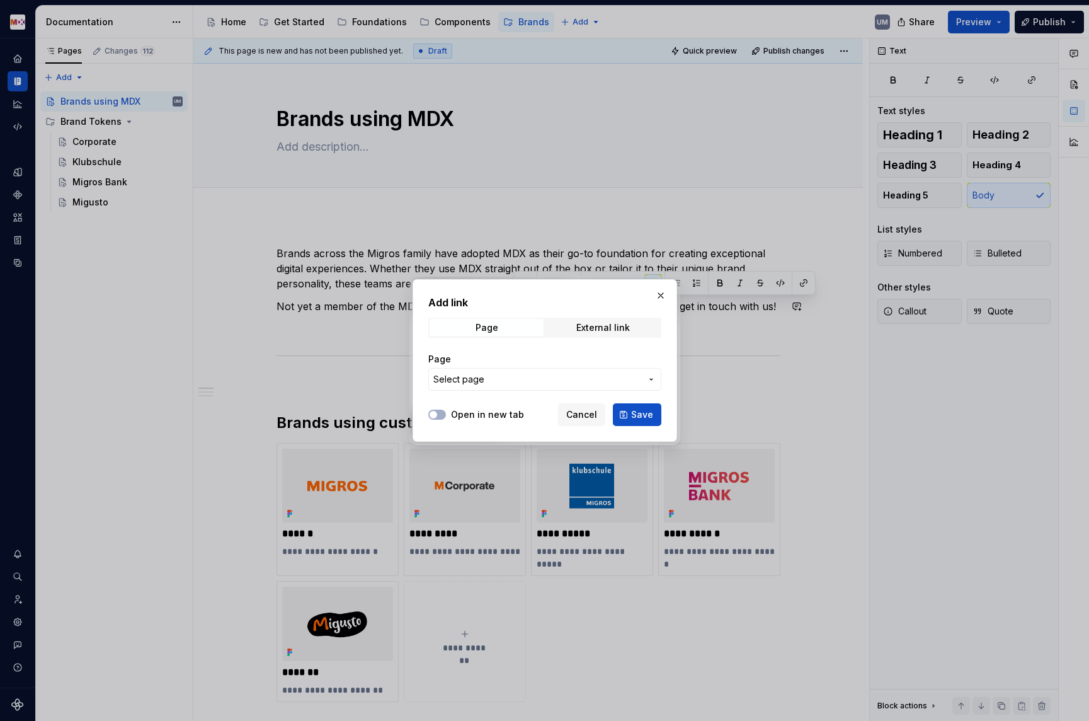
click at [517, 372] on button "Select page" at bounding box center [544, 379] width 233 height 23
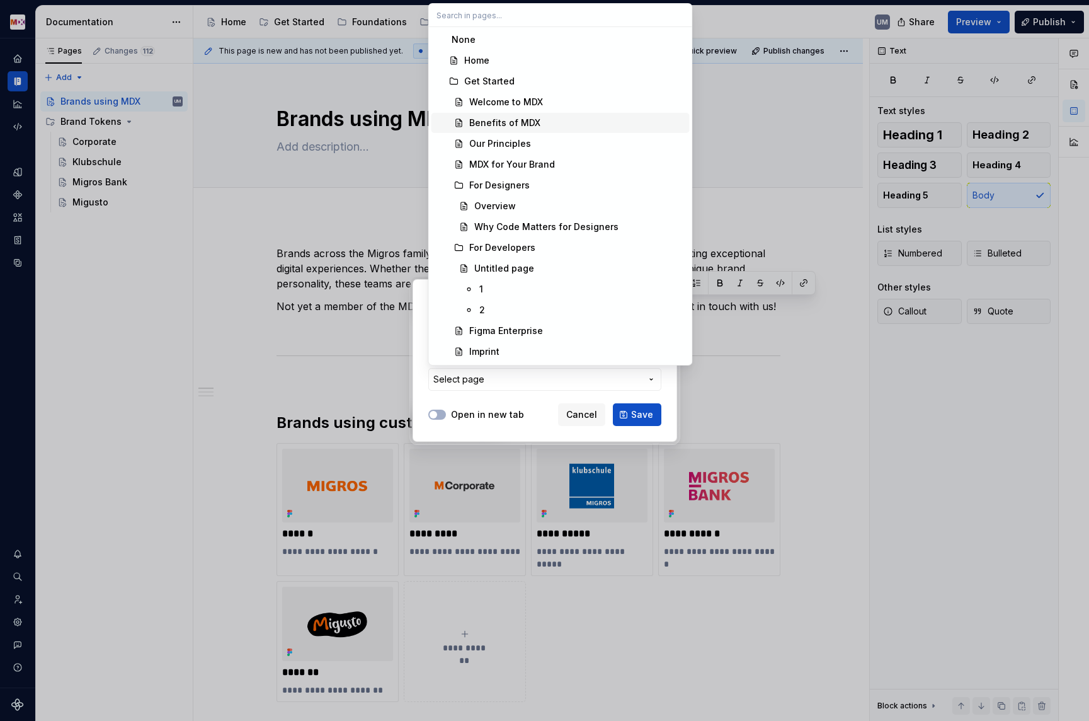
click at [531, 117] on div "Benefits of MDX" at bounding box center [504, 123] width 71 height 13
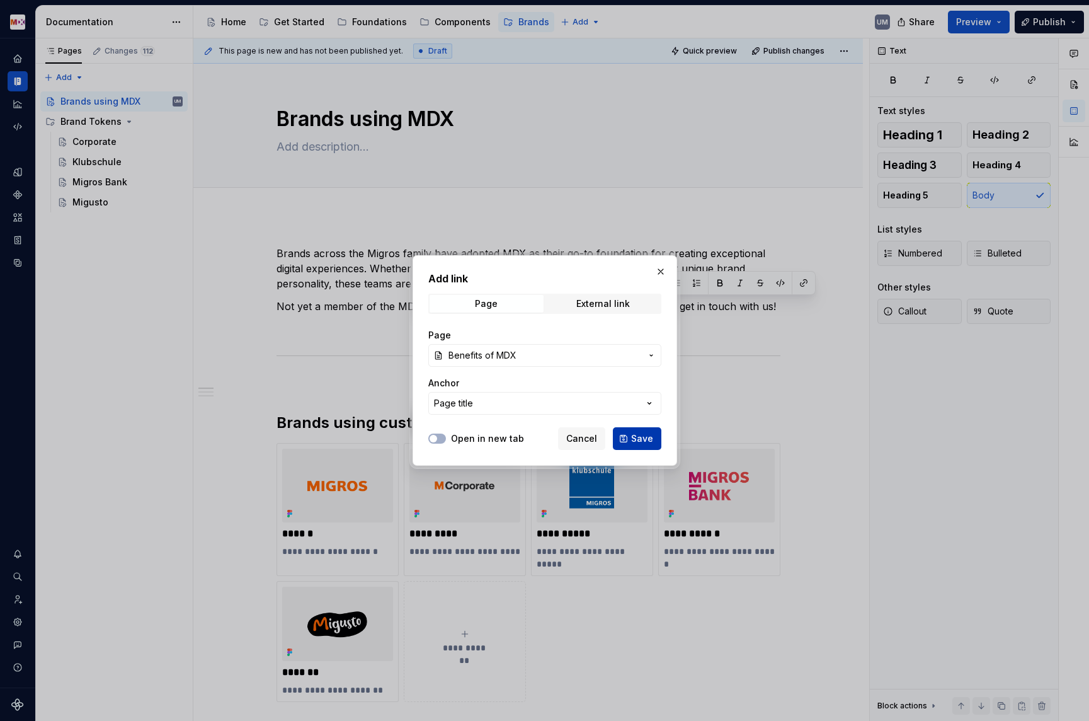
click at [633, 431] on button "Save" at bounding box center [637, 438] width 49 height 23
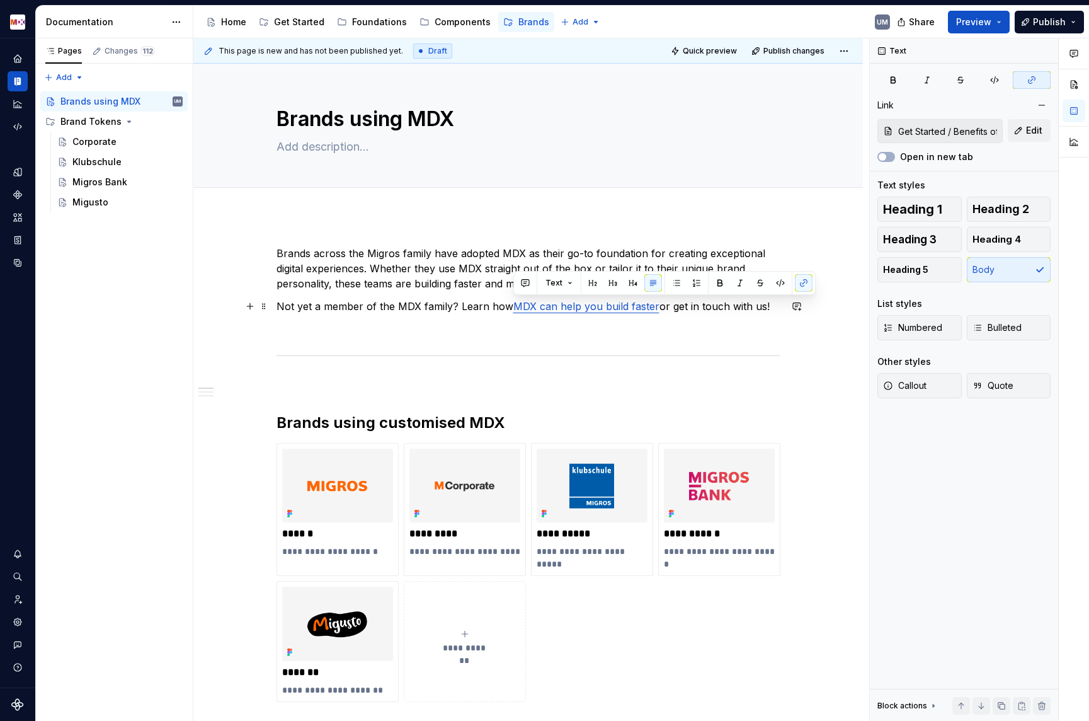
click at [679, 307] on p "Not yet a member of the MDX family? Learn how MDX can help you build faster or …" at bounding box center [529, 306] width 504 height 15
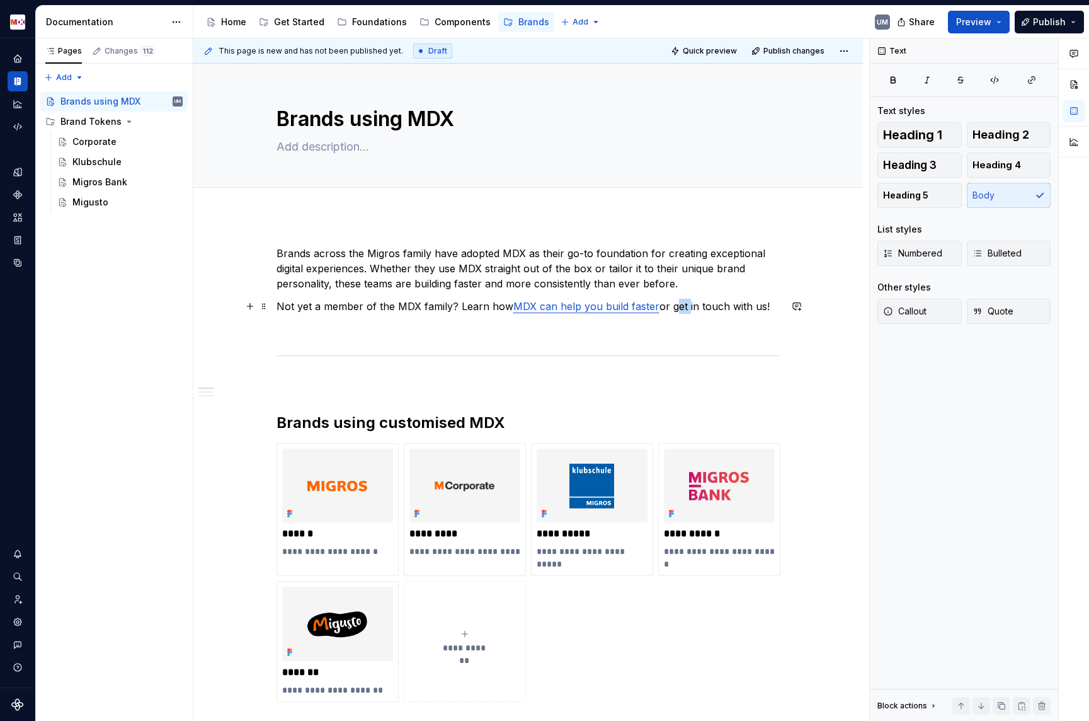
click at [679, 307] on p "Not yet a member of the MDX family? Learn how MDX can help you build faster or …" at bounding box center [529, 306] width 504 height 15
click at [763, 307] on p "Not yet a member of the MDX family? Learn how MDX can help you build faster or …" at bounding box center [529, 306] width 504 height 15
click at [958, 284] on button "button" at bounding box center [963, 283] width 18 height 18
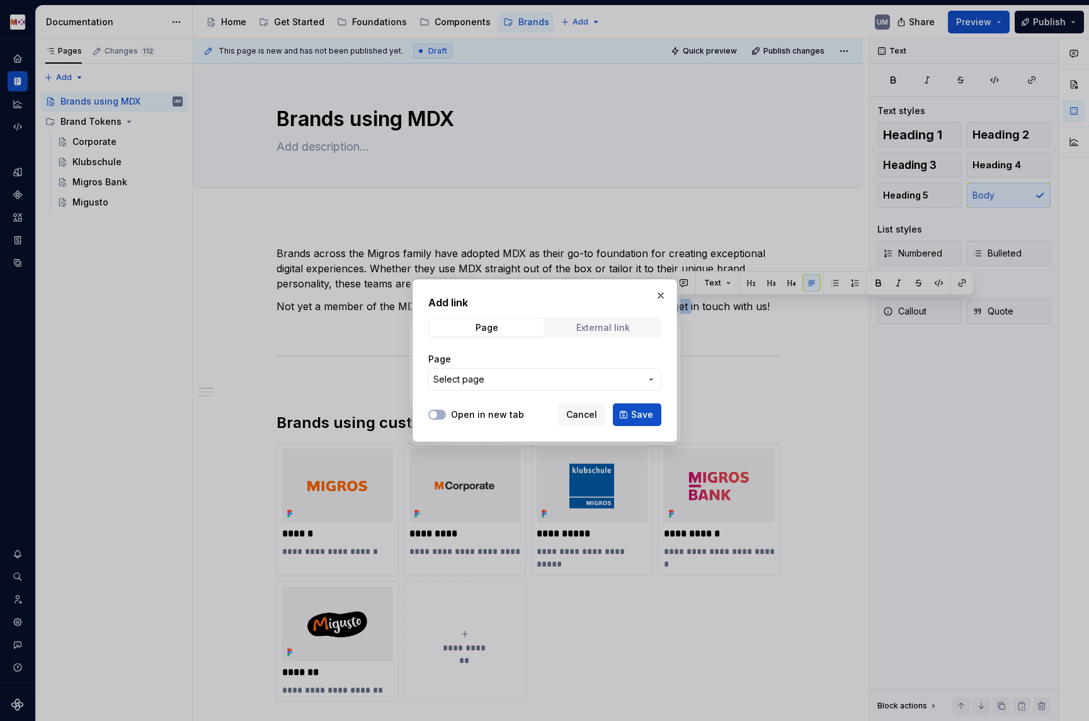
click at [620, 330] on div "External link" at bounding box center [604, 328] width 54 height 10
click at [527, 330] on span "Page" at bounding box center [487, 328] width 114 height 18
click at [508, 374] on span "Select page" at bounding box center [537, 379] width 208 height 13
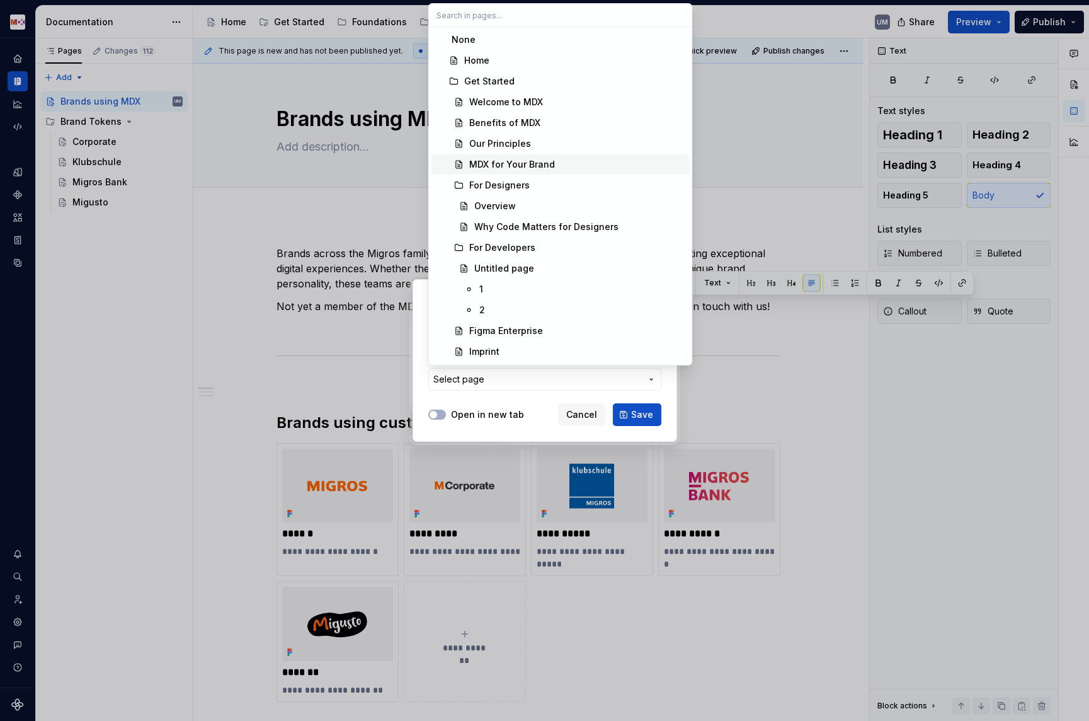
click at [542, 164] on div "MDX for Your Brand" at bounding box center [512, 164] width 86 height 13
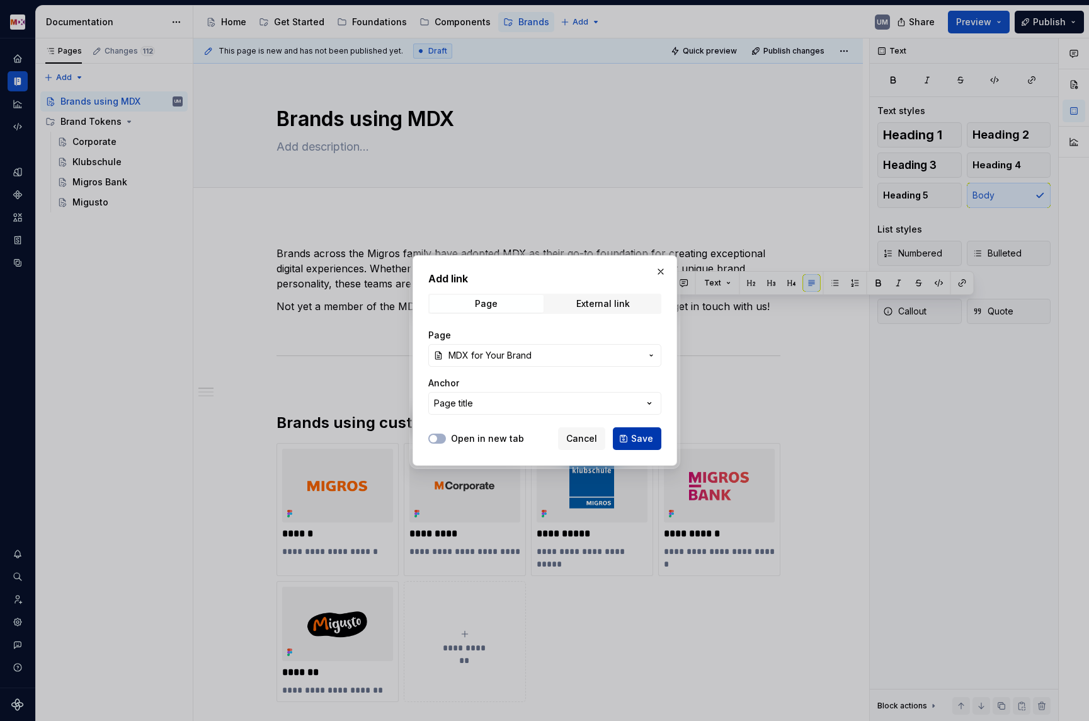
click at [640, 439] on span "Save" at bounding box center [642, 438] width 22 height 13
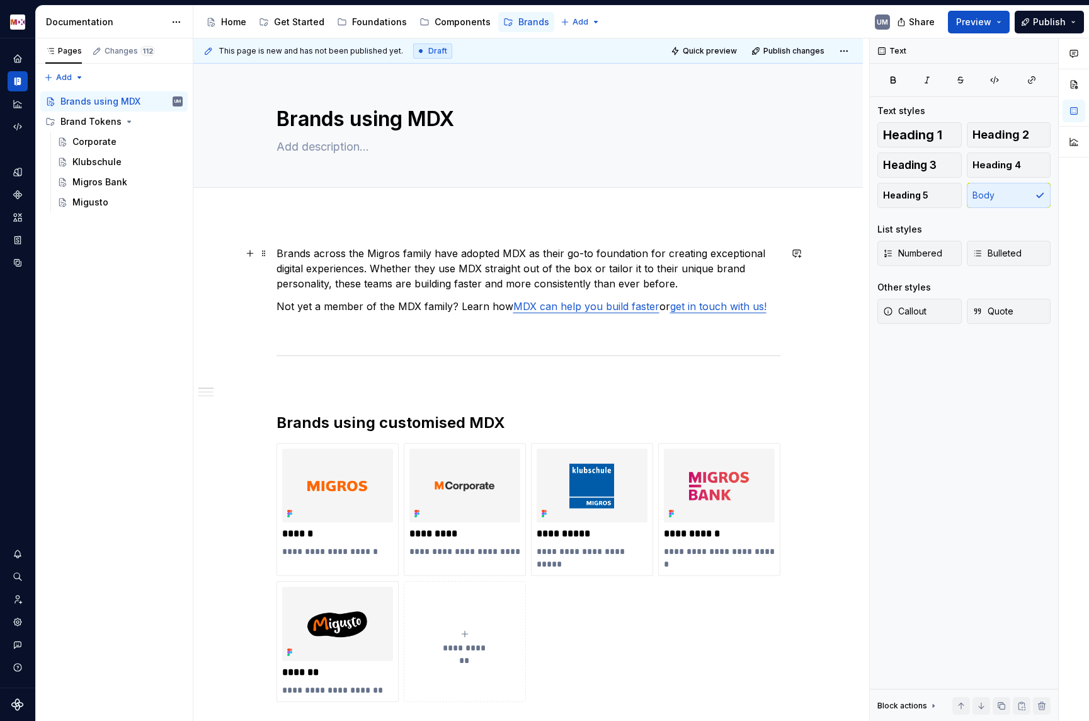
click at [396, 266] on p "Brands across the Migros family have adopted MDX as their go-to foundation for …" at bounding box center [529, 268] width 504 height 45
click at [306, 19] on div "Get Started" at bounding box center [299, 22] width 50 height 13
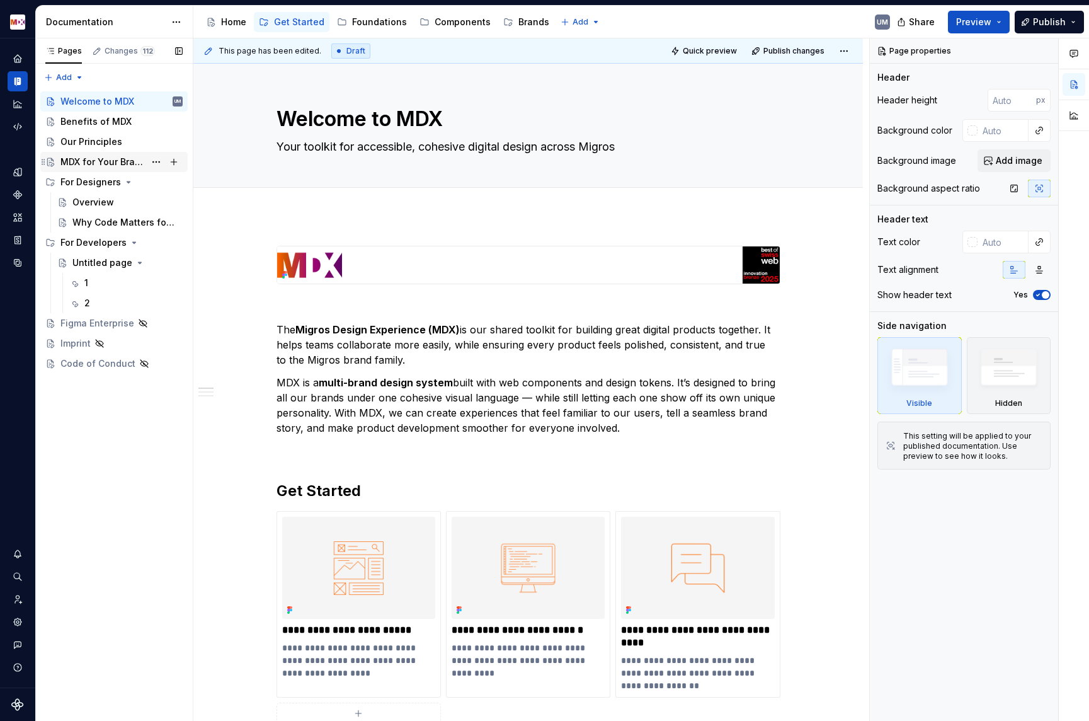
click at [114, 159] on div "MDX for Your Brand" at bounding box center [102, 162] width 84 height 13
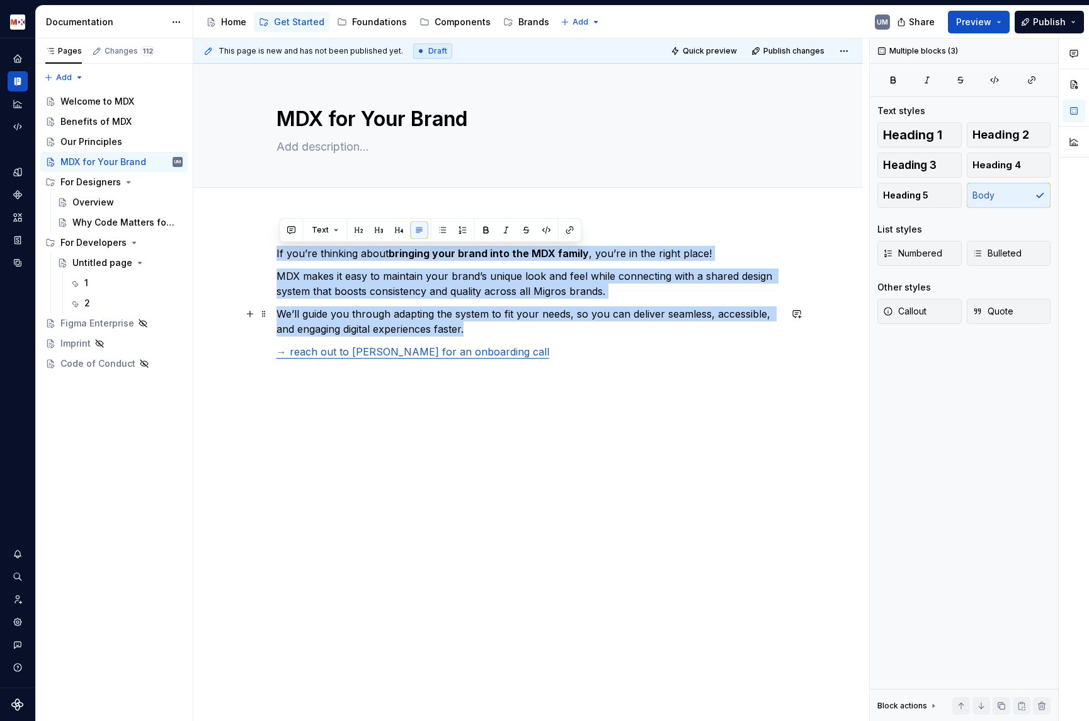
drag, startPoint x: 279, startPoint y: 253, endPoint x: 471, endPoint y: 327, distance: 205.2
click at [471, 327] on div "If you’re thinking about bringing your brand into the MDX family , you’re in th…" at bounding box center [529, 314] width 504 height 136
copy div "If you’re thinking about bringing your brand into the MDX family , you’re in th…"
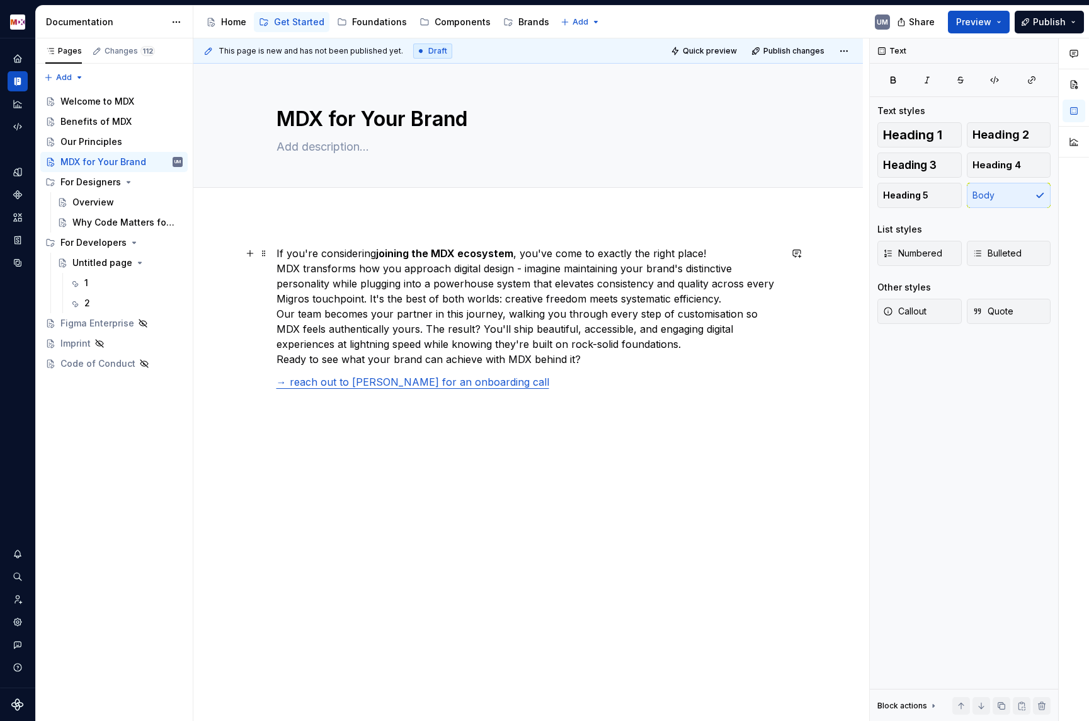
click at [280, 268] on p "If you're considering joining the MDX ecosystem , you've come to exactly the ri…" at bounding box center [529, 306] width 504 height 121
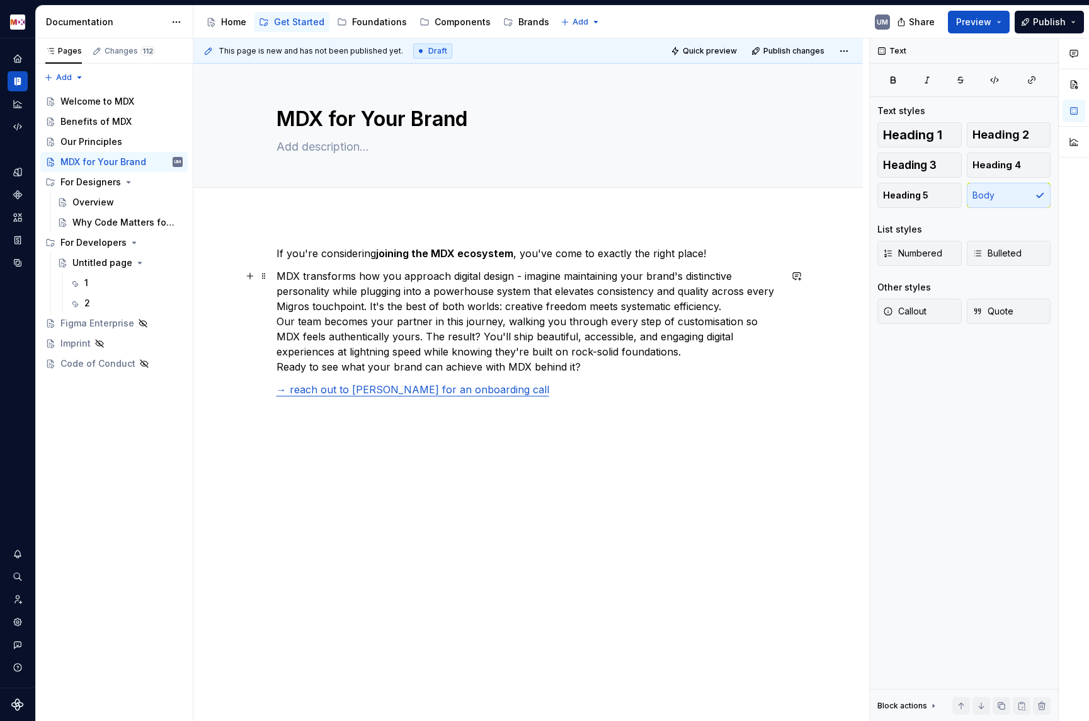
click at [282, 321] on p "MDX transforms how you approach digital design - imagine maintaining your brand…" at bounding box center [529, 321] width 504 height 106
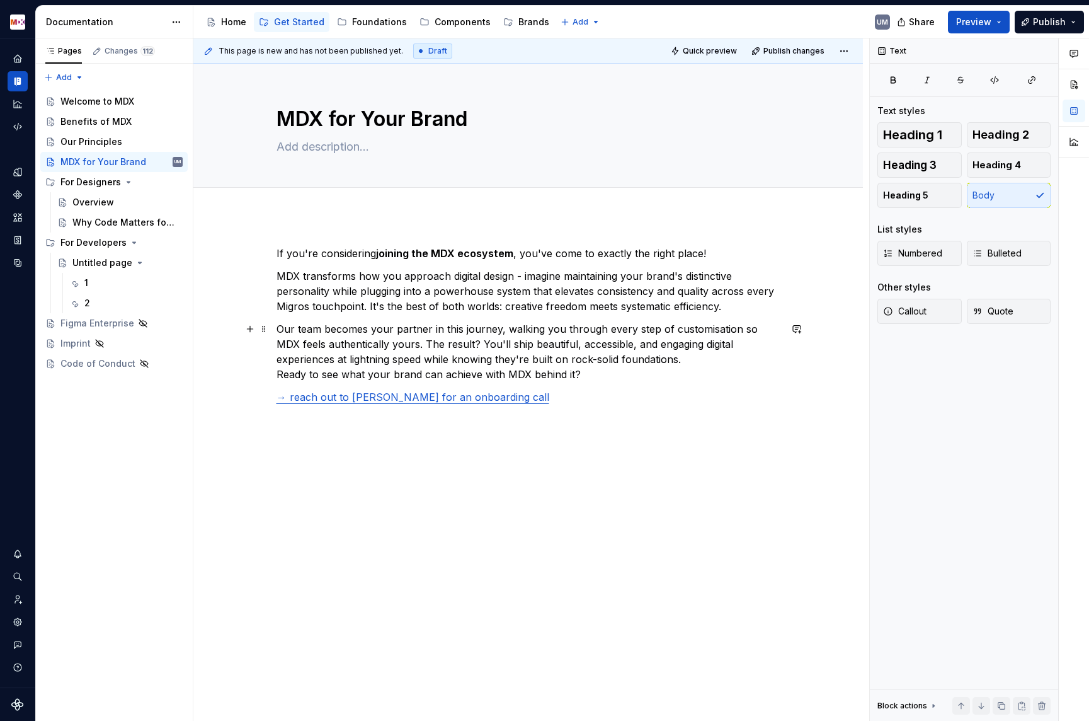
click at [280, 375] on p "Our team becomes your partner in this journey, walking you through every step o…" at bounding box center [529, 351] width 504 height 60
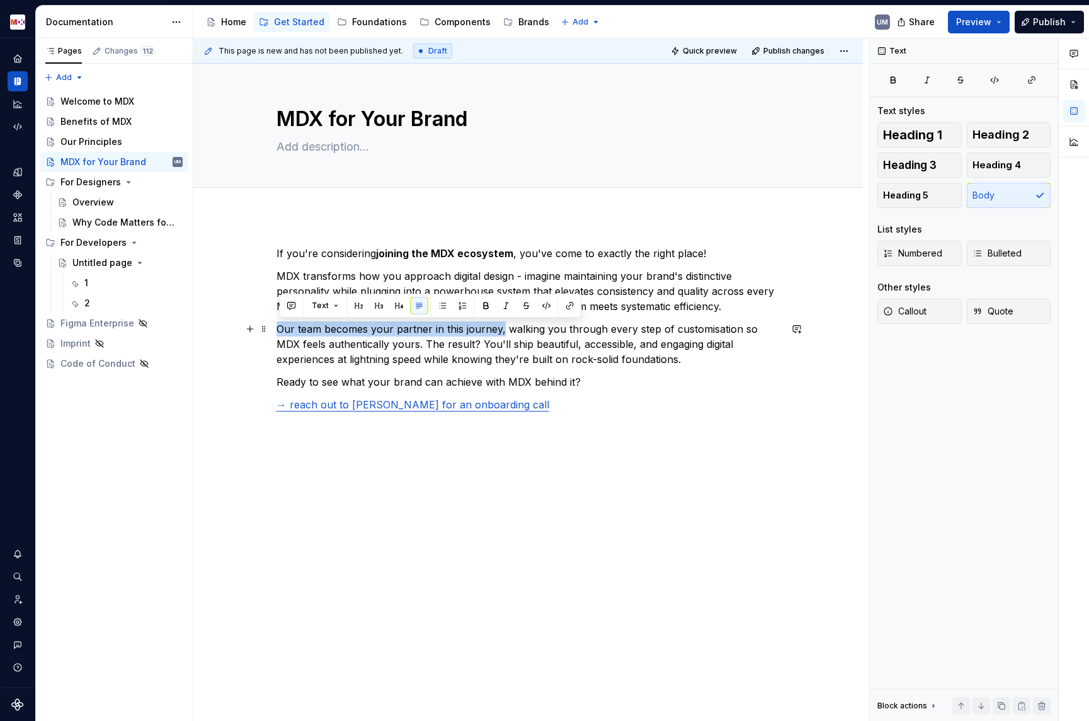
drag, startPoint x: 281, startPoint y: 330, endPoint x: 502, endPoint y: 330, distance: 221.2
click at [503, 330] on p "Our team becomes your partner in this journey, walking you through every step o…" at bounding box center [529, 343] width 504 height 45
click at [612, 362] on p "Our team becomes your partner in this journey, walking you through every step o…" at bounding box center [529, 343] width 504 height 45
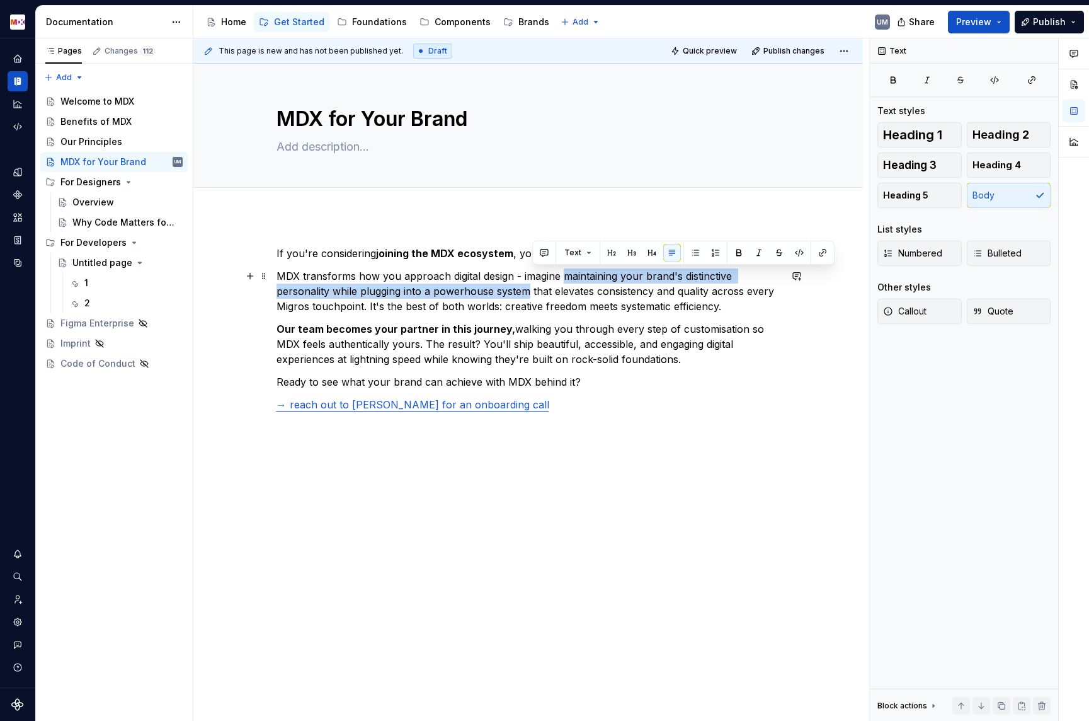
drag, startPoint x: 566, startPoint y: 275, endPoint x: 529, endPoint y: 290, distance: 40.7
click at [529, 290] on p "MDX transforms how you approach digital design - imagine maintaining your brand…" at bounding box center [529, 290] width 504 height 45
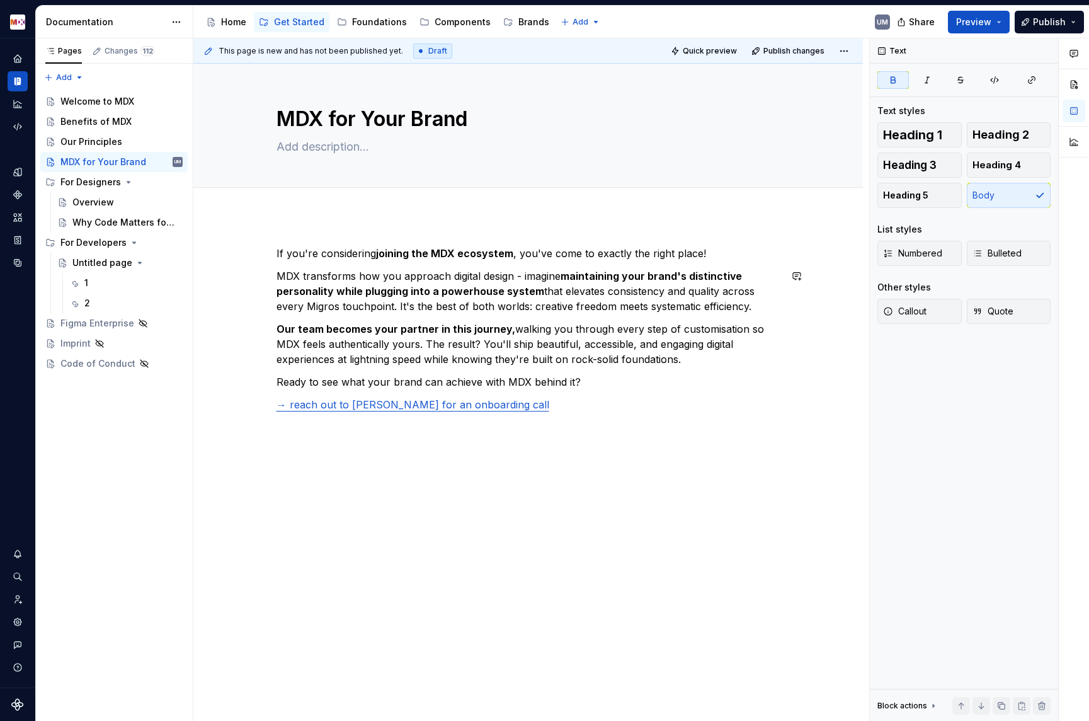
click at [590, 315] on div "If you're considering joining the MDX ecosystem , you've come to exactly the ri…" at bounding box center [529, 340] width 504 height 189
drag, startPoint x: 537, startPoint y: 305, endPoint x: 759, endPoint y: 305, distance: 221.8
click at [760, 305] on p "MDX transforms how you approach digital design - imagine maintaining your brand…" at bounding box center [529, 290] width 504 height 45
click at [705, 360] on p "Our team becomes your partner in this journey, walking you through every step o…" at bounding box center [529, 343] width 504 height 45
click at [622, 376] on p "Ready to see what your brand can achieve with MDX behind it?" at bounding box center [529, 381] width 504 height 15
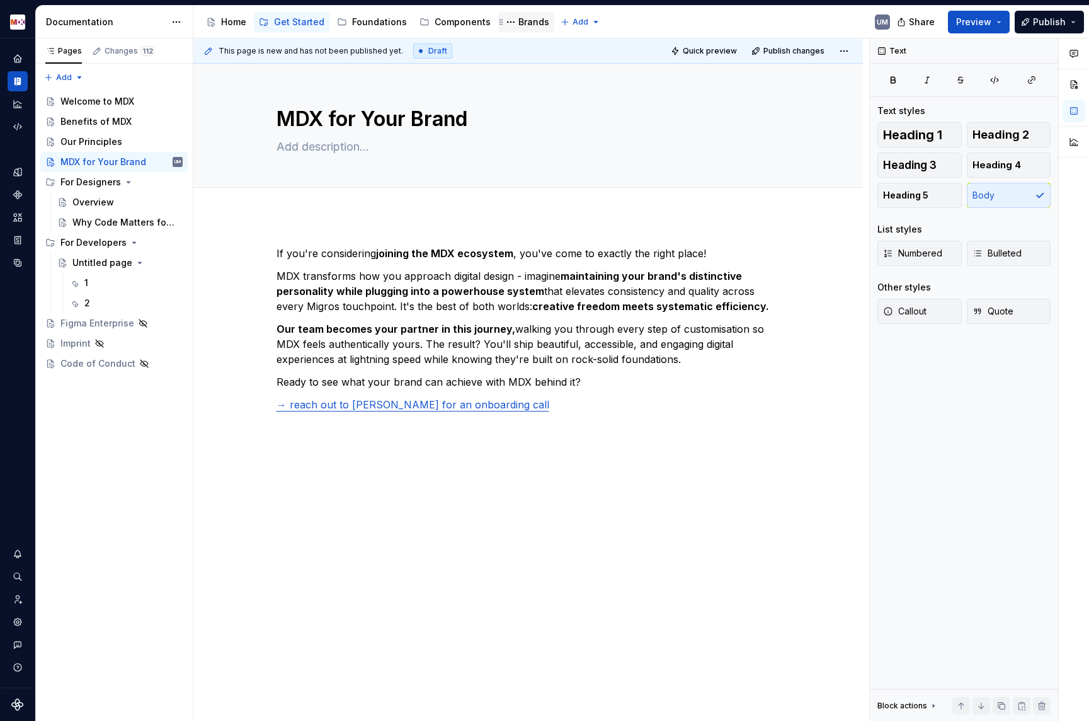
click at [519, 26] on div "Brands" at bounding box center [534, 22] width 31 height 13
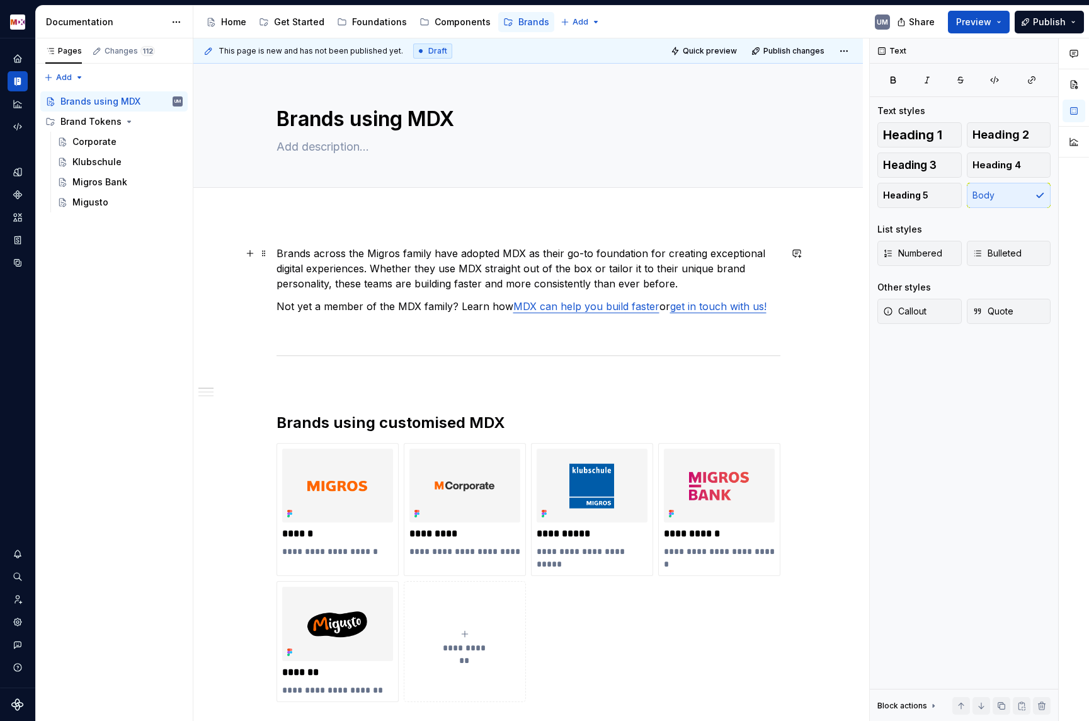
click at [391, 253] on p "Brands across the Migros family have adopted MDX as their go-to foundation for …" at bounding box center [529, 268] width 504 height 45
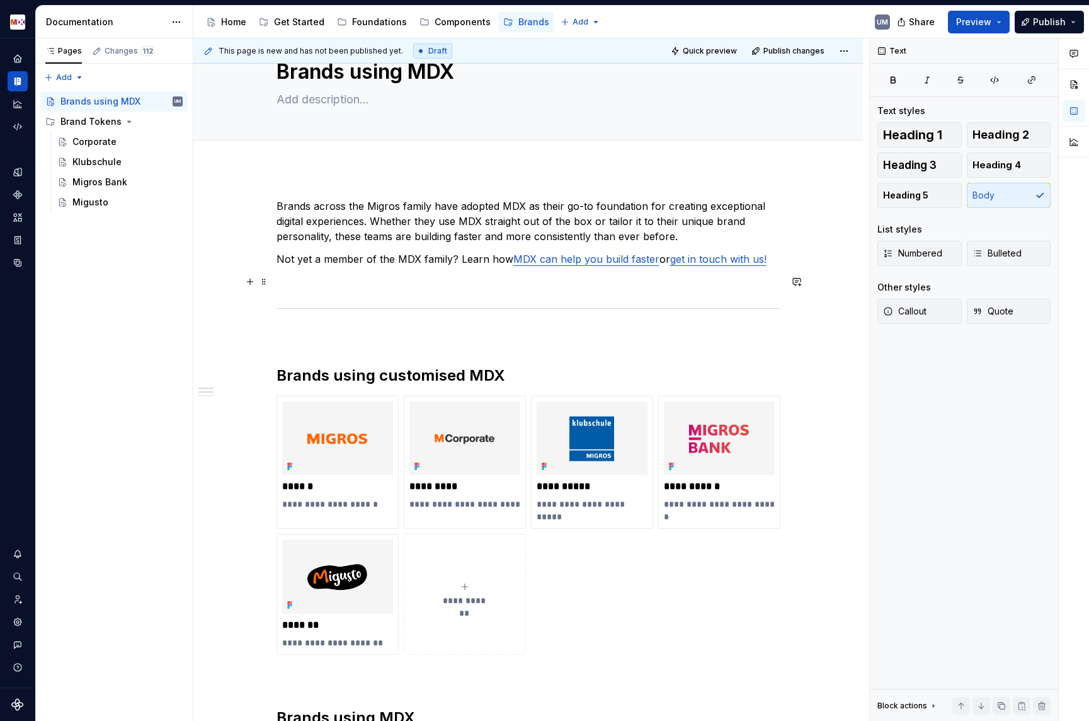
scroll to position [71, 0]
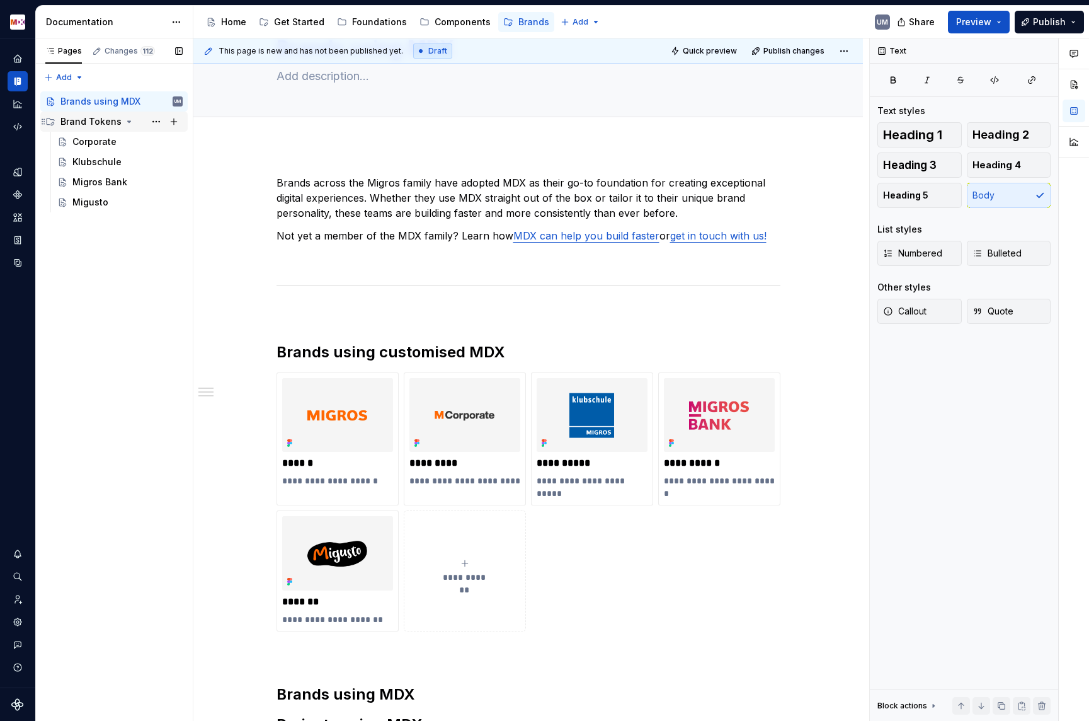
click at [125, 120] on icon "Page tree" at bounding box center [129, 122] width 10 height 10
click at [129, 120] on icon "Page tree" at bounding box center [129, 121] width 1 height 3
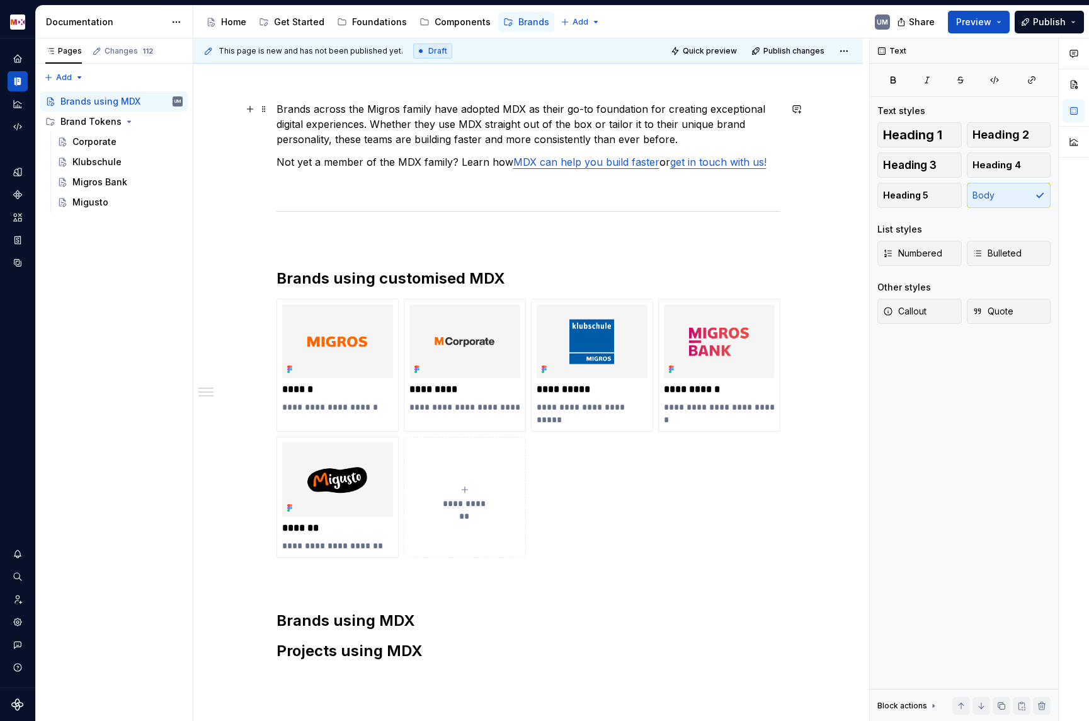
scroll to position [99, 0]
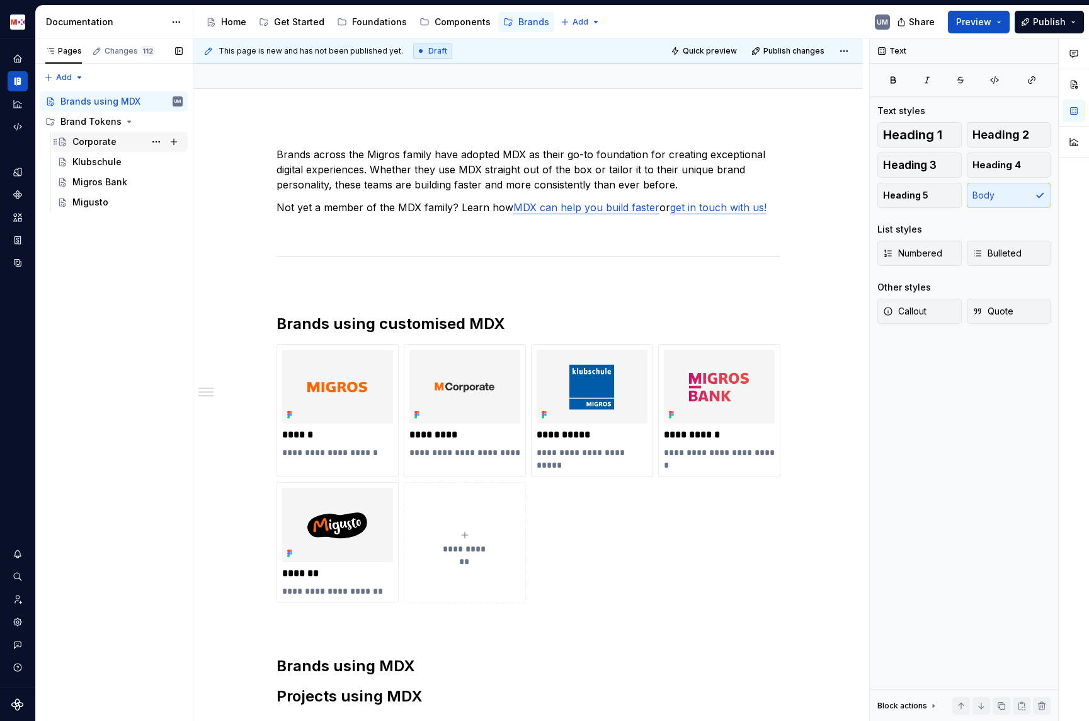
click at [103, 144] on div "Corporate" at bounding box center [94, 141] width 44 height 13
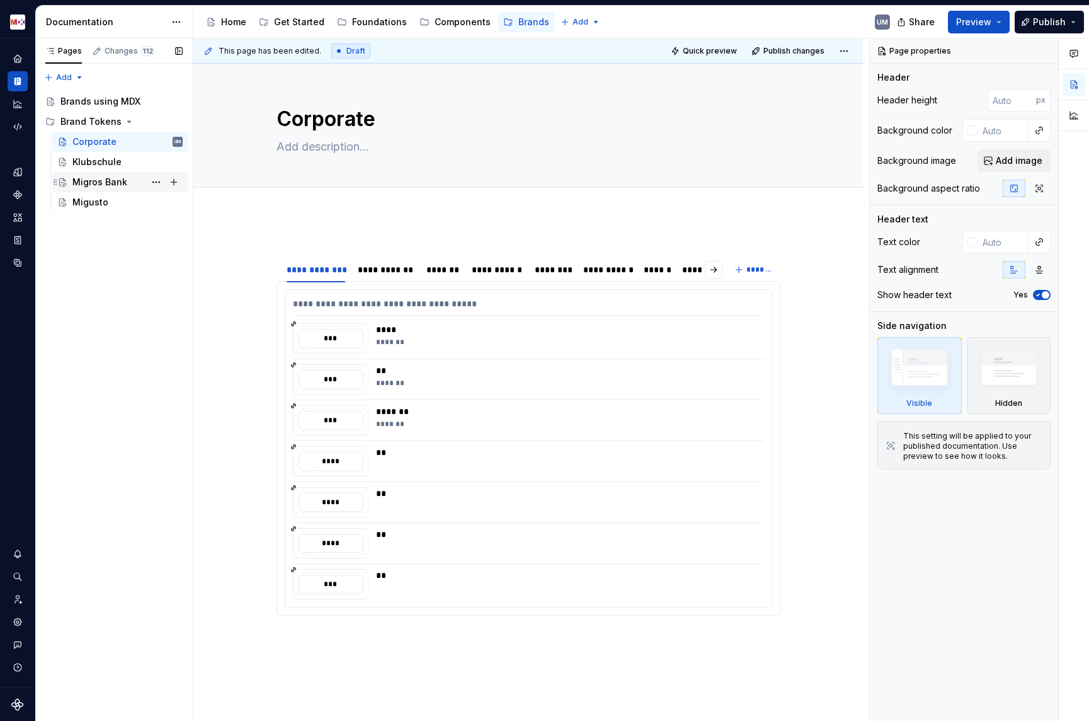
click at [96, 175] on div "Migros Bank" at bounding box center [127, 182] width 110 height 18
click at [158, 139] on button "Page tree" at bounding box center [156, 142] width 18 height 18
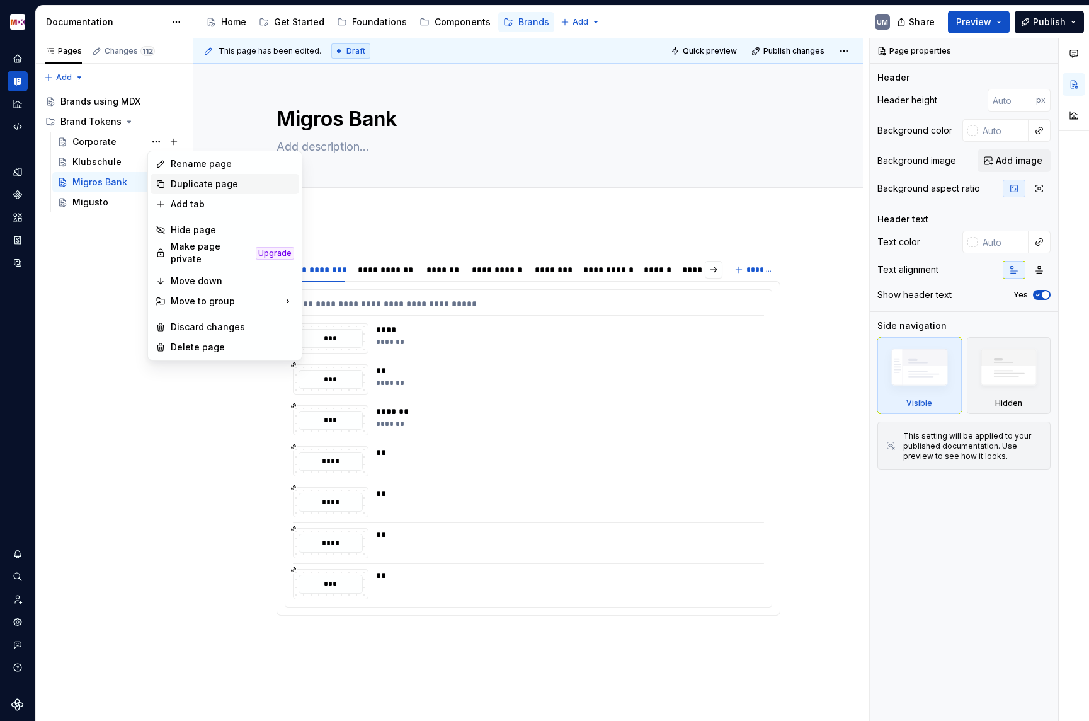
click at [181, 183] on div "Duplicate page" at bounding box center [232, 184] width 123 height 13
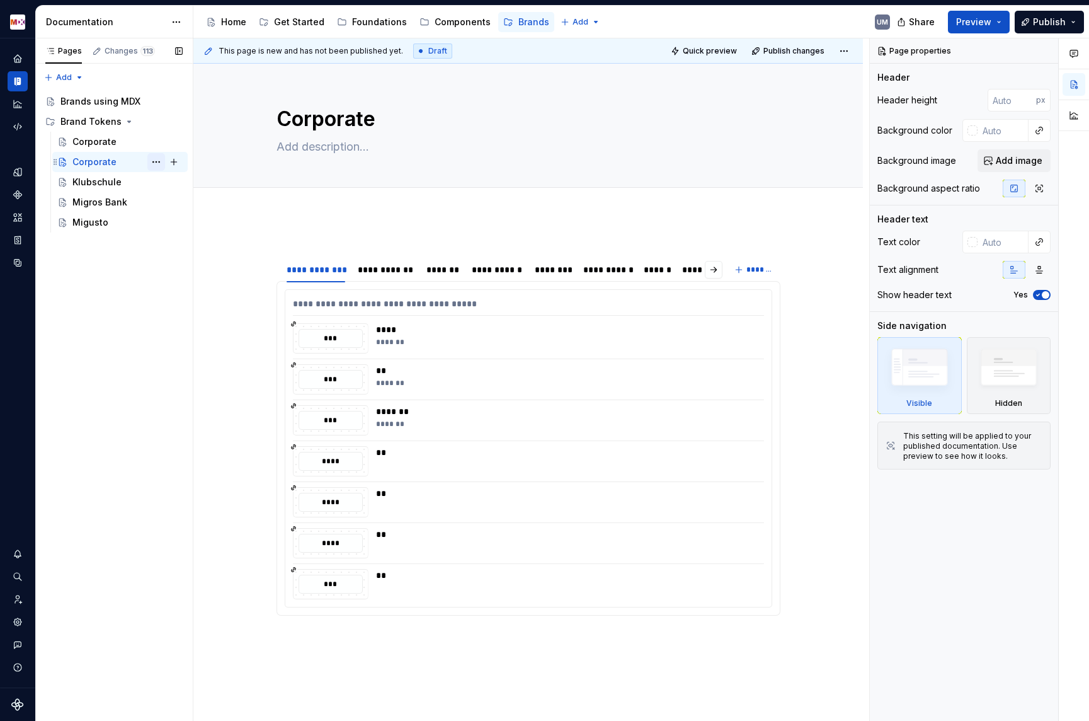
click at [156, 162] on button "Page tree" at bounding box center [156, 162] width 18 height 18
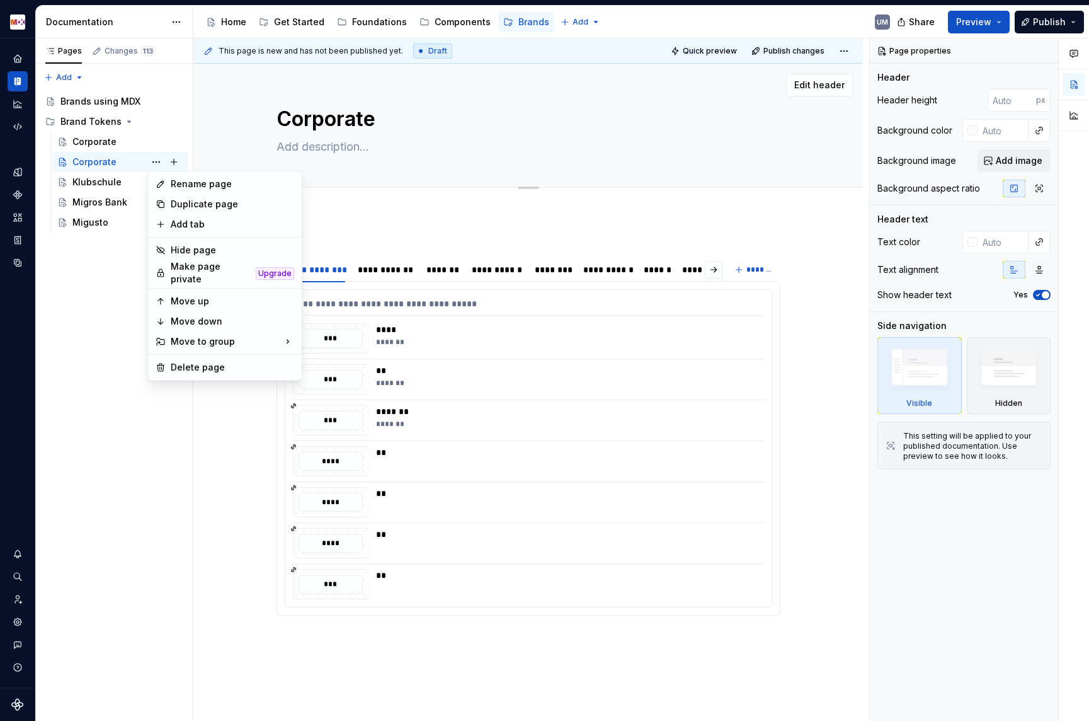
click at [342, 120] on html "MDX UM Dataset Migros Documentation Accessibility guide for tree Page tree. Nav…" at bounding box center [544, 360] width 1089 height 721
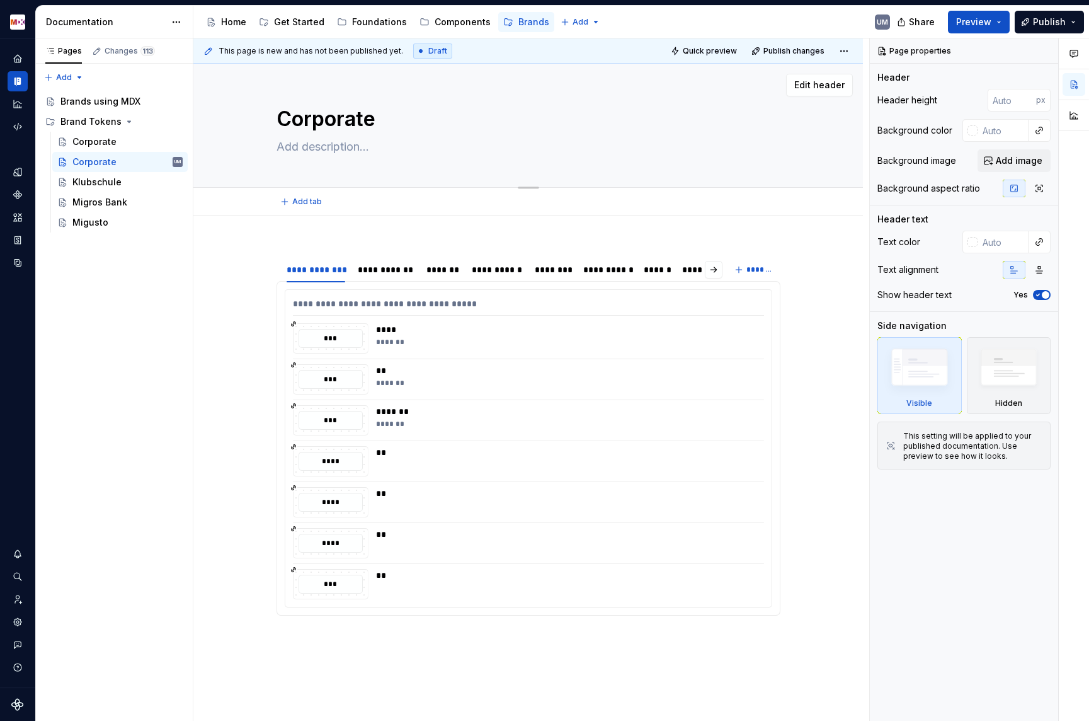
click at [342, 120] on textarea "Corporate" at bounding box center [526, 119] width 504 height 30
click at [376, 347] on div "*** **** *******" at bounding box center [528, 338] width 471 height 30
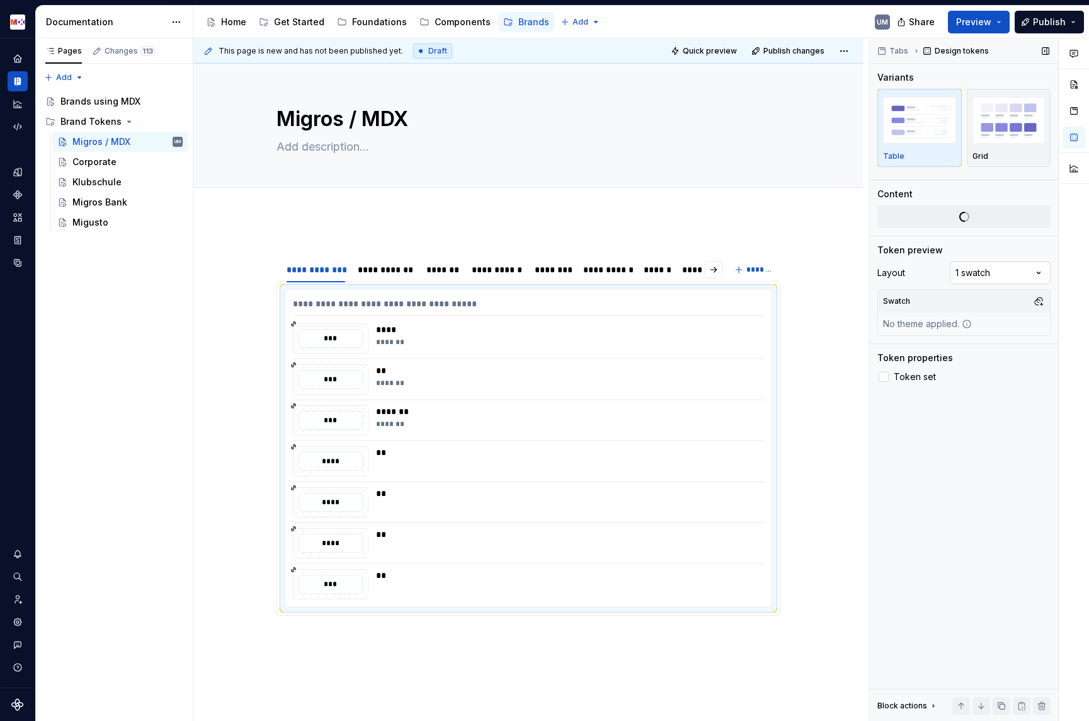
click at [974, 277] on div "Comments Open comments No comments yet Select ‘Comment’ from the block context …" at bounding box center [979, 379] width 219 height 683
click at [886, 267] on div "Comments Open comments No comments yet Select ‘Comment’ from the block context …" at bounding box center [979, 379] width 219 height 683
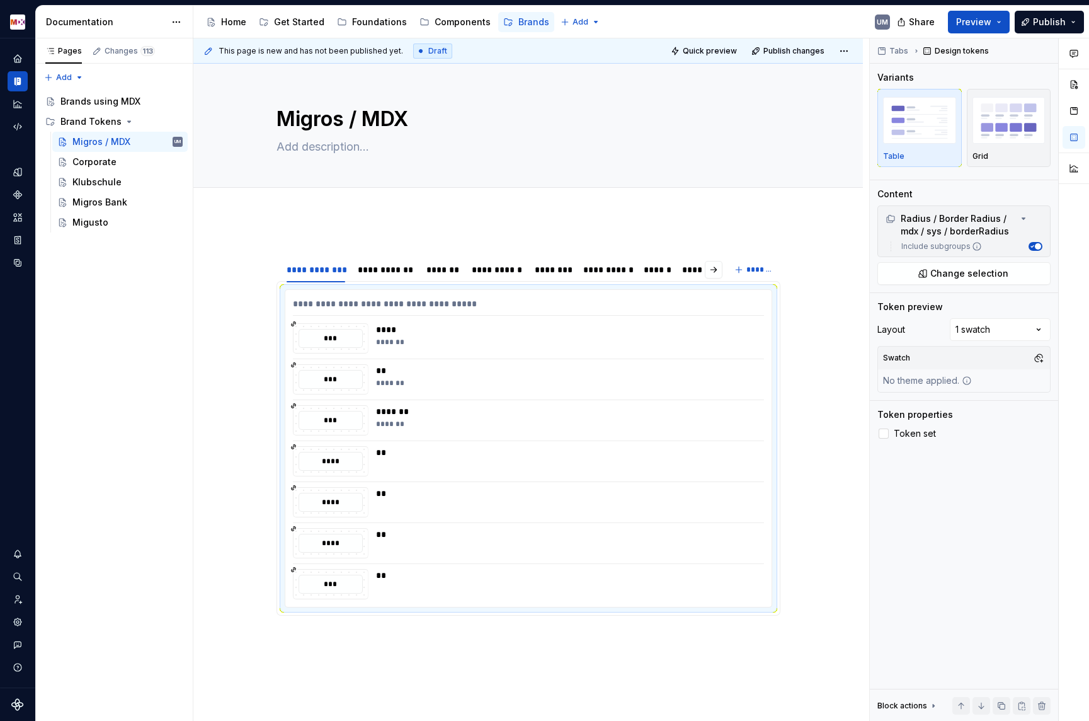
click at [343, 233] on div "**********" at bounding box center [528, 535] width 670 height 641
click at [297, 246] on div "**********" at bounding box center [529, 436] width 504 height 380
click at [319, 634] on div "**********" at bounding box center [529, 443] width 504 height 395
click at [325, 657] on div "**********" at bounding box center [528, 535] width 670 height 641
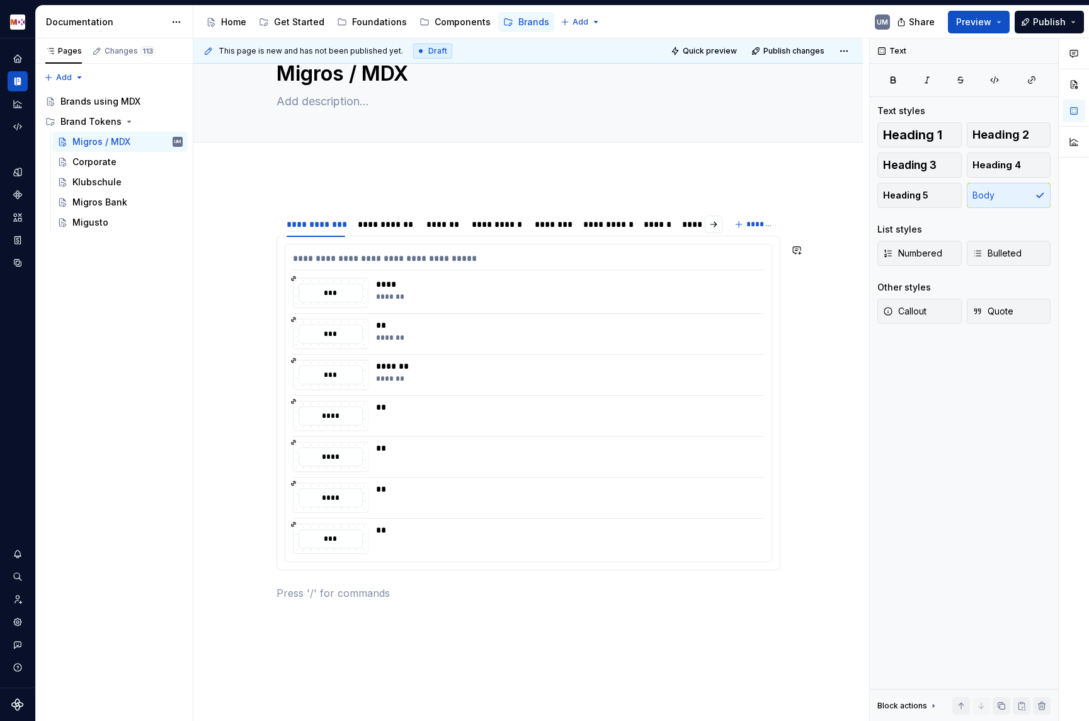
scroll to position [63, 0]
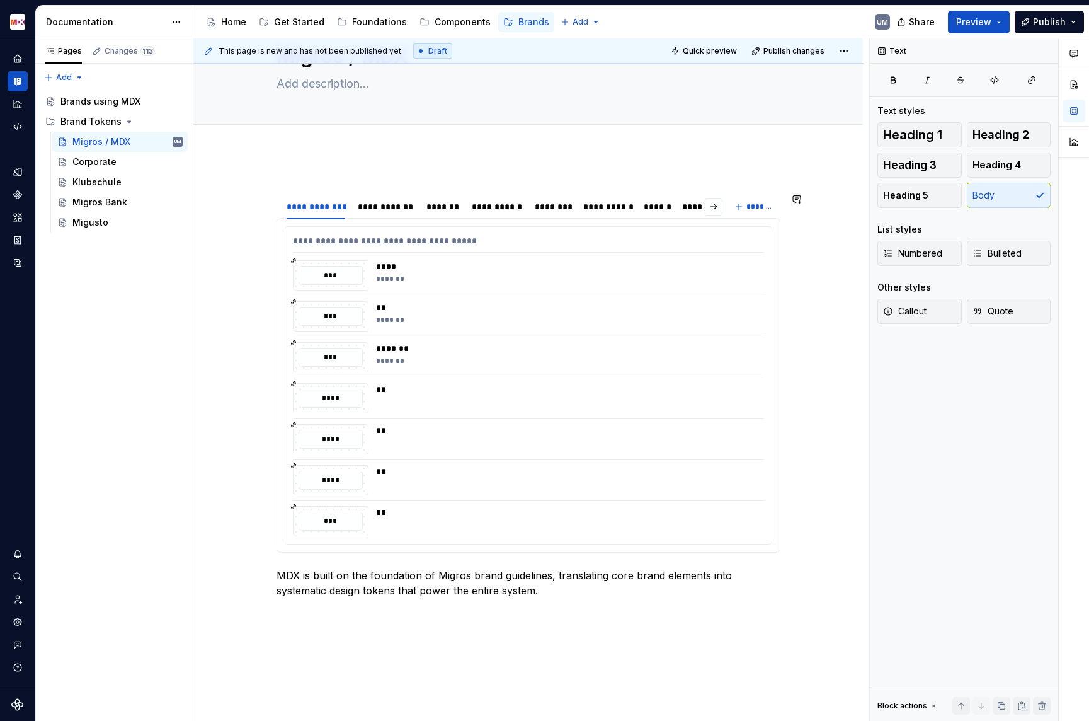
drag, startPoint x: 268, startPoint y: 573, endPoint x: 297, endPoint y: 172, distance: 402.4
drag, startPoint x: 265, startPoint y: 571, endPoint x: 340, endPoint y: 197, distance: 382.3
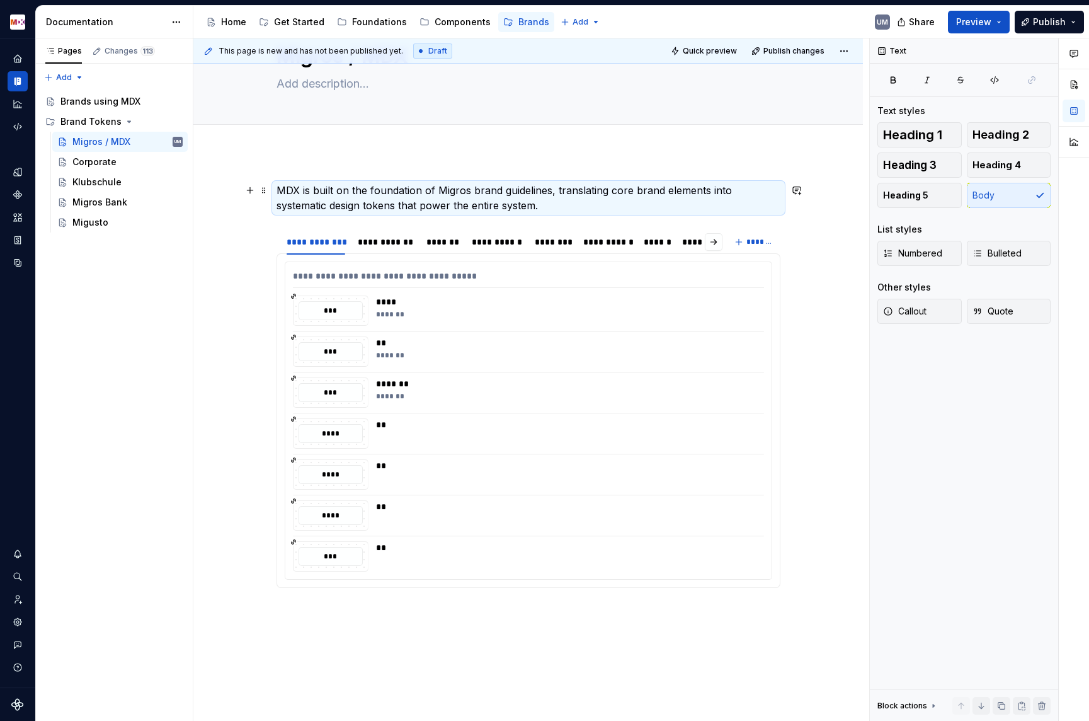
click at [335, 197] on p "MDX is built on the foundation of Migros brand guidelines, translating core bra…" at bounding box center [529, 198] width 504 height 30
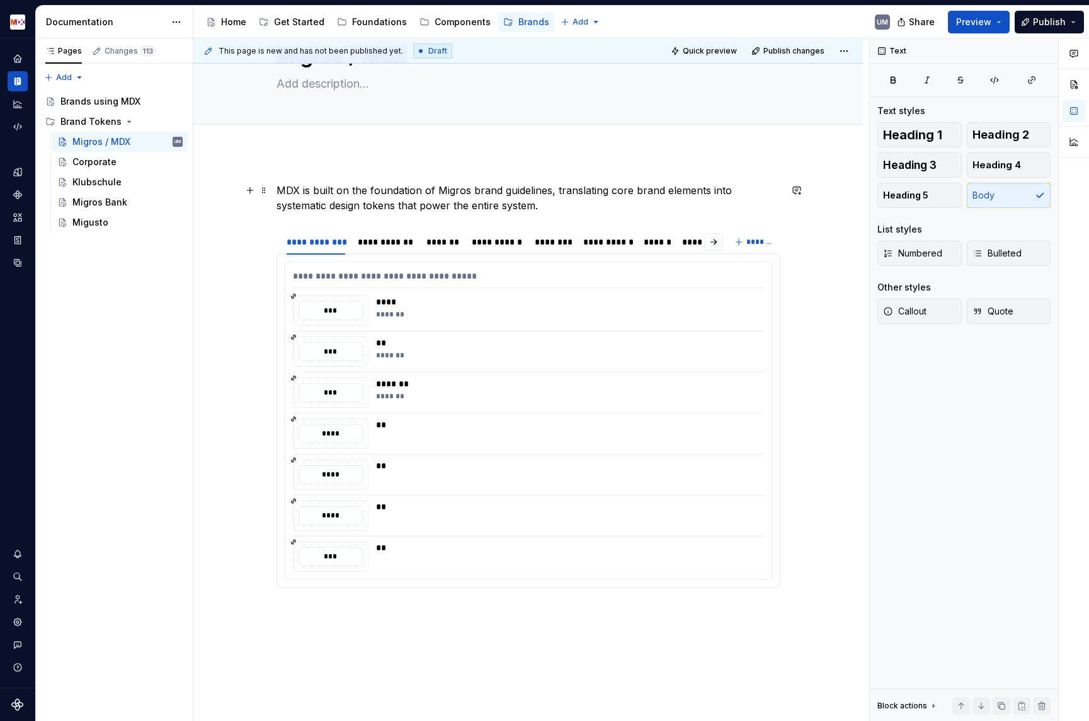
click at [414, 190] on p "MDX is built on the foundation of Migros brand guidelines, translating core bra…" at bounding box center [529, 198] width 504 height 30
click at [556, 203] on p "MDX is built on the foundation of Migros brand guidelines, translating core bra…" at bounding box center [529, 198] width 504 height 30
click at [588, 203] on p "MDX is built on the foundation of Migros brand guidelines, translating core bra…" at bounding box center [529, 198] width 504 height 30
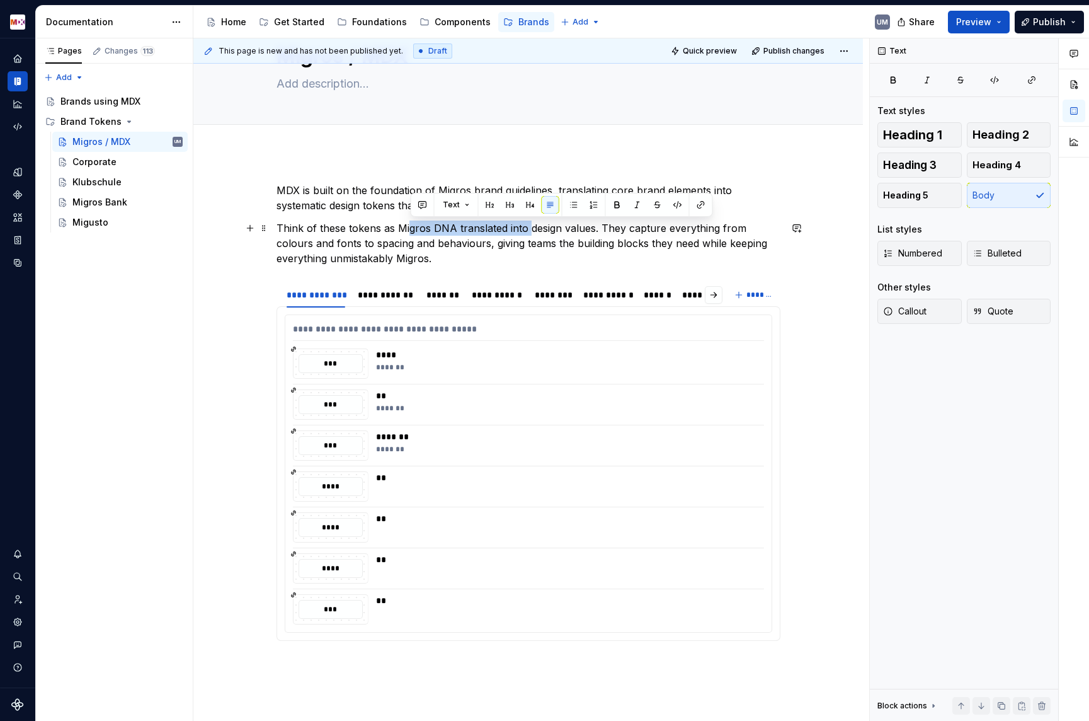
drag, startPoint x: 411, startPoint y: 229, endPoint x: 532, endPoint y: 229, distance: 121.6
click at [532, 229] on p "Think of these tokens as Migros DNA translated into design values. They capture…" at bounding box center [529, 243] width 504 height 45
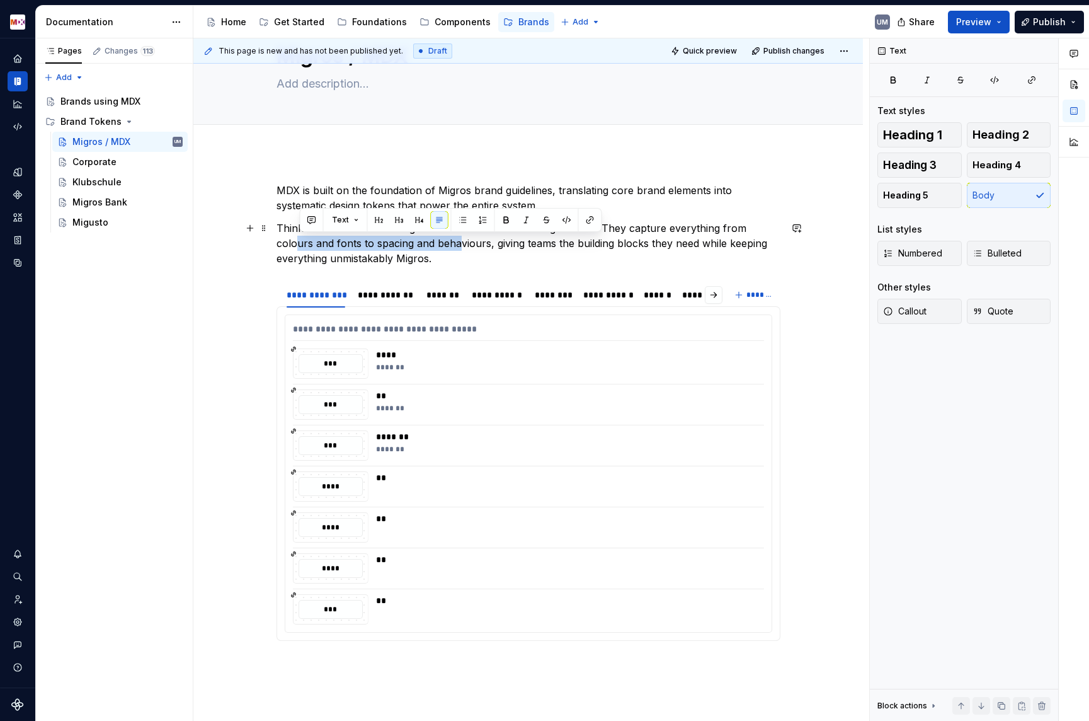
drag, startPoint x: 300, startPoint y: 241, endPoint x: 463, endPoint y: 241, distance: 163.2
click at [463, 241] on p "Think of these tokens as Migros DNA translated into design values. They capture…" at bounding box center [529, 243] width 504 height 45
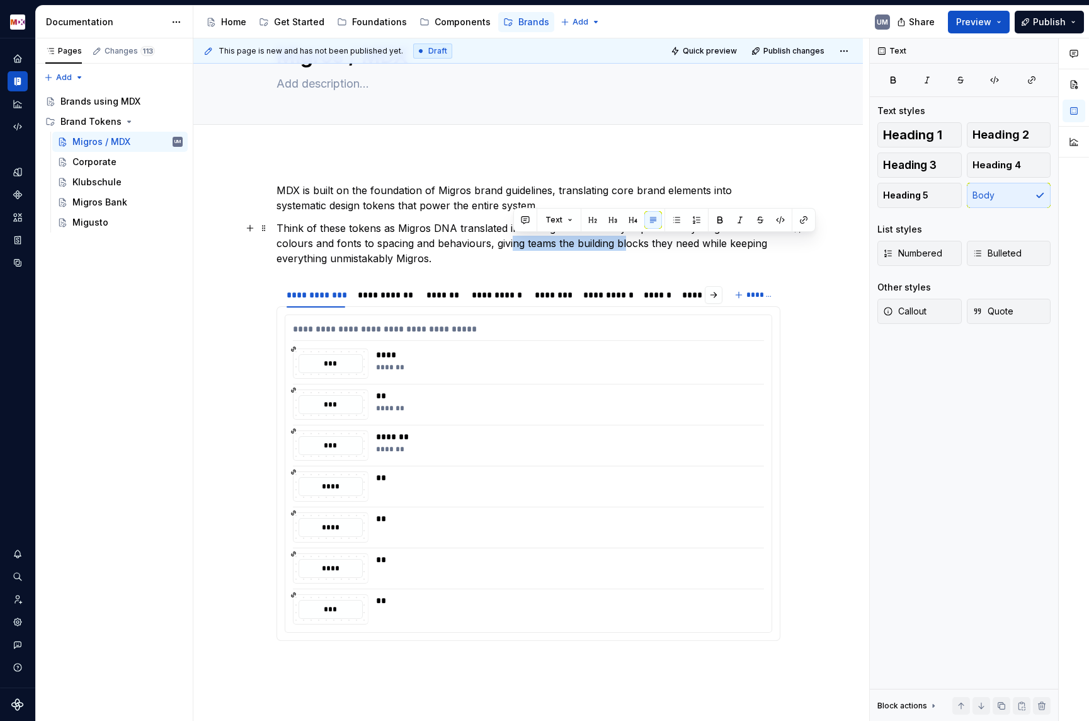
drag, startPoint x: 514, startPoint y: 241, endPoint x: 629, endPoint y: 241, distance: 115.3
click at [629, 241] on p "Think of these tokens as Migros DNA translated into design values. They capture…" at bounding box center [529, 243] width 504 height 45
click at [481, 263] on p "Think of these tokens as Migros DNA translated into design values. They capture…" at bounding box center [529, 243] width 504 height 45
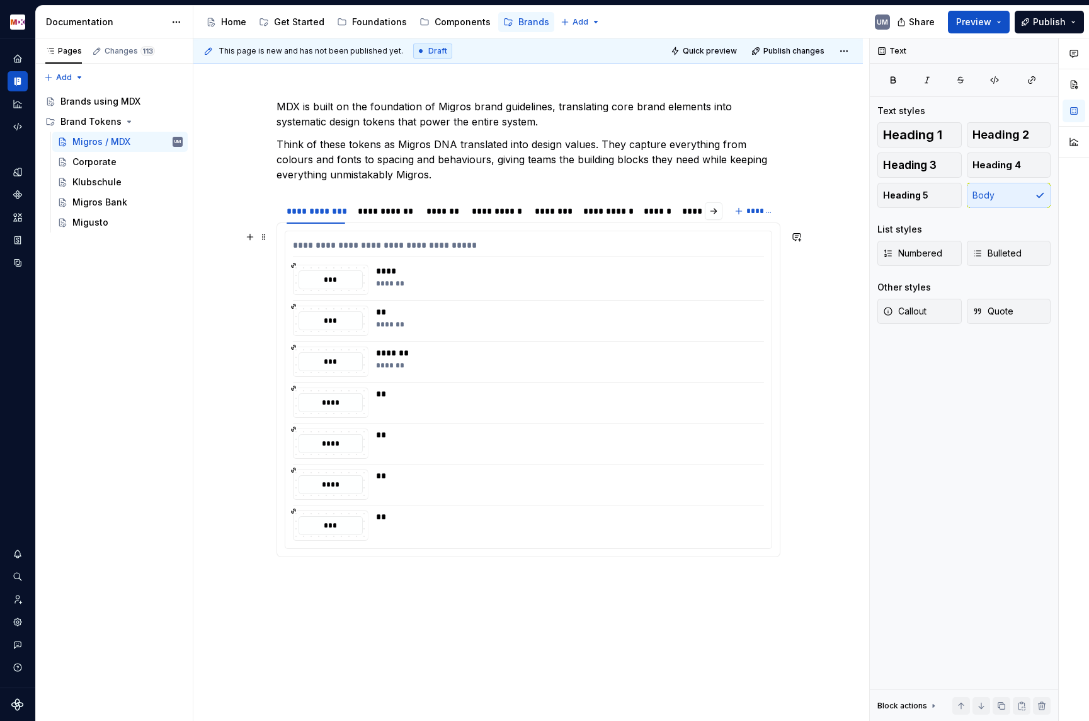
scroll to position [180, 0]
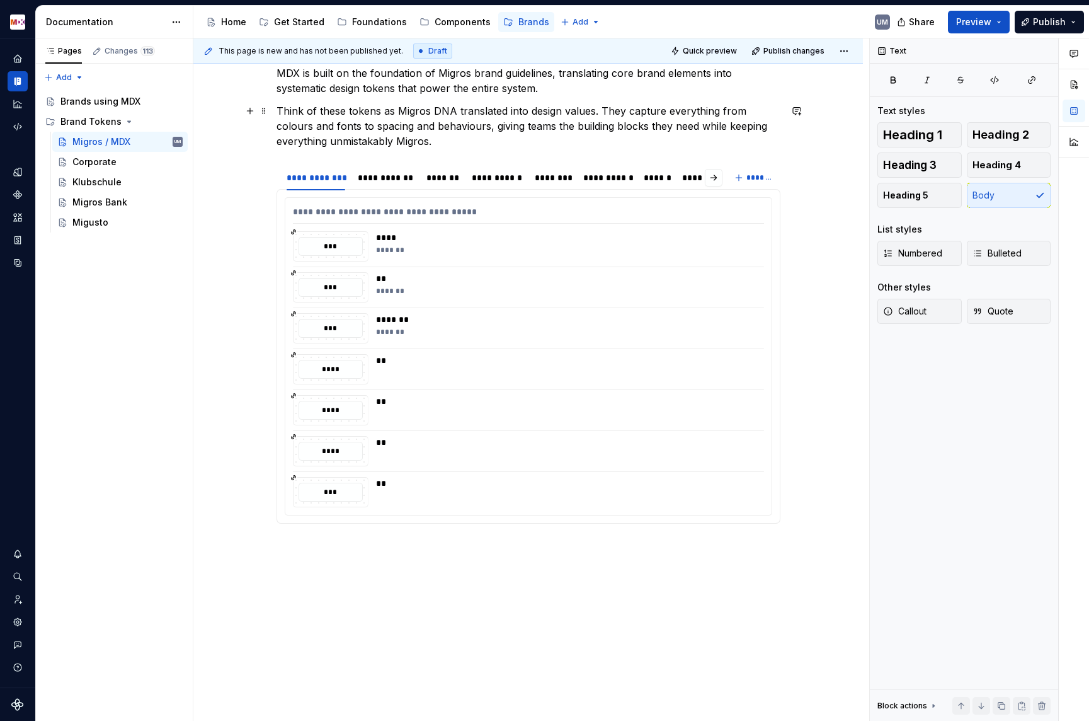
click at [646, 122] on p "Think of these tokens as Migros DNA translated into design values. They capture…" at bounding box center [529, 125] width 504 height 45
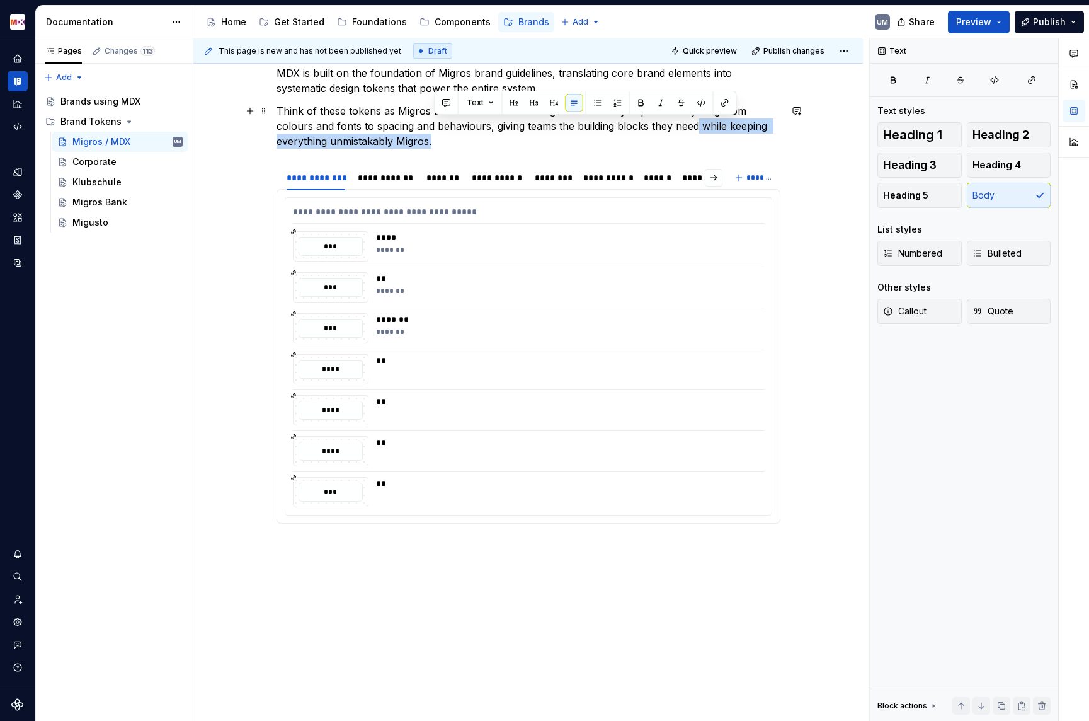
drag, startPoint x: 699, startPoint y: 124, endPoint x: 716, endPoint y: 148, distance: 29.4
click at [716, 148] on p "Think of these tokens as Migros DNA translated into design values. They capture…" at bounding box center [529, 125] width 504 height 45
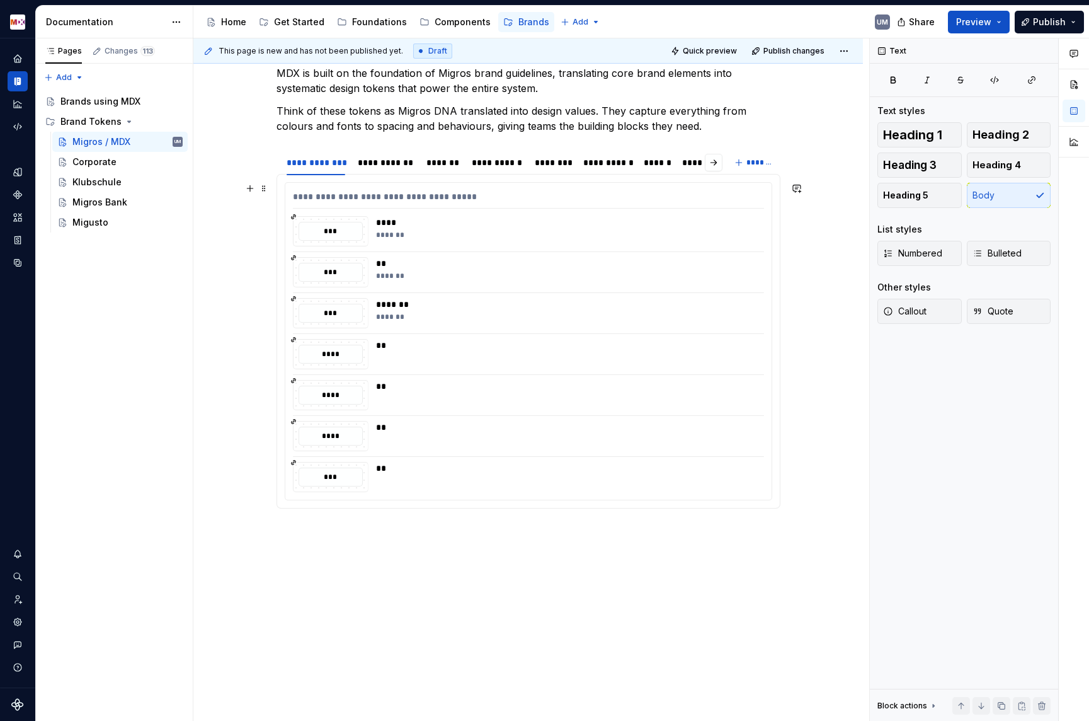
click at [398, 227] on div "****" at bounding box center [566, 222] width 381 height 13
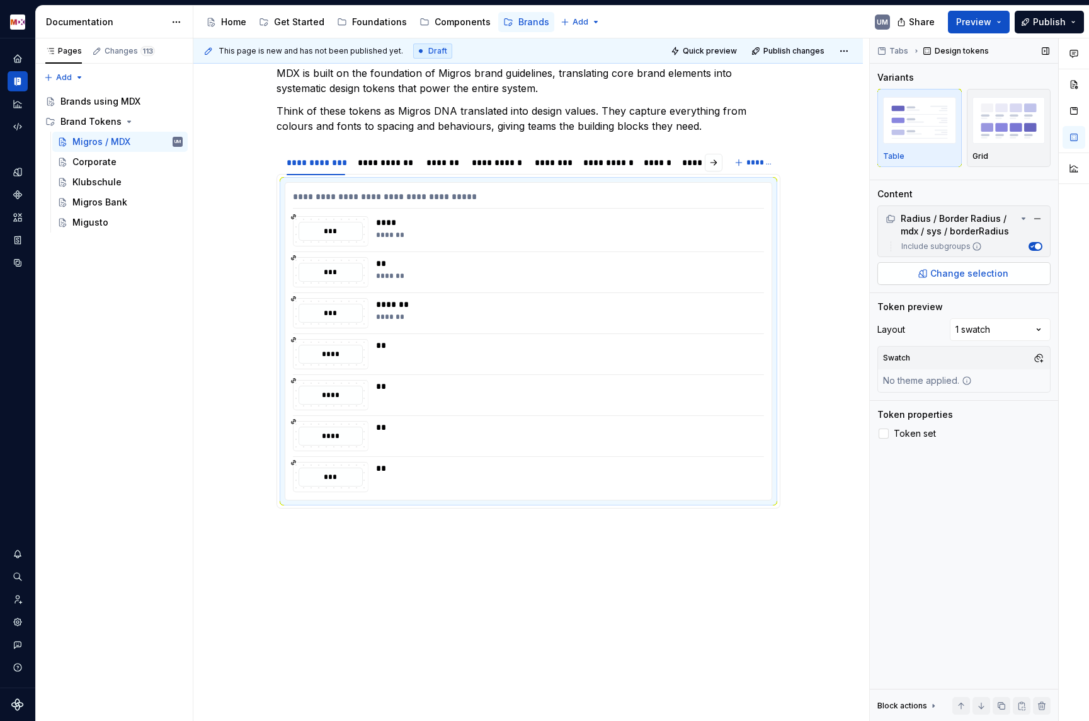
click at [958, 267] on button "Change selection" at bounding box center [964, 273] width 173 height 23
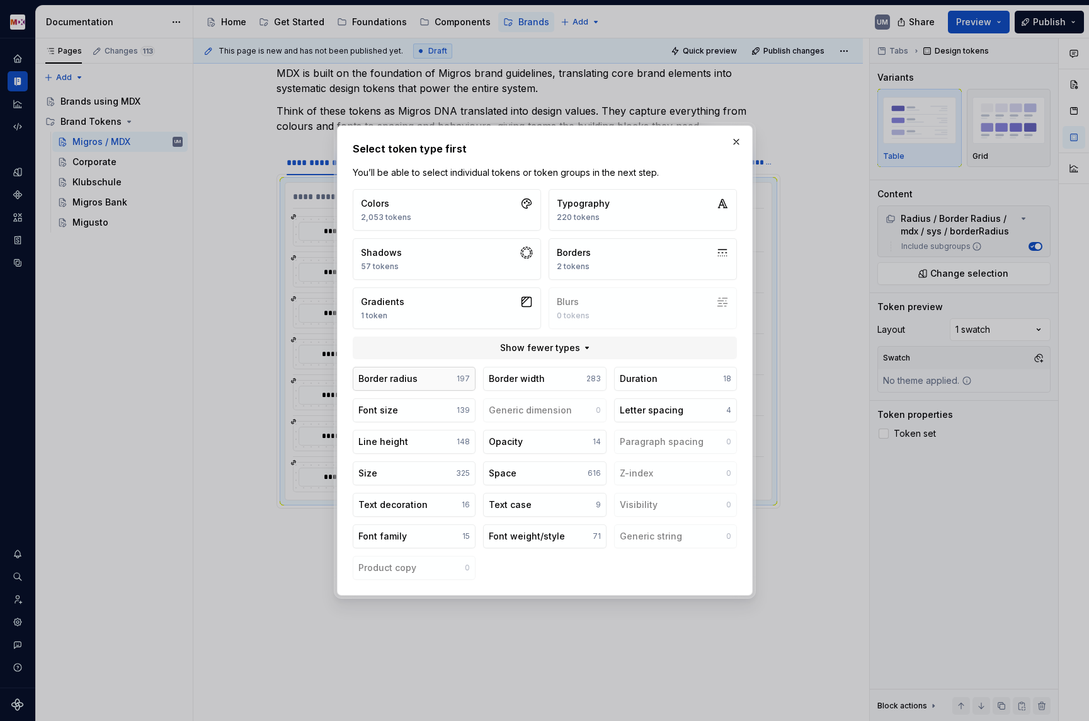
click at [419, 379] on button "Border radius 197" at bounding box center [414, 379] width 123 height 24
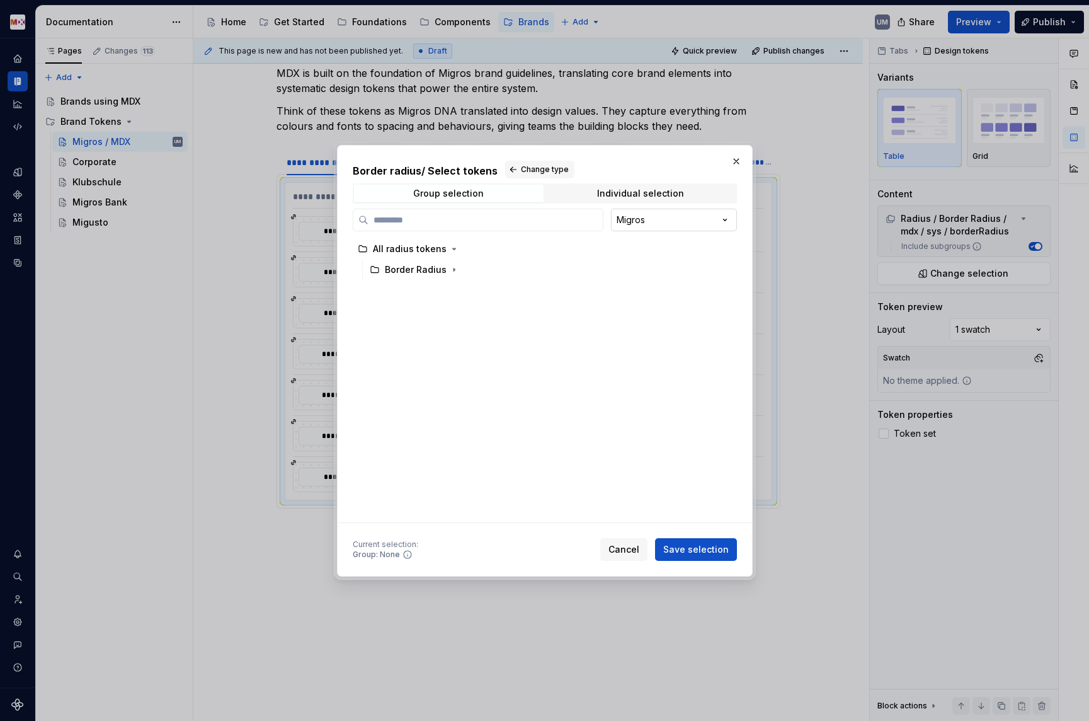
click at [646, 227] on div "Border radius / Select tokens Change type Group selection Individual selection …" at bounding box center [544, 360] width 1089 height 721
click at [449, 271] on icon "button" at bounding box center [454, 270] width 10 height 10
click at [420, 288] on icon "button" at bounding box center [422, 290] width 10 height 10
click at [427, 313] on icon "button" at bounding box center [432, 311] width 10 height 10
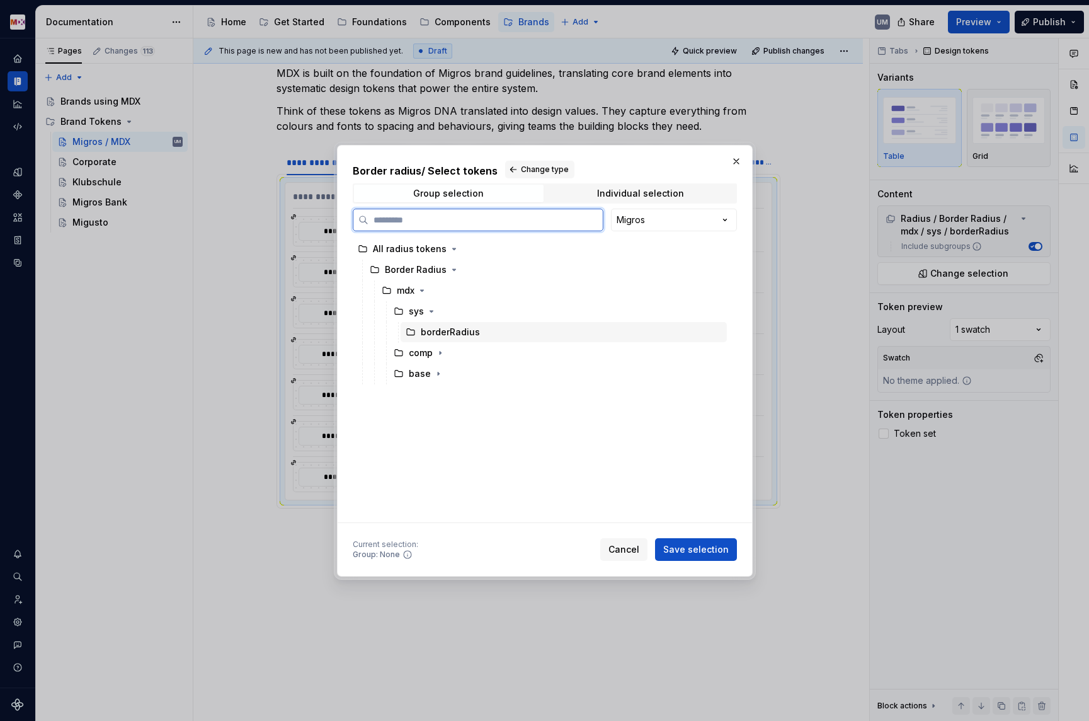
click at [430, 330] on div "borderRadius" at bounding box center [450, 332] width 59 height 13
click at [713, 554] on span "Save selection" at bounding box center [696, 549] width 66 height 13
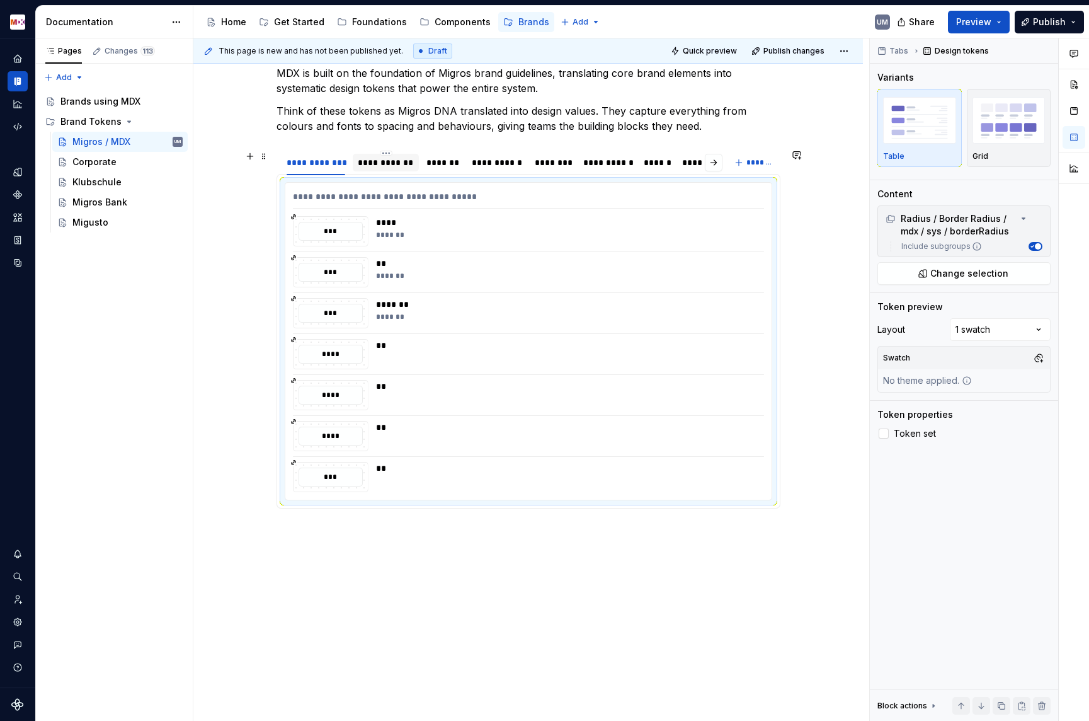
click at [398, 162] on div "**********" at bounding box center [385, 162] width 55 height 13
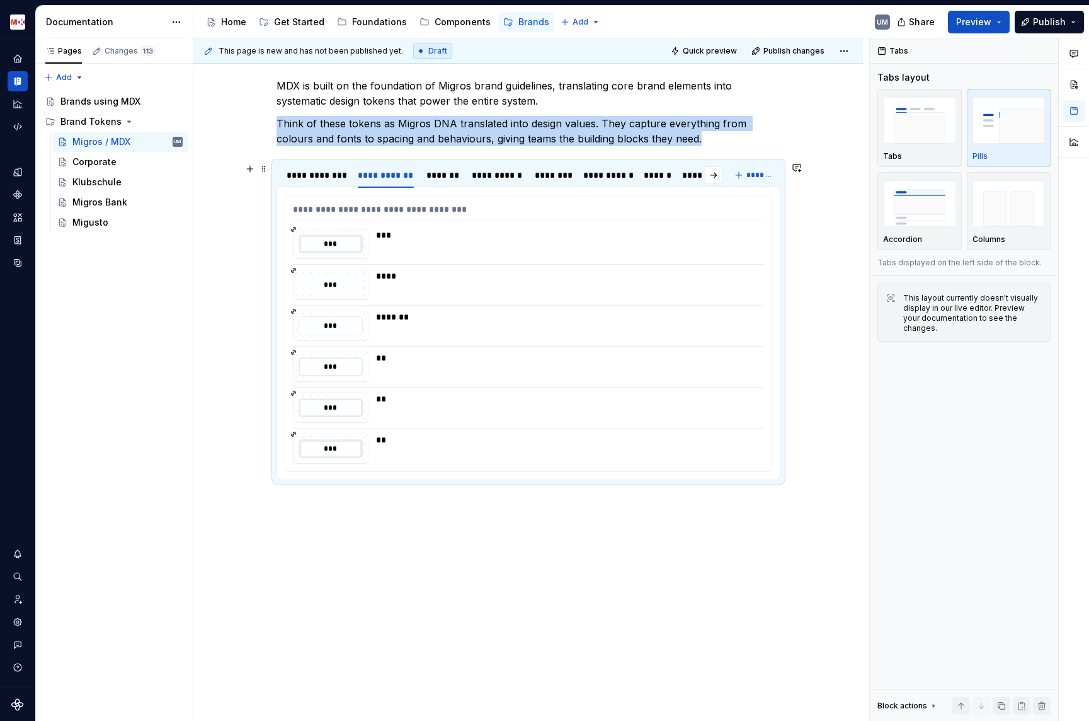
scroll to position [168, 0]
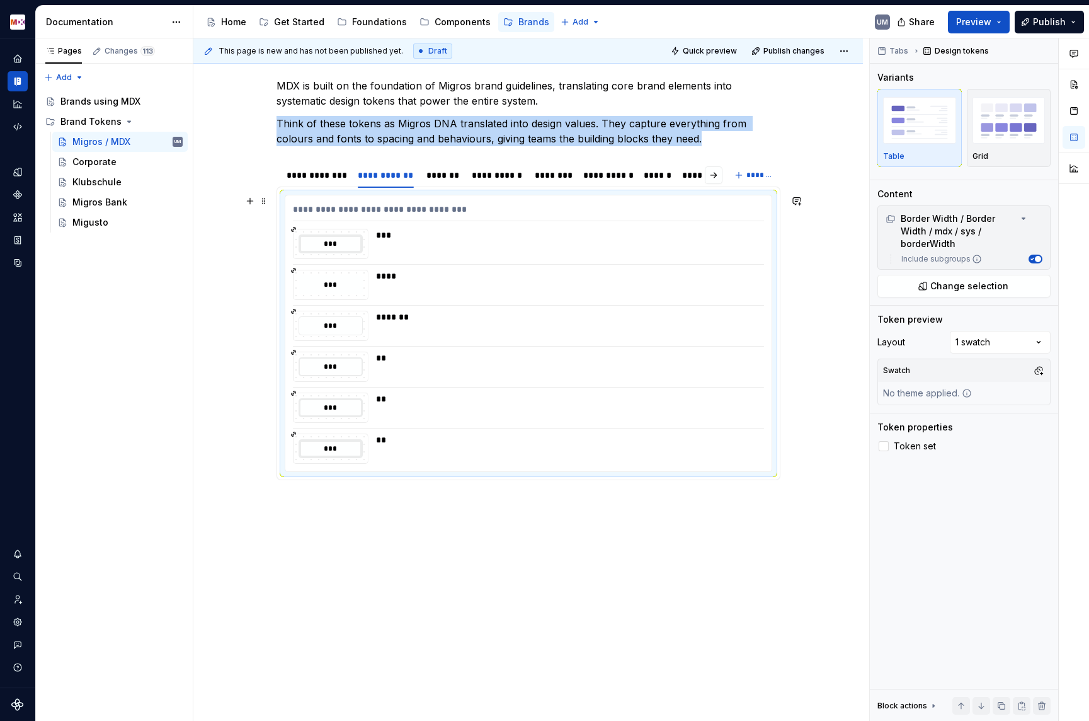
click at [428, 311] on div "*******" at bounding box center [566, 317] width 381 height 13
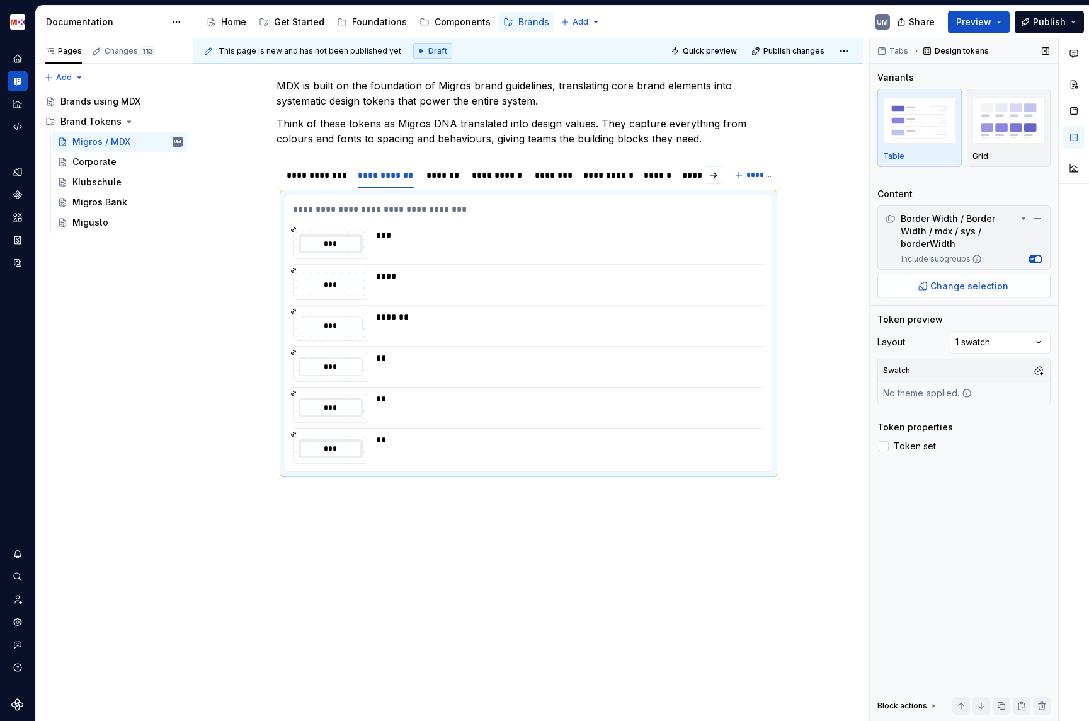
click at [962, 282] on span "Change selection" at bounding box center [970, 286] width 78 height 13
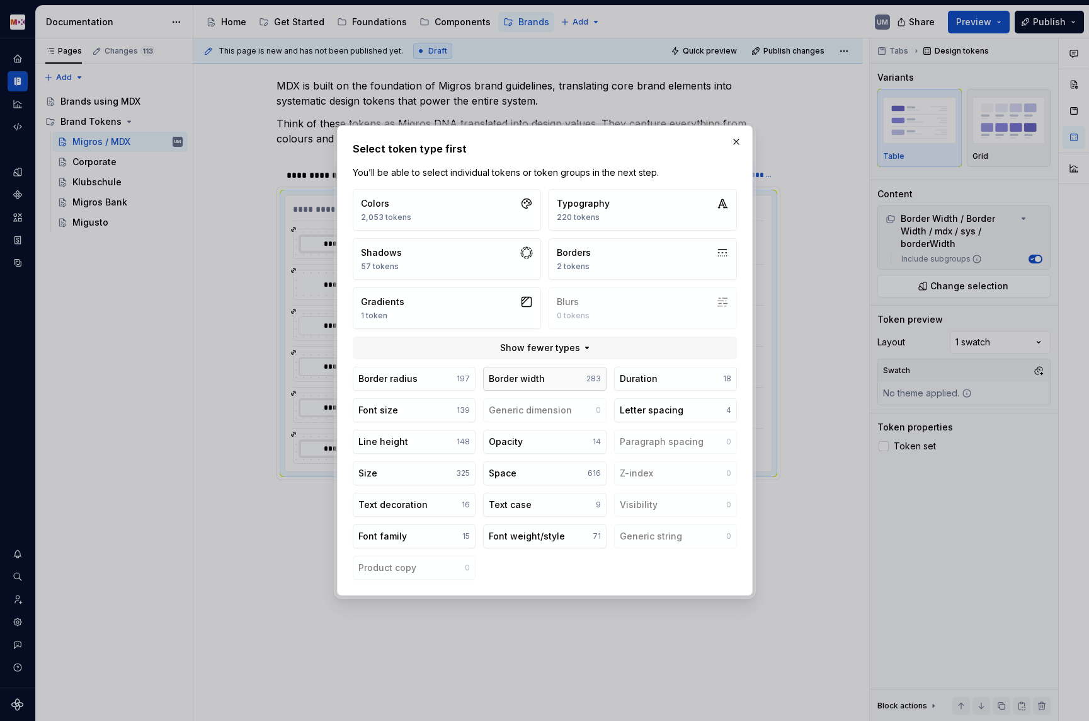
click at [517, 377] on div "Border width" at bounding box center [517, 378] width 56 height 13
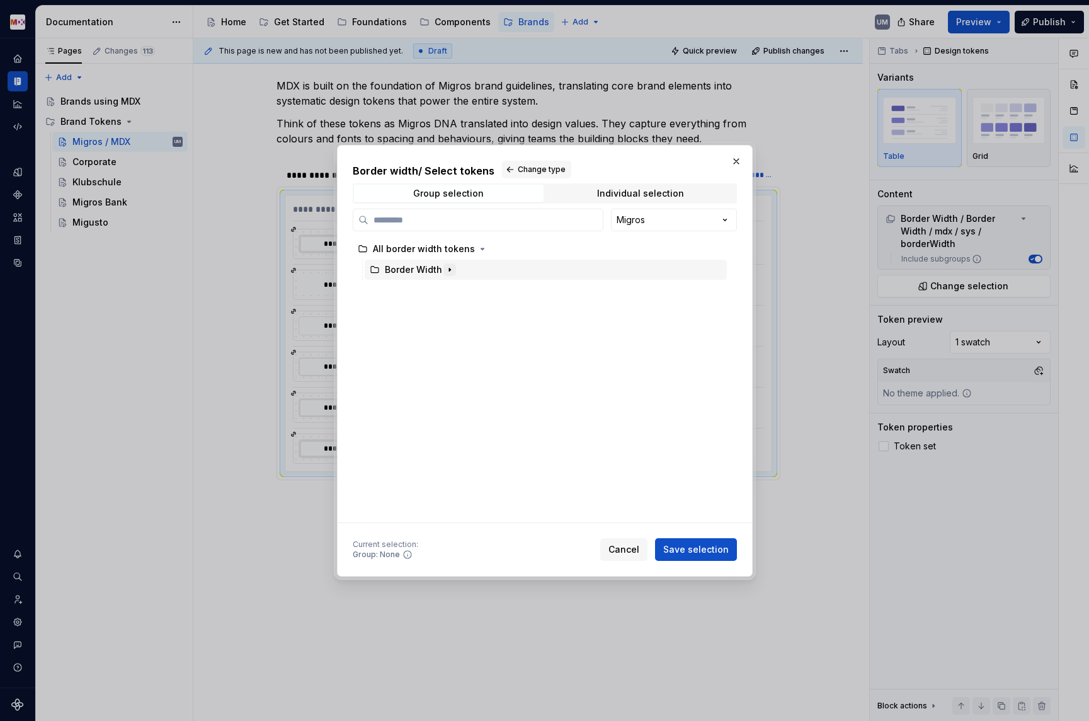
click at [449, 271] on icon "button" at bounding box center [449, 269] width 1 height 3
click at [422, 294] on icon "button" at bounding box center [422, 290] width 10 height 10
click at [432, 352] on icon "button" at bounding box center [431, 352] width 1 height 3
click at [456, 375] on div "borderWidth" at bounding box center [448, 373] width 55 height 13
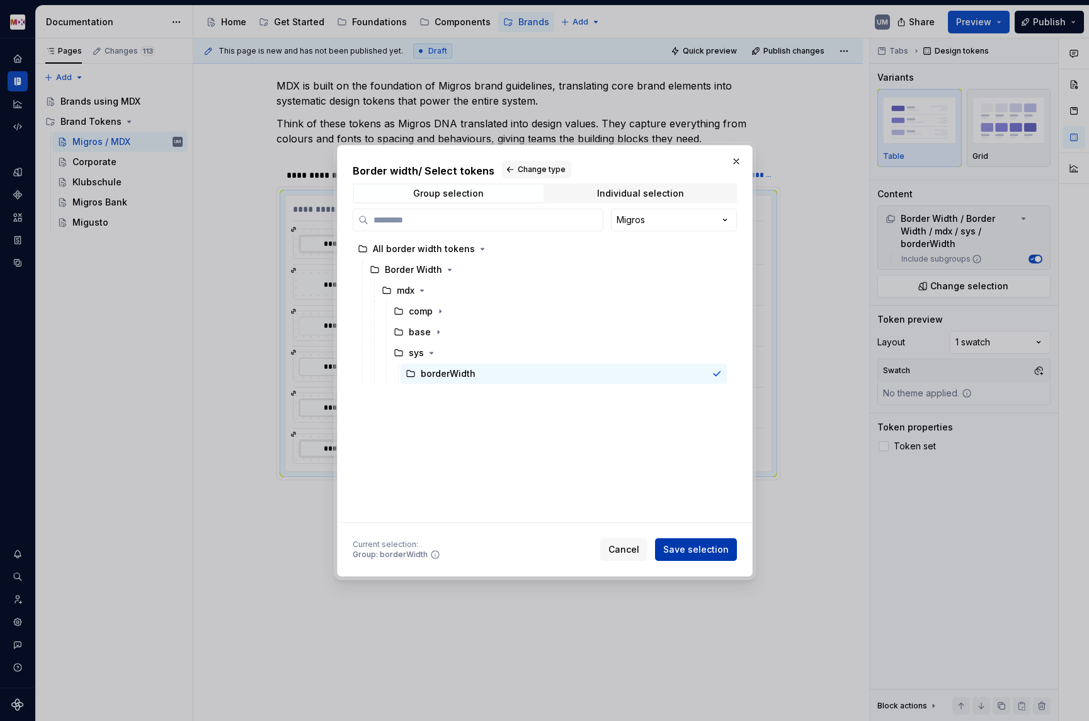
click at [716, 549] on span "Save selection" at bounding box center [696, 549] width 66 height 13
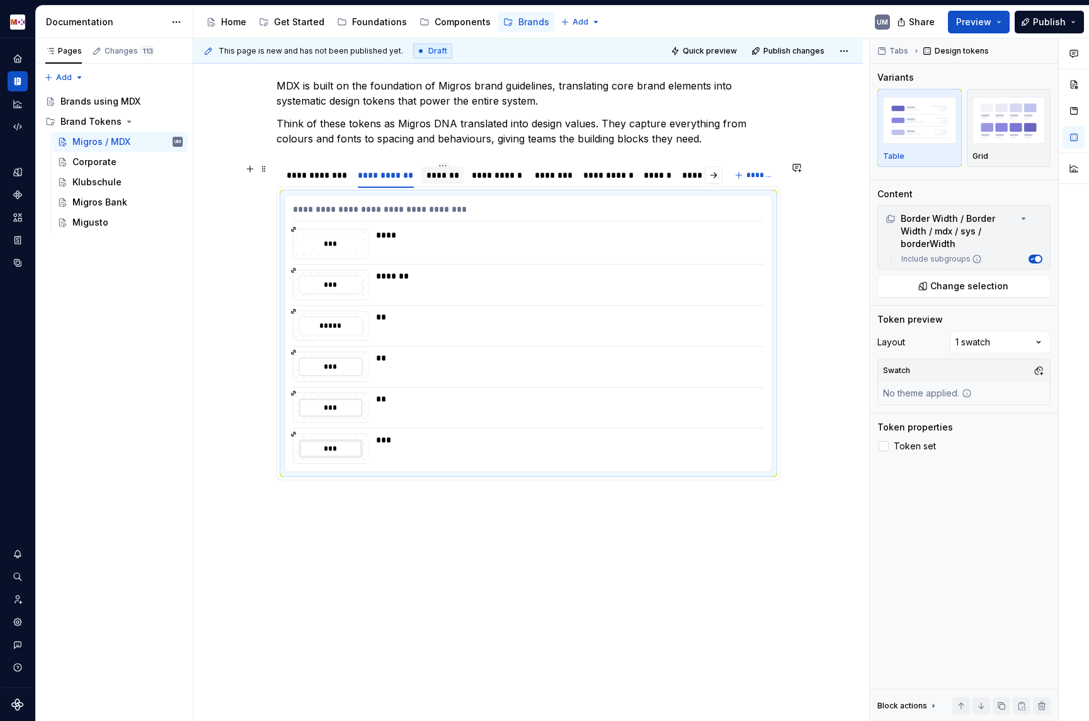
click at [453, 175] on div "*******" at bounding box center [443, 175] width 33 height 13
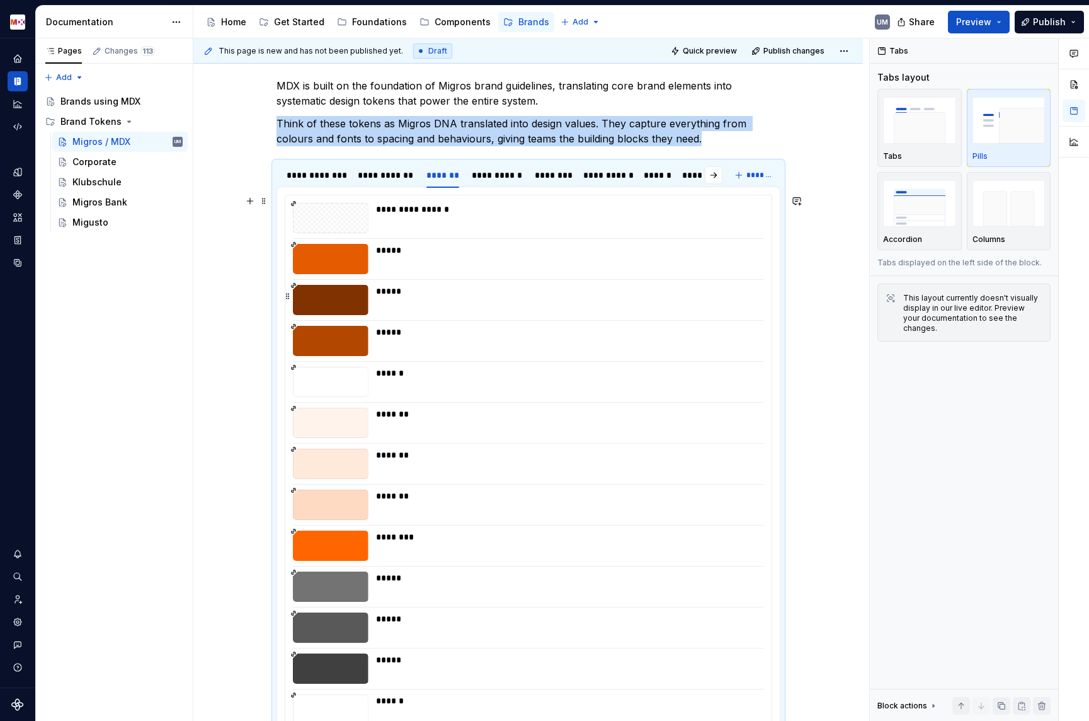
click at [456, 307] on div "*****" at bounding box center [566, 300] width 381 height 30
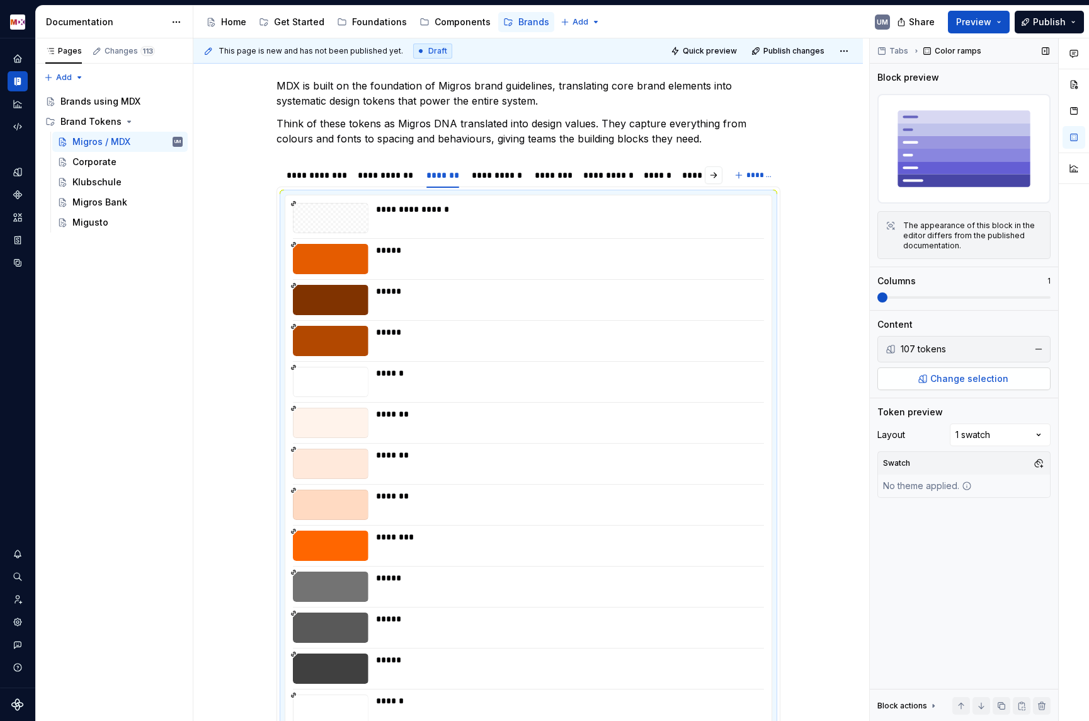
click at [955, 380] on span "Change selection" at bounding box center [970, 378] width 78 height 13
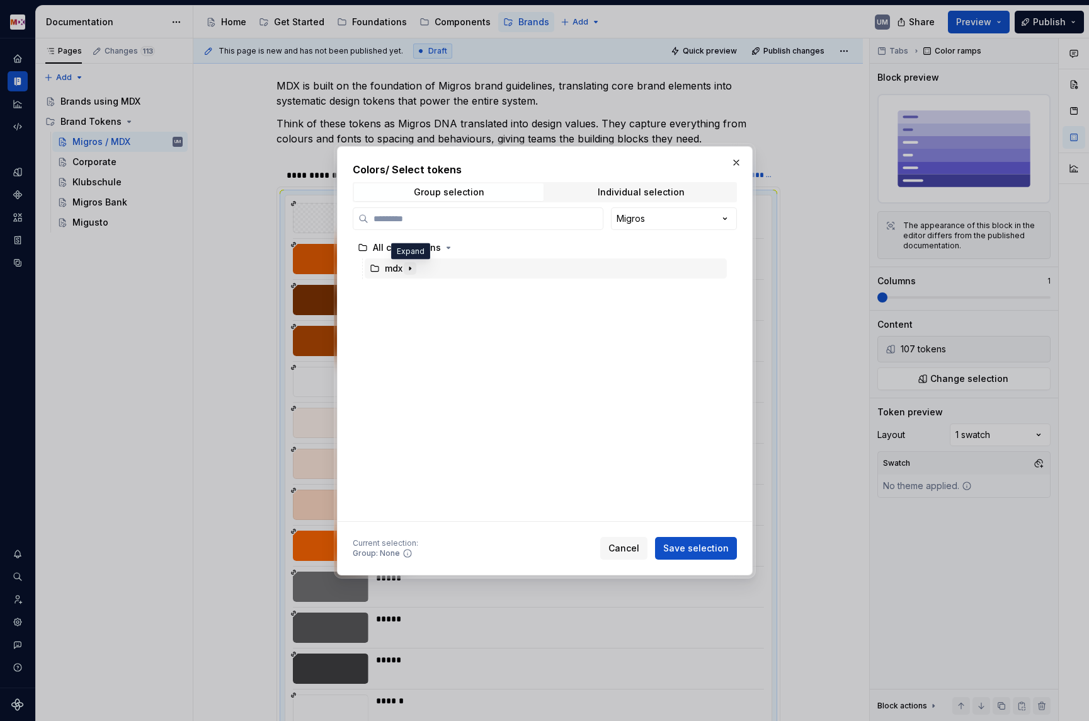
click at [410, 265] on icon "button" at bounding box center [410, 268] width 10 height 10
click at [420, 287] on icon "button" at bounding box center [420, 289] width 10 height 10
click at [440, 311] on icon "button" at bounding box center [438, 310] width 10 height 10
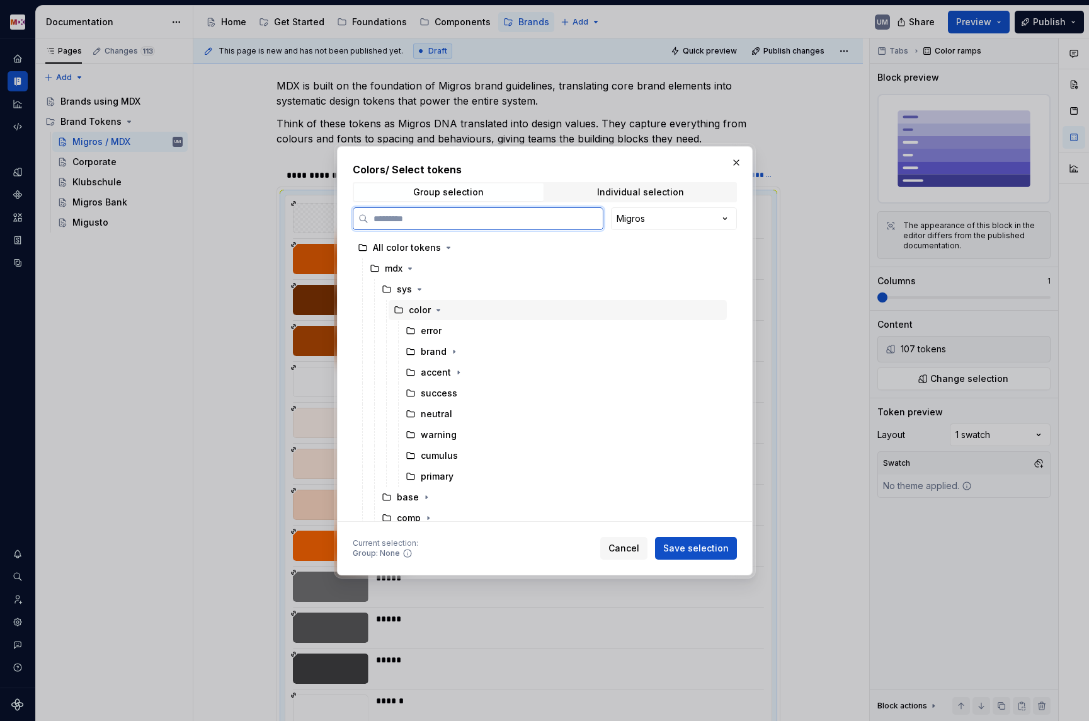
click at [422, 313] on div "color" at bounding box center [420, 310] width 22 height 13
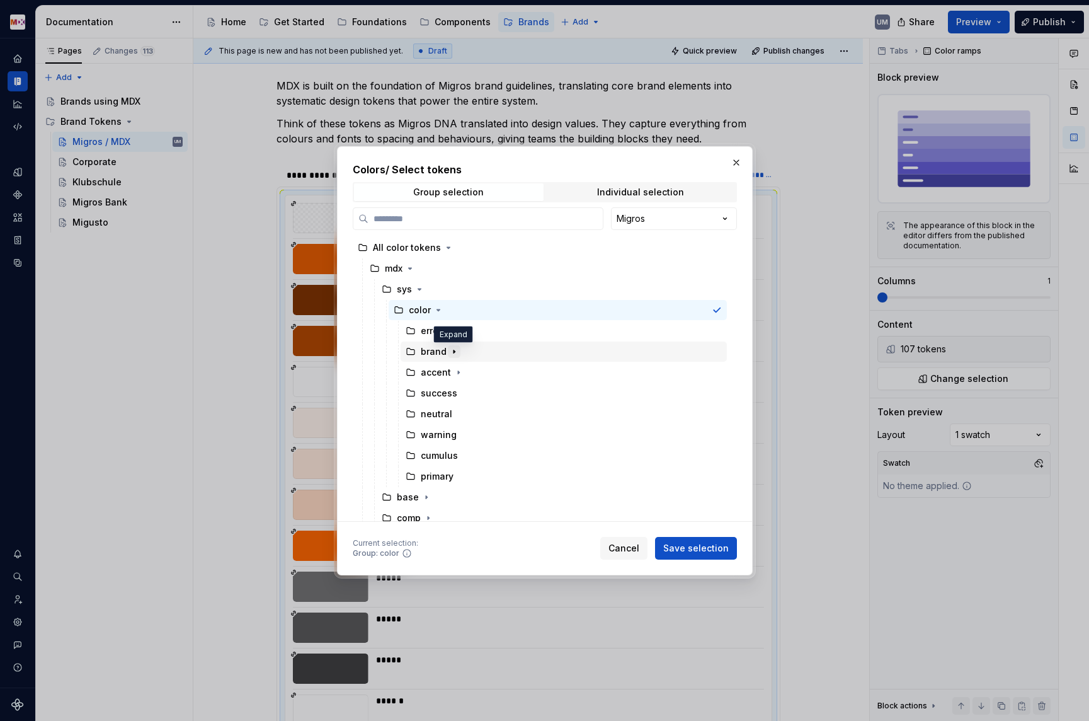
click at [455, 349] on icon "button" at bounding box center [454, 352] width 10 height 10
click at [454, 350] on icon "button" at bounding box center [454, 352] width 10 height 10
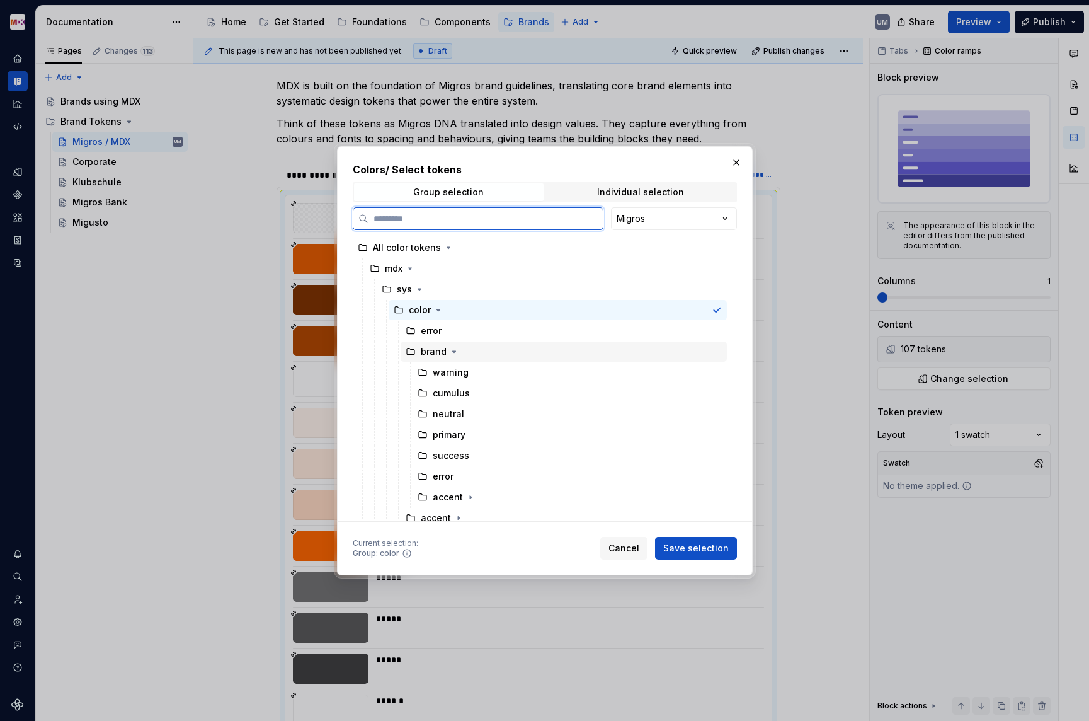
click at [440, 350] on div "brand" at bounding box center [434, 351] width 26 height 13
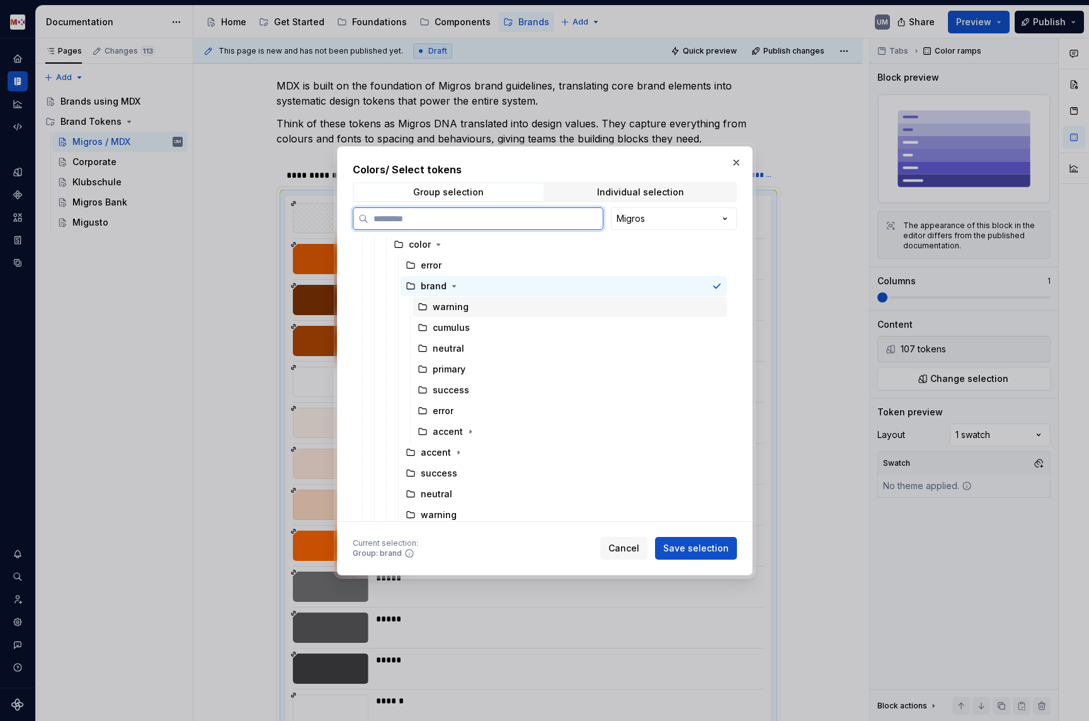
scroll to position [71, 0]
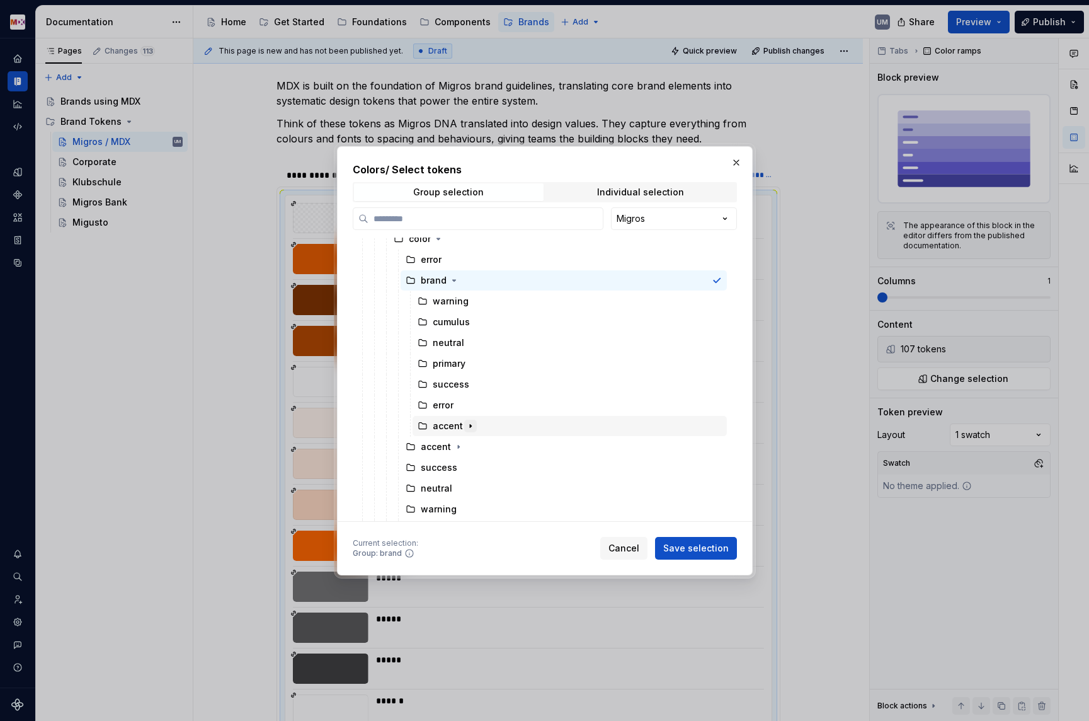
click at [469, 424] on icon "button" at bounding box center [471, 426] width 10 height 10
click at [704, 550] on span "Save selection" at bounding box center [696, 548] width 66 height 13
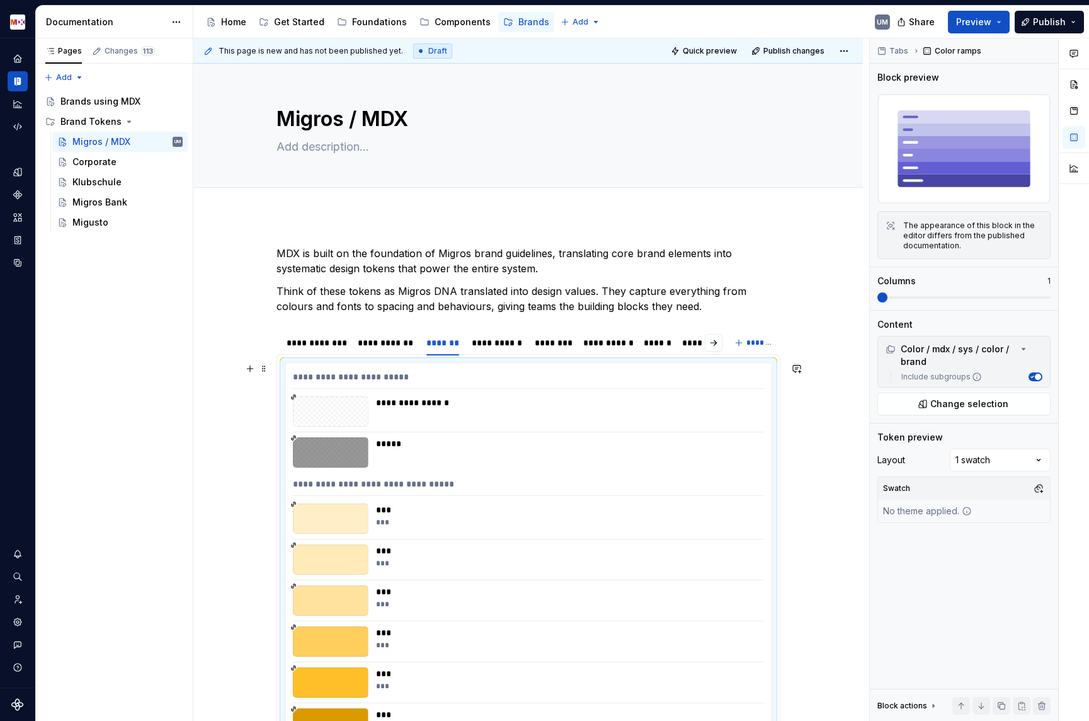
scroll to position [1, 0]
click at [432, 410] on div "**********" at bounding box center [566, 410] width 381 height 30
click at [955, 399] on span "Change selection" at bounding box center [970, 404] width 78 height 13
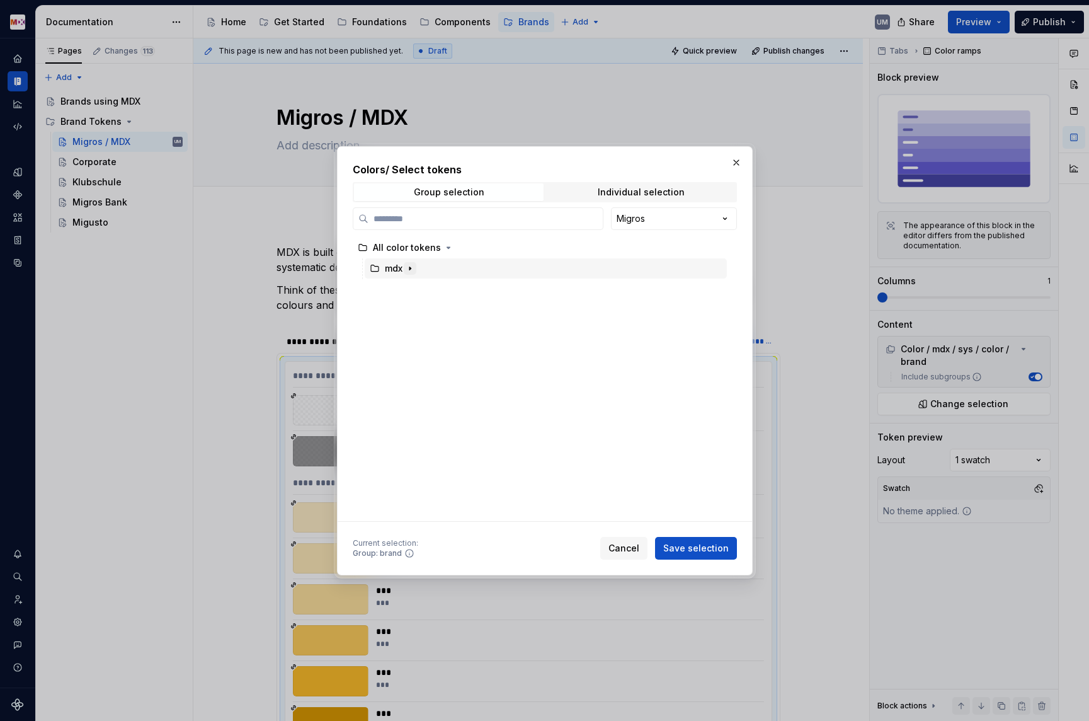
click at [416, 267] on button "button" at bounding box center [410, 268] width 13 height 13
click at [420, 288] on icon "button" at bounding box center [420, 289] width 10 height 10
click at [437, 306] on icon "button" at bounding box center [438, 310] width 10 height 10
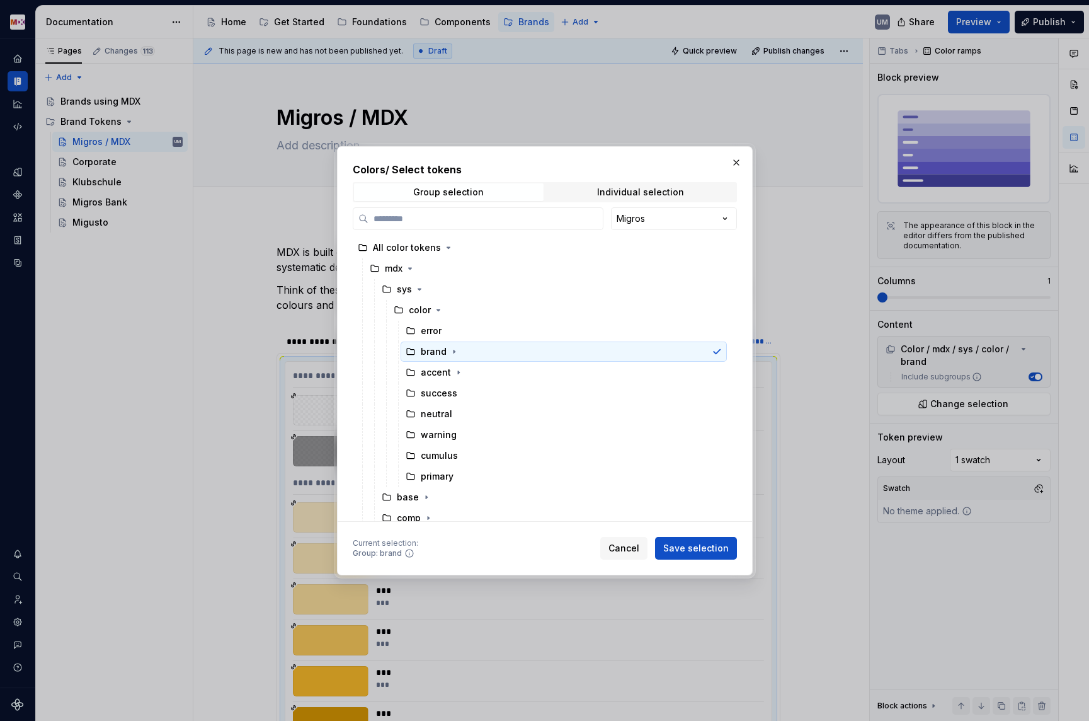
scroll to position [8, 0]
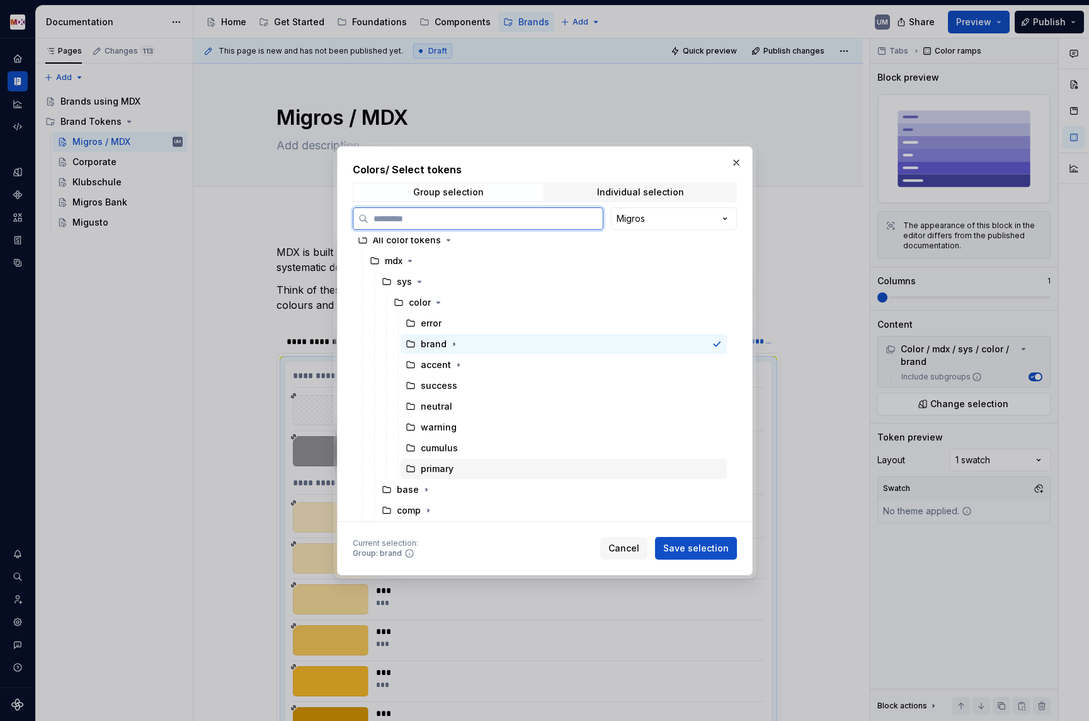
click at [443, 468] on div "primary" at bounding box center [437, 468] width 33 height 13
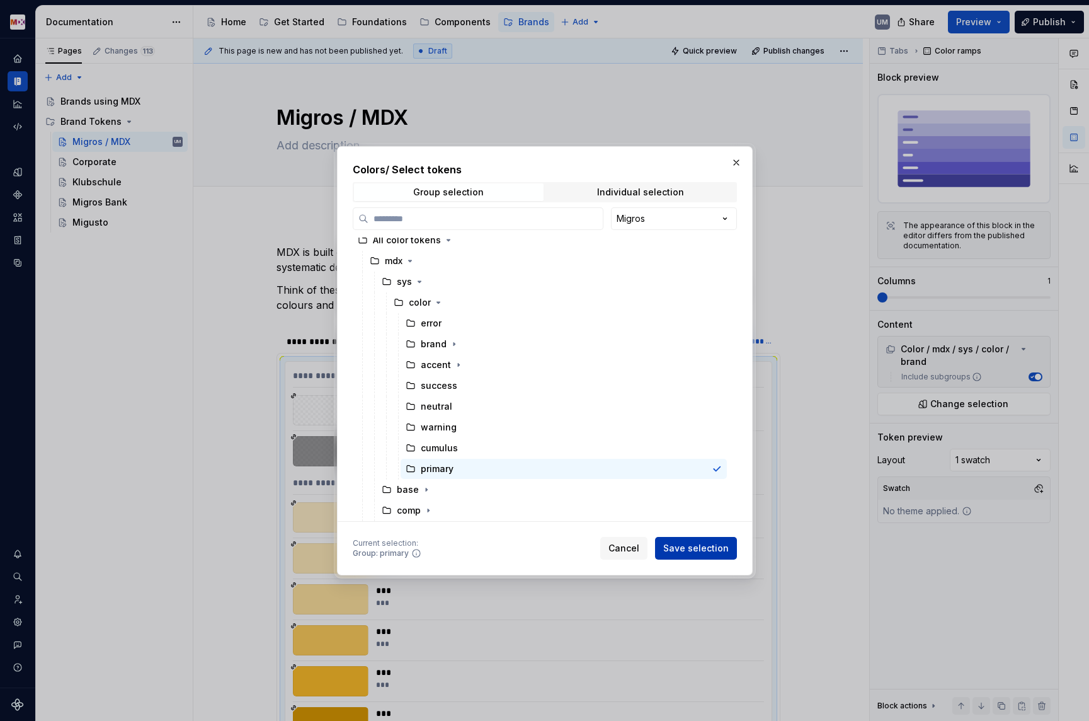
click at [684, 549] on span "Save selection" at bounding box center [696, 548] width 66 height 13
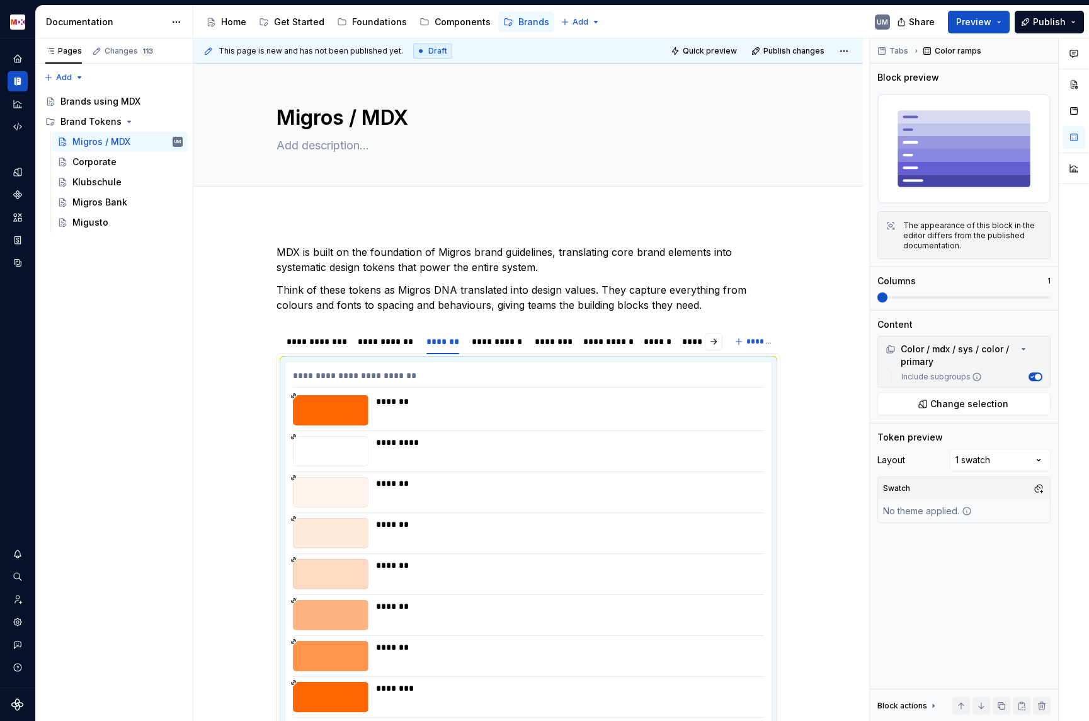
scroll to position [164, 0]
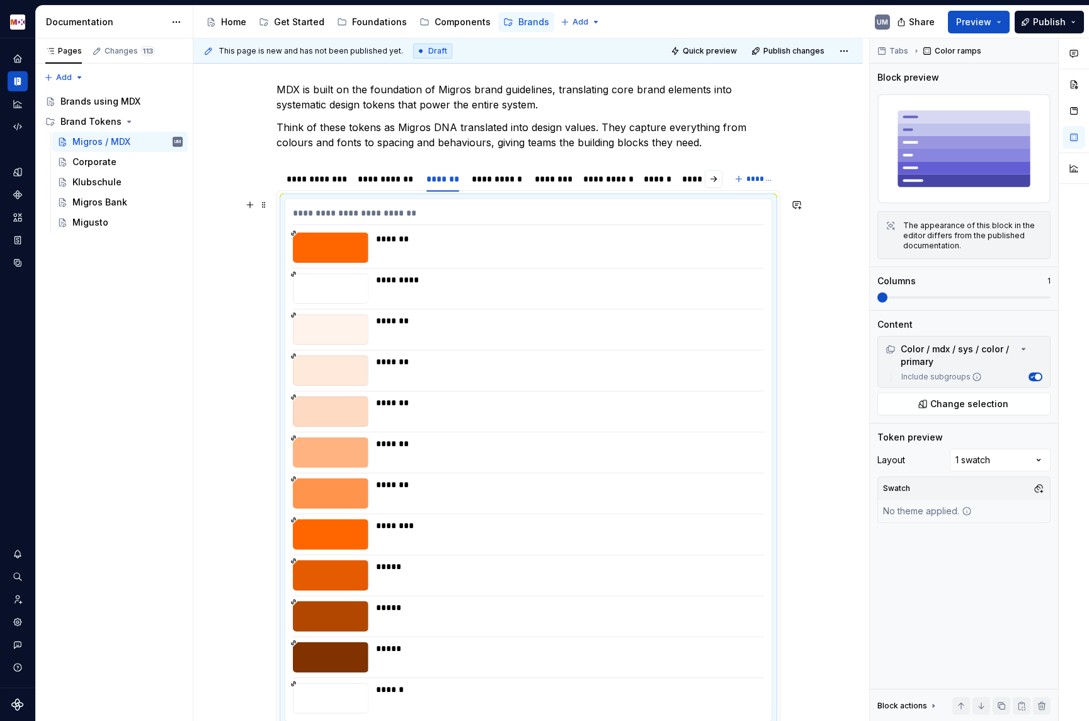
click at [429, 440] on div "*******" at bounding box center [566, 443] width 381 height 13
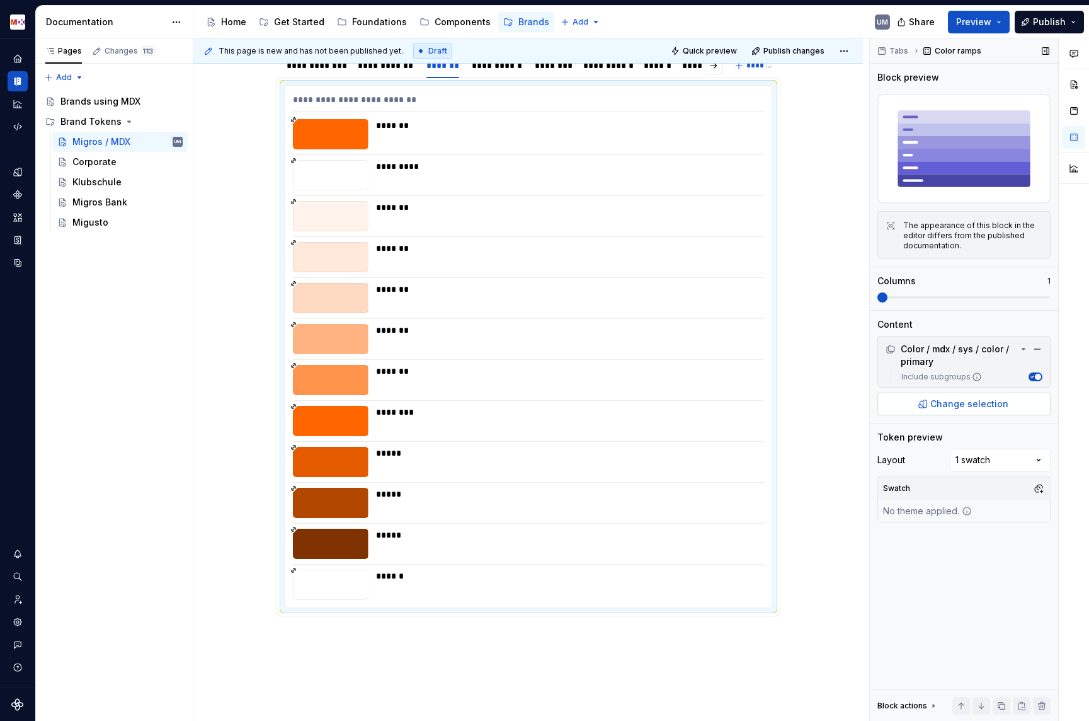
scroll to position [229, 0]
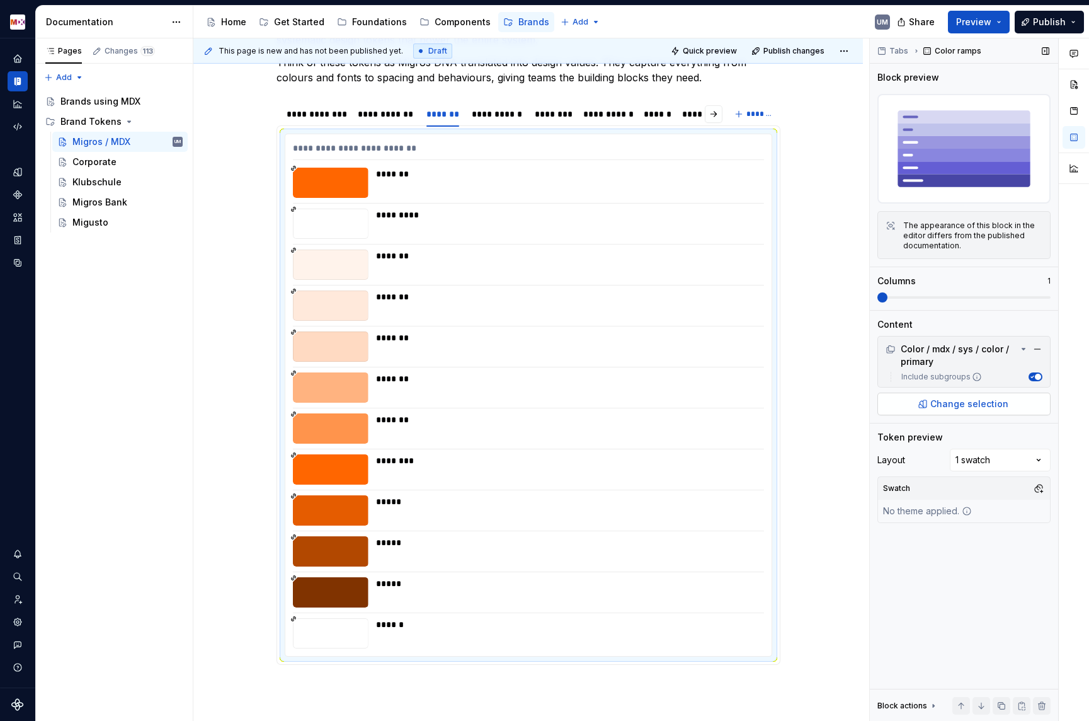
click at [951, 404] on span "Change selection" at bounding box center [970, 404] width 78 height 13
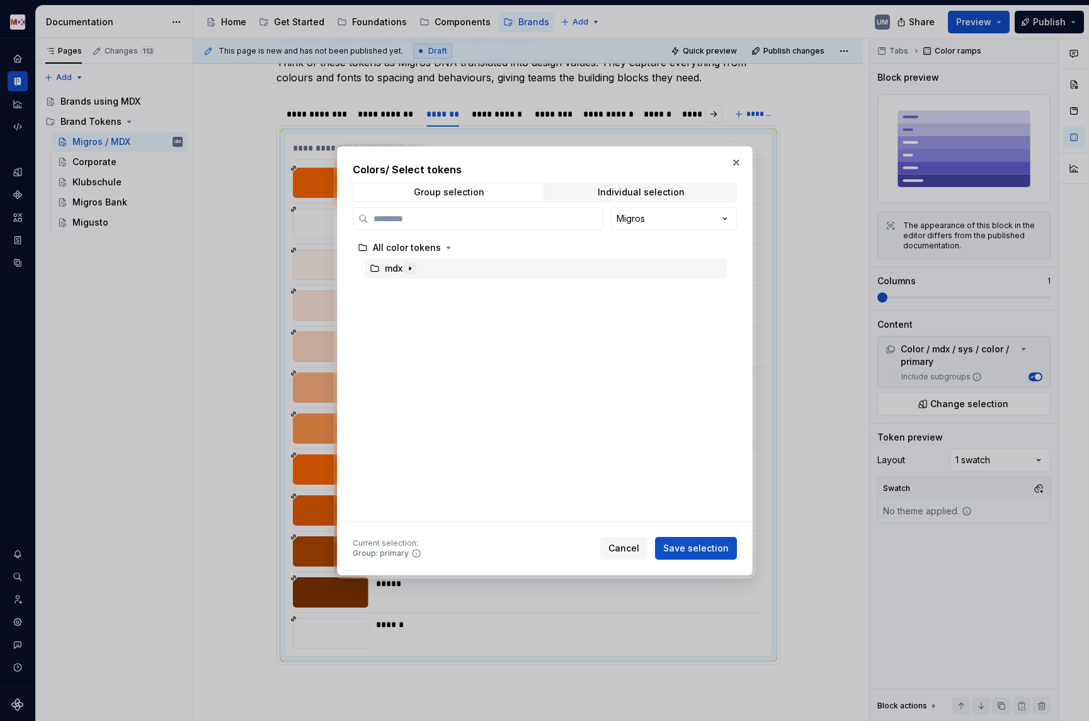
click at [413, 267] on icon "button" at bounding box center [410, 268] width 10 height 10
click at [421, 291] on icon "button" at bounding box center [420, 289] width 10 height 10
click at [437, 312] on icon "button" at bounding box center [438, 310] width 10 height 10
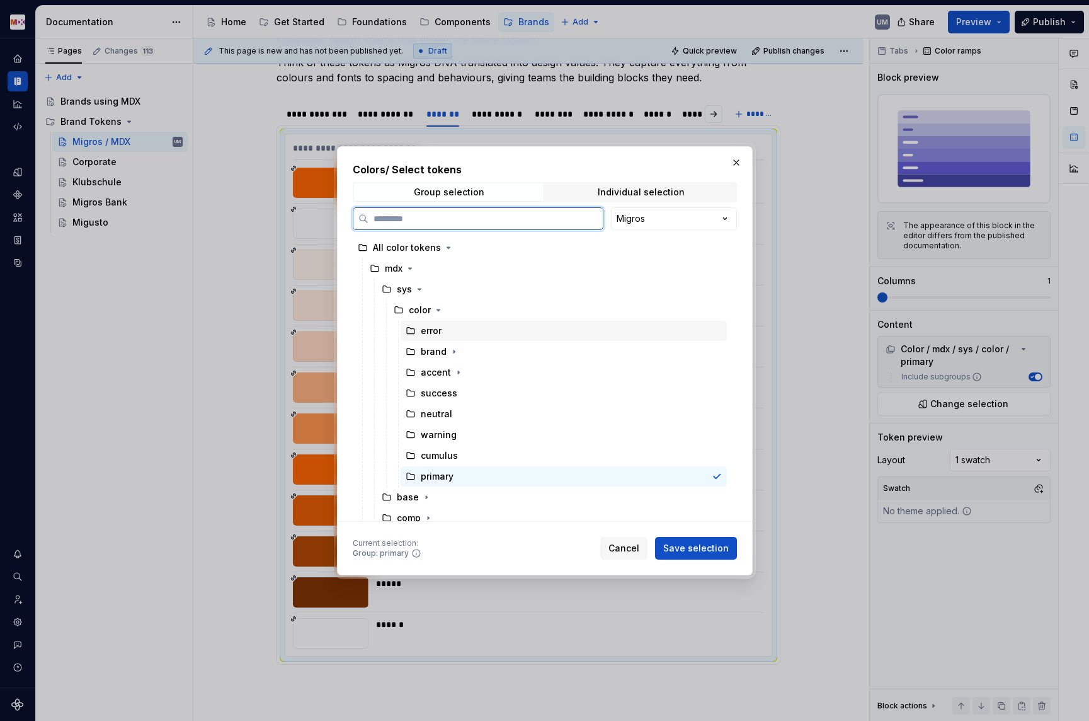
click at [435, 326] on div "error" at bounding box center [431, 330] width 21 height 13
click at [439, 393] on div "success" at bounding box center [439, 393] width 37 height 13
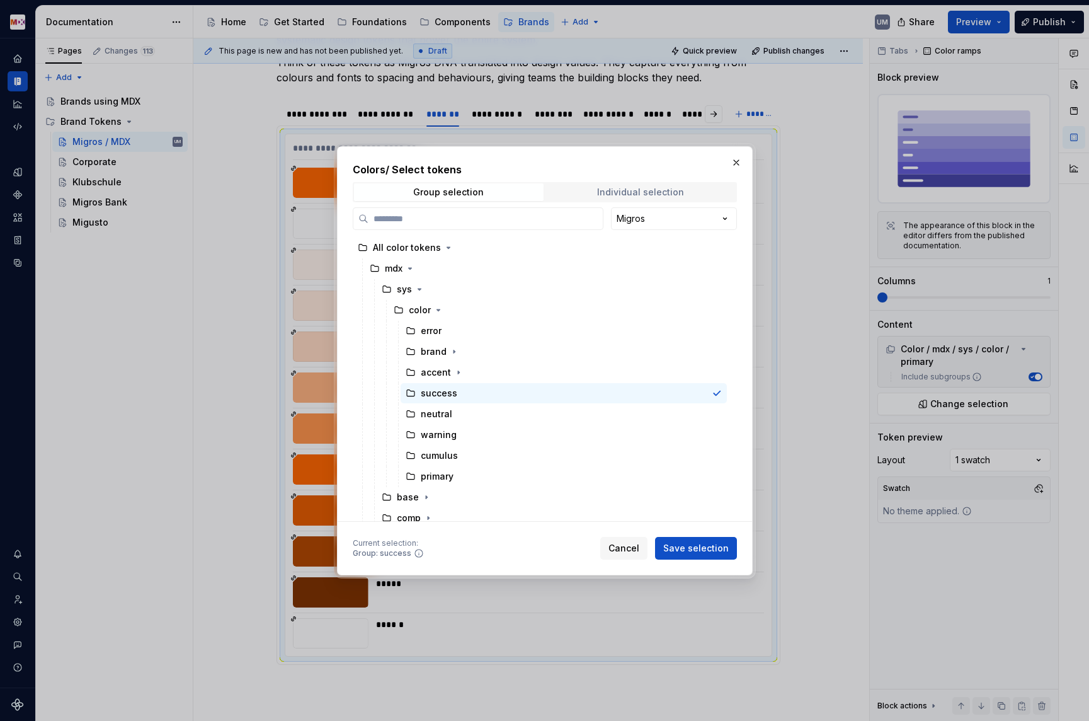
click at [623, 190] on div "Individual selection" at bounding box center [640, 192] width 87 height 10
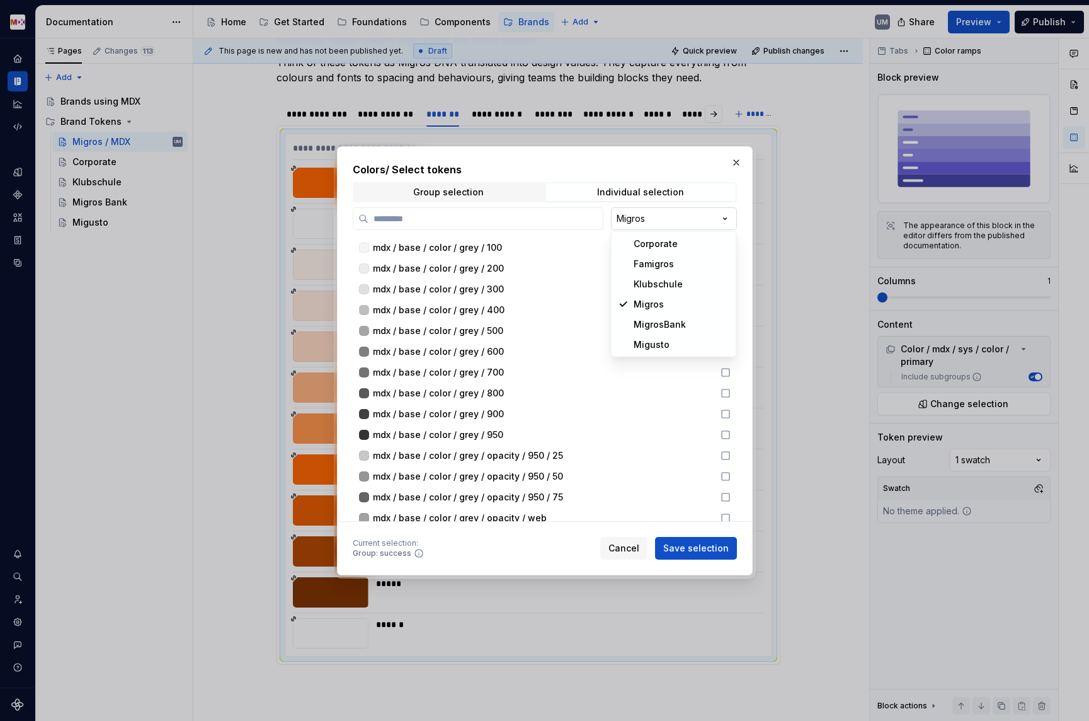
click at [670, 220] on div "Colors / Select tokens Group selection Individual selection Migros mdx / base /…" at bounding box center [544, 360] width 1089 height 721
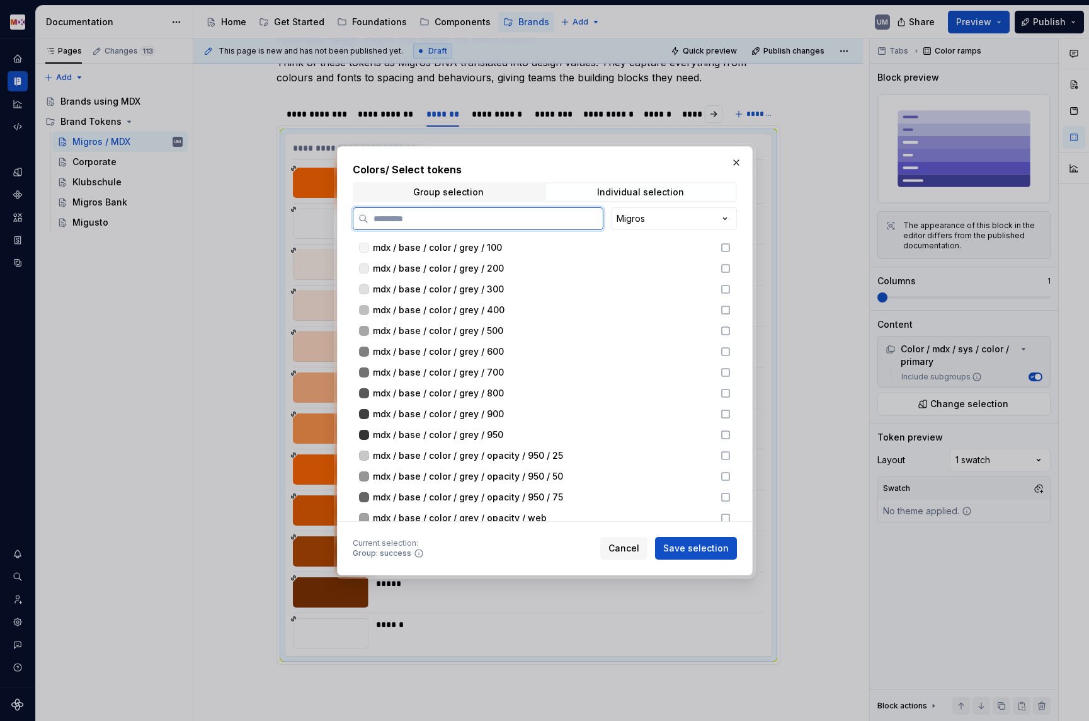
click at [516, 220] on input "search" at bounding box center [486, 218] width 234 height 13
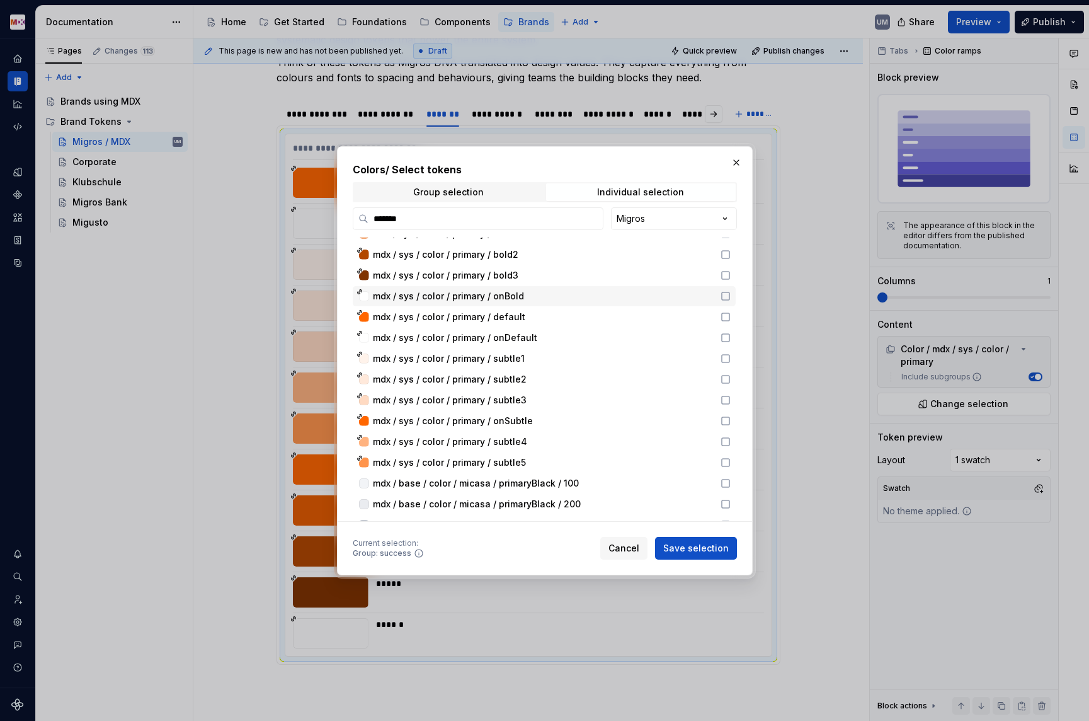
scroll to position [0, 0]
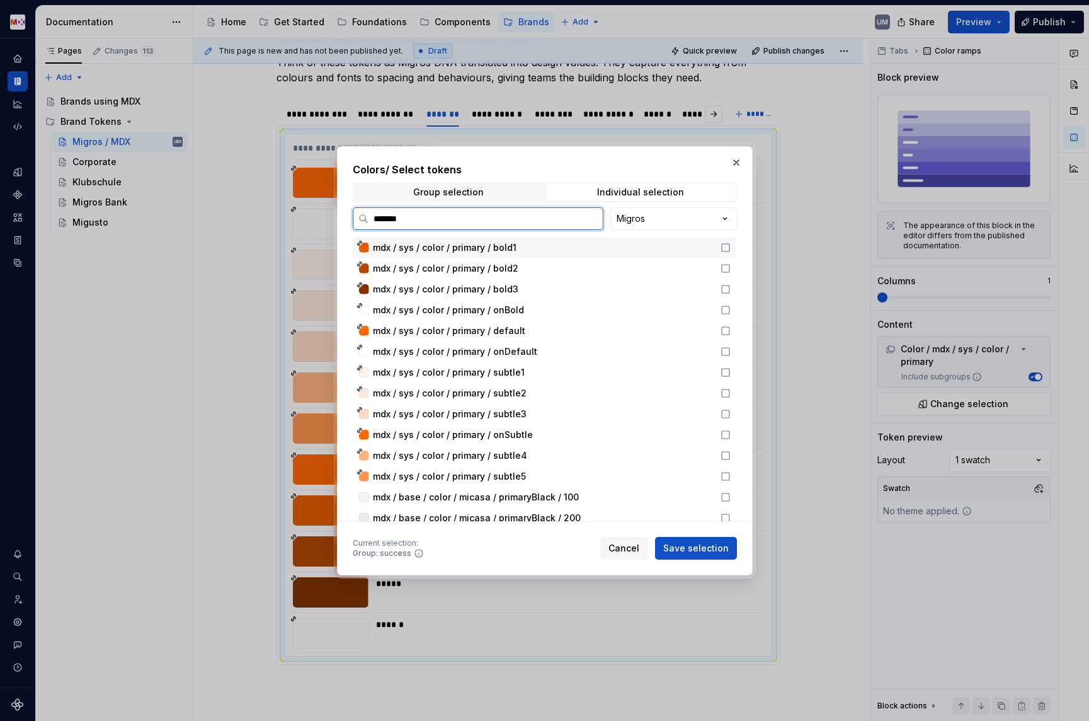
click at [728, 247] on icon at bounding box center [726, 248] width 8 height 8
click at [730, 265] on icon at bounding box center [726, 268] width 10 height 10
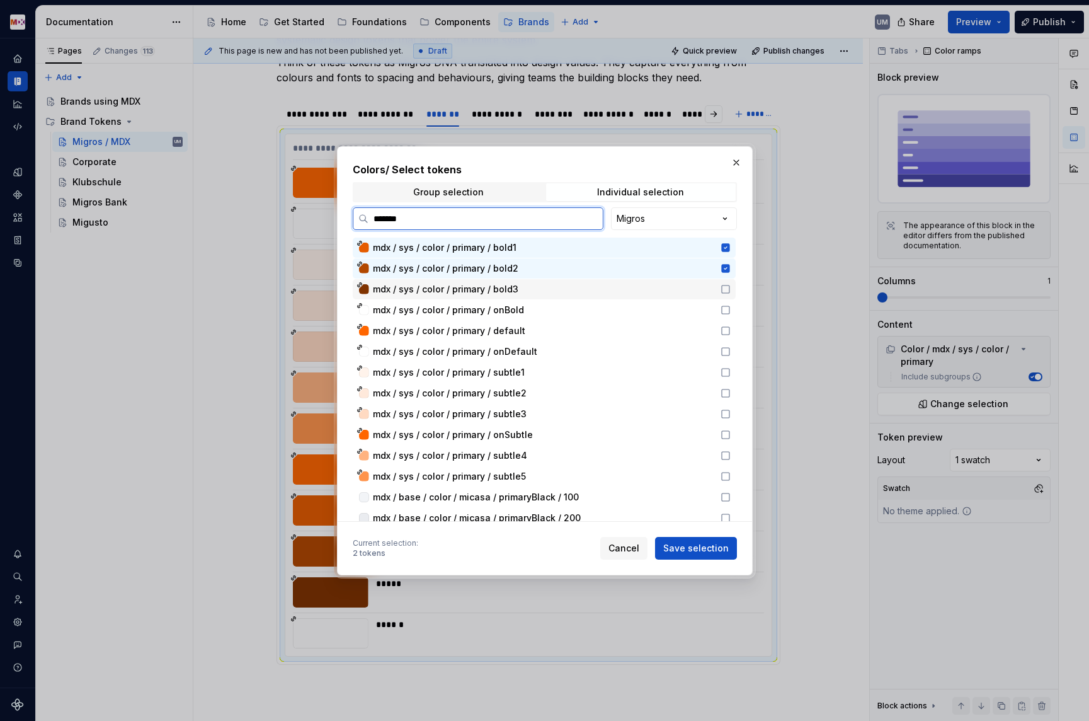
click at [731, 289] on icon at bounding box center [726, 289] width 10 height 10
click at [733, 302] on div "mdx / sys / color / primary / onBold" at bounding box center [544, 310] width 383 height 20
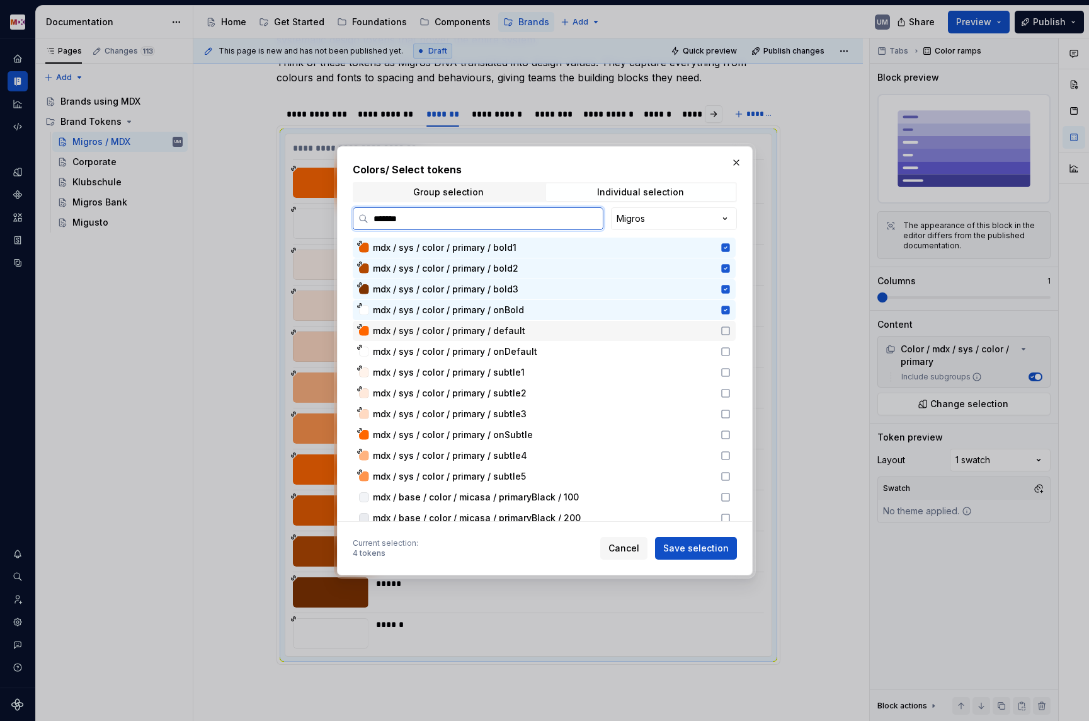
click at [731, 329] on icon at bounding box center [726, 331] width 10 height 10
click at [731, 350] on icon at bounding box center [726, 352] width 10 height 10
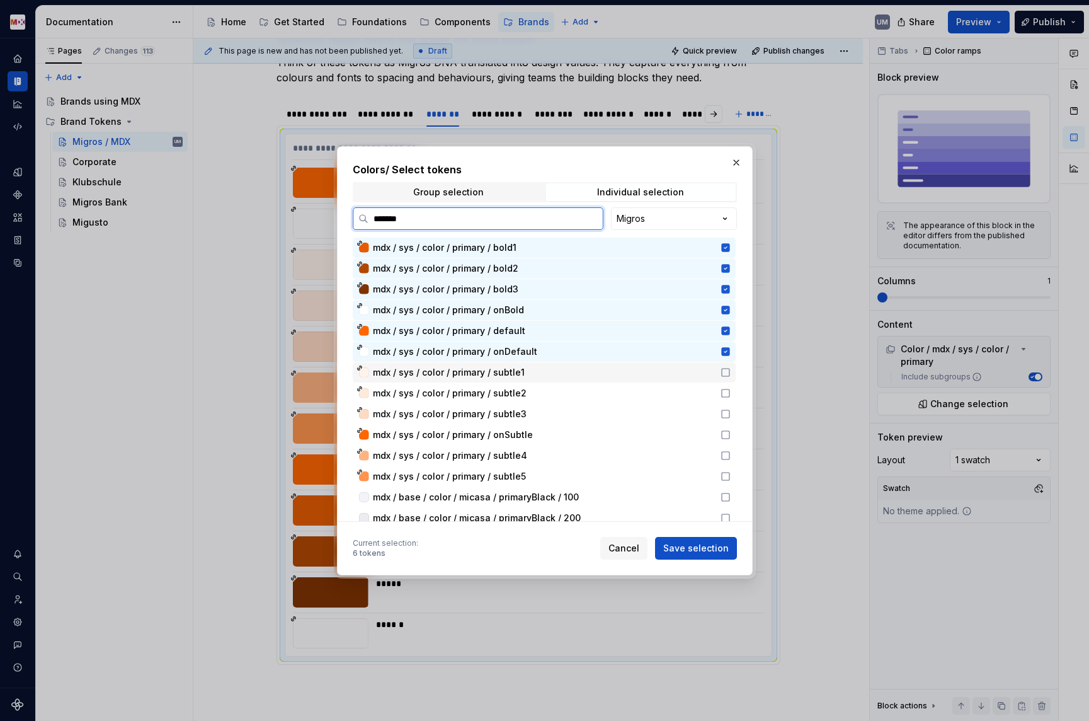
click at [731, 367] on icon at bounding box center [726, 372] width 10 height 10
click at [731, 392] on icon at bounding box center [726, 393] width 10 height 10
click at [731, 415] on icon at bounding box center [726, 414] width 10 height 10
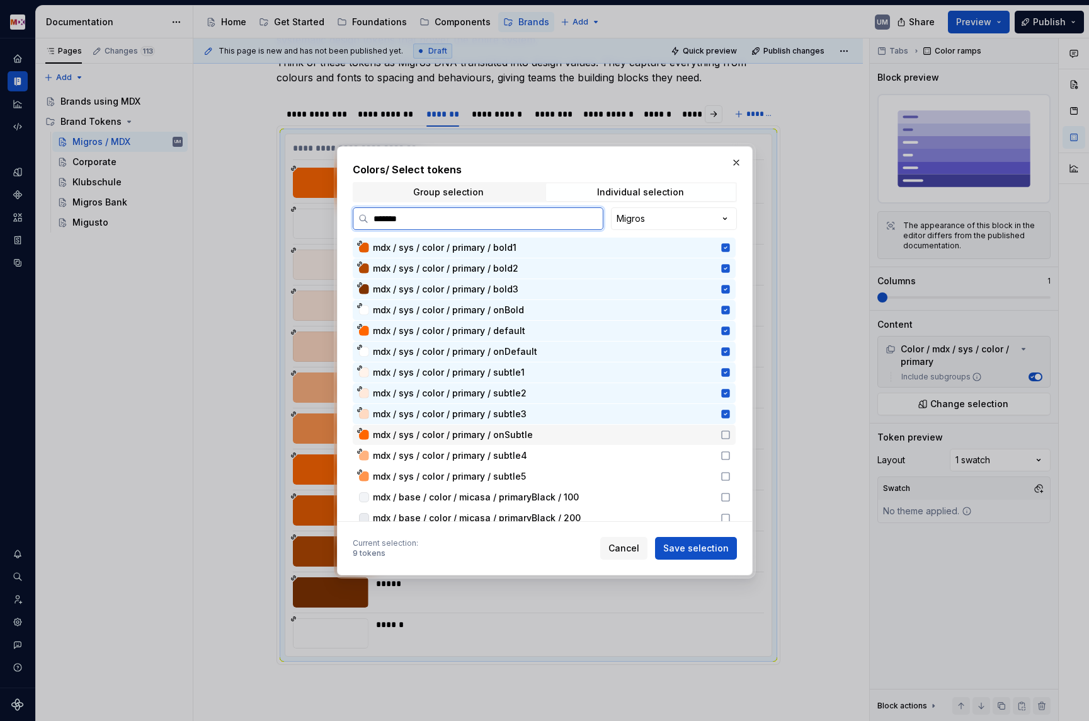
click at [731, 433] on icon at bounding box center [726, 435] width 10 height 10
click at [731, 455] on icon at bounding box center [726, 455] width 10 height 10
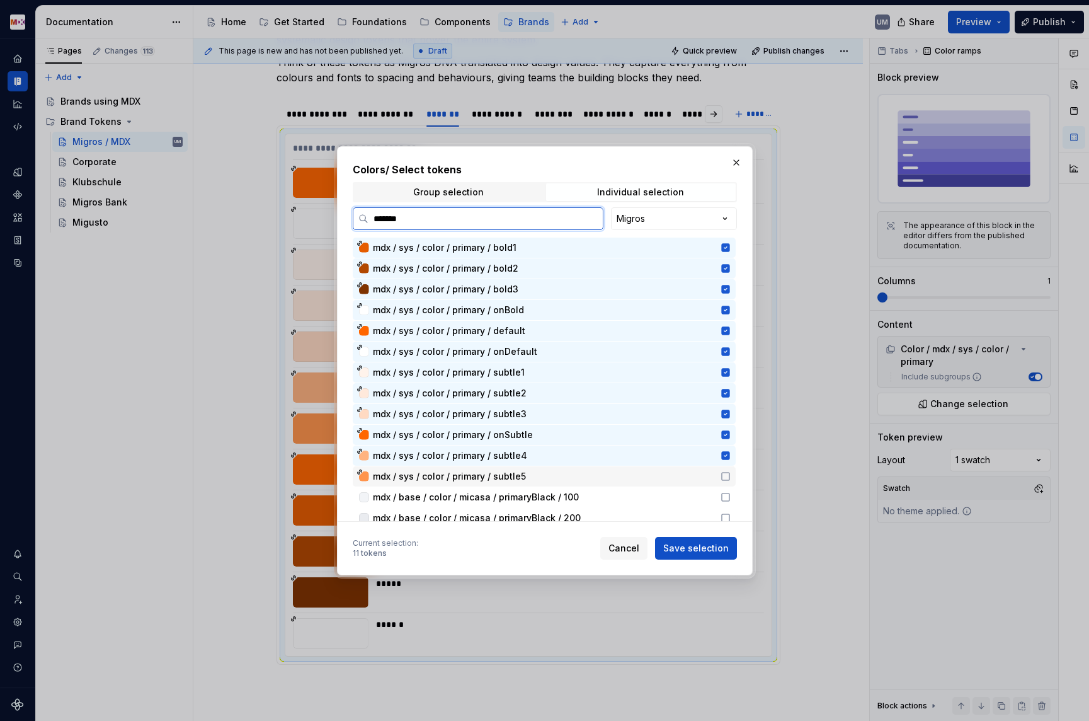
click at [731, 477] on icon at bounding box center [726, 476] width 10 height 10
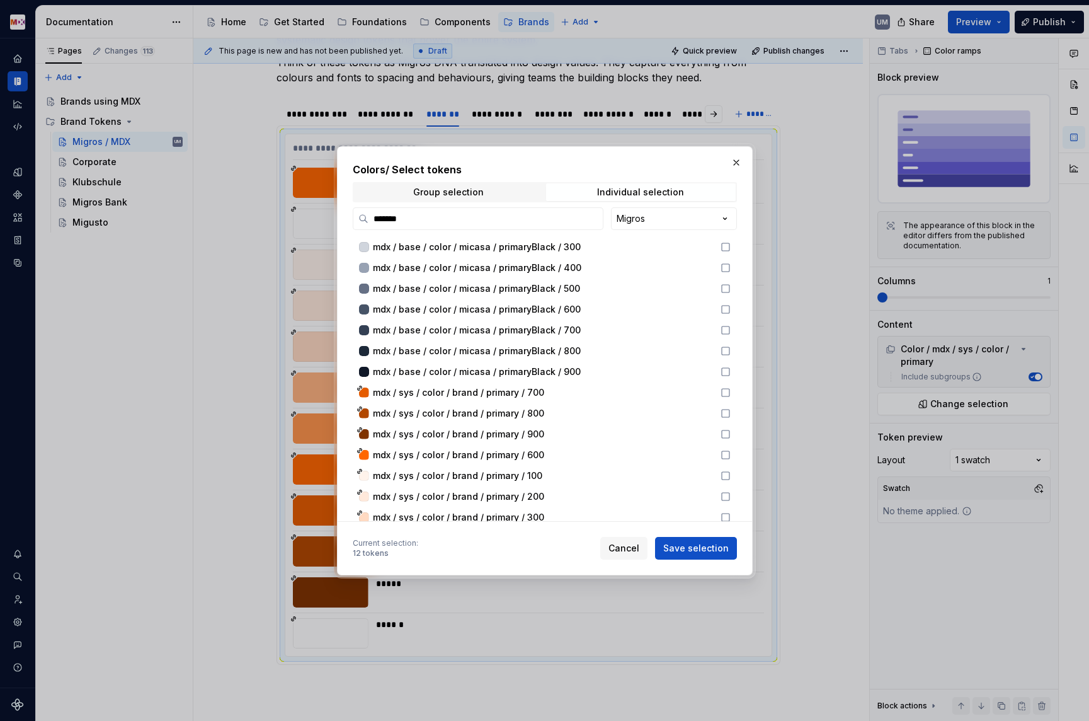
scroll to position [294, 0]
click at [490, 229] on label "*******" at bounding box center [478, 218] width 251 height 23
click at [490, 225] on input "*******" at bounding box center [486, 218] width 234 height 13
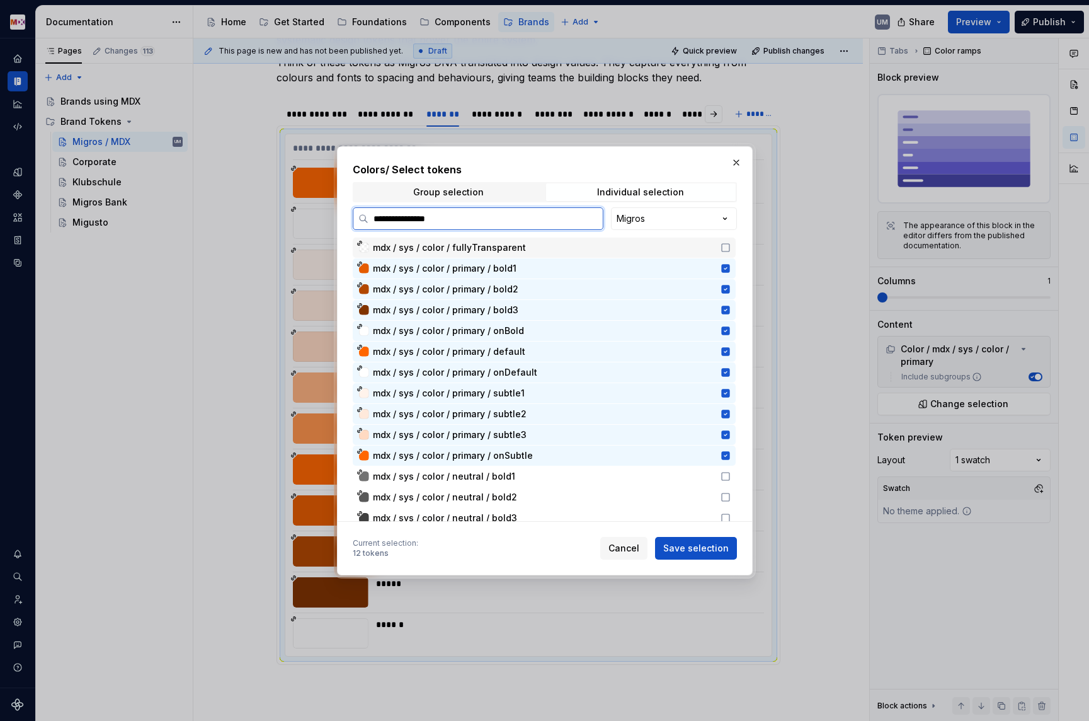
type input "**********"
click at [730, 246] on icon at bounding box center [726, 248] width 10 height 10
click at [730, 246] on icon at bounding box center [725, 247] width 8 height 8
click at [730, 246] on icon at bounding box center [726, 248] width 10 height 10
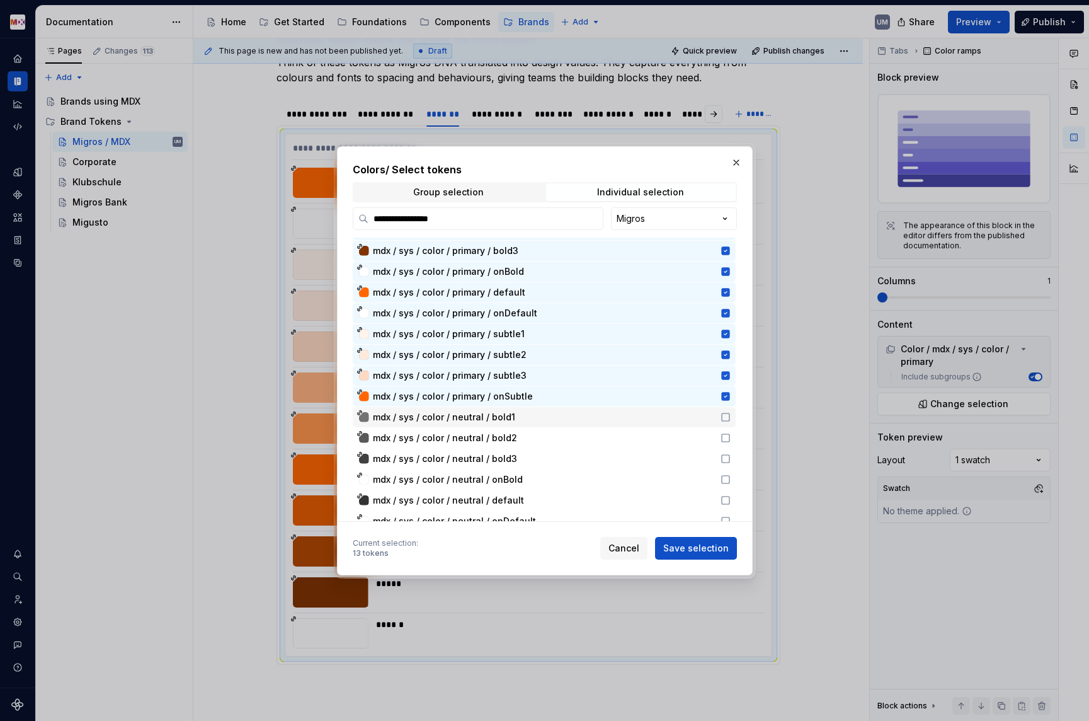
scroll to position [76, 0]
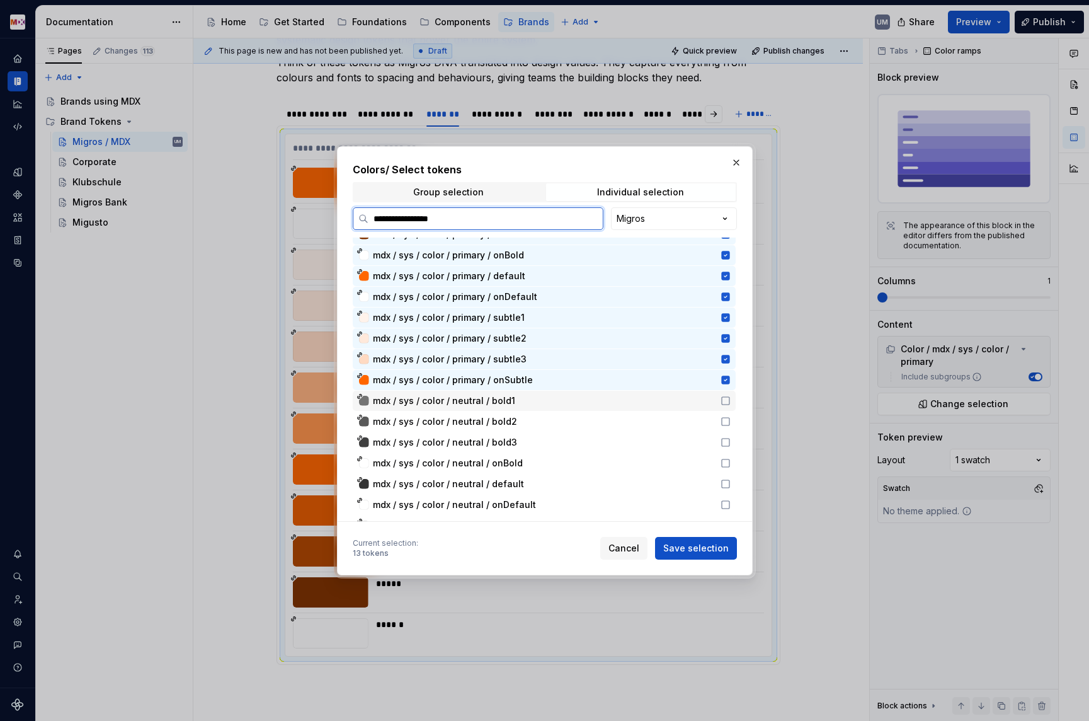
click at [731, 403] on icon at bounding box center [726, 401] width 10 height 10
click at [731, 416] on icon at bounding box center [726, 421] width 10 height 10
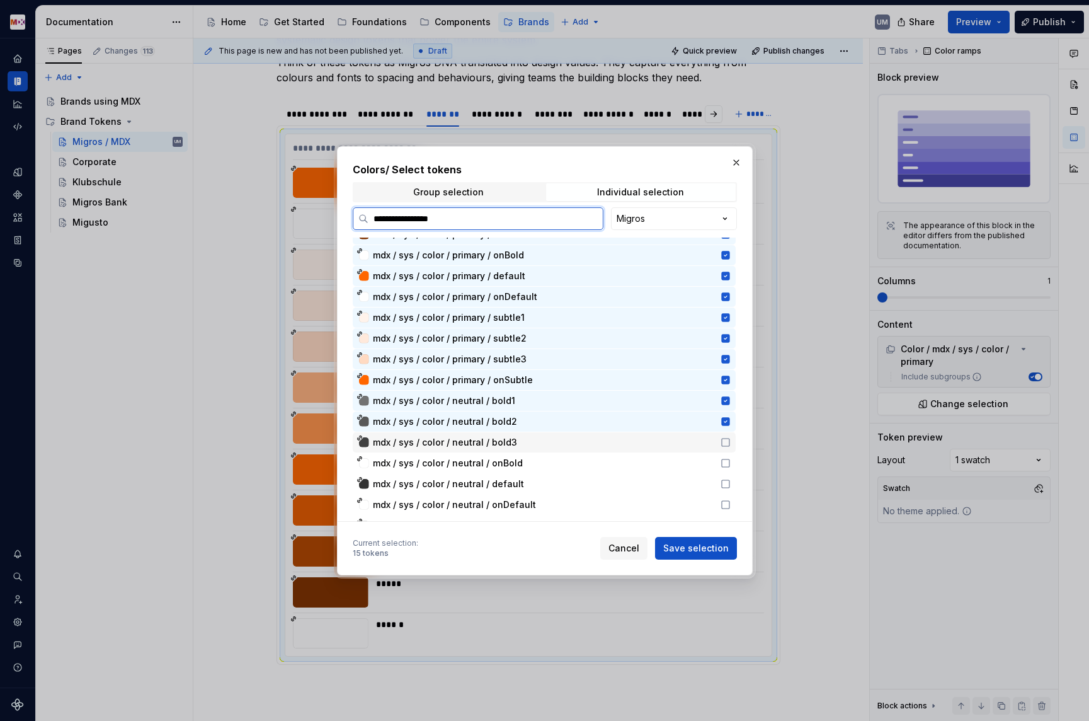
click at [733, 436] on div "mdx / sys / color / neutral / bold3" at bounding box center [544, 442] width 383 height 20
click at [731, 464] on icon at bounding box center [726, 463] width 10 height 10
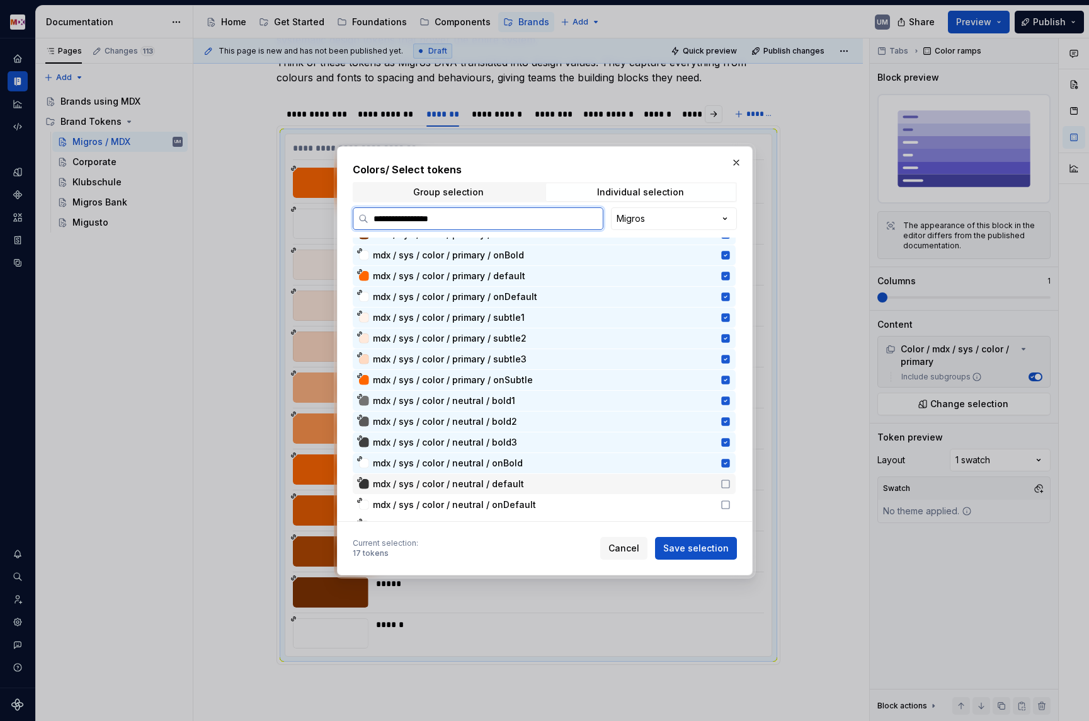
click at [733, 490] on div "mdx / sys / color / neutral / default" at bounding box center [544, 484] width 383 height 20
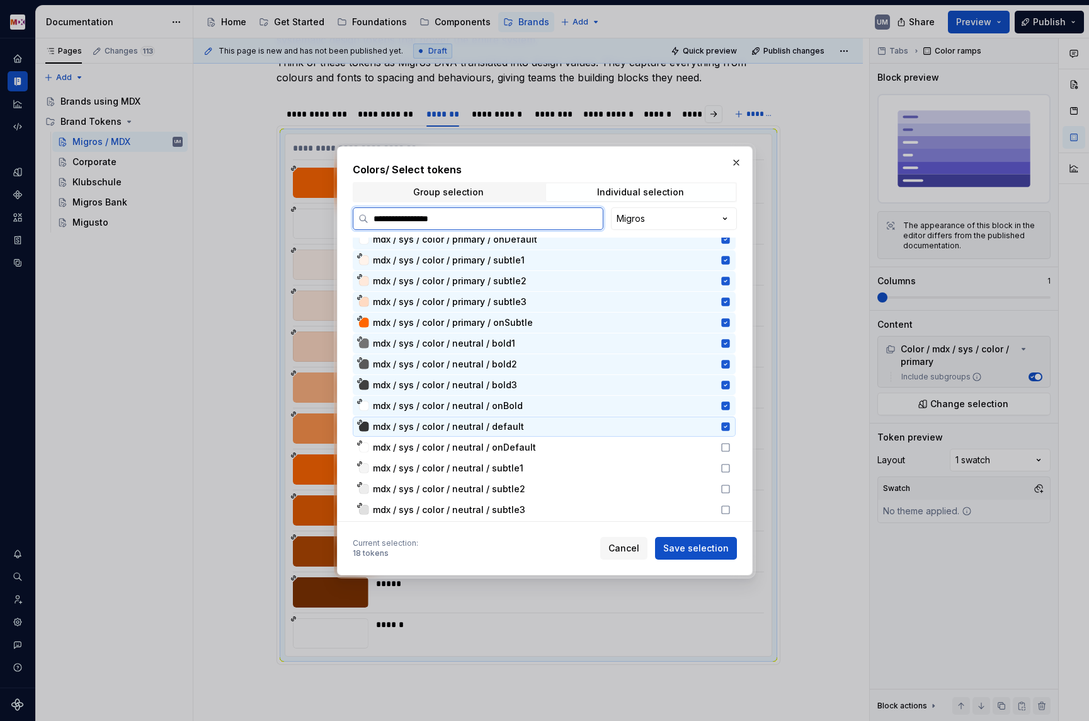
scroll to position [154, 0]
click at [731, 426] on icon at bounding box center [726, 427] width 10 height 10
click at [731, 449] on icon at bounding box center [726, 447] width 10 height 10
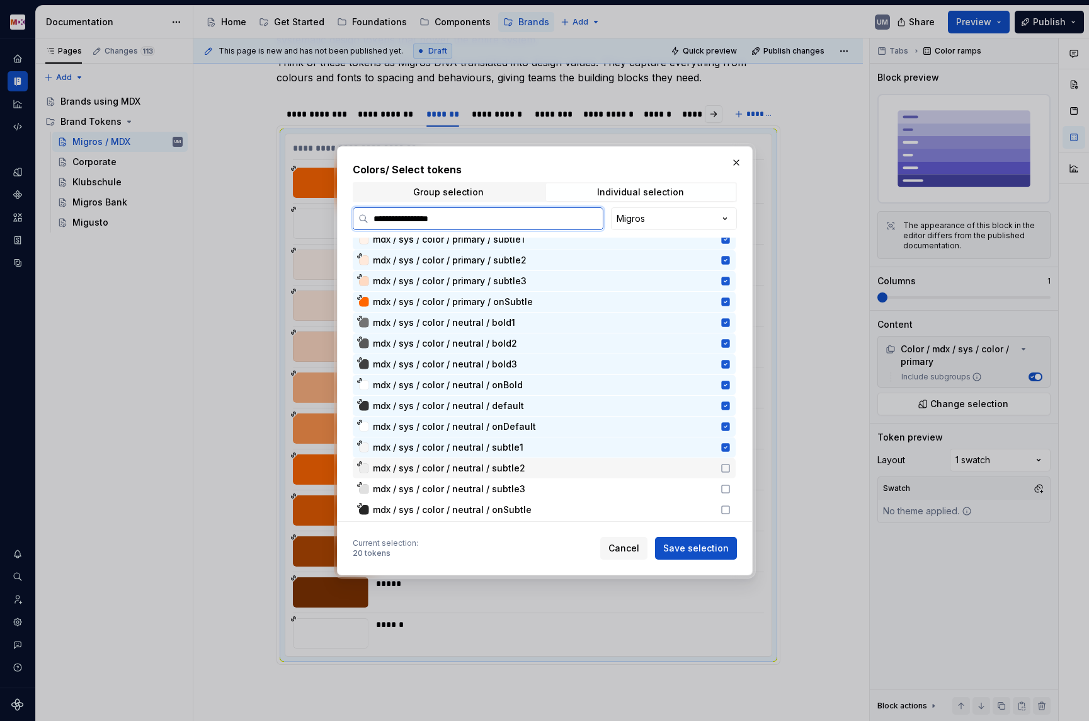
click at [731, 471] on icon at bounding box center [726, 468] width 10 height 10
click at [733, 481] on div "mdx / sys / color / neutral / subtle3" at bounding box center [544, 489] width 383 height 20
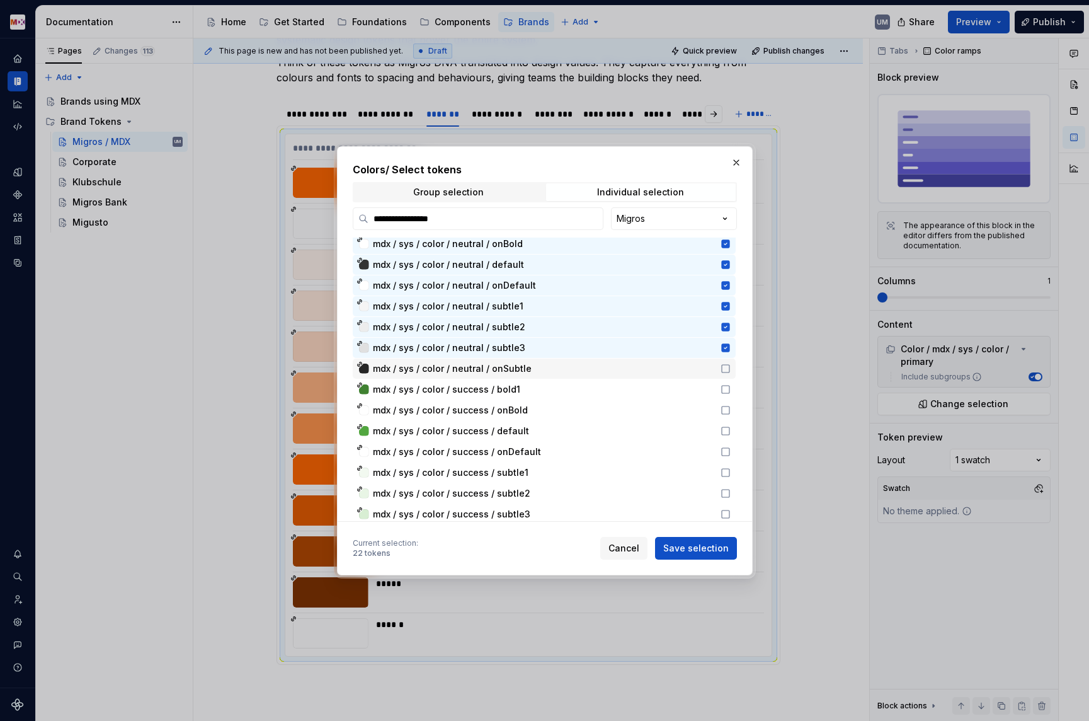
scroll to position [345, 0]
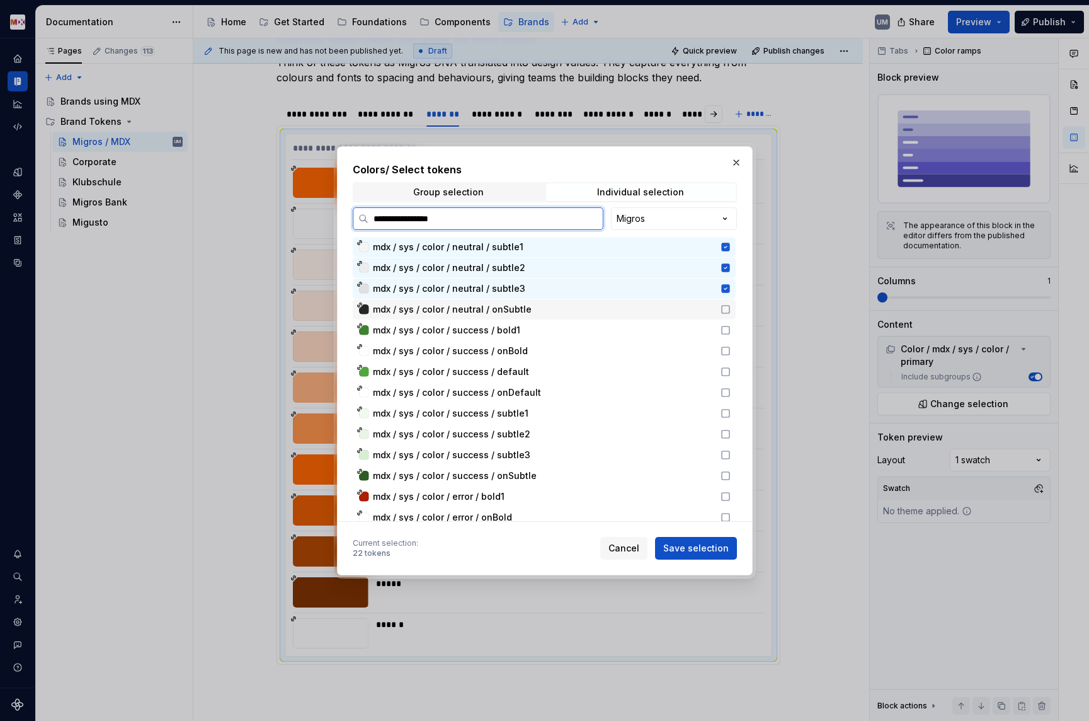
click at [572, 309] on div "mdx / sys / color / neutral / onSubtle" at bounding box center [543, 309] width 340 height 13
drag, startPoint x: 573, startPoint y: 343, endPoint x: 582, endPoint y: 468, distance: 125.7
click at [541, 333] on div "mdx / sys / color / success / bold1" at bounding box center [543, 330] width 340 height 13
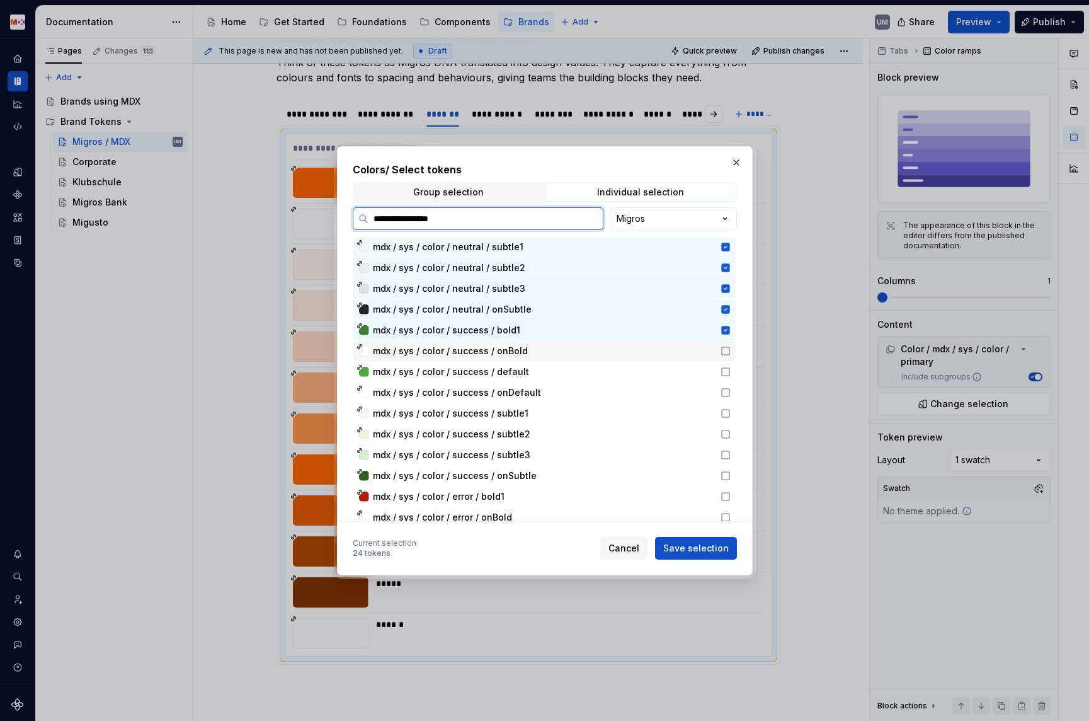
click at [541, 350] on div "mdx / sys / color / success / onBold" at bounding box center [543, 351] width 340 height 13
click at [541, 377] on div "mdx / sys / color / success / default" at bounding box center [543, 371] width 340 height 13
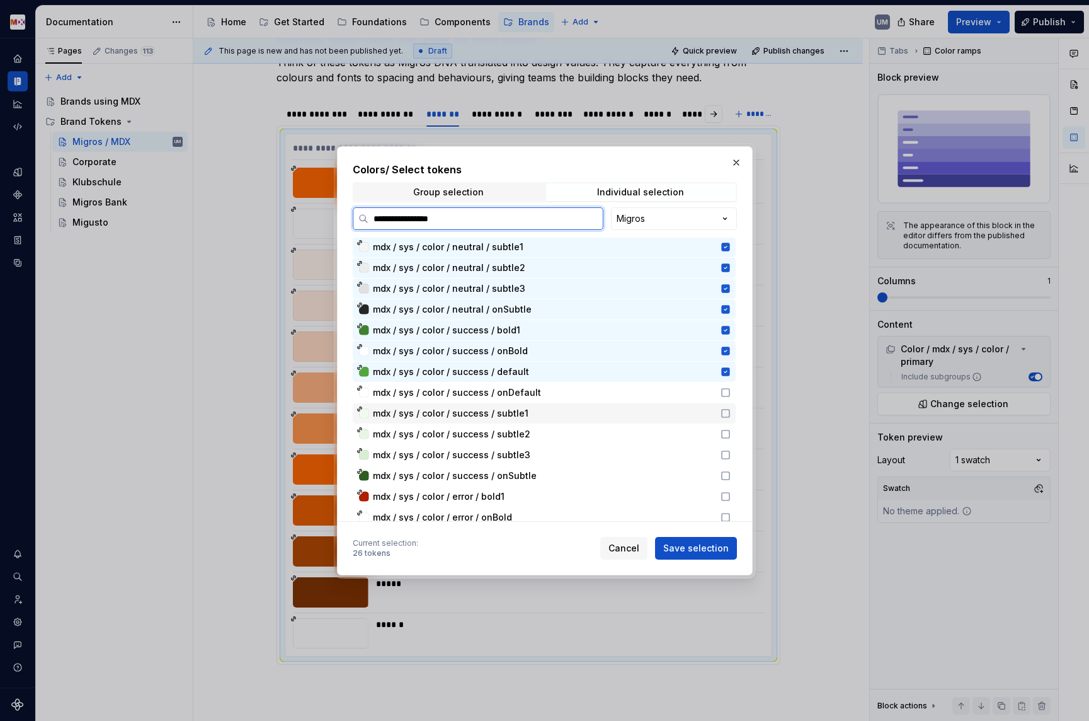
click at [541, 408] on div "mdx / sys / color / success / subtle1" at bounding box center [543, 413] width 340 height 13
click at [539, 391] on div "mdx / sys / color / success / onDefault" at bounding box center [543, 392] width 340 height 13
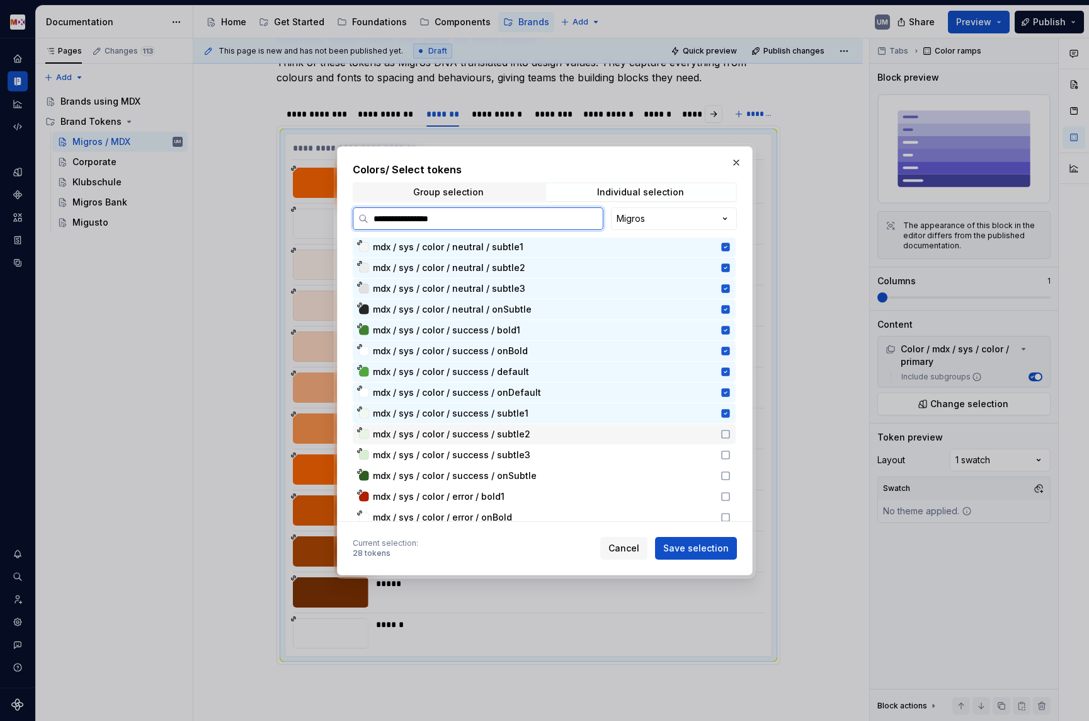
click at [539, 433] on div "mdx / sys / color / success / subtle2" at bounding box center [543, 434] width 340 height 13
click at [539, 457] on div "mdx / sys / color / success / subtle3" at bounding box center [543, 455] width 340 height 13
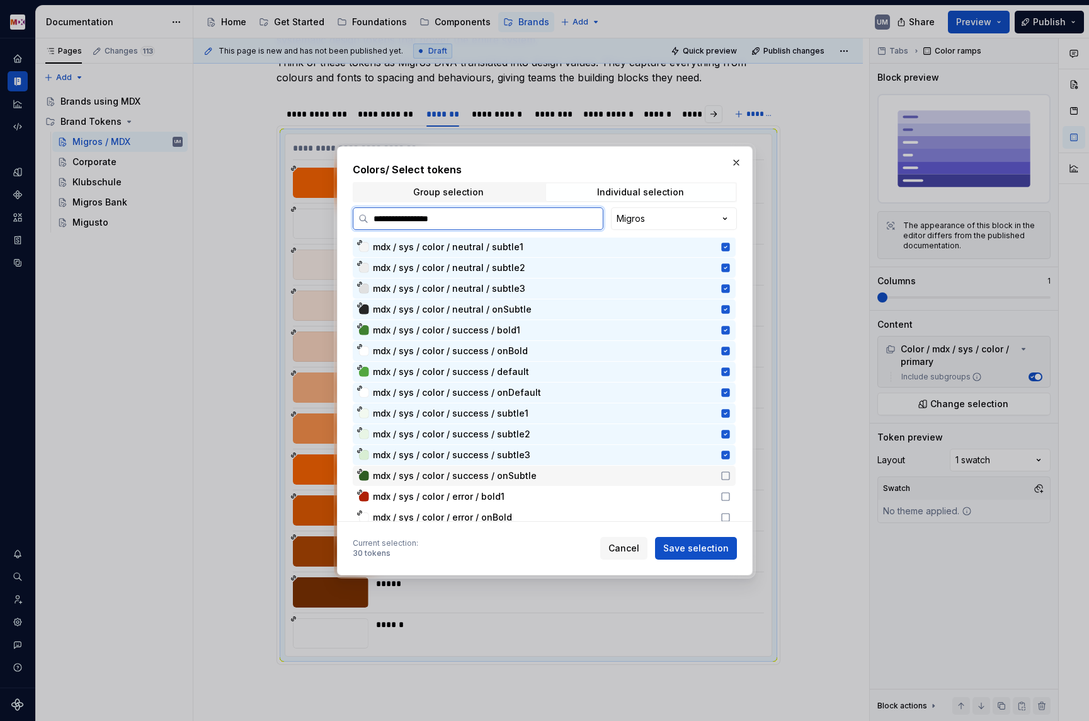
click at [539, 483] on div "mdx / sys / color / success / onSubtle" at bounding box center [544, 476] width 383 height 20
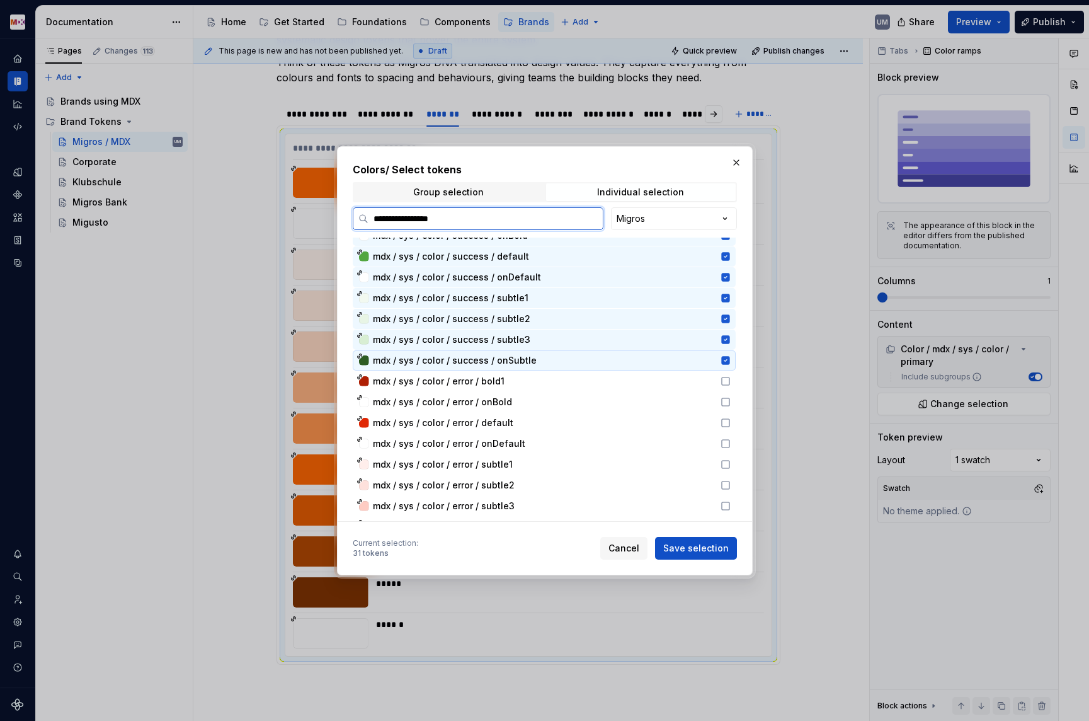
scroll to position [517, 0]
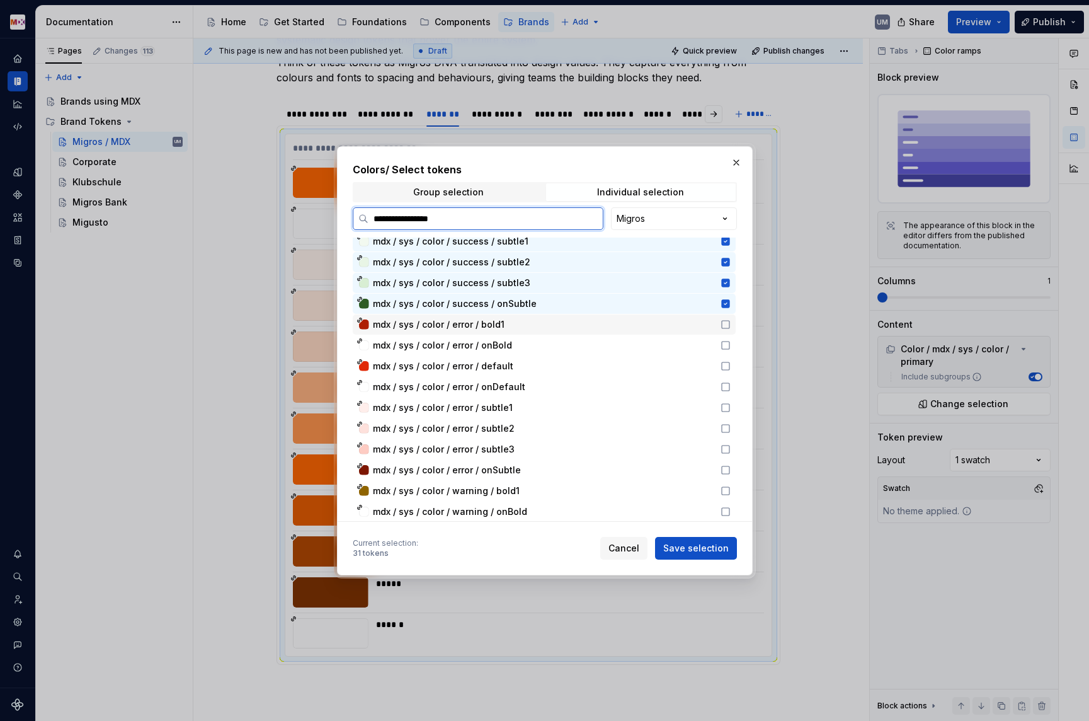
click at [503, 329] on div "mdx / sys / color / error / bold1" at bounding box center [543, 324] width 340 height 13
click at [504, 350] on span "mdx / sys / color / error / onBold" at bounding box center [442, 345] width 139 height 13
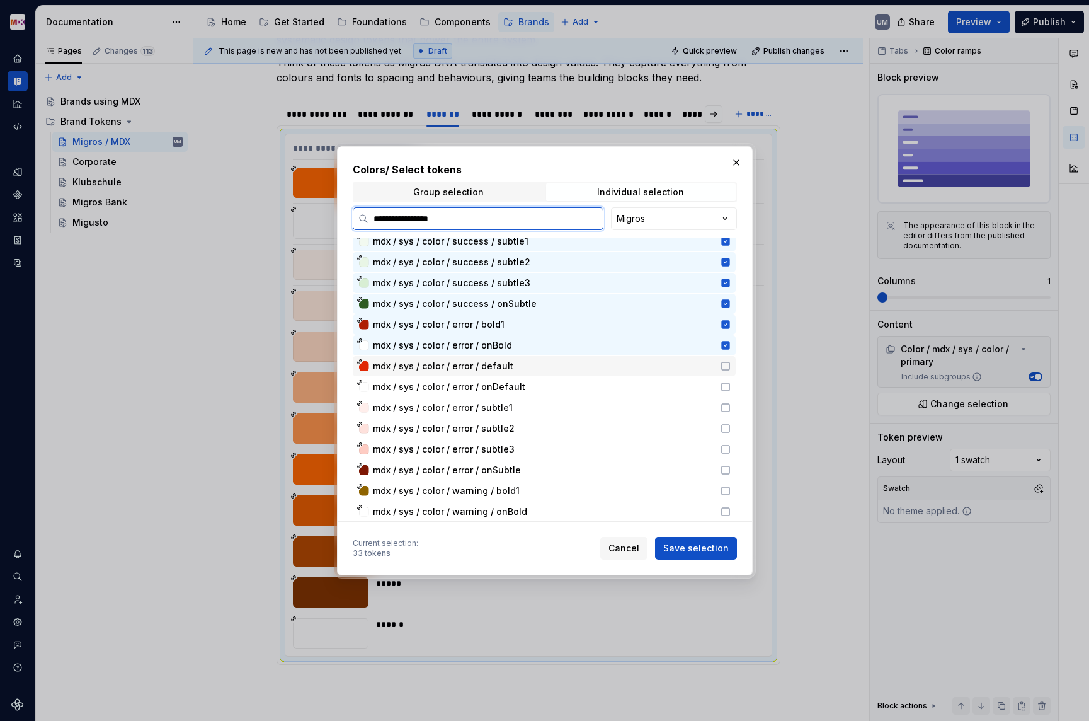
click at [504, 365] on span "mdx / sys / color / error / default" at bounding box center [443, 366] width 141 height 13
click at [504, 389] on span "mdx / sys / color / error / onDefault" at bounding box center [449, 387] width 152 height 13
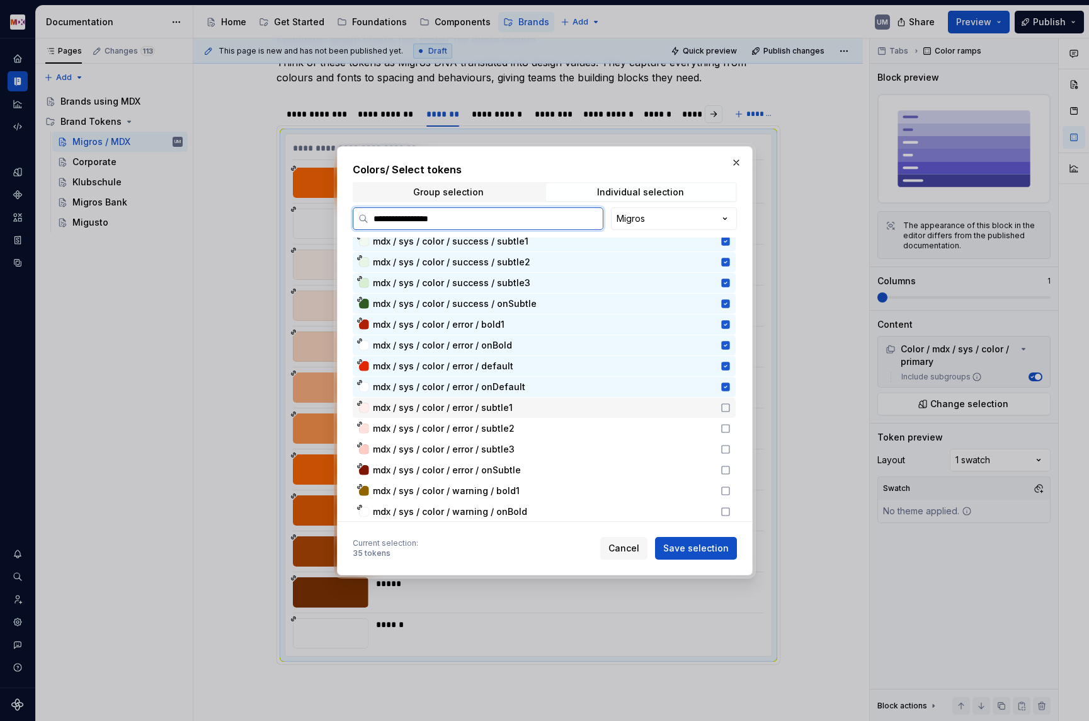
click at [503, 411] on span "mdx / sys / color / error / subtle1" at bounding box center [443, 407] width 140 height 13
click at [503, 421] on div "mdx / sys / color / error / subtle2" at bounding box center [544, 428] width 383 height 20
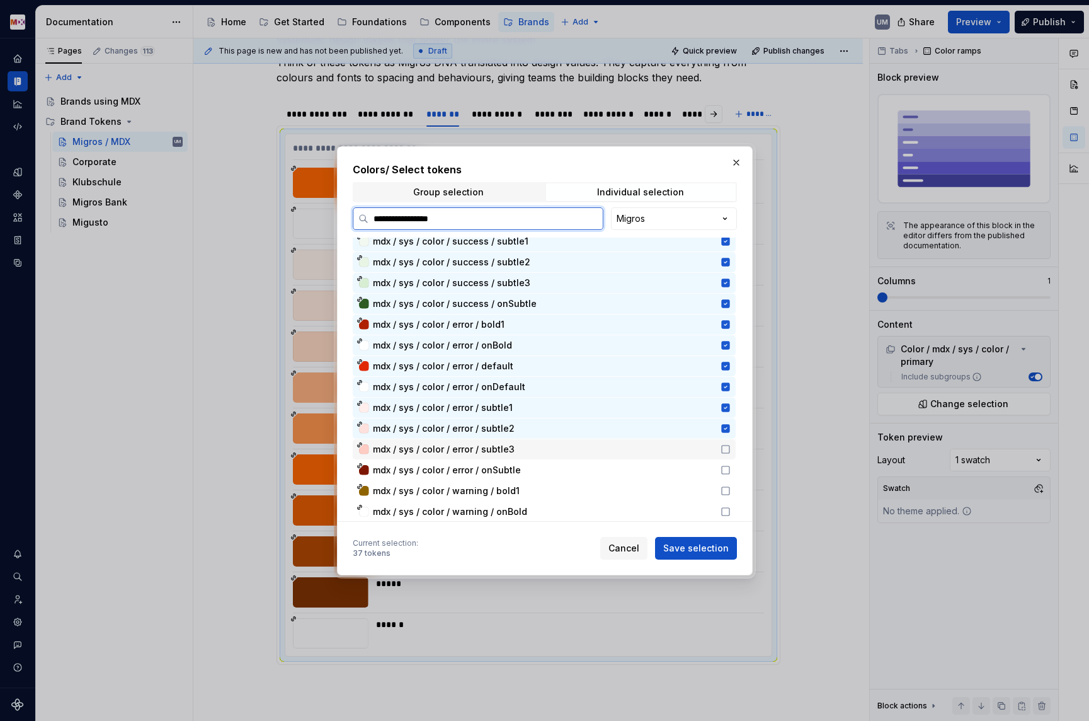
click at [505, 451] on span "mdx / sys / color / error / subtle3" at bounding box center [444, 449] width 142 height 13
click at [505, 469] on span "mdx / sys / color / error / onSubtle" at bounding box center [447, 470] width 148 height 13
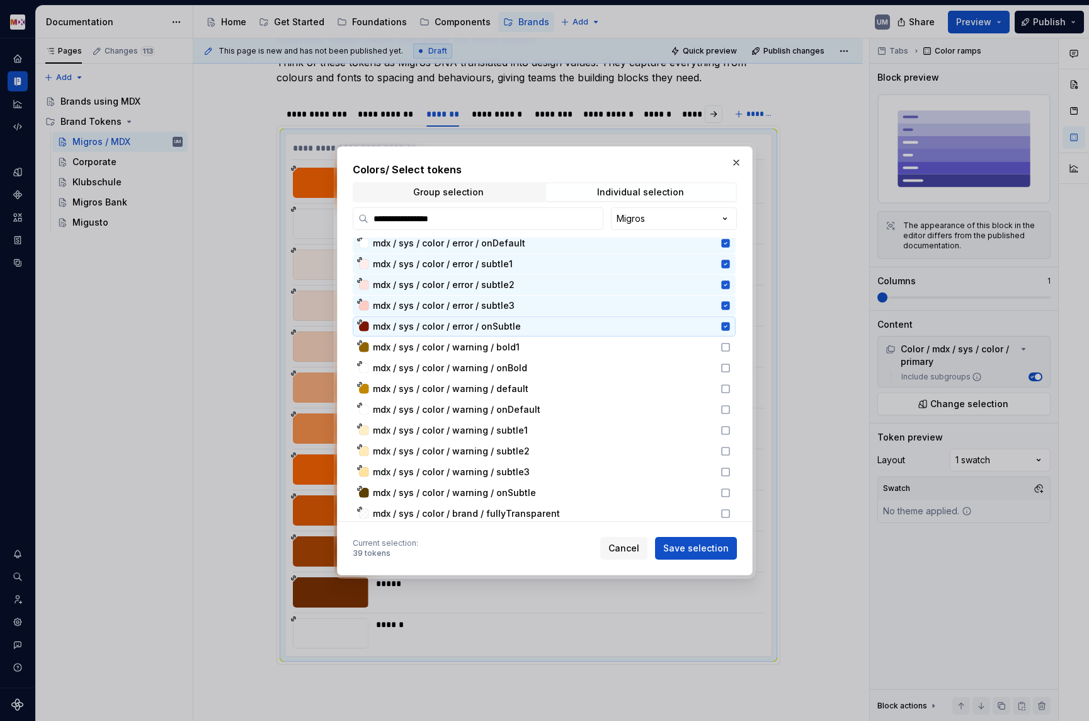
scroll to position [682, 0]
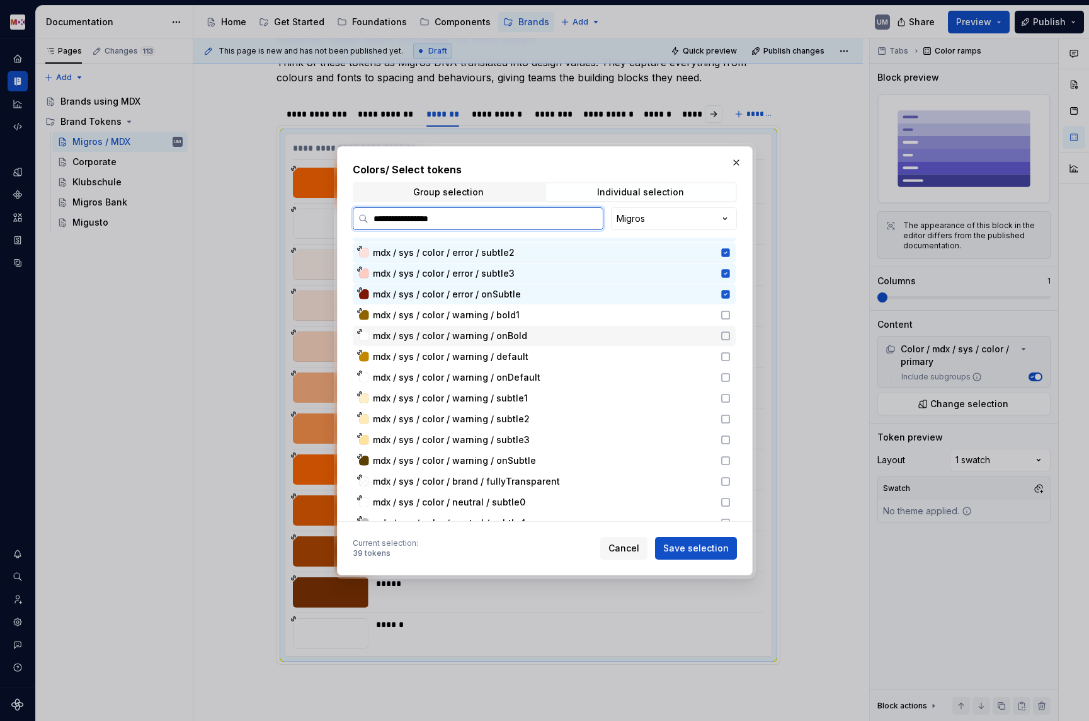
click at [510, 320] on span "mdx / sys / color / warning / bold1" at bounding box center [446, 315] width 147 height 13
click at [512, 335] on span "mdx / sys / color / warning / onBold" at bounding box center [450, 336] width 154 height 13
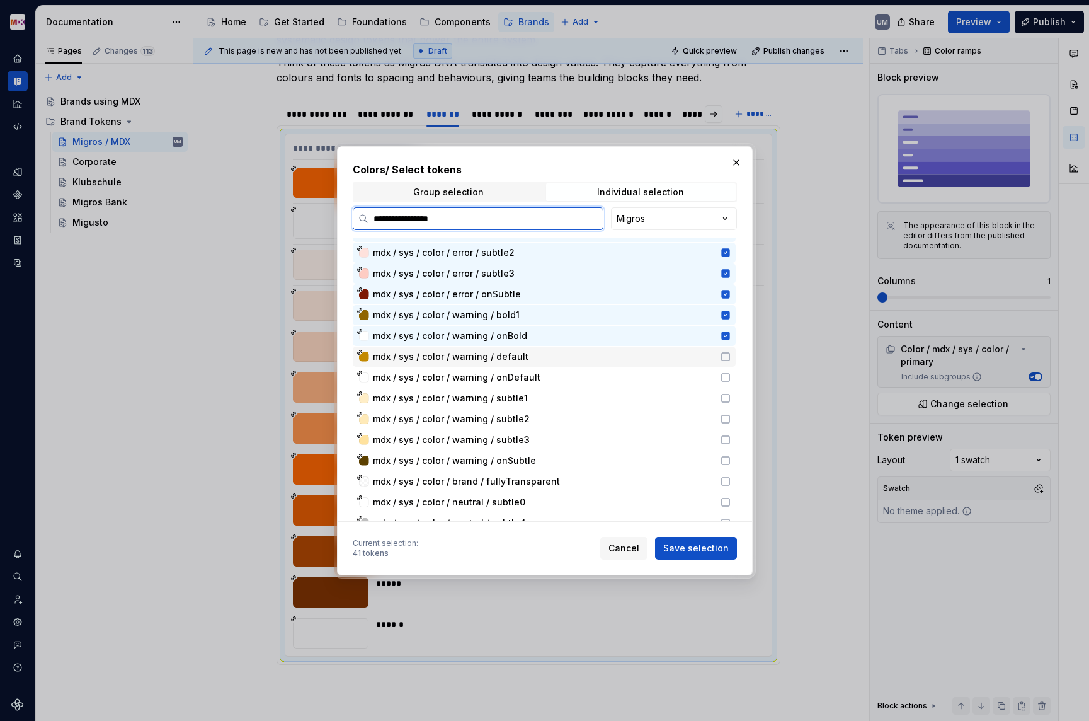
click at [512, 353] on span "mdx / sys / color / warning / default" at bounding box center [451, 356] width 156 height 13
click at [512, 377] on span "mdx / sys / color / warning / onDefault" at bounding box center [457, 377] width 168 height 13
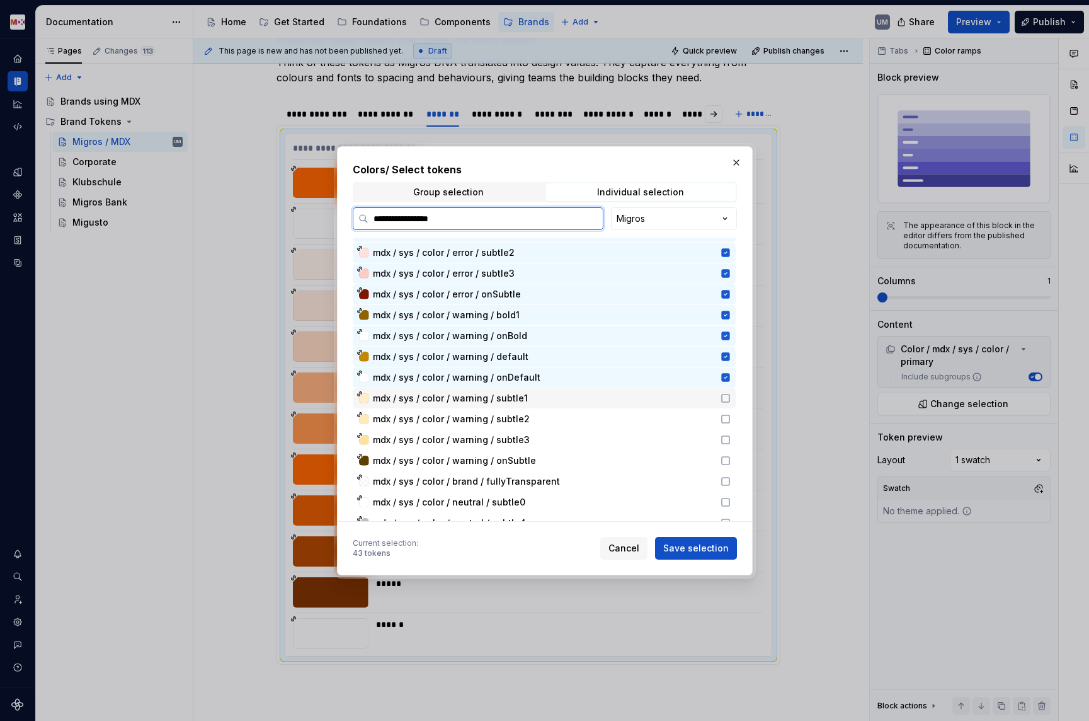
click at [512, 406] on div "mdx / sys / color / warning / subtle1" at bounding box center [544, 398] width 383 height 20
click at [512, 422] on span "mdx / sys / color / warning / subtle2" at bounding box center [451, 419] width 157 height 13
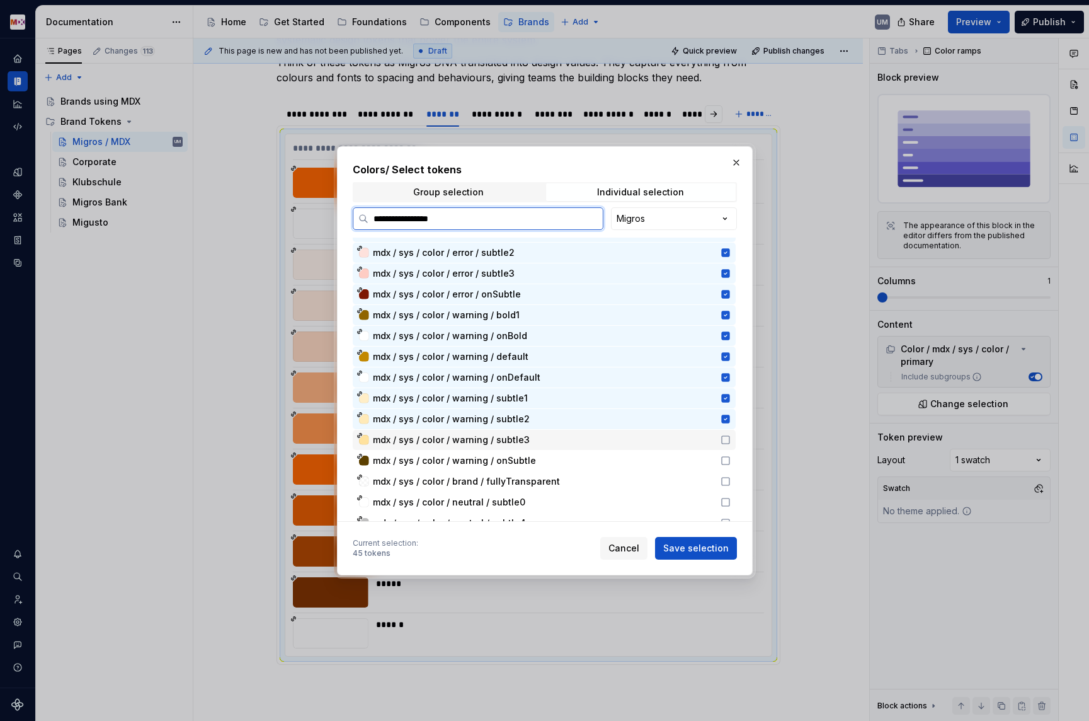
click at [512, 446] on div "mdx / sys / color / warning / subtle3" at bounding box center [544, 440] width 383 height 20
click at [513, 460] on span "mdx / sys / color / warning / onSubtle" at bounding box center [454, 460] width 163 height 13
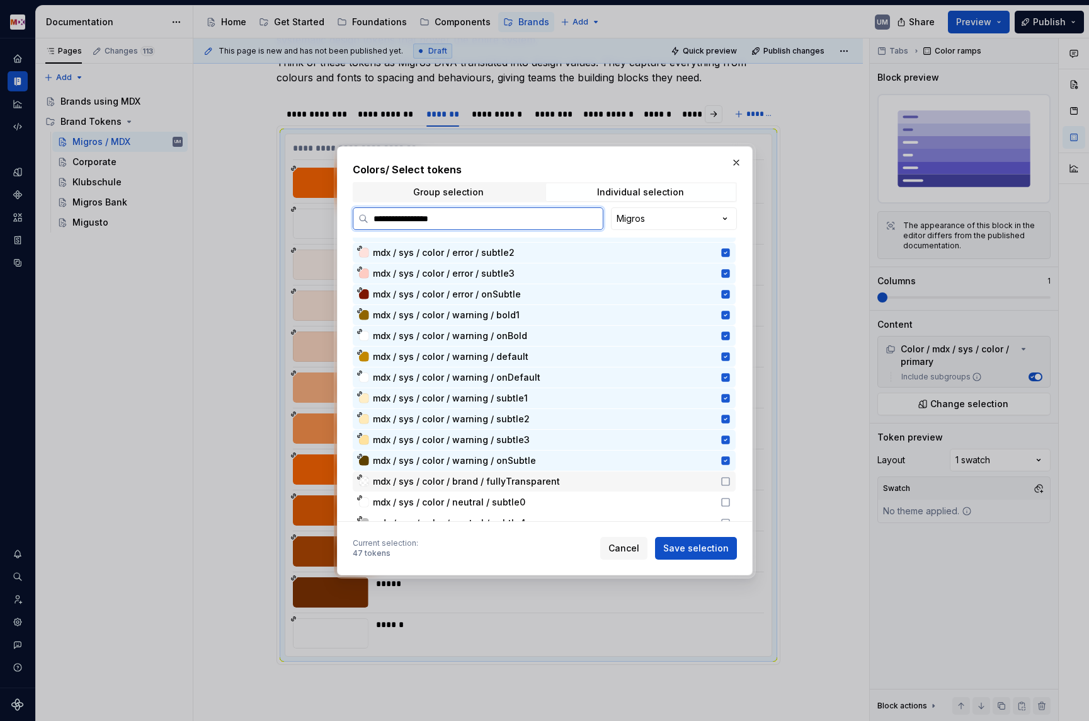
click at [512, 483] on span "mdx / sys / color / brand / fullyTransparent" at bounding box center [466, 481] width 187 height 13
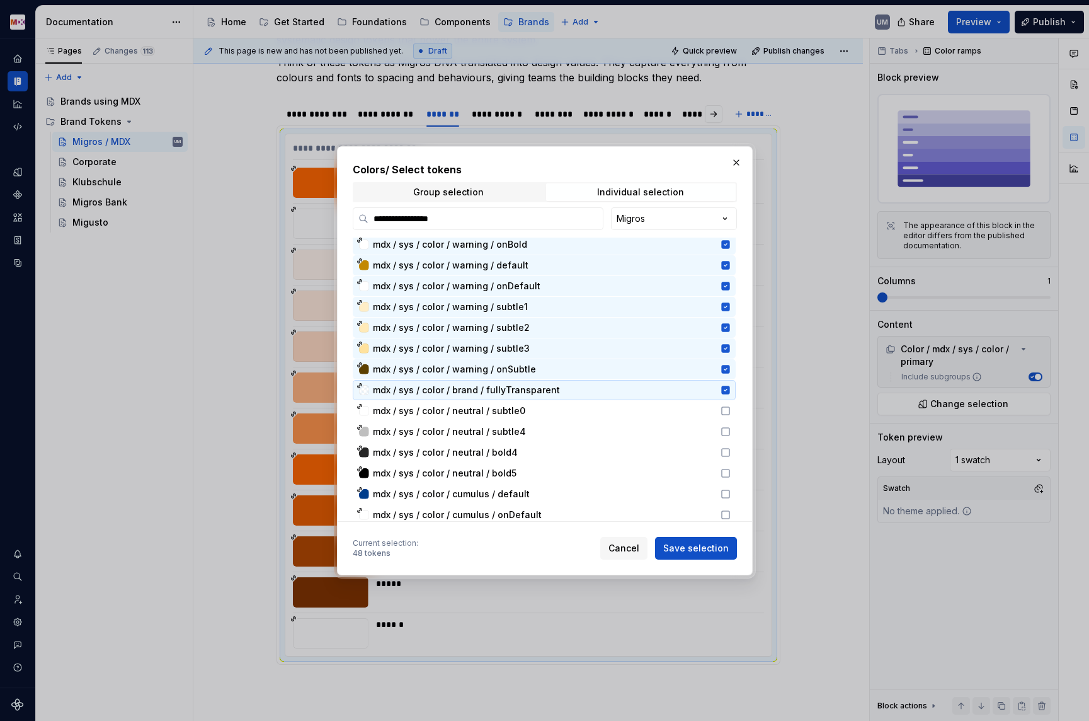
scroll to position [801, 0]
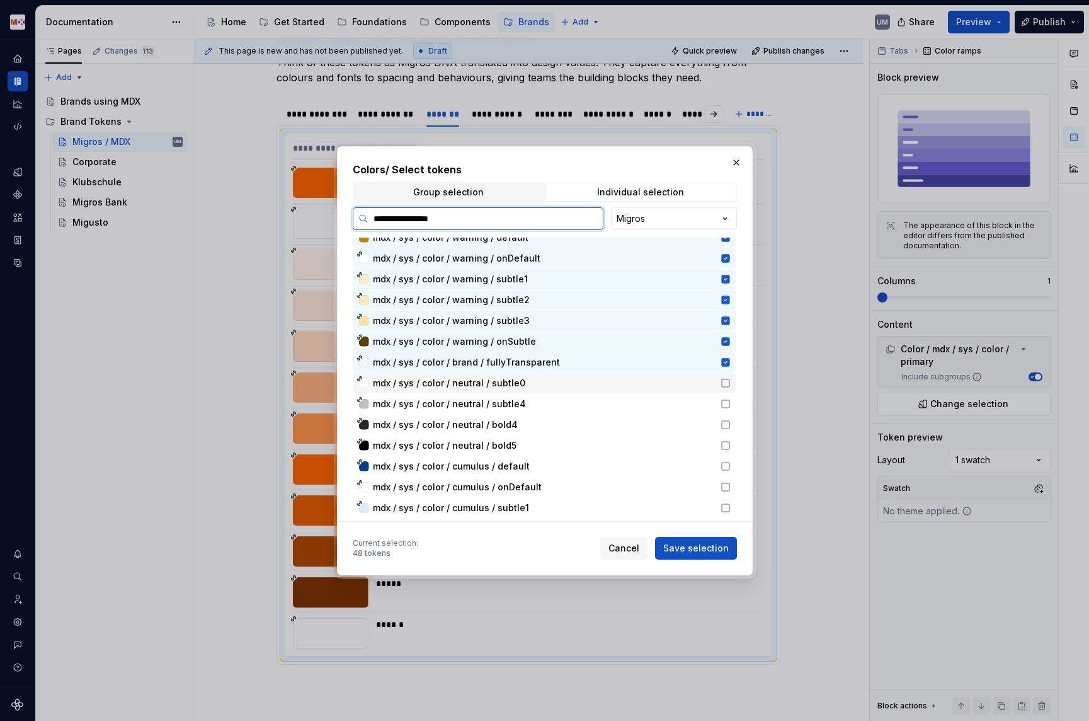
click at [512, 380] on span "mdx / sys / color / neutral / subtle0" at bounding box center [449, 383] width 152 height 13
click at [512, 408] on span "mdx / sys / color / neutral / subtle4" at bounding box center [449, 404] width 153 height 13
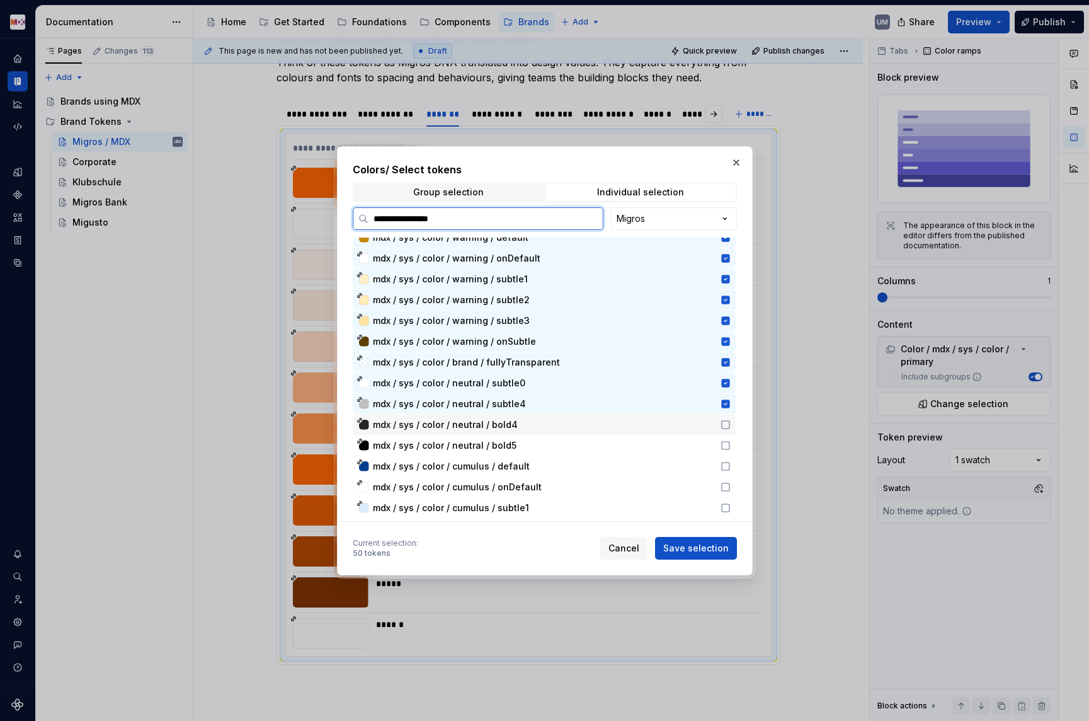
click at [508, 426] on span "mdx / sys / color / neutral / bold4" at bounding box center [445, 424] width 145 height 13
click at [508, 447] on span "mdx / sys / color / neutral / bold5" at bounding box center [445, 445] width 144 height 13
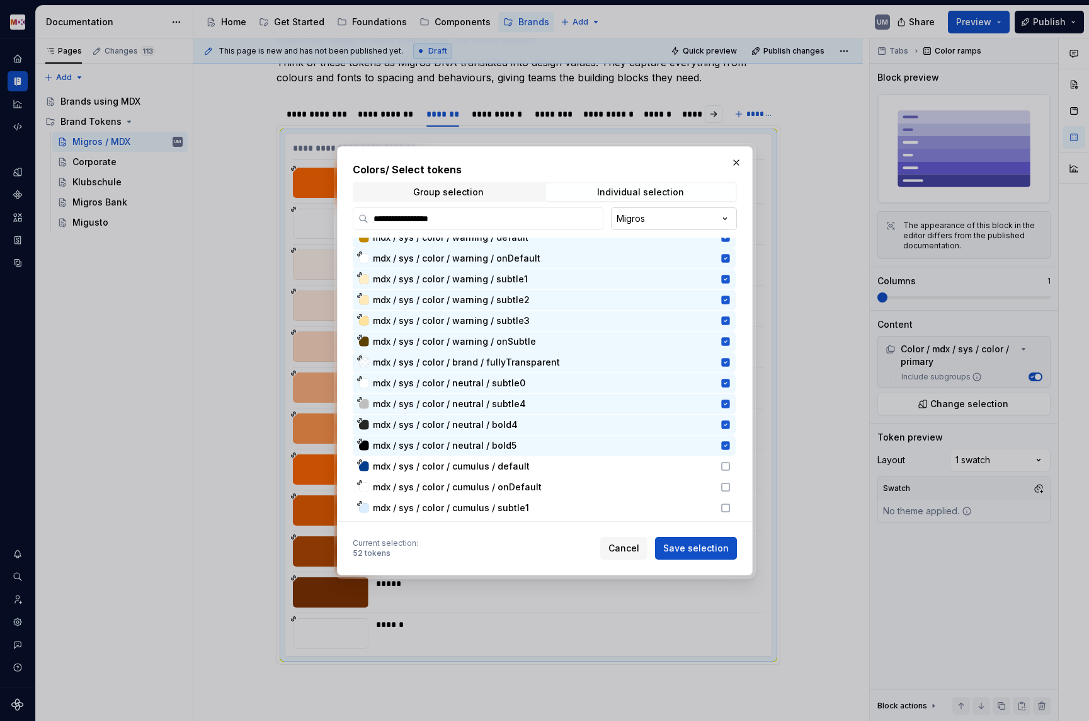
click at [654, 217] on div "**********" at bounding box center [544, 360] width 1089 height 721
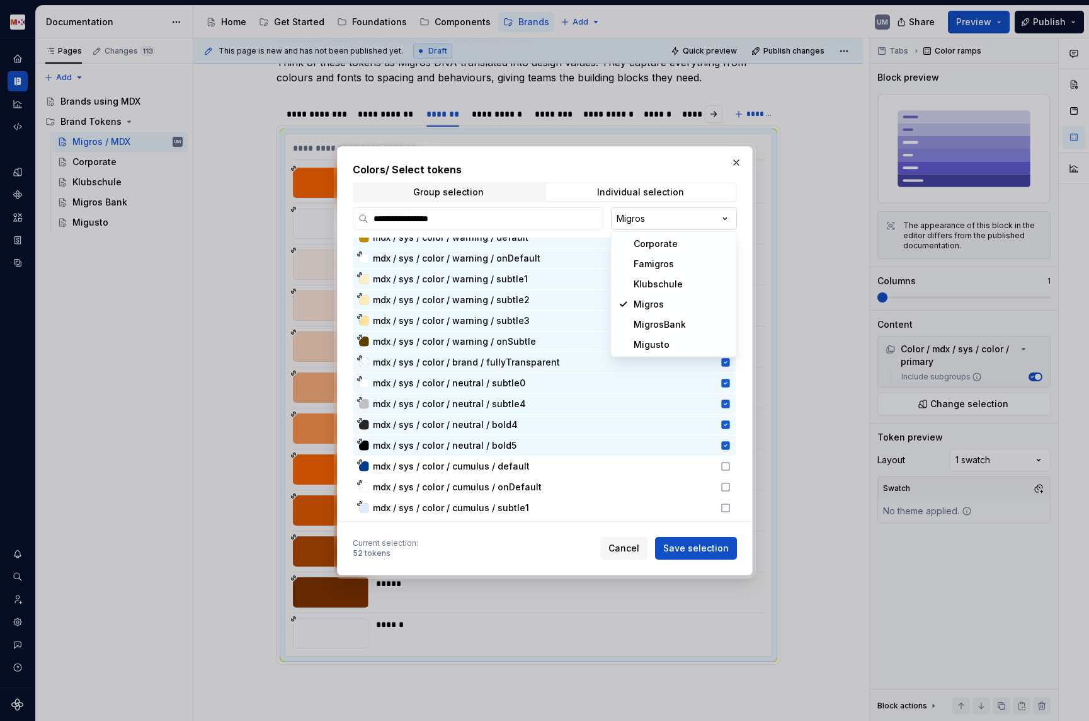
click at [654, 217] on div "**********" at bounding box center [544, 360] width 1089 height 721
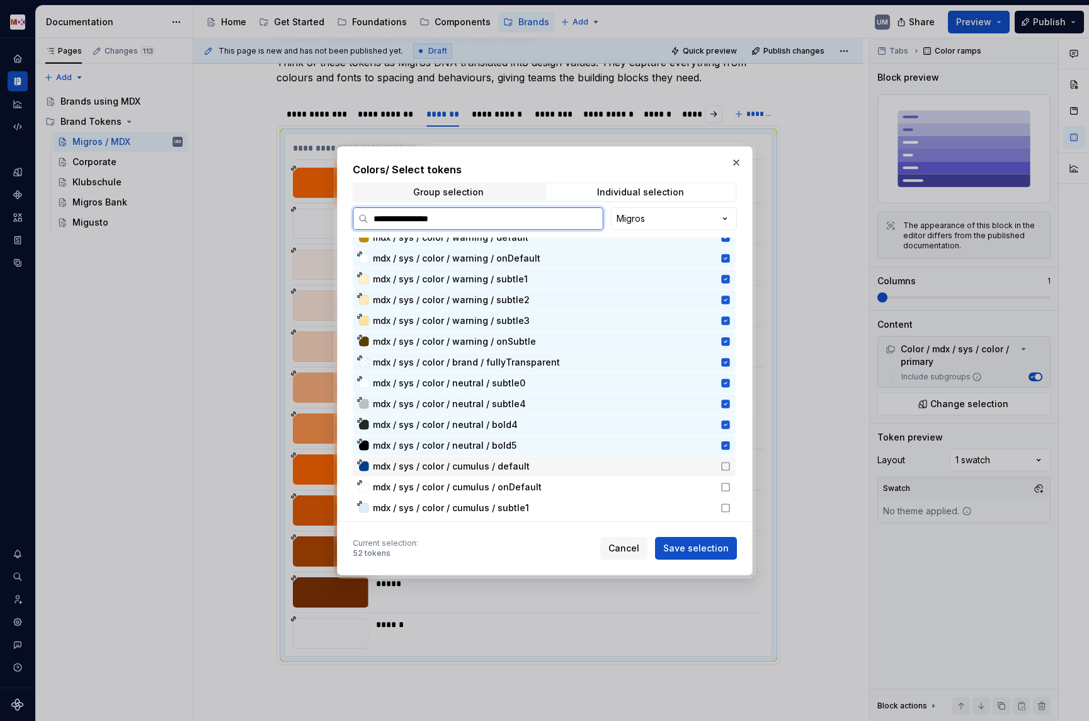
click at [485, 467] on span "mdx / sys / color / cumulus / default" at bounding box center [451, 466] width 157 height 13
click at [488, 485] on span "mdx / sys / color / cumulus / onDefault" at bounding box center [457, 487] width 169 height 13
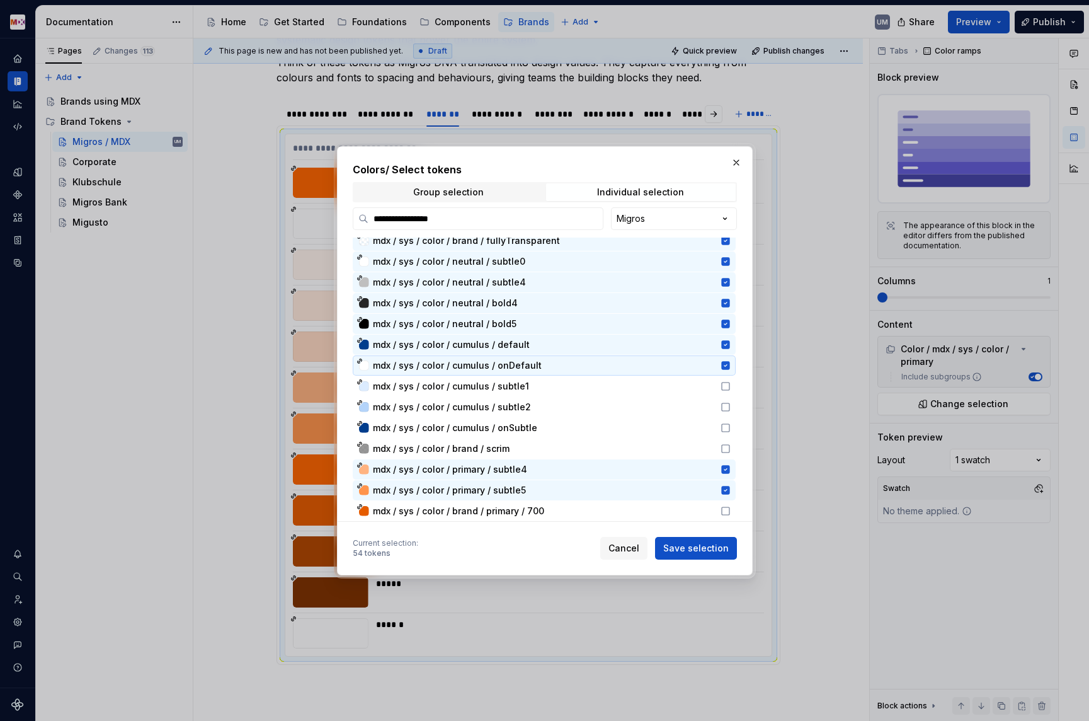
scroll to position [930, 0]
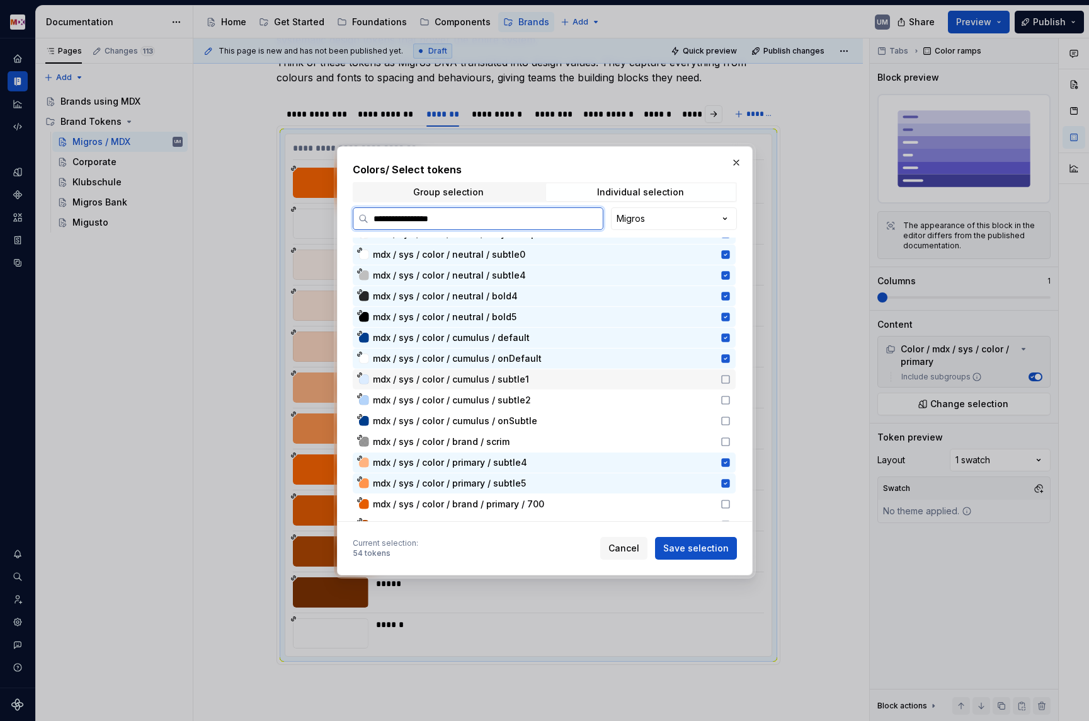
click at [510, 370] on div "mdx / sys / color / cumulus / subtle1" at bounding box center [544, 379] width 383 height 20
click at [510, 394] on span "mdx / sys / color / cumulus / subtle2" at bounding box center [452, 400] width 158 height 13
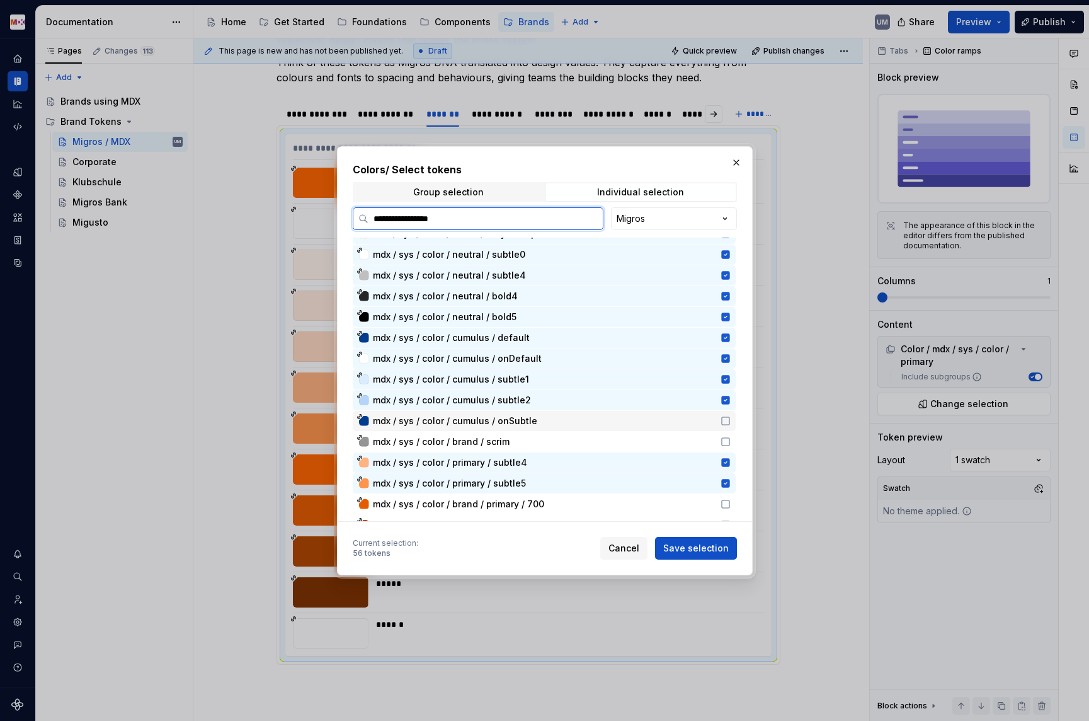
click at [510, 416] on span "mdx / sys / color / cumulus / onSubtle" at bounding box center [455, 421] width 164 height 13
click at [495, 440] on span "mdx / sys / color / brand / scrim" at bounding box center [441, 441] width 137 height 13
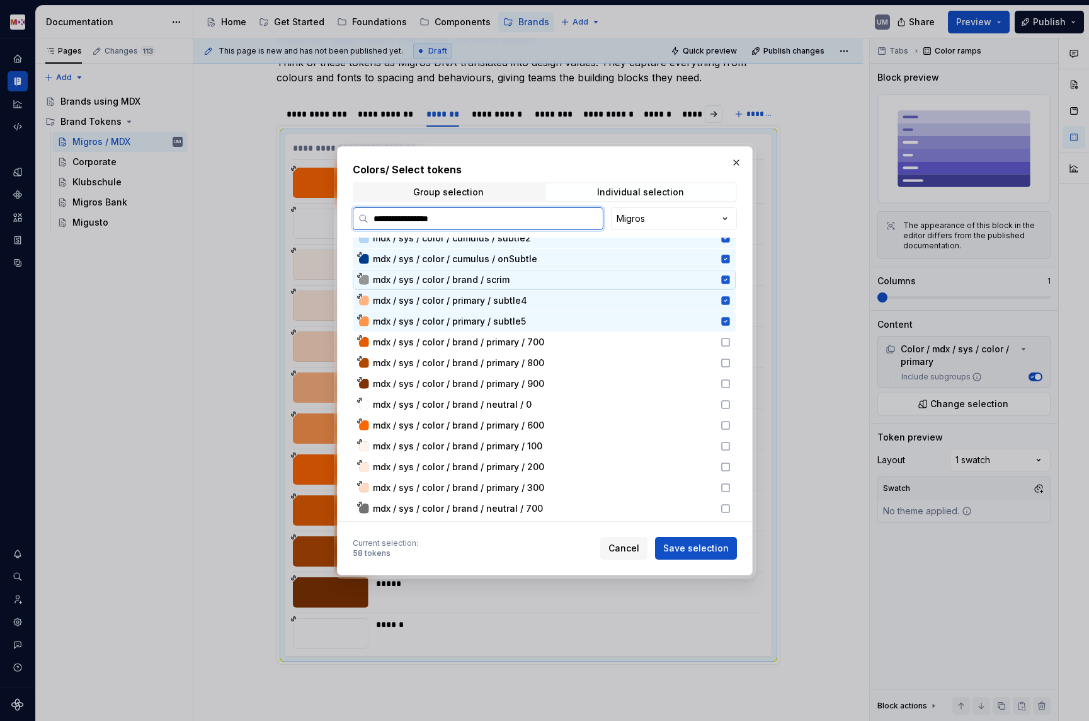
scroll to position [1137, 0]
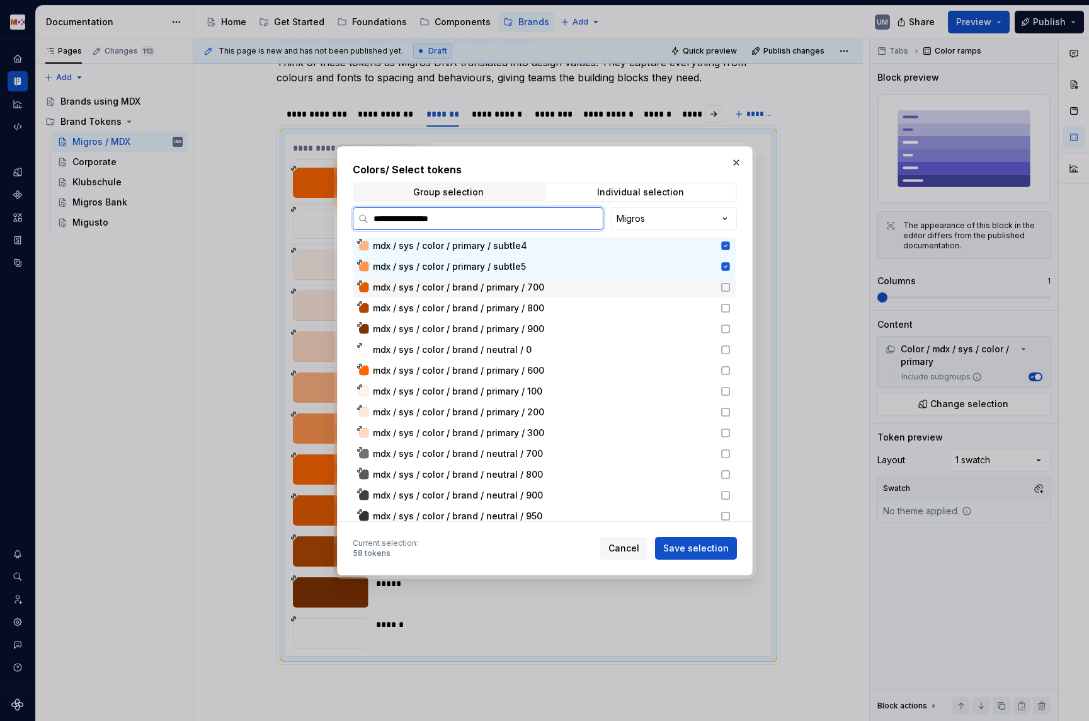
click at [554, 288] on span "mdx / sys / color / brand / primary / 700" at bounding box center [543, 287] width 340 height 13
click at [553, 285] on span "mdx / sys / color / brand / primary / 700" at bounding box center [543, 287] width 340 height 13
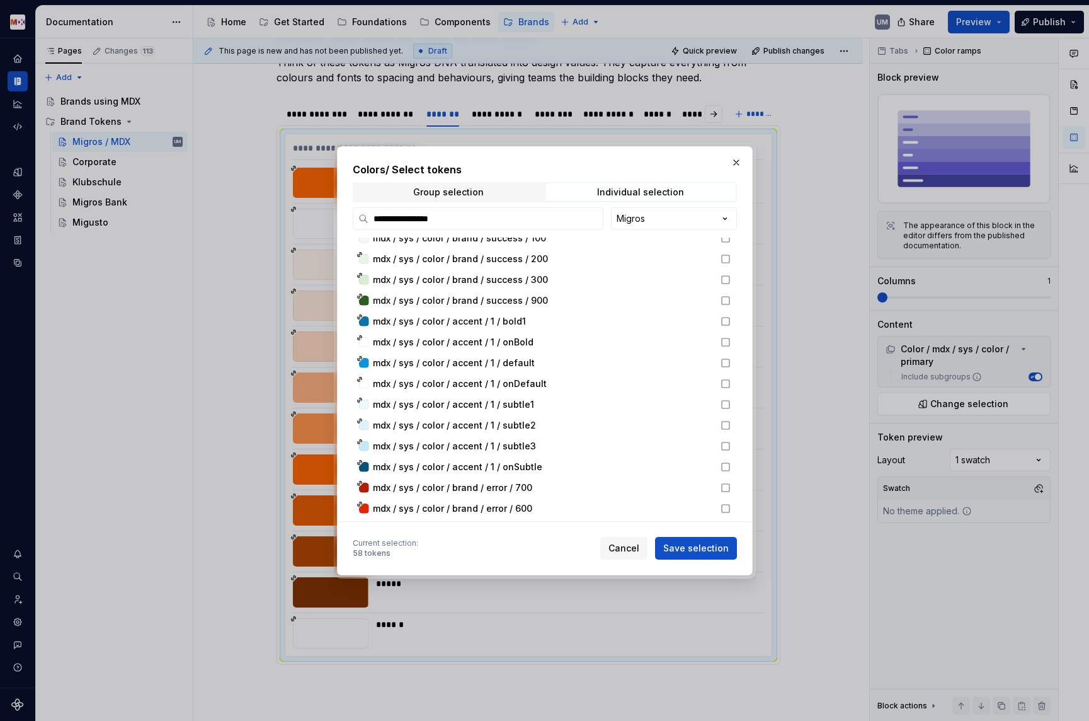
scroll to position [1563, 0]
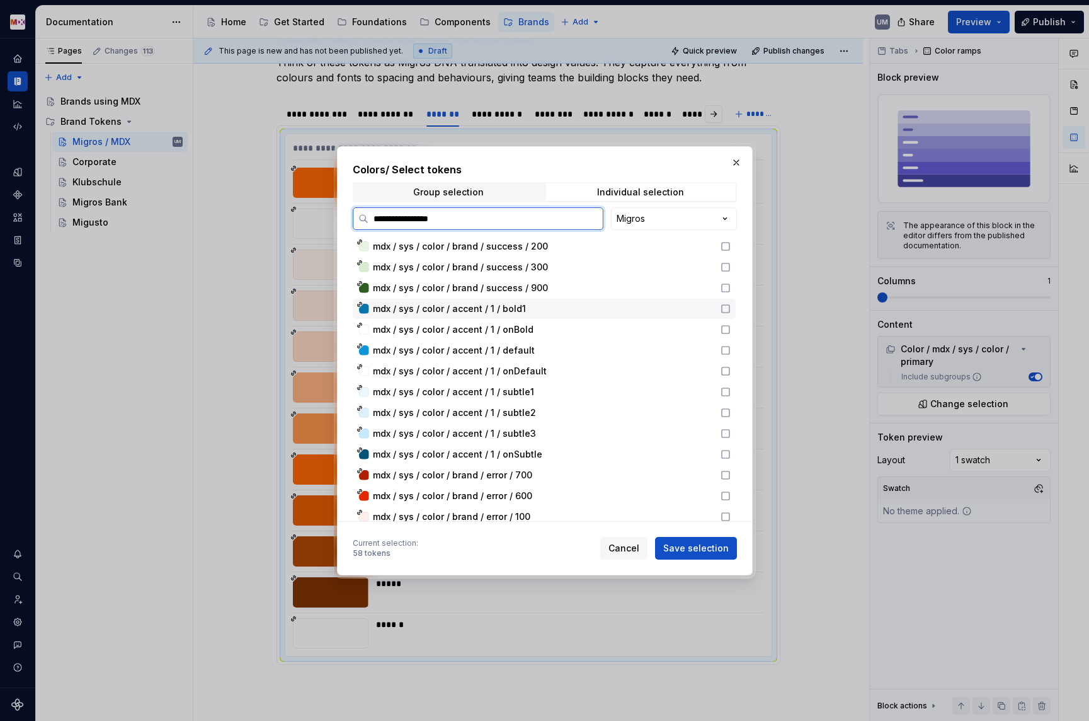
click at [496, 306] on span "mdx / sys / color / accent / 1 / bold1" at bounding box center [449, 308] width 153 height 13
click at [499, 329] on span "mdx / sys / color / accent / 1 / onBold" at bounding box center [453, 329] width 161 height 13
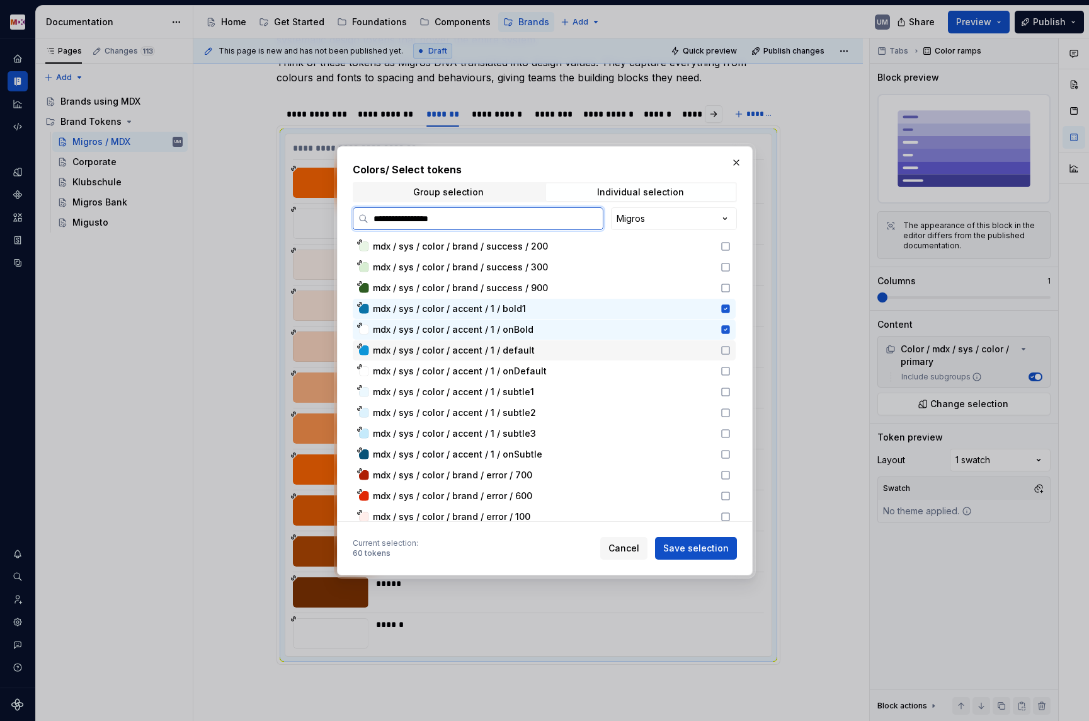
click at [505, 345] on span "mdx / sys / color / accent / 1 / default" at bounding box center [454, 350] width 162 height 13
click at [510, 381] on div "mdx / sys / color / accent / 1 / onDefault" at bounding box center [544, 371] width 383 height 20
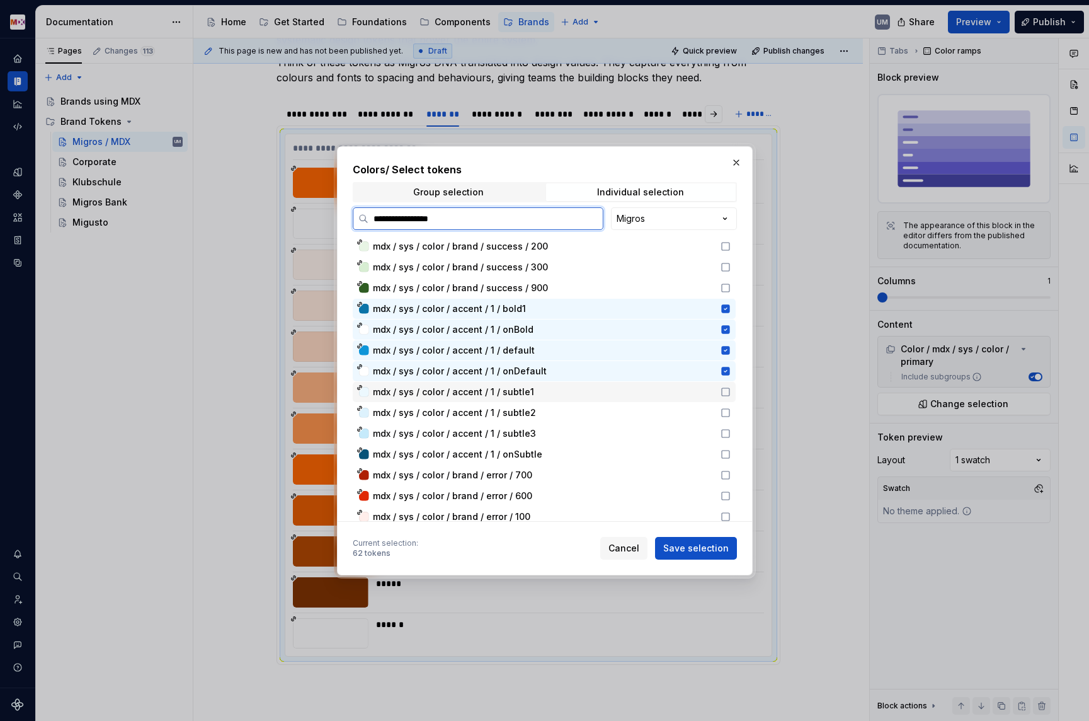
click at [510, 400] on div "mdx / sys / color / accent / 1 / subtle1" at bounding box center [544, 392] width 383 height 20
click at [510, 414] on span "mdx / sys / color / accent / 1 / subtle2" at bounding box center [454, 412] width 163 height 13
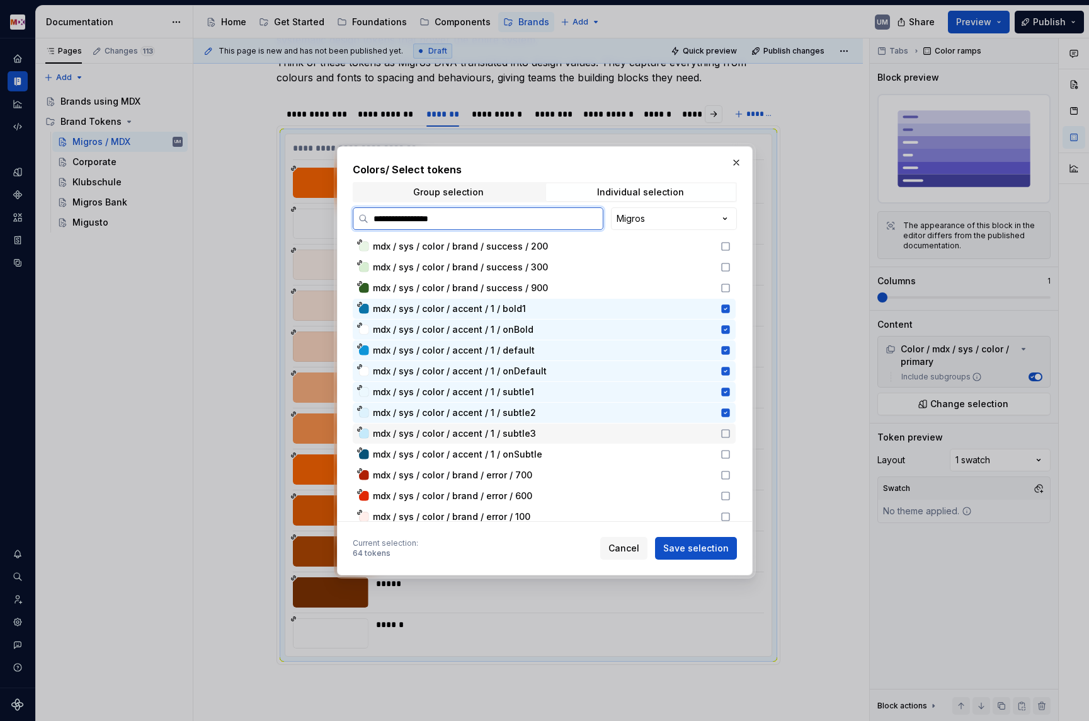
click at [510, 431] on span "mdx / sys / color / accent / 1 / subtle3" at bounding box center [454, 433] width 163 height 13
click at [510, 457] on span "mdx / sys / color / accent / 1 / onSubtle" at bounding box center [457, 454] width 169 height 13
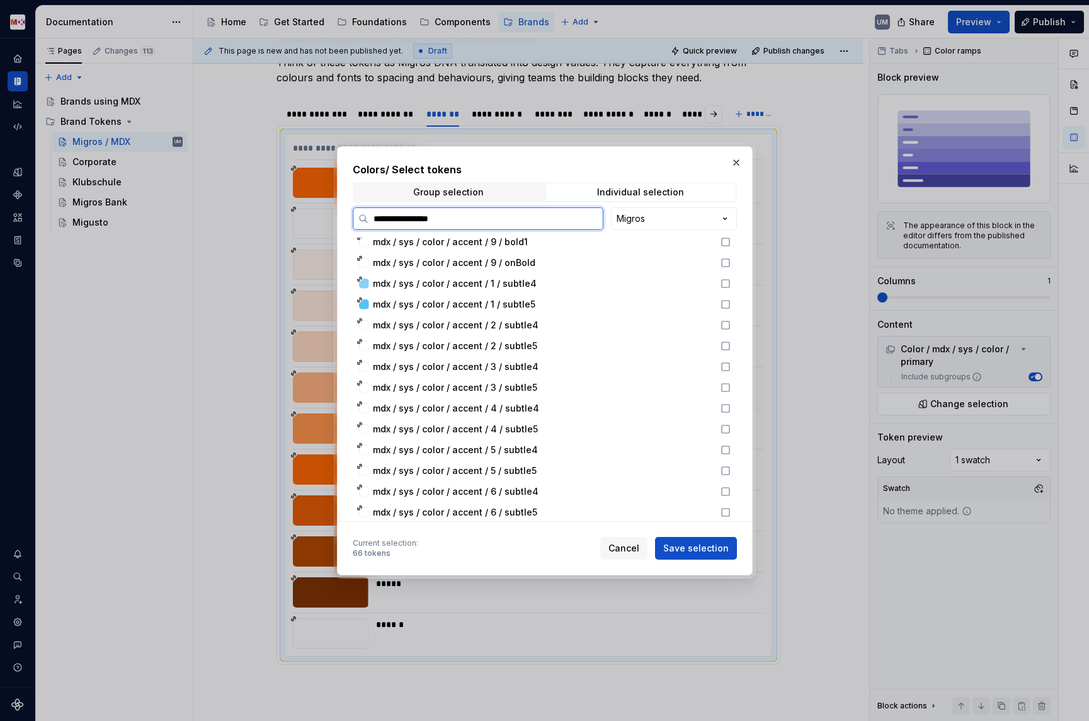
scroll to position [3688, 0]
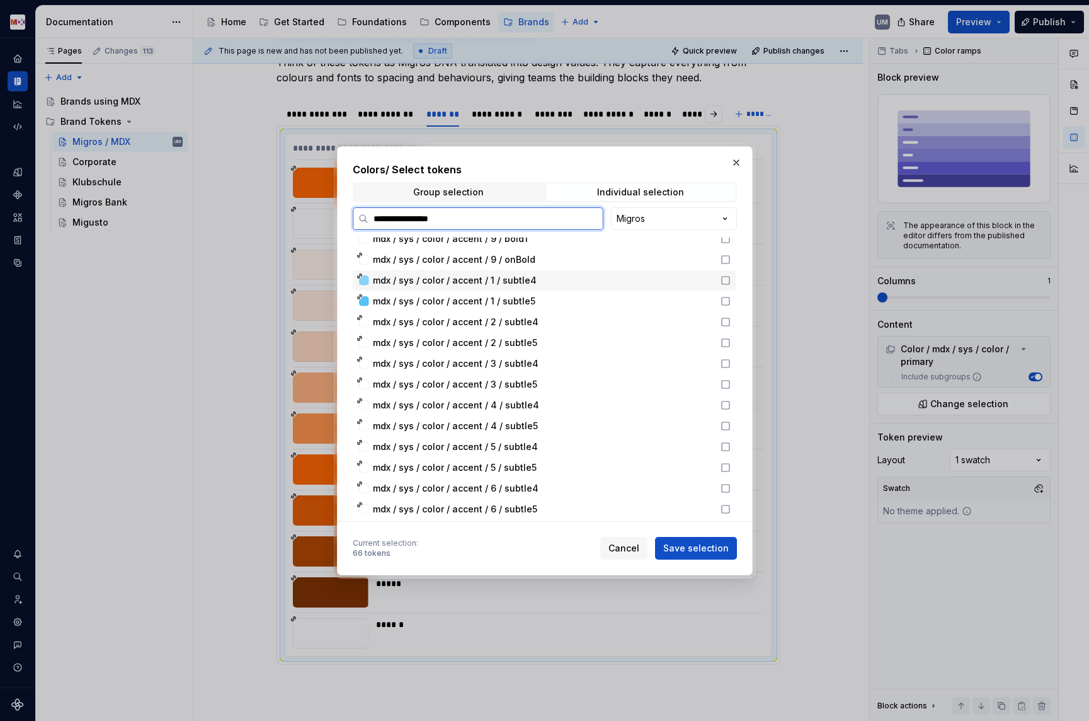
click at [486, 282] on span "mdx / sys / color / accent / 1 / subtle4" at bounding box center [455, 280] width 164 height 13
click at [490, 297] on span "mdx / sys / color / accent / 1 / subtle5" at bounding box center [454, 301] width 163 height 13
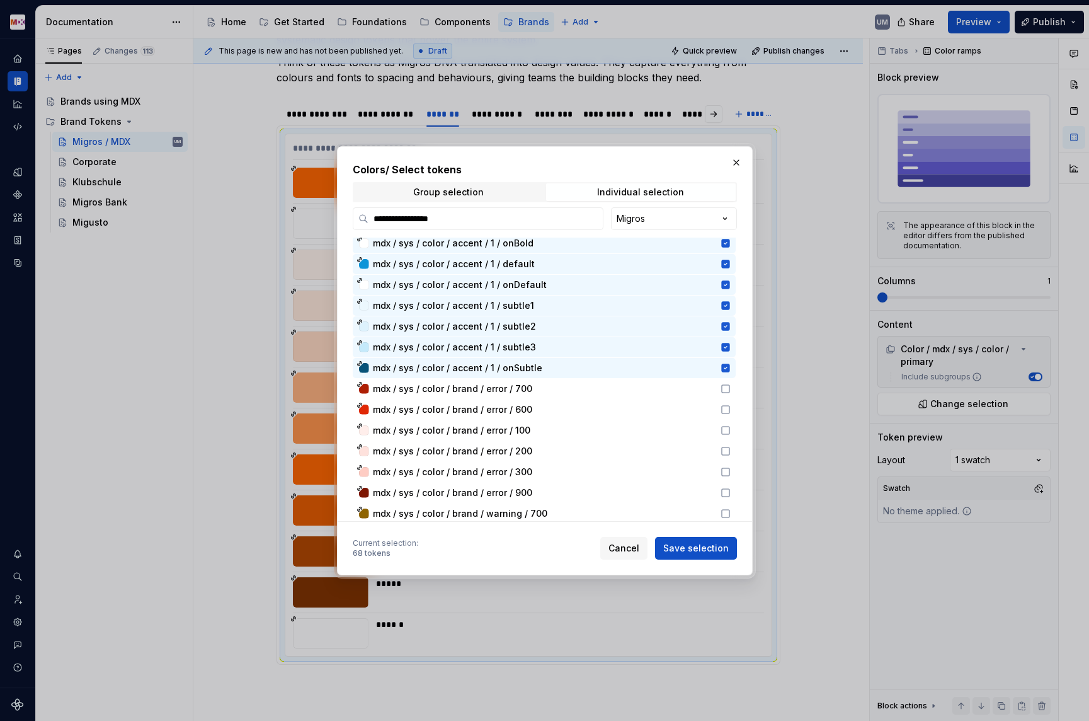
scroll to position [1646, 0]
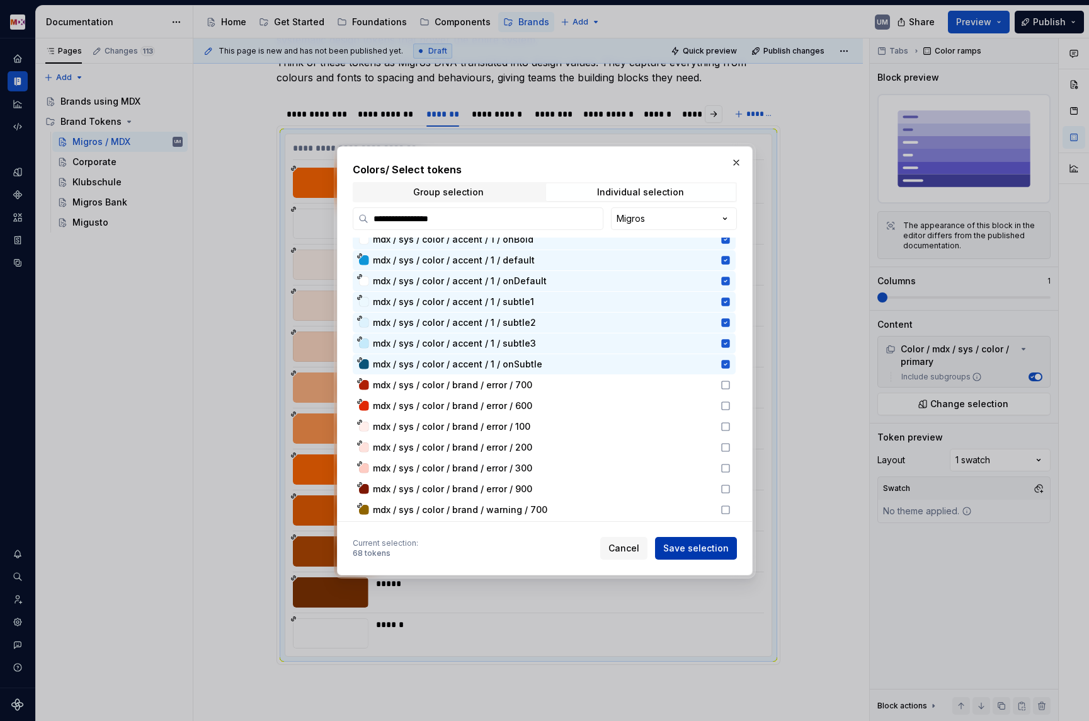
click at [696, 546] on span "Save selection" at bounding box center [696, 548] width 66 height 13
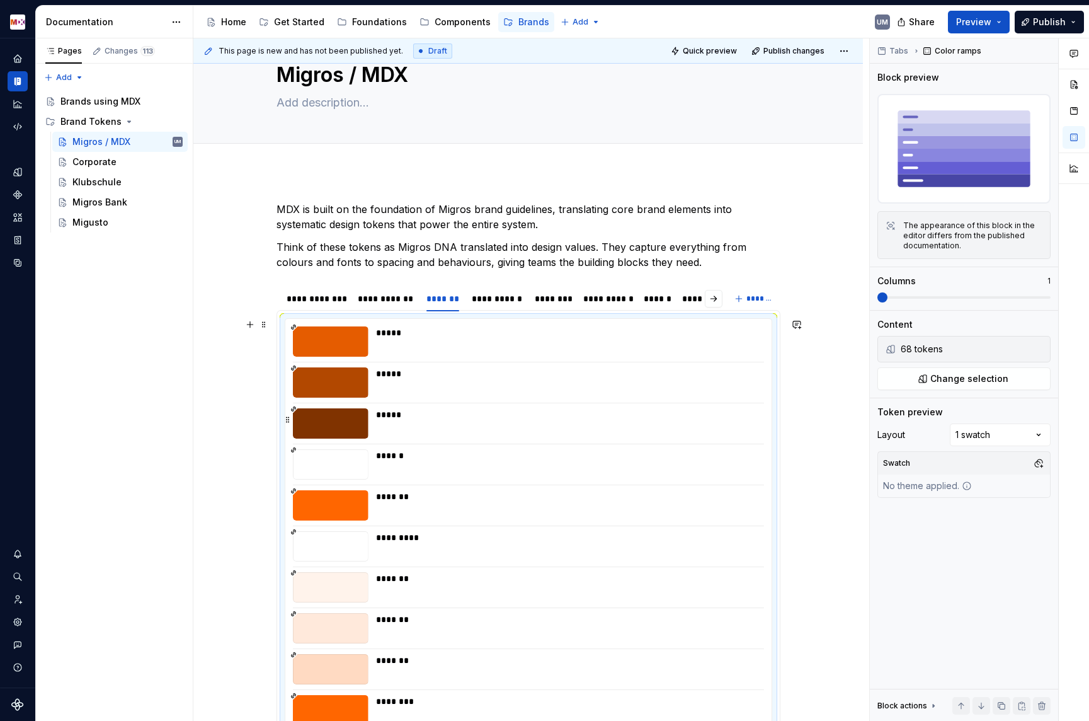
scroll to position [18, 0]
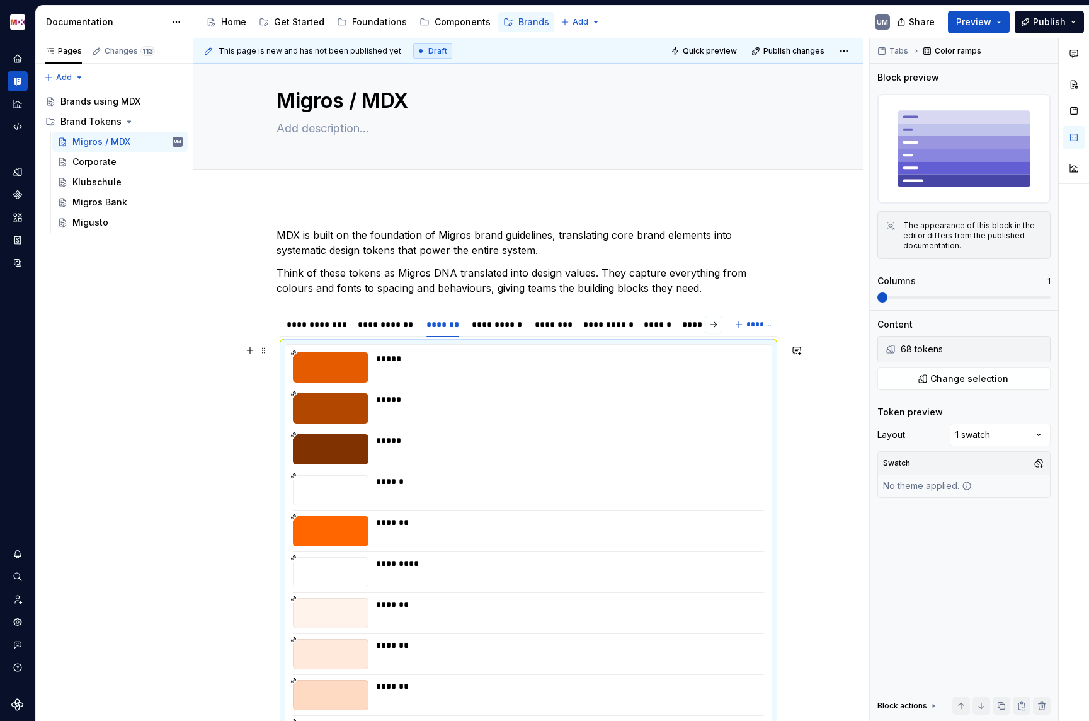
click at [969, 381] on span "Change selection" at bounding box center [970, 378] width 78 height 13
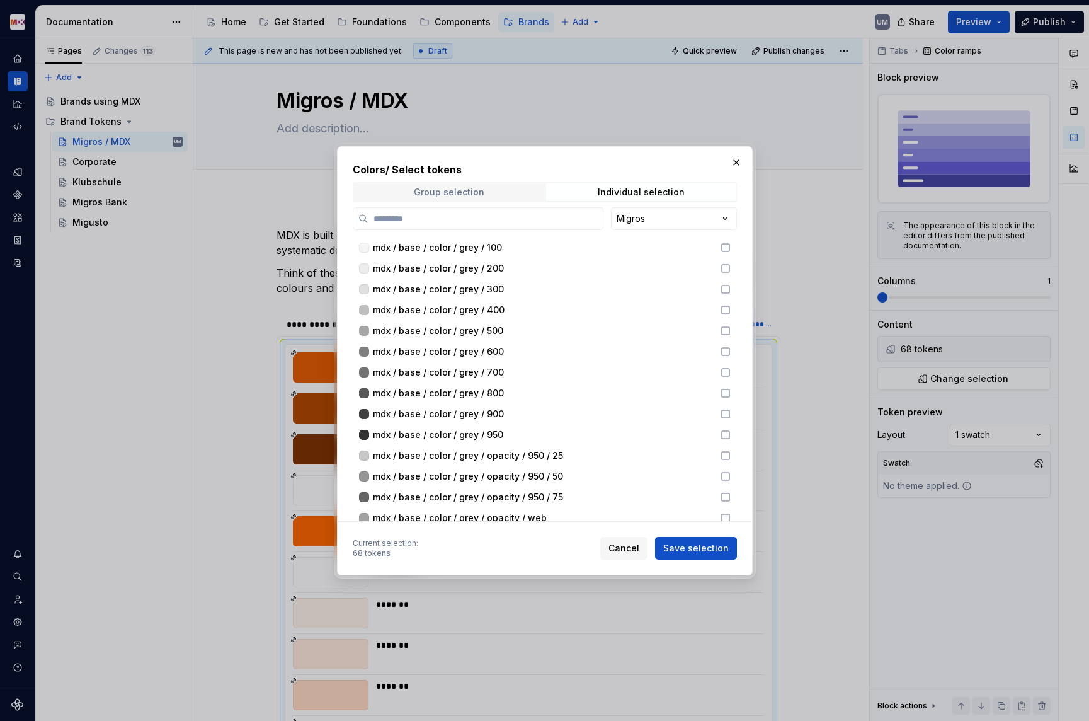
click at [498, 189] on span "Group selection" at bounding box center [449, 192] width 190 height 18
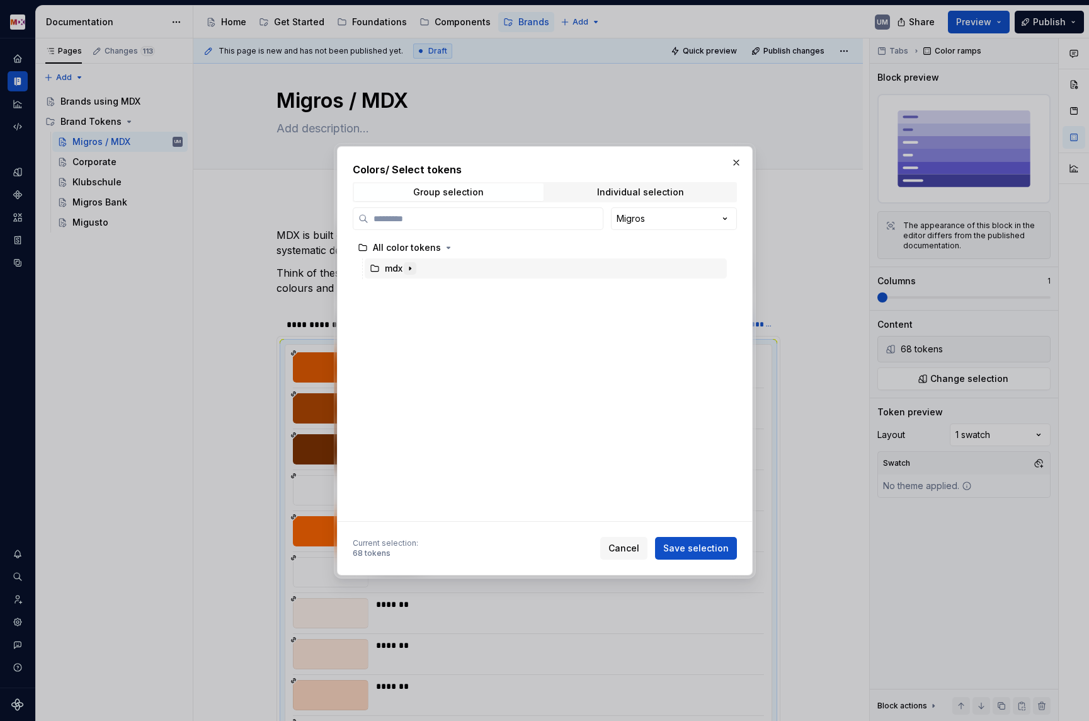
click at [408, 267] on icon "button" at bounding box center [410, 268] width 10 height 10
click at [419, 291] on icon "button" at bounding box center [420, 289] width 10 height 10
click at [438, 311] on icon "button" at bounding box center [438, 309] width 1 height 3
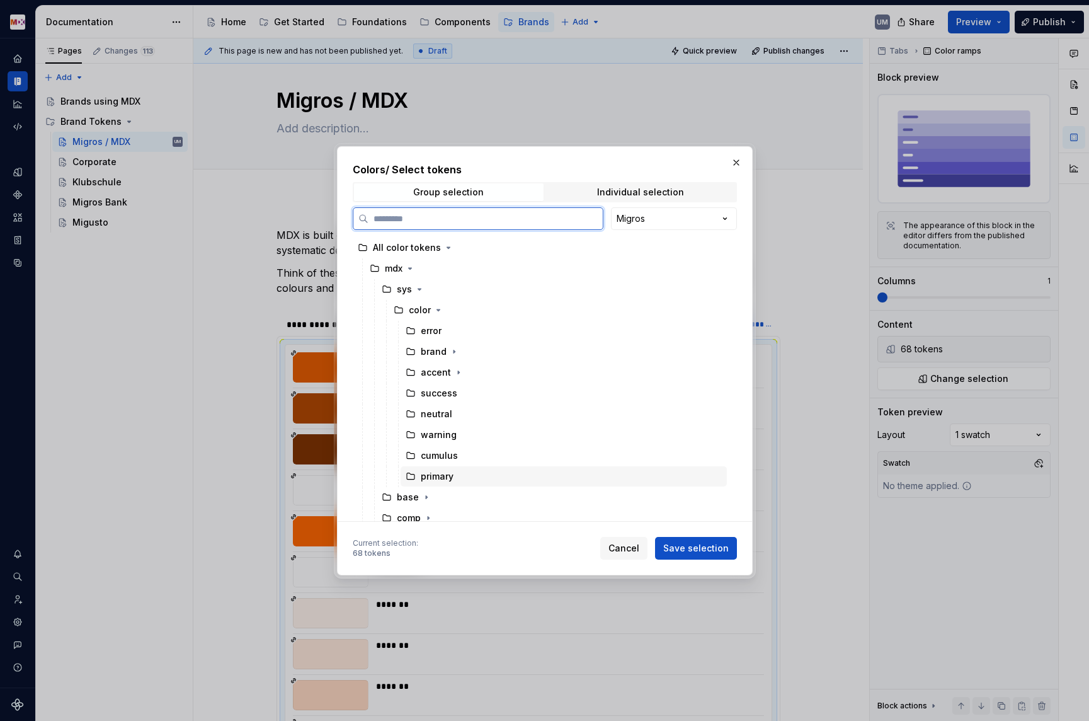
click at [434, 469] on div "primary" at bounding box center [564, 476] width 326 height 20
click at [690, 546] on span "Save selection" at bounding box center [696, 548] width 66 height 13
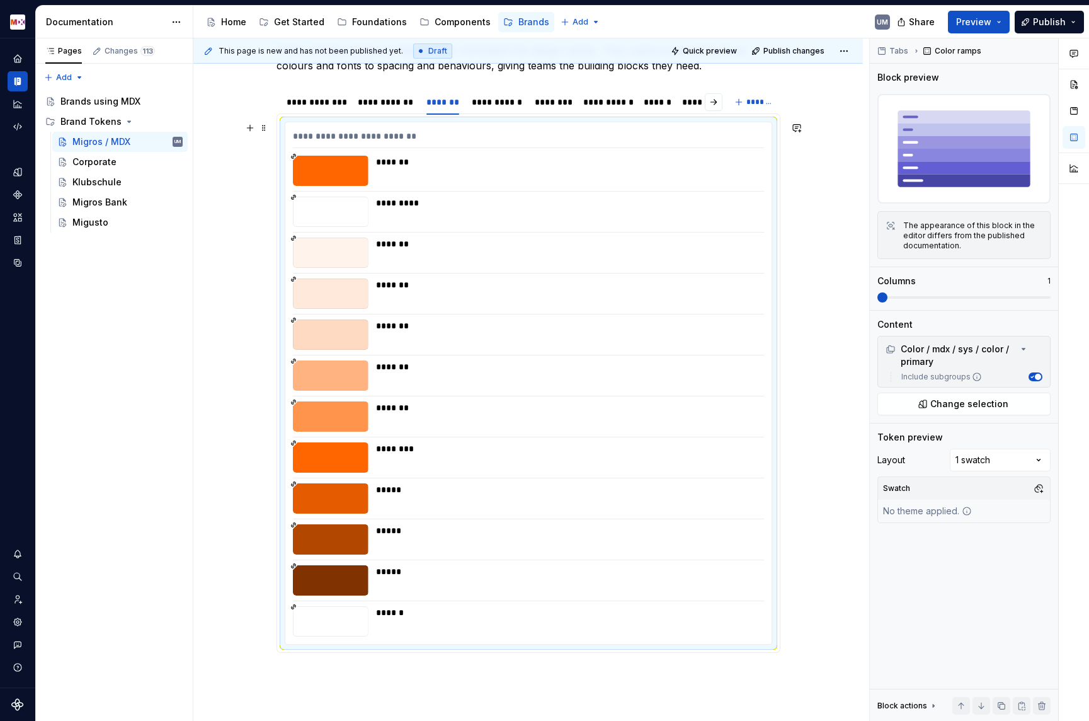
scroll to position [245, 0]
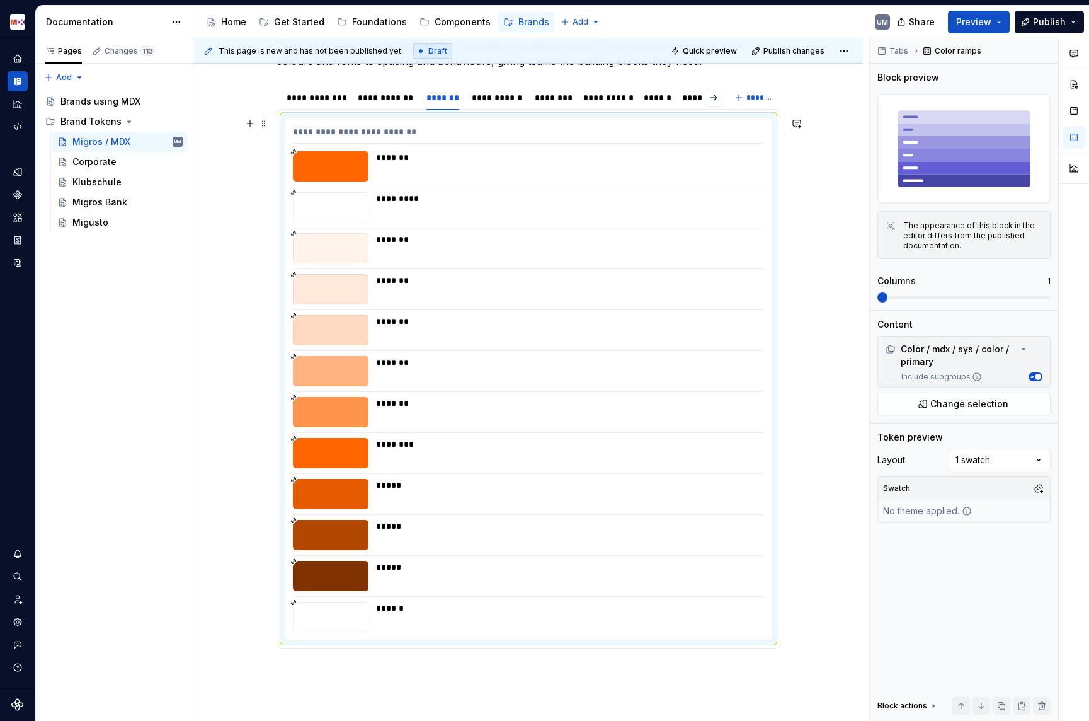
click at [440, 277] on div "*******" at bounding box center [566, 280] width 381 height 13
click at [296, 130] on div "**********" at bounding box center [528, 134] width 471 height 18
click at [269, 123] on span at bounding box center [264, 124] width 10 height 18
click at [287, 143] on div "Duplicate" at bounding box center [326, 143] width 82 height 13
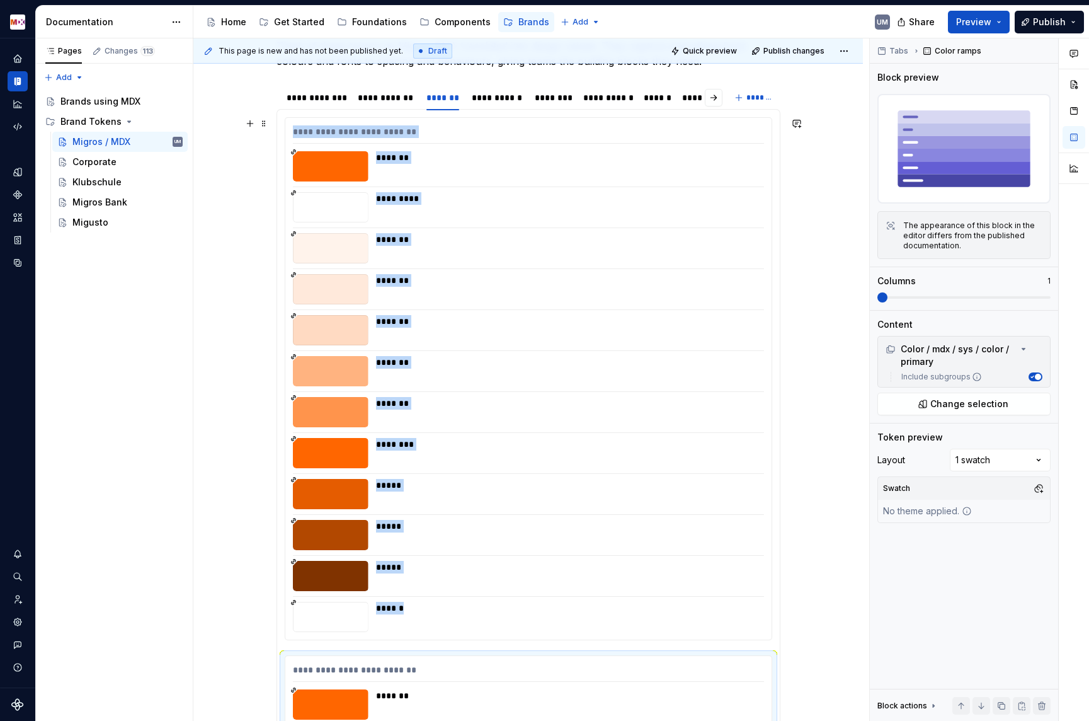
scroll to position [702, 0]
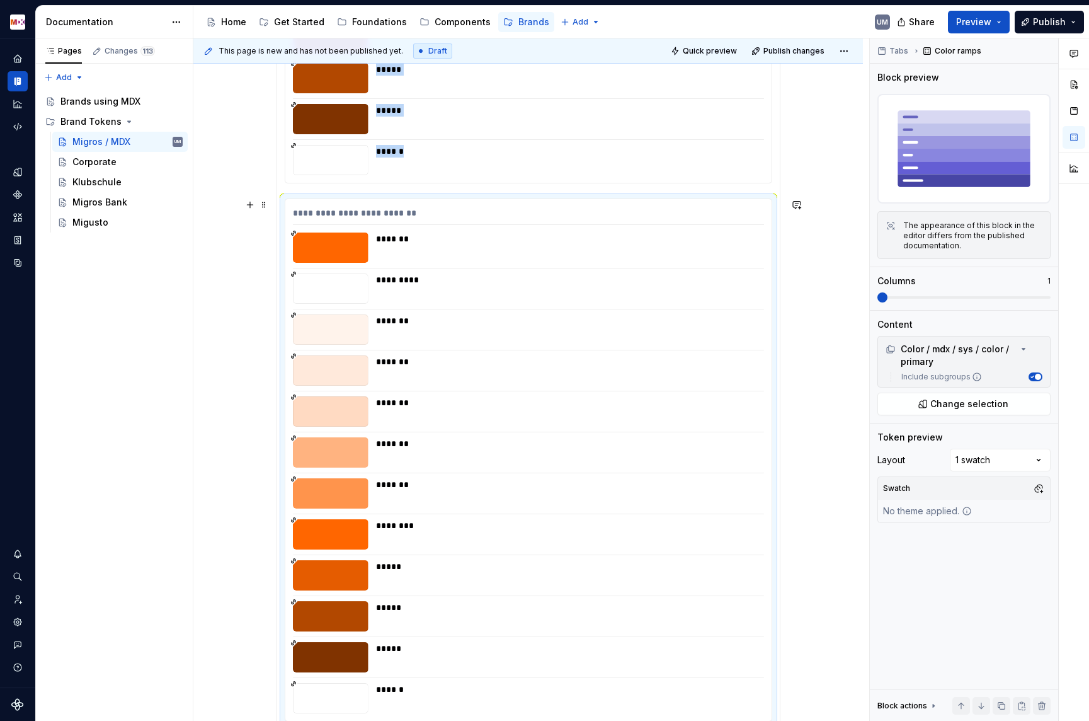
click at [364, 331] on div at bounding box center [331, 329] width 76 height 30
click at [956, 406] on span "Change selection" at bounding box center [970, 404] width 78 height 13
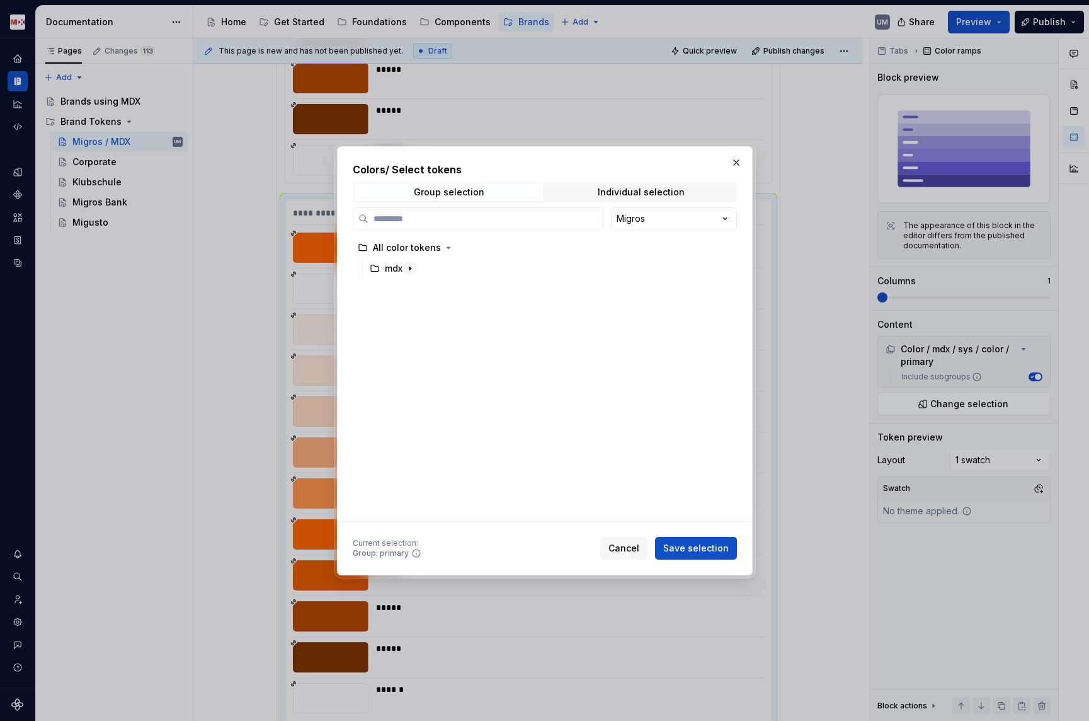
click at [405, 265] on button "button" at bounding box center [410, 268] width 13 height 13
click at [415, 268] on icon "button" at bounding box center [410, 268] width 10 height 10
click at [409, 271] on icon "button" at bounding box center [410, 268] width 10 height 10
click at [413, 265] on icon "button" at bounding box center [410, 268] width 10 height 10
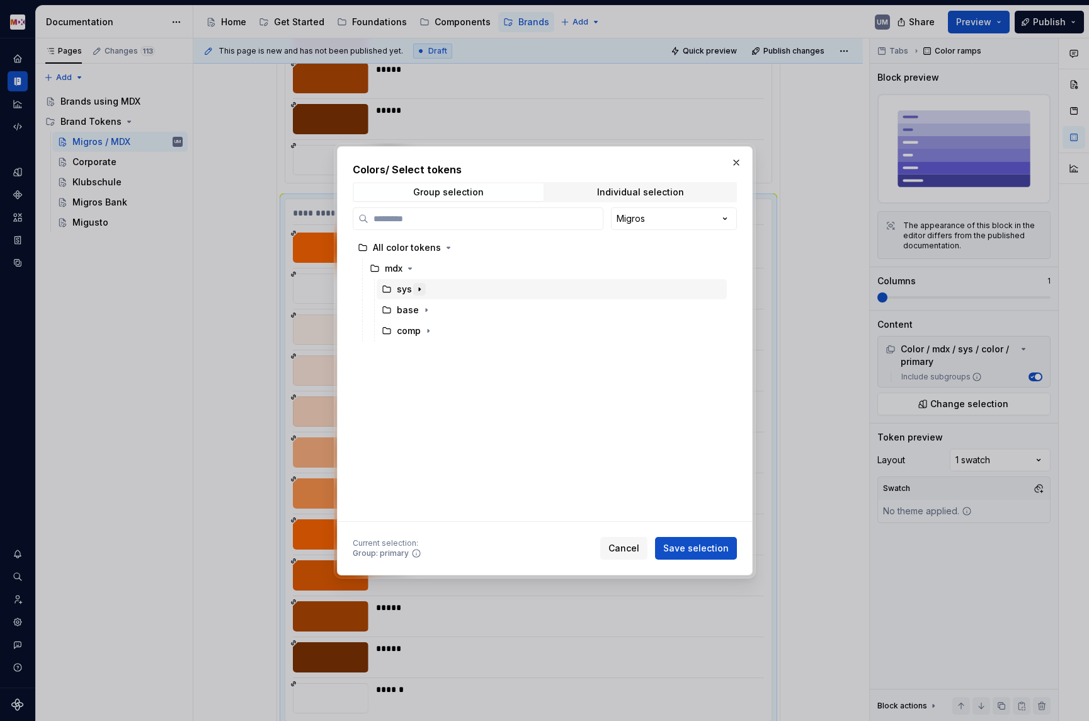
click at [418, 290] on icon "button" at bounding box center [420, 289] width 10 height 10
click at [434, 304] on button "button" at bounding box center [438, 310] width 13 height 13
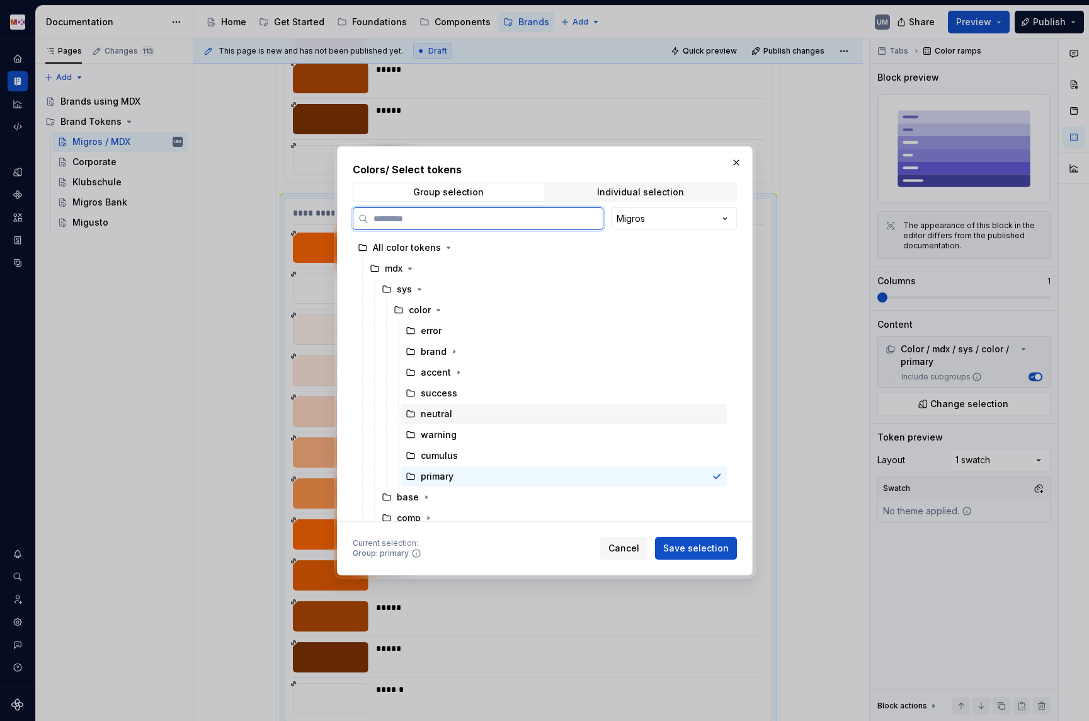
click at [435, 411] on div "neutral" at bounding box center [437, 414] width 32 height 13
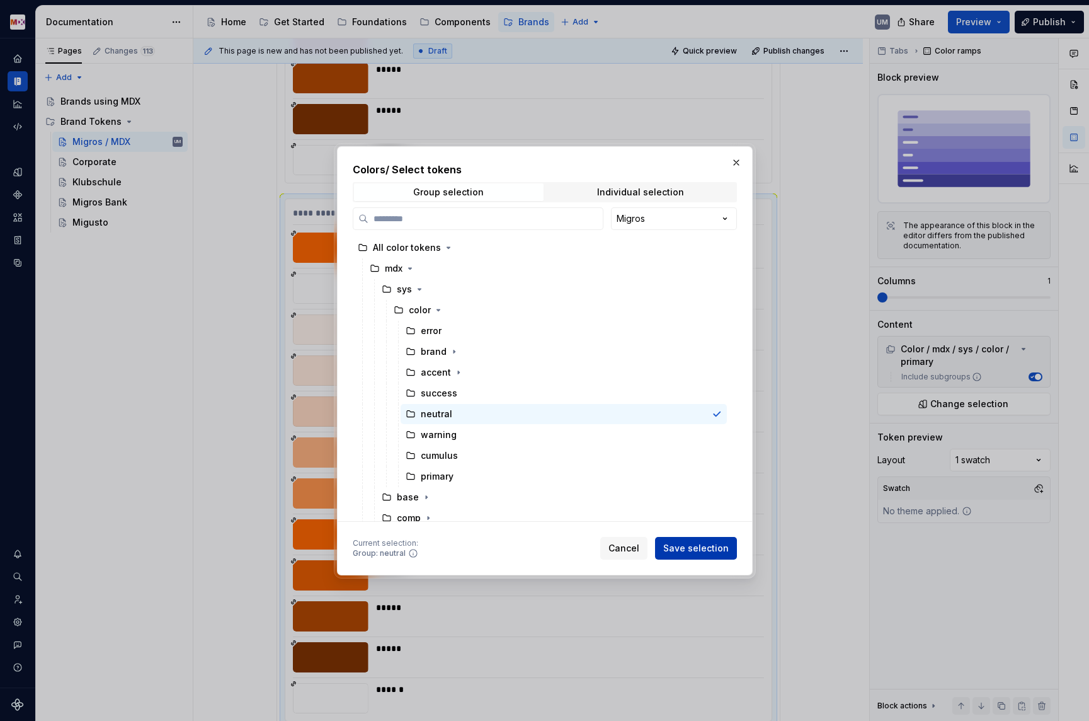
click at [699, 542] on span "Save selection" at bounding box center [696, 548] width 66 height 13
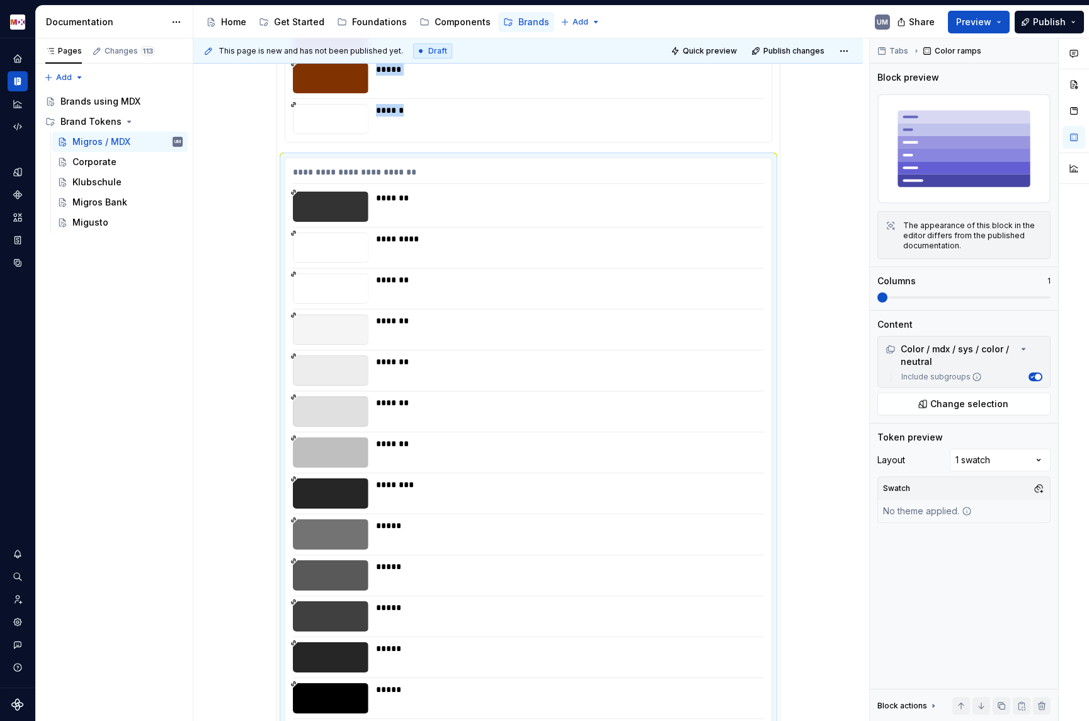
scroll to position [742, 0]
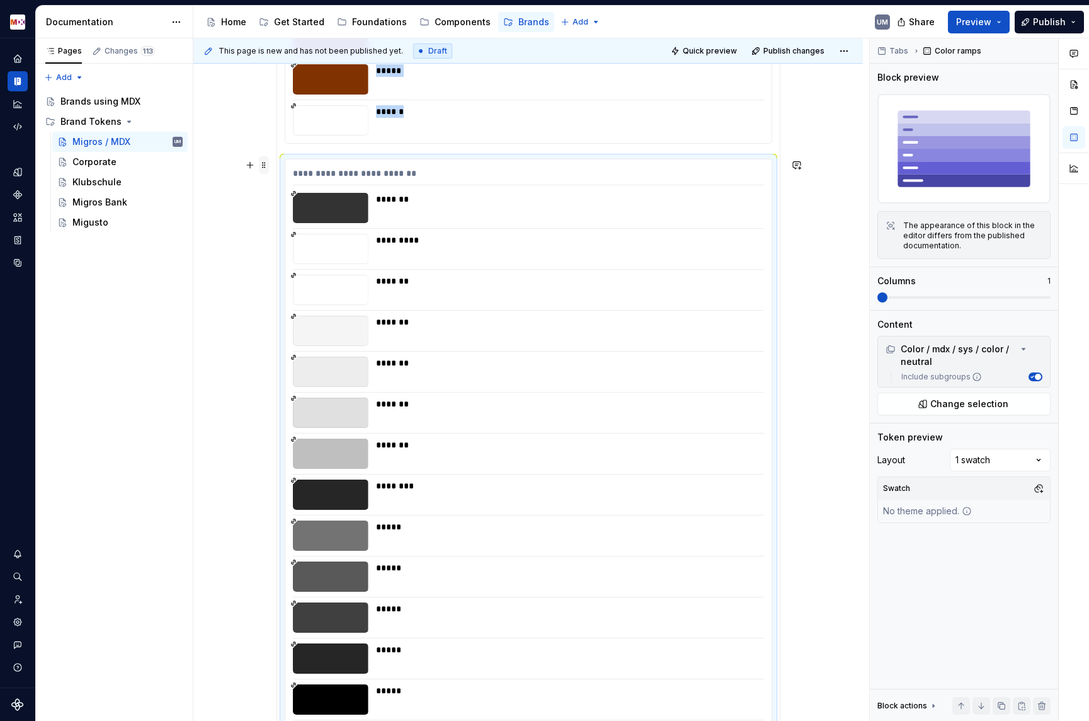
click at [268, 168] on span at bounding box center [264, 165] width 10 height 18
click at [290, 185] on div "Duplicate" at bounding box center [326, 184] width 82 height 13
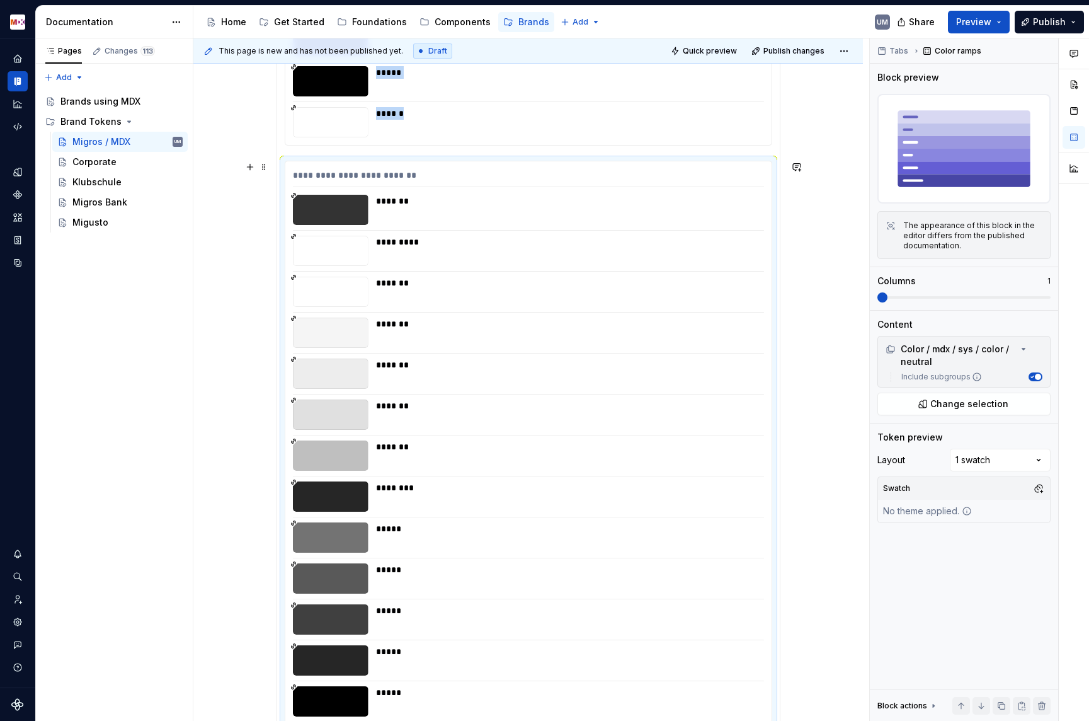
scroll to position [1333, 0]
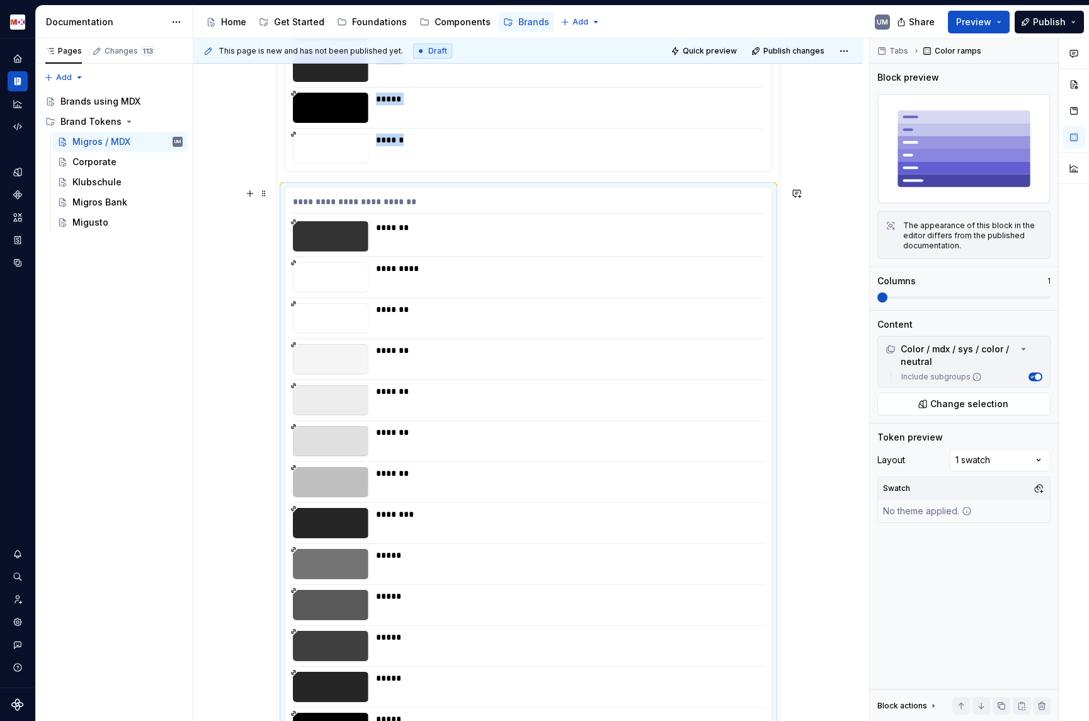
click at [459, 328] on div "*******" at bounding box center [566, 318] width 381 height 30
click at [962, 403] on span "Change selection" at bounding box center [970, 404] width 78 height 13
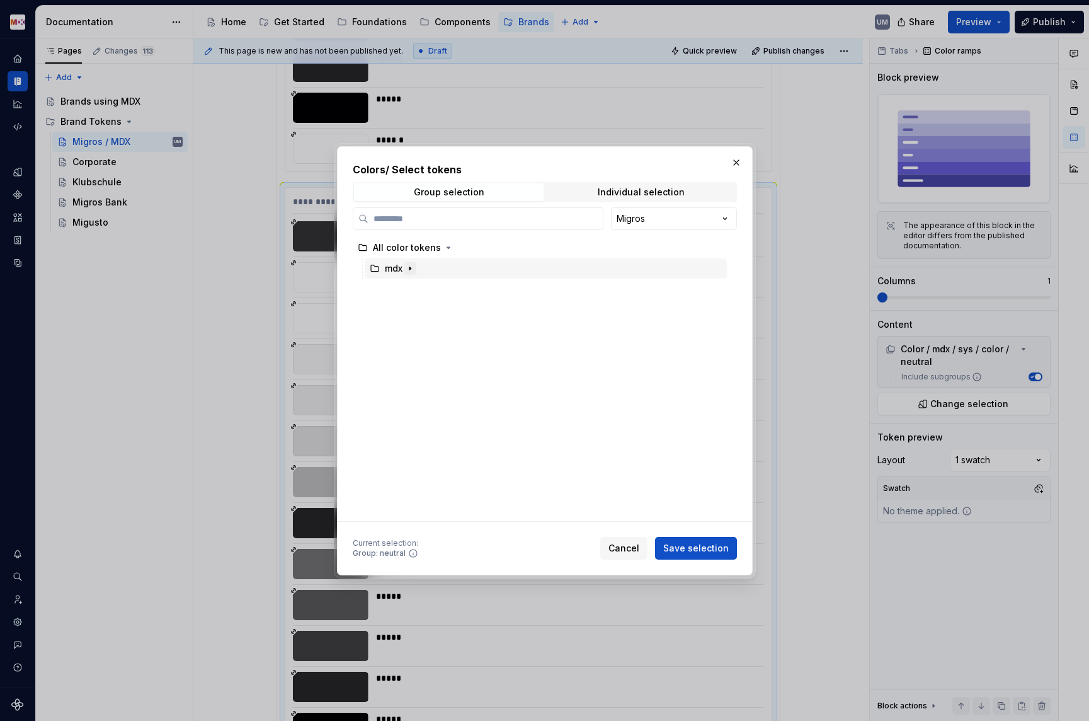
click at [410, 267] on icon "button" at bounding box center [410, 268] width 1 height 3
click at [420, 287] on icon "button" at bounding box center [420, 289] width 10 height 10
click at [439, 309] on icon "button" at bounding box center [438, 310] width 10 height 10
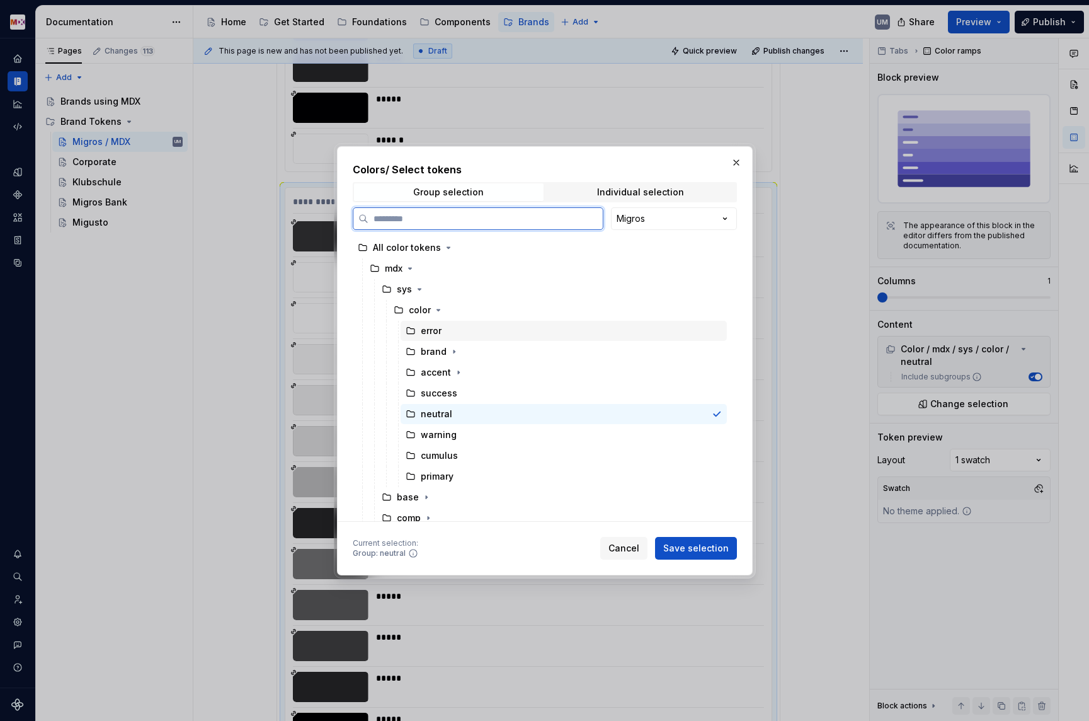
click at [435, 331] on div "error" at bounding box center [431, 330] width 21 height 13
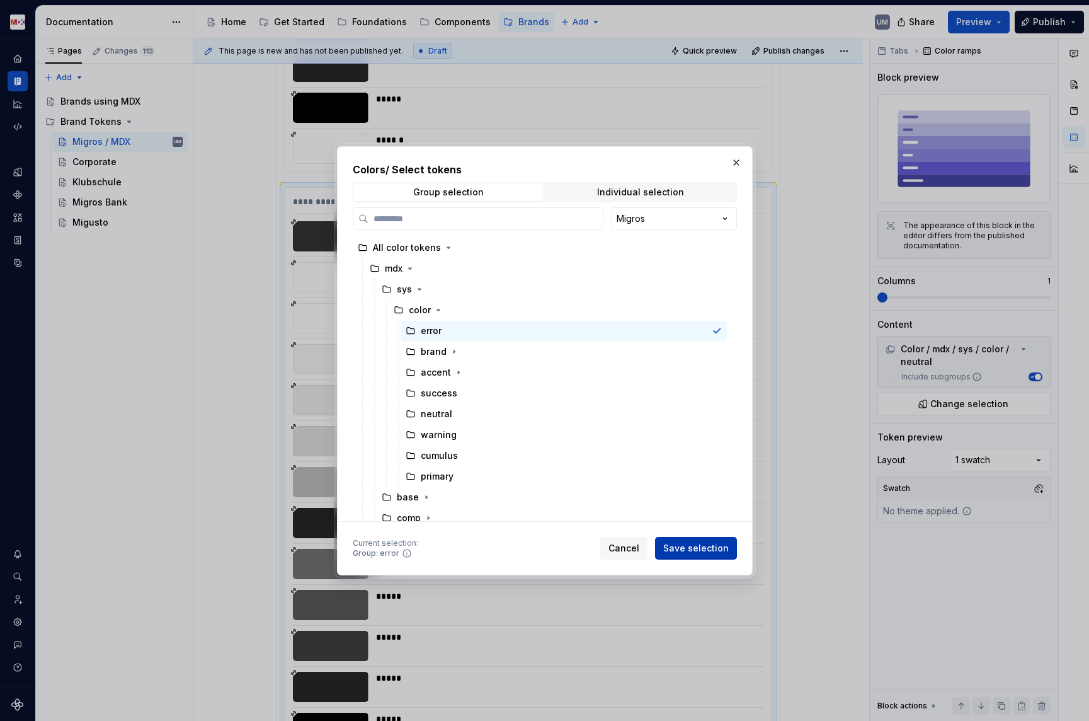
click at [700, 548] on span "Save selection" at bounding box center [696, 548] width 66 height 13
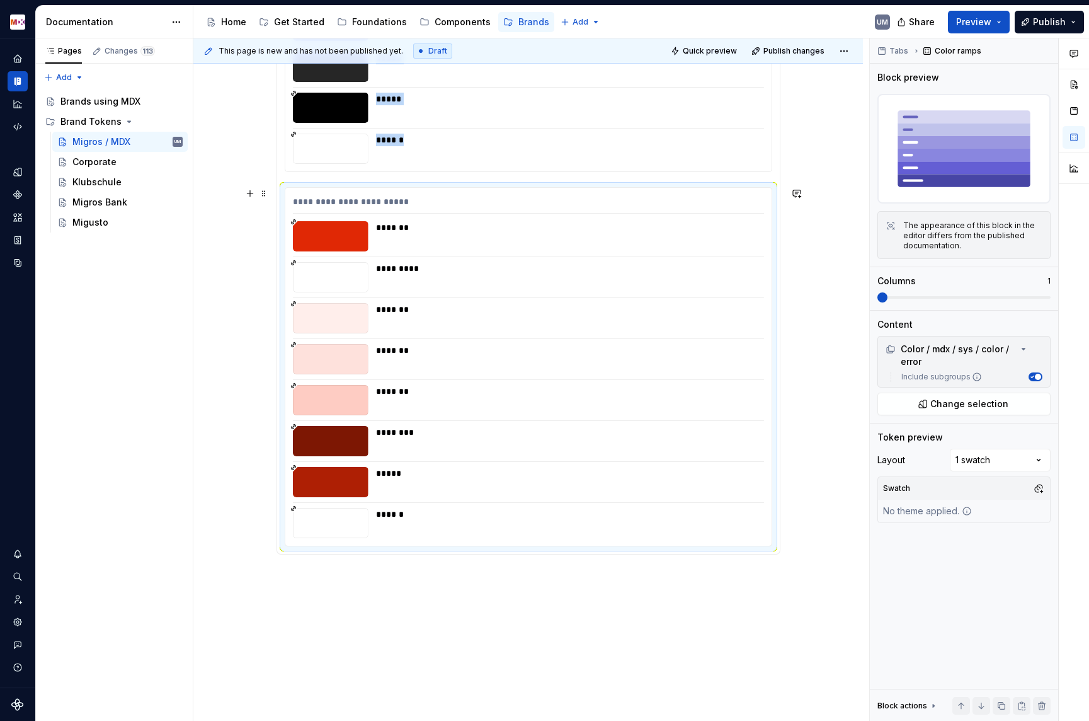
click at [479, 399] on div "*******" at bounding box center [566, 400] width 381 height 30
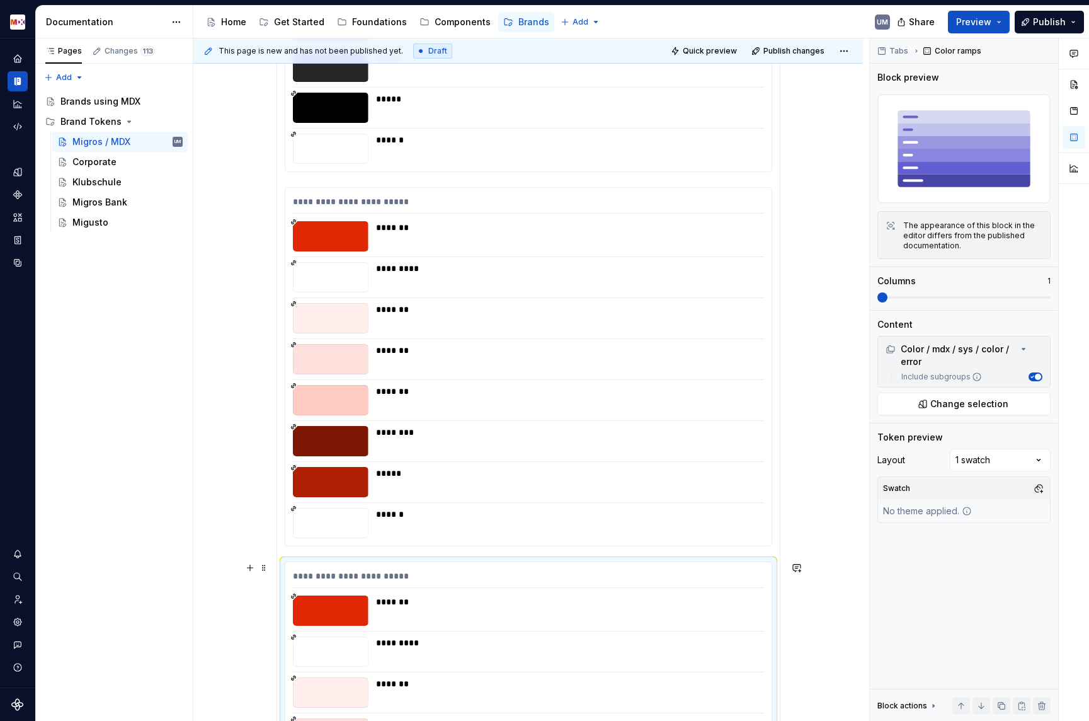
click at [416, 584] on div "**********" at bounding box center [528, 579] width 471 height 18
click at [938, 411] on button "Change selection" at bounding box center [964, 404] width 173 height 23
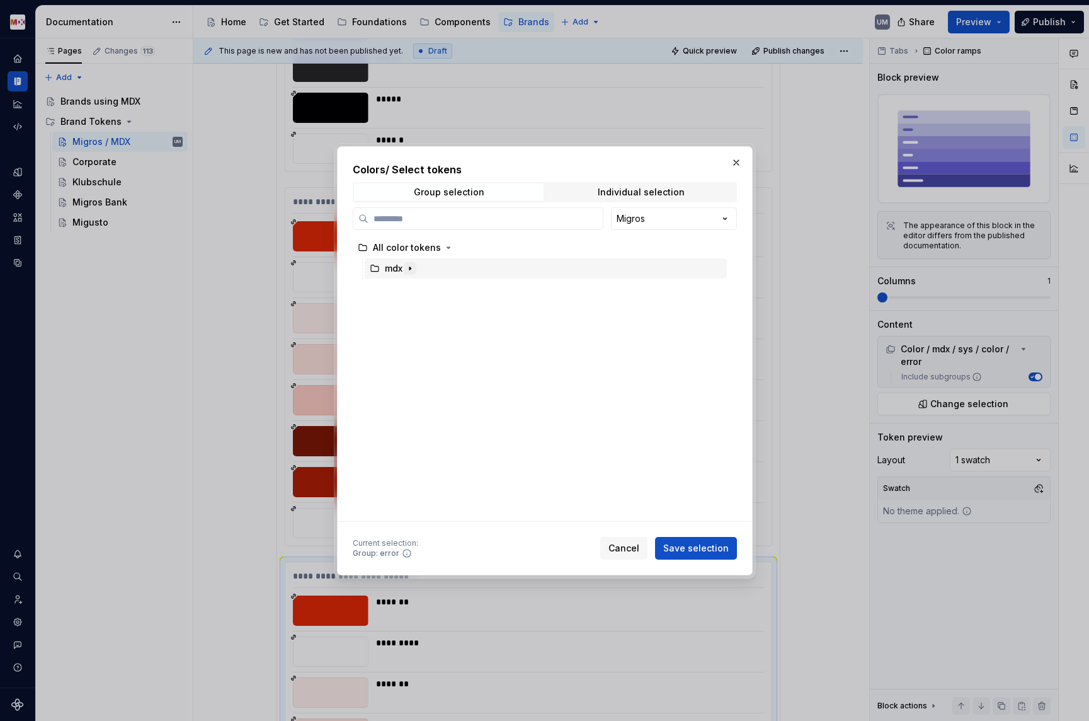
click at [413, 267] on icon "button" at bounding box center [410, 268] width 10 height 10
click at [417, 290] on icon "button" at bounding box center [420, 289] width 10 height 10
click at [440, 308] on icon "button" at bounding box center [438, 310] width 10 height 10
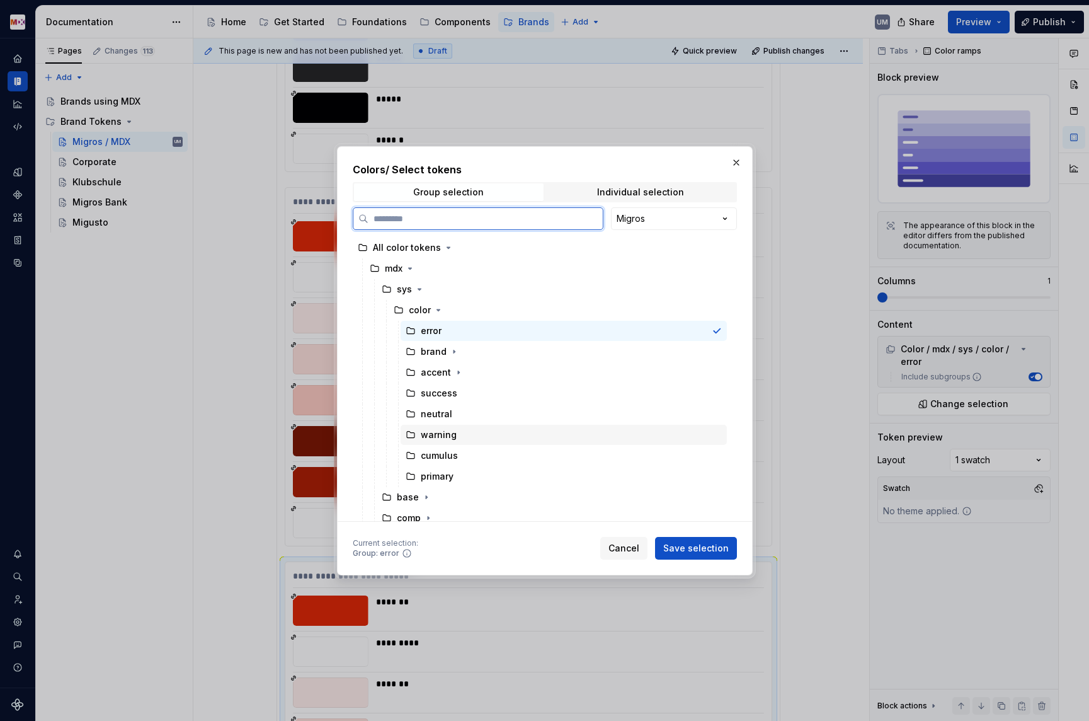
click at [433, 432] on div "warning" at bounding box center [439, 434] width 36 height 13
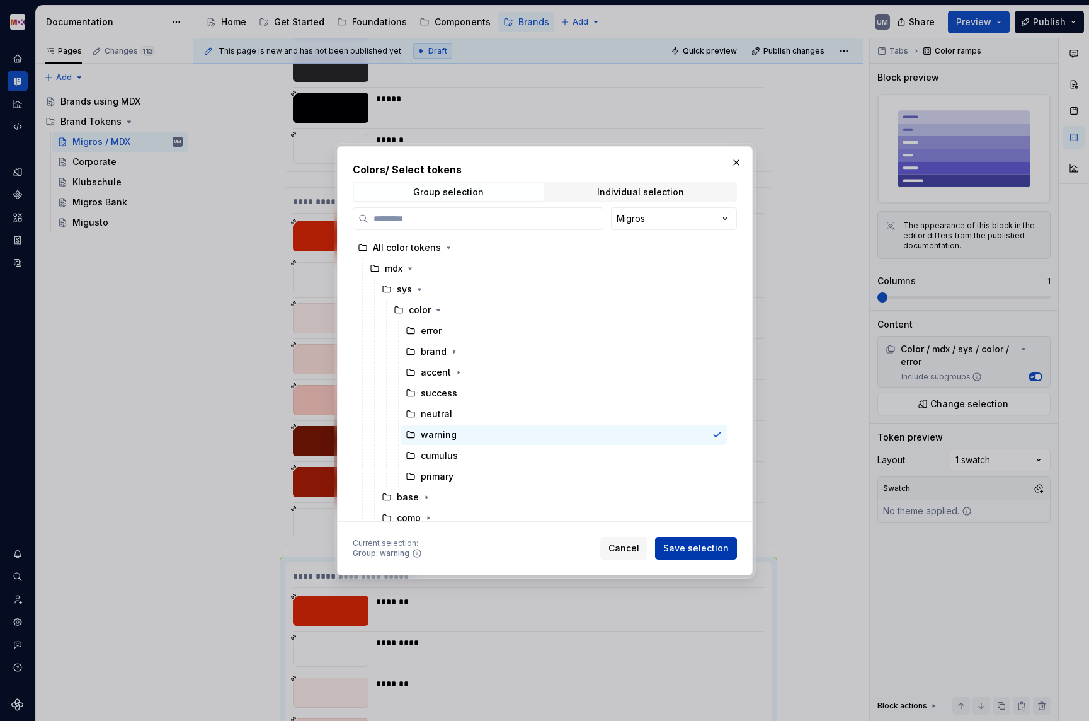
click at [690, 556] on button "Save selection" at bounding box center [696, 548] width 82 height 23
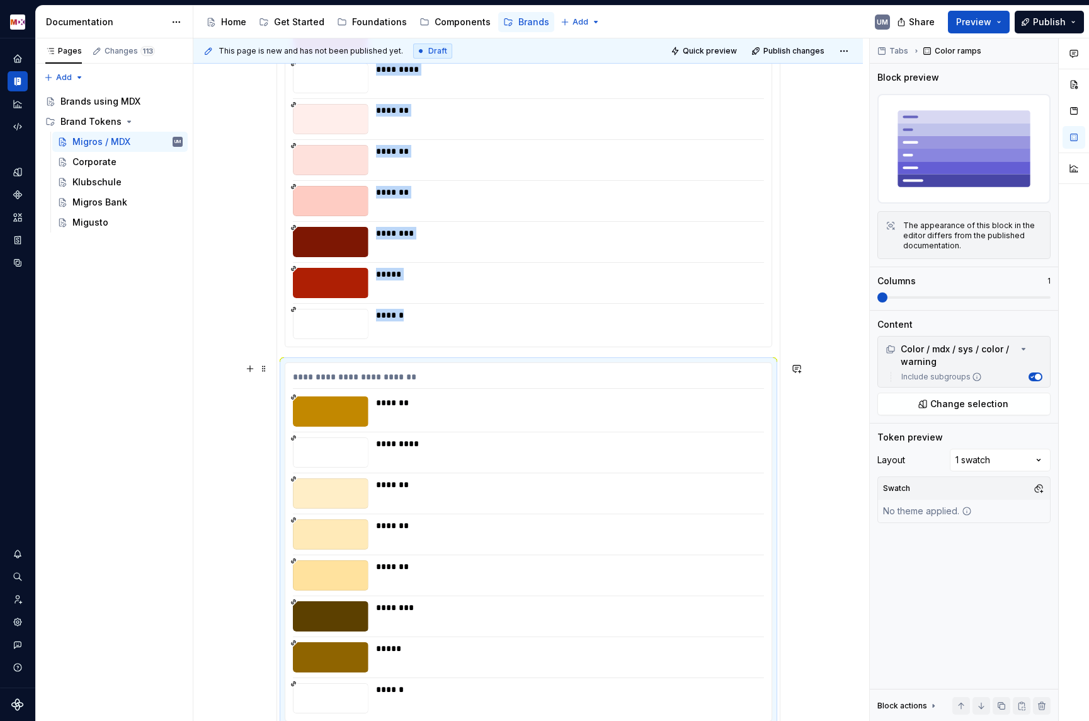
click at [434, 535] on div "*******" at bounding box center [566, 534] width 381 height 30
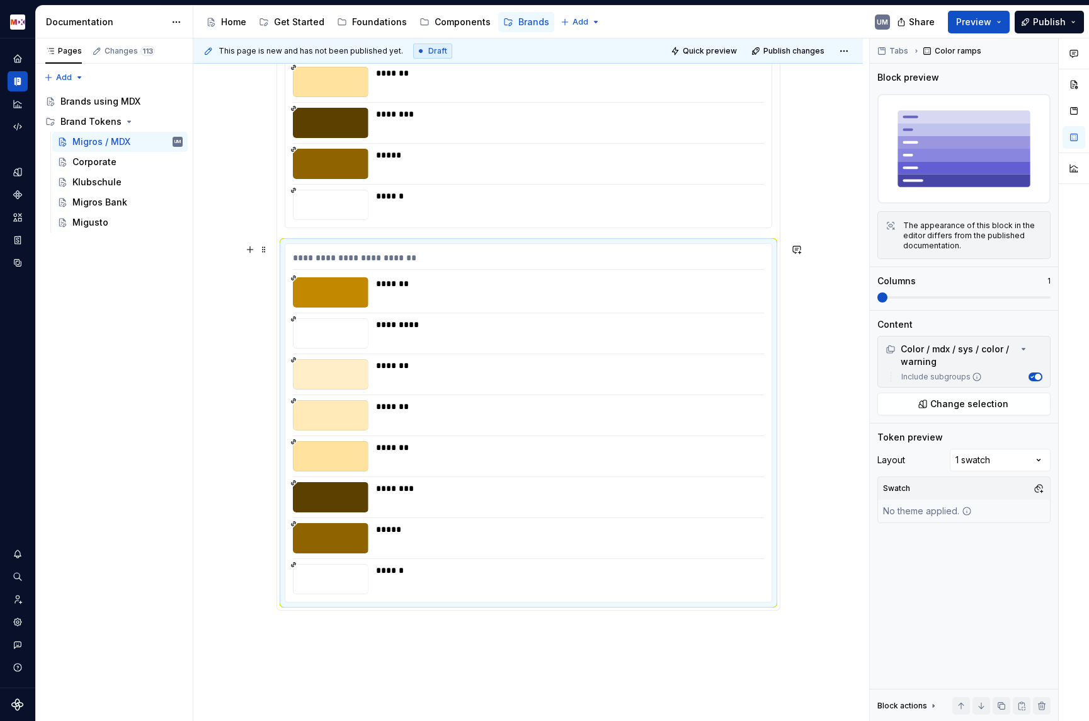
scroll to position [2057, 0]
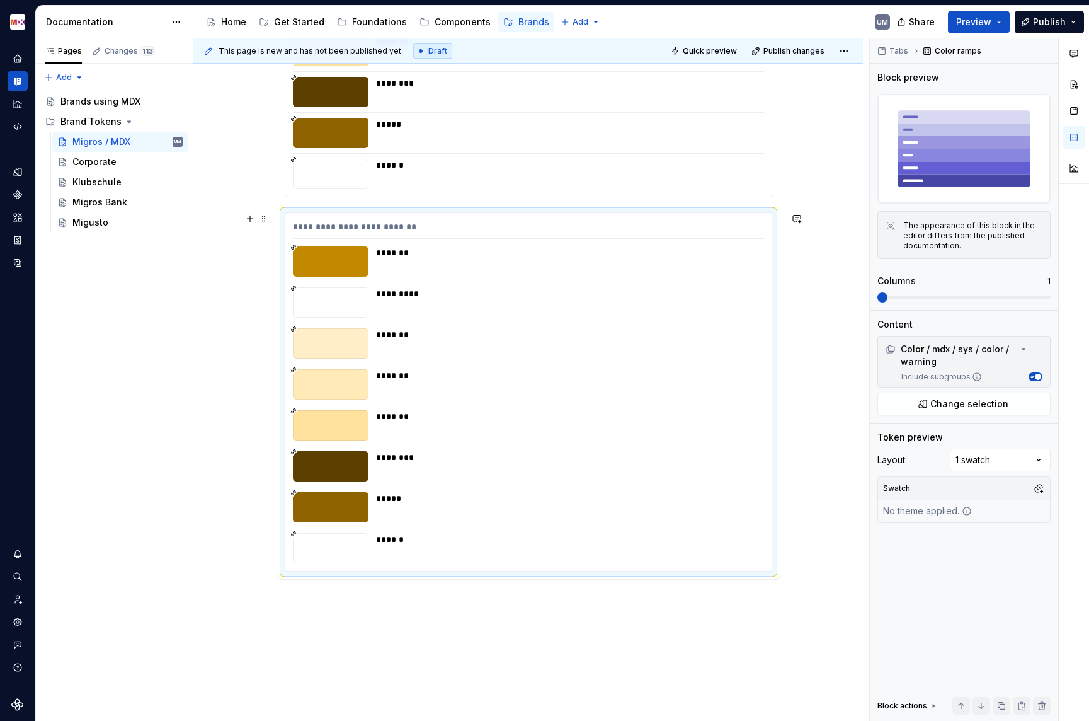
click at [419, 499] on div "*****" at bounding box center [566, 498] width 381 height 13
click at [953, 404] on span "Change selection" at bounding box center [970, 404] width 78 height 13
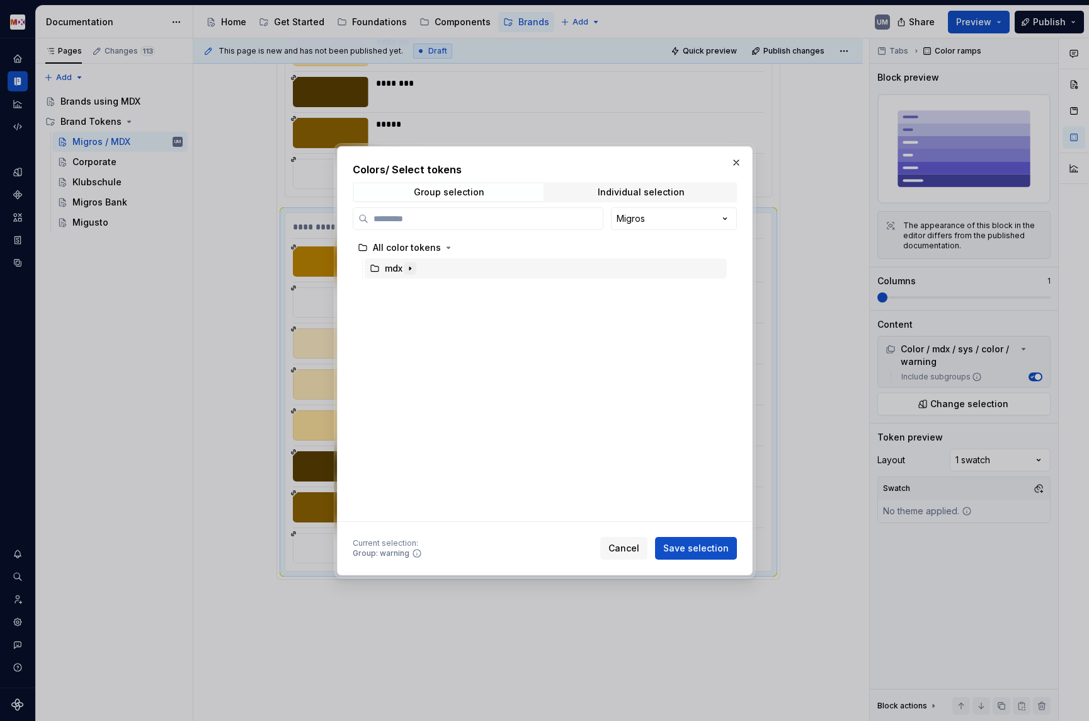
click at [411, 270] on icon "button" at bounding box center [410, 268] width 10 height 10
click at [416, 285] on icon "button" at bounding box center [420, 289] width 10 height 10
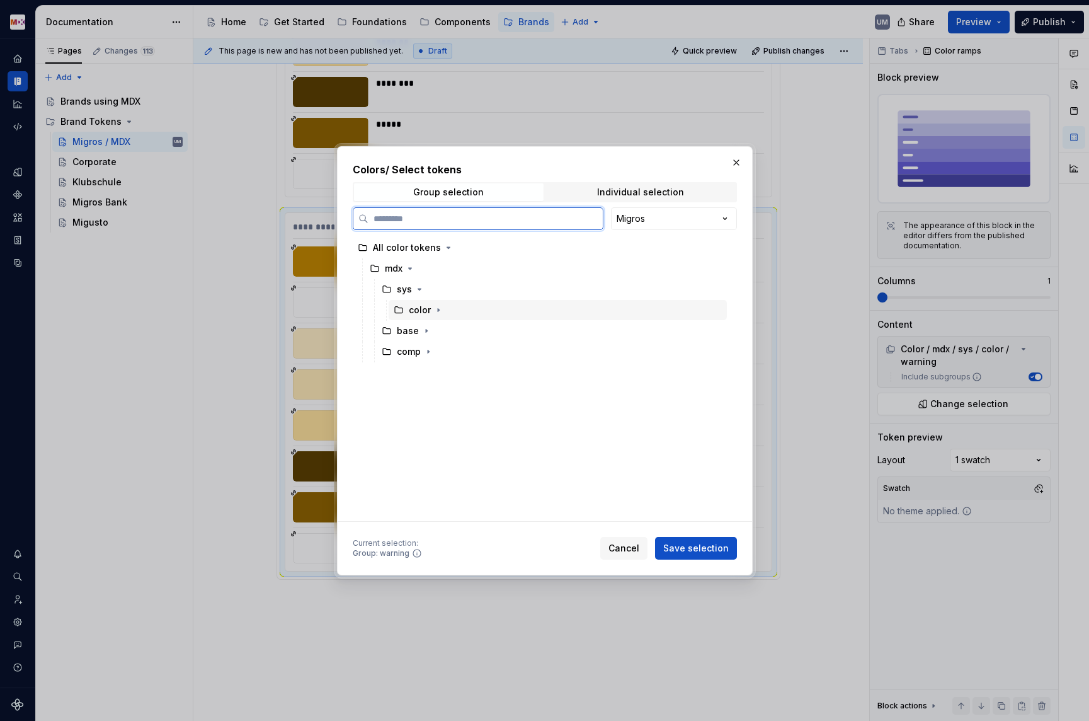
click at [437, 301] on div "color" at bounding box center [558, 310] width 338 height 20
click at [438, 308] on icon "button" at bounding box center [438, 309] width 1 height 3
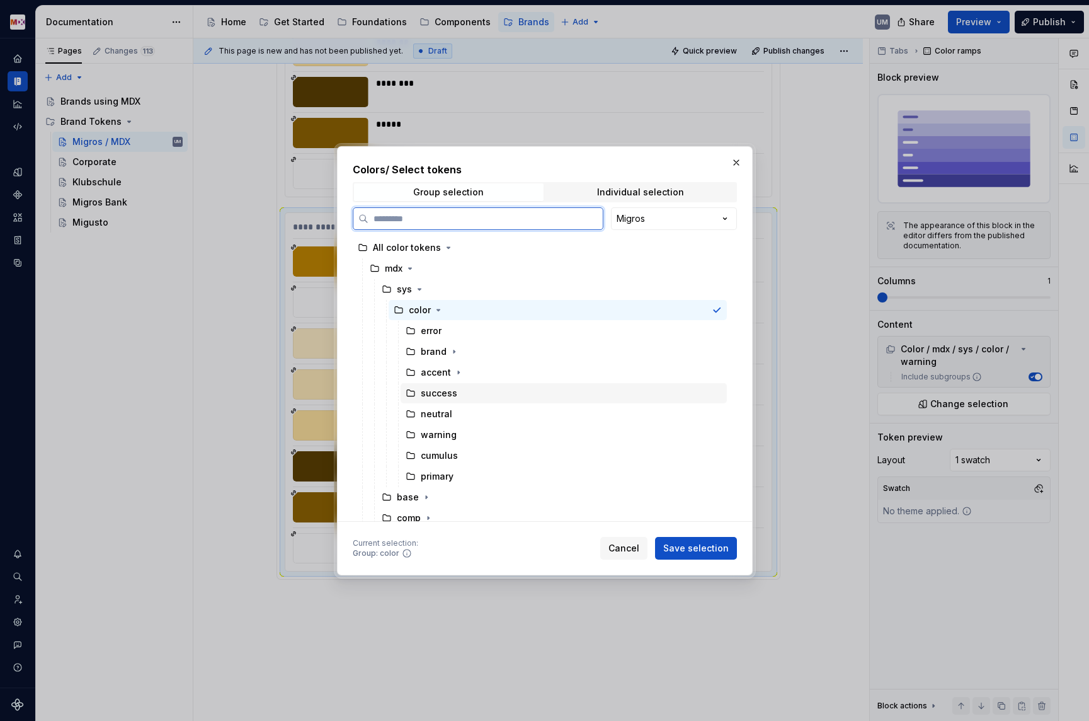
click at [438, 398] on div "success" at bounding box center [439, 393] width 37 height 13
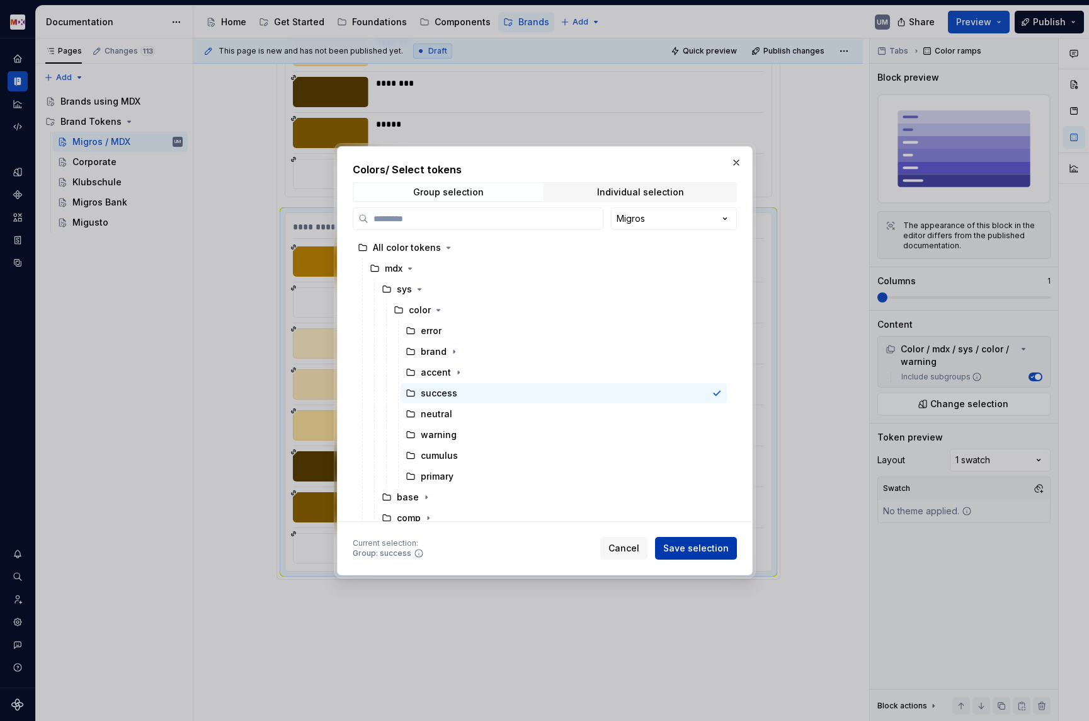
click at [681, 543] on span "Save selection" at bounding box center [696, 548] width 66 height 13
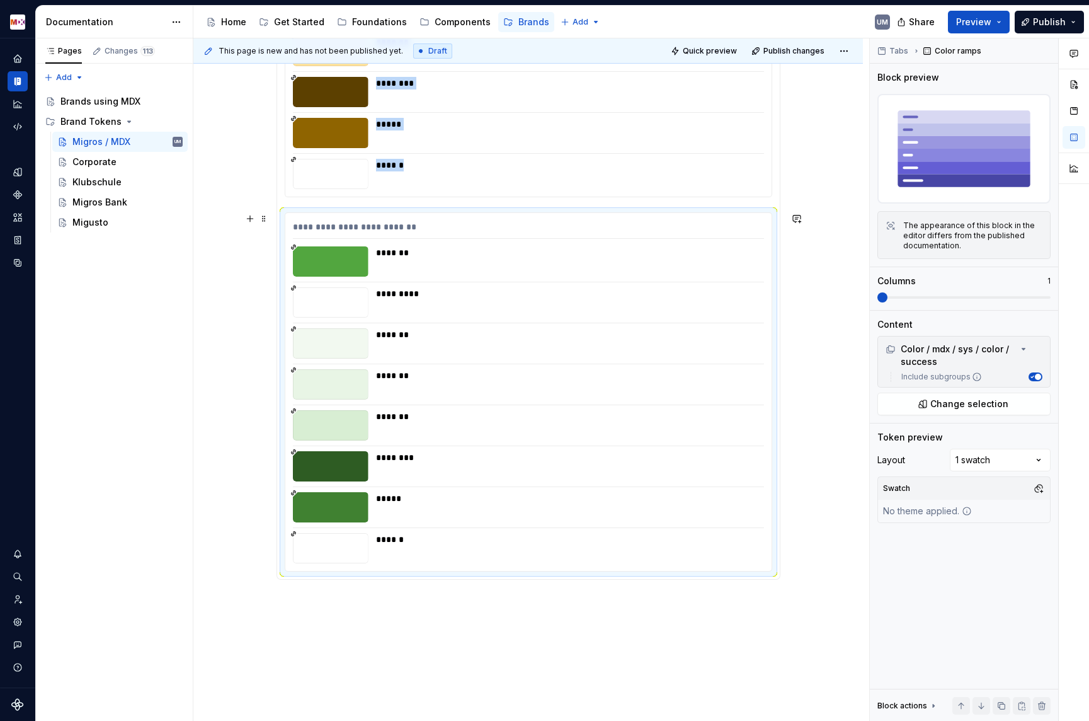
click at [438, 433] on div "*******" at bounding box center [566, 425] width 381 height 30
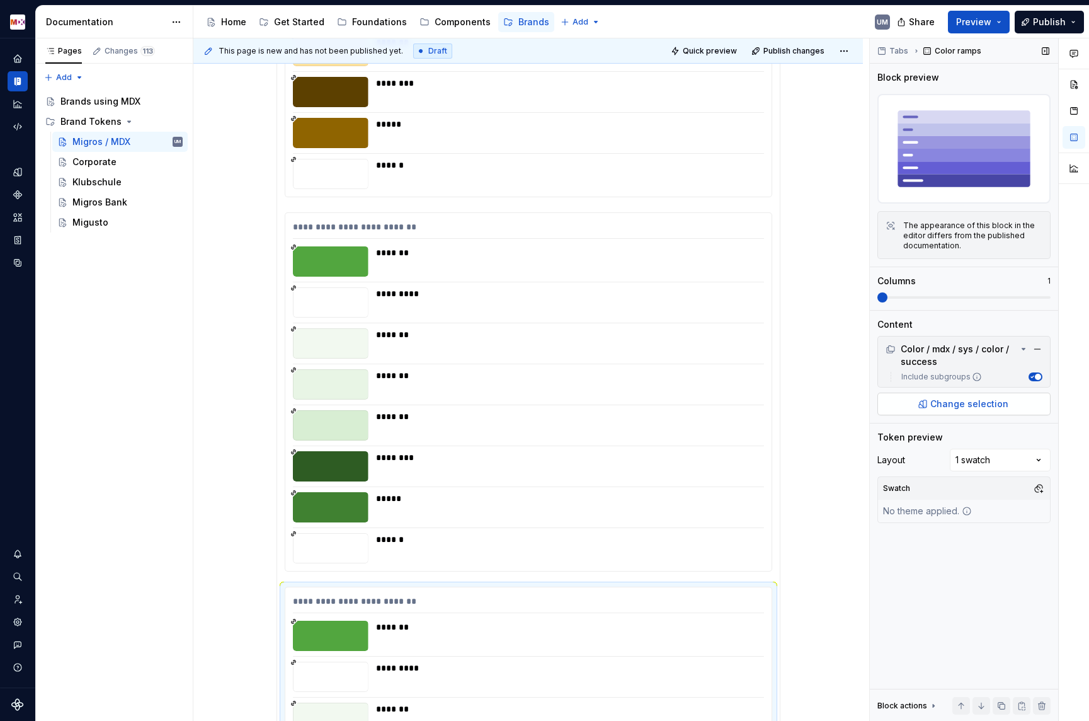
click at [958, 402] on span "Change selection" at bounding box center [970, 404] width 78 height 13
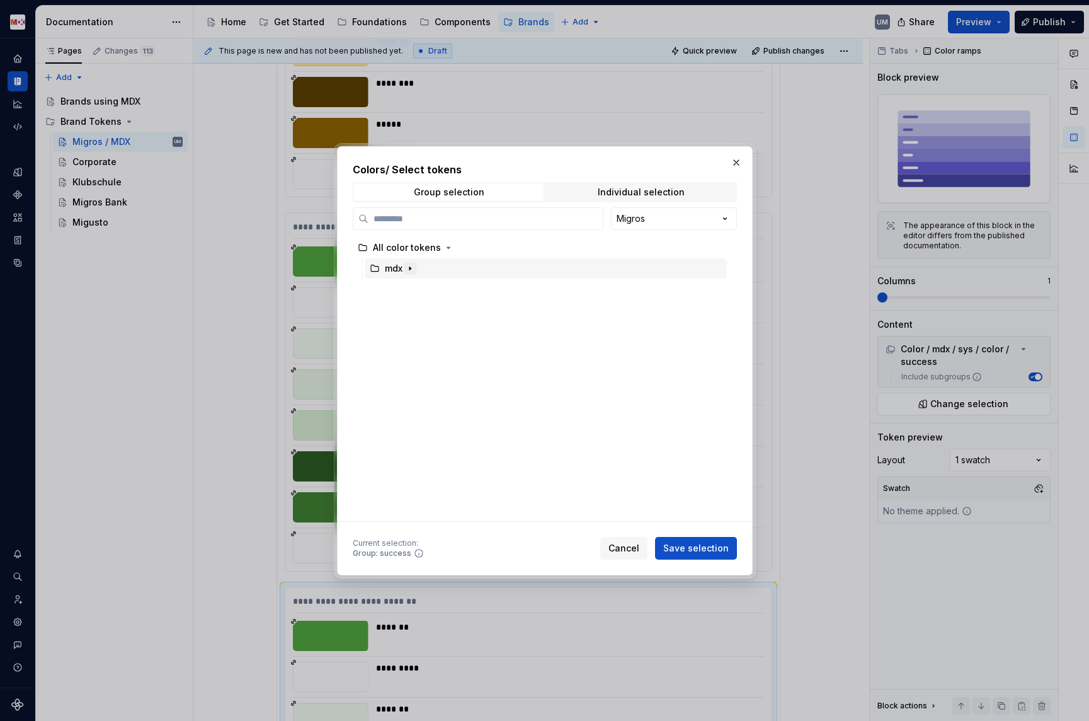
click at [411, 267] on icon "button" at bounding box center [410, 268] width 10 height 10
click at [416, 288] on icon "button" at bounding box center [420, 289] width 10 height 10
click at [435, 307] on icon "button" at bounding box center [438, 310] width 10 height 10
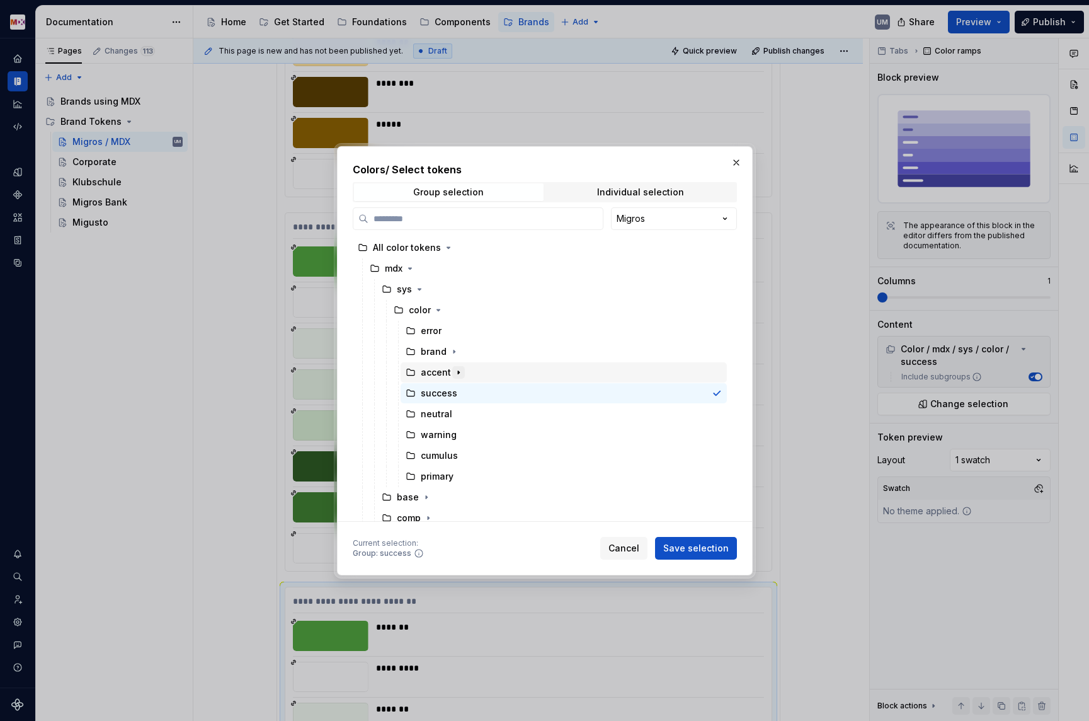
click at [458, 372] on icon "button" at bounding box center [458, 371] width 1 height 3
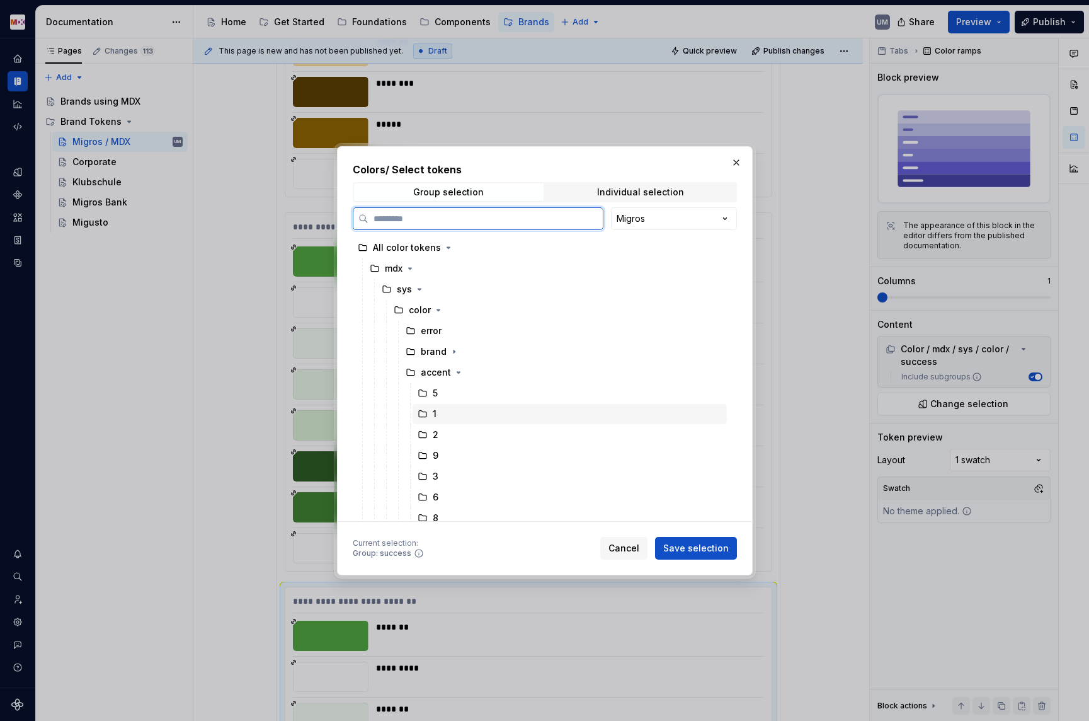
click at [442, 413] on div "1" at bounding box center [570, 414] width 314 height 20
click at [679, 538] on button "Save selection" at bounding box center [696, 548] width 82 height 23
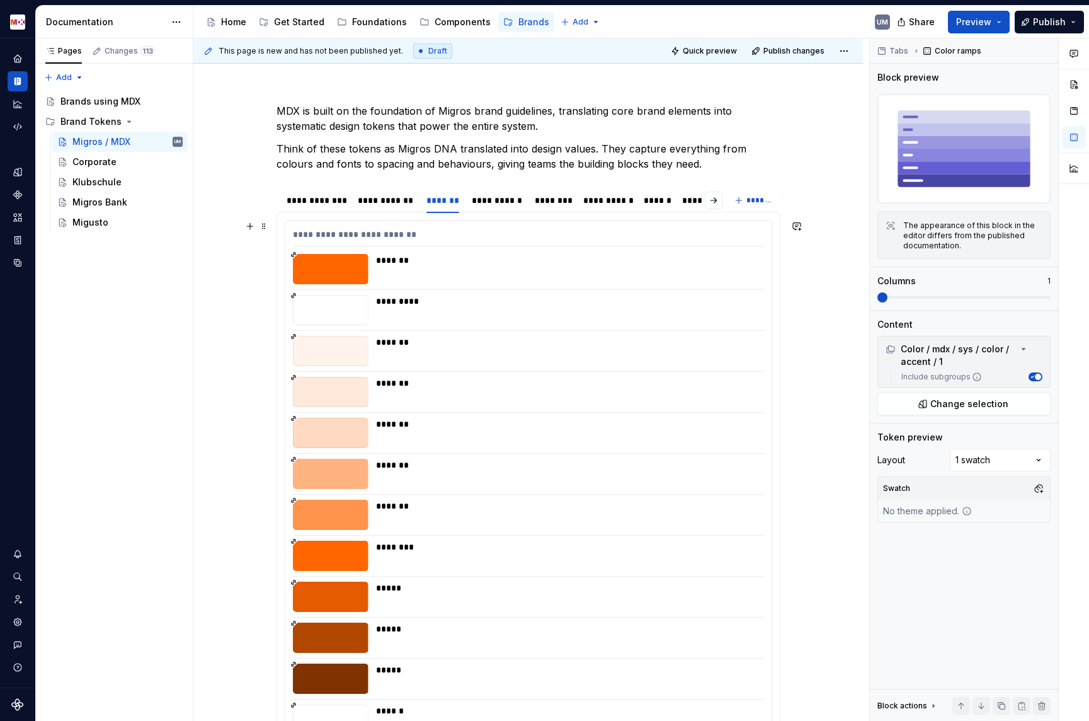
scroll to position [143, 0]
click at [511, 199] on div "**********" at bounding box center [497, 199] width 50 height 13
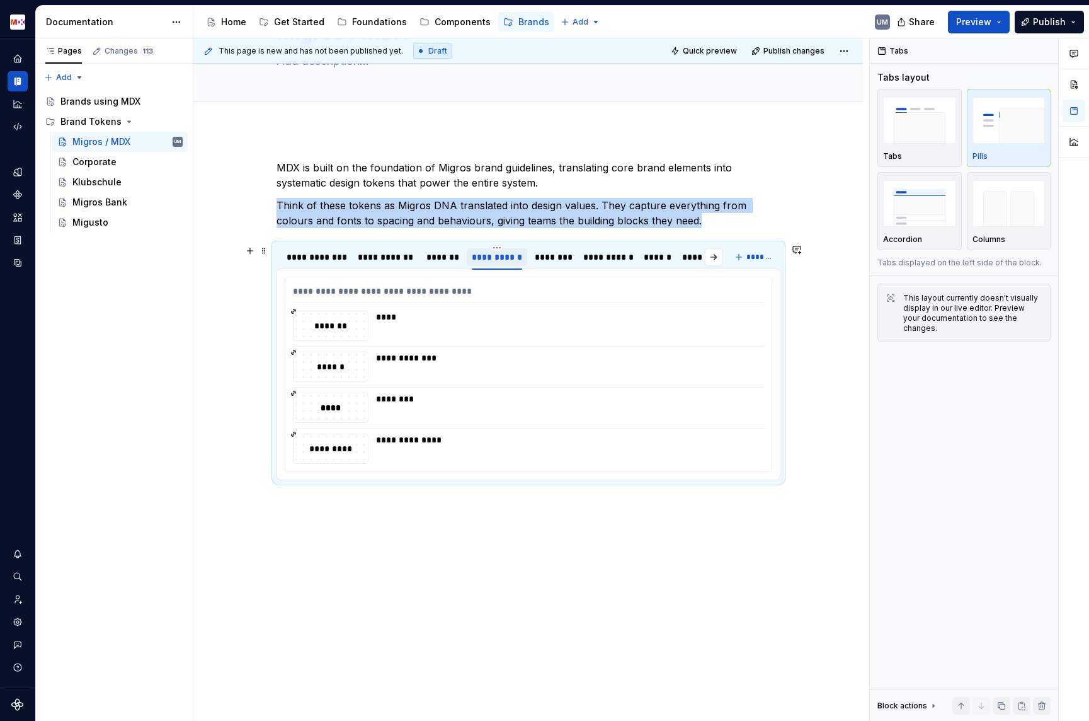
scroll to position [86, 0]
click at [414, 343] on div "**********" at bounding box center [528, 374] width 486 height 194
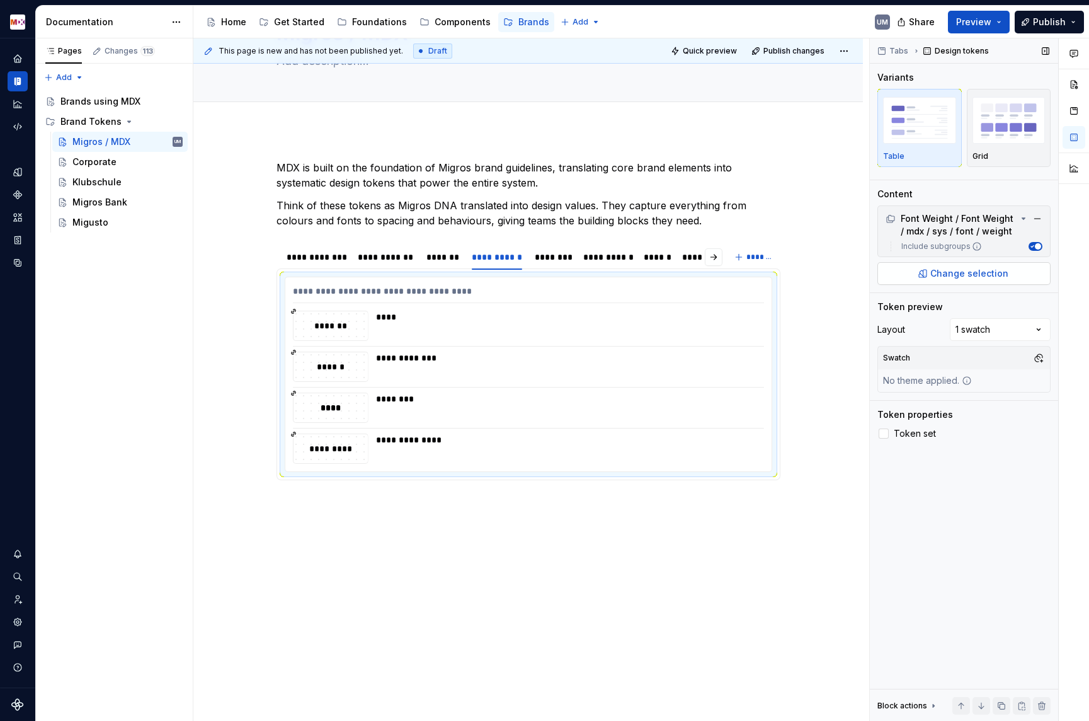
click at [956, 275] on span "Change selection" at bounding box center [970, 273] width 78 height 13
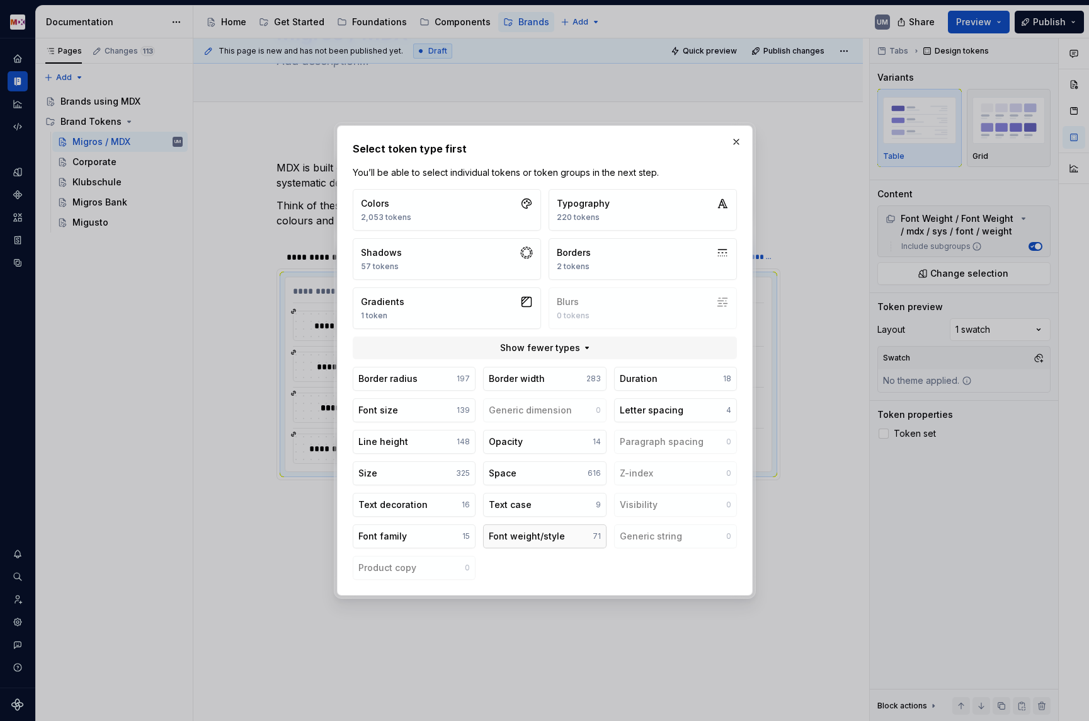
click at [528, 538] on div "Font weight/style" at bounding box center [527, 536] width 76 height 13
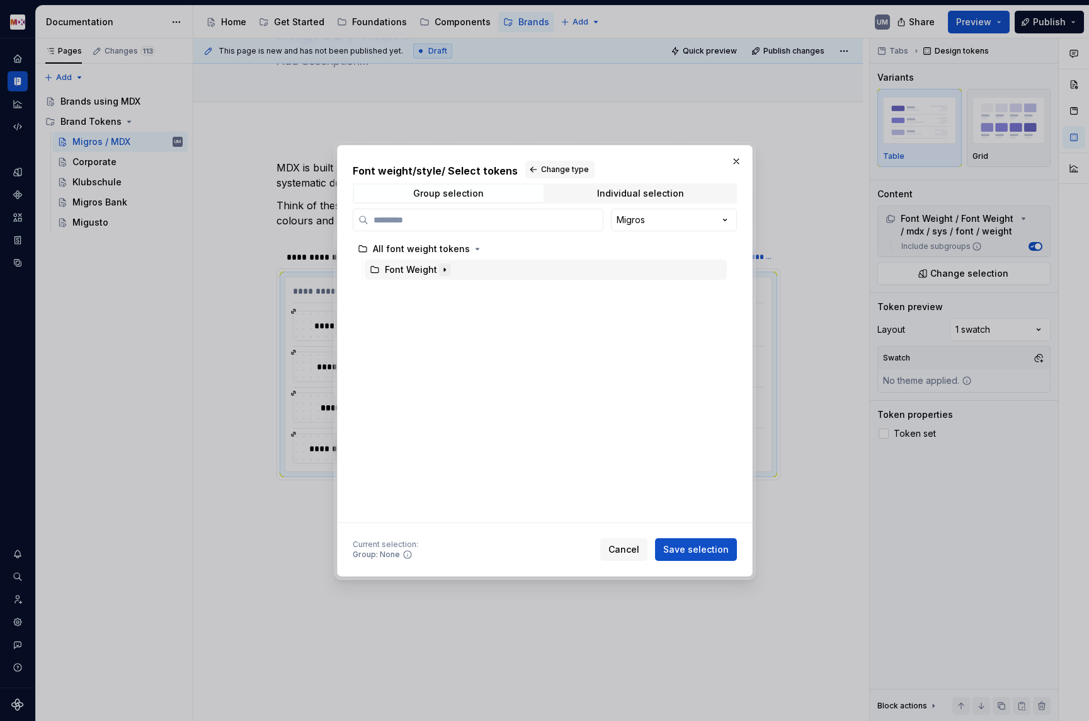
click at [445, 270] on icon "button" at bounding box center [445, 270] width 10 height 10
click at [422, 289] on icon "button" at bounding box center [422, 290] width 1 height 3
click at [427, 355] on icon "button" at bounding box center [432, 353] width 10 height 10
click at [445, 376] on icon "button" at bounding box center [447, 374] width 10 height 10
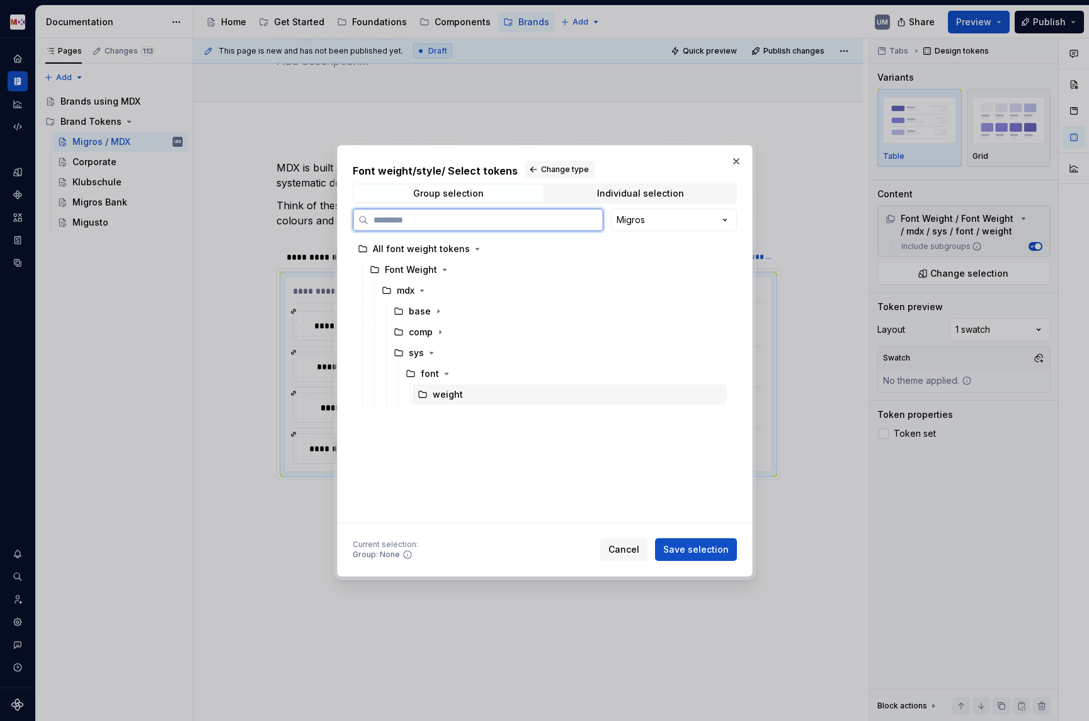
click at [447, 395] on div "weight" at bounding box center [448, 394] width 30 height 13
click at [721, 551] on span "Save selection" at bounding box center [696, 549] width 66 height 13
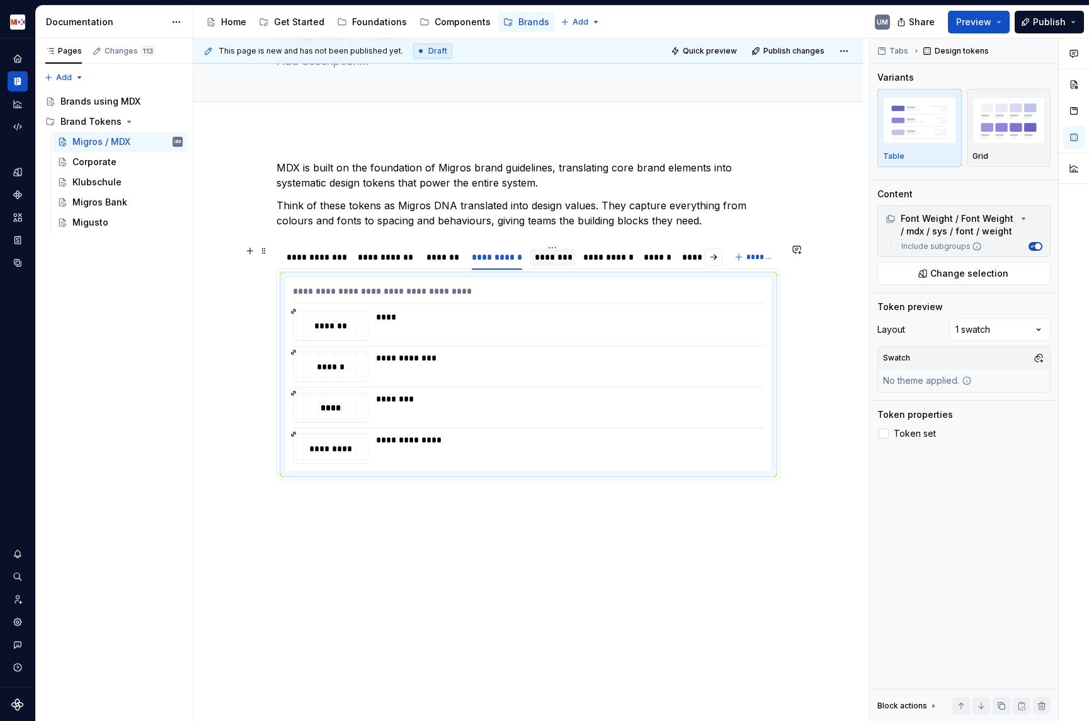
click at [555, 260] on div "********" at bounding box center [553, 257] width 36 height 13
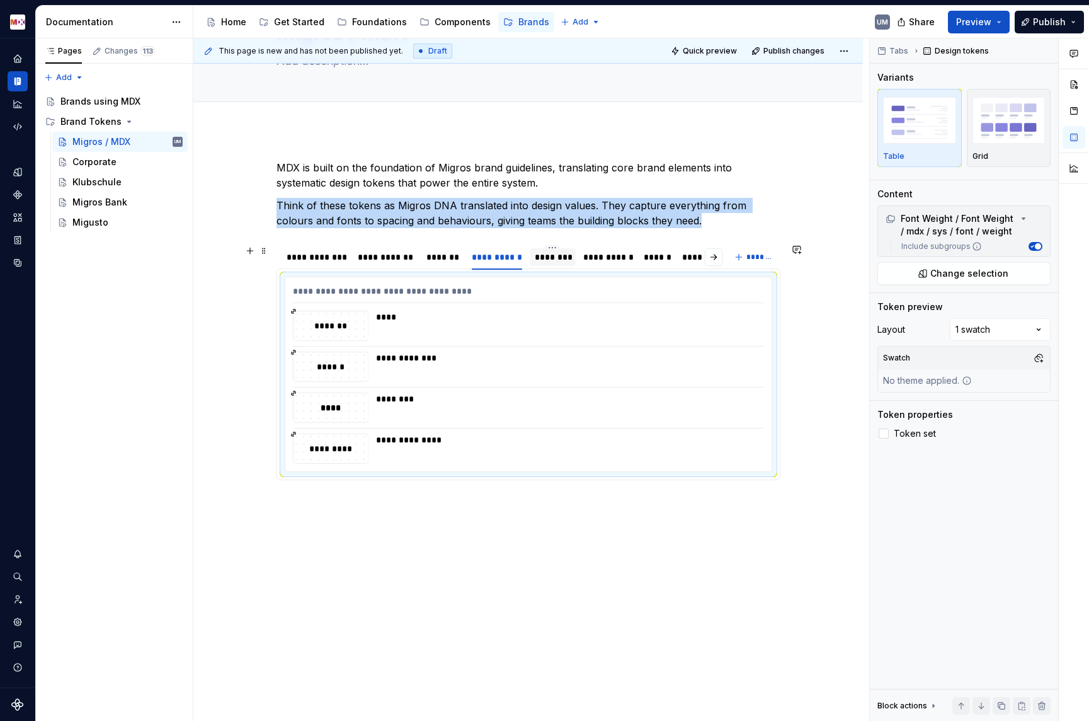
scroll to position [0, 0]
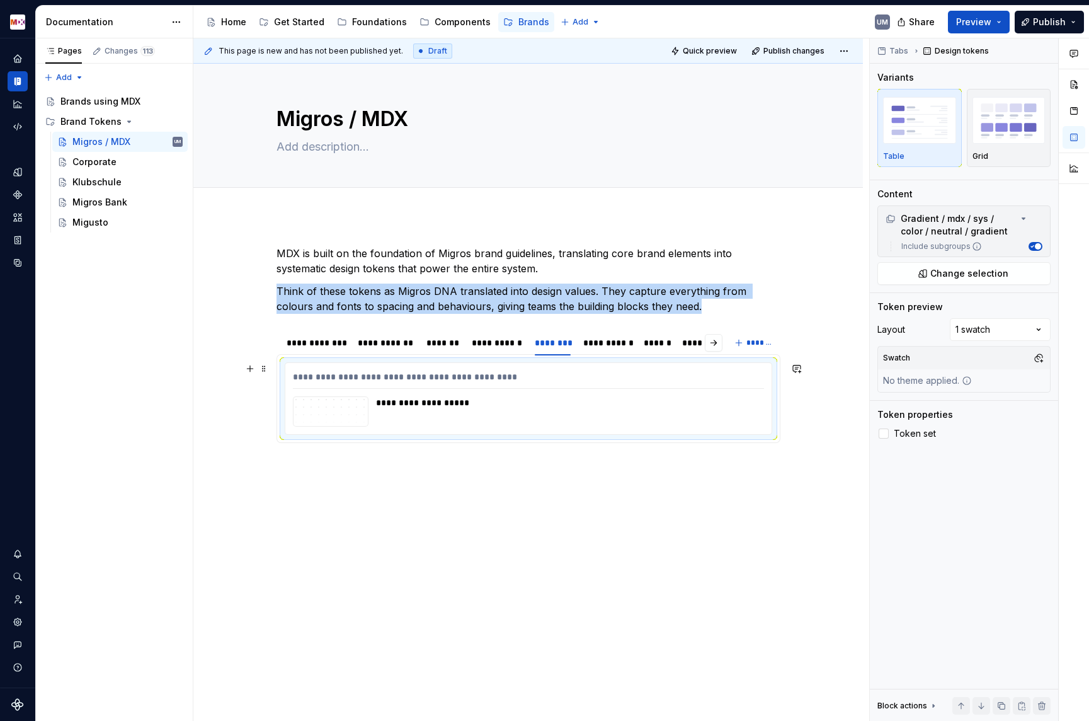
click at [466, 415] on div "**********" at bounding box center [566, 411] width 381 height 30
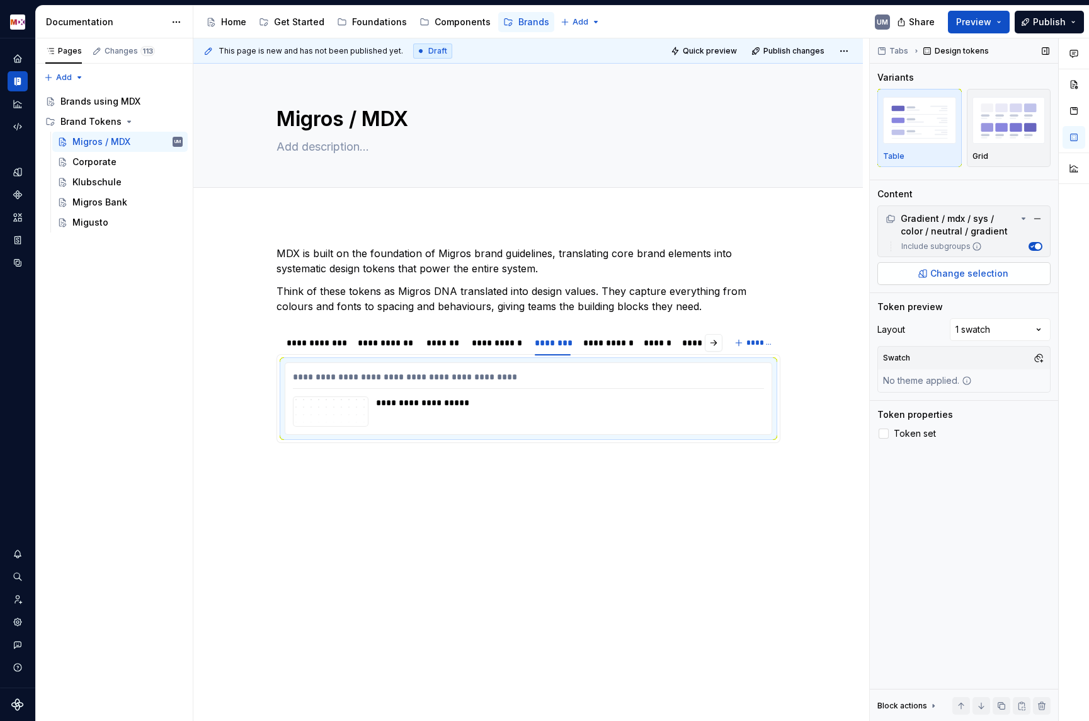
click at [989, 280] on button "Change selection" at bounding box center [964, 273] width 173 height 23
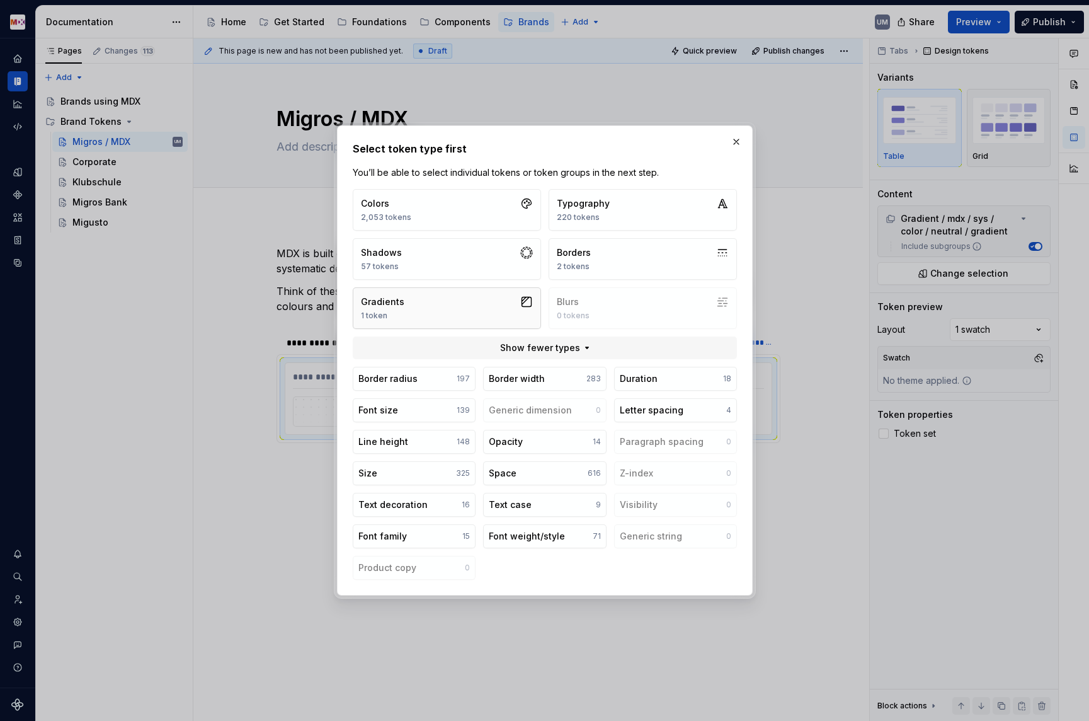
click at [478, 314] on button "Gradients 1 token" at bounding box center [447, 308] width 188 height 42
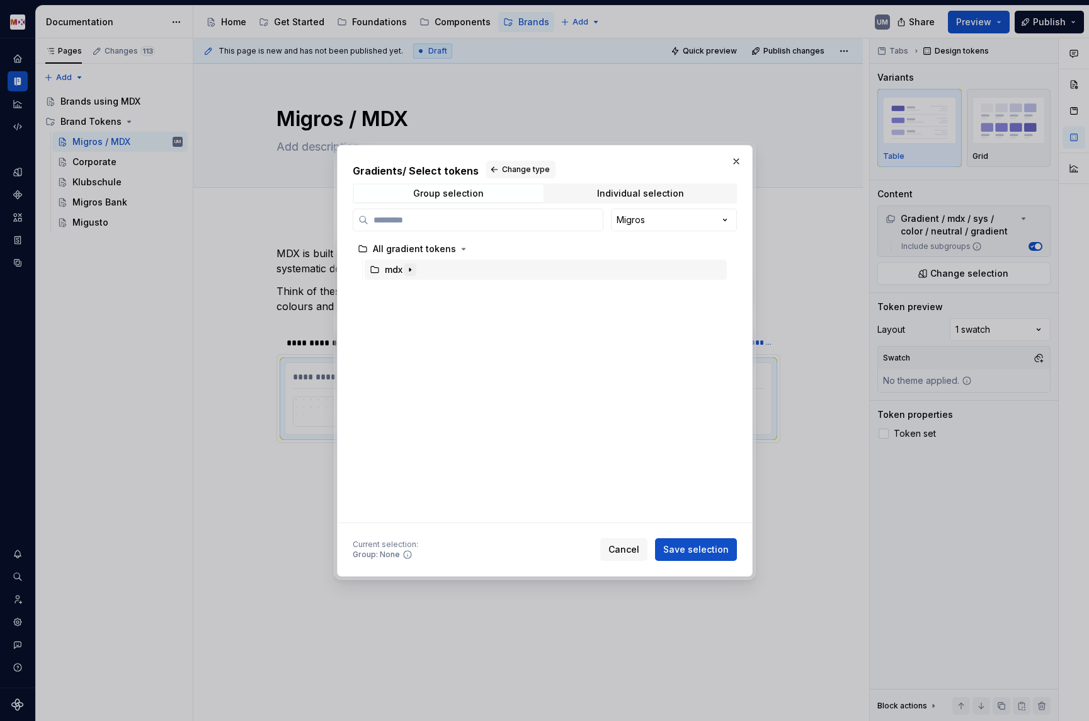
click at [409, 271] on icon "button" at bounding box center [410, 270] width 10 height 10
click at [418, 289] on icon "button" at bounding box center [420, 290] width 10 height 10
click at [421, 313] on div "color" at bounding box center [420, 311] width 22 height 13
click at [434, 313] on icon "button" at bounding box center [438, 311] width 10 height 10
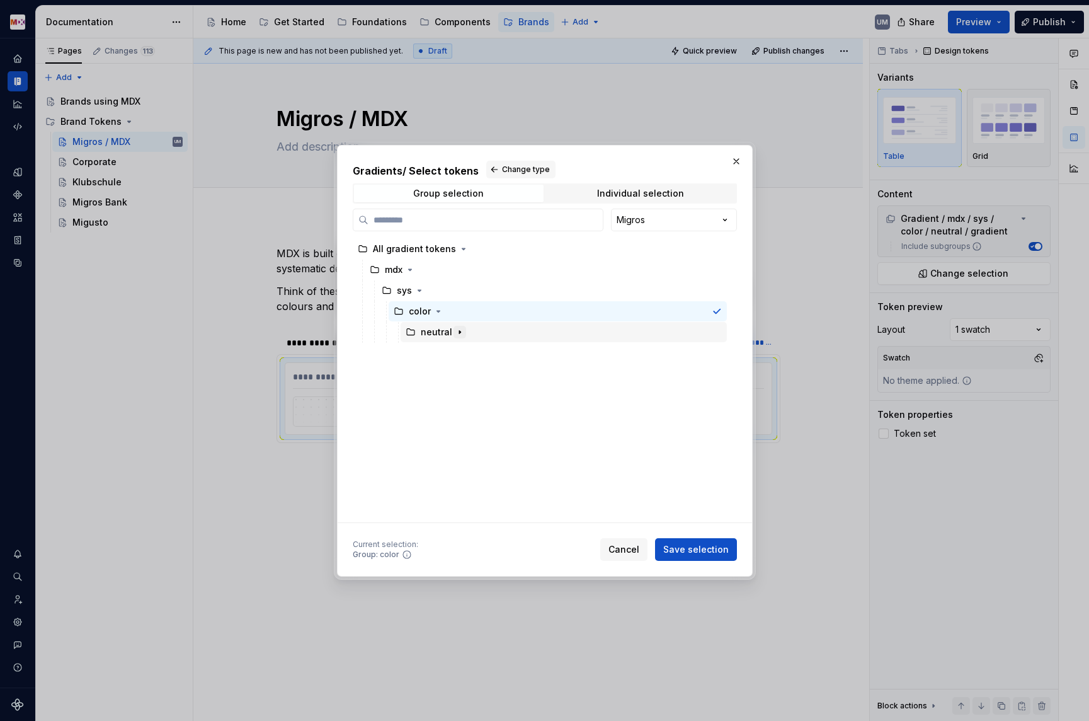
click at [455, 333] on icon "button" at bounding box center [460, 332] width 10 height 10
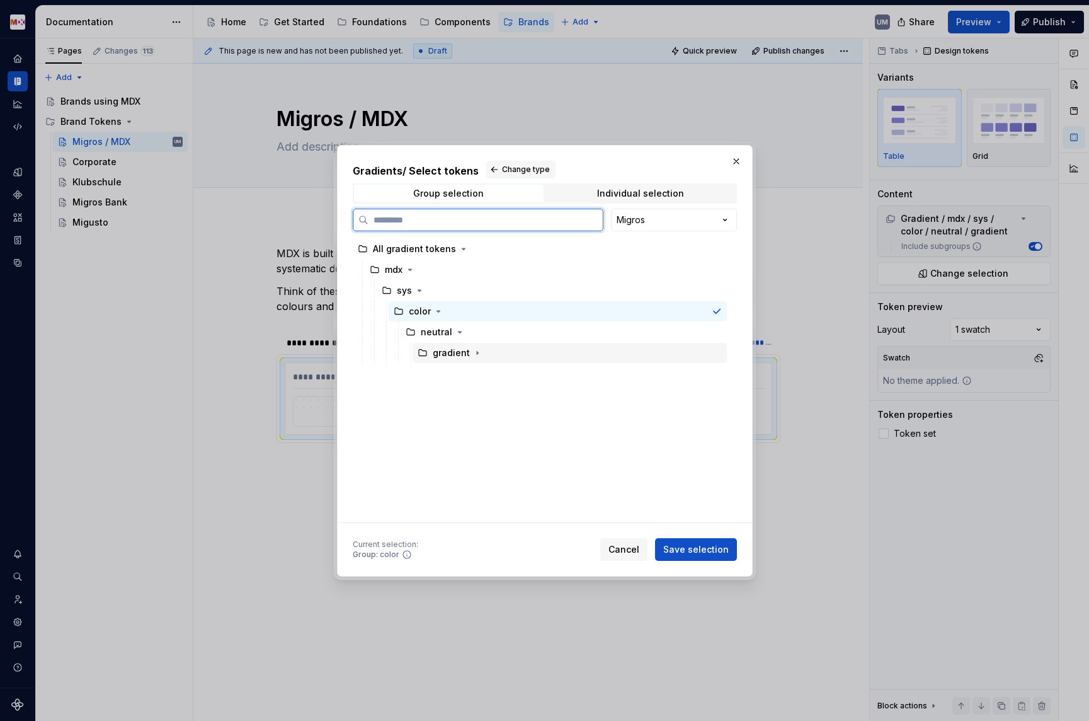
click at [454, 349] on div "gradient" at bounding box center [451, 353] width 37 height 13
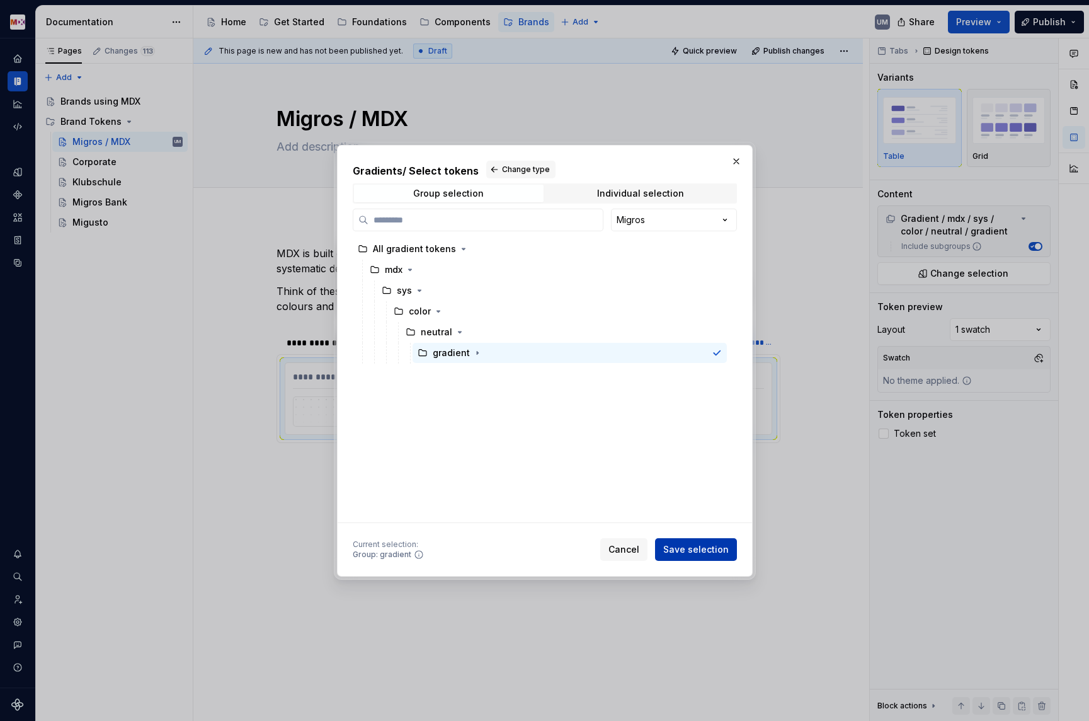
click at [706, 544] on span "Save selection" at bounding box center [696, 549] width 66 height 13
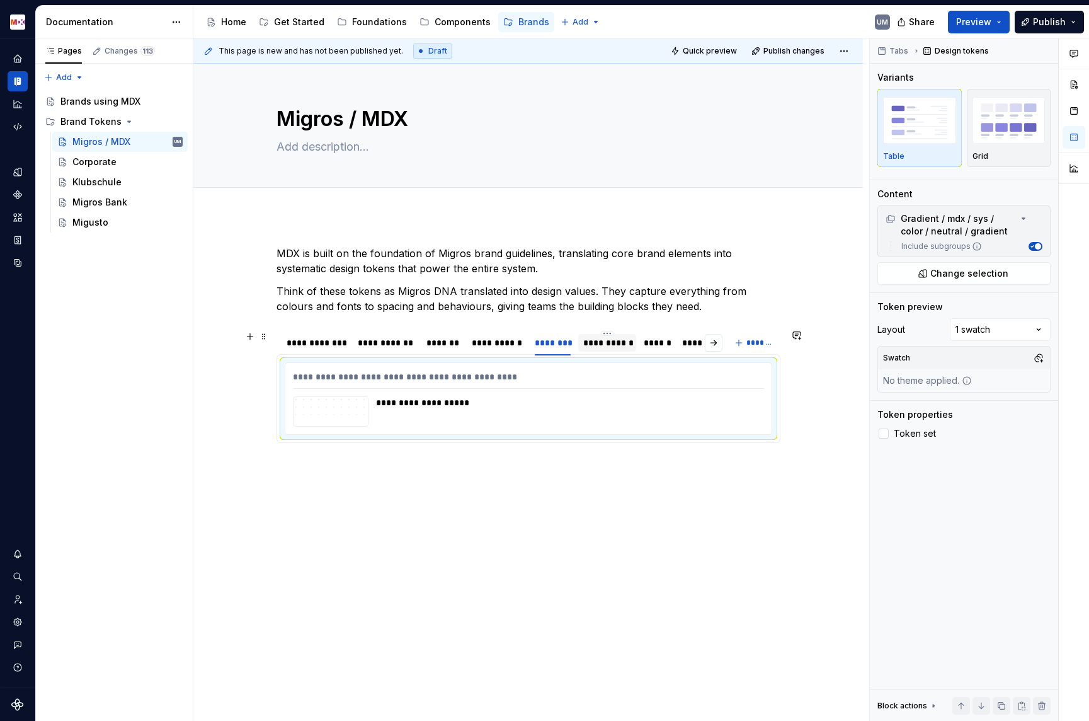
click at [618, 348] on div "**********" at bounding box center [607, 342] width 48 height 13
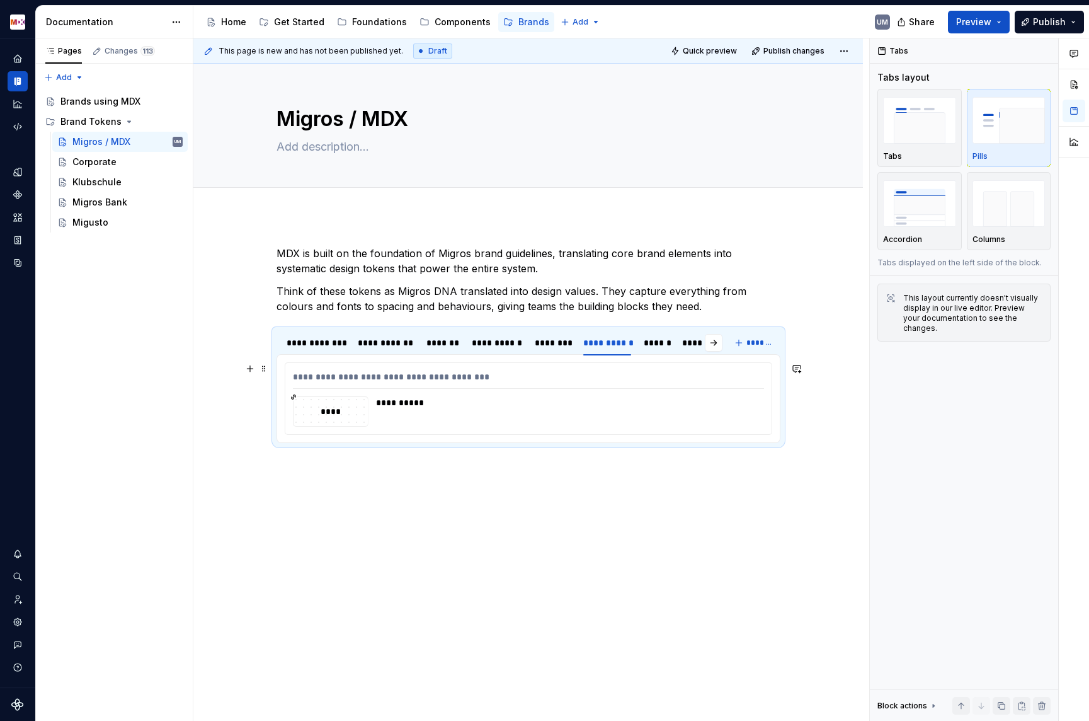
click at [517, 405] on div "**********" at bounding box center [566, 402] width 381 height 13
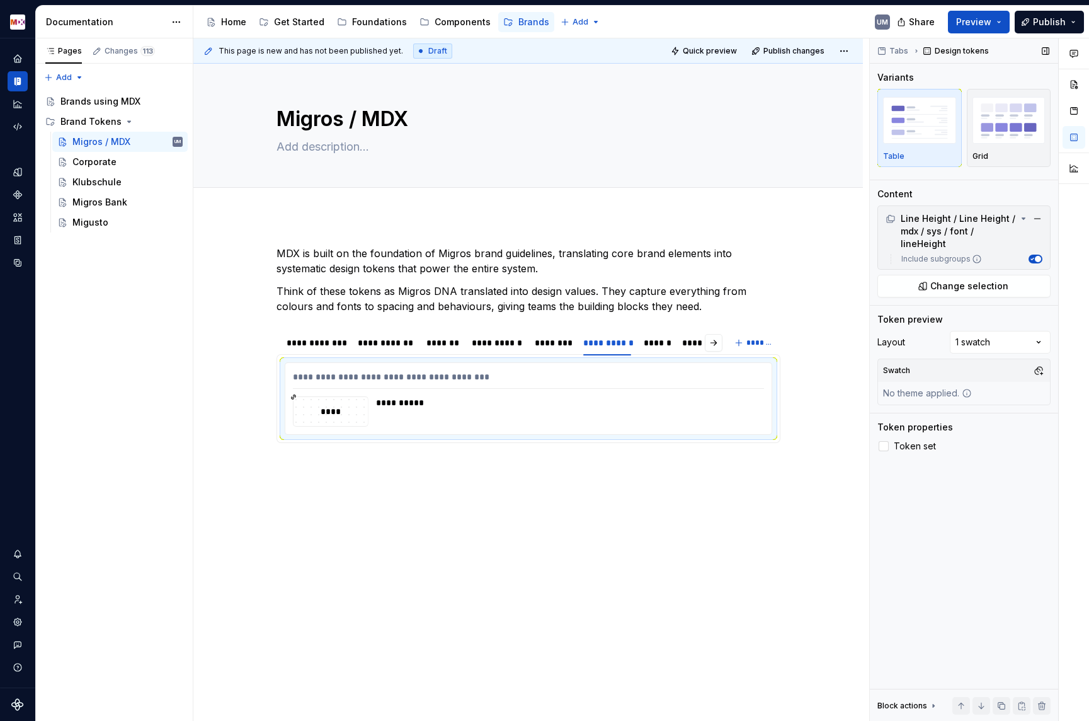
click at [998, 289] on div "Tabs Design tokens Variants Table Grid Content Line Height / Line Height / mdx …" at bounding box center [964, 379] width 188 height 683
click at [987, 280] on span "Change selection" at bounding box center [970, 286] width 78 height 13
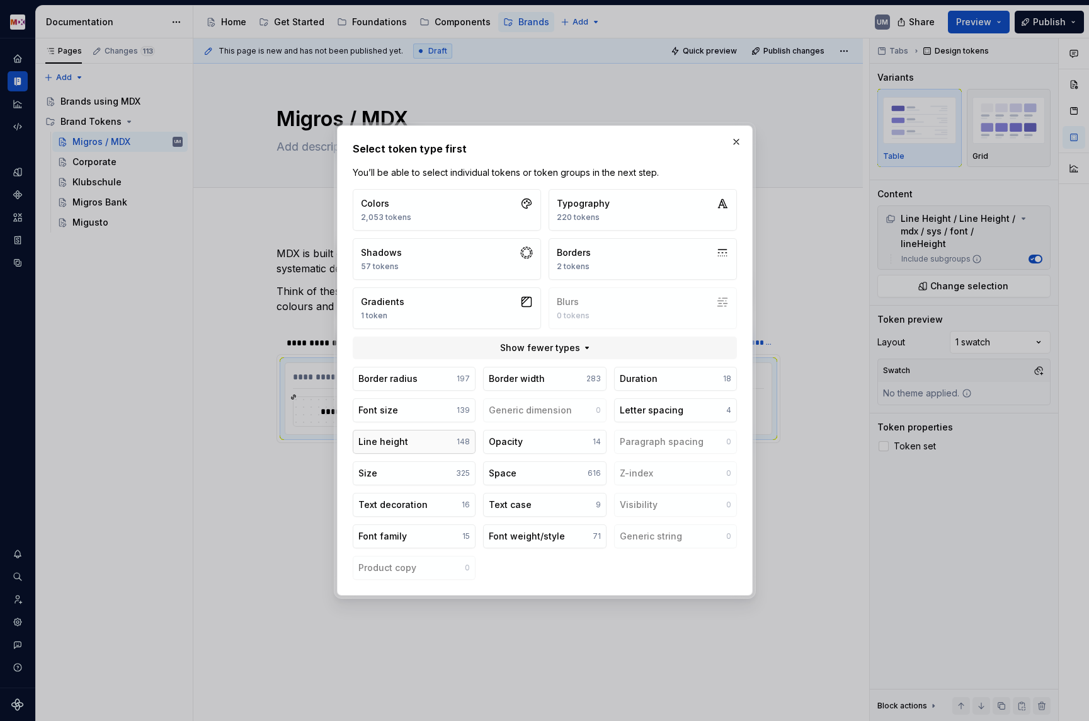
click at [401, 440] on div "Line height" at bounding box center [384, 441] width 50 height 13
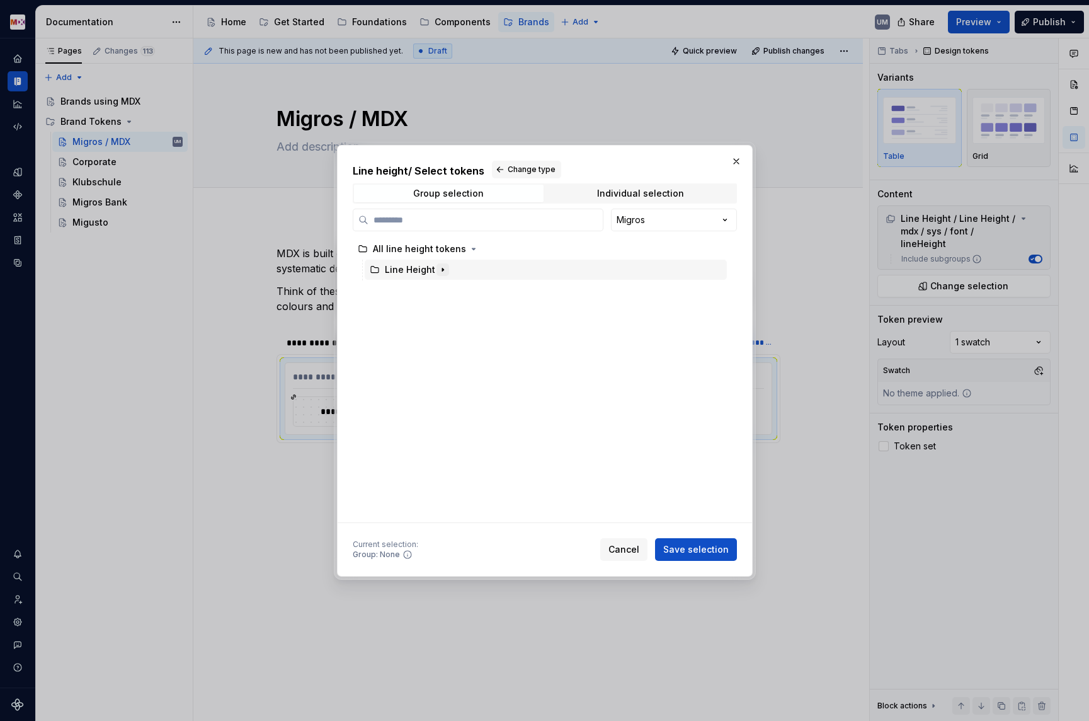
click at [442, 265] on icon "button" at bounding box center [443, 270] width 10 height 10
click at [423, 288] on icon "button" at bounding box center [422, 290] width 10 height 10
click at [432, 314] on icon "button" at bounding box center [432, 311] width 10 height 10
click at [470, 350] on icon "button" at bounding box center [474, 353] width 10 height 10
click at [443, 331] on icon "button" at bounding box center [447, 332] width 10 height 10
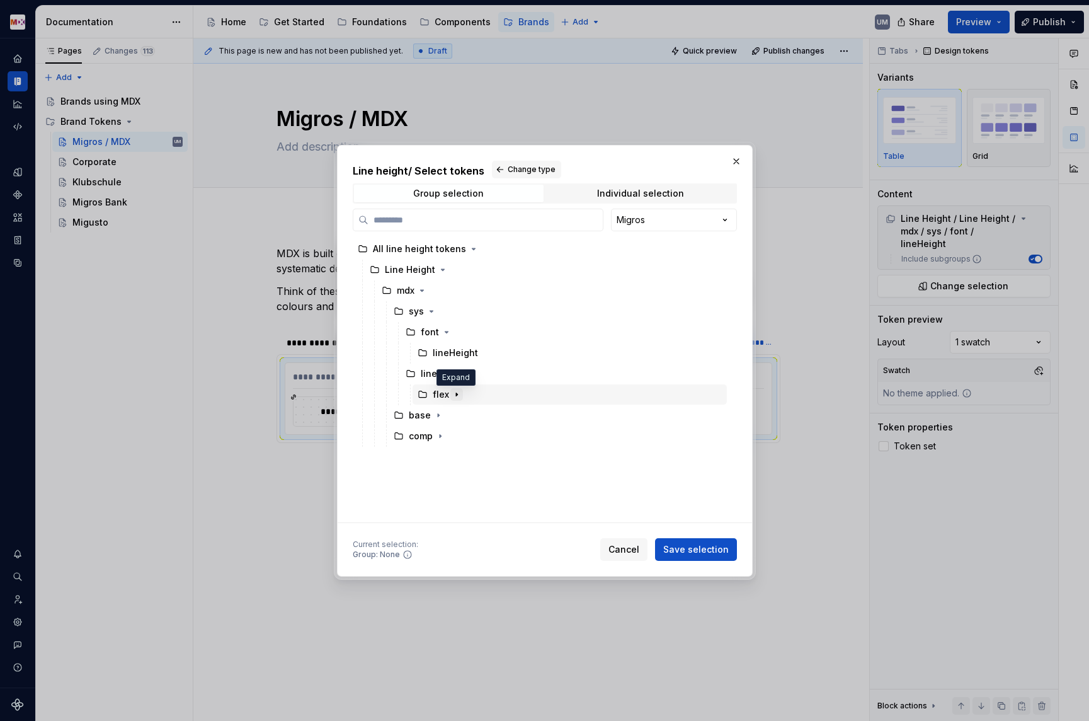
click at [456, 394] on icon "button" at bounding box center [456, 394] width 1 height 3
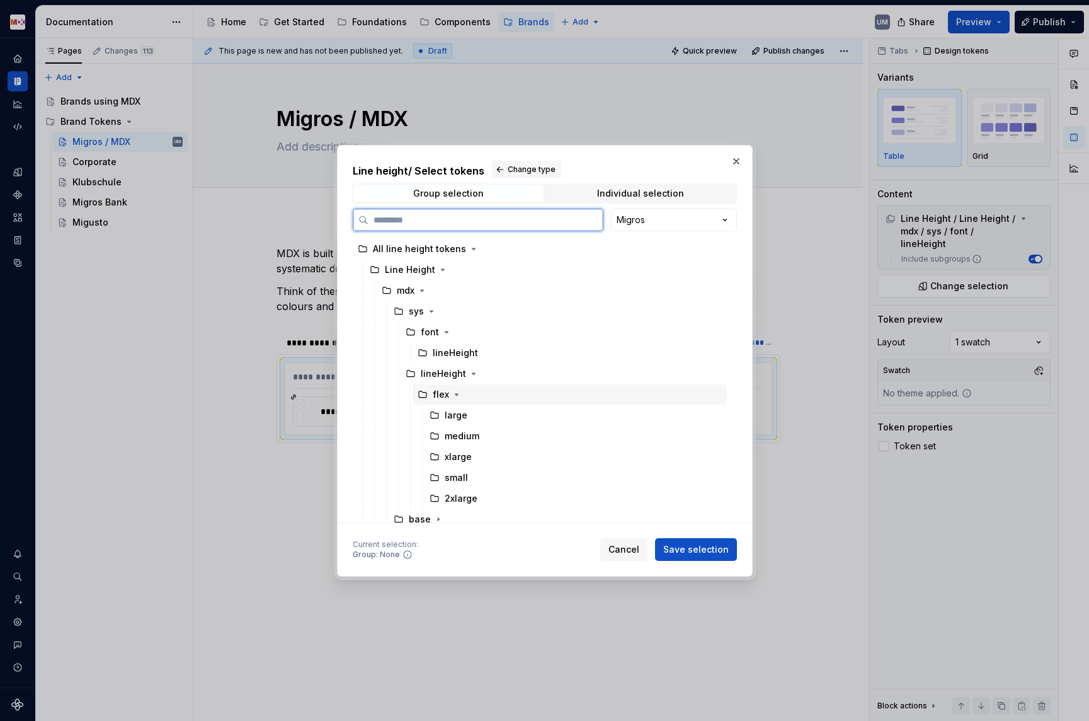
click at [440, 394] on div "flex" at bounding box center [441, 394] width 16 height 13
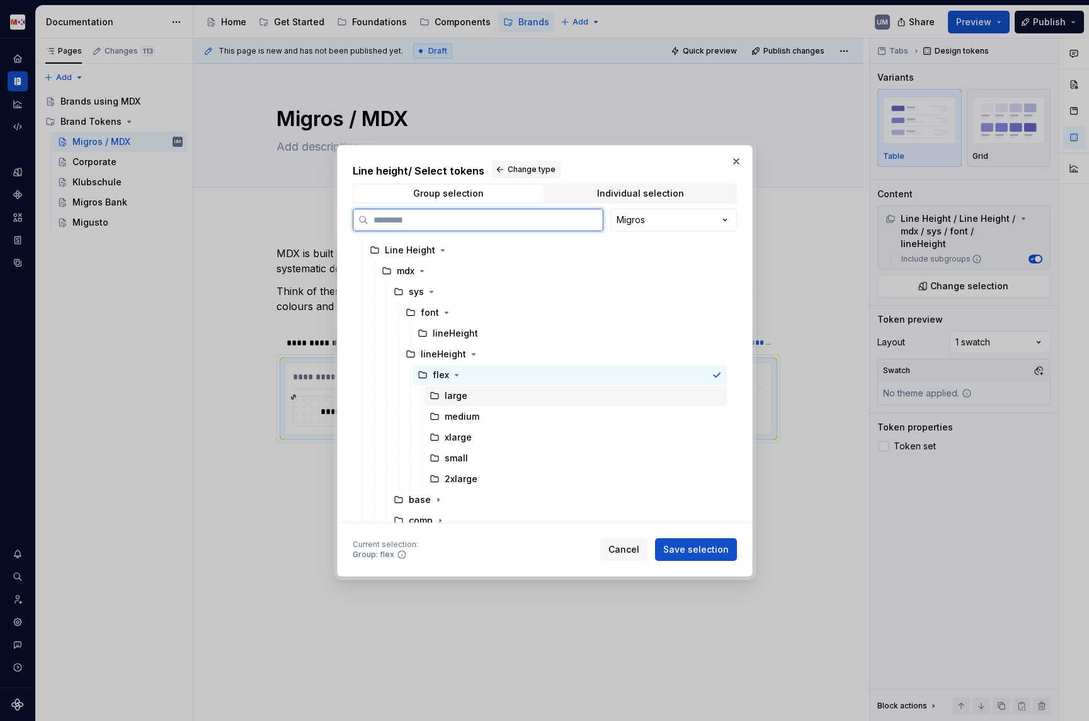
scroll to position [28, 0]
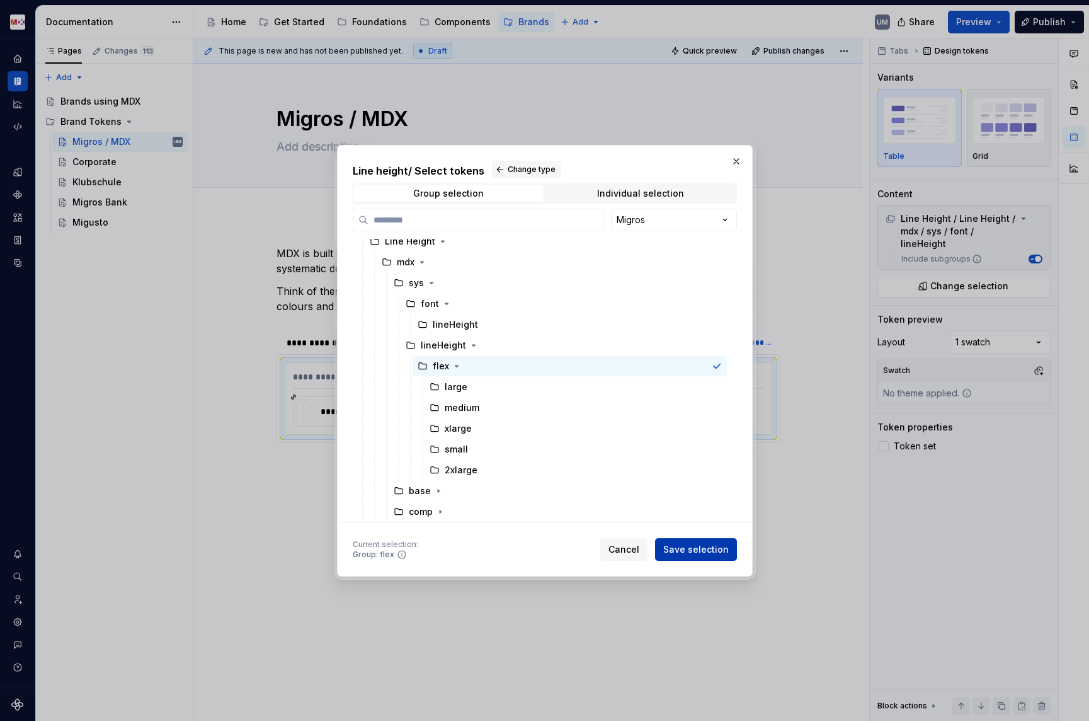
click at [706, 552] on span "Save selection" at bounding box center [696, 549] width 66 height 13
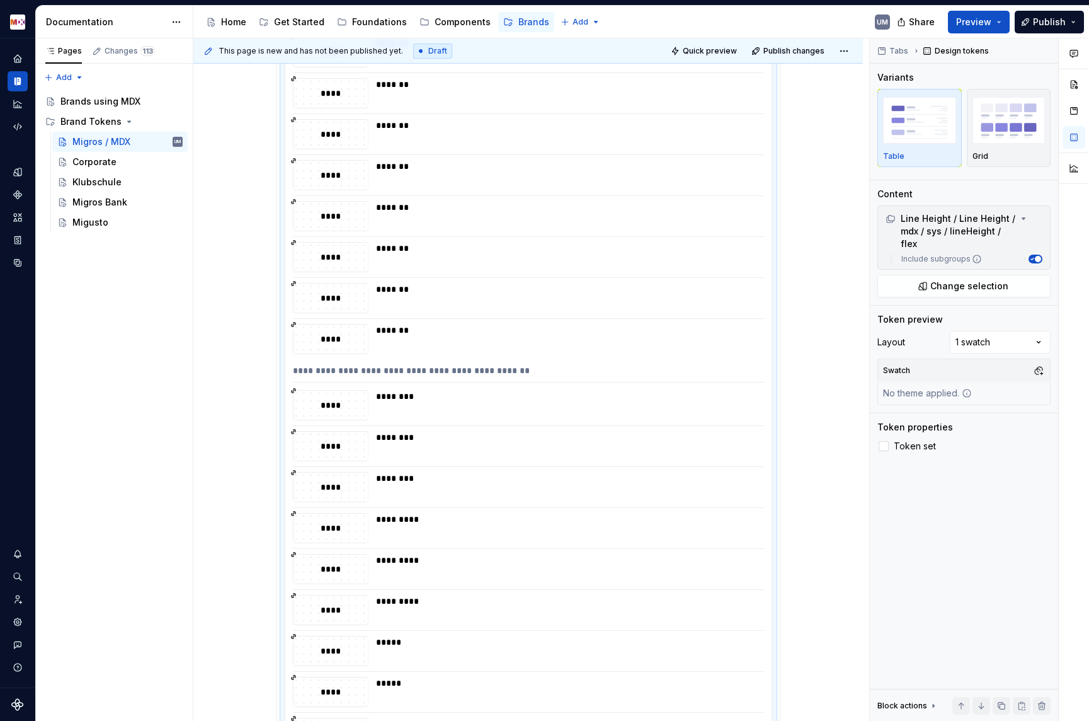
scroll to position [1440, 0]
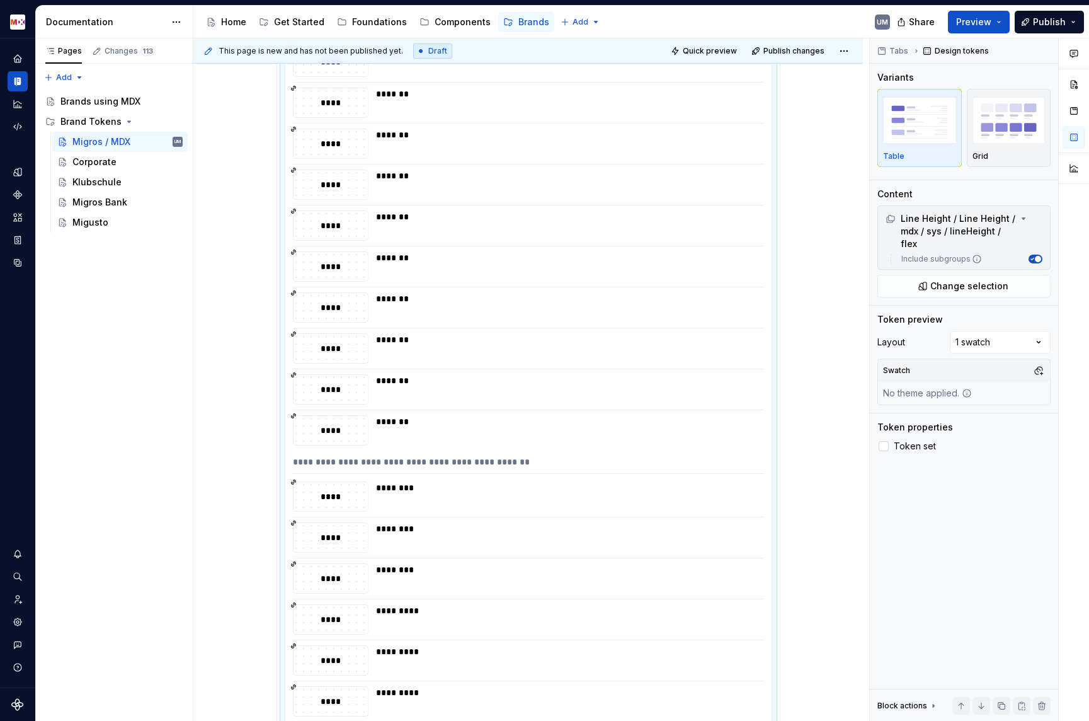
click at [465, 399] on div "*******" at bounding box center [566, 389] width 381 height 30
click at [987, 280] on span "Change selection" at bounding box center [970, 286] width 78 height 13
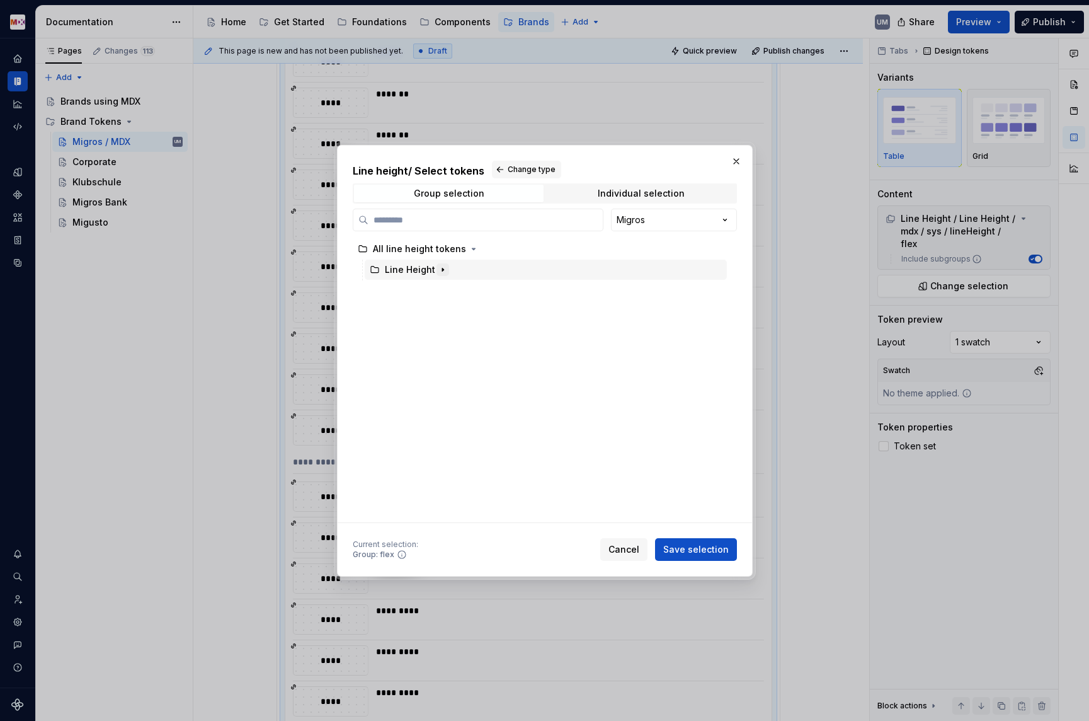
click at [442, 268] on icon "button" at bounding box center [443, 270] width 10 height 10
click at [422, 289] on icon "button" at bounding box center [422, 290] width 1 height 3
click at [431, 310] on icon "button" at bounding box center [431, 310] width 1 height 3
click at [445, 333] on icon "button" at bounding box center [447, 332] width 10 height 10
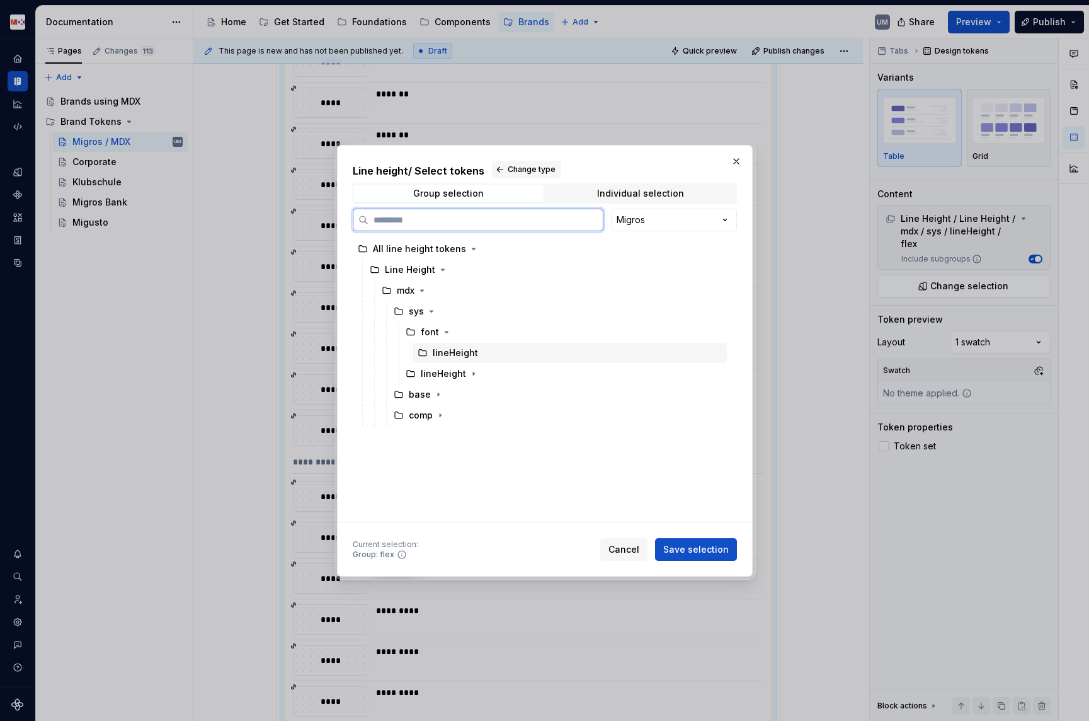
click at [452, 355] on div "lineHeight" at bounding box center [455, 353] width 45 height 13
click at [679, 549] on span "Save selection" at bounding box center [696, 549] width 66 height 13
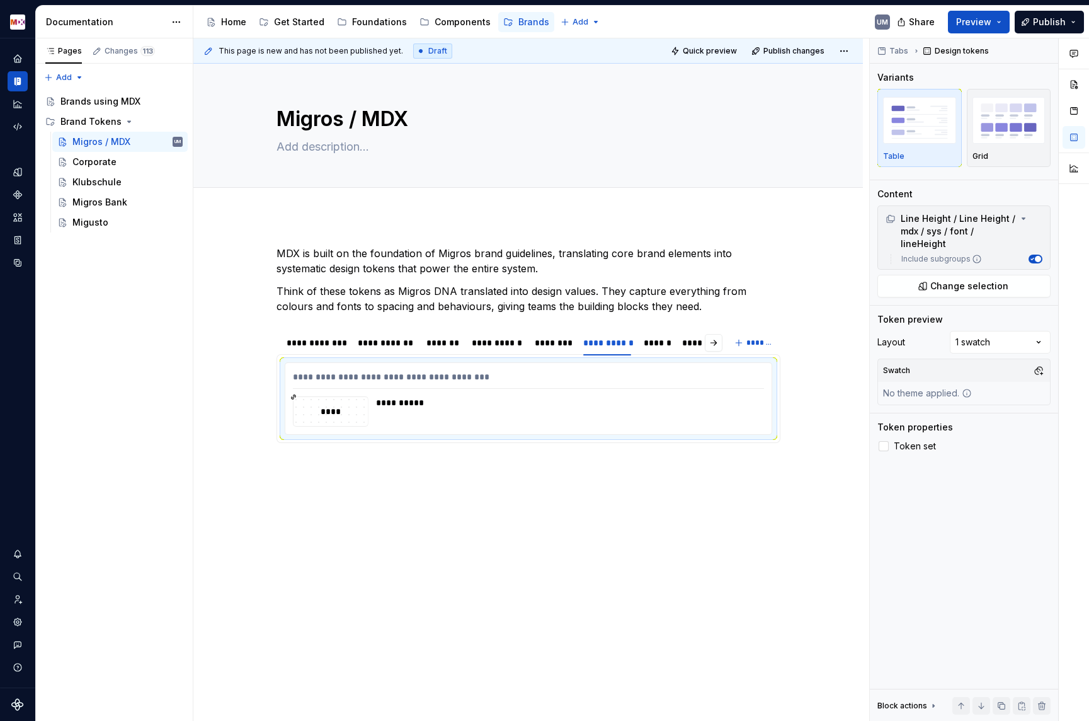
scroll to position [0, 0]
click at [662, 346] on div "******" at bounding box center [657, 342] width 26 height 13
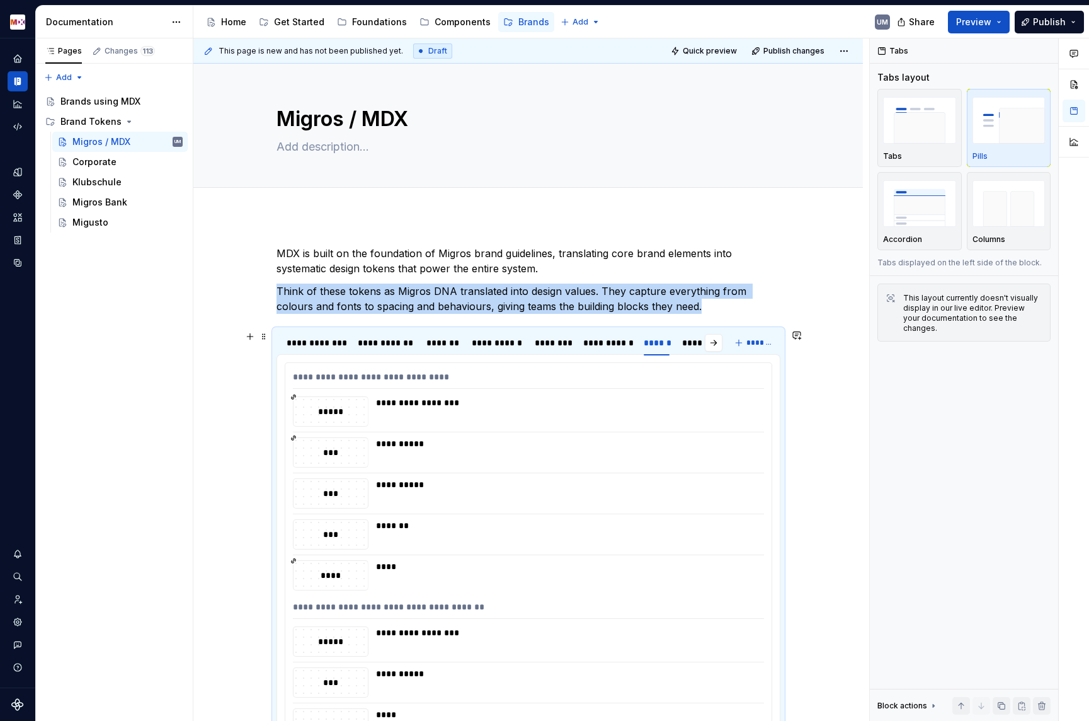
click at [411, 419] on div "**********" at bounding box center [566, 411] width 381 height 30
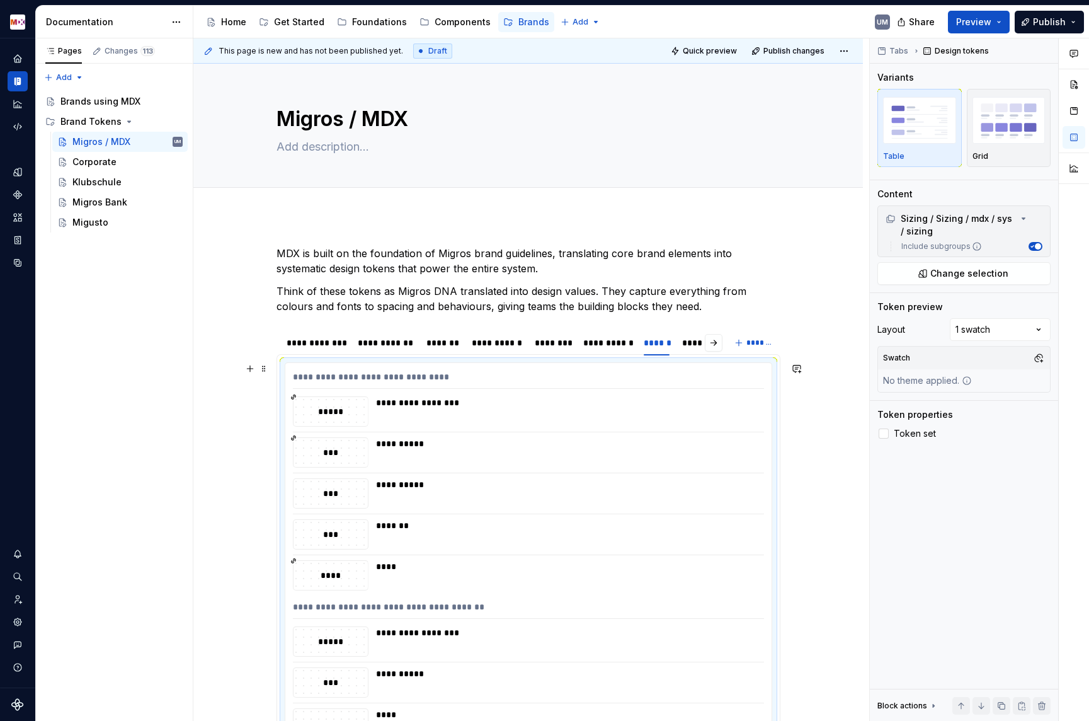
scroll to position [48, 0]
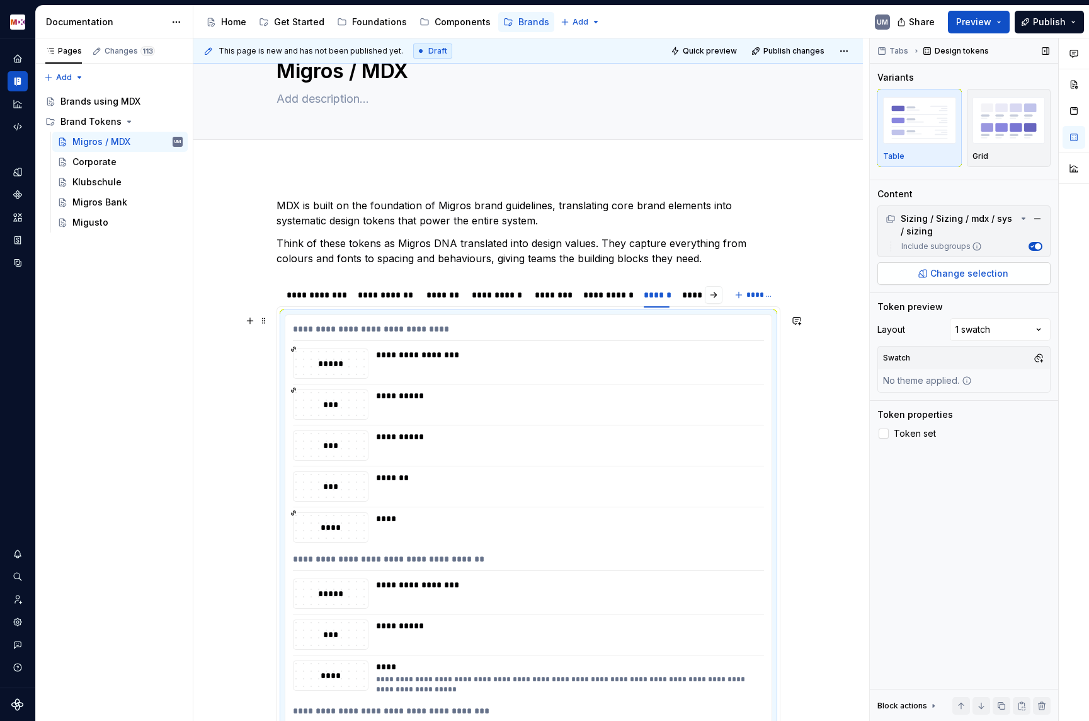
click at [948, 280] on button "Change selection" at bounding box center [964, 273] width 173 height 23
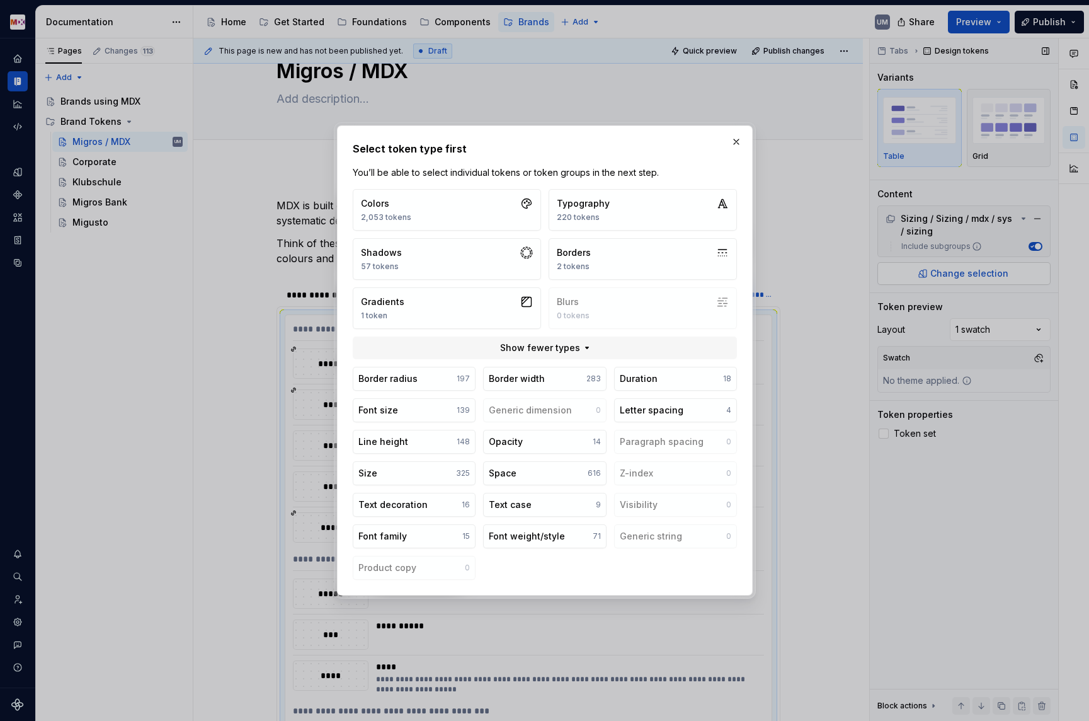
scroll to position [102, 0]
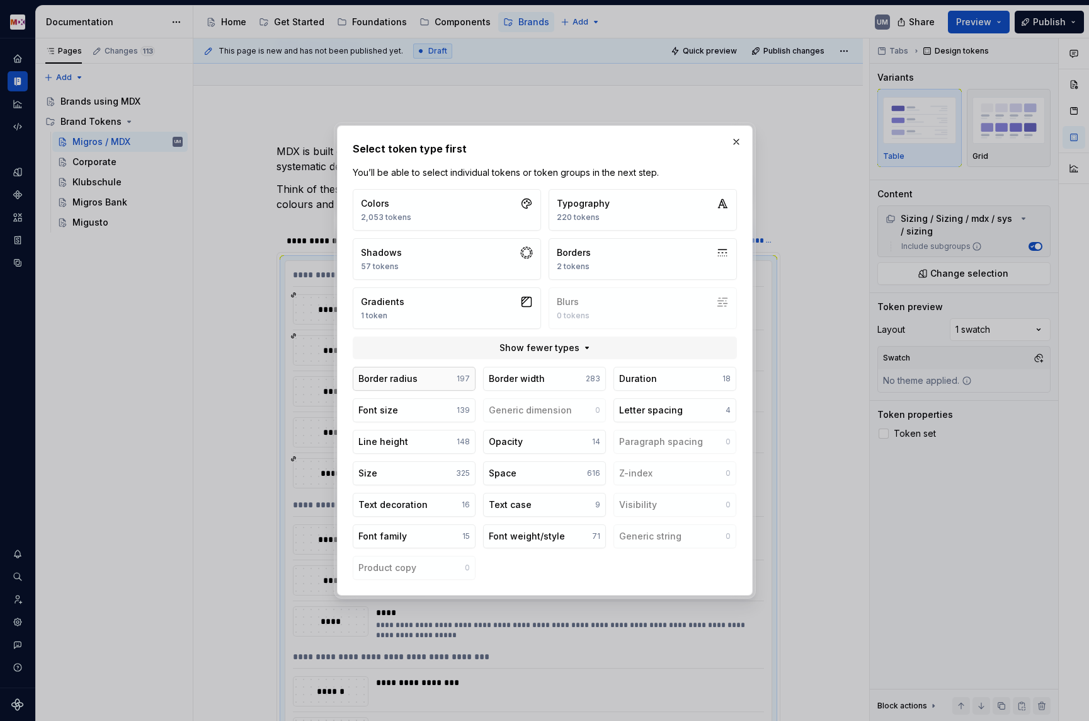
type textarea "*"
click at [413, 476] on button "Size 325" at bounding box center [414, 473] width 123 height 24
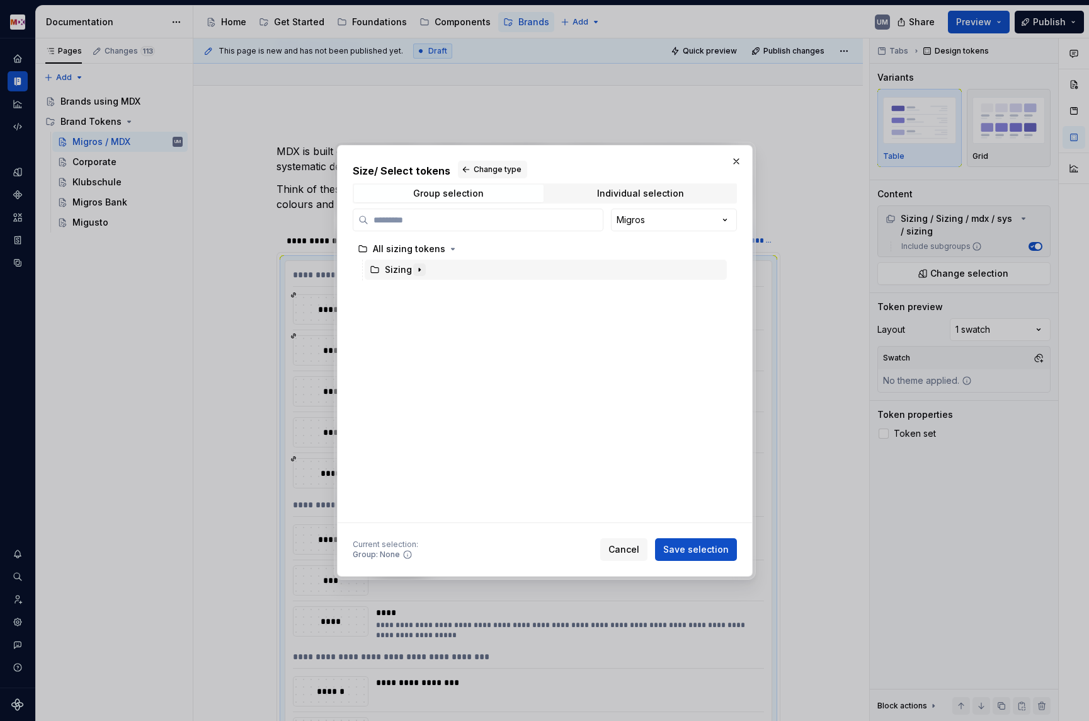
click at [422, 266] on icon "button" at bounding box center [420, 270] width 10 height 10
click at [423, 285] on icon "button" at bounding box center [422, 290] width 10 height 10
click at [432, 330] on icon "button" at bounding box center [432, 332] width 10 height 10
click at [455, 353] on icon "button" at bounding box center [455, 353] width 10 height 10
click at [442, 370] on div "fix" at bounding box center [438, 373] width 11 height 13
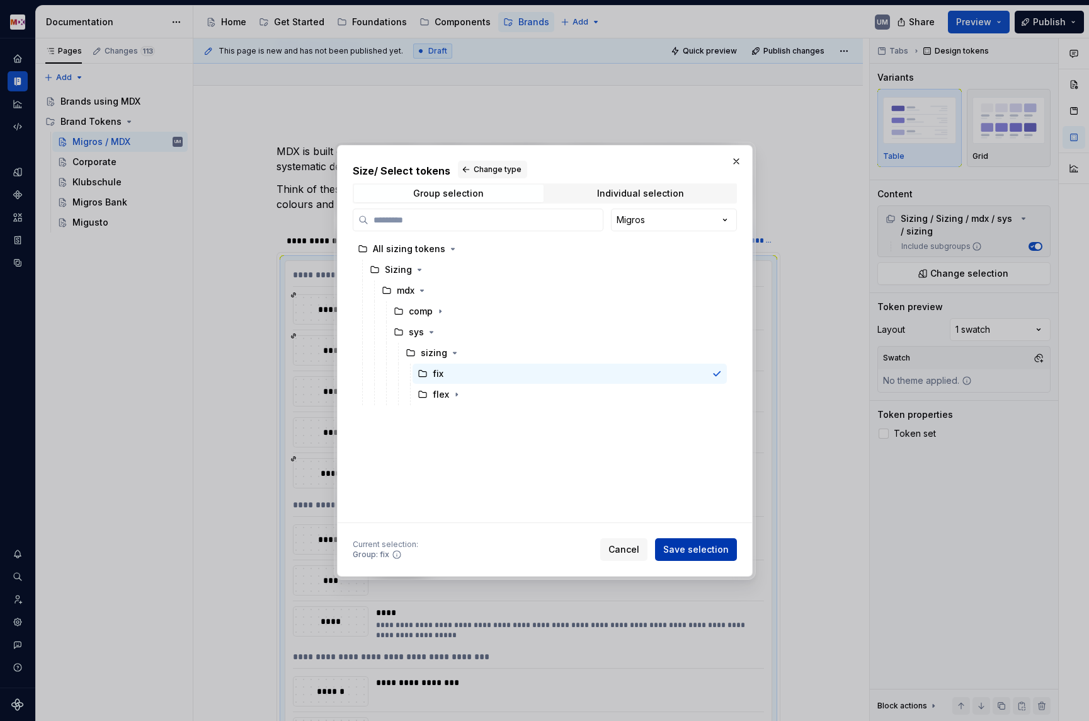
click at [708, 544] on span "Save selection" at bounding box center [696, 549] width 66 height 13
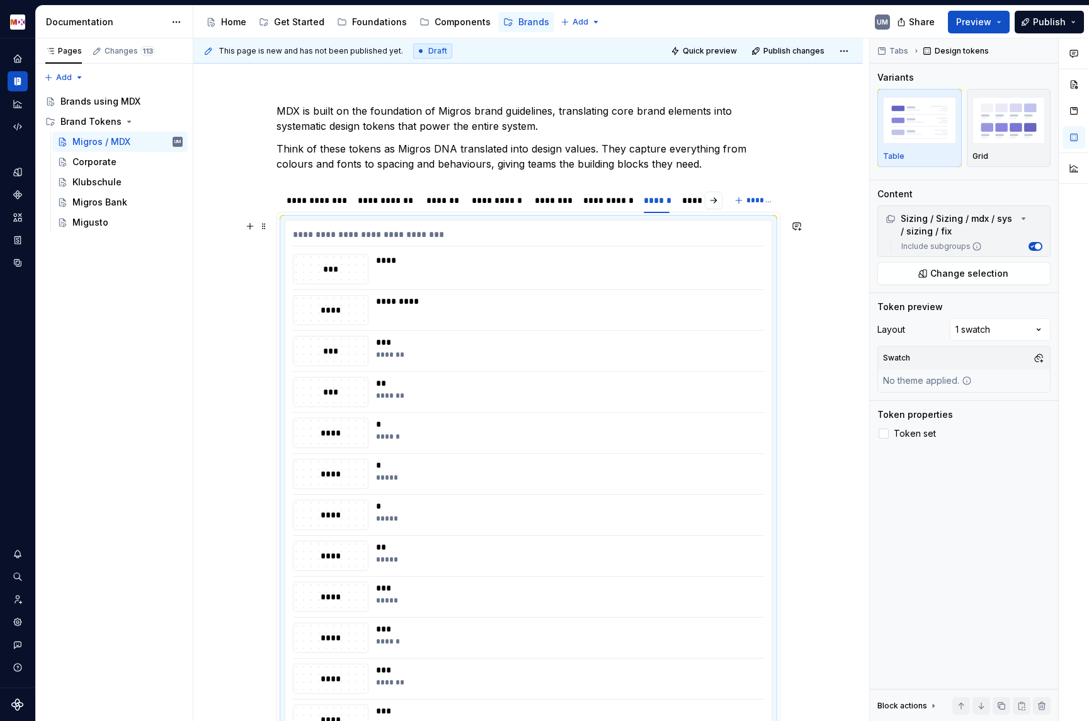
scroll to position [57, 0]
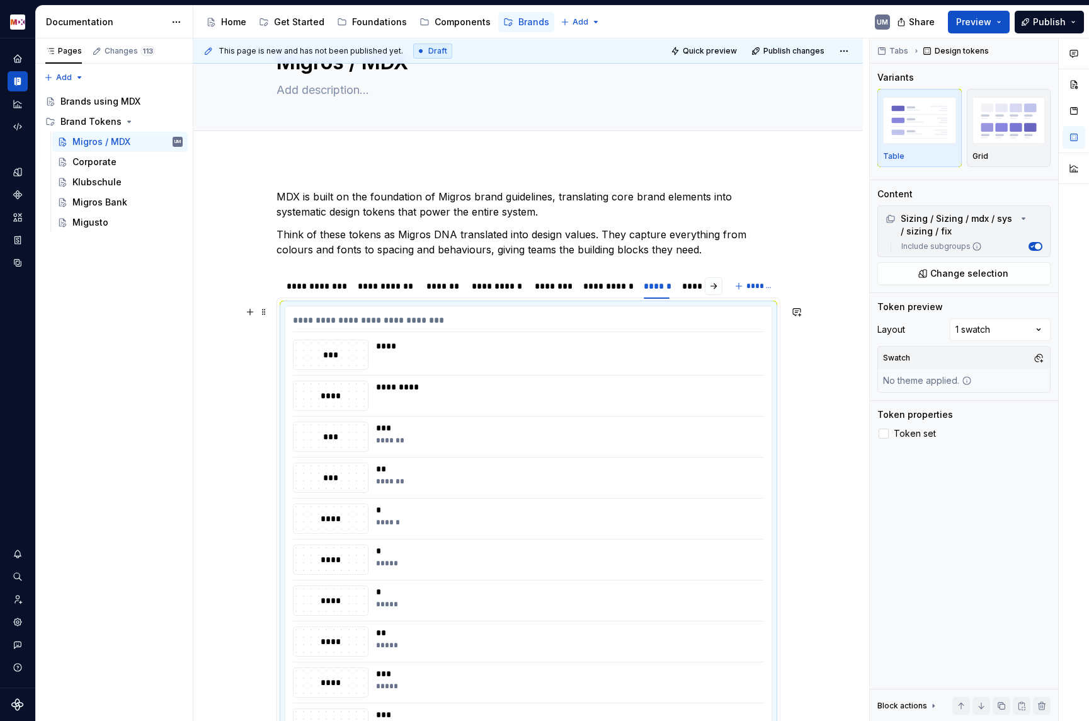
click at [394, 357] on div "****" at bounding box center [566, 355] width 381 height 30
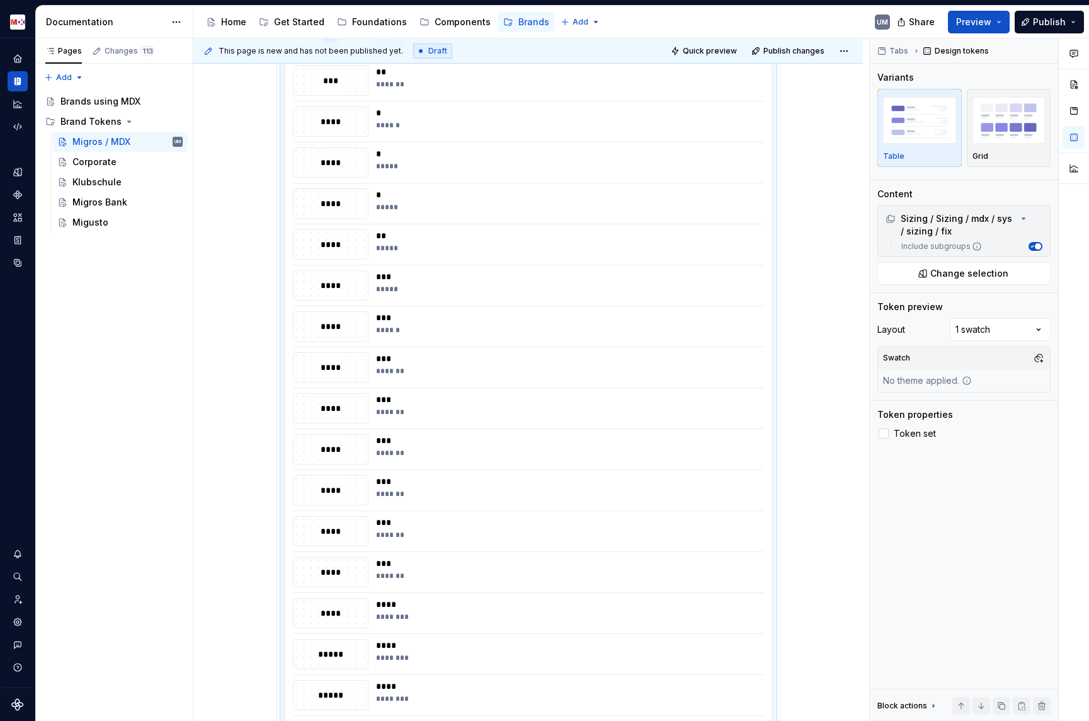
scroll to position [2660, 0]
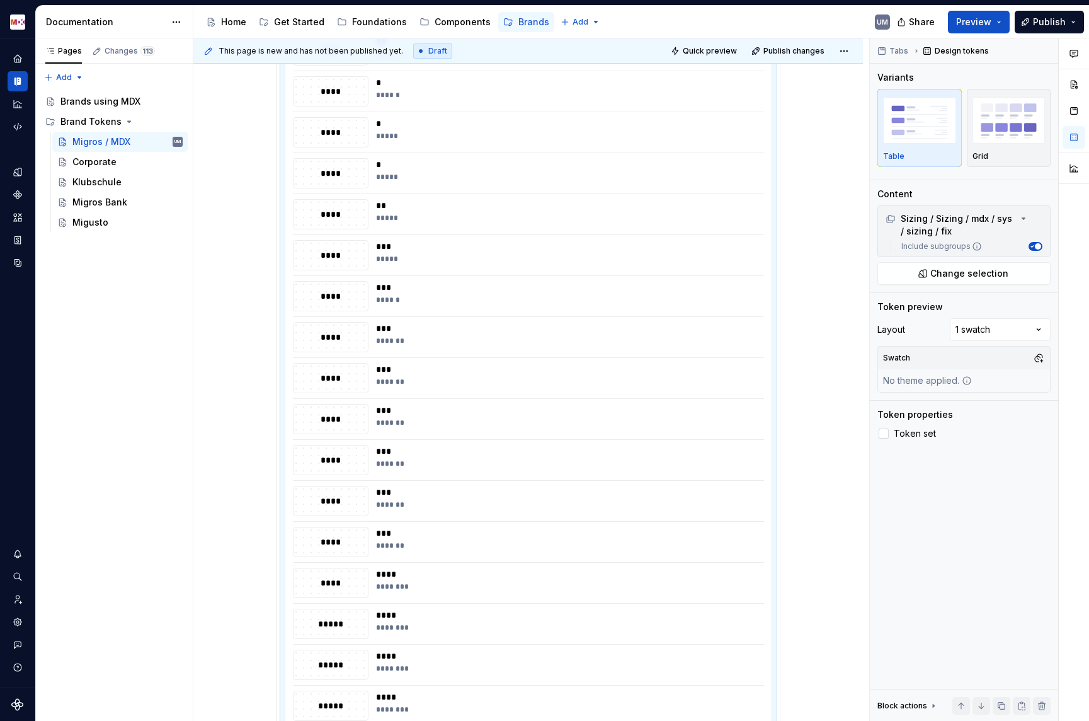
click at [385, 418] on div "*******" at bounding box center [566, 423] width 381 height 10
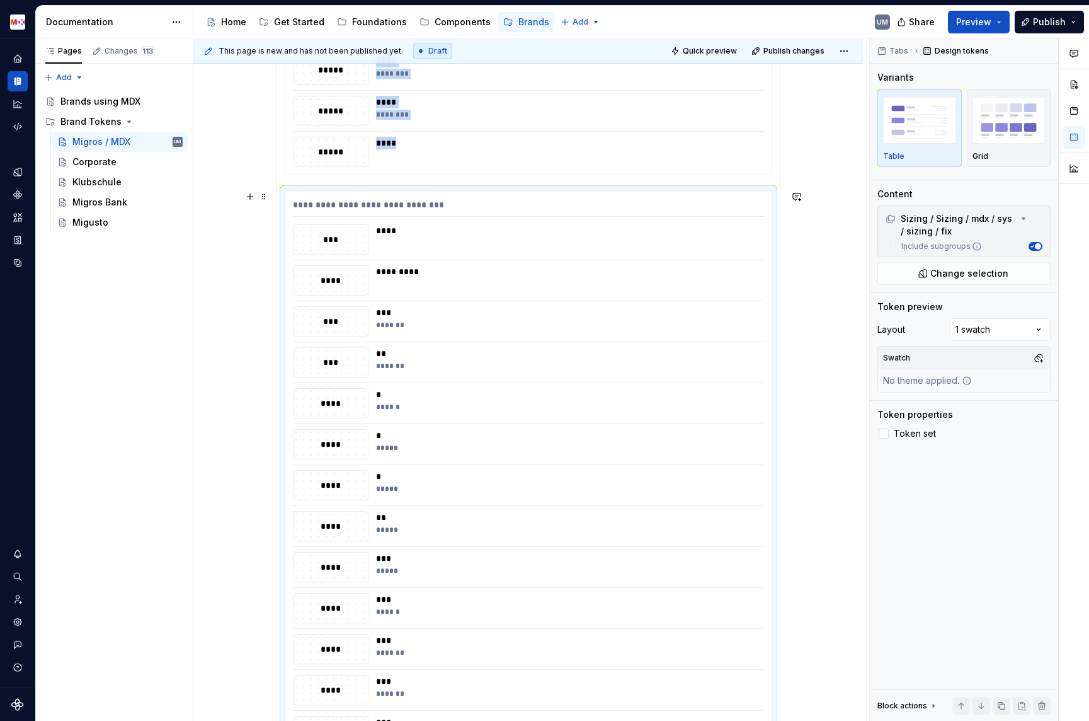
scroll to position [2348, 0]
click at [943, 268] on span "Change selection" at bounding box center [970, 273] width 78 height 13
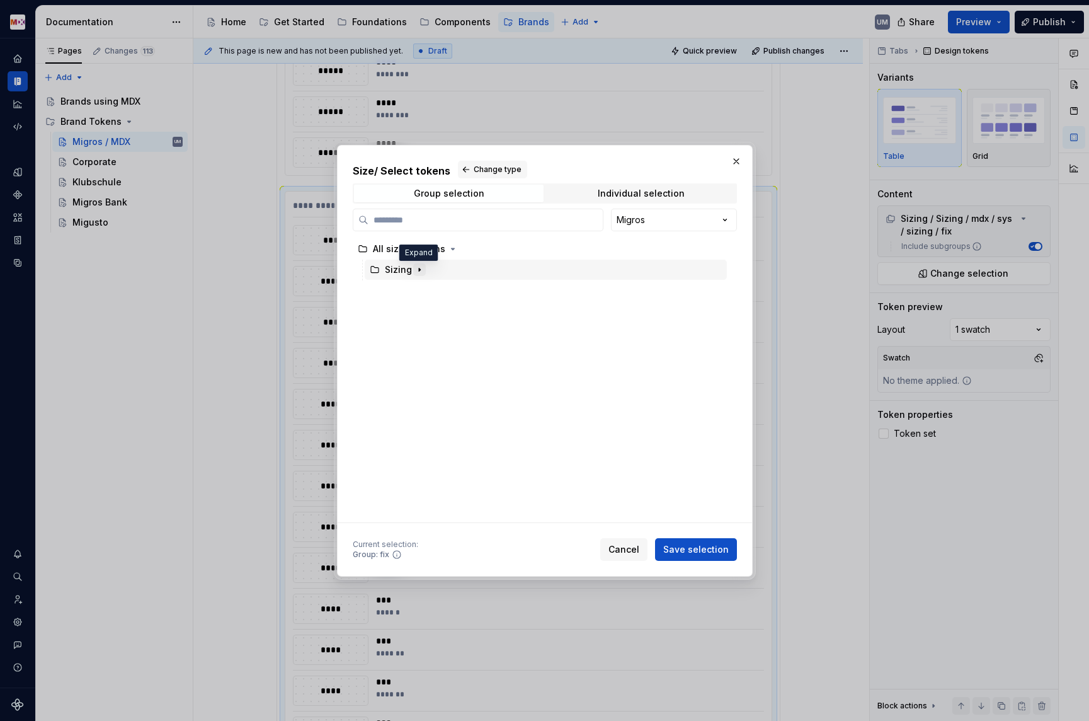
click at [418, 267] on icon "button" at bounding box center [420, 270] width 10 height 10
click at [421, 288] on icon "button" at bounding box center [422, 290] width 10 height 10
click at [434, 333] on icon "button" at bounding box center [432, 332] width 10 height 10
click at [454, 355] on icon "button" at bounding box center [455, 353] width 10 height 10
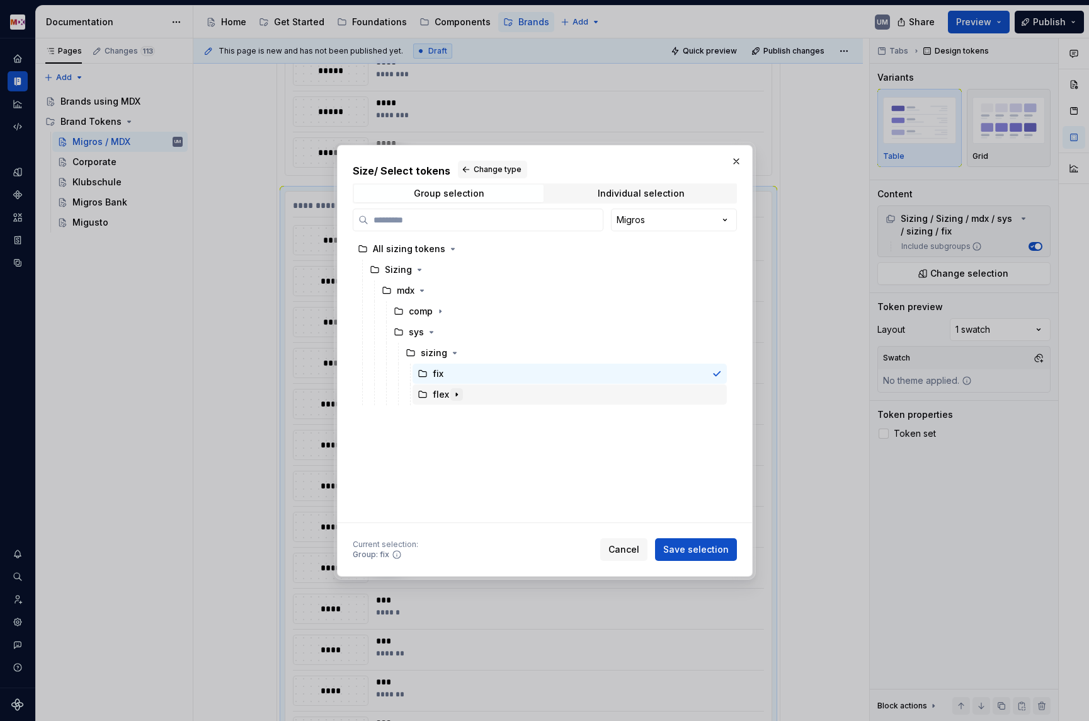
click at [456, 394] on icon "button" at bounding box center [456, 394] width 1 height 3
click at [430, 394] on div "flex" at bounding box center [440, 394] width 45 height 13
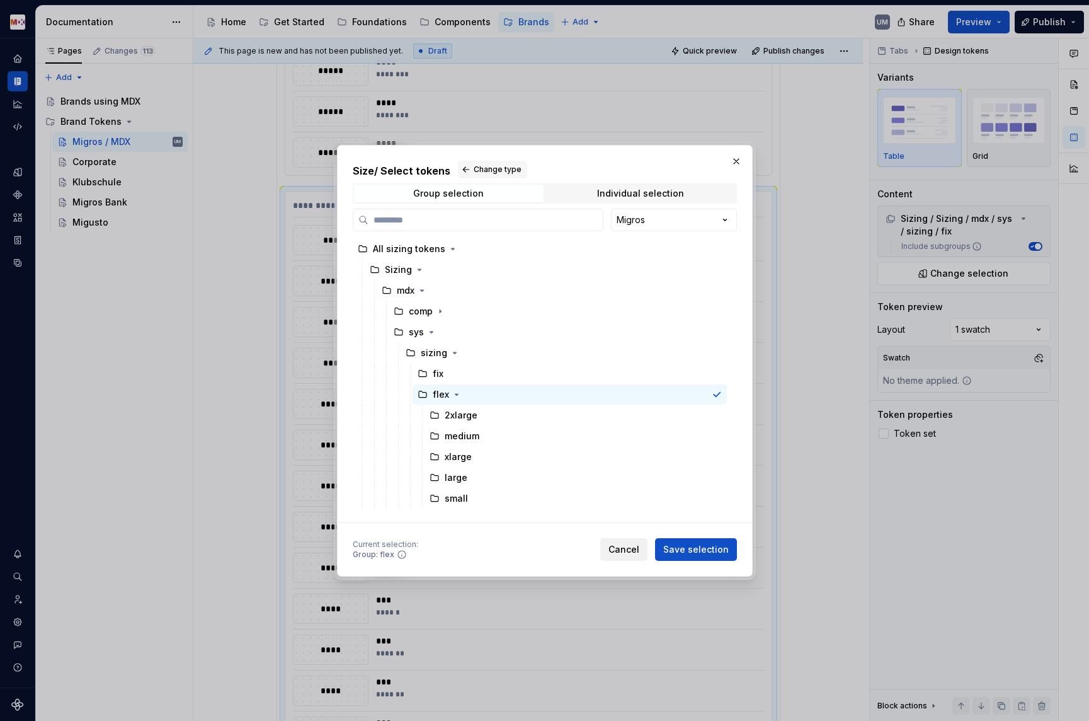
click at [612, 544] on button "Cancel" at bounding box center [623, 549] width 47 height 23
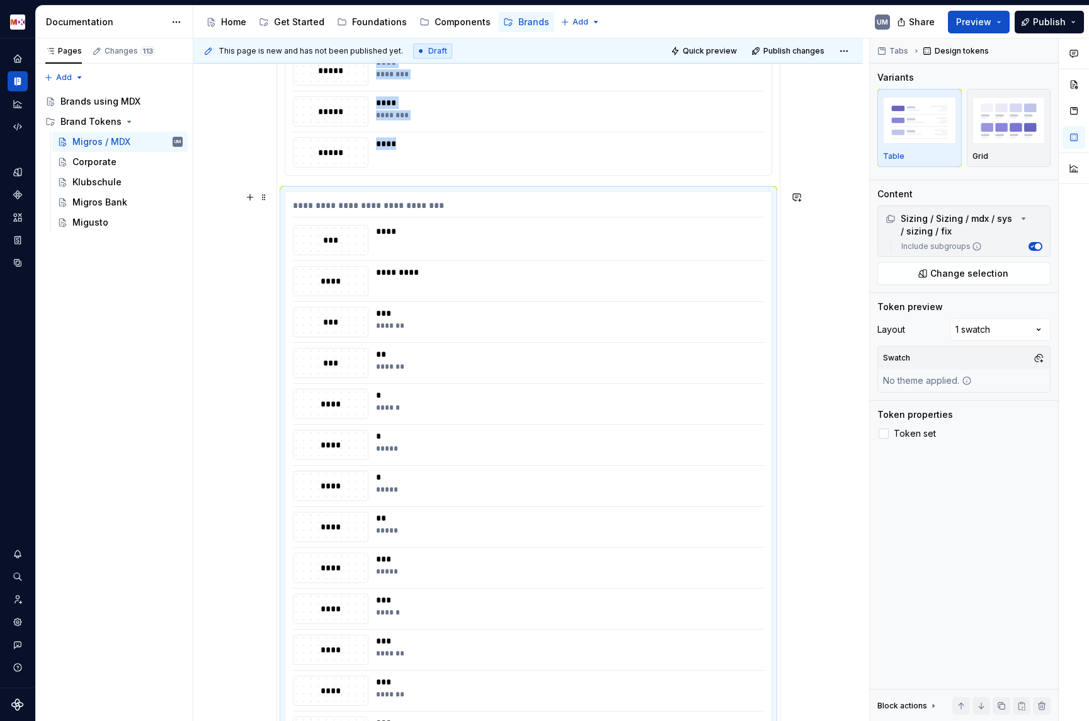
click at [530, 491] on div "*****" at bounding box center [566, 490] width 381 height 10
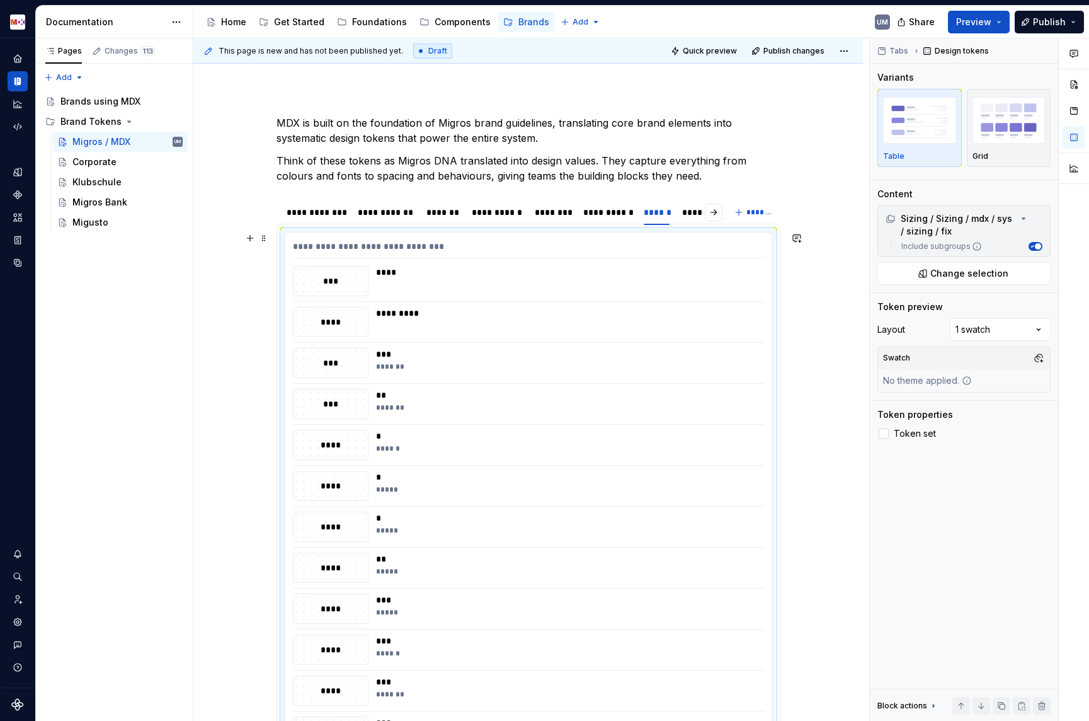
scroll to position [0, 0]
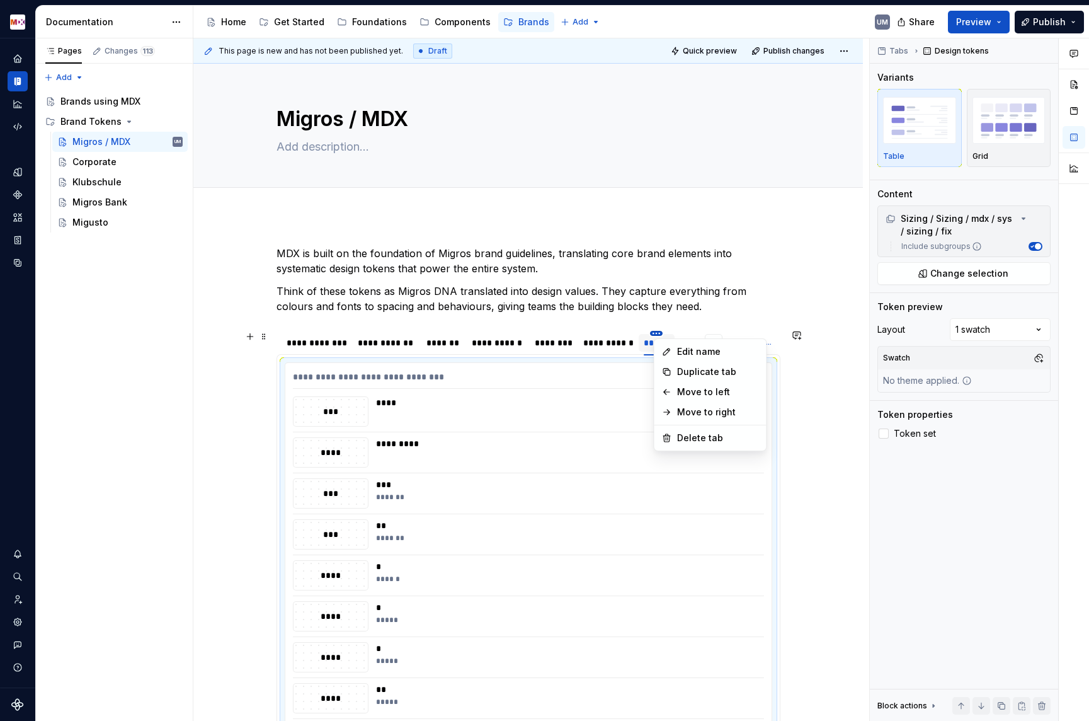
click at [662, 334] on html "MDX UM Dataset Migros Documentation Accessibility guide for tree Page tree. Nav…" at bounding box center [544, 360] width 1089 height 721
click at [672, 350] on icon at bounding box center [667, 352] width 10 height 10
type input "**********"
click at [663, 332] on html "MDX UM Dataset Migros Documentation Accessibility guide for tree Page tree. Nav…" at bounding box center [544, 360] width 1089 height 721
click at [690, 366] on div "Duplicate tab" at bounding box center [726, 371] width 82 height 13
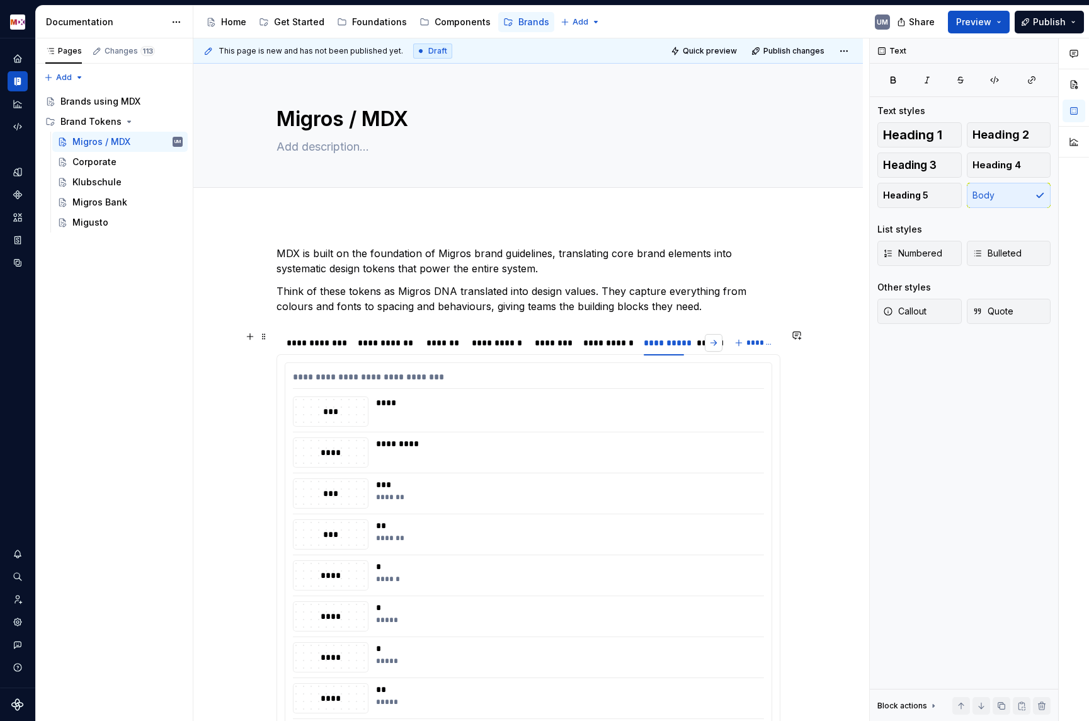
click at [720, 346] on button "button" at bounding box center [714, 343] width 18 height 18
click at [387, 332] on html "MDX UM Dataset Migros Documentation Accessibility guide for tree Page tree. Nav…" at bounding box center [544, 360] width 1089 height 721
click at [404, 350] on div "Edit name" at bounding box center [444, 351] width 82 height 13
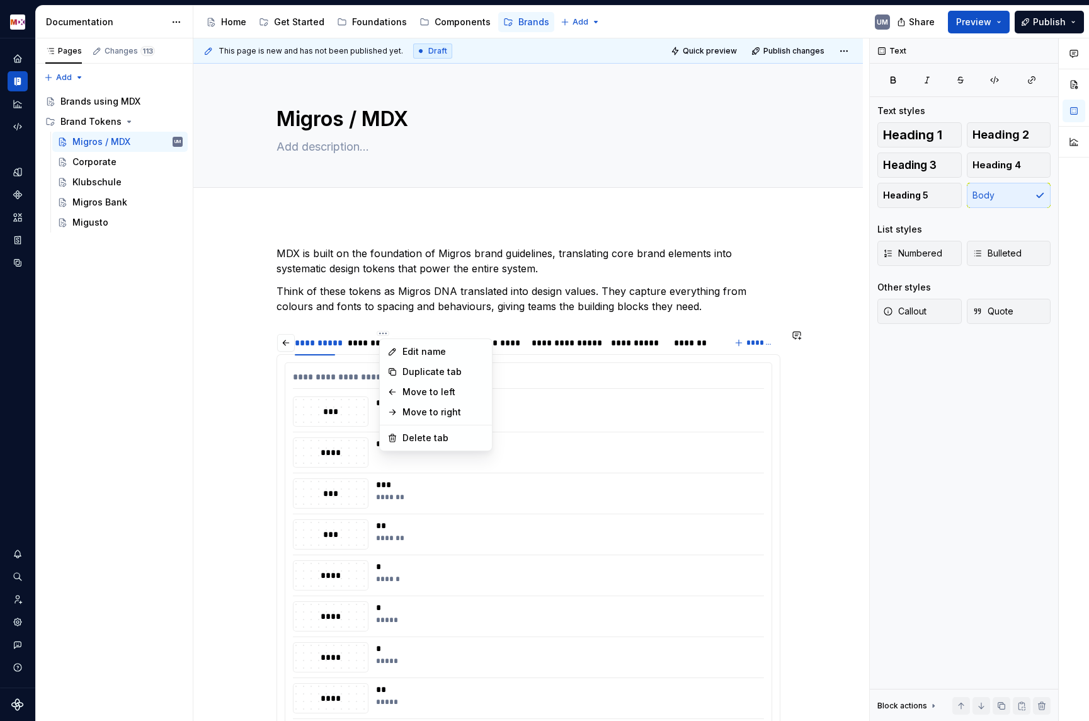
scroll to position [0, 316]
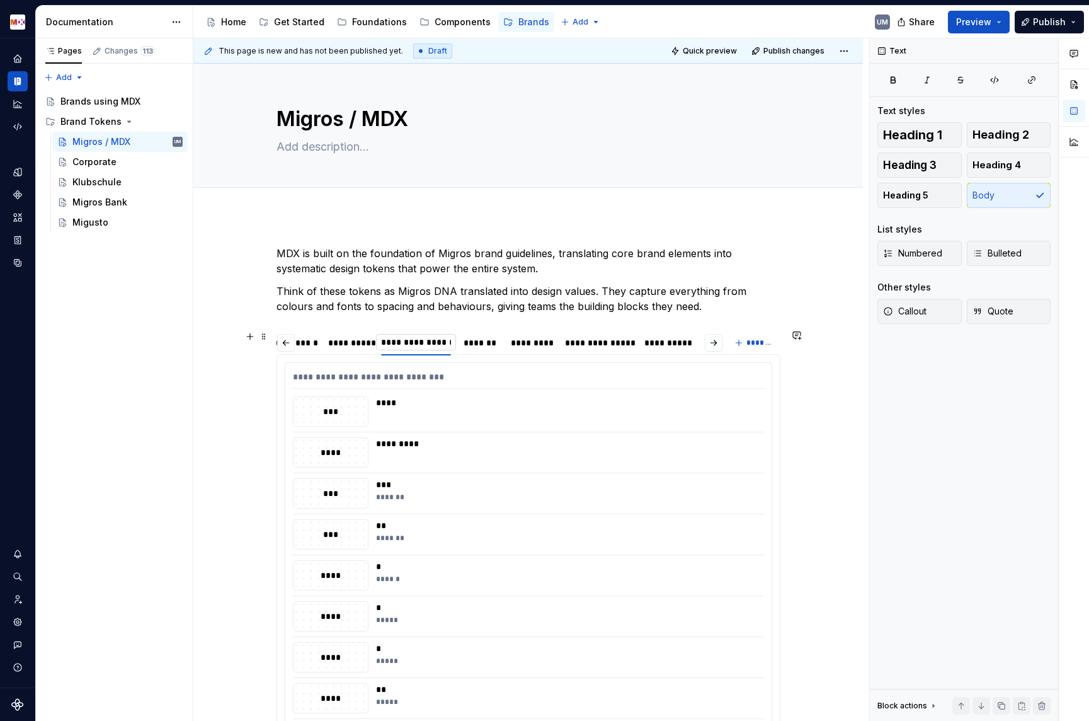
click at [418, 340] on input "**********" at bounding box center [416, 342] width 80 height 23
click at [436, 341] on input "**********" at bounding box center [416, 342] width 80 height 23
type input "**********"
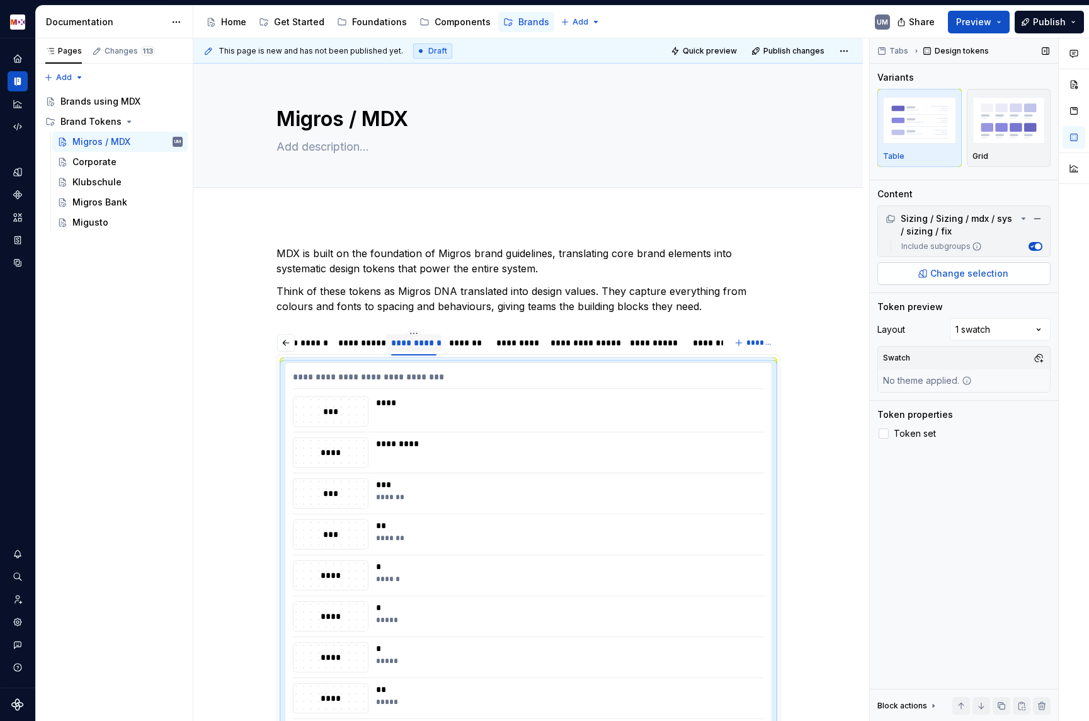
click at [953, 277] on span "Change selection" at bounding box center [970, 273] width 78 height 13
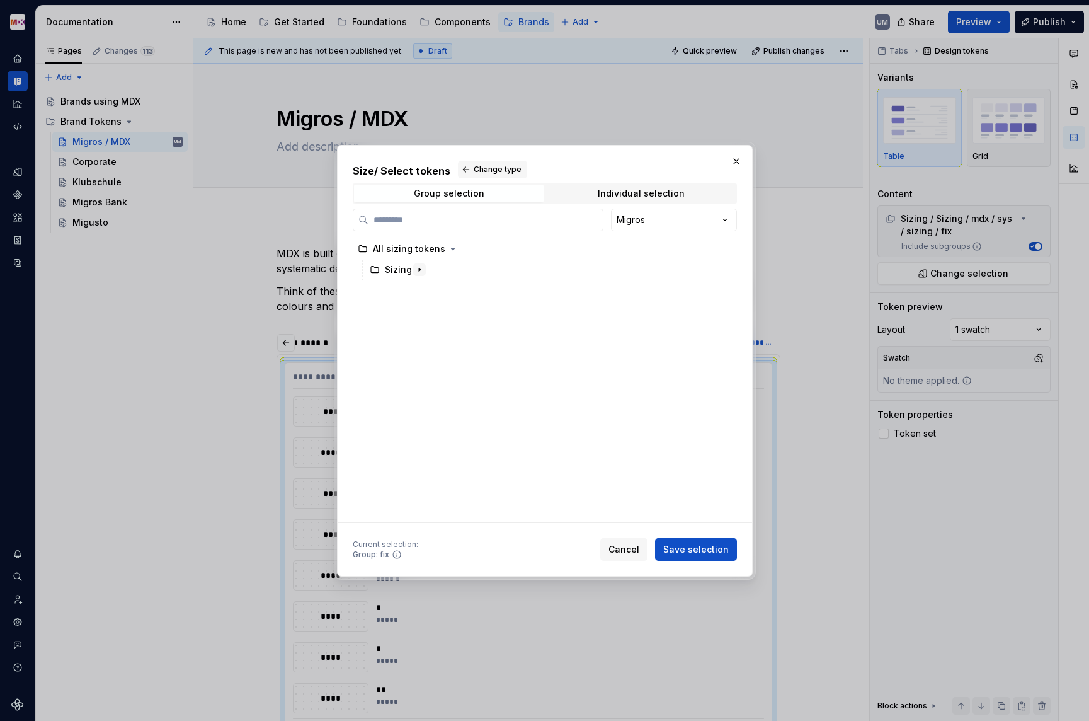
click at [416, 268] on icon "button" at bounding box center [420, 270] width 10 height 10
click at [423, 289] on icon "button" at bounding box center [422, 290] width 10 height 10
click at [428, 333] on icon "button" at bounding box center [432, 332] width 10 height 10
click at [454, 351] on icon "button" at bounding box center [455, 353] width 10 height 10
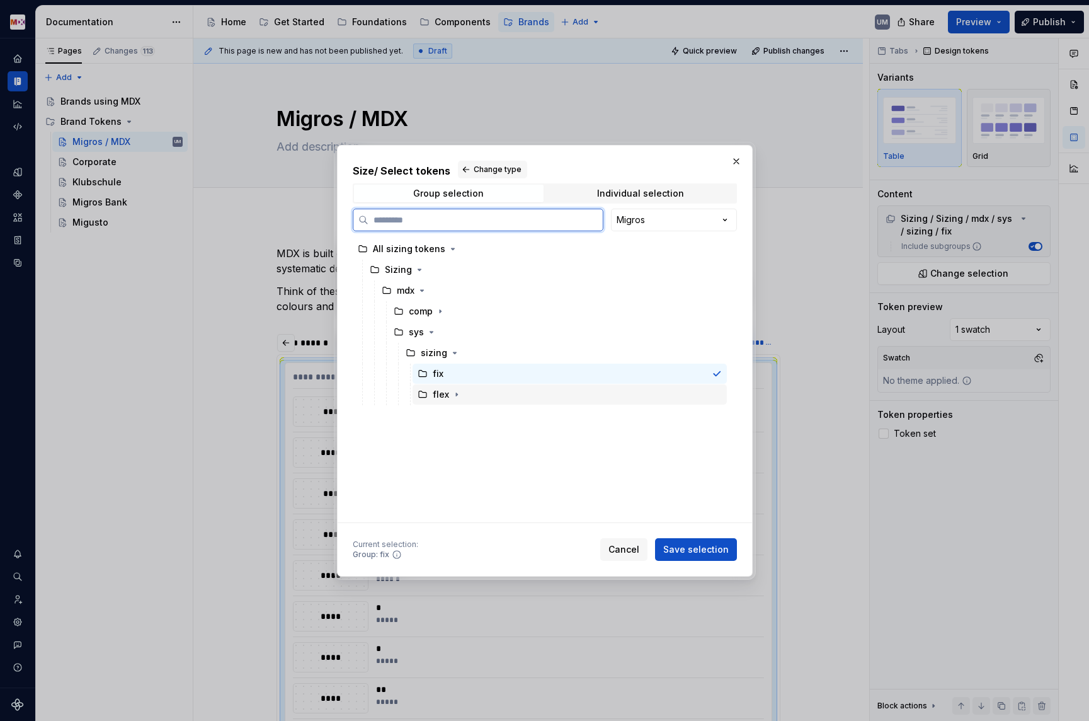
click at [446, 396] on div "flex" at bounding box center [441, 394] width 16 height 13
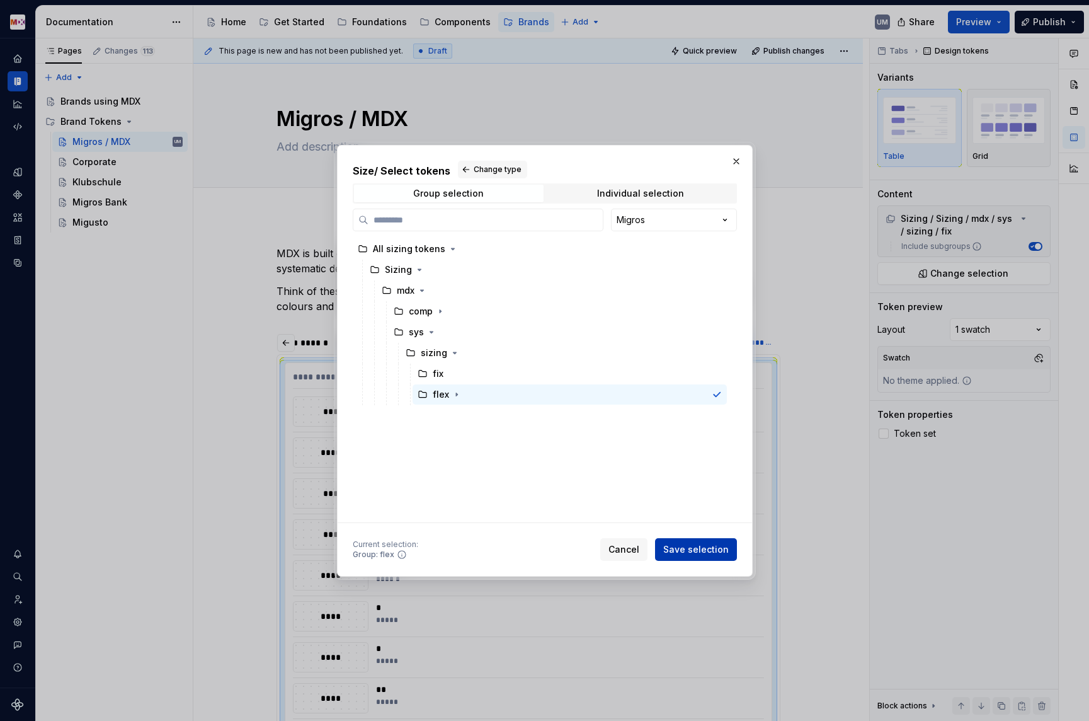
click at [704, 542] on button "Save selection" at bounding box center [696, 549] width 82 height 23
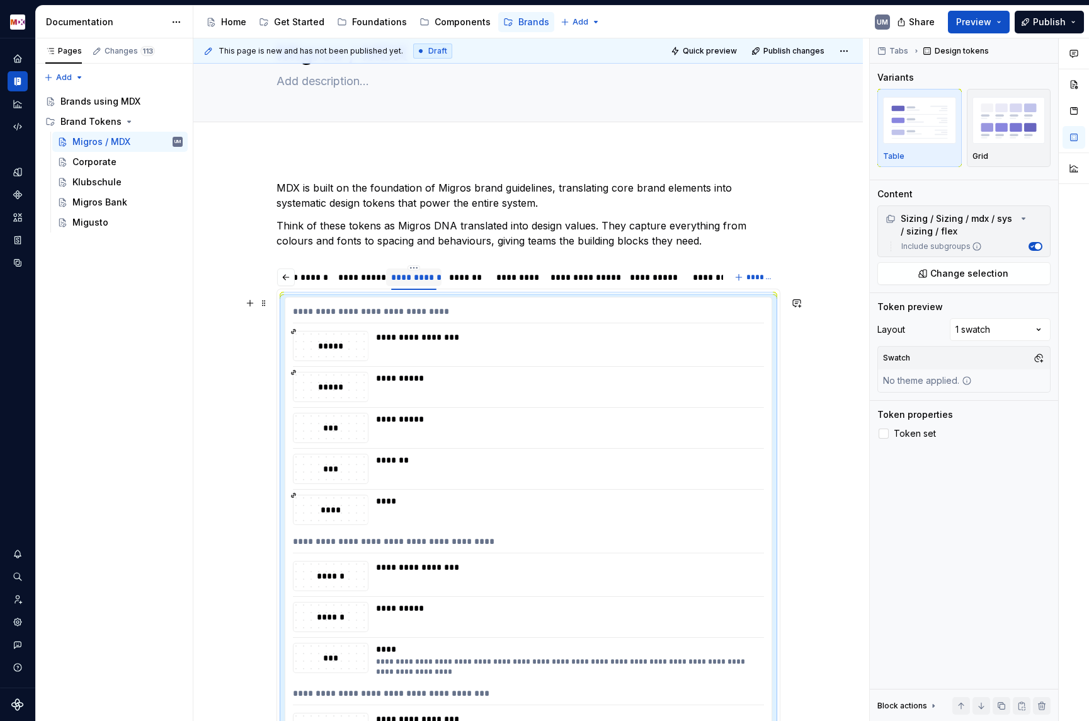
scroll to position [0, 0]
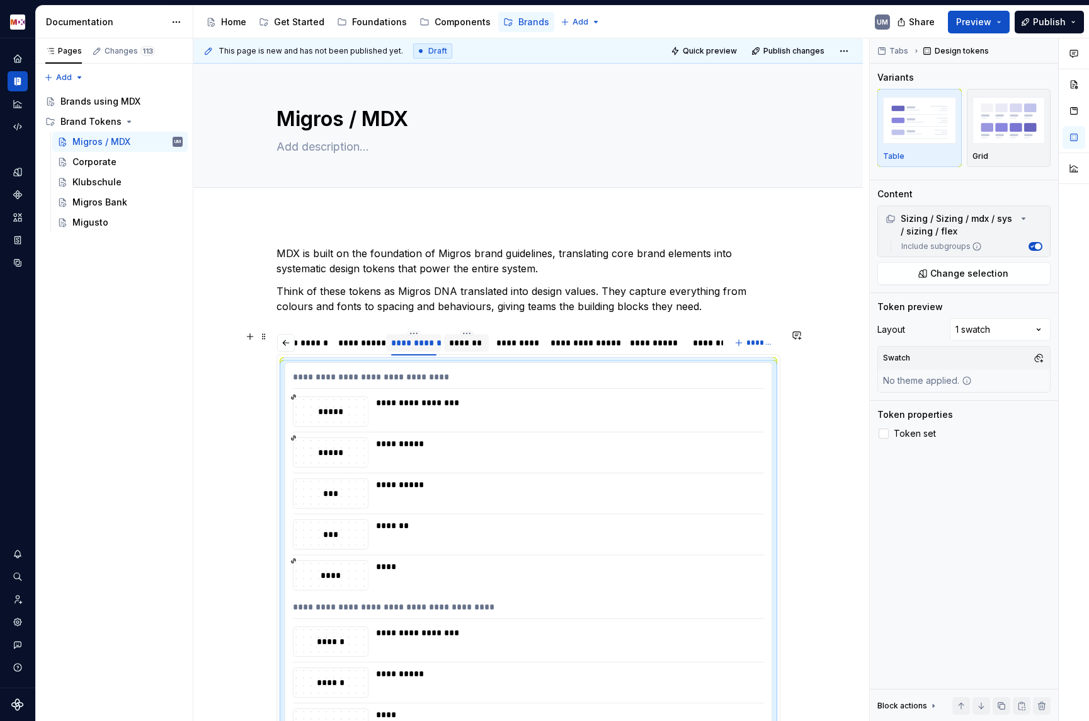
click at [473, 345] on div "*******" at bounding box center [466, 342] width 34 height 13
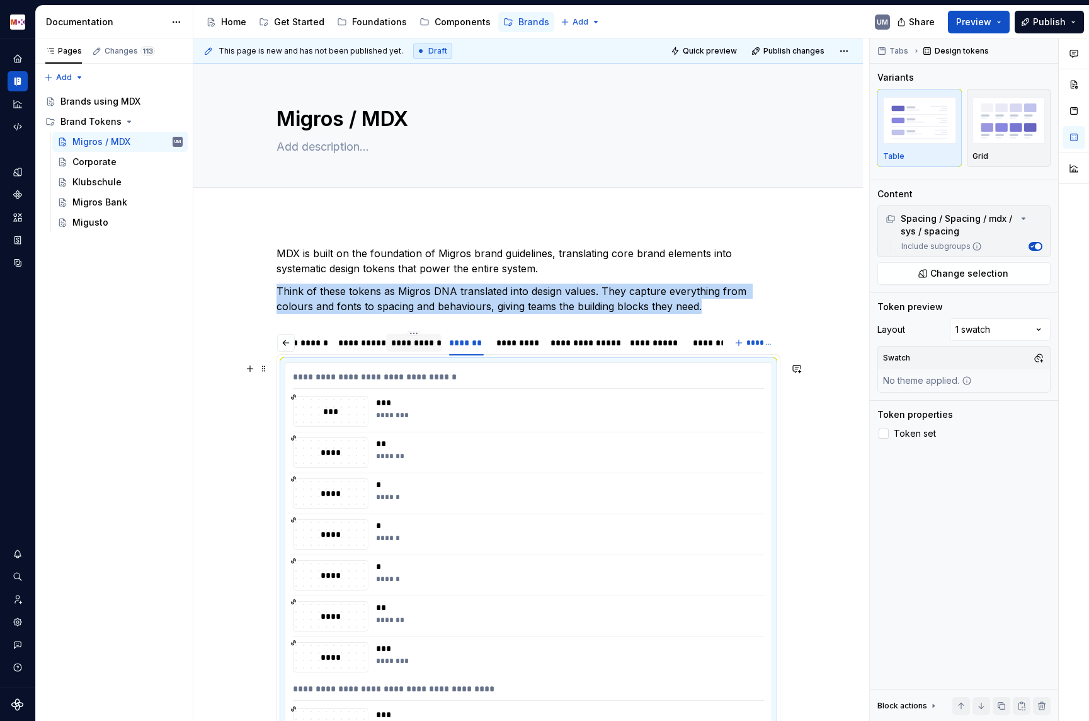
click at [489, 451] on div "*******" at bounding box center [566, 456] width 381 height 10
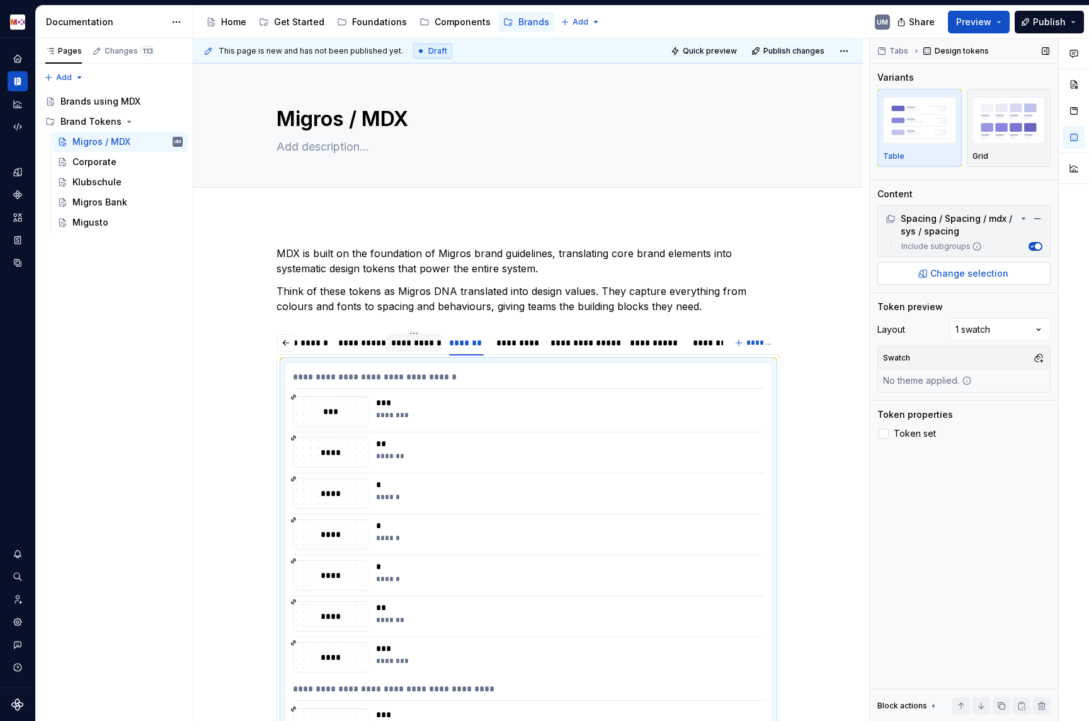
click at [937, 277] on span "Change selection" at bounding box center [970, 273] width 78 height 13
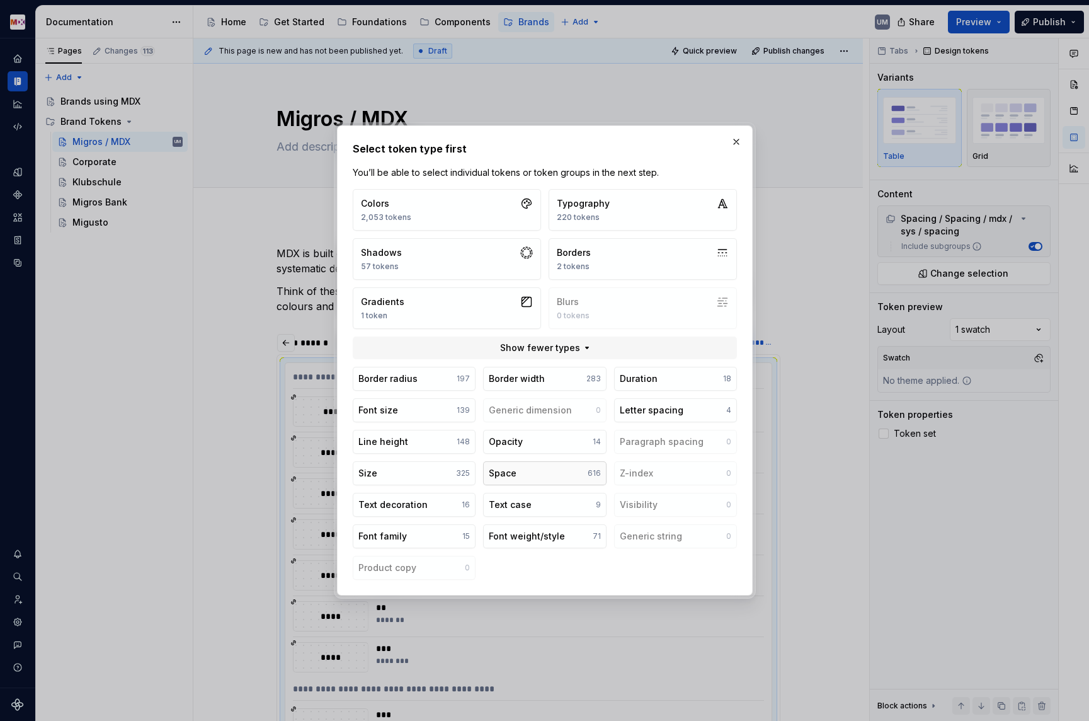
click at [506, 474] on div "Space" at bounding box center [503, 473] width 28 height 13
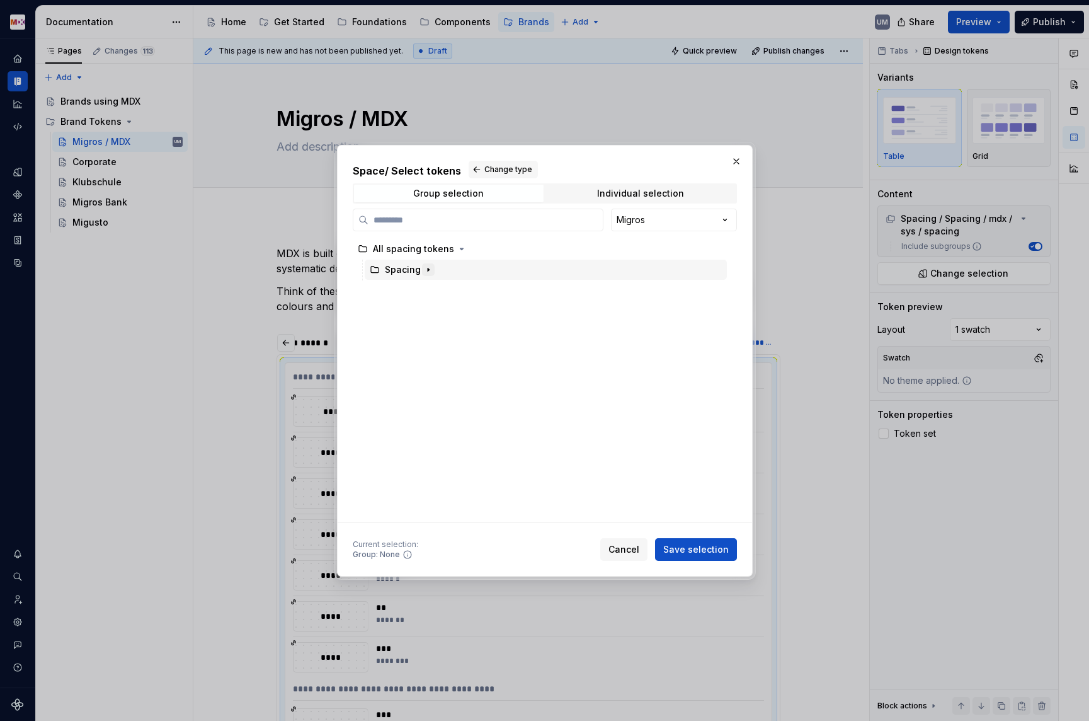
click at [428, 268] on icon "button" at bounding box center [428, 269] width 1 height 3
click at [423, 287] on icon "button" at bounding box center [422, 290] width 10 height 10
click at [427, 313] on icon "button" at bounding box center [432, 311] width 10 height 10
click at [463, 331] on icon "button" at bounding box center [463, 331] width 1 height 3
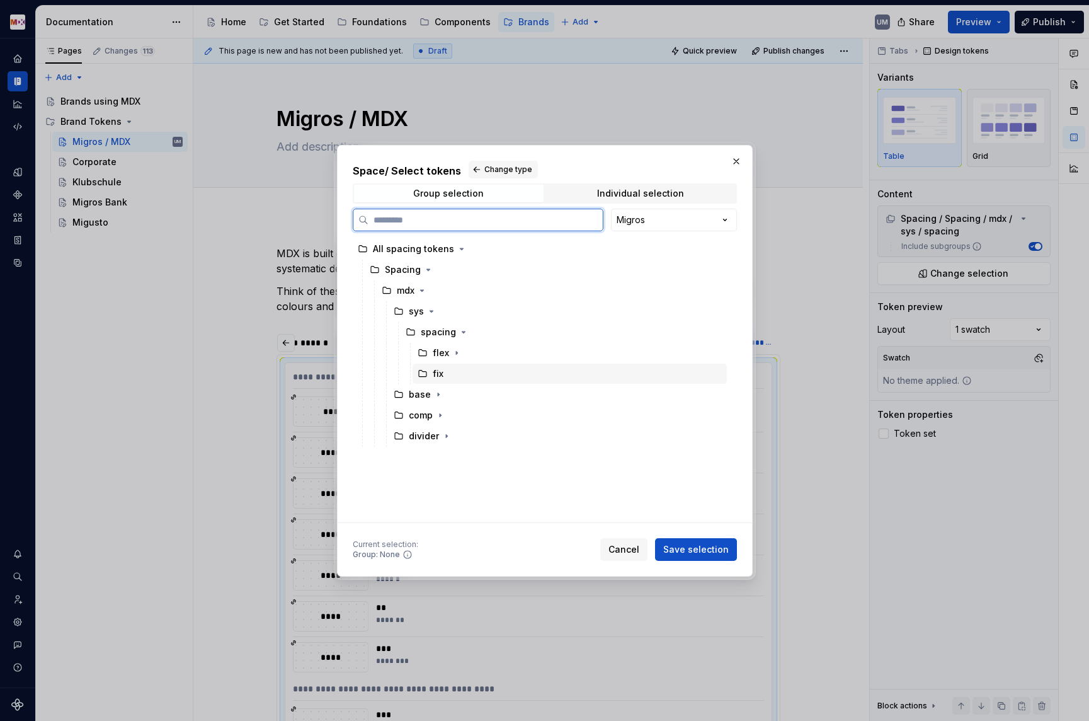
click at [441, 368] on div "fix" at bounding box center [438, 373] width 11 height 13
click at [690, 552] on span "Save selection" at bounding box center [696, 549] width 66 height 13
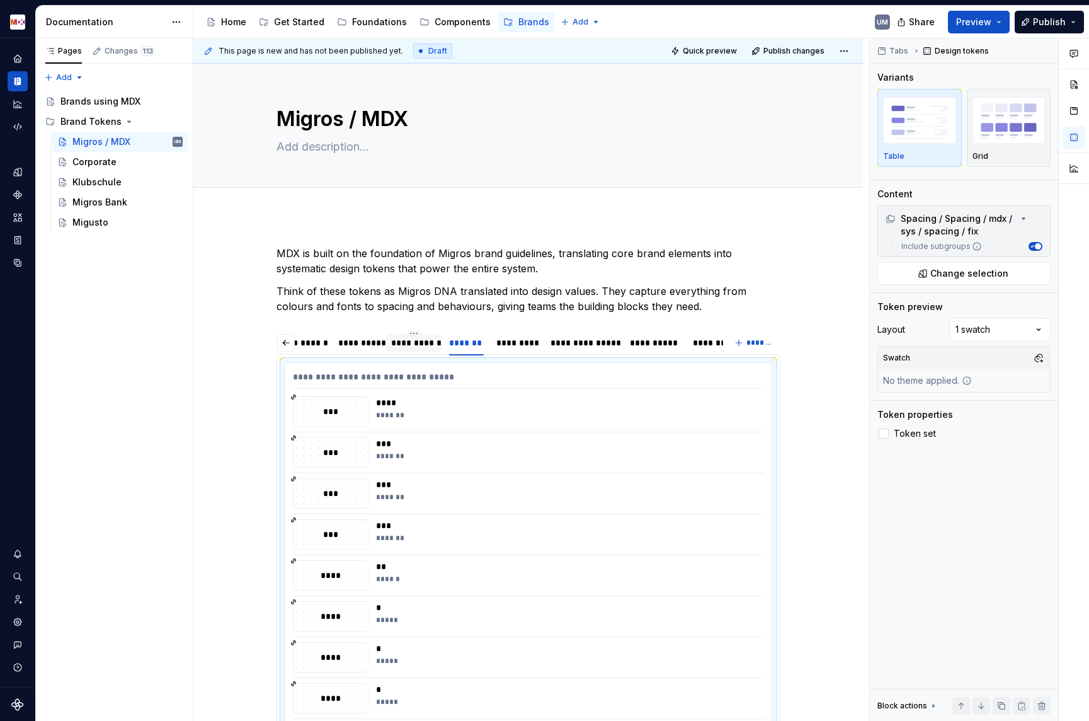
scroll to position [123, 0]
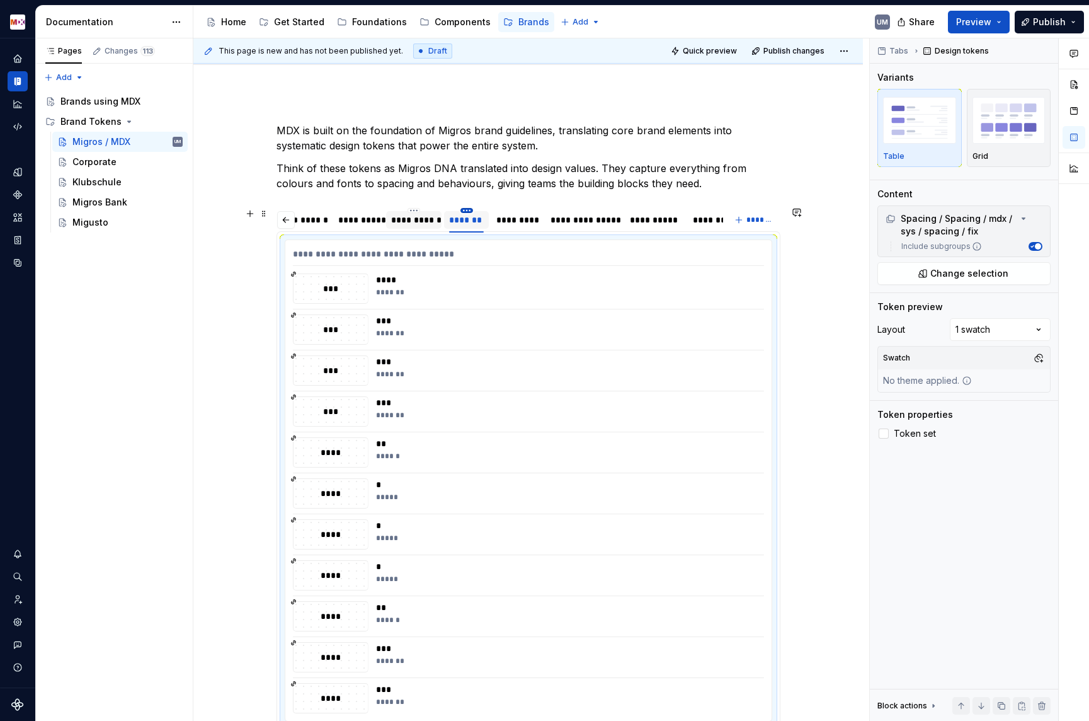
click at [473, 209] on html "MDX UM Dataset Migros Documentation Accessibility guide for tree Page tree. Nav…" at bounding box center [544, 360] width 1089 height 721
click at [488, 231] on div "Edit name" at bounding box center [528, 228] width 82 height 13
type input "*********"
click at [476, 211] on html "MDX UM Dataset Migros Documentation Accessibility guide for tree Page tree. Nav…" at bounding box center [544, 360] width 1089 height 721
click at [498, 246] on div "Duplicate tab" at bounding box center [536, 249] width 82 height 13
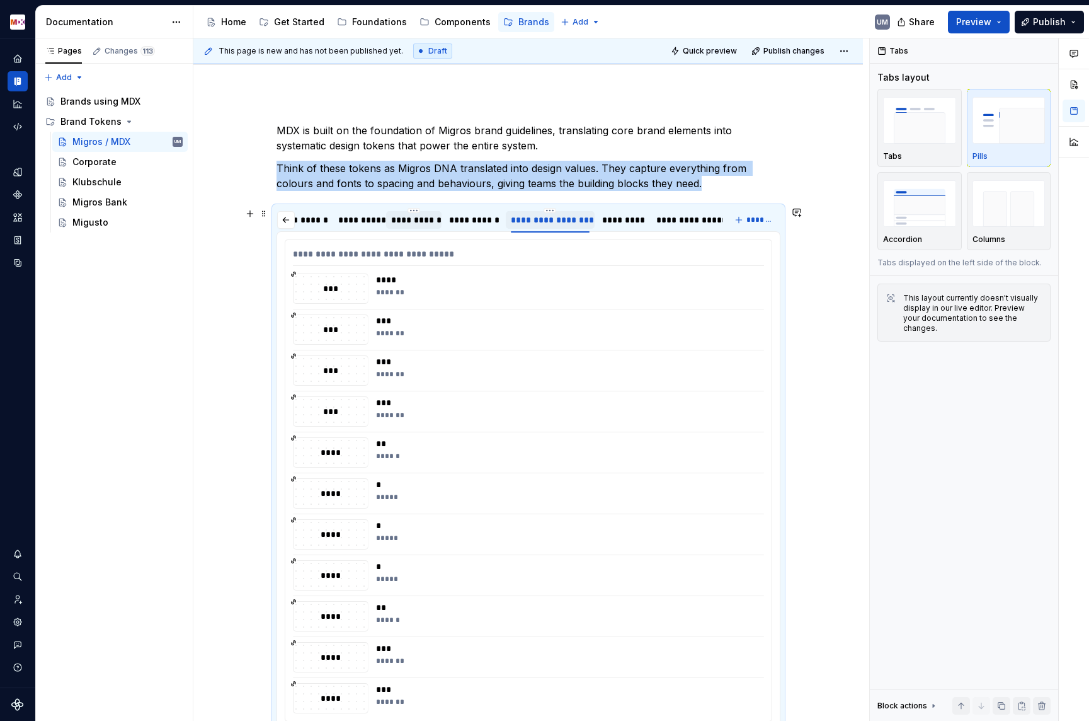
type textarea "*"
click at [554, 210] on html "MDX UM Dataset Migros Documentation Accessibility guide for tree Page tree. Nav…" at bounding box center [544, 360] width 1089 height 721
click at [560, 223] on div "Edit name" at bounding box center [604, 229] width 107 height 20
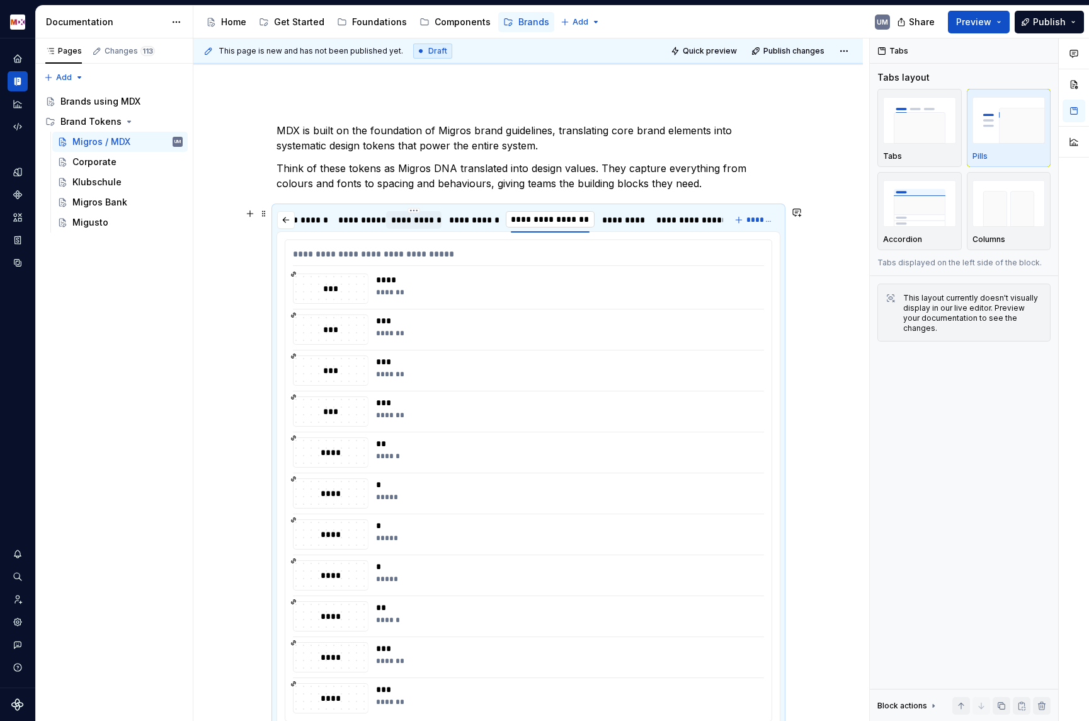
click at [551, 217] on input "**********" at bounding box center [550, 219] width 89 height 23
drag, startPoint x: 551, startPoint y: 219, endPoint x: 610, endPoint y: 219, distance: 59.2
click at [610, 219] on div "**********" at bounding box center [500, 223] width 447 height 32
type input "**********"
click at [515, 396] on div "***" at bounding box center [566, 402] width 381 height 13
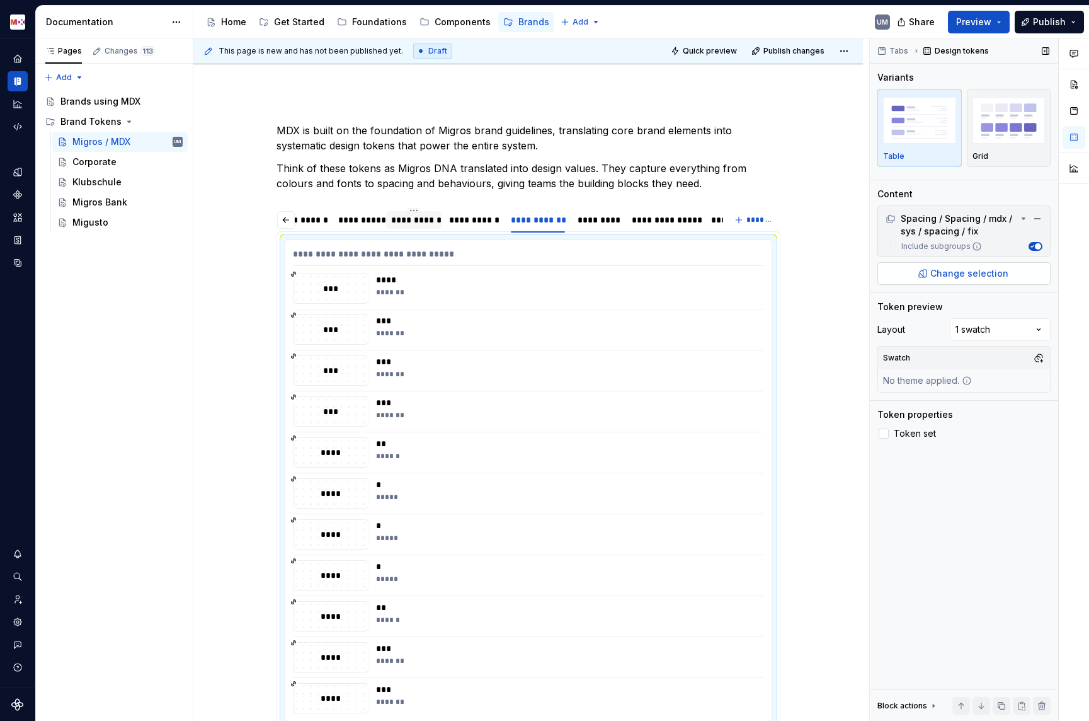
click at [973, 273] on span "Change selection" at bounding box center [970, 273] width 78 height 13
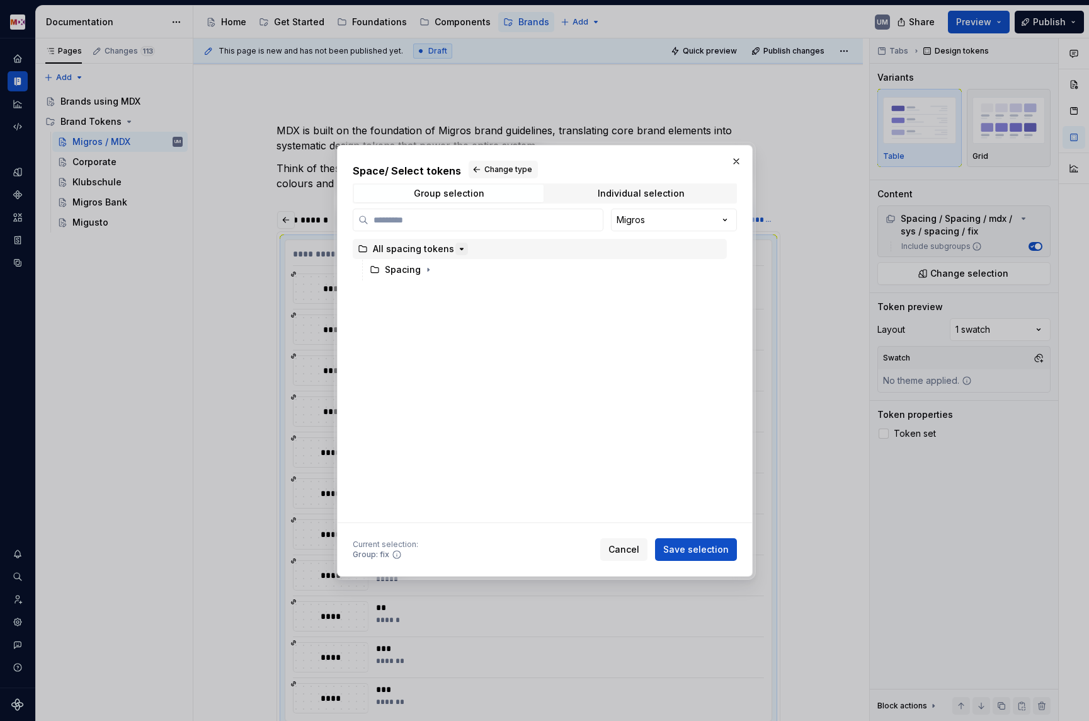
click at [460, 248] on icon "button" at bounding box center [462, 249] width 10 height 10
click at [457, 246] on icon "button" at bounding box center [462, 249] width 10 height 10
click at [456, 251] on button "button" at bounding box center [462, 249] width 13 height 13
click at [409, 267] on div "Spacing" at bounding box center [403, 269] width 36 height 13
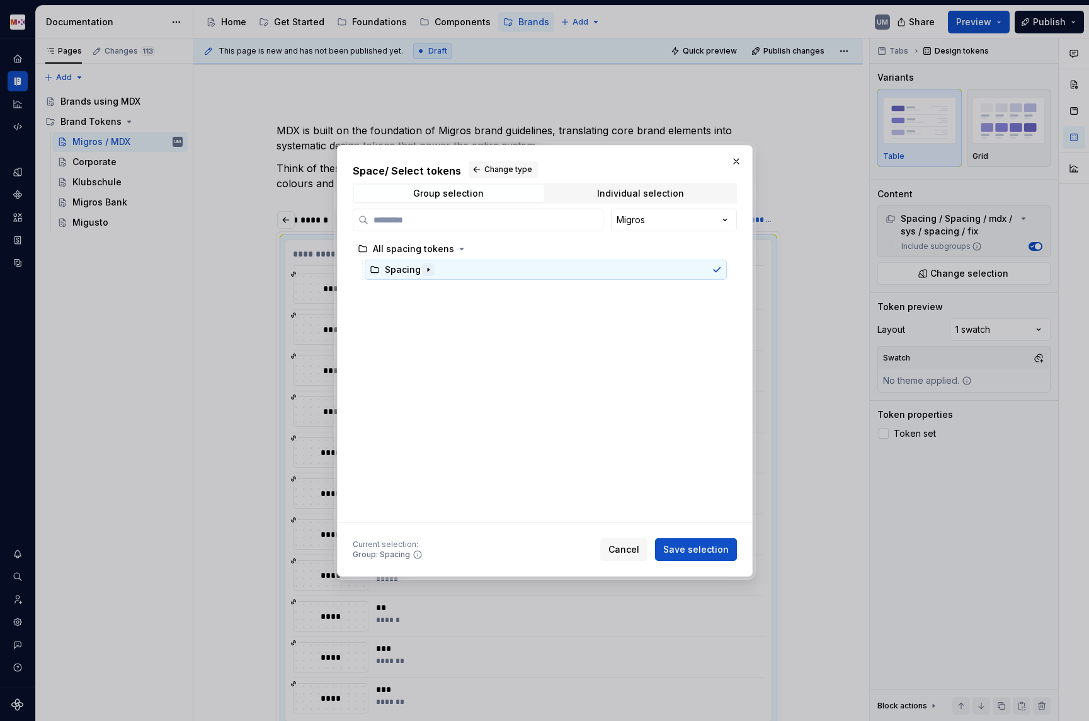
click at [423, 270] on icon "button" at bounding box center [428, 270] width 10 height 10
click at [422, 288] on icon "button" at bounding box center [422, 290] width 10 height 10
click at [432, 311] on icon "button" at bounding box center [432, 311] width 10 height 10
click at [471, 168] on button "Change type" at bounding box center [503, 170] width 69 height 18
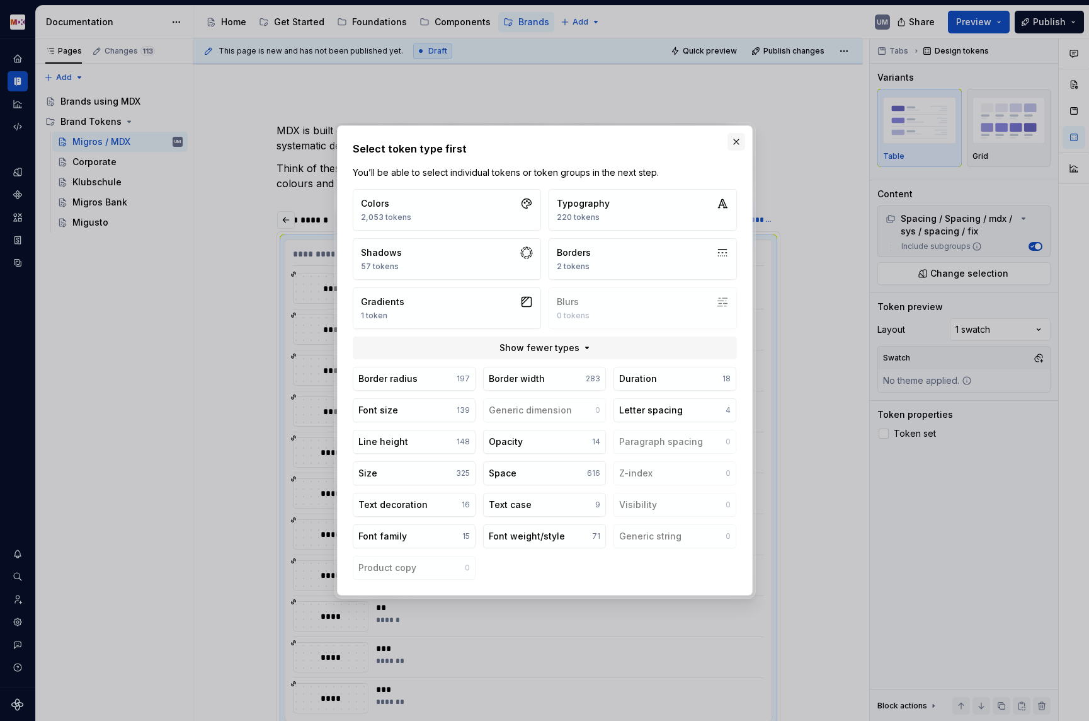
click at [735, 135] on button "button" at bounding box center [737, 142] width 18 height 18
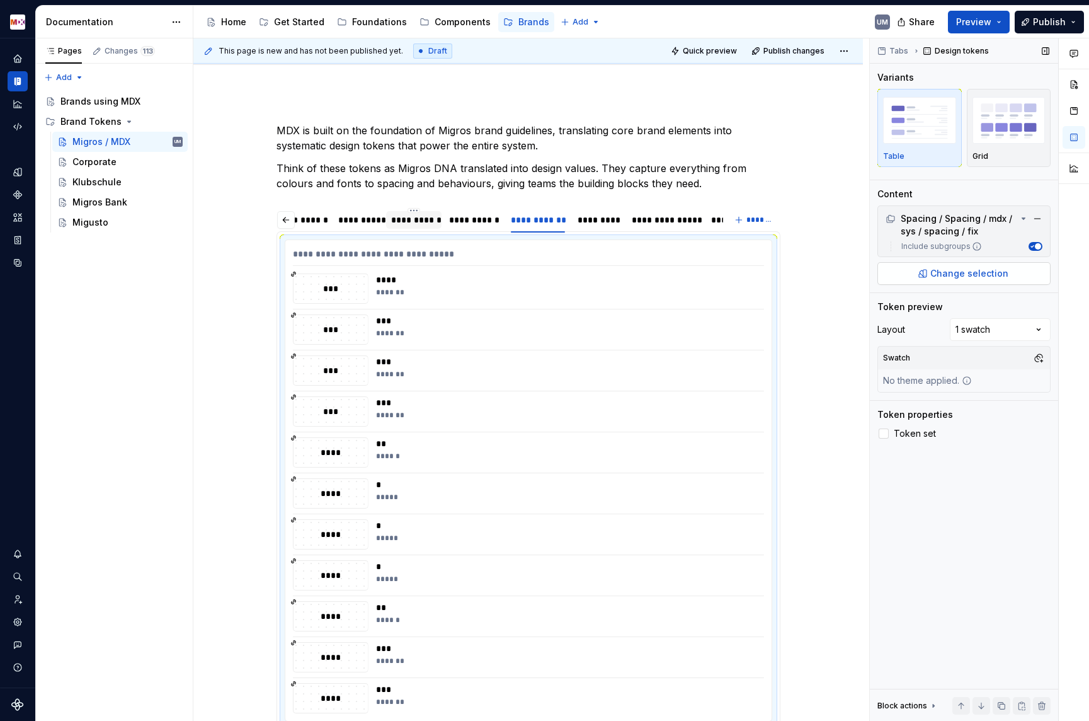
click at [961, 280] on button "Change selection" at bounding box center [964, 273] width 173 height 23
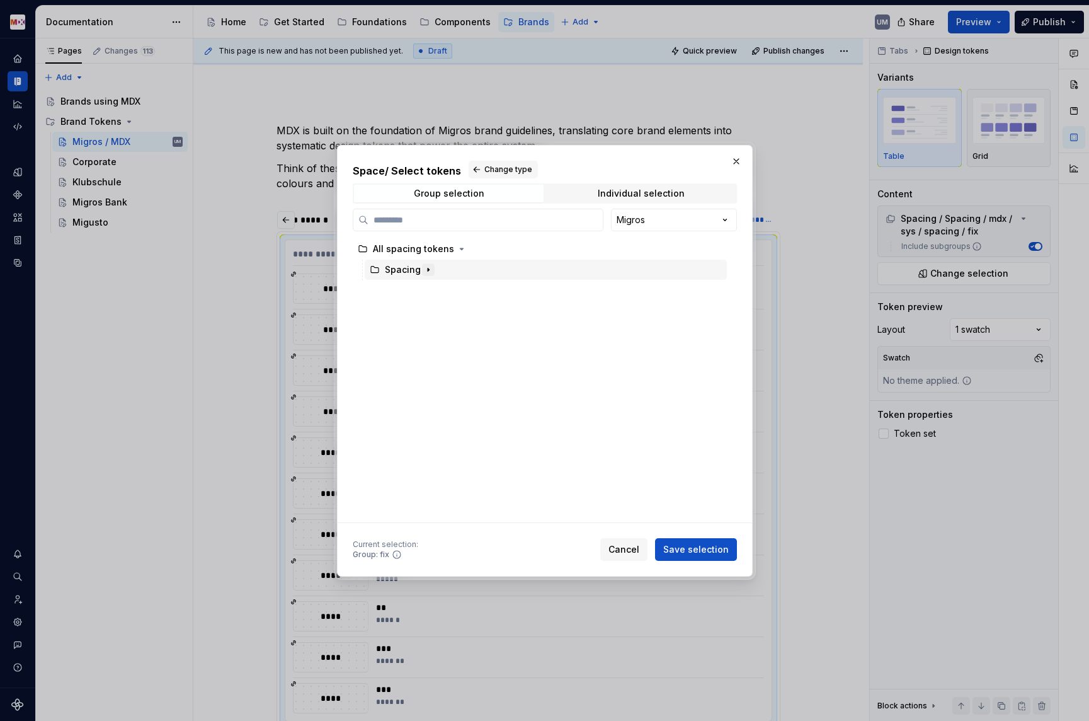
click at [428, 270] on icon "button" at bounding box center [428, 269] width 1 height 3
click at [425, 289] on icon "button" at bounding box center [422, 290] width 10 height 10
click at [431, 309] on icon "button" at bounding box center [431, 310] width 1 height 3
click at [463, 331] on icon "button" at bounding box center [463, 331] width 1 height 3
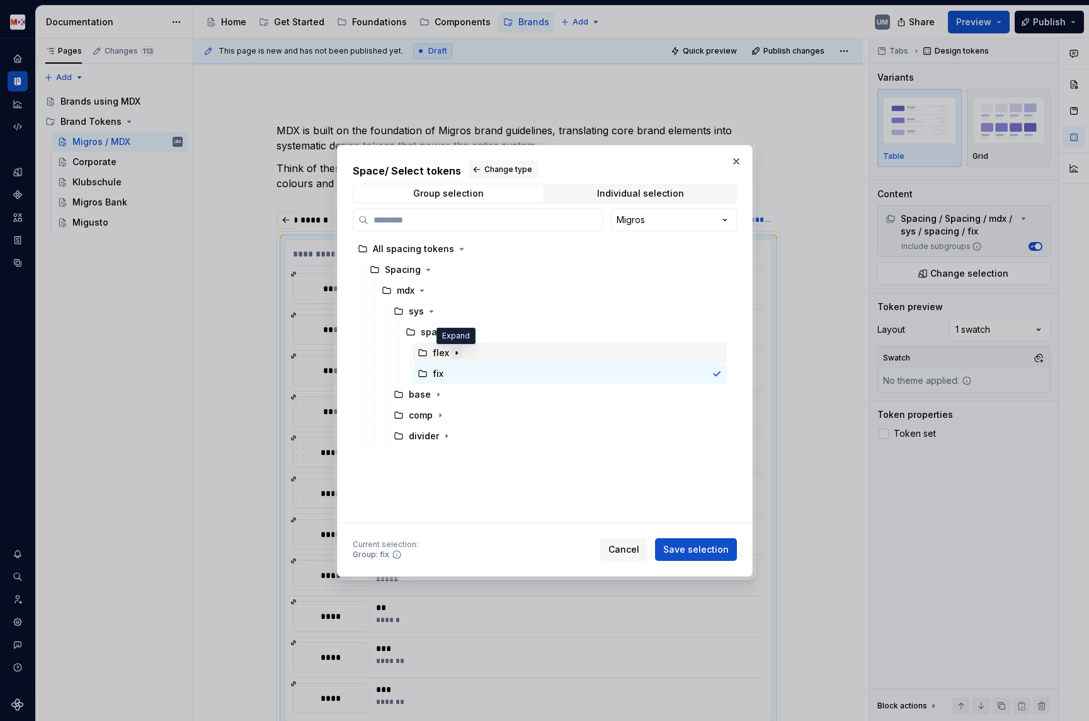
click at [453, 351] on icon "button" at bounding box center [457, 353] width 10 height 10
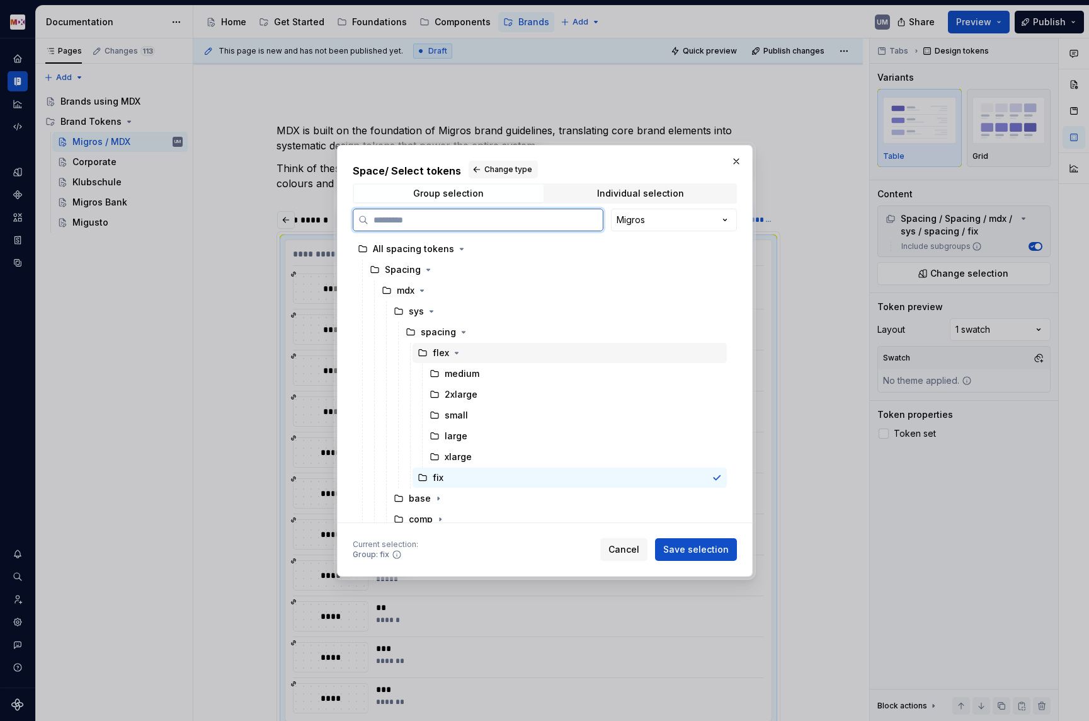
click at [434, 351] on div "flex" at bounding box center [441, 353] width 16 height 13
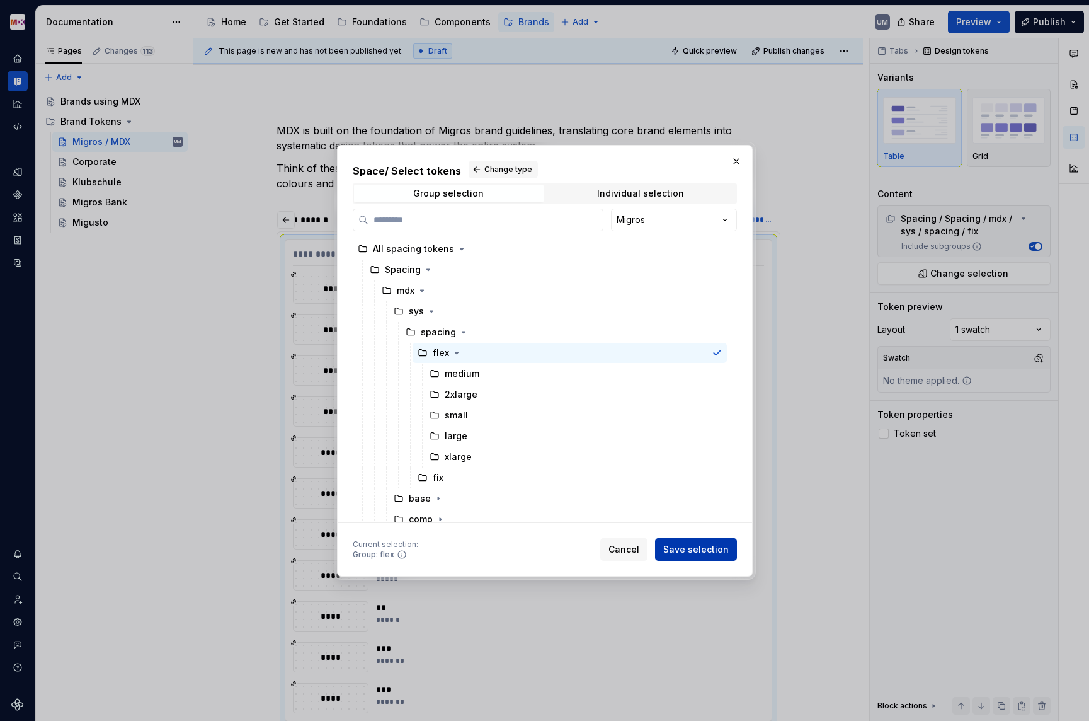
click at [707, 546] on span "Save selection" at bounding box center [696, 549] width 66 height 13
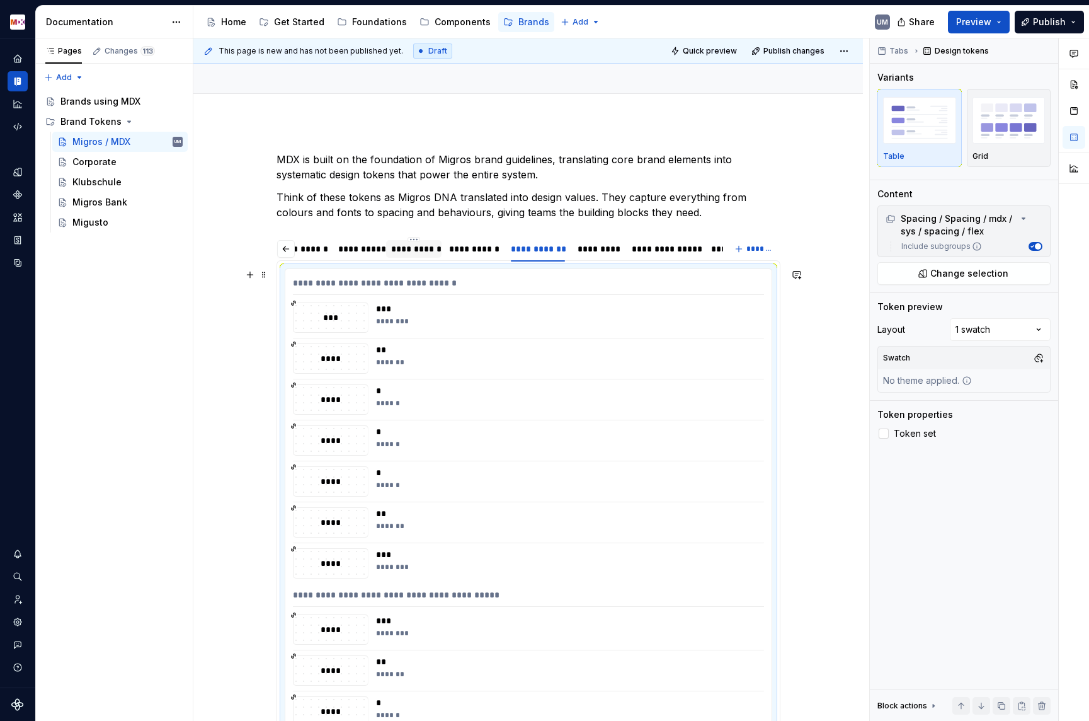
scroll to position [60, 0]
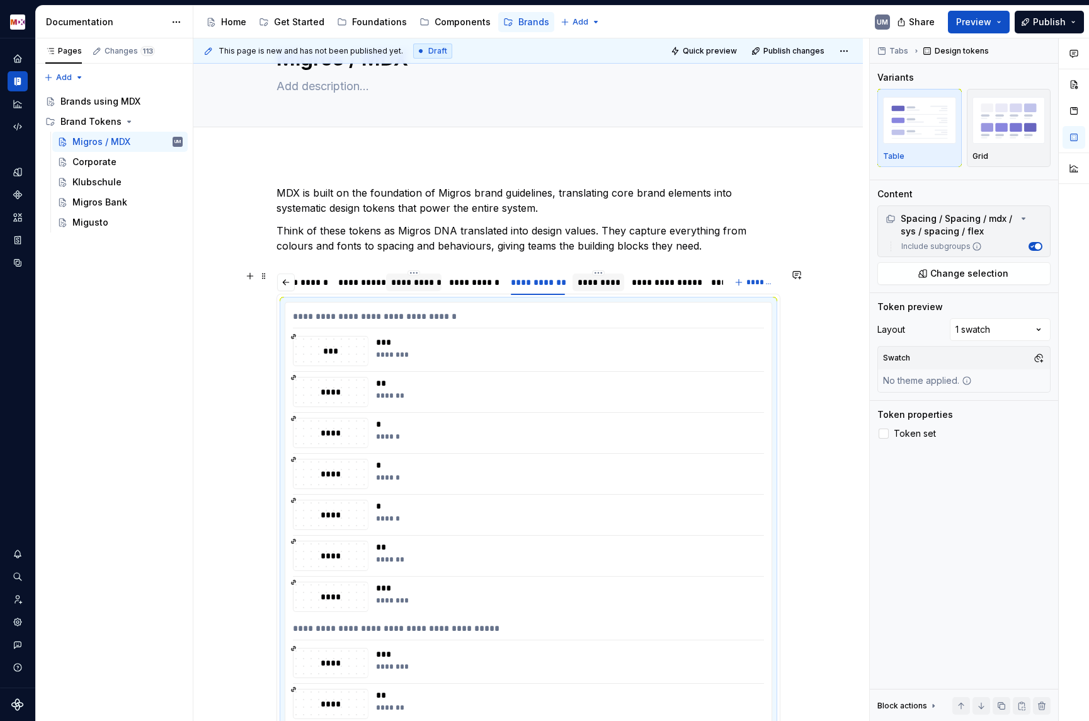
click at [614, 287] on div "*********" at bounding box center [599, 282] width 42 height 13
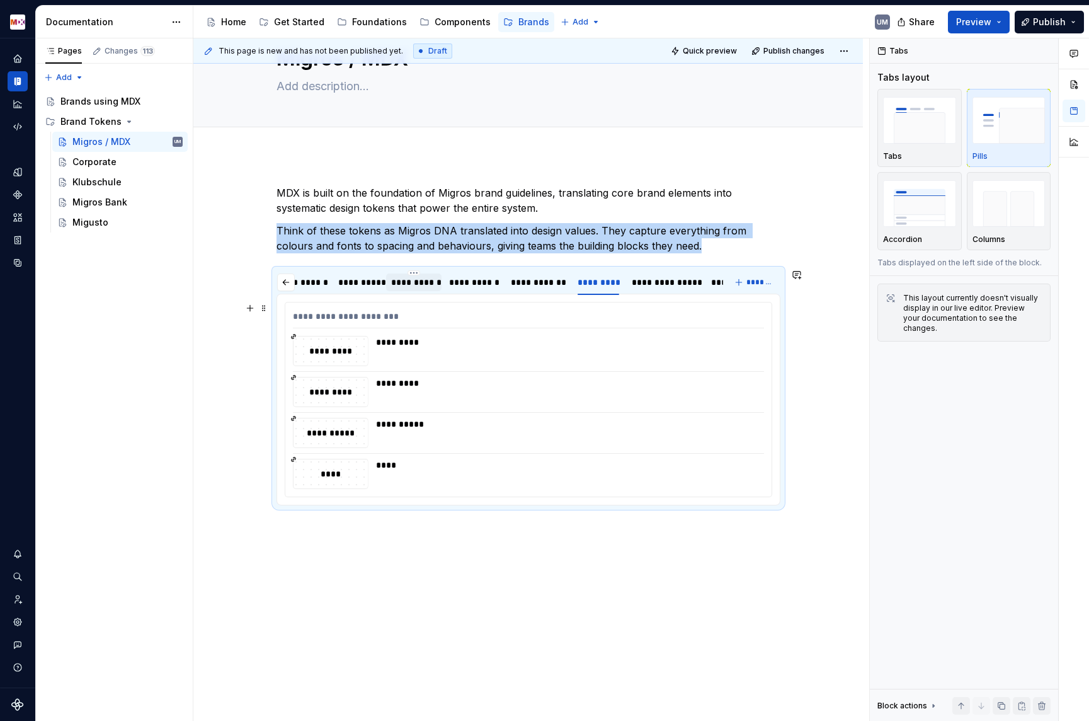
click at [508, 359] on div "*********" at bounding box center [566, 351] width 381 height 30
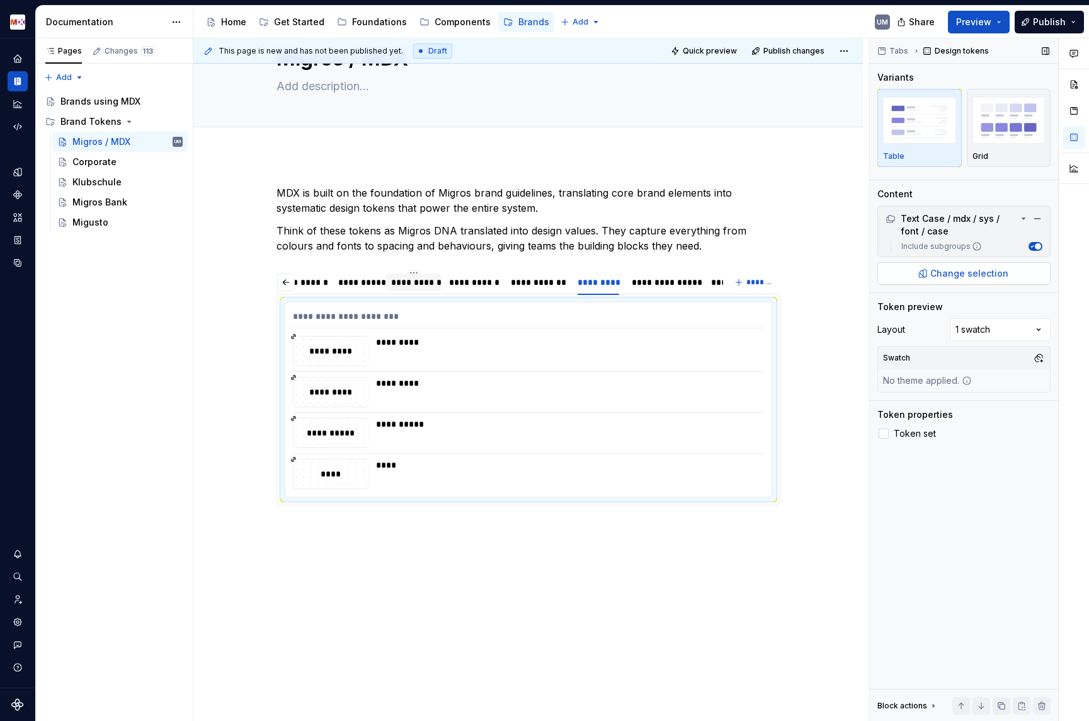
click at [970, 278] on span "Change selection" at bounding box center [970, 273] width 78 height 13
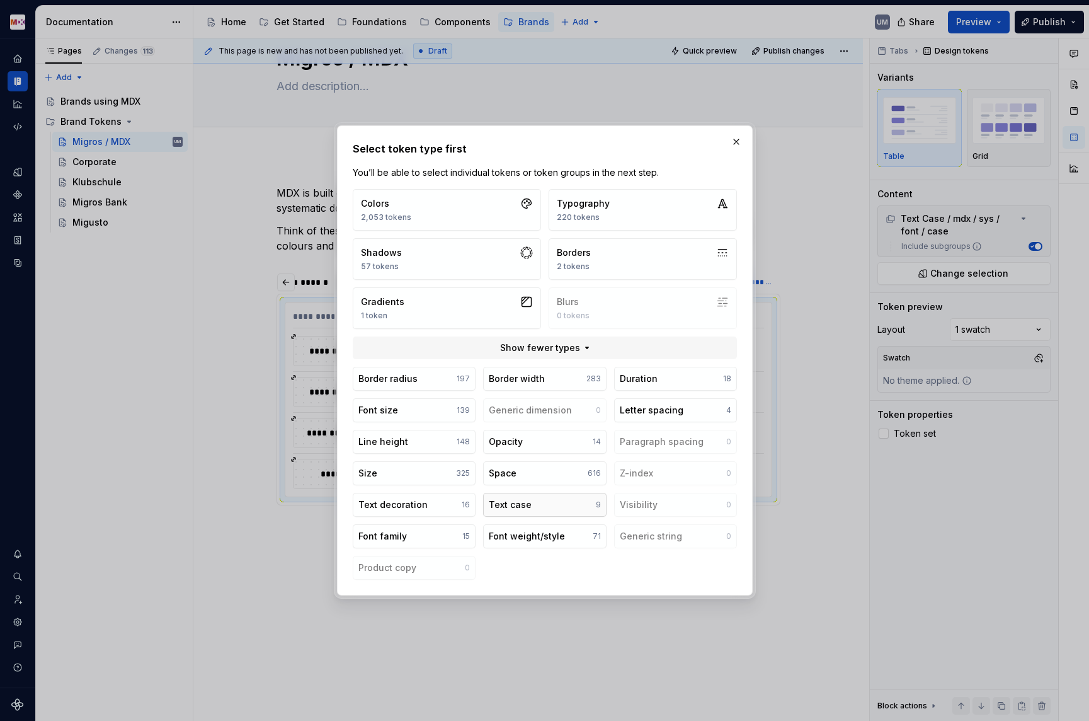
click at [522, 508] on div "Text case" at bounding box center [510, 504] width 43 height 13
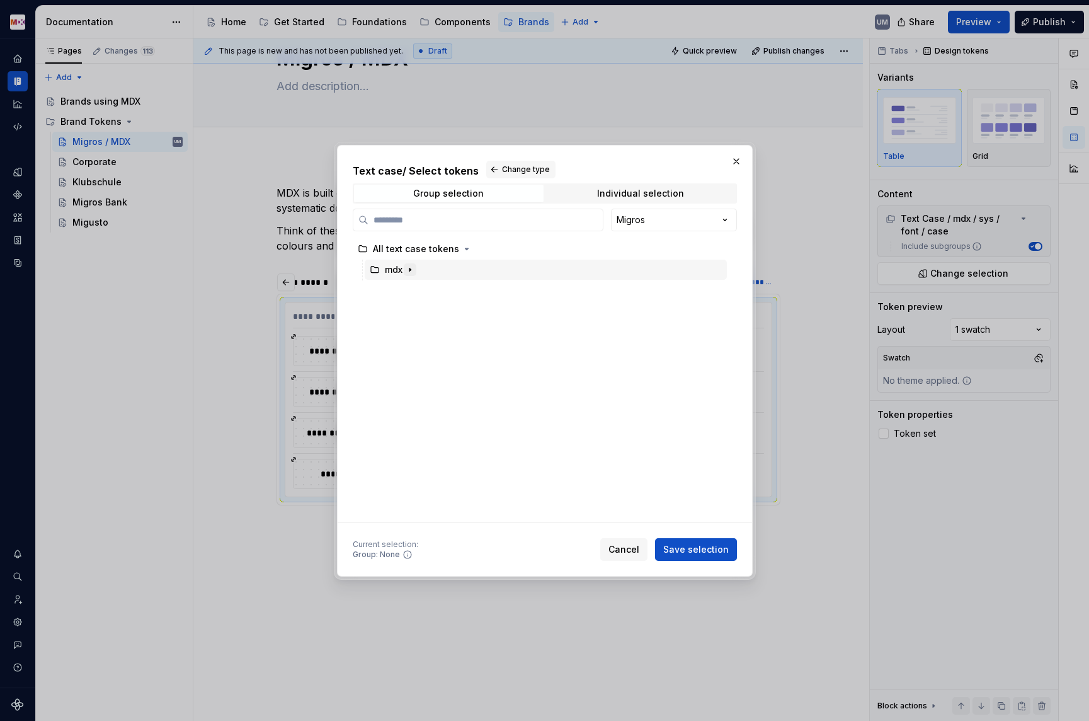
click at [411, 270] on icon "button" at bounding box center [410, 269] width 1 height 3
click at [418, 307] on icon "button" at bounding box center [420, 311] width 10 height 10
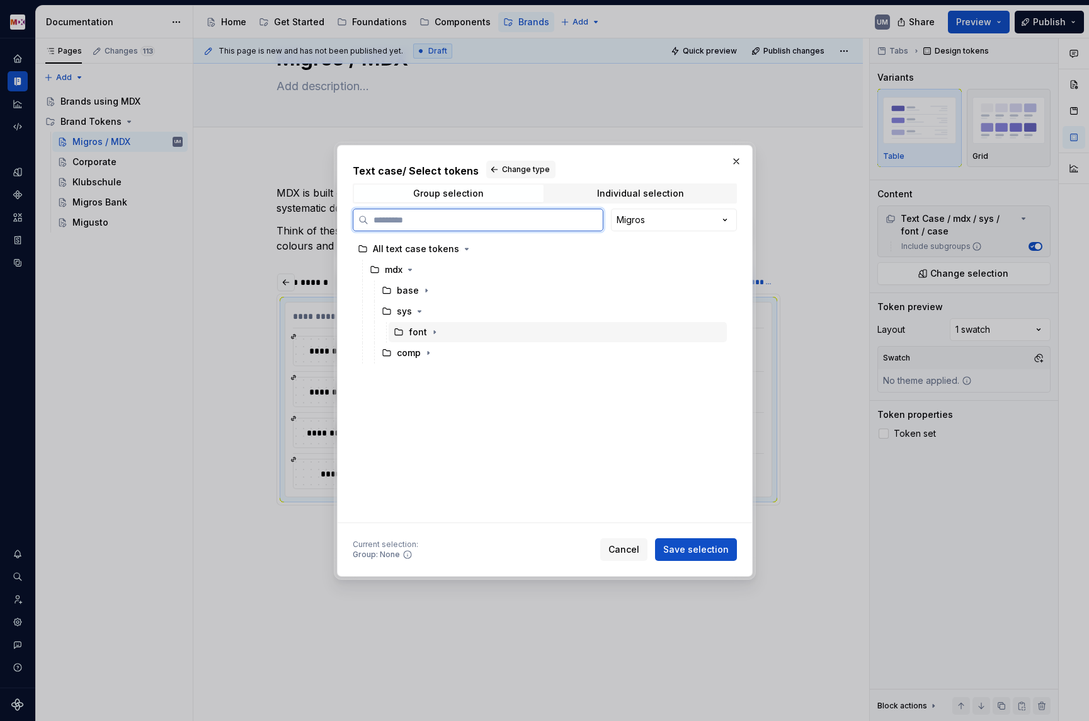
click at [424, 331] on div "font" at bounding box center [418, 332] width 18 height 13
click at [434, 331] on icon "button" at bounding box center [435, 332] width 10 height 10
click at [437, 352] on div "case" at bounding box center [431, 353] width 21 height 13
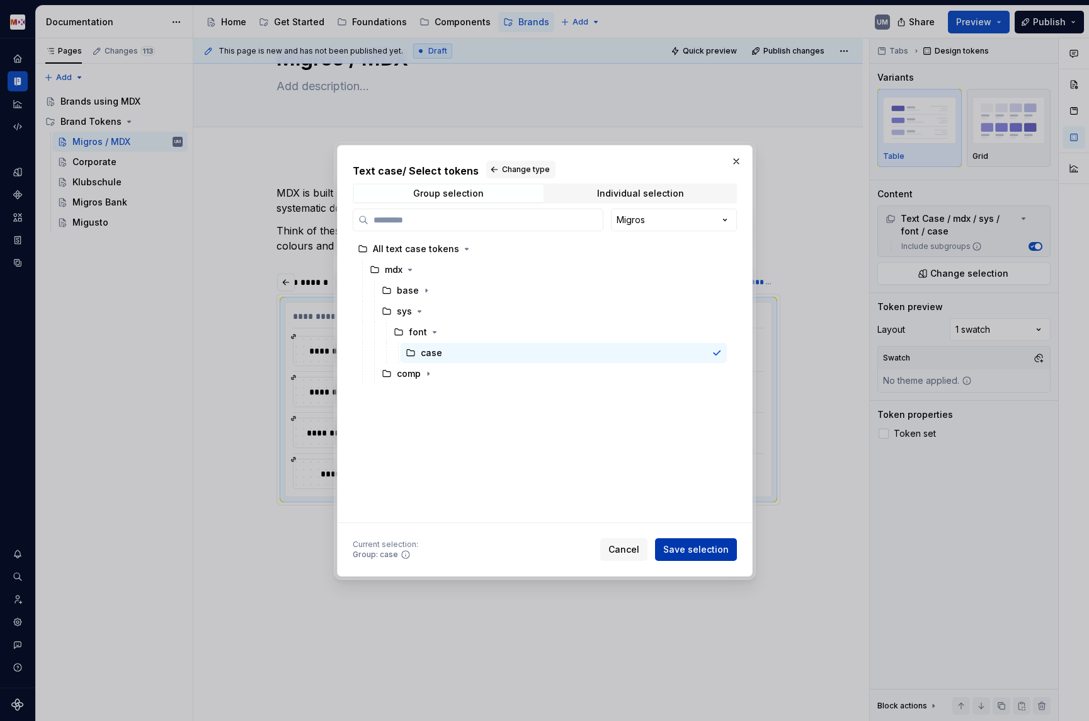
click at [716, 546] on span "Save selection" at bounding box center [696, 549] width 66 height 13
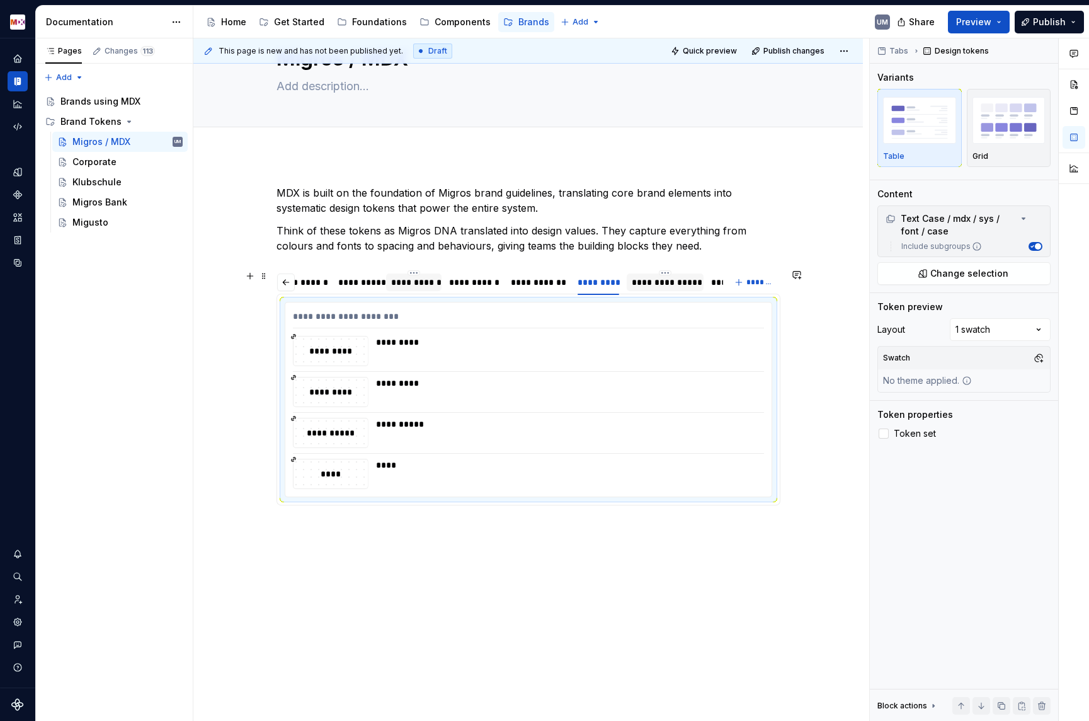
click at [674, 283] on div "**********" at bounding box center [665, 282] width 67 height 13
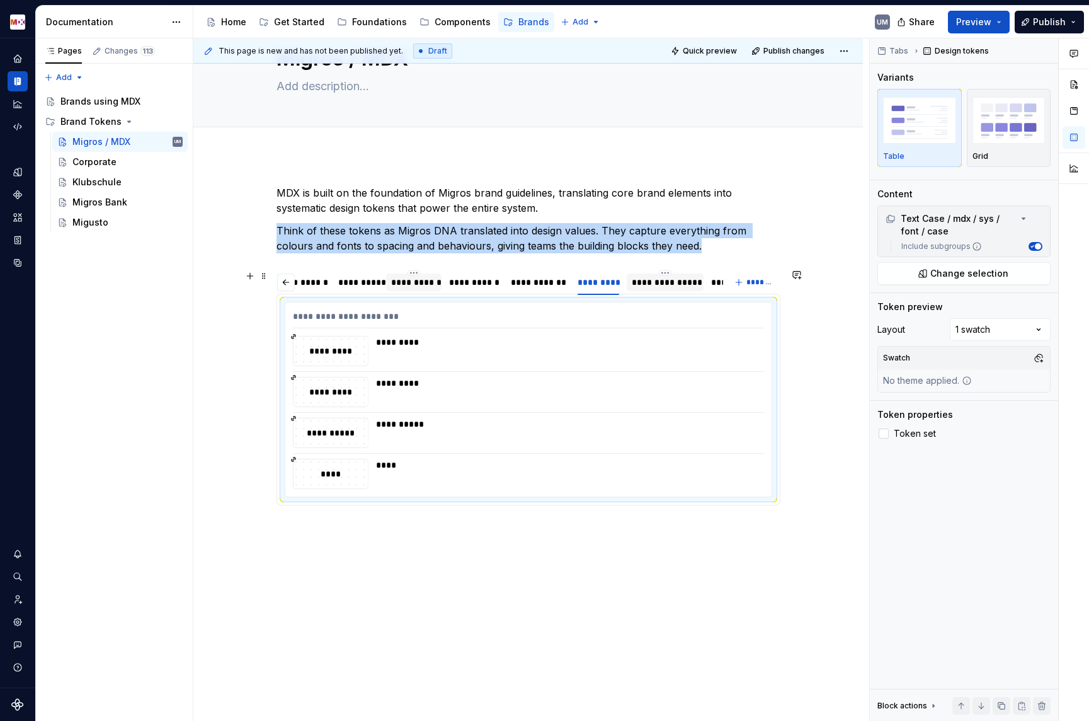
scroll to position [45, 0]
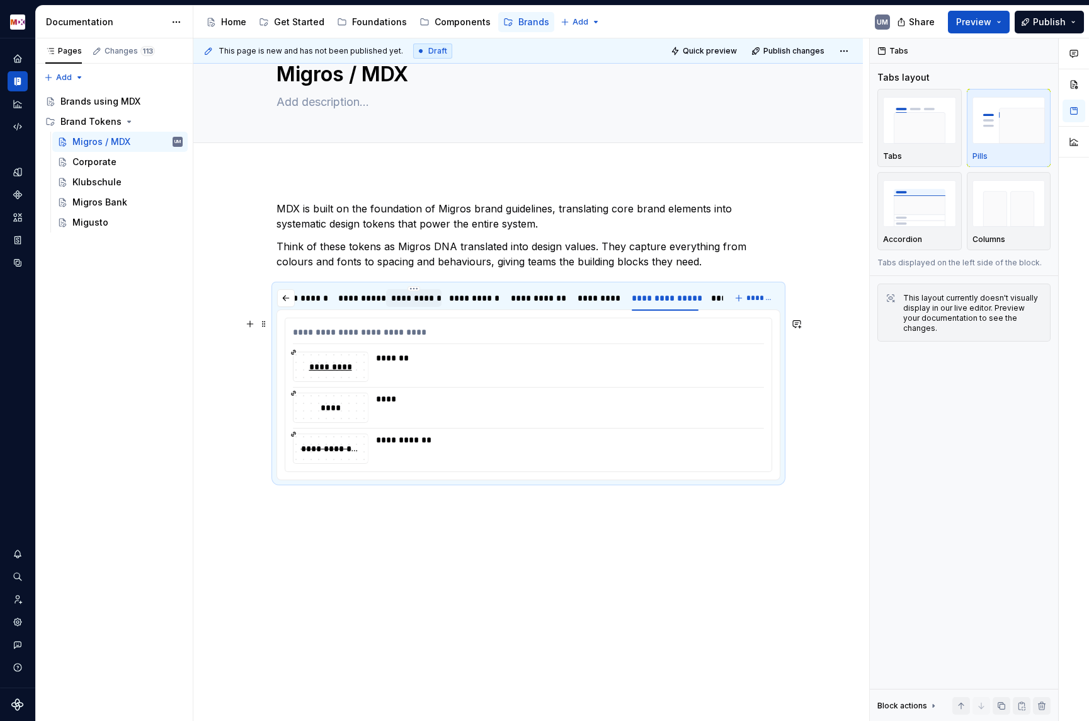
click at [599, 350] on div "**********" at bounding box center [528, 394] width 486 height 153
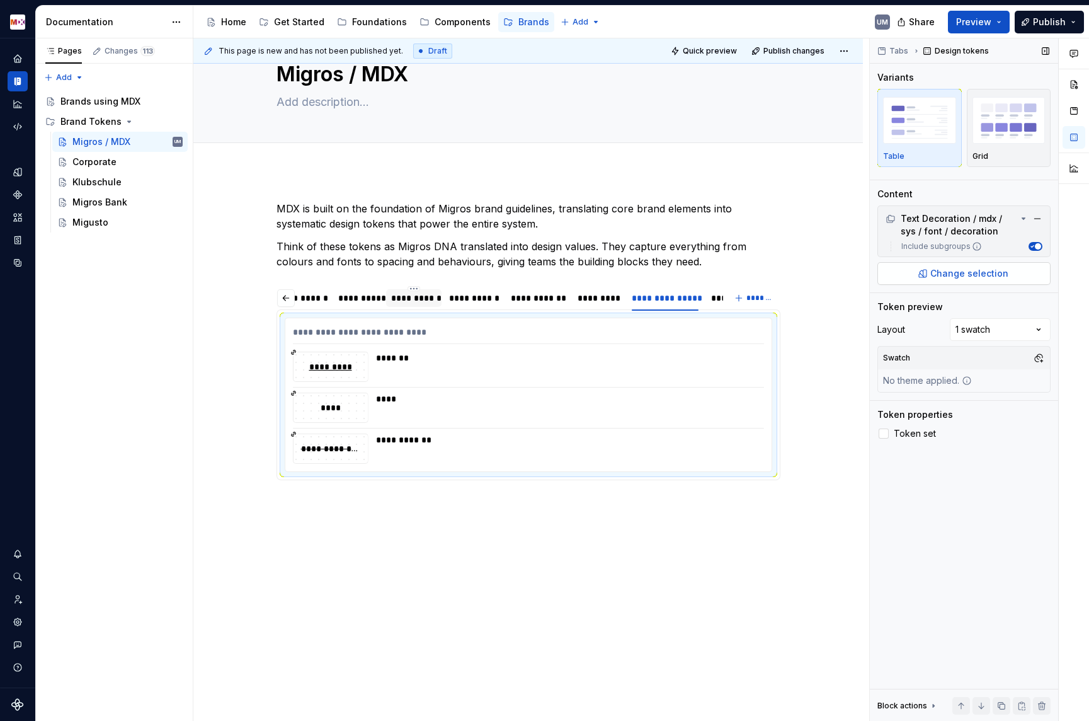
click at [948, 274] on span "Change selection" at bounding box center [970, 273] width 78 height 13
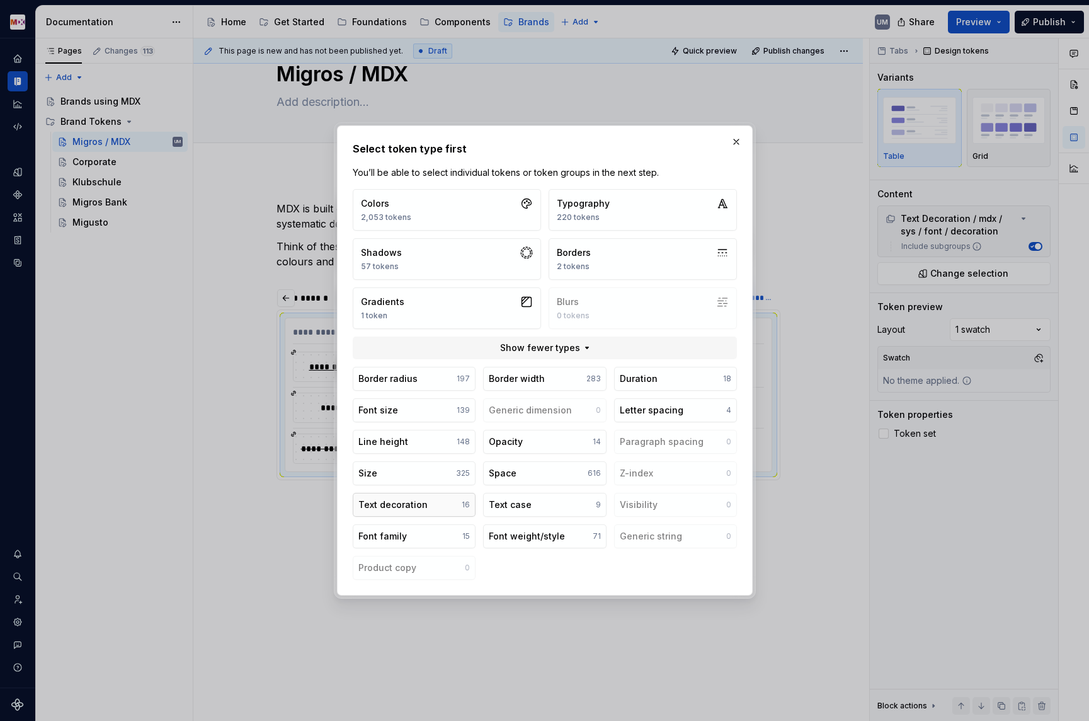
click at [402, 504] on div "Text decoration" at bounding box center [393, 504] width 69 height 13
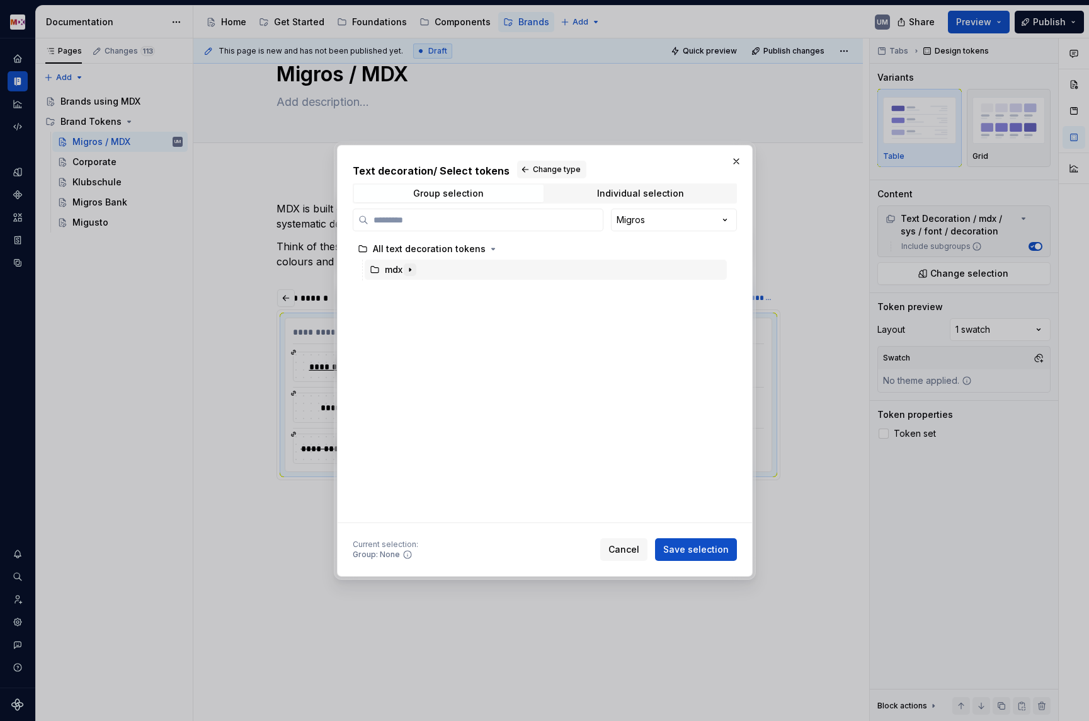
click at [411, 268] on icon "button" at bounding box center [410, 270] width 10 height 10
click at [418, 330] on icon "button" at bounding box center [420, 332] width 10 height 10
click at [430, 348] on icon "button" at bounding box center [435, 353] width 10 height 10
click at [435, 387] on div "All text decoration tokens mdx base comp sys font decoration" at bounding box center [541, 381] width 377 height 284
click at [437, 370] on div "decoration" at bounding box center [445, 373] width 48 height 13
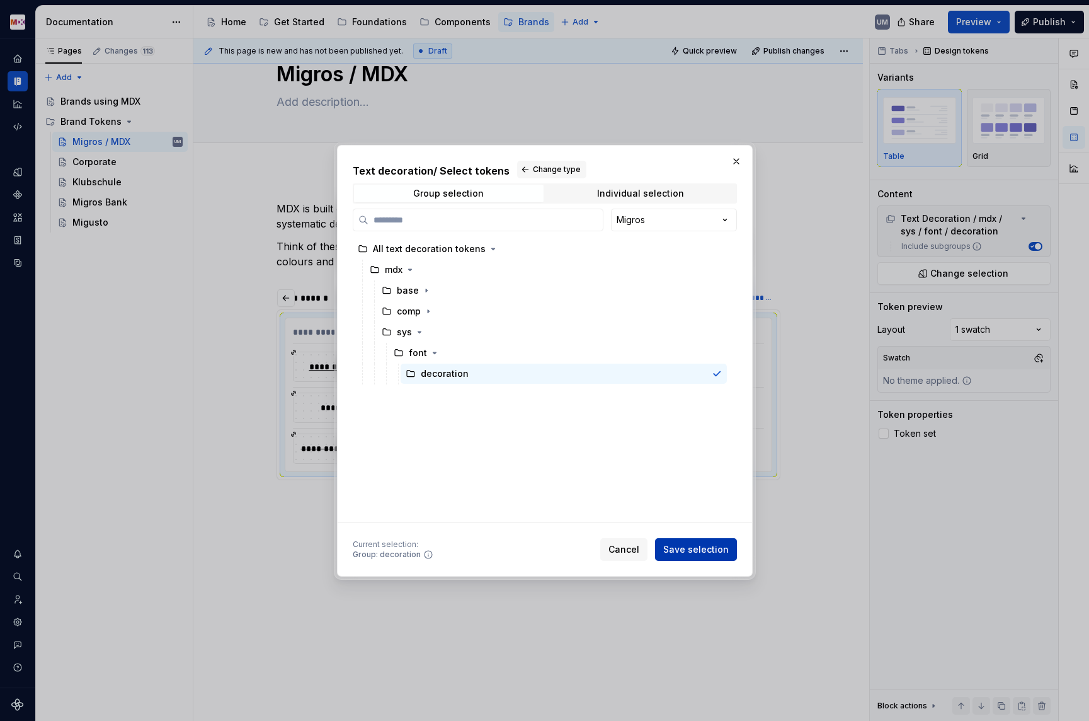
click at [682, 548] on span "Save selection" at bounding box center [696, 549] width 66 height 13
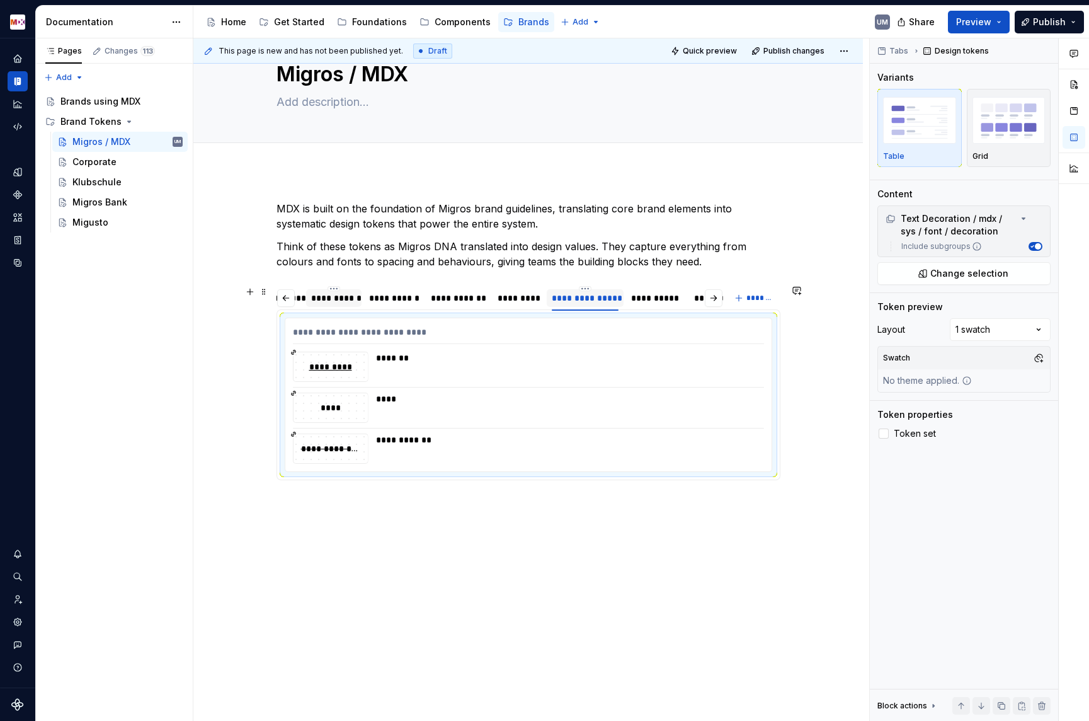
scroll to position [0, 406]
click at [653, 299] on div "**********" at bounding box center [636, 298] width 50 height 13
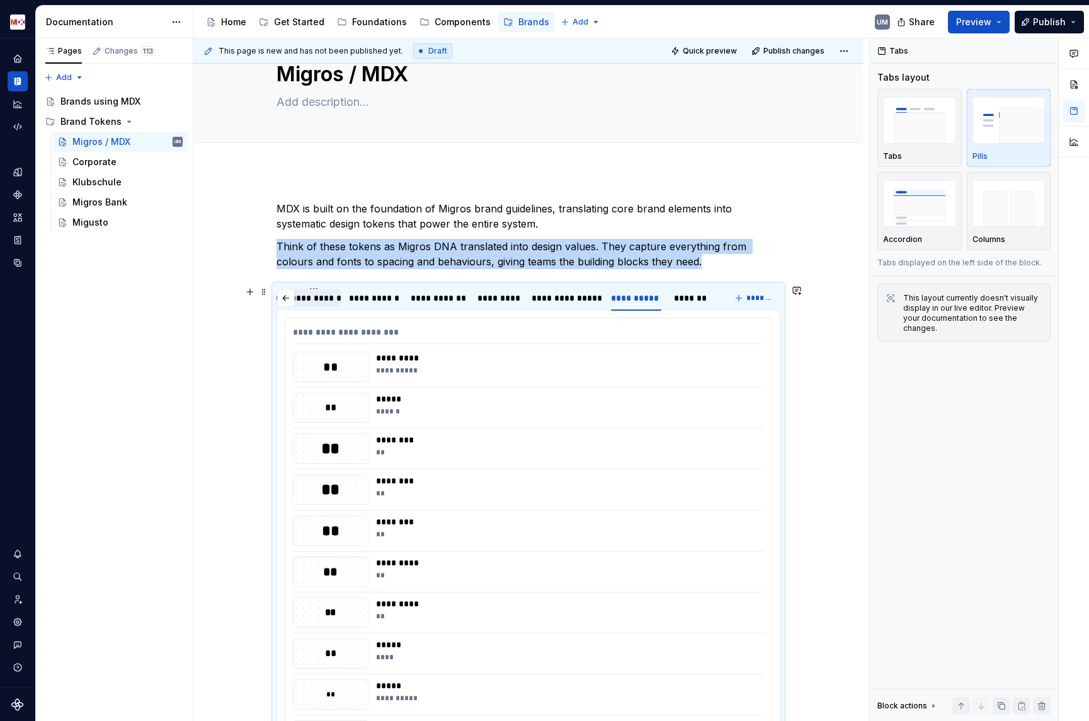
click at [524, 364] on div "**********" at bounding box center [566, 367] width 381 height 30
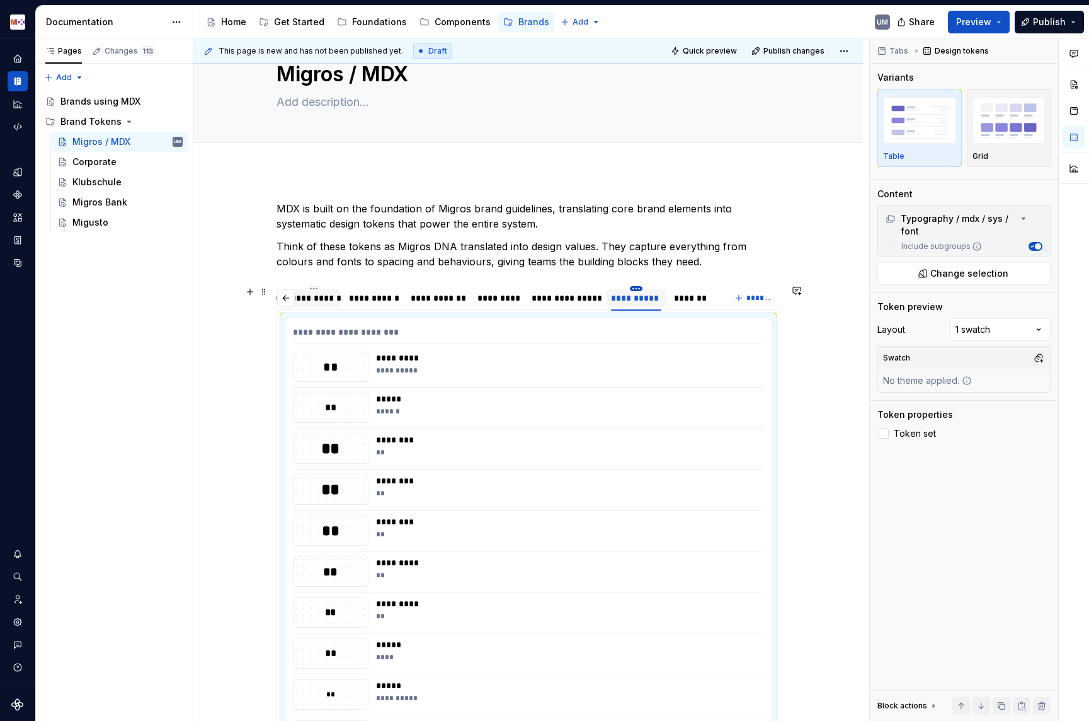
click at [641, 289] on html "MDX UM Dataset Migros Documentation Accessibility guide for tree Page tree. Nav…" at bounding box center [544, 360] width 1089 height 721
click at [653, 306] on div "Edit name" at bounding box center [689, 307] width 107 height 20
type input "**********"
click at [623, 406] on div "***** ******" at bounding box center [566, 408] width 381 height 30
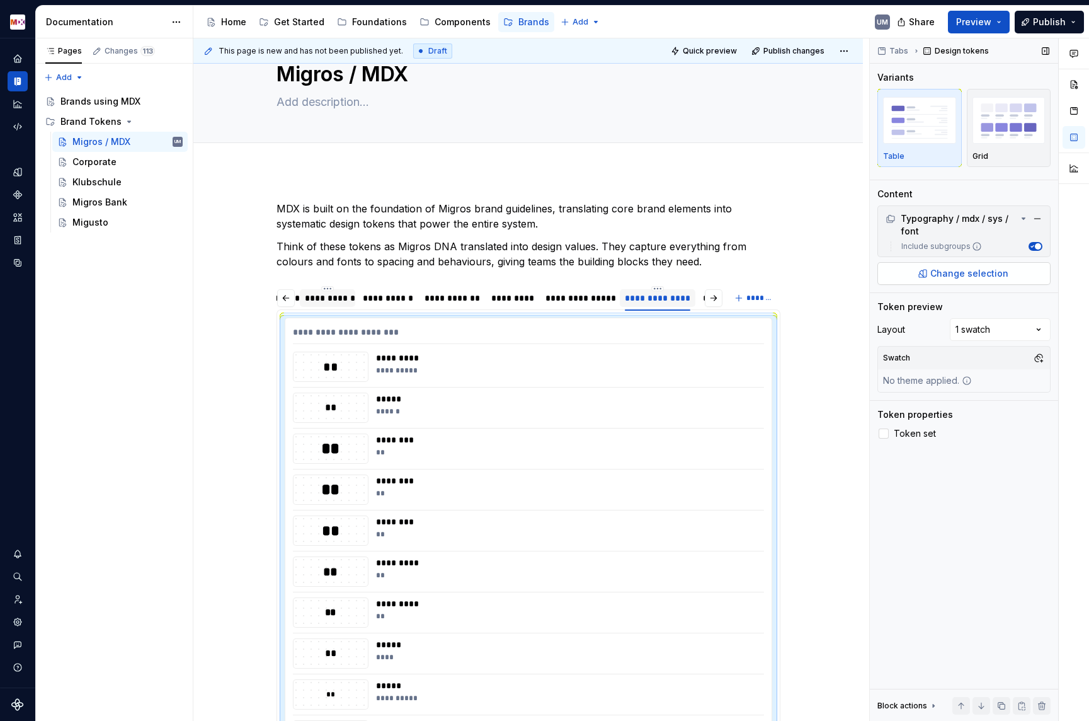
click at [950, 272] on span "Change selection" at bounding box center [970, 273] width 78 height 13
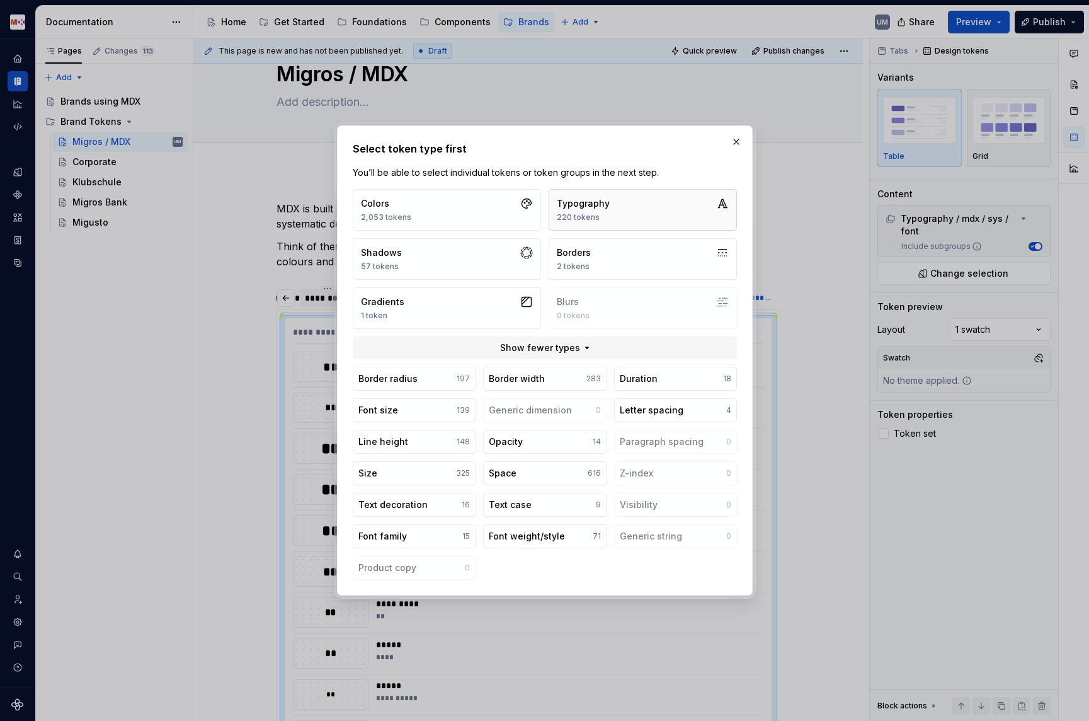
type textarea "*"
click at [604, 208] on div "Typography" at bounding box center [583, 203] width 53 height 13
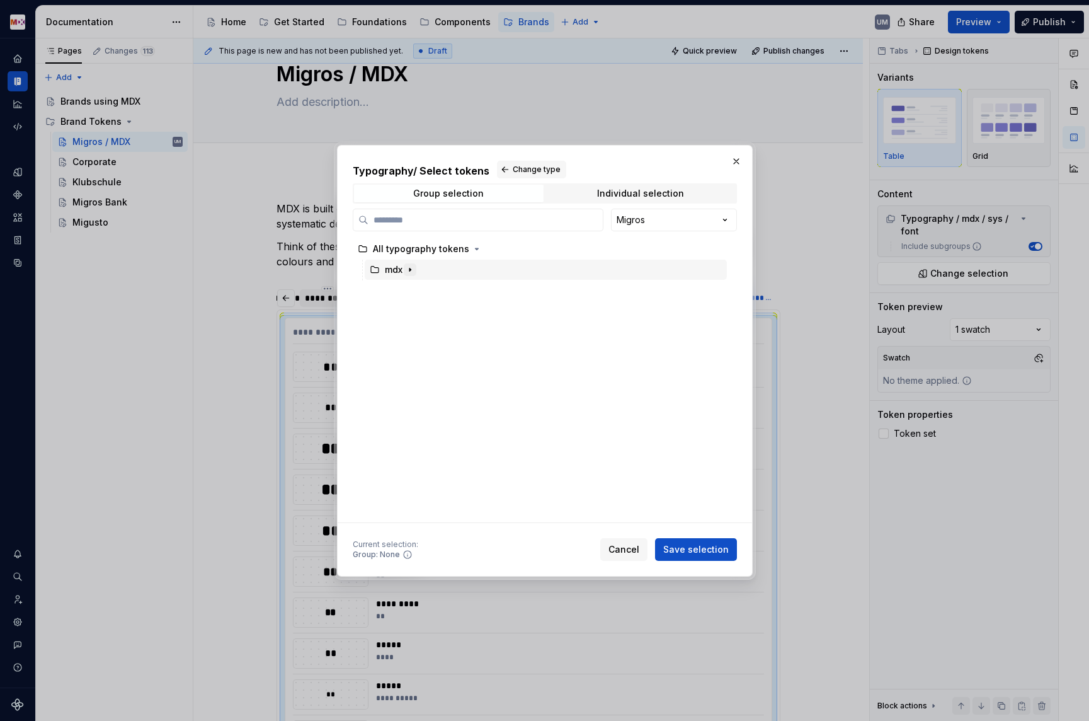
click at [410, 269] on icon "button" at bounding box center [410, 269] width 1 height 3
click at [416, 289] on icon "button" at bounding box center [420, 290] width 10 height 10
click at [430, 307] on icon "button" at bounding box center [435, 311] width 10 height 10
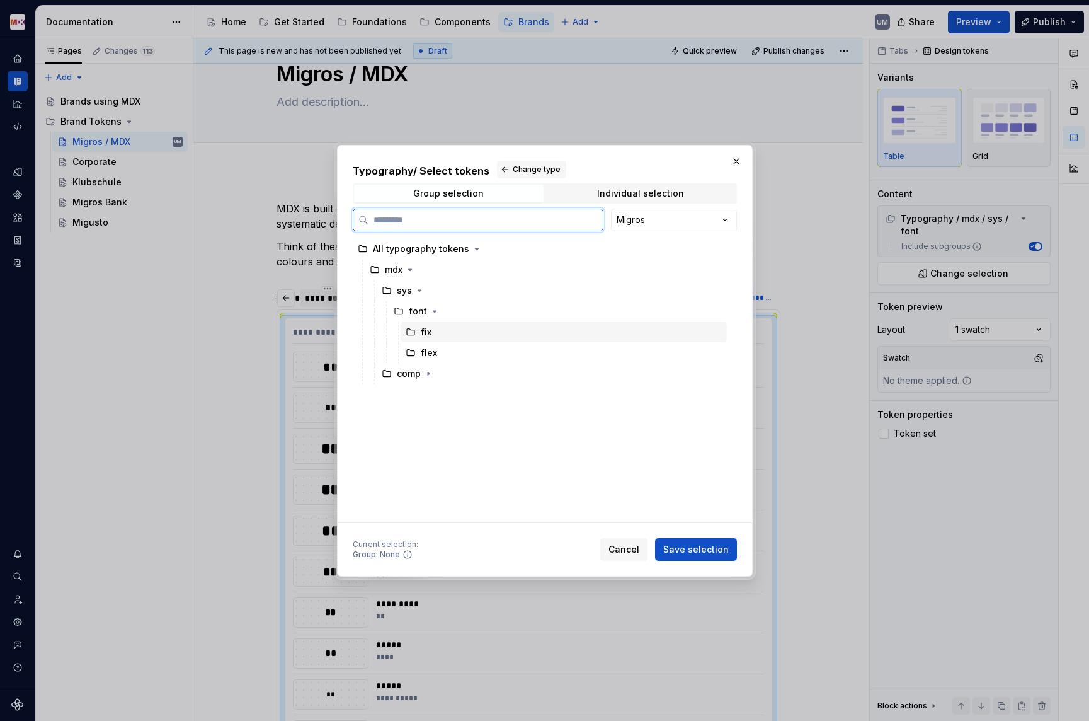
click at [423, 333] on div "fix" at bounding box center [426, 332] width 11 height 13
click at [708, 551] on span "Save selection" at bounding box center [696, 549] width 66 height 13
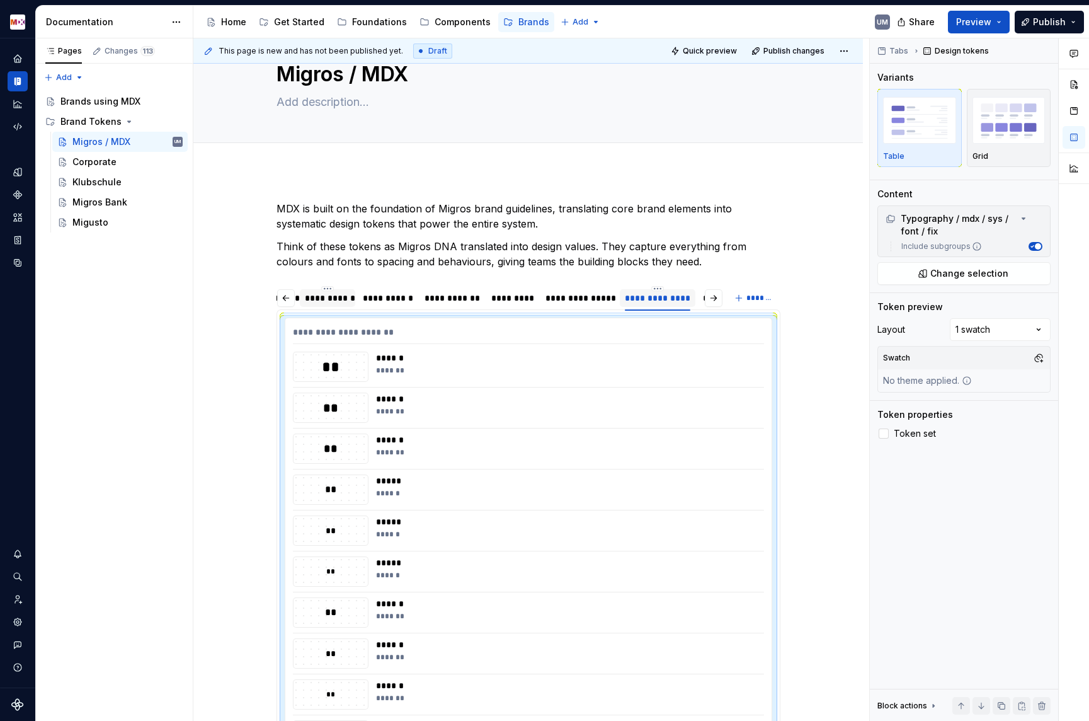
scroll to position [82, 0]
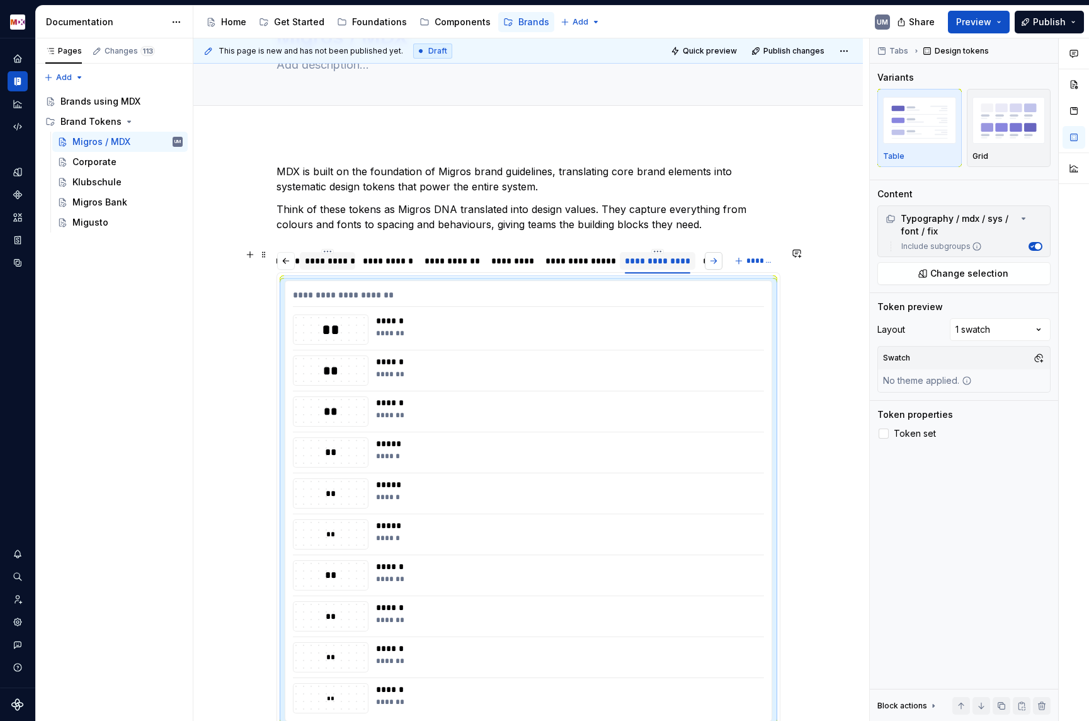
click at [716, 258] on button "button" at bounding box center [714, 261] width 18 height 18
click at [627, 253] on html "MDX UM Dataset Migros Documentation Accessibility guide for tree Page tree. Nav…" at bounding box center [544, 360] width 1089 height 721
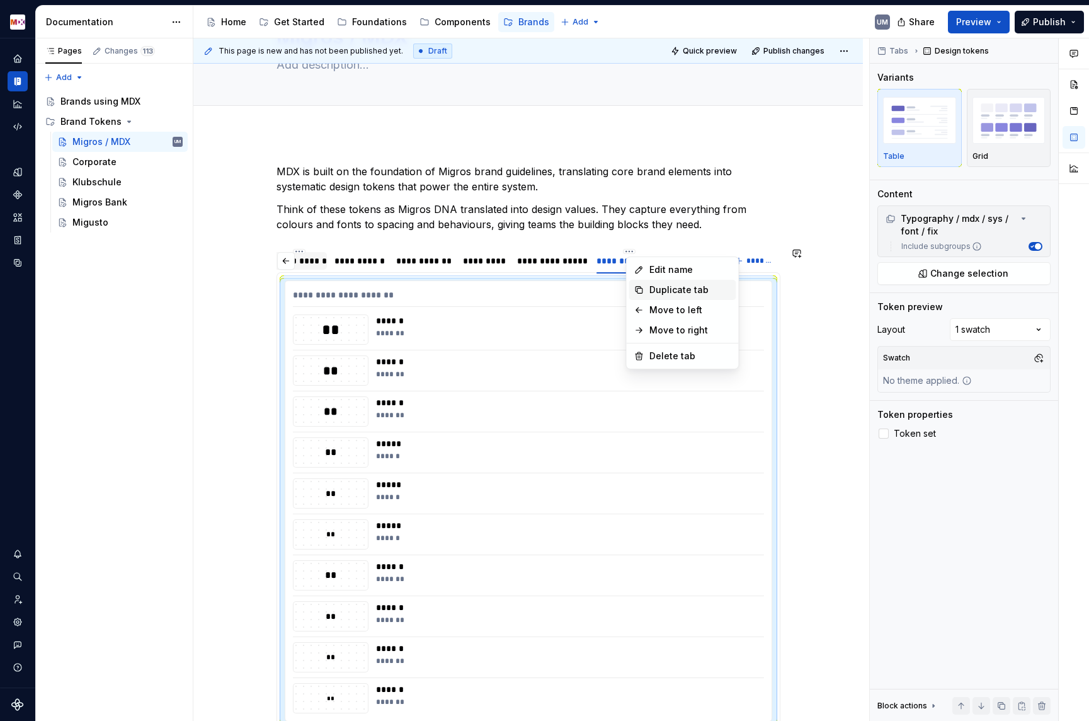
click at [647, 286] on div "Duplicate tab" at bounding box center [682, 290] width 107 height 20
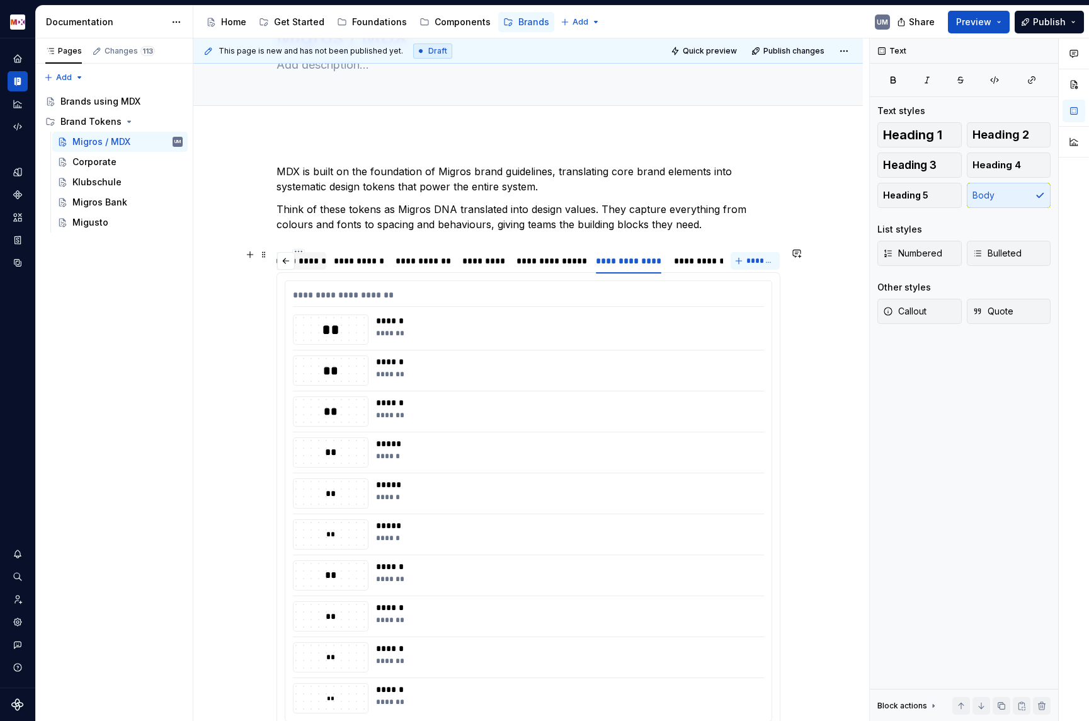
click at [689, 263] on div "**********" at bounding box center [721, 261] width 95 height 13
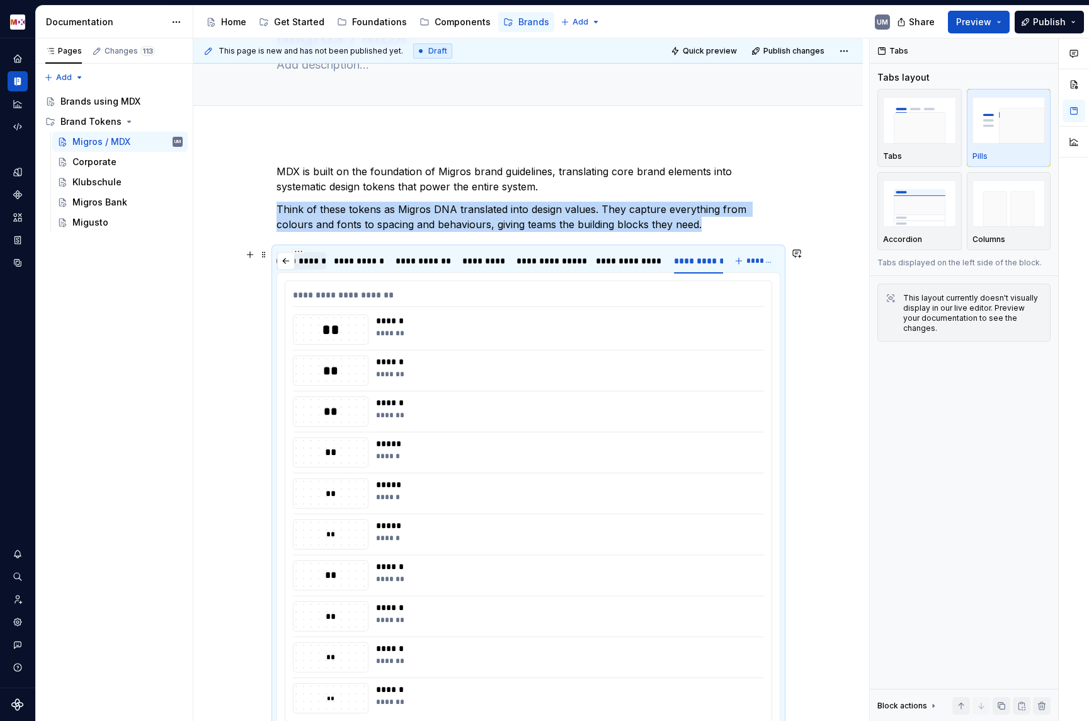
scroll to position [0, 529]
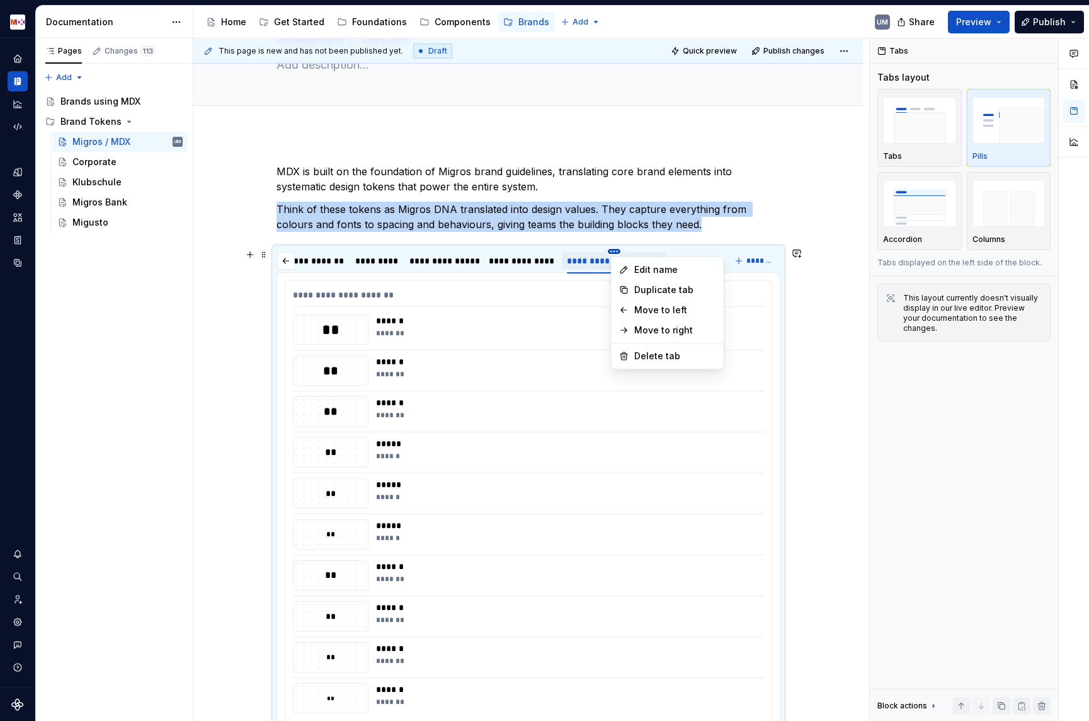
click at [616, 253] on html "MDX UM Dataset Migros Documentation Accessibility guide for tree Page tree. Nav…" at bounding box center [544, 360] width 1089 height 721
click at [638, 273] on div "Edit name" at bounding box center [675, 269] width 82 height 13
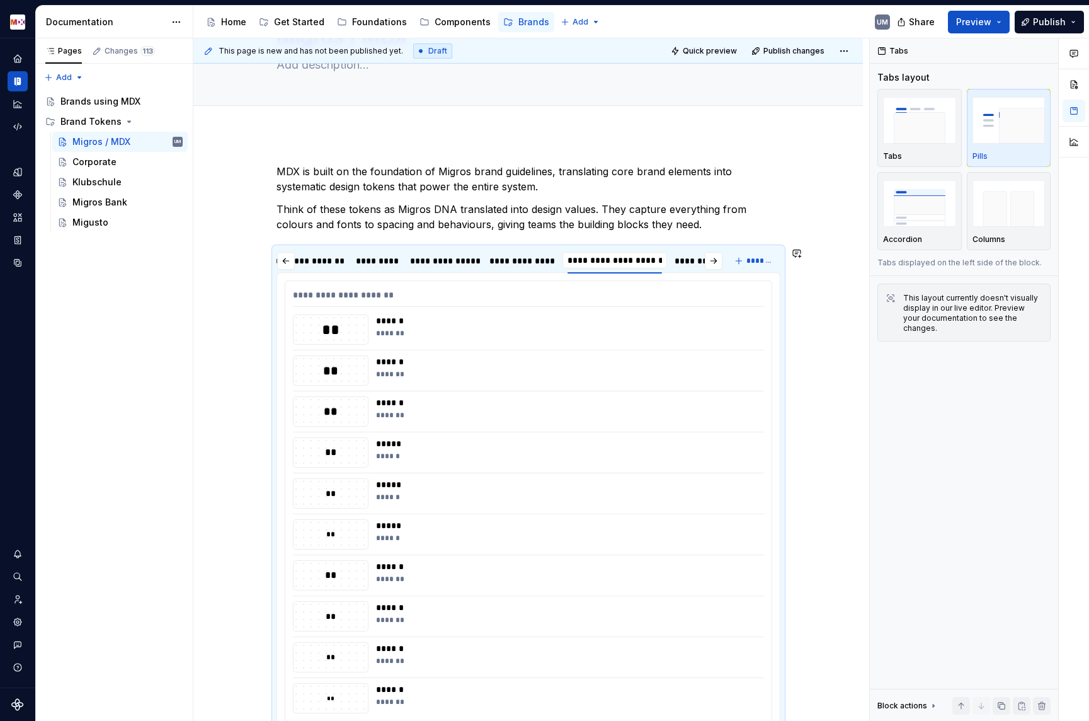
scroll to position [0, 470]
click at [687, 261] on input "**********" at bounding box center [672, 260] width 105 height 23
click at [703, 261] on input "**********" at bounding box center [672, 260] width 105 height 23
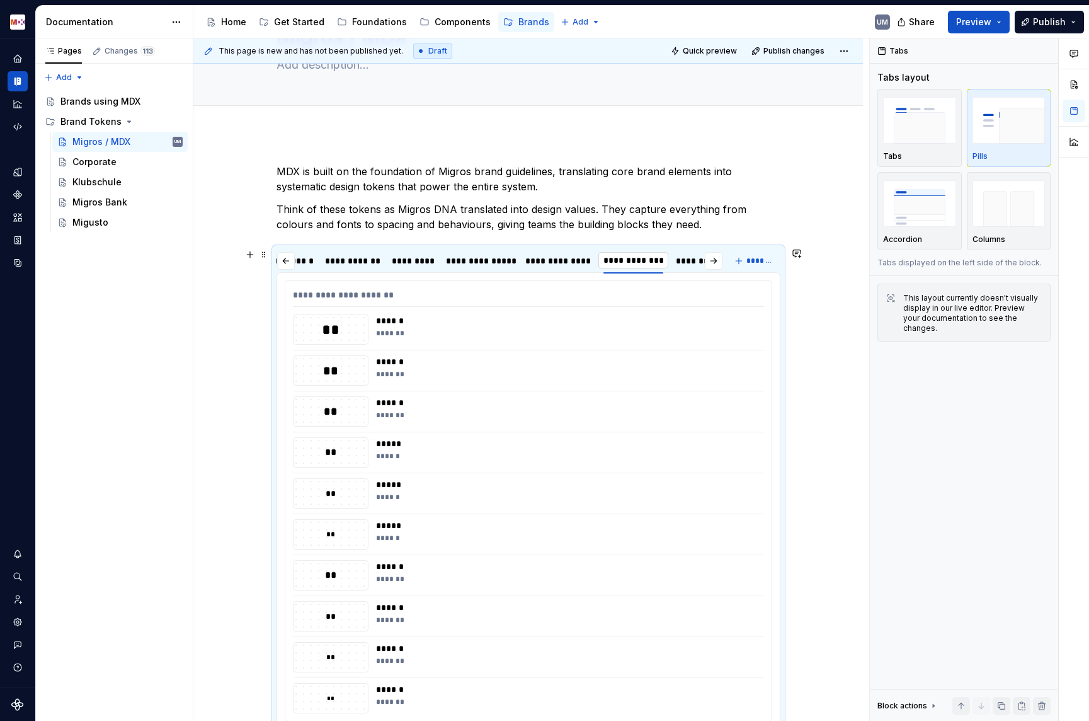
type input "**********"
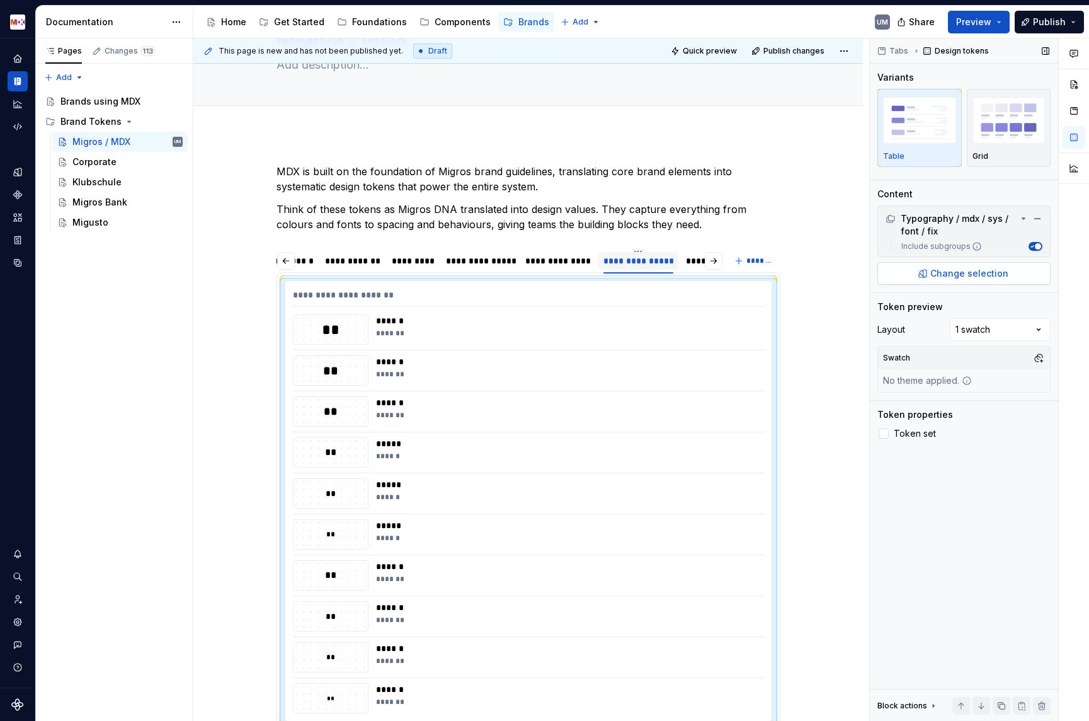
click at [985, 277] on span "Change selection" at bounding box center [970, 273] width 78 height 13
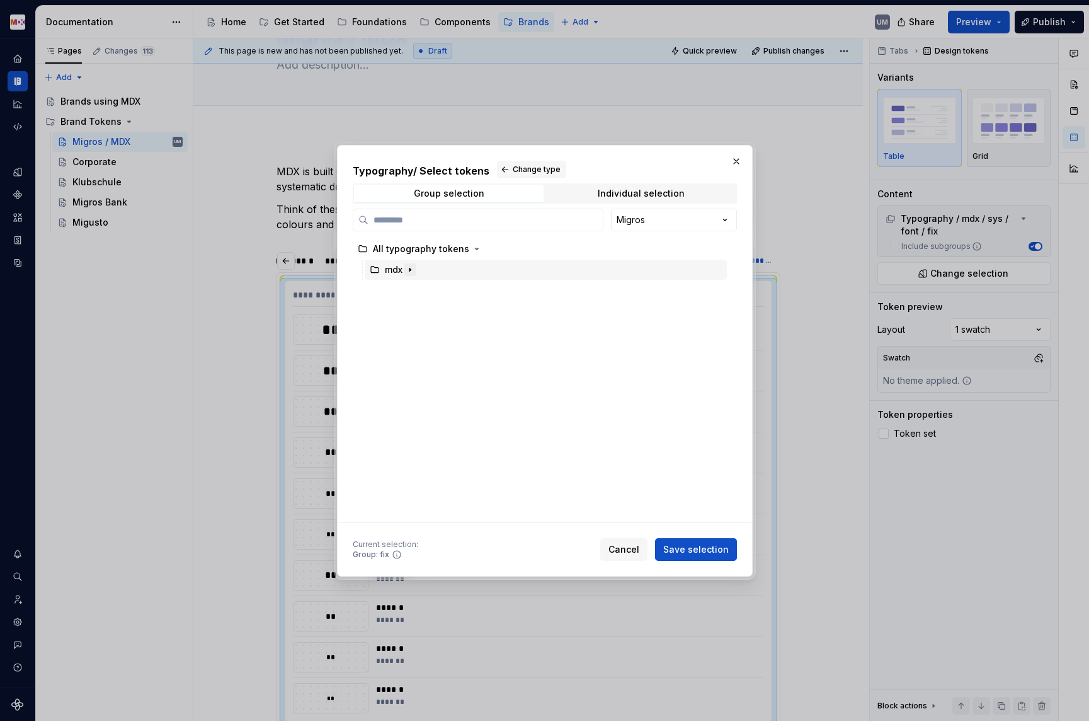
click at [408, 267] on icon "button" at bounding box center [410, 270] width 10 height 10
click at [420, 289] on icon "button" at bounding box center [420, 290] width 10 height 10
click at [432, 308] on icon "button" at bounding box center [435, 311] width 10 height 10
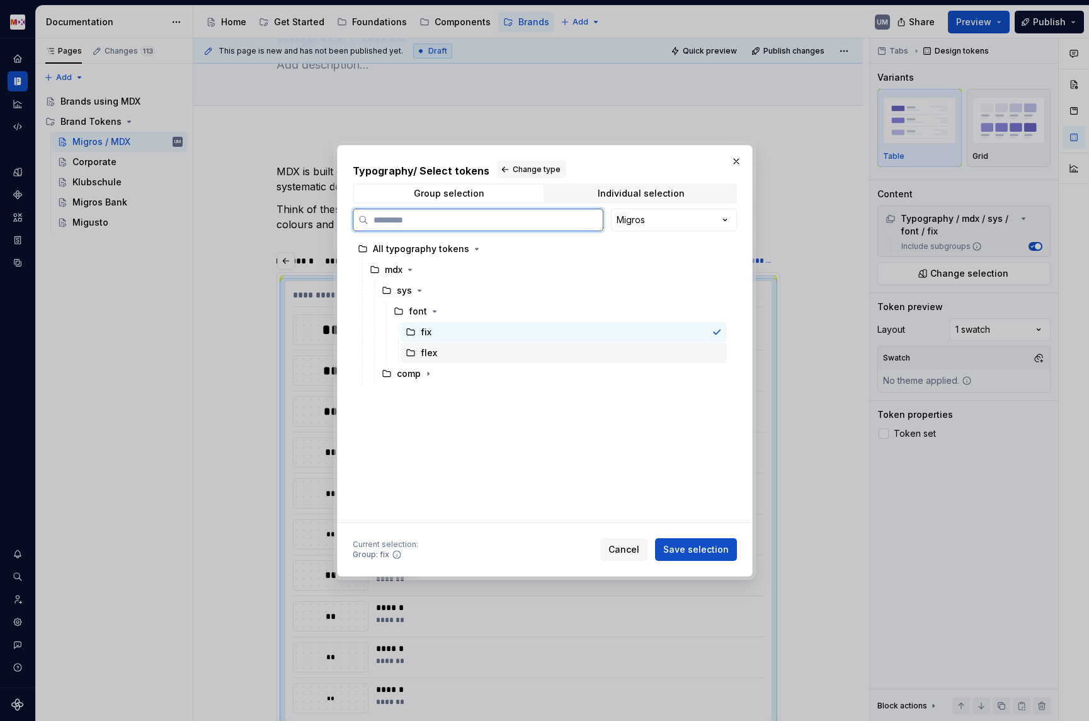
click at [430, 356] on div "flex" at bounding box center [429, 353] width 16 height 13
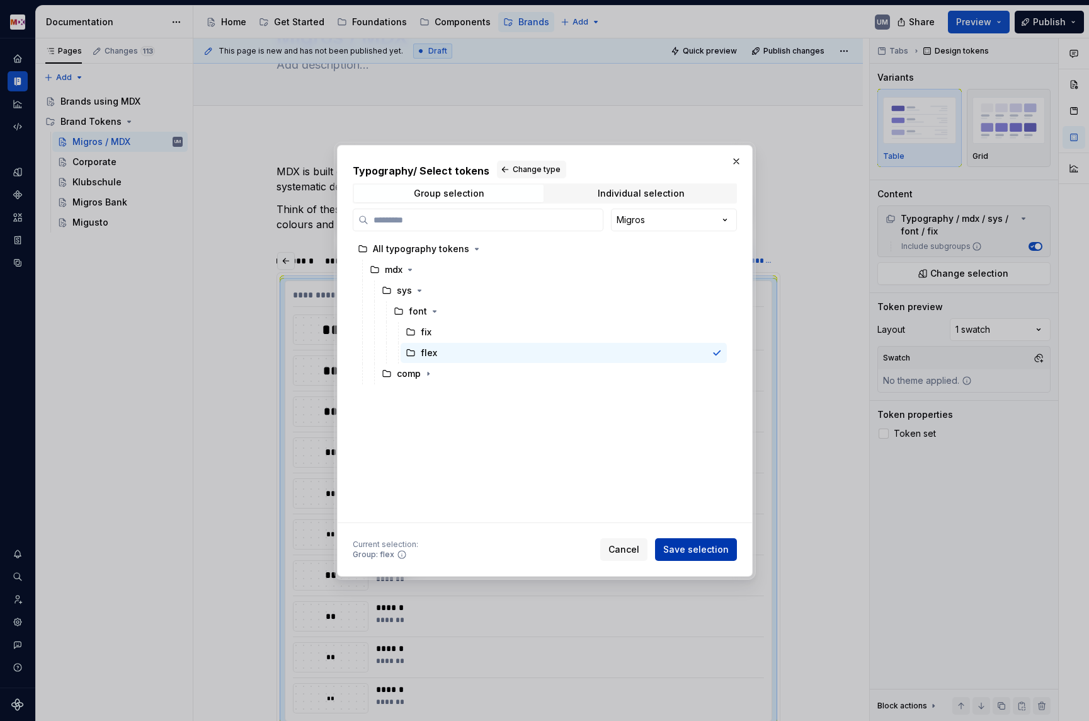
click at [703, 549] on span "Save selection" at bounding box center [696, 549] width 66 height 13
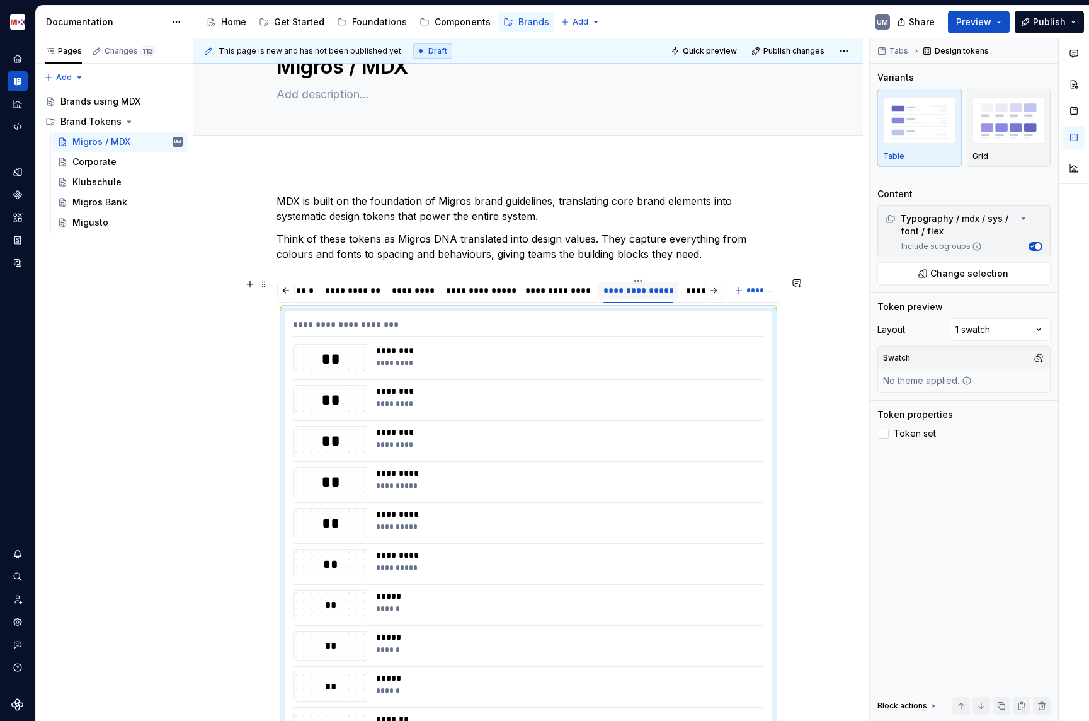
scroll to position [0, 504]
click at [696, 294] on div "*******" at bounding box center [693, 290] width 38 height 13
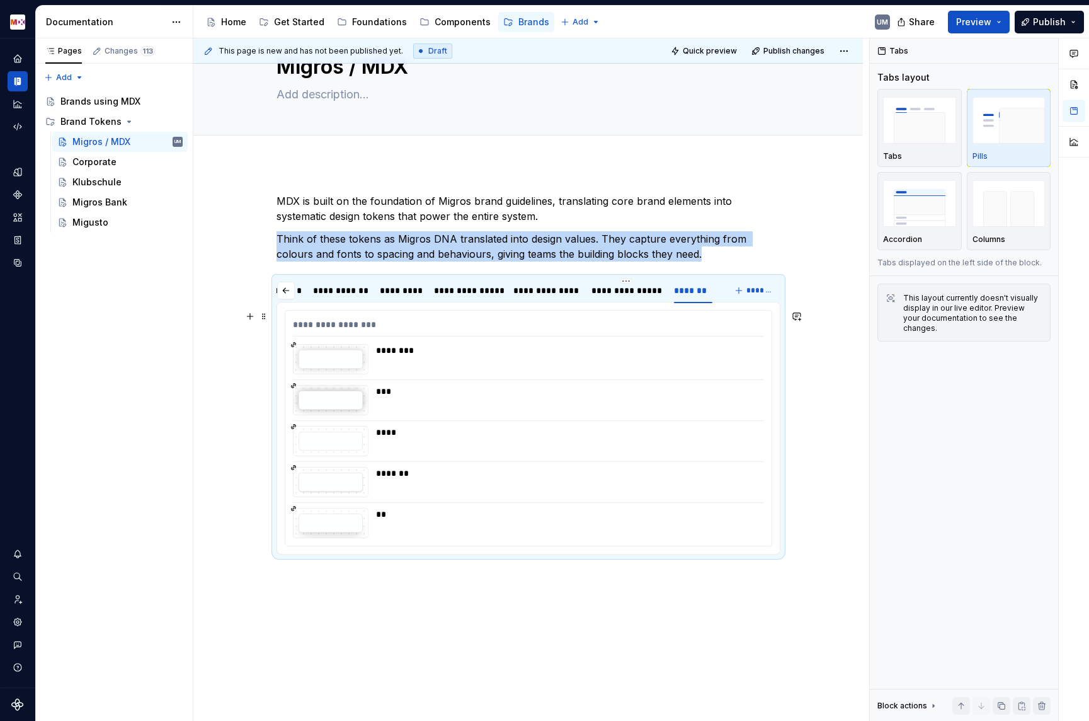
click at [522, 433] on div "****" at bounding box center [566, 432] width 381 height 13
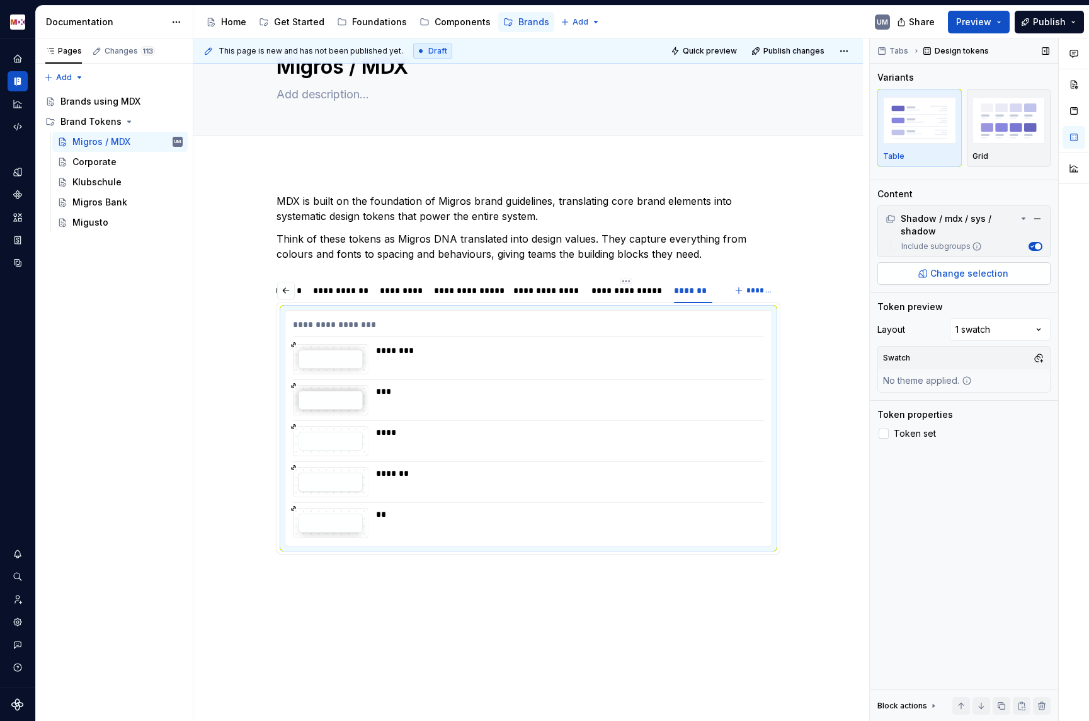
click at [946, 276] on span "Change selection" at bounding box center [970, 273] width 78 height 13
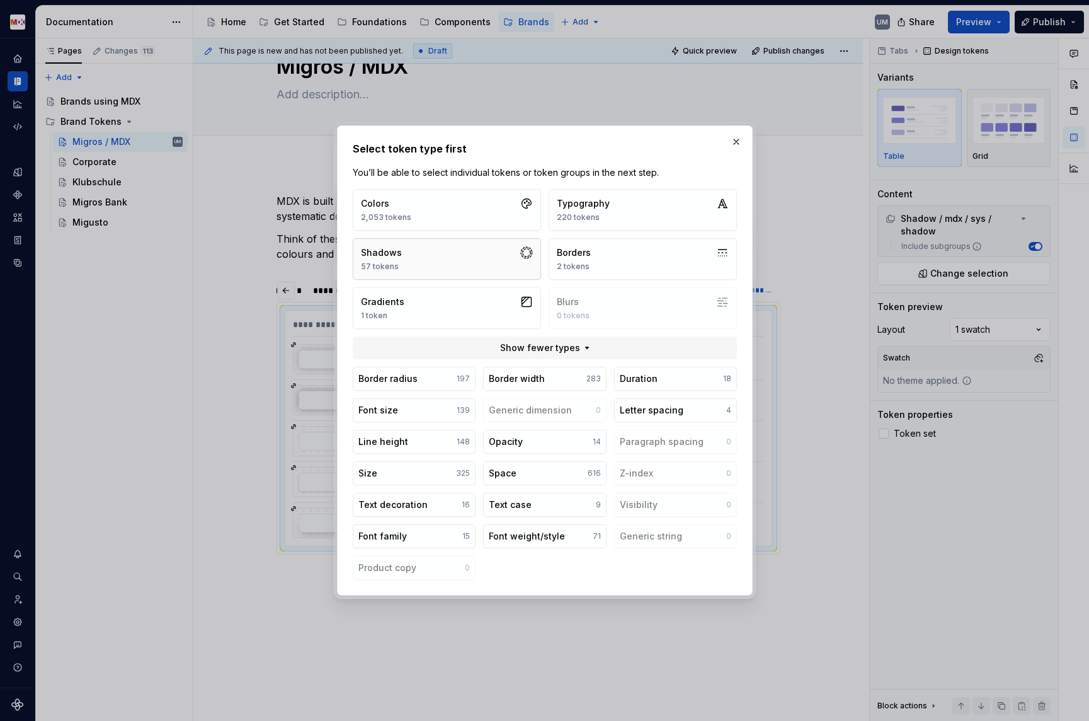
click at [464, 254] on button "Shadows 57 tokens" at bounding box center [447, 259] width 188 height 42
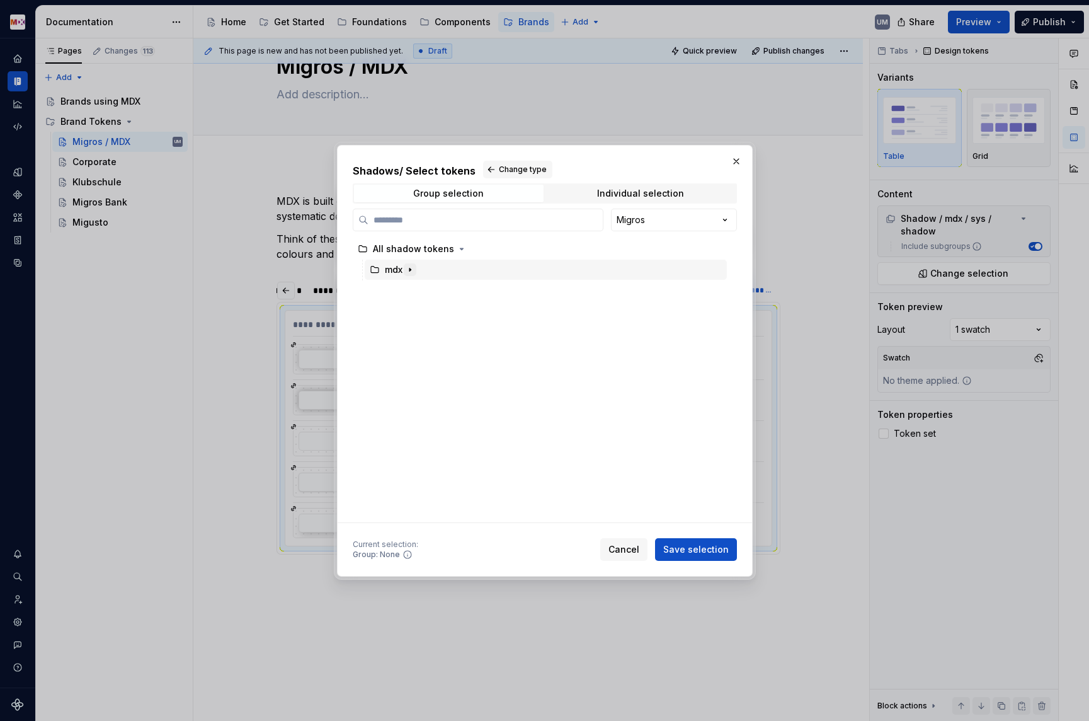
click at [411, 270] on icon "button" at bounding box center [410, 270] width 10 height 10
click at [419, 292] on icon "button" at bounding box center [419, 290] width 1 height 3
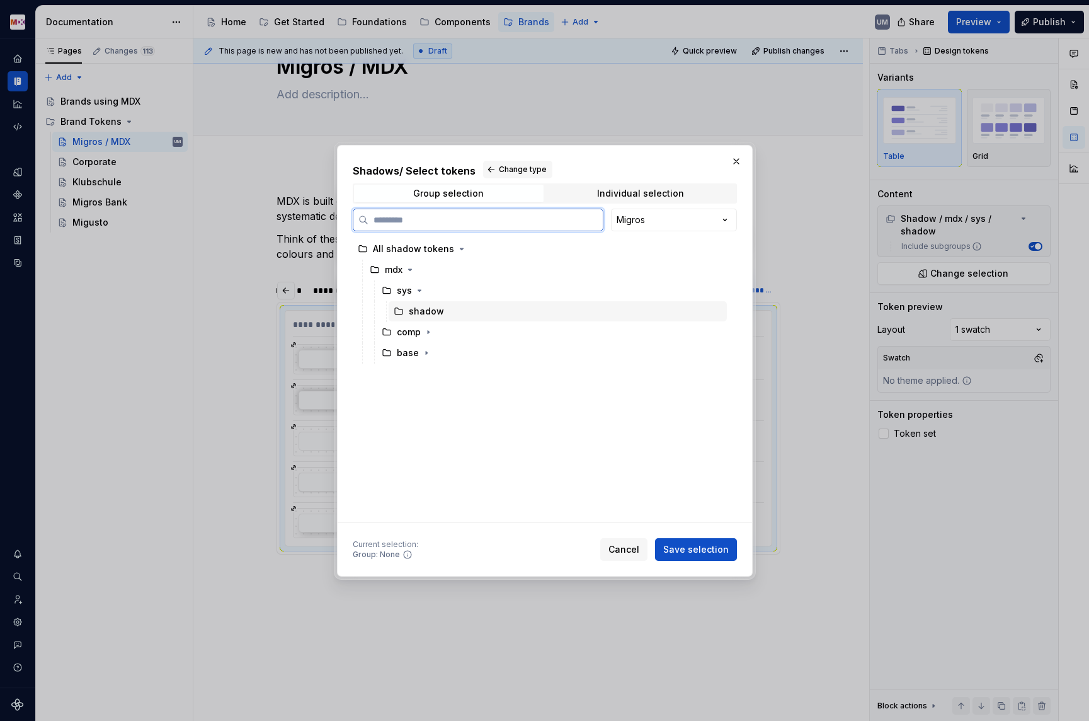
click at [427, 309] on div "shadow" at bounding box center [426, 311] width 35 height 13
click at [691, 553] on span "Save selection" at bounding box center [696, 549] width 66 height 13
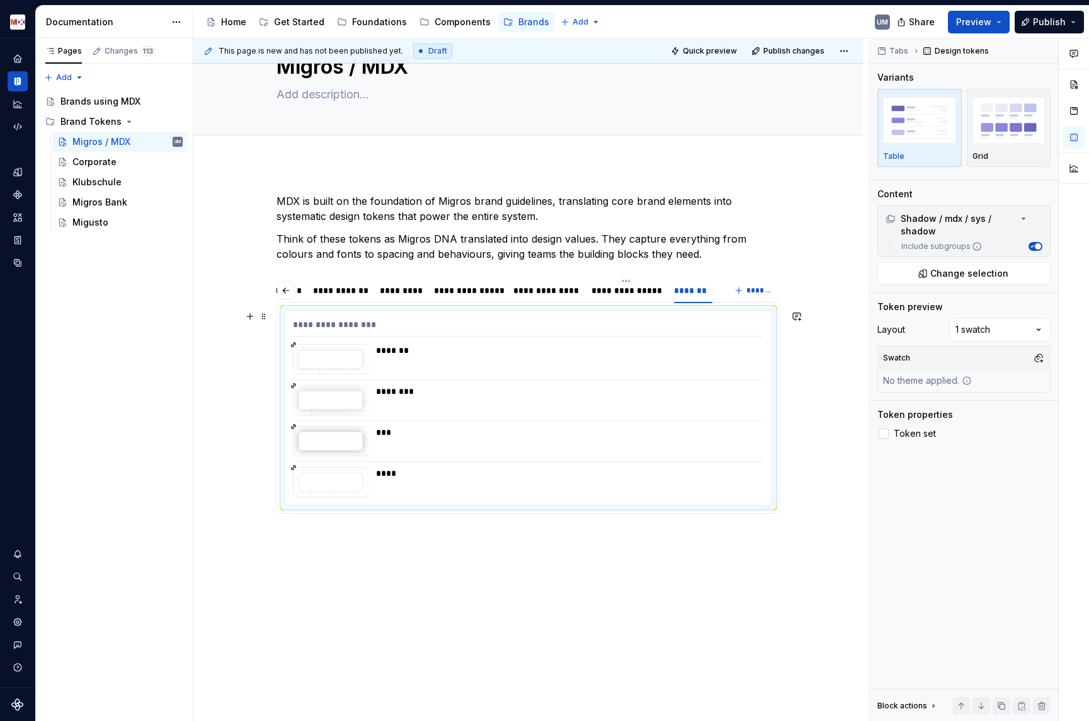
click at [252, 384] on div "**********" at bounding box center [528, 459] width 670 height 592
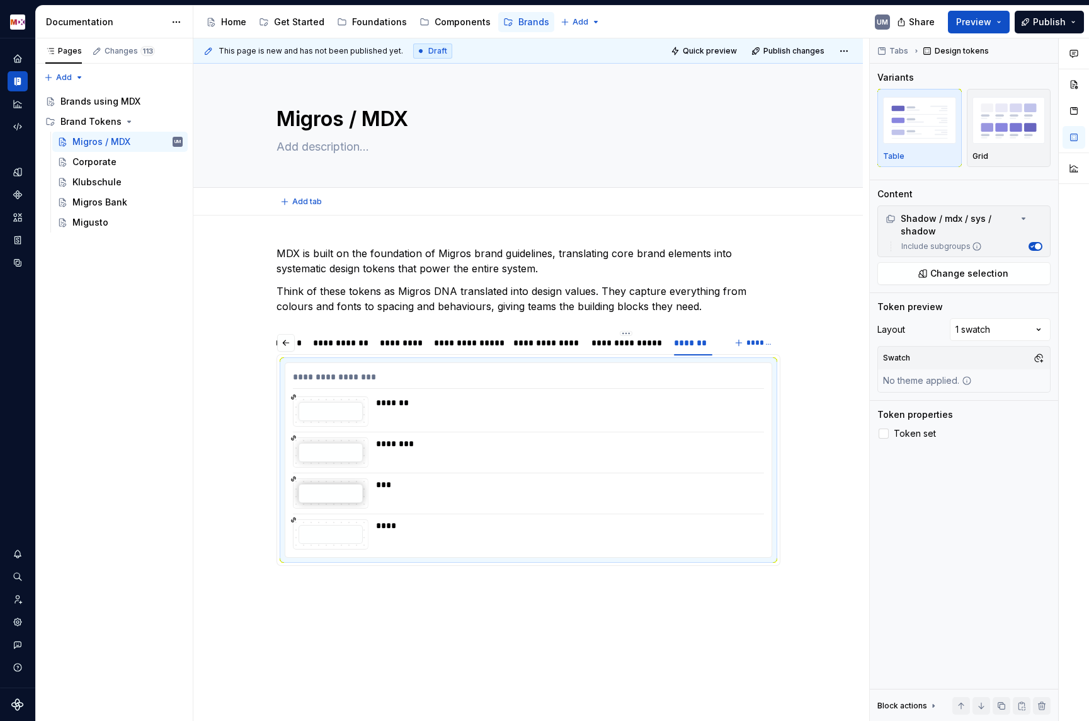
type textarea "*"
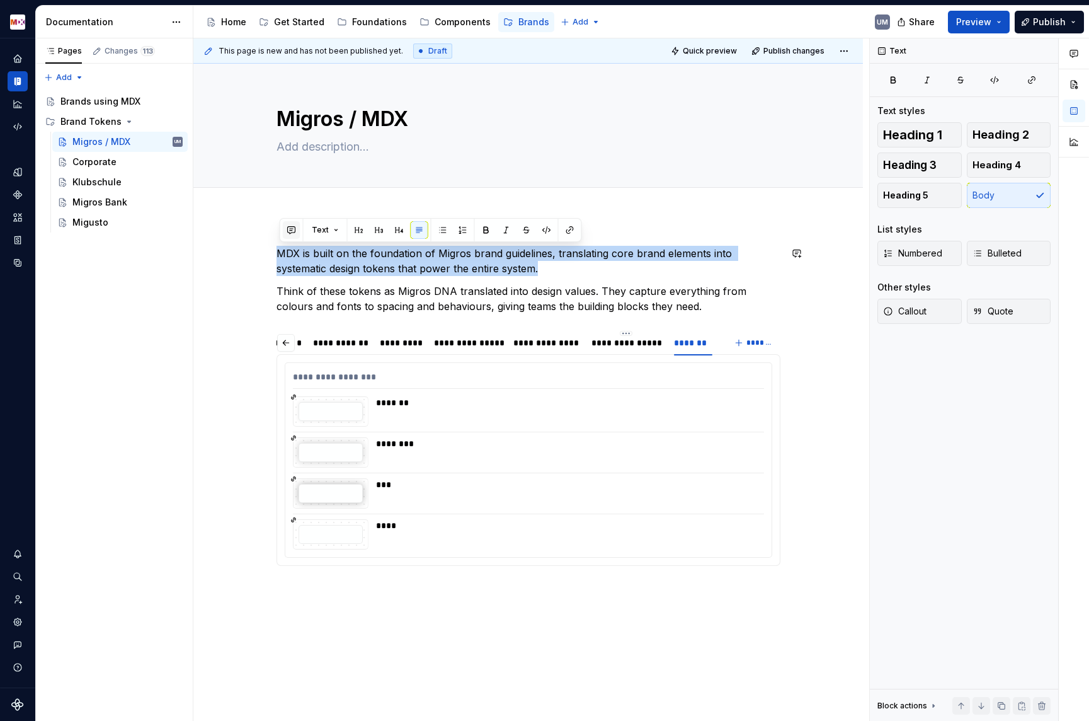
drag, startPoint x: 554, startPoint y: 273, endPoint x: 290, endPoint y: 238, distance: 267.1
click at [289, 238] on div "**********" at bounding box center [528, 511] width 670 height 592
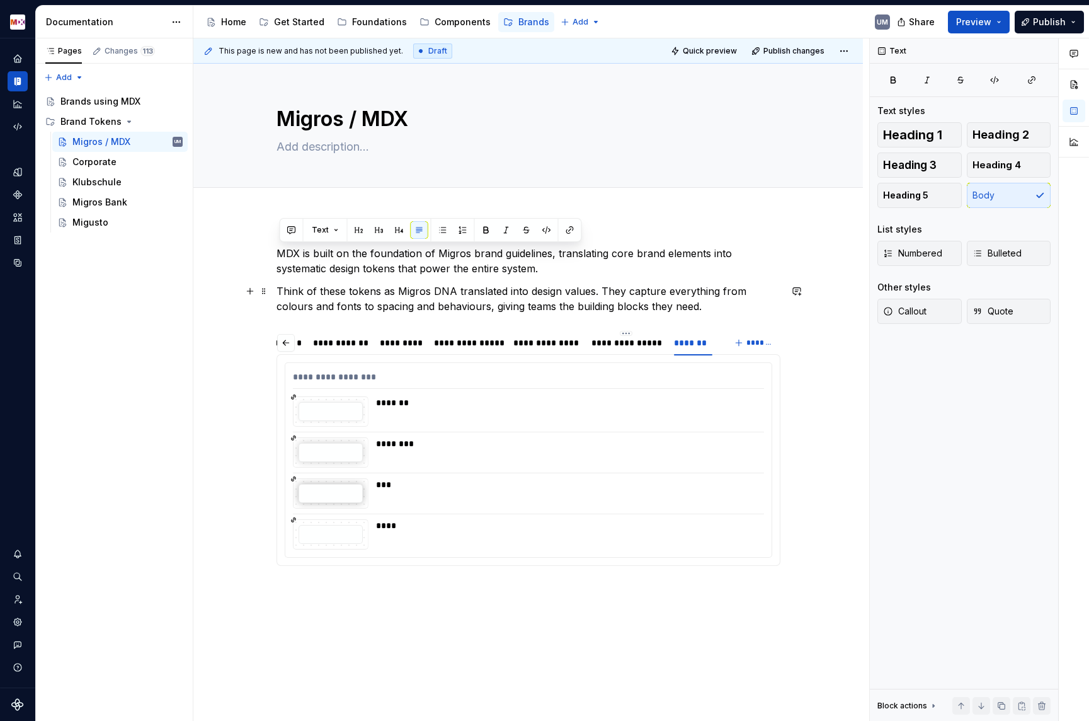
click at [633, 293] on p "Think of these tokens as Migros DNA translated into design values. They capture…" at bounding box center [529, 299] width 504 height 30
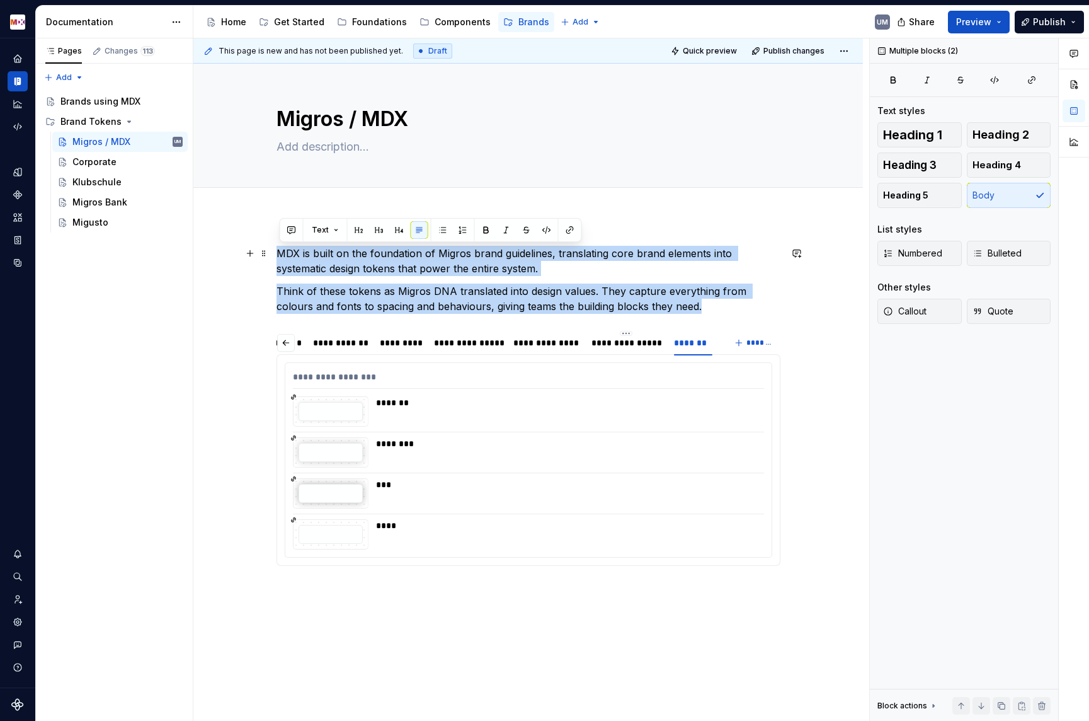
drag, startPoint x: 708, startPoint y: 309, endPoint x: 275, endPoint y: 250, distance: 437.5
click at [275, 250] on div "**********" at bounding box center [528, 511] width 670 height 592
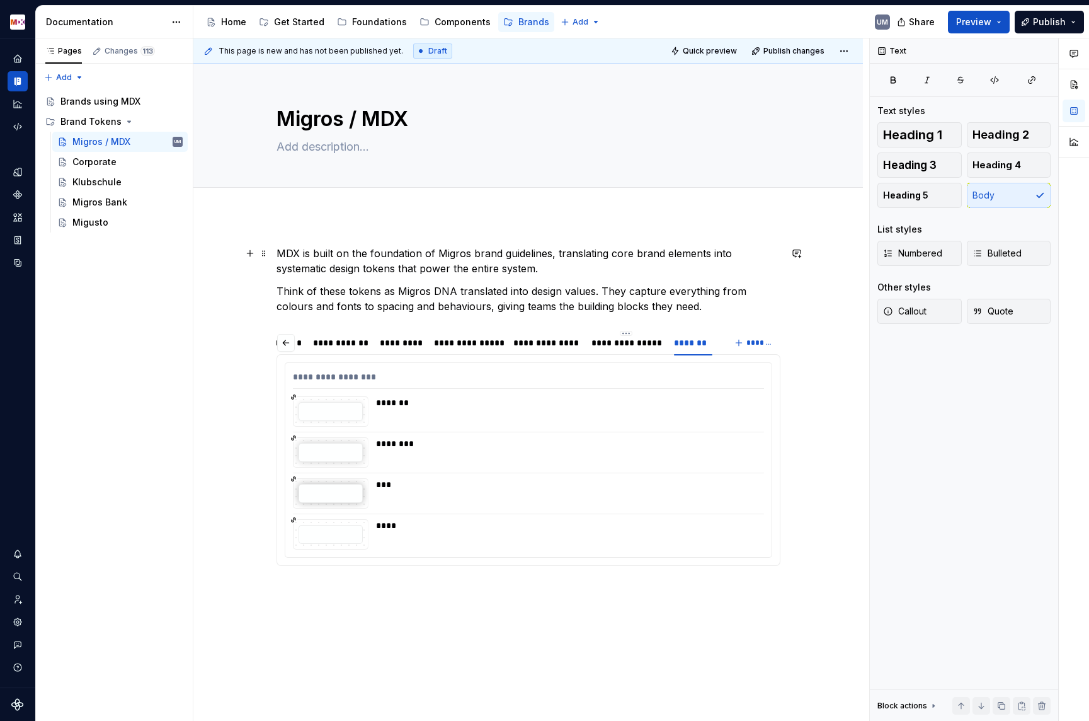
click at [393, 251] on p "MDX is built on the foundation of Migros brand guidelines, translating core bra…" at bounding box center [529, 261] width 504 height 30
click at [442, 279] on div "**********" at bounding box center [529, 411] width 504 height 330
drag, startPoint x: 354, startPoint y: 253, endPoint x: 553, endPoint y: 253, distance: 199.1
click at [553, 253] on p "MDX is built on the foundation of Migros brand guidelines, translating core bra…" at bounding box center [529, 261] width 504 height 30
click at [559, 261] on p "MDX is built on the foundation of Migros brand guidelines, translating core bra…" at bounding box center [529, 261] width 504 height 30
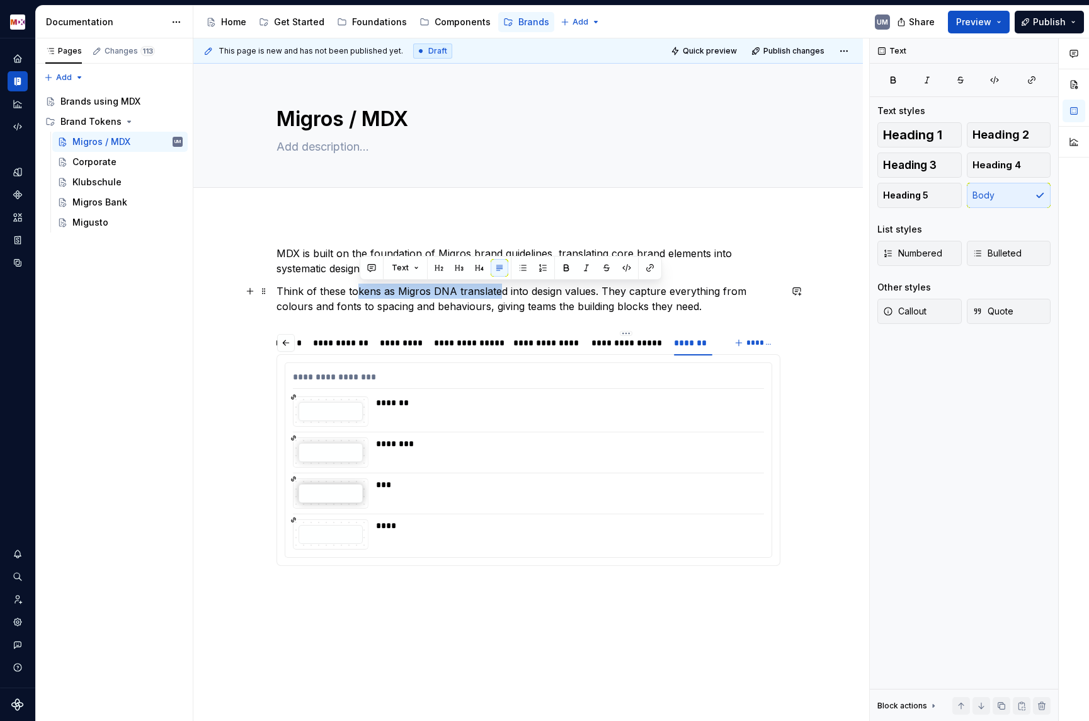
drag, startPoint x: 359, startPoint y: 290, endPoint x: 500, endPoint y: 290, distance: 141.8
click at [500, 290] on p "Think of these tokens as Migros DNA translated into design values. They capture…" at bounding box center [529, 299] width 504 height 30
click at [554, 292] on p "Think of these tokens as Migros DNA translated into design values. They capture…" at bounding box center [529, 299] width 504 height 30
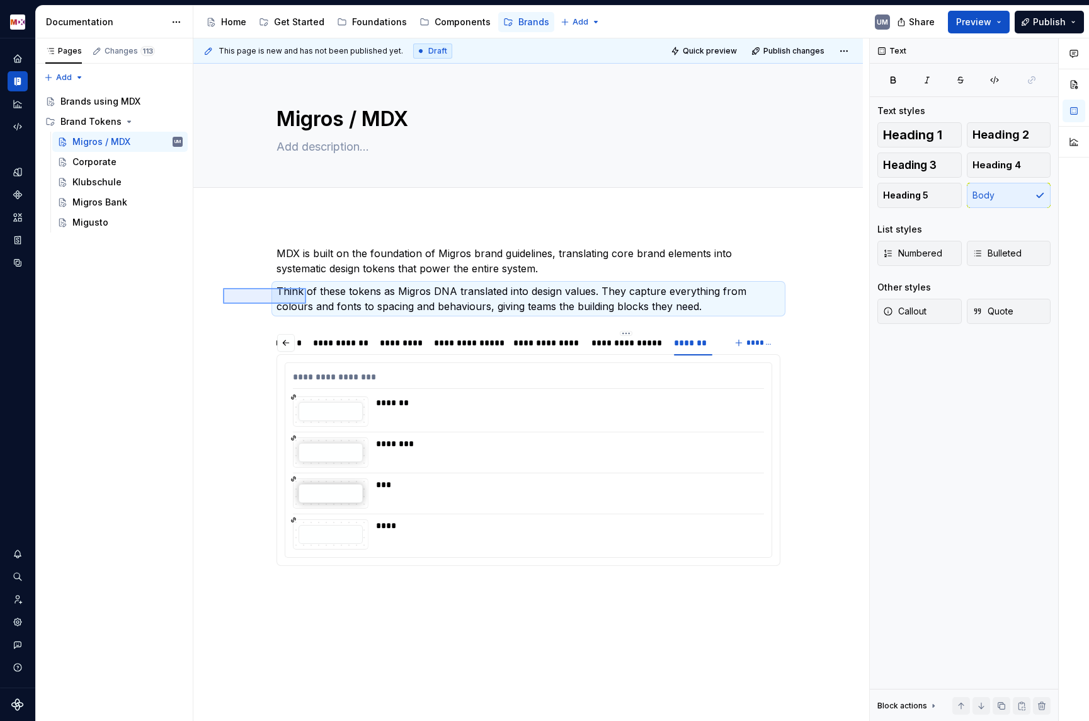
drag, startPoint x: 223, startPoint y: 288, endPoint x: 307, endPoint y: 304, distance: 85.4
click at [307, 304] on div "**********" at bounding box center [531, 379] width 676 height 683
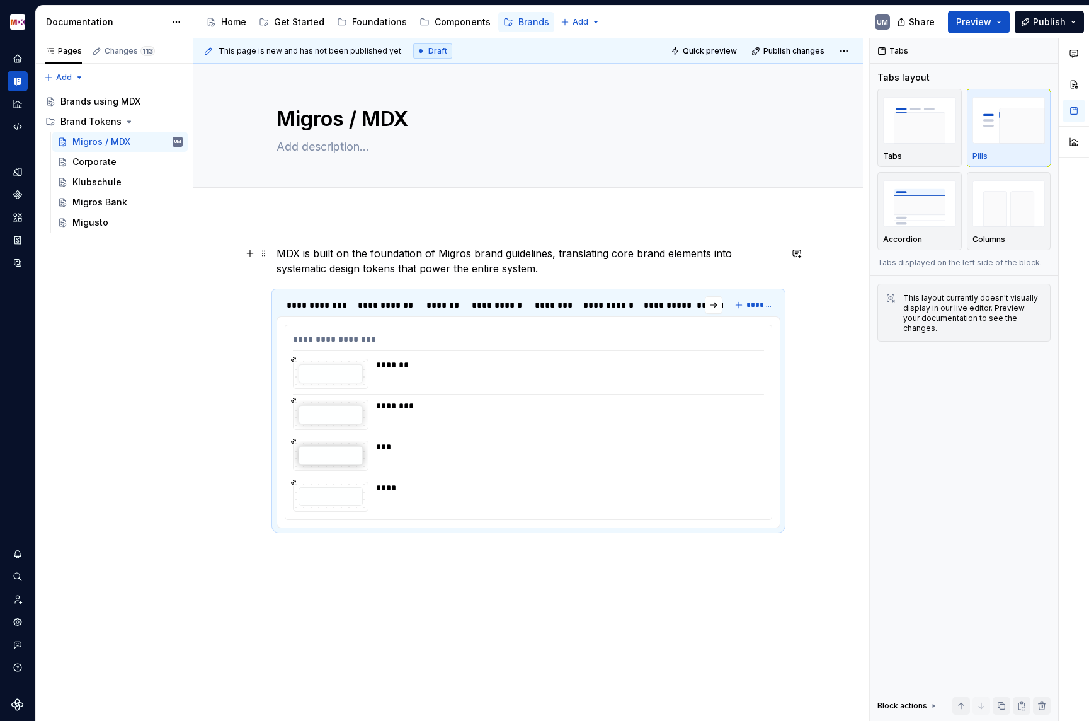
click at [561, 273] on p "MDX is built on the foundation of Migros brand guidelines, translating core bra…" at bounding box center [529, 261] width 504 height 30
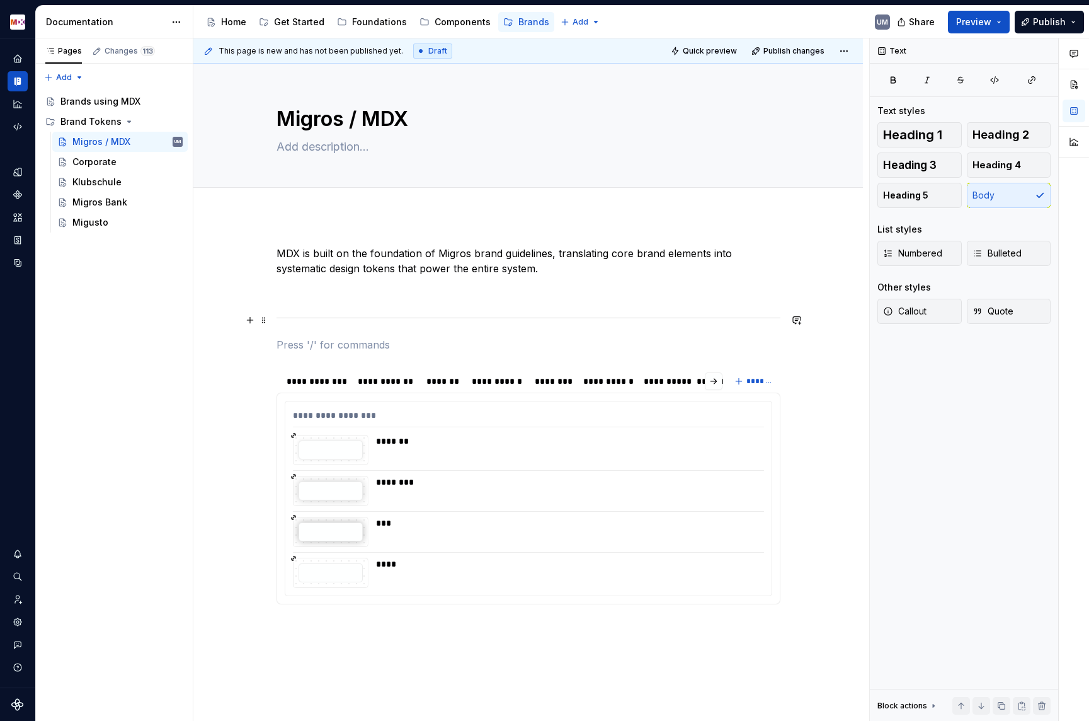
click at [601, 241] on div "**********" at bounding box center [528, 530] width 670 height 630
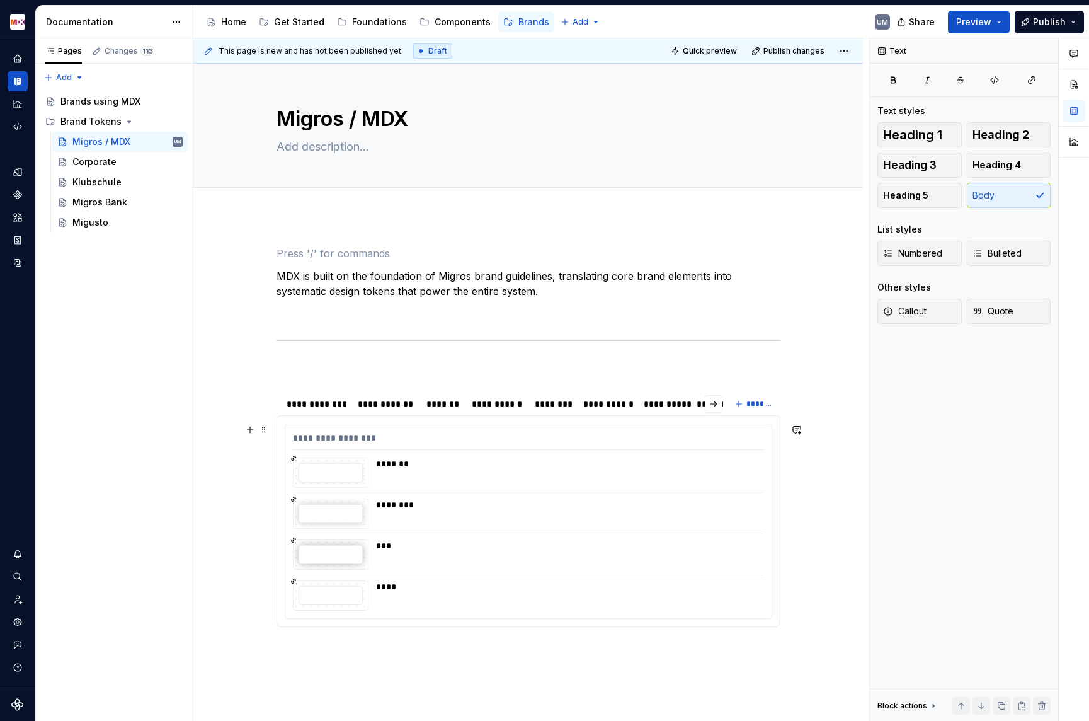
click at [376, 619] on div "**********" at bounding box center [529, 520] width 488 height 195
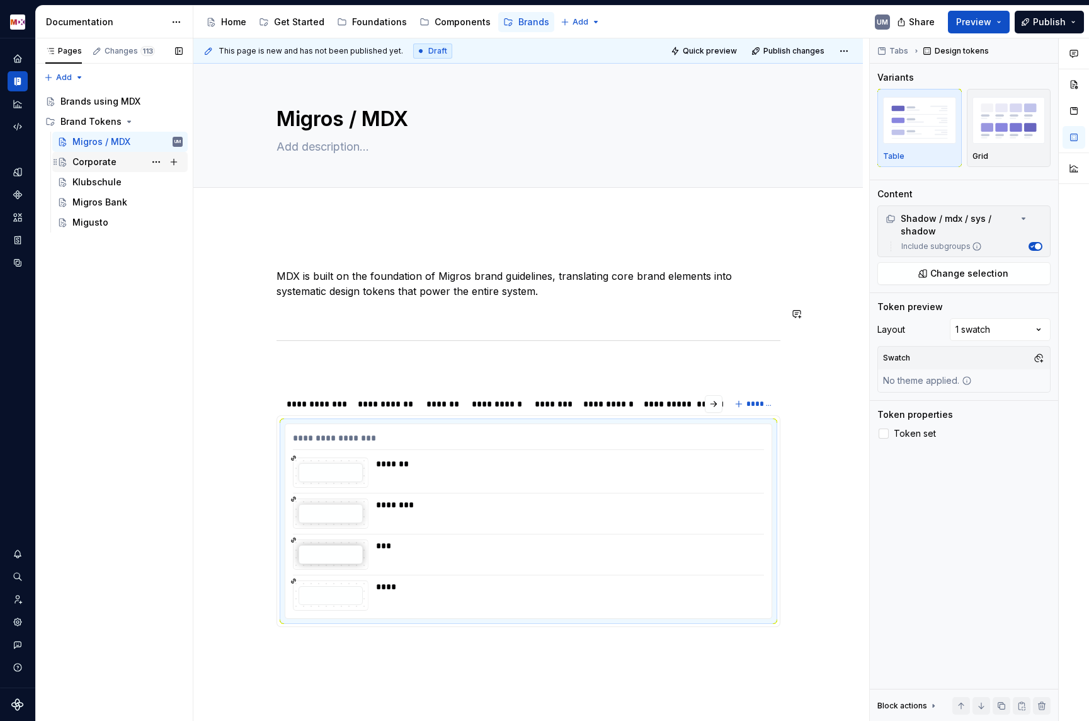
click at [99, 164] on div "Corporate" at bounding box center [94, 162] width 44 height 13
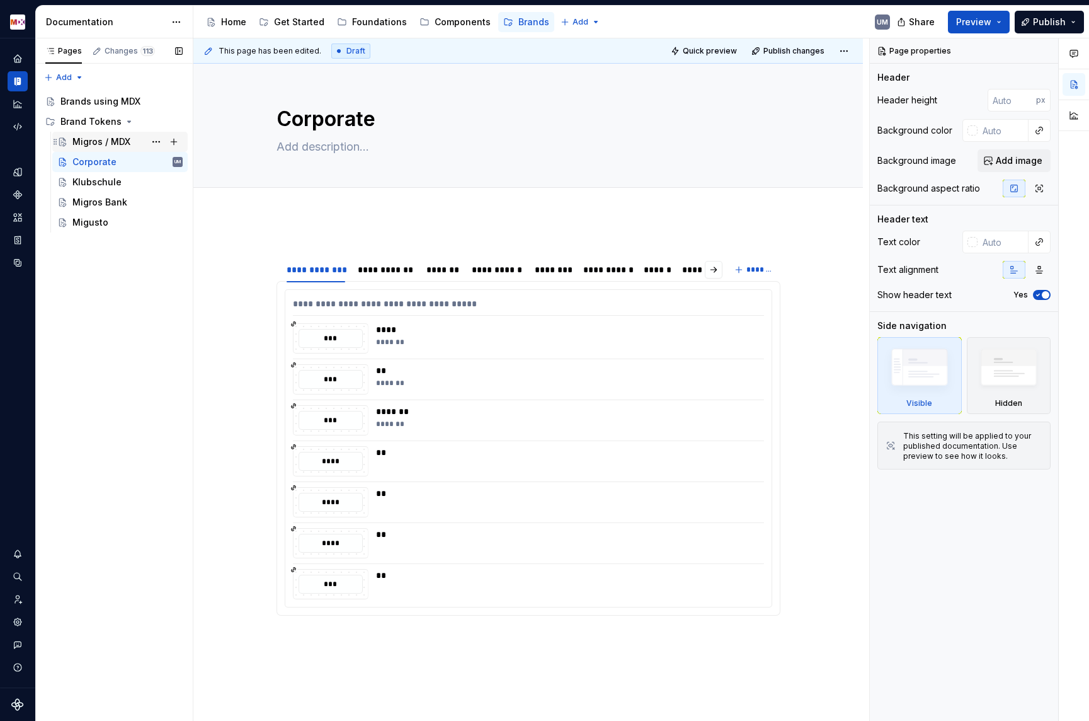
click at [100, 141] on div "Migros / MDX" at bounding box center [101, 141] width 58 height 13
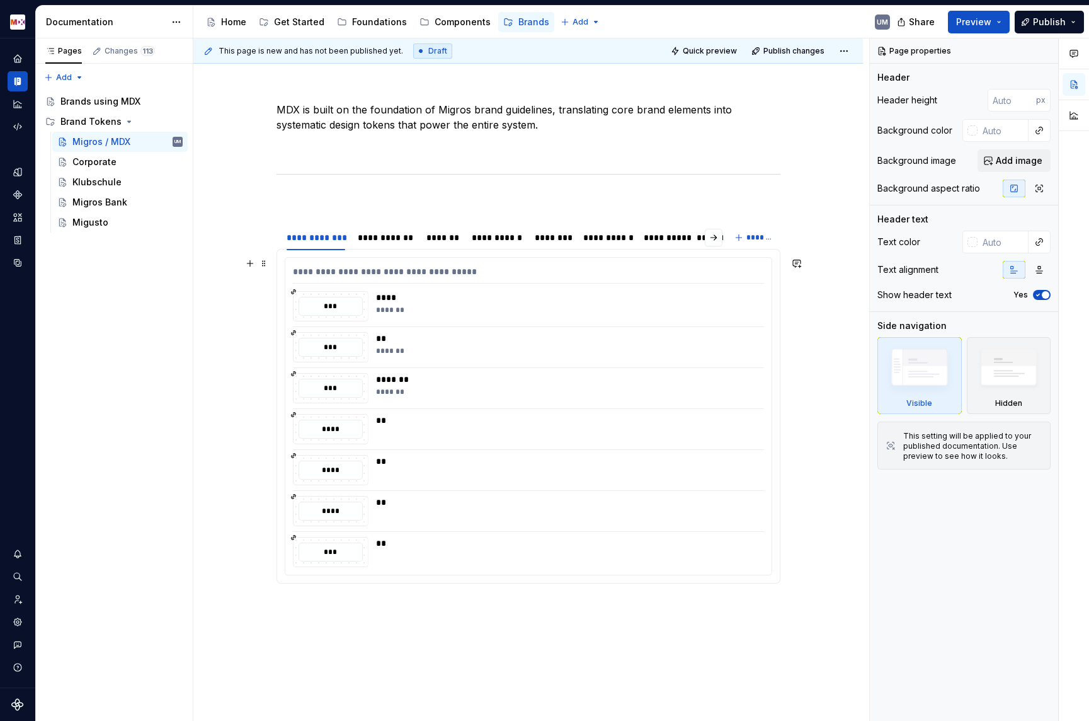
scroll to position [123, 0]
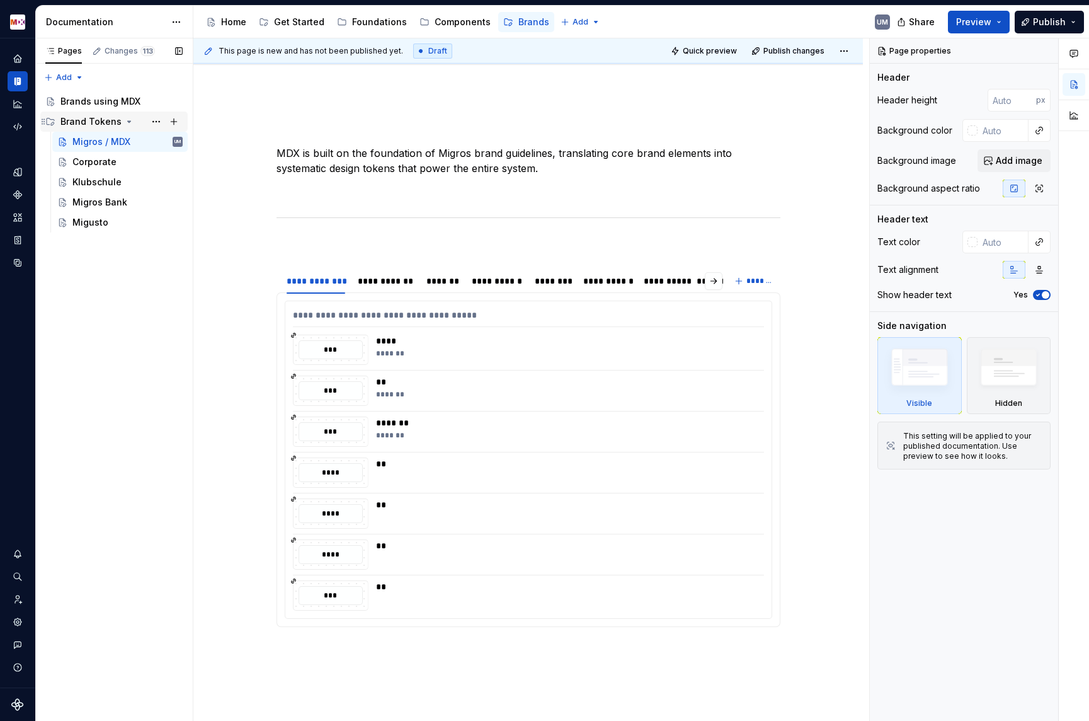
click at [126, 123] on icon "Page tree" at bounding box center [129, 122] width 10 height 10
click at [122, 105] on div "Brands using MDX" at bounding box center [100, 101] width 80 height 13
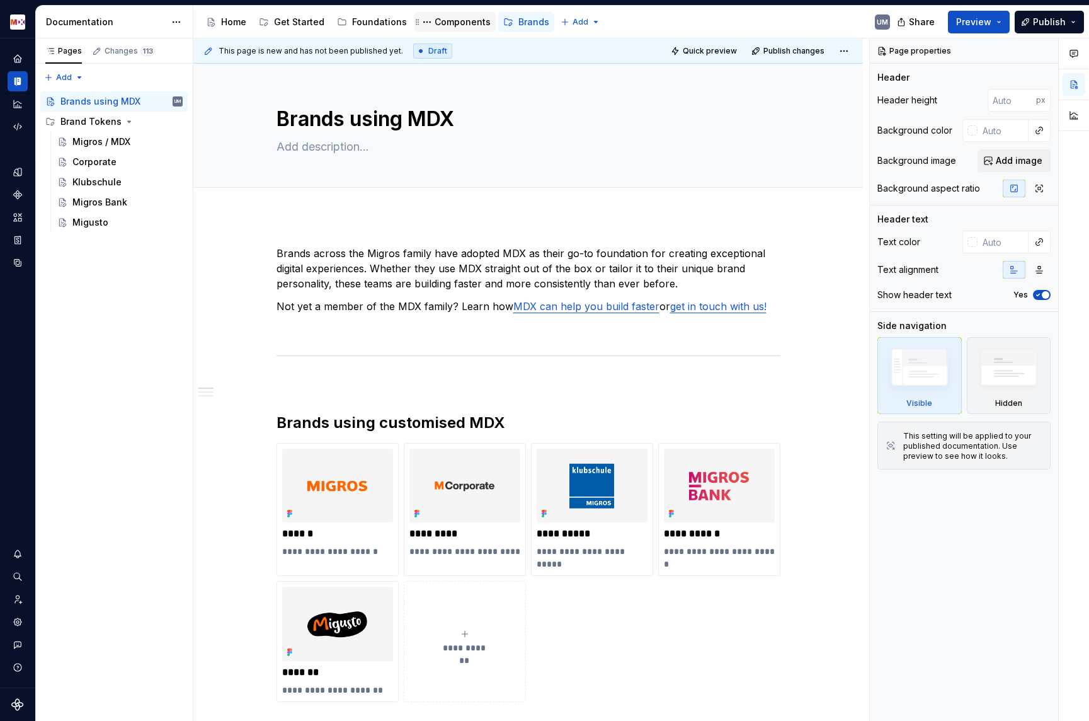
click at [444, 23] on div "Components" at bounding box center [463, 22] width 56 height 13
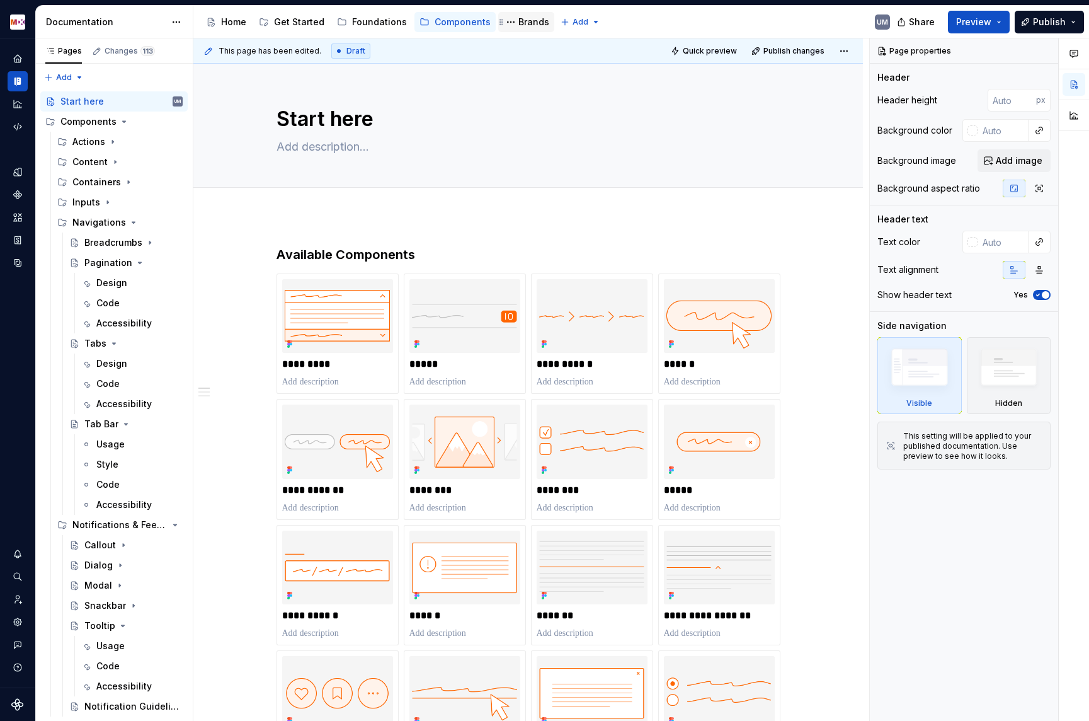
click at [529, 21] on div "Brands" at bounding box center [534, 22] width 31 height 13
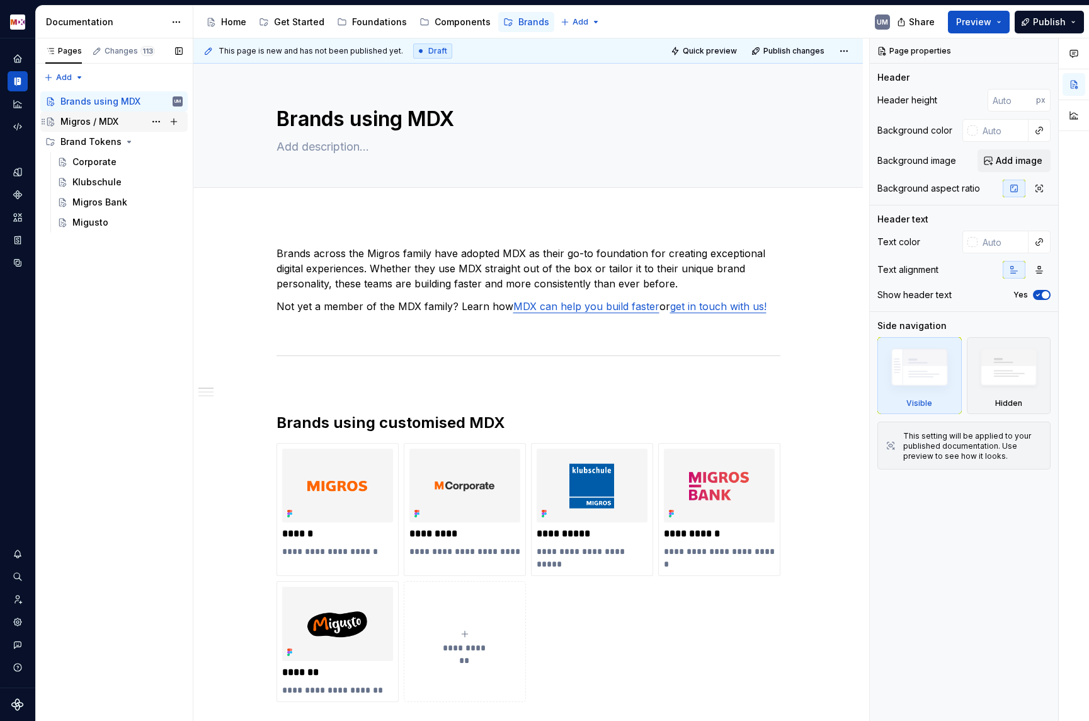
click at [95, 125] on div "Migros / MDX" at bounding box center [89, 121] width 58 height 13
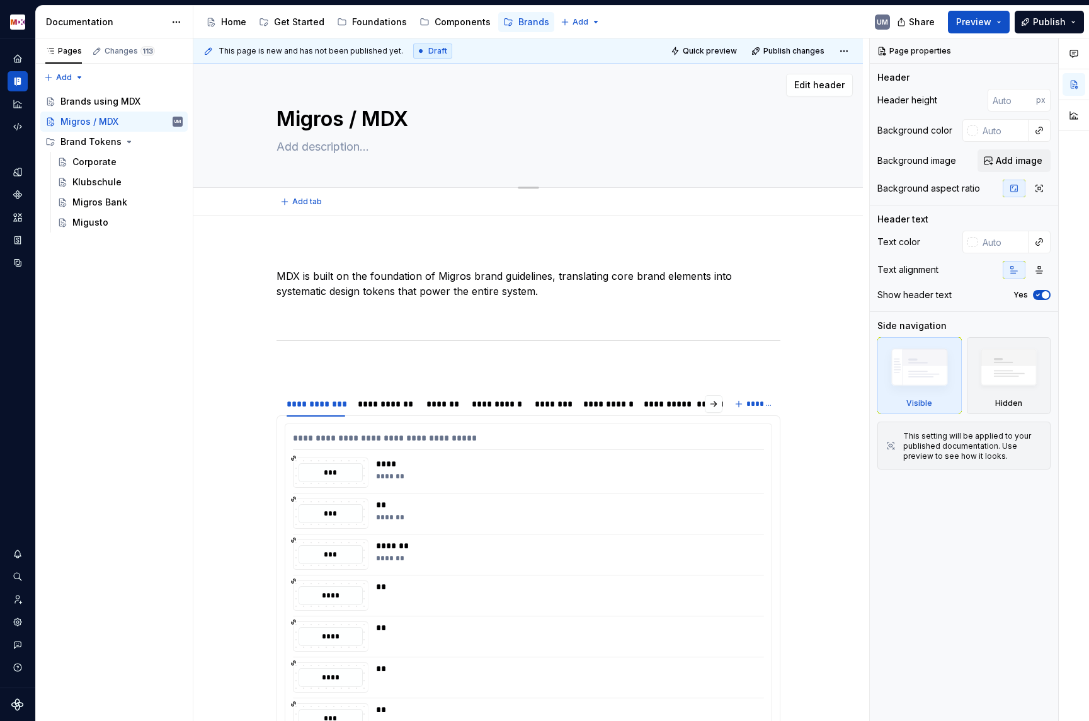
click at [439, 118] on textarea "Migros / MDX" at bounding box center [526, 119] width 504 height 30
type textarea "*"
type textarea "Migros / MDX"
click at [435, 118] on textarea "Migros / MDX" at bounding box center [526, 119] width 504 height 30
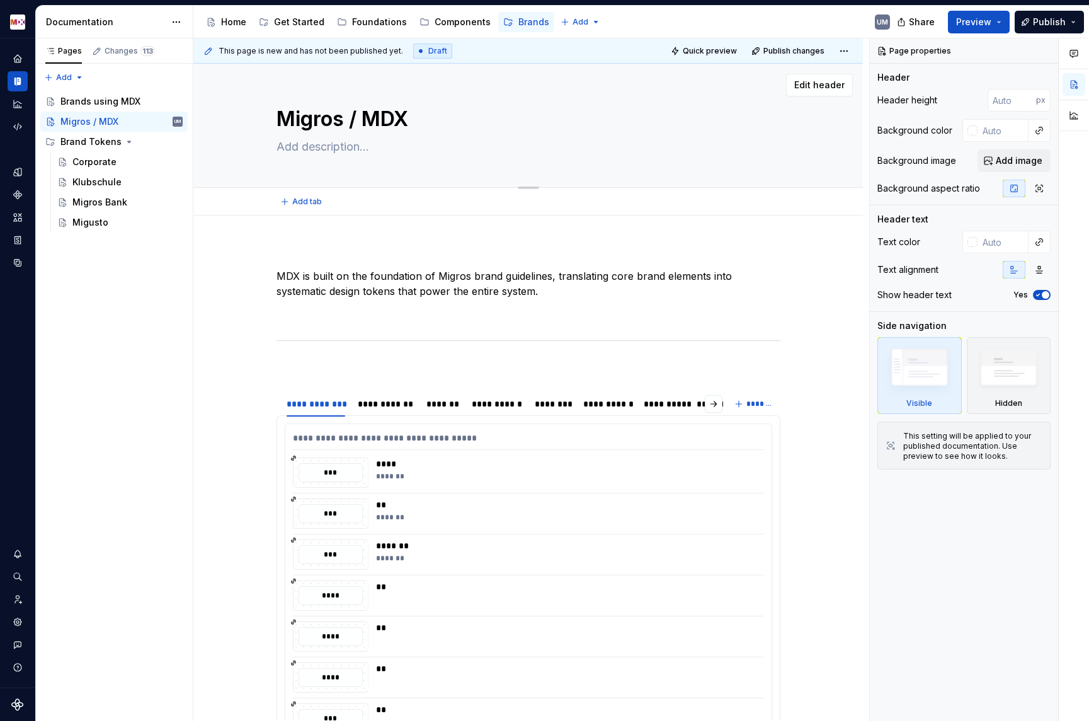
type textarea "*"
type textarea "Migros / MDX"
type textarea "*"
type textarea "Migros / MDX T"
type textarea "*"
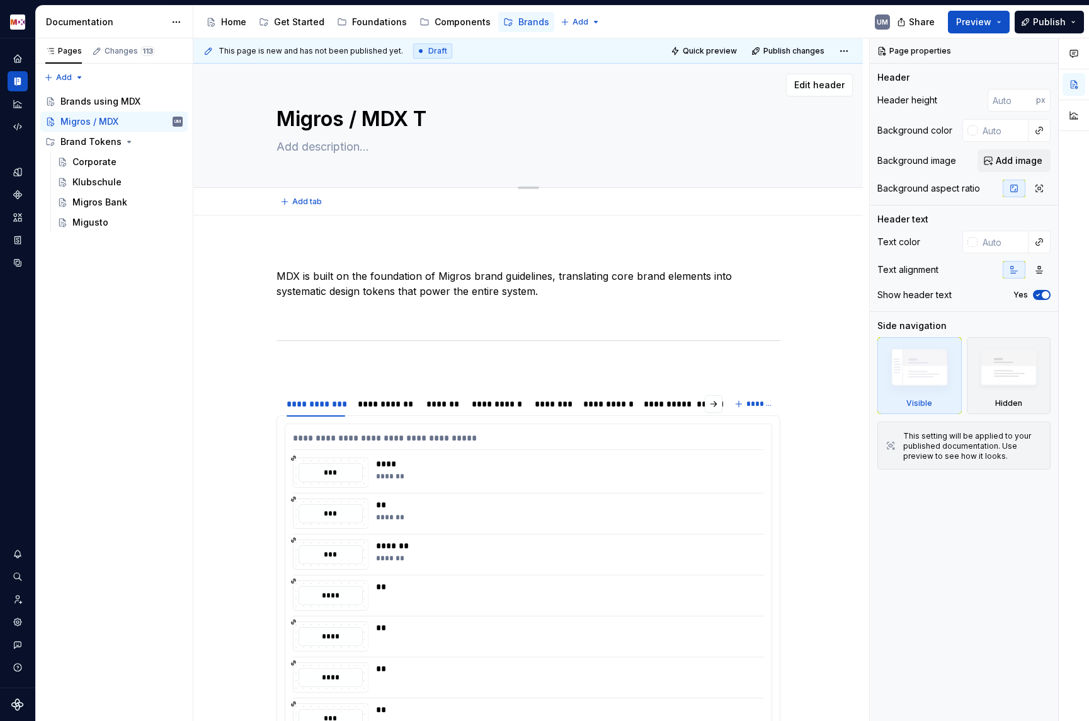
type textarea "Migros / MDX To"
type textarea "*"
type textarea "Migros / MDX Tok"
type textarea "*"
type textarea "Migros / MDX Toke"
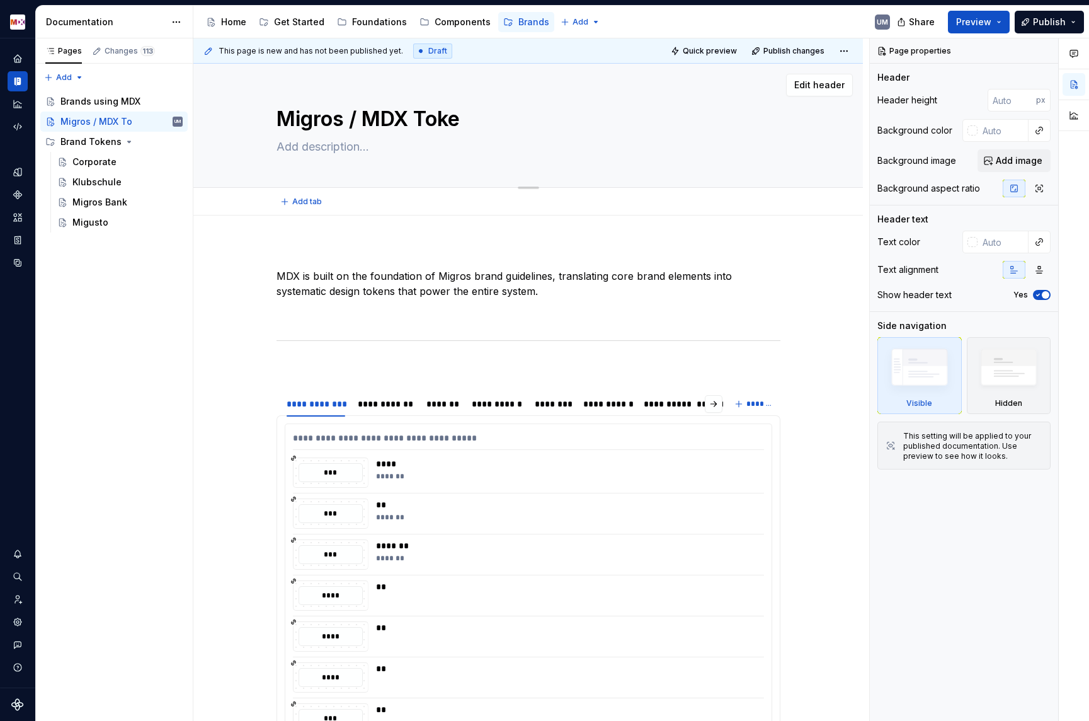
type textarea "*"
type textarea "Migros / MDX Token"
type textarea "*"
type textarea "Migros / MDX Tokens"
type textarea "*"
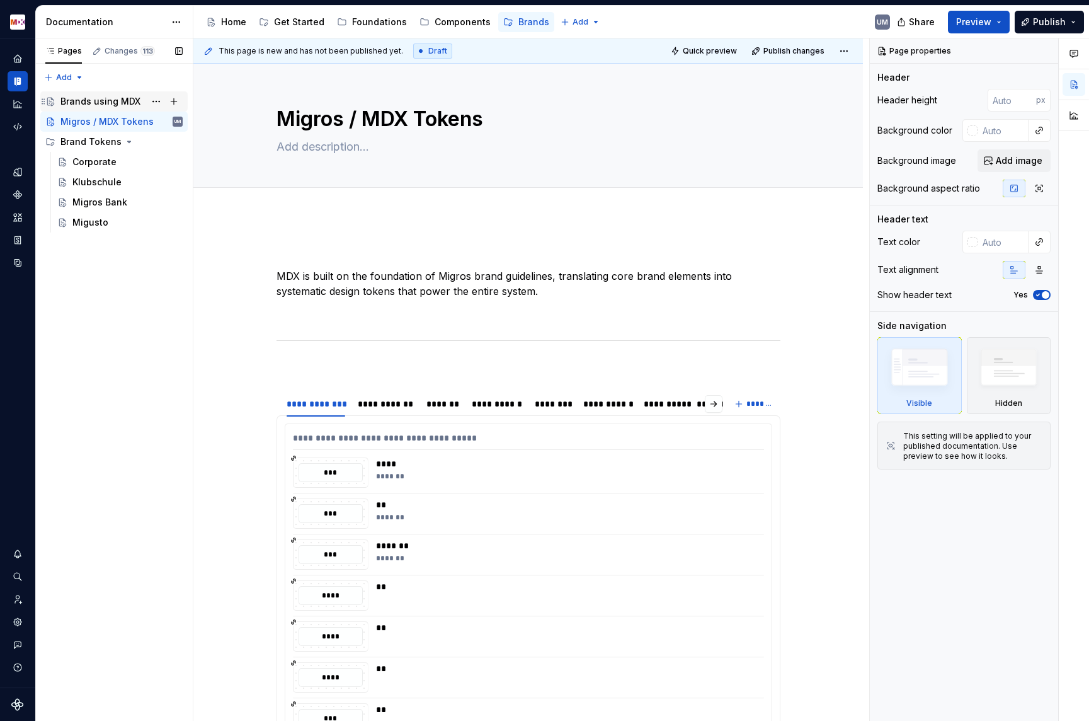
type textarea "Migros / MDX Tokens"
click at [107, 105] on div "Brands using MDX" at bounding box center [100, 101] width 80 height 13
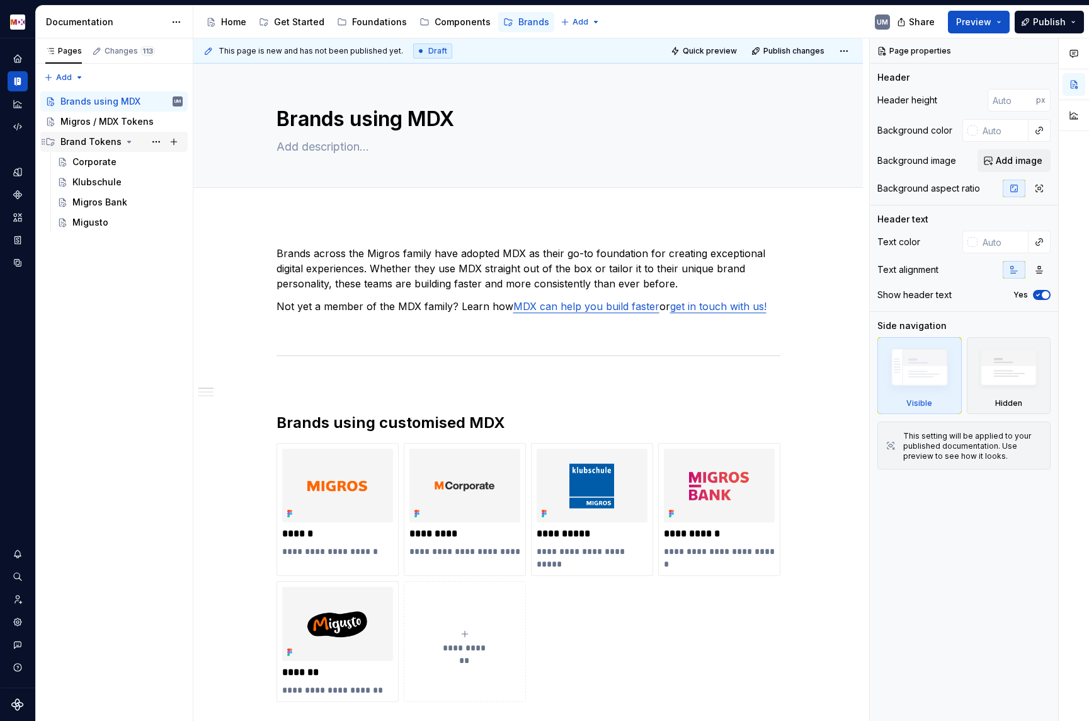
click at [125, 140] on icon "Page tree" at bounding box center [129, 142] width 10 height 10
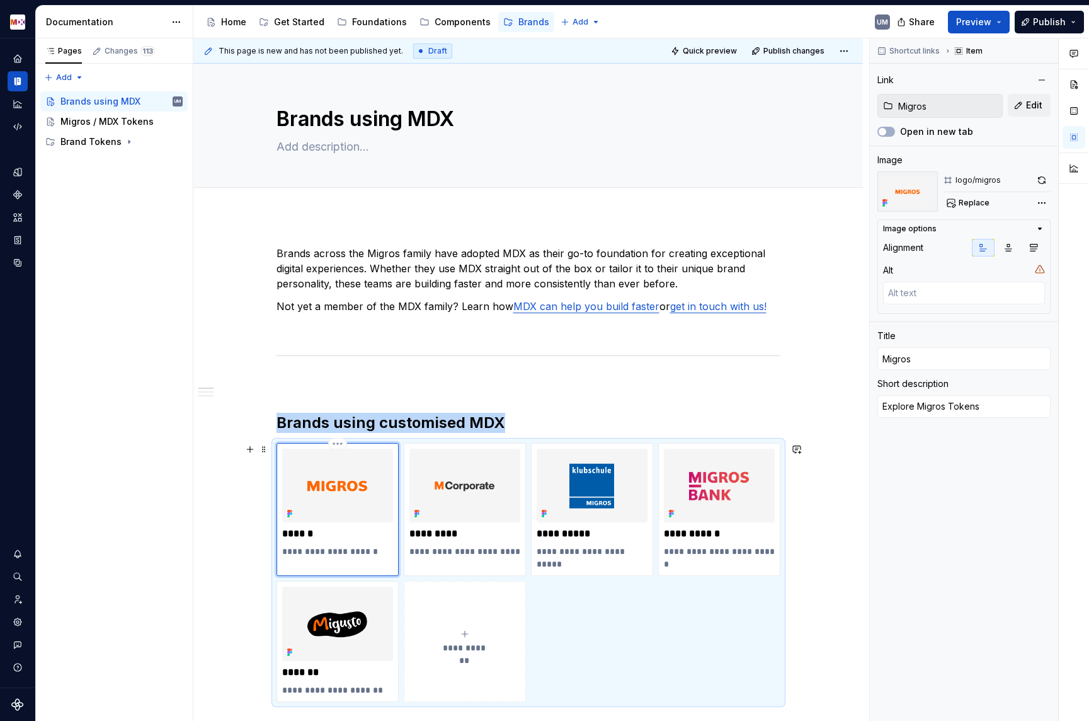
click at [361, 484] on img at bounding box center [337, 486] width 111 height 74
click at [1024, 100] on button "Edit" at bounding box center [1029, 105] width 43 height 23
type textarea "*"
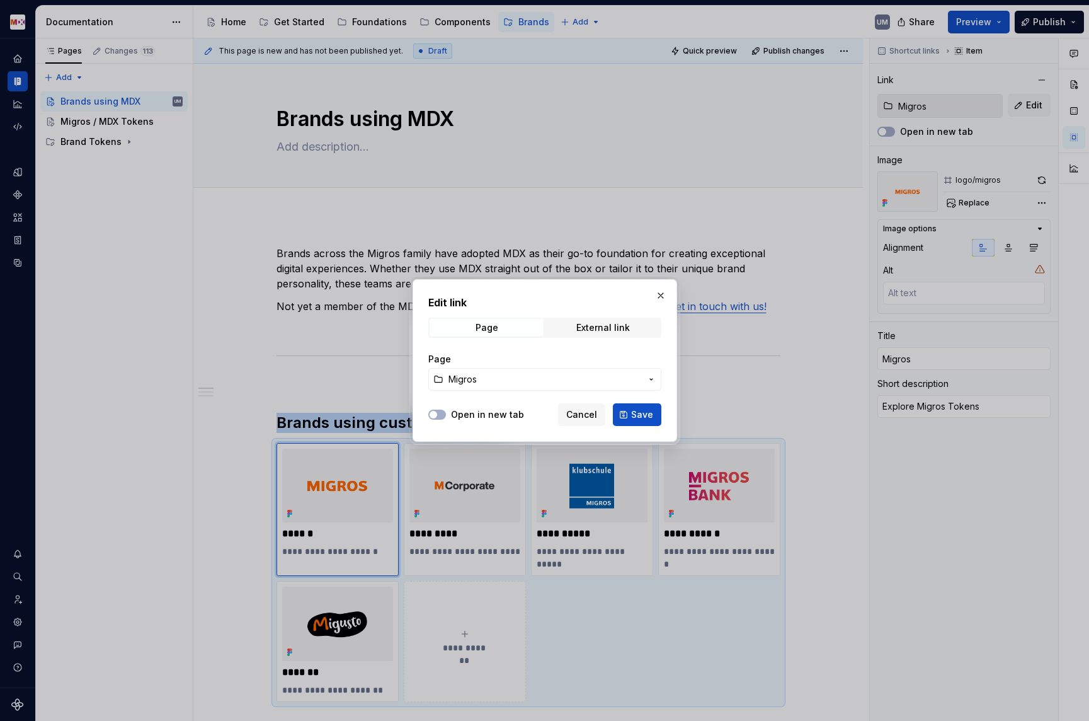
click at [507, 376] on span "Migros" at bounding box center [545, 379] width 193 height 13
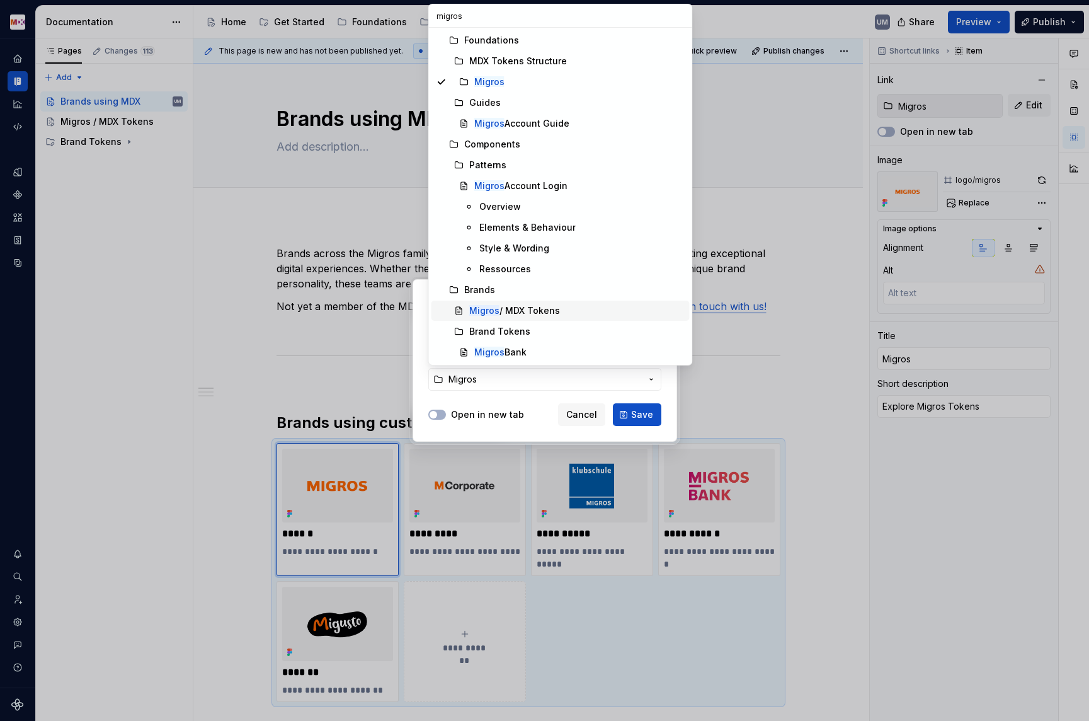
type input "migros"
click at [514, 306] on div "Migros / MDX Tokens" at bounding box center [514, 310] width 91 height 13
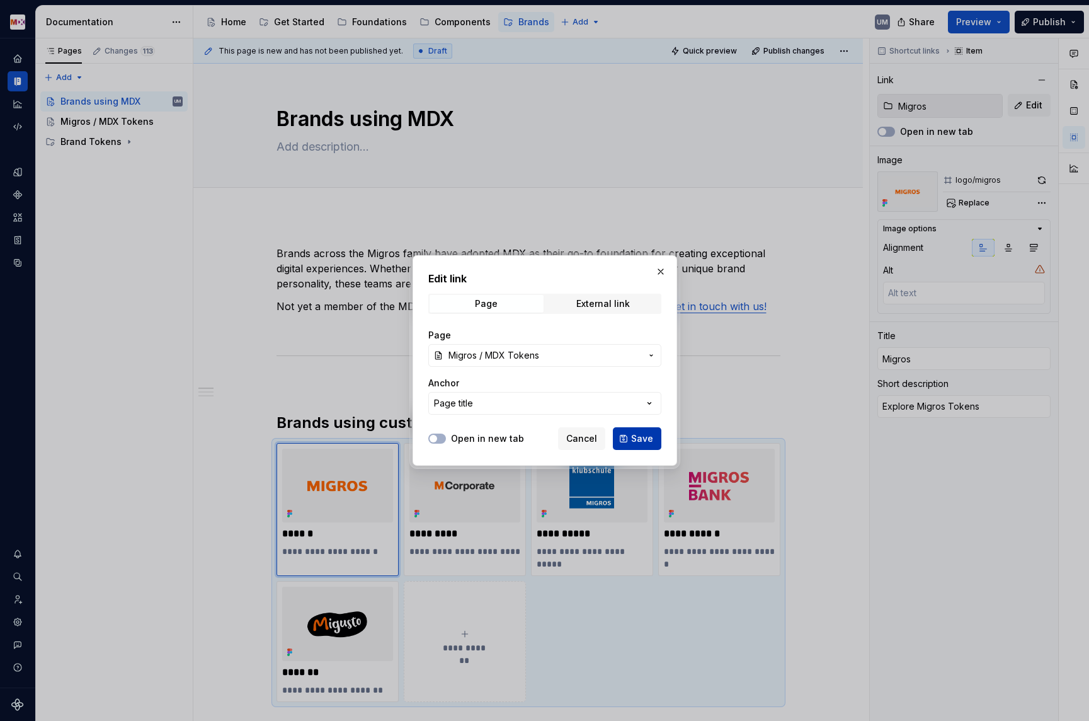
click at [624, 432] on button "Save" at bounding box center [637, 438] width 49 height 23
type textarea "*"
type input "Brands / Migros / MDX Tokens"
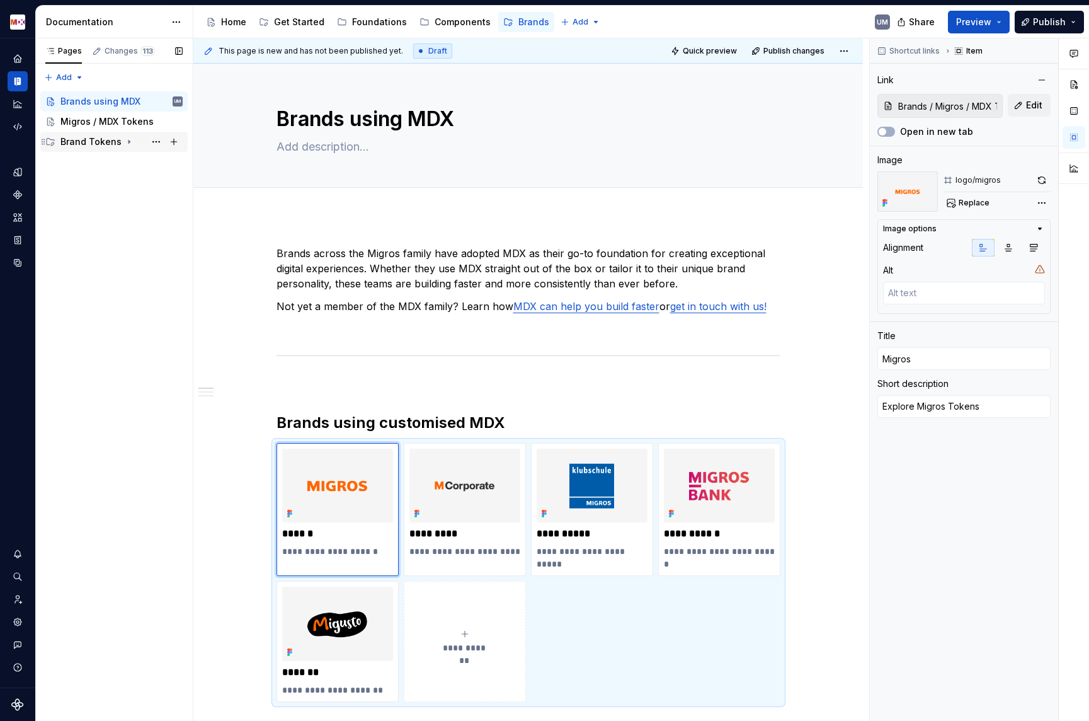
click at [129, 141] on icon "Page tree" at bounding box center [129, 142] width 1 height 3
type textarea "*"
type input "Brand Tokens / Corporate"
type input "Corporate"
type textarea "Explore Corporate Tokens"
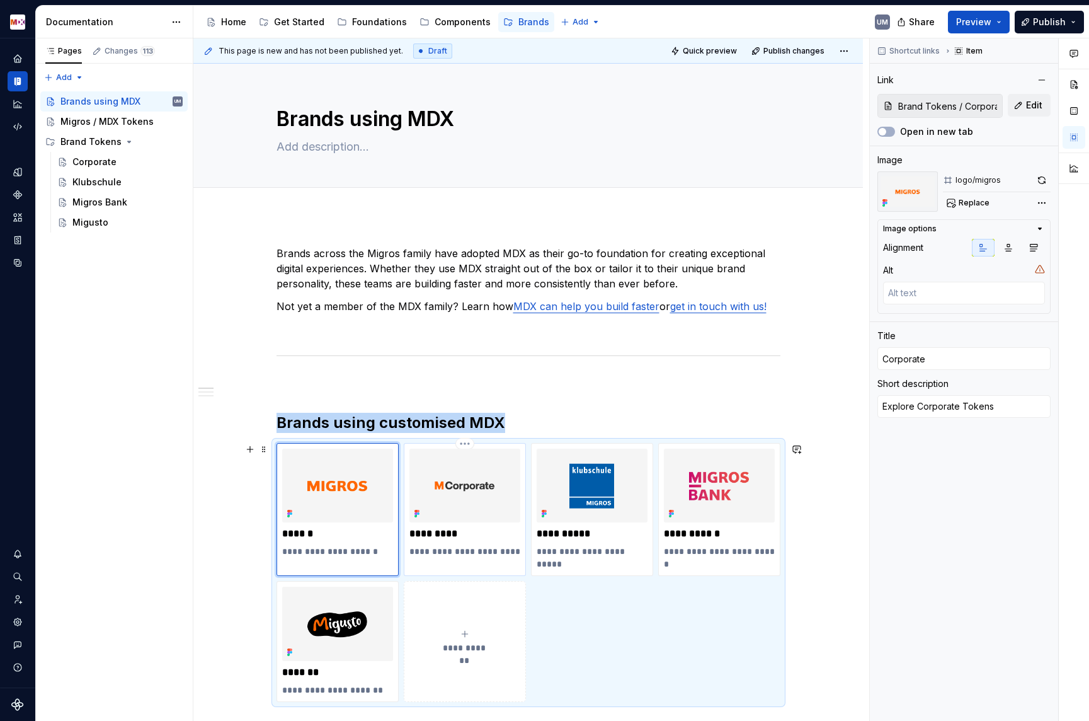
click at [442, 485] on img at bounding box center [465, 486] width 111 height 74
type textarea "*"
type input "Brand Tokens / Klubschule"
type input "Klubschule"
type textarea "Explore Klubschule [GEOGRAPHIC_DATA]"
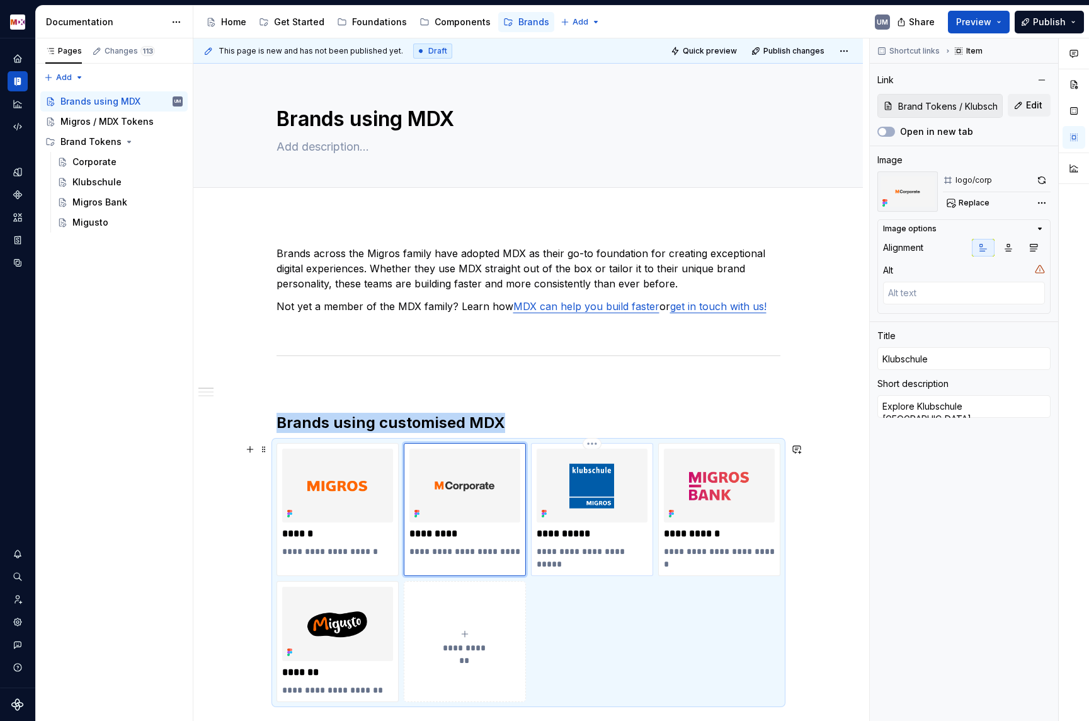
click at [586, 473] on img at bounding box center [592, 486] width 111 height 74
type textarea "*"
type input "Brand Tokens / Migros Bank"
type input "Migros Bank"
type textarea "Explore Migros Bank Tokens"
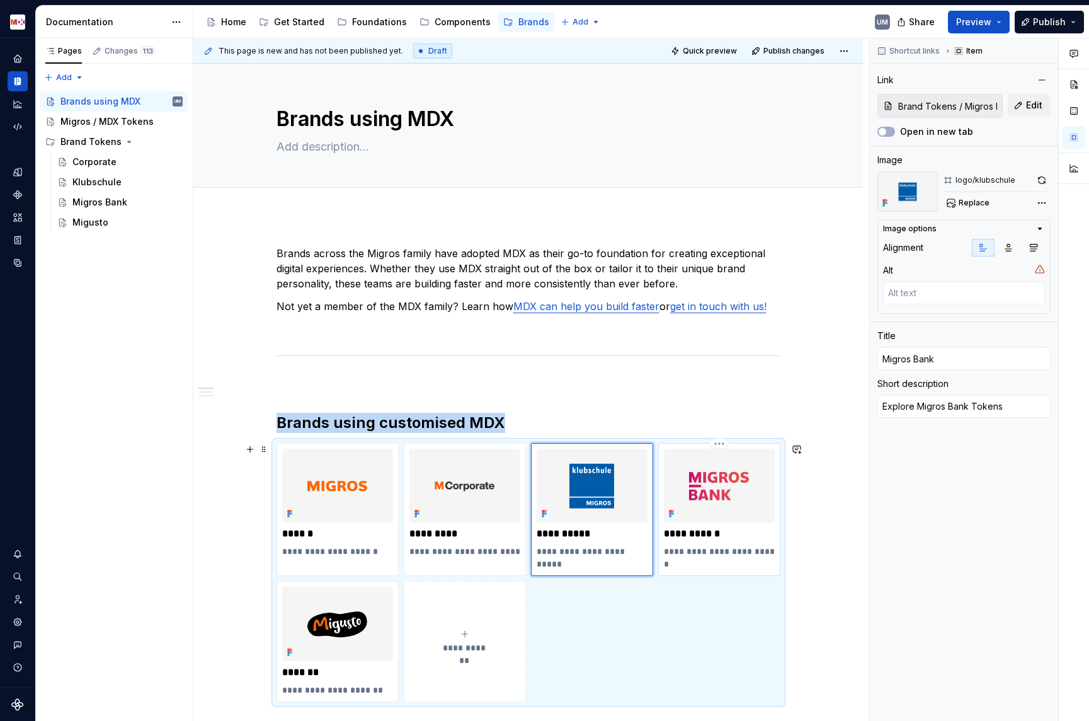
click at [688, 478] on img at bounding box center [719, 486] width 111 height 74
type textarea "*"
type input "Brand Tokens / Migusto"
type input "Migusto"
type textarea "Explore [PERSON_NAME]"
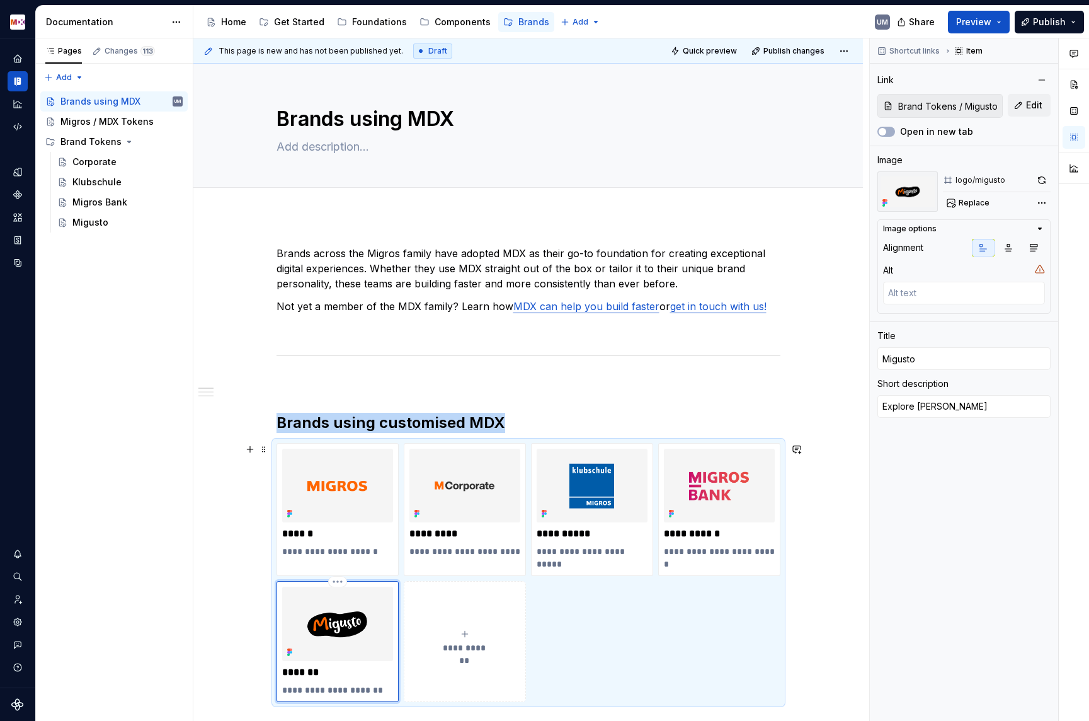
click at [300, 617] on img at bounding box center [337, 624] width 111 height 74
click at [368, 299] on p "Not yet a member of the MDX family? Learn how MDX can help you build faster or …" at bounding box center [529, 306] width 504 height 15
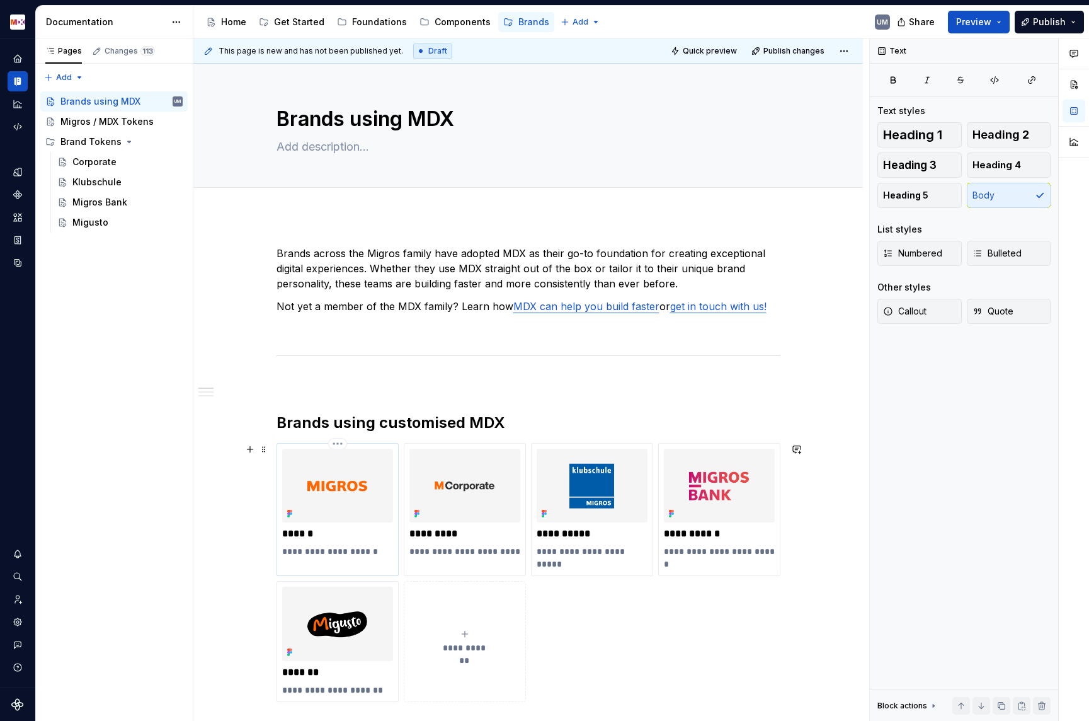
click at [323, 534] on p "******" at bounding box center [337, 533] width 111 height 13
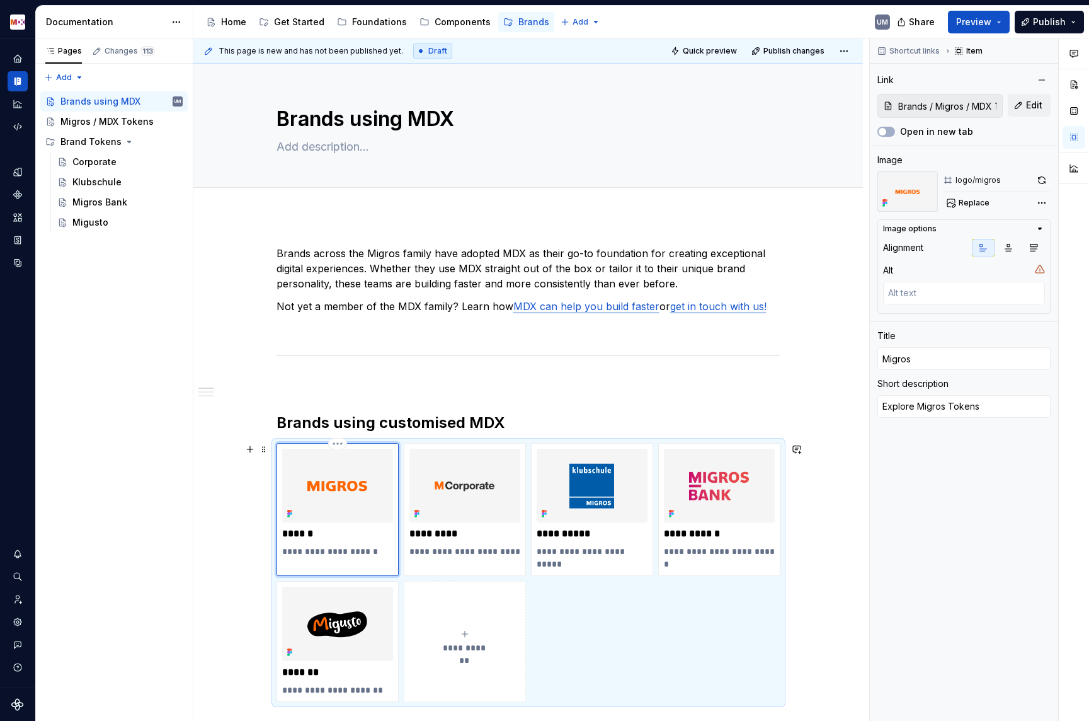
type textarea "*"
type input "Migros"
type textarea "*"
type input "Migros /"
type textarea "*"
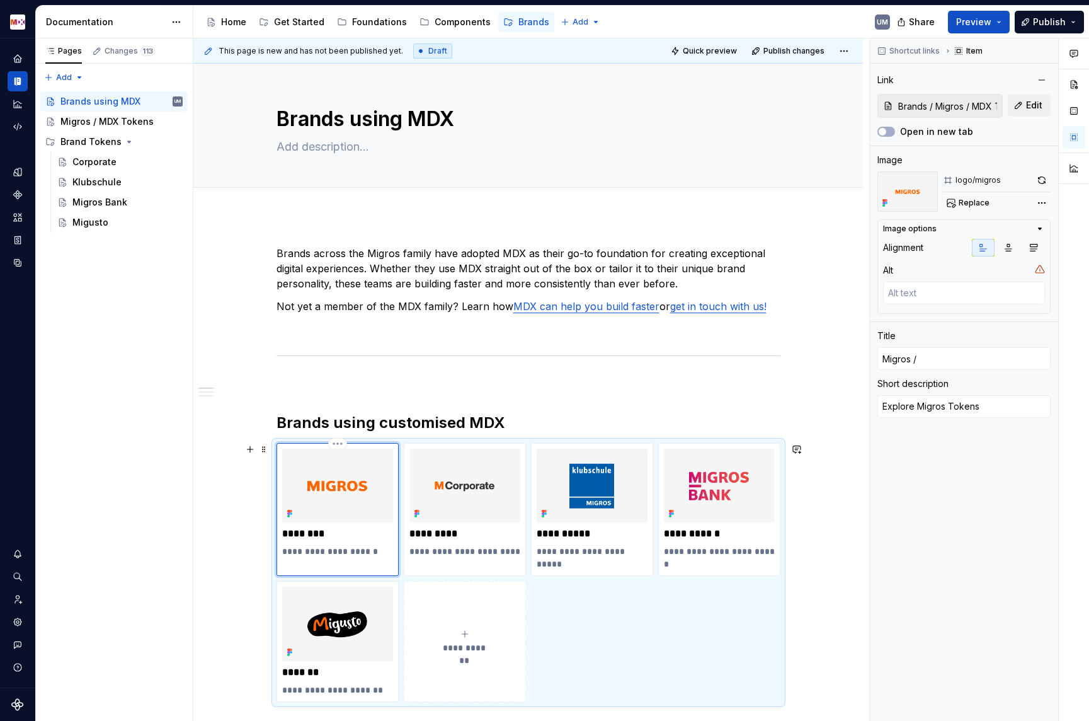
type input "Migros /"
type textarea "*"
type input "Migros / <"
type textarea "*"
type input "Migros / <D"
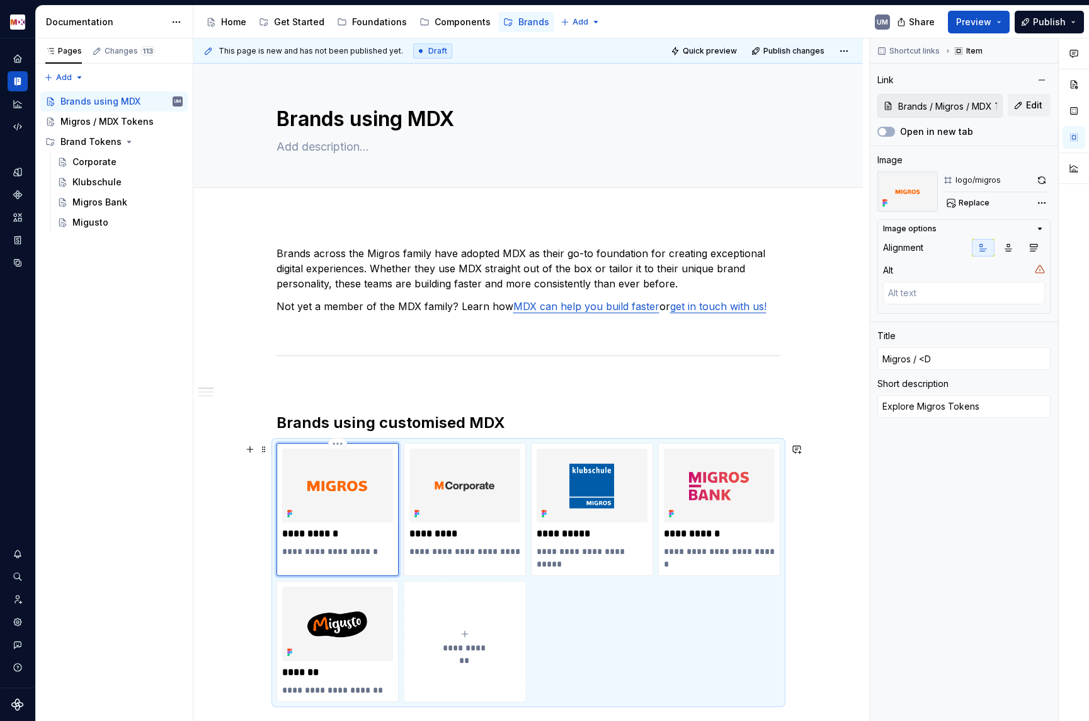
type textarea "*"
type input "Migros / <"
type textarea "*"
type input "Migros /"
type textarea "*"
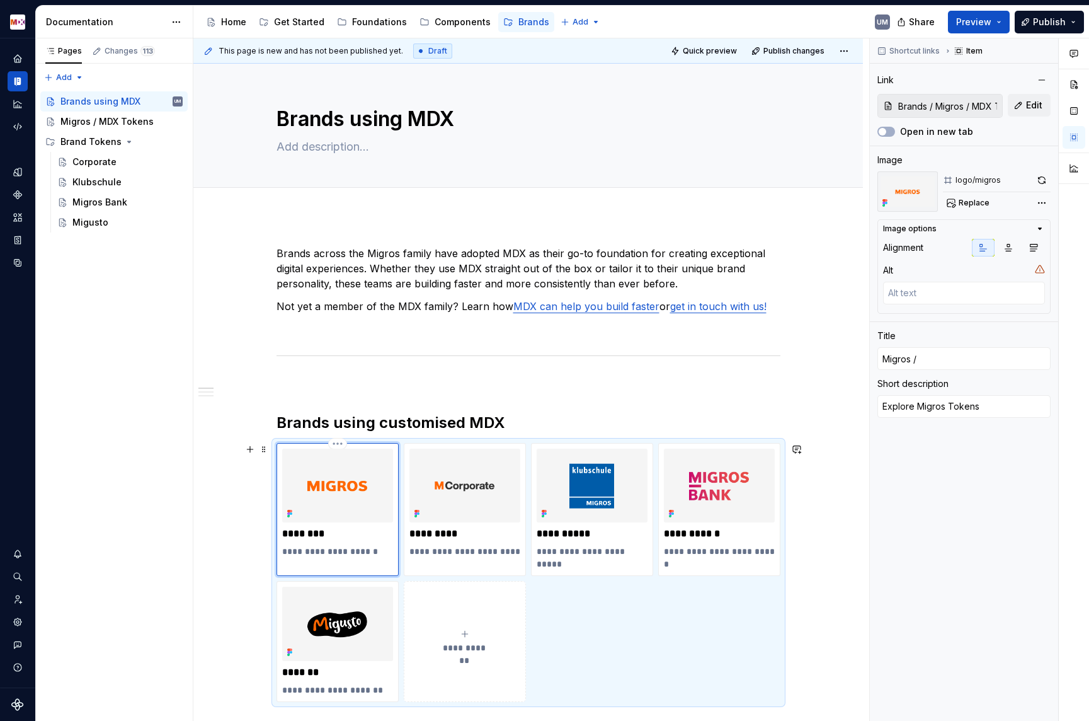
type input "Migros / M"
type textarea "*"
type input "Migros / MD"
type textarea "*"
type input "Migros / MDX"
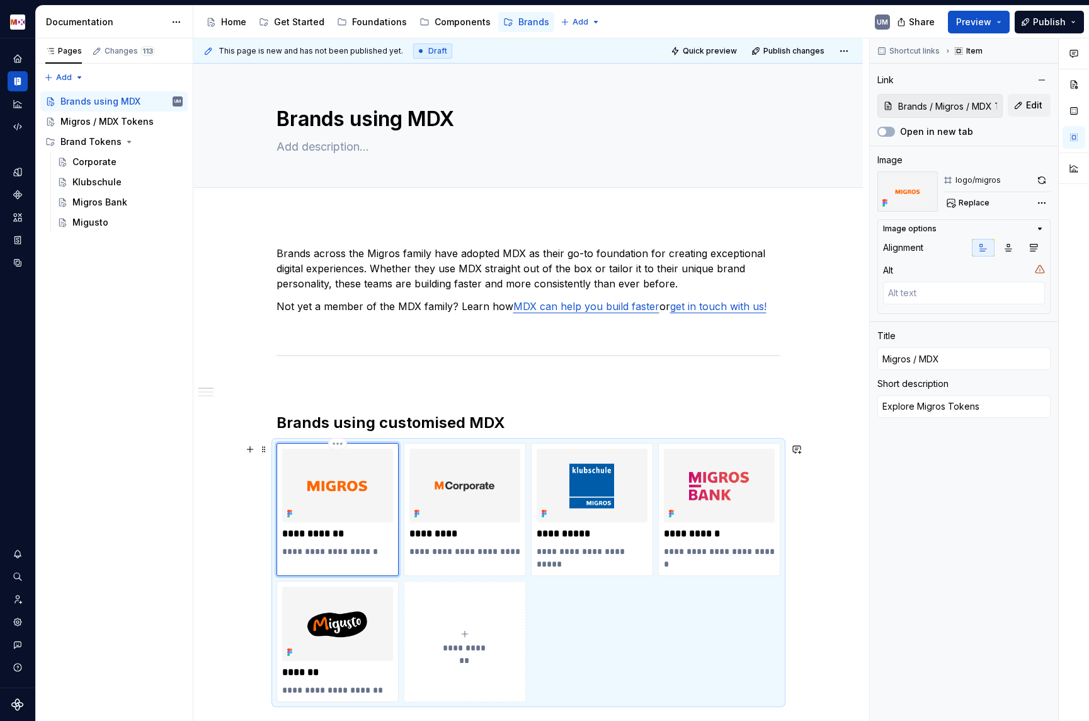
click at [348, 548] on p "**********" at bounding box center [337, 551] width 111 height 13
type textarea "*"
type textarea "Explore Migros? [GEOGRAPHIC_DATA]"
type textarea "*"
type textarea "Explore Migros Tokens"
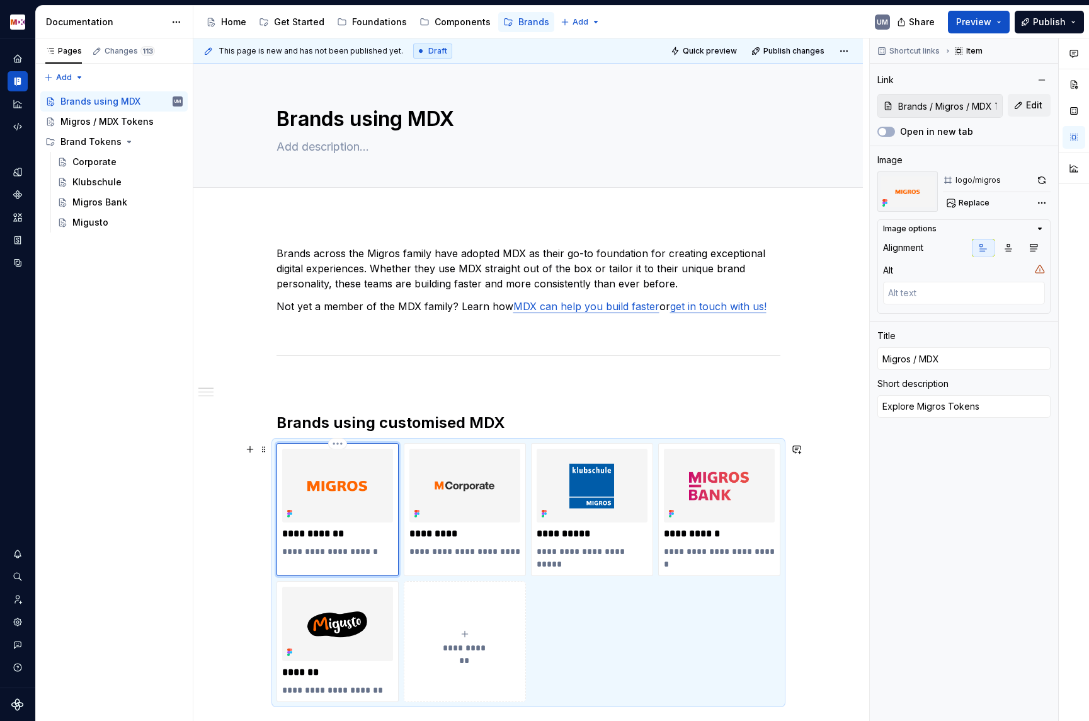
type textarea "*"
type textarea "Explore Migros/ Tokens"
type textarea "*"
type textarea "Explore Migros/M Tokens"
type textarea "*"
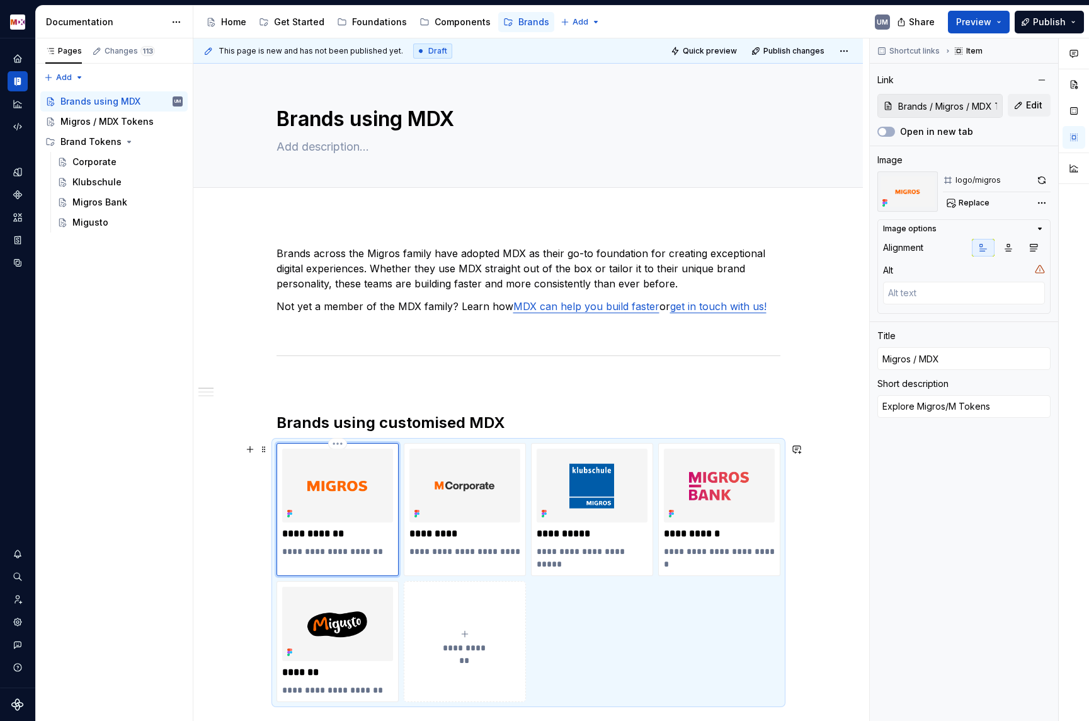
type textarea "Explore Migros/MD Tokens"
type textarea "*"
type textarea "Explore Migros/MDX Tokens"
click at [364, 327] on p at bounding box center [529, 328] width 504 height 15
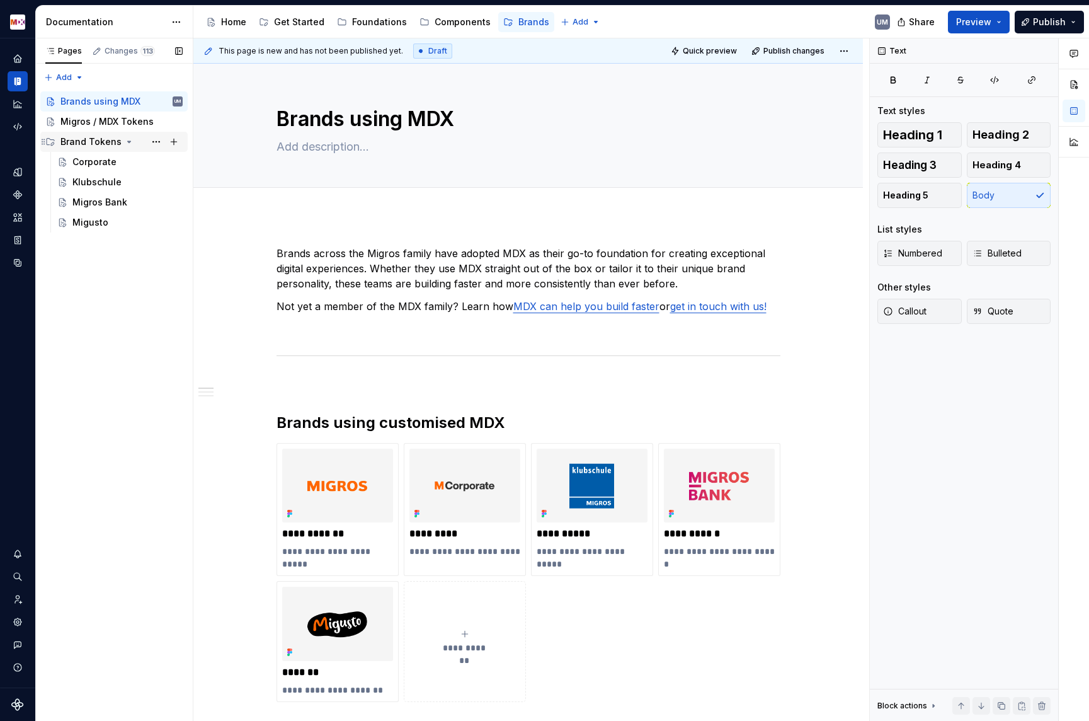
click at [127, 140] on icon "Page tree" at bounding box center [129, 142] width 10 height 10
click at [99, 96] on div "Brands using MDX" at bounding box center [100, 101] width 80 height 13
click at [384, 259] on p "Brands across the Migros family have adopted MDX as their go-to foundation for …" at bounding box center [529, 268] width 504 height 45
click at [299, 25] on div "Get Started" at bounding box center [299, 22] width 50 height 13
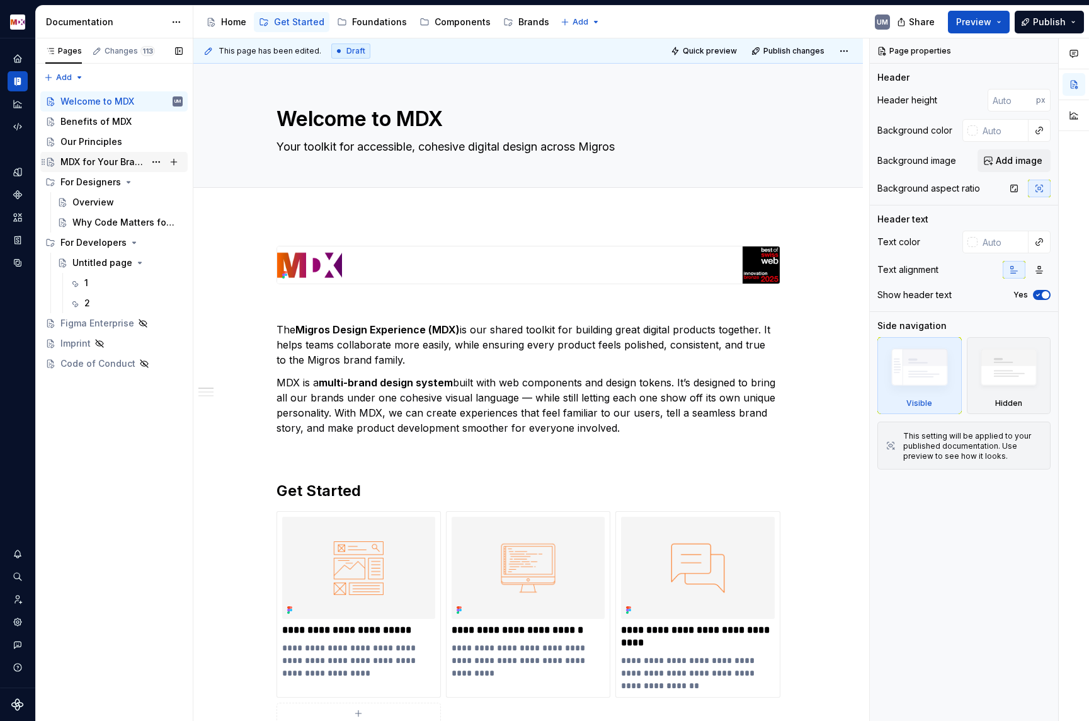
click at [102, 159] on div "MDX for Your Brand" at bounding box center [102, 162] width 84 height 13
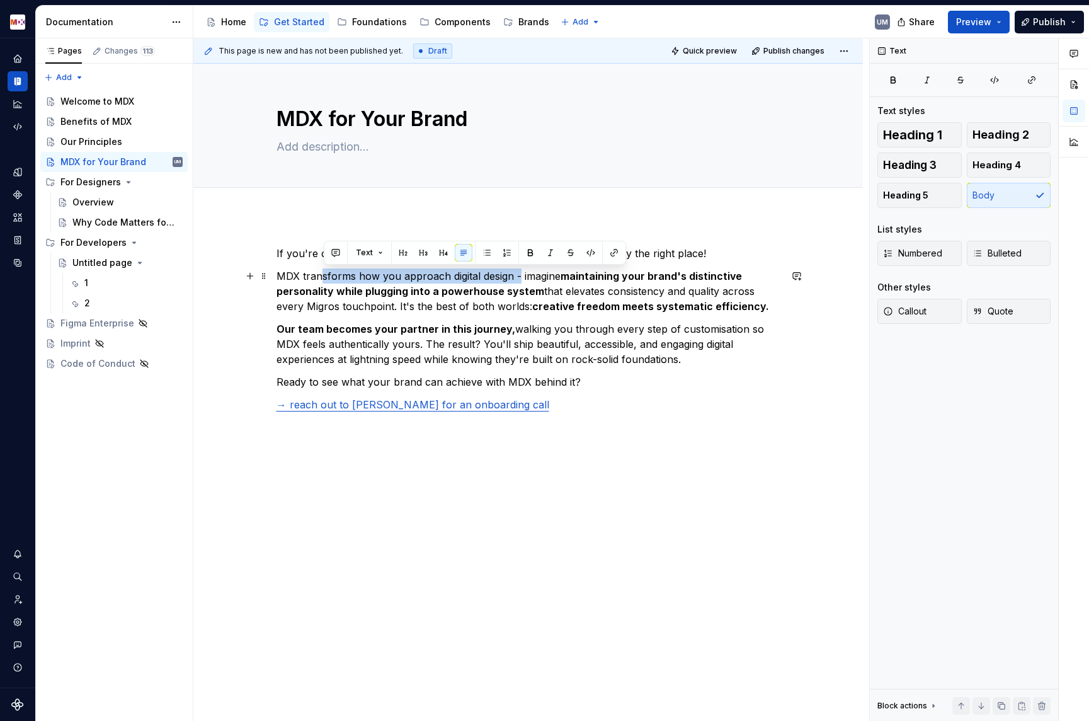
drag, startPoint x: 324, startPoint y: 277, endPoint x: 521, endPoint y: 277, distance: 196.6
click at [521, 277] on p "MDX transforms how you approach digital design - imagine maintaining your brand…" at bounding box center [529, 290] width 504 height 45
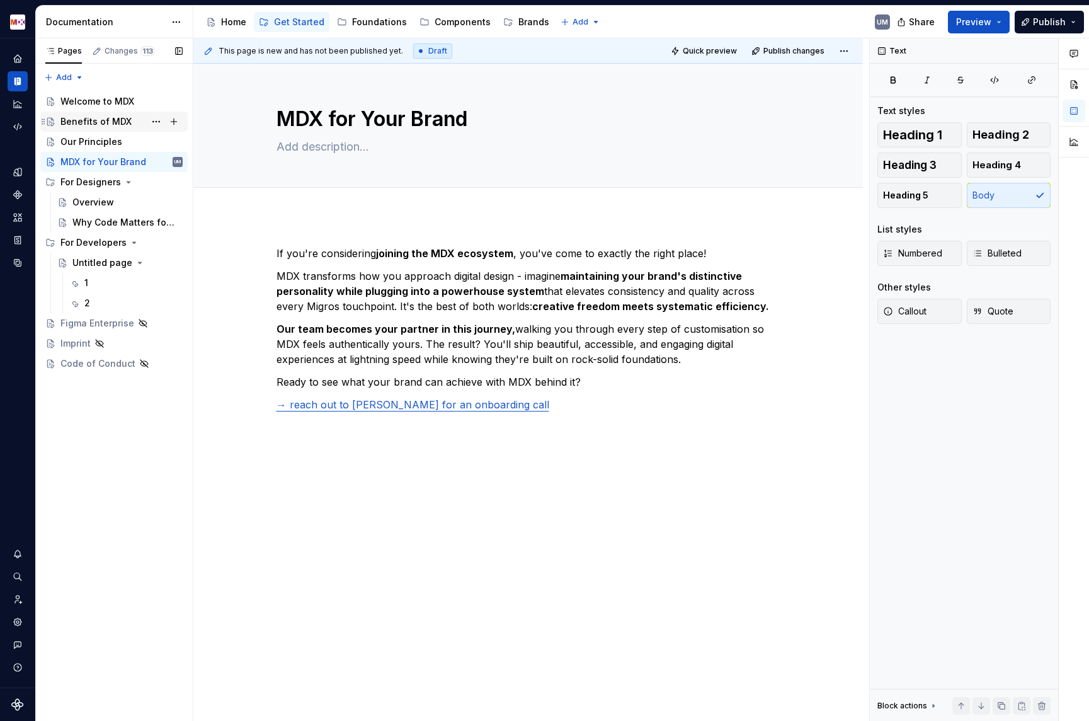
click at [97, 123] on div "Benefits of MDX" at bounding box center [95, 121] width 71 height 13
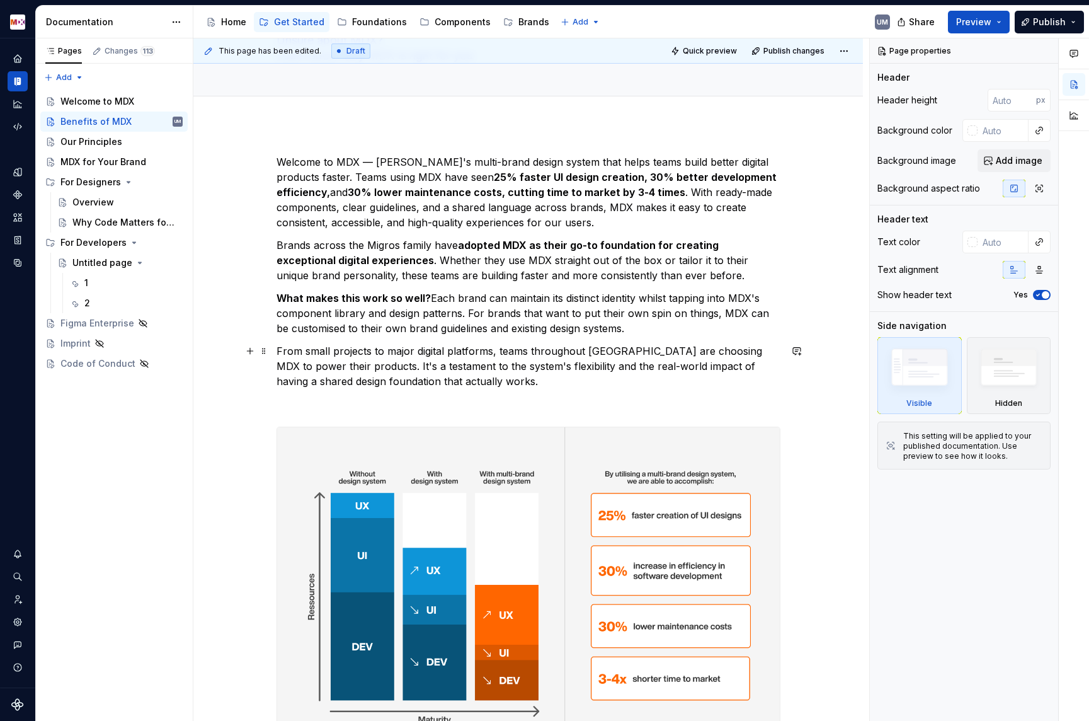
scroll to position [108, 0]
click at [319, 459] on img at bounding box center [528, 590] width 503 height 328
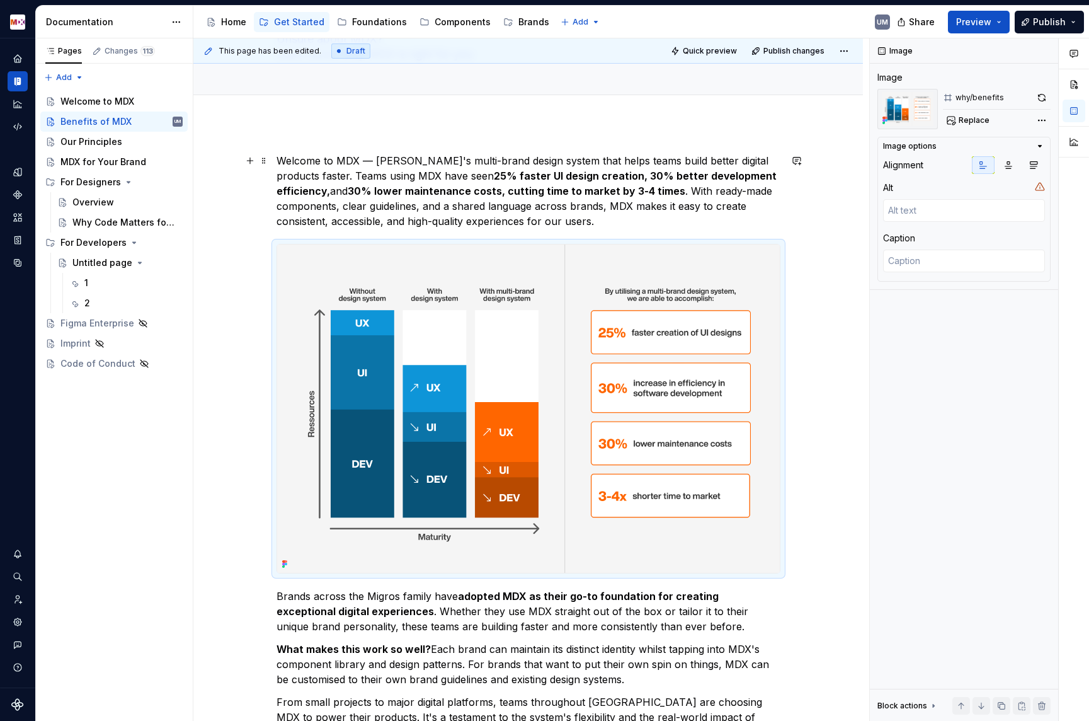
click at [597, 216] on p "Welcome to MDX — [PERSON_NAME]'s multi-brand design system that helps teams bui…" at bounding box center [529, 191] width 504 height 76
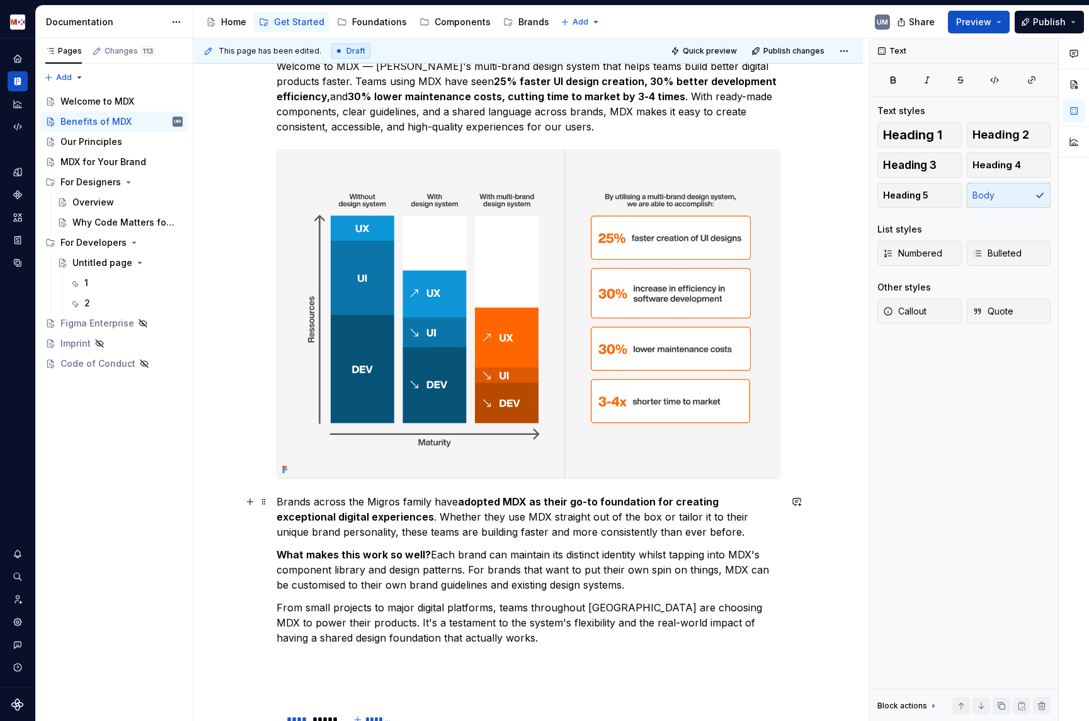
scroll to position [205, 0]
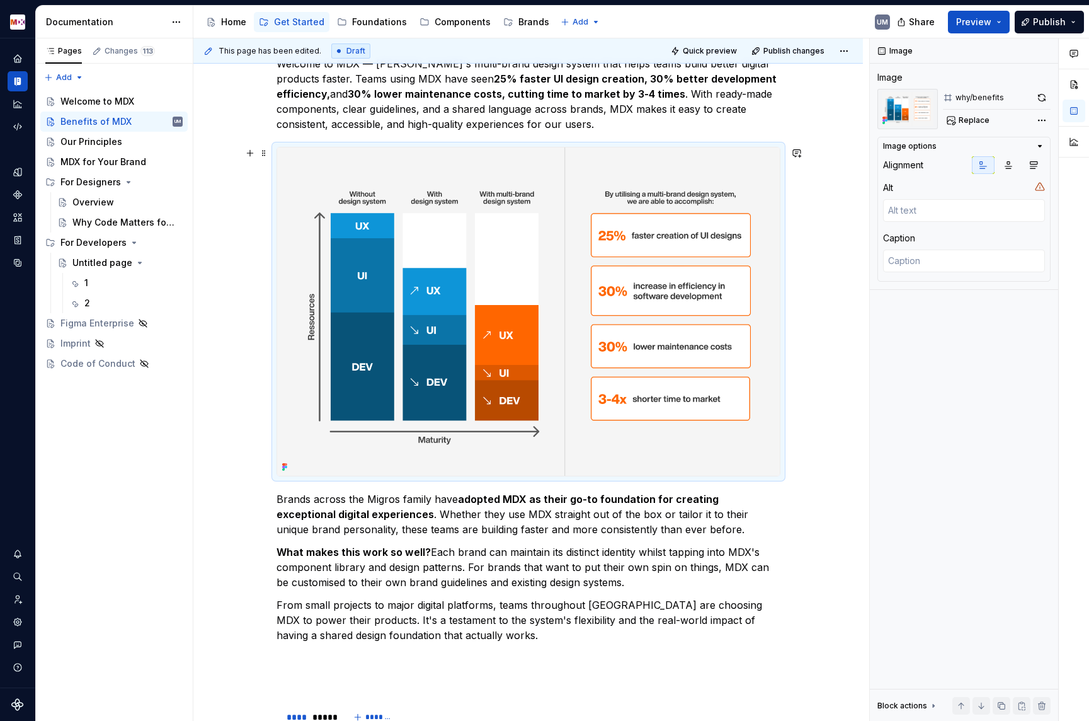
click at [457, 299] on img at bounding box center [528, 311] width 503 height 328
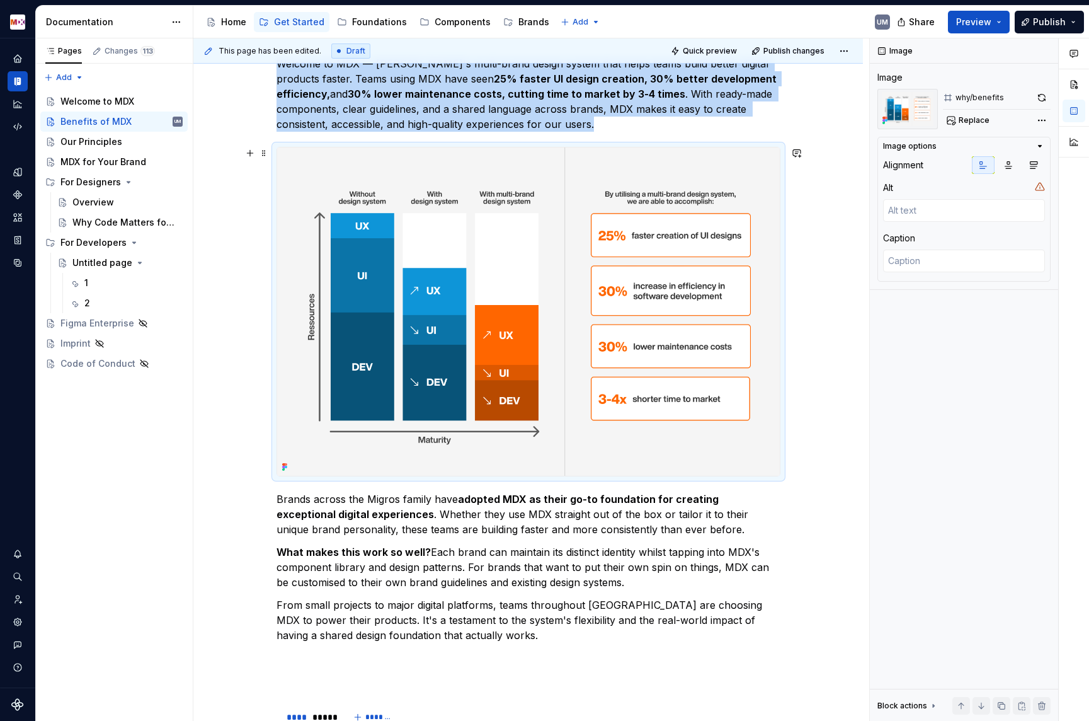
click at [515, 268] on img at bounding box center [528, 311] width 503 height 328
click at [612, 304] on img at bounding box center [528, 311] width 503 height 328
click at [1046, 99] on button "button" at bounding box center [1042, 98] width 18 height 18
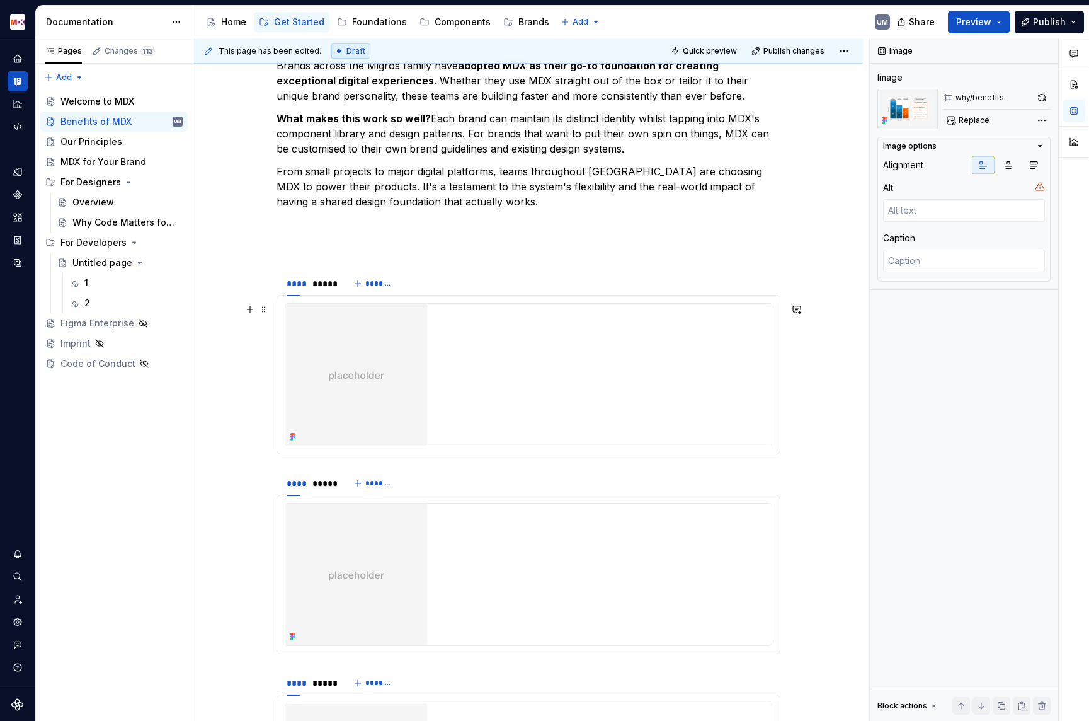
scroll to position [512, 0]
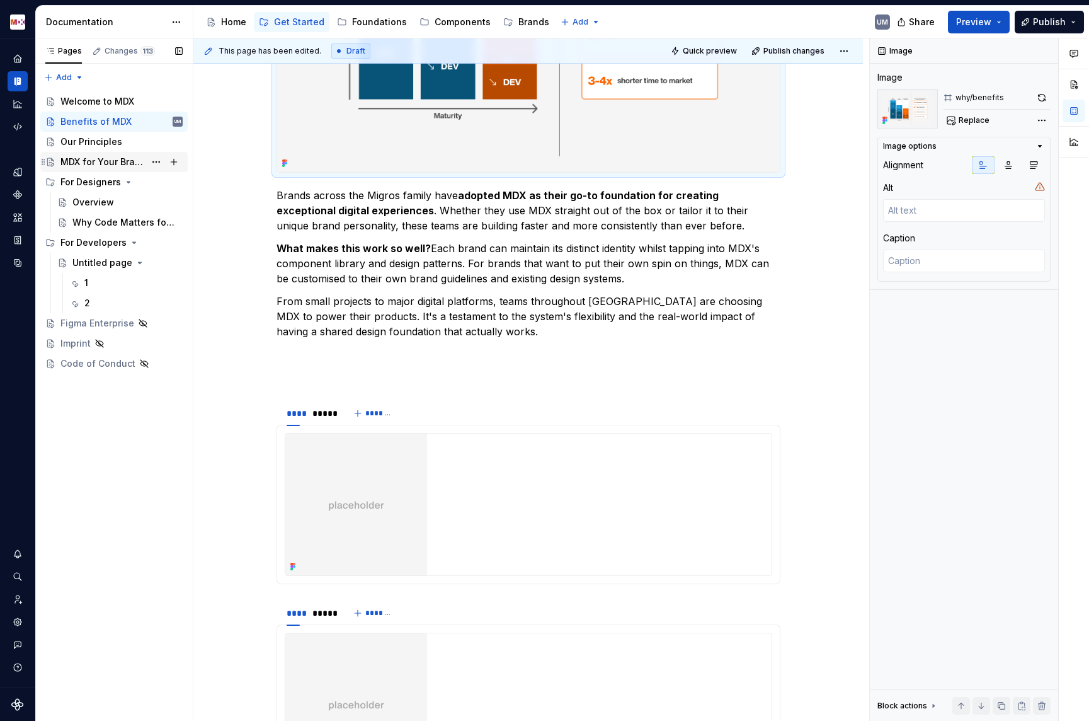
click at [104, 161] on div "MDX for Your Brand" at bounding box center [102, 162] width 84 height 13
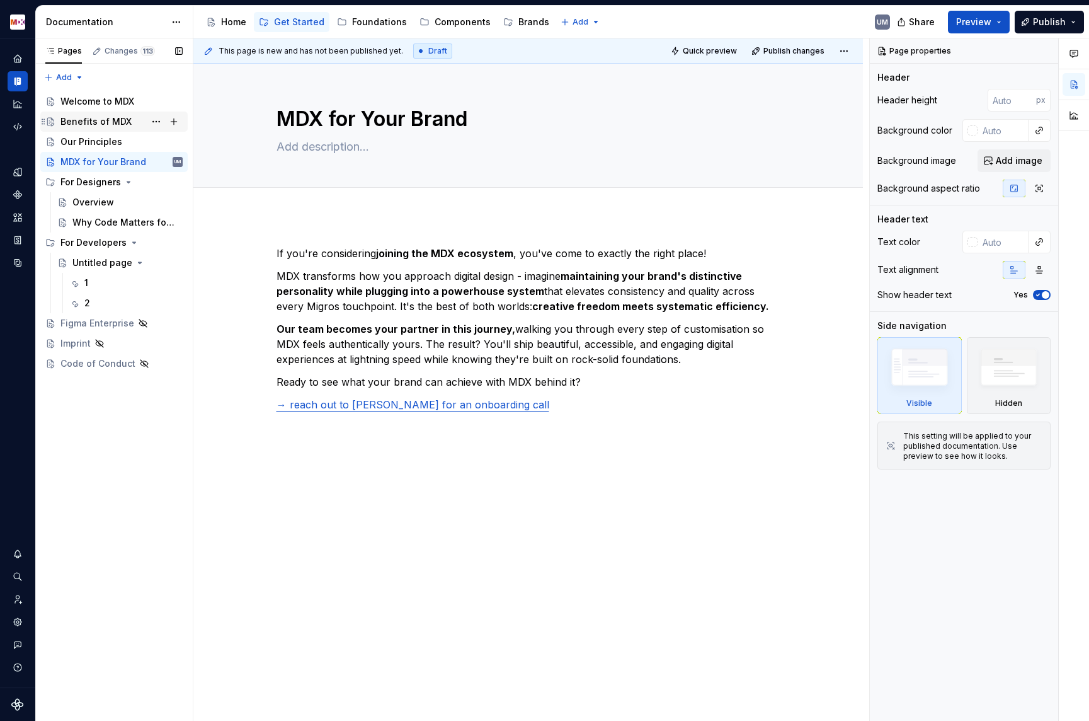
click at [95, 126] on div "Benefits of MDX" at bounding box center [95, 121] width 71 height 13
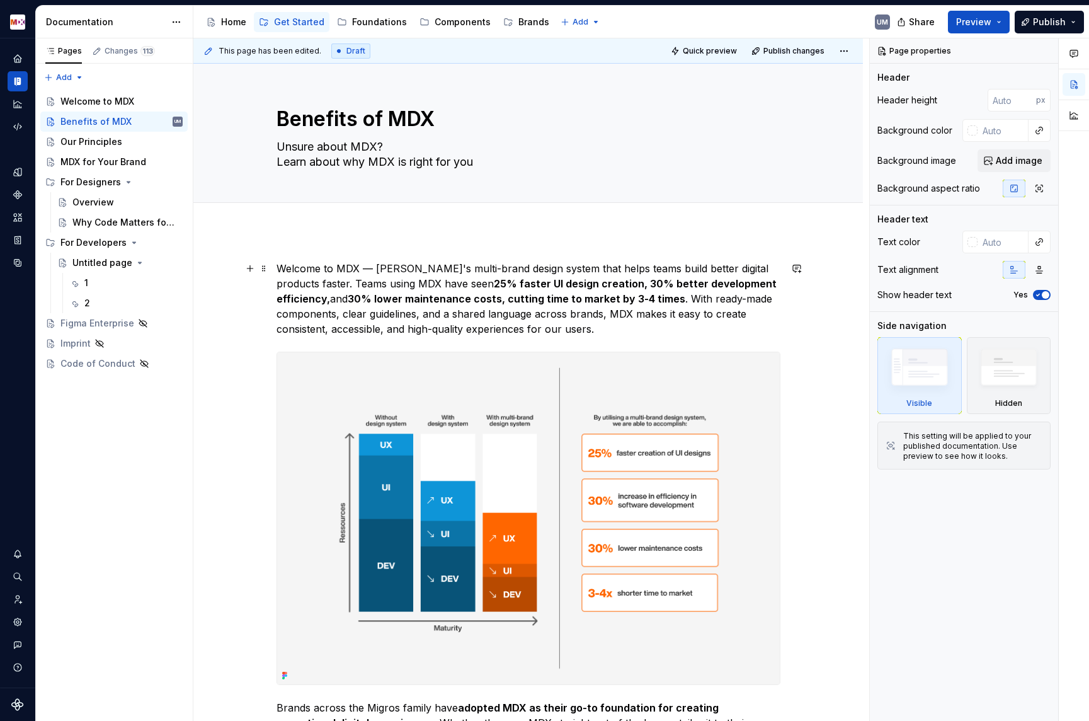
click at [350, 274] on p "Welcome to MDX — [PERSON_NAME]'s multi-brand design system that helps teams bui…" at bounding box center [529, 299] width 504 height 76
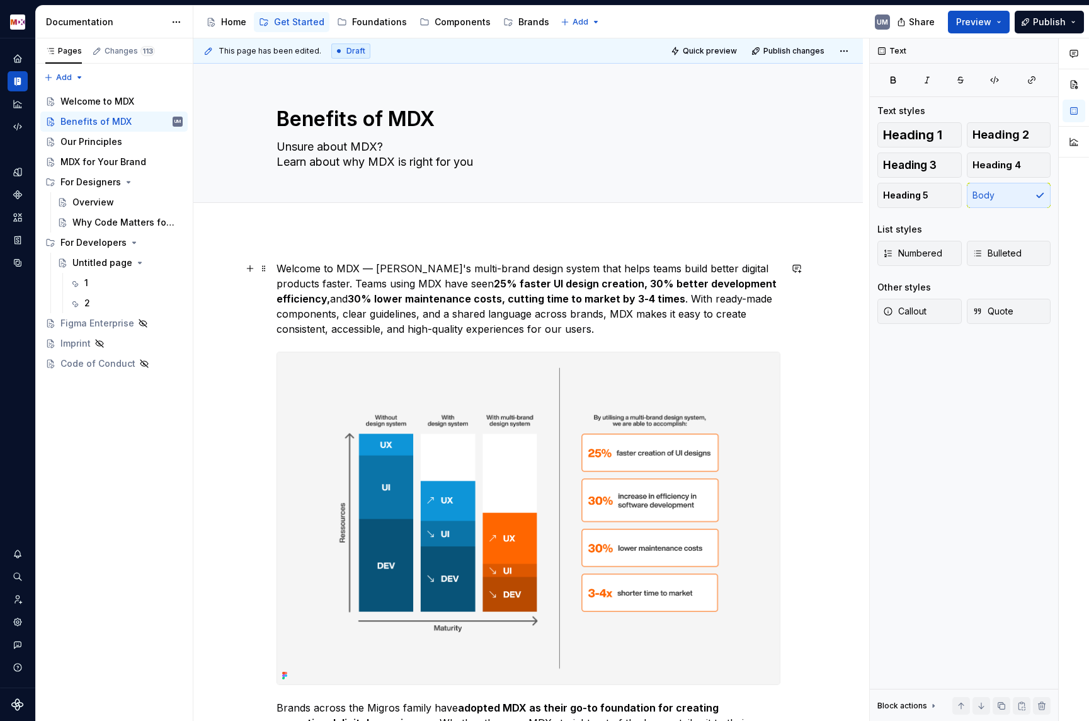
click at [632, 296] on p "Welcome to MDX — [PERSON_NAME]'s multi-brand design system that helps teams bui…" at bounding box center [529, 299] width 504 height 76
click at [368, 280] on p "Welcome to MDX — [PERSON_NAME]'s multi-brand design system that helps teams bui…" at bounding box center [529, 299] width 504 height 76
click at [403, 297] on strong "30% lower maintenance costs, cutting time to market by 3-4 times" at bounding box center [517, 298] width 338 height 13
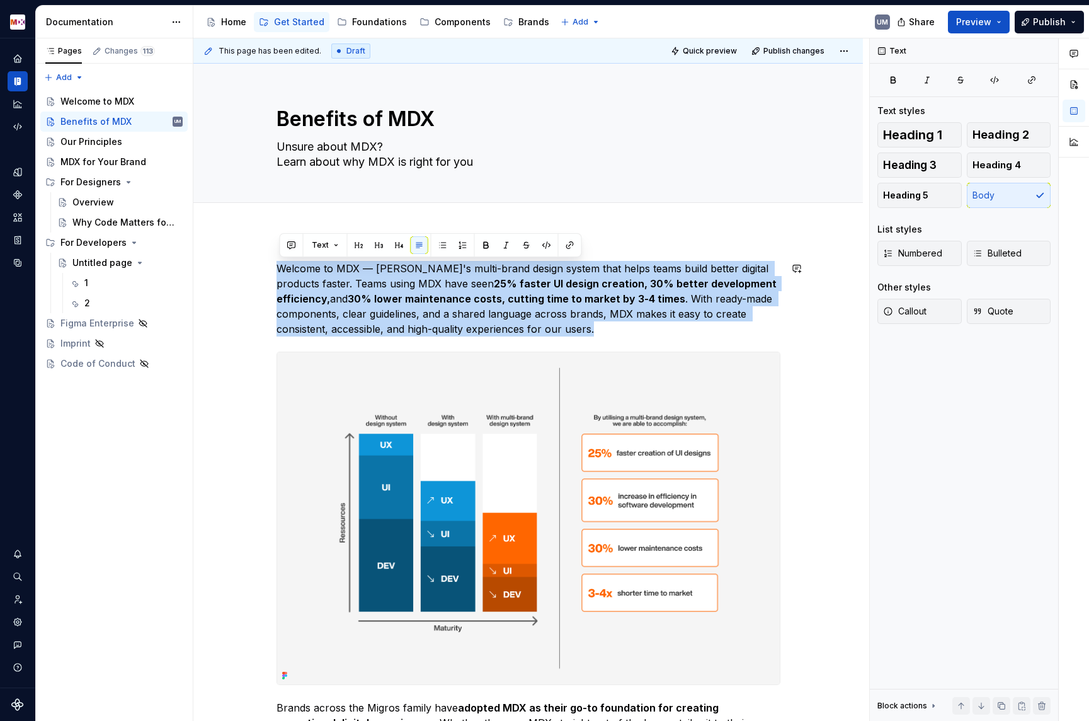
copy p "Welcome to MDX — [PERSON_NAME]'s multi-brand design system that helps teams bui…"
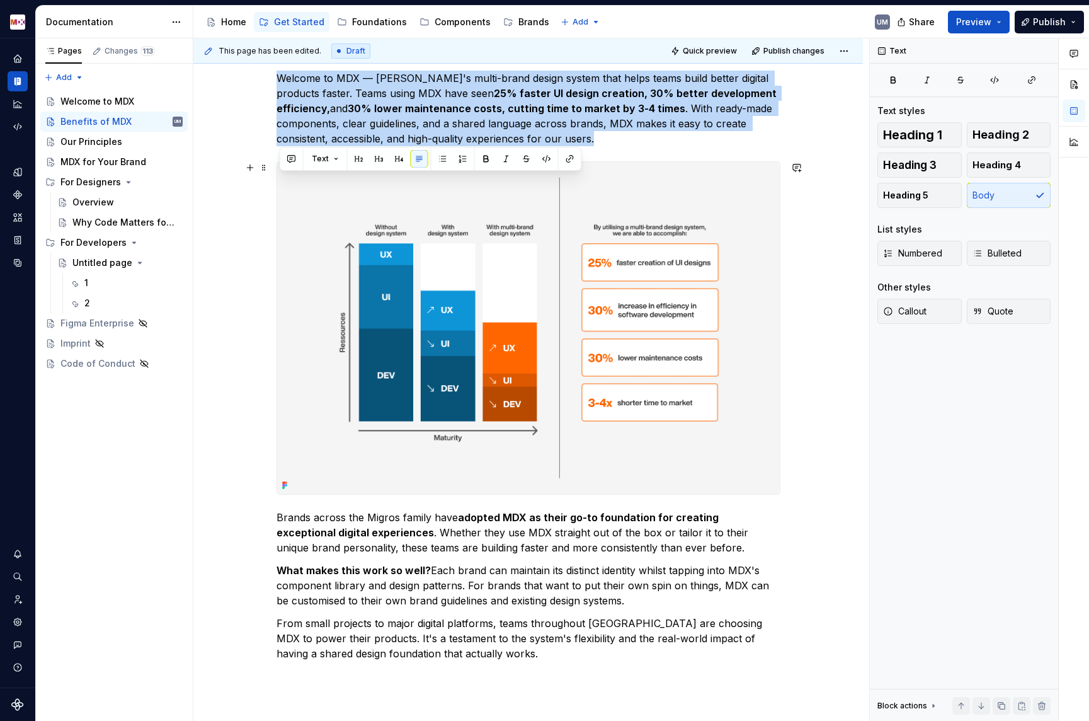
scroll to position [215, 0]
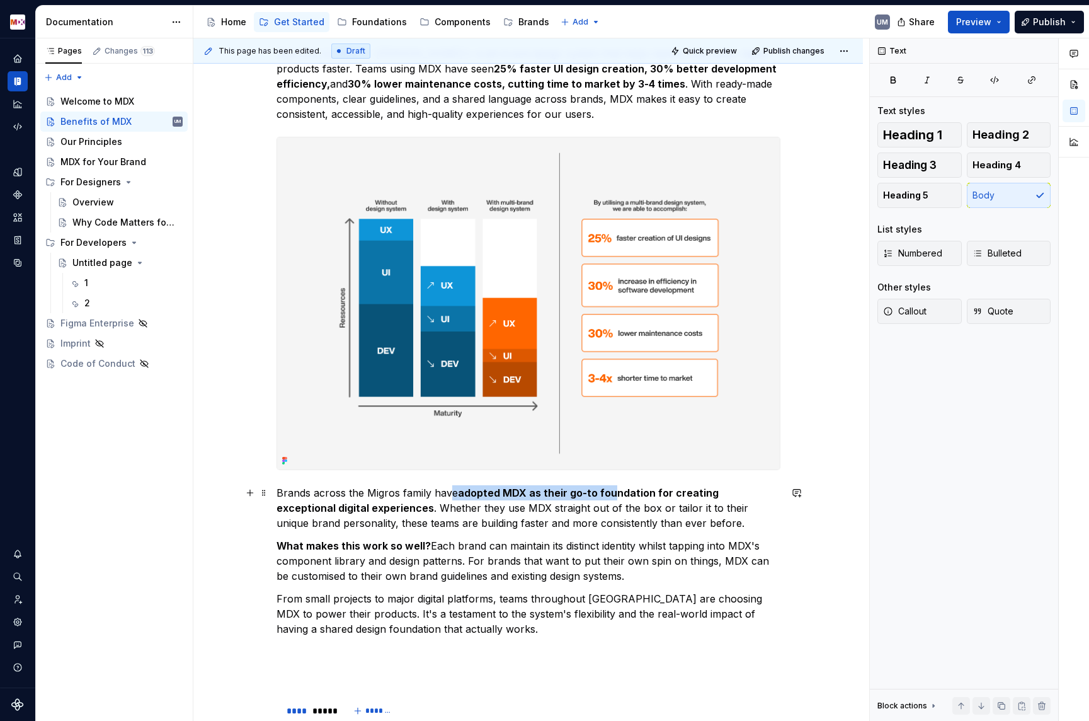
drag, startPoint x: 450, startPoint y: 496, endPoint x: 607, endPoint y: 496, distance: 157.5
click at [607, 496] on p "Brands across the Migros family have adopted MDX as their go-to foundation for …" at bounding box center [529, 507] width 504 height 45
click at [607, 496] on strong "adopted MDX as their go-to foundation for creating exceptional digital experien…" at bounding box center [499, 500] width 445 height 28
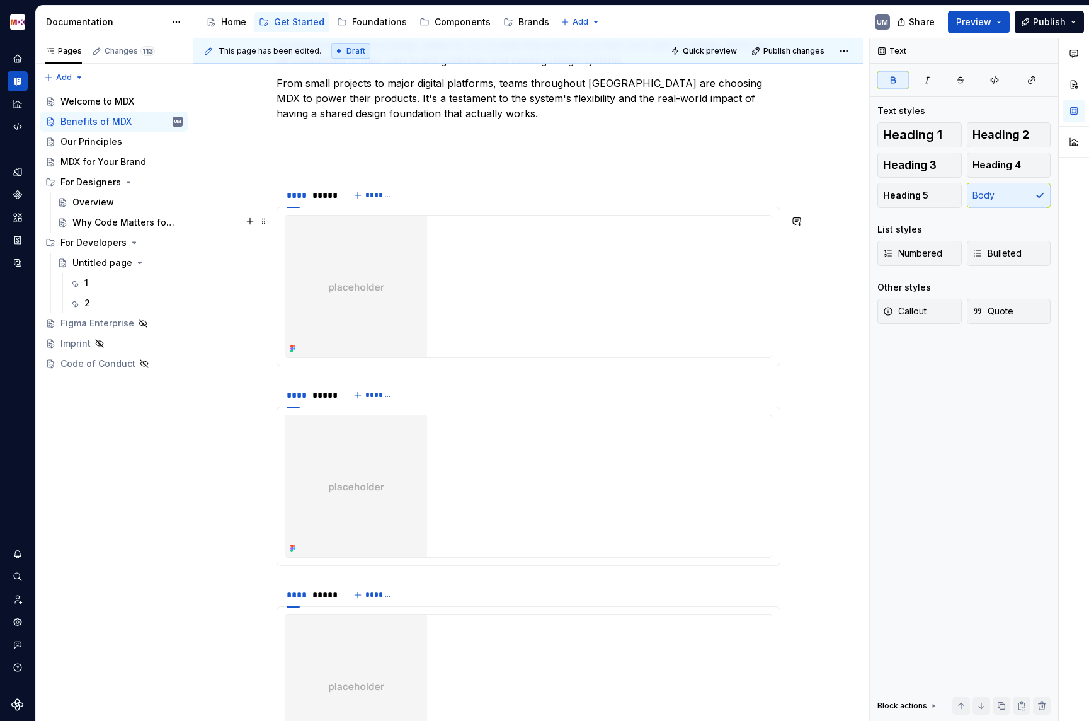
scroll to position [684, 0]
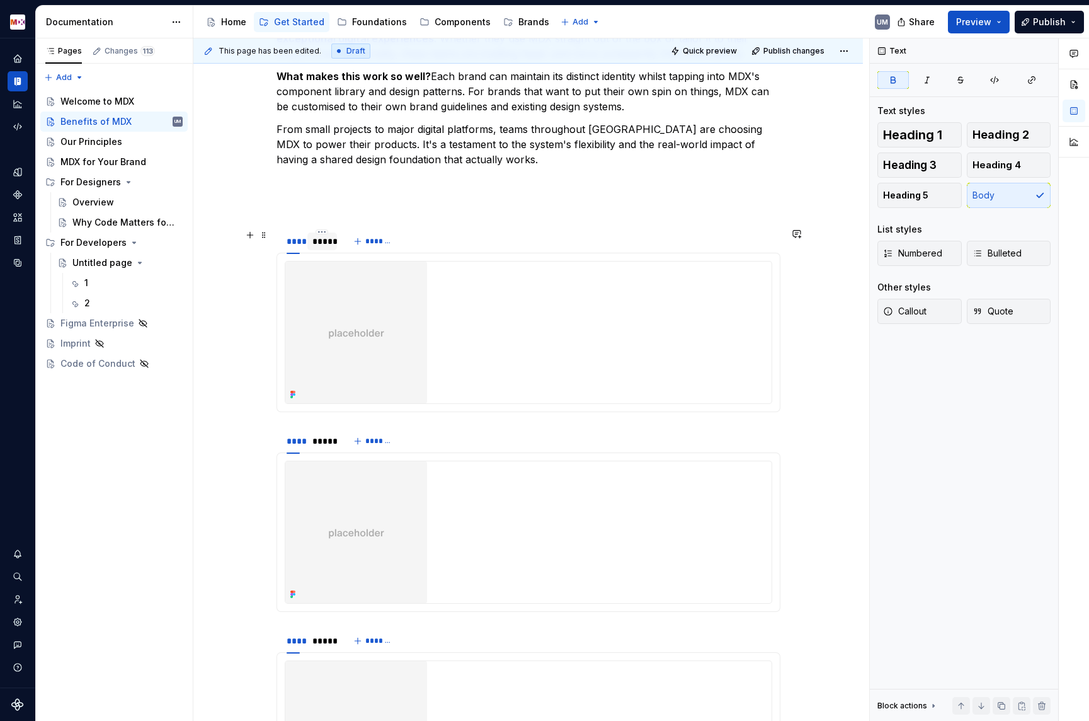
click at [316, 243] on div "*****" at bounding box center [323, 241] width 20 height 13
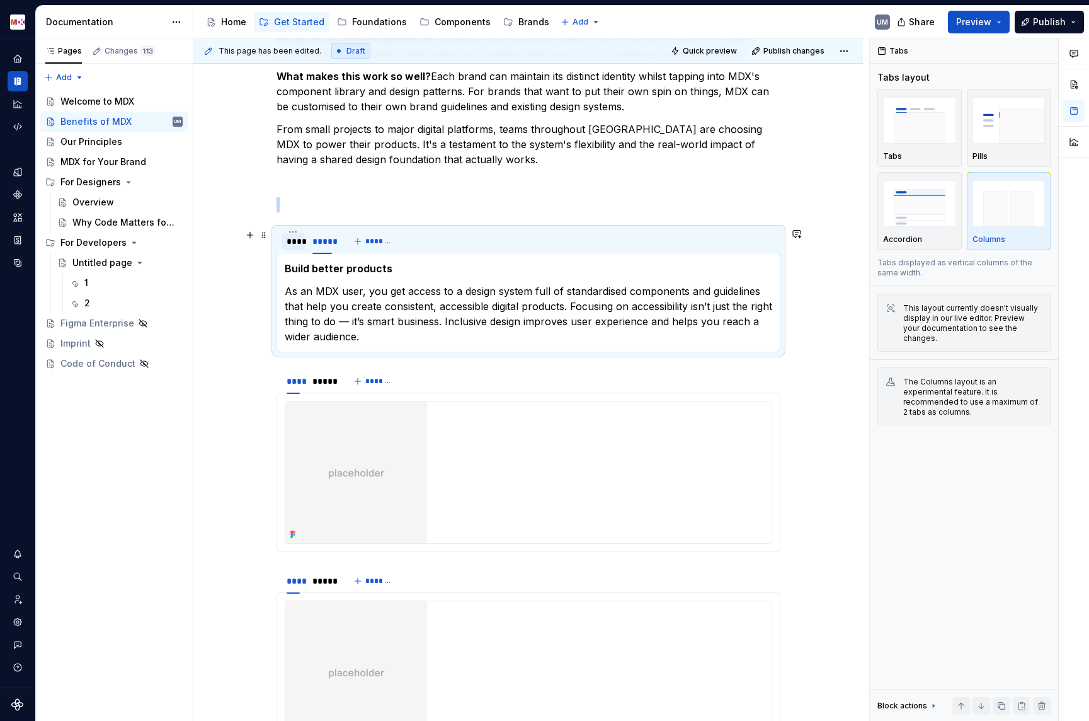
click at [296, 241] on div "****" at bounding box center [293, 241] width 13 height 13
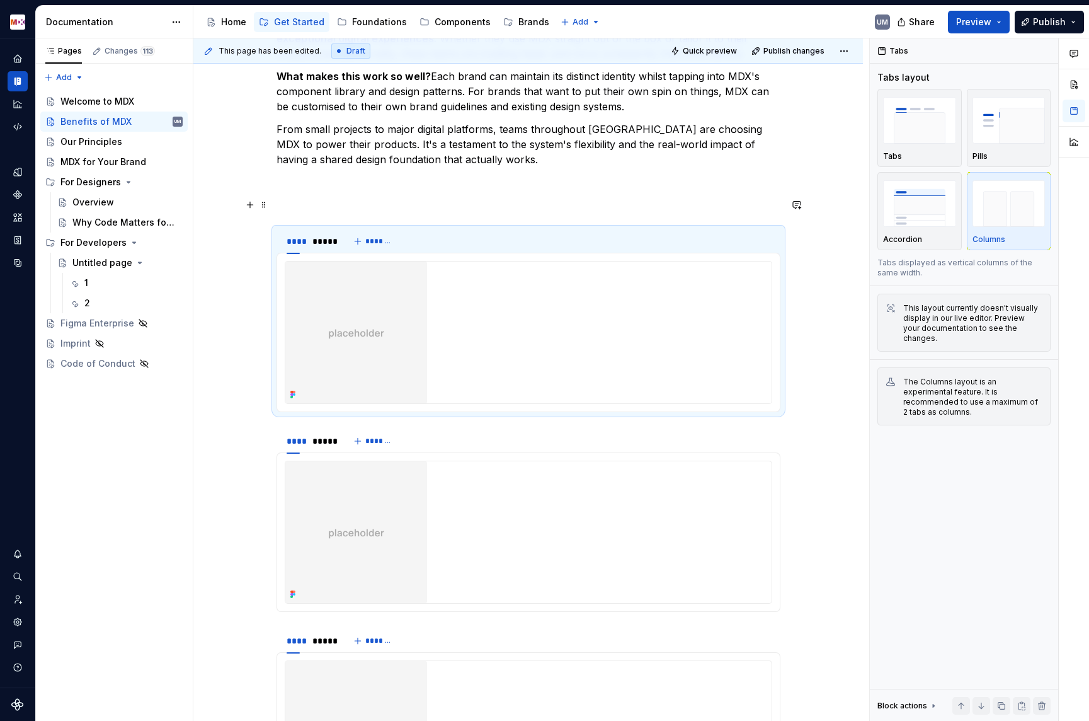
click at [330, 198] on p at bounding box center [529, 204] width 504 height 15
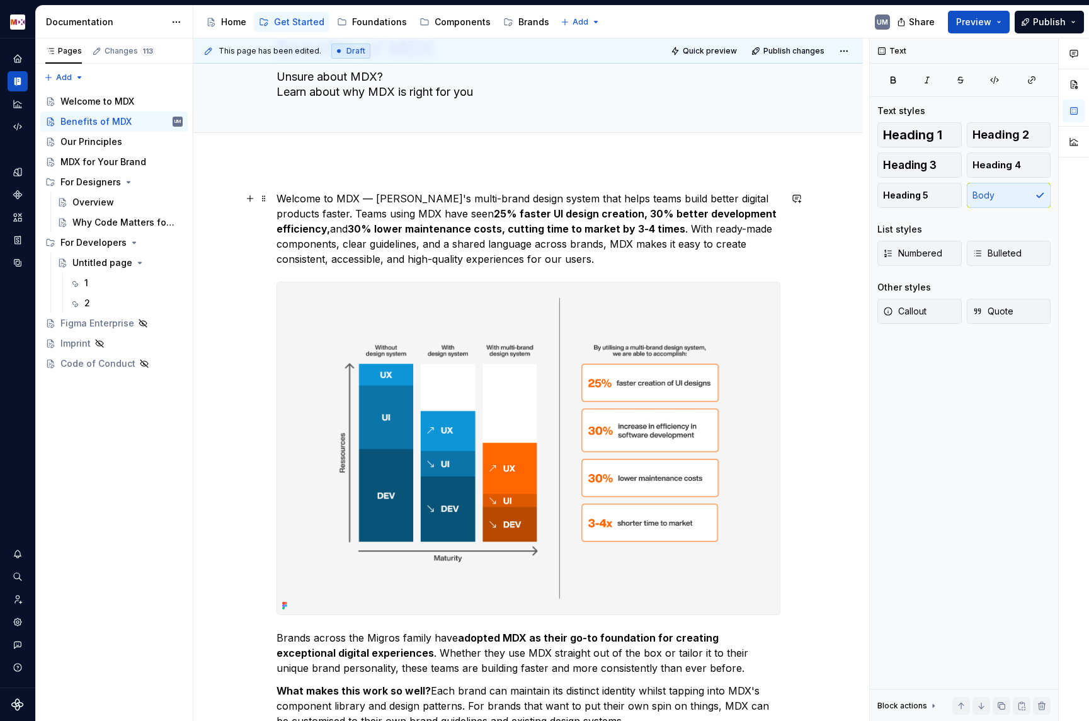
scroll to position [39, 0]
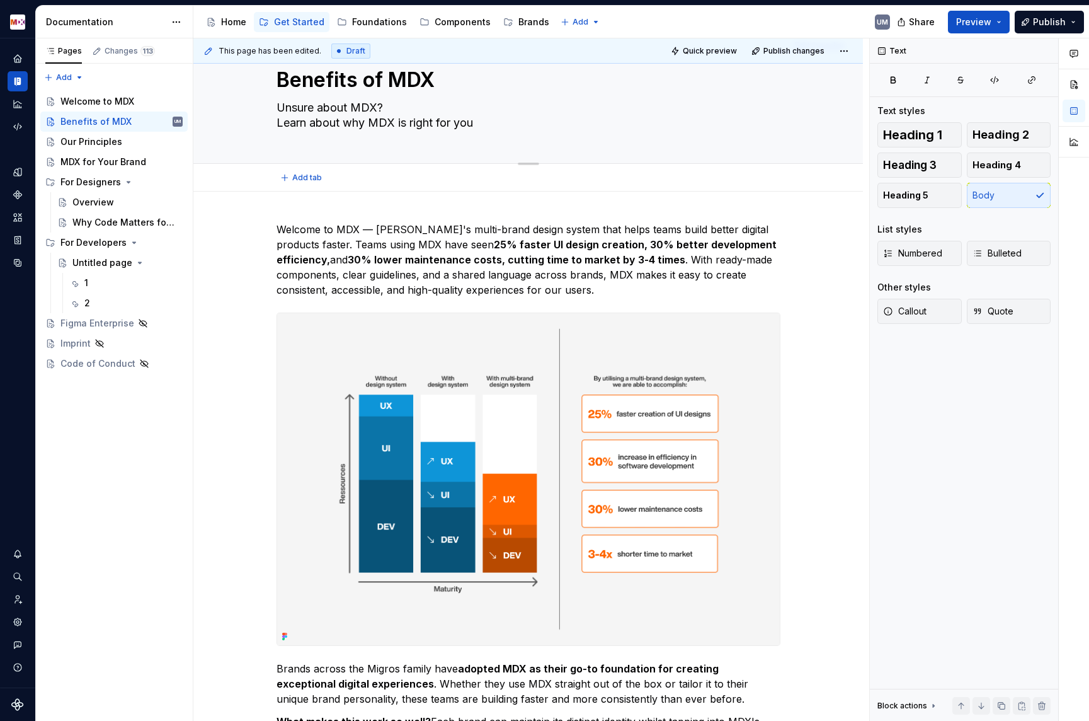
click at [282, 122] on textarea "Unsure about MDX? Learn about why MDX is right for you" at bounding box center [526, 115] width 504 height 35
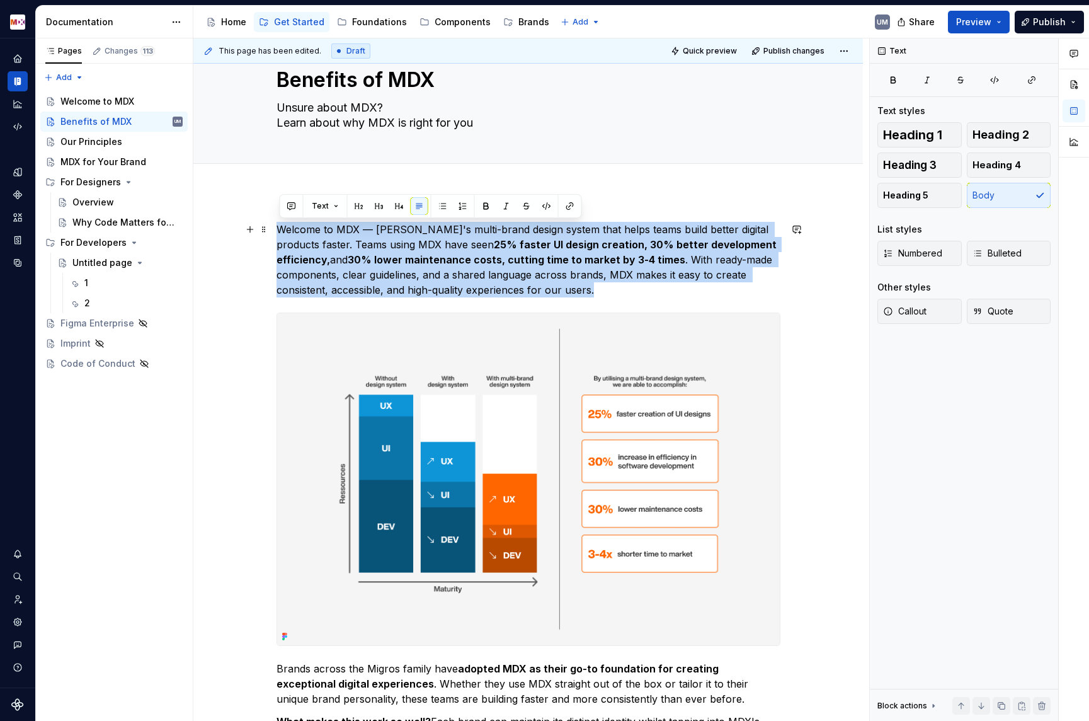
drag, startPoint x: 579, startPoint y: 292, endPoint x: 277, endPoint y: 225, distance: 309.7
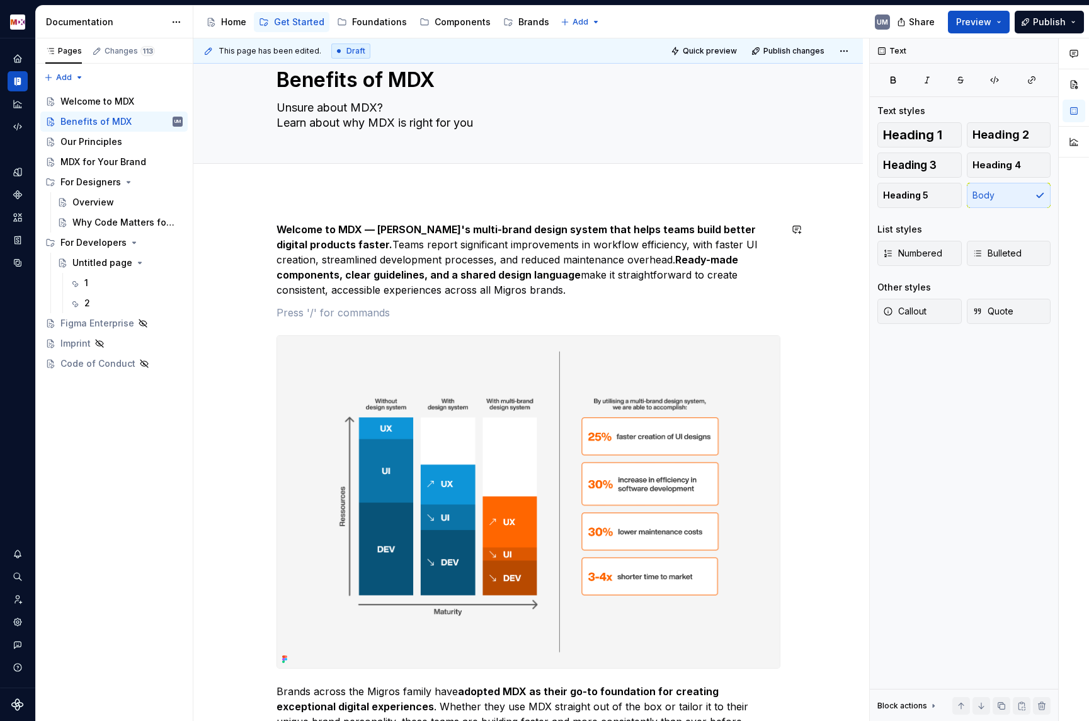
type textarea "*"
click at [578, 259] on strong "Ready-made components, clear guidelines, and a shared design language" at bounding box center [509, 267] width 464 height 28
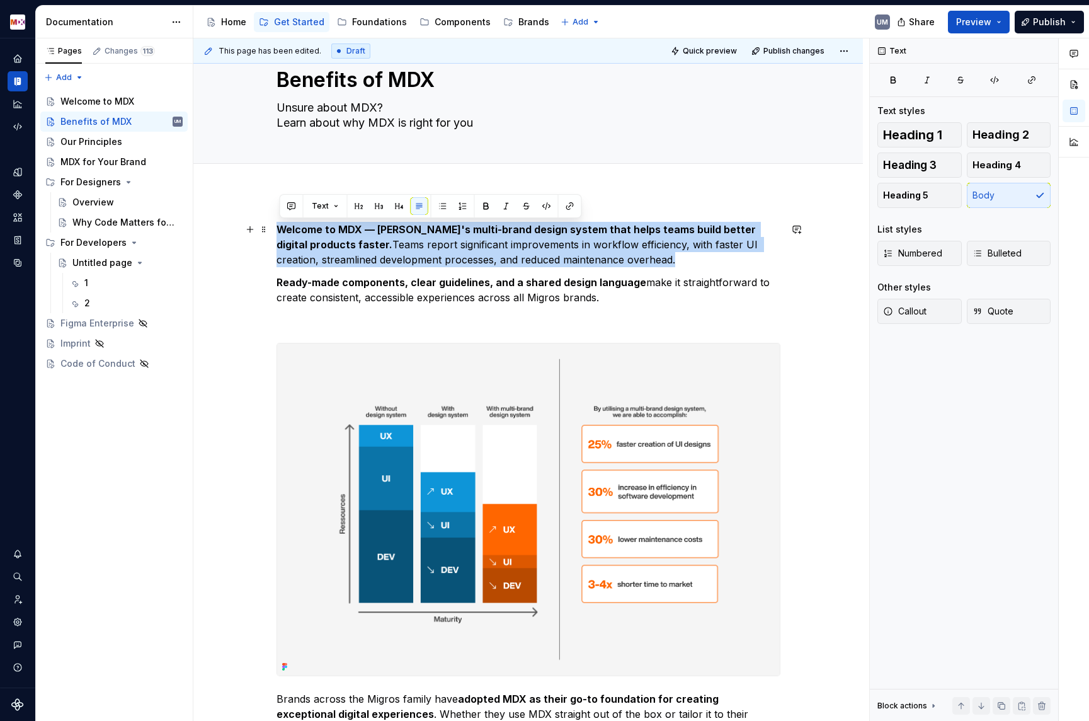
drag, startPoint x: 581, startPoint y: 261, endPoint x: 273, endPoint y: 232, distance: 308.8
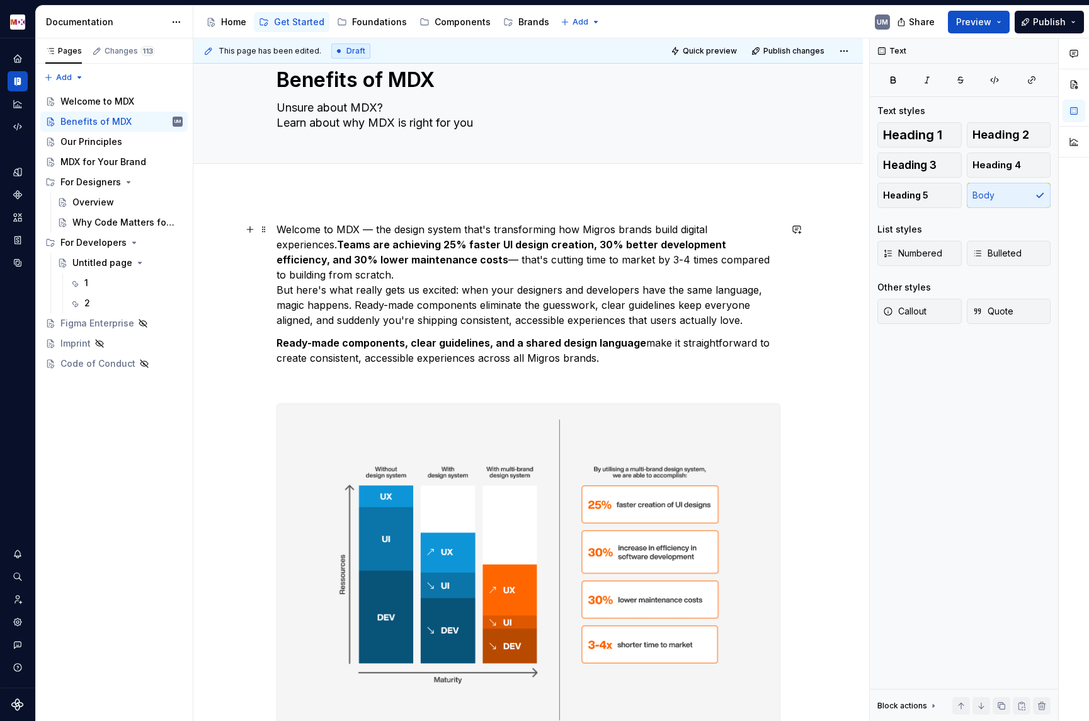
click at [280, 289] on p "Welcome to MDX — the design system that's transforming how Migros brands build …" at bounding box center [529, 275] width 504 height 106
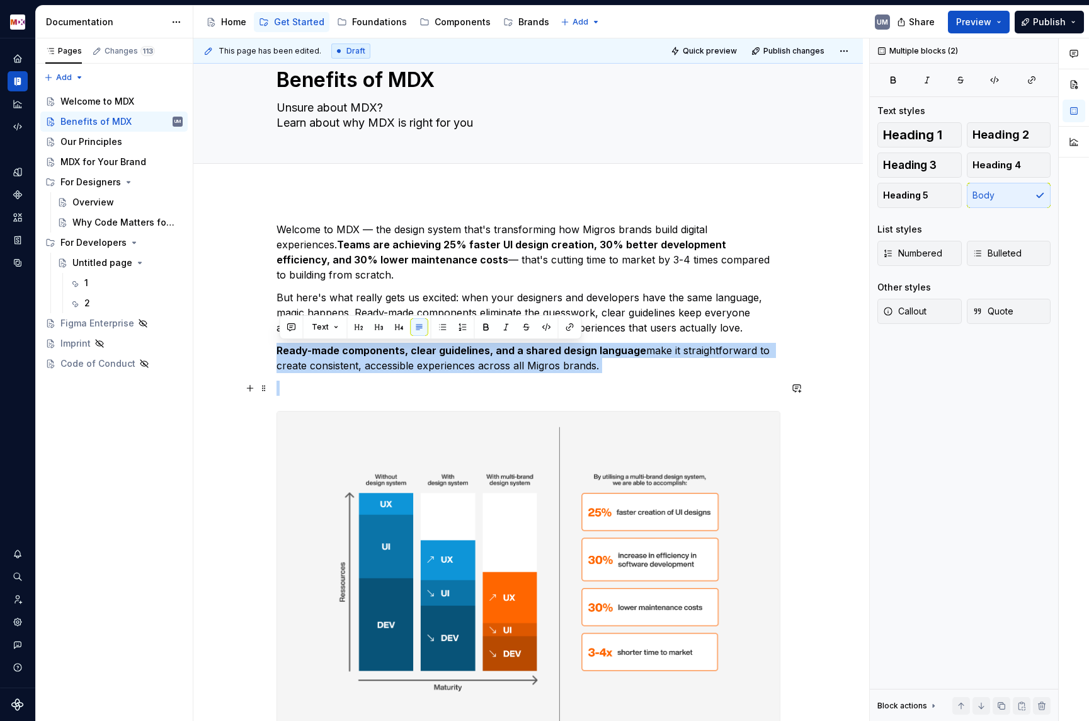
drag, startPoint x: 280, startPoint y: 352, endPoint x: 632, endPoint y: 390, distance: 353.7
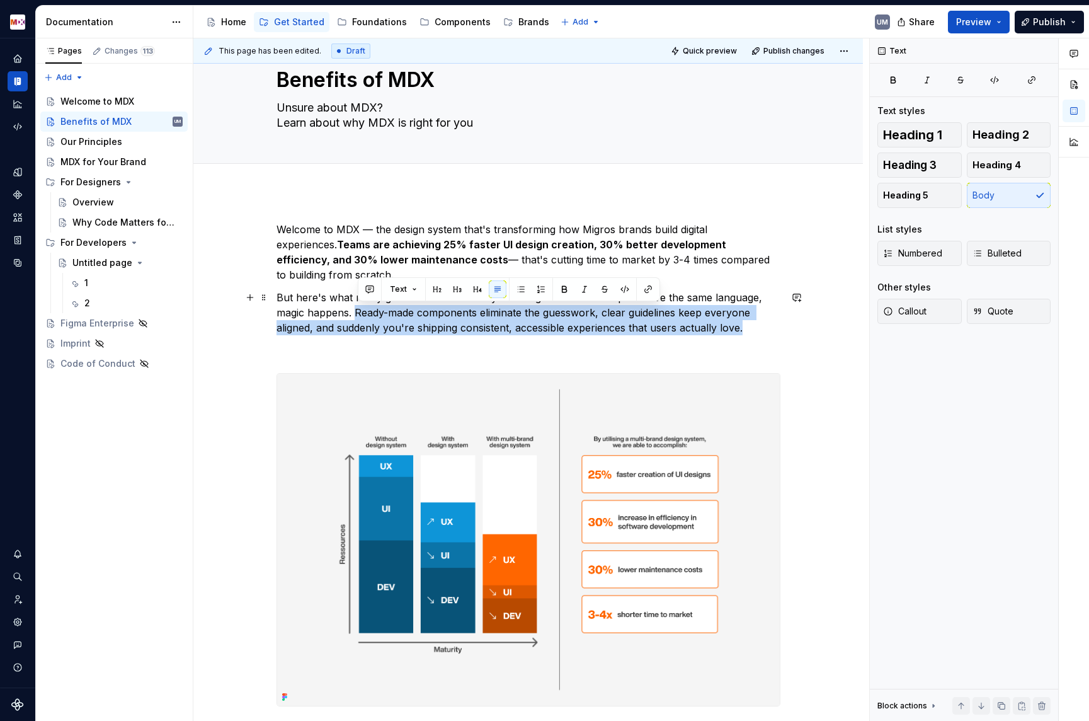
drag, startPoint x: 360, startPoint y: 311, endPoint x: 781, endPoint y: 324, distance: 421.7
click at [781, 324] on p "But here's what really gets us excited: when your designers and developers have…" at bounding box center [529, 312] width 504 height 45
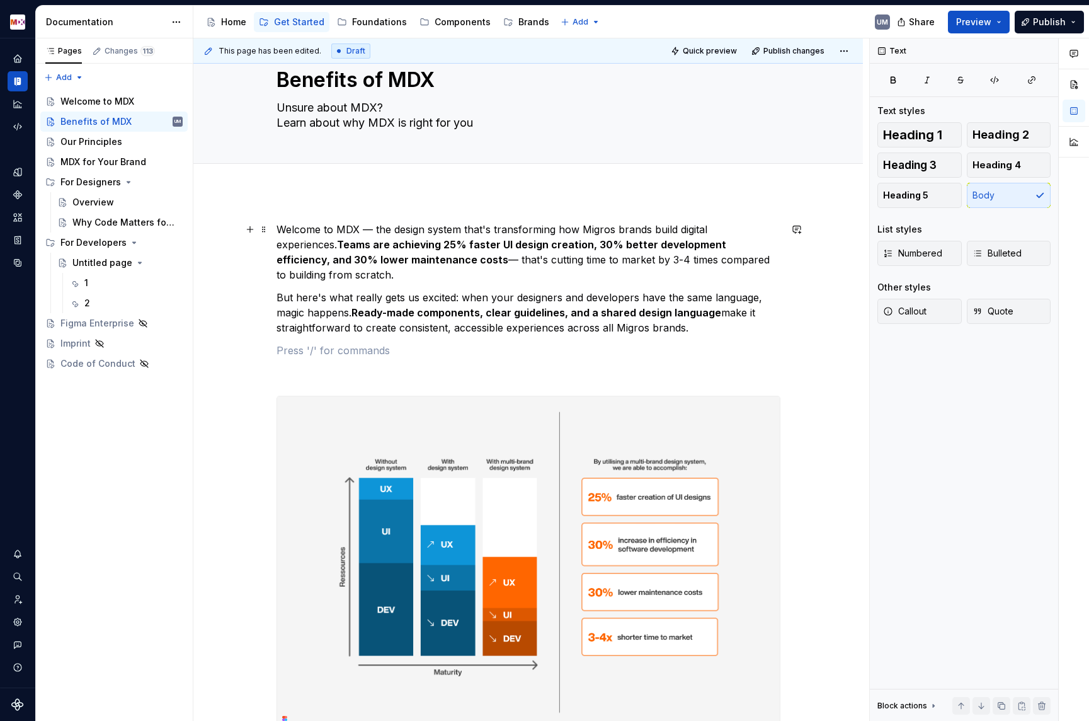
click at [318, 323] on p "But here's what really gets us excited: when your designers and developers have…" at bounding box center [529, 312] width 504 height 45
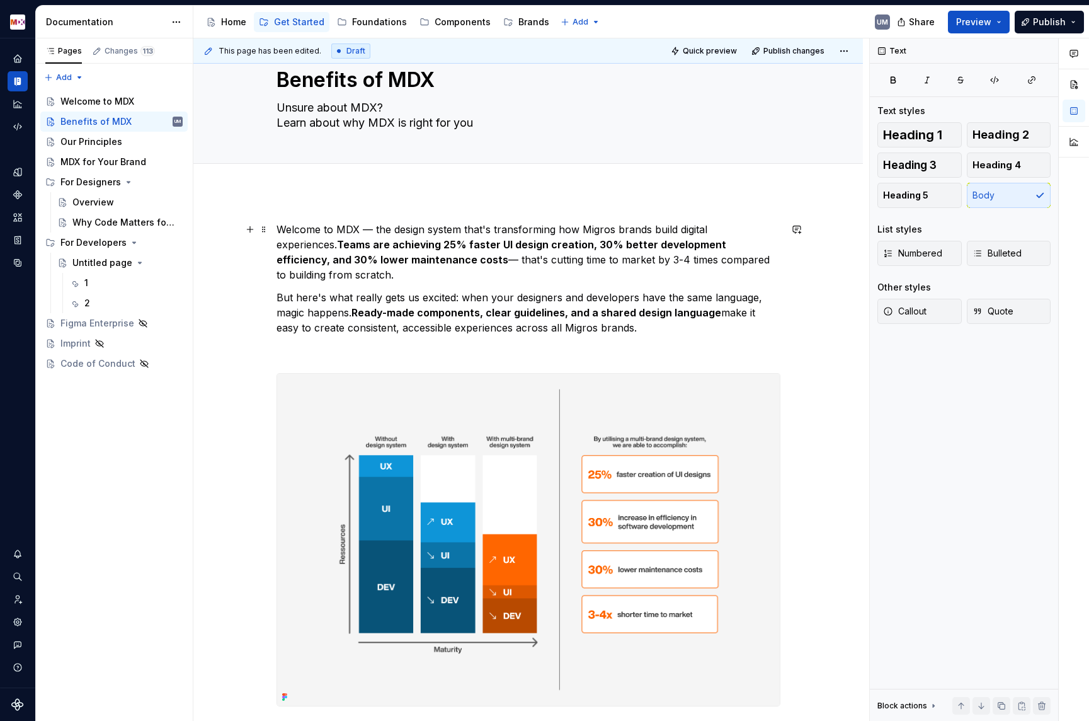
click at [348, 225] on p "Welcome to MDX — the design system that's transforming how Migros brands build …" at bounding box center [529, 252] width 504 height 60
click at [439, 263] on strong "Teams are achieving 25% faster UI design creation, 30% better development effic…" at bounding box center [503, 252] width 452 height 28
click at [345, 244] on strong "Teams are achieving 25% faster UI design creation, 30% better development effic…" at bounding box center [503, 252] width 452 height 28
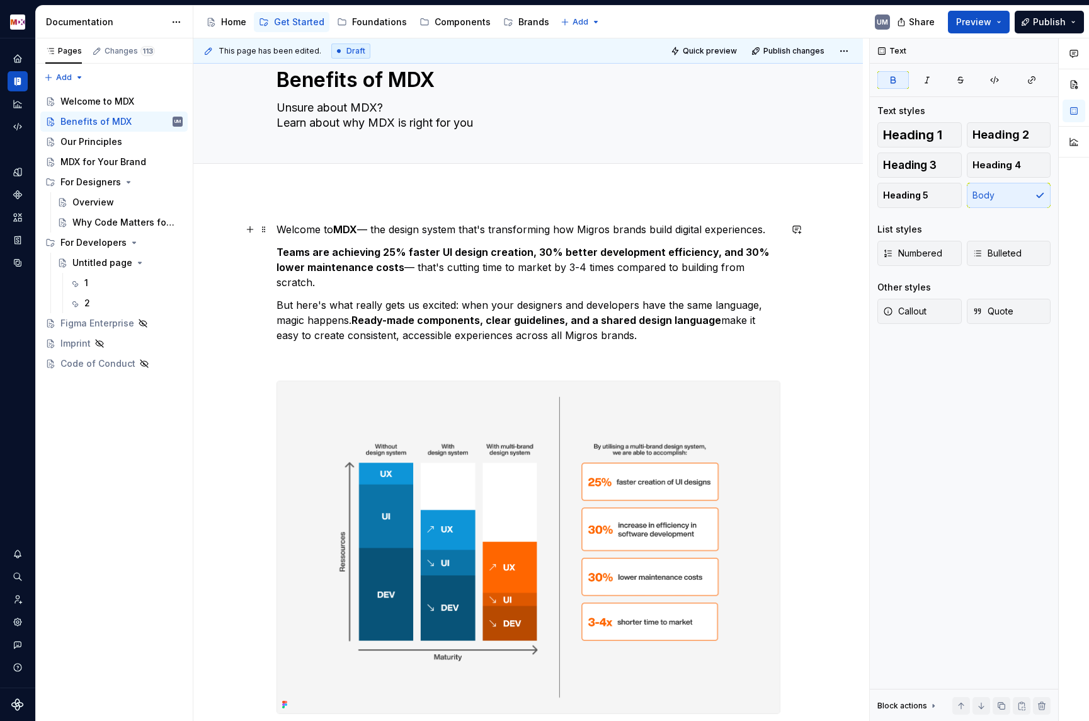
click at [343, 226] on strong "MDX" at bounding box center [345, 229] width 24 height 13
click at [416, 267] on p "Teams are achieving 25% faster UI design creation, 30% better development effic…" at bounding box center [529, 266] width 504 height 45
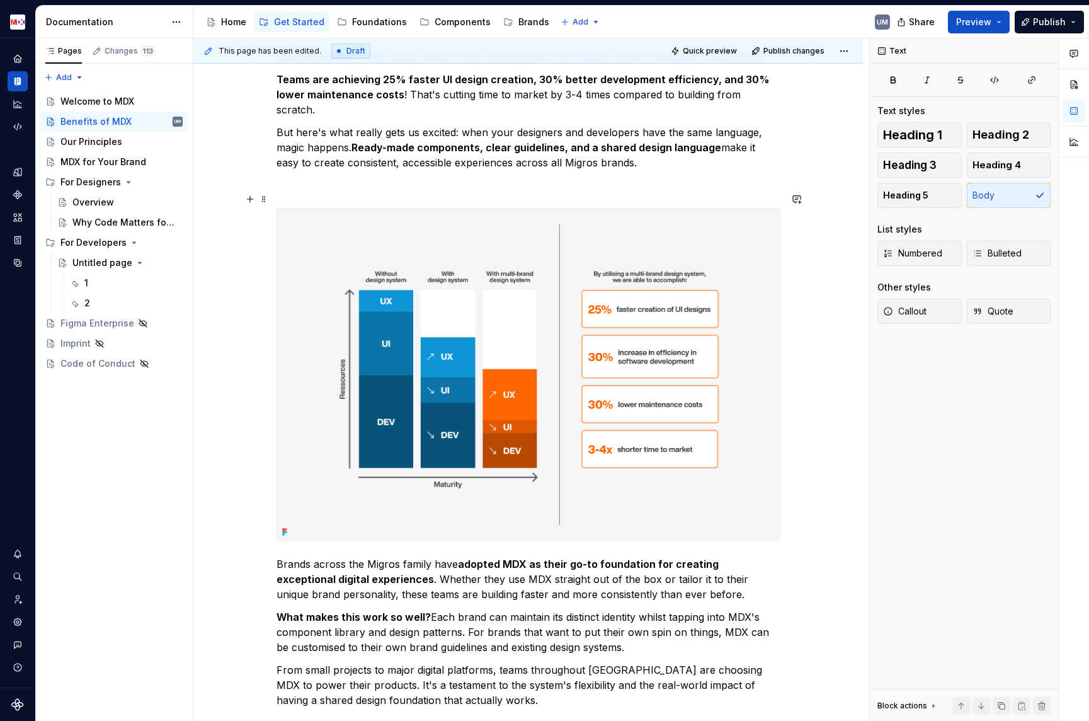
scroll to position [284, 0]
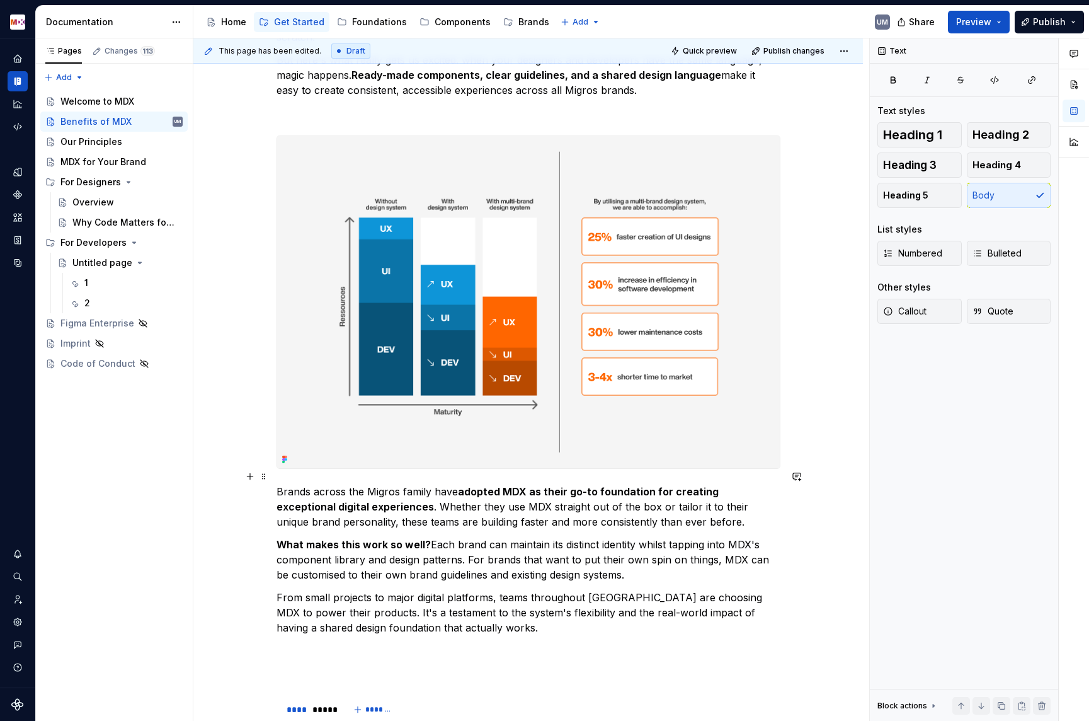
click at [280, 484] on p "Brands across the Migros family have adopted MDX as their go-to foundation for …" at bounding box center [529, 506] width 504 height 45
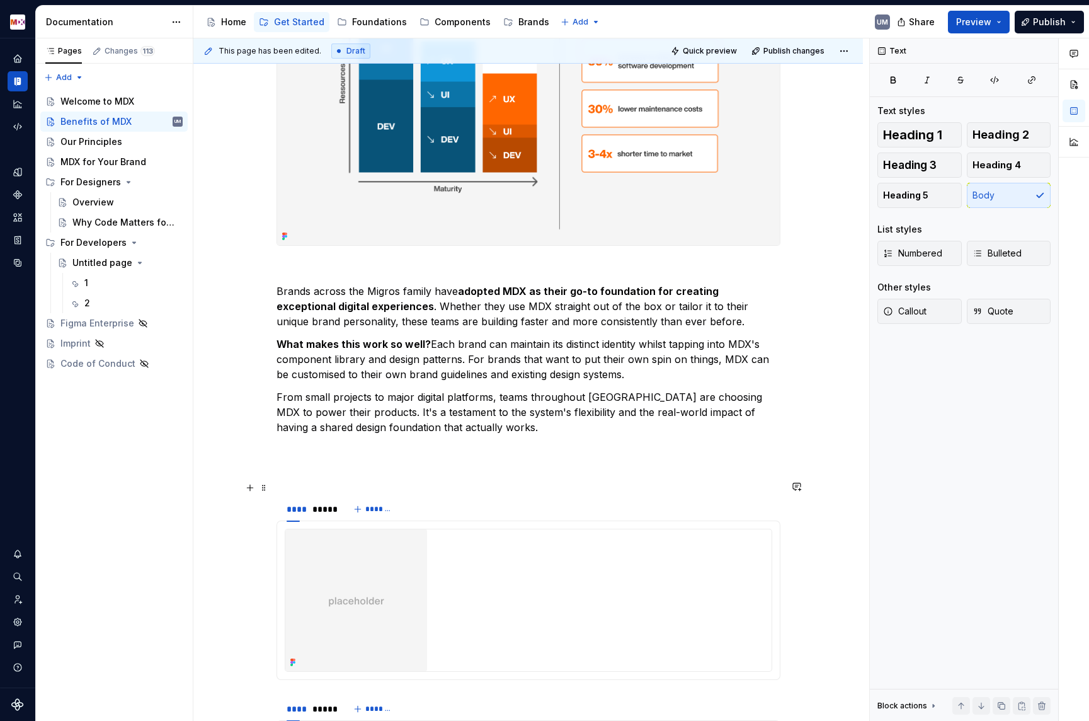
scroll to position [529, 0]
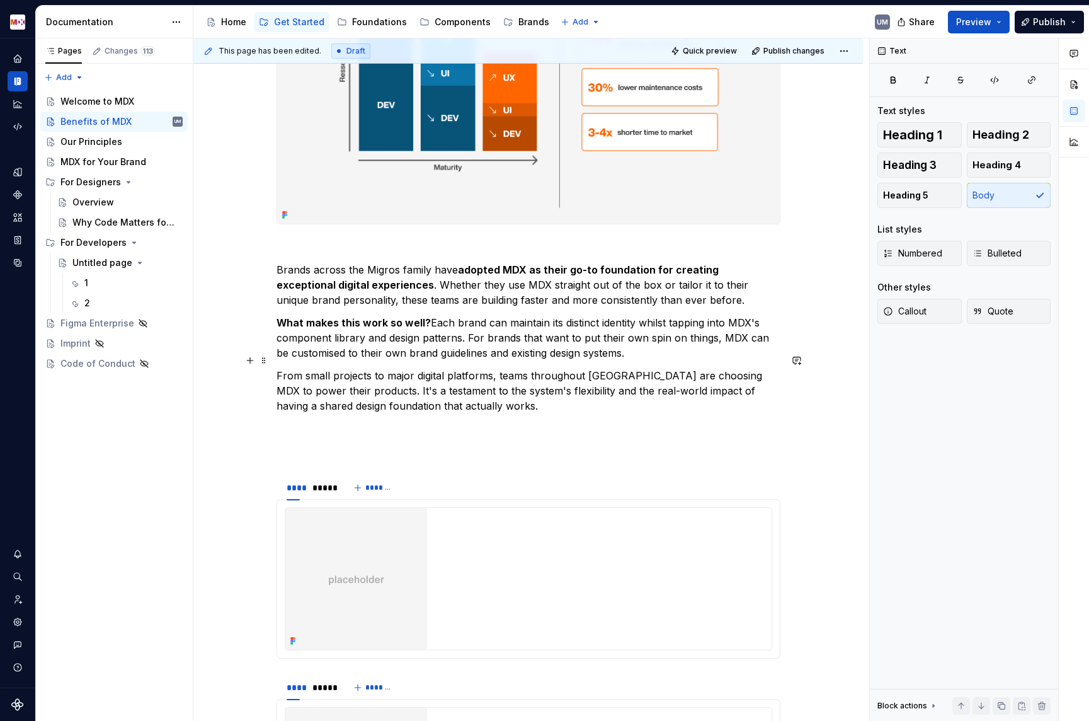
click at [444, 391] on p "From small projects to major digital platforms, teams throughout [GEOGRAPHIC_DA…" at bounding box center [529, 390] width 504 height 45
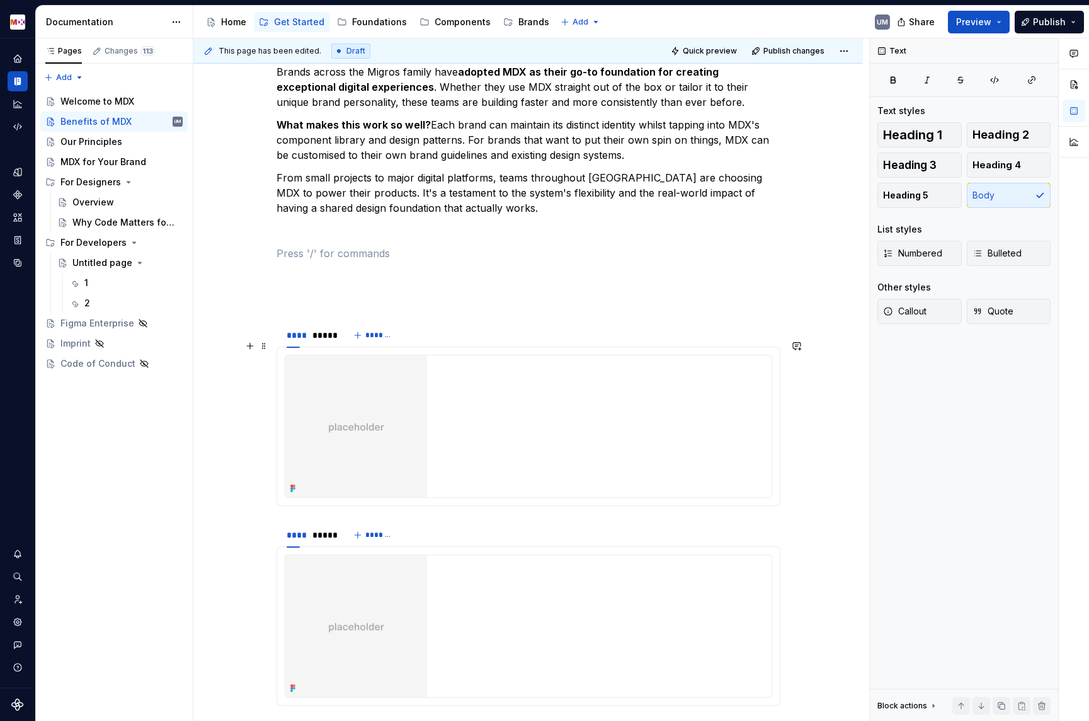
scroll to position [749, 0]
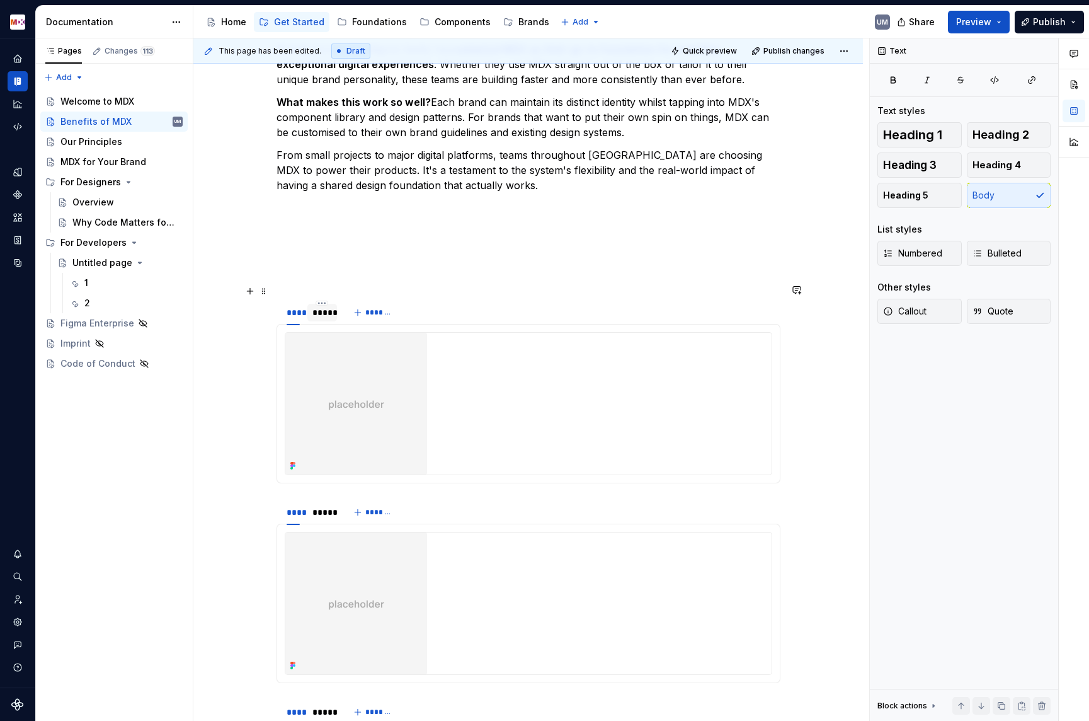
click at [330, 306] on div "*****" at bounding box center [323, 312] width 20 height 13
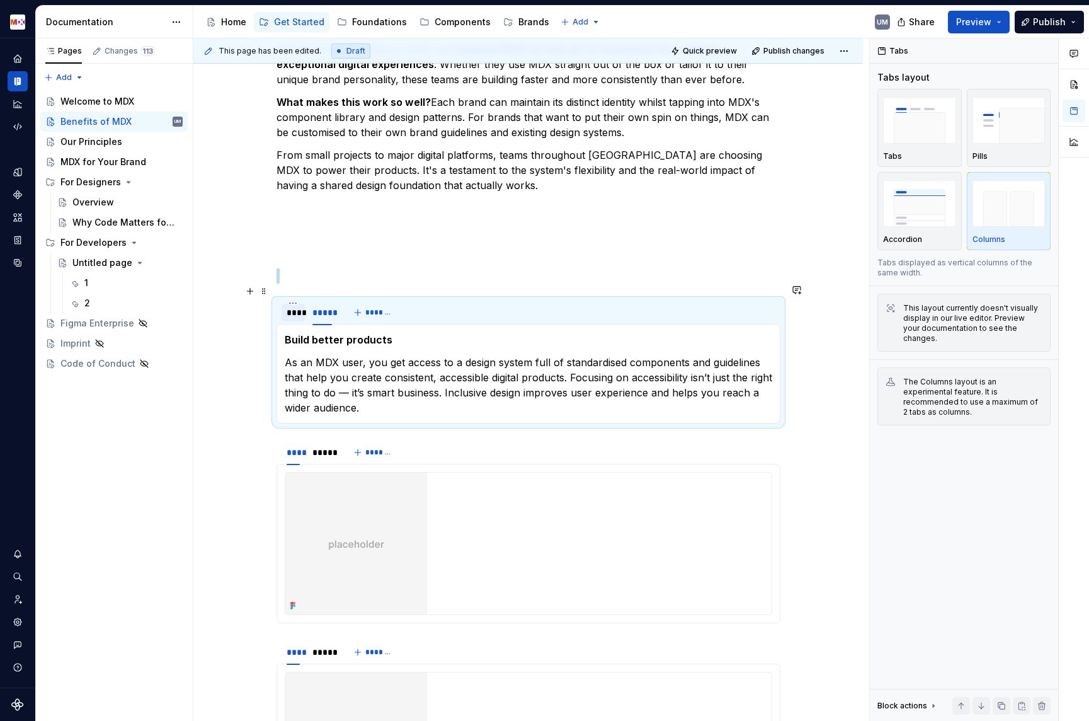
click at [296, 306] on div "****" at bounding box center [293, 312] width 13 height 13
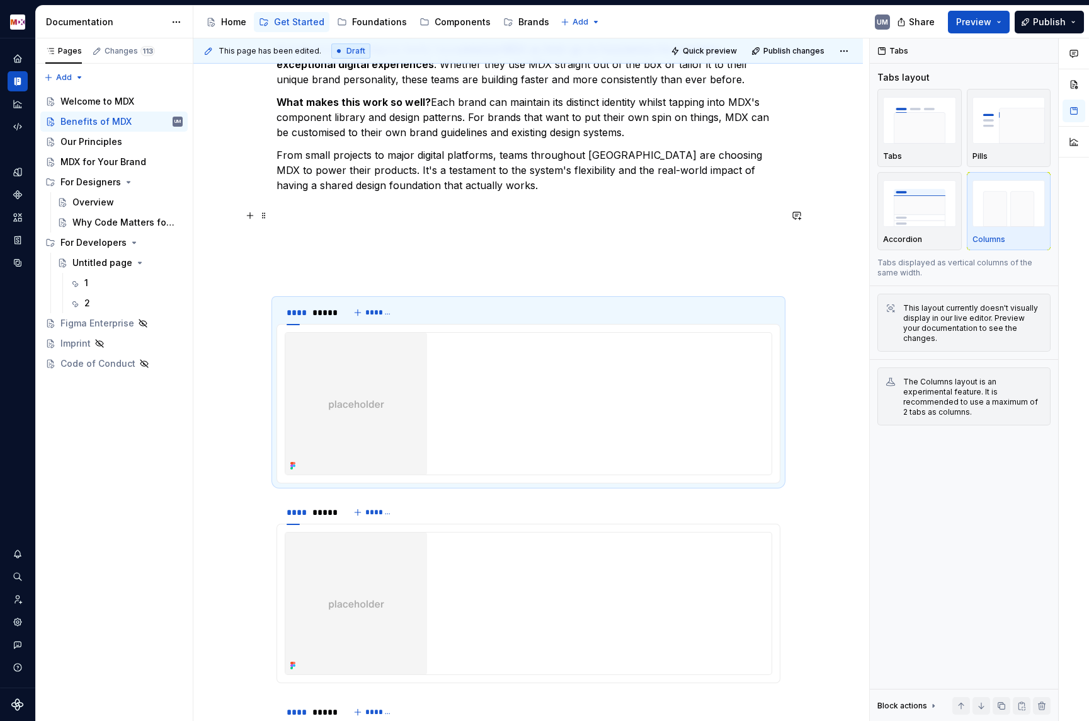
click at [384, 223] on p at bounding box center [529, 230] width 504 height 15
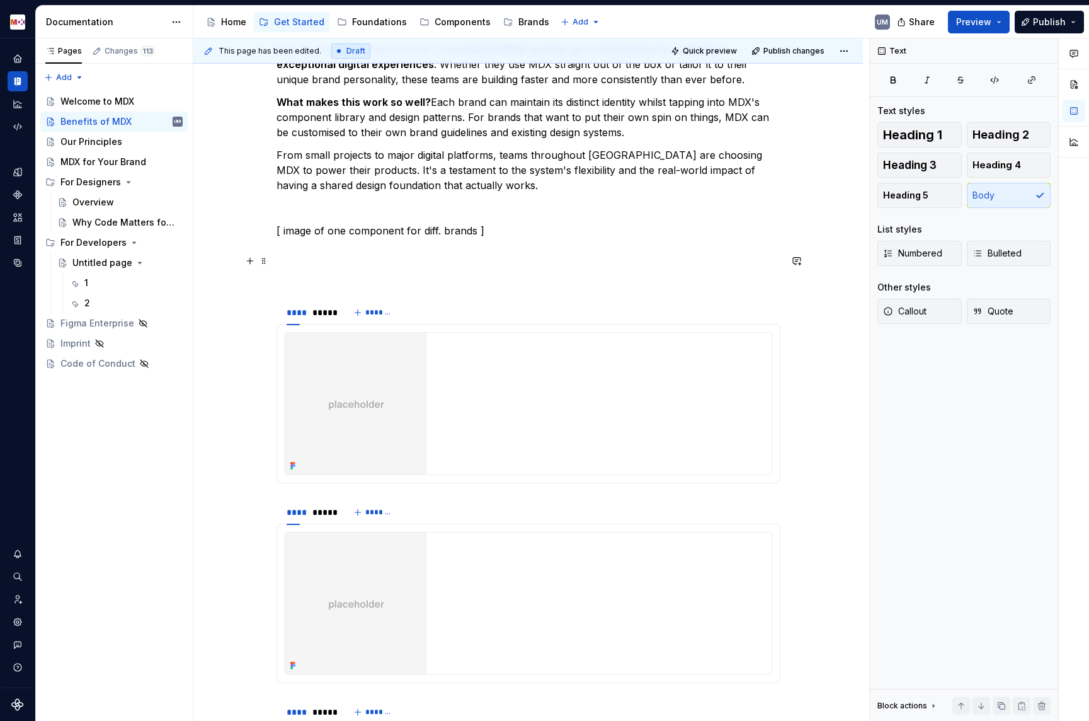
click at [307, 268] on p at bounding box center [529, 275] width 504 height 15
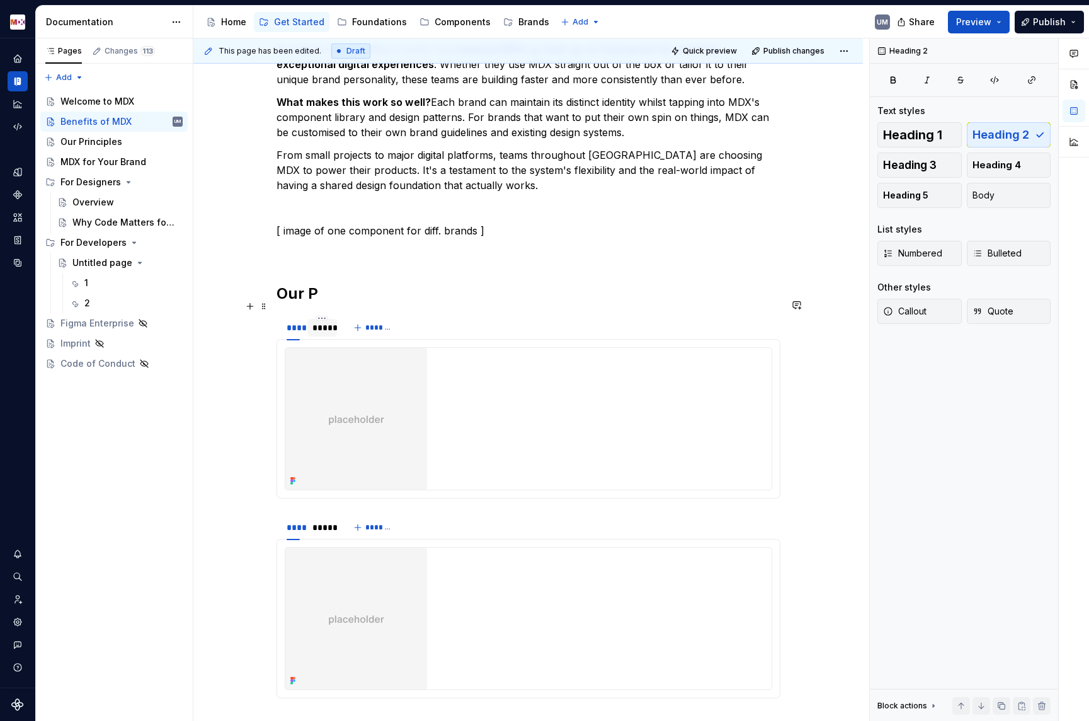
click at [320, 321] on div "*****" at bounding box center [323, 327] width 20 height 13
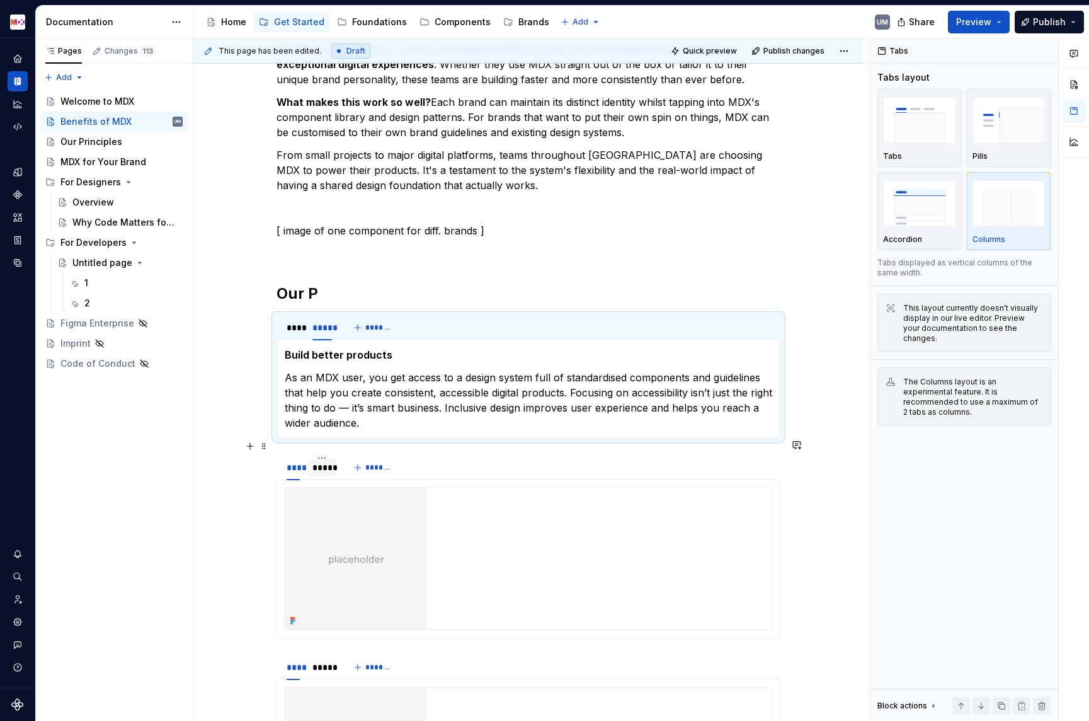
click at [329, 461] on div "*****" at bounding box center [323, 467] width 20 height 13
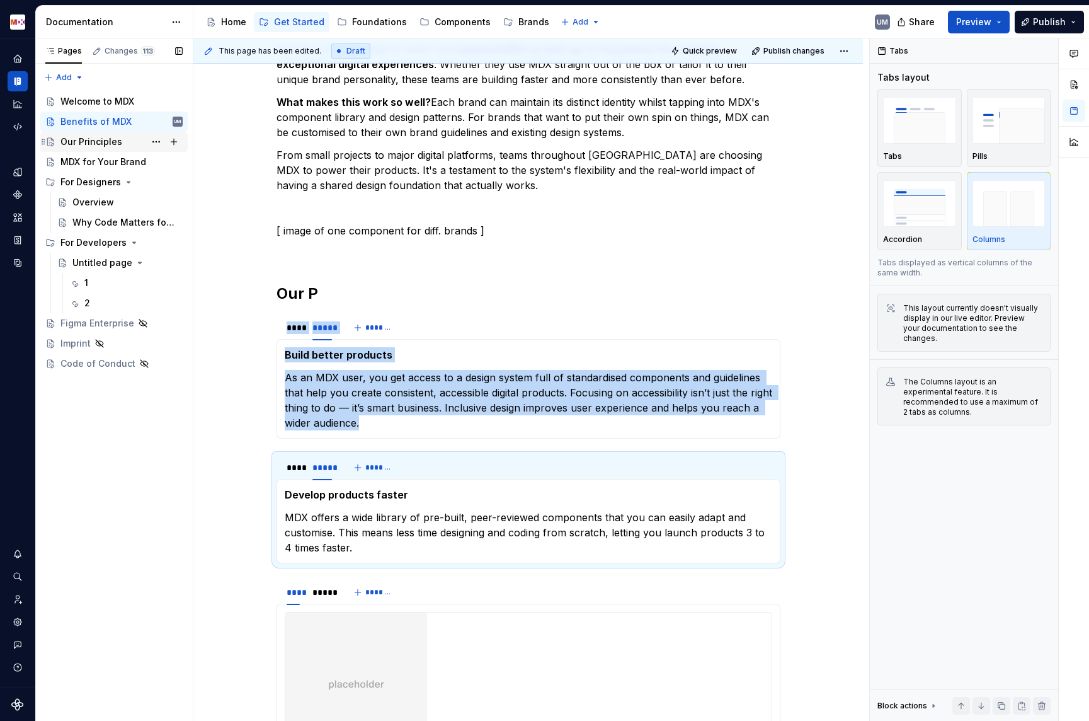
click at [101, 142] on div "Our Principles" at bounding box center [91, 141] width 62 height 13
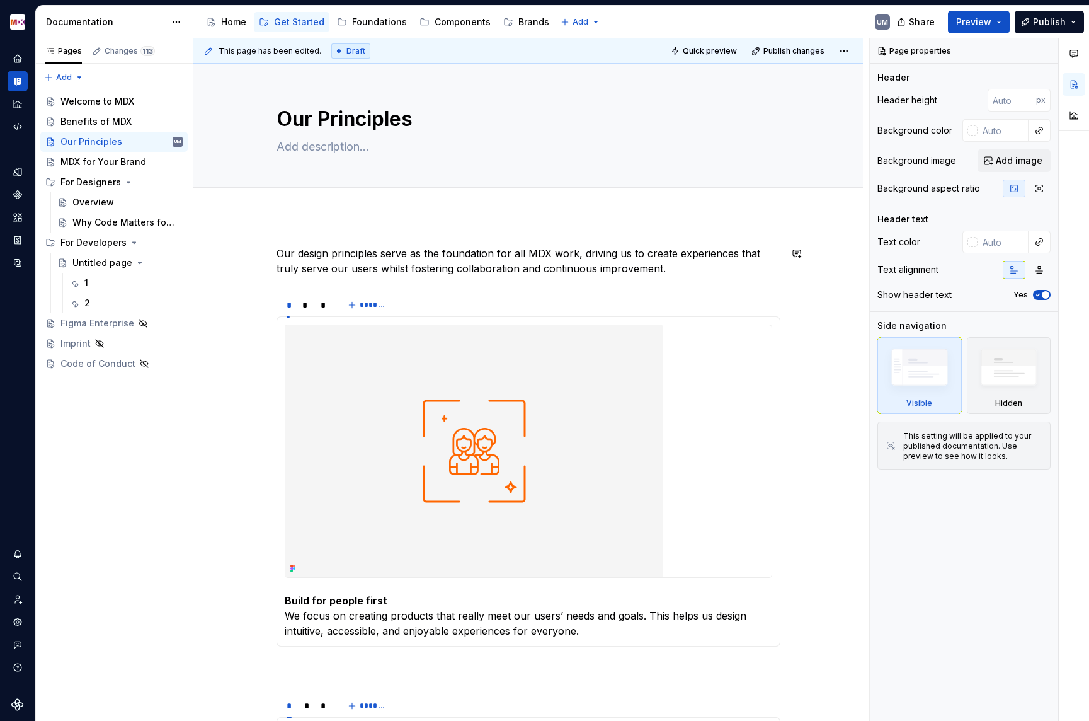
click at [331, 250] on p "Our design principles serve as the foundation for all MDX work, driving us to c…" at bounding box center [529, 261] width 504 height 30
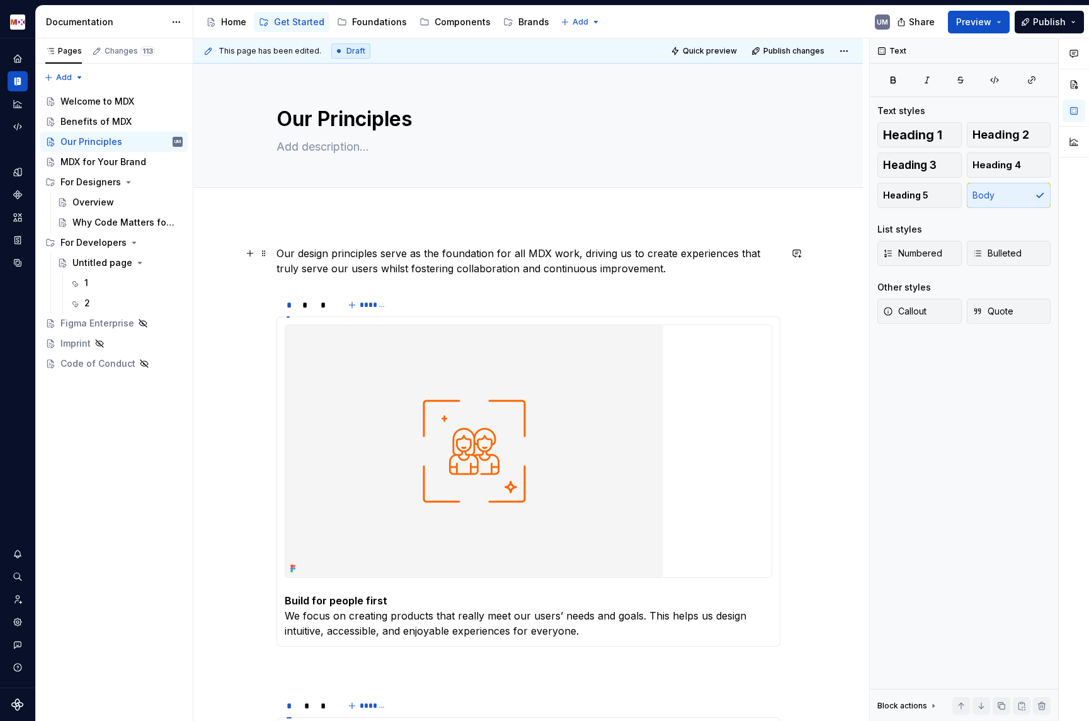
click at [464, 265] on p "Our design principles serve as the foundation for all MDX work, driving us to c…" at bounding box center [529, 261] width 504 height 30
click at [113, 120] on div "Benefits of MDX" at bounding box center [95, 121] width 71 height 13
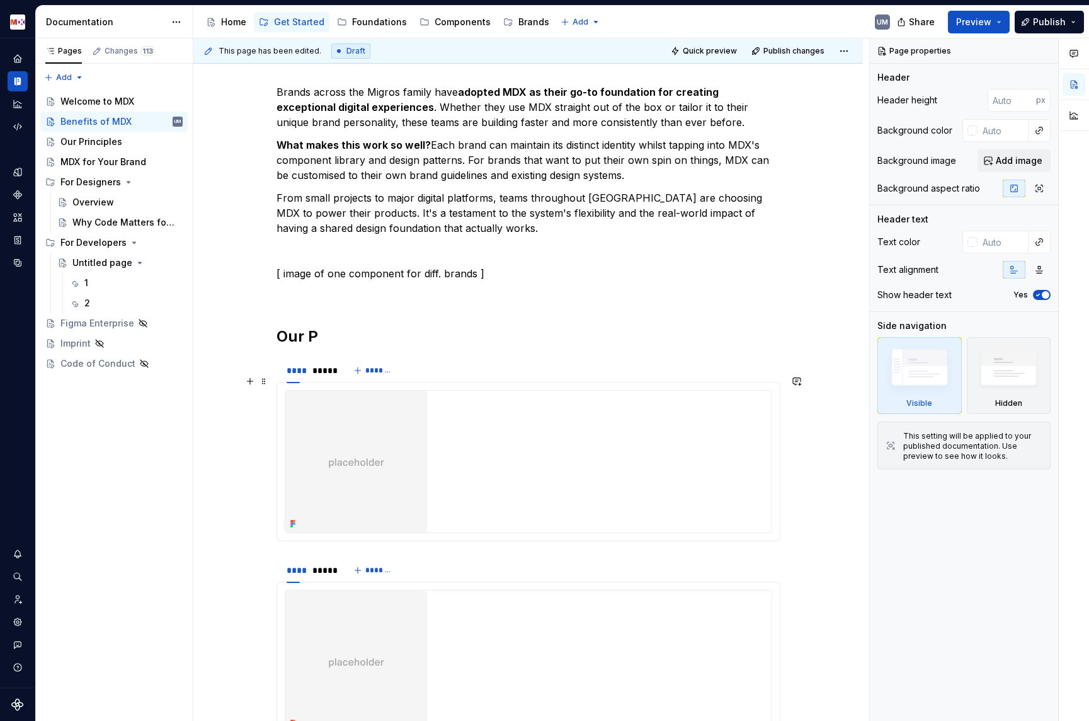
scroll to position [812, 0]
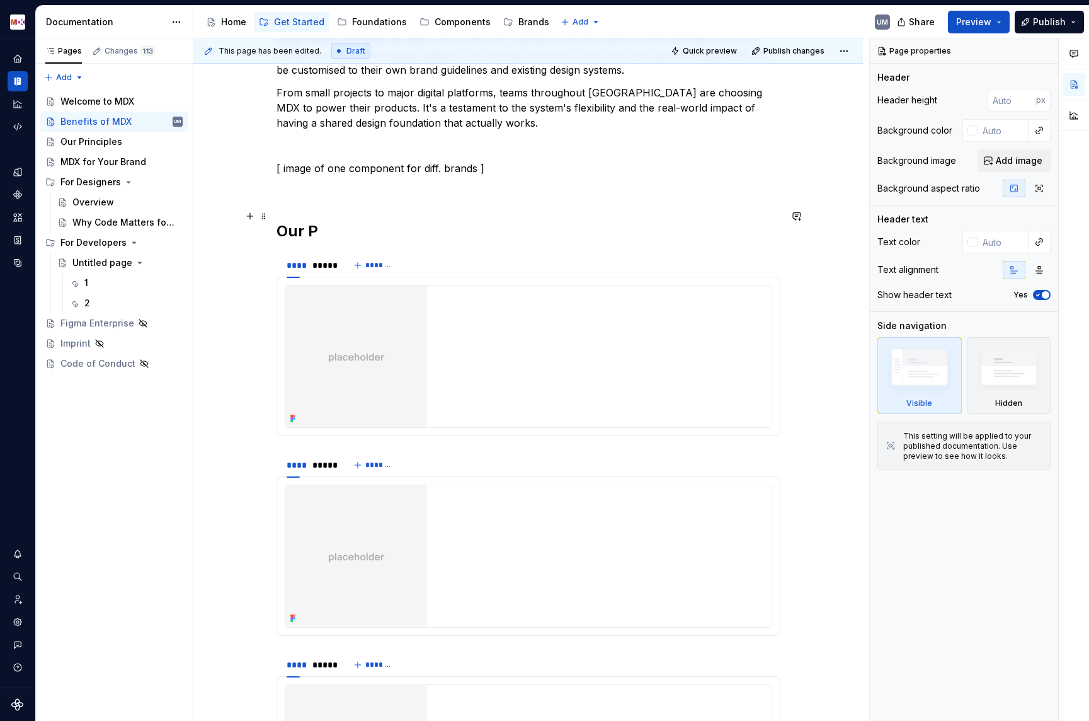
type textarea "*"
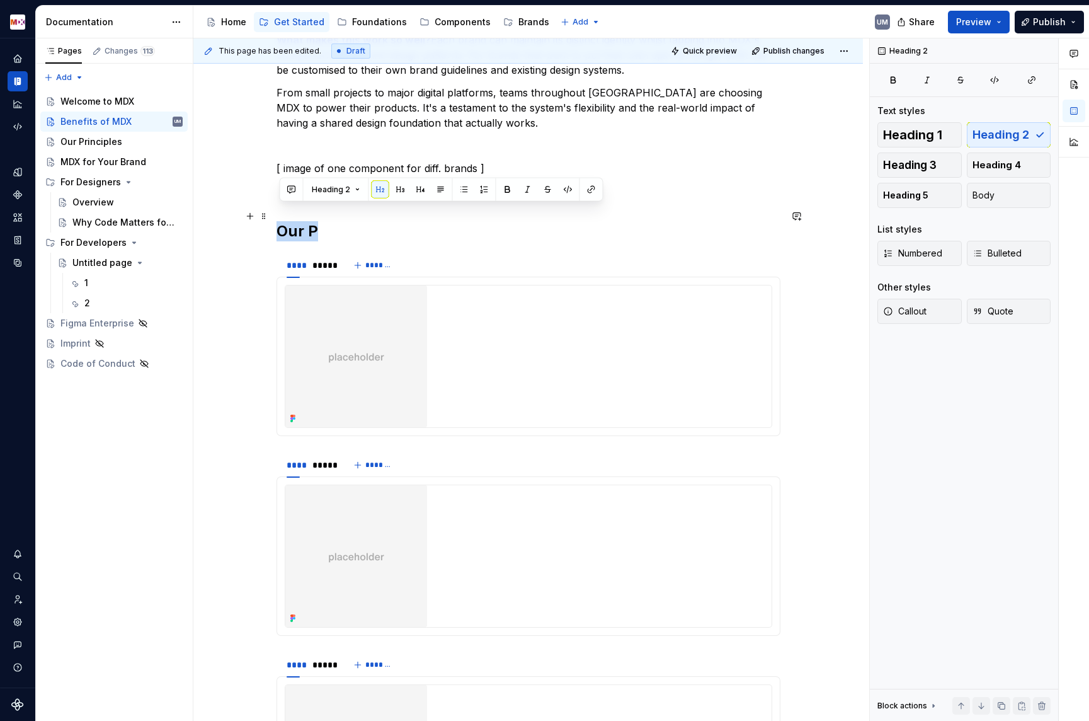
drag, startPoint x: 341, startPoint y: 212, endPoint x: 279, endPoint y: 212, distance: 62.4
click at [279, 221] on h2 "Our P" at bounding box center [529, 231] width 504 height 20
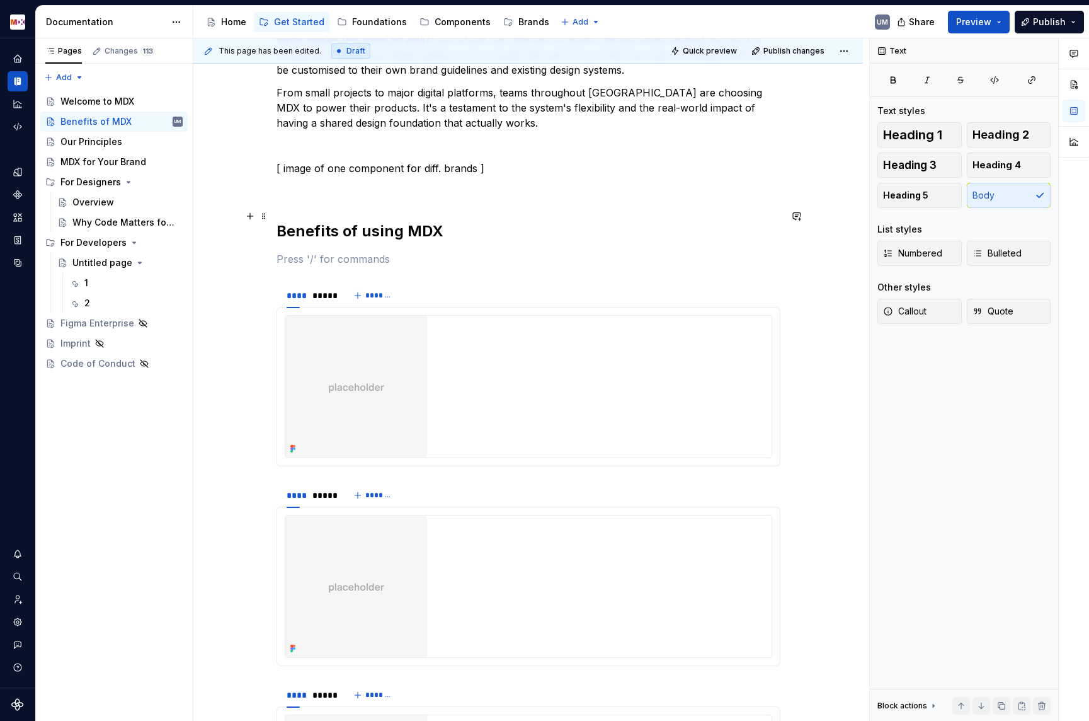
click at [356, 221] on h2 "Benefits of using MDX" at bounding box center [529, 231] width 504 height 20
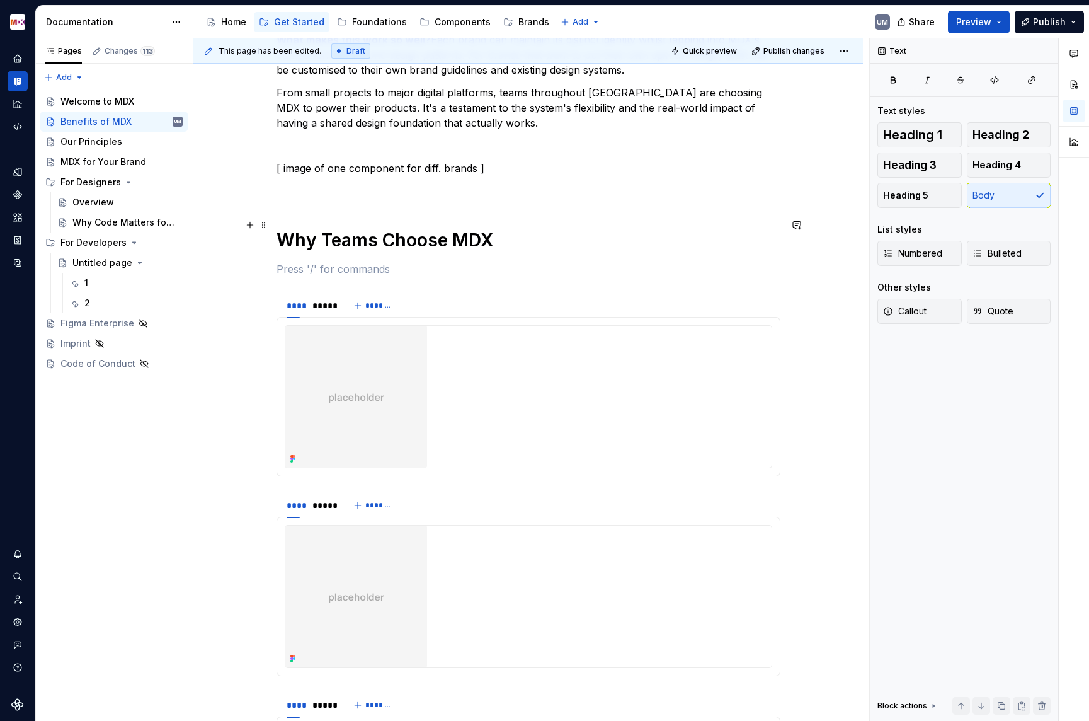
click at [381, 229] on h1 "Why Teams Choose MDX" at bounding box center [529, 240] width 504 height 23
click at [990, 134] on span "Heading 2" at bounding box center [1001, 135] width 57 height 13
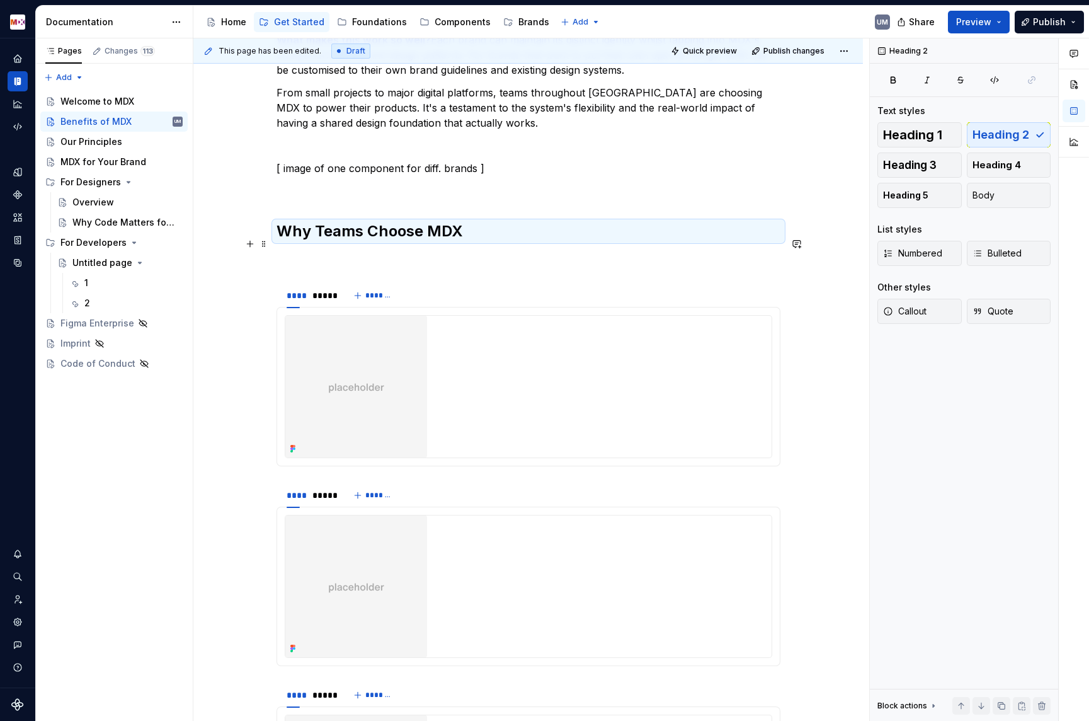
click at [427, 251] on p at bounding box center [529, 258] width 504 height 15
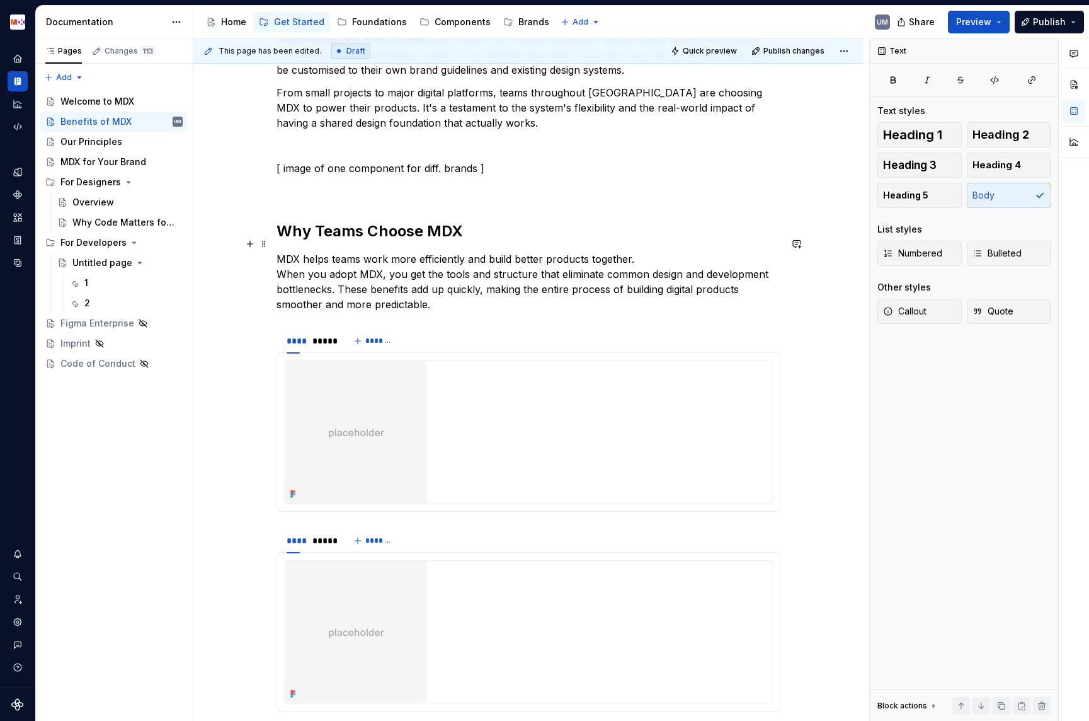
click at [280, 260] on p "MDX helps teams work more efficiently and build better products together. When …" at bounding box center [529, 281] width 504 height 60
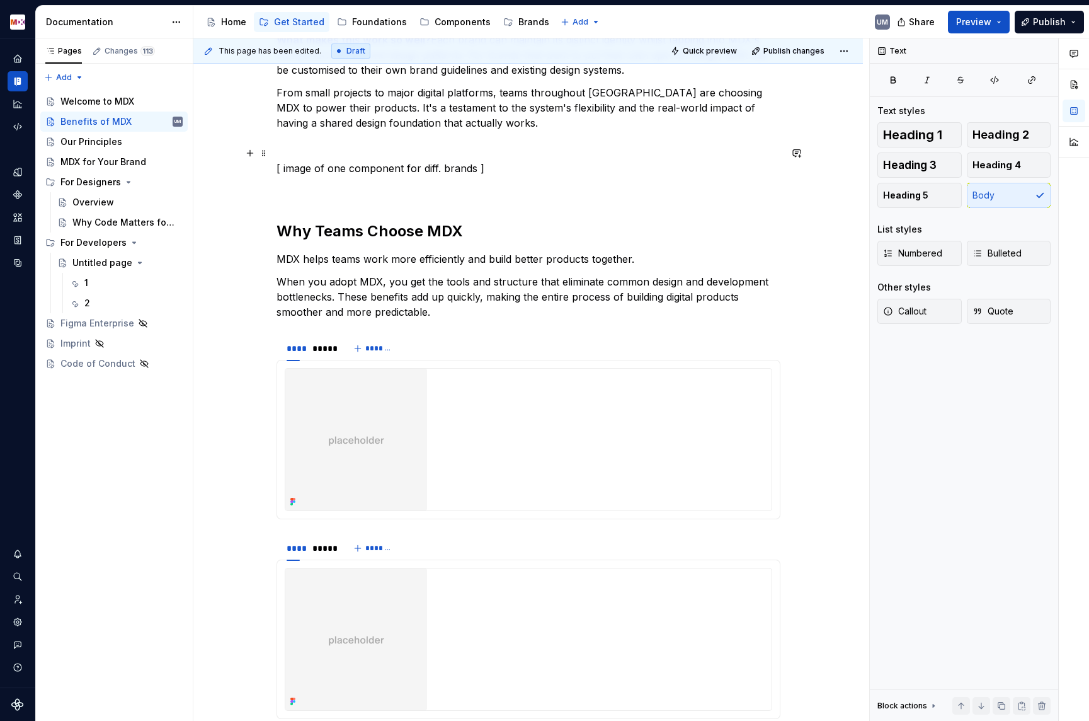
click at [439, 161] on p "[ image of one component for diff. brands ]" at bounding box center [529, 168] width 504 height 15
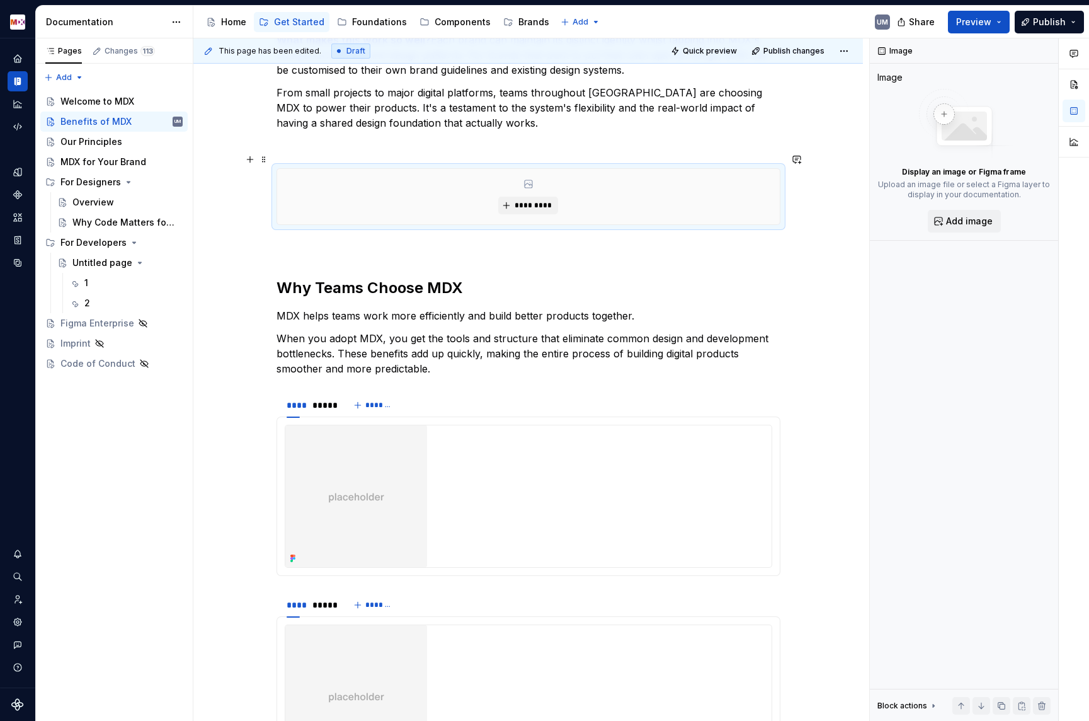
click at [495, 186] on div "*********" at bounding box center [528, 196] width 503 height 55
click at [526, 200] on span "*********" at bounding box center [533, 205] width 38 height 10
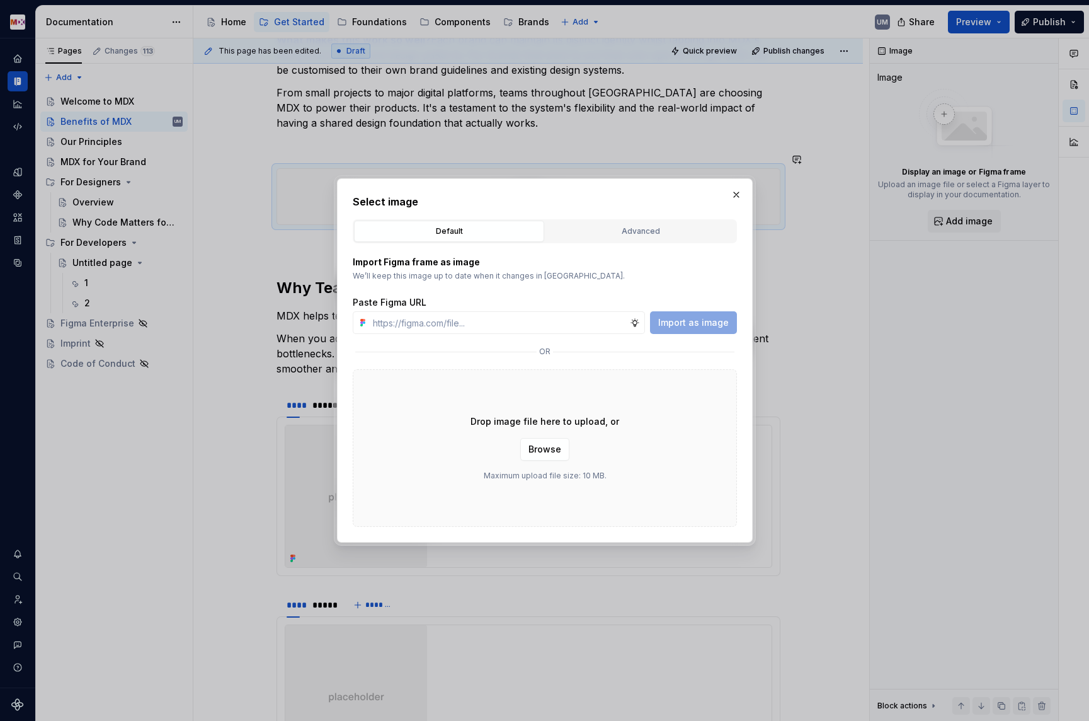
click at [652, 226] on div "Advanced" at bounding box center [640, 231] width 181 height 13
click at [0, 0] on div "Figma file MDX Supernova Assets" at bounding box center [0, 0] width 0 height 0
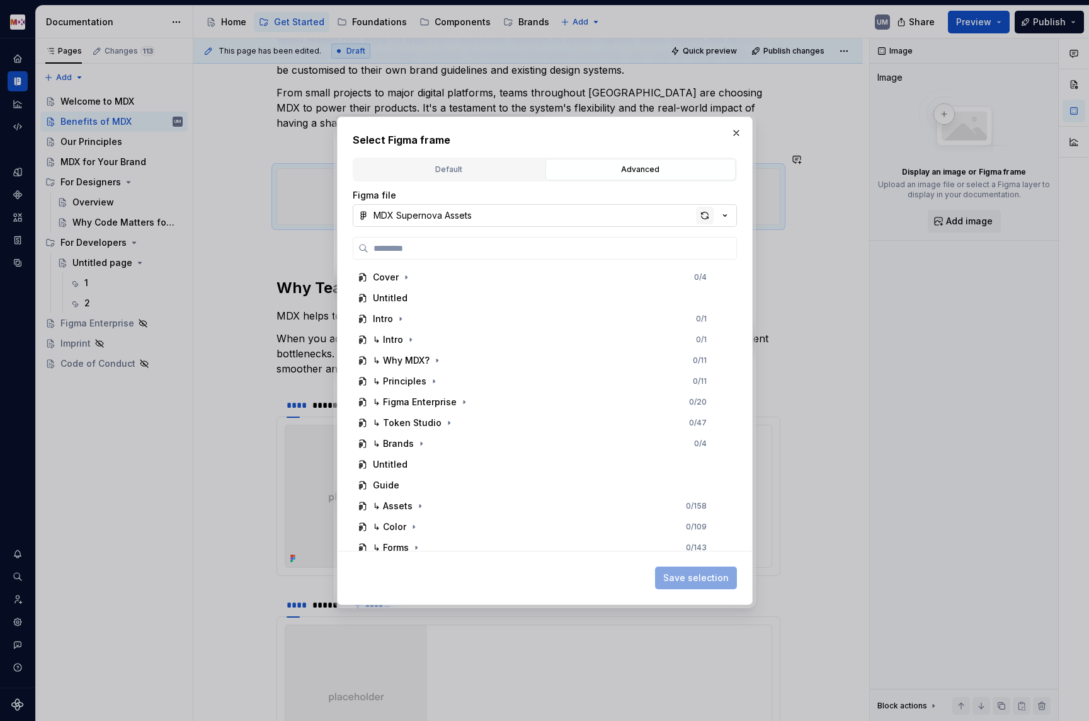
click at [706, 212] on div "button" at bounding box center [705, 216] width 18 height 18
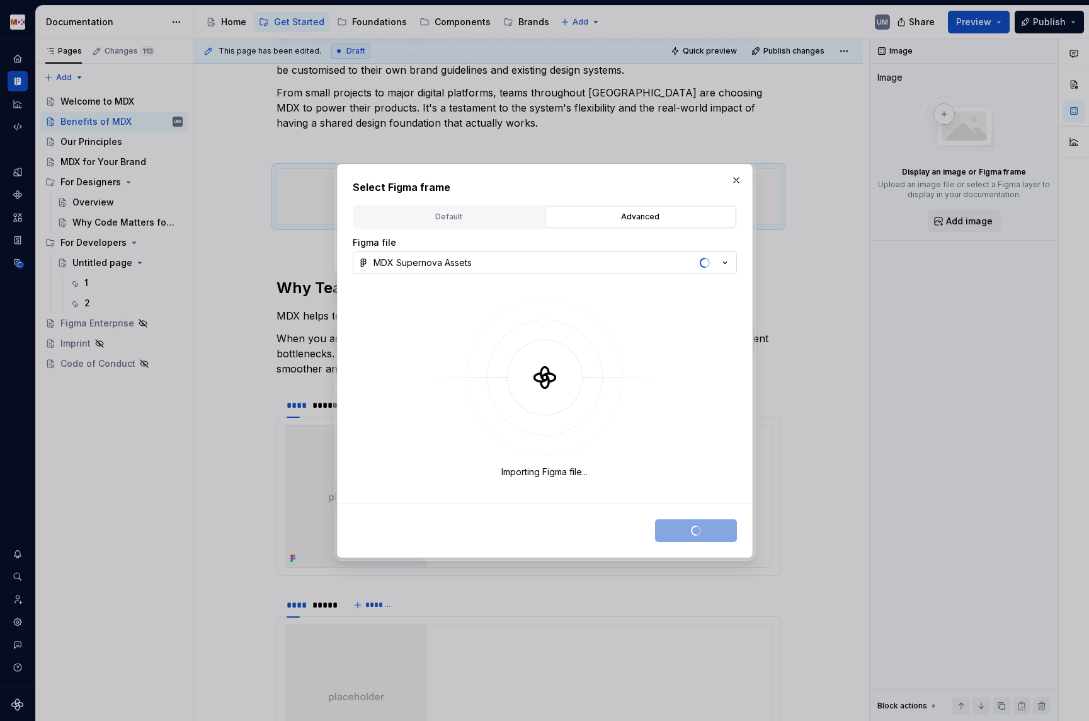
type textarea "*"
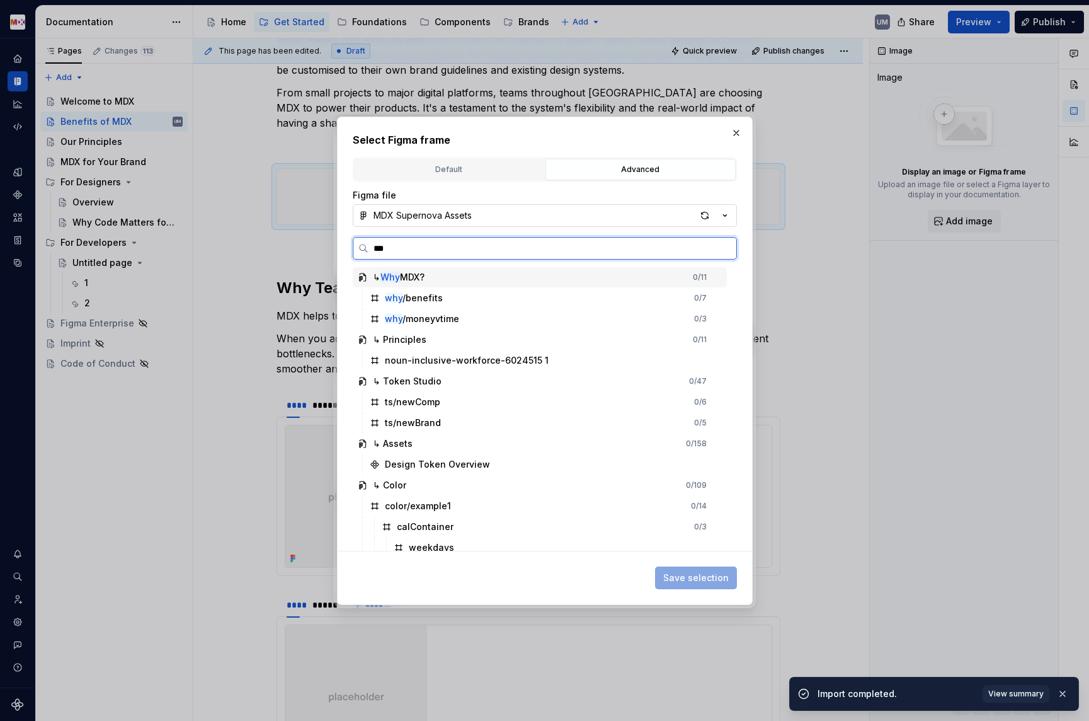
type input "****"
type textarea "*"
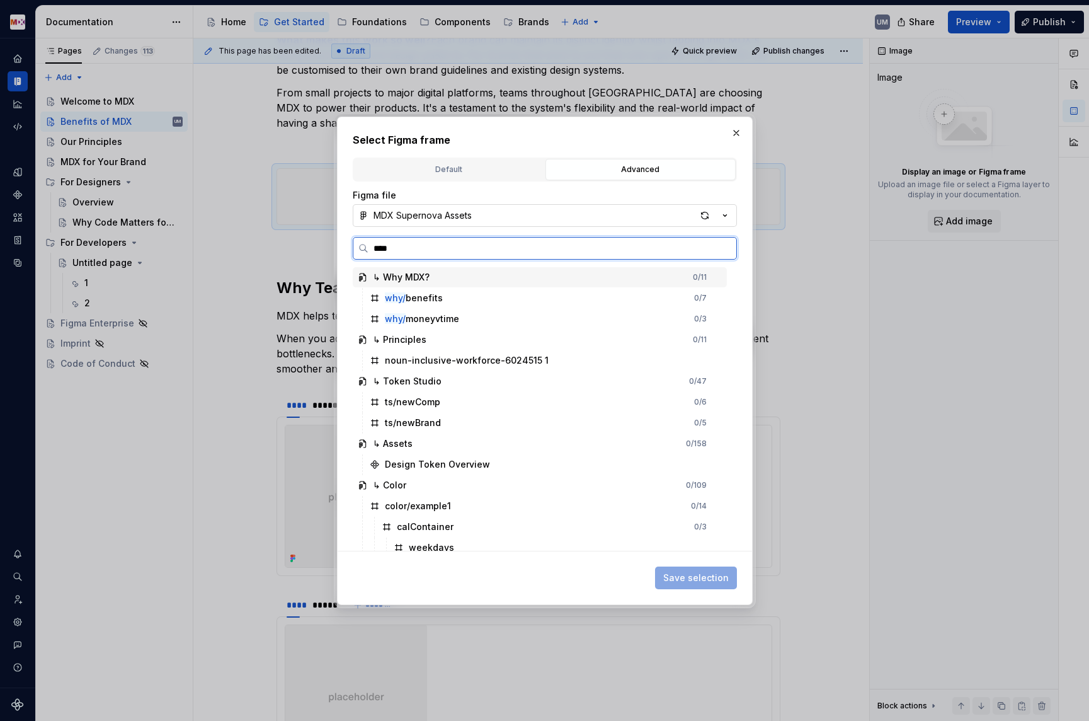
type input "*****"
type textarea "*"
type input "**********"
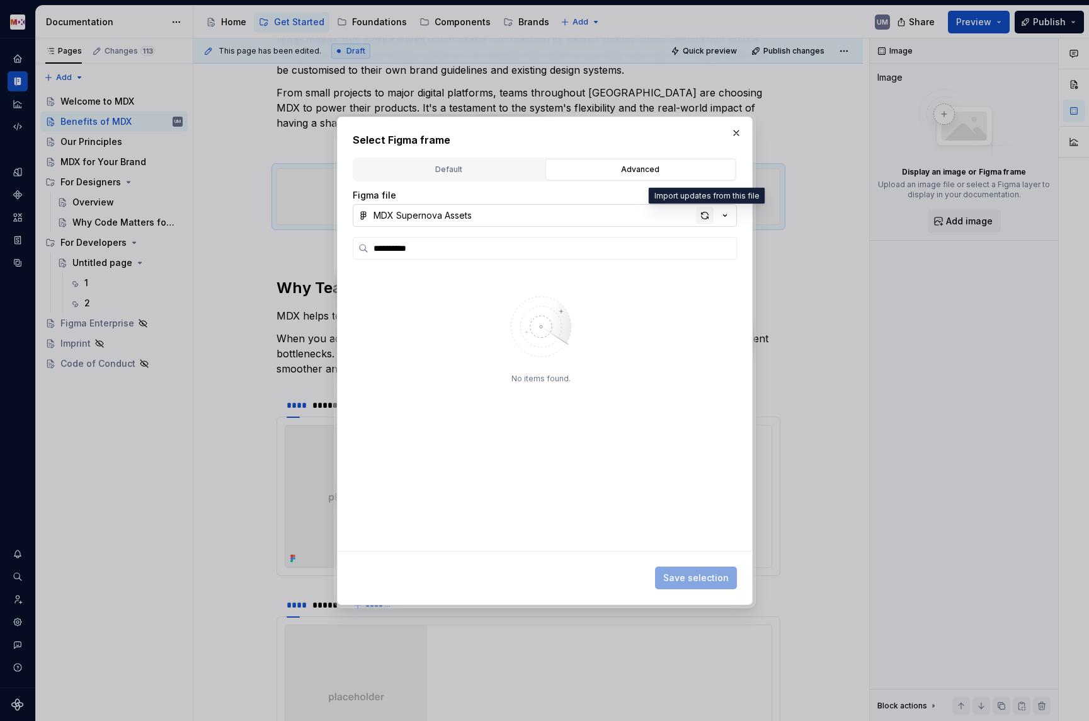
click at [705, 217] on div "button" at bounding box center [705, 216] width 18 height 18
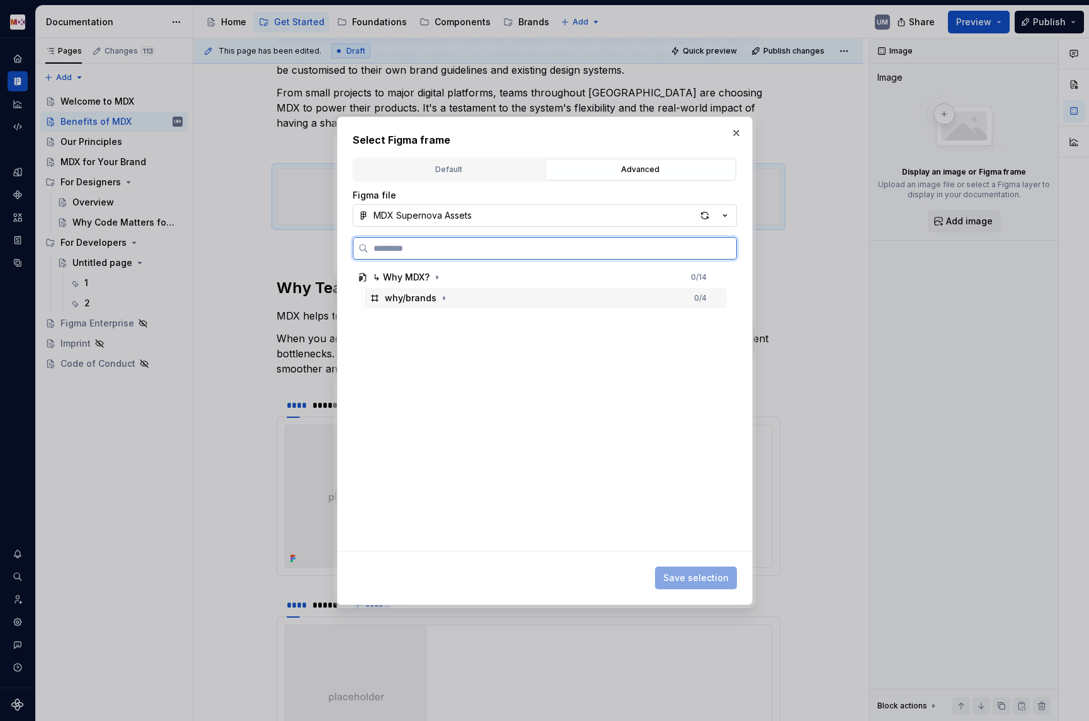
click at [408, 296] on div "why/brands" at bounding box center [411, 298] width 52 height 13
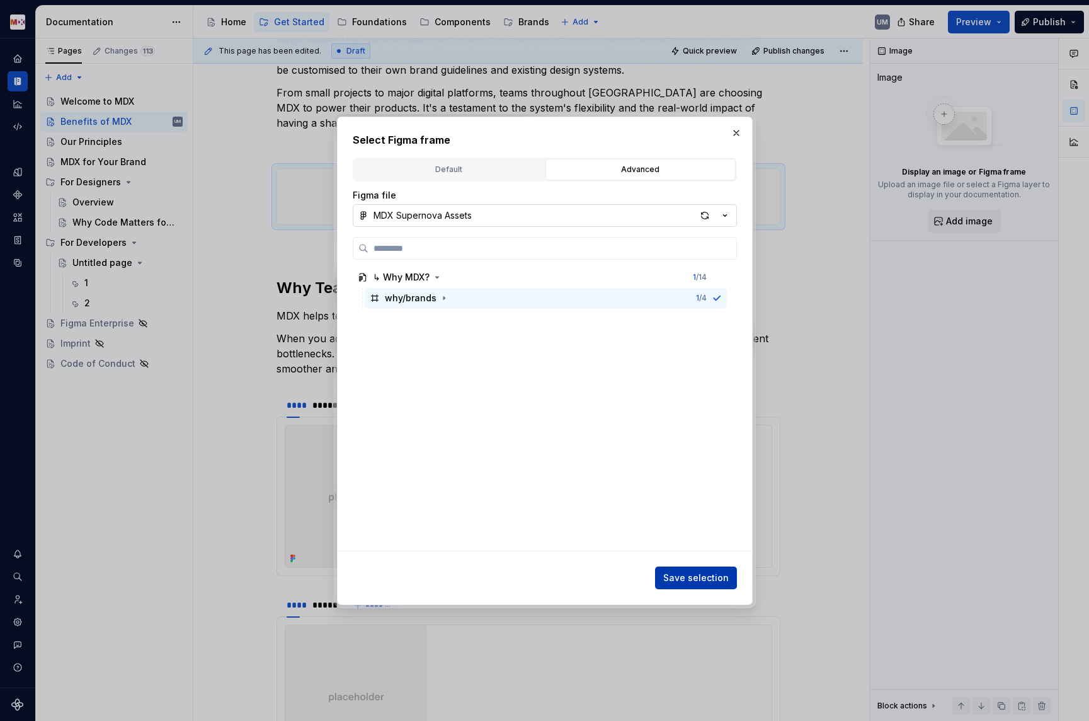
click at [713, 580] on span "Save selection" at bounding box center [696, 577] width 66 height 13
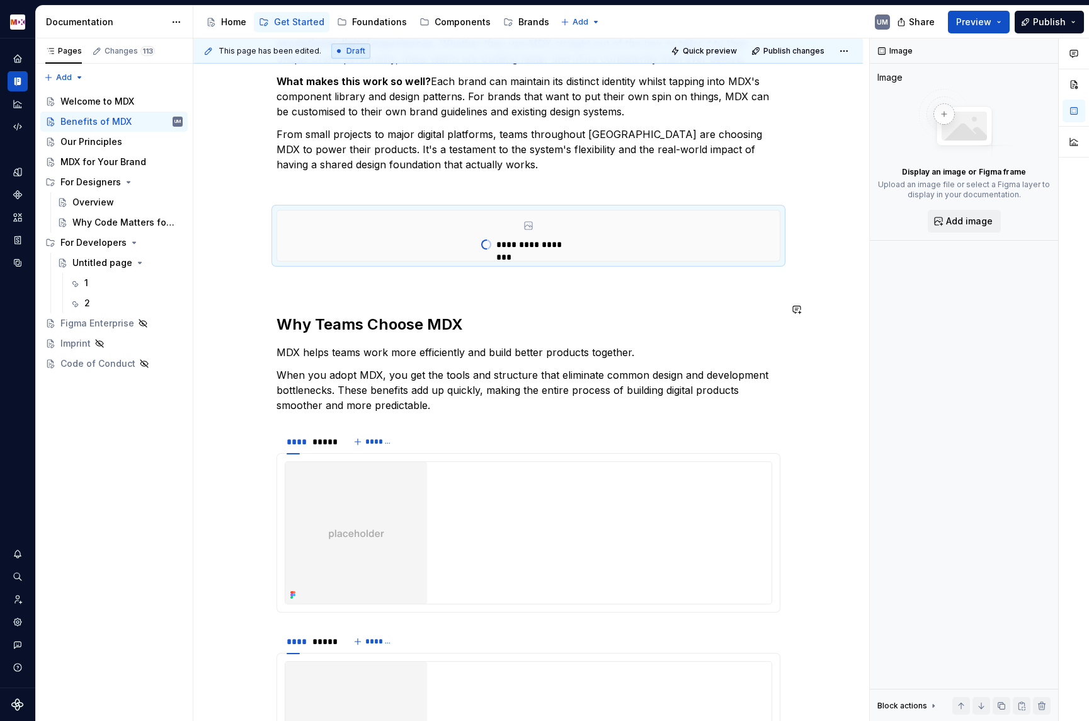
scroll to position [769, 0]
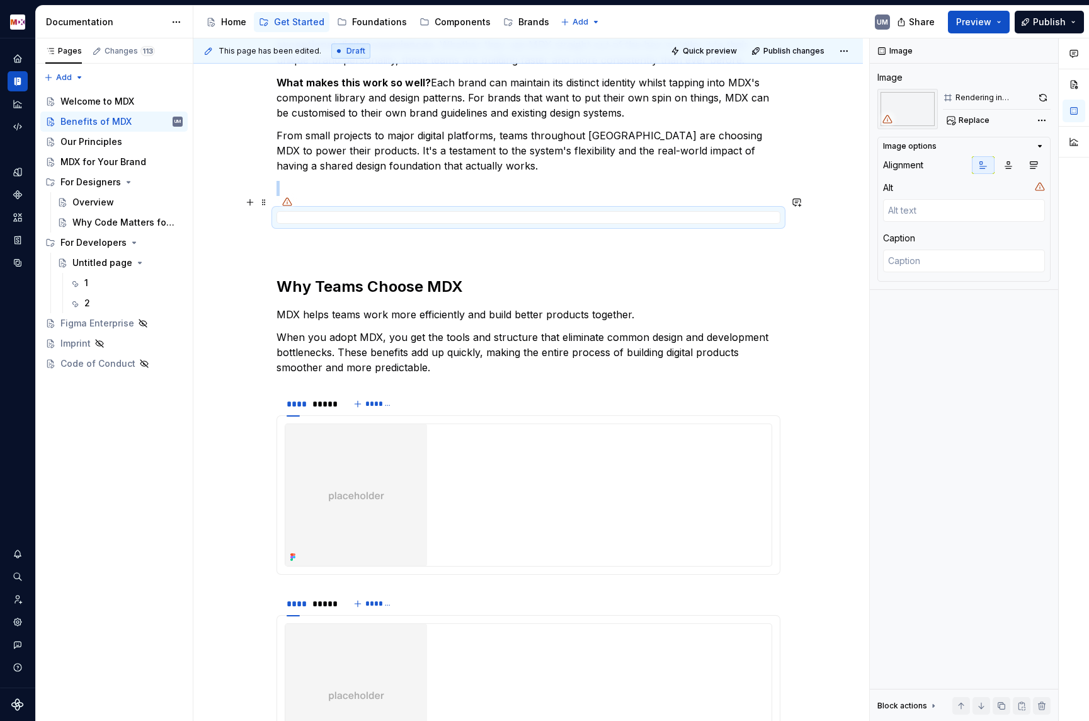
click at [398, 211] on div at bounding box center [529, 217] width 504 height 13
click at [919, 263] on textarea at bounding box center [964, 261] width 162 height 23
type textarea "*"
type textarea "O"
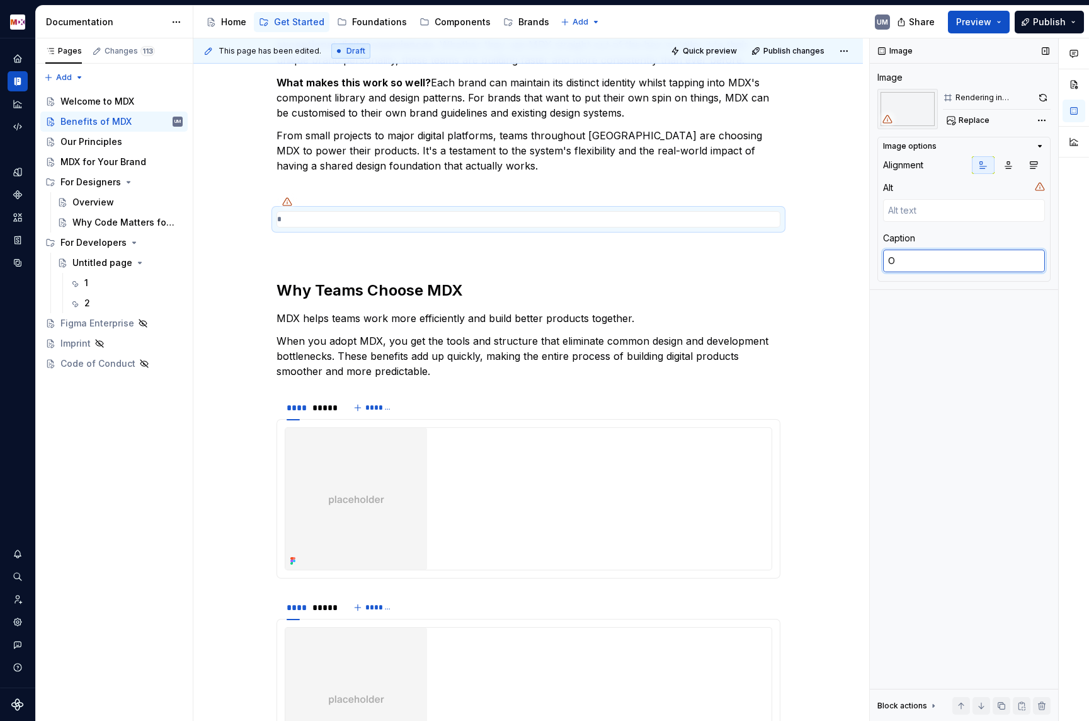
type textarea "*"
type textarea "On"
type textarea "*"
type textarea "One"
type textarea "*"
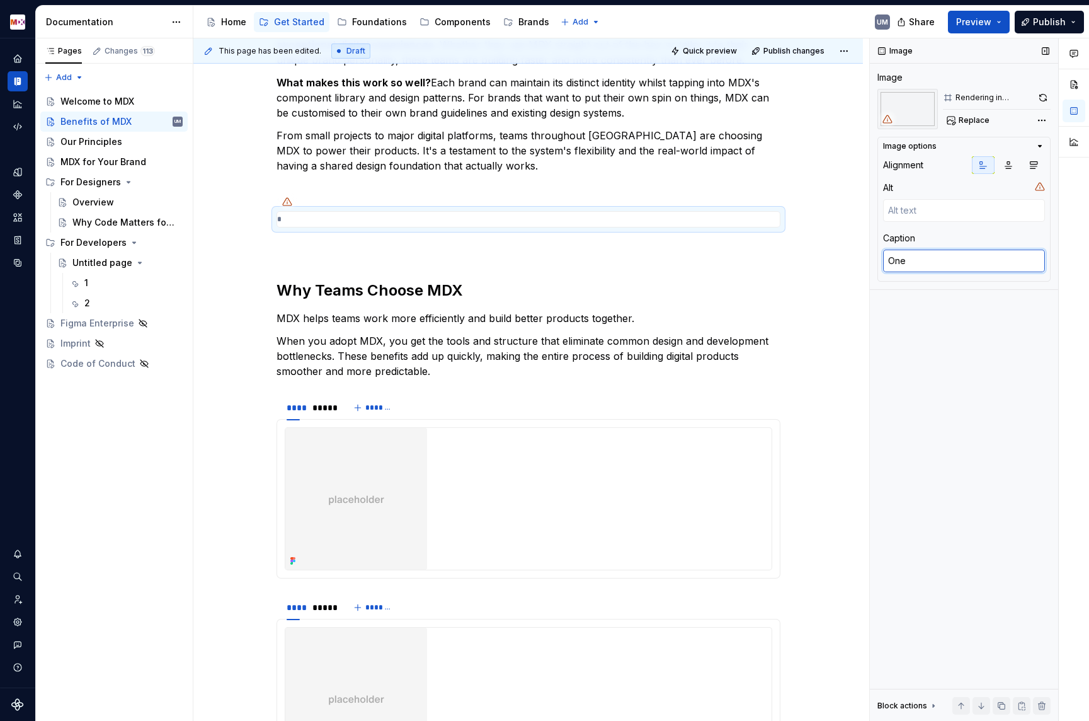
type textarea "One"
type textarea "*"
type textarea "One c"
type textarea "*"
type textarea "One co"
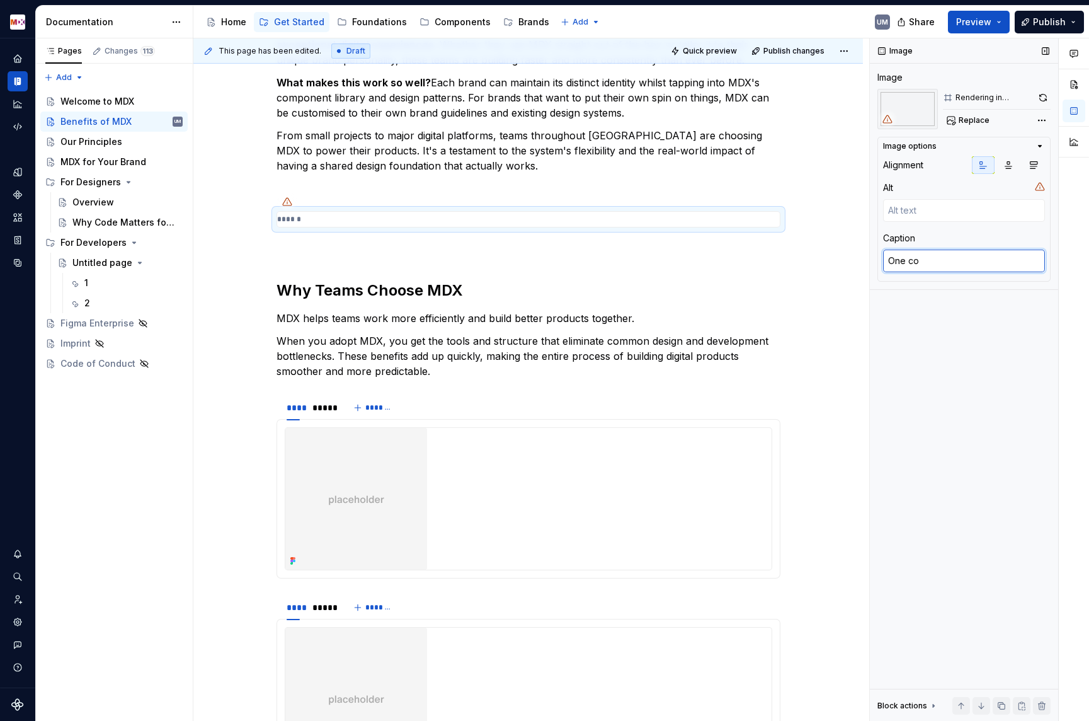
type textarea "*"
type textarea "One com"
type textarea "*"
type textarea "One comp"
type textarea "*"
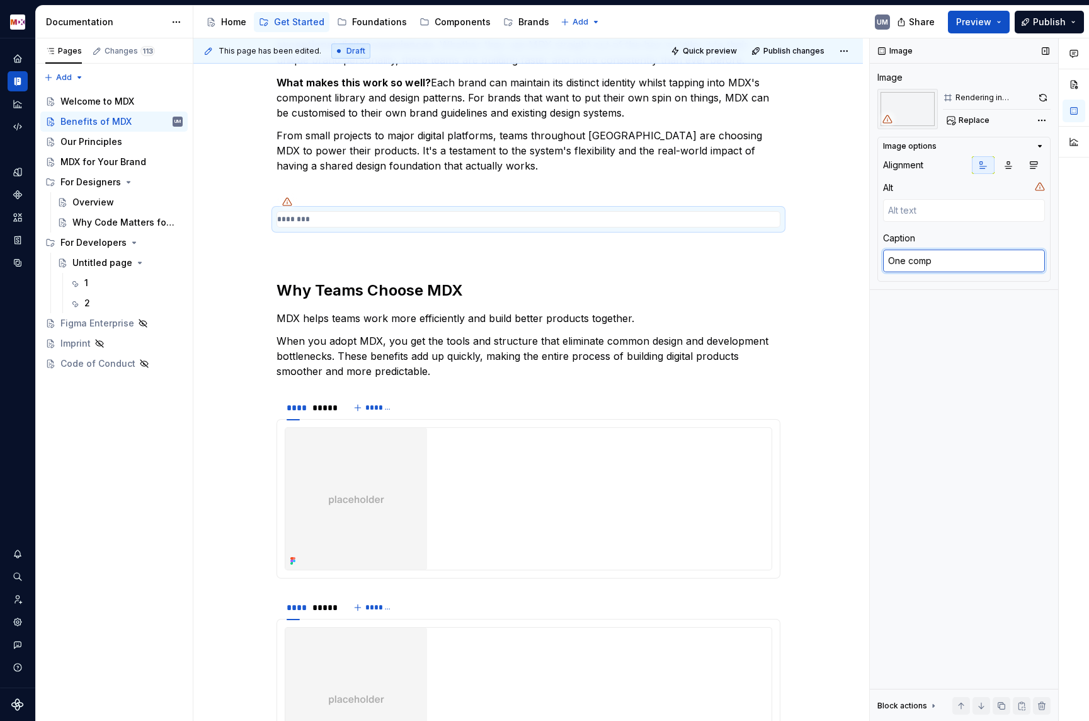
type textarea "One compo"
type textarea "*"
type textarea "One compon"
type textarea "*"
type textarea "One compone"
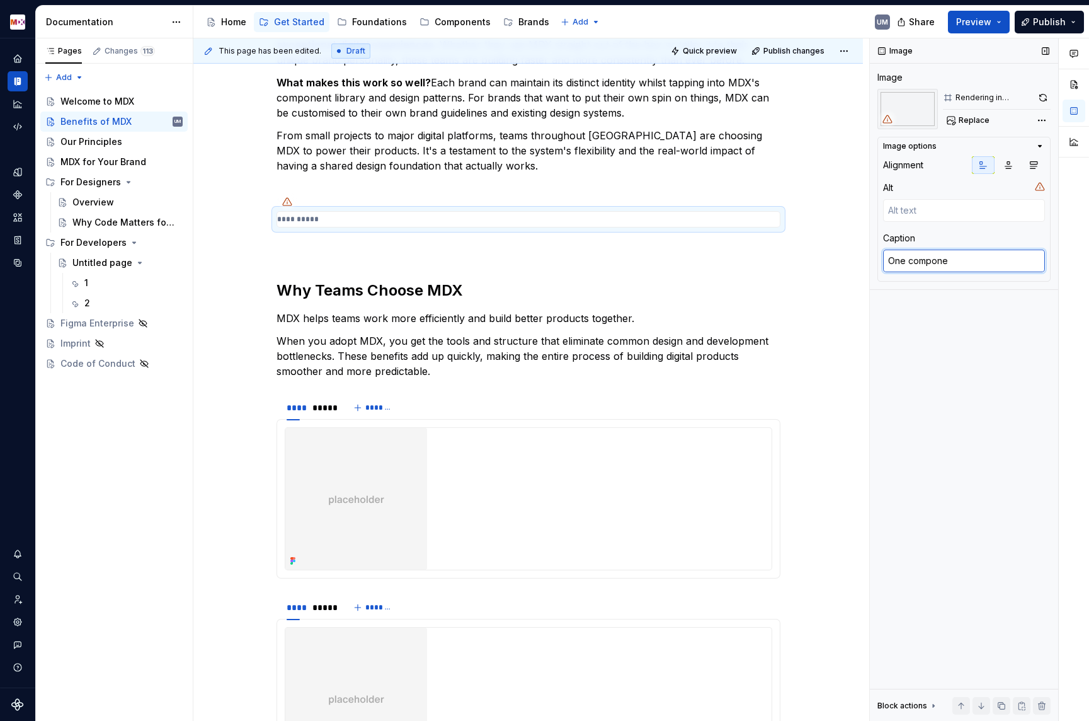
type textarea "*"
type textarea "One componen"
type textarea "*"
type textarea "One component"
type textarea "*"
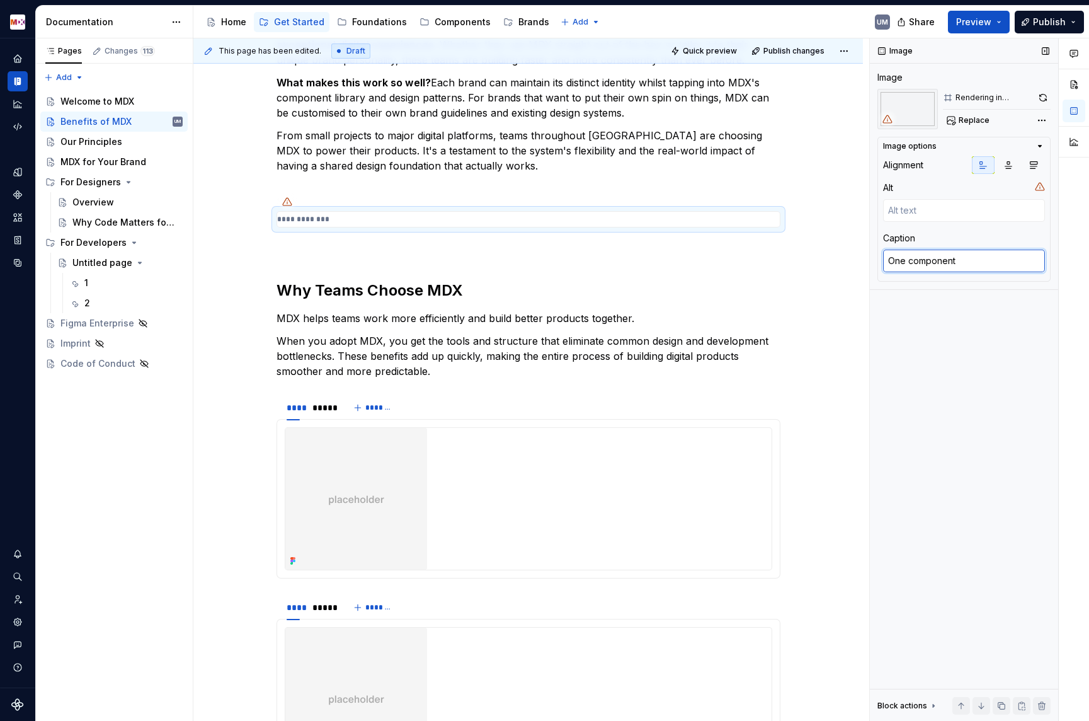
type textarea "One component,"
type textarea "*"
type textarea "One component,"
type textarea "*"
type textarea "One component, u"
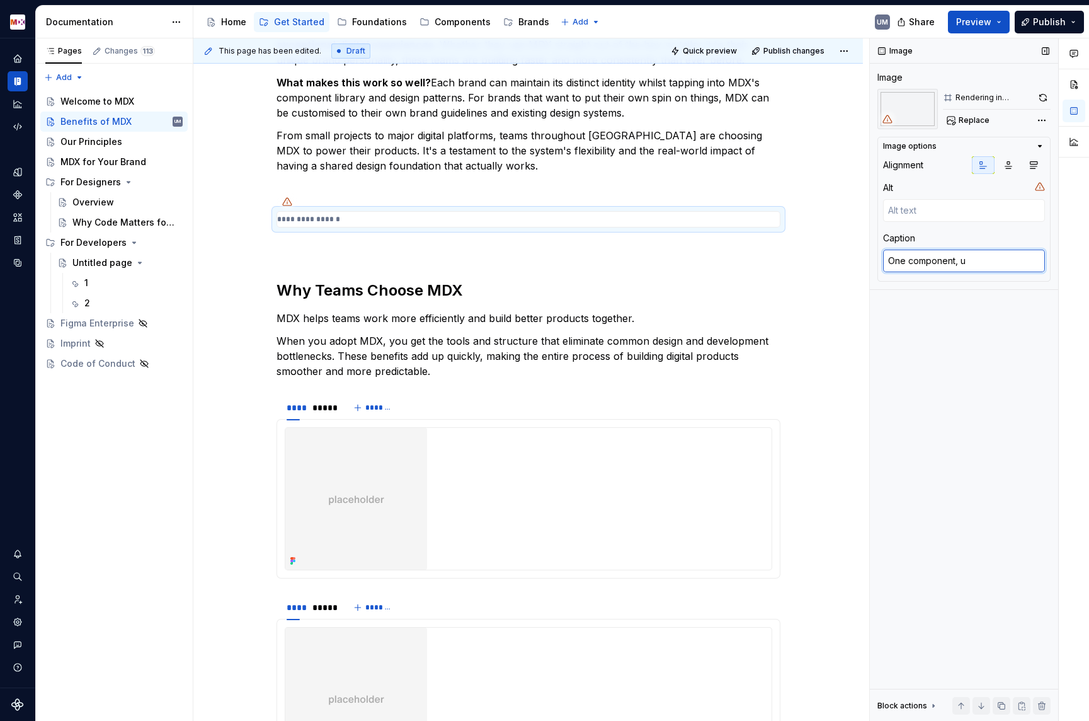
type textarea "*"
type textarea "One component, un"
type textarea "*"
type textarea "One component, unl"
type textarea "*"
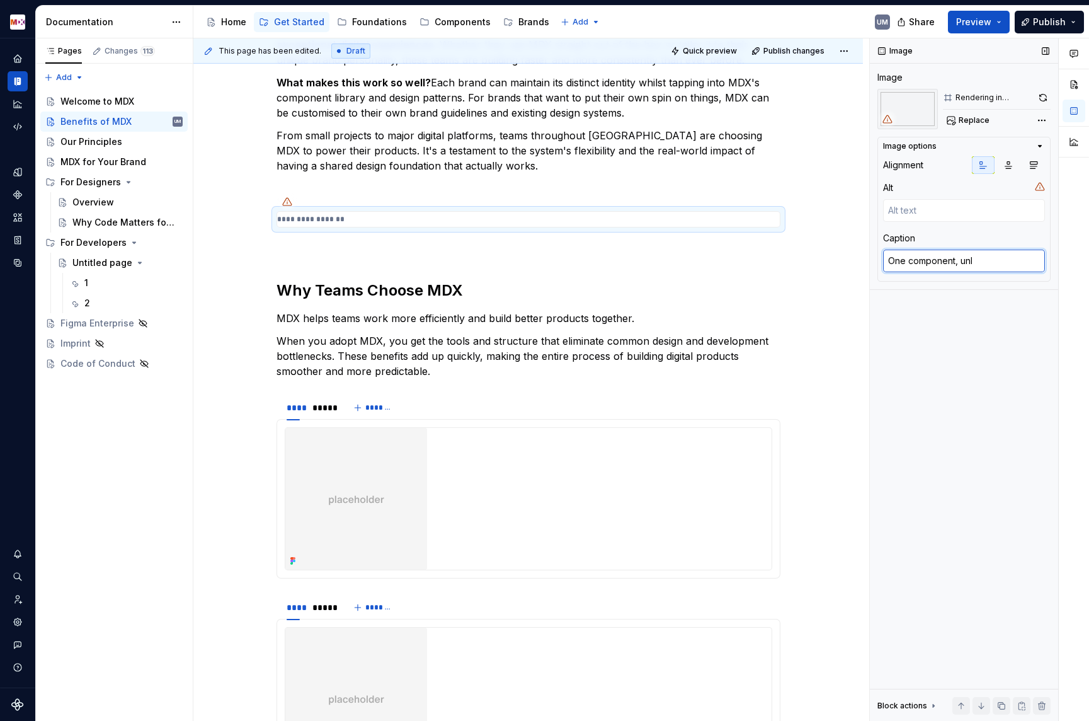
type textarea "One component, unli"
type textarea "*"
type textarea "One component, unlim"
type textarea "*"
type textarea "One component, unlimi"
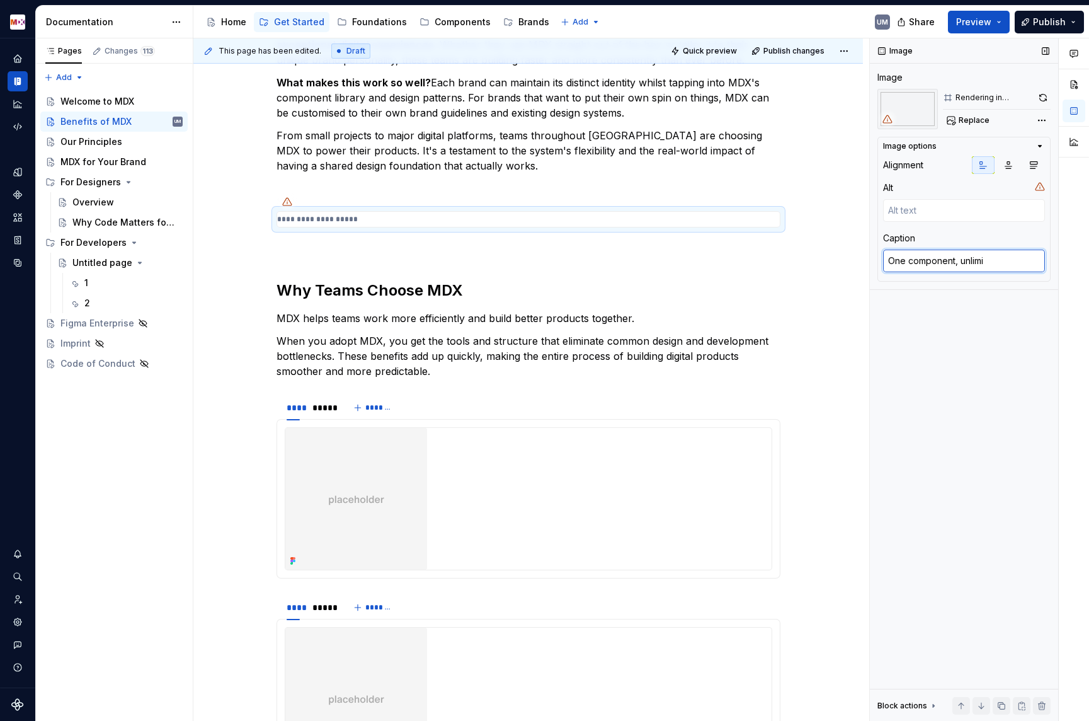
type textarea "*"
type textarea "One component, unlimit"
type textarea "*"
type textarea "One component, unlimite"
type textarea "*"
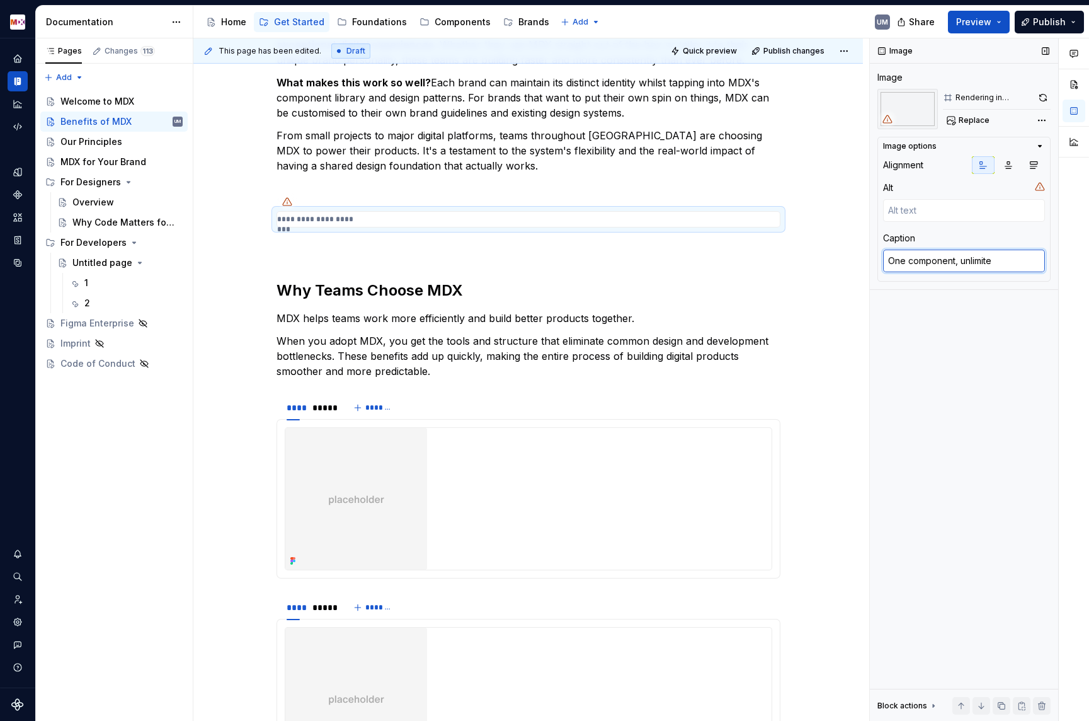
type textarea "One component, unlimited"
type textarea "*"
type textarea "One component, unlimited"
type textarea "*"
type textarea "One component, unlimited s"
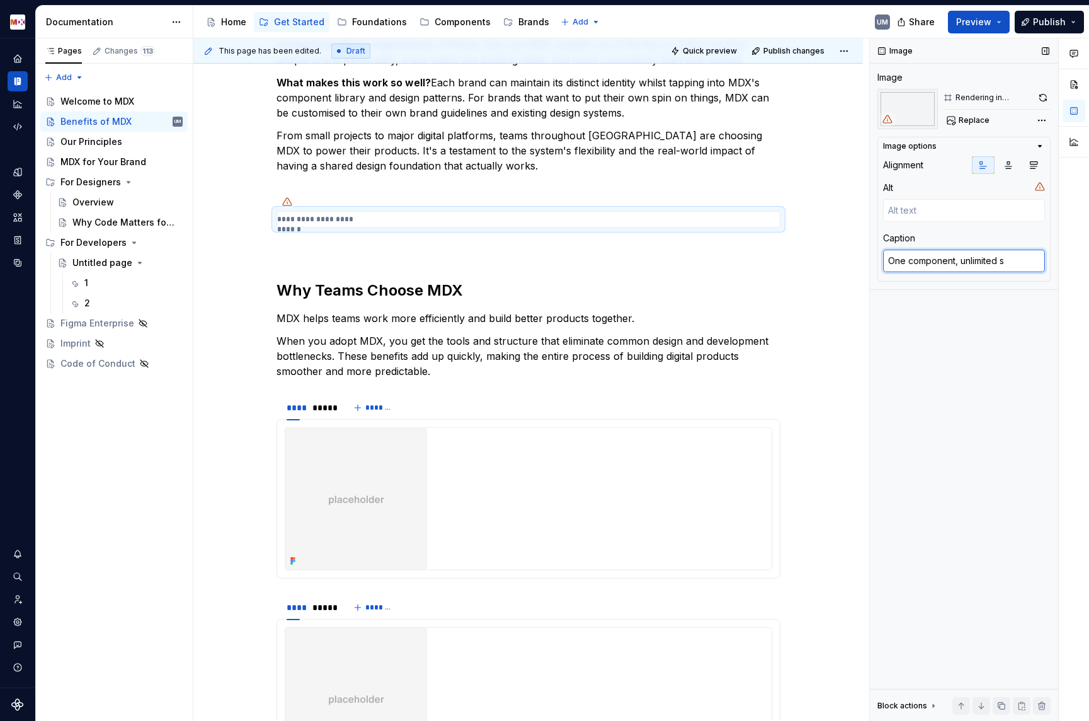
type textarea "*"
type textarea "One component, unlimited st"
type textarea "*"
type textarea "One component, unlimited sty"
type textarea "*"
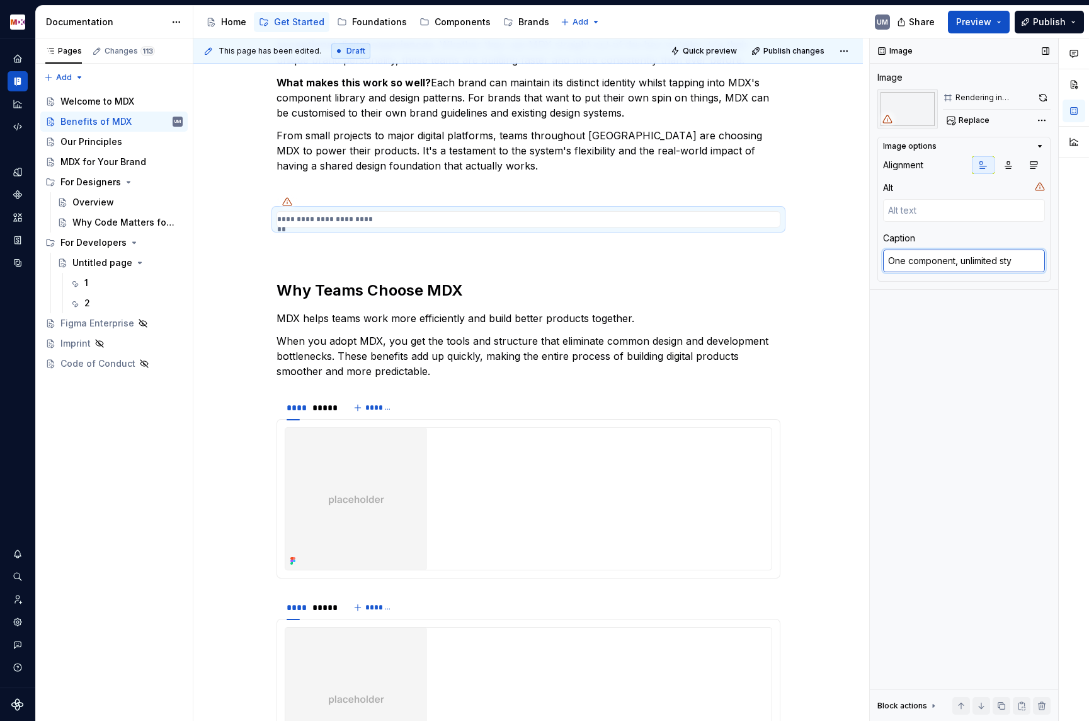
type textarea "One component, unlimited styl"
type textarea "*"
type textarea "One component, unlimited styli"
type textarea "*"
type textarea "One component, unlimited styling"
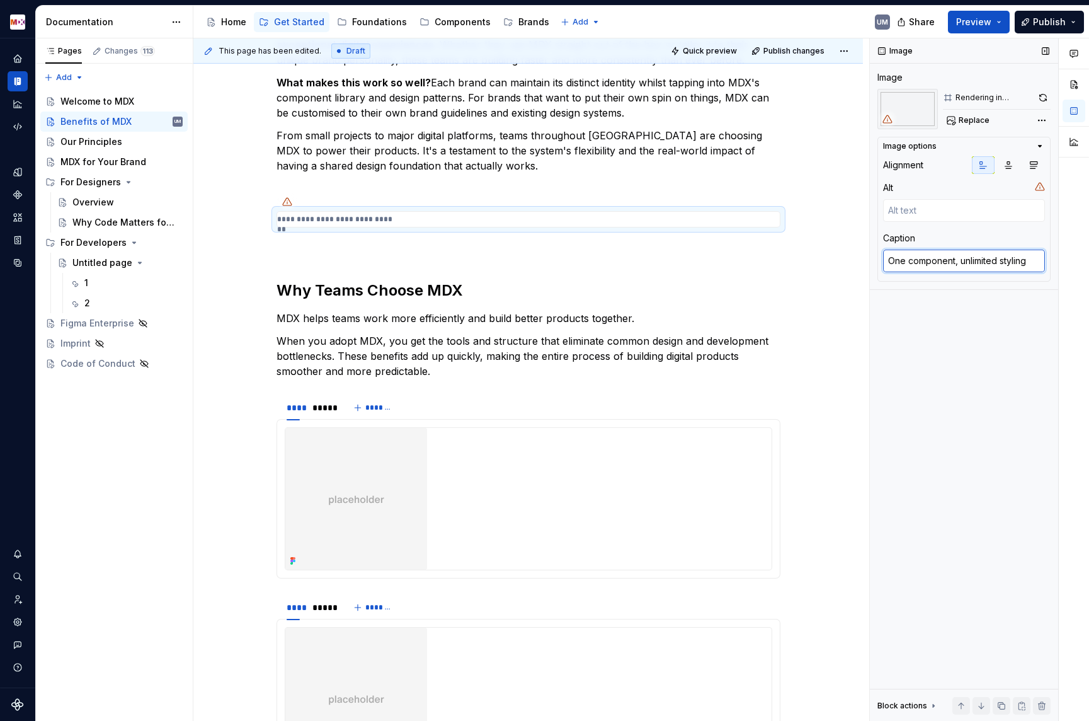
type textarea "*"
type textarea "One component, unlimited styling"
type textarea "*"
type textarea "One component, unlimited styling o"
type textarea "*"
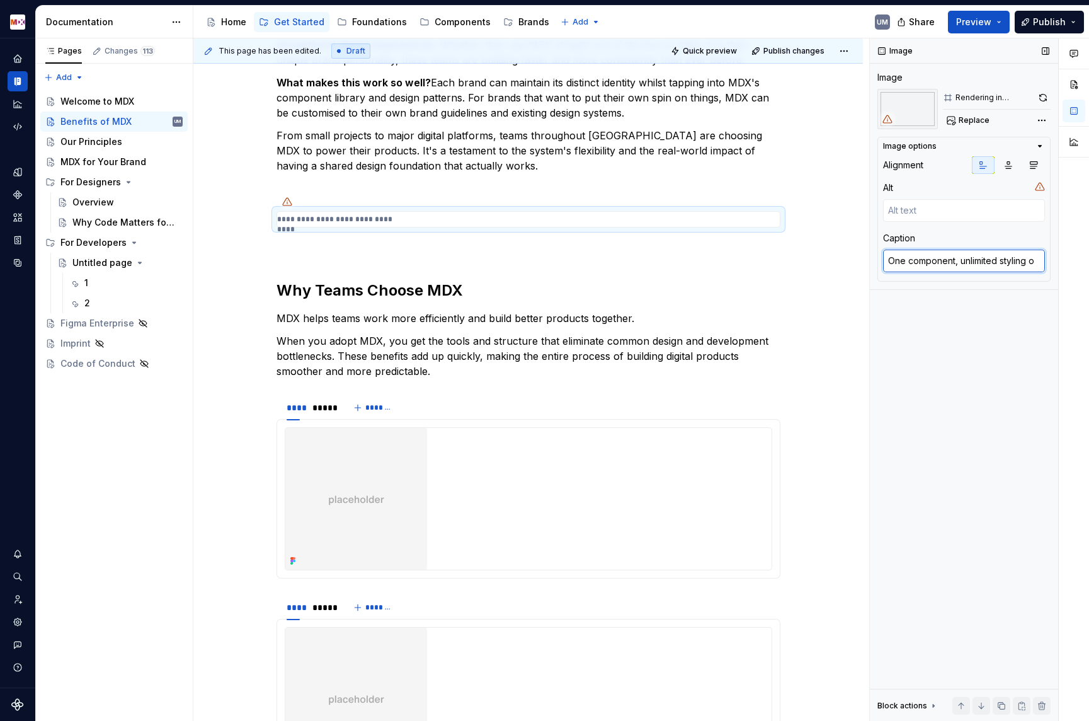
type textarea "One component, unlimited styling op"
type textarea "*"
type textarea "One component, unlimited styling opt"
type textarea "*"
type textarea "One component, unlimited styling opti"
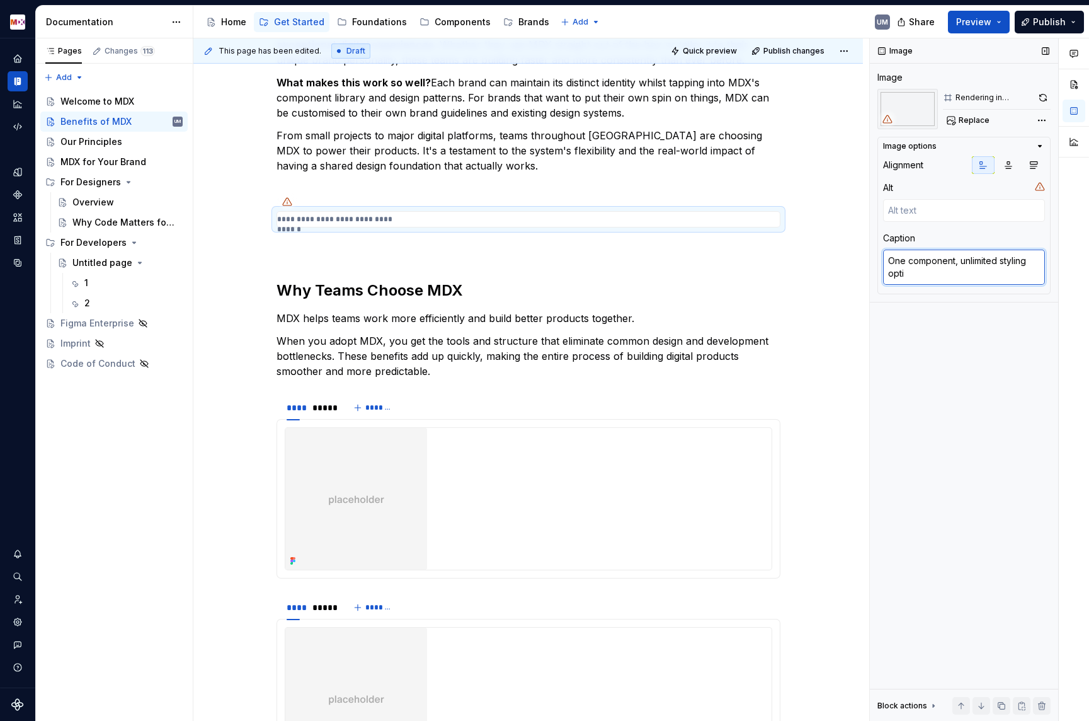
type textarea "*"
type textarea "One component, unlimited styling optio"
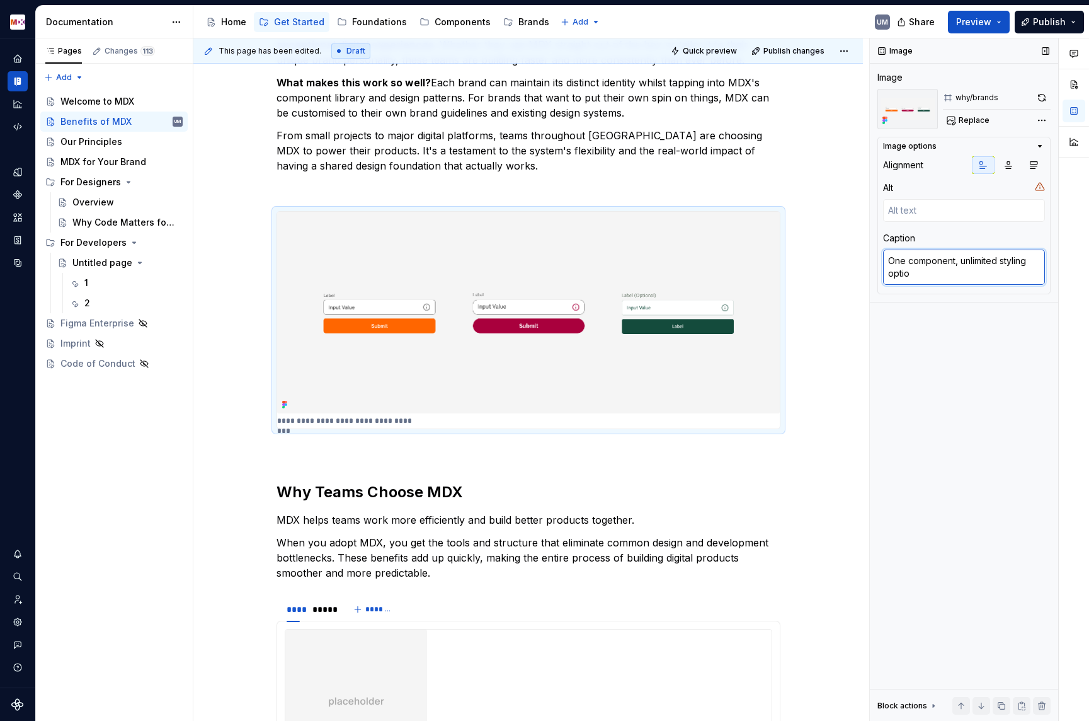
type textarea "*"
type textarea "One component, unlimited styling option"
type textarea "*"
type textarea "One component, unlimited styling options"
type textarea "*"
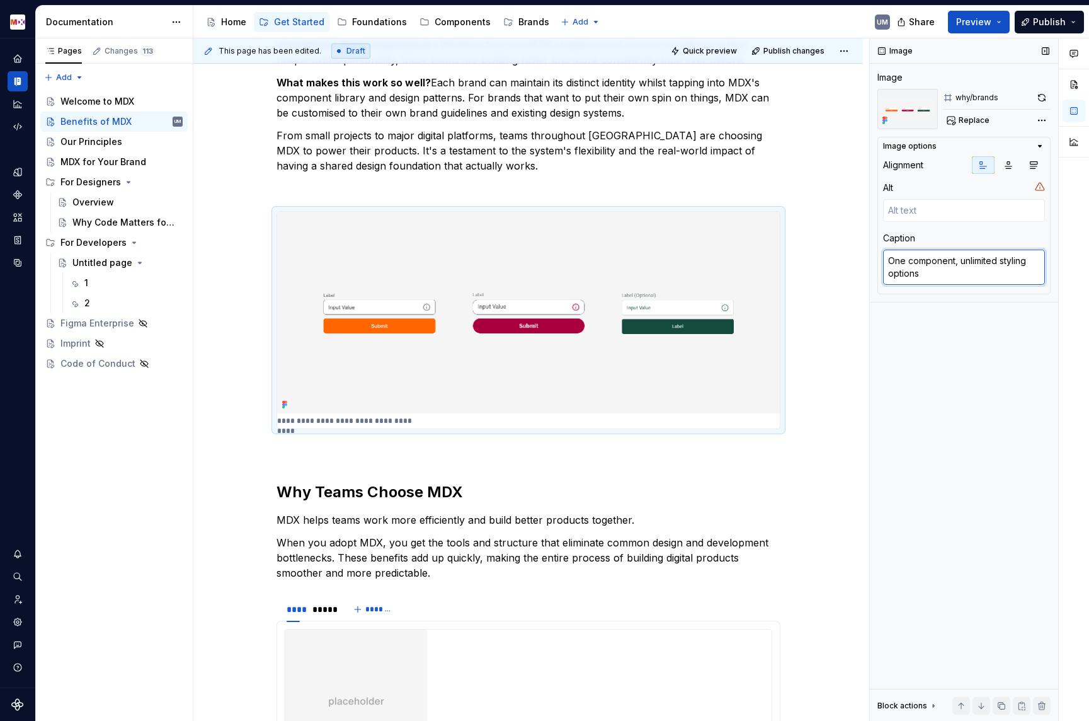
type textarea "One component, unlimited styling options."
type textarea "*"
type textarea "One component, unlimited styling options."
type textarea "*"
type textarea "One component, unlimited styling options. M"
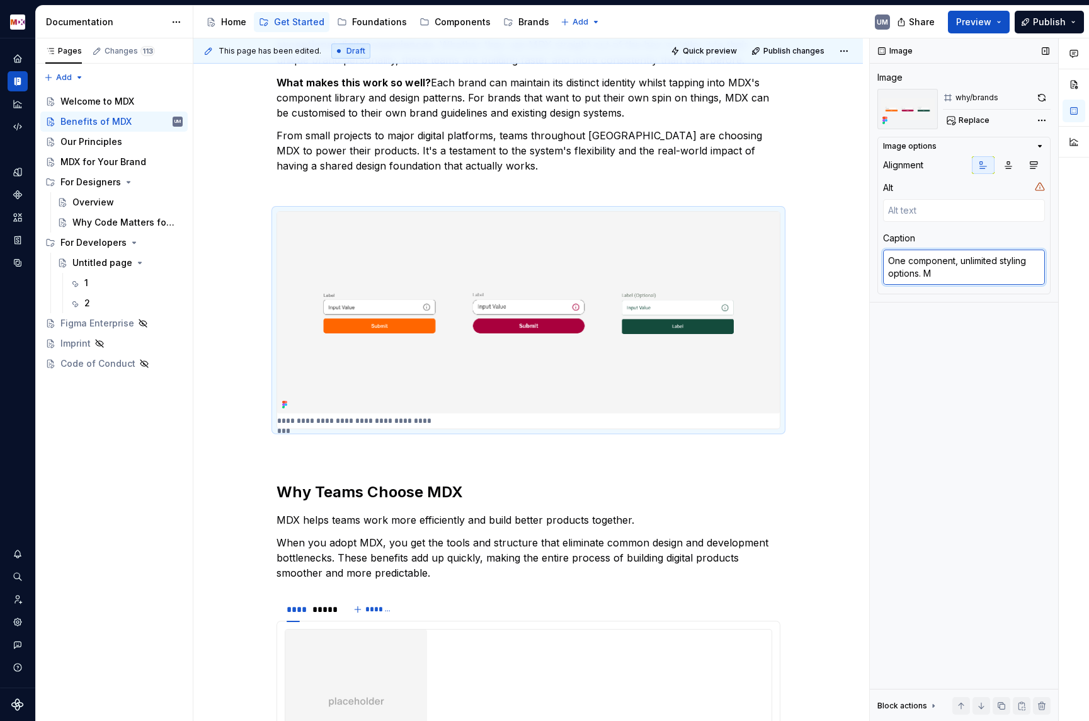
type textarea "*"
type textarea "One component, unlimited styling options. M"
type textarea "*"
type textarea "One component, unlimited styling options. MD"
type textarea "*"
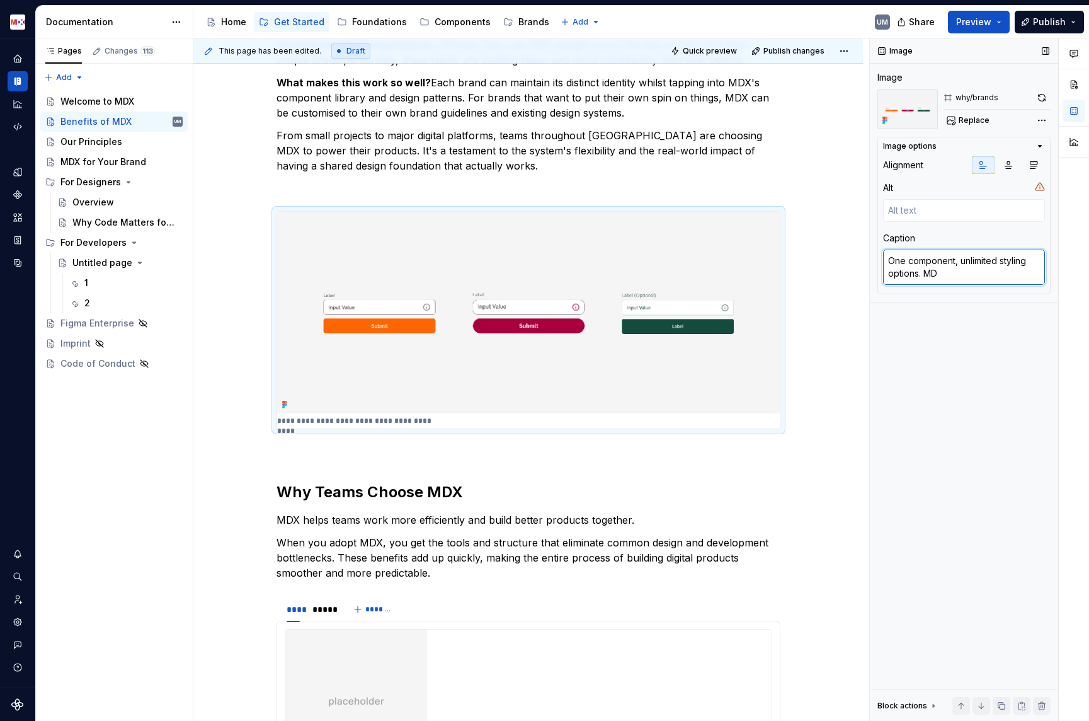
type textarea "One component, unlimited styling options. MDX"
type textarea "*"
type textarea "One component, unlimited styling options. MDX?"
type textarea "*"
type textarea "One component, unlimited styling options. MDX?M"
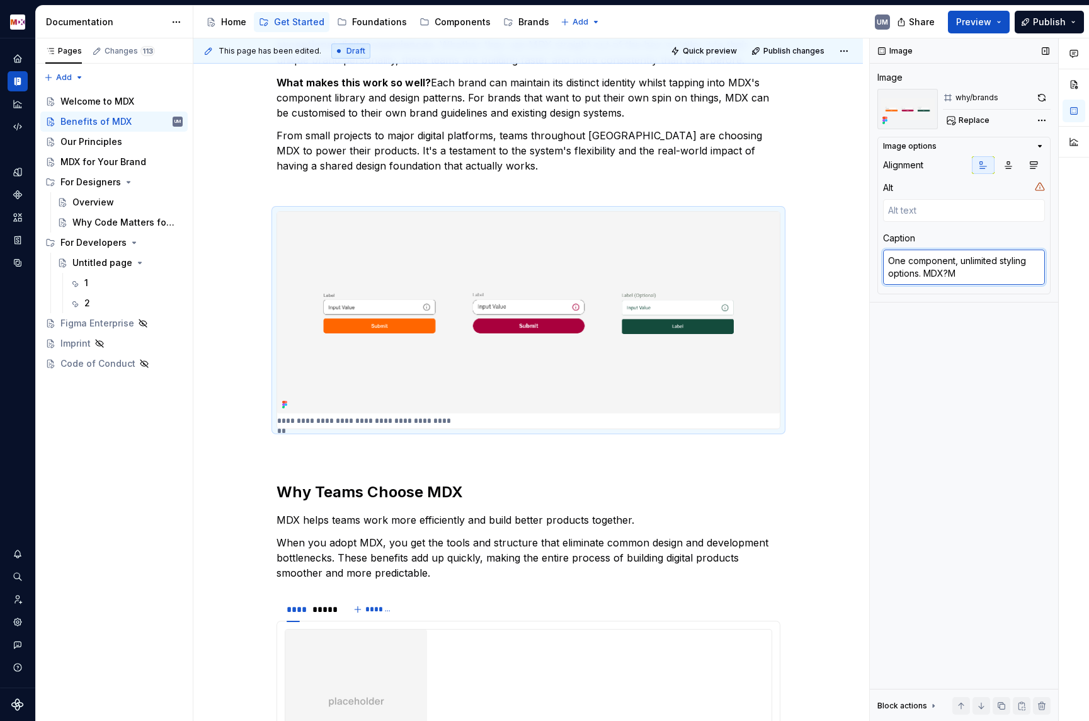
type textarea "*"
type textarea "One component, unlimited styling options. MDX?"
type textarea "*"
type textarea "One component, unlimited styling options. MDX"
type textarea "*"
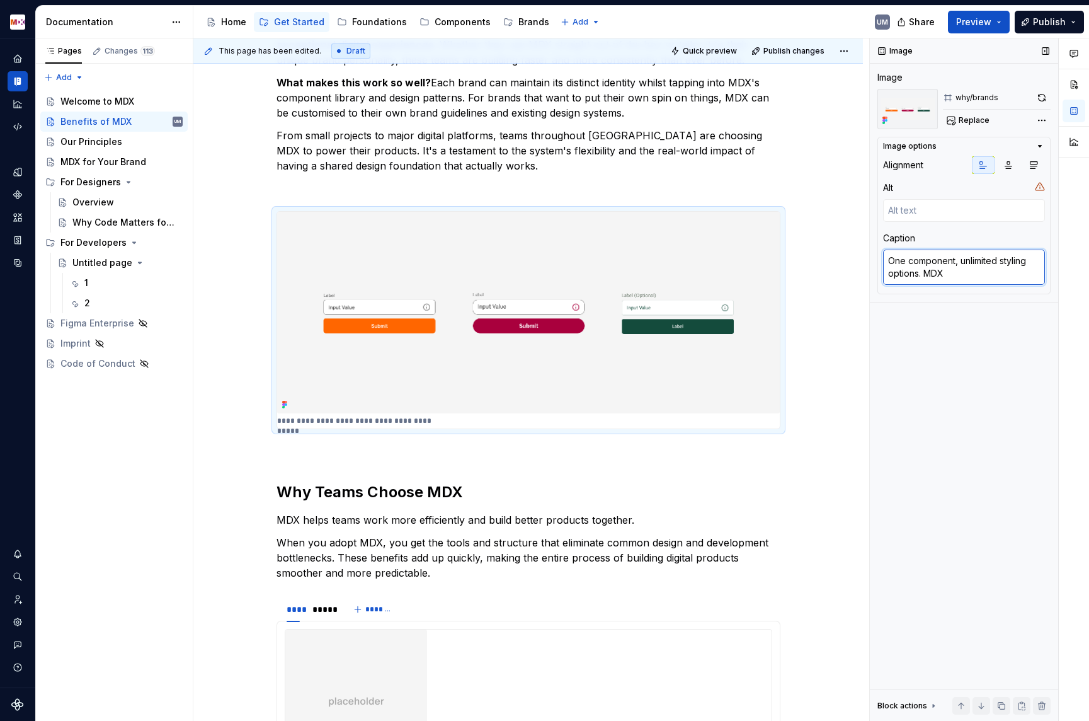
type textarea "One component, unlimited styling options. MDX/"
type textarea "*"
type textarea "One component, unlimited styling options. MDX/M"
type textarea "*"
type textarea "One component, unlimited styling options. MDX/Mi"
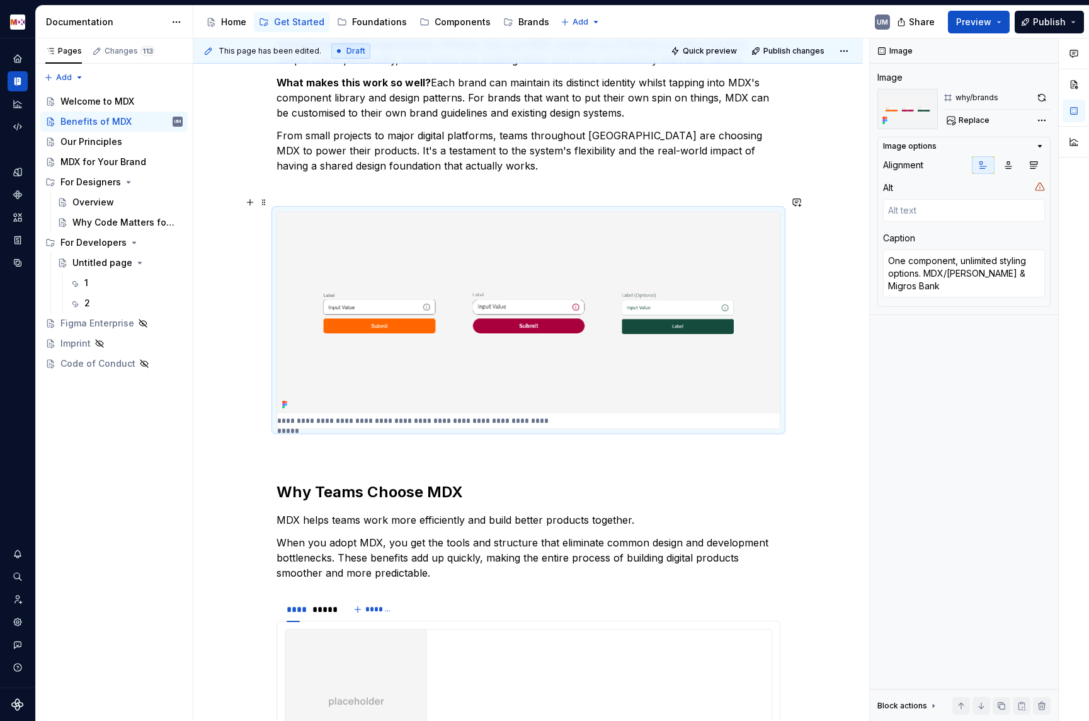
click at [847, 307] on div "This page has been edited. Draft Quick preview Publish changes Benefits of MDX …" at bounding box center [531, 379] width 676 height 683
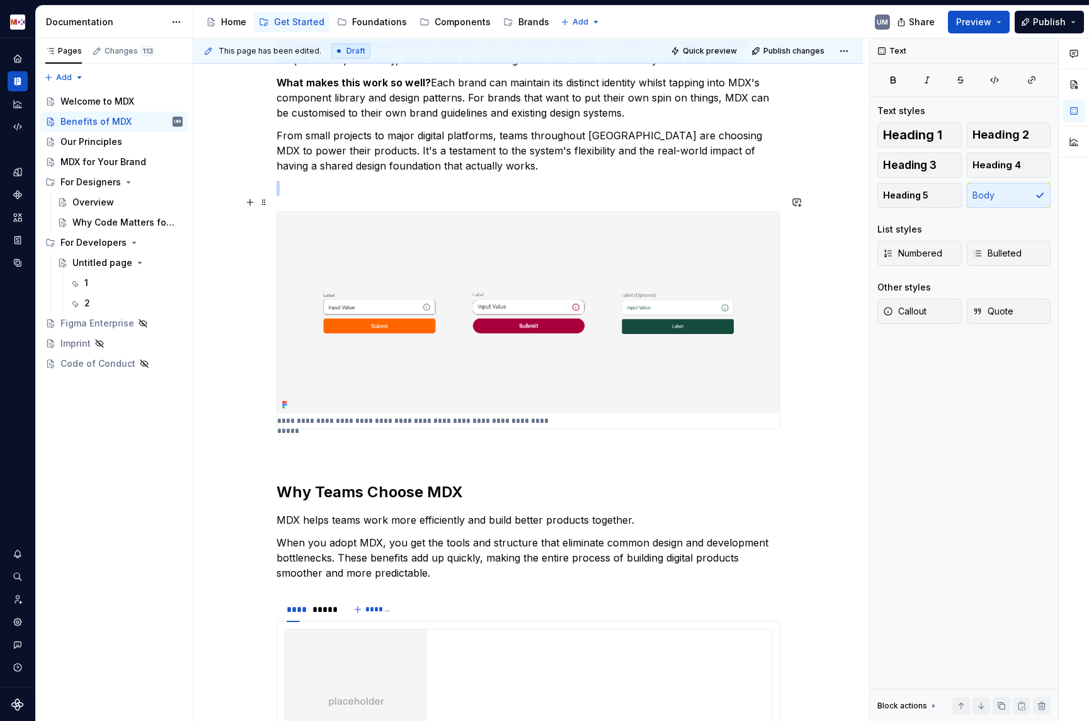
click at [508, 393] on img at bounding box center [528, 313] width 503 height 202
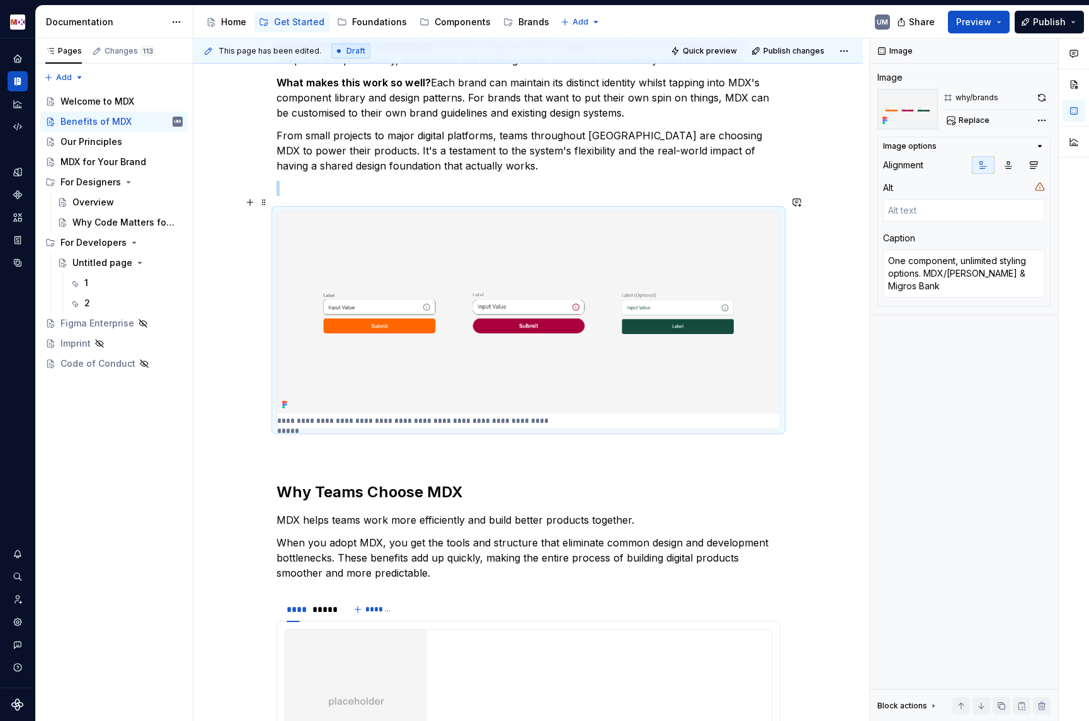
click at [273, 406] on div "**********" at bounding box center [528, 541] width 670 height 2159
click at [233, 420] on div "**********" at bounding box center [528, 541] width 670 height 2159
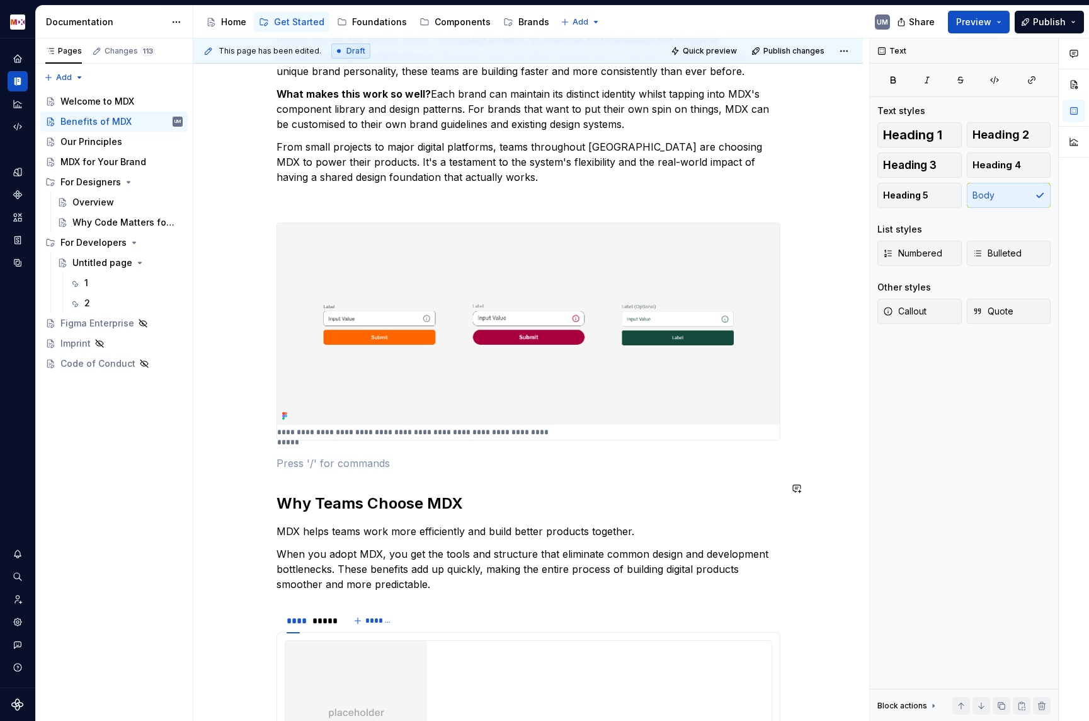
scroll to position [754, 0]
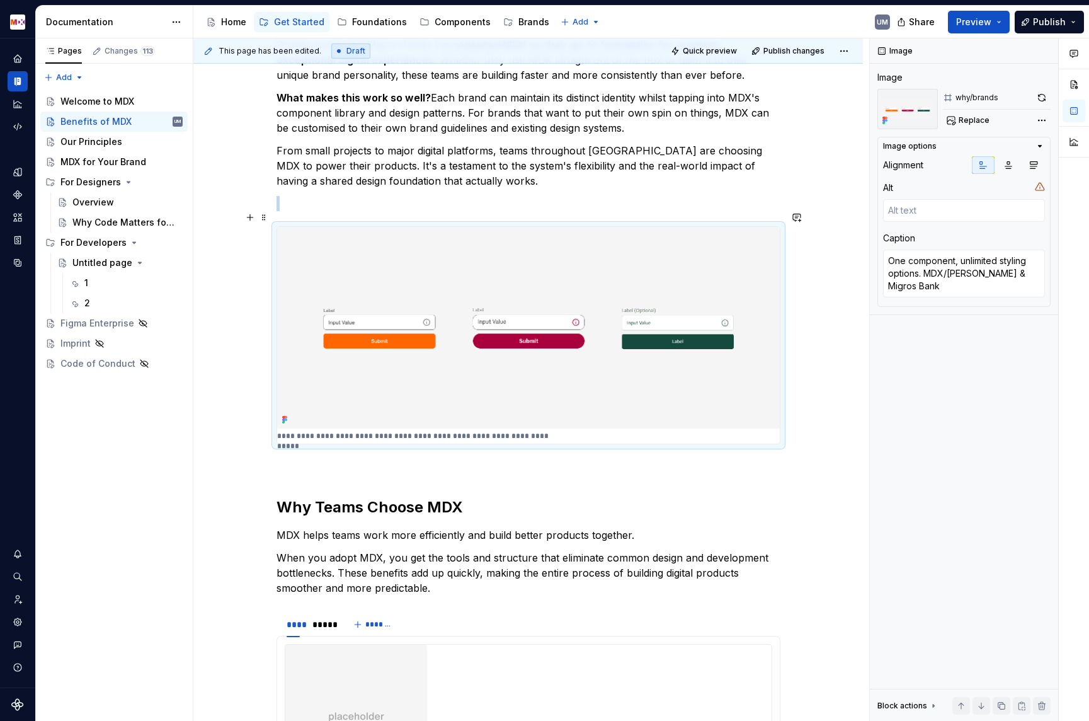
click at [345, 409] on img at bounding box center [528, 328] width 503 height 202
click at [1034, 161] on icon "button" at bounding box center [1034, 165] width 10 height 10
click at [809, 365] on div "**********" at bounding box center [528, 556] width 670 height 2159
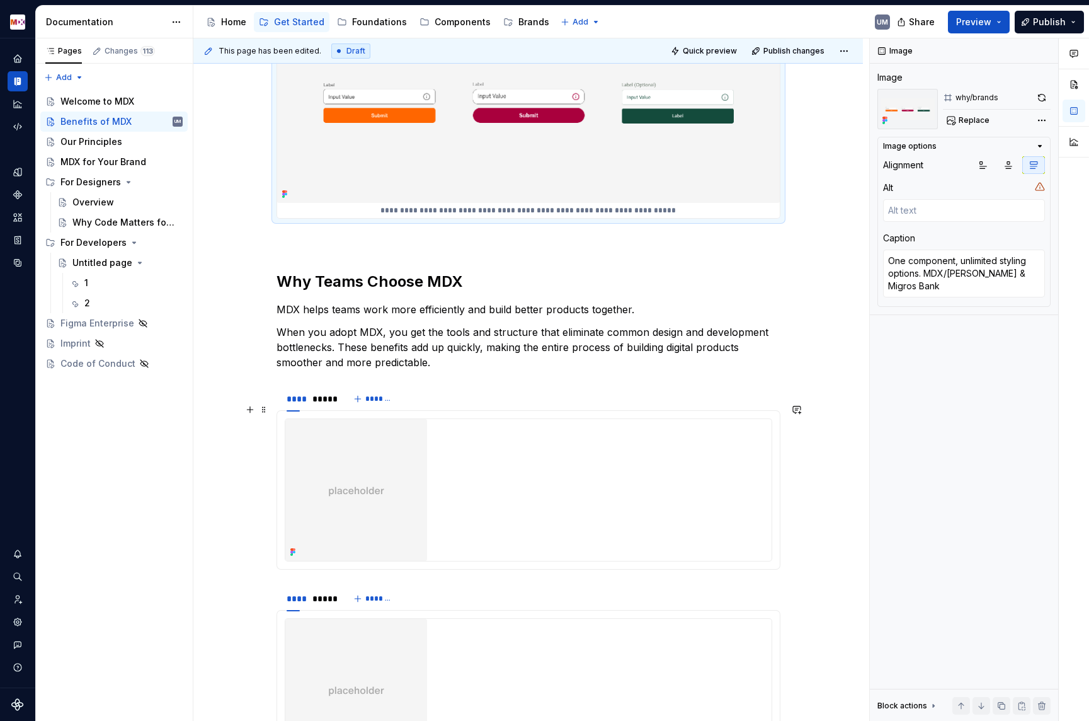
scroll to position [993, 0]
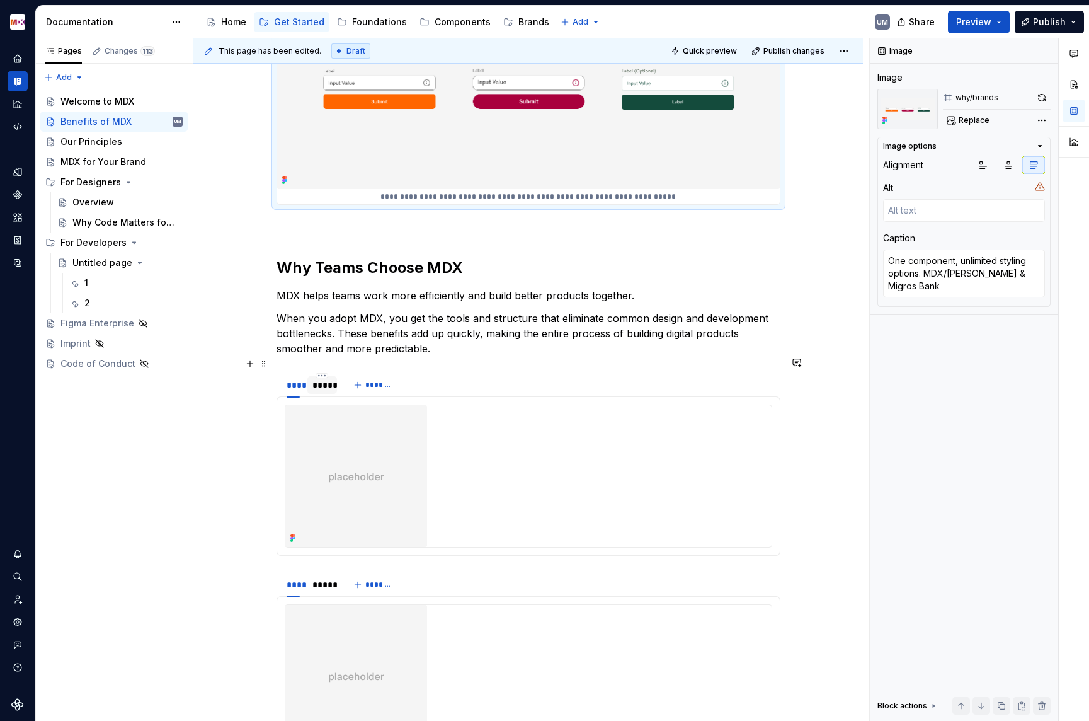
click at [323, 395] on div at bounding box center [322, 395] width 30 height 1
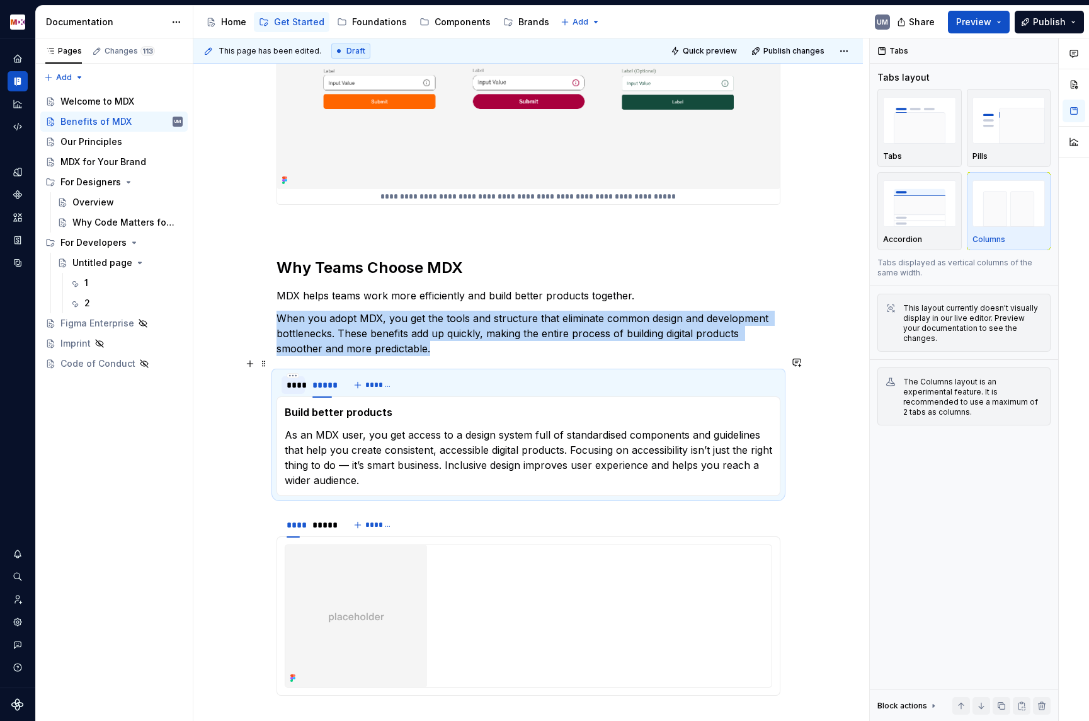
click at [297, 379] on div "****" at bounding box center [293, 385] width 23 height 20
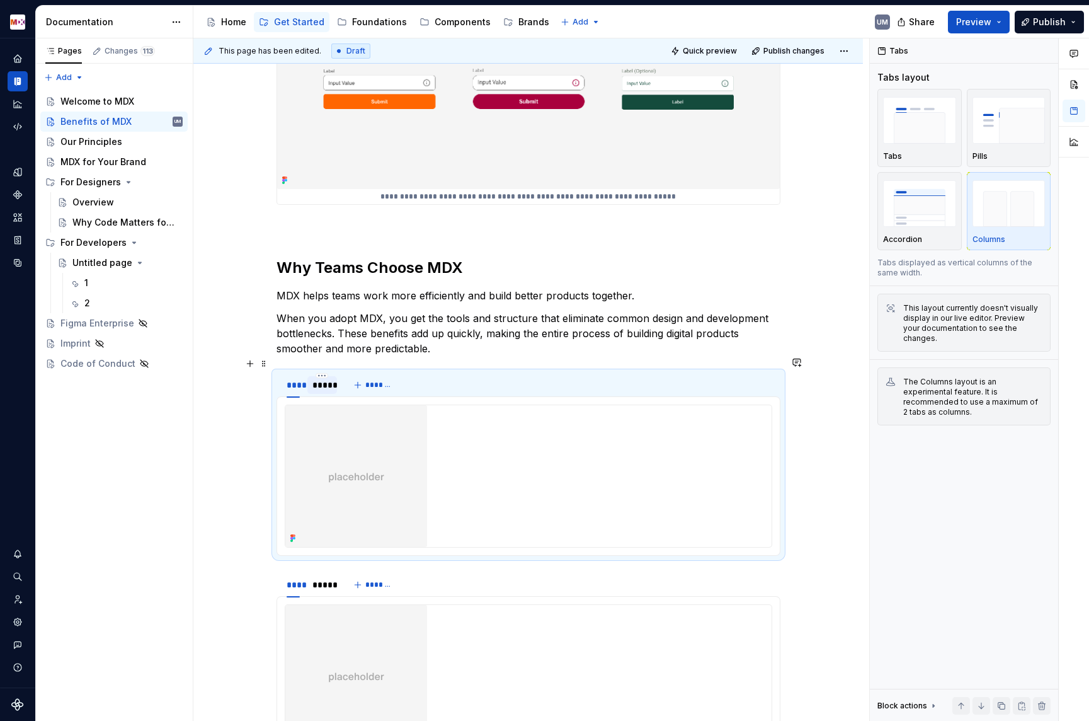
click at [322, 379] on div "*****" at bounding box center [323, 385] width 20 height 13
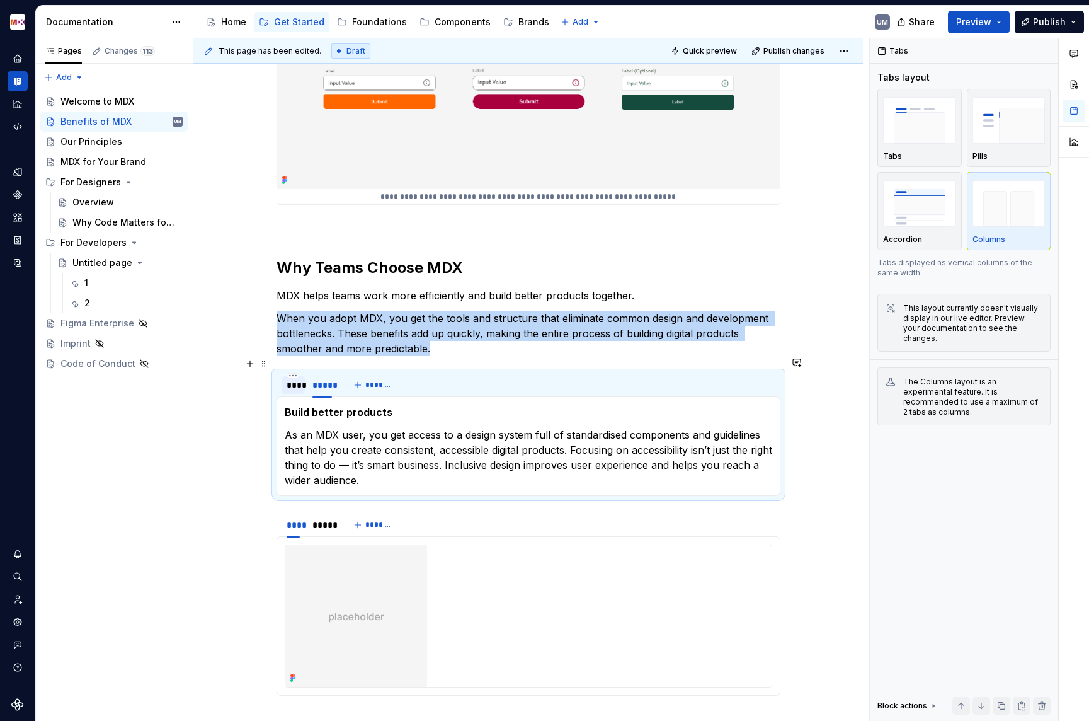
click at [300, 379] on div "****" at bounding box center [293, 385] width 13 height 13
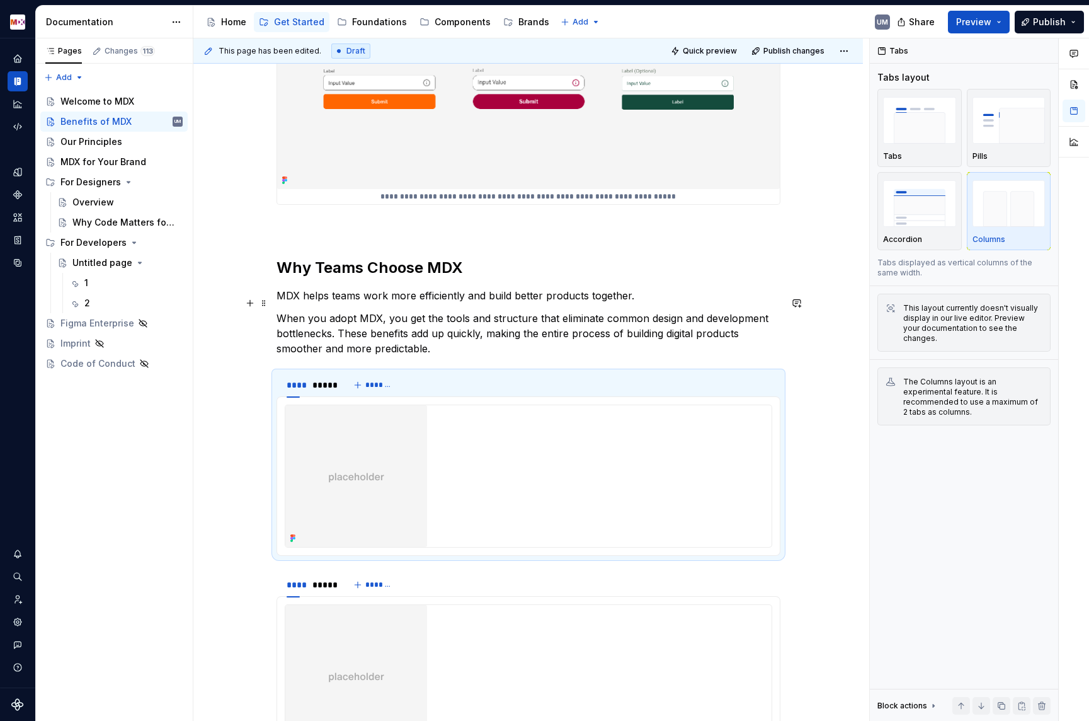
click at [396, 311] on p "When you adopt MDX, you get the tools and structure that eliminate common desig…" at bounding box center [529, 333] width 504 height 45
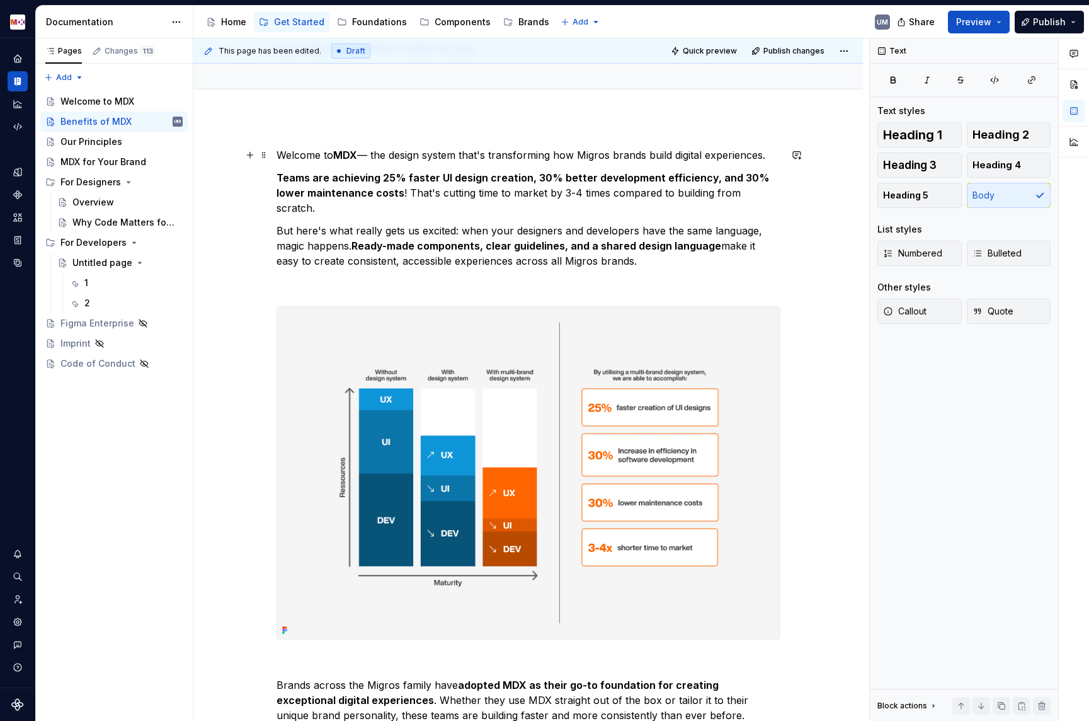
scroll to position [0, 0]
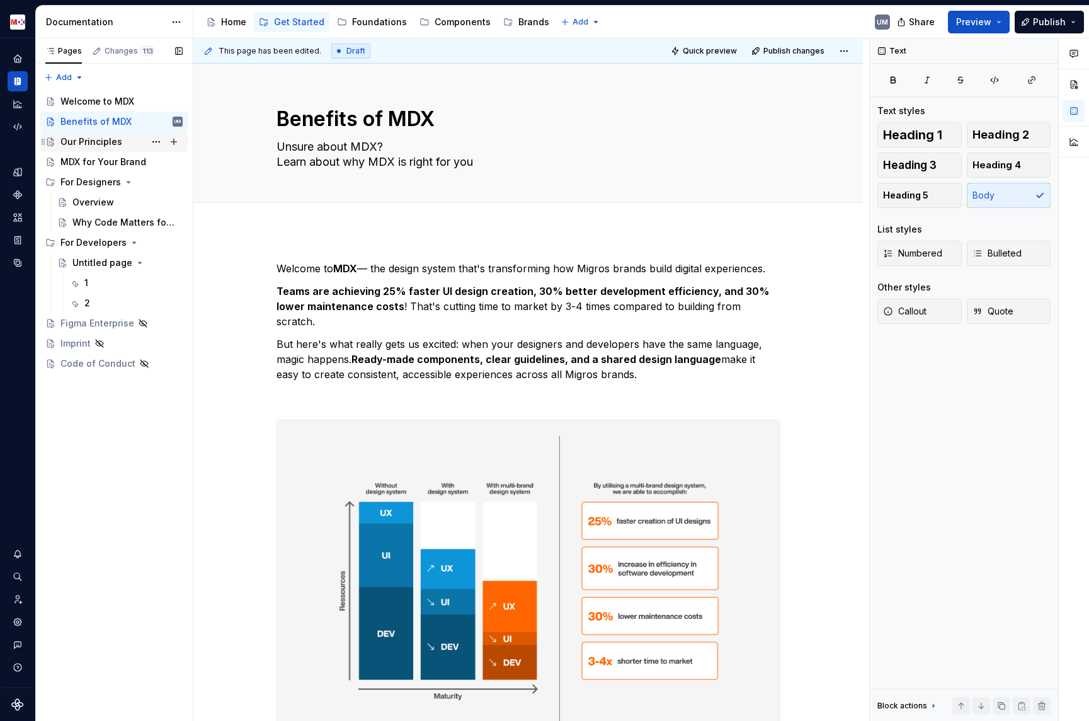
click at [81, 143] on div "Our Principles" at bounding box center [91, 141] width 62 height 13
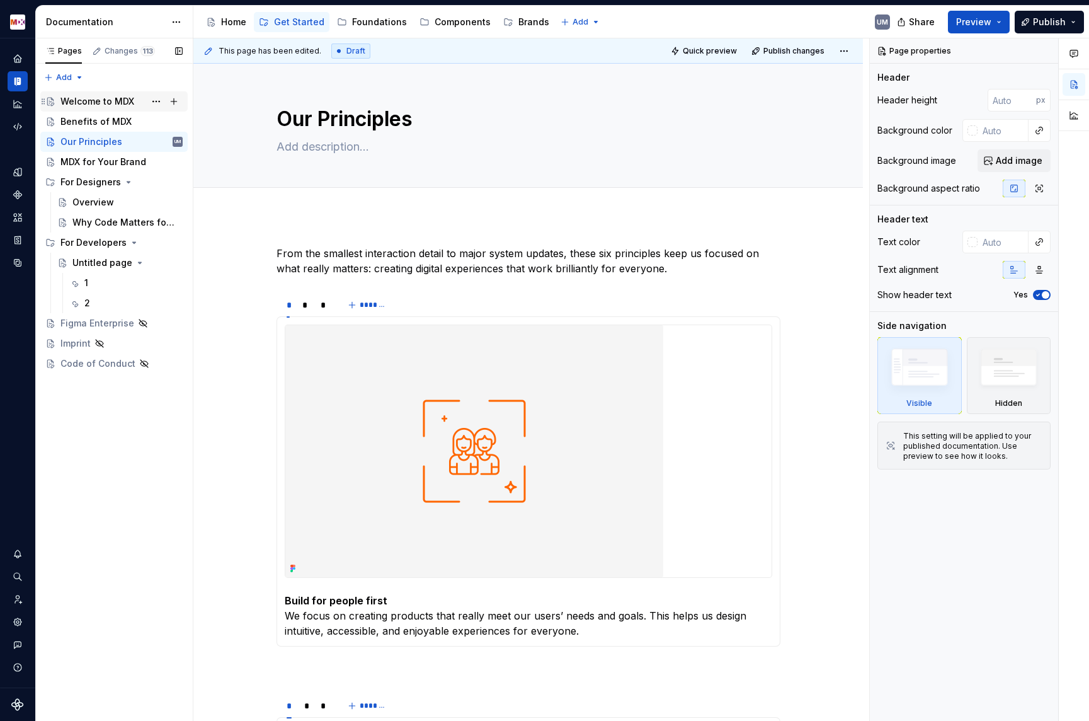
click at [90, 103] on div "Welcome to MDX" at bounding box center [97, 101] width 74 height 13
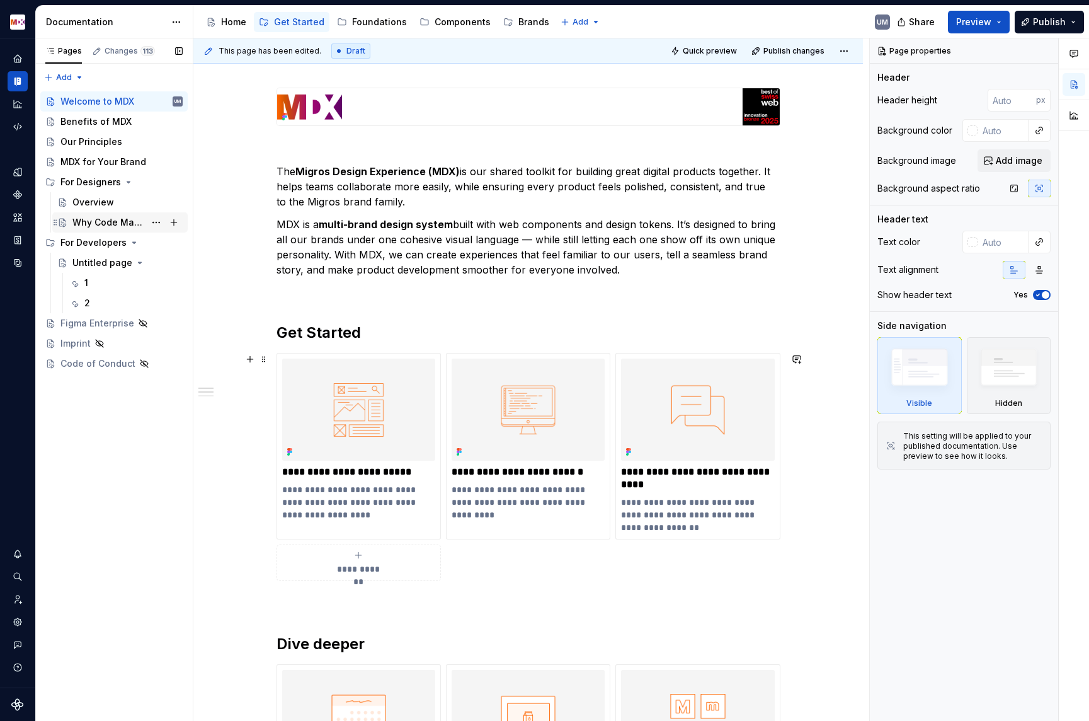
scroll to position [120, 0]
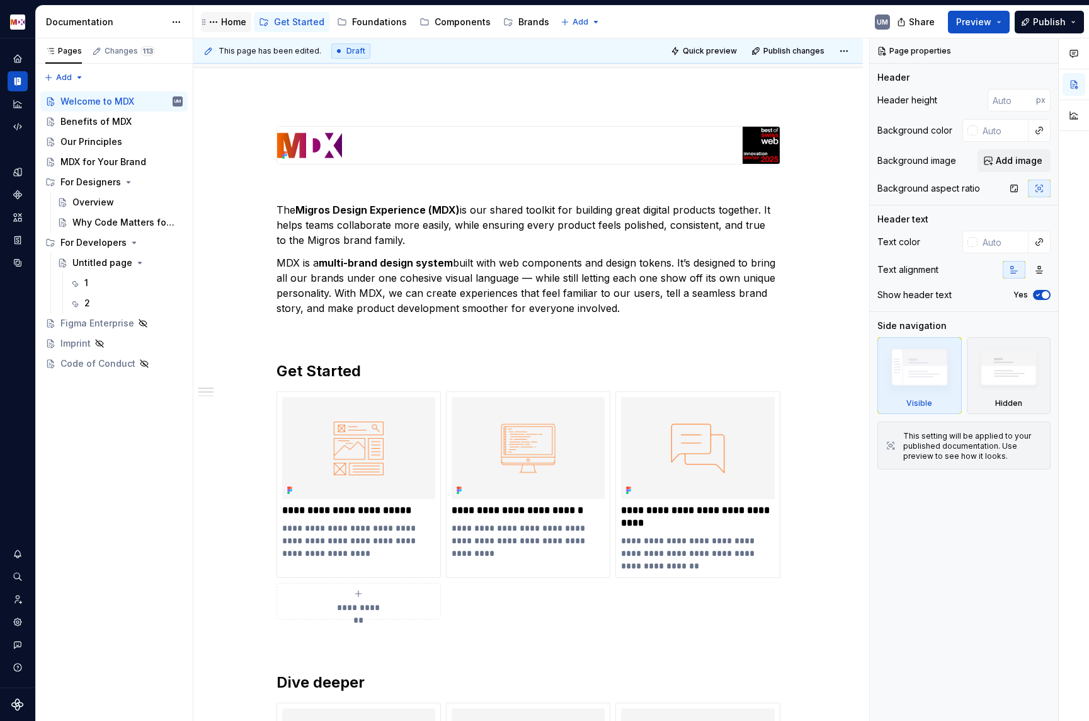
click at [231, 25] on div "Home" at bounding box center [233, 22] width 25 height 13
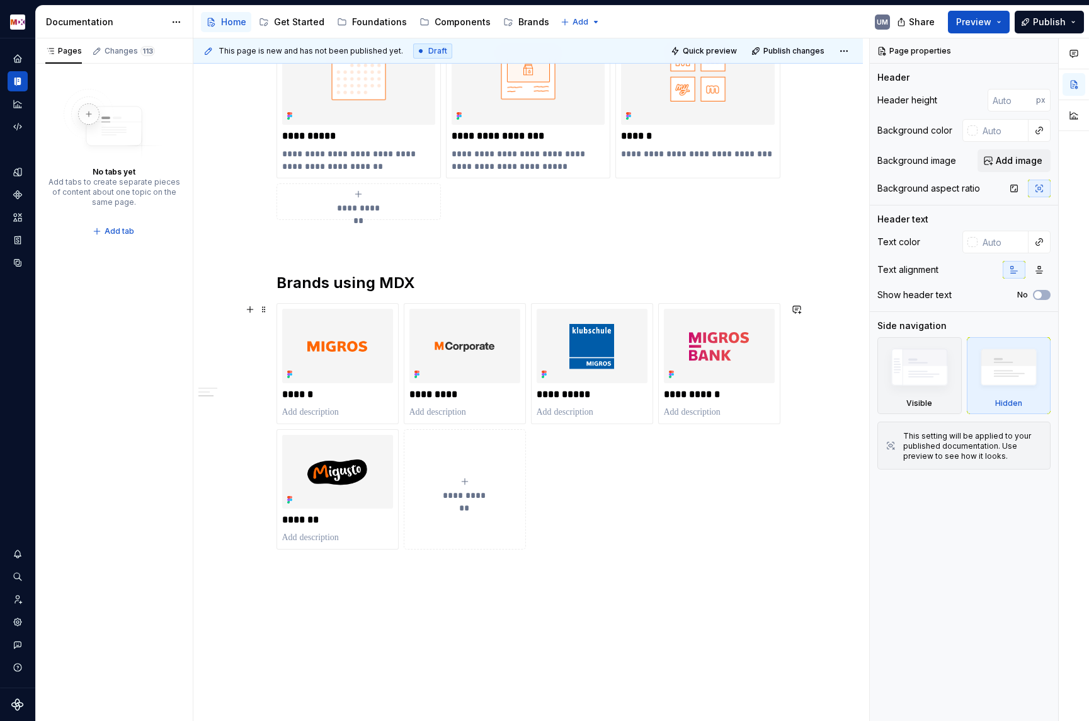
scroll to position [1002, 0]
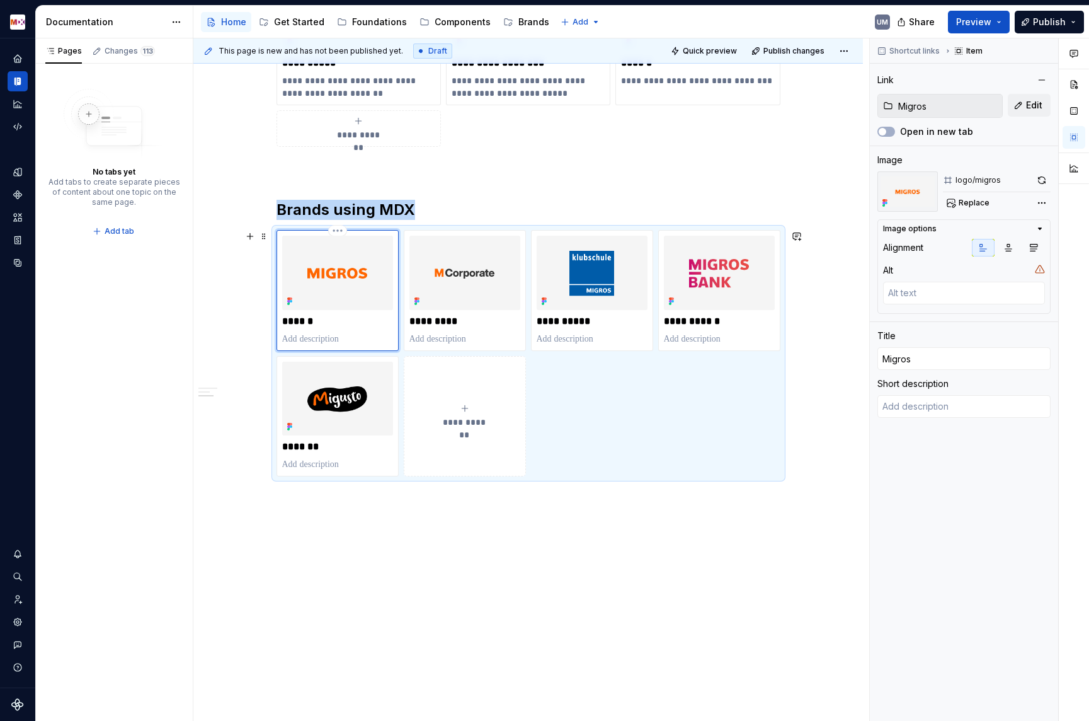
click at [326, 286] on img at bounding box center [337, 273] width 111 height 74
click at [1042, 100] on button "Edit" at bounding box center [1029, 105] width 43 height 23
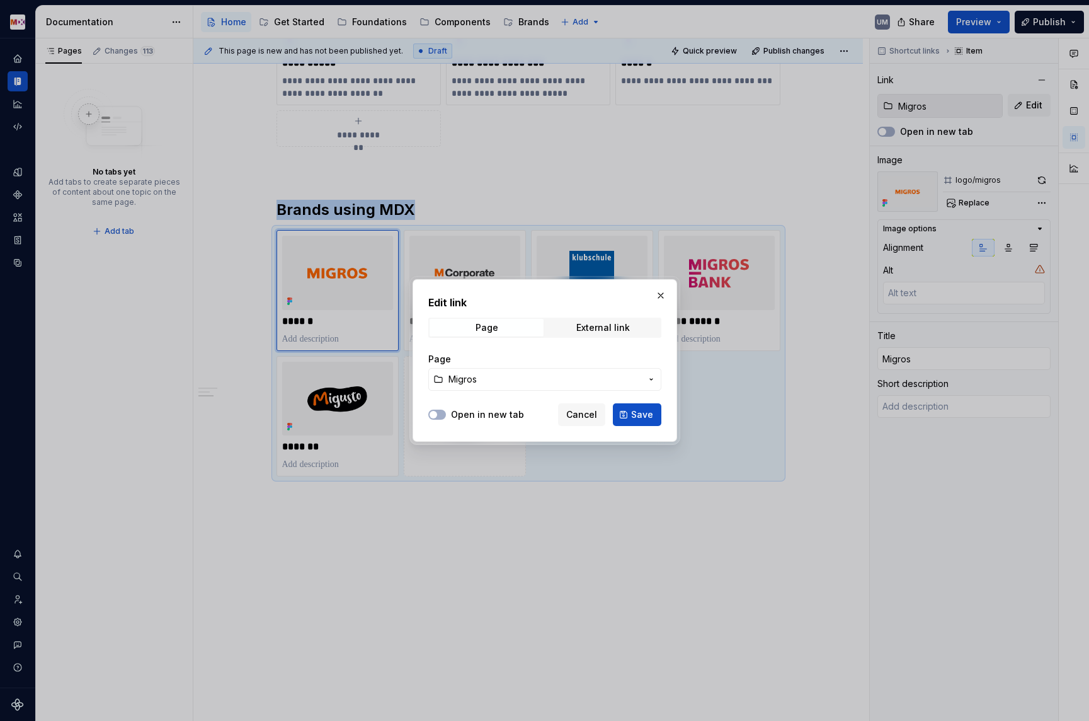
click at [498, 382] on span "Migros" at bounding box center [545, 379] width 193 height 13
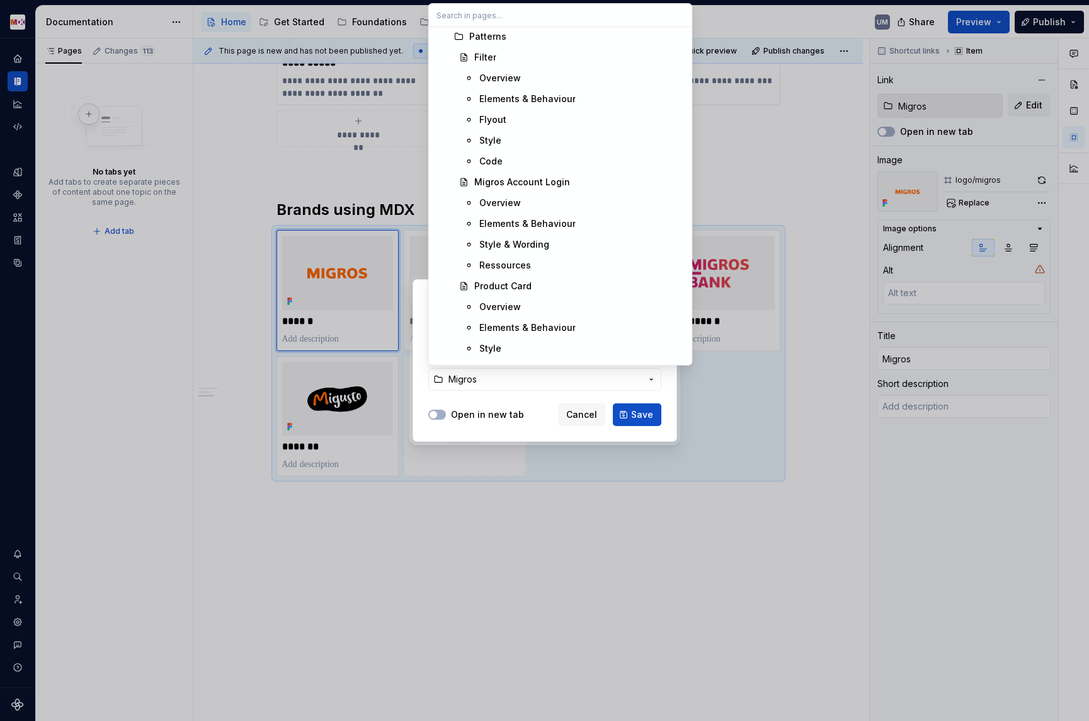
scroll to position [5260, 0]
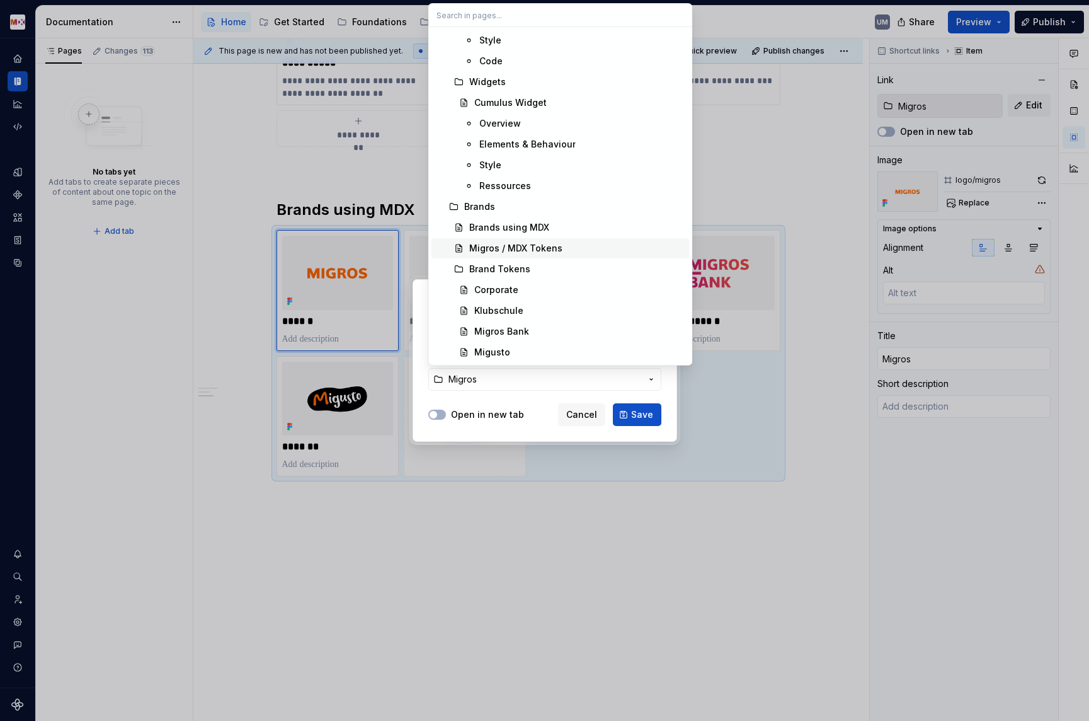
click at [525, 246] on div "Migros / MDX Tokens" at bounding box center [515, 248] width 93 height 13
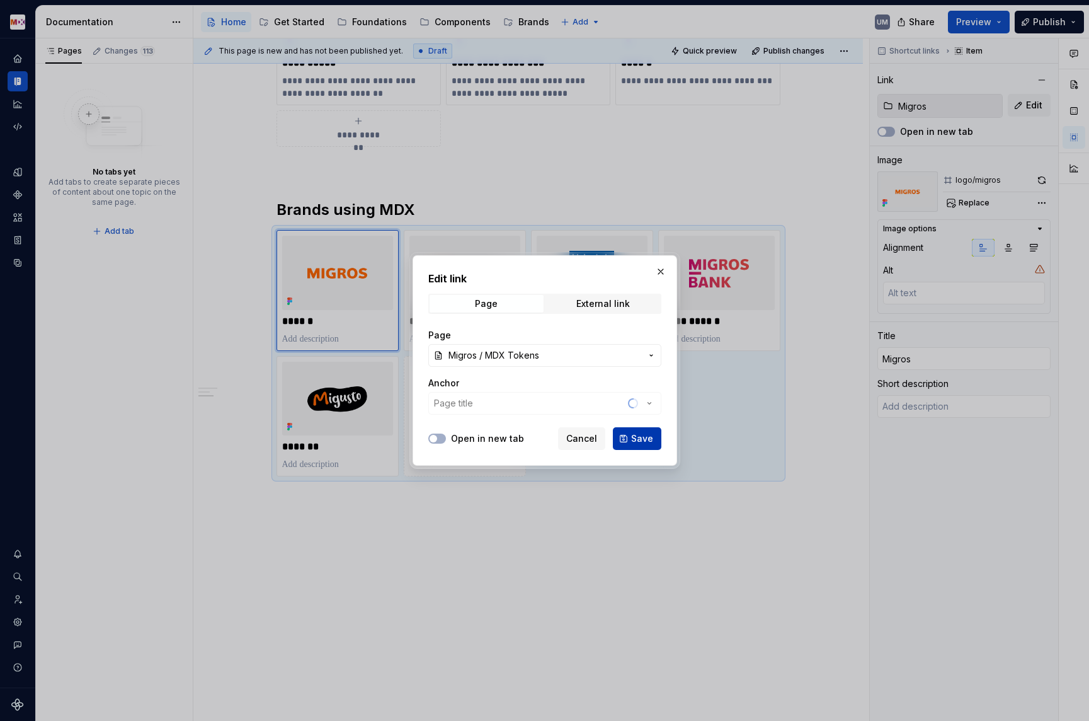
click at [645, 434] on span "Save" at bounding box center [642, 438] width 22 height 13
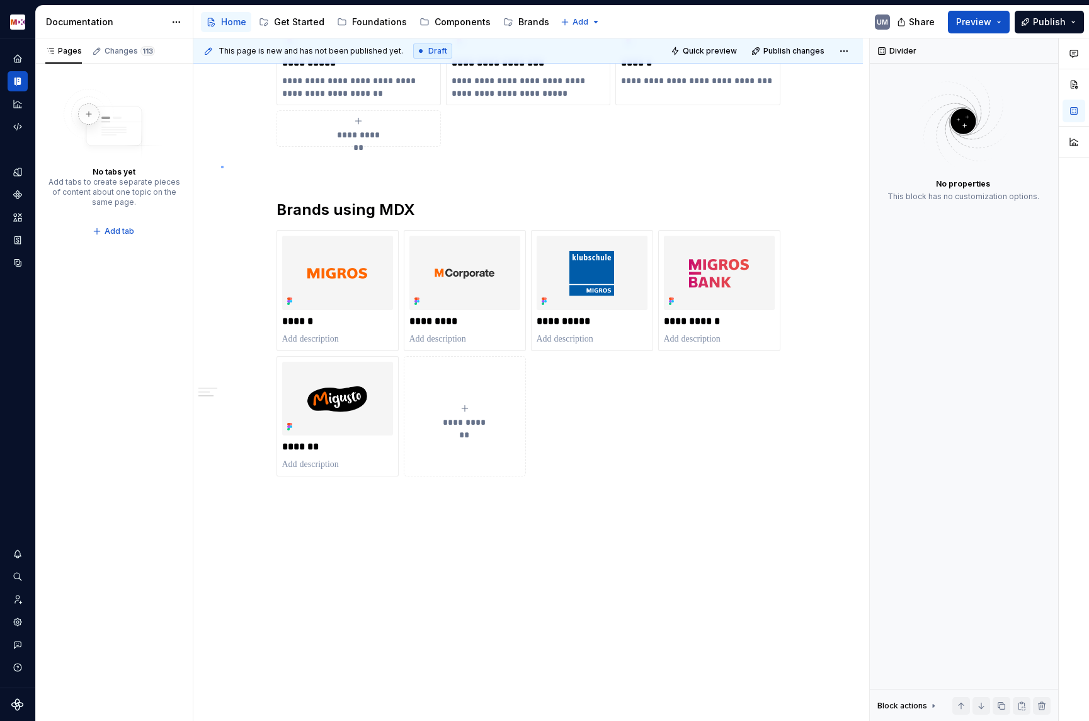
click at [221, 166] on div "**********" at bounding box center [531, 379] width 676 height 683
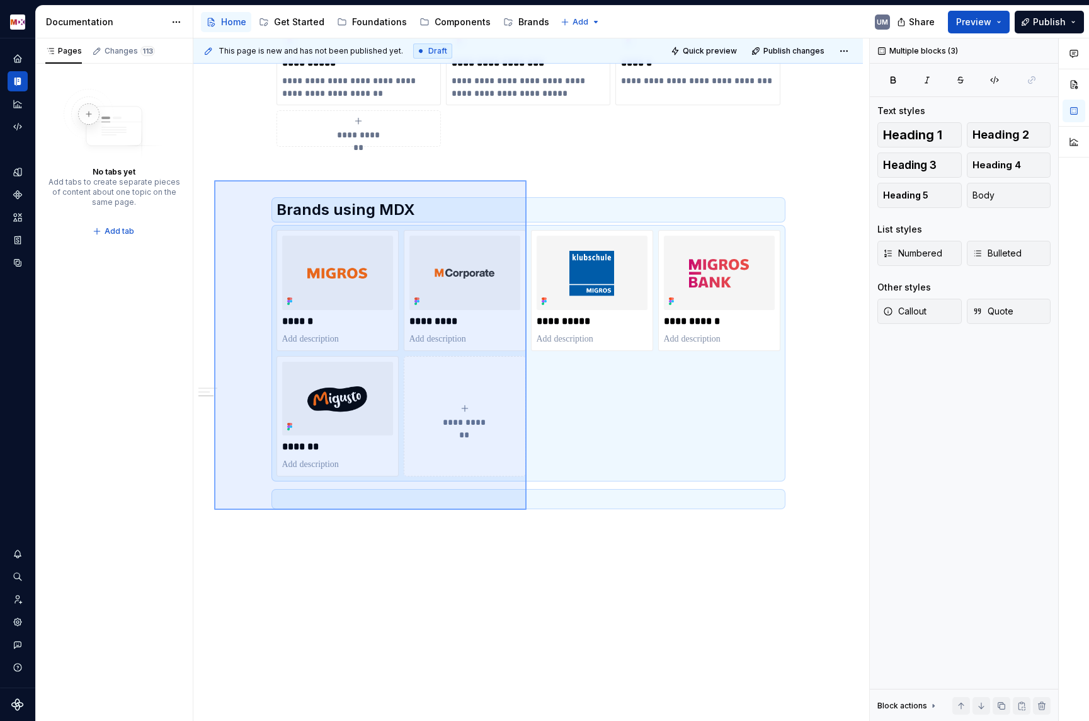
drag, startPoint x: 214, startPoint y: 180, endPoint x: 527, endPoint y: 508, distance: 453.2
click at [527, 510] on div "**********" at bounding box center [531, 379] width 676 height 683
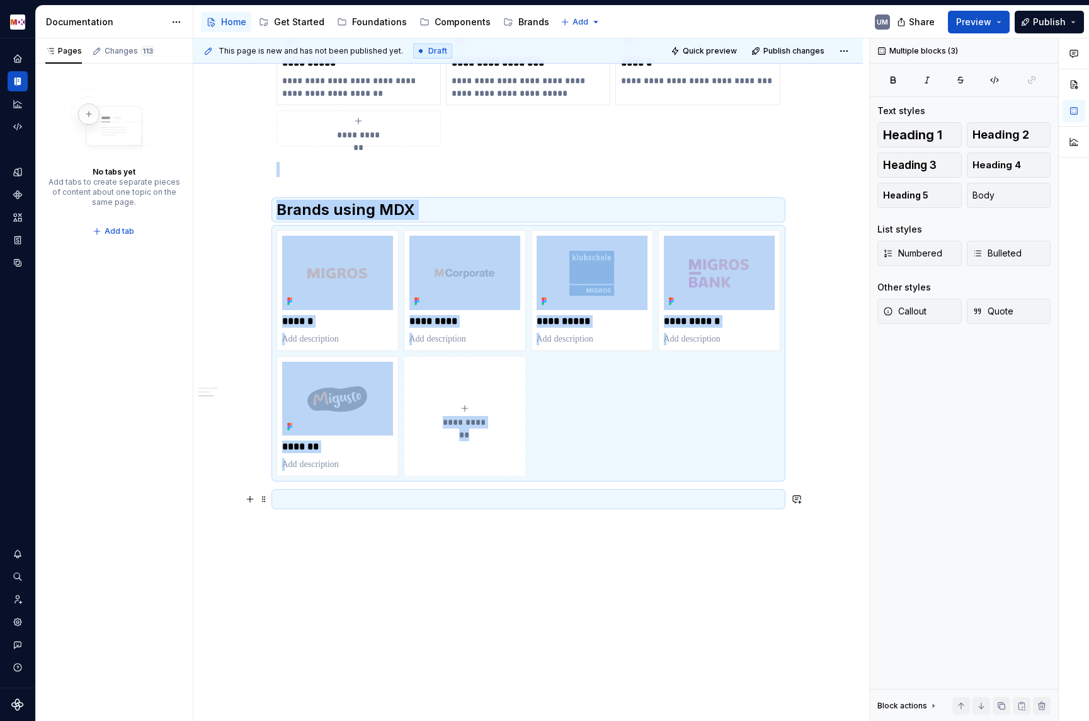
copy div "**********"
click at [294, 20] on div "Get Started" at bounding box center [299, 22] width 50 height 13
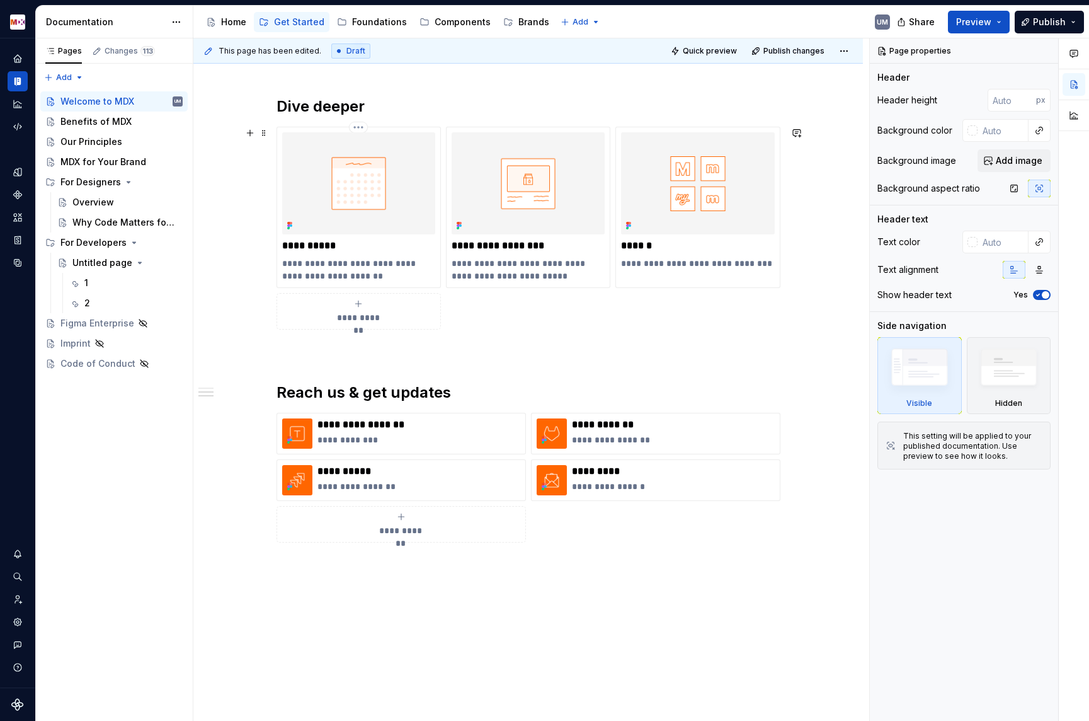
scroll to position [748, 0]
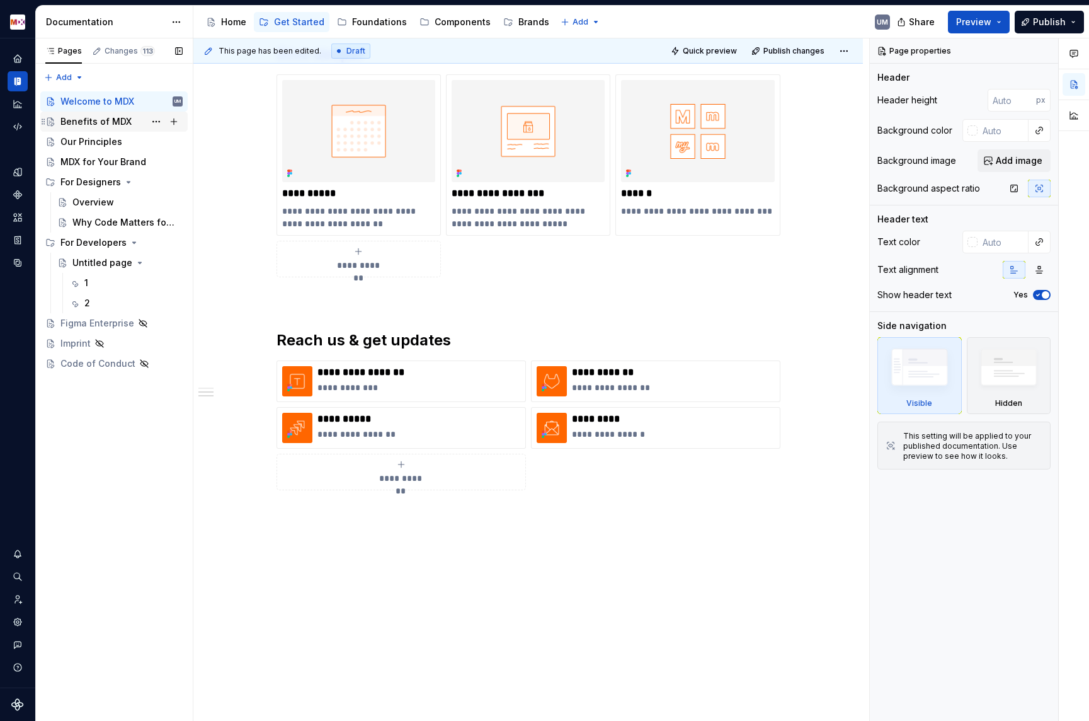
click at [119, 125] on div "Benefits of MDX" at bounding box center [95, 121] width 71 height 13
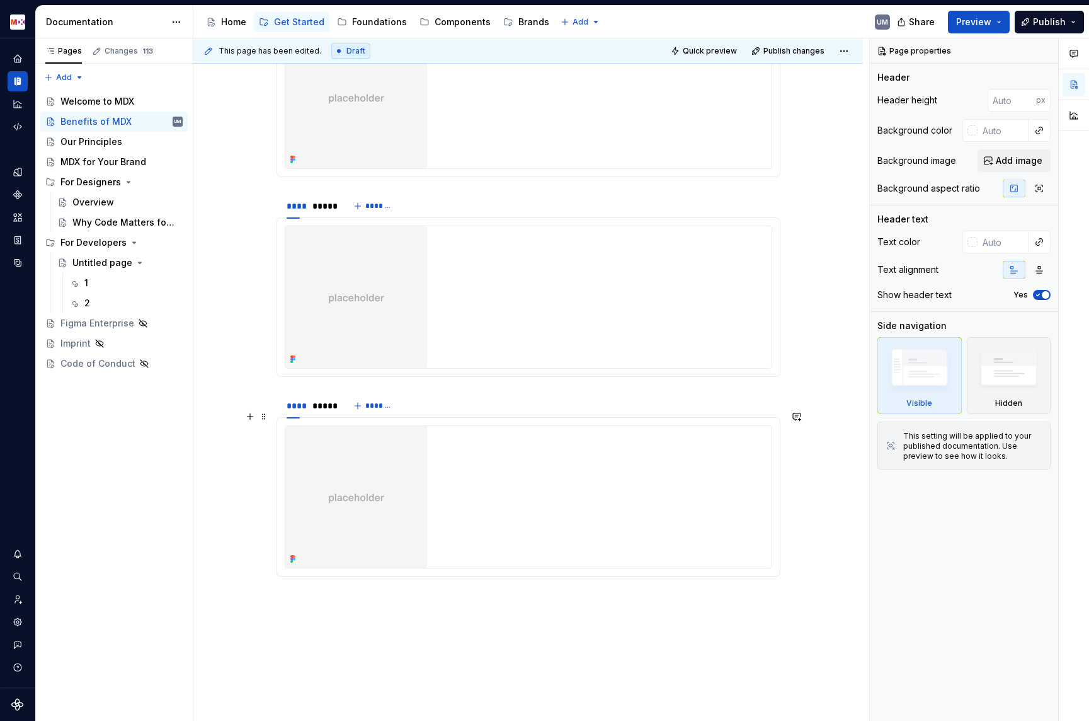
scroll to position [1653, 0]
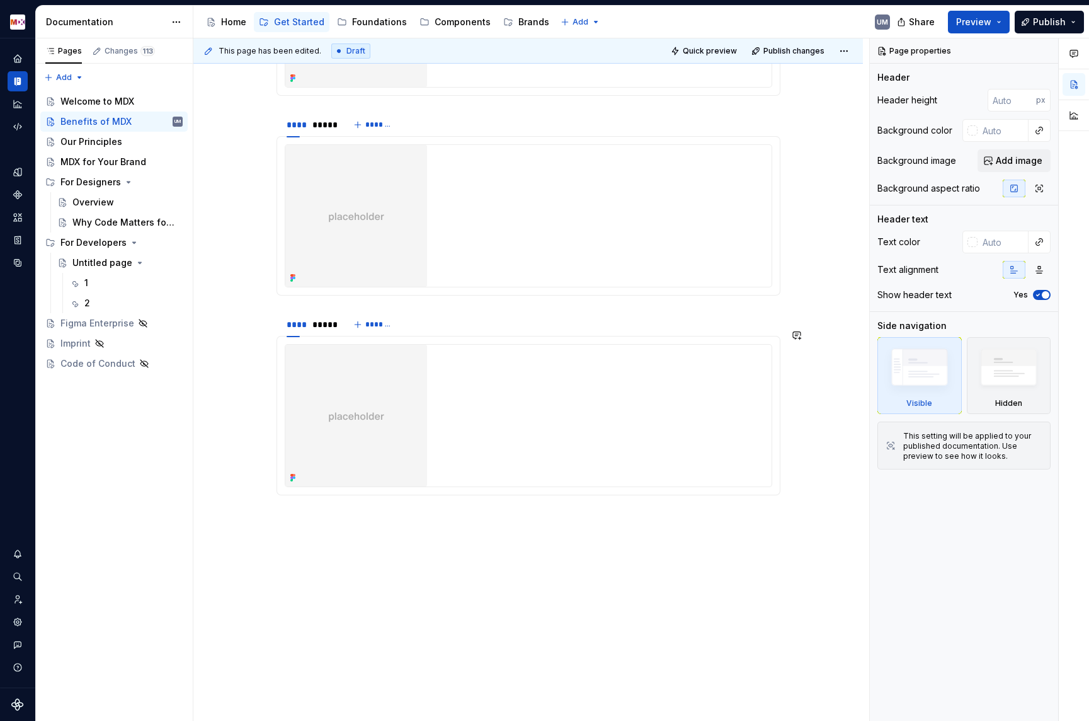
click at [356, 520] on div "This page has been edited. Draft Quick preview Publish changes Benefits of MDX …" at bounding box center [531, 379] width 676 height 683
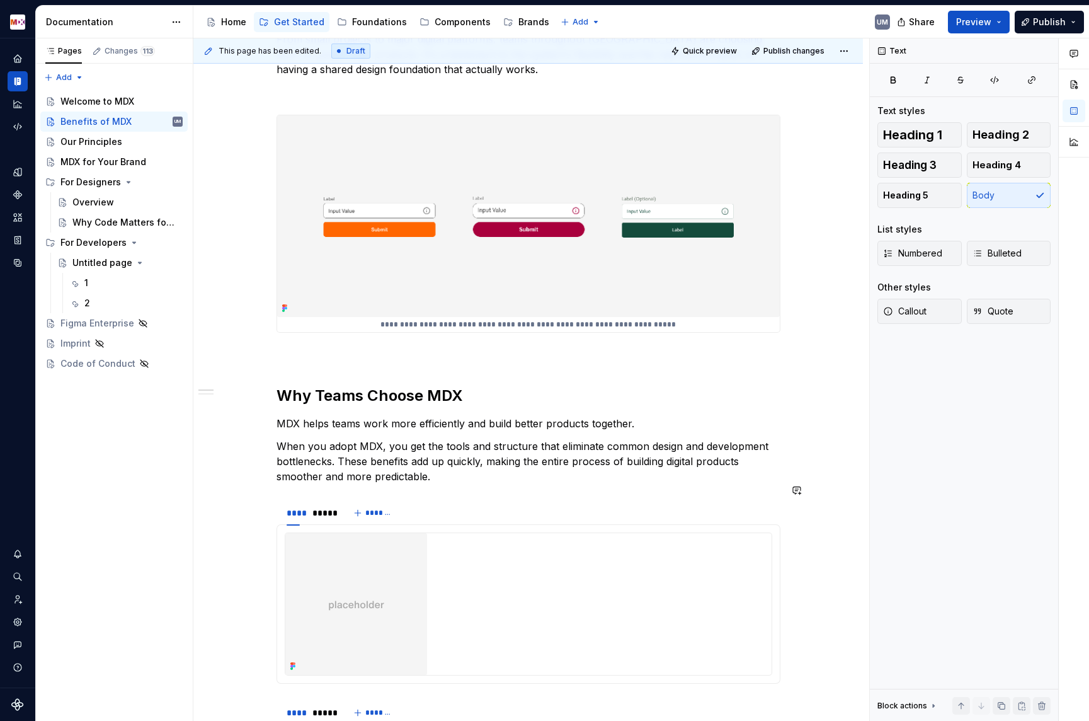
scroll to position [858, 0]
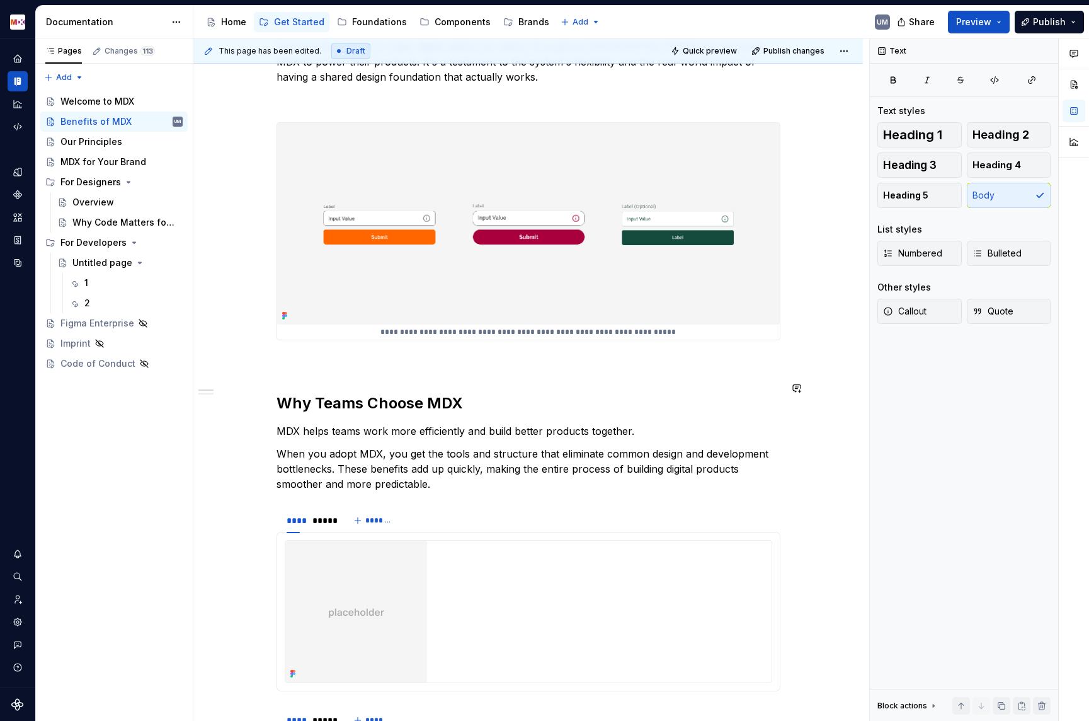
click at [306, 360] on div "**********" at bounding box center [529, 526] width 504 height 2247
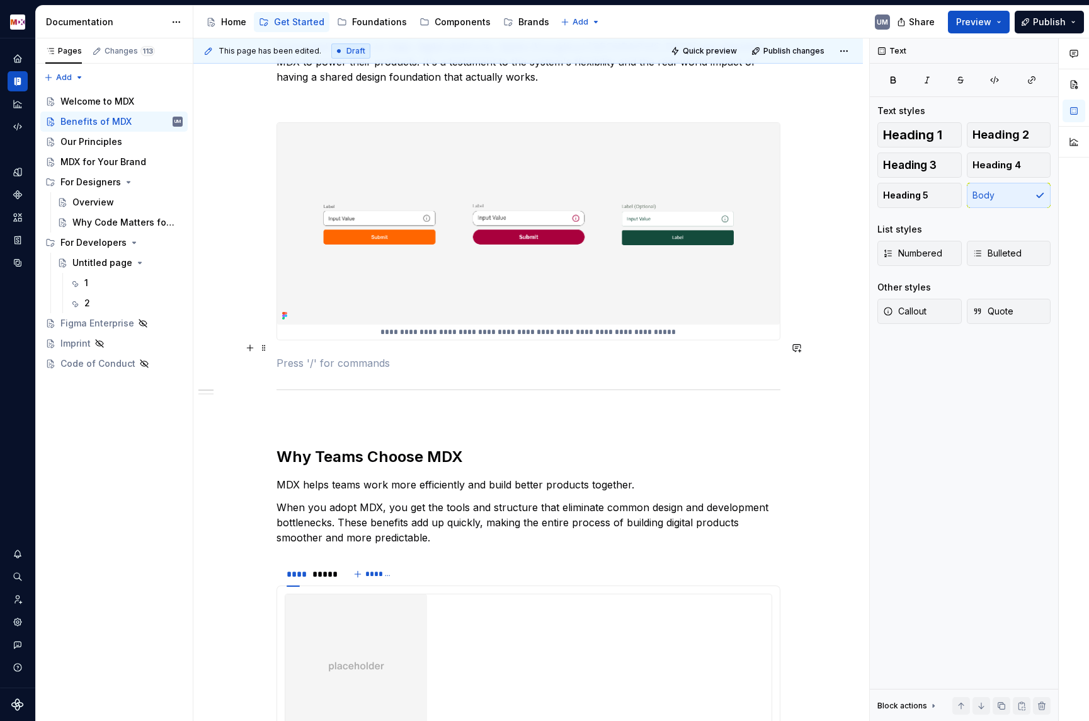
click at [299, 355] on p at bounding box center [529, 362] width 504 height 15
click at [299, 409] on p at bounding box center [529, 416] width 504 height 15
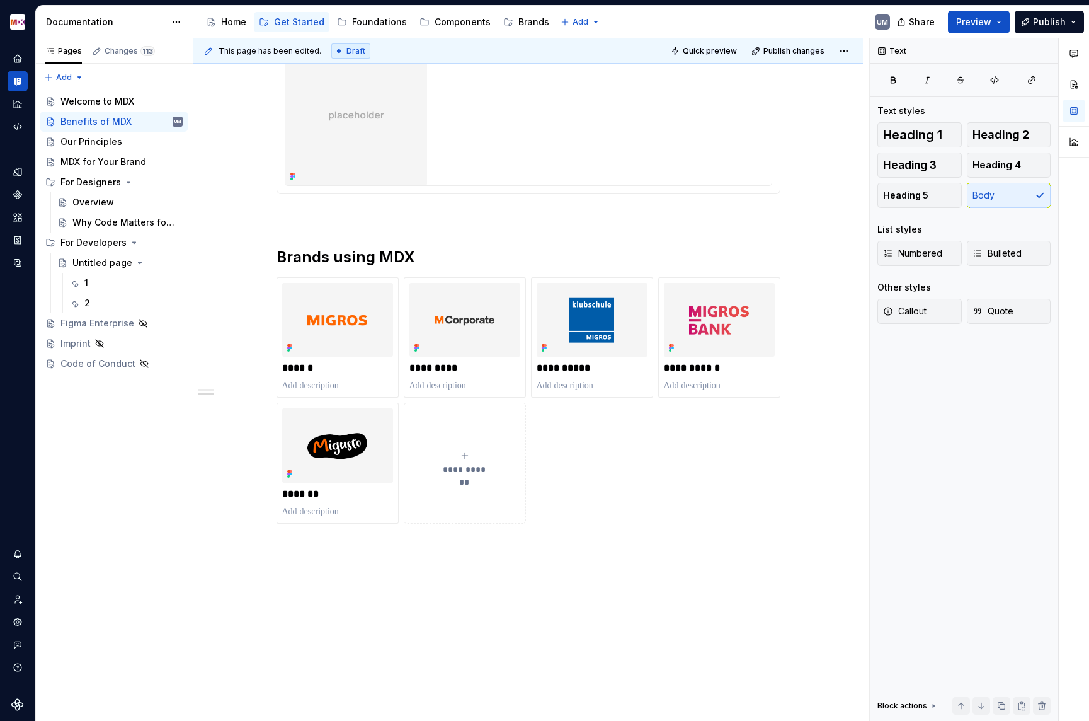
scroll to position [2006, 0]
click at [326, 210] on p at bounding box center [529, 217] width 504 height 15
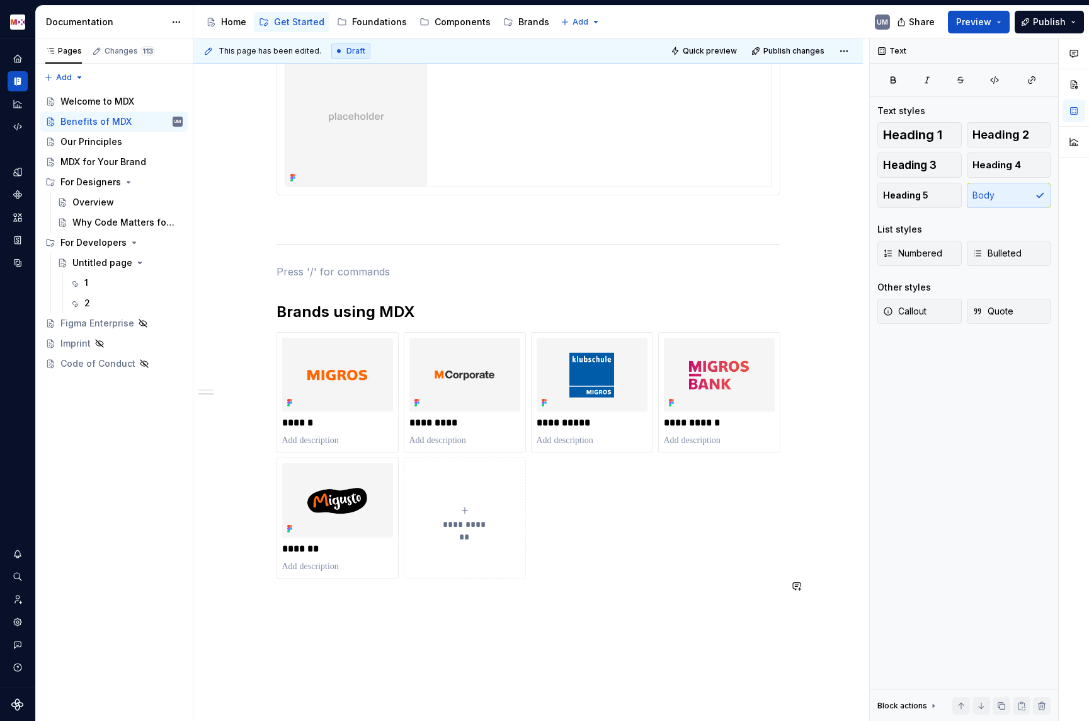
click at [507, 621] on div "**********" at bounding box center [531, 379] width 676 height 683
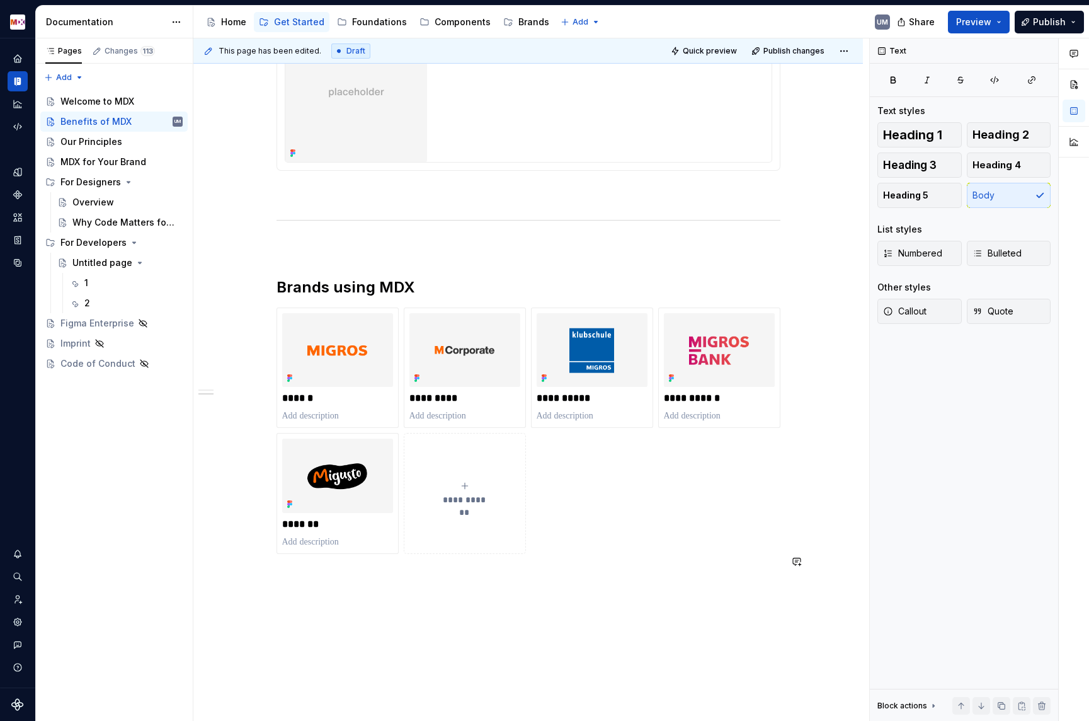
scroll to position [2033, 0]
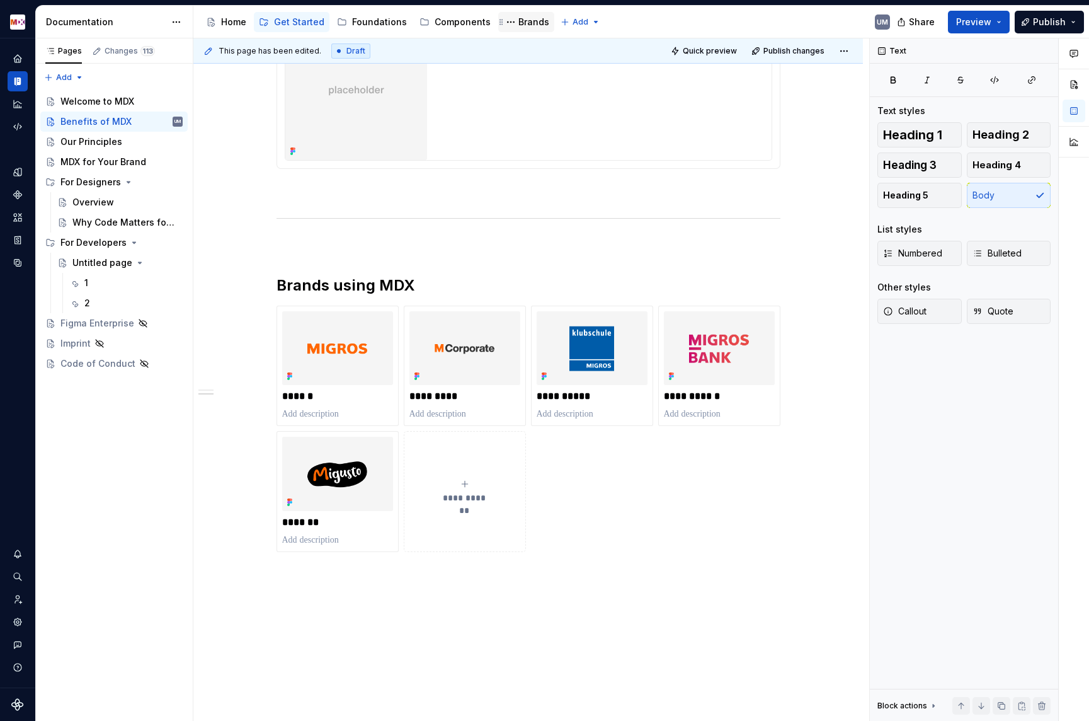
click at [523, 22] on div "Brands" at bounding box center [534, 22] width 31 height 13
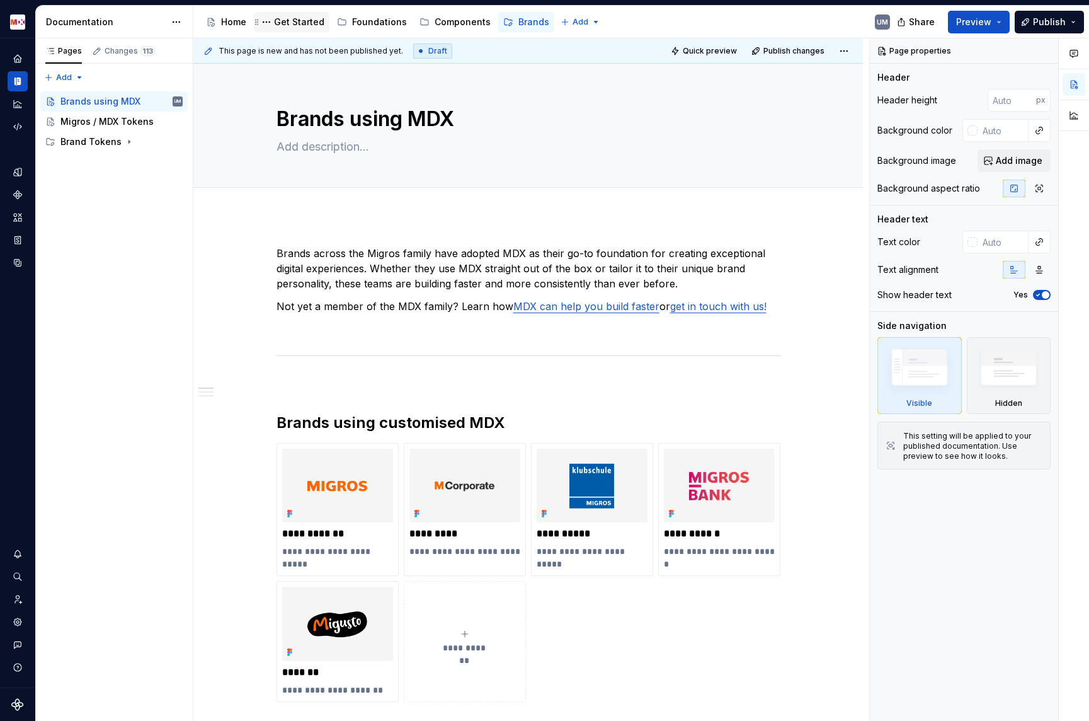
click at [289, 23] on div "Get Started" at bounding box center [299, 22] width 50 height 13
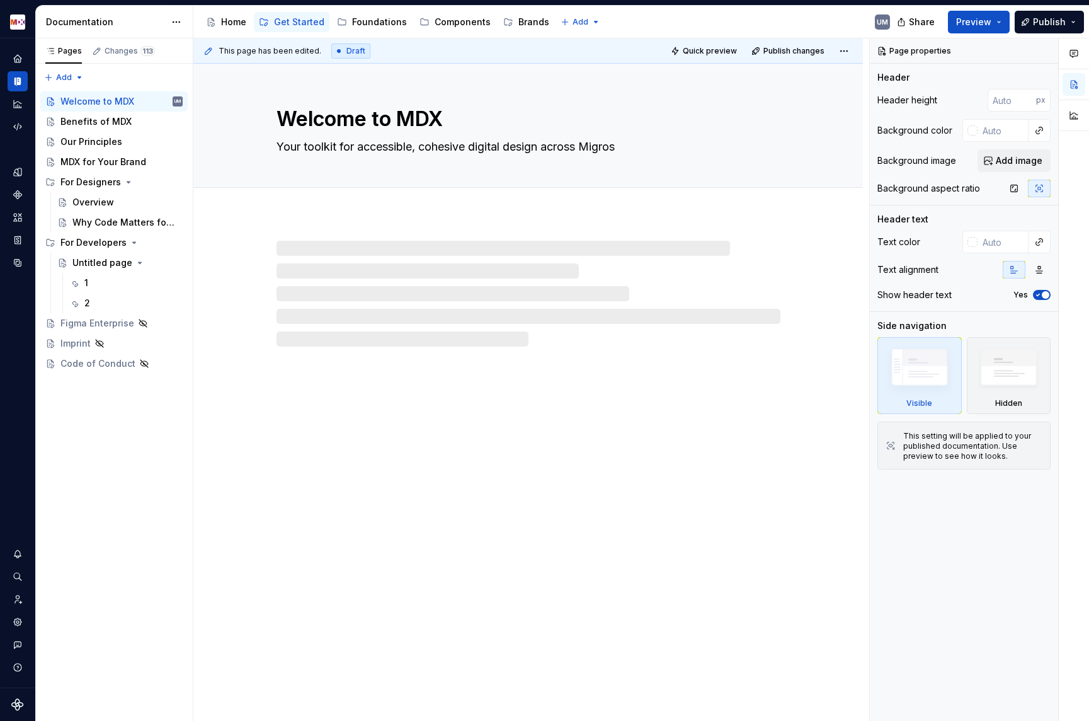
drag, startPoint x: 97, startPoint y: 122, endPoint x: 382, endPoint y: 275, distance: 323.9
click at [97, 122] on div "Benefits of MDX" at bounding box center [95, 121] width 71 height 13
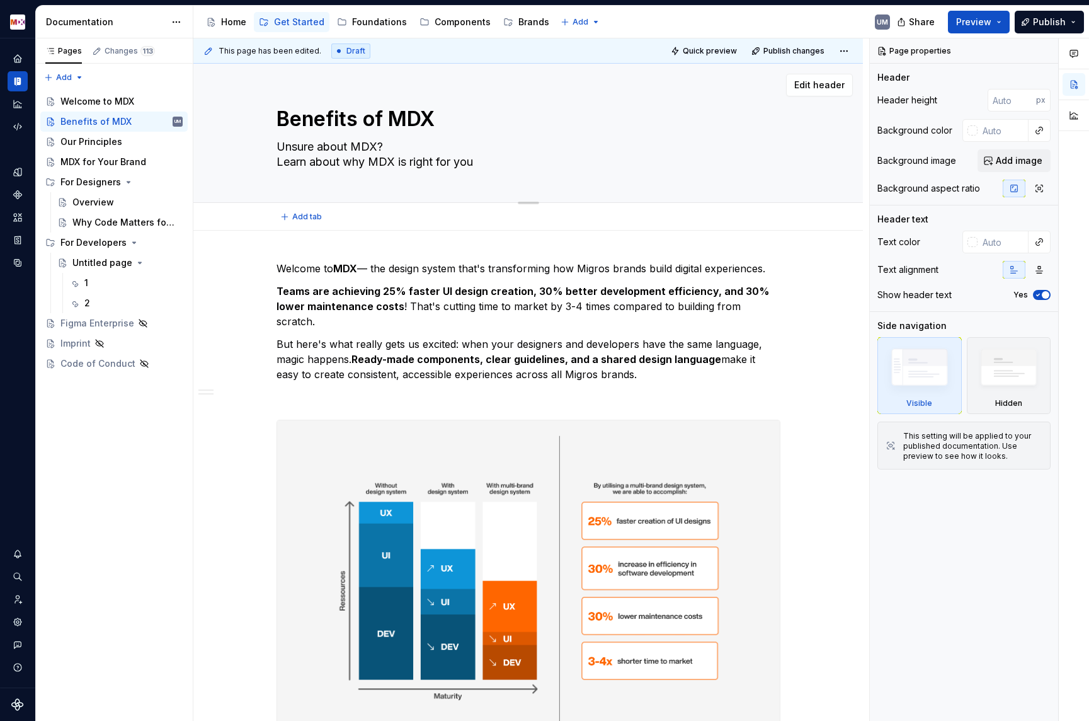
click at [282, 167] on textarea "Unsure about MDX? Learn about why MDX is right for you" at bounding box center [526, 154] width 504 height 35
click at [282, 164] on textarea "Unsure about MDX? Learn about why MDX is right for you" at bounding box center [526, 154] width 504 height 35
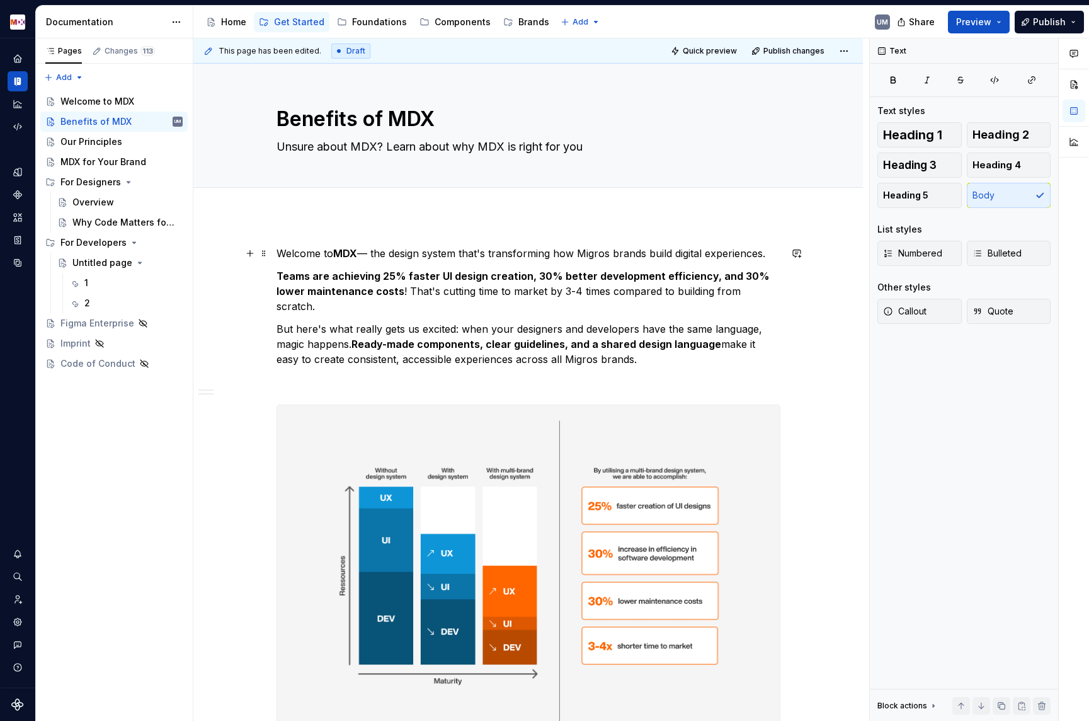
click at [375, 252] on p "Welcome to MDX — the design system that's transforming how Migros brands build …" at bounding box center [529, 253] width 504 height 15
click at [362, 144] on textarea "Unsure about MDX? Learn about why MDX is right for you" at bounding box center [526, 147] width 504 height 20
paste textarea "See why teams across [PERSON_NAME] choose MDX"
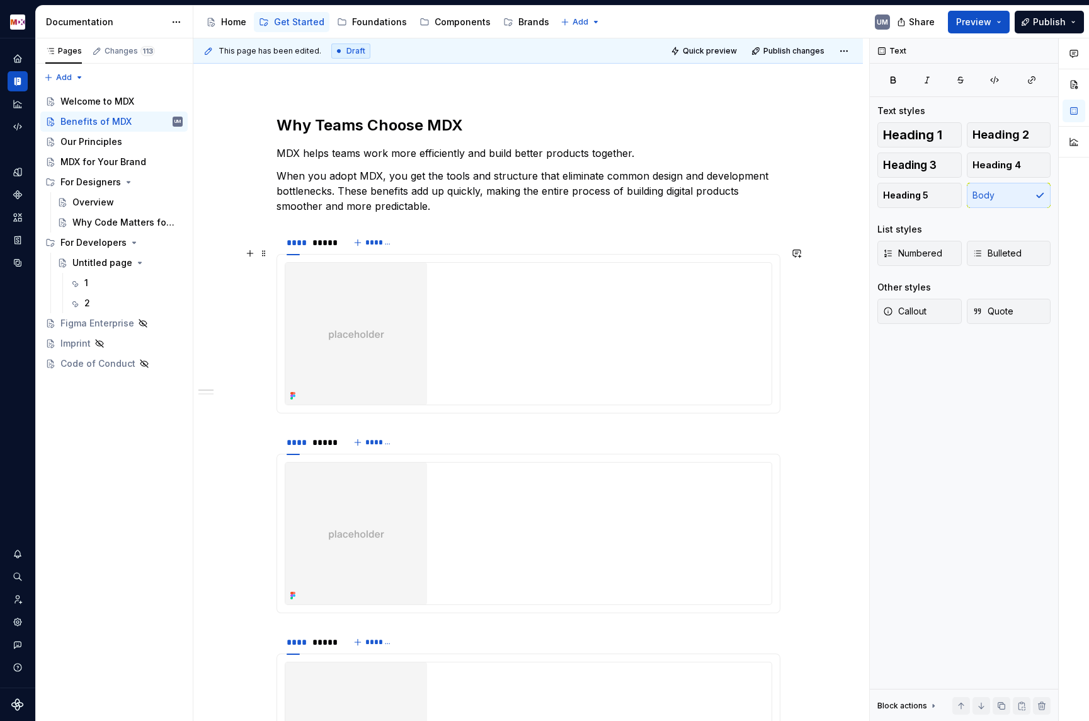
scroll to position [1168, 0]
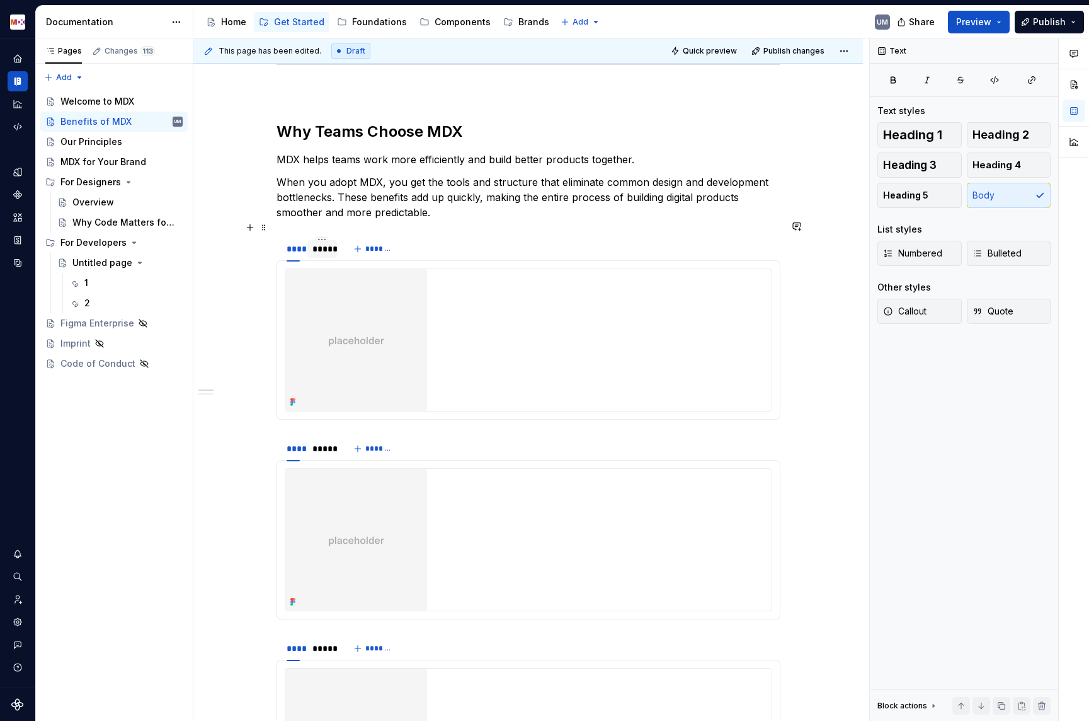
click at [328, 243] on div "*****" at bounding box center [323, 249] width 20 height 13
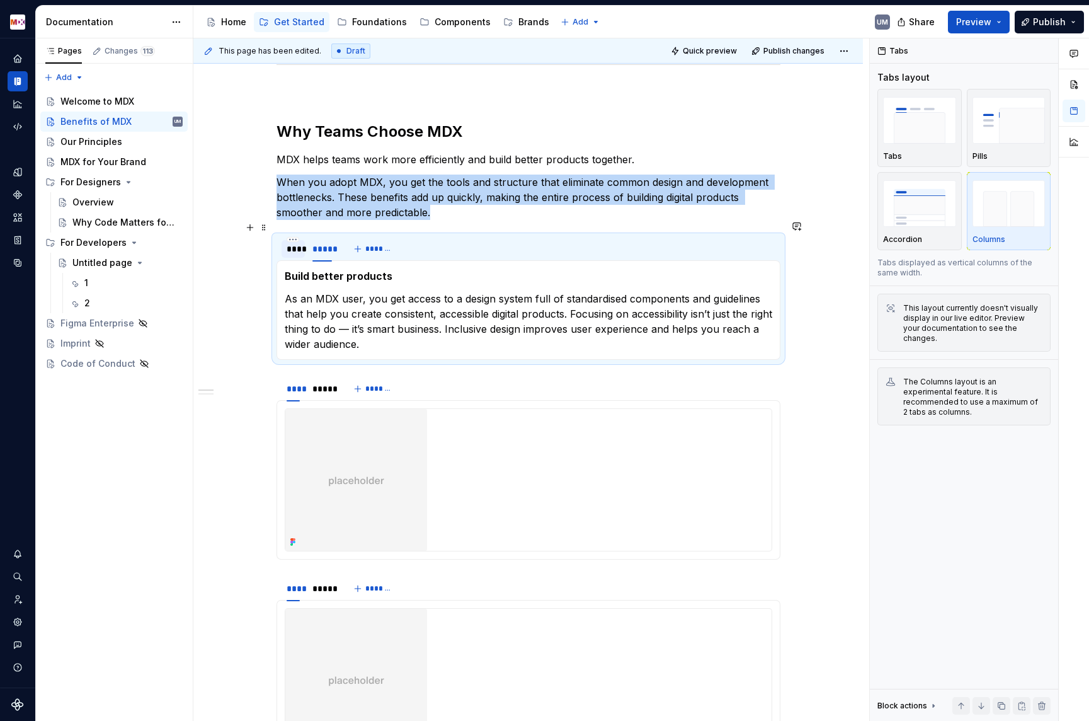
click at [300, 243] on div "****" at bounding box center [293, 249] width 13 height 13
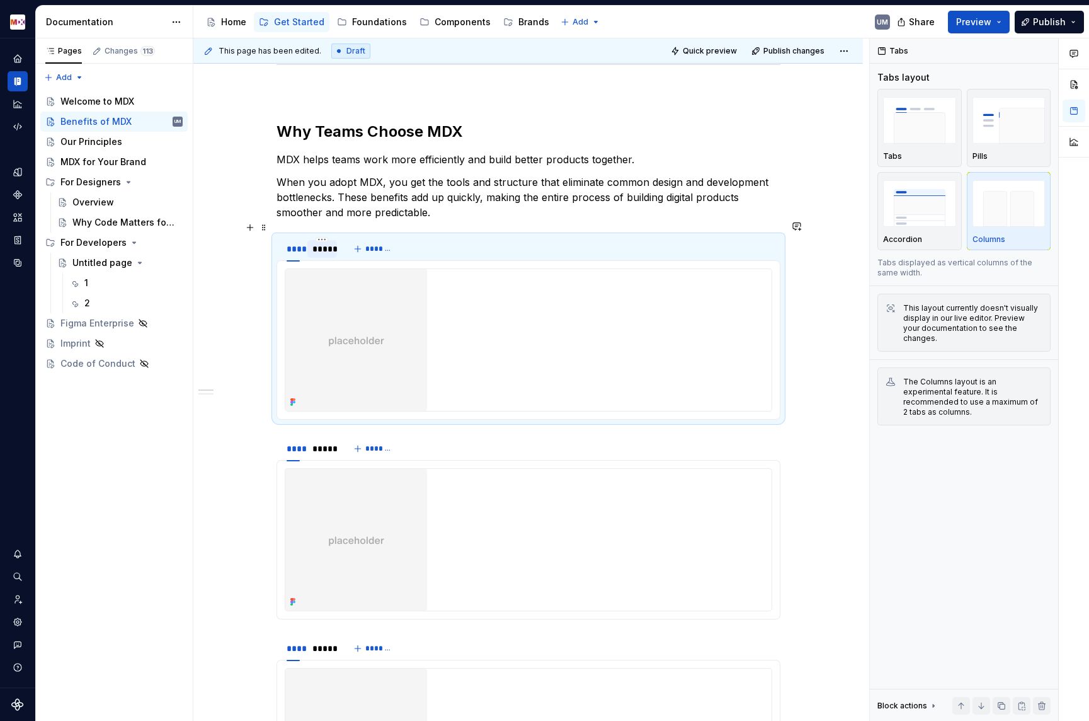
click at [322, 243] on div "*****" at bounding box center [323, 249] width 20 height 13
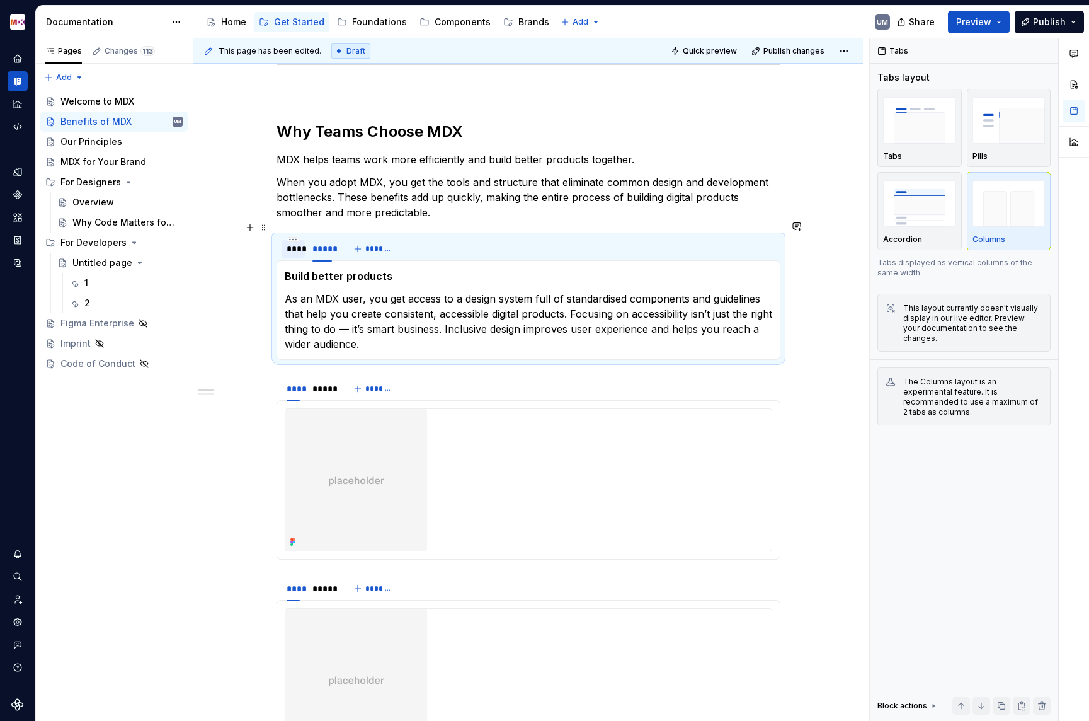
click at [296, 243] on div "****" at bounding box center [293, 249] width 13 height 13
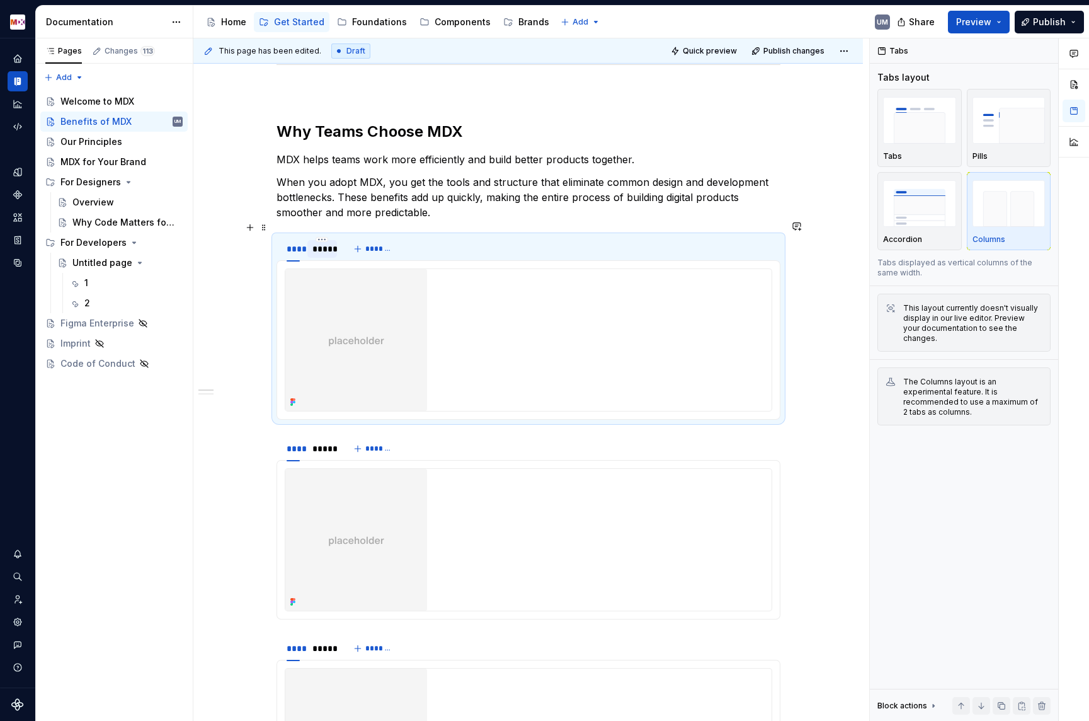
click at [325, 243] on div "*****" at bounding box center [323, 249] width 20 height 13
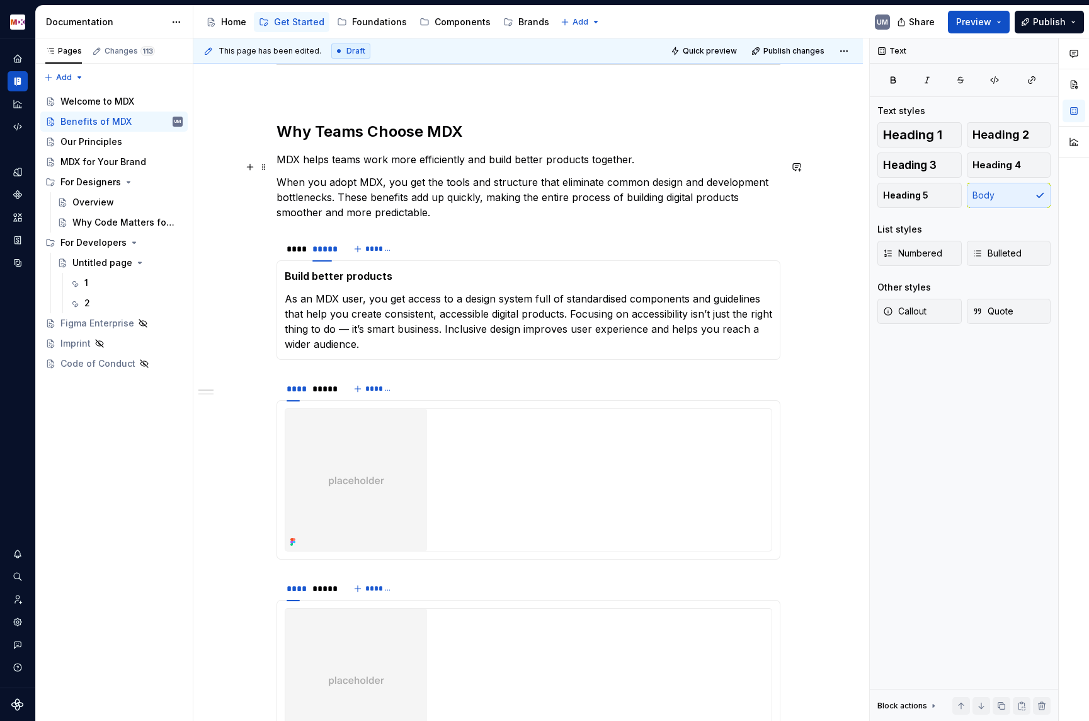
click at [319, 175] on p "When you adopt MDX, you get the tools and structure that eliminate common desig…" at bounding box center [529, 197] width 504 height 45
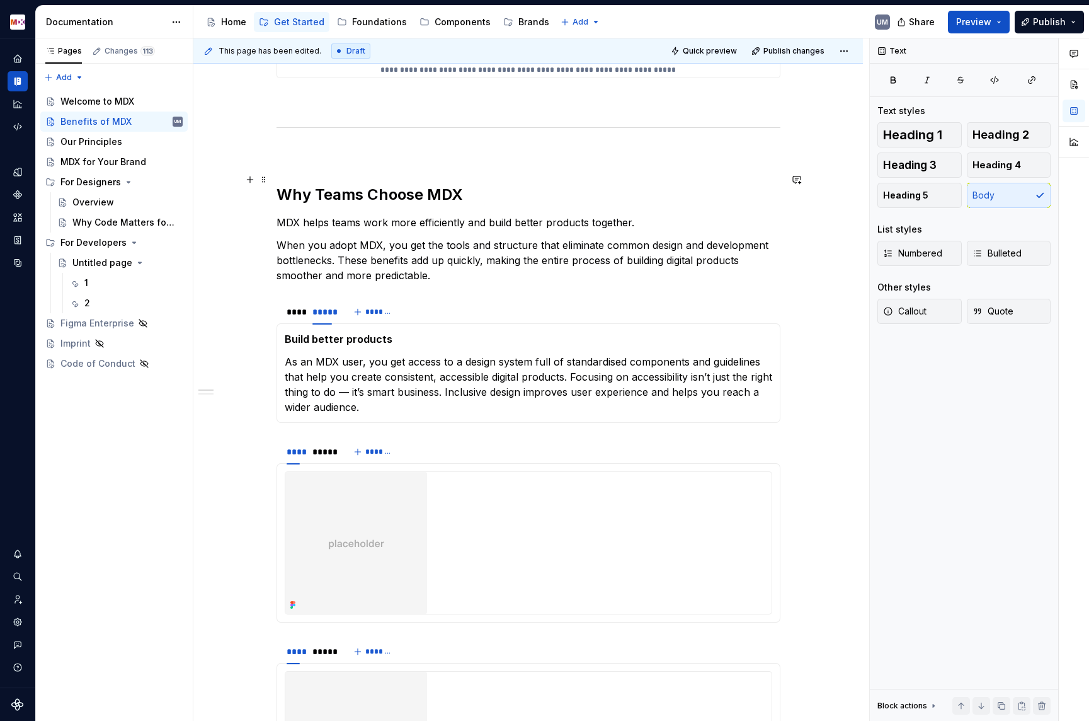
scroll to position [1074, 0]
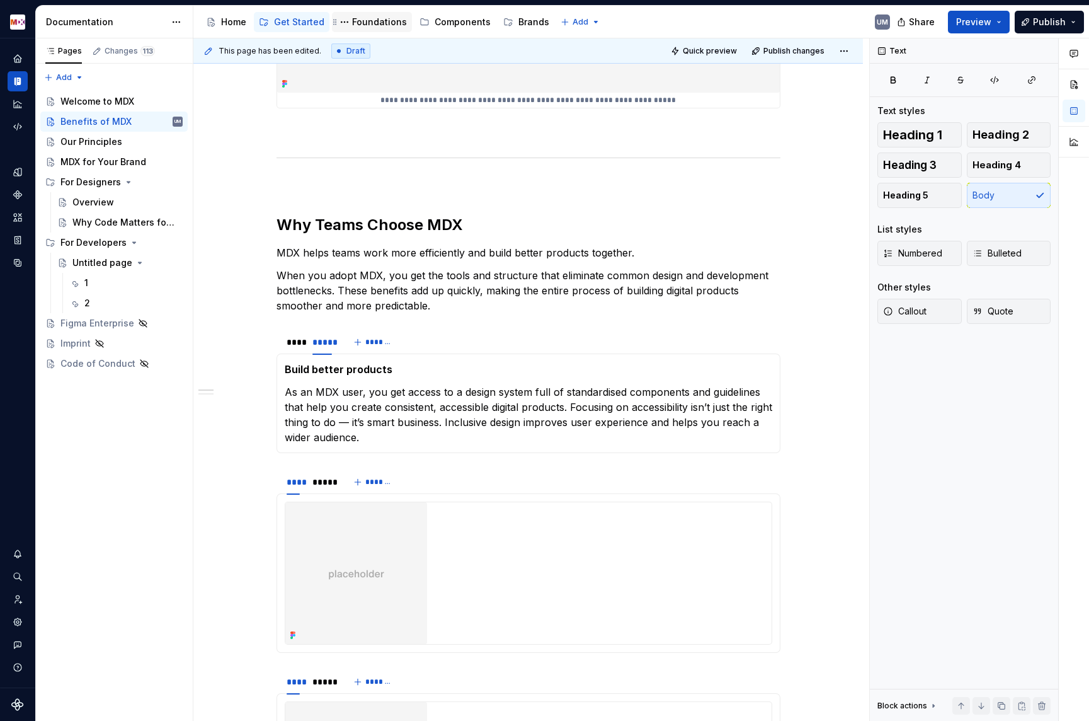
click at [358, 19] on div "Foundations" at bounding box center [379, 22] width 55 height 13
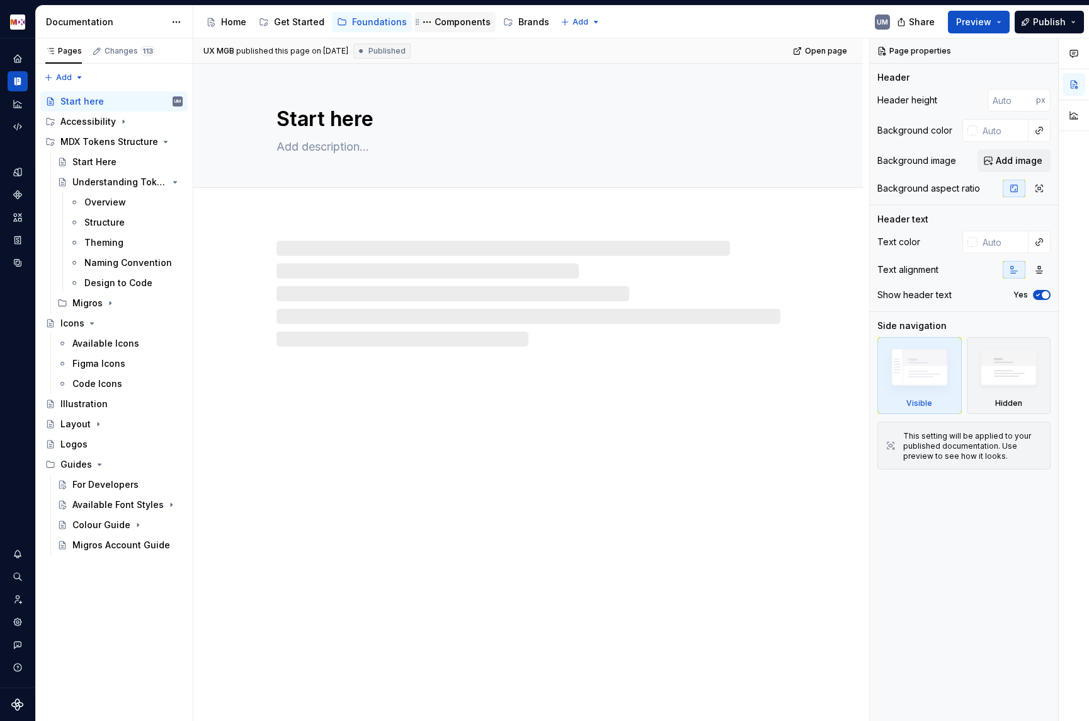
click at [456, 19] on div "Components" at bounding box center [463, 22] width 56 height 13
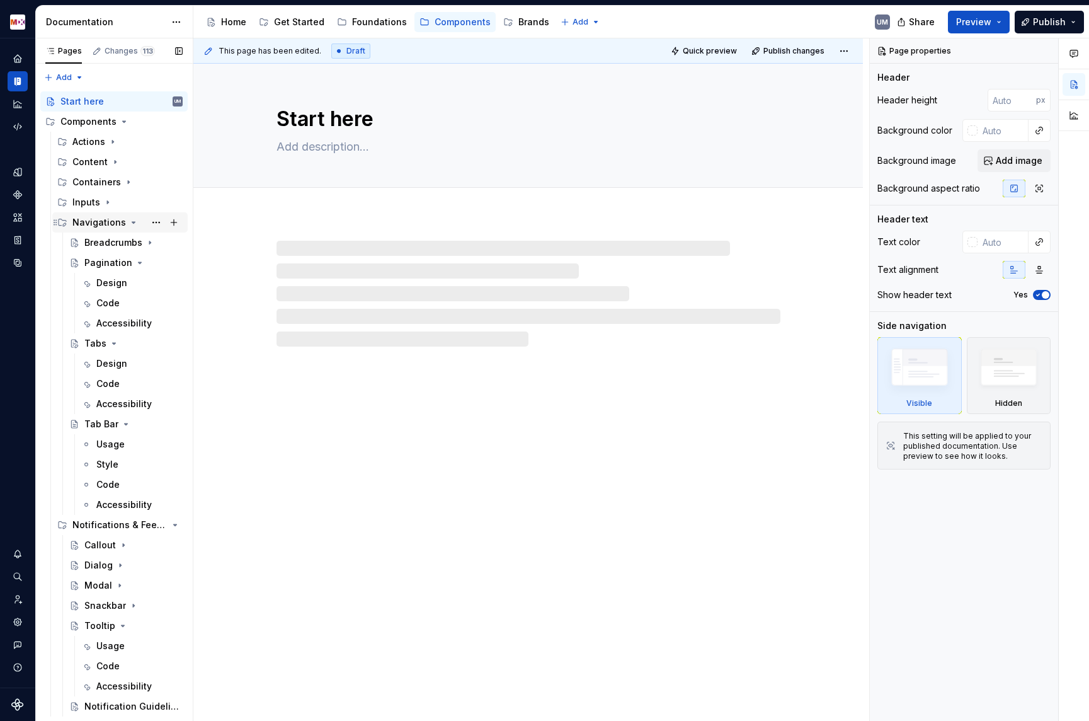
click at [129, 220] on icon "Page tree" at bounding box center [134, 222] width 10 height 10
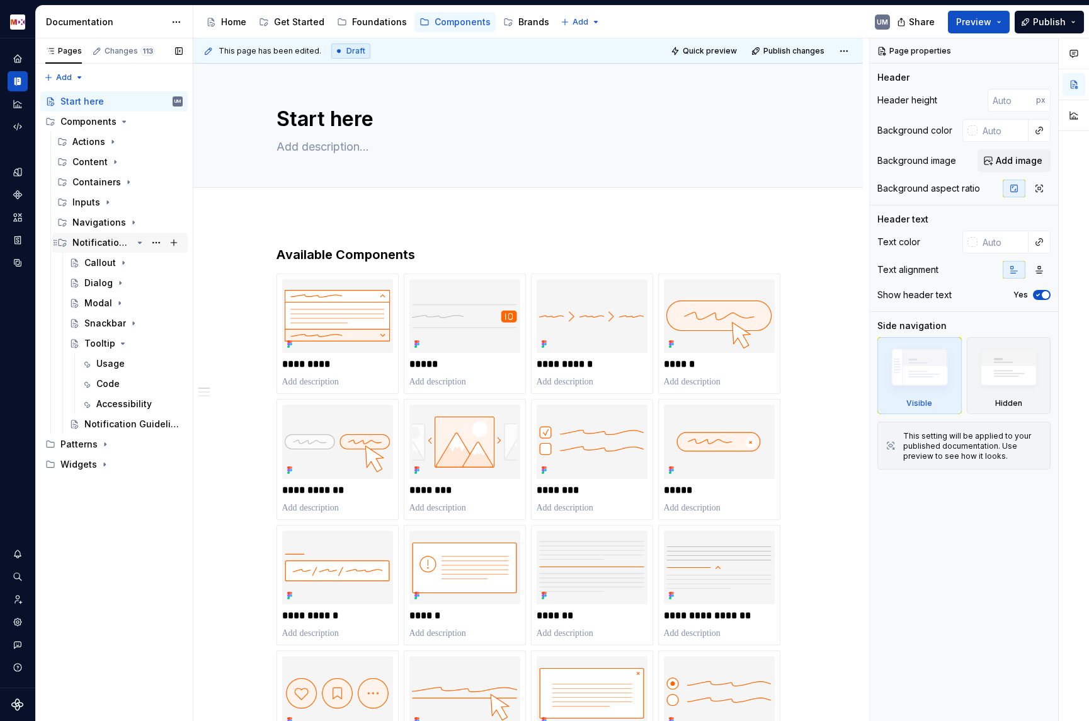
click at [139, 243] on icon "Page tree" at bounding box center [140, 243] width 10 height 10
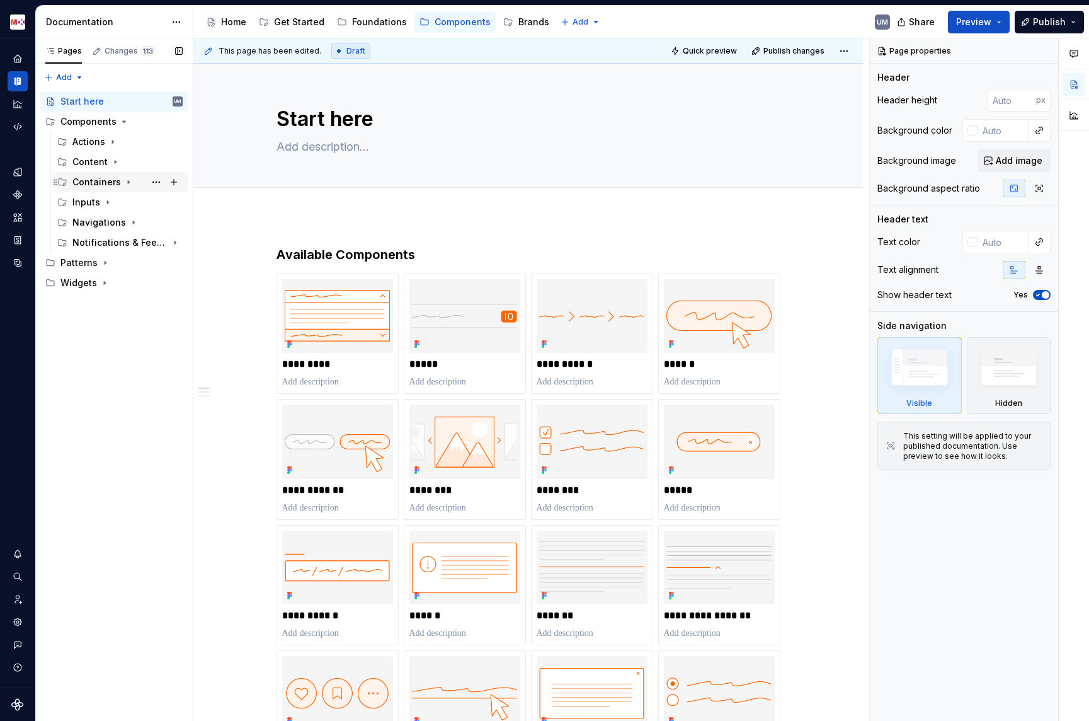
click at [128, 180] on icon "Page tree" at bounding box center [128, 182] width 10 height 10
click at [103, 204] on div "Carousel" at bounding box center [104, 202] width 40 height 13
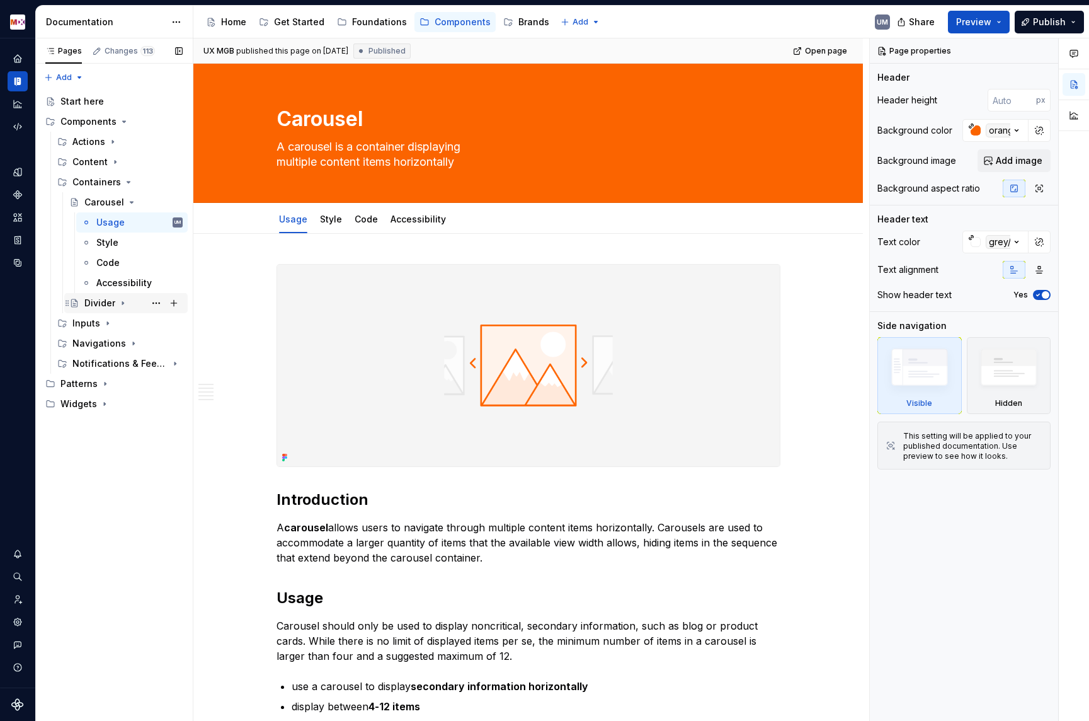
click at [126, 300] on icon "Page tree" at bounding box center [123, 303] width 10 height 10
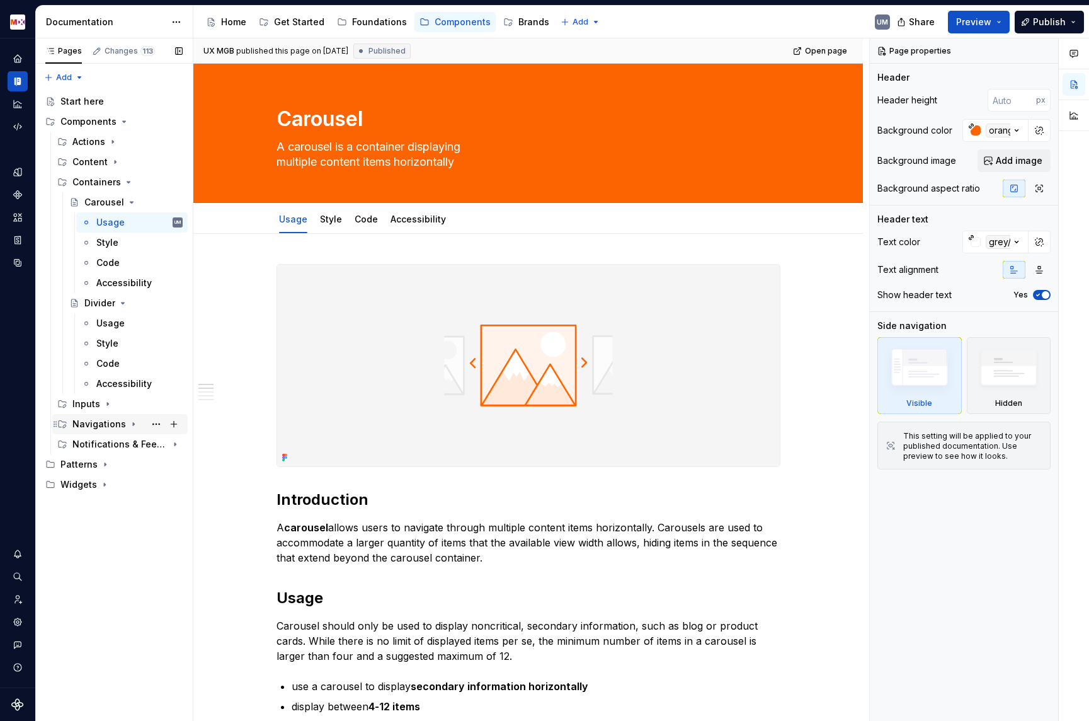
click at [133, 425] on icon "Page tree" at bounding box center [133, 424] width 1 height 3
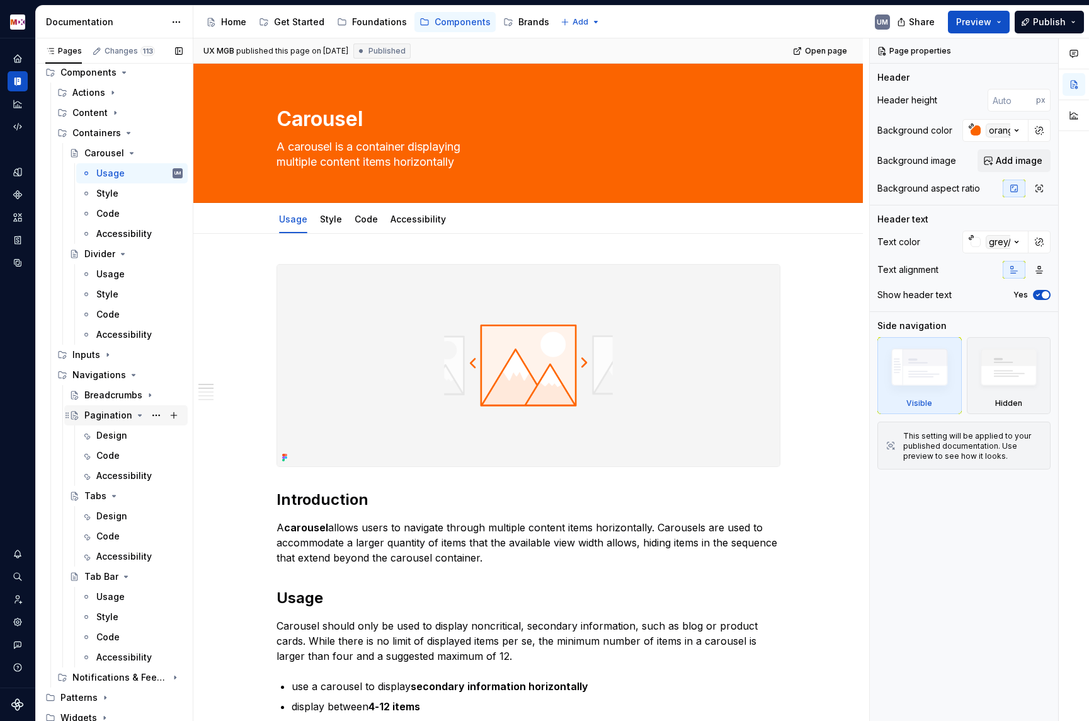
scroll to position [53, 0]
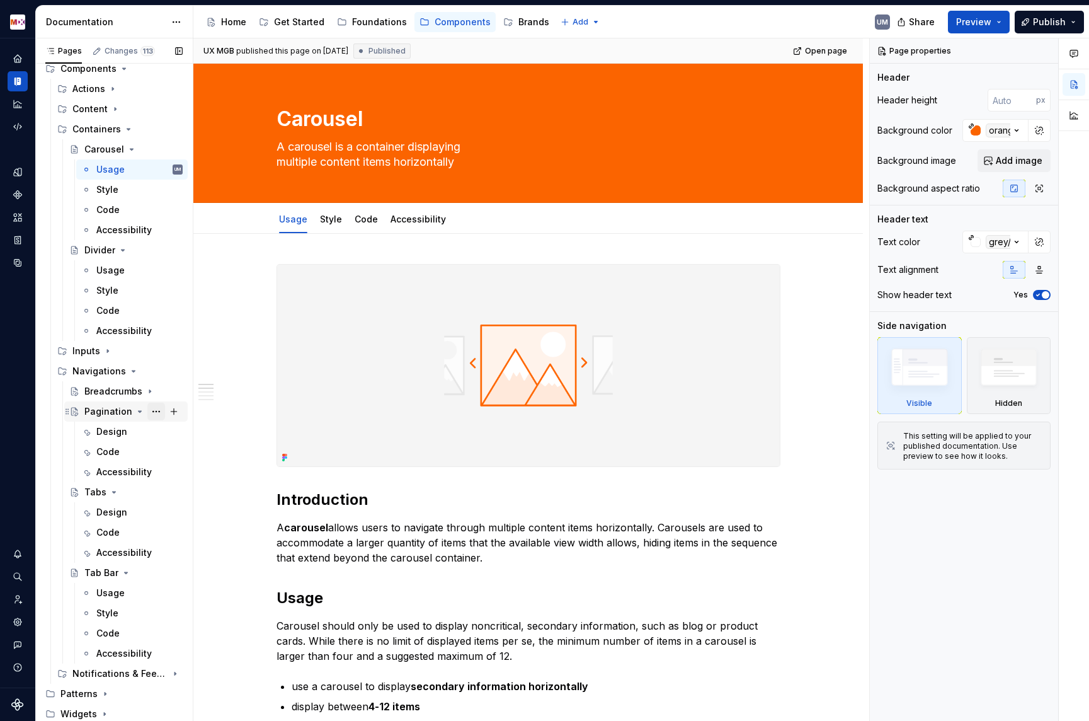
click at [158, 412] on button "Page tree" at bounding box center [156, 412] width 18 height 18
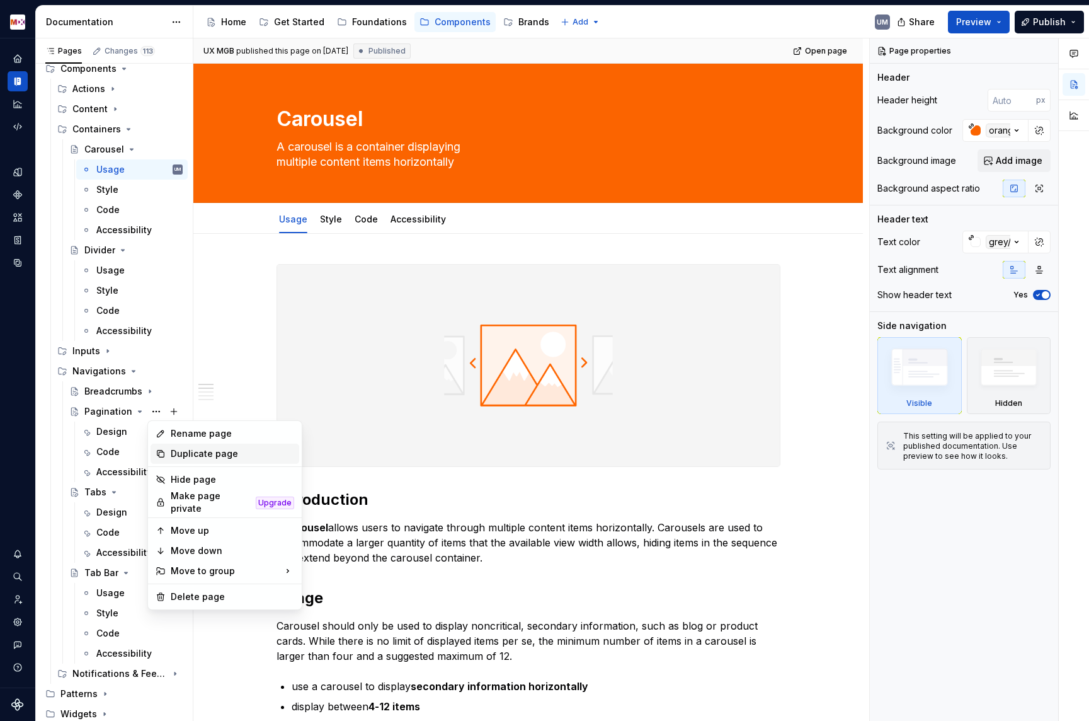
click at [183, 455] on div "Duplicate page" at bounding box center [232, 453] width 123 height 13
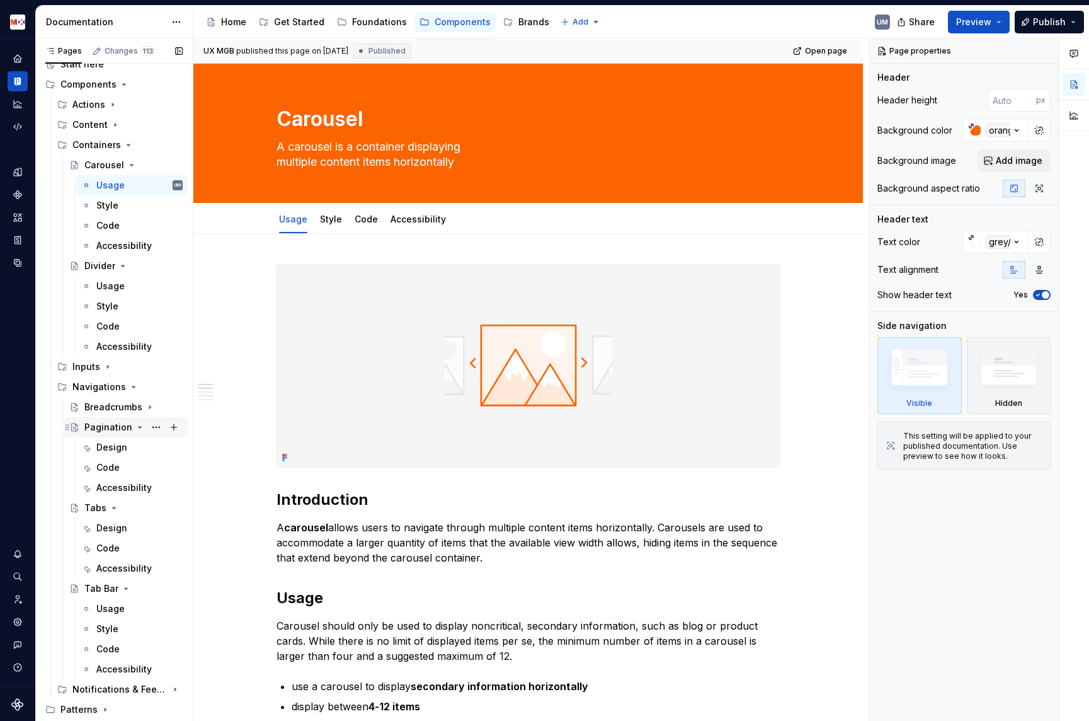
scroll to position [30, 0]
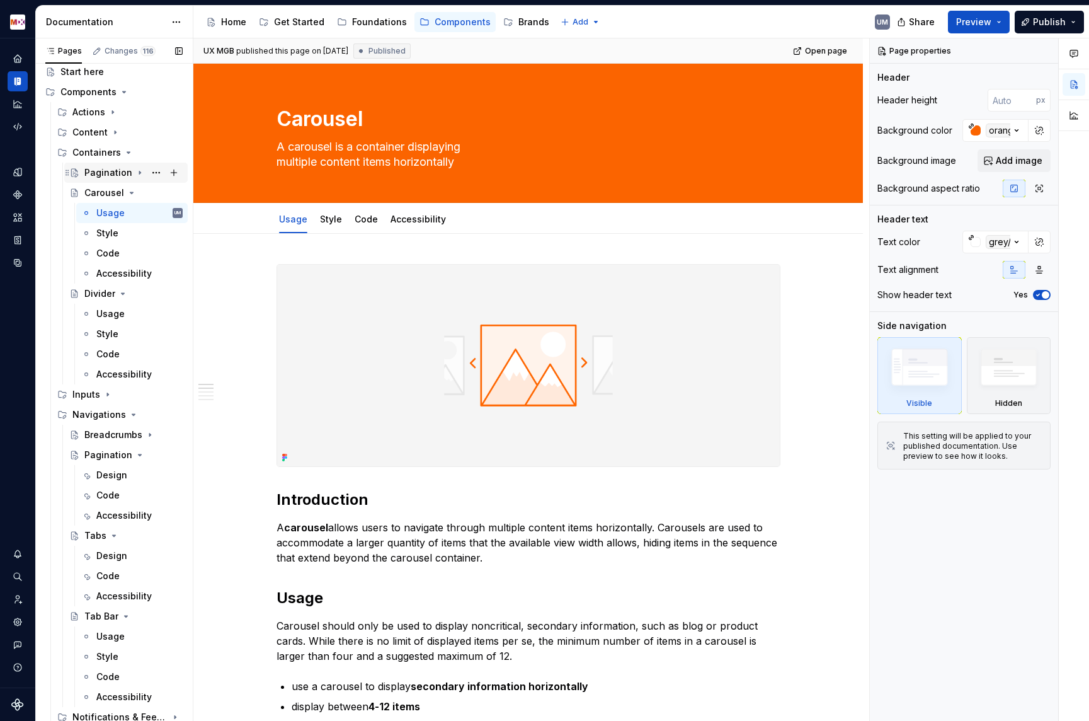
click at [93, 172] on div "Pagination" at bounding box center [108, 172] width 48 height 13
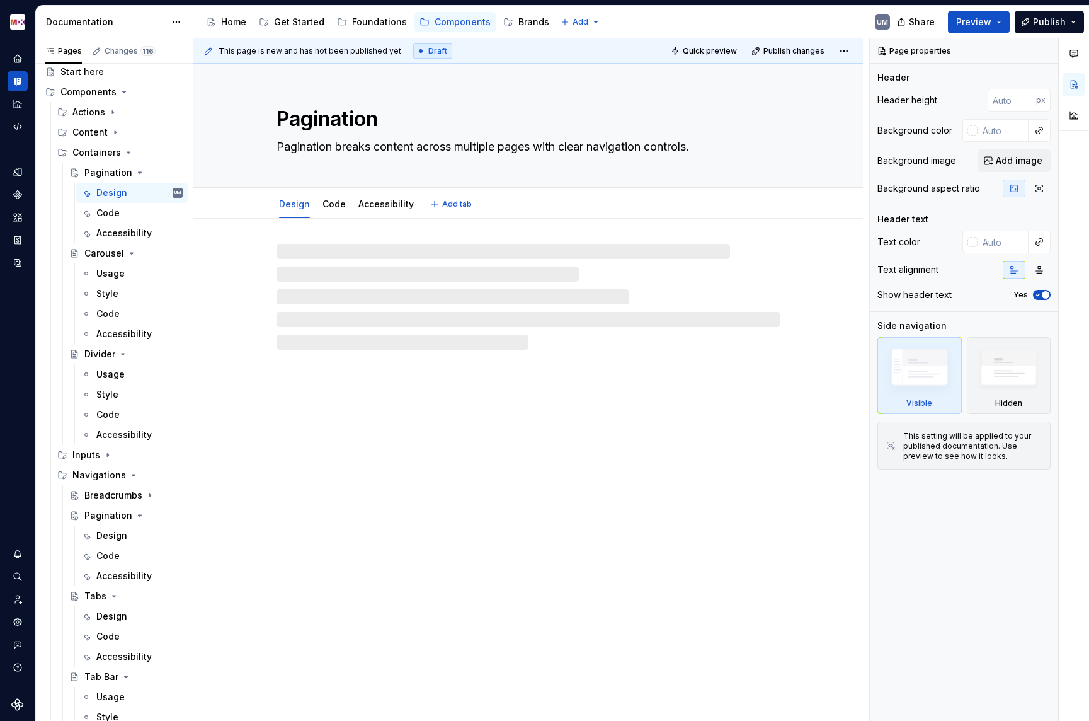
click at [362, 115] on textarea "Pagination" at bounding box center [526, 119] width 504 height 30
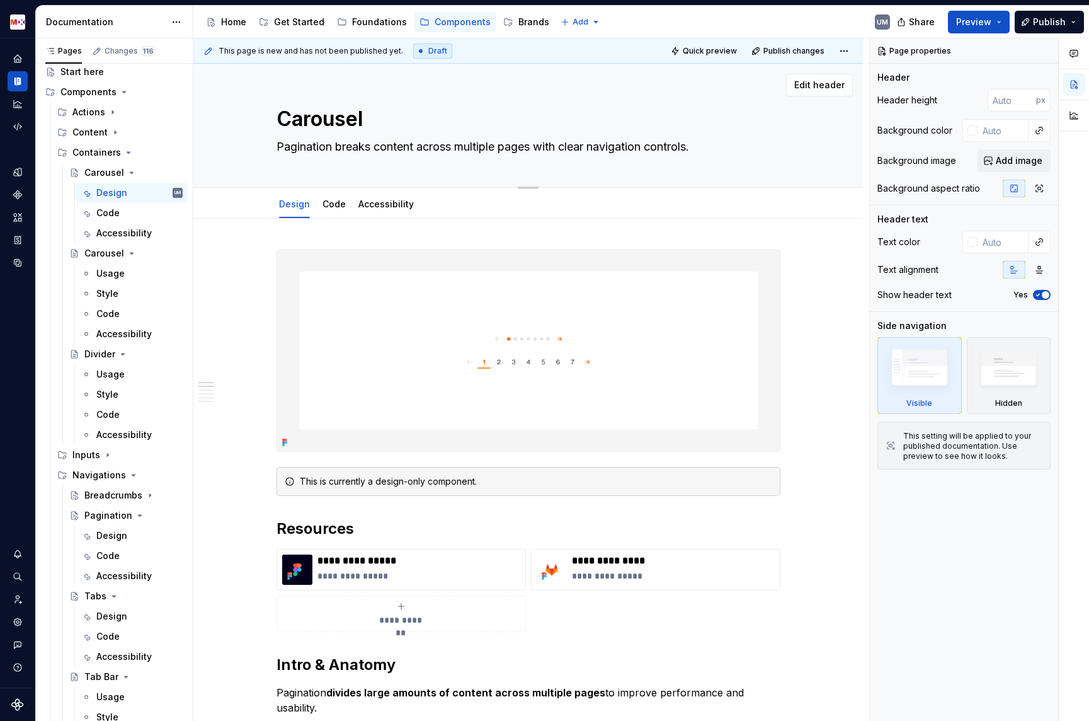
click at [321, 146] on textarea "Pagination breaks content across multiple pages with clear navigation controls." at bounding box center [526, 147] width 504 height 20
paste textarea "Carousels display content items that users can navigate horizontally"
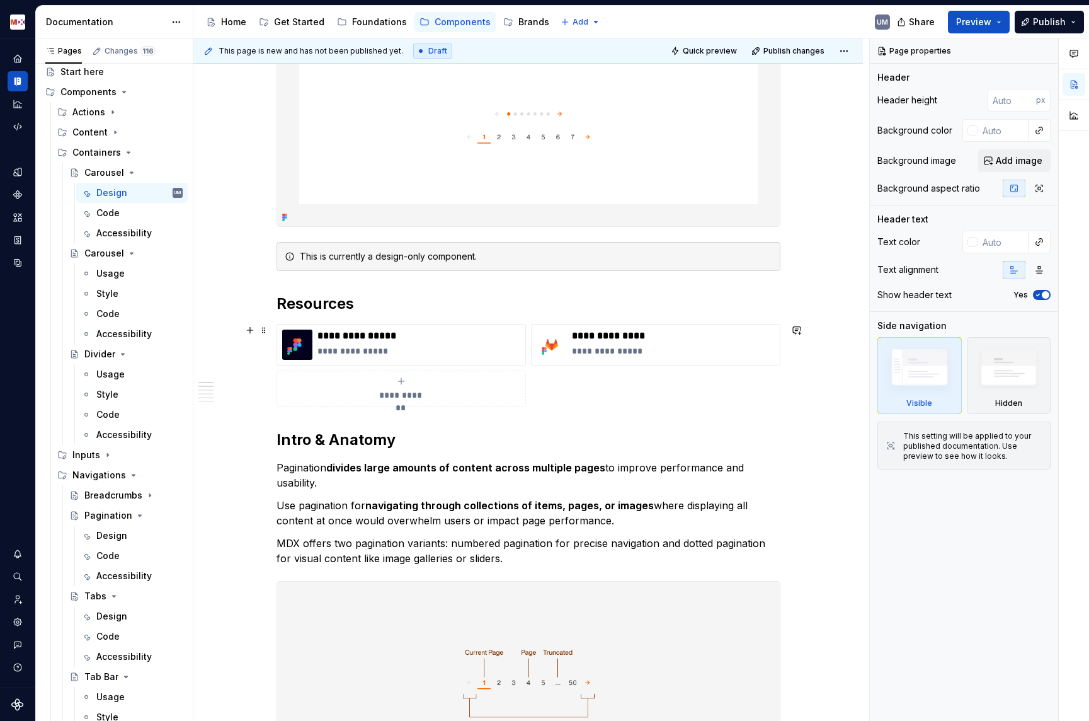
scroll to position [275, 0]
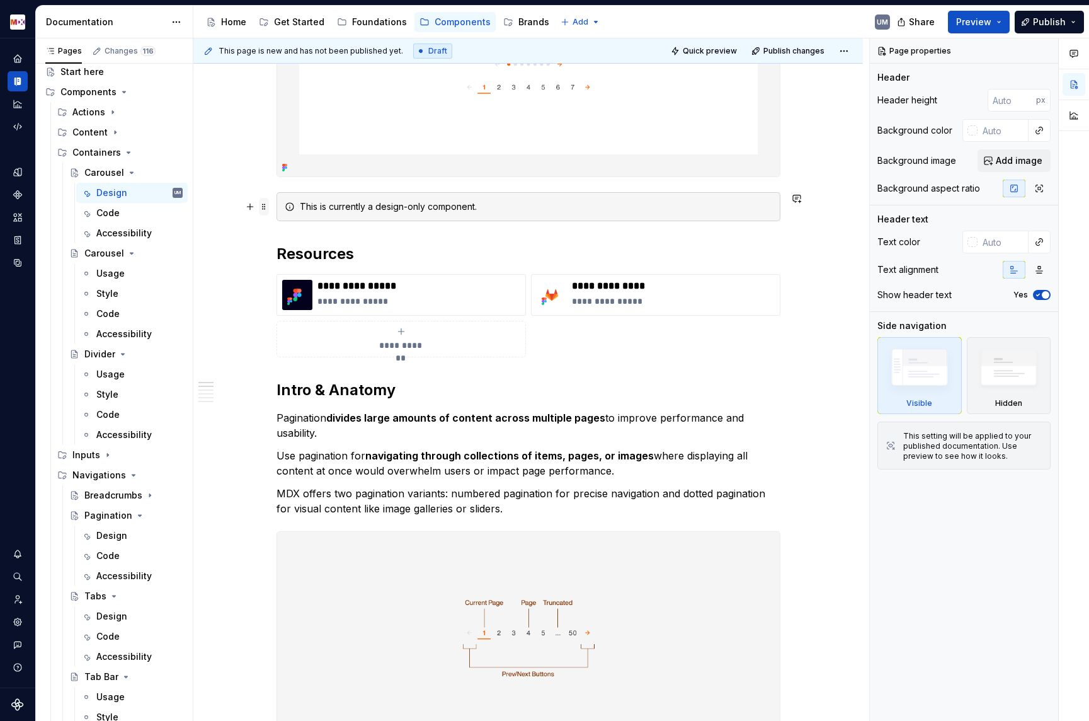
click at [264, 205] on span at bounding box center [264, 207] width 10 height 18
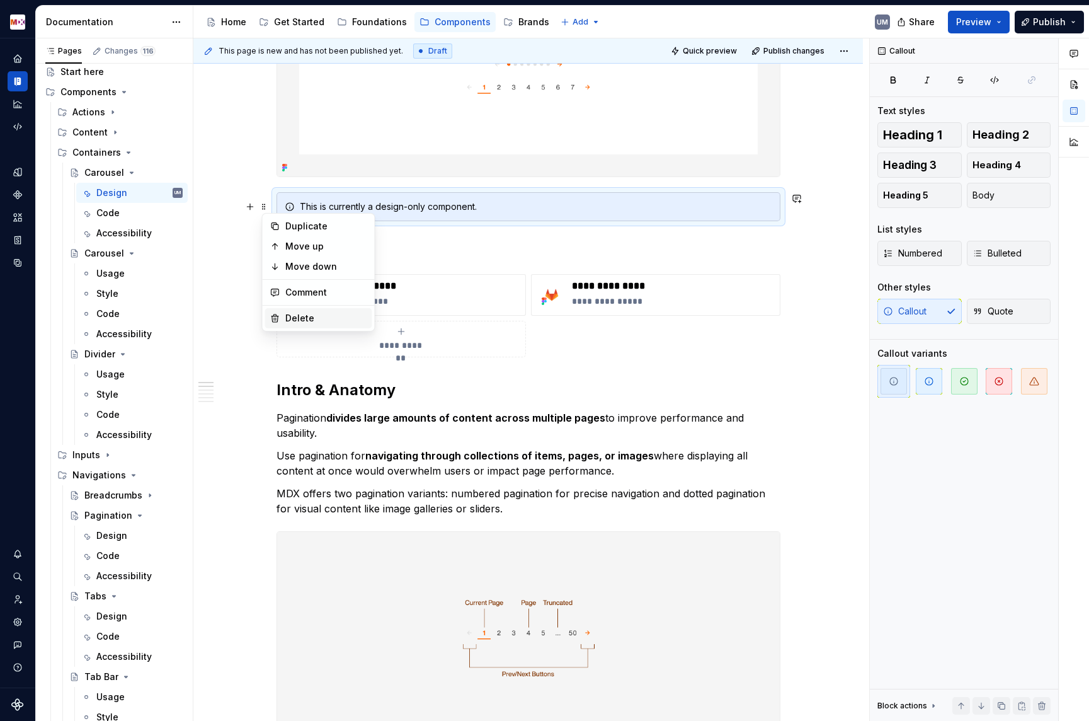
click at [292, 322] on div "Delete" at bounding box center [326, 318] width 82 height 13
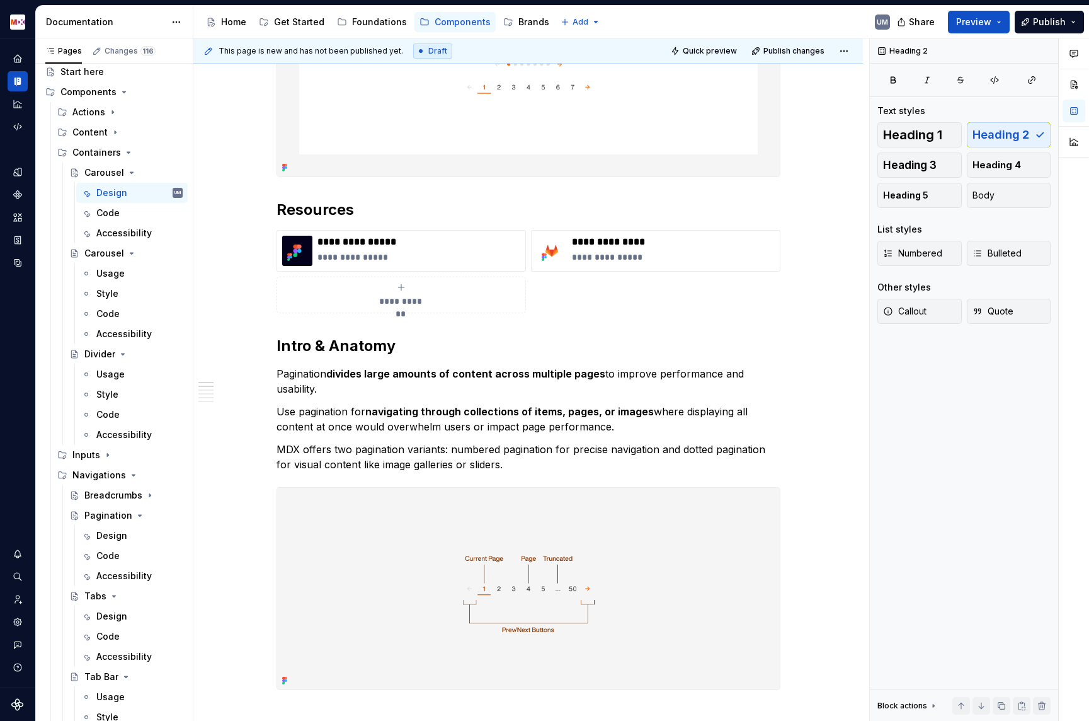
click at [430, 370] on strong "divides large amounts of content across multiple pages" at bounding box center [465, 373] width 279 height 13
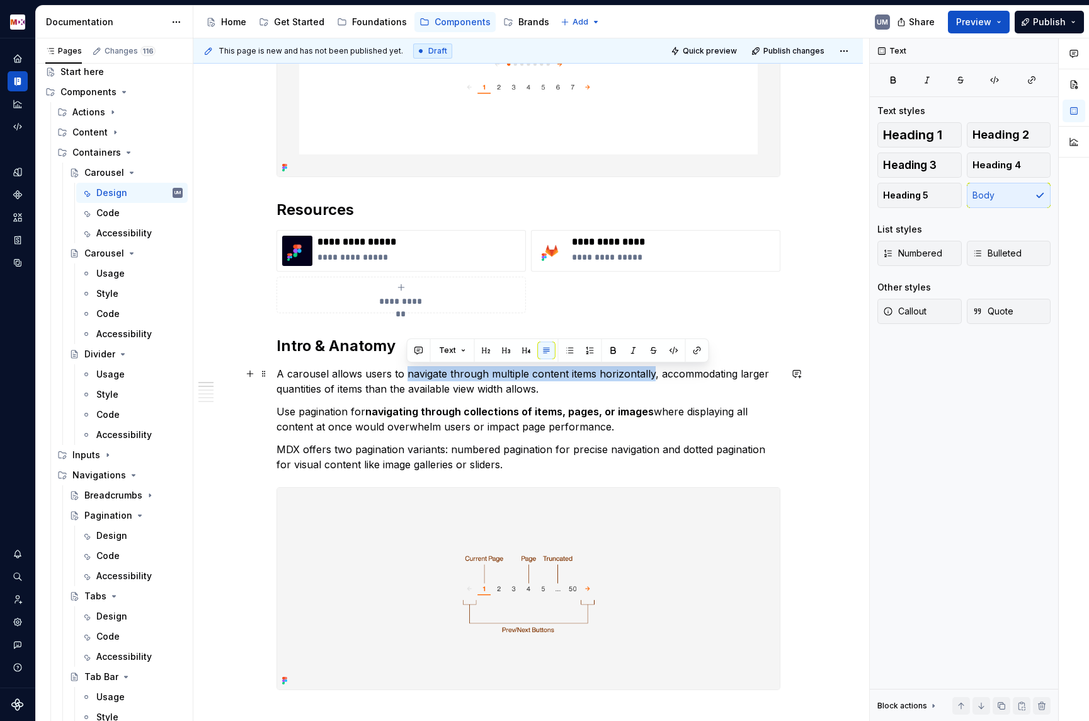
drag, startPoint x: 408, startPoint y: 373, endPoint x: 652, endPoint y: 373, distance: 243.8
click at [652, 373] on p "A carousel allows users to navigate through multiple content items horizontally…" at bounding box center [529, 381] width 504 height 30
click at [310, 414] on p "Use pagination for navigating through collections of items, pages, or images wh…" at bounding box center [529, 419] width 504 height 30
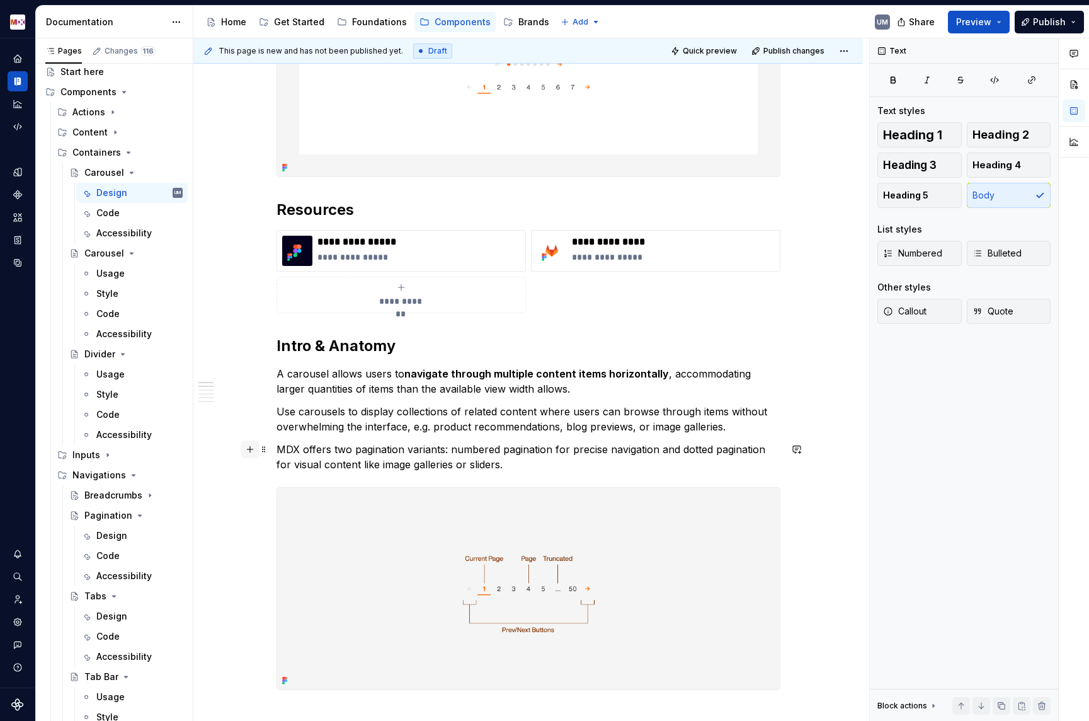
click at [259, 446] on button "button" at bounding box center [250, 449] width 18 height 18
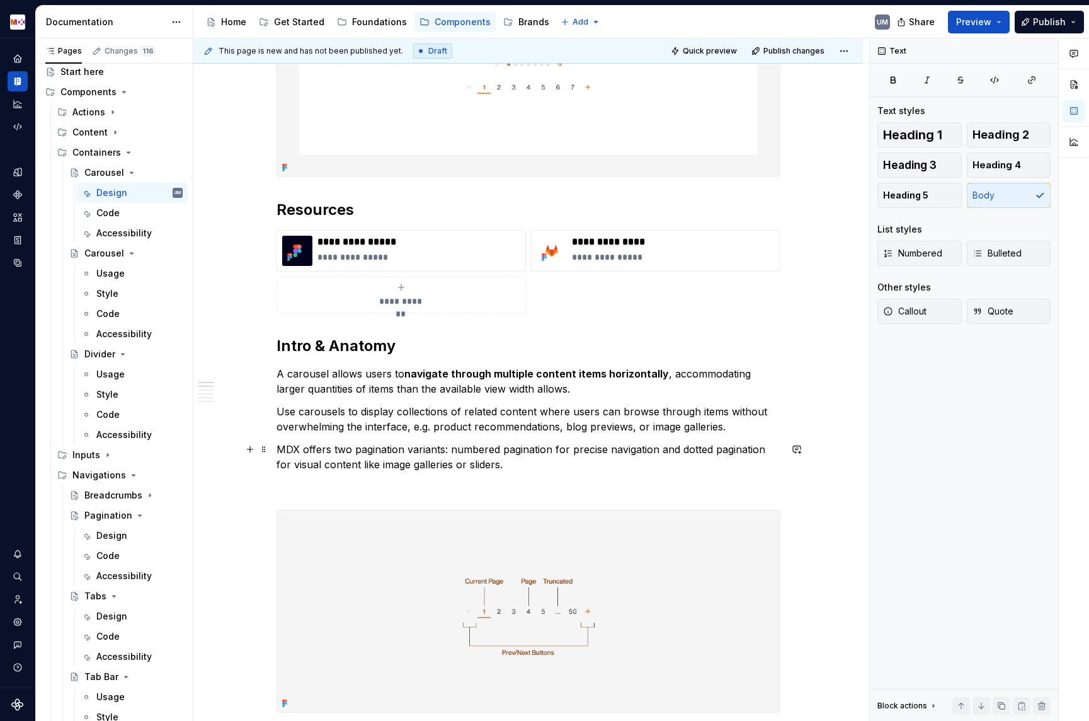
click at [302, 457] on p "MDX offers two pagination variants: numbered pagination for precise navigation …" at bounding box center [529, 457] width 504 height 30
click at [266, 453] on span at bounding box center [264, 449] width 10 height 18
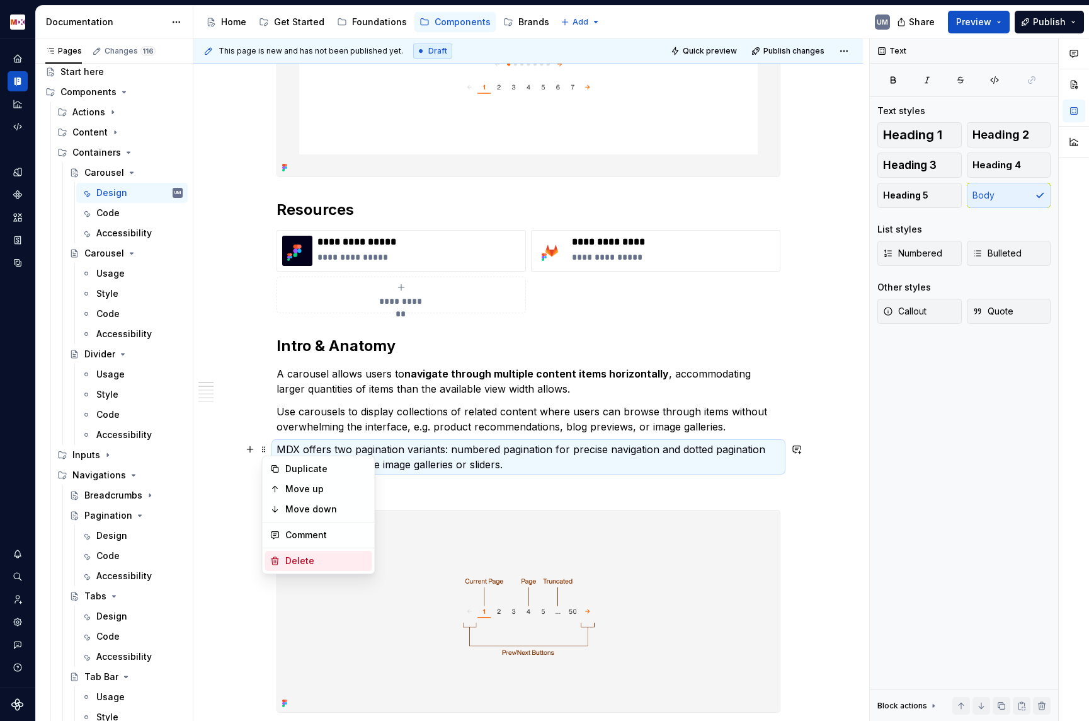
click at [289, 554] on div "Delete" at bounding box center [318, 561] width 107 height 20
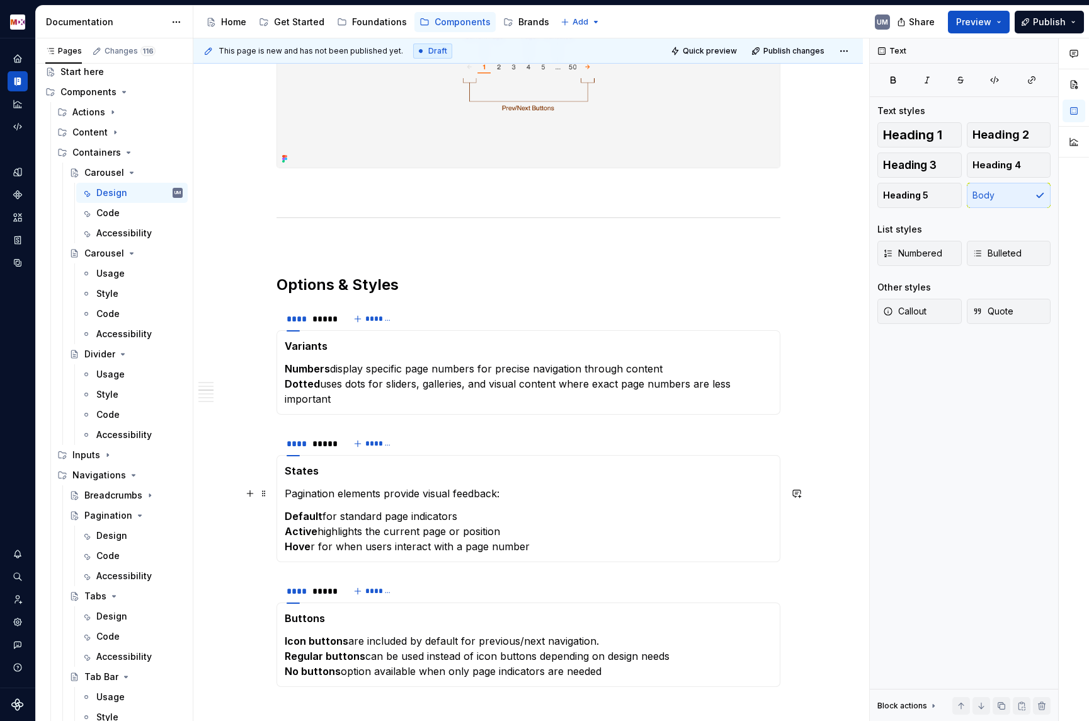
scroll to position [817, 0]
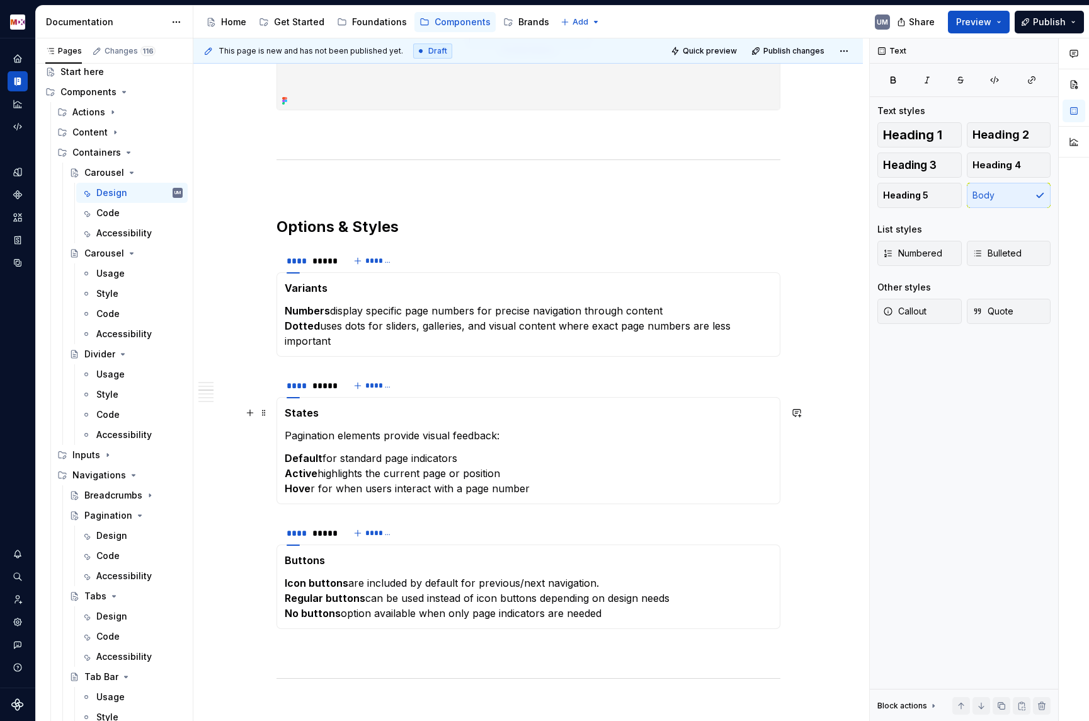
click at [301, 291] on strong "Variants" at bounding box center [306, 288] width 43 height 13
click at [356, 337] on p "Numbers display specific page numbers for precise navigation through content Do…" at bounding box center [529, 325] width 488 height 45
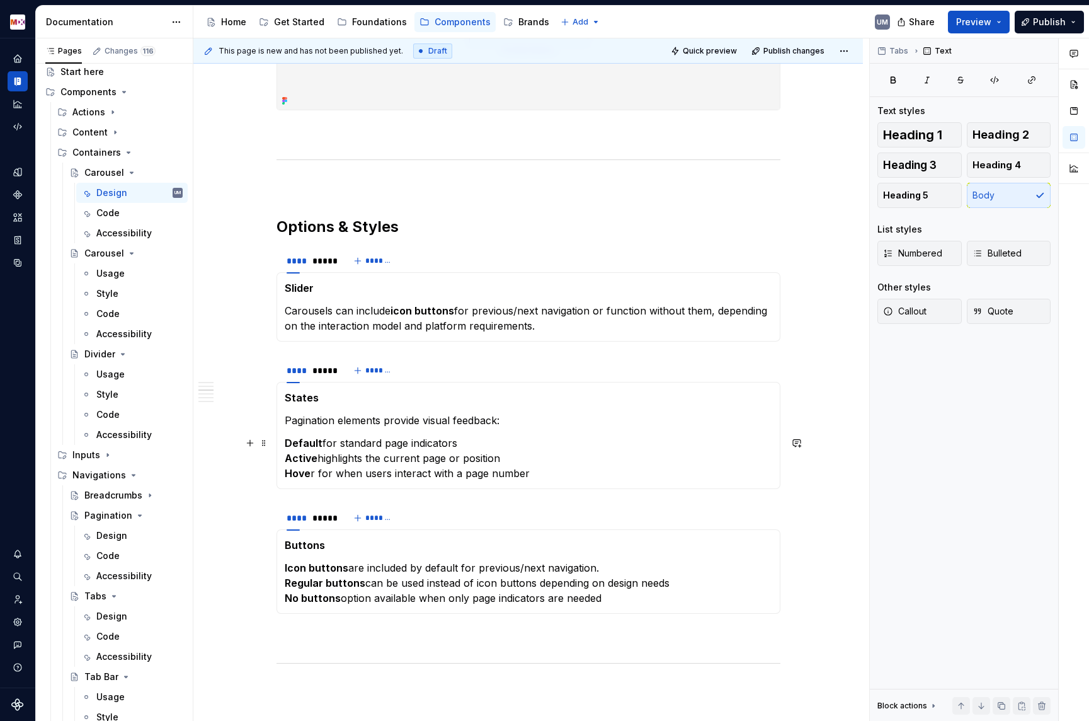
click at [307, 400] on strong "States" at bounding box center [302, 397] width 34 height 13
click at [319, 433] on section-item-column "Content Pagination elements provide visual feedback: Default for standard page …" at bounding box center [529, 435] width 488 height 91
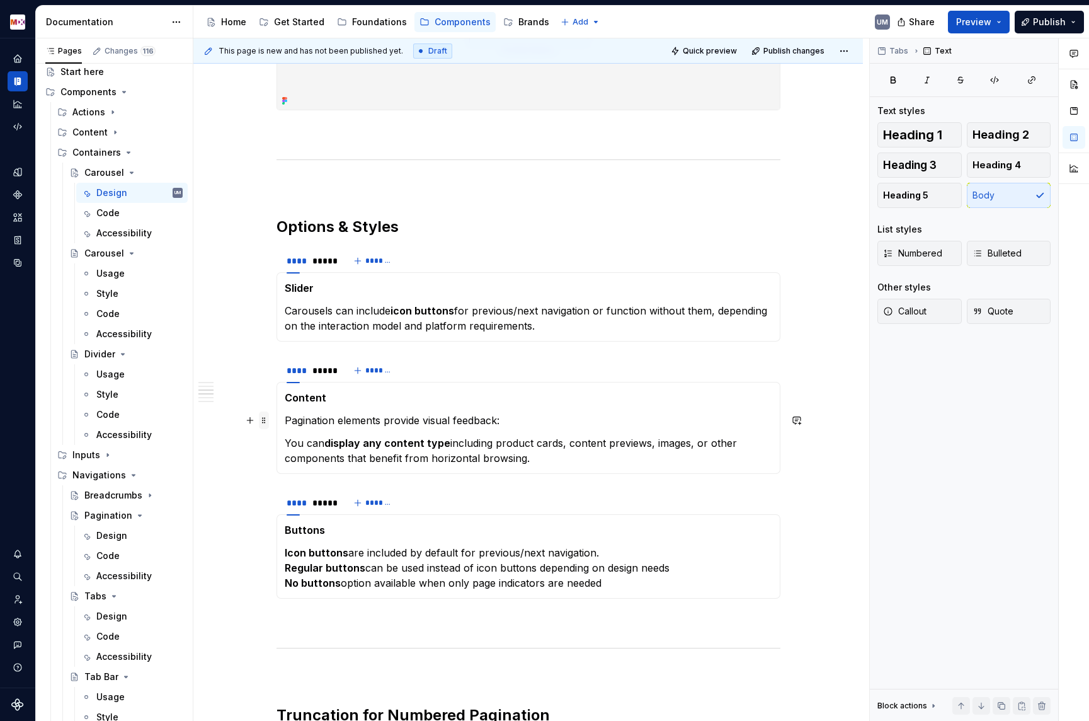
click at [269, 418] on span at bounding box center [264, 420] width 10 height 18
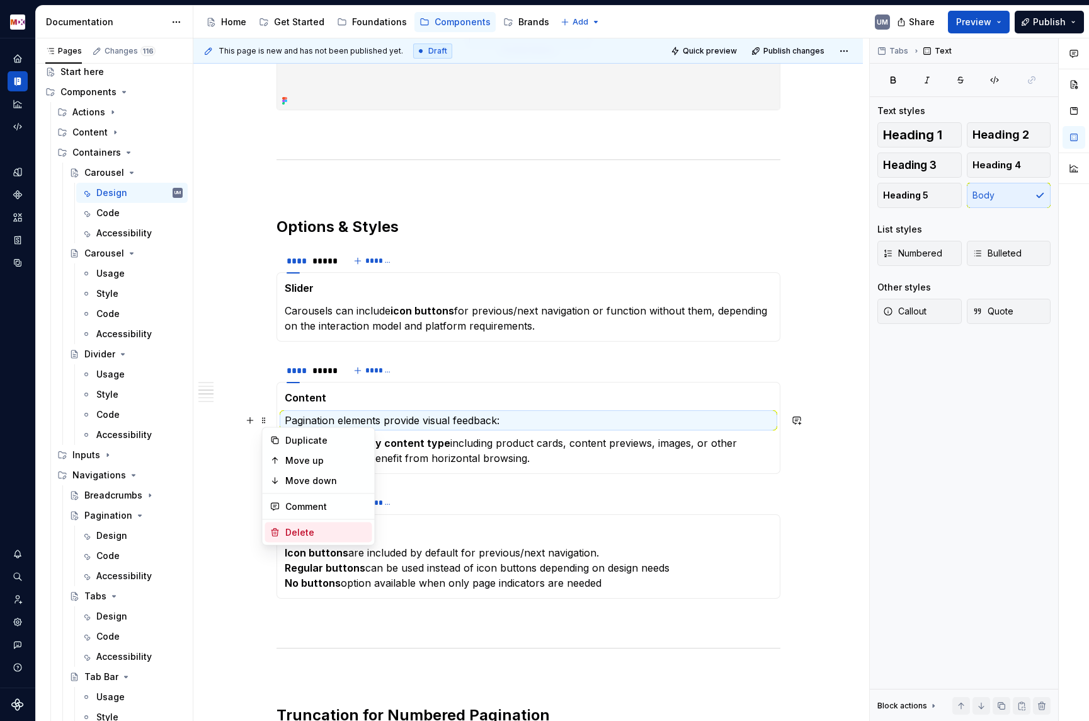
click at [297, 530] on div "Delete" at bounding box center [326, 532] width 82 height 13
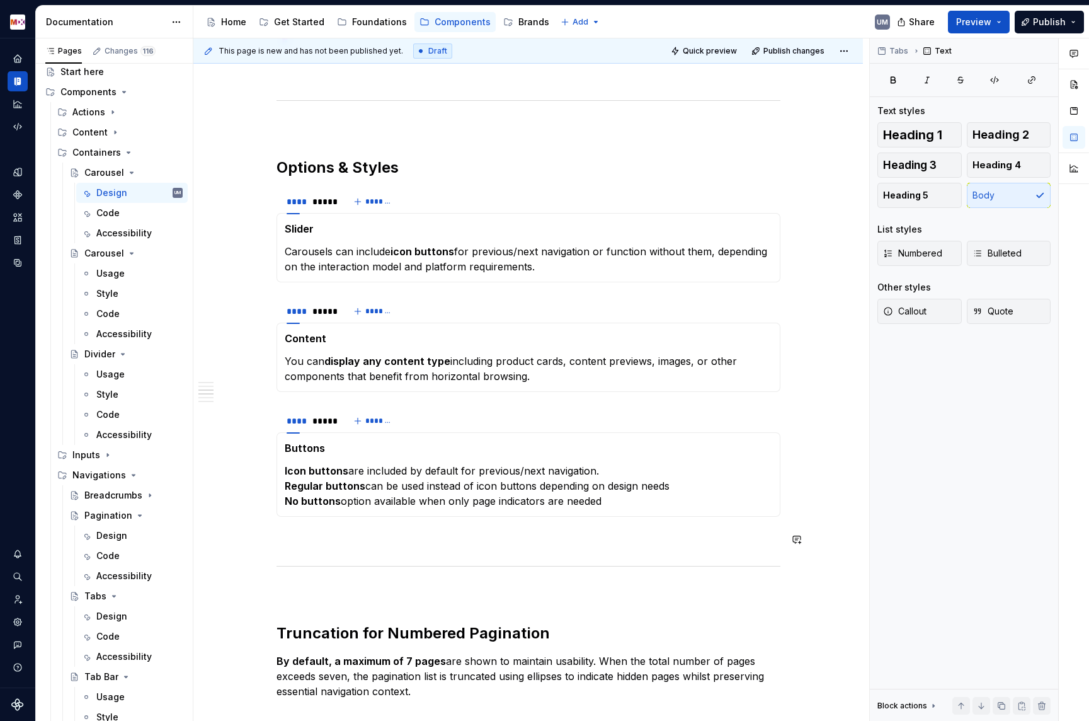
scroll to position [880, 0]
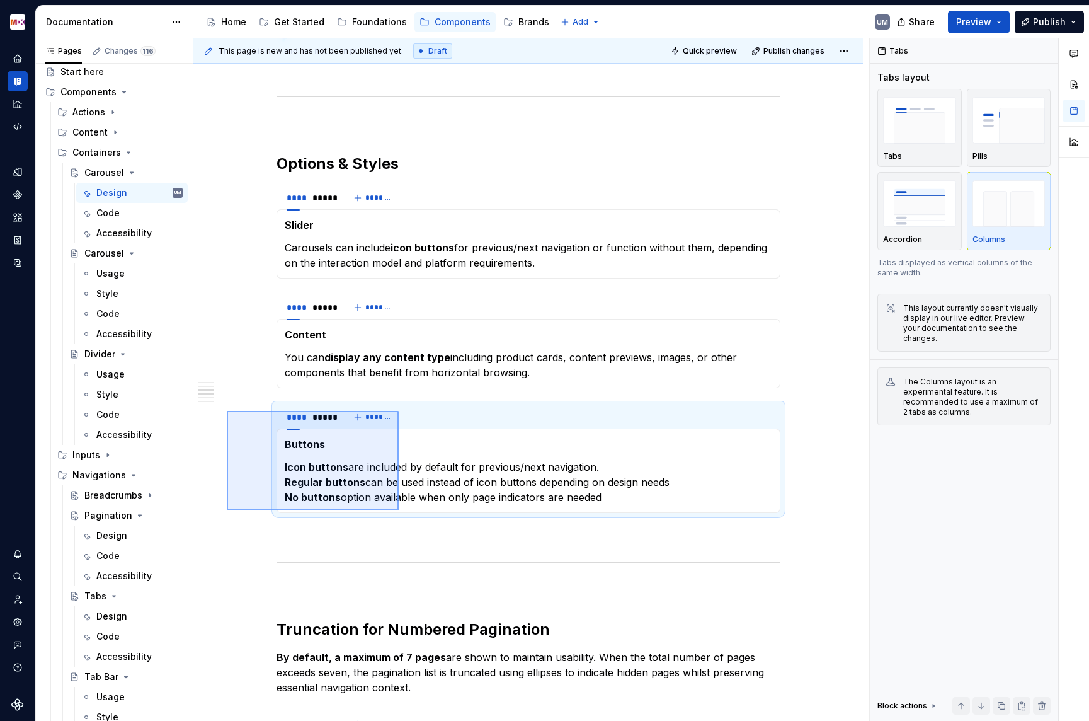
drag, startPoint x: 227, startPoint y: 411, endPoint x: 399, endPoint y: 510, distance: 198.7
click at [399, 510] on div "**********" at bounding box center [531, 379] width 676 height 683
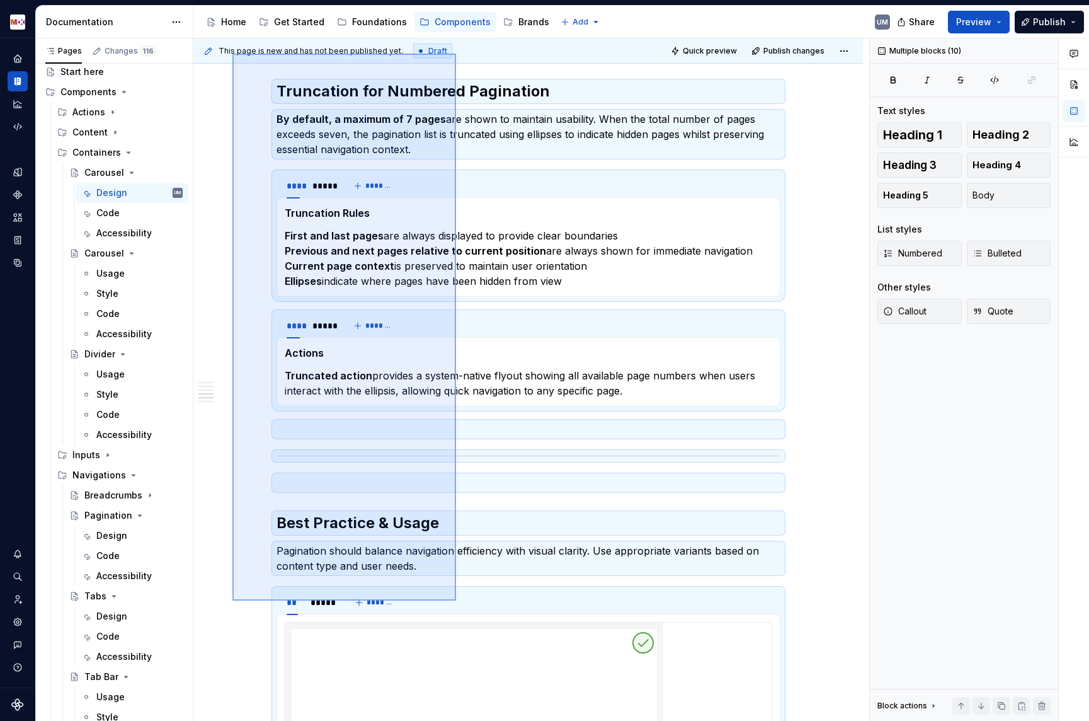
scroll to position [1303, 0]
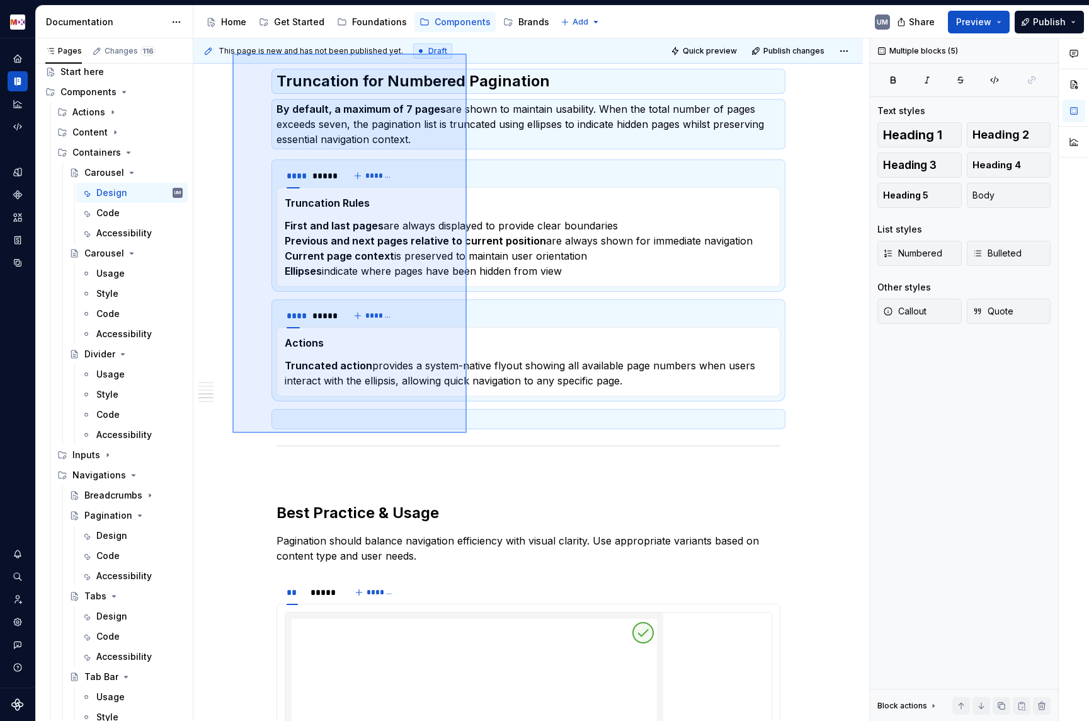
drag, startPoint x: 234, startPoint y: 365, endPoint x: 467, endPoint y: 432, distance: 242.7
click at [467, 432] on div "**********" at bounding box center [531, 379] width 676 height 683
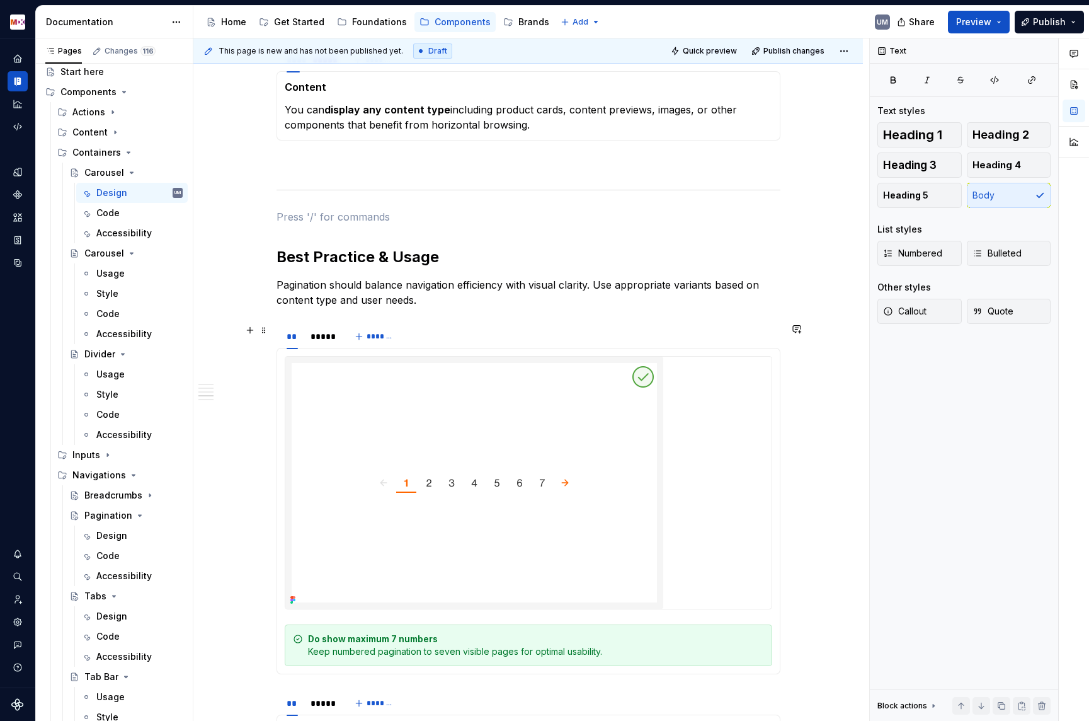
scroll to position [1129, 0]
click at [112, 273] on div "Usage" at bounding box center [110, 273] width 28 height 13
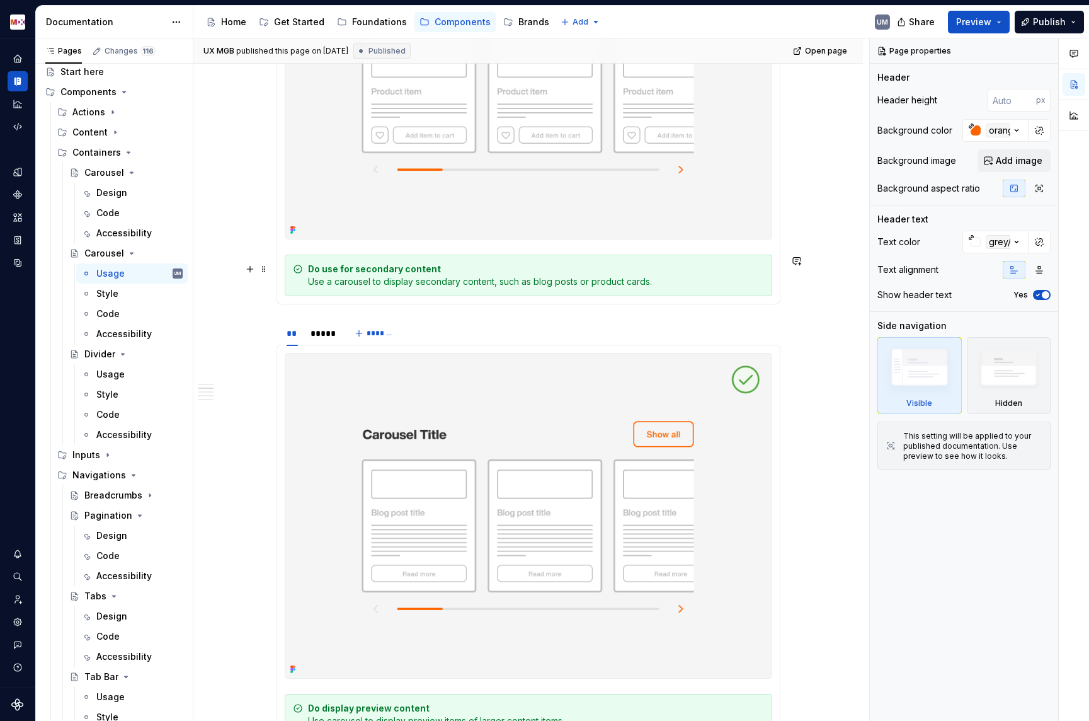
scroll to position [491, 0]
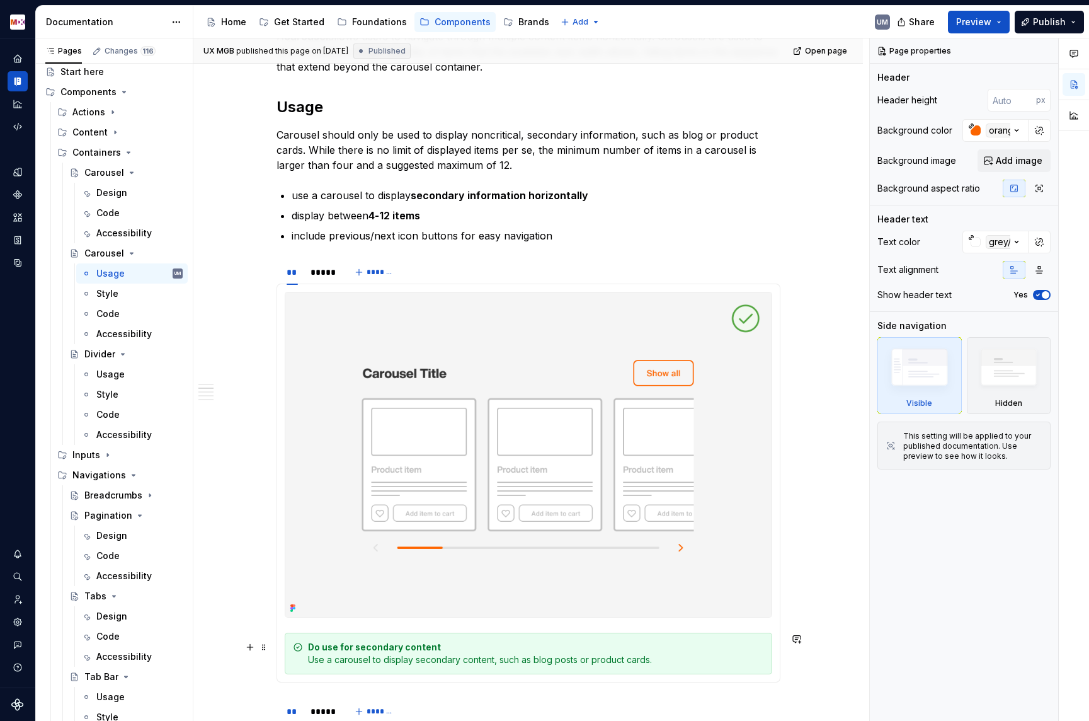
drag, startPoint x: 230, startPoint y: 280, endPoint x: 256, endPoint y: 328, distance: 54.2
click at [400, 608] on div "UX MGB published this page on [DATE] Published Open page Carousel A carousel is…" at bounding box center [531, 379] width 676 height 683
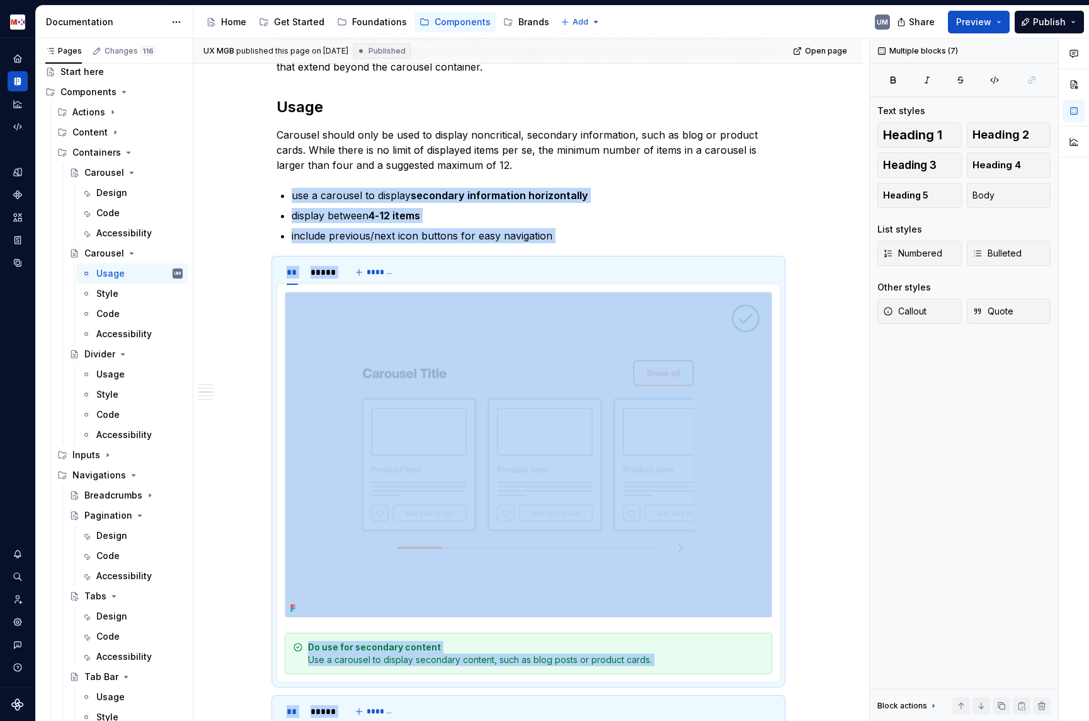
scroll to position [2404, 0]
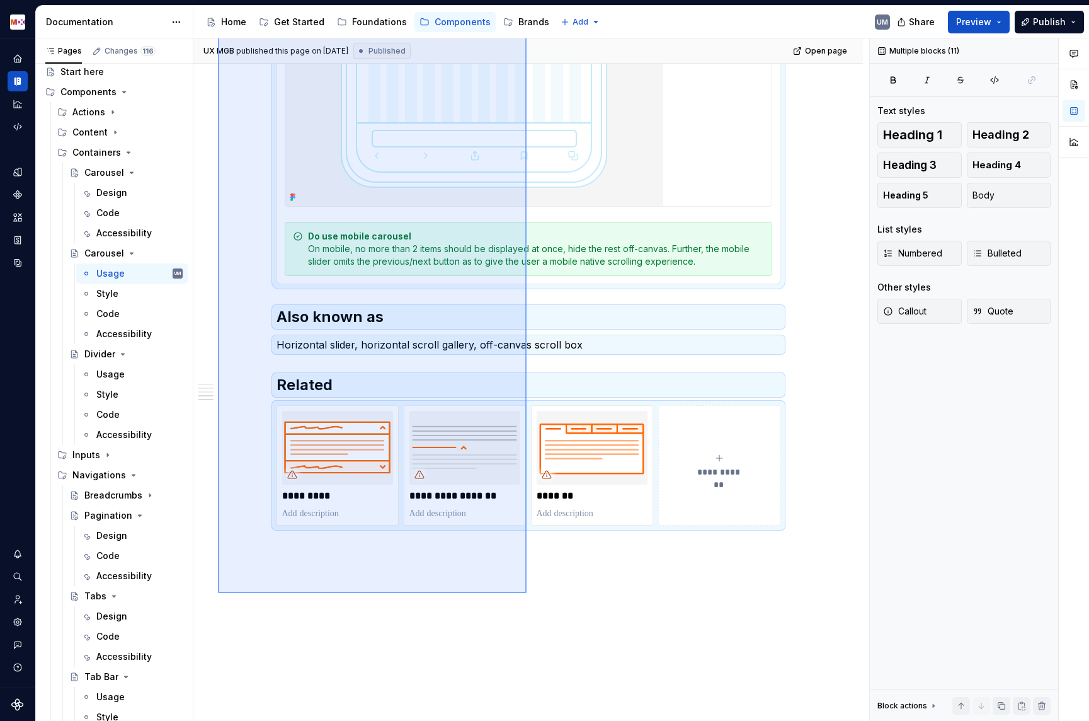
scroll to position [2845, 0]
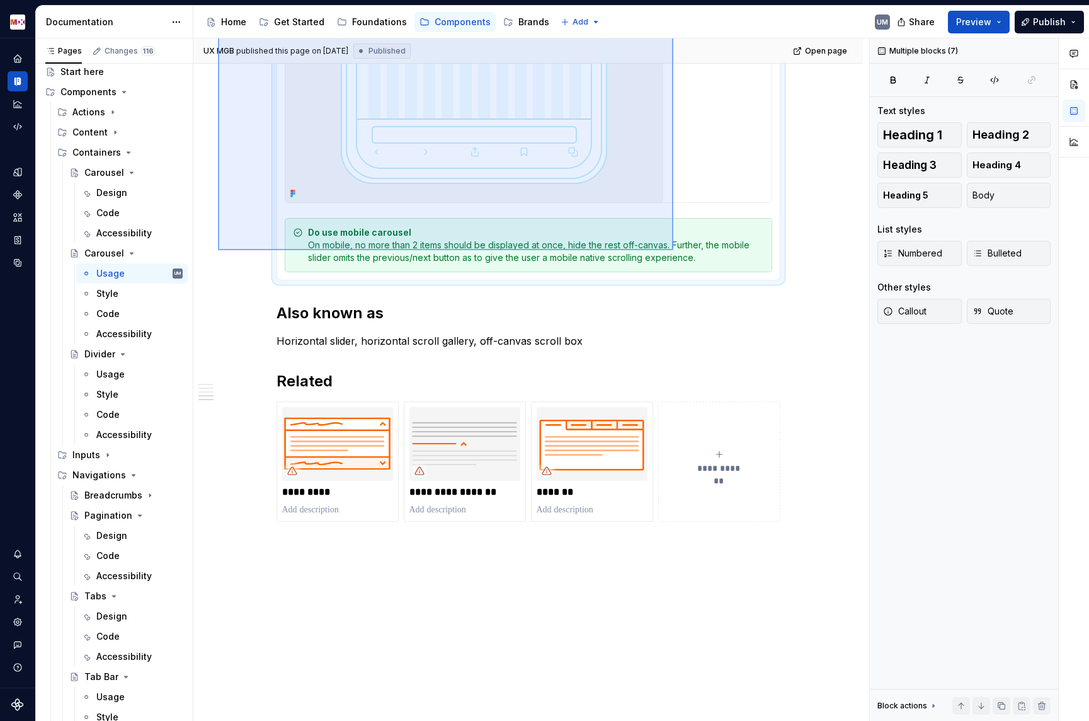
drag, startPoint x: 218, startPoint y: 324, endPoint x: 674, endPoint y: 250, distance: 462.2
click at [674, 250] on div "UX MGB published this page on [DATE] Published Open page Carousel A carousel is…" at bounding box center [531, 379] width 676 height 683
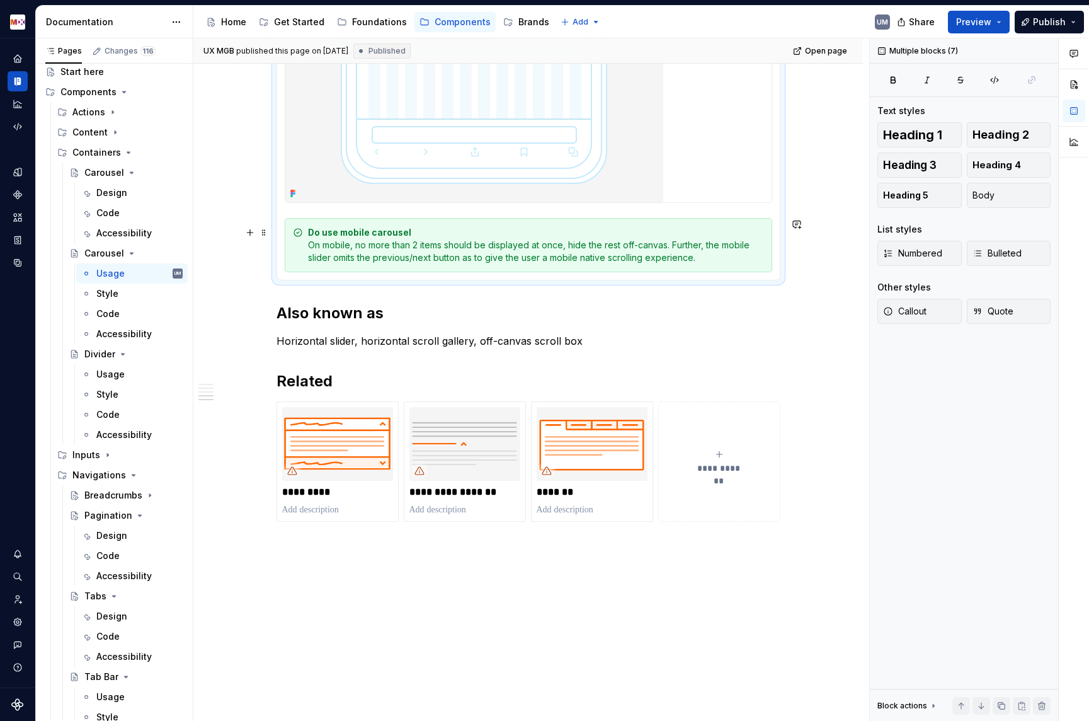
scroll to position [2535, 0]
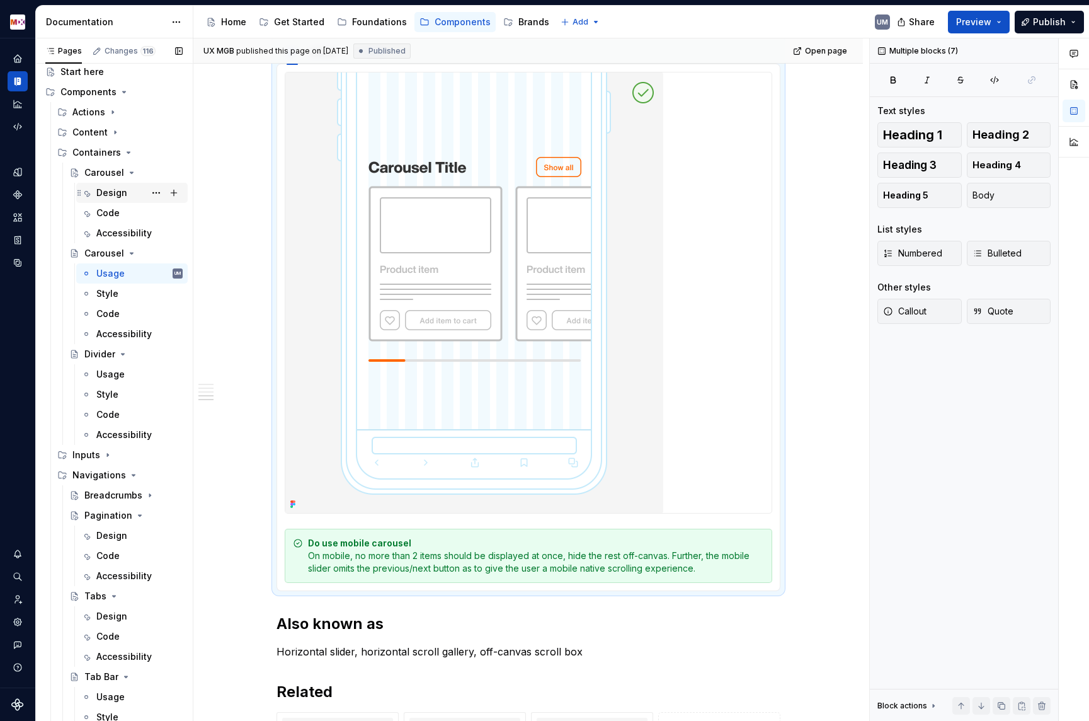
click at [122, 195] on div "Design" at bounding box center [111, 192] width 31 height 13
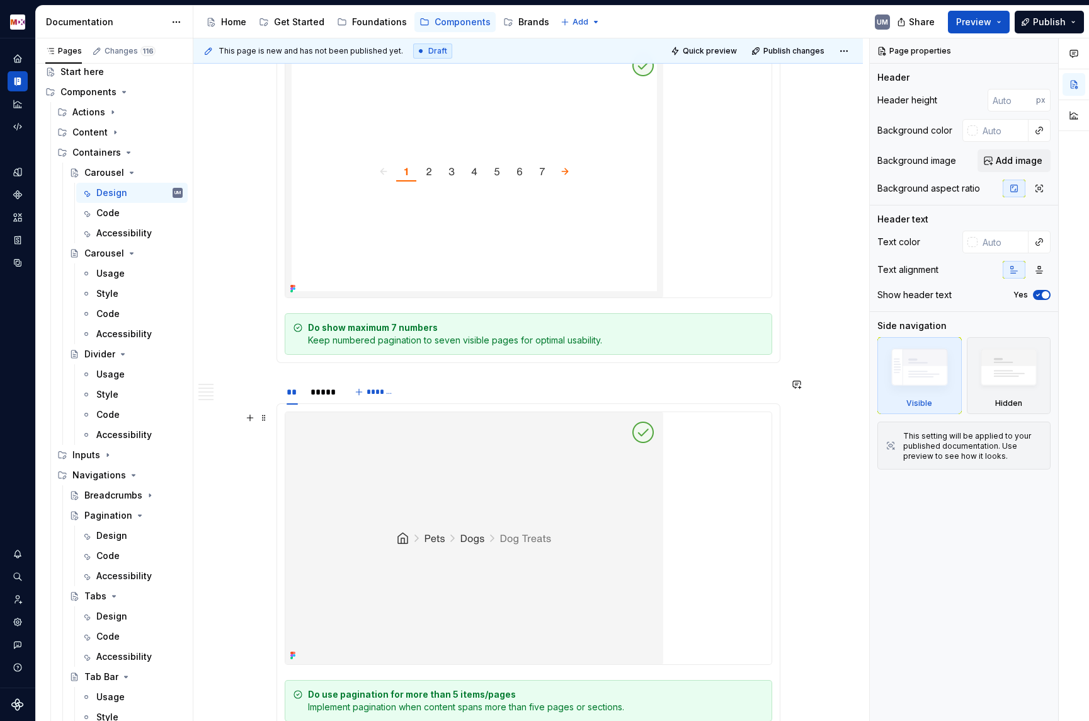
scroll to position [1471, 0]
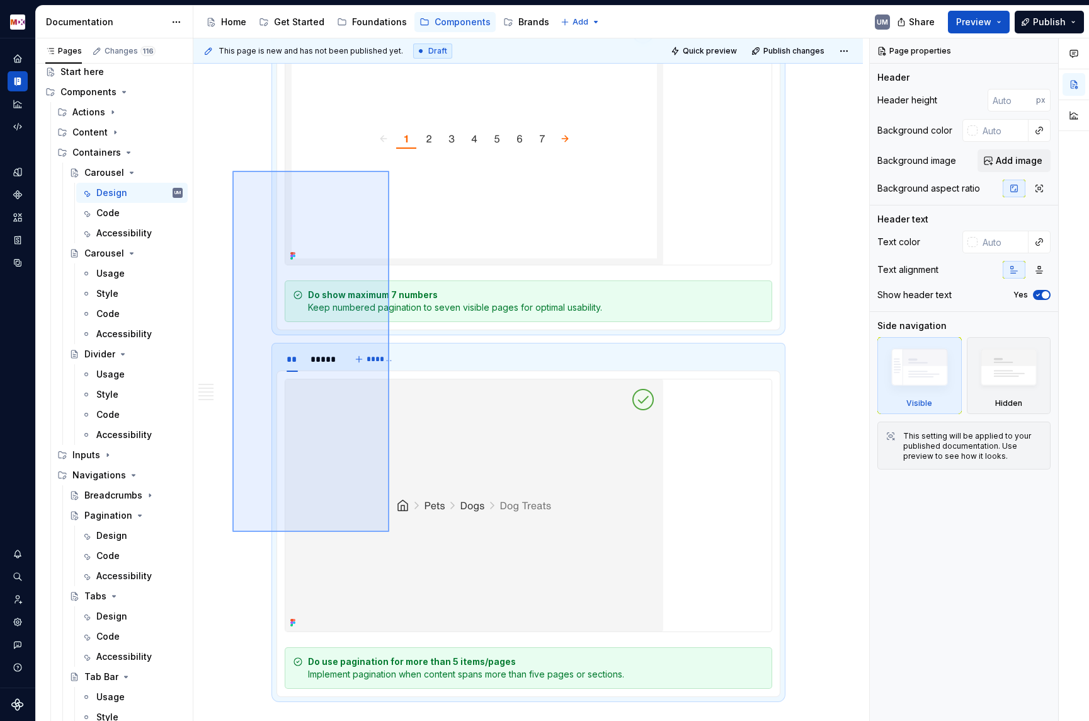
drag, startPoint x: 232, startPoint y: 171, endPoint x: 389, endPoint y: 512, distance: 375.2
click at [389, 512] on div "**********" at bounding box center [531, 379] width 676 height 683
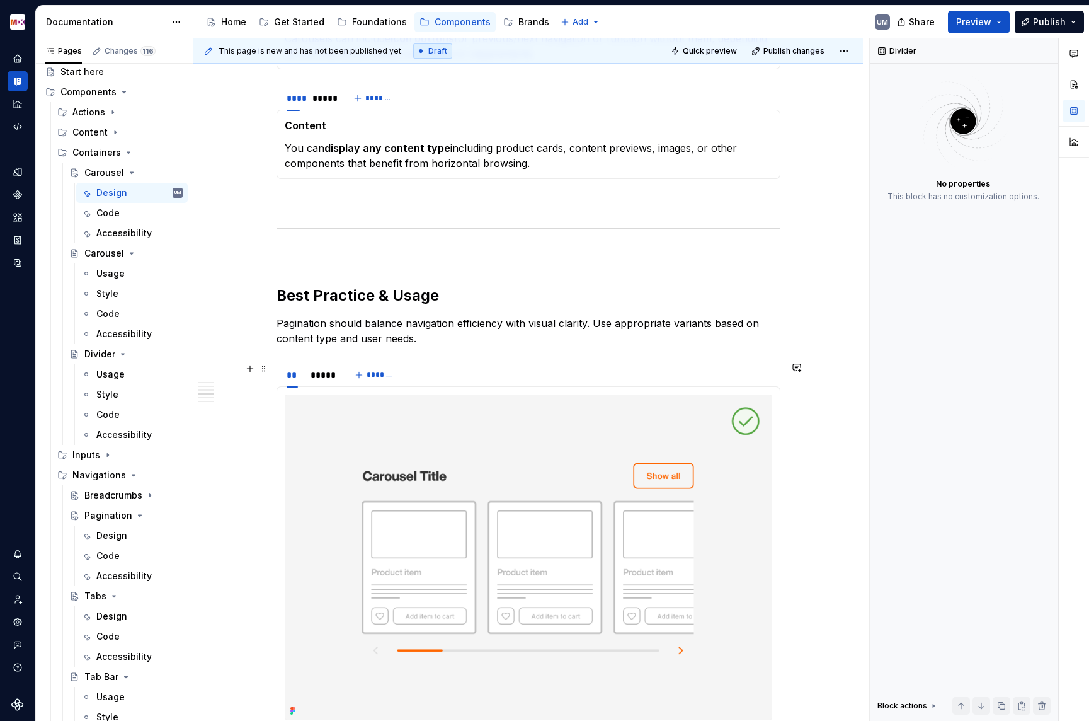
scroll to position [1129, 0]
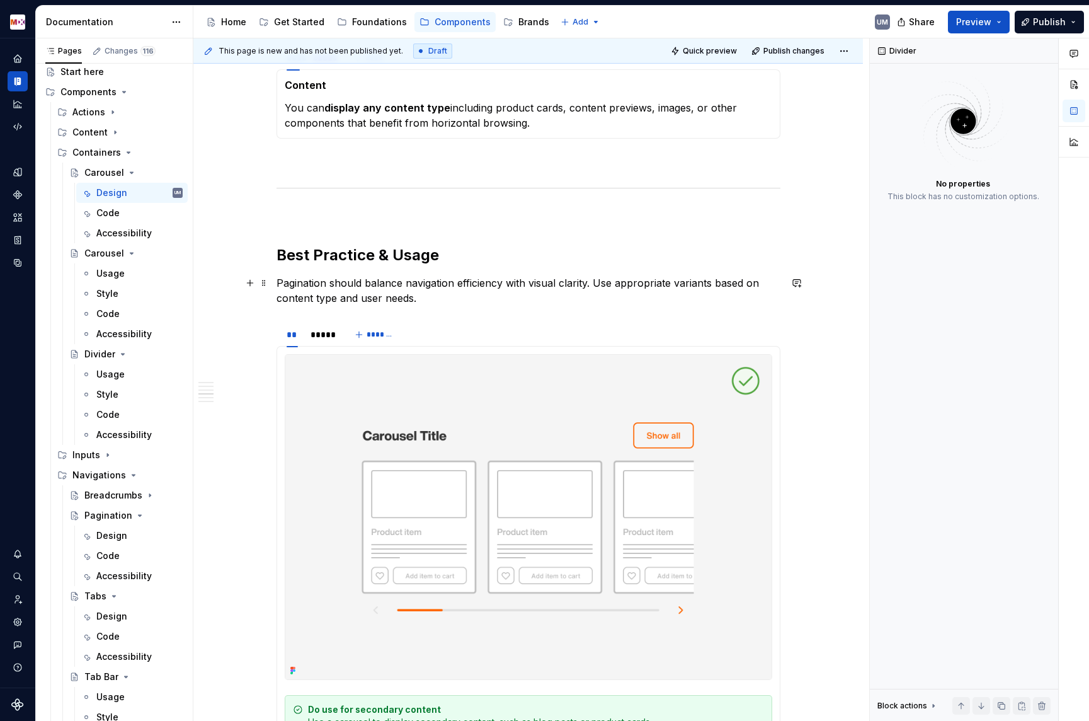
click at [476, 280] on p "Pagination should balance navigation efficiency with visual clarity. Use approp…" at bounding box center [529, 290] width 504 height 30
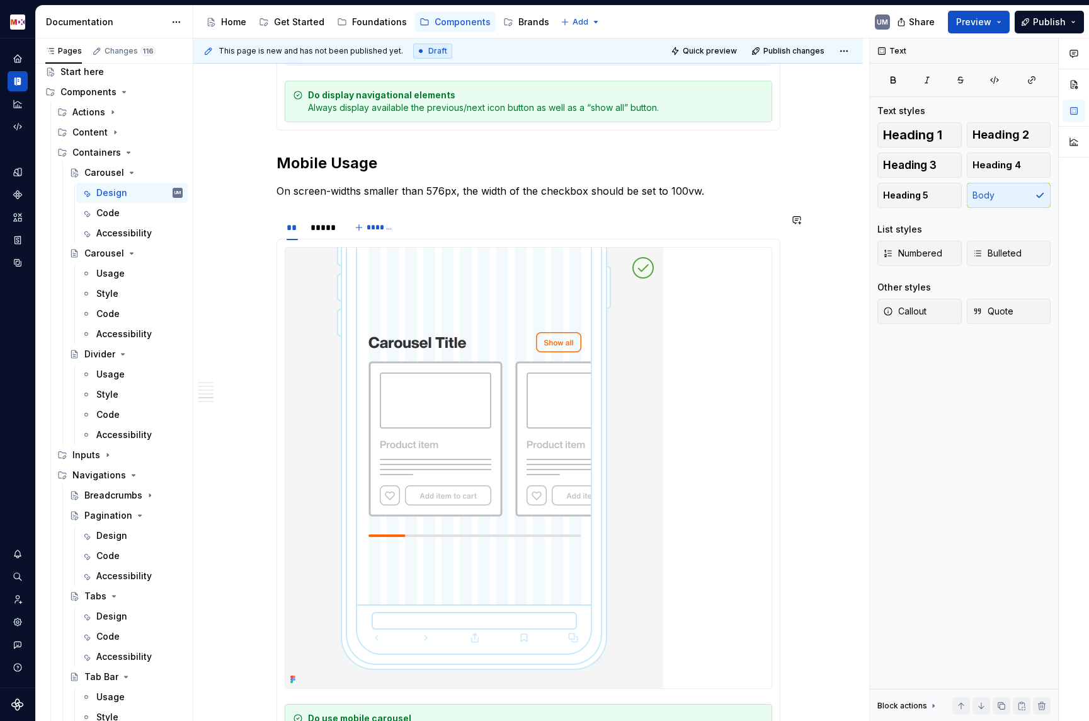
scroll to position [3113, 0]
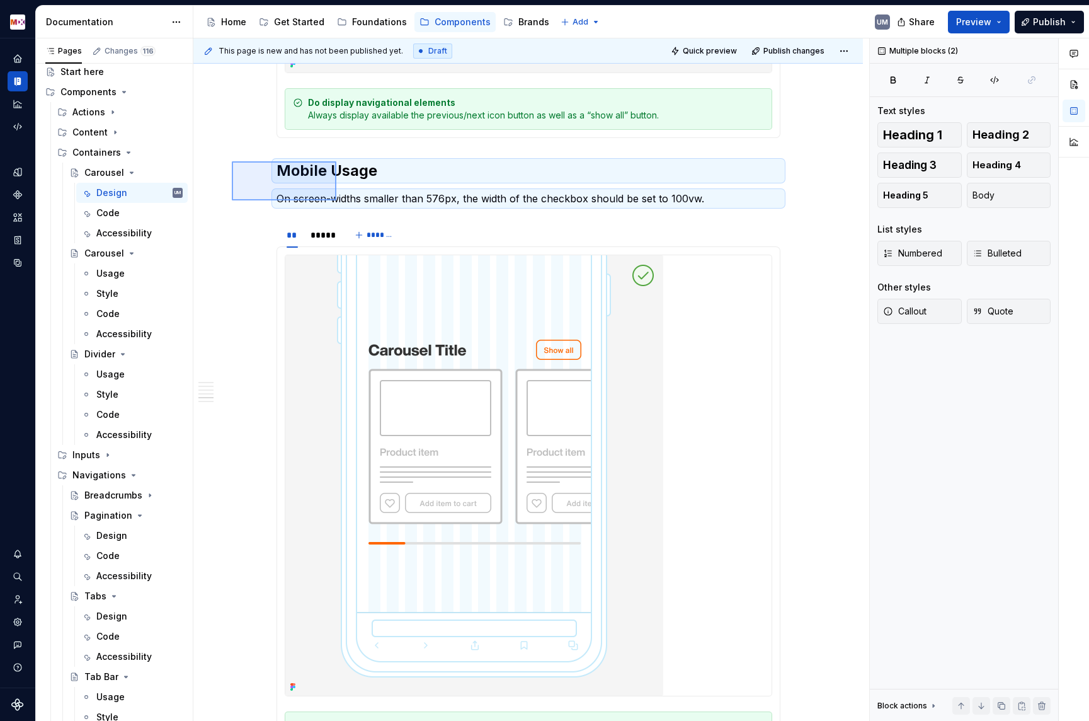
drag, startPoint x: 232, startPoint y: 161, endPoint x: 340, endPoint y: 205, distance: 117.0
click at [340, 205] on div "**********" at bounding box center [531, 379] width 676 height 683
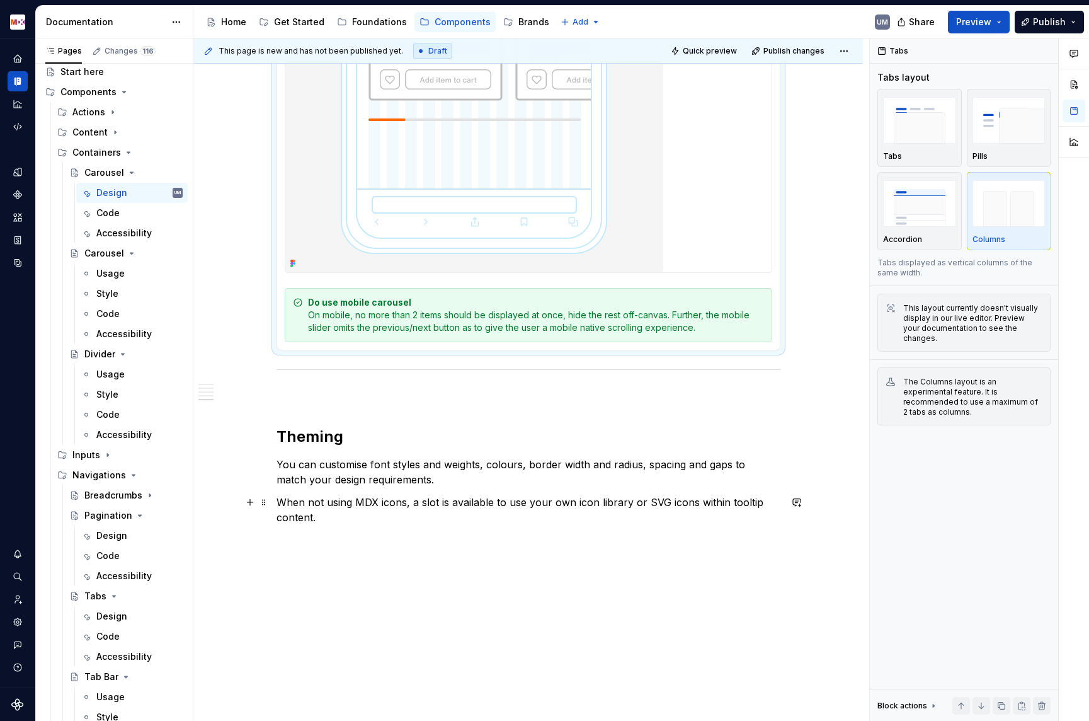
scroll to position [3503, 0]
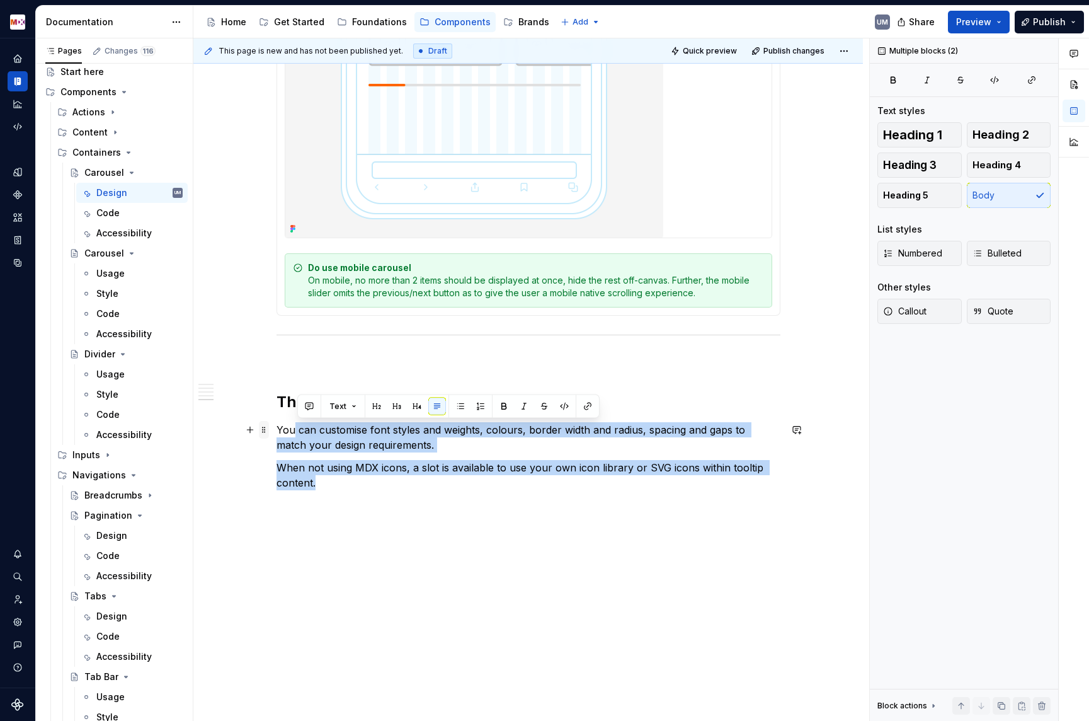
drag, startPoint x: 350, startPoint y: 479, endPoint x: 267, endPoint y: 430, distance: 96.1
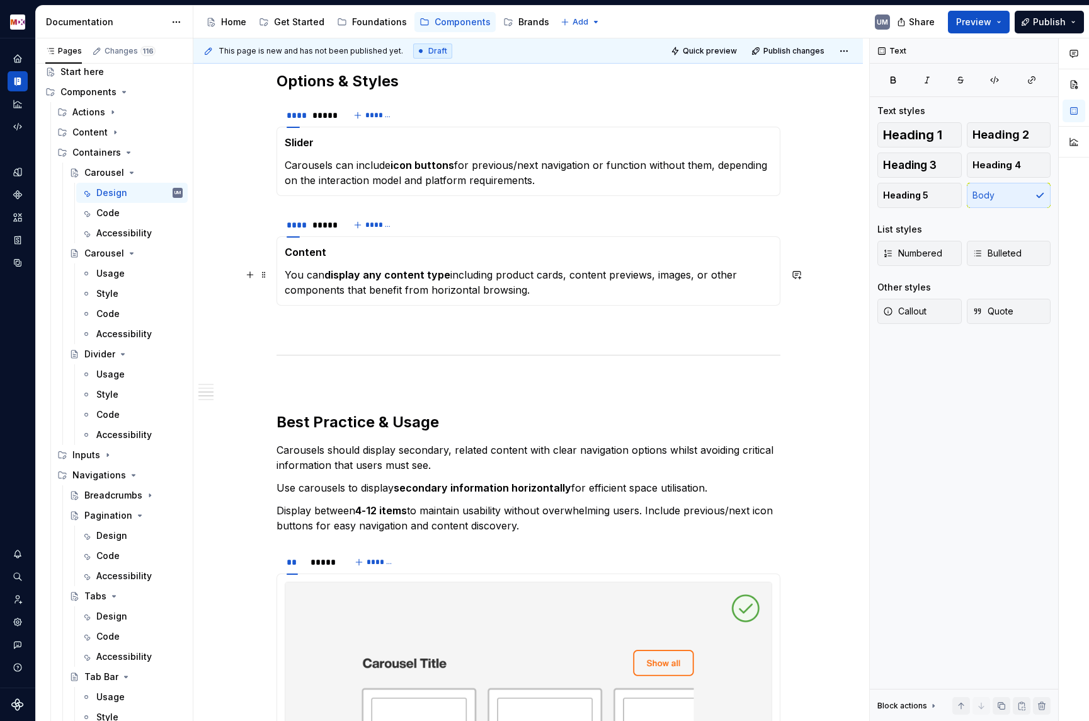
scroll to position [956, 0]
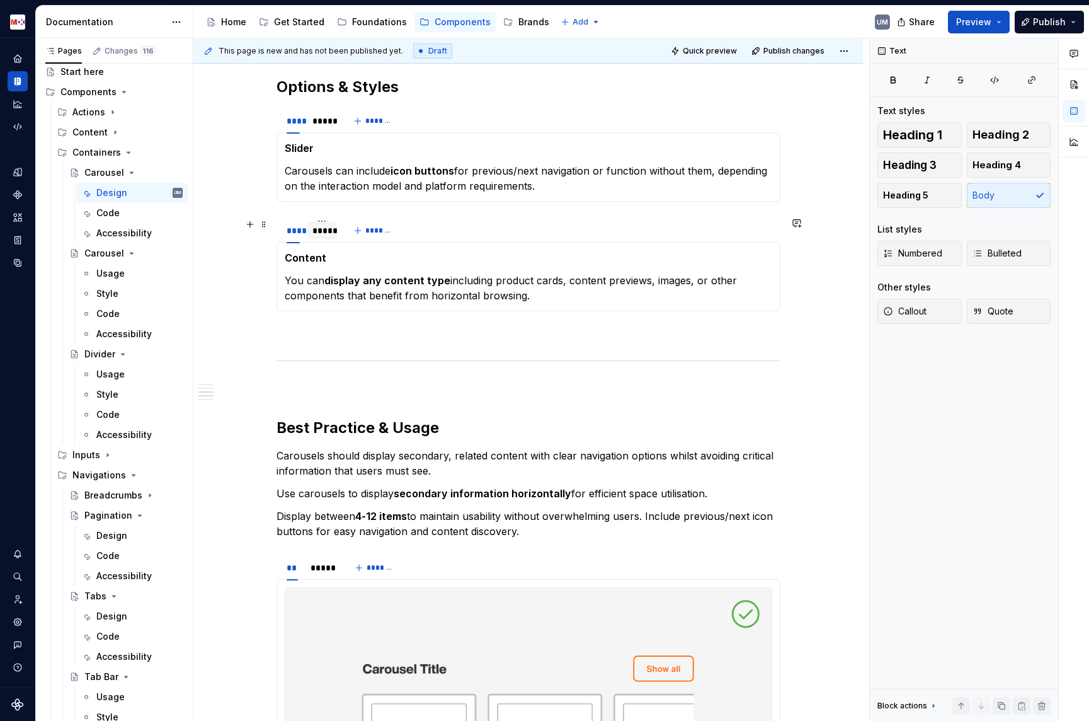
click at [327, 228] on div "*****" at bounding box center [323, 230] width 20 height 13
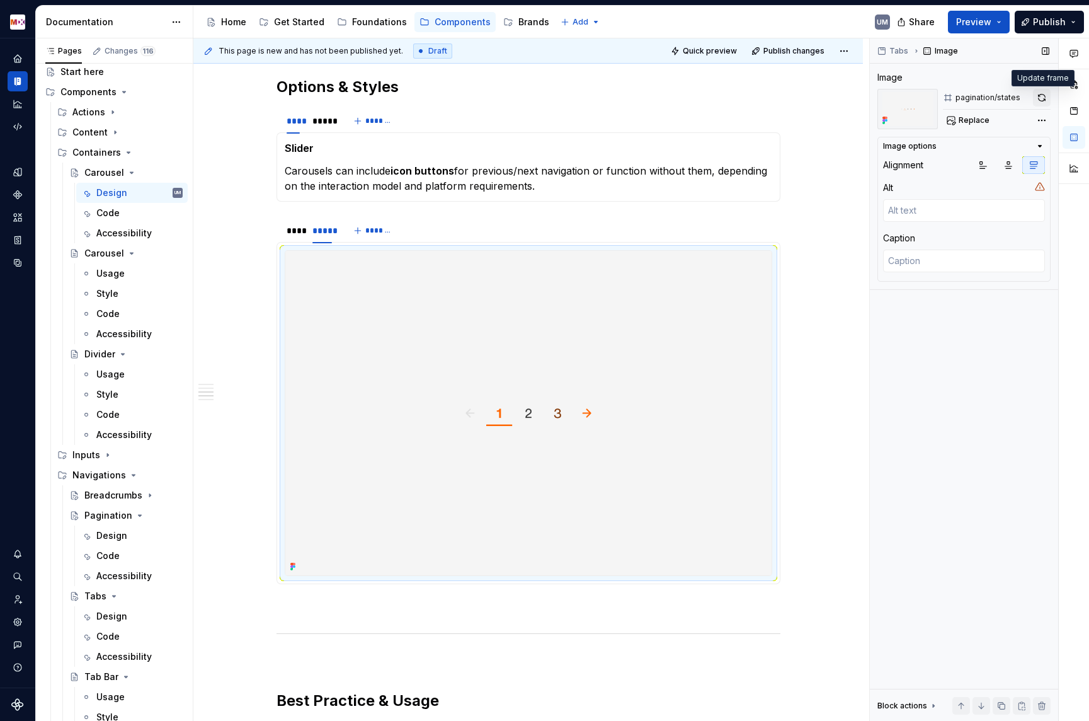
click at [1039, 97] on button "button" at bounding box center [1042, 98] width 18 height 18
click at [492, 311] on img at bounding box center [528, 413] width 486 height 324
click at [328, 124] on div "*****" at bounding box center [323, 121] width 20 height 13
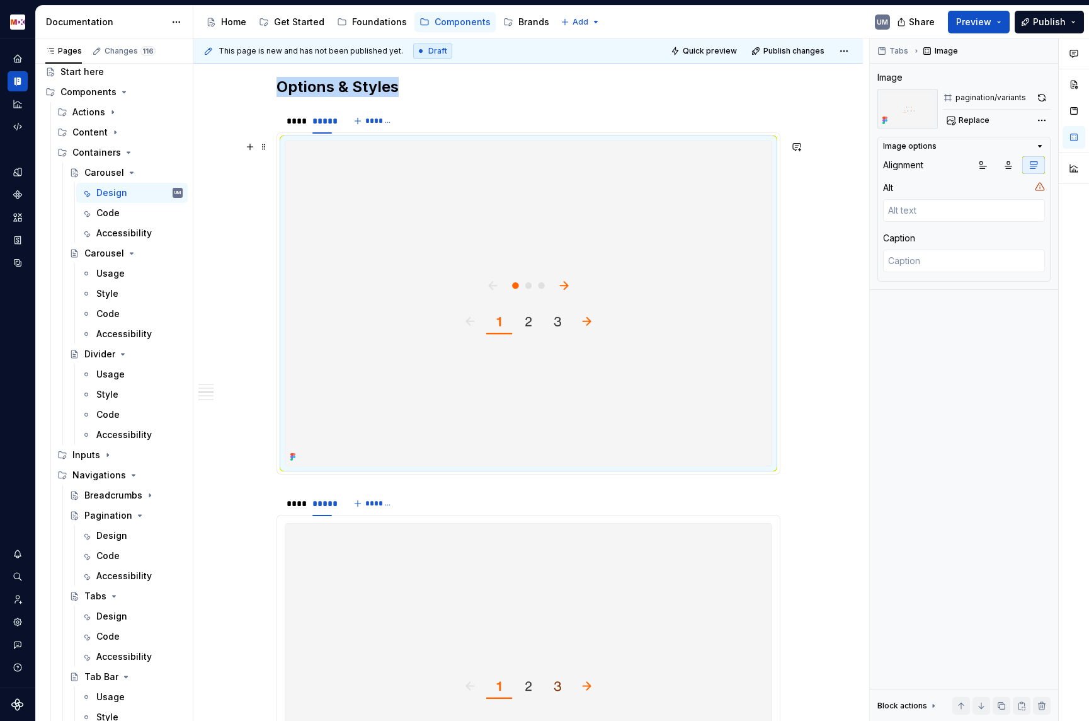
click at [386, 220] on img at bounding box center [528, 303] width 486 height 324
click at [970, 117] on span "Replace" at bounding box center [974, 120] width 31 height 10
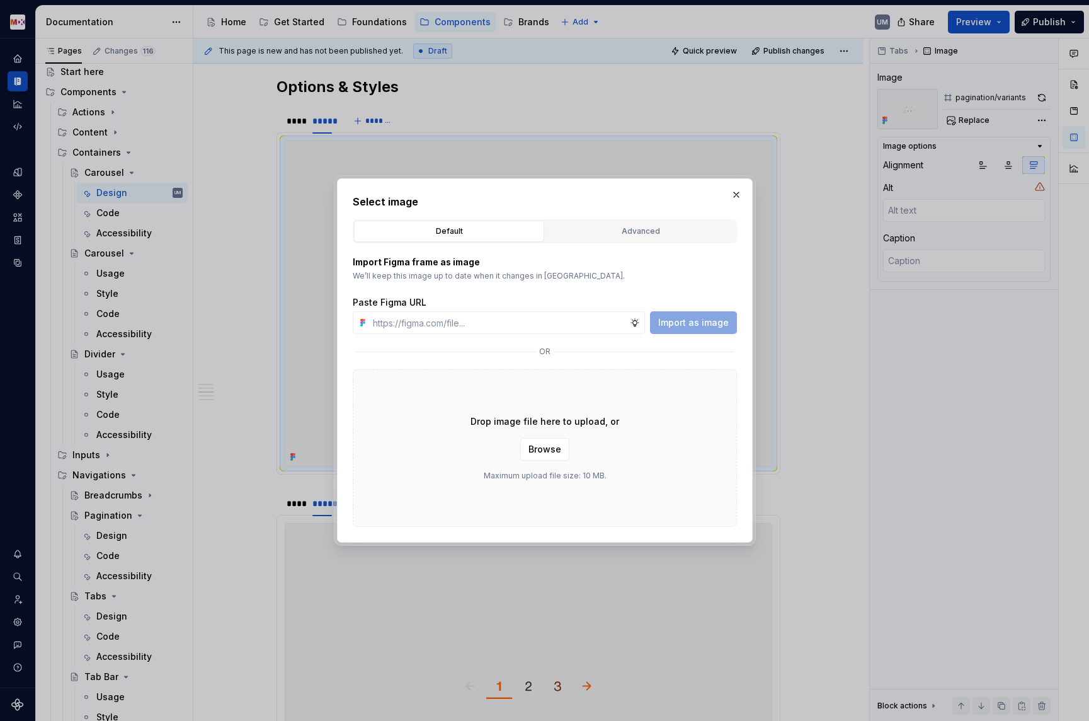
click at [611, 219] on div "Default Advanced" at bounding box center [545, 231] width 384 height 24
click at [605, 231] on div "Advanced" at bounding box center [640, 231] width 181 height 13
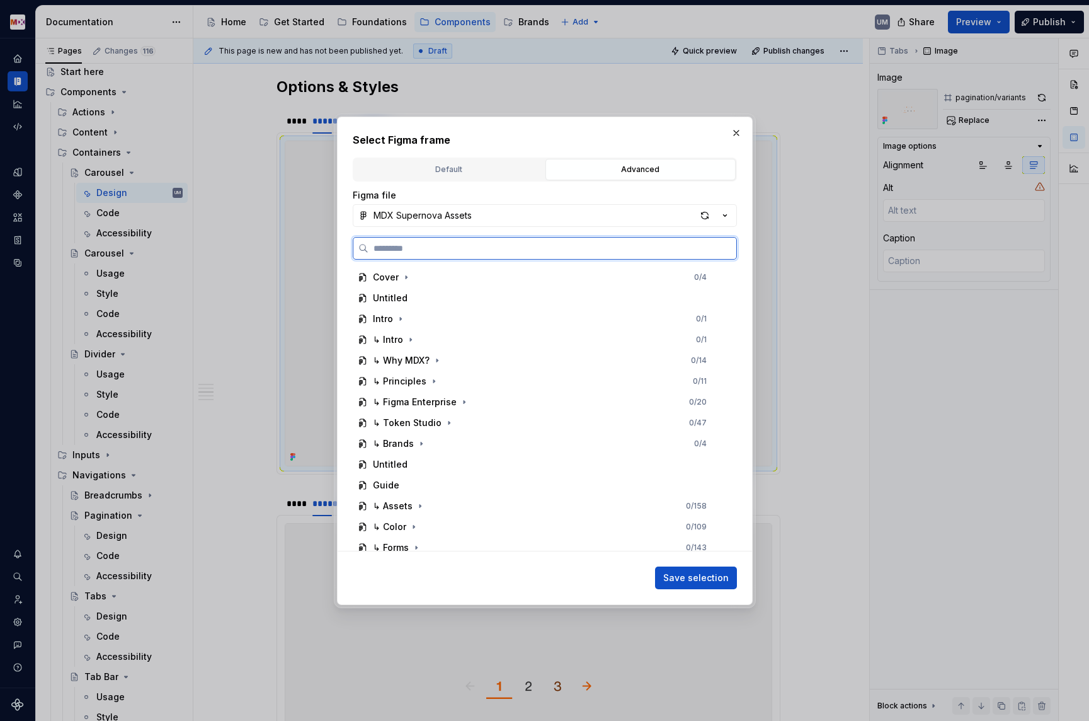
click at [488, 243] on input "search" at bounding box center [553, 248] width 368 height 13
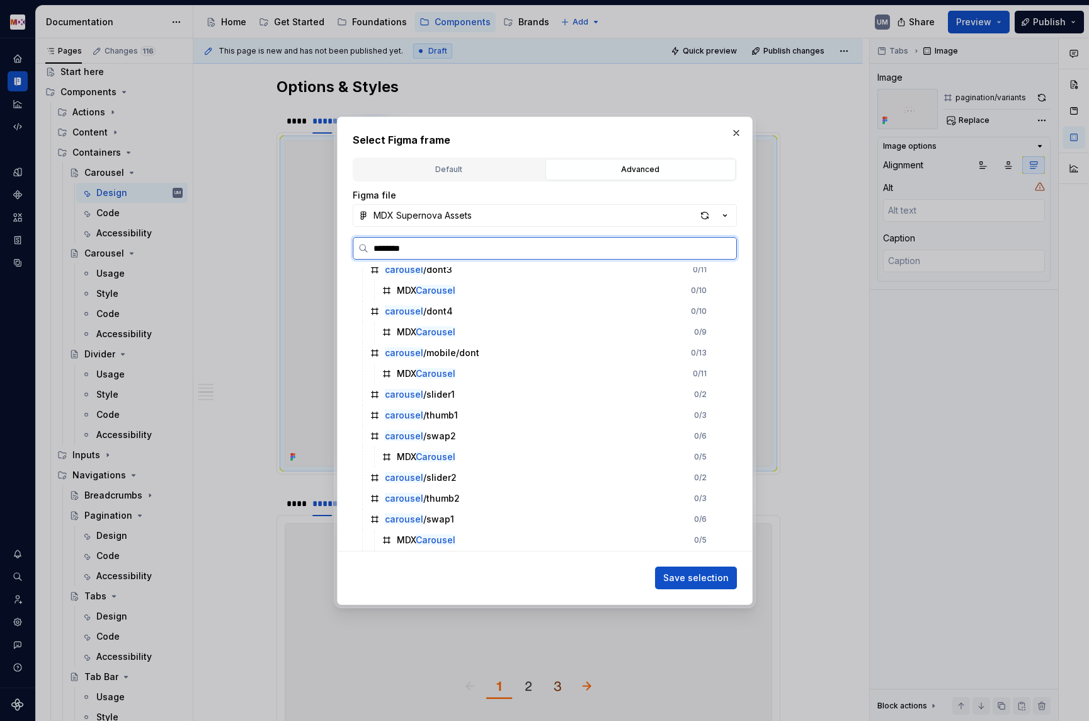
scroll to position [0, 0]
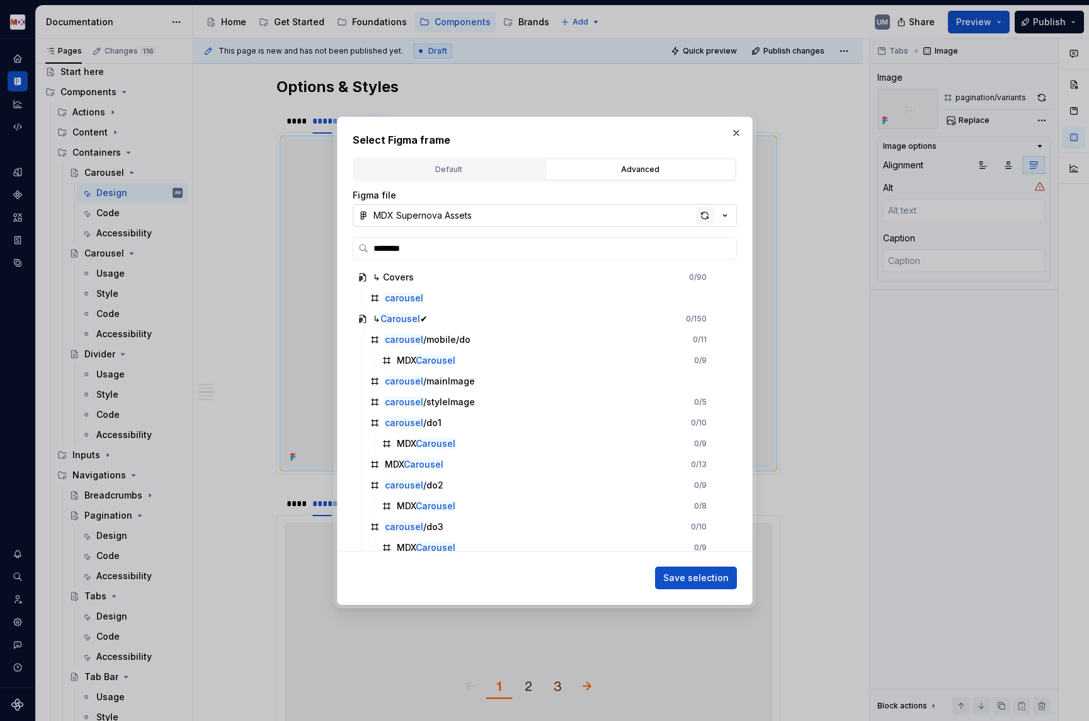
click at [703, 215] on div "button" at bounding box center [705, 216] width 18 height 18
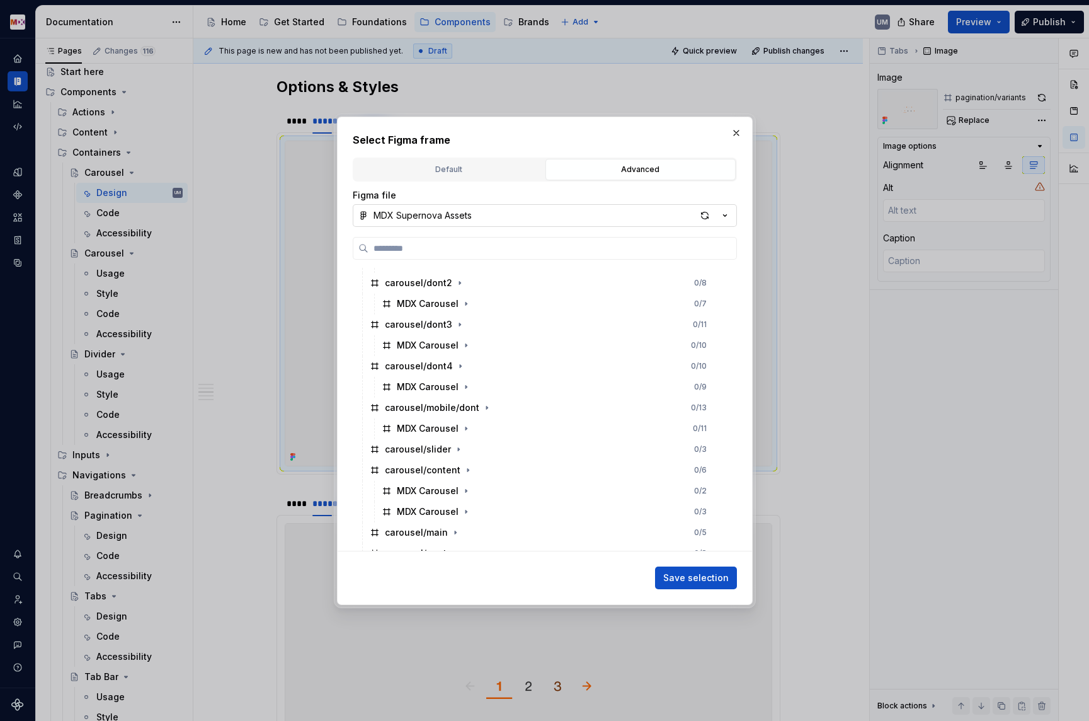
scroll to position [454, 0]
paste input "********"
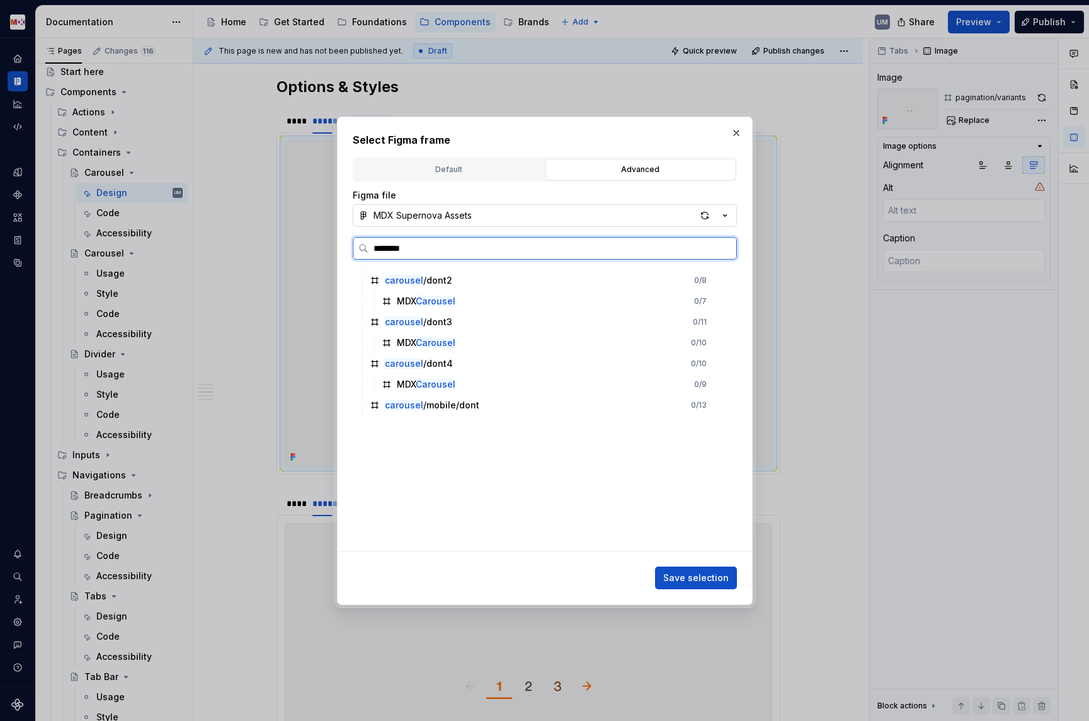
scroll to position [0, 3]
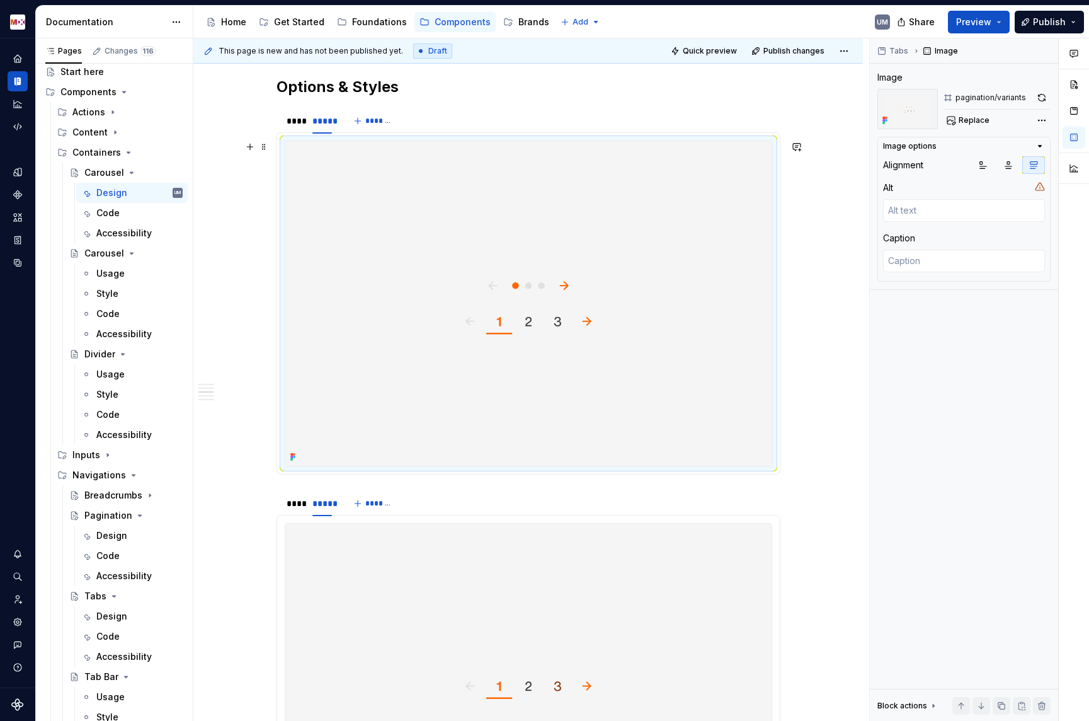
click at [593, 260] on img at bounding box center [528, 303] width 486 height 324
click at [978, 117] on span "Replace" at bounding box center [974, 120] width 31 height 10
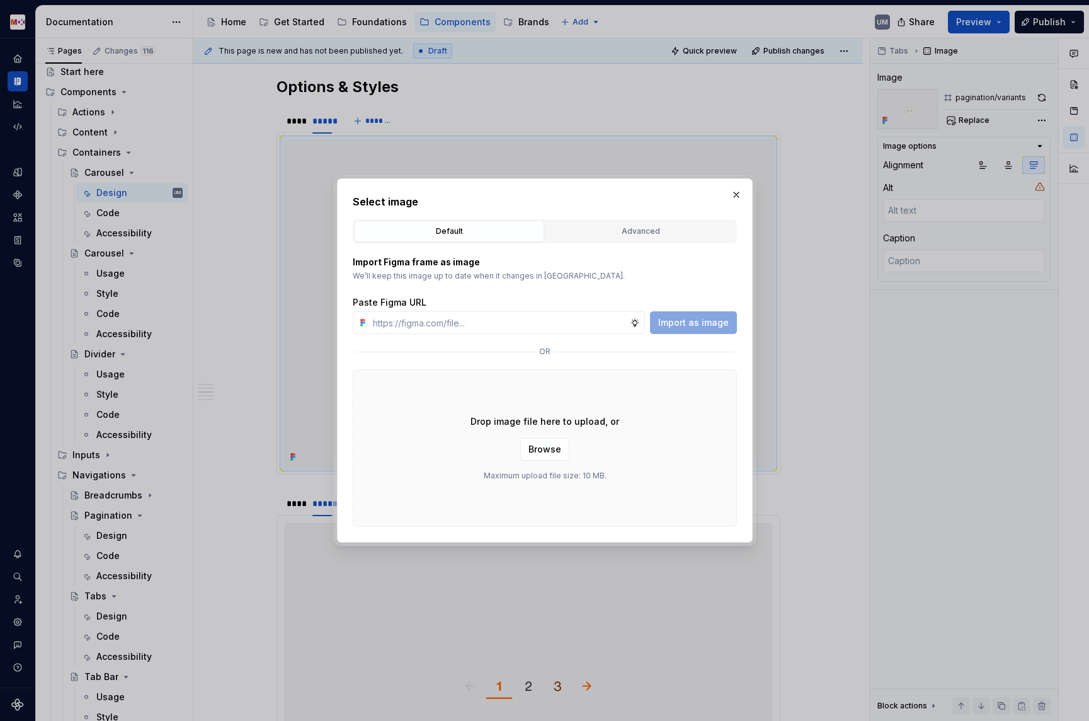
click at [641, 217] on div "Select image Default Advanced Import Figma frame as image We’ll keep this image…" at bounding box center [545, 360] width 384 height 333
click at [635, 227] on div "Advanced" at bounding box center [640, 231] width 181 height 13
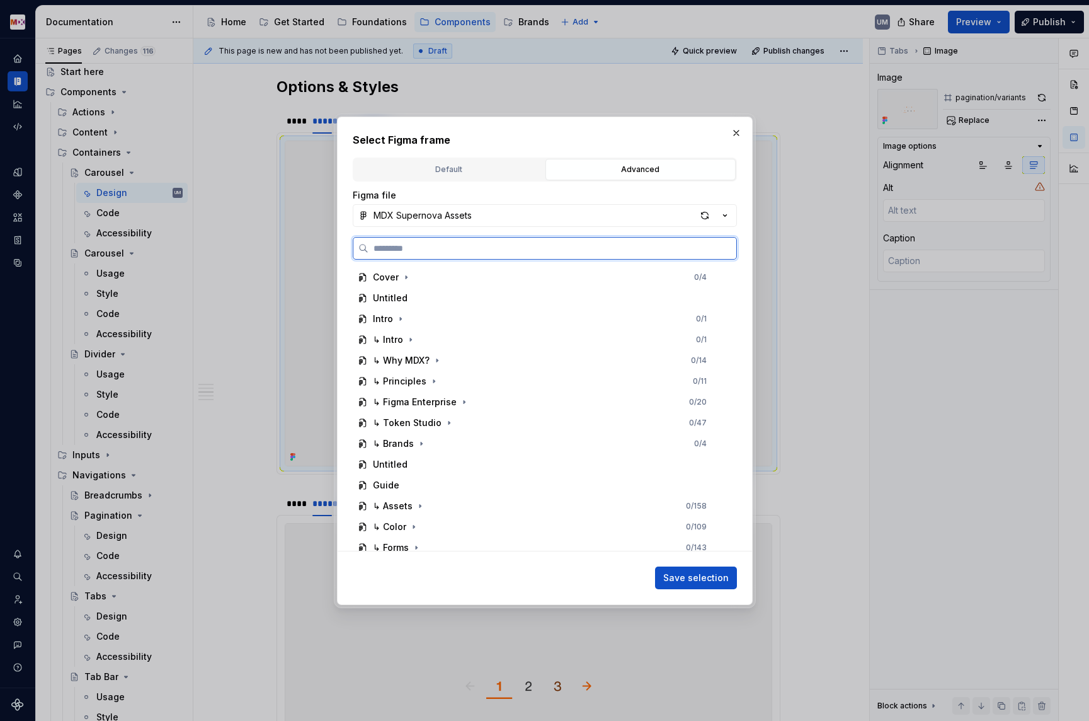
click at [541, 254] on input "search" at bounding box center [553, 248] width 368 height 13
paste input "********"
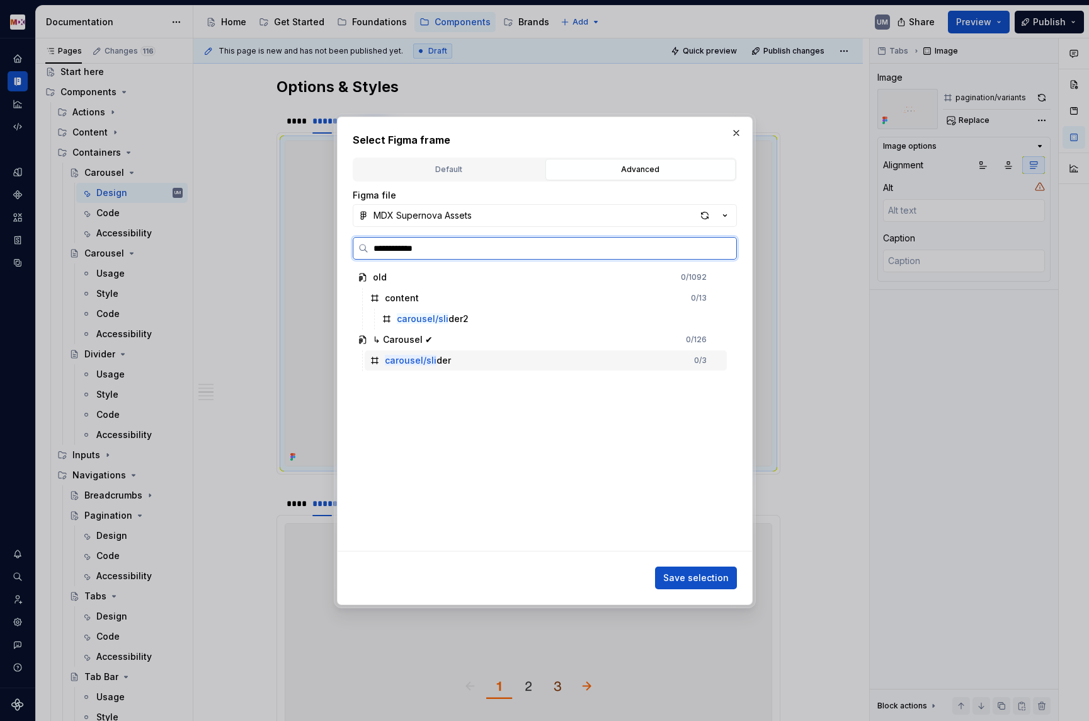
click at [453, 359] on div "carousel/sli der 0 / 3" at bounding box center [546, 360] width 362 height 20
click at [671, 581] on span "Save selection" at bounding box center [696, 577] width 66 height 13
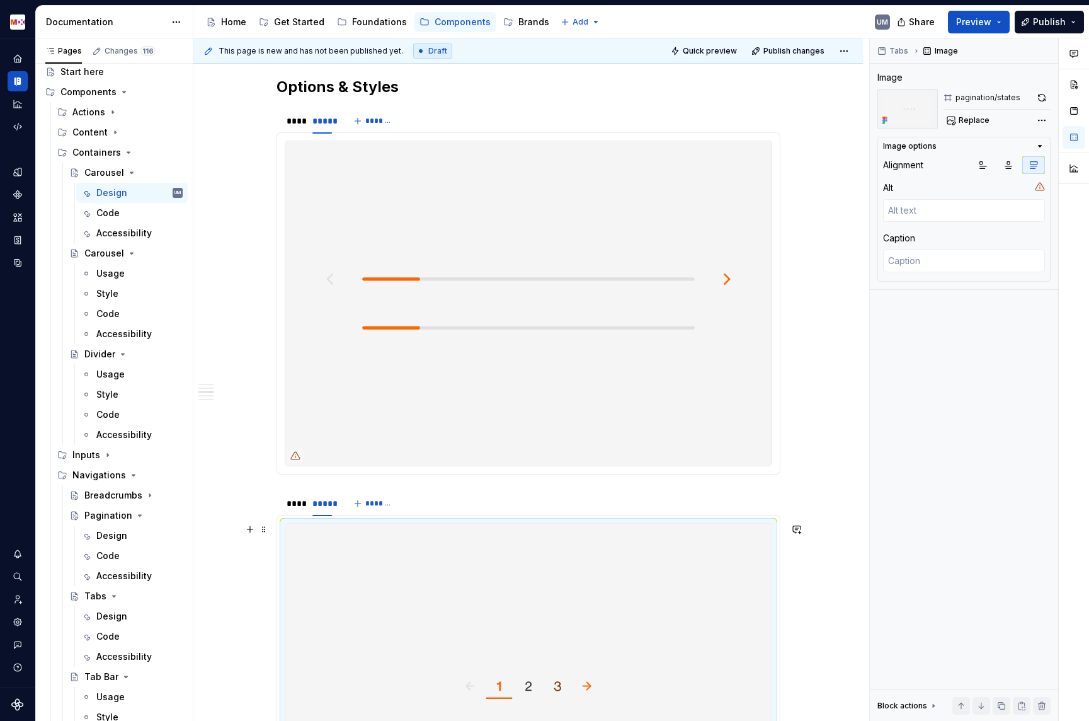
click at [642, 574] on img at bounding box center [528, 686] width 486 height 324
click at [970, 118] on span "Replace" at bounding box center [974, 120] width 31 height 10
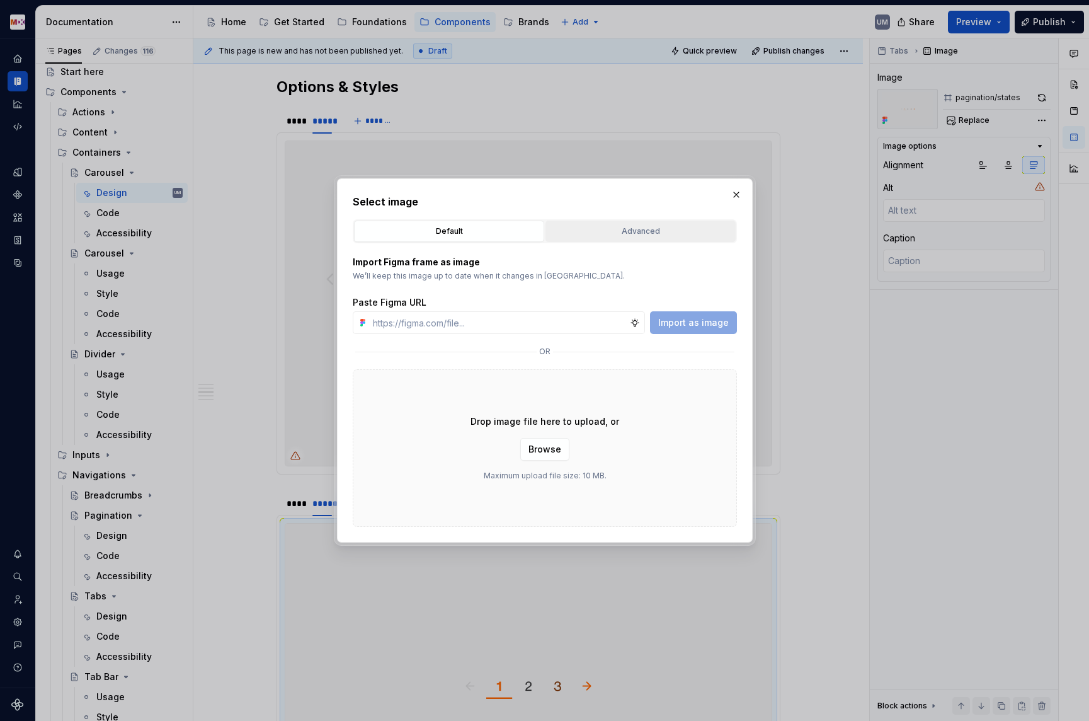
click at [614, 229] on div "Advanced" at bounding box center [640, 231] width 181 height 13
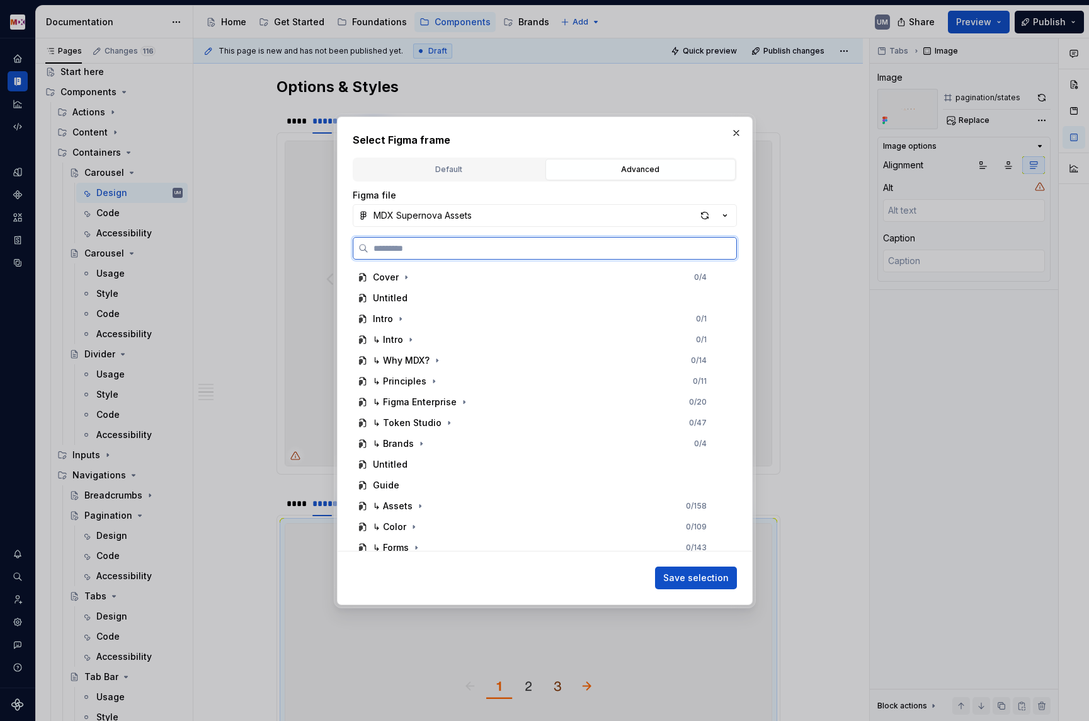
click at [527, 246] on input "search" at bounding box center [553, 248] width 368 height 13
paste input "********"
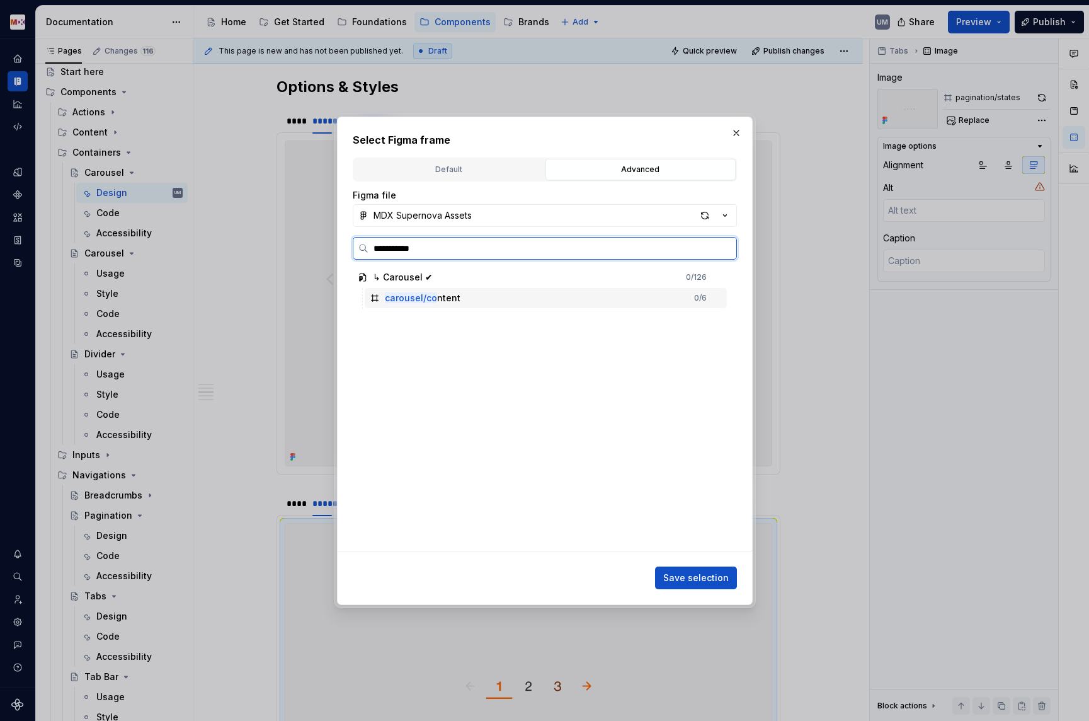
click at [474, 298] on div "carousel/co ntent 0 / 6" at bounding box center [546, 298] width 362 height 20
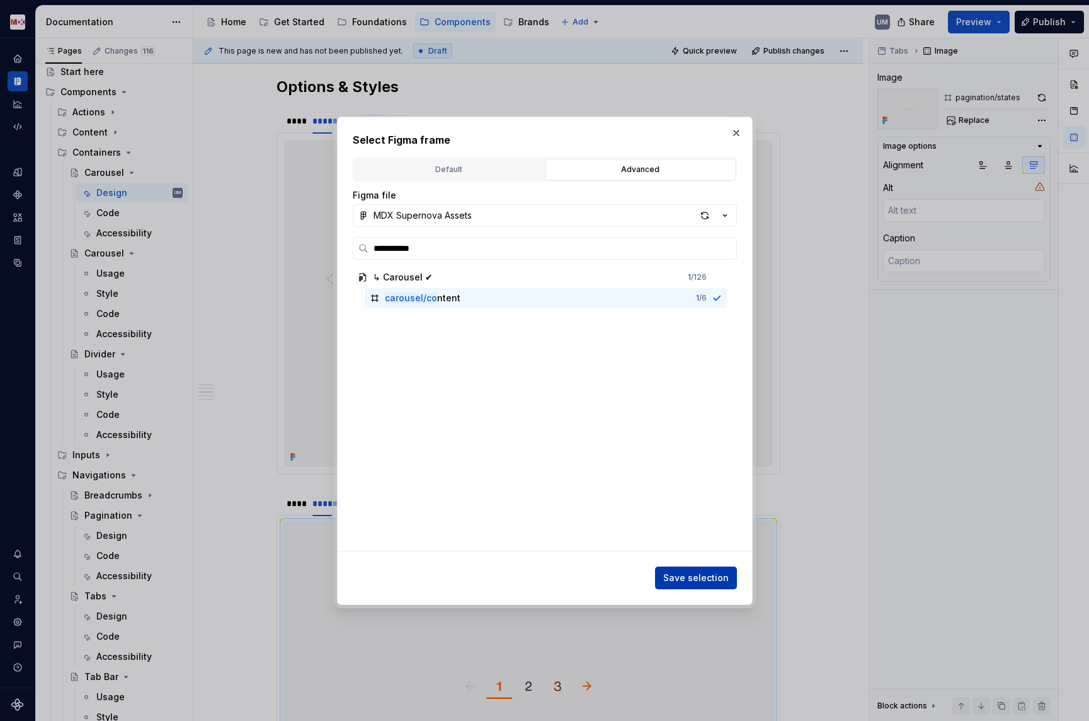
click at [670, 571] on span "Save selection" at bounding box center [696, 577] width 66 height 13
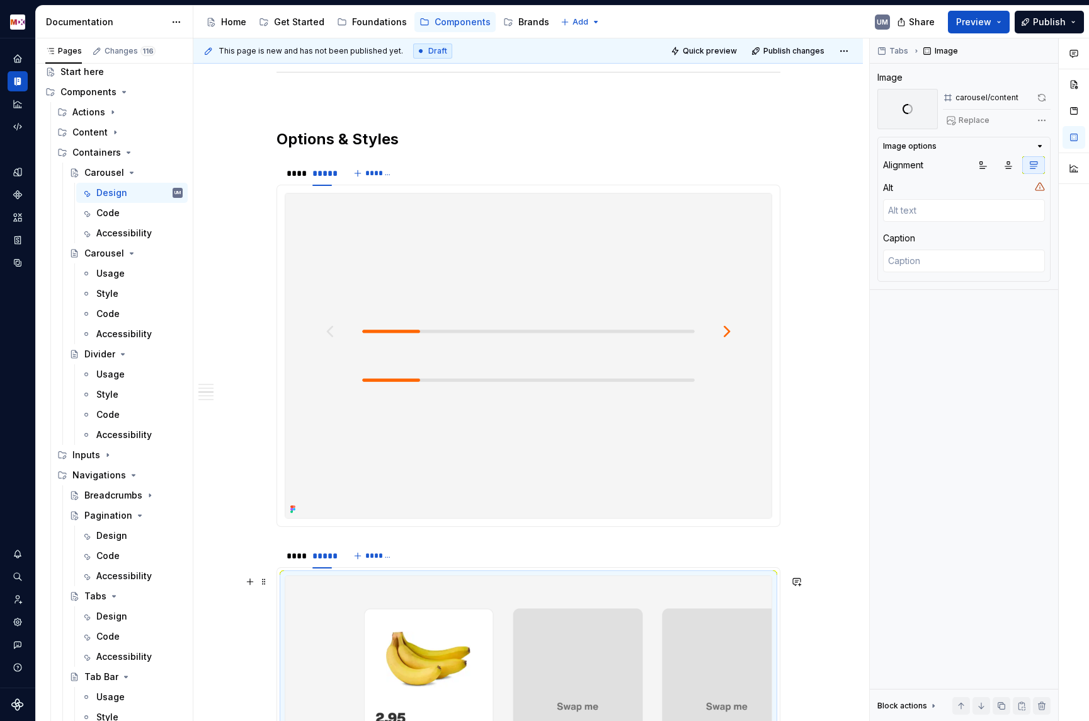
scroll to position [457, 0]
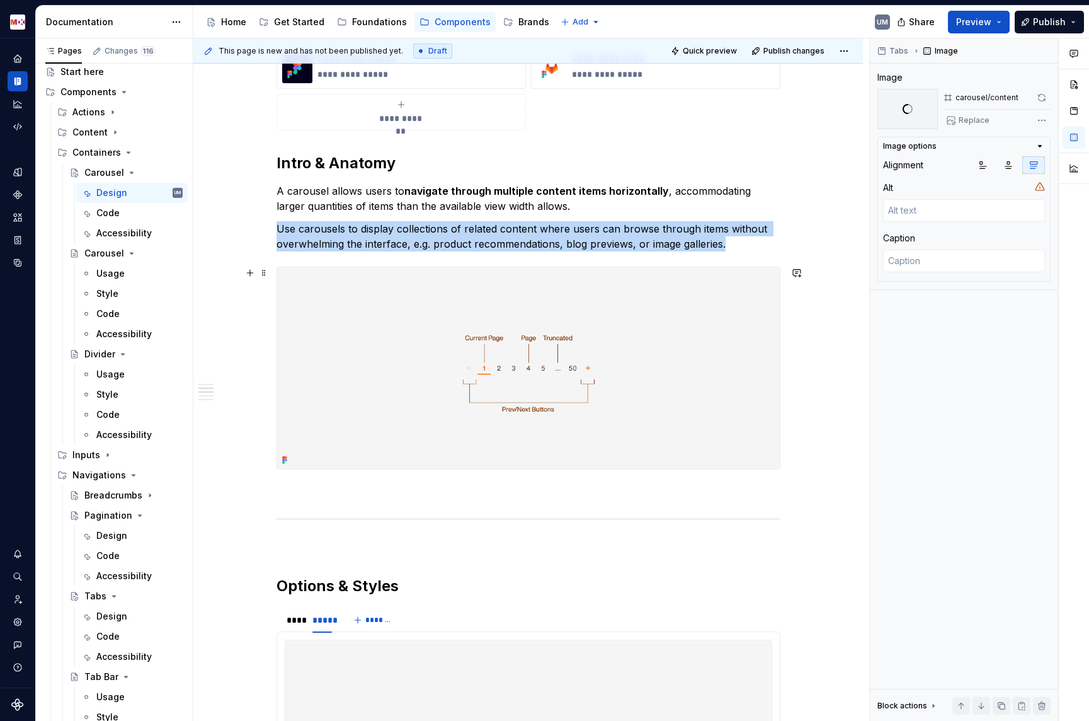
click at [630, 405] on img at bounding box center [528, 368] width 503 height 202
click at [968, 118] on span "Replace" at bounding box center [974, 120] width 31 height 10
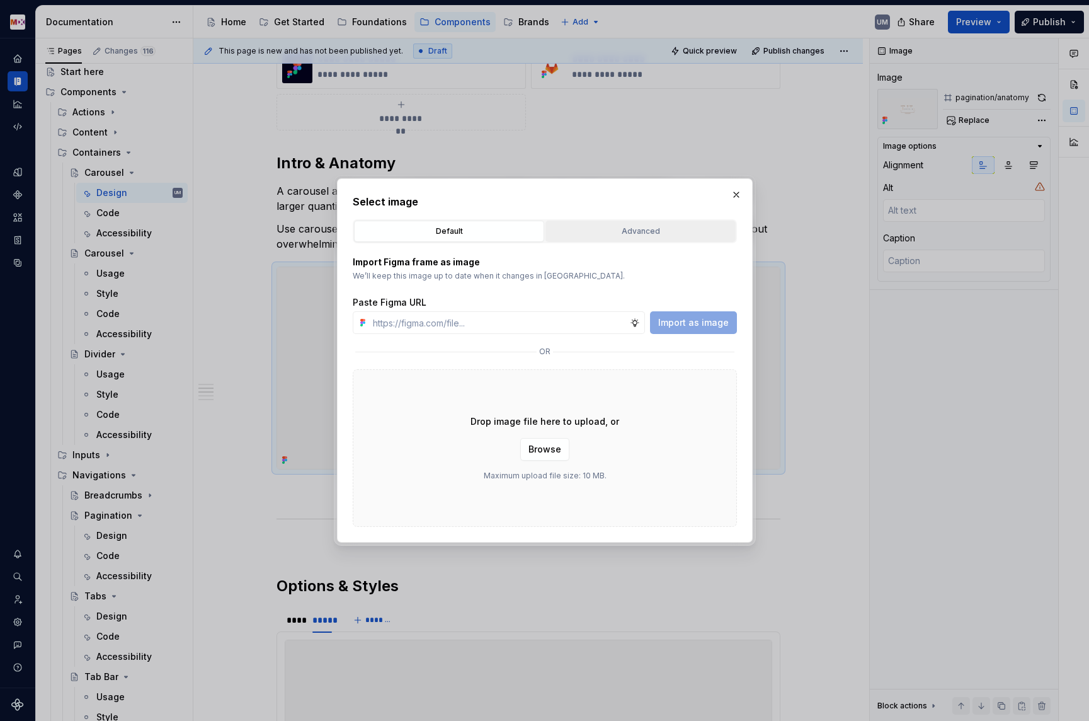
click at [623, 234] on div "Advanced" at bounding box center [640, 231] width 181 height 13
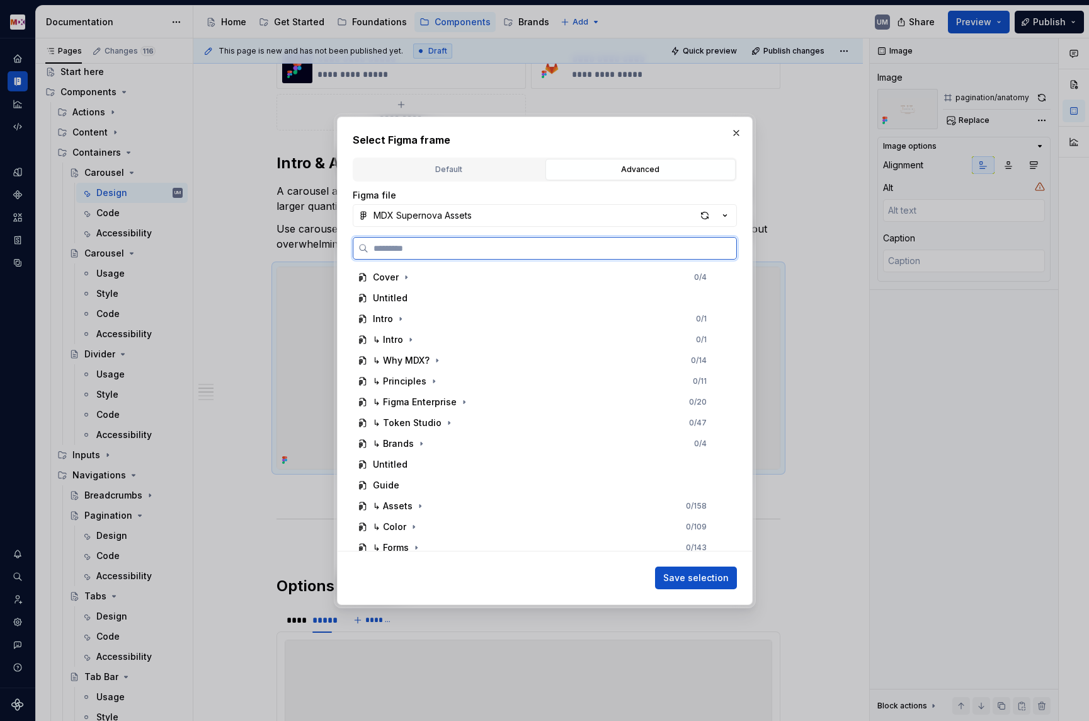
click at [542, 248] on input "search" at bounding box center [553, 248] width 368 height 13
paste input "********"
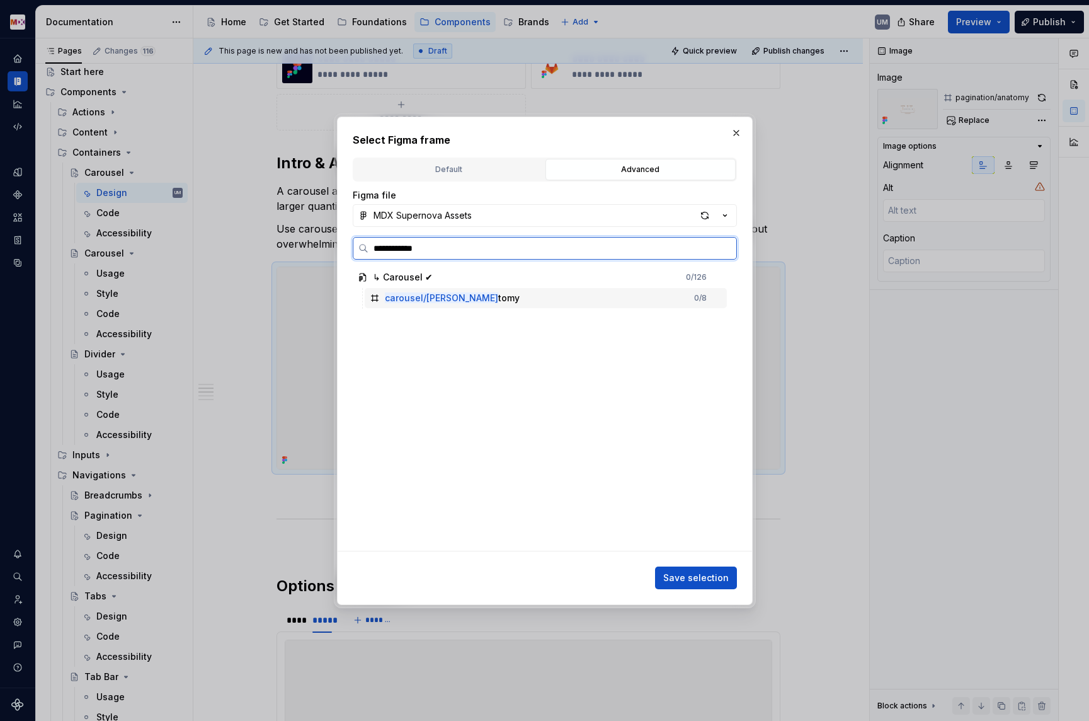
click at [456, 300] on div "carousel/[PERSON_NAME]" at bounding box center [452, 298] width 135 height 13
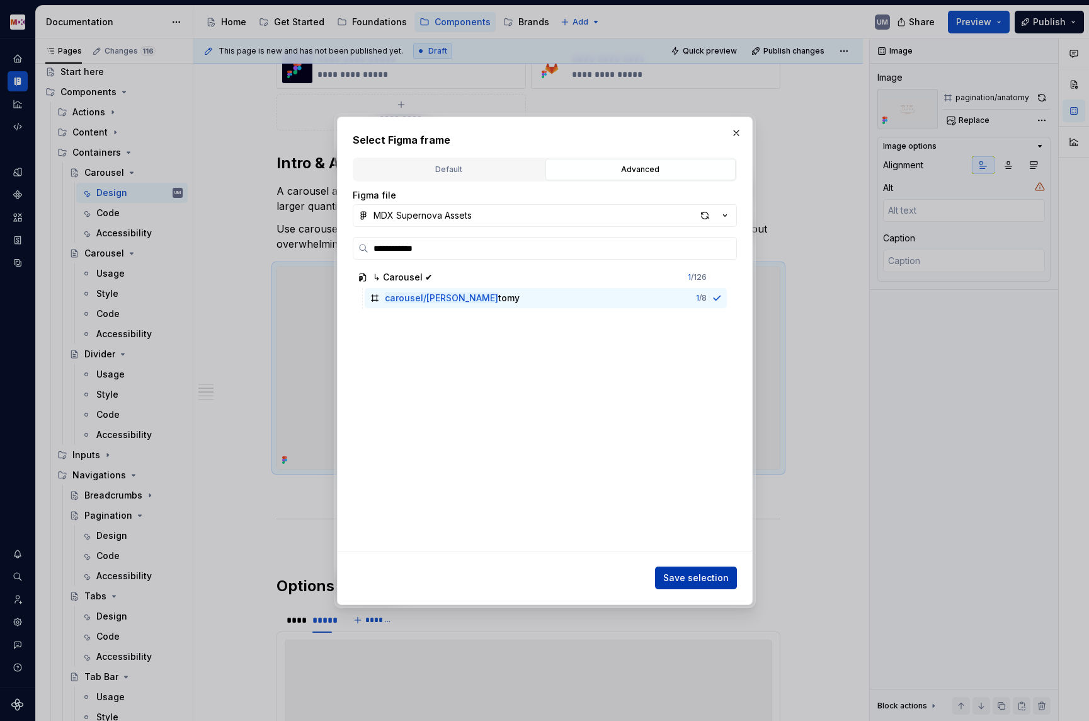
click at [686, 580] on span "Save selection" at bounding box center [696, 577] width 66 height 13
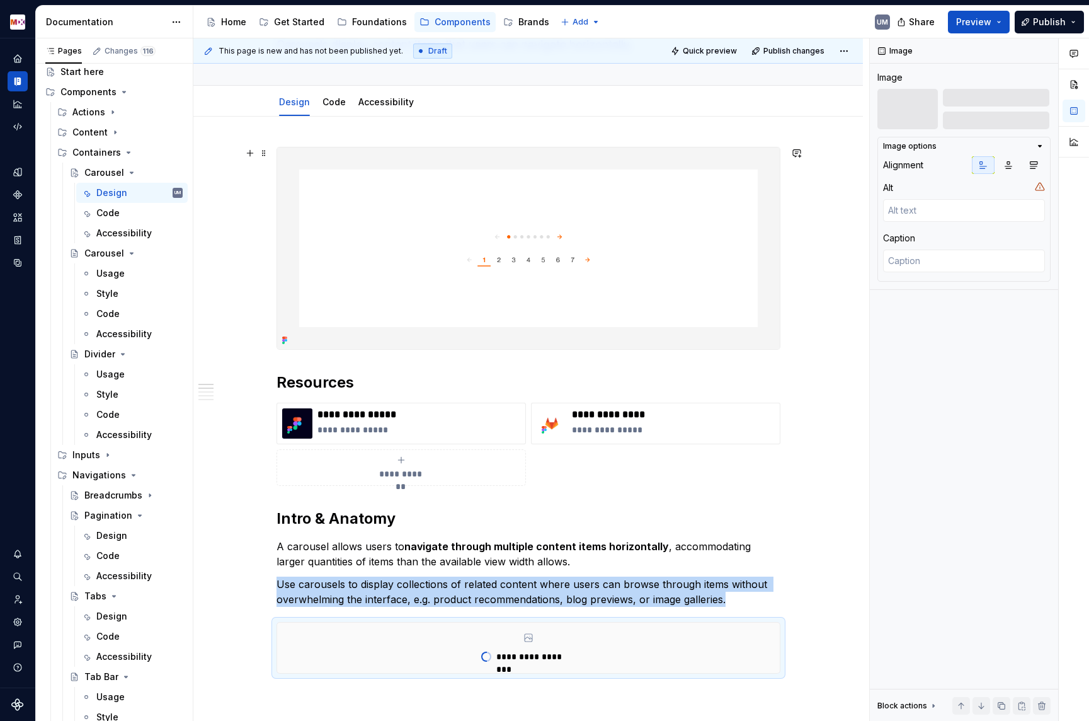
scroll to position [69, 0]
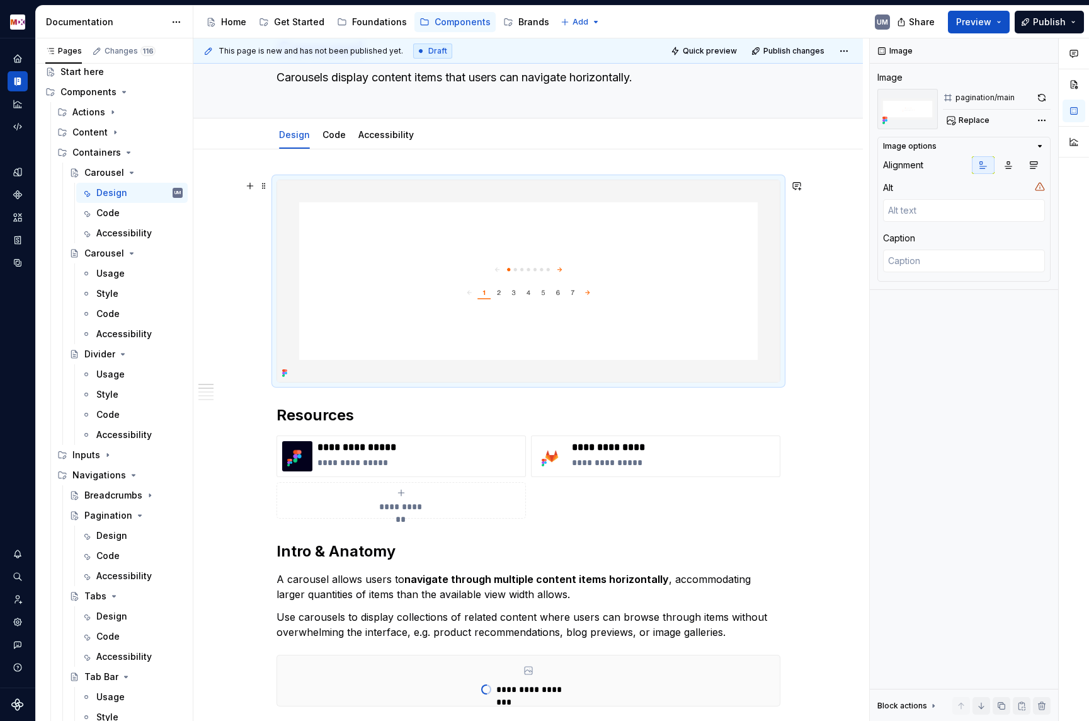
click at [520, 229] on img at bounding box center [528, 281] width 503 height 202
click at [965, 123] on span "Replace" at bounding box center [974, 120] width 31 height 10
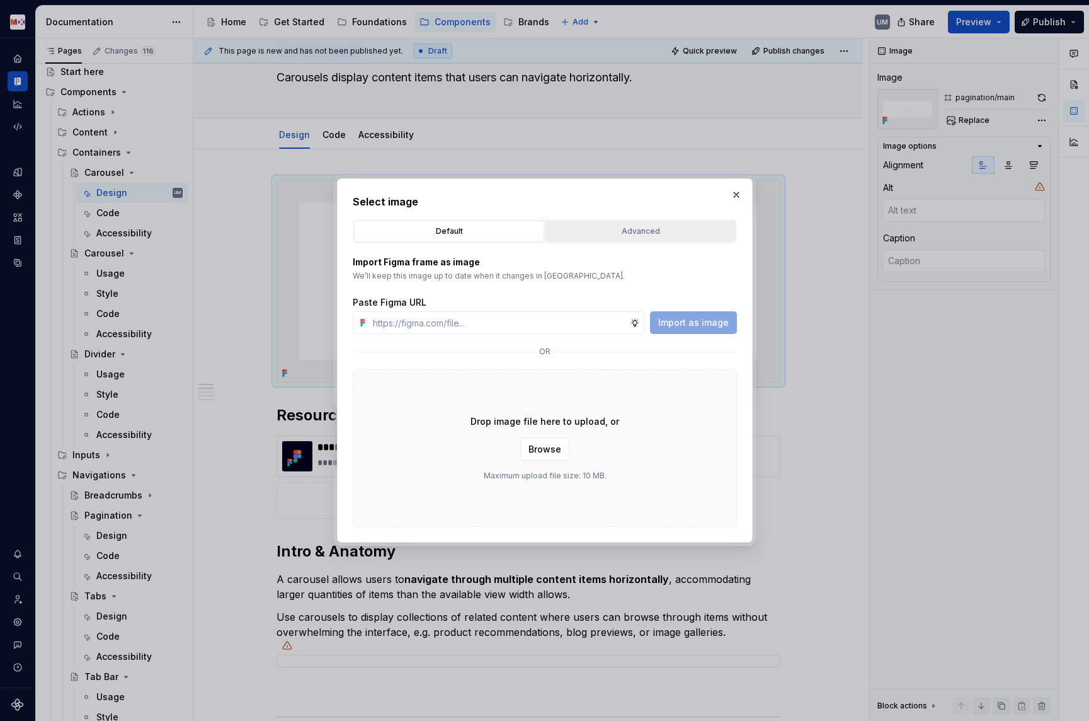
click at [607, 232] on div "Advanced" at bounding box center [640, 231] width 181 height 13
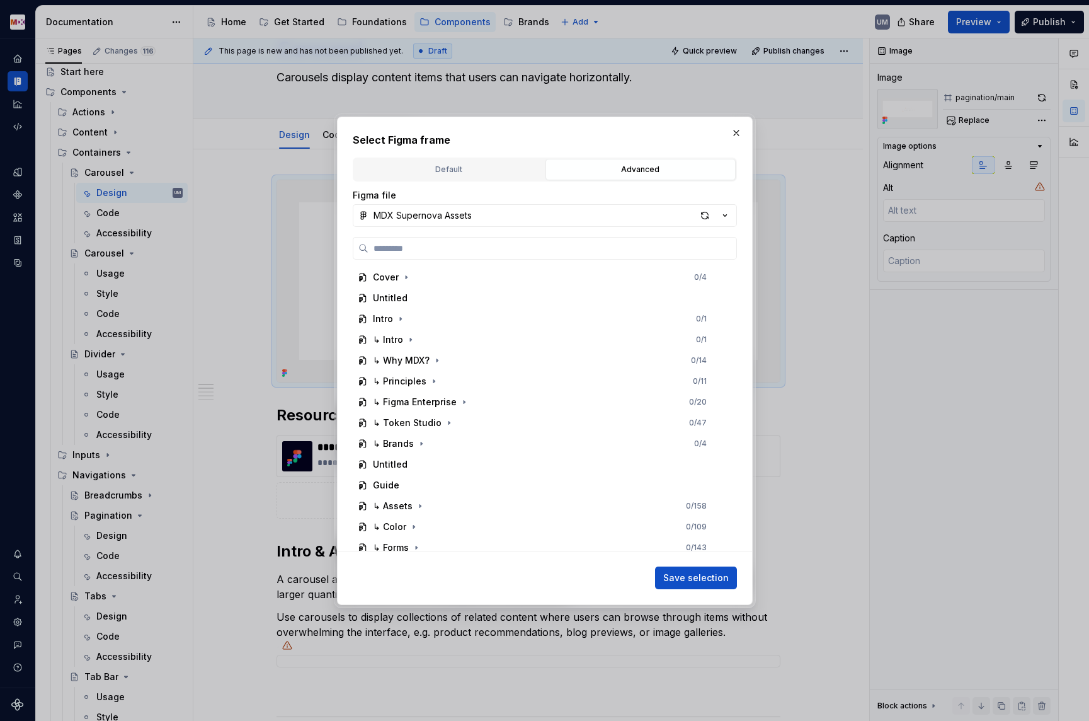
click at [507, 262] on div "Cover 0 / 4 Untitled Intro 0 / 1 ↳ Intro 0 / 1 ↳ Why MDX? 0 / 14 ↳ Principles 0…" at bounding box center [545, 394] width 384 height 314
click at [500, 253] on input "search" at bounding box center [553, 248] width 368 height 13
paste input "********"
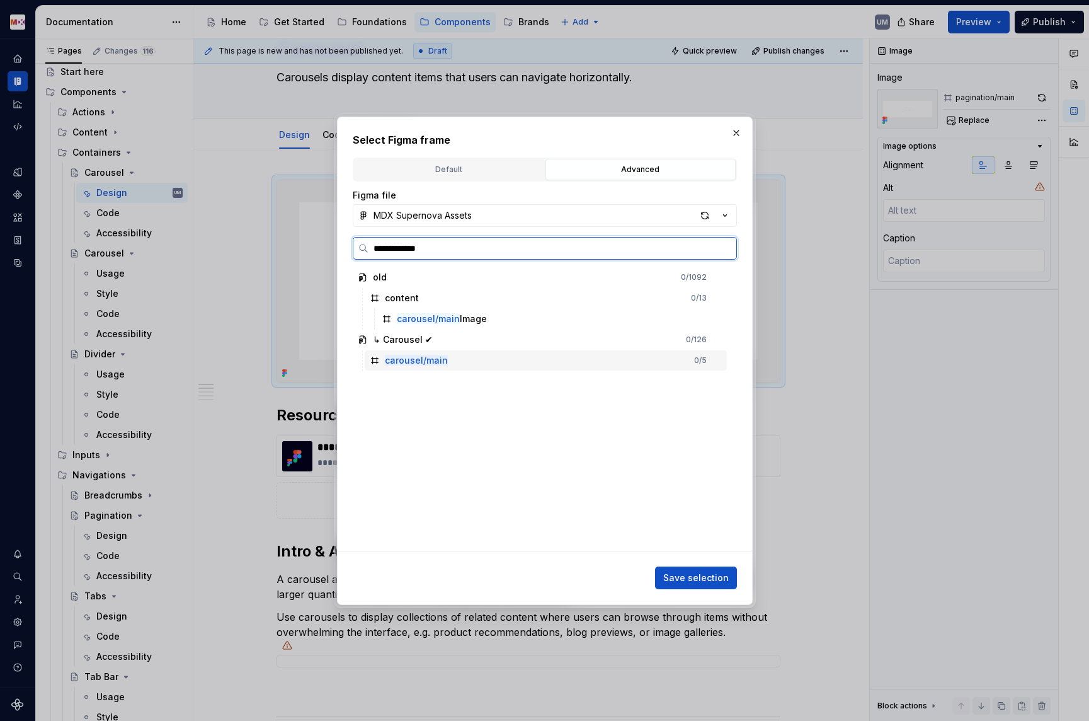
click at [435, 350] on div "carousel/main 0 / 5" at bounding box center [546, 360] width 362 height 20
click at [690, 577] on span "Save selection" at bounding box center [696, 577] width 66 height 13
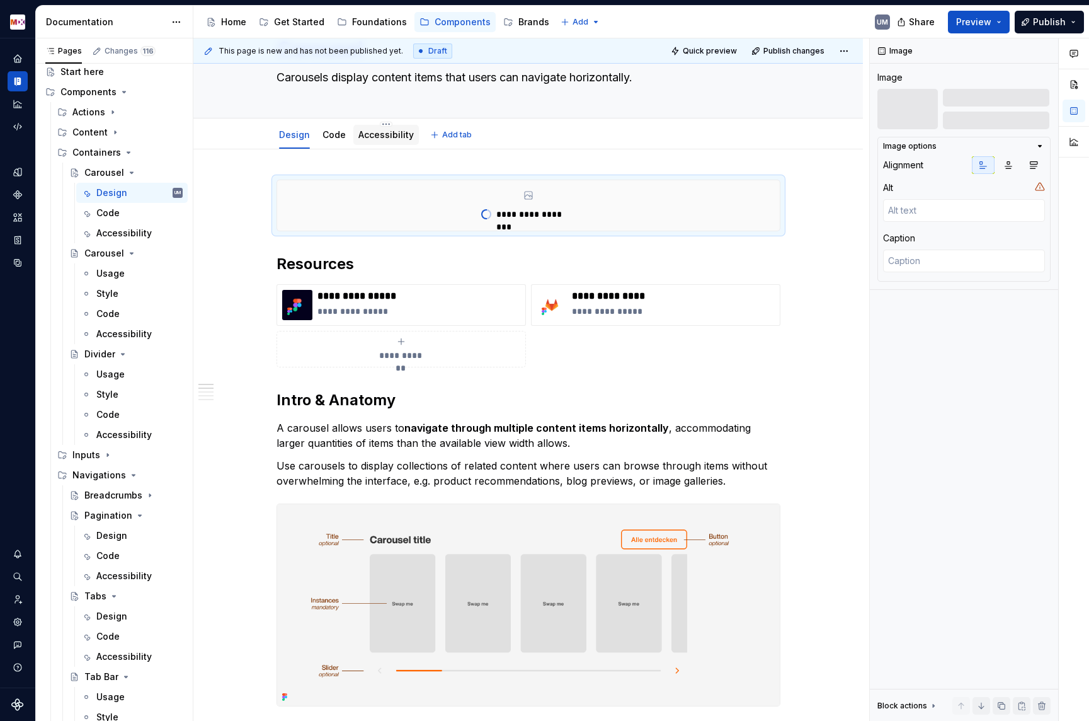
click at [398, 142] on div "Accessibility" at bounding box center [386, 135] width 66 height 20
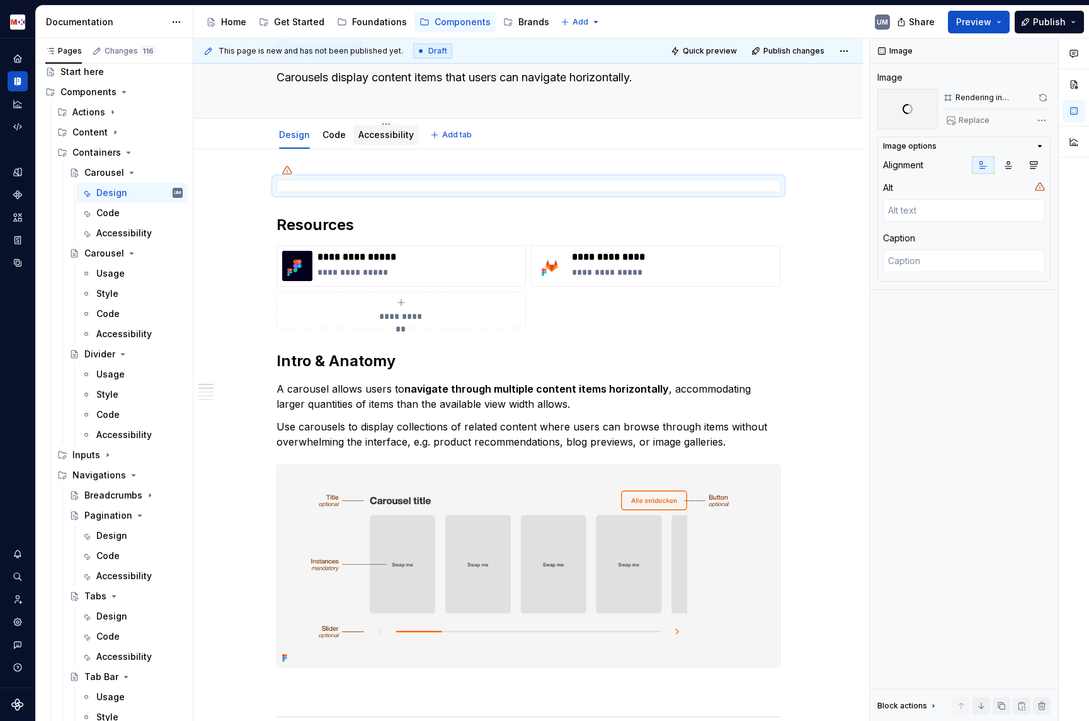
click at [383, 129] on div "Accessibility" at bounding box center [386, 135] width 55 height 13
click at [383, 137] on link "Accessibility" at bounding box center [386, 134] width 55 height 11
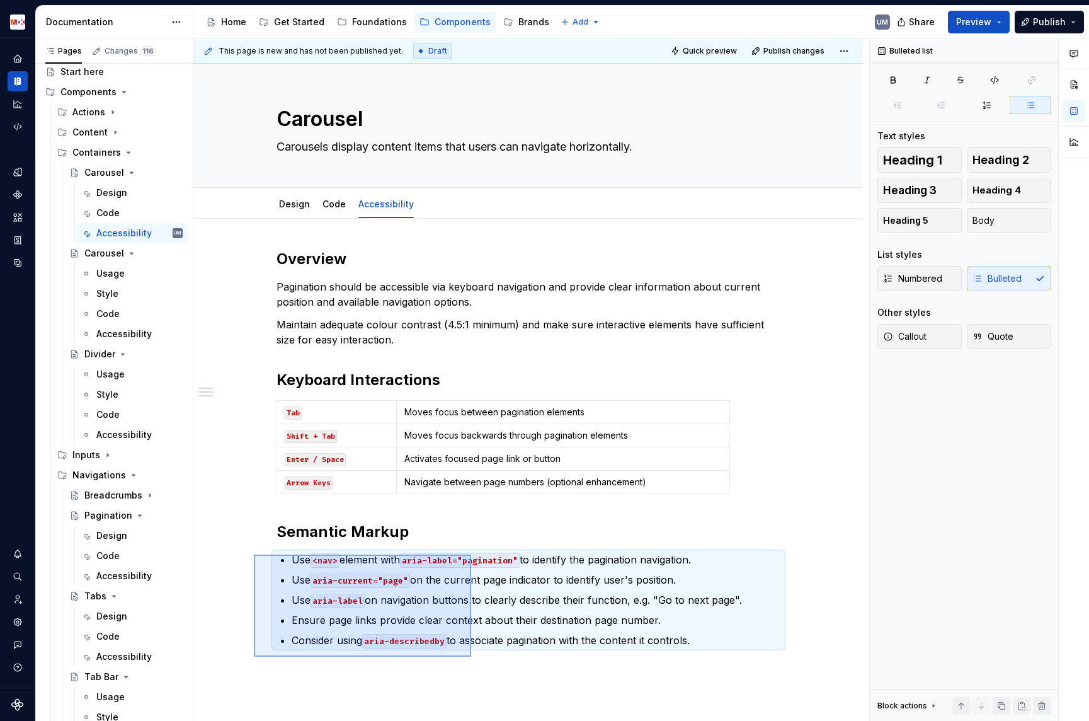
drag, startPoint x: 254, startPoint y: 554, endPoint x: 471, endPoint y: 654, distance: 239.1
click at [471, 656] on div "This page is new and has not been published yet. Draft Quick preview Publish ch…" at bounding box center [531, 379] width 676 height 683
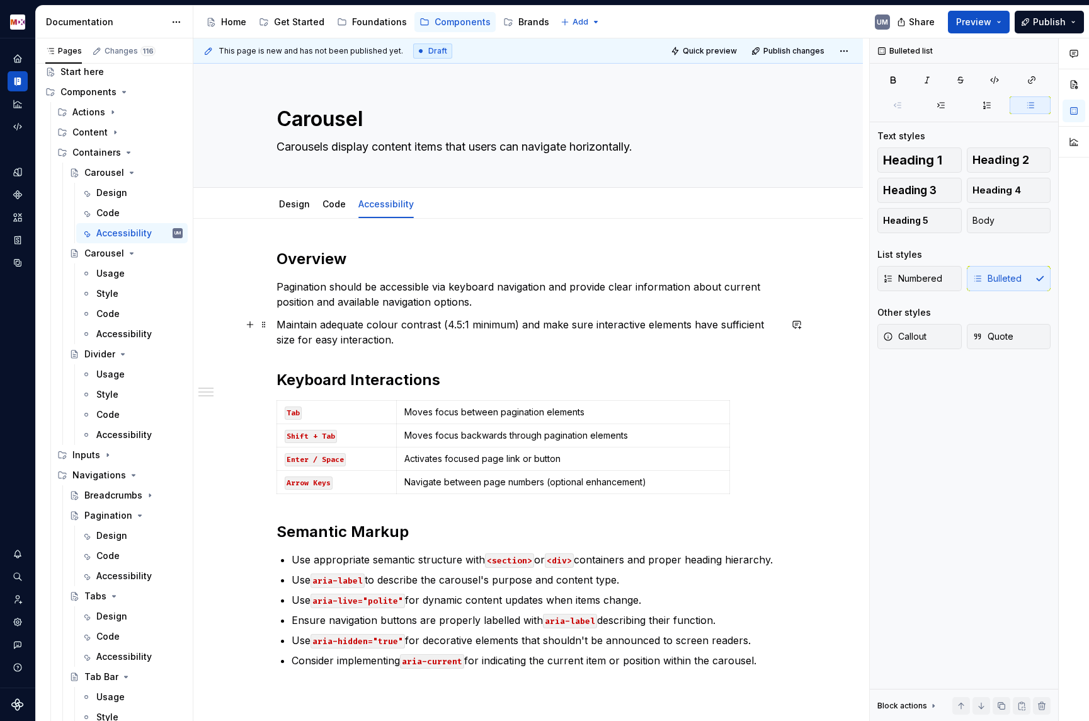
click at [427, 410] on p "Moves focus between pagination elements" at bounding box center [564, 412] width 318 height 13
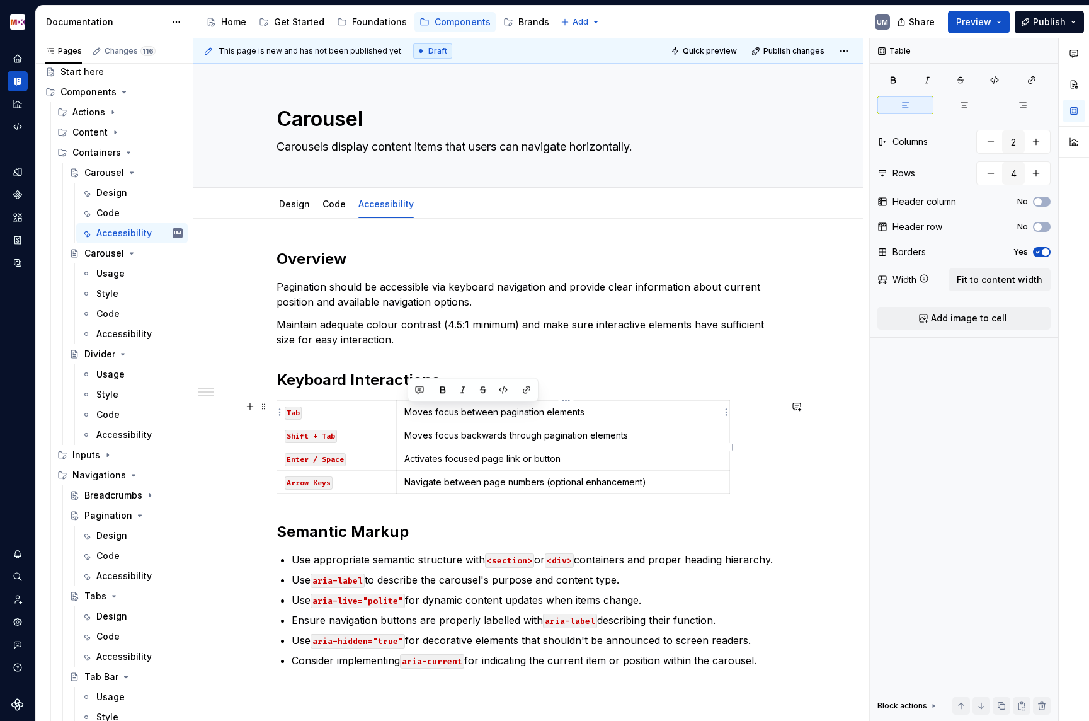
click at [427, 410] on p "Moves focus between pagination elements" at bounding box center [564, 412] width 318 height 13
click at [445, 440] on p "Moves focus backwards through pagination elements" at bounding box center [564, 435] width 318 height 13
click at [431, 486] on p "Navigate between page numbers (optional enhancement)" at bounding box center [564, 482] width 318 height 13
click at [447, 460] on p "Activates focused page link or button" at bounding box center [564, 458] width 318 height 13
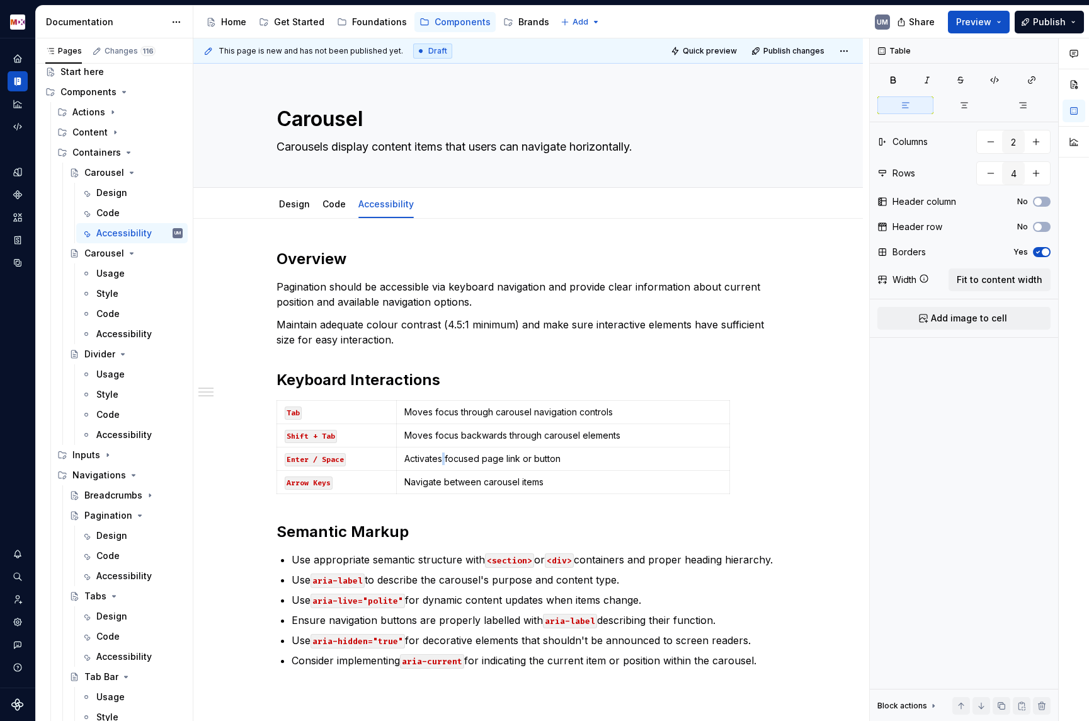
click at [447, 460] on p "Activates focused page link or button" at bounding box center [564, 458] width 318 height 13
click at [505, 492] on icon "button" at bounding box center [507, 494] width 10 height 10
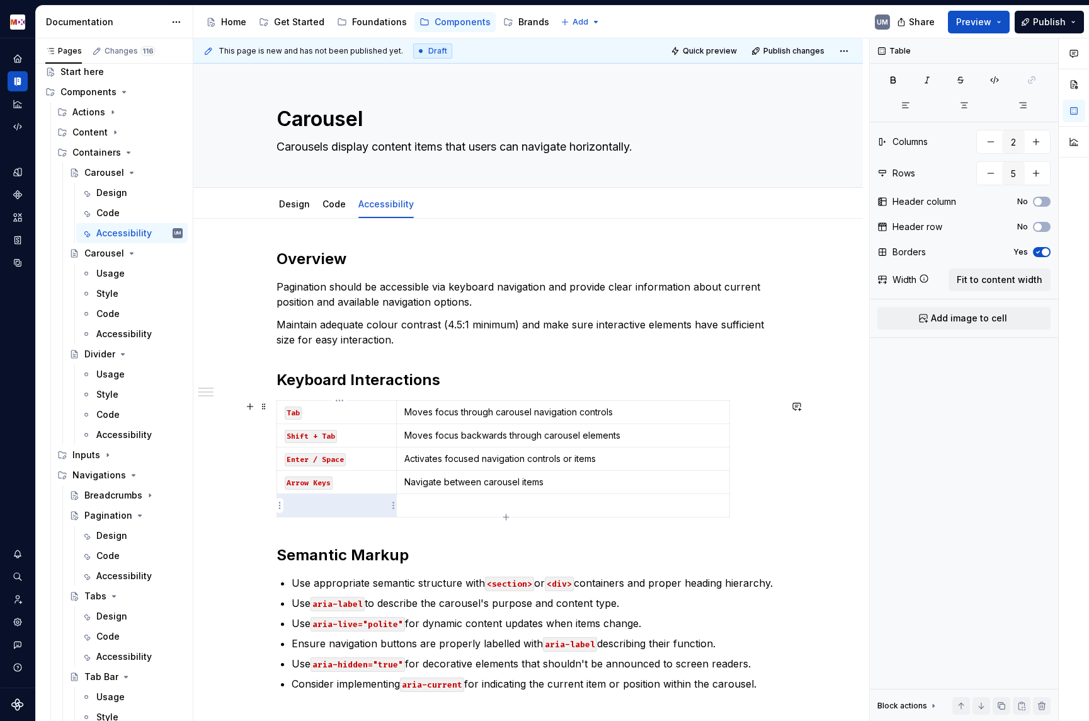
click at [326, 507] on p at bounding box center [337, 505] width 104 height 13
click at [448, 511] on p at bounding box center [564, 505] width 318 height 13
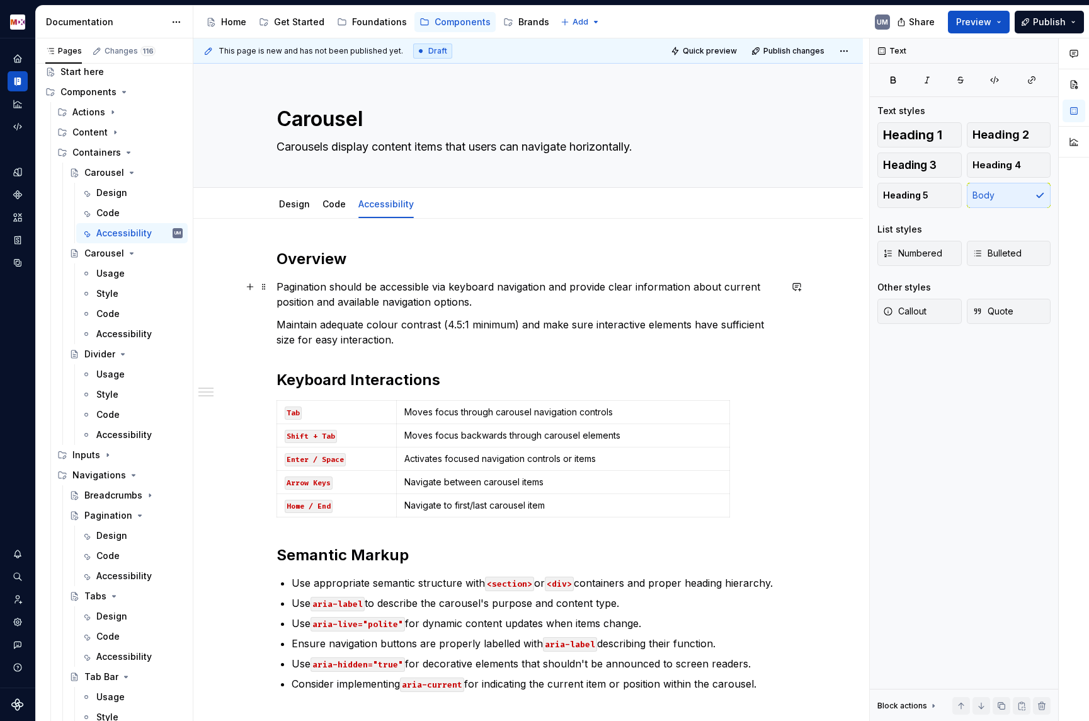
click at [371, 289] on p "Pagination should be accessible via keyboard navigation and provide clear infor…" at bounding box center [529, 294] width 504 height 30
click at [340, 207] on link "Code" at bounding box center [334, 203] width 23 height 11
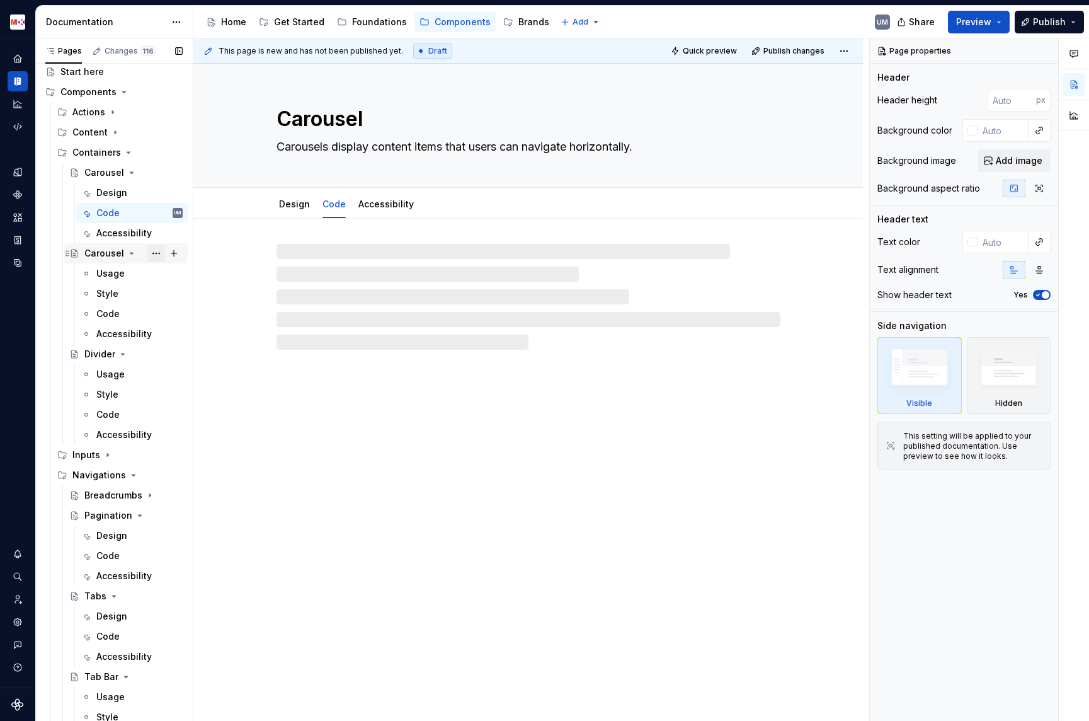
click at [154, 250] on button "Page tree" at bounding box center [156, 253] width 18 height 18
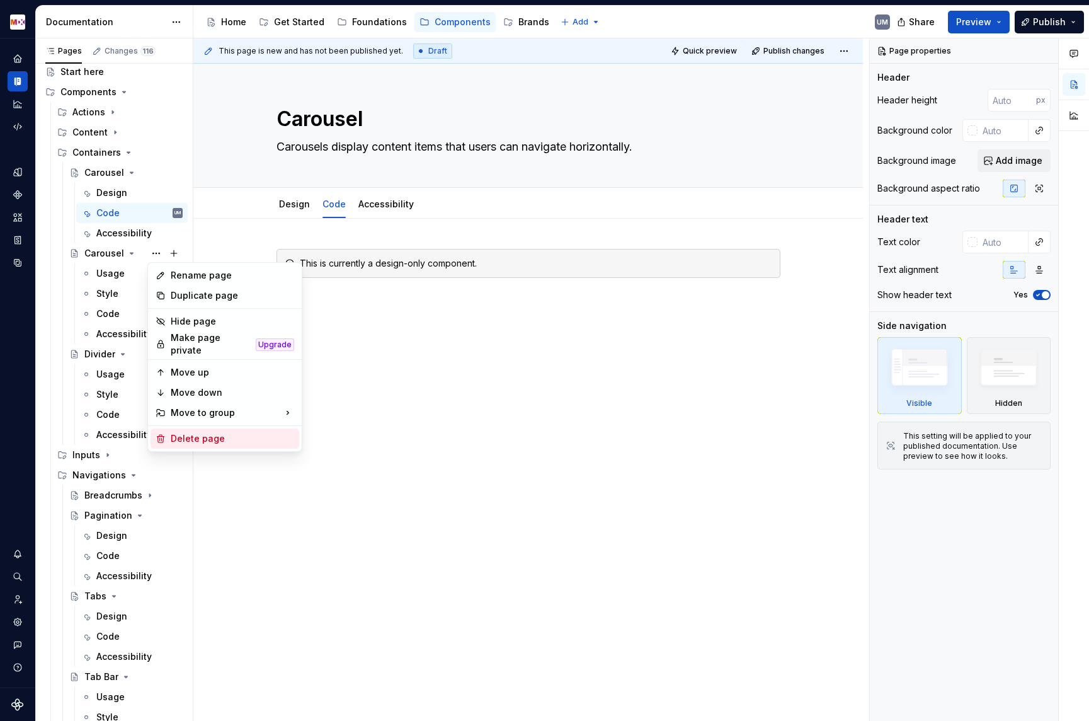
click at [194, 433] on div "Delete page" at bounding box center [232, 438] width 123 height 13
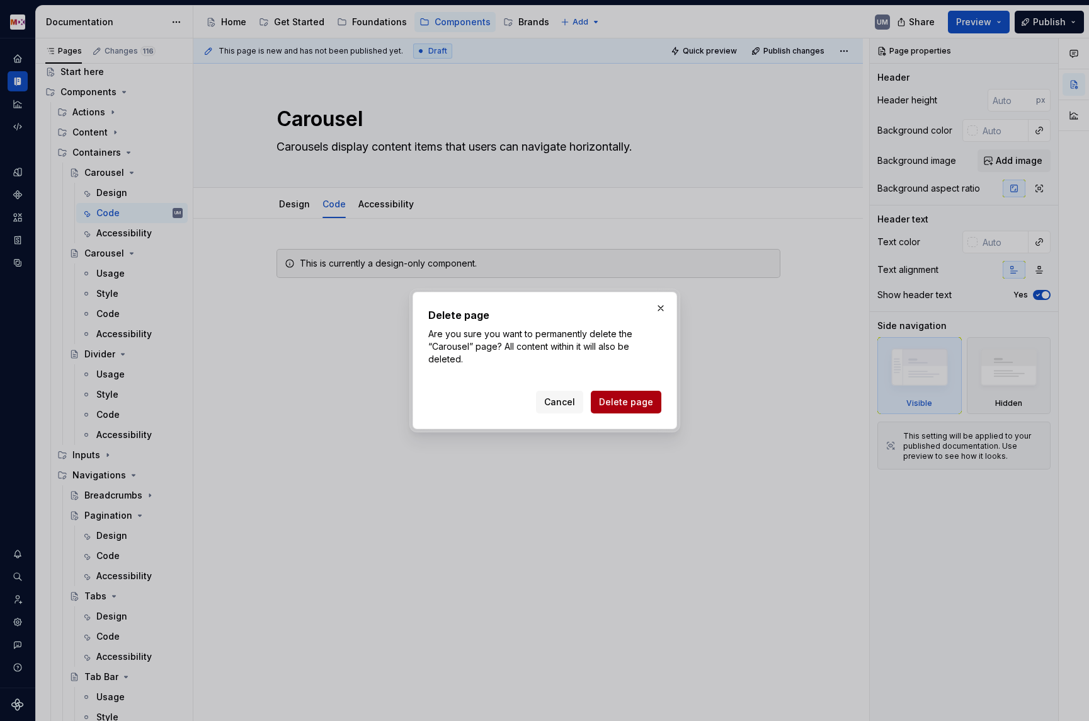
click at [622, 398] on span "Delete page" at bounding box center [626, 402] width 54 height 13
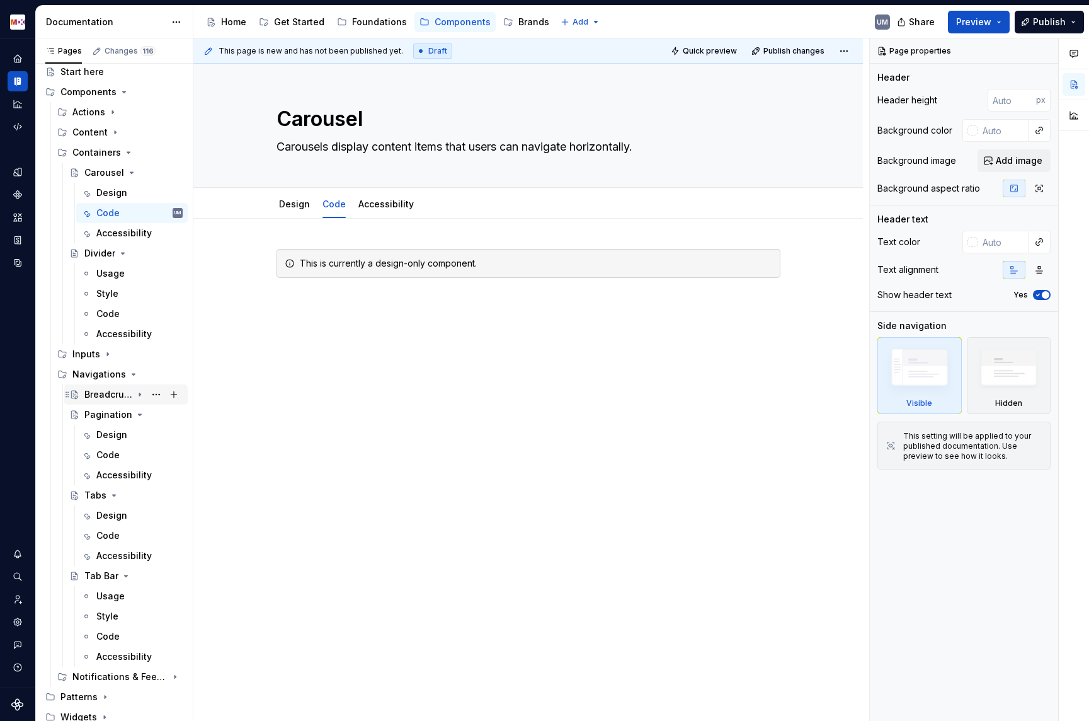
click at [142, 396] on icon "Page tree" at bounding box center [140, 394] width 10 height 10
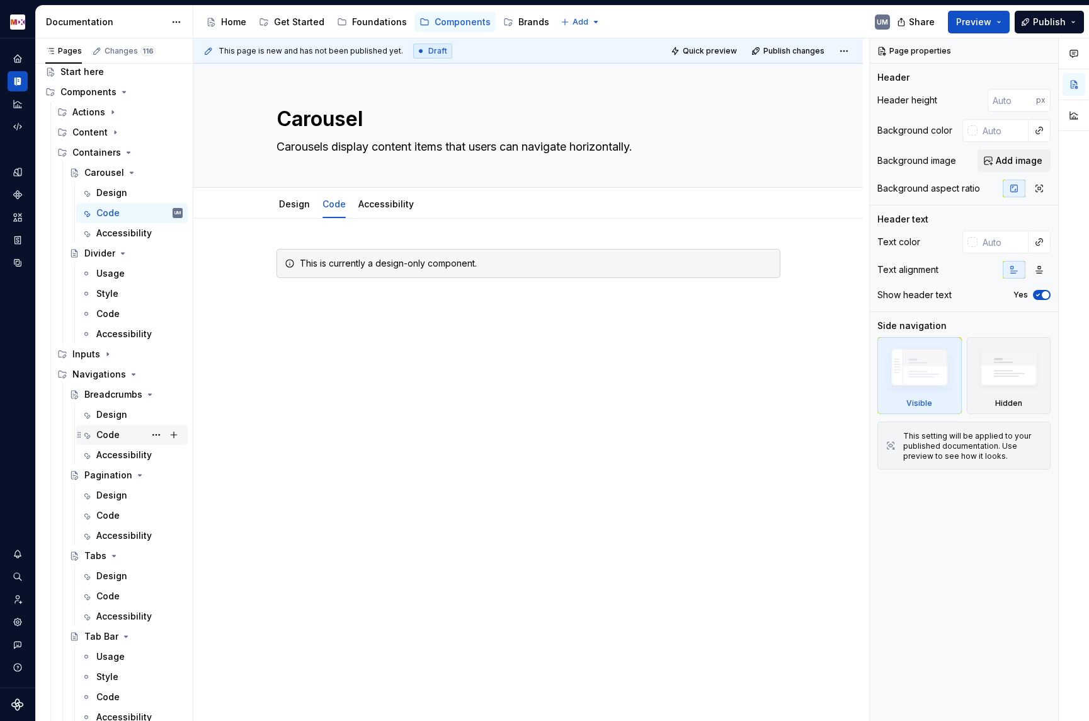
click at [112, 435] on div "Code" at bounding box center [107, 434] width 23 height 13
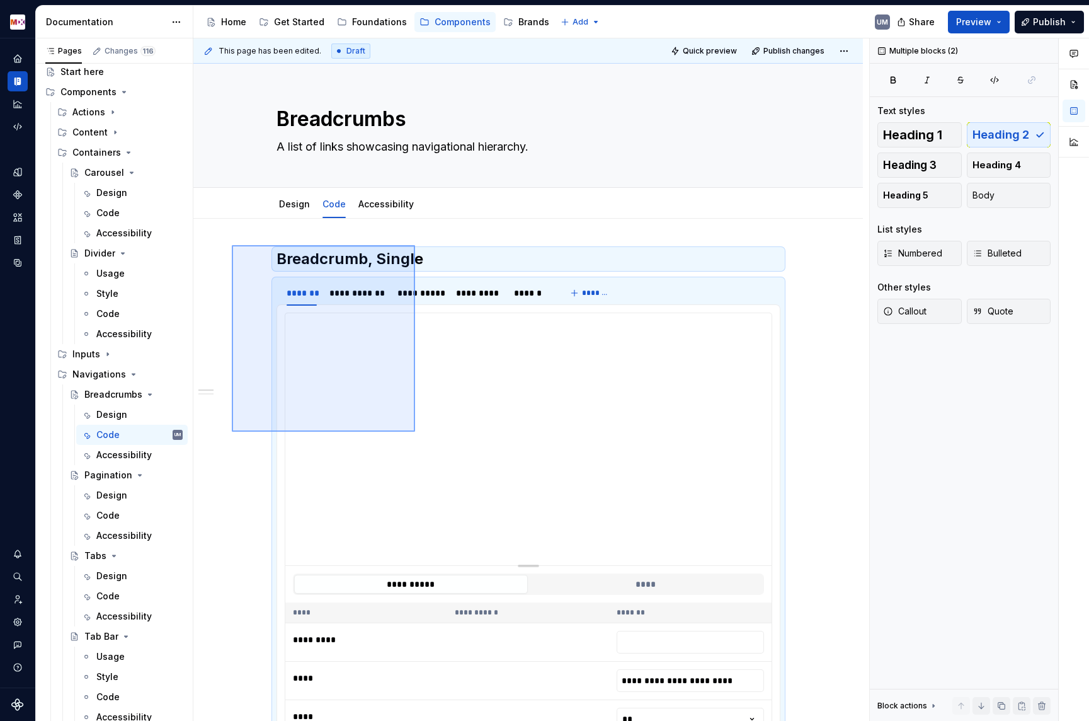
drag, startPoint x: 232, startPoint y: 245, endPoint x: 418, endPoint y: 430, distance: 262.4
click at [418, 433] on div "**********" at bounding box center [531, 379] width 676 height 683
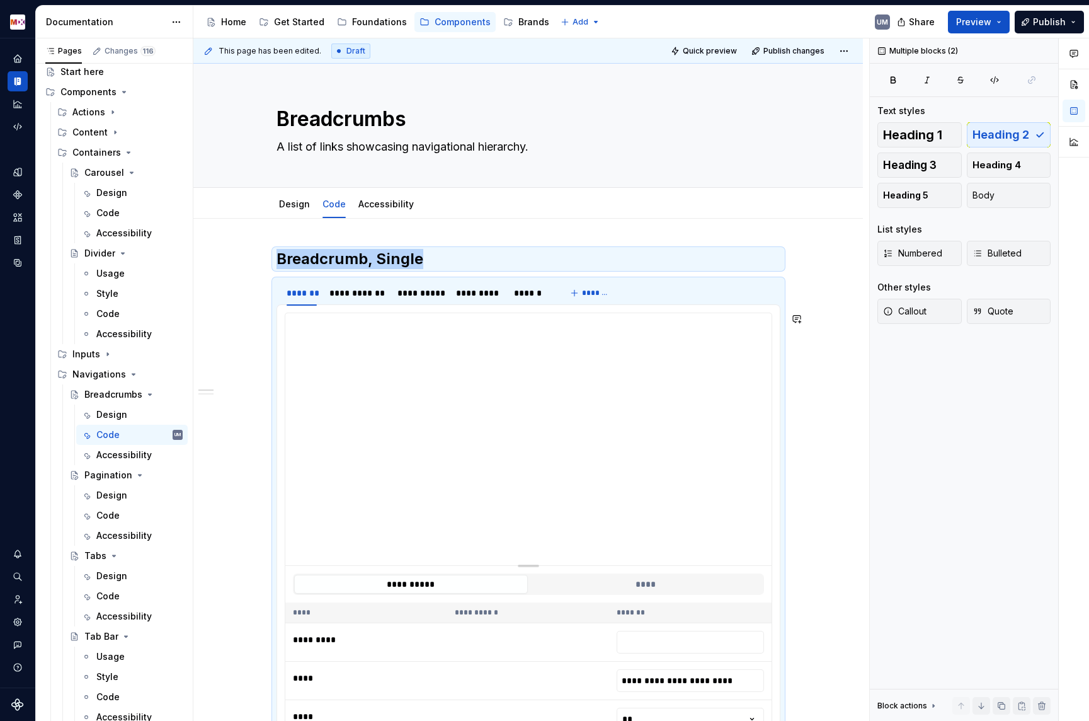
scroll to position [132, 0]
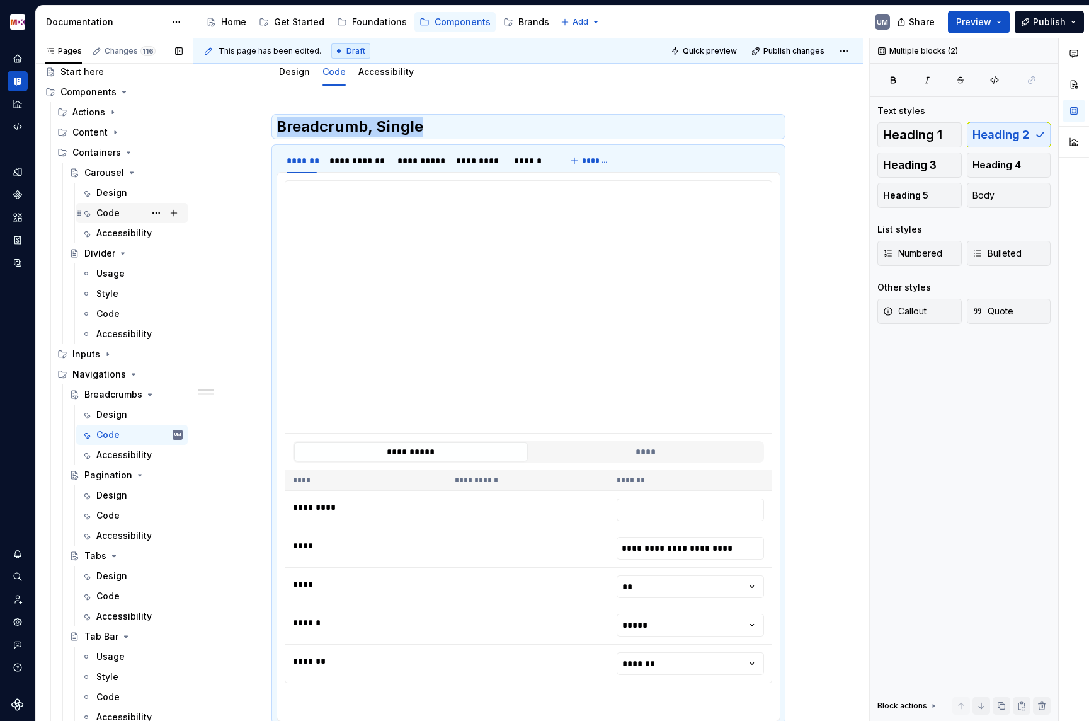
click at [103, 209] on div "Code" at bounding box center [107, 213] width 23 height 13
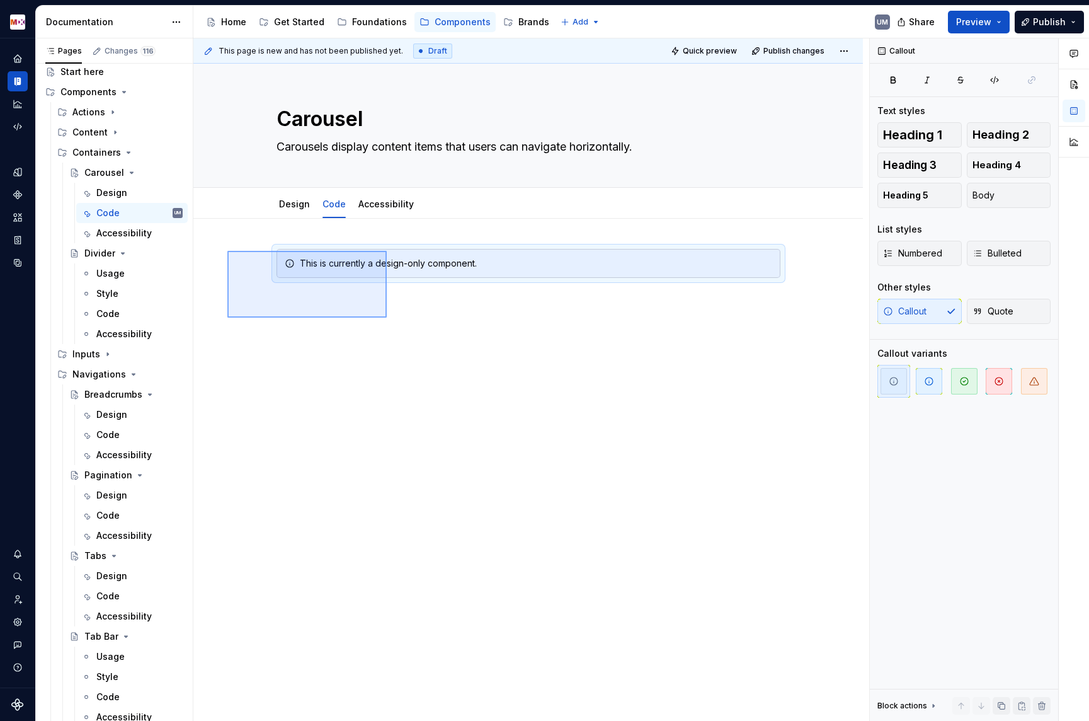
drag, startPoint x: 227, startPoint y: 251, endPoint x: 387, endPoint y: 318, distance: 172.8
click at [387, 318] on div "This page is new and has not been published yet. Draft Quick preview Publish ch…" at bounding box center [531, 379] width 676 height 683
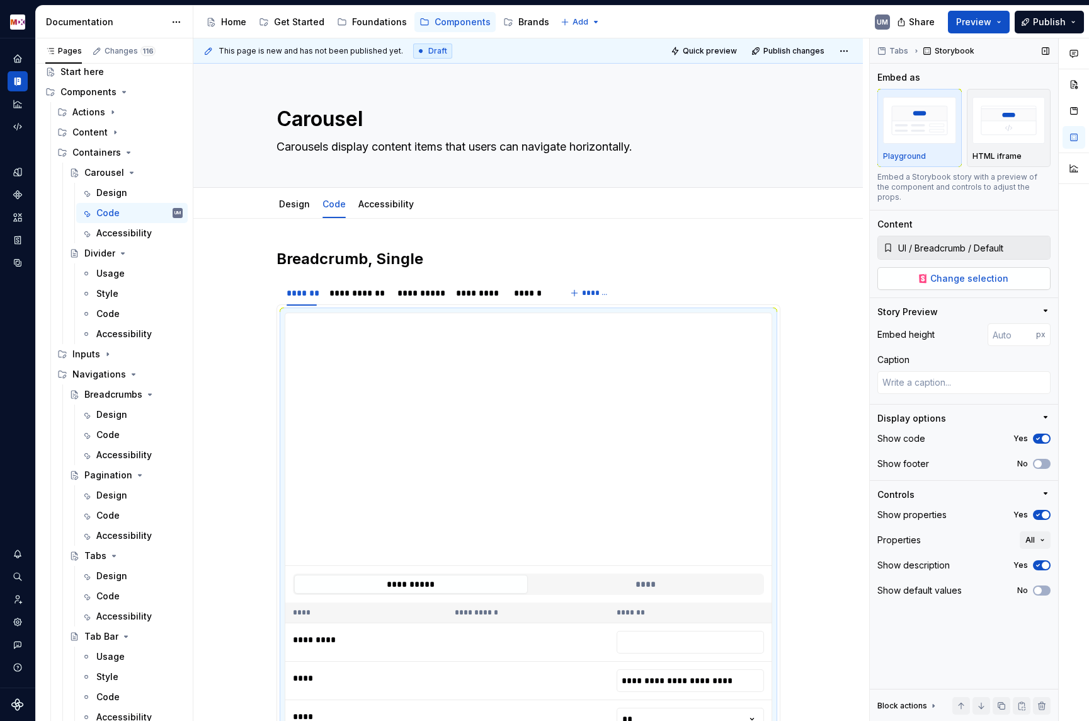
click at [956, 272] on span "Change selection" at bounding box center [970, 278] width 78 height 13
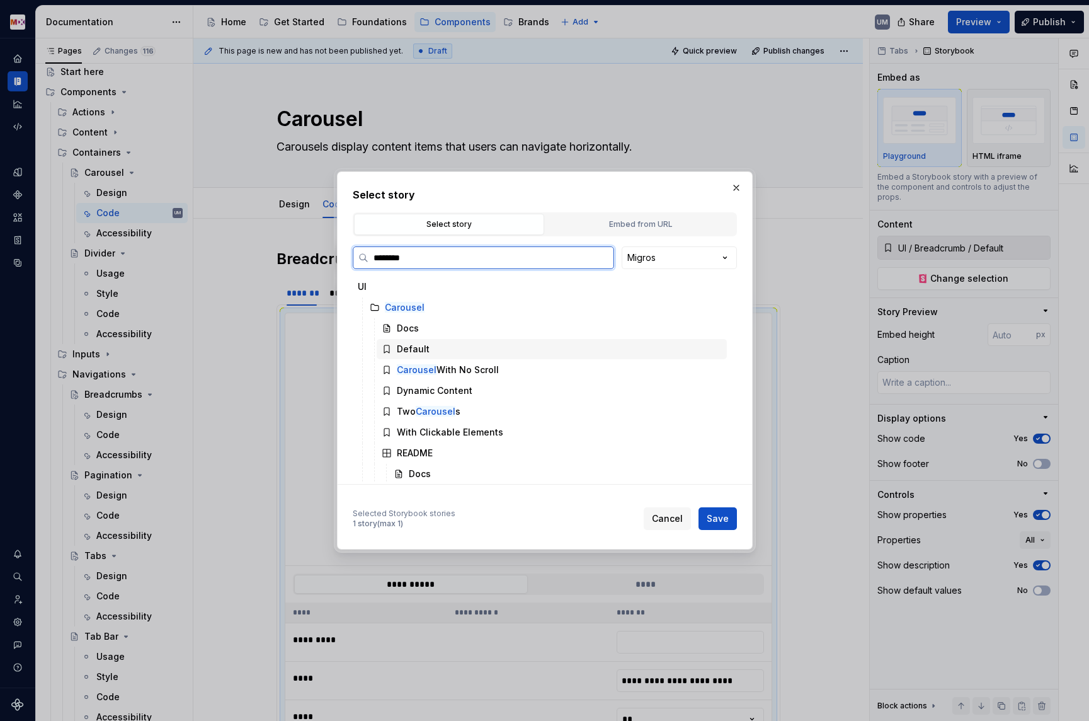
click at [422, 351] on div "Default" at bounding box center [413, 349] width 33 height 13
click at [718, 521] on span "Save" at bounding box center [718, 518] width 22 height 13
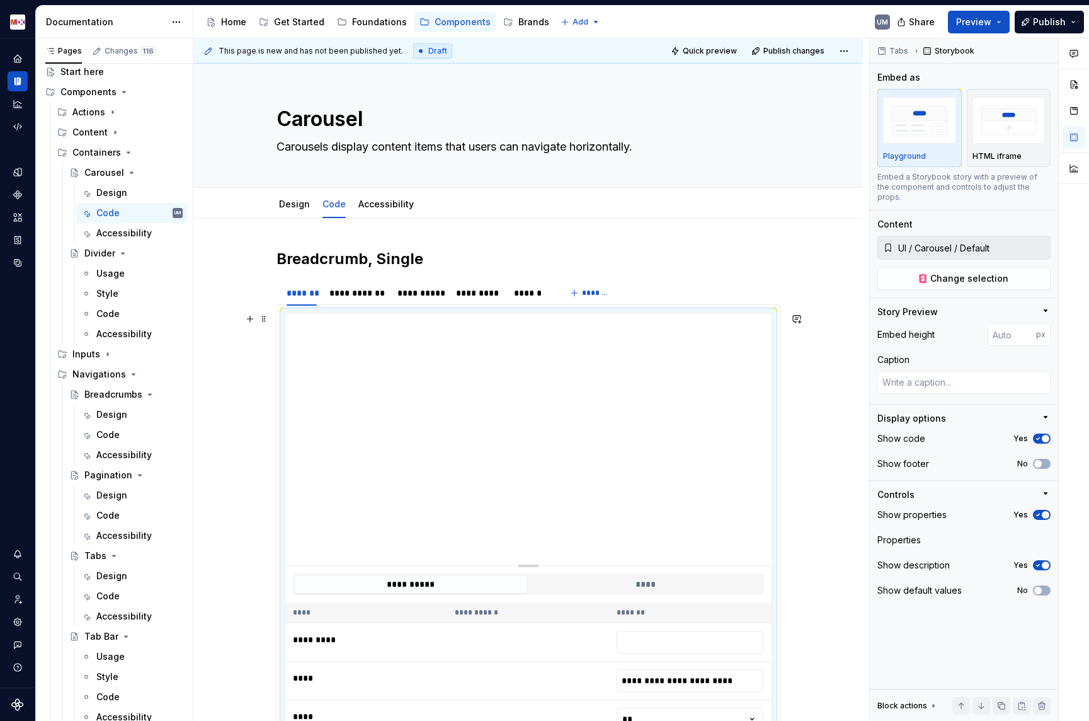
scroll to position [94, 0]
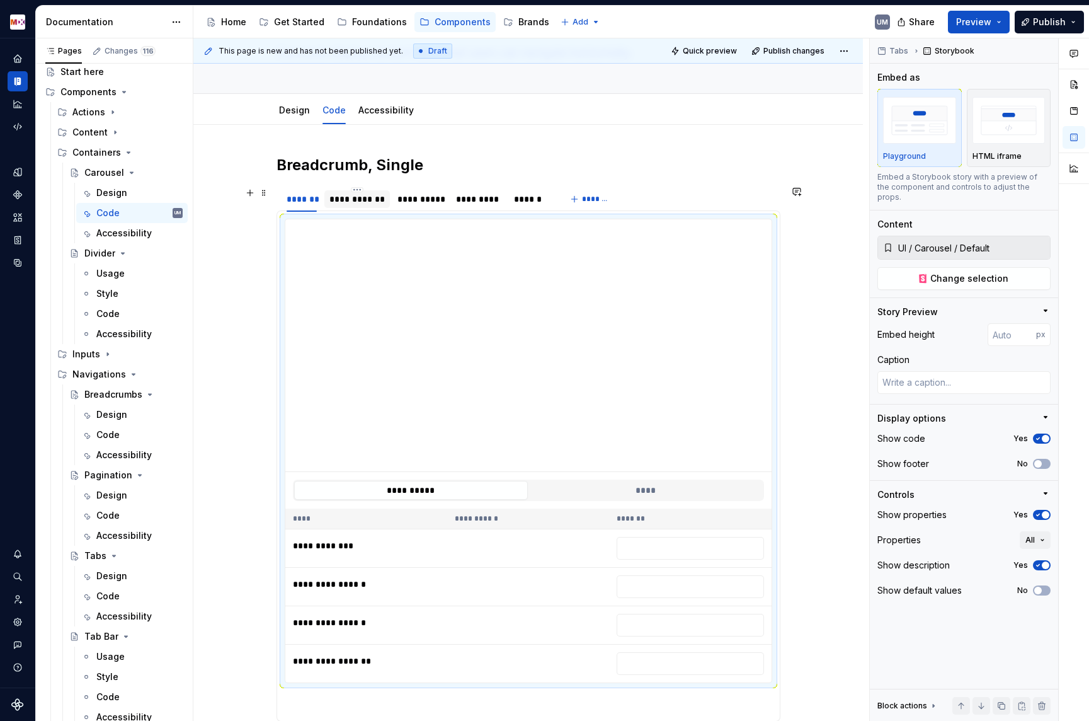
click at [369, 196] on div "**********" at bounding box center [357, 199] width 55 height 13
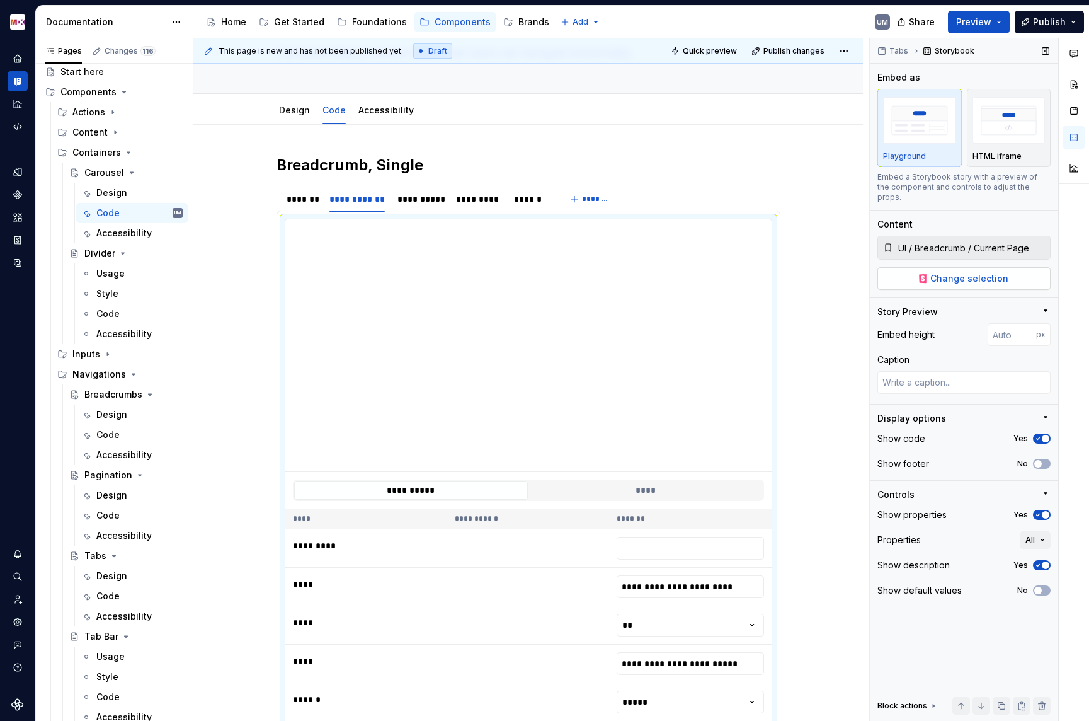
click at [952, 272] on span "Change selection" at bounding box center [970, 278] width 78 height 13
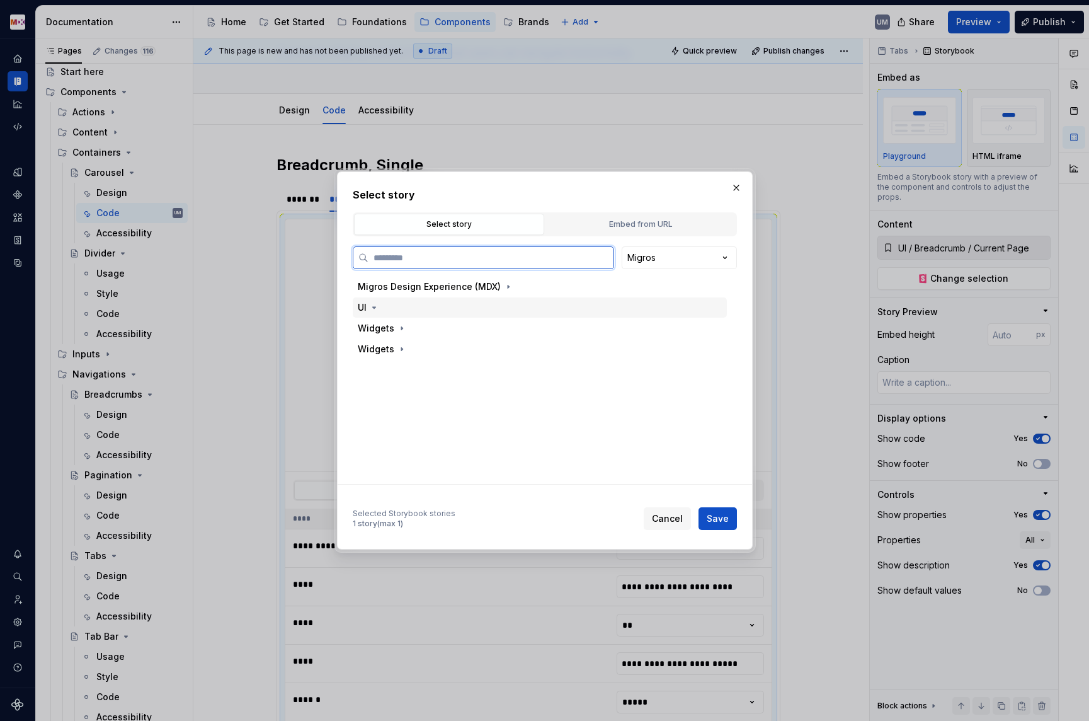
paste input "********"
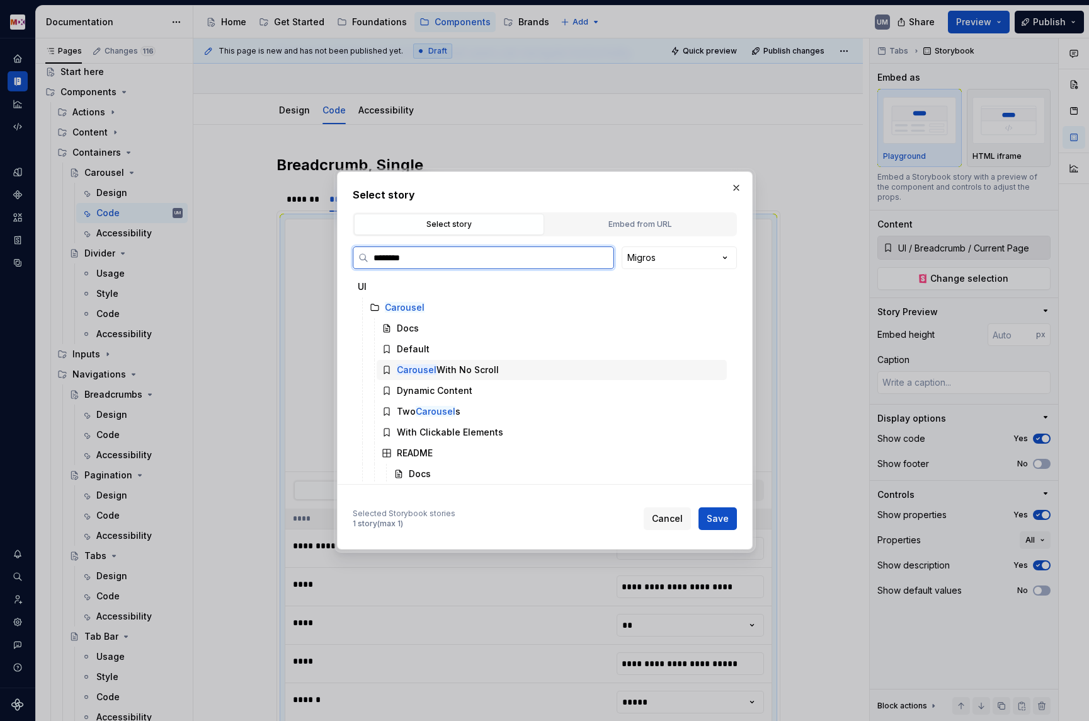
click at [469, 366] on div "Carousel With No Scroll" at bounding box center [448, 370] width 102 height 13
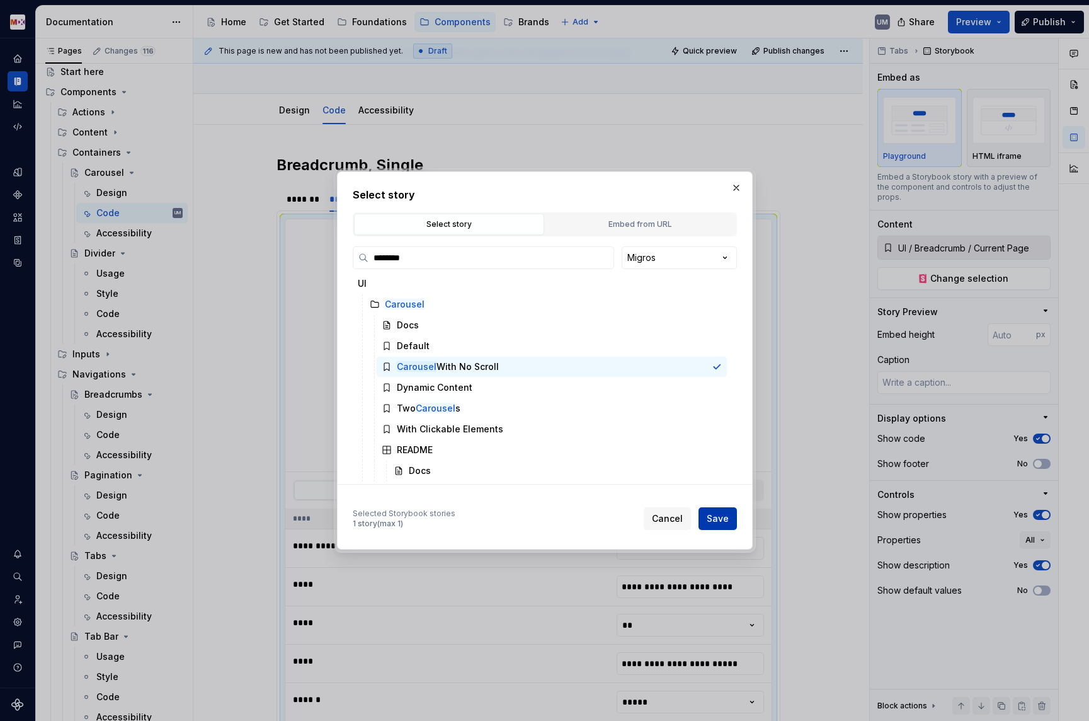
click at [714, 517] on span "Save" at bounding box center [718, 518] width 22 height 13
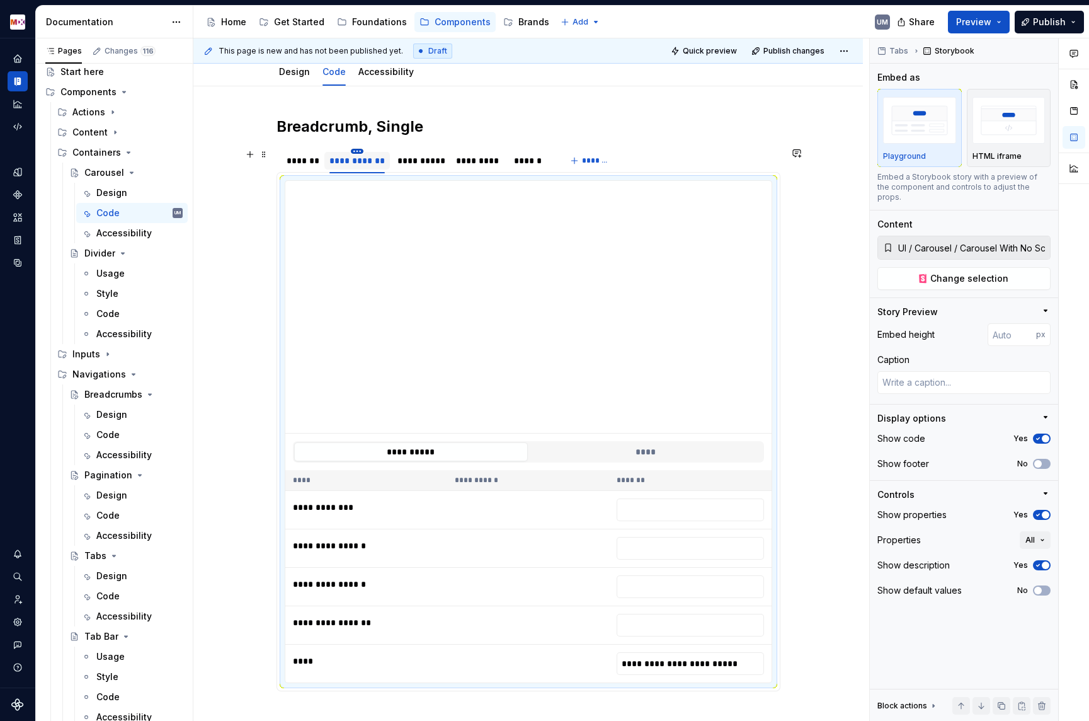
click at [361, 151] on html "MDX UM Dataset Migros Documentation Accessibility guide for tree Page tree. Nav…" at bounding box center [544, 360] width 1089 height 721
click at [371, 164] on icon at bounding box center [367, 169] width 10 height 10
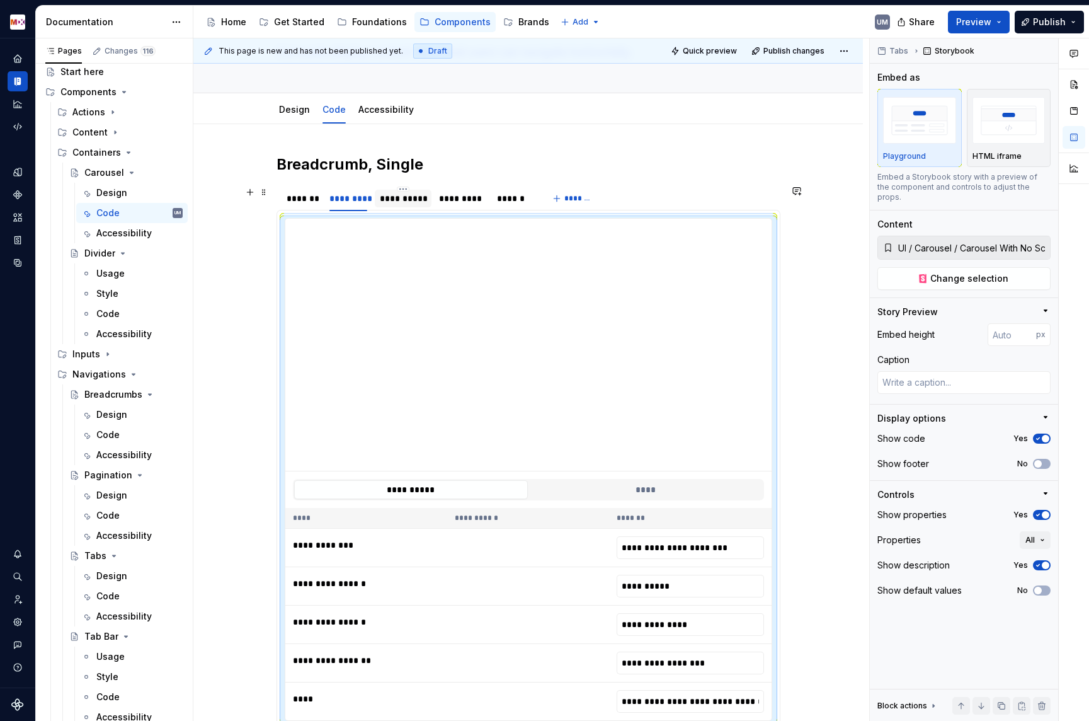
click at [413, 202] on div "**********" at bounding box center [403, 198] width 46 height 13
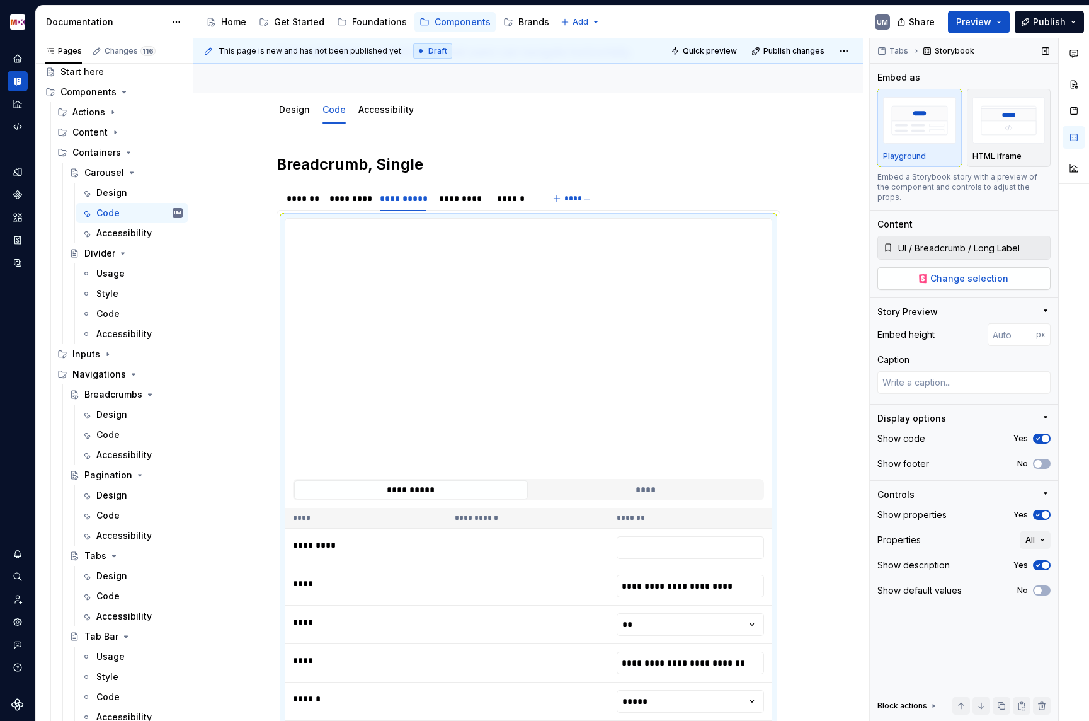
click at [1018, 267] on button "Change selection" at bounding box center [964, 278] width 173 height 23
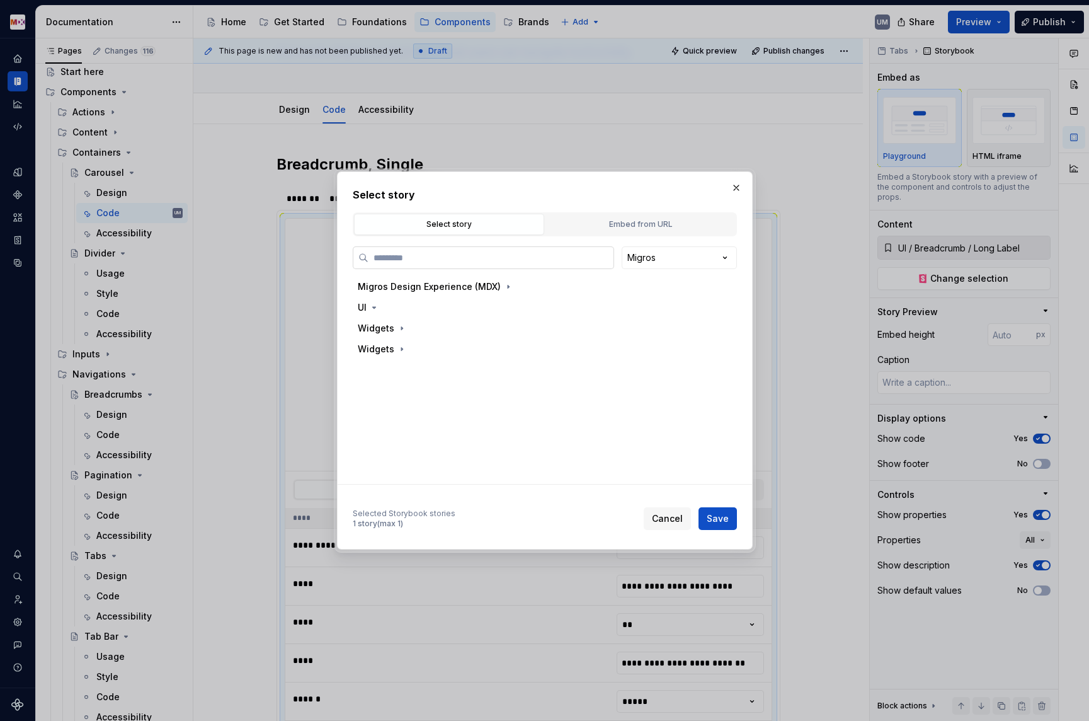
paste input "********"
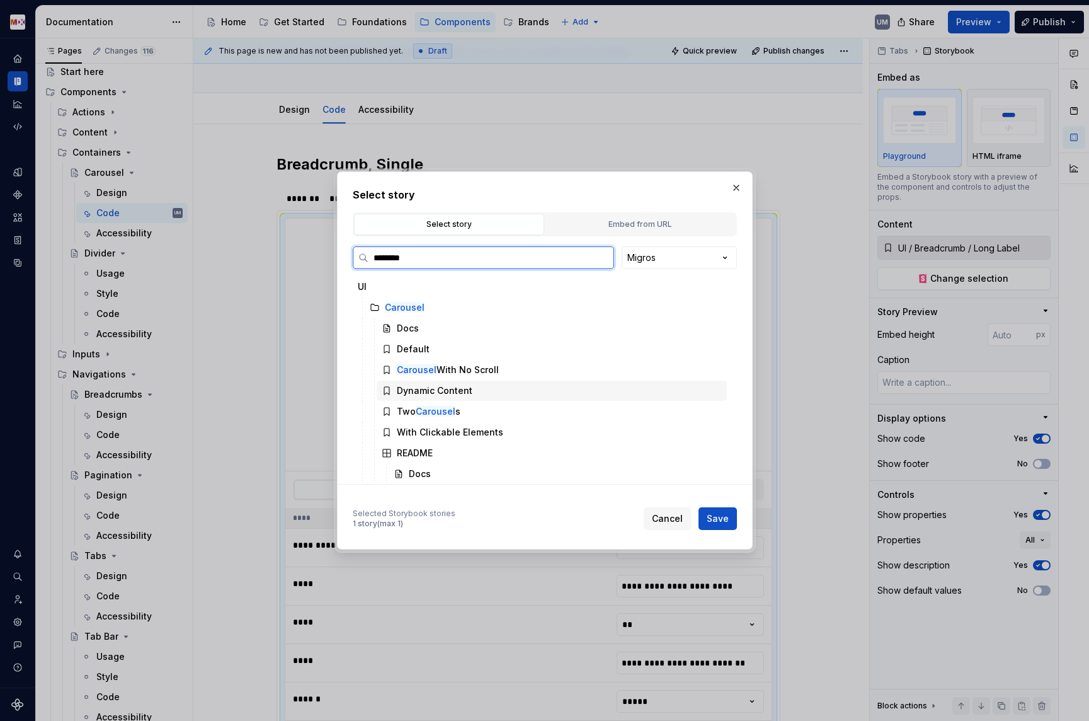
click at [454, 390] on div "Dynamic Content" at bounding box center [435, 390] width 76 height 13
click at [712, 512] on button "Save" at bounding box center [718, 518] width 38 height 23
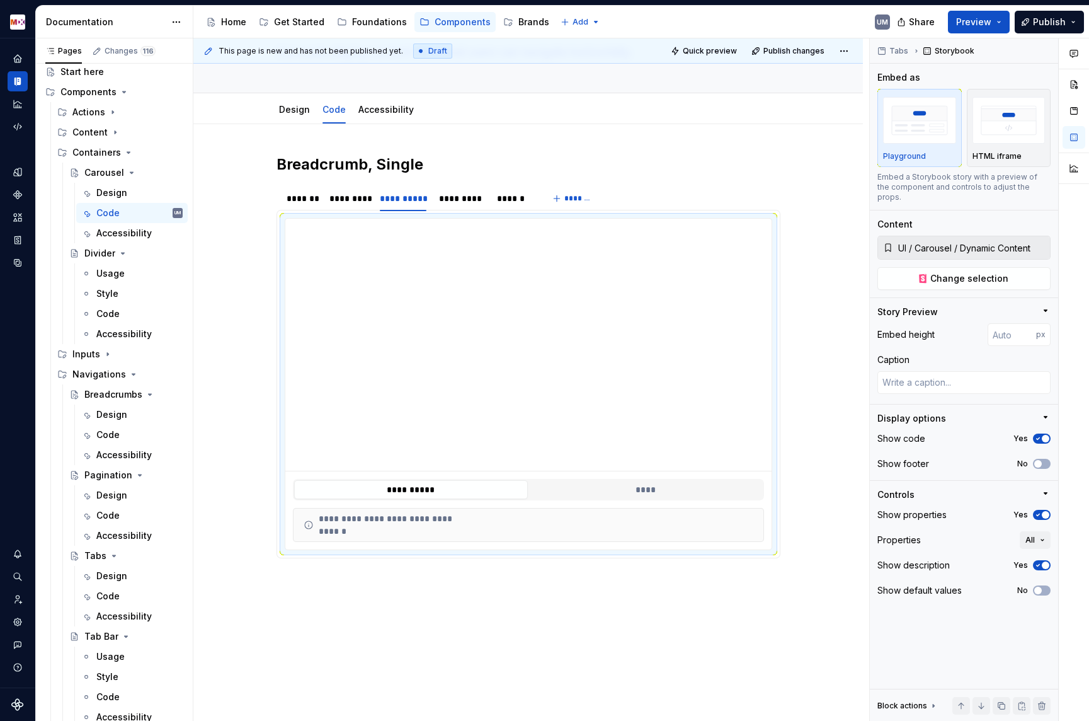
scroll to position [132, 0]
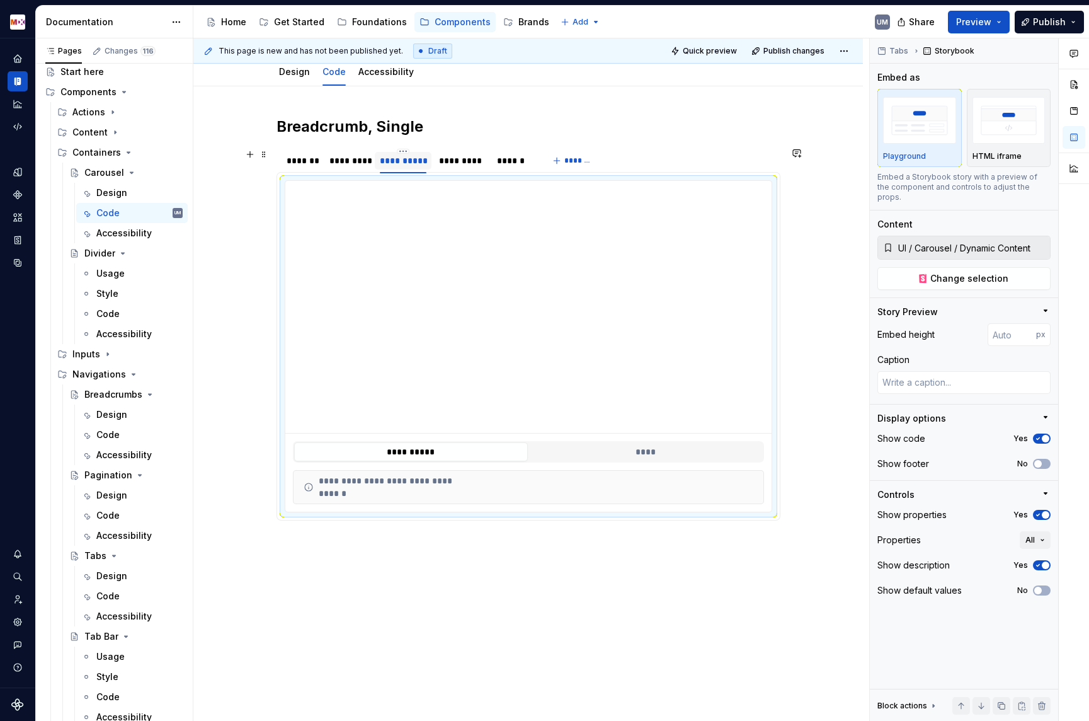
click at [407, 154] on div "**********" at bounding box center [403, 161] width 56 height 18
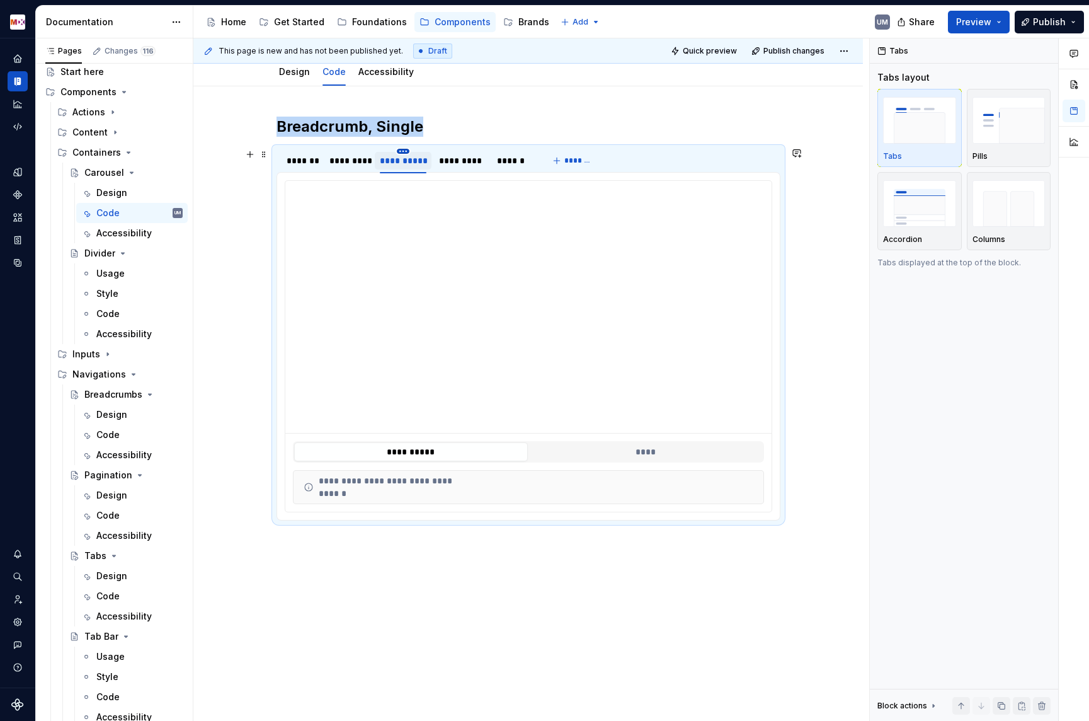
click at [405, 152] on html "MDX UM Dataset Migros Documentation Accessibility guide for tree Page tree. Nav…" at bounding box center [544, 360] width 1089 height 721
click at [416, 168] on icon at bounding box center [413, 169] width 10 height 10
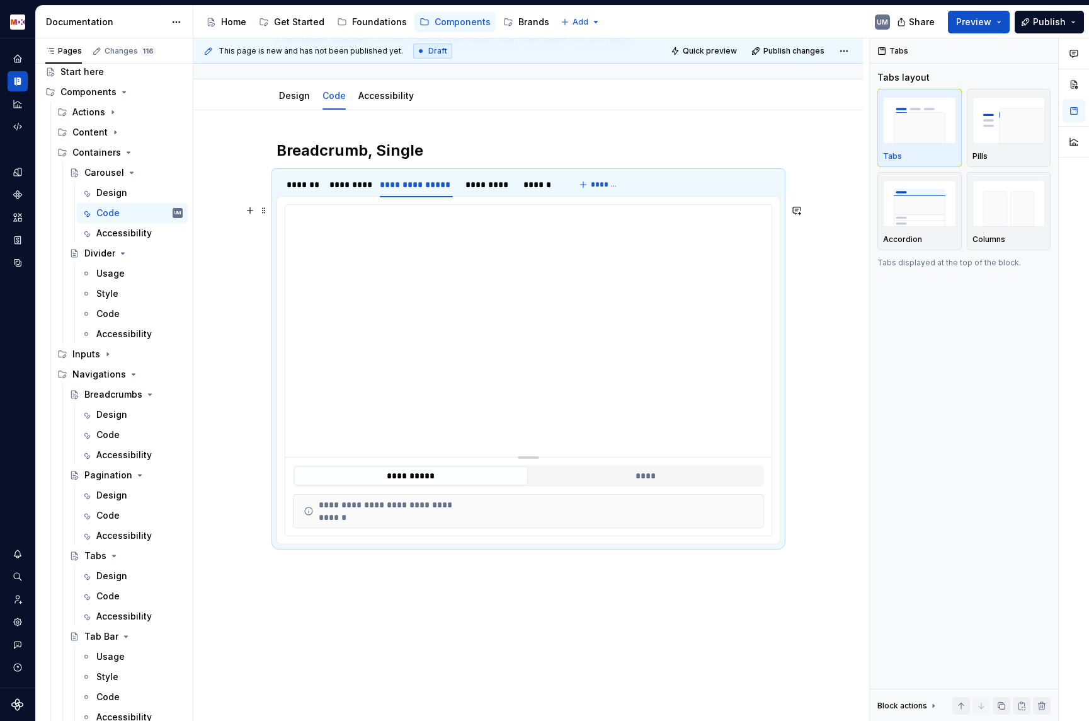
scroll to position [100, 0]
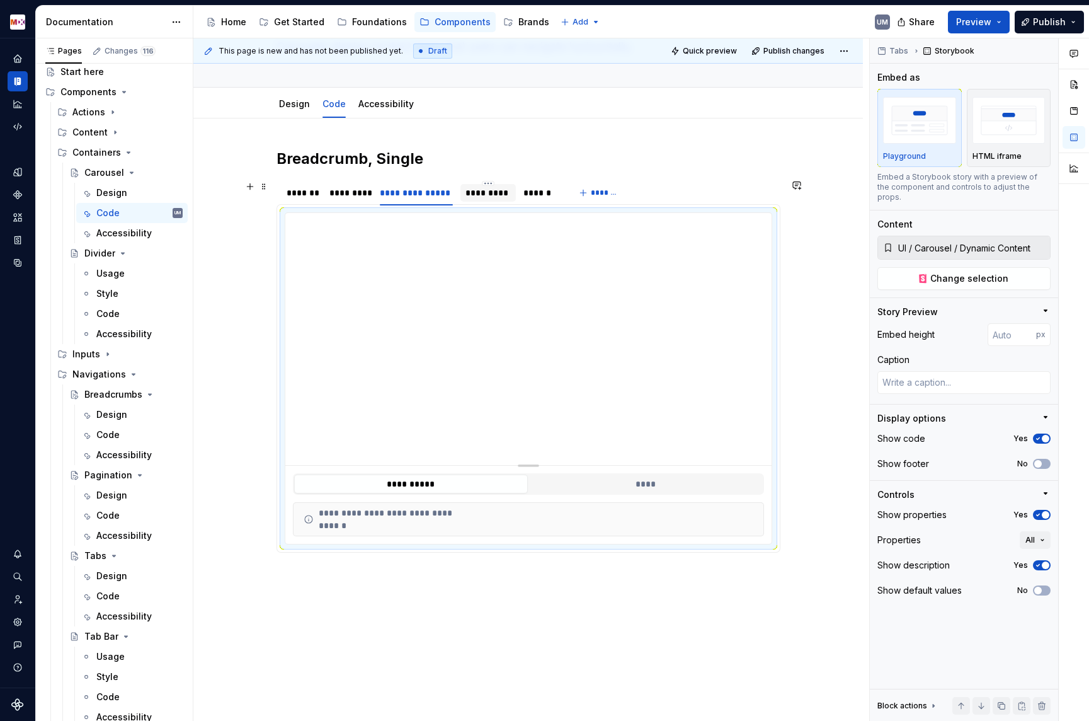
click at [495, 196] on div "*********" at bounding box center [488, 192] width 45 height 13
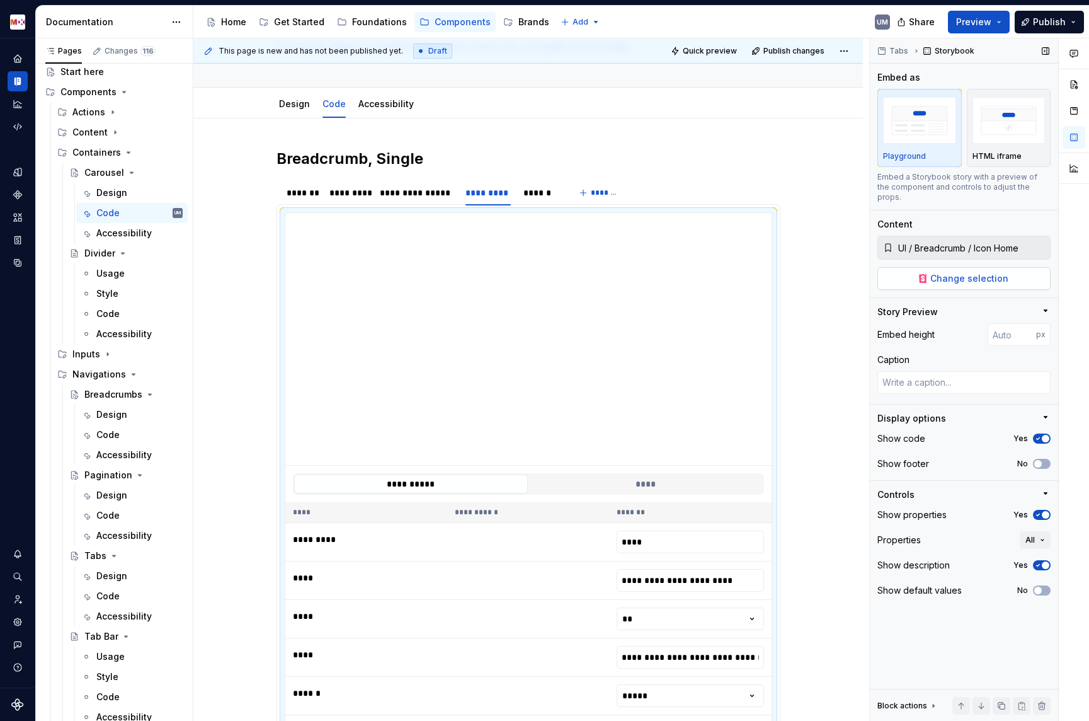
click at [963, 273] on span "Change selection" at bounding box center [970, 278] width 78 height 13
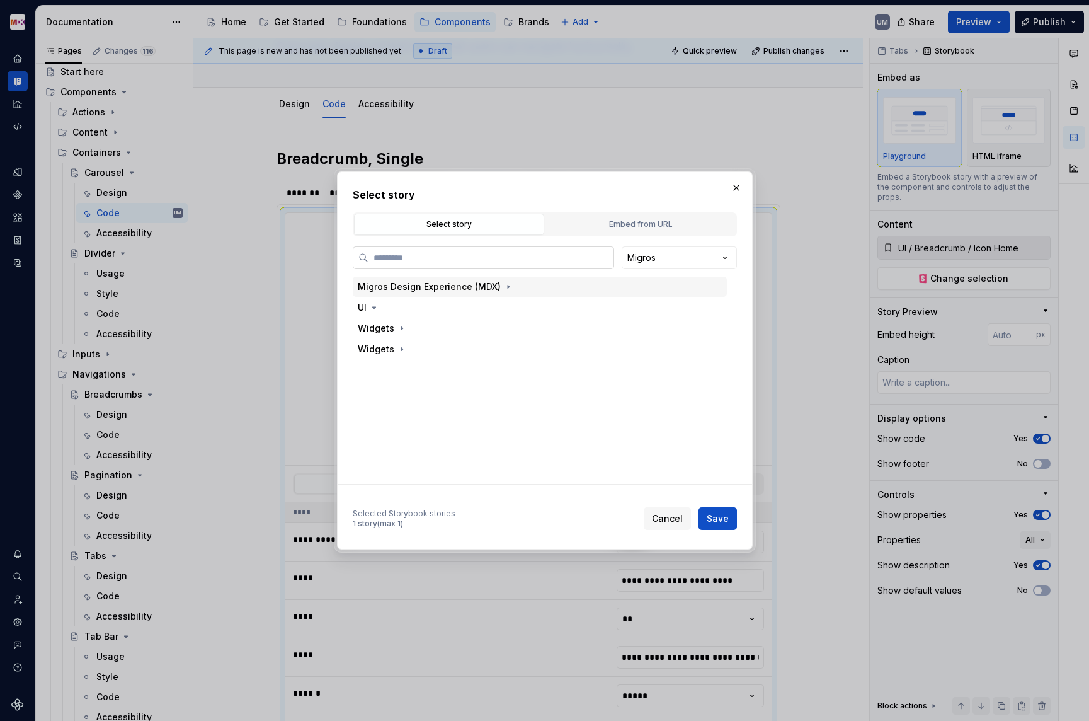
paste input "********"
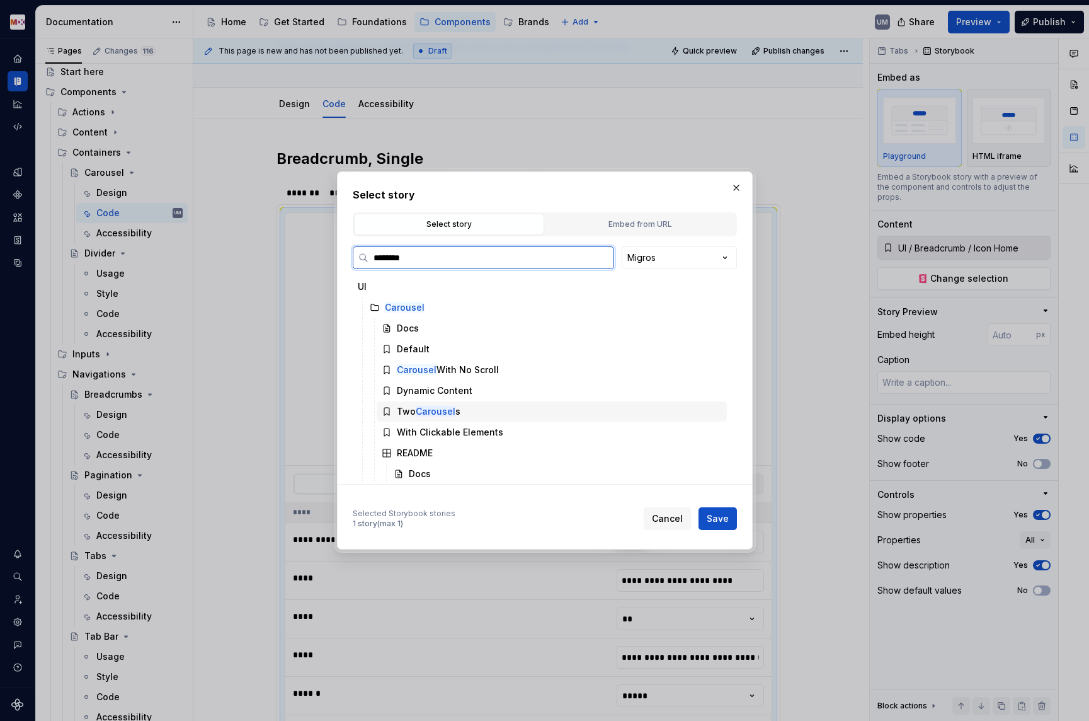
click at [454, 412] on div "Two Carousel s" at bounding box center [429, 411] width 64 height 13
click at [707, 516] on button "Save" at bounding box center [718, 518] width 38 height 23
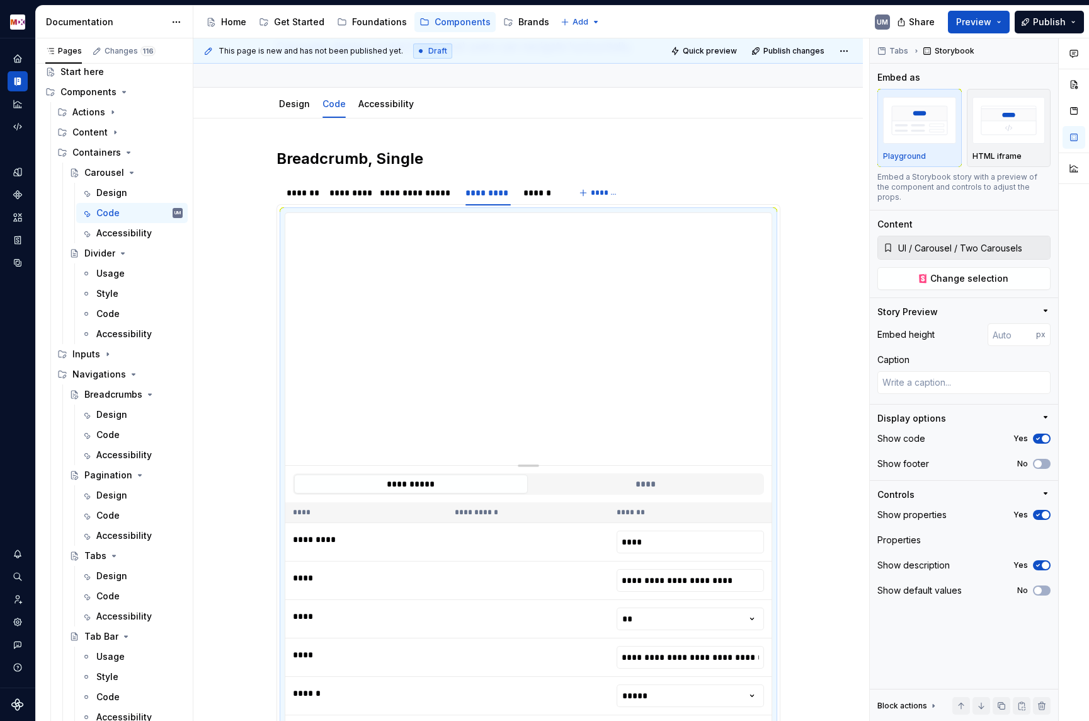
scroll to position [132, 0]
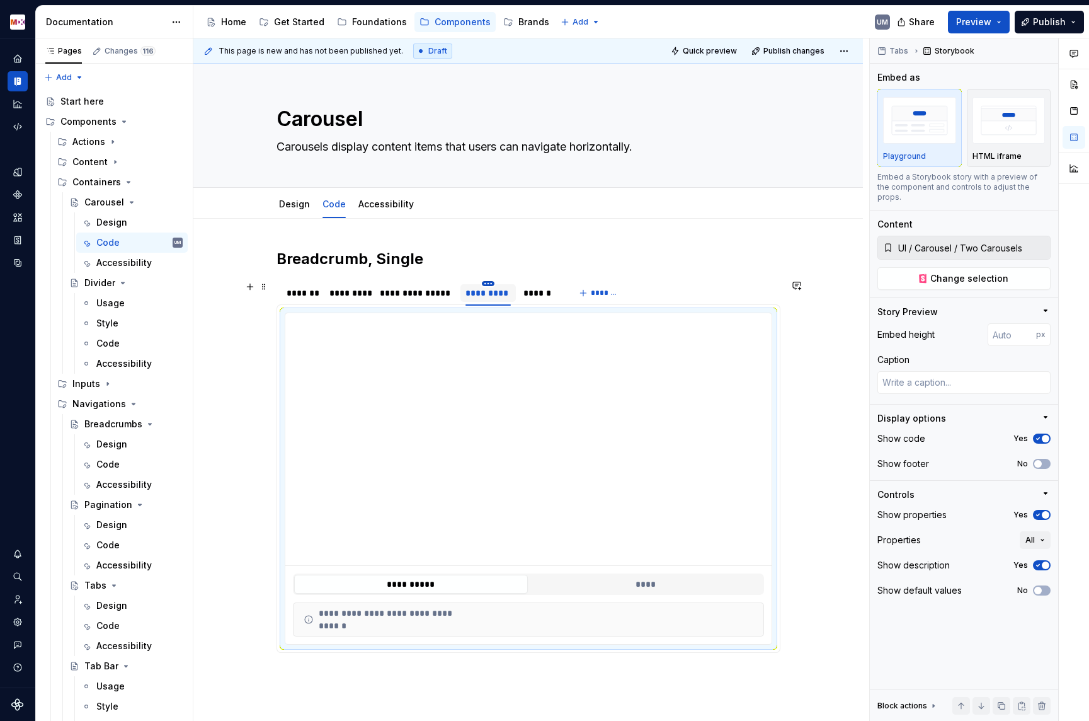
scroll to position [132, 0]
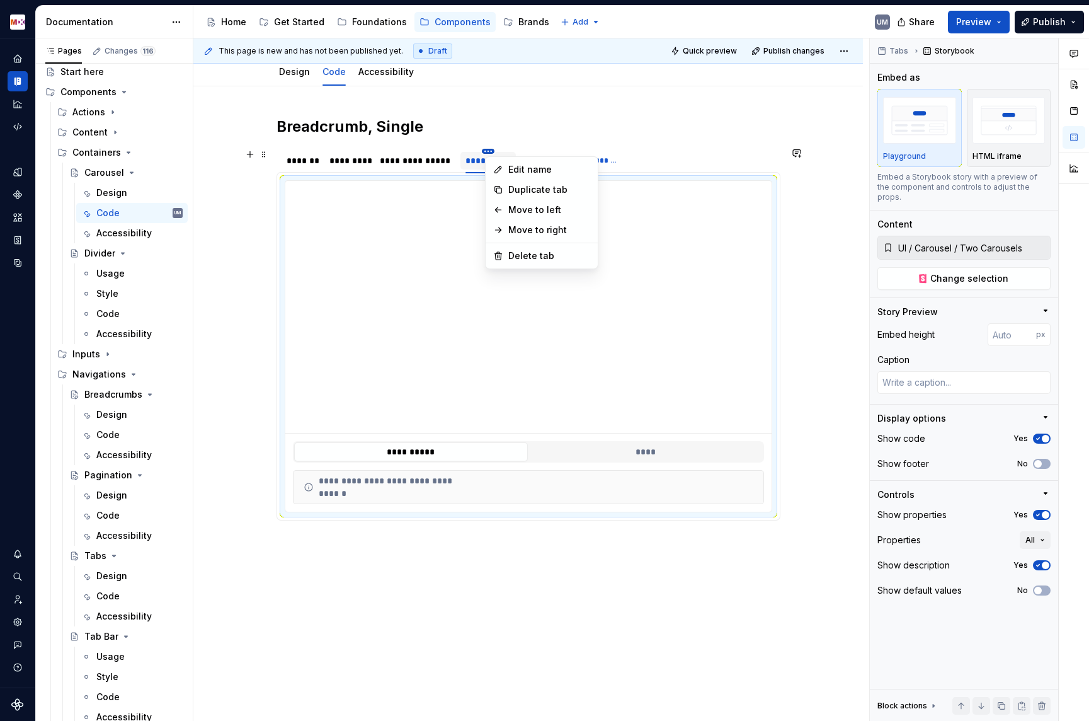
click at [491, 149] on html "MDX UM Dataset Migros Documentation Accessibility guide for tree Page tree. Nav…" at bounding box center [544, 360] width 1089 height 721
click at [510, 164] on div "Edit name" at bounding box center [549, 169] width 82 height 13
type textarea "*"
type input "**********"
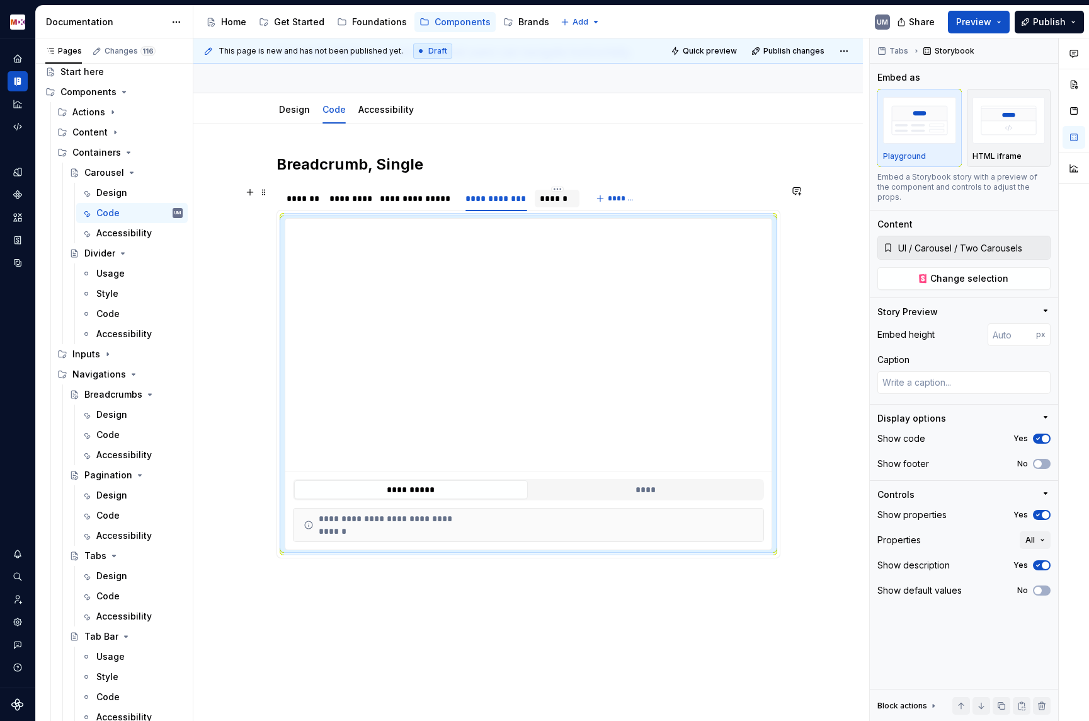
click at [573, 197] on div "******" at bounding box center [557, 198] width 35 height 13
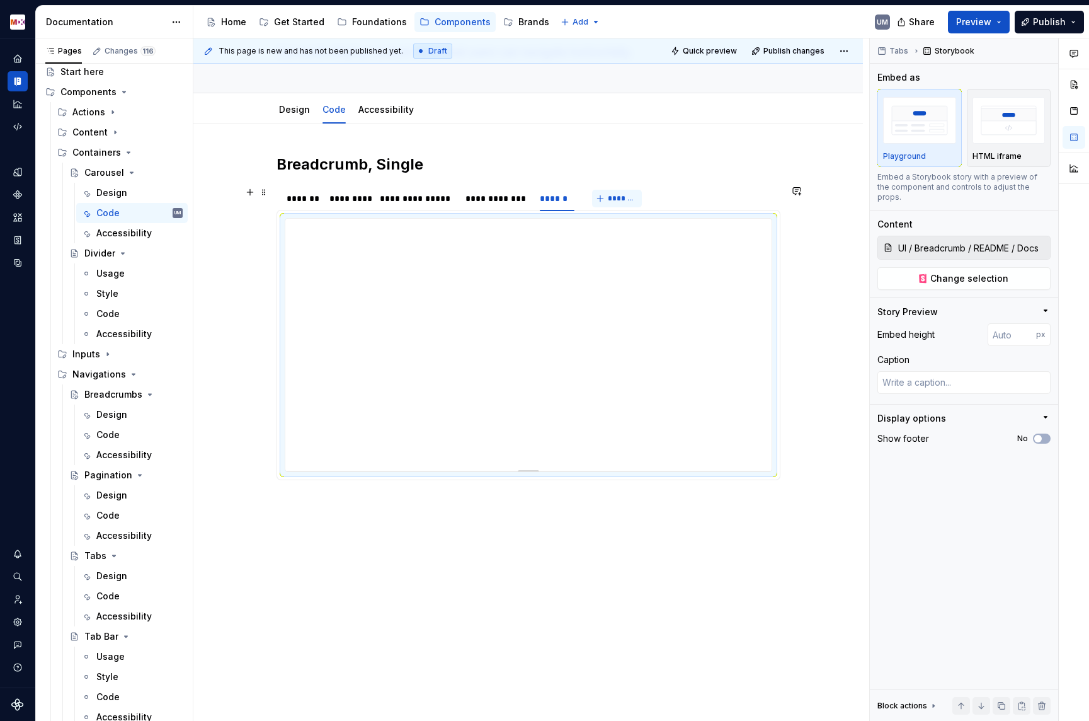
click at [607, 200] on button "*******" at bounding box center [617, 199] width 50 height 18
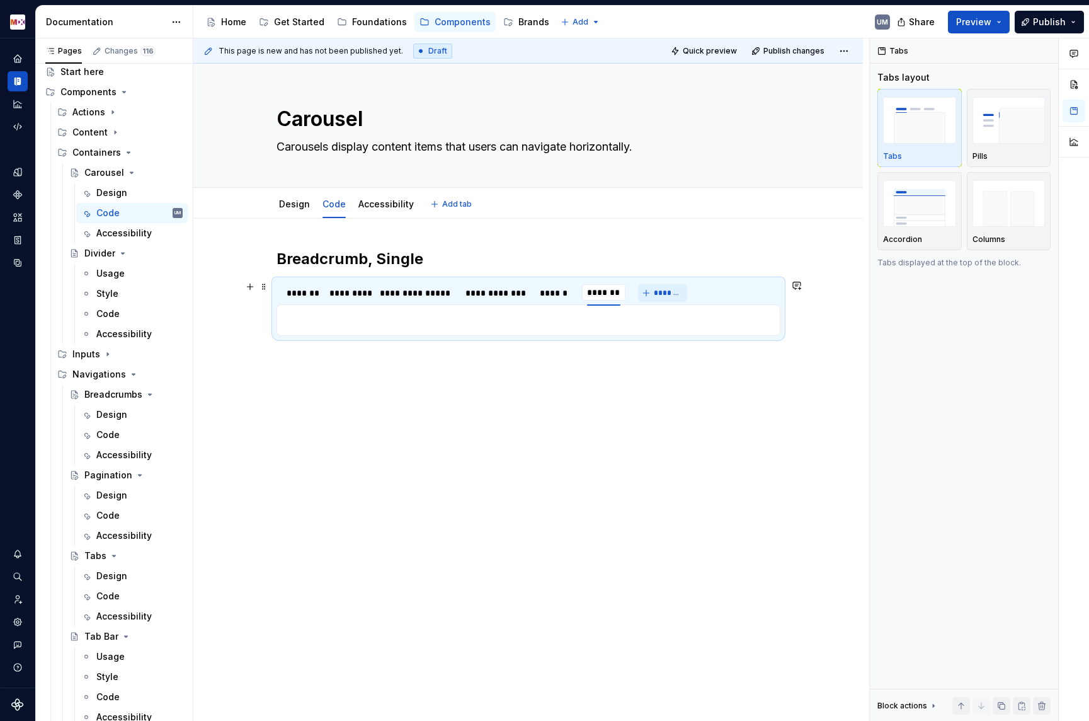
scroll to position [0, 0]
type textarea "*"
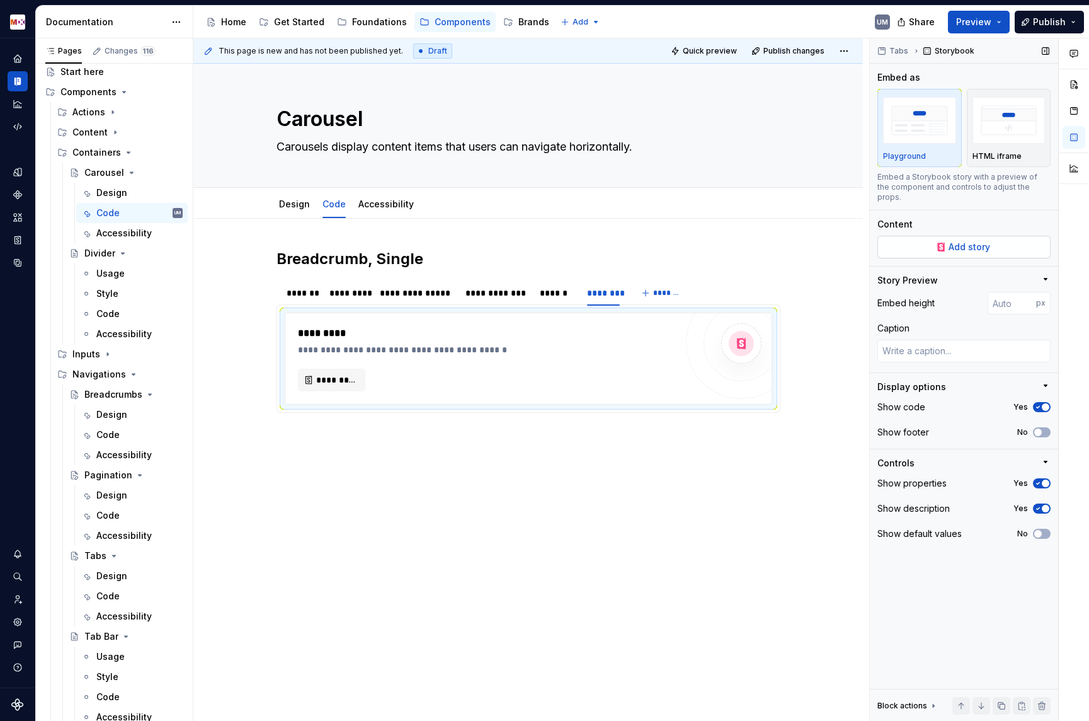
click at [958, 244] on button "Add story" at bounding box center [964, 247] width 173 height 23
type textarea "*"
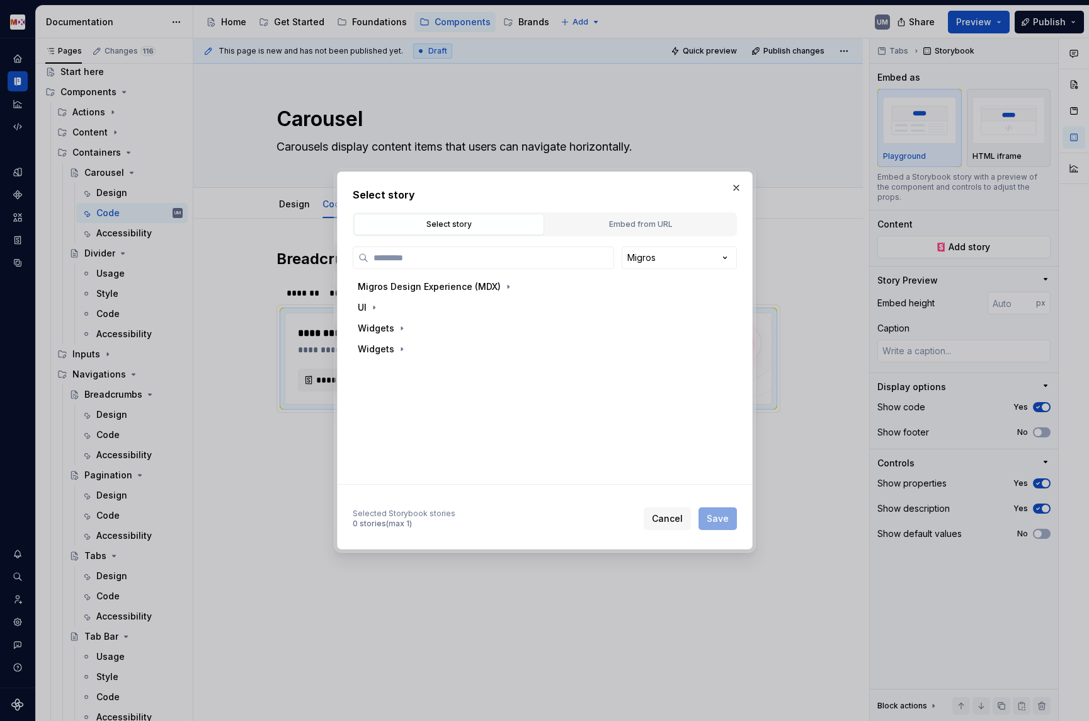
type input "********"
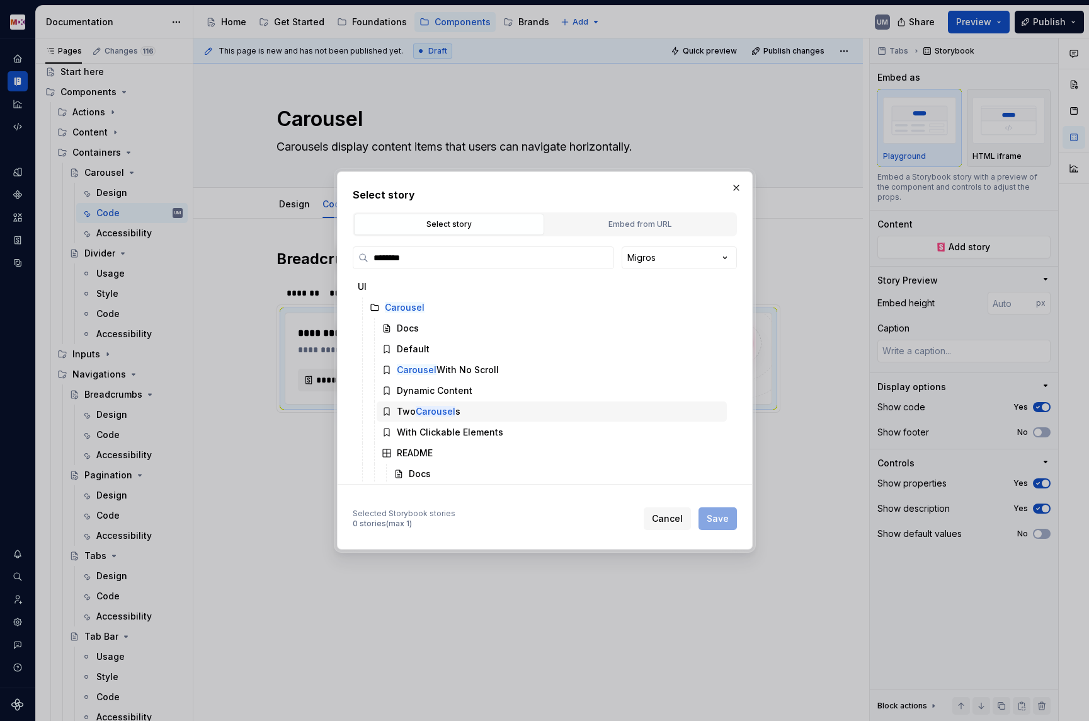
scroll to position [3, 0]
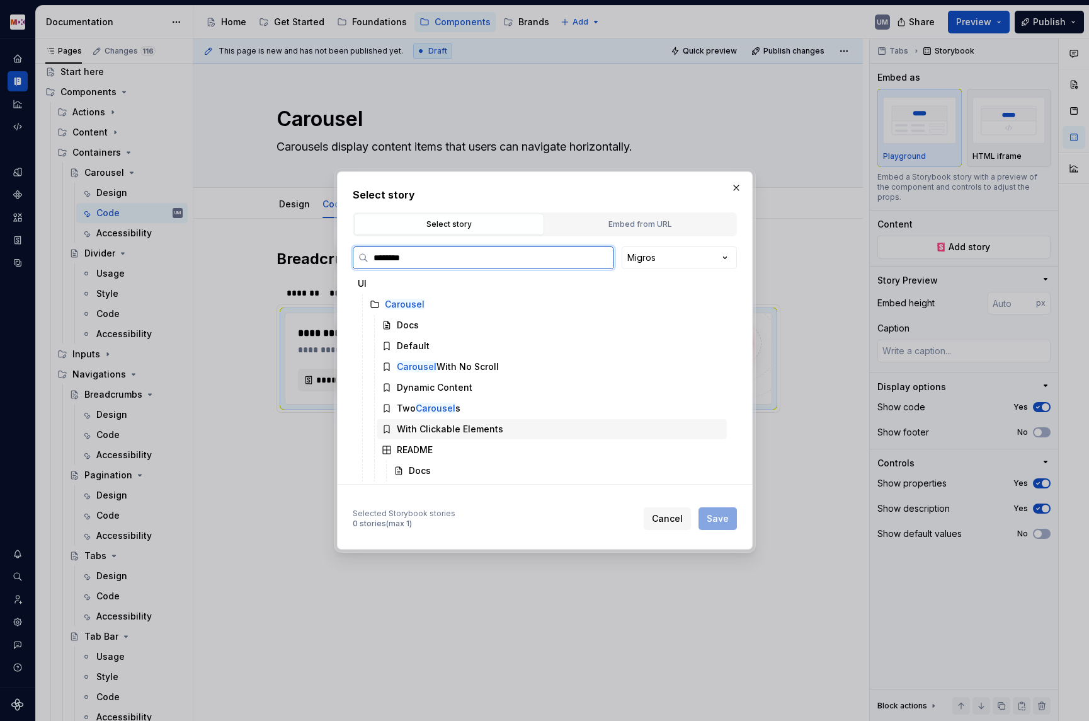
click at [479, 430] on div "With Clickable Elements" at bounding box center [450, 429] width 106 height 13
click at [716, 522] on span "Save" at bounding box center [718, 518] width 22 height 13
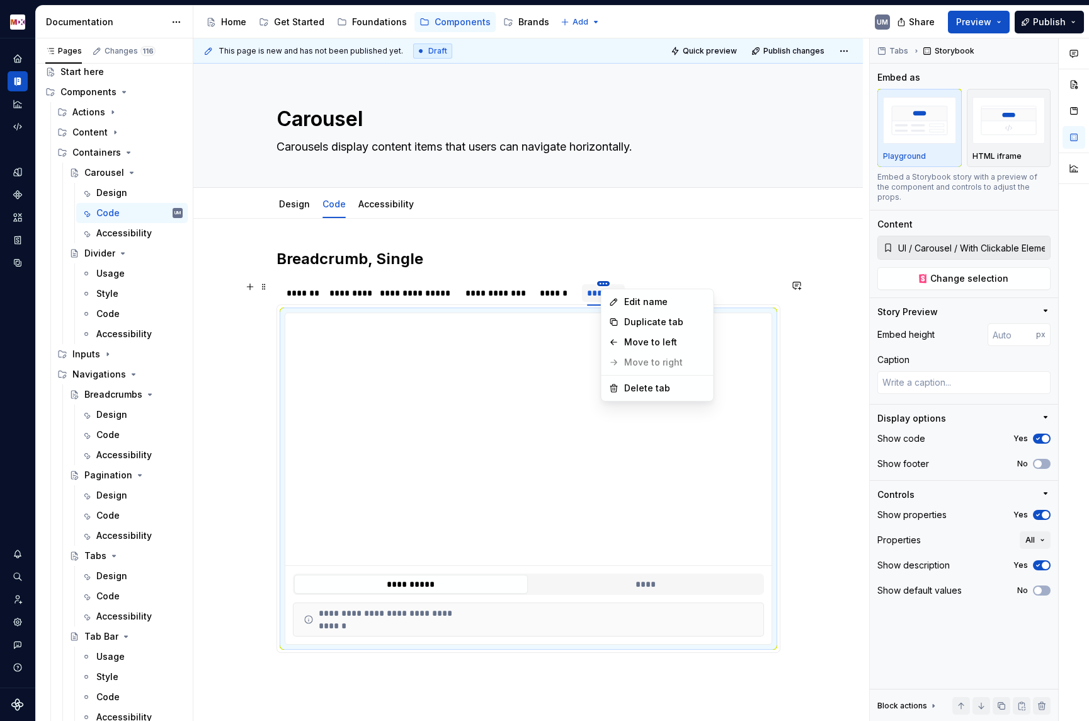
click at [609, 282] on html "MDX UM Dataset Migros Documentation Accessibility guide for tree Page tree. Nav…" at bounding box center [544, 360] width 1089 height 721
click at [626, 299] on div "Edit name" at bounding box center [665, 302] width 82 height 13
type textarea "*"
type input "**********"
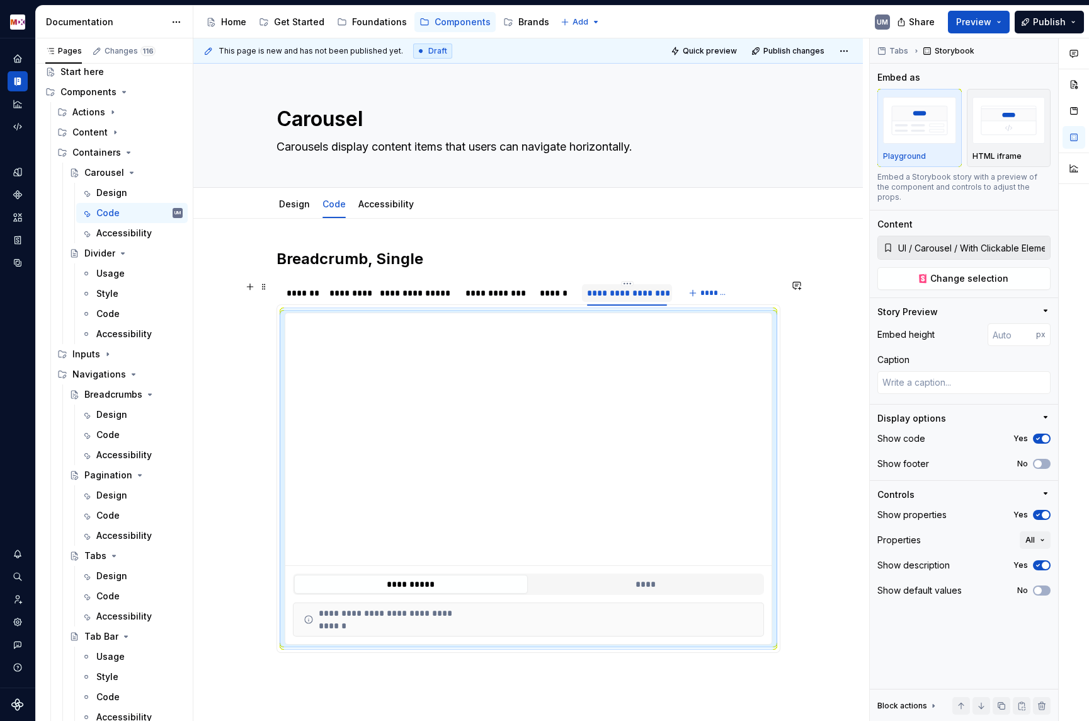
click at [629, 286] on div "**********" at bounding box center [627, 293] width 90 height 18
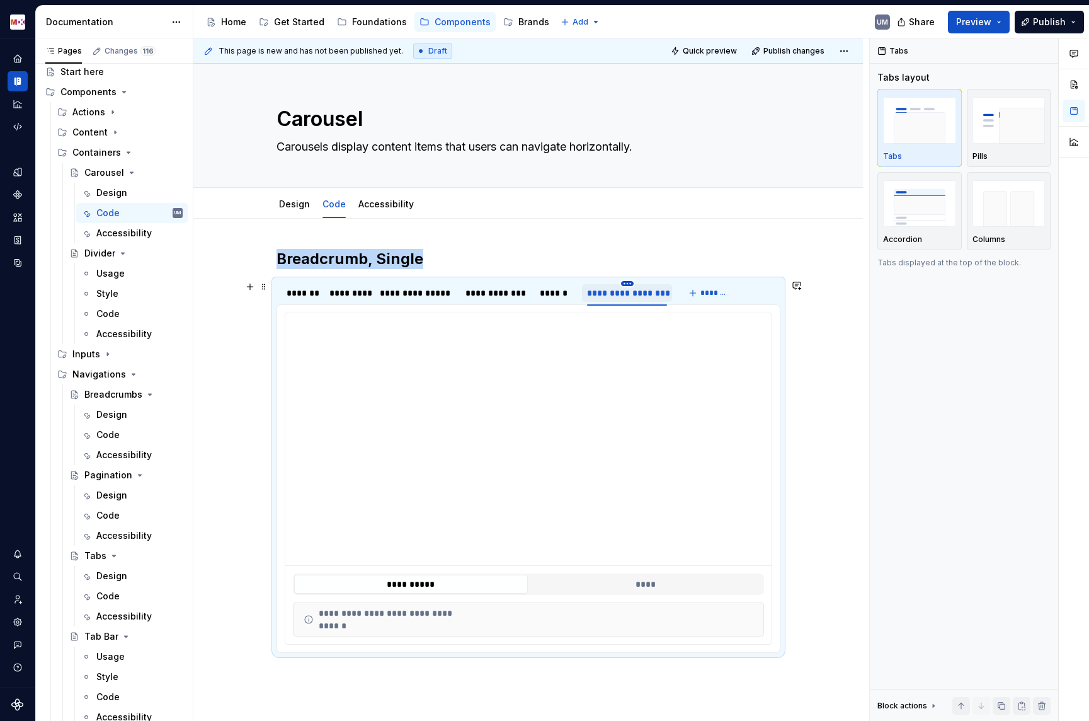
click at [630, 282] on html "MDX UM Dataset Migros Documentation Accessibility guide for tree Page tree. Nav…" at bounding box center [544, 360] width 1089 height 721
click at [643, 332] on div "Move to left" at bounding box center [681, 342] width 107 height 20
click at [648, 292] on div "******" at bounding box center [650, 293] width 35 height 13
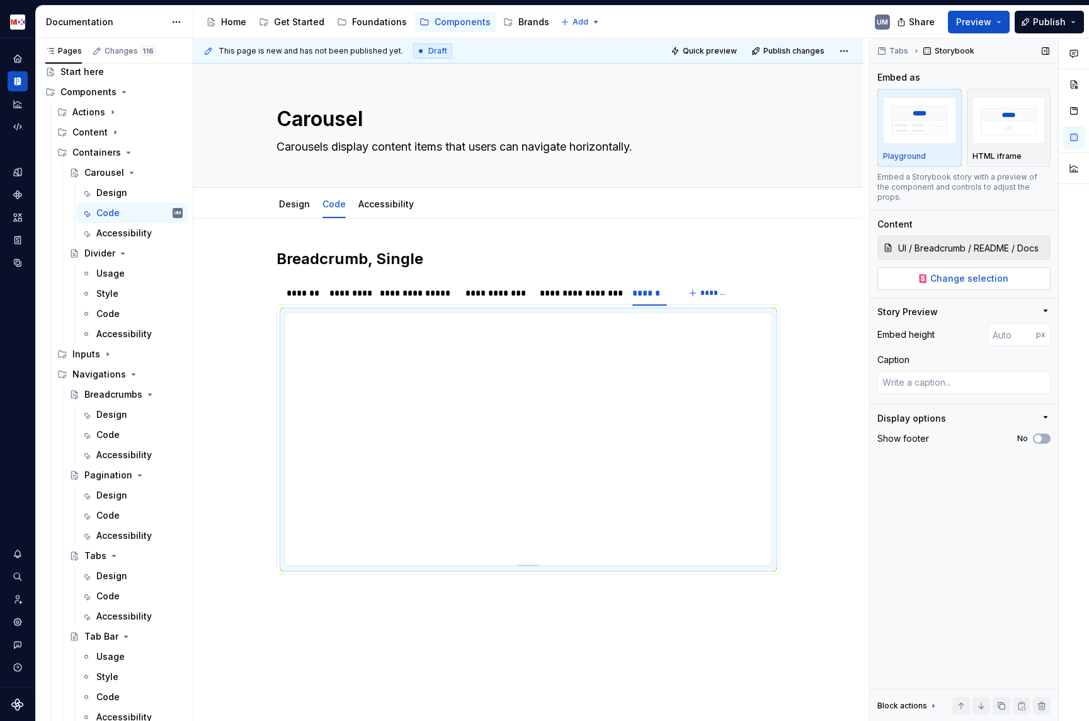
click at [961, 276] on button "Change selection" at bounding box center [964, 278] width 173 height 23
type textarea "*"
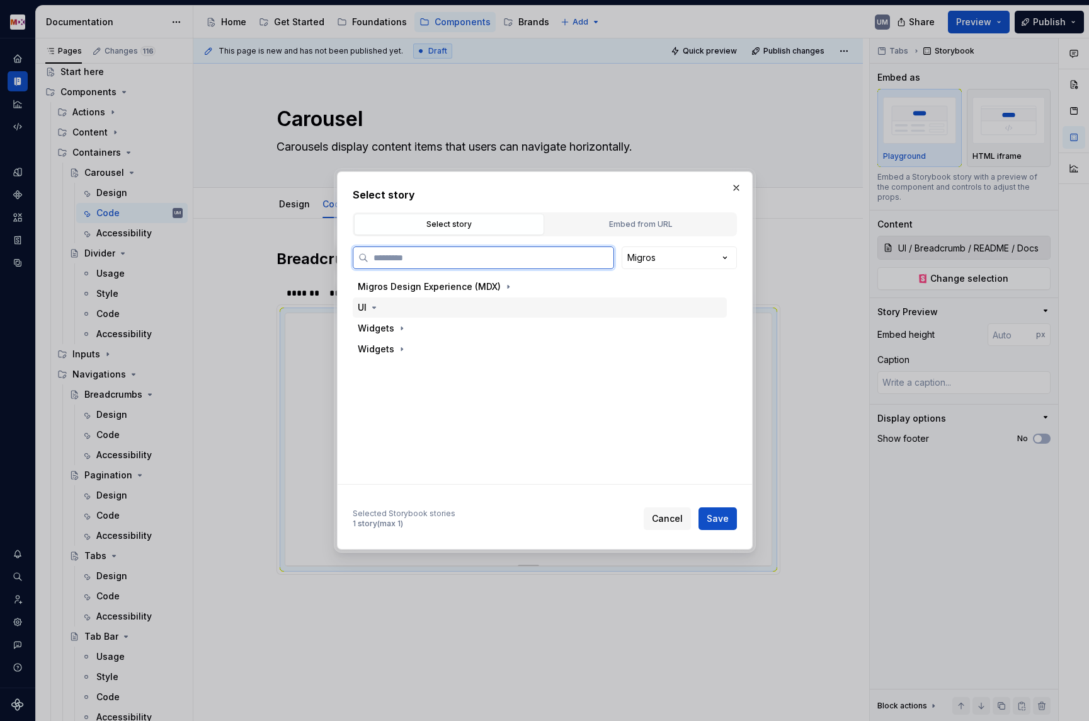
paste input "********"
type input "********"
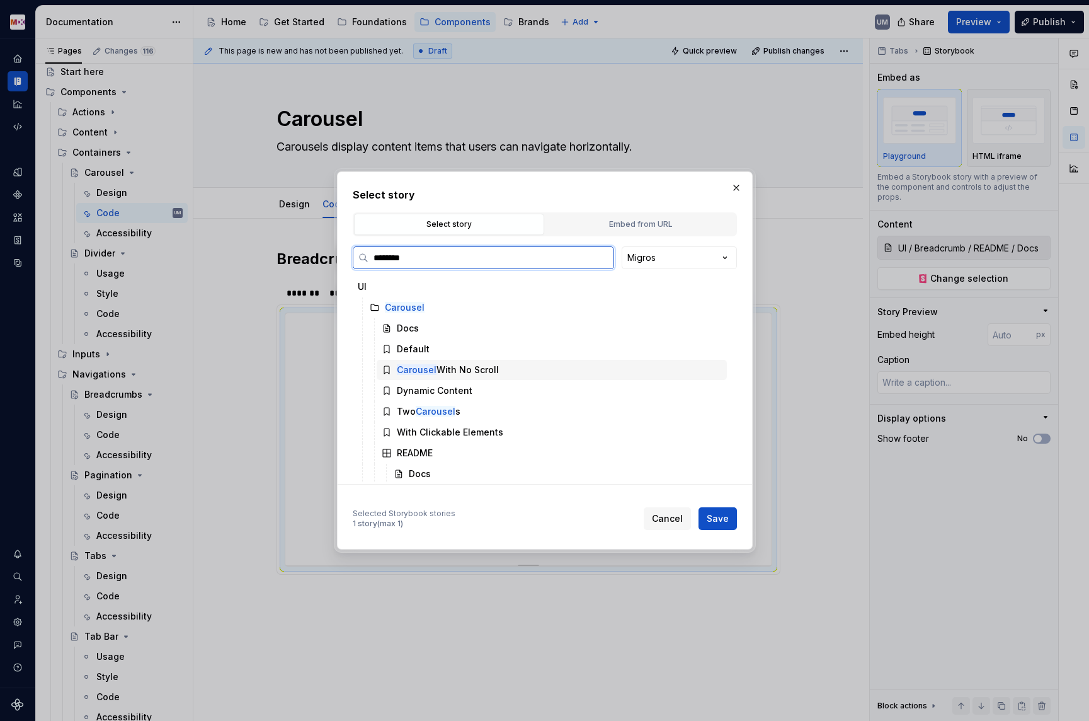
scroll to position [3, 0]
click at [411, 454] on div "README" at bounding box center [415, 450] width 36 height 13
click at [420, 471] on div "Docs" at bounding box center [420, 470] width 22 height 13
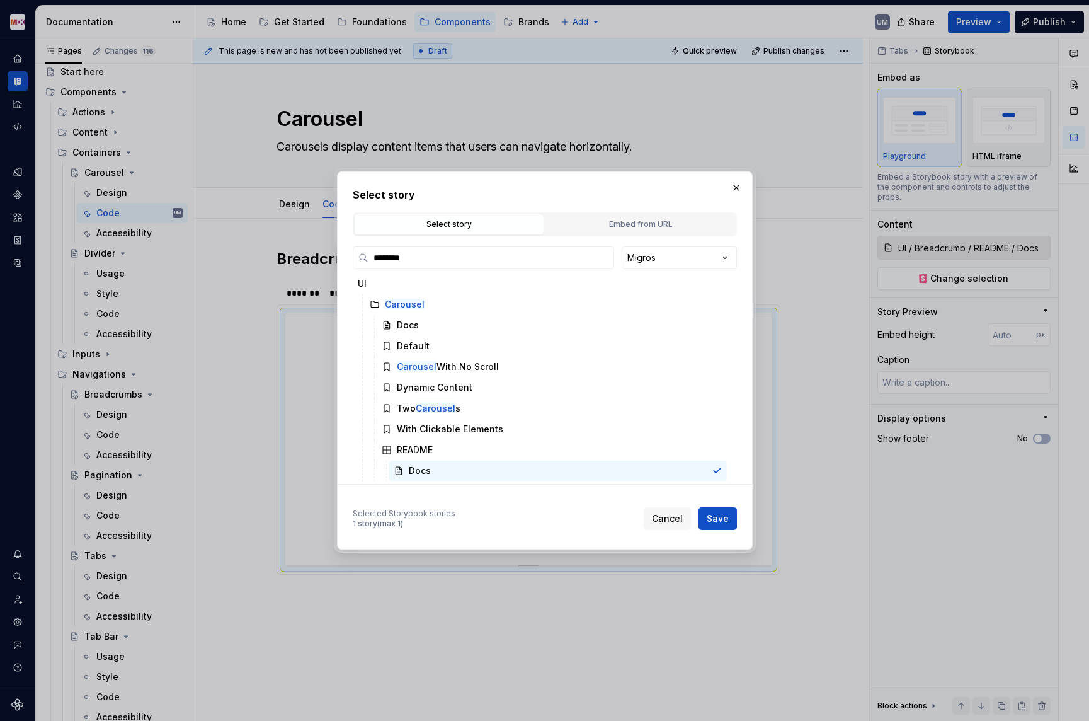
click at [747, 516] on div "Select story Select story Embed from URL ******** Migros UI Carousel Docs Defau…" at bounding box center [545, 360] width 416 height 378
click at [723, 516] on span "Save" at bounding box center [718, 518] width 22 height 13
type textarea "*"
type input "UI / Carousel / README / Docs"
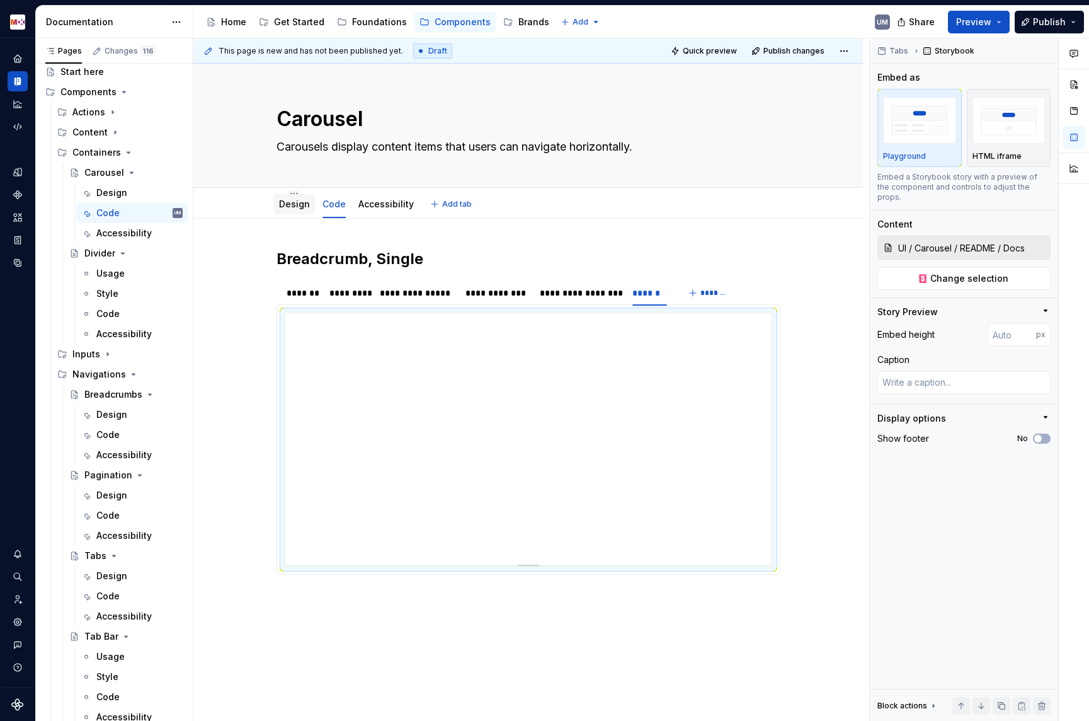
click at [298, 197] on div "Design" at bounding box center [294, 204] width 31 height 15
click at [296, 204] on link "Design" at bounding box center [294, 203] width 31 height 11
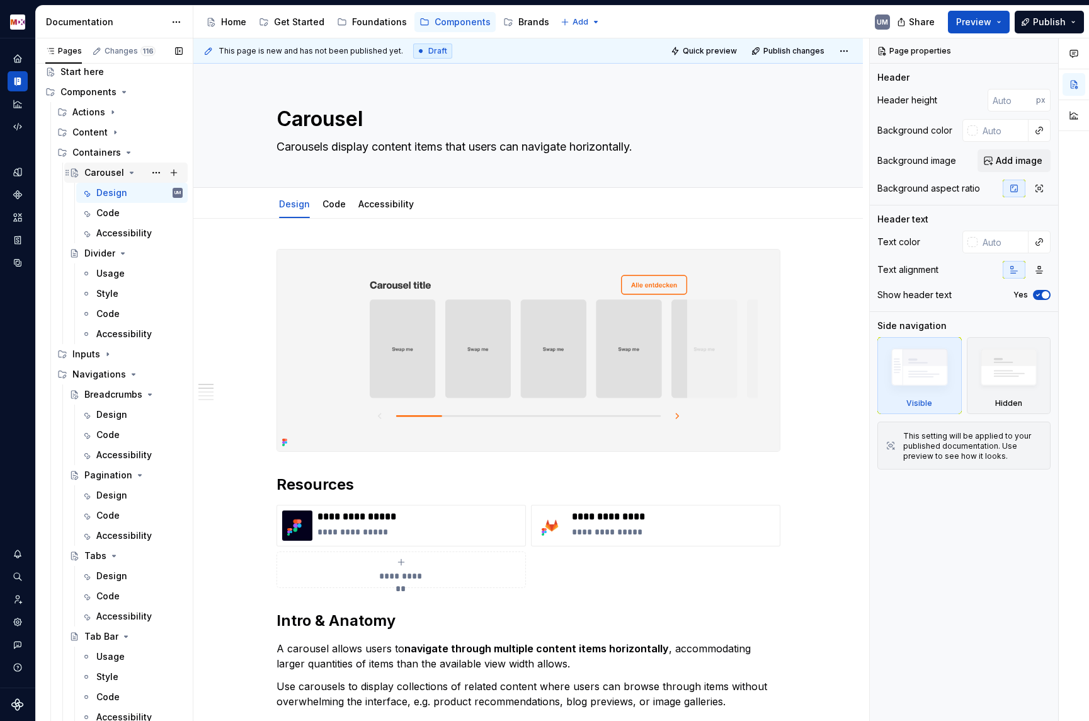
click at [132, 172] on icon "Page tree" at bounding box center [132, 173] width 10 height 10
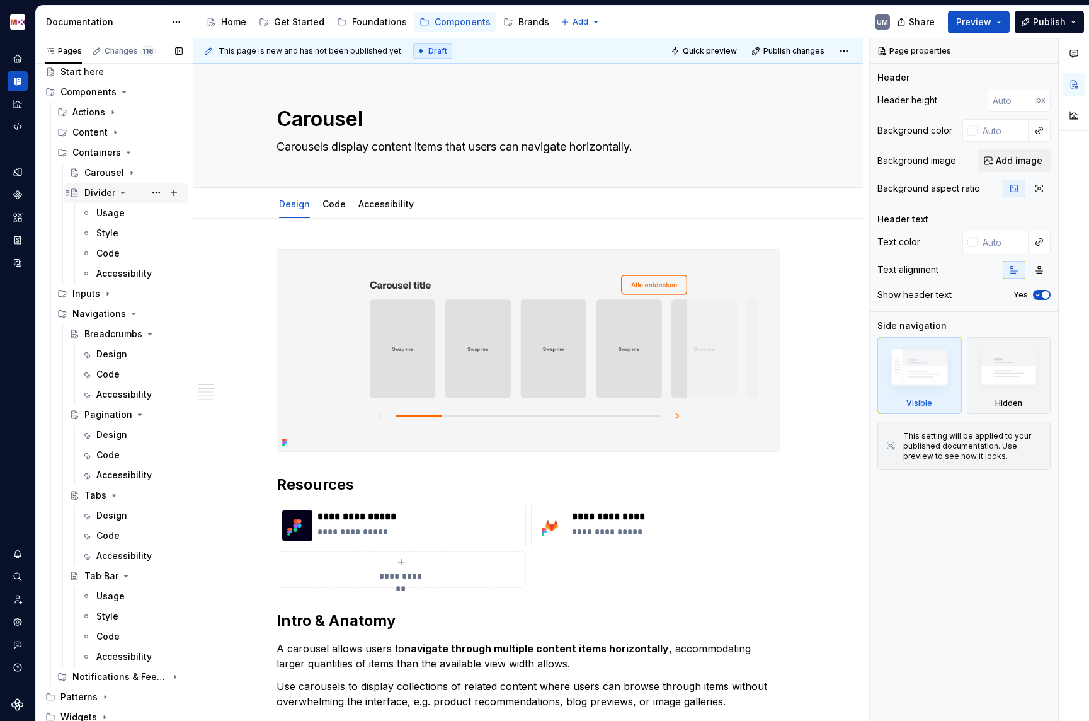
click at [123, 191] on icon "Page tree" at bounding box center [123, 193] width 10 height 10
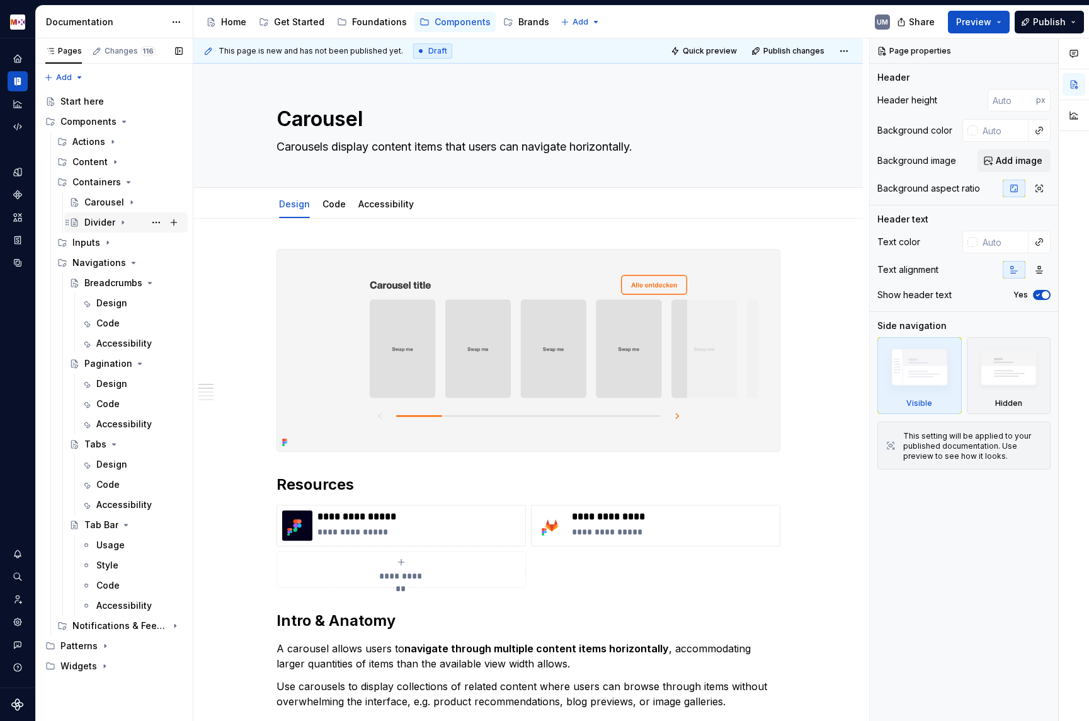
type textarea "*"
